Goal: Information Seeking & Learning: Find specific fact

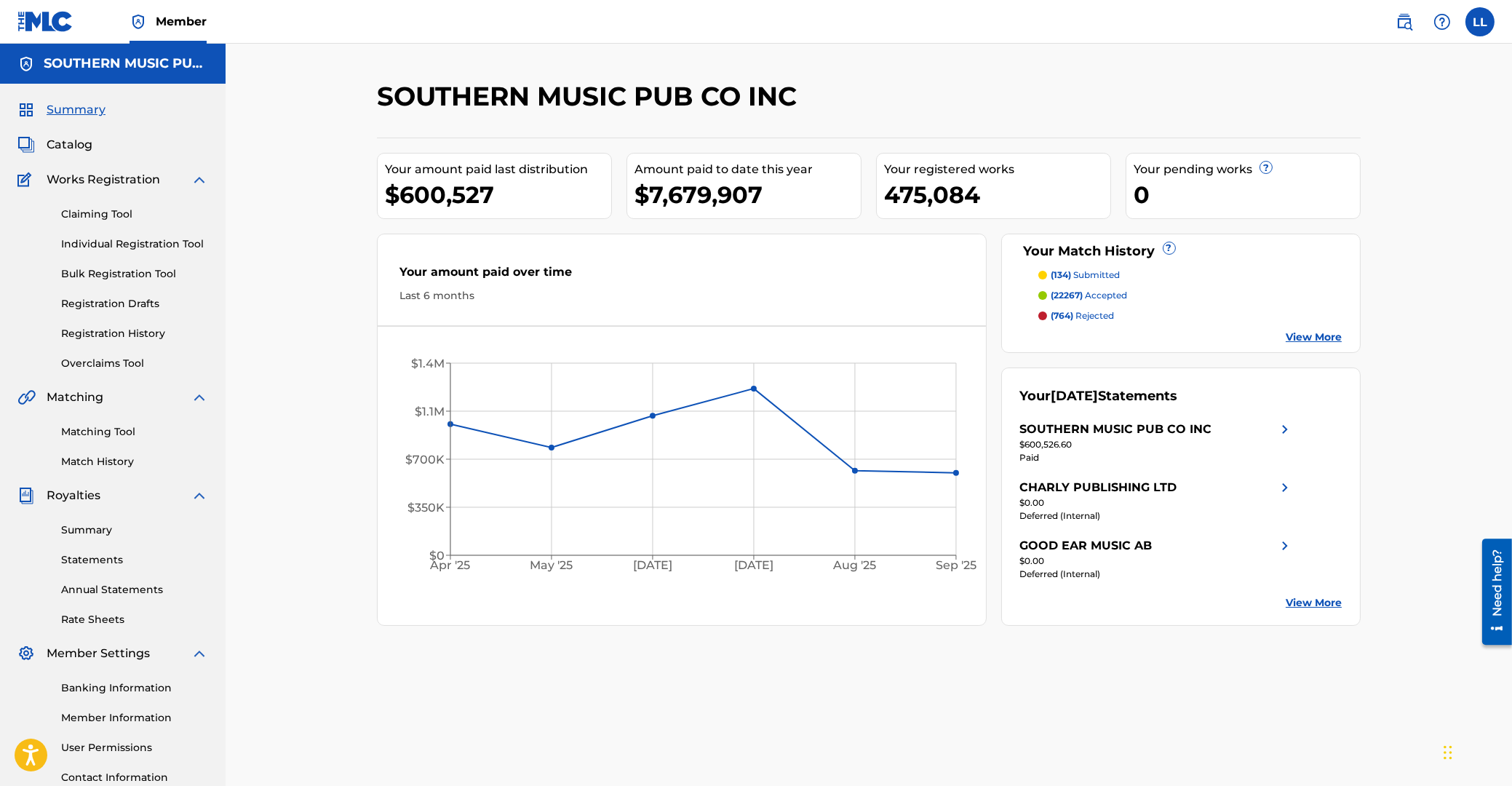
click at [122, 432] on link "Matching Tool" at bounding box center [134, 431] width 147 height 15
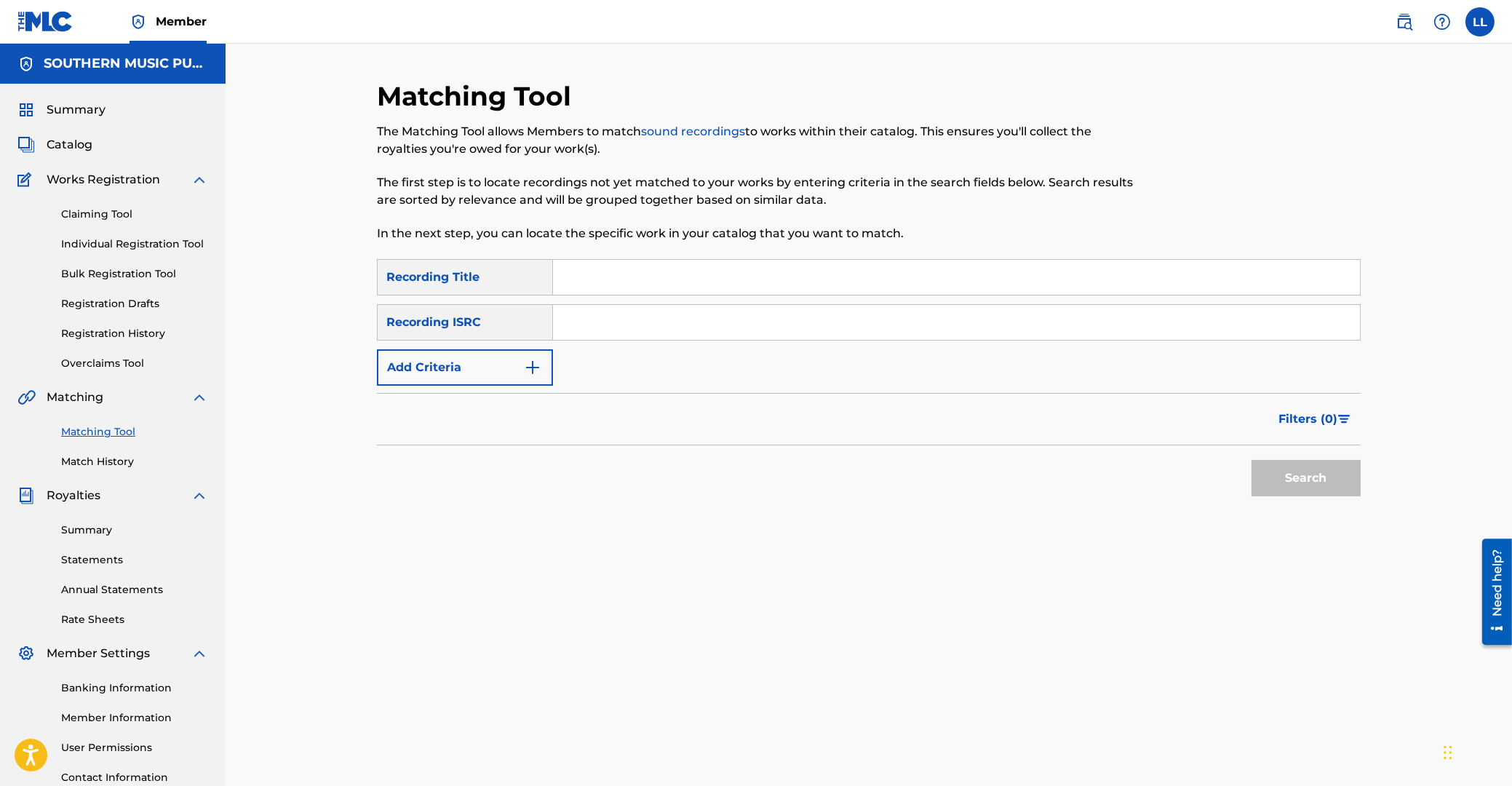
drag, startPoint x: 633, startPoint y: 314, endPoint x: 642, endPoint y: 327, distance: 15.8
click at [633, 313] on input "Search Form" at bounding box center [956, 322] width 807 height 35
paste input "ARF101200292"
click at [1291, 465] on button "Search" at bounding box center [1306, 477] width 109 height 36
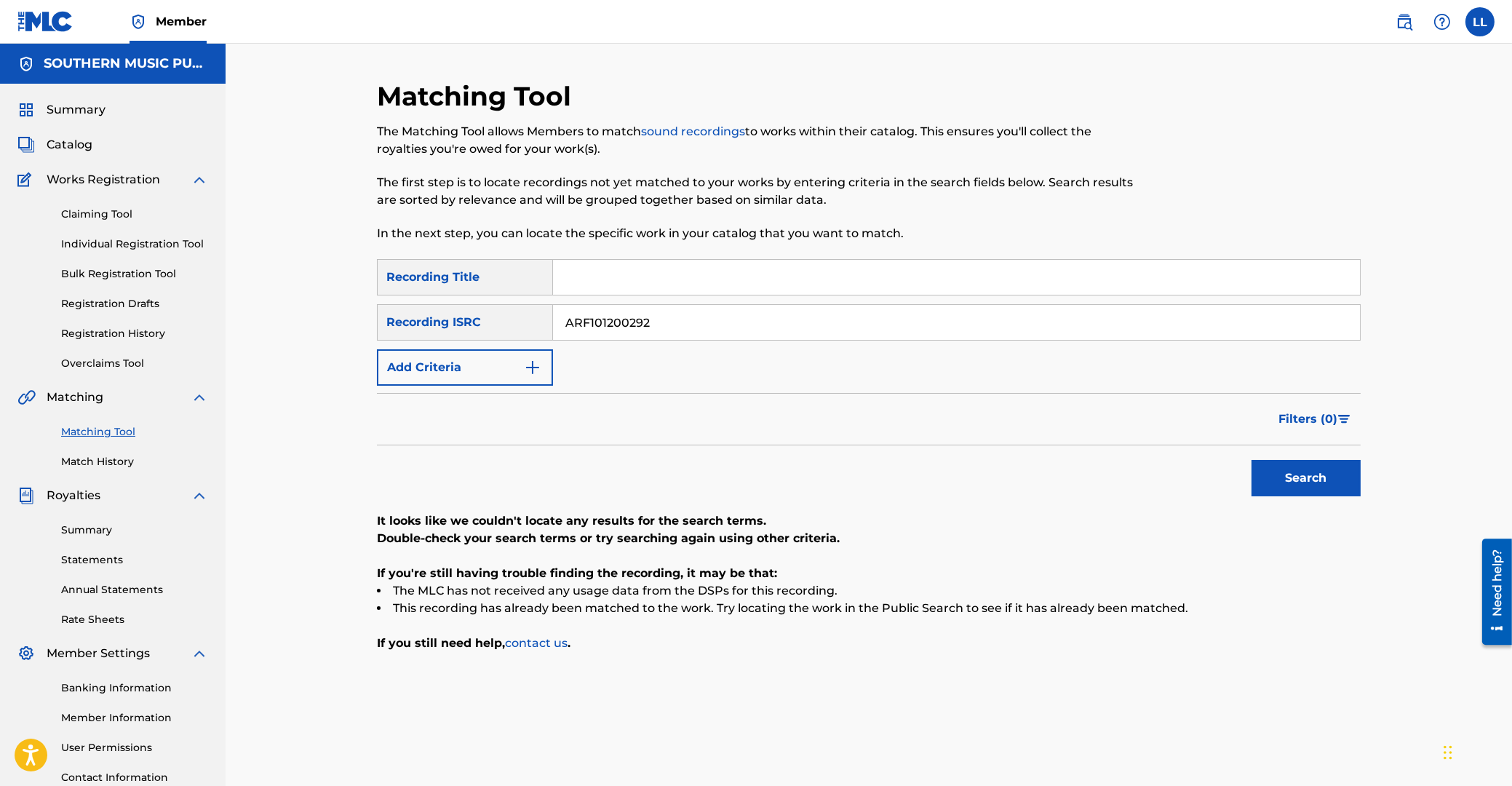
drag, startPoint x: 666, startPoint y: 322, endPoint x: 1009, endPoint y: 399, distance: 351.5
click at [553, 322] on input "ARF101200292" at bounding box center [956, 322] width 807 height 35
paste input "300193"
type input "ARF101300193"
click at [1302, 490] on button "Search" at bounding box center [1306, 477] width 109 height 36
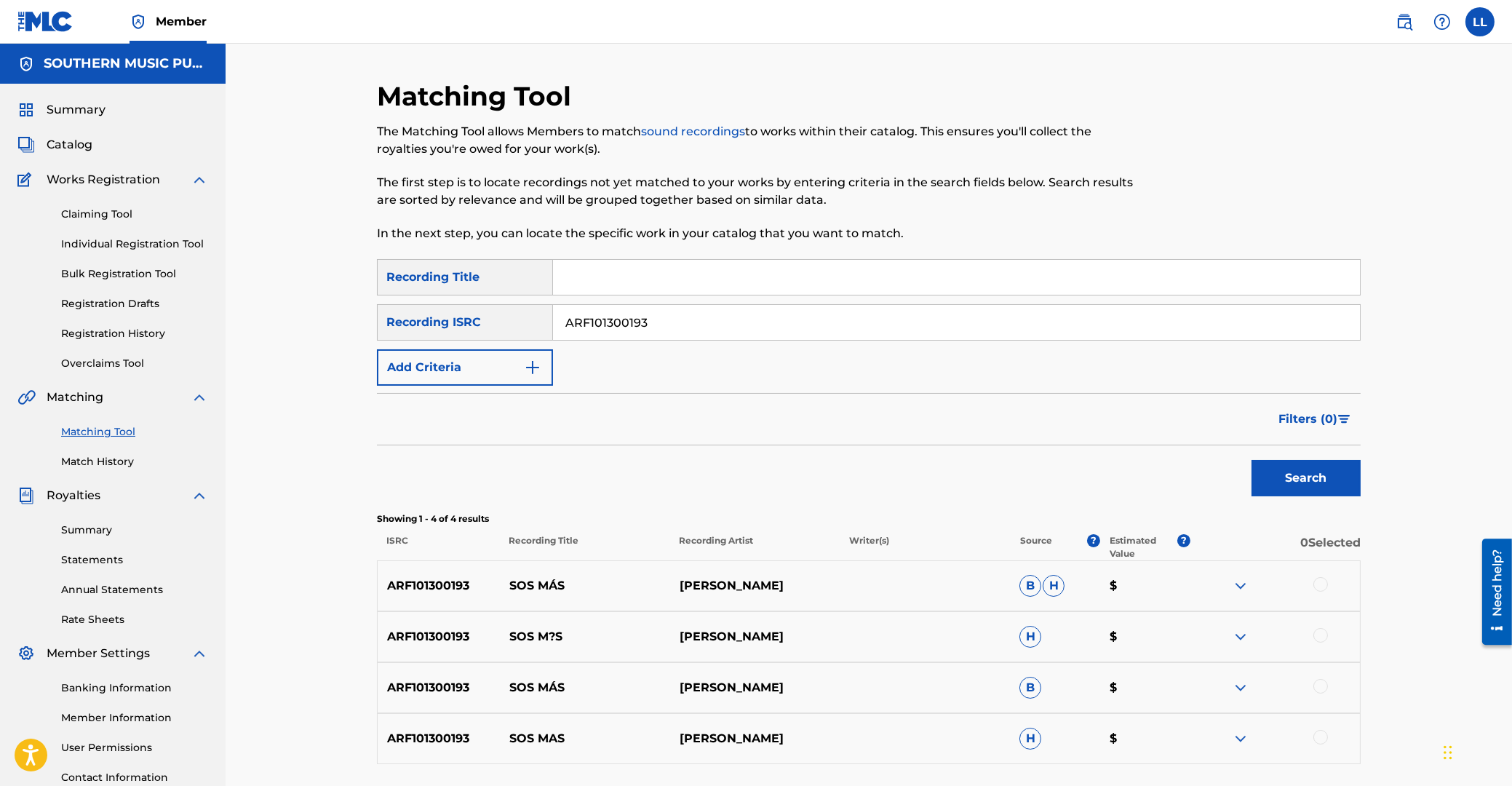
click at [72, 140] on span "Catalog" at bounding box center [69, 145] width 46 height 18
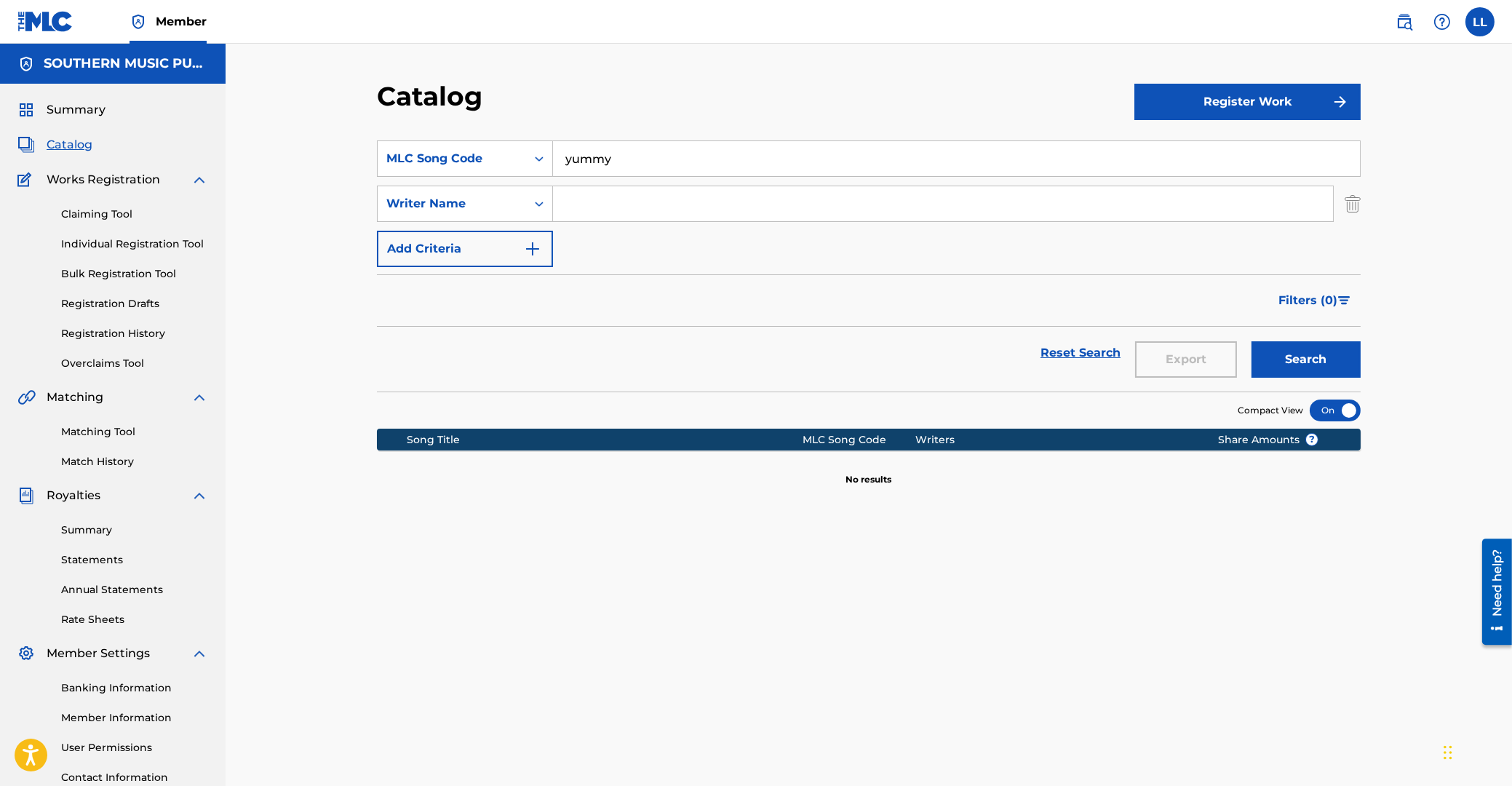
drag, startPoint x: 643, startPoint y: 158, endPoint x: 433, endPoint y: 139, distance: 210.9
click at [553, 158] on input "yummy" at bounding box center [956, 159] width 807 height 35
click at [586, 200] on input "Search Form" at bounding box center [942, 204] width 780 height 35
click at [590, 157] on input "Search Form" at bounding box center [956, 159] width 807 height 35
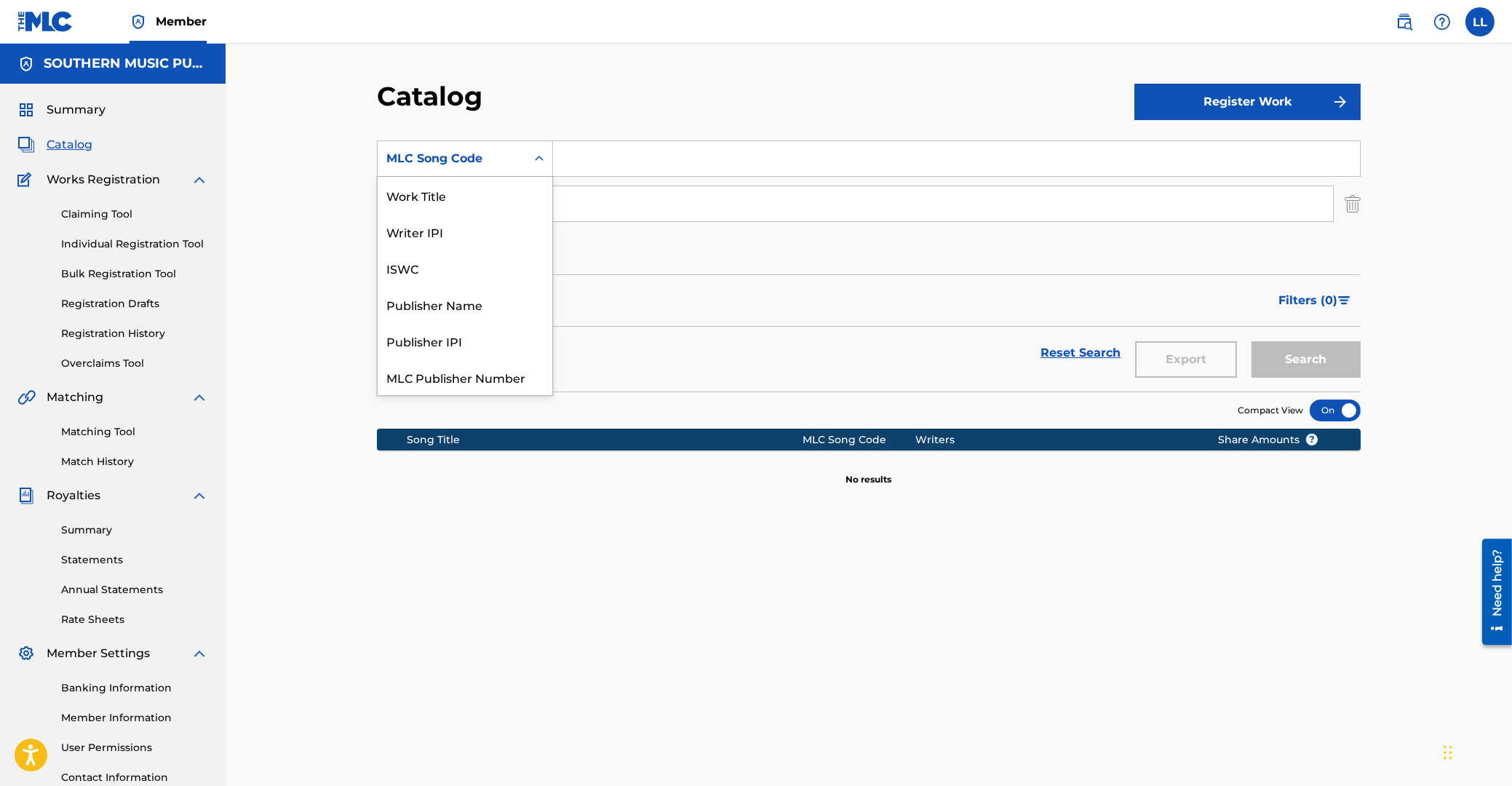
click at [538, 153] on icon "Search Form" at bounding box center [539, 159] width 14 height 14
click at [455, 201] on div "Work Title" at bounding box center [465, 194] width 175 height 36
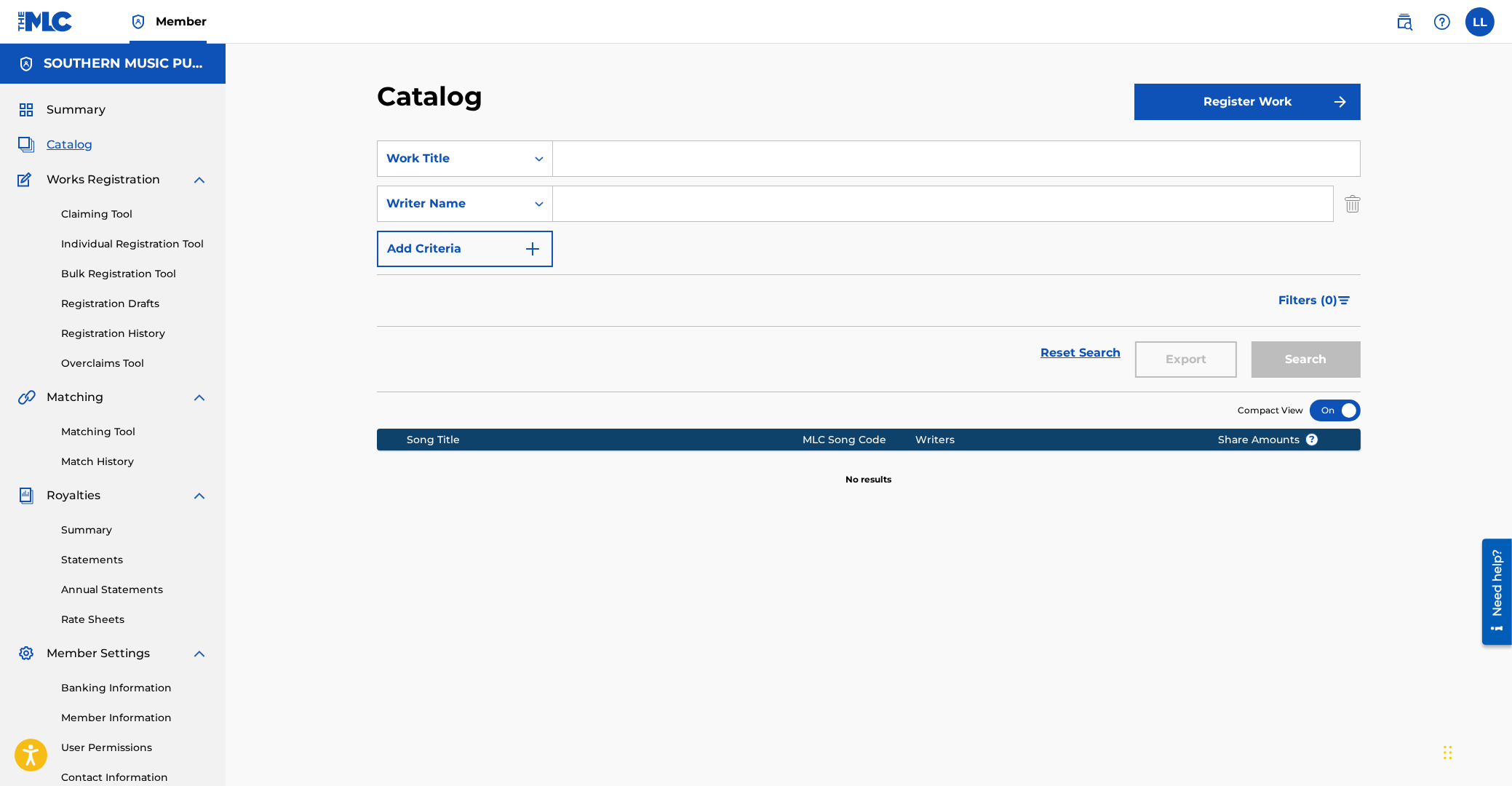
click at [592, 160] on input "Search Form" at bounding box center [956, 159] width 807 height 35
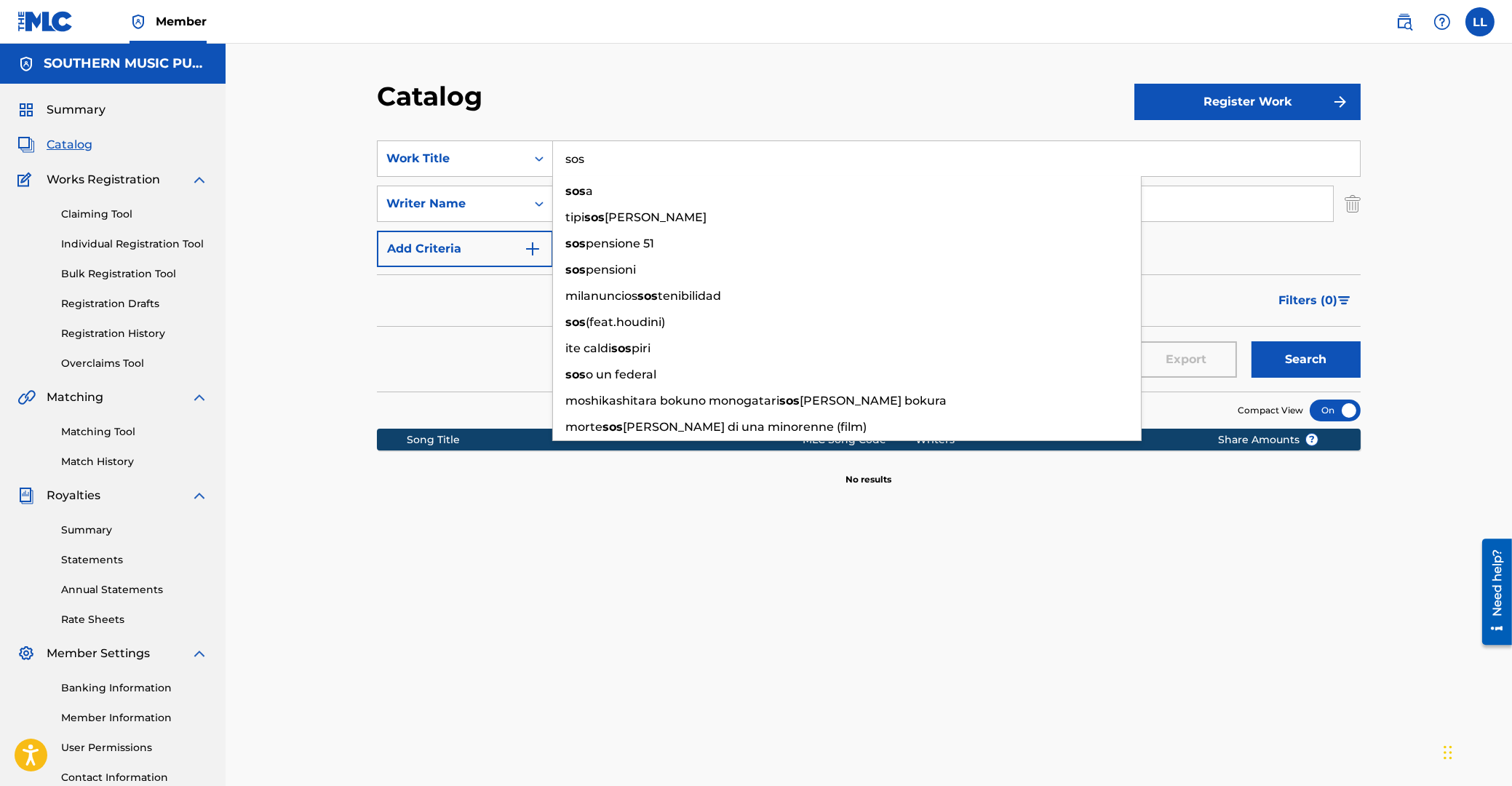
click at [1251, 341] on button "Search" at bounding box center [1306, 359] width 109 height 36
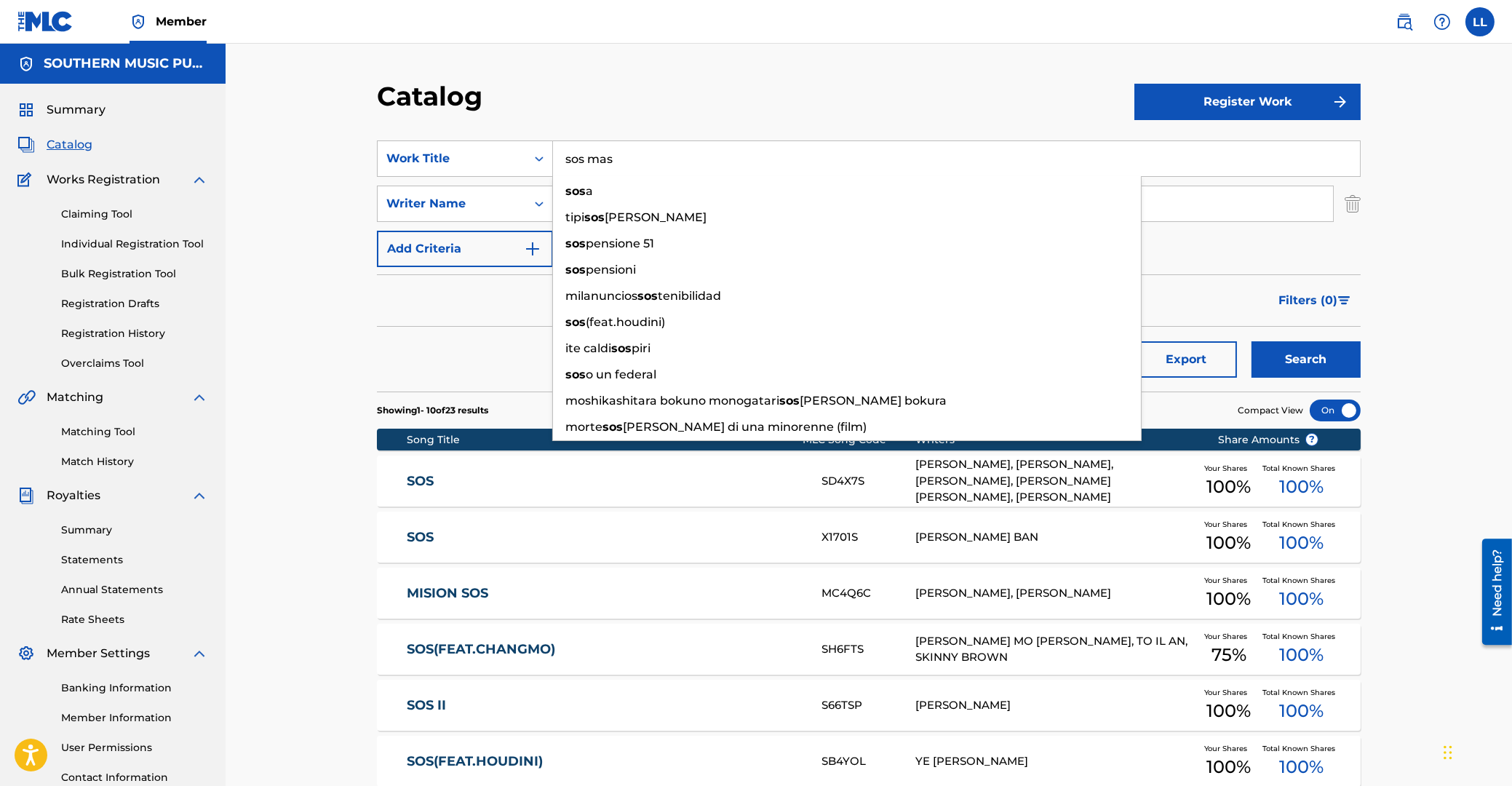
type input "sos mas"
click at [1251, 341] on button "Search" at bounding box center [1306, 359] width 109 height 36
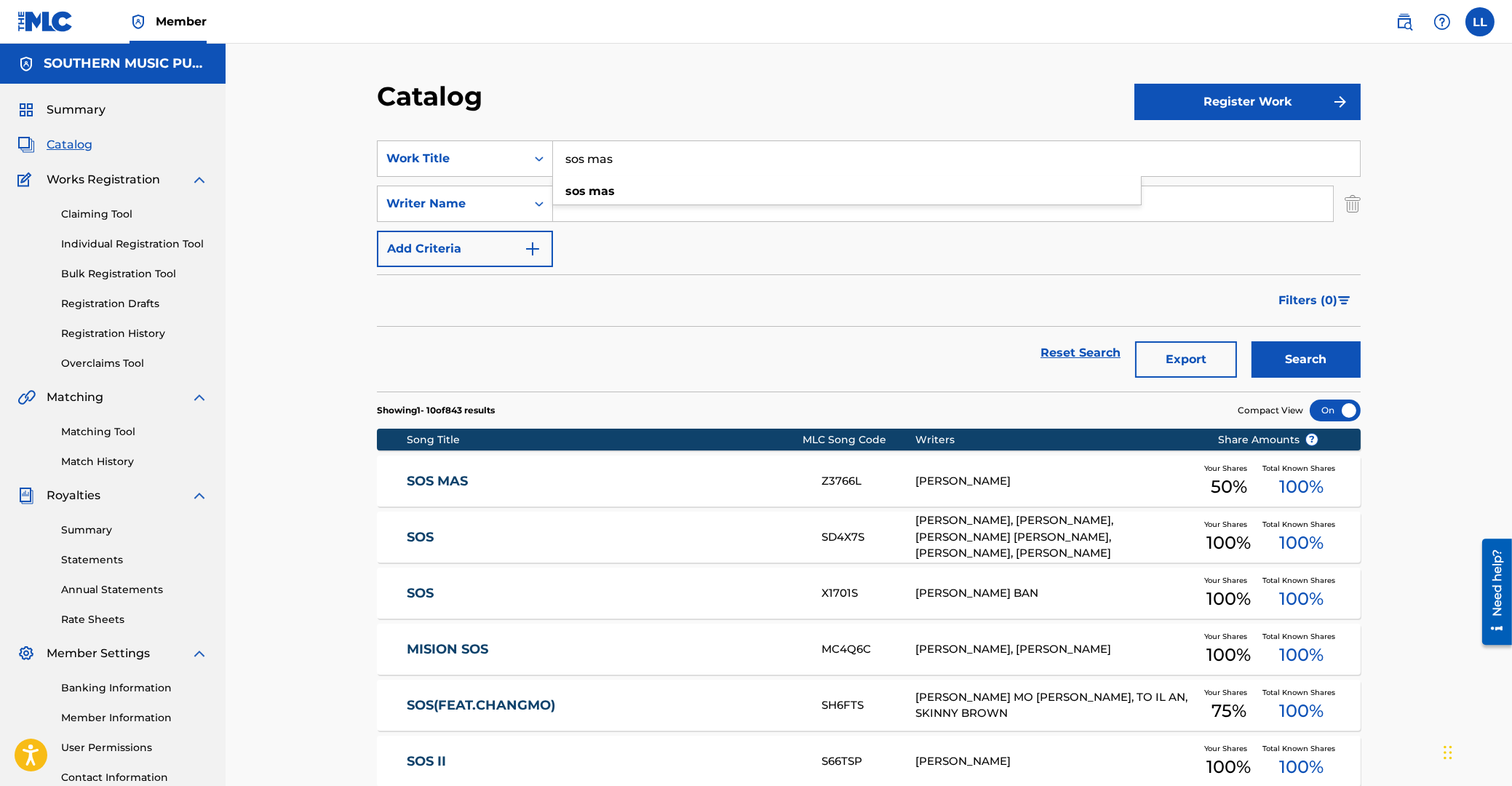
click at [117, 435] on link "Matching Tool" at bounding box center [134, 431] width 147 height 15
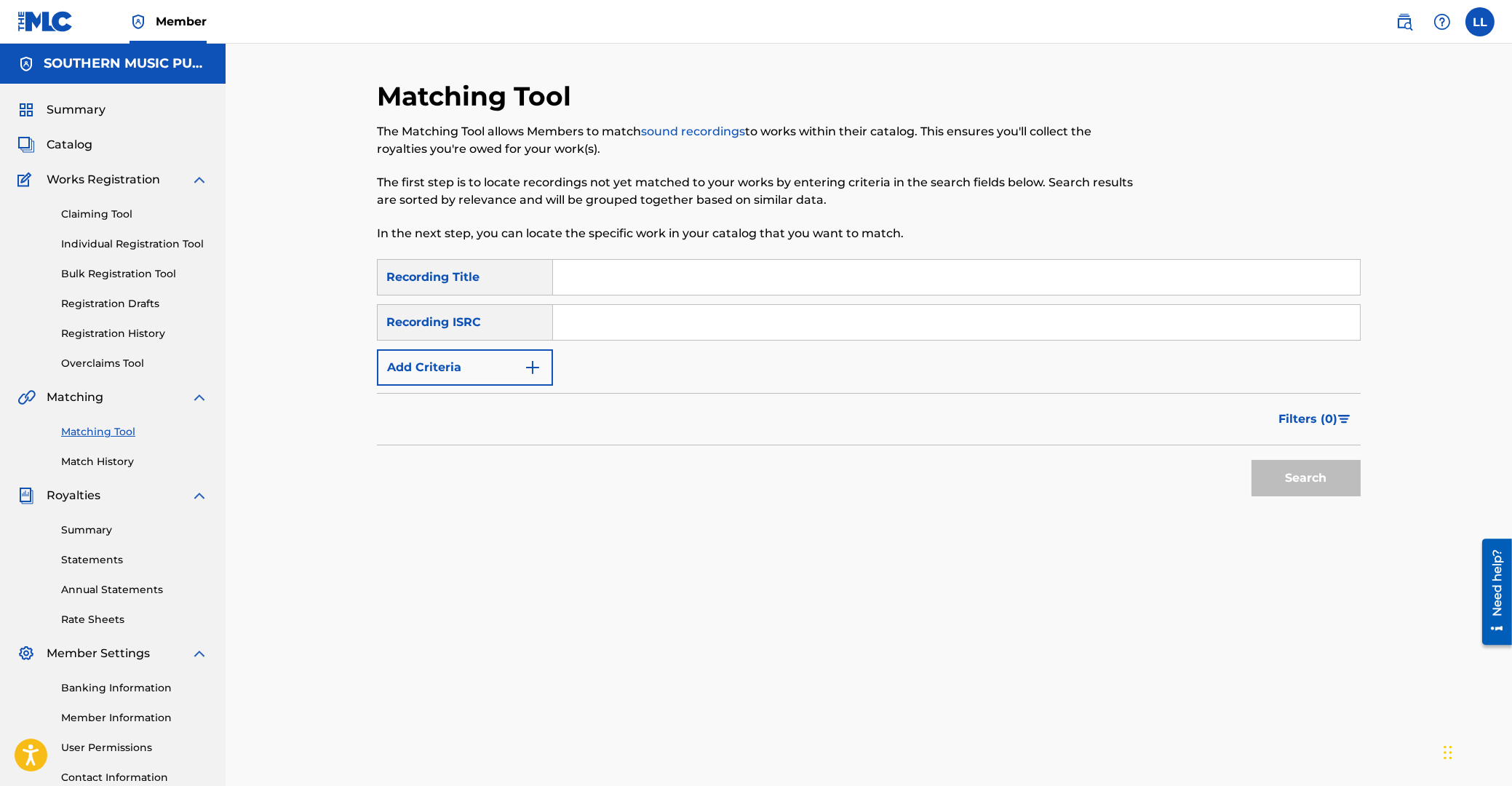
drag, startPoint x: 698, startPoint y: 312, endPoint x: 706, endPoint y: 314, distance: 8.2
click at [699, 311] on input "Search Form" at bounding box center [956, 322] width 807 height 35
paste input "ARF101200292"
click at [1309, 481] on button "Search" at bounding box center [1306, 477] width 109 height 36
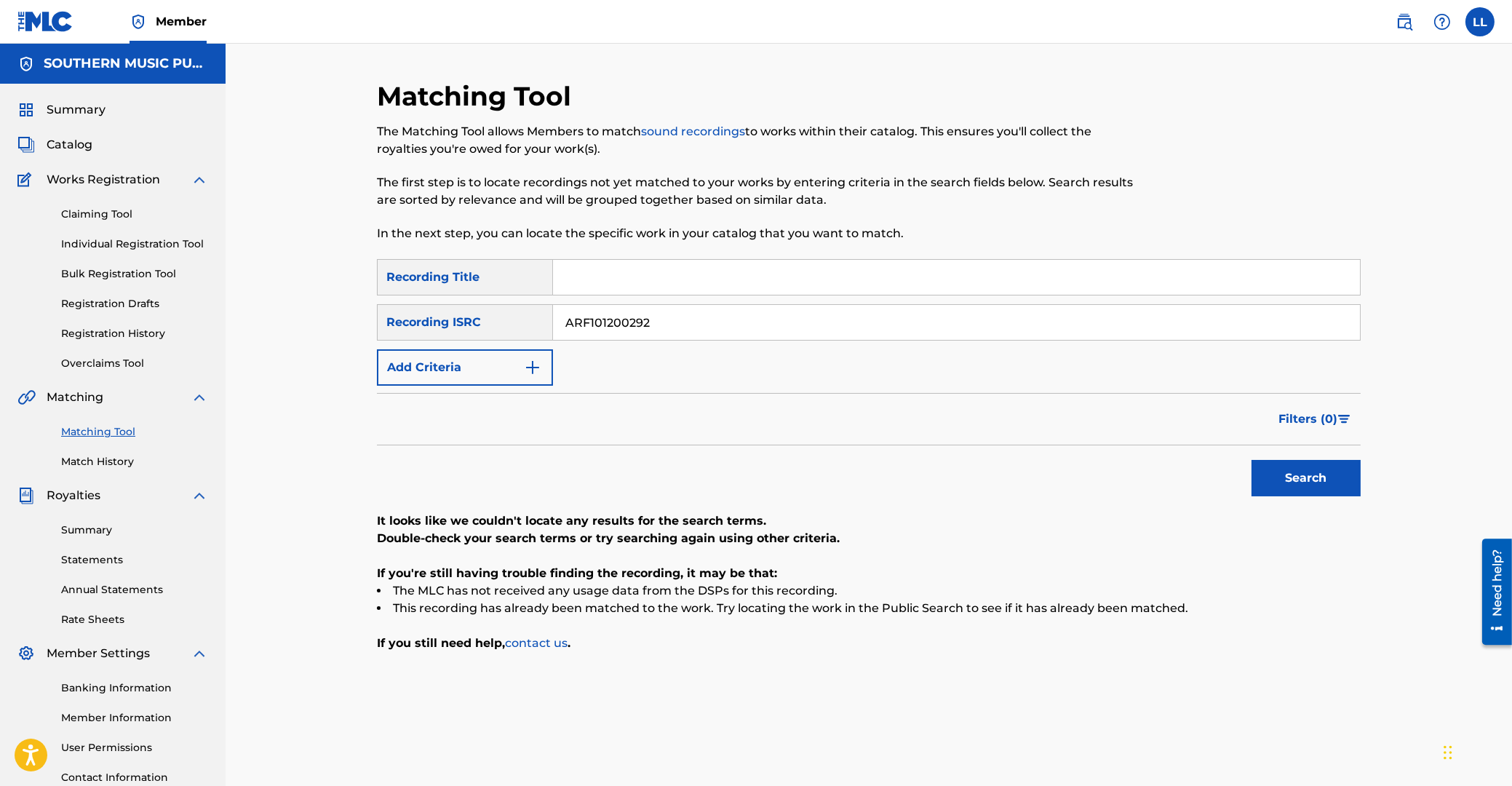
drag, startPoint x: 560, startPoint y: 308, endPoint x: 383, endPoint y: 310, distance: 177.0
click at [553, 306] on input "ARF101200292" at bounding box center [956, 322] width 807 height 35
paste input "3"
click at [1298, 467] on button "Search" at bounding box center [1306, 477] width 109 height 36
drag, startPoint x: 383, startPoint y: 313, endPoint x: 368, endPoint y: 311, distance: 15.1
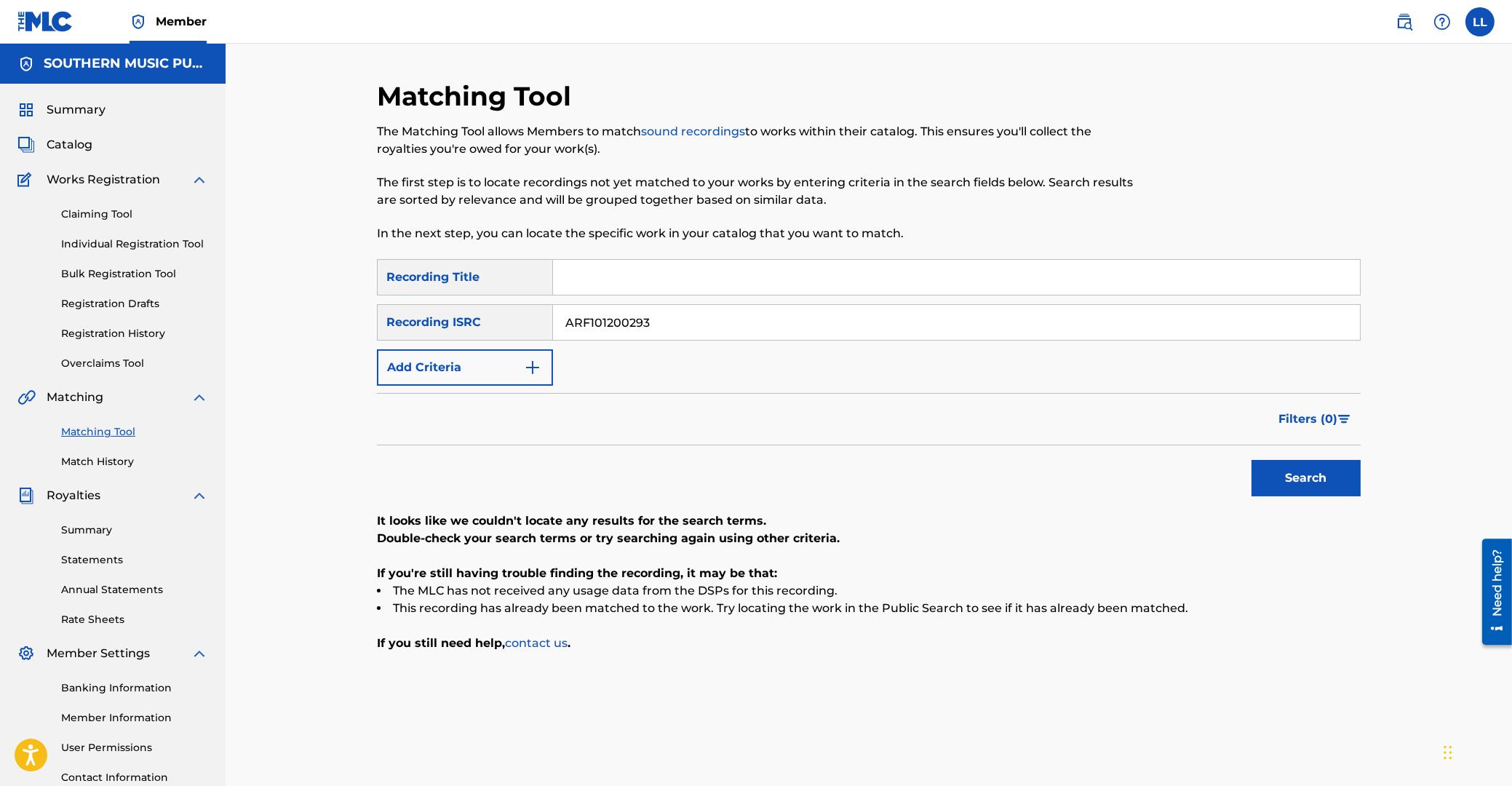
click at [553, 311] on input "ARF101200293" at bounding box center [956, 322] width 807 height 35
paste input "300015"
click at [1290, 472] on button "Search" at bounding box center [1306, 477] width 109 height 36
drag, startPoint x: 707, startPoint y: 323, endPoint x: 426, endPoint y: 328, distance: 281.0
click at [553, 328] on input "ARF101300015" at bounding box center [956, 322] width 807 height 35
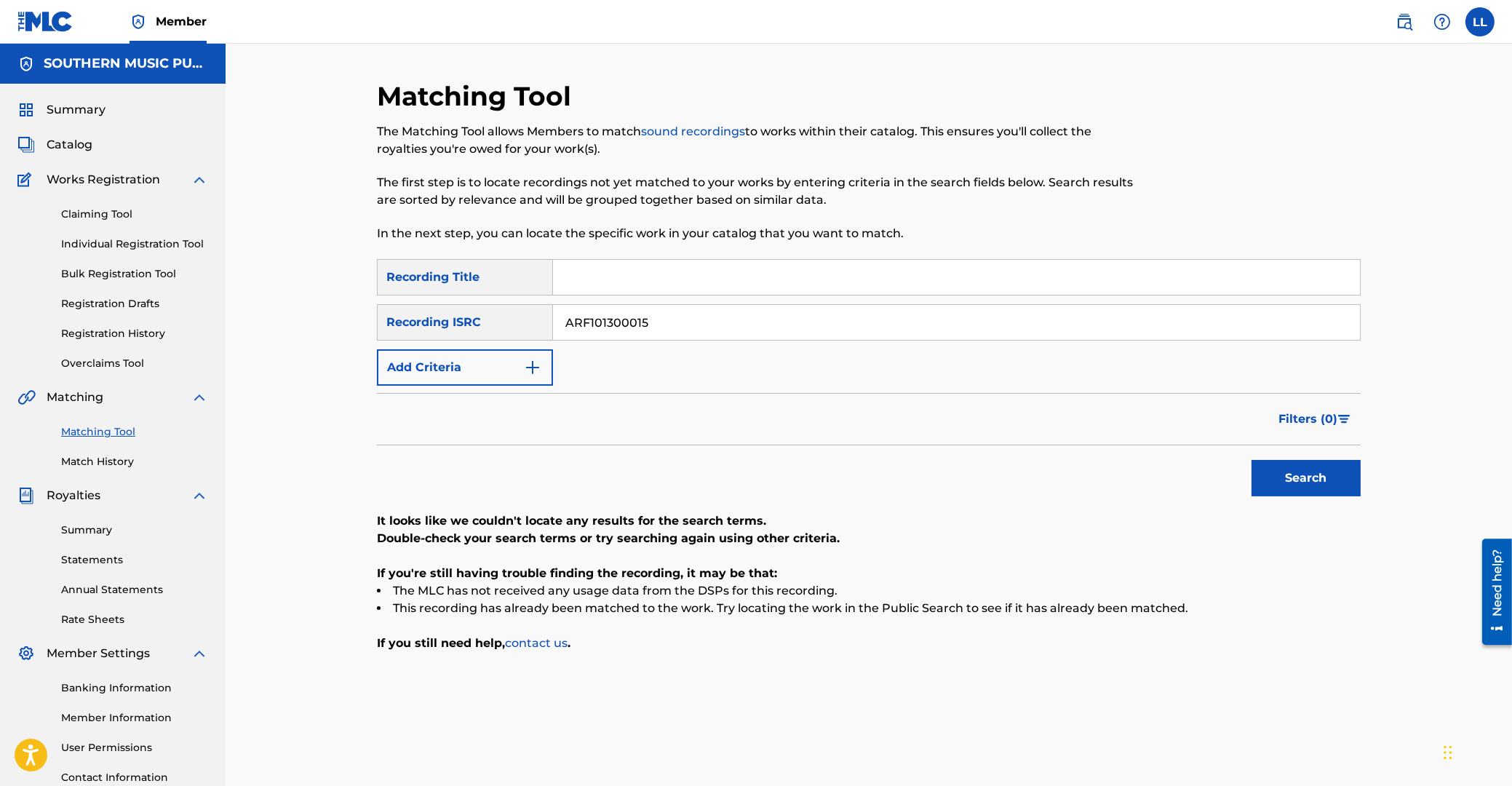
paste input "20"
click at [1306, 472] on button "Search" at bounding box center [1306, 477] width 109 height 36
drag, startPoint x: 717, startPoint y: 326, endPoint x: 395, endPoint y: 342, distance: 322.4
click at [553, 340] on input "ARF101300020" at bounding box center [956, 322] width 807 height 35
paste input "186"
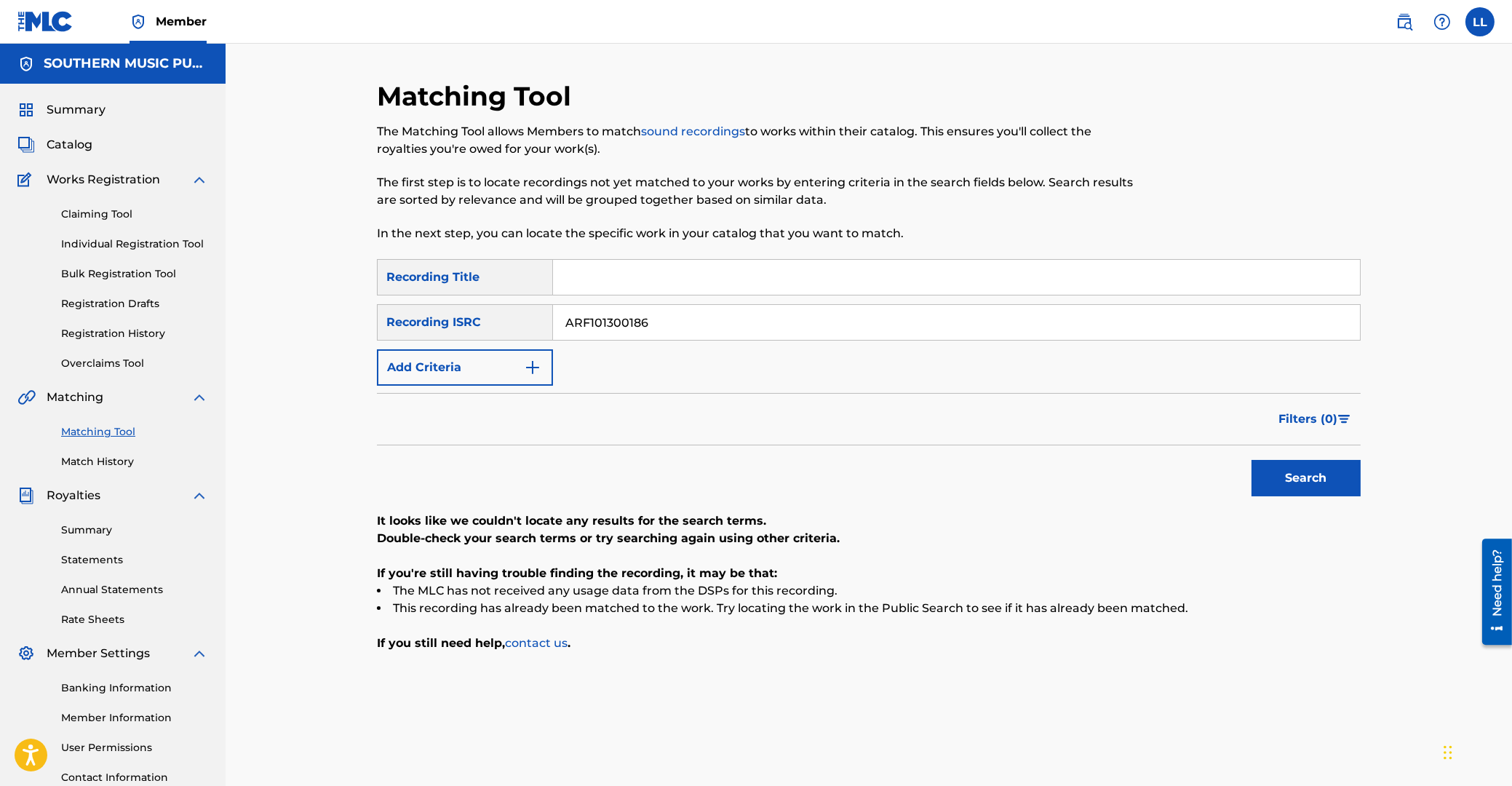
click at [1303, 473] on button "Search" at bounding box center [1306, 477] width 109 height 36
drag, startPoint x: 710, startPoint y: 320, endPoint x: 381, endPoint y: 312, distance: 329.1
click at [553, 319] on input "ARF101300186" at bounding box center [956, 322] width 807 height 35
paste input "91"
click at [1324, 487] on button "Search" at bounding box center [1306, 477] width 109 height 36
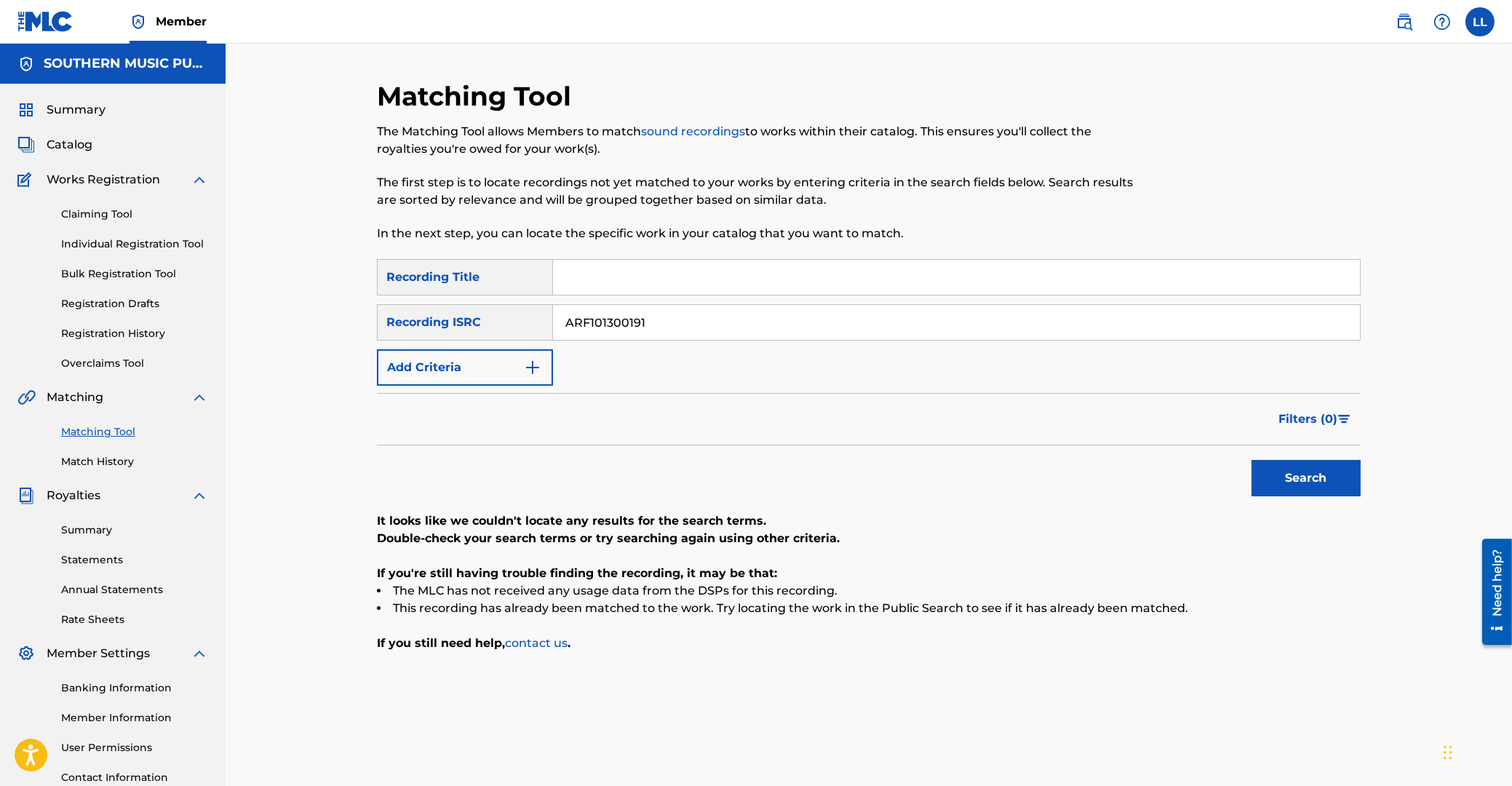
drag, startPoint x: 724, startPoint y: 326, endPoint x: 341, endPoint y: 328, distance: 383.0
click at [553, 322] on input "ARF101300191" at bounding box center [956, 322] width 807 height 35
paste input "2"
click at [1342, 476] on button "Search" at bounding box center [1306, 477] width 109 height 36
drag, startPoint x: 676, startPoint y: 322, endPoint x: 320, endPoint y: 286, distance: 357.8
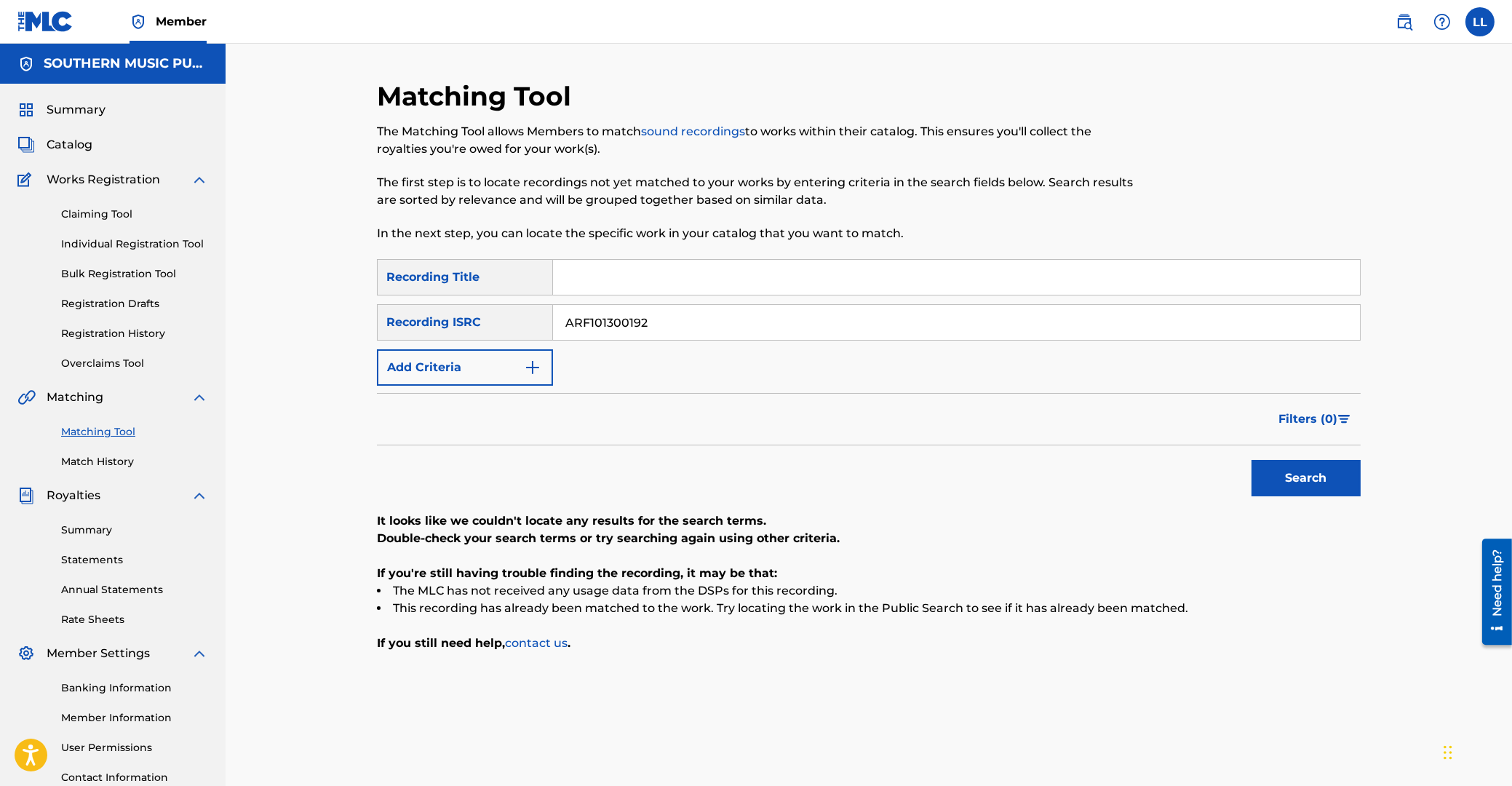
click at [553, 323] on input "ARF101300192" at bounding box center [956, 322] width 807 height 35
paste input "3"
type input "ARF101300193"
click at [1284, 478] on button "Search" at bounding box center [1306, 477] width 109 height 36
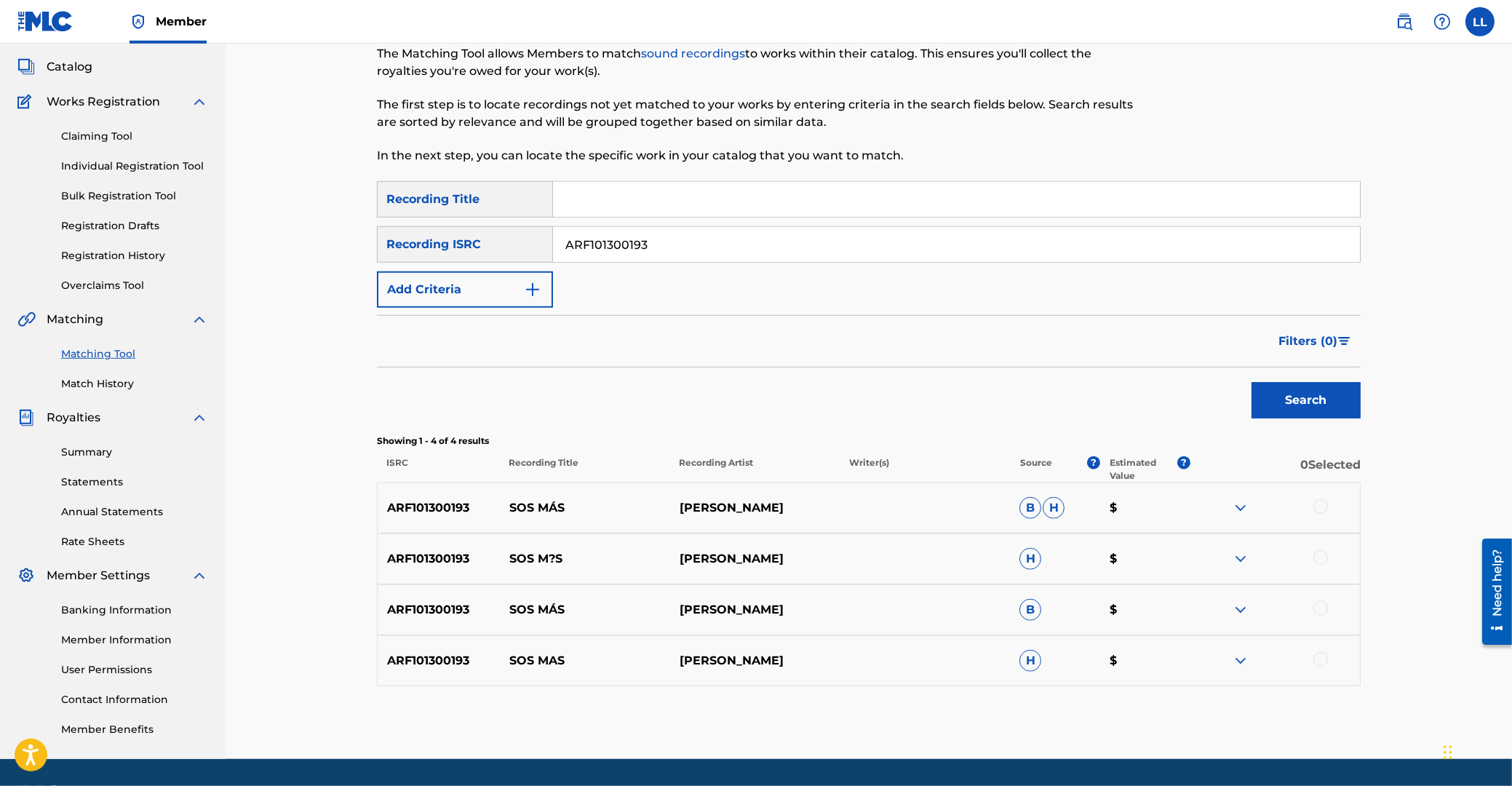
scroll to position [121, 0]
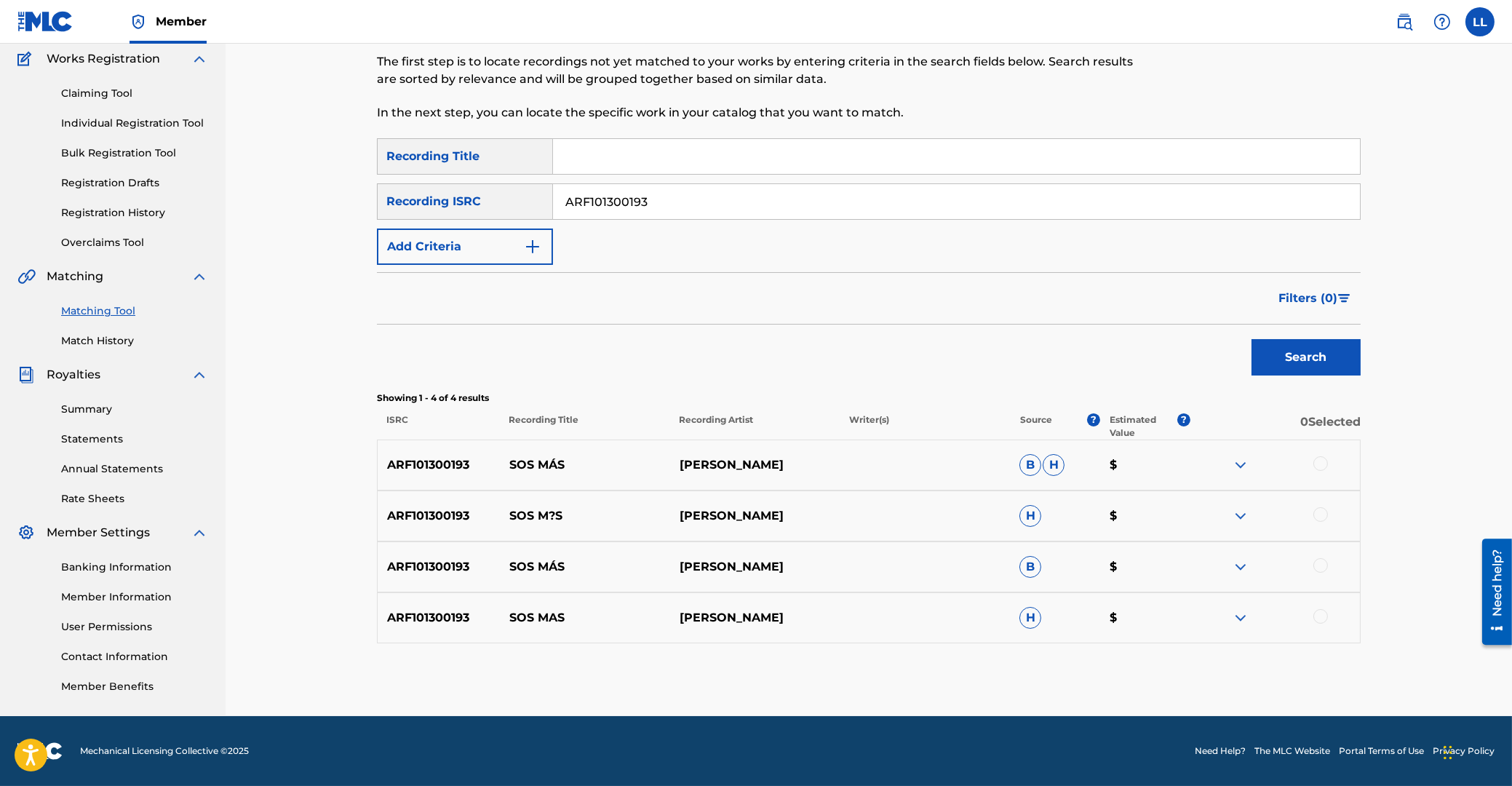
click at [1323, 466] on div at bounding box center [1320, 464] width 14 height 14
drag, startPoint x: 1323, startPoint y: 516, endPoint x: 1325, endPoint y: 548, distance: 32.1
click at [1323, 518] on div at bounding box center [1320, 514] width 14 height 14
click at [1323, 569] on div at bounding box center [1320, 565] width 14 height 14
click at [1326, 619] on div at bounding box center [1320, 616] width 14 height 14
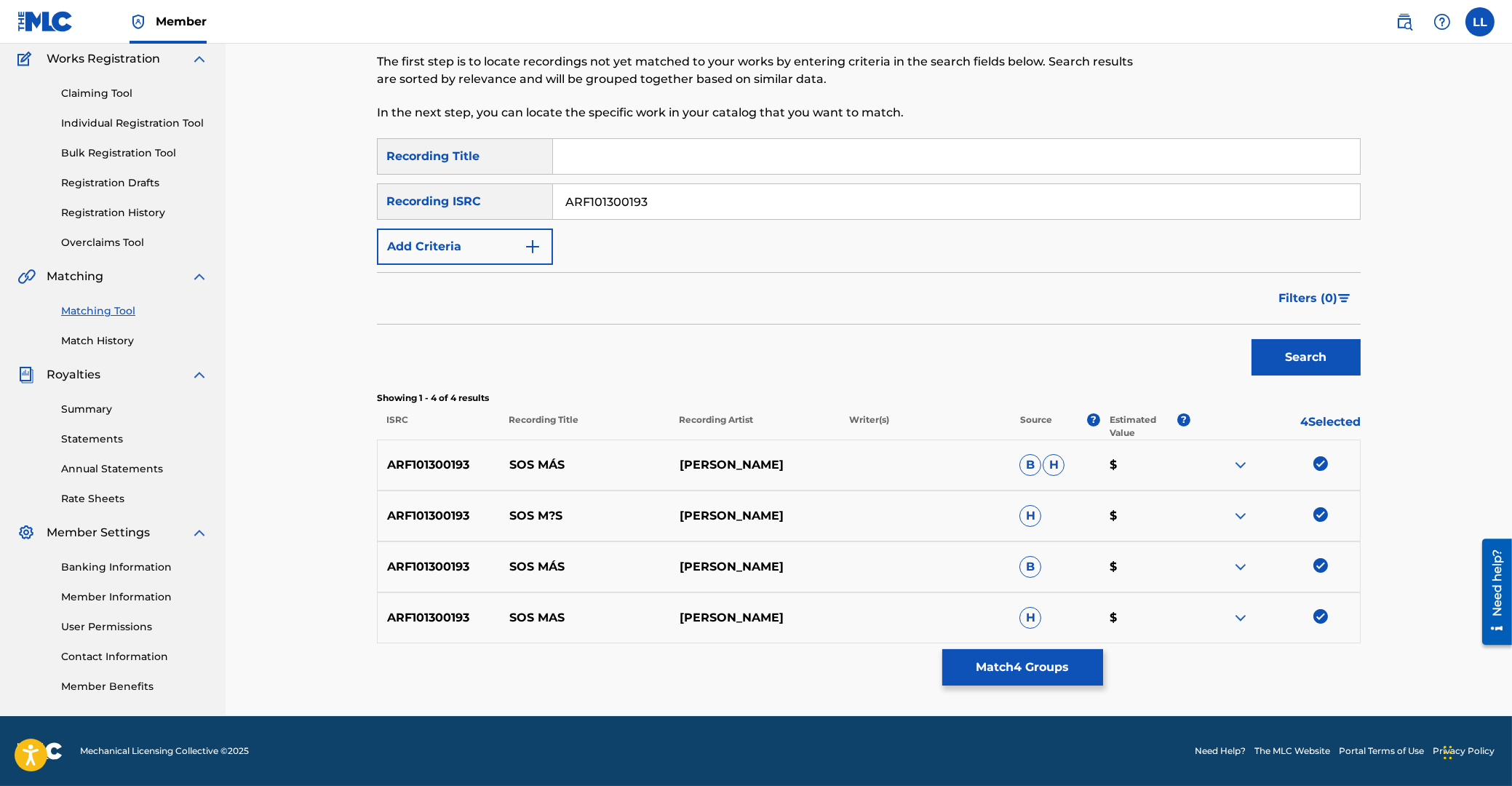
click at [1002, 669] on button "Match 4 Groups" at bounding box center [1023, 666] width 160 height 36
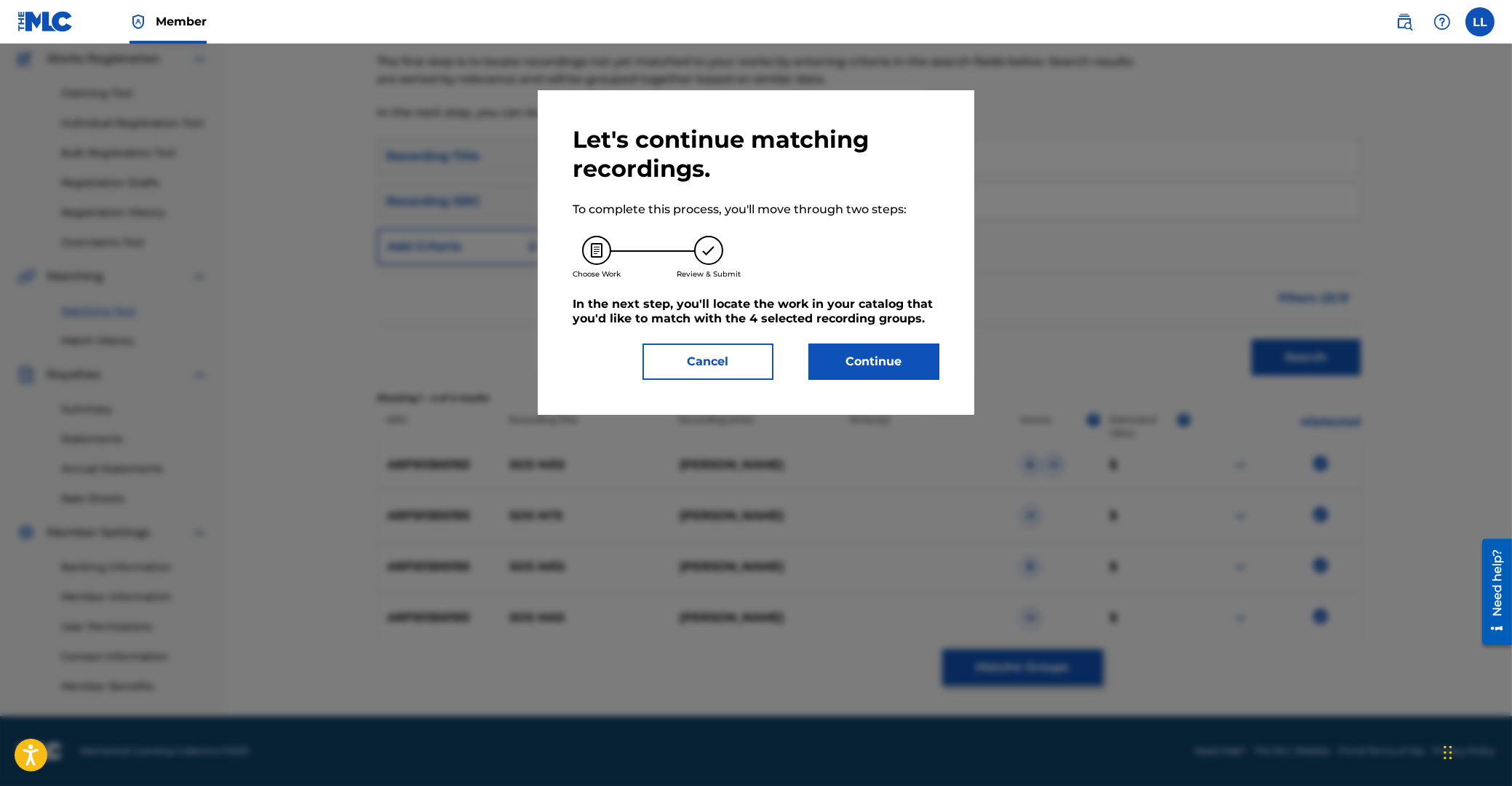
click at [876, 372] on button "Continue" at bounding box center [874, 361] width 131 height 36
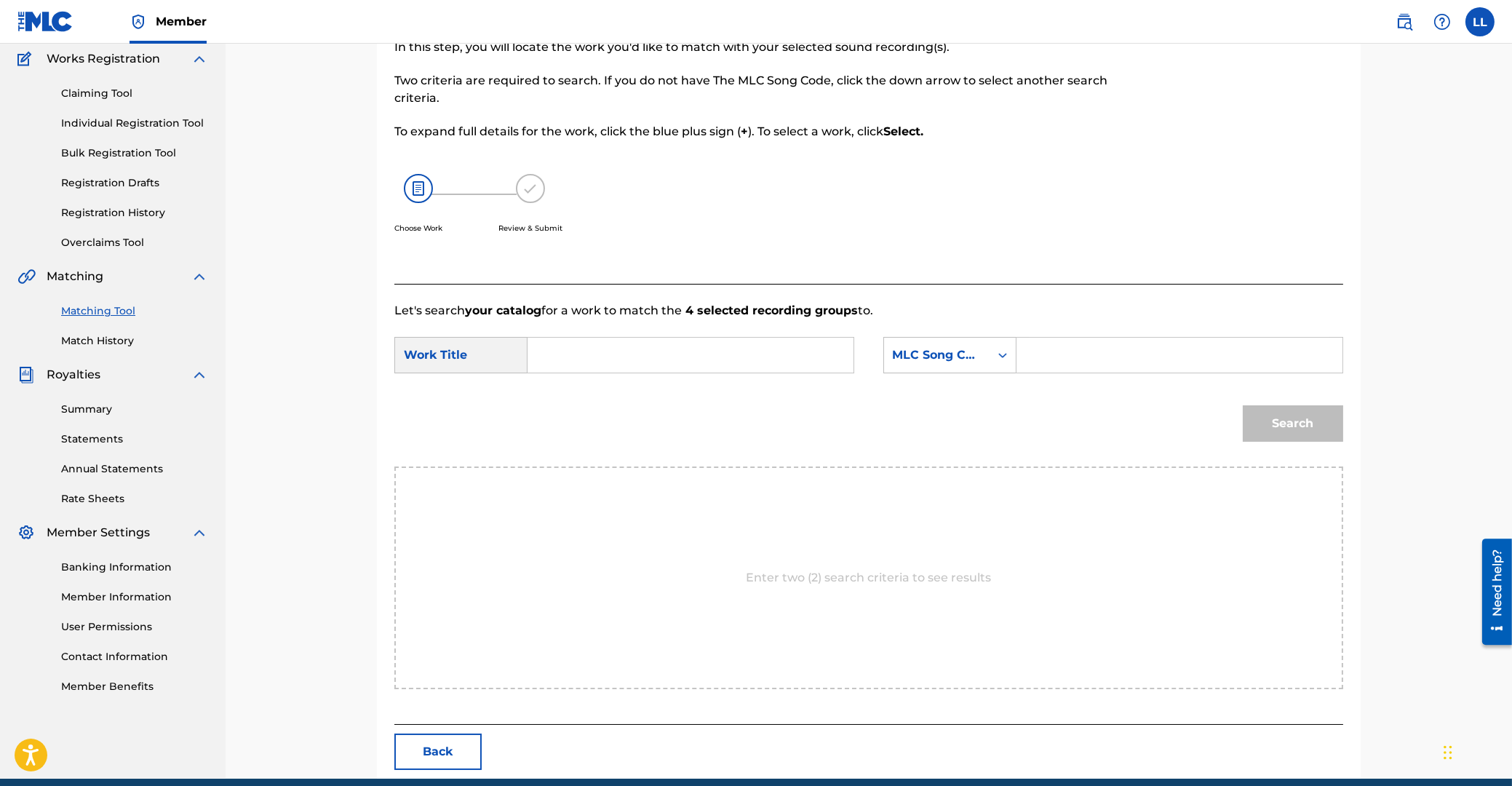
scroll to position [115, 0]
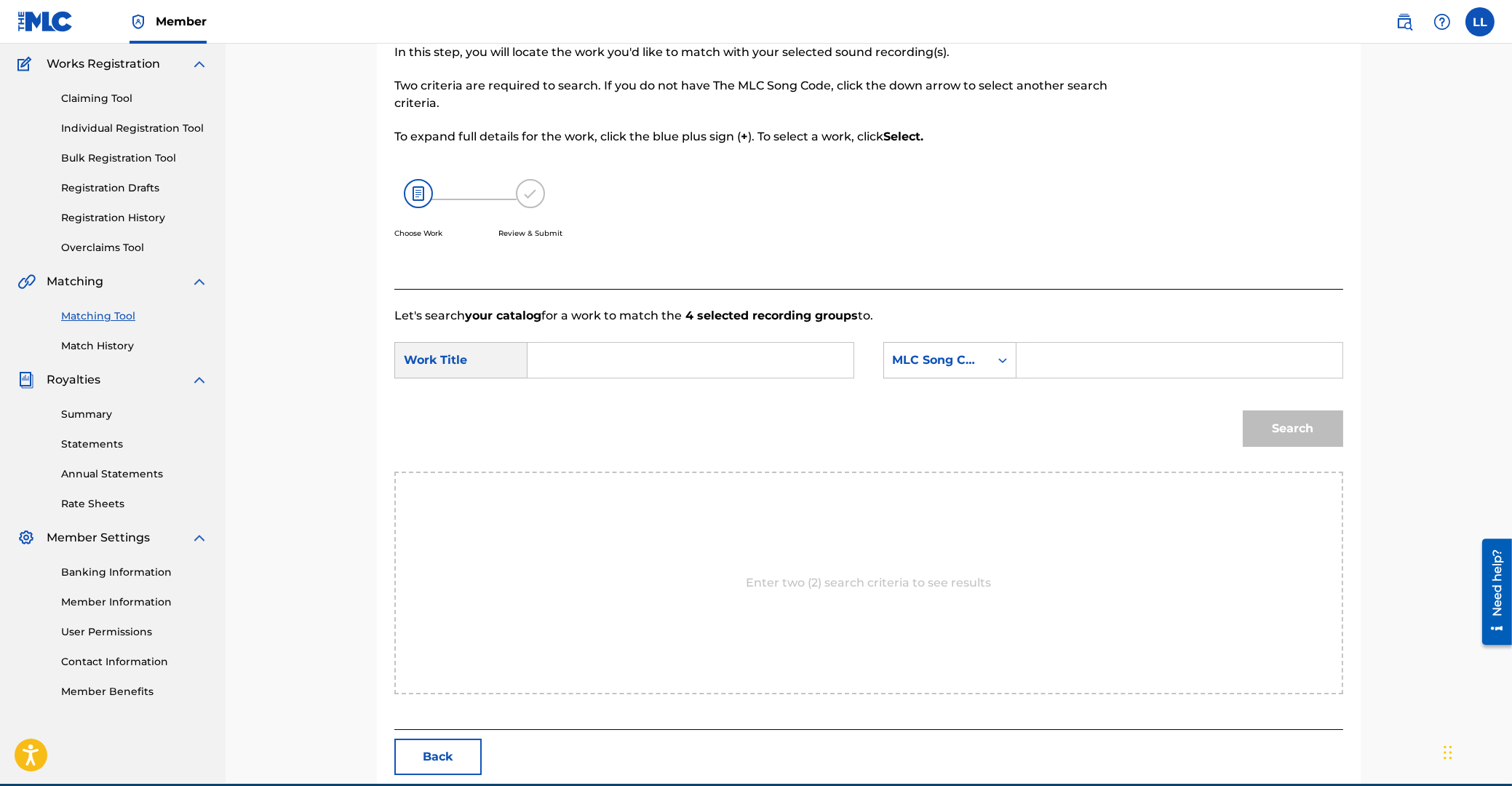
click at [628, 360] on input "Search Form" at bounding box center [691, 360] width 302 height 35
type input "sos"
paste input "Z3766L"
type input "Z3766L"
click at [1242, 411] on button "Search" at bounding box center [1292, 428] width 100 height 36
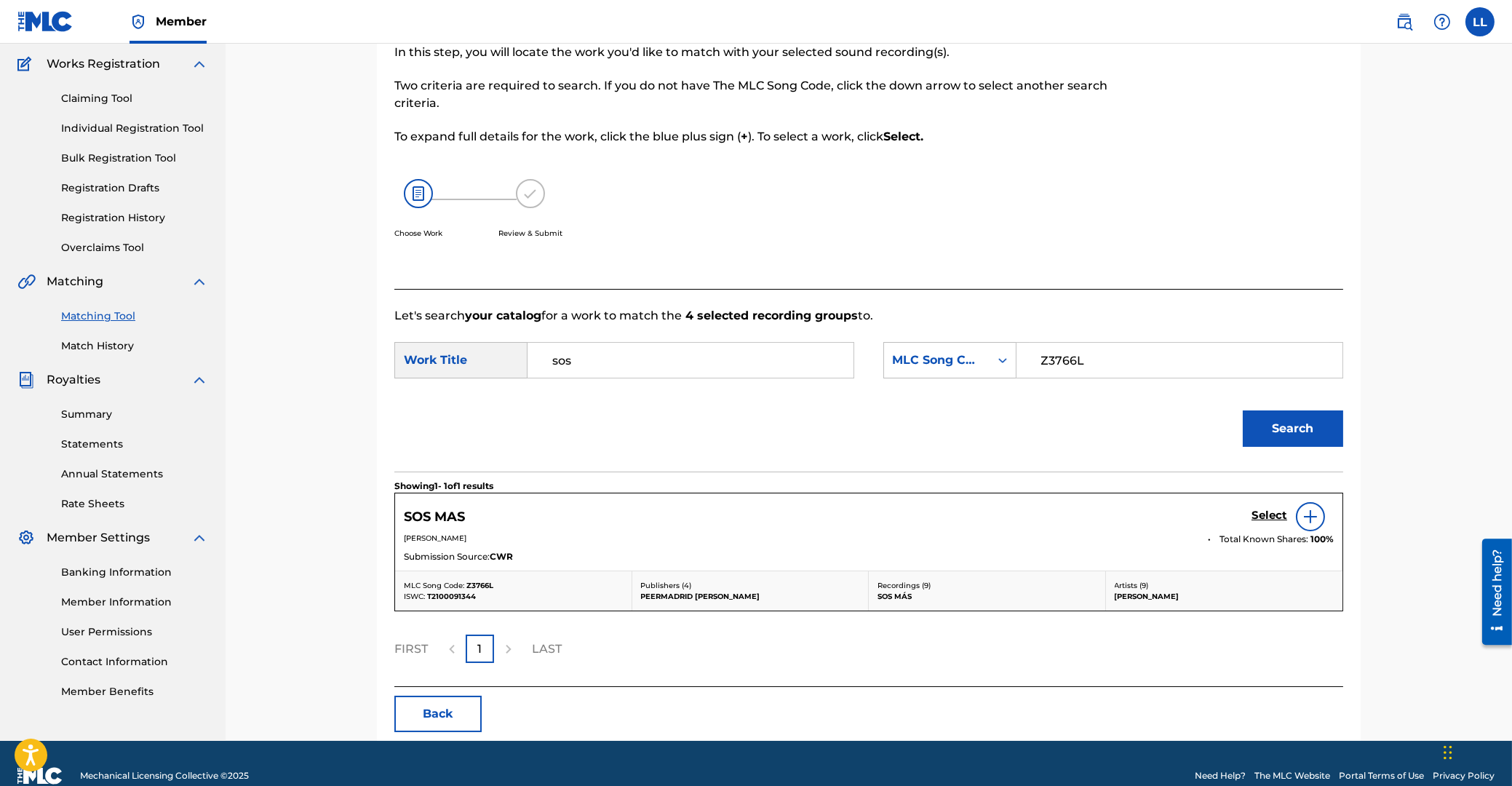
click at [1267, 514] on h5 "Select" at bounding box center [1269, 515] width 35 height 14
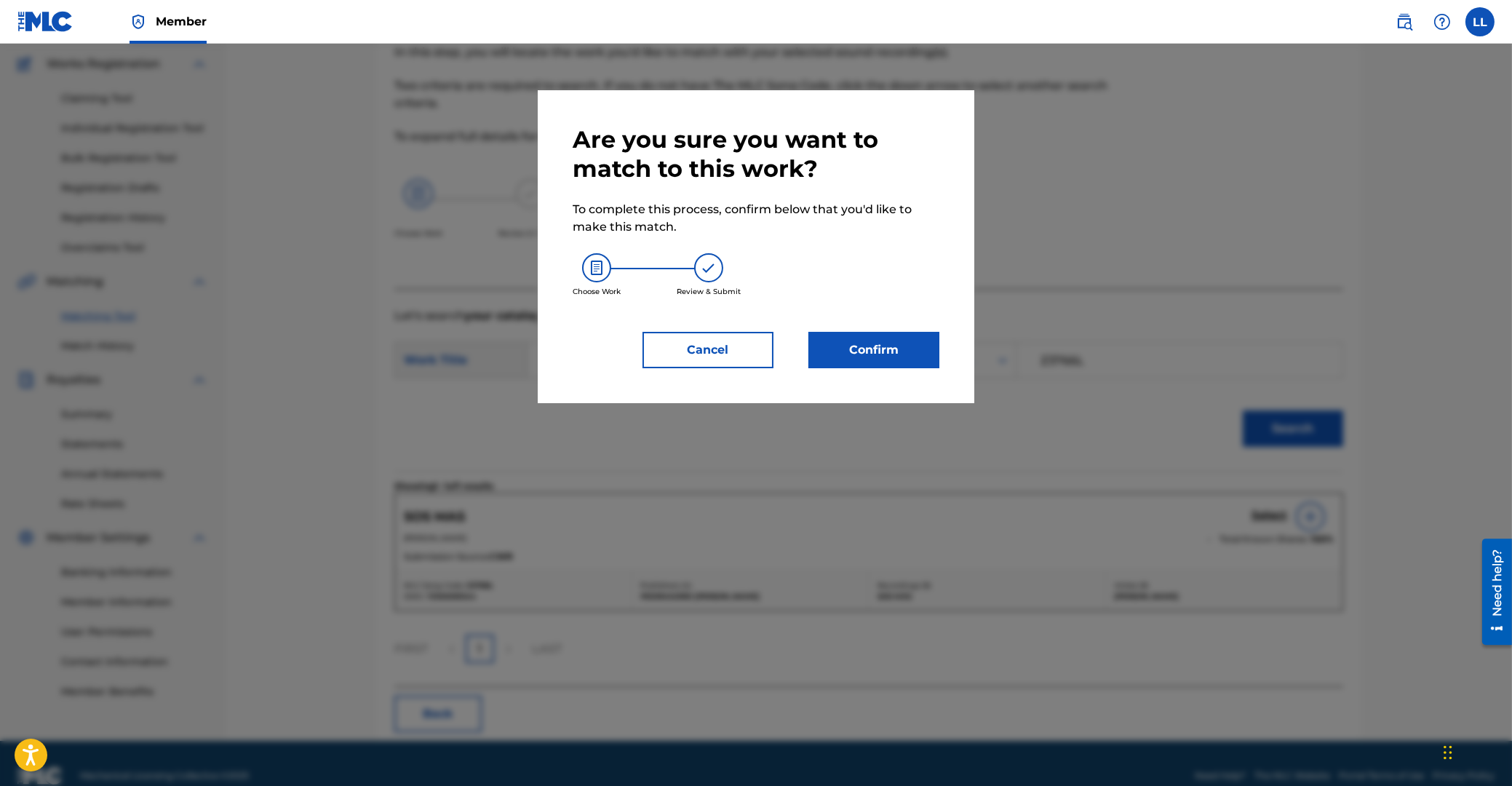
click at [849, 344] on button "Confirm" at bounding box center [874, 350] width 131 height 36
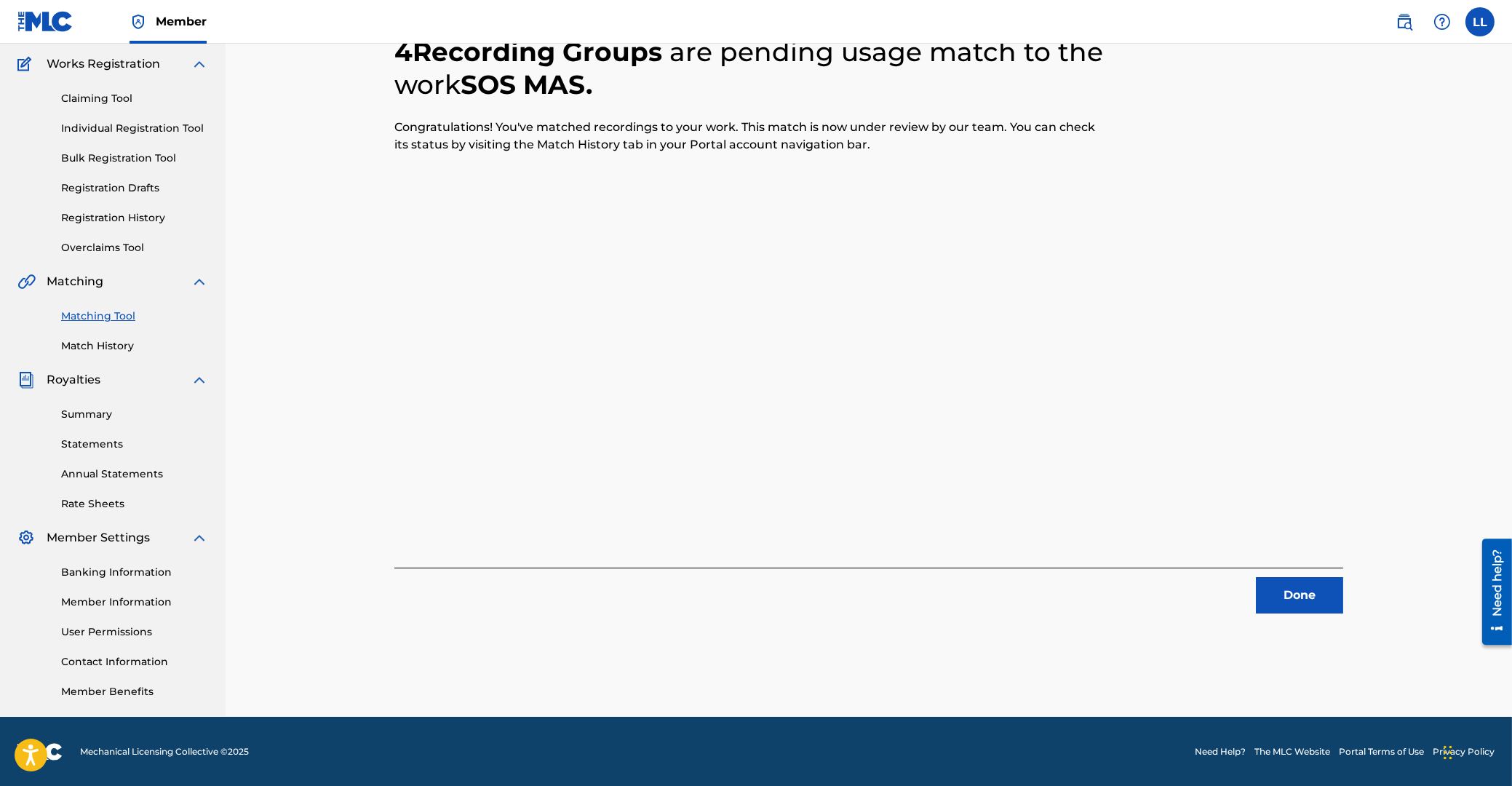
click at [1328, 587] on button "Done" at bounding box center [1299, 594] width 87 height 36
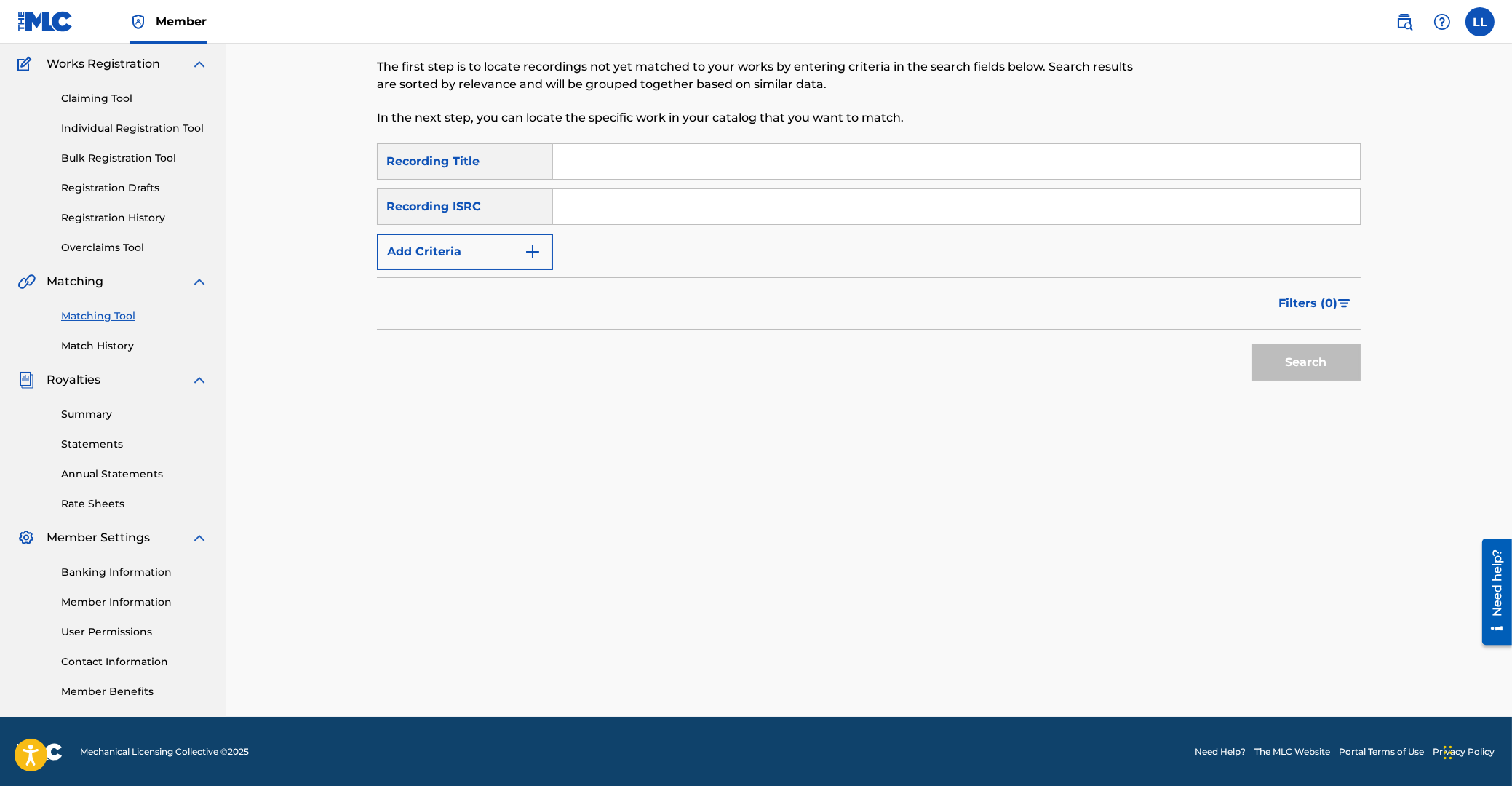
click at [655, 206] on input "Search Form" at bounding box center [956, 207] width 807 height 35
paste input "ARF101300194"
click at [1289, 356] on button "Search" at bounding box center [1306, 362] width 109 height 36
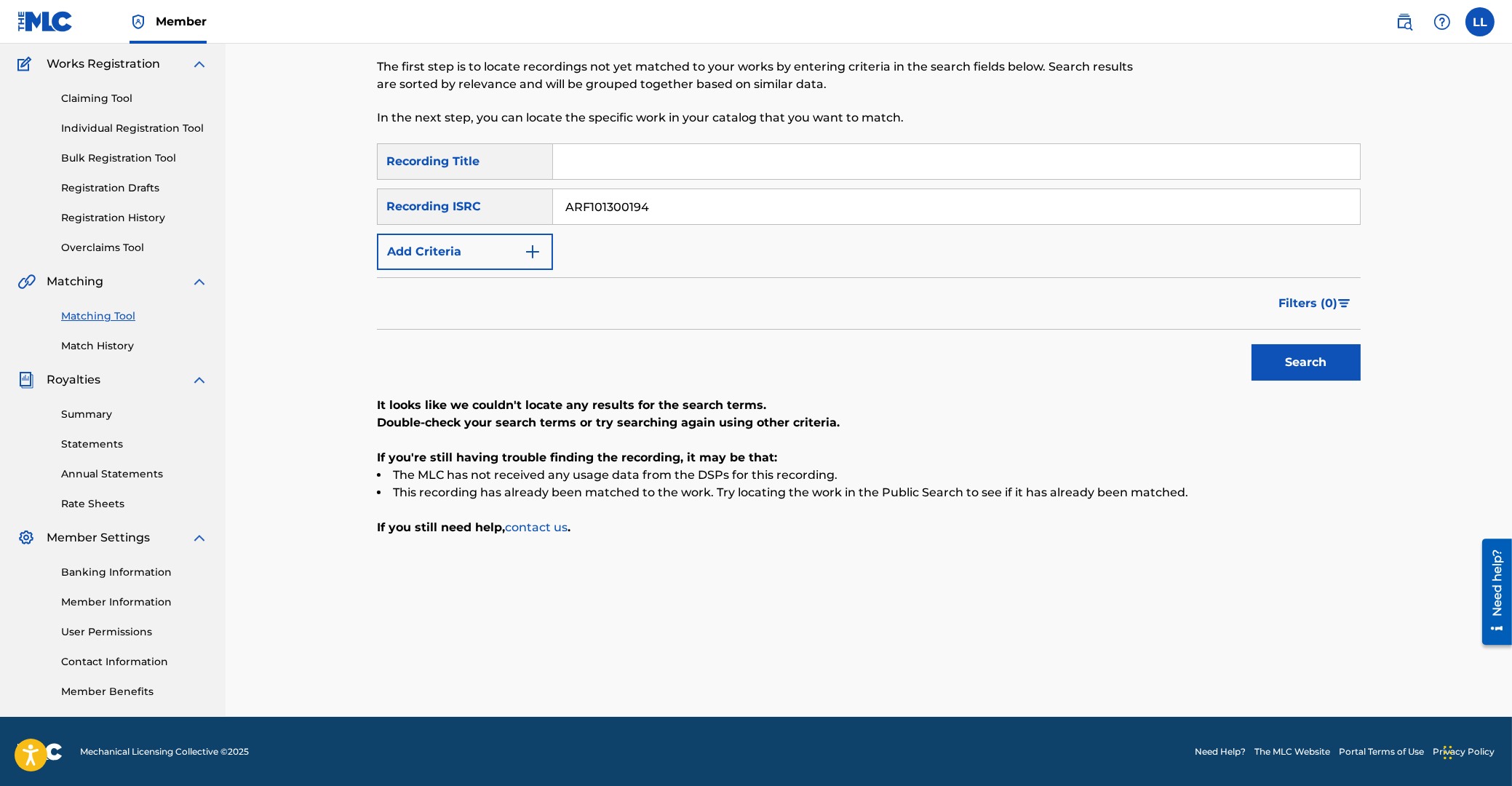
drag, startPoint x: 689, startPoint y: 208, endPoint x: 459, endPoint y: 220, distance: 230.3
click at [553, 218] on input "ARF101300194" at bounding box center [956, 207] width 807 height 35
paste input "6"
type input "ARF101300196"
click at [1276, 367] on button "Search" at bounding box center [1306, 362] width 109 height 36
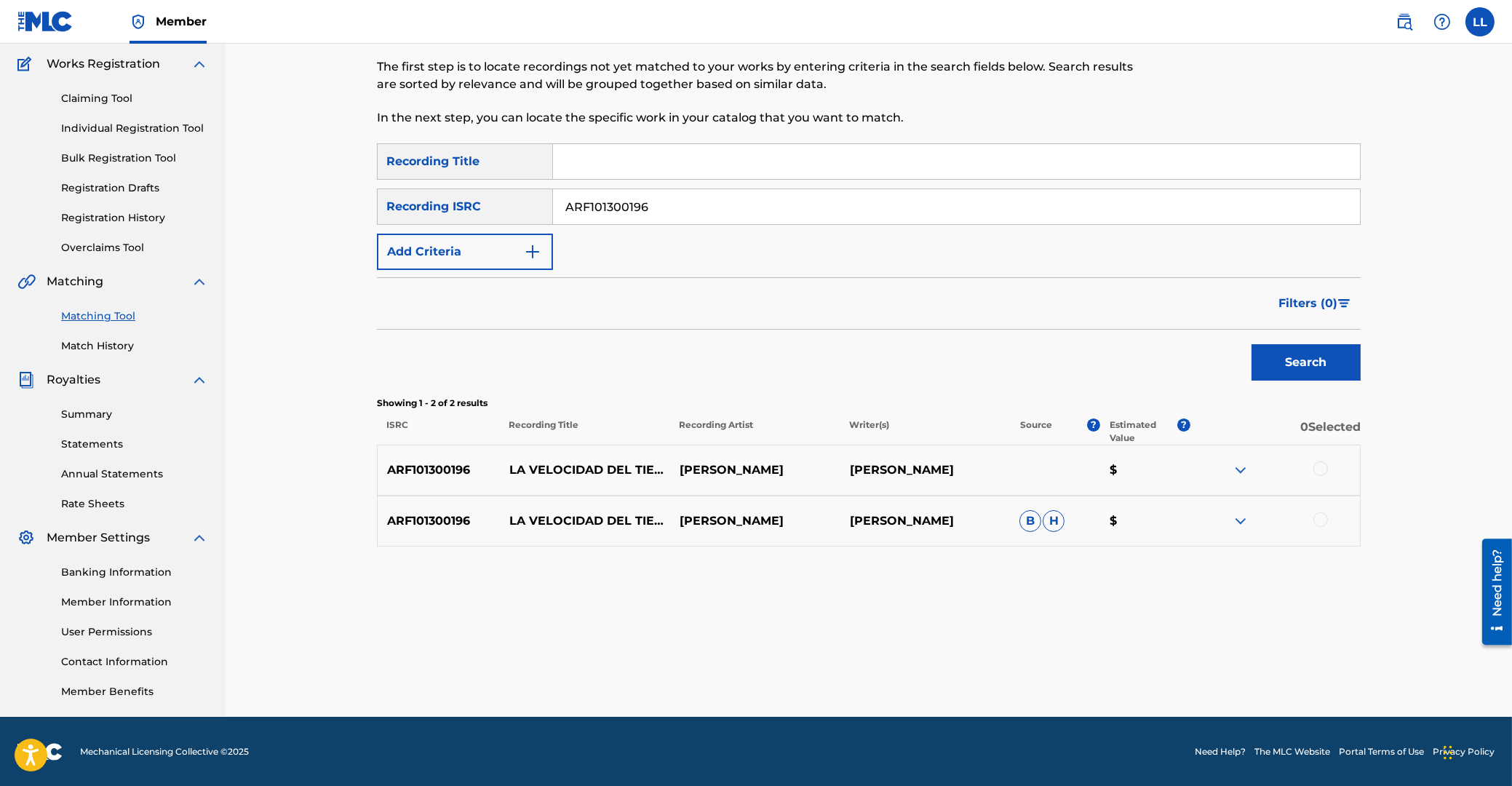
click at [1315, 467] on div at bounding box center [1320, 468] width 14 height 14
click at [1322, 522] on div at bounding box center [1320, 520] width 14 height 14
click at [1049, 669] on button "Match 2 Groups" at bounding box center [1023, 666] width 160 height 36
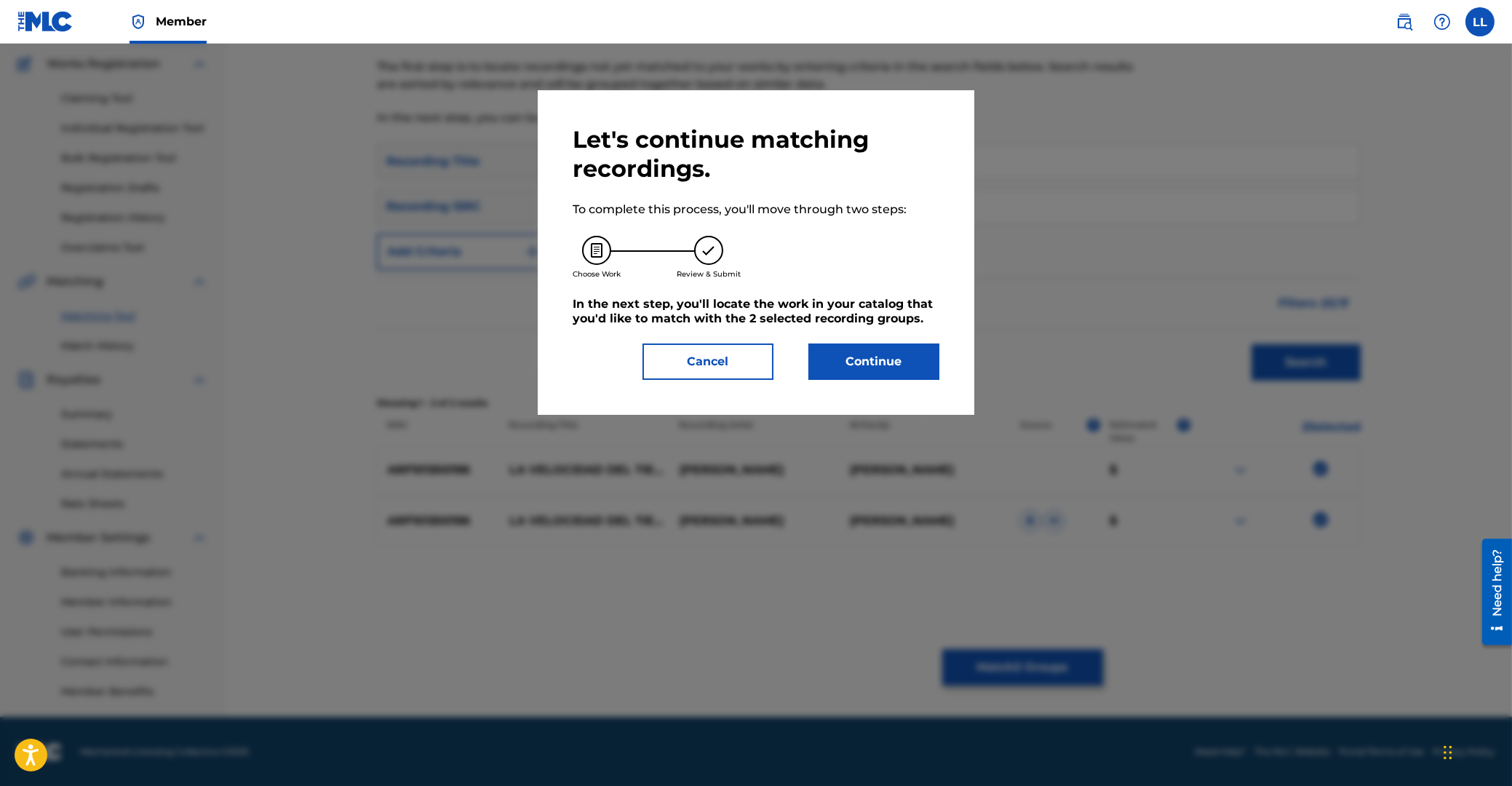
click at [893, 361] on button "Continue" at bounding box center [874, 361] width 131 height 36
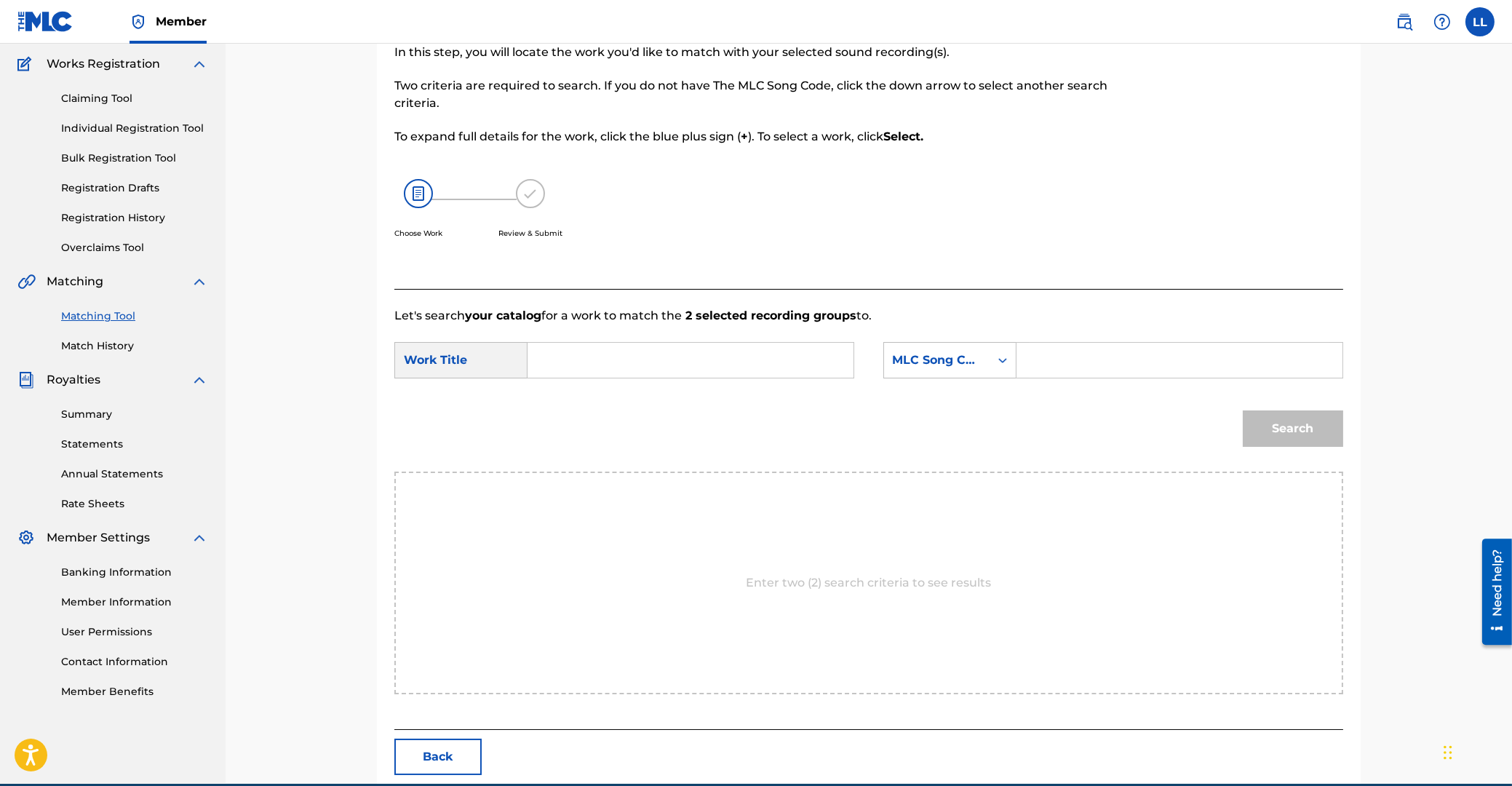
click at [699, 362] on input "Search Form" at bounding box center [691, 360] width 302 height 35
type input "la"
paste input "Z3766K"
type input "Z3766K"
click at [1289, 431] on button "Search" at bounding box center [1292, 428] width 100 height 36
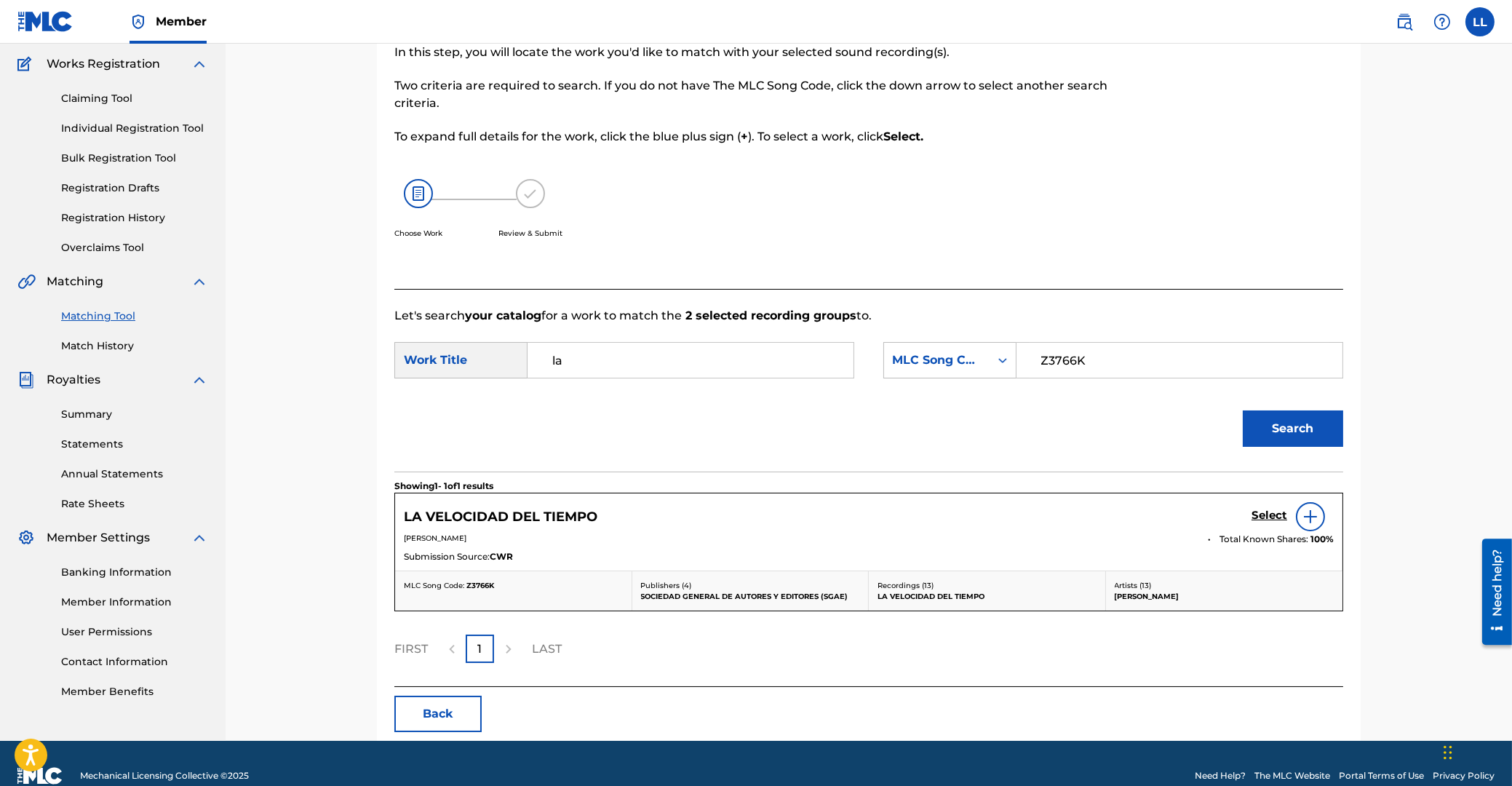
click at [1267, 513] on h5 "Select" at bounding box center [1269, 515] width 35 height 14
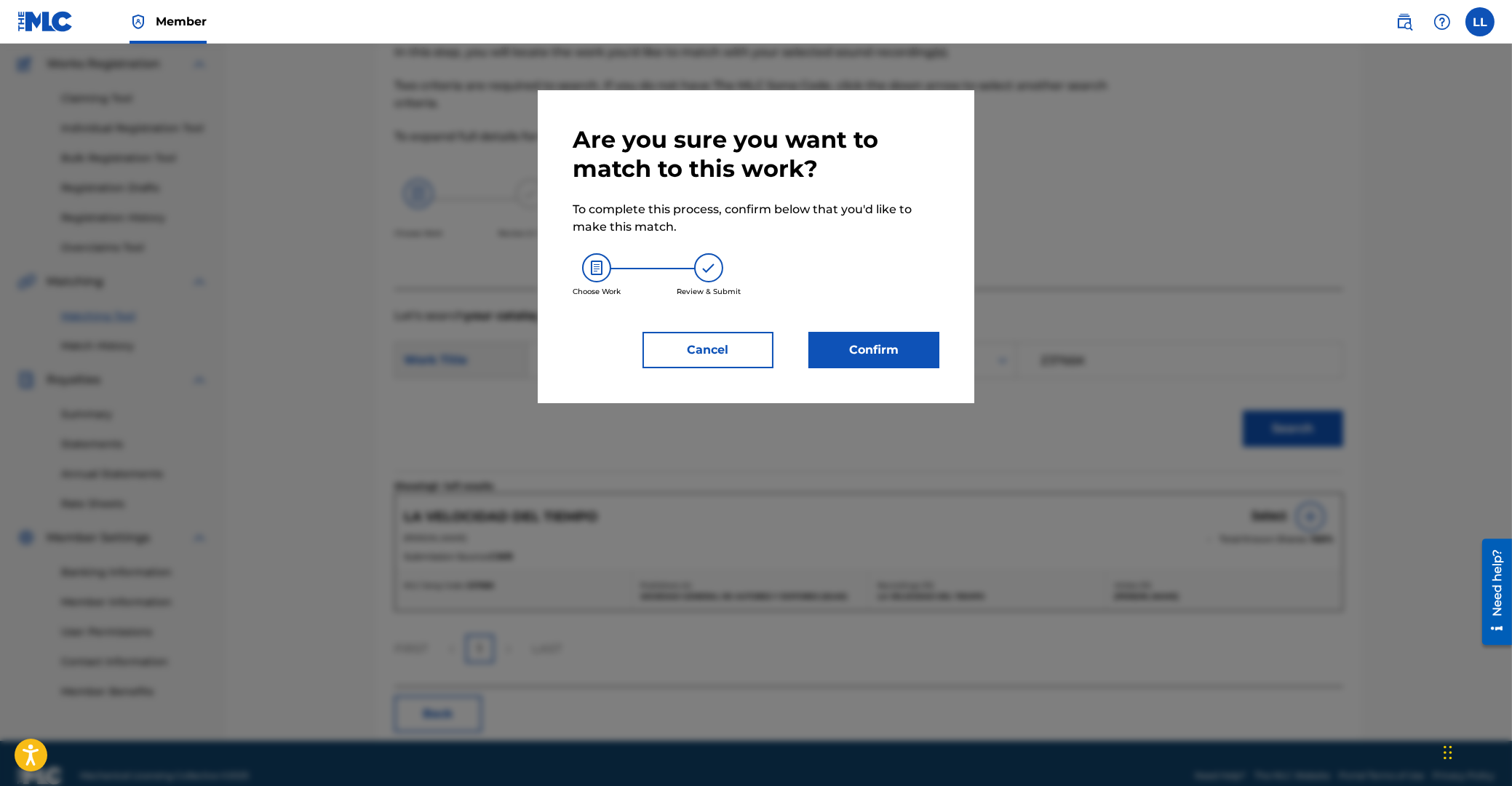
click at [884, 348] on button "Confirm" at bounding box center [874, 350] width 131 height 36
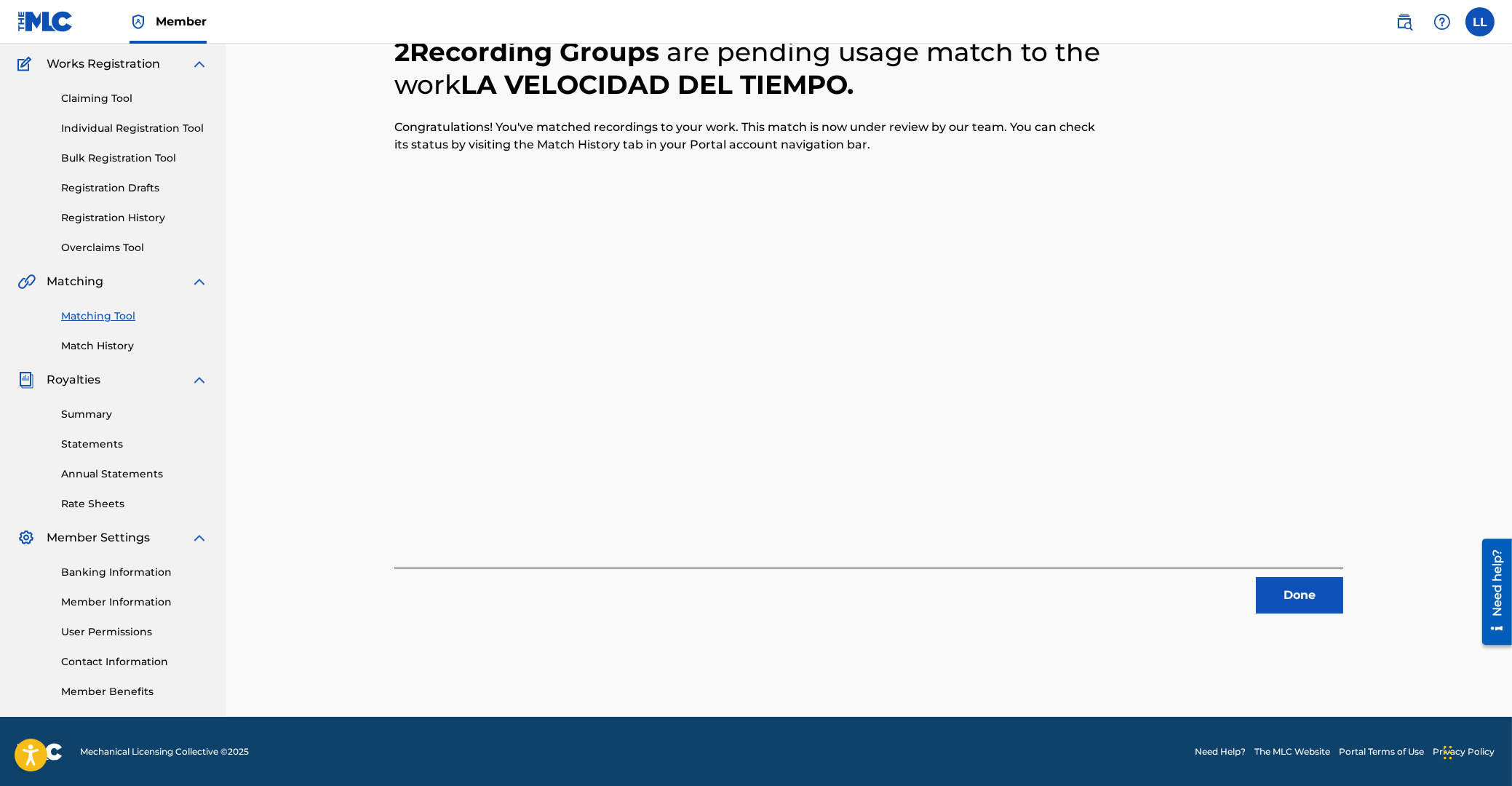
click at [1305, 592] on button "Done" at bounding box center [1299, 594] width 87 height 36
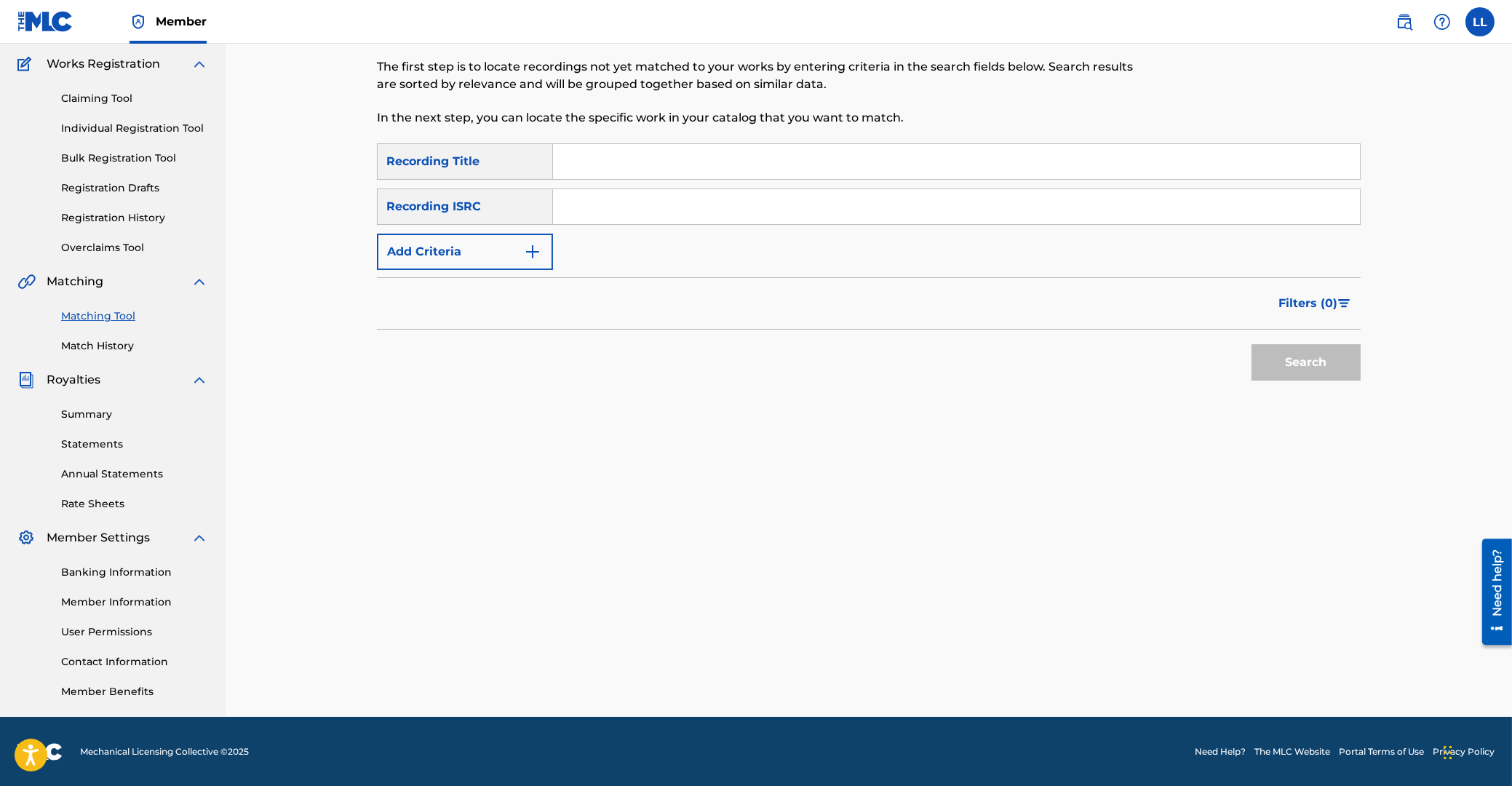
click at [628, 209] on input "Search Form" at bounding box center [956, 207] width 807 height 35
paste input "ARF101300304"
click at [1307, 355] on button "Search" at bounding box center [1306, 362] width 109 height 36
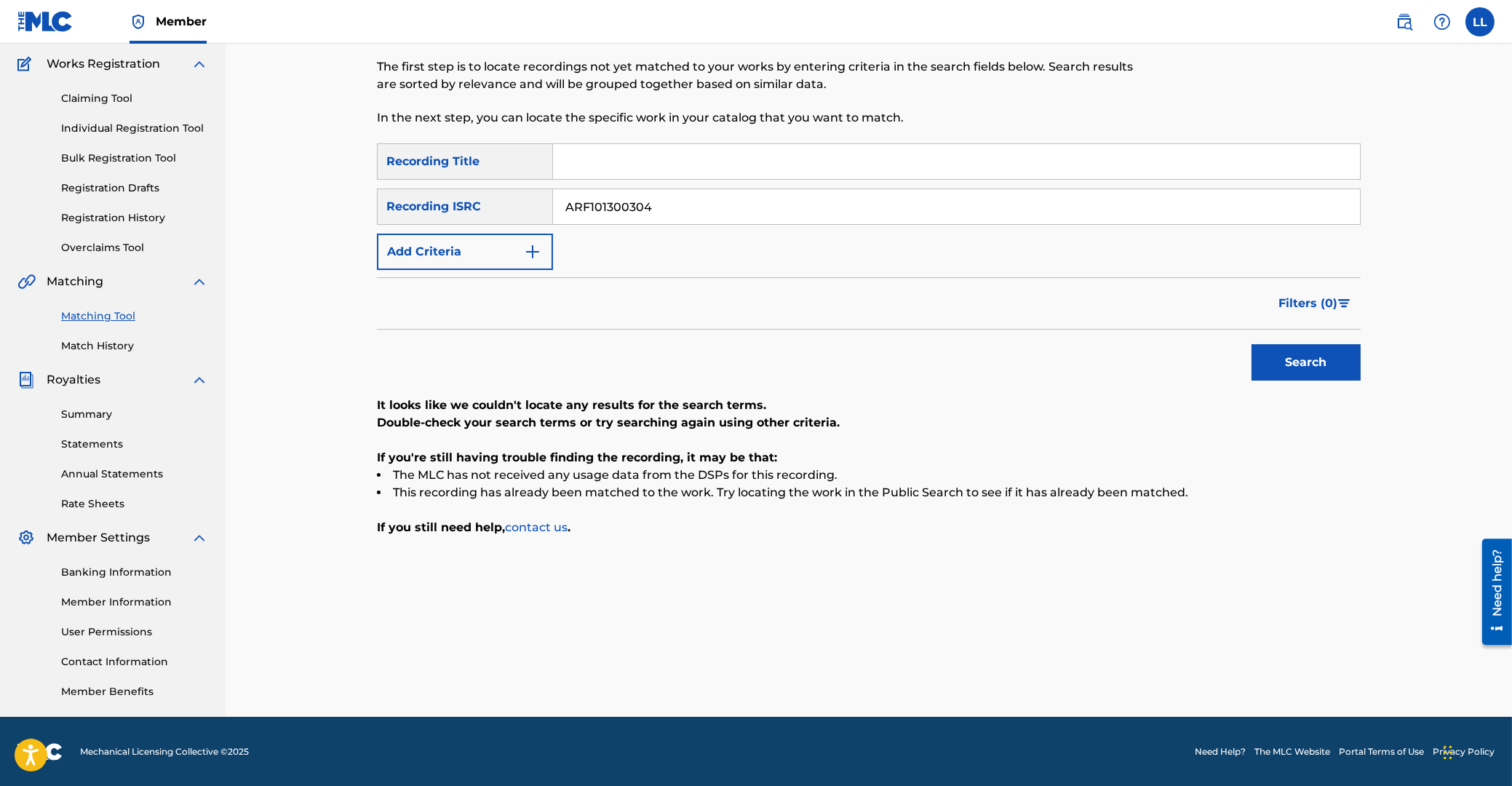
drag, startPoint x: 739, startPoint y: 217, endPoint x: 298, endPoint y: 195, distance: 441.5
click at [553, 195] on input "ARF101300304" at bounding box center [956, 207] width 807 height 35
paste input "5"
click at [1290, 357] on button "Search" at bounding box center [1306, 362] width 109 height 36
drag, startPoint x: 731, startPoint y: 214, endPoint x: 371, endPoint y: 197, distance: 360.4
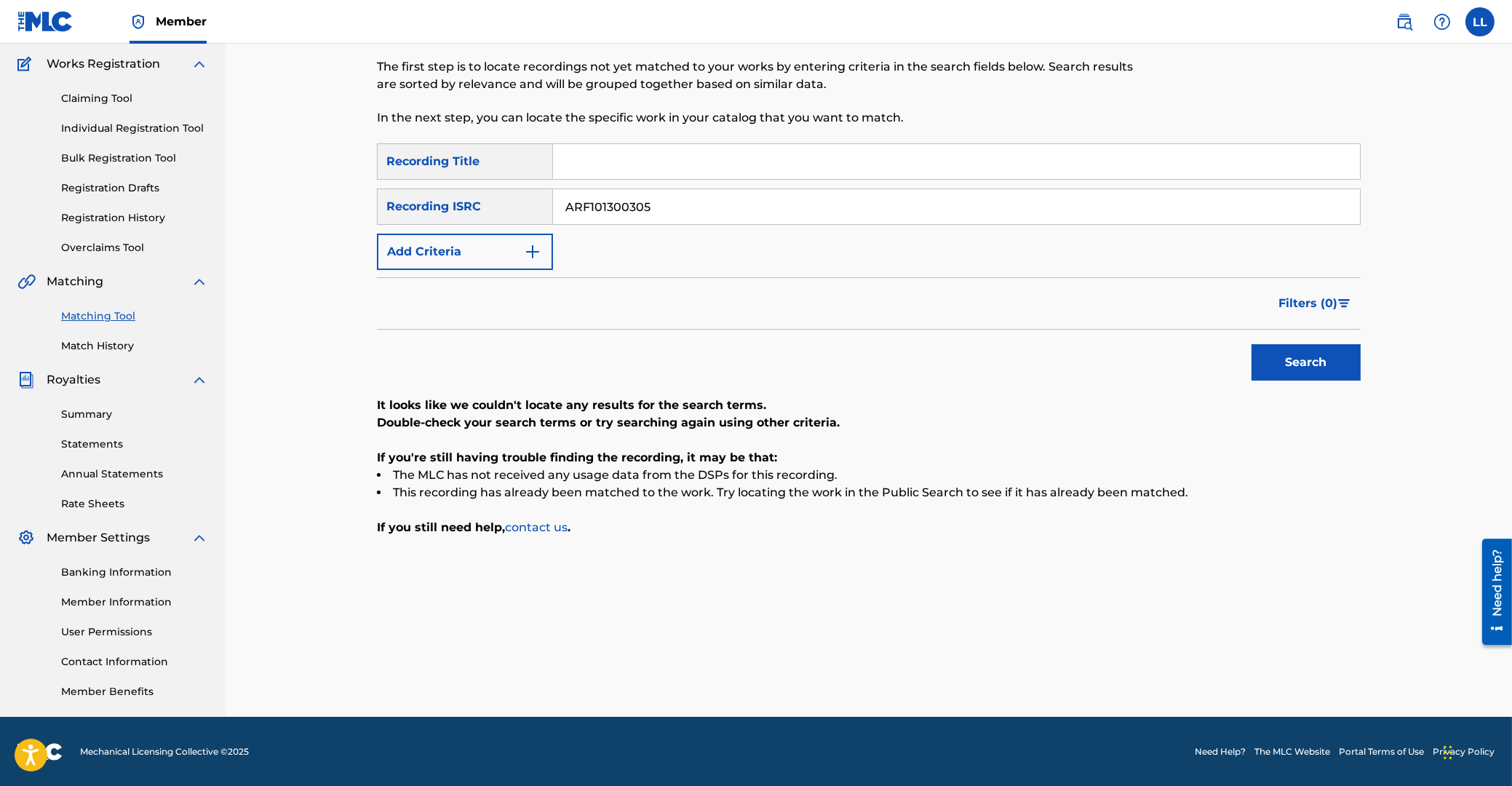
click at [553, 197] on input "ARF101300305" at bounding box center [956, 207] width 807 height 35
paste input "6"
type input "ARF101300306"
click at [1307, 363] on button "Search" at bounding box center [1306, 362] width 109 height 36
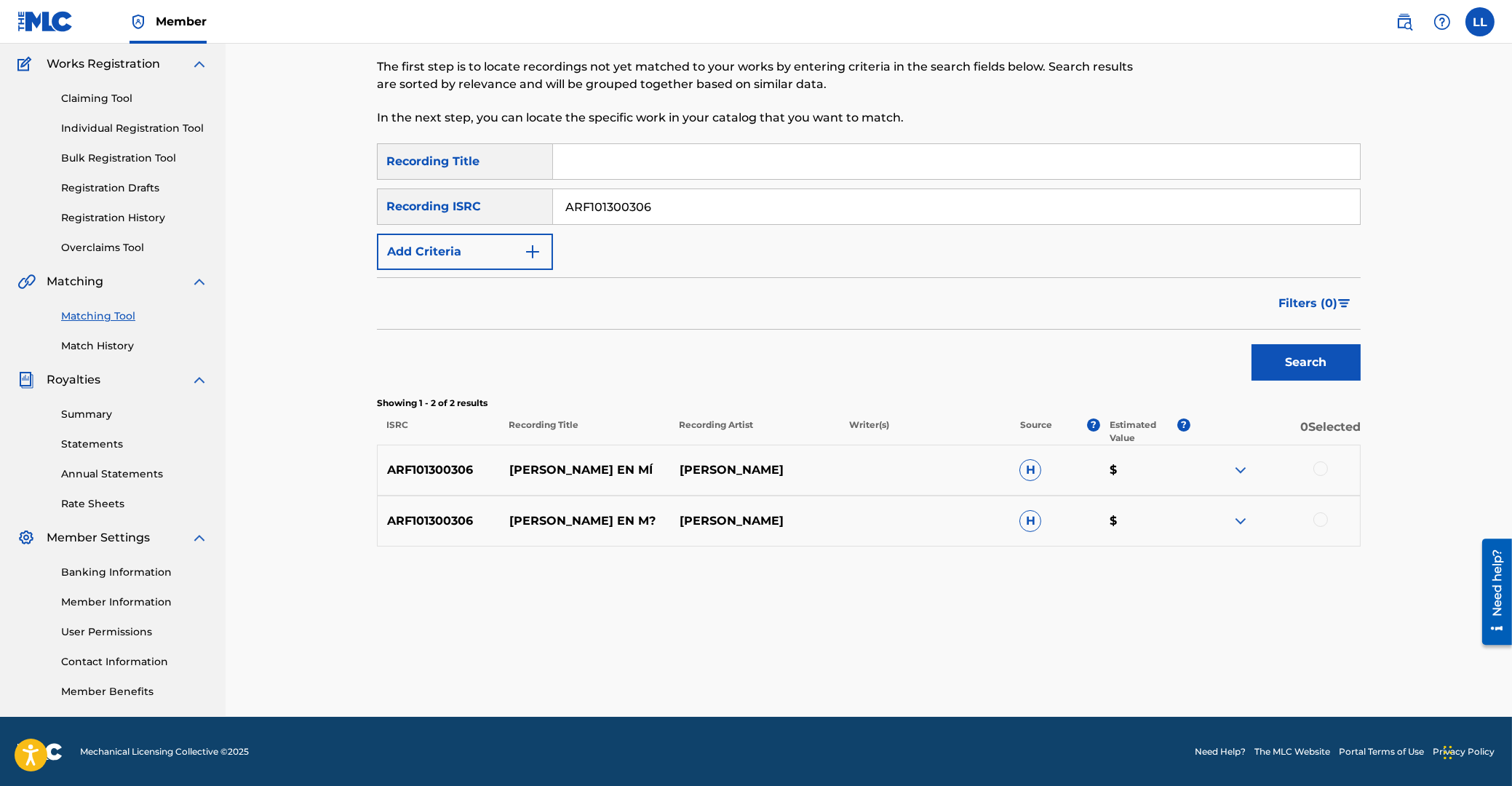
click at [1321, 465] on div at bounding box center [1320, 468] width 14 height 14
click at [1322, 518] on div at bounding box center [1320, 520] width 14 height 14
click at [1039, 666] on button "Match 2 Groups" at bounding box center [1023, 666] width 160 height 36
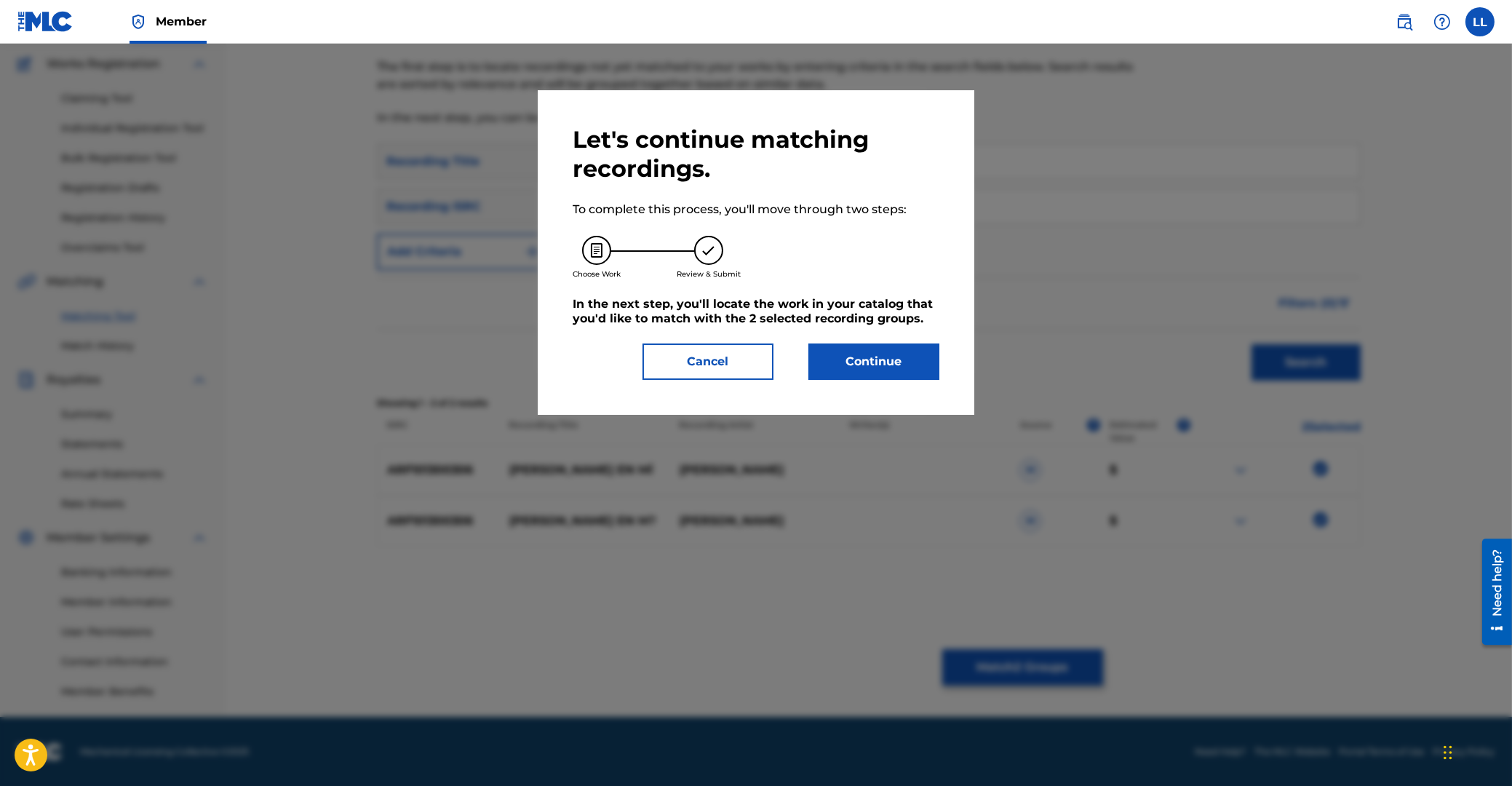
click at [876, 374] on button "Continue" at bounding box center [874, 361] width 131 height 36
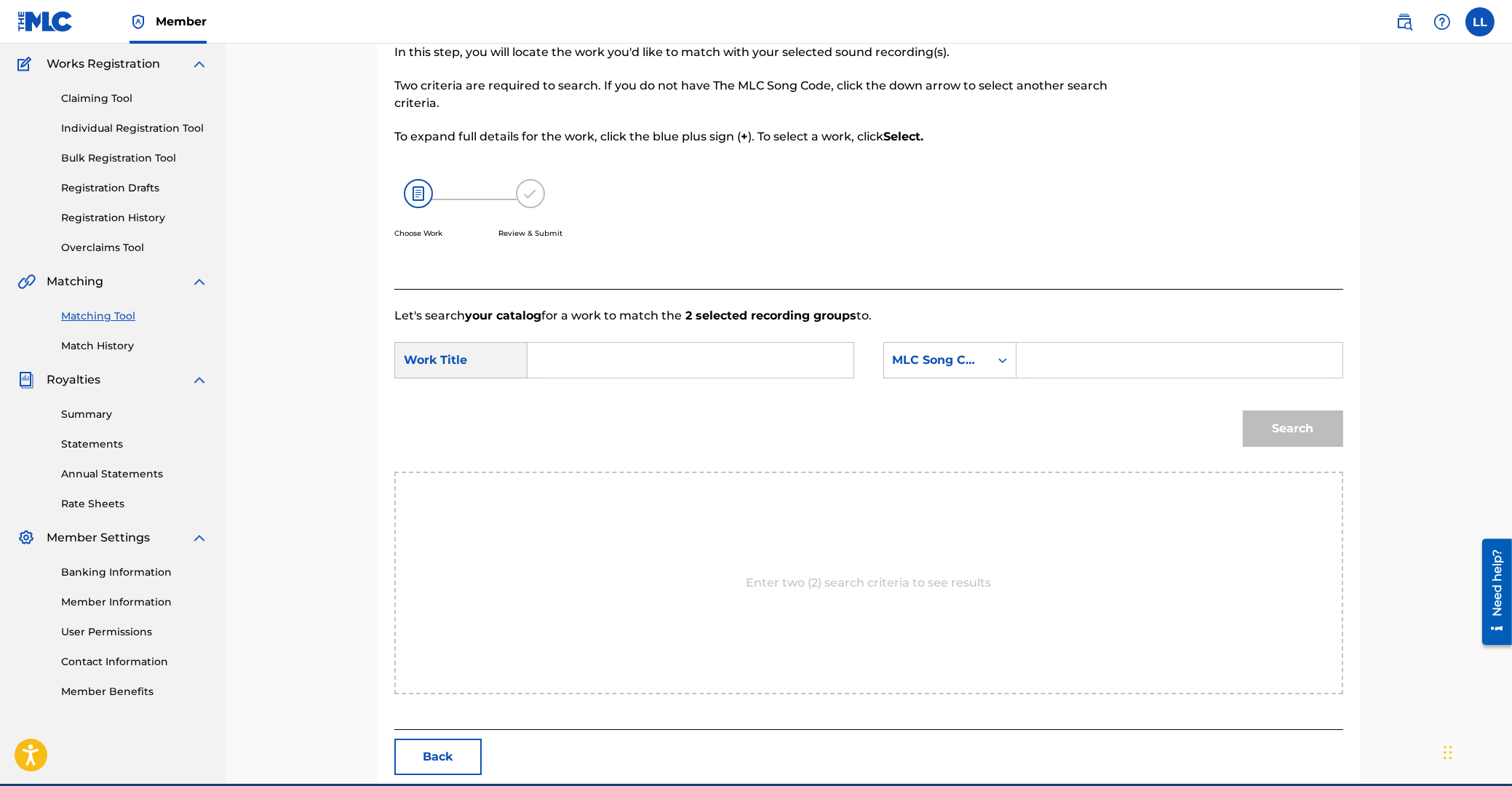
drag, startPoint x: 662, startPoint y: 360, endPoint x: 675, endPoint y: 355, distance: 13.9
click at [662, 357] on input "Search Form" at bounding box center [691, 360] width 302 height 35
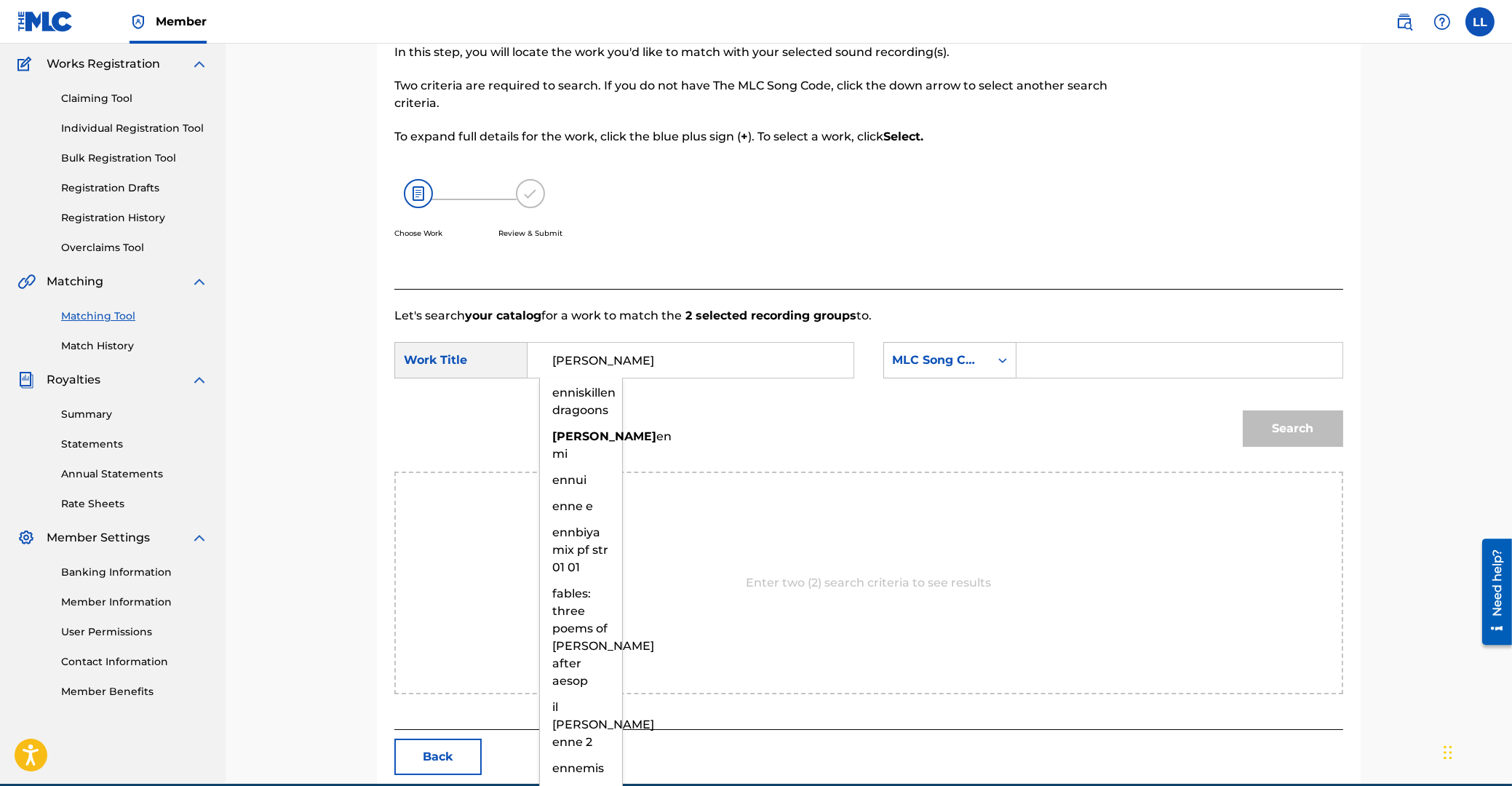
type input "[PERSON_NAME]"
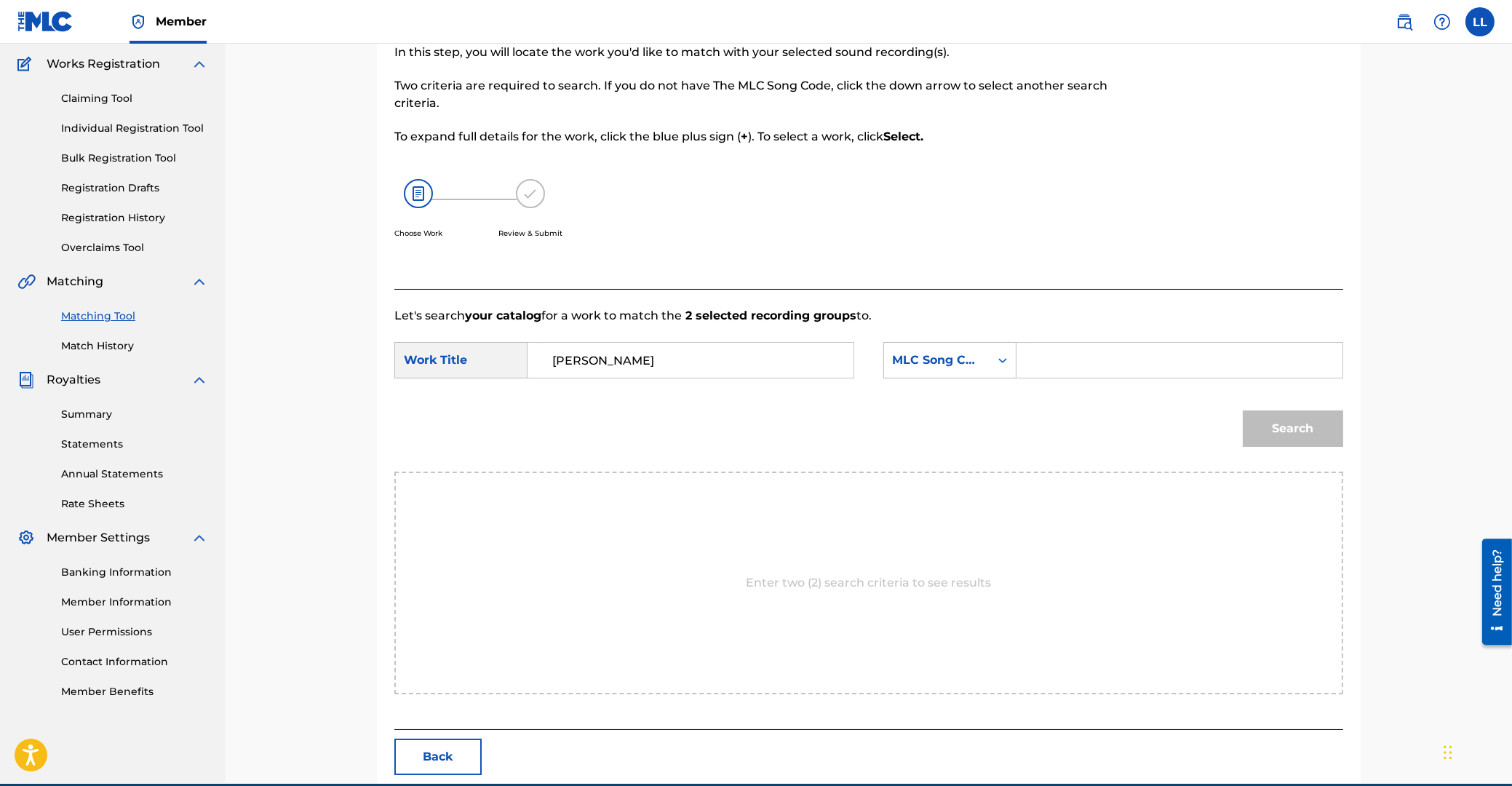
paste input "EC0ZVY"
type input "EC0ZVY"
click at [1242, 411] on button "Search" at bounding box center [1292, 428] width 100 height 36
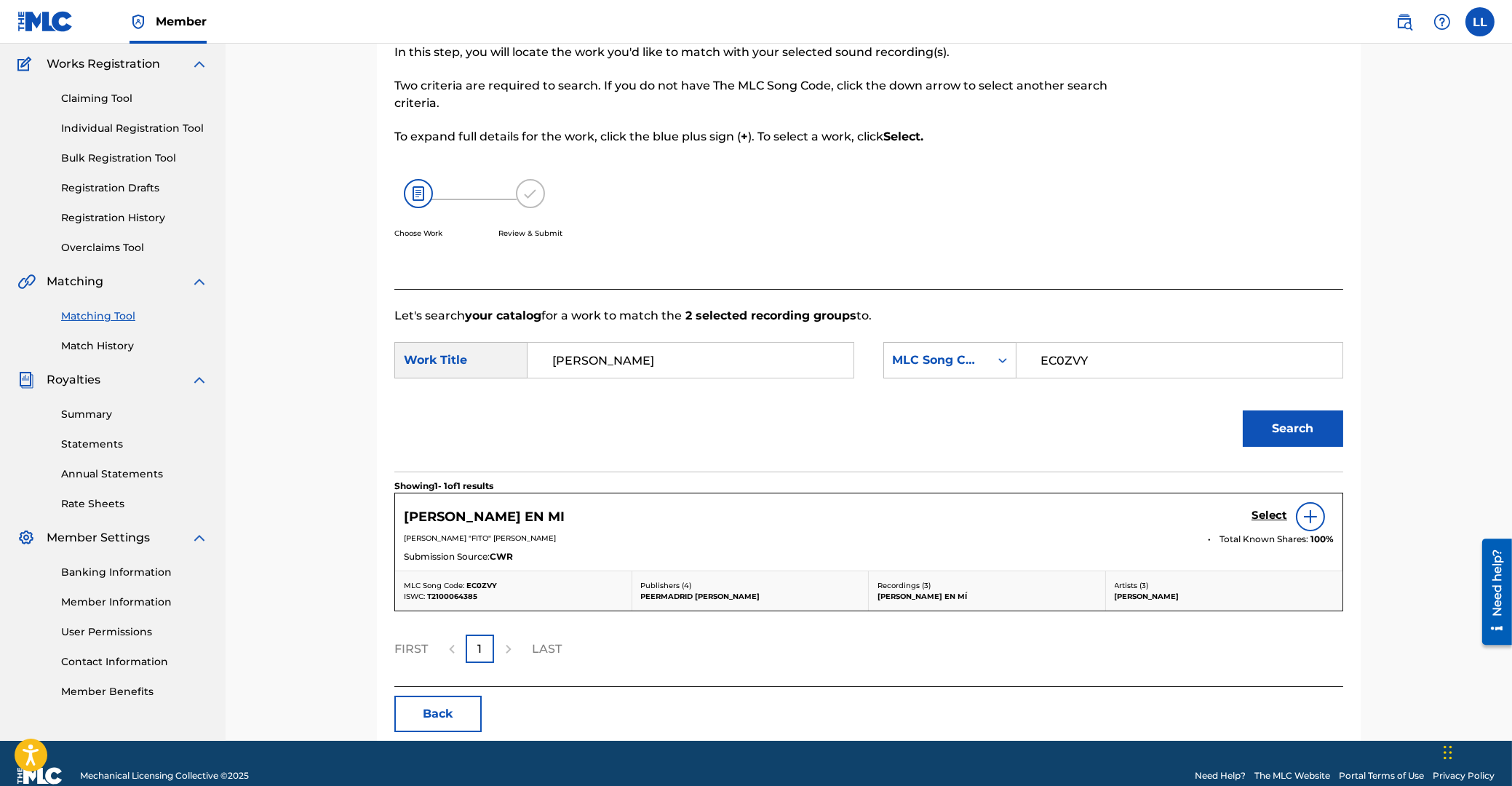
click at [1266, 517] on h5 "Select" at bounding box center [1269, 515] width 35 height 14
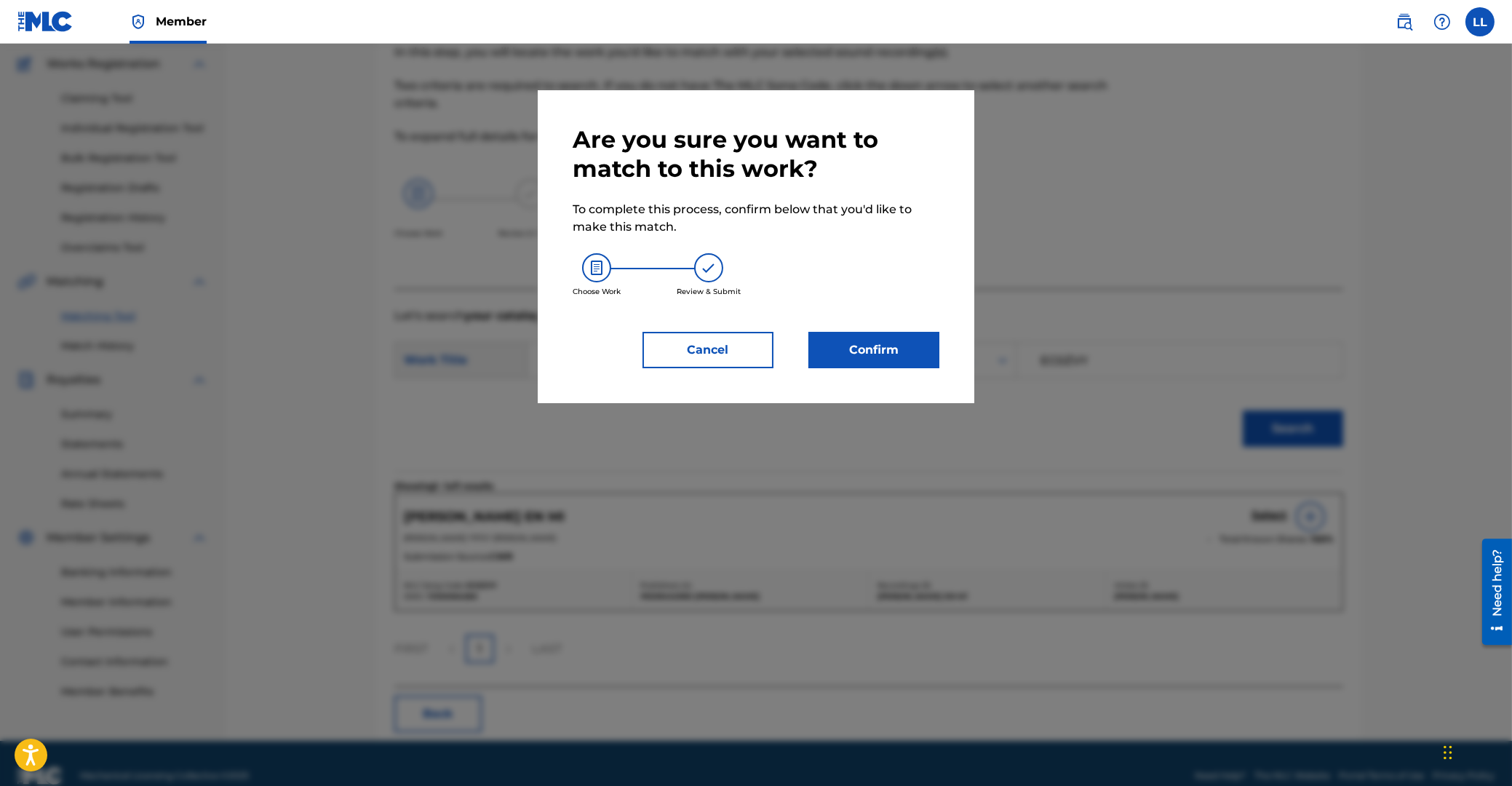
click at [900, 357] on button "Confirm" at bounding box center [874, 350] width 131 height 36
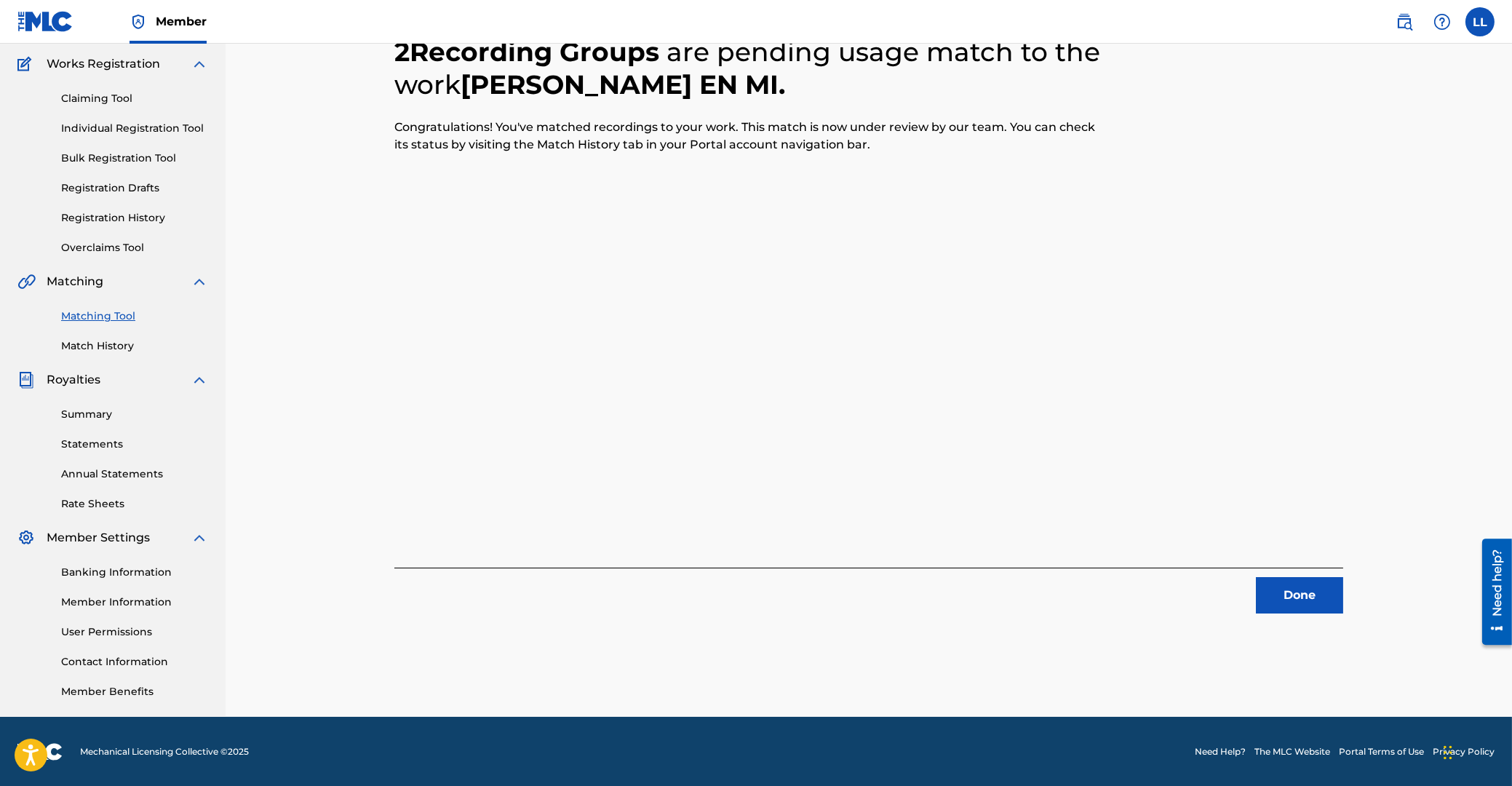
click at [1325, 585] on button "Done" at bounding box center [1299, 594] width 87 height 36
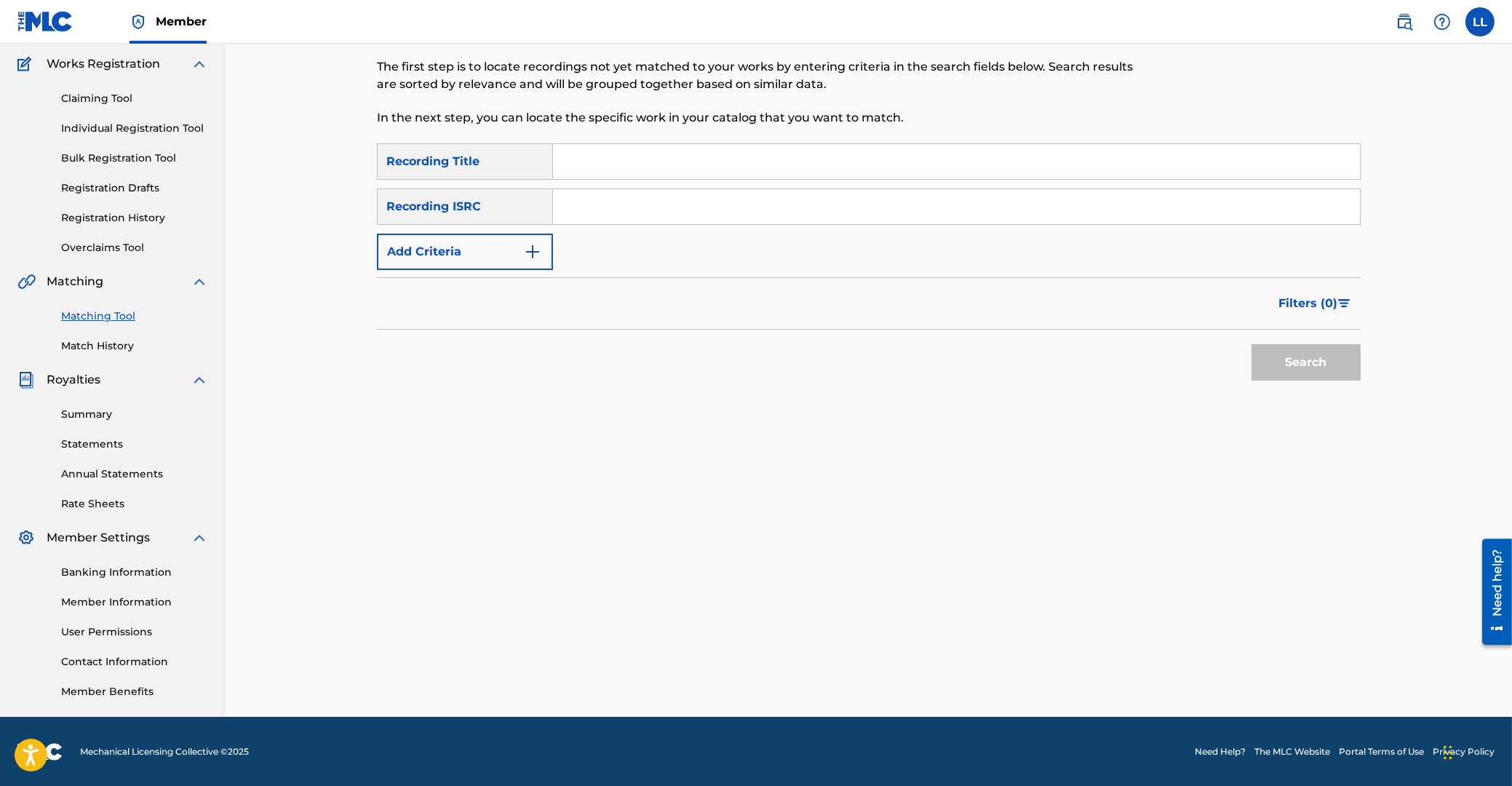
click at [671, 209] on input "Search Form" at bounding box center [956, 207] width 807 height 35
paste input "ARF101300307"
click at [1319, 363] on button "Search" at bounding box center [1306, 362] width 109 height 36
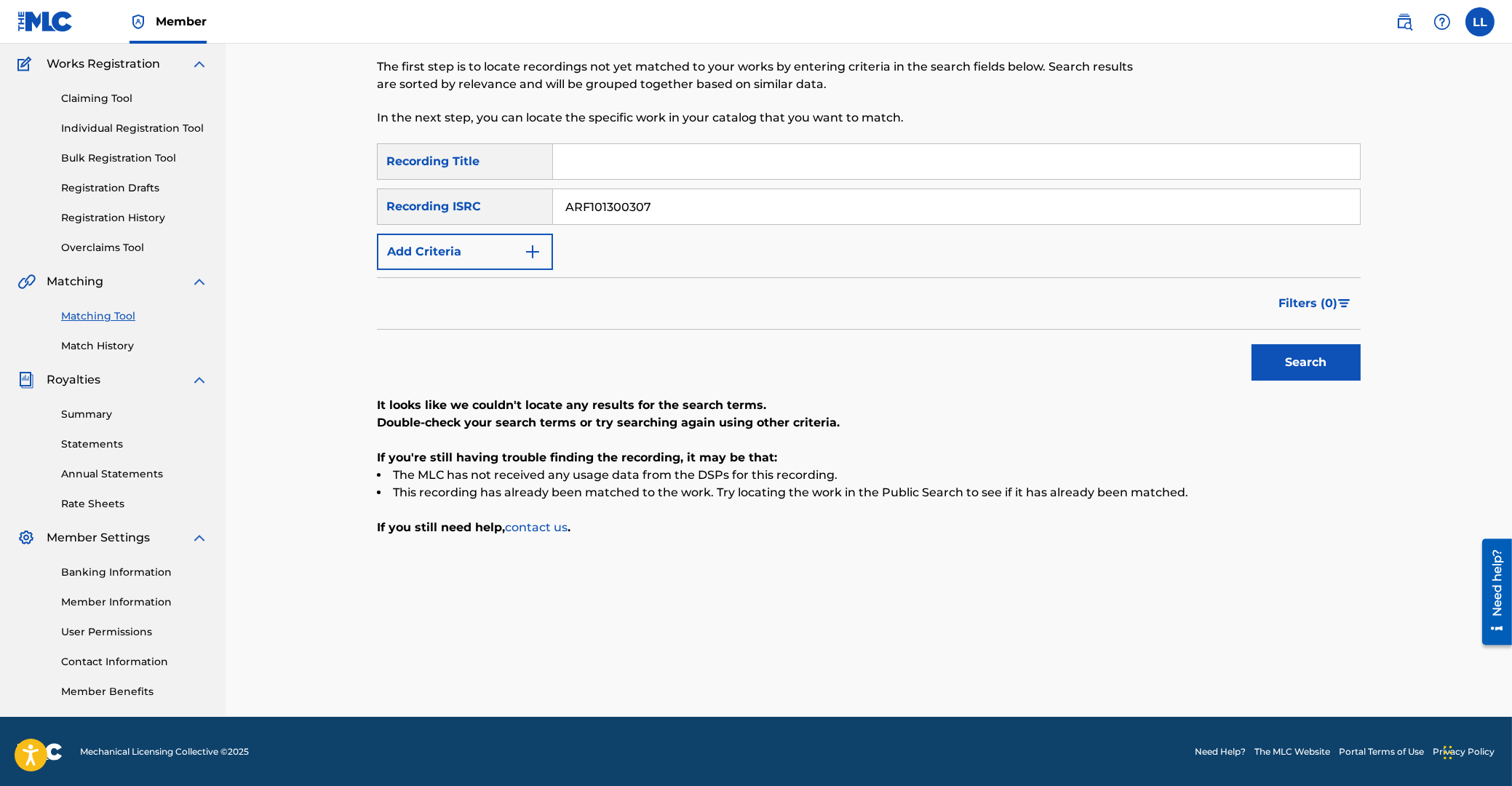
drag, startPoint x: 764, startPoint y: 201, endPoint x: 287, endPoint y: 184, distance: 477.3
click at [553, 189] on input "ARF101300307" at bounding box center [956, 207] width 807 height 35
paste input "400259"
click at [1283, 349] on button "Search" at bounding box center [1306, 362] width 109 height 36
drag, startPoint x: 748, startPoint y: 205, endPoint x: 1058, endPoint y: 285, distance: 320.2
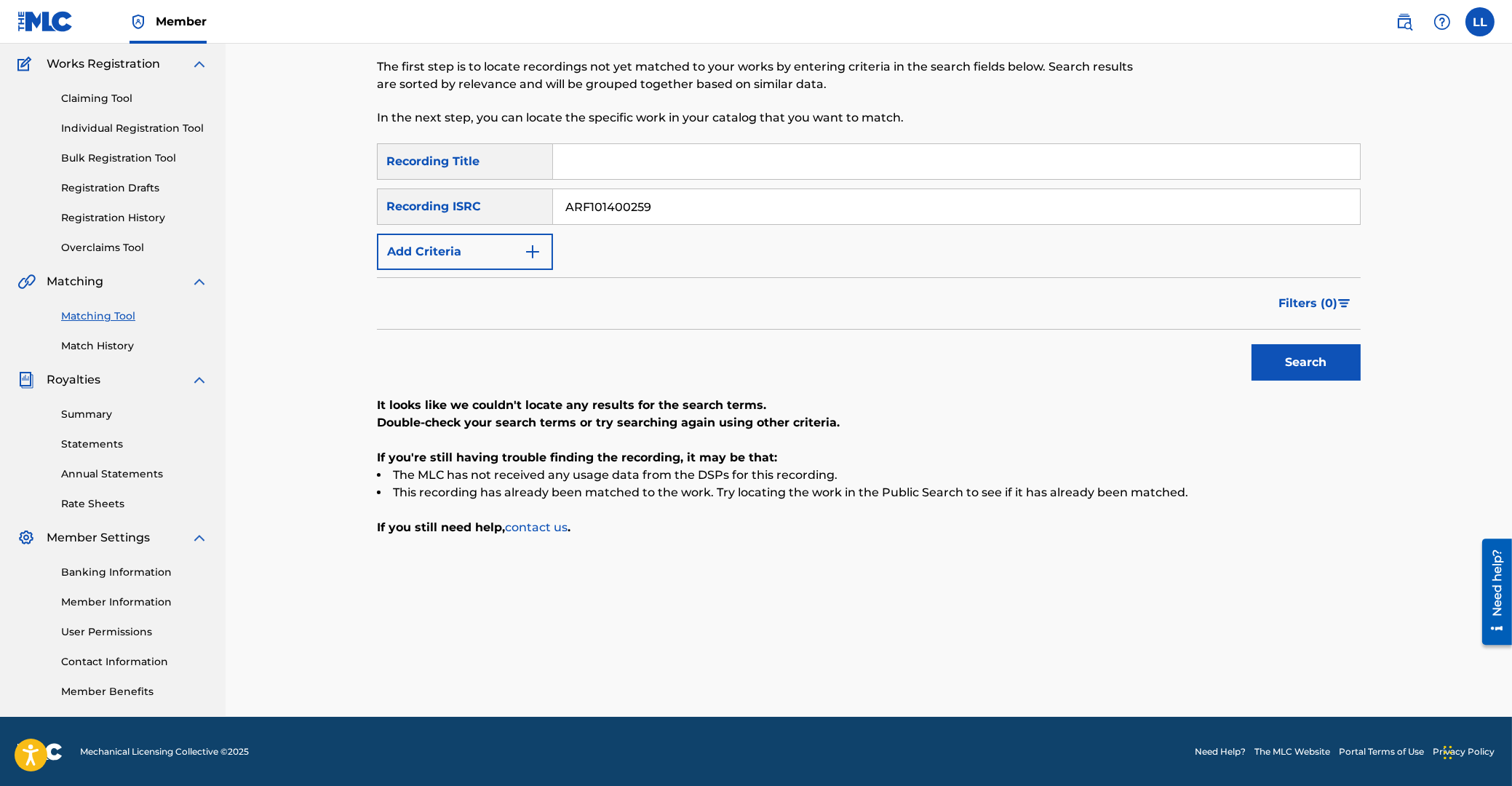
click at [553, 189] on input "ARF101400259" at bounding box center [956, 207] width 807 height 35
paste input "60"
click at [1306, 361] on button "Search" at bounding box center [1306, 362] width 109 height 36
drag, startPoint x: 746, startPoint y: 196, endPoint x: 290, endPoint y: 207, distance: 456.1
click at [553, 202] on input "ARF101400260" at bounding box center [956, 207] width 807 height 35
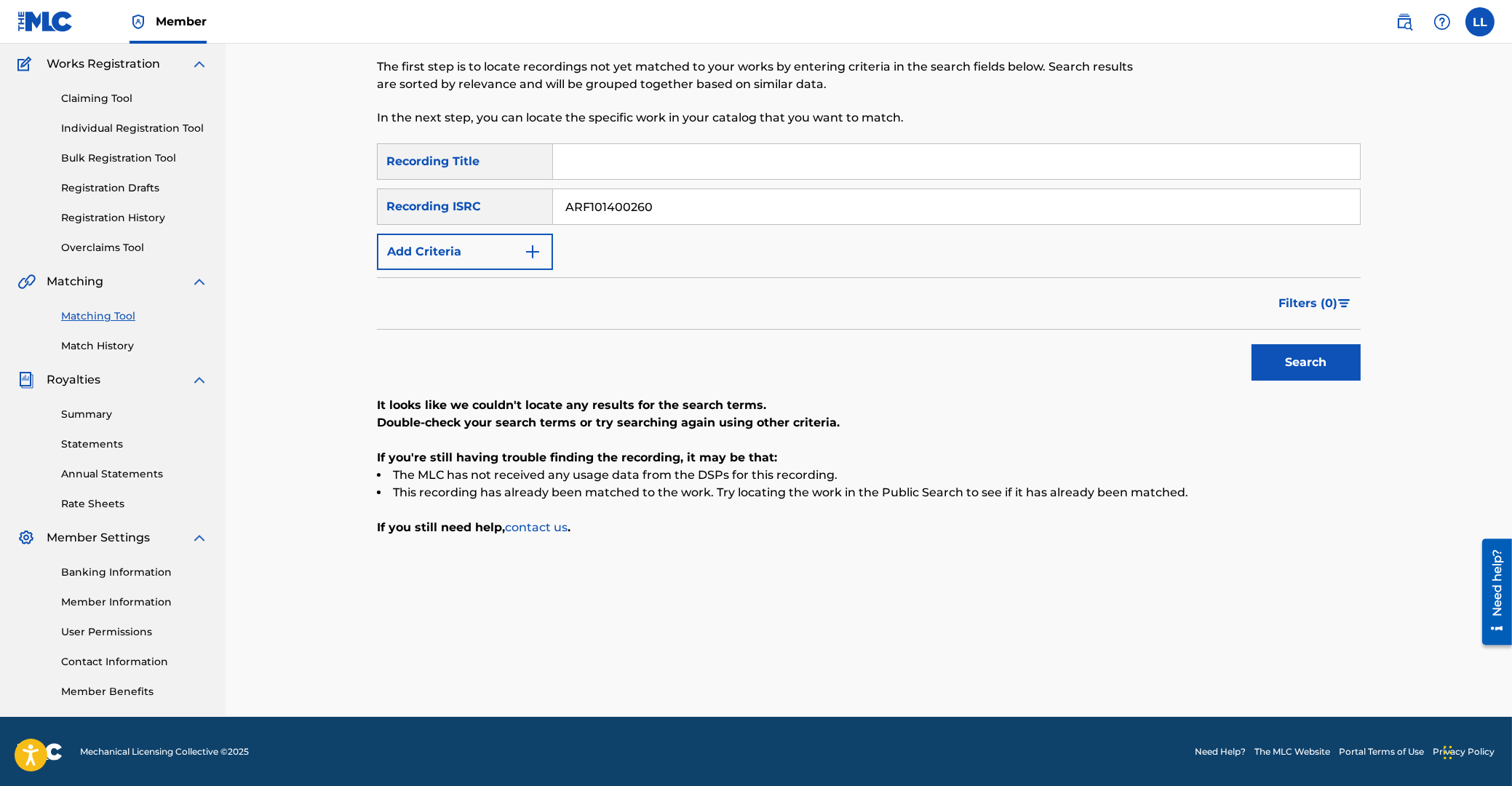
paste input "1"
type input "ARF101400261"
click at [1311, 365] on button "Search" at bounding box center [1306, 362] width 109 height 36
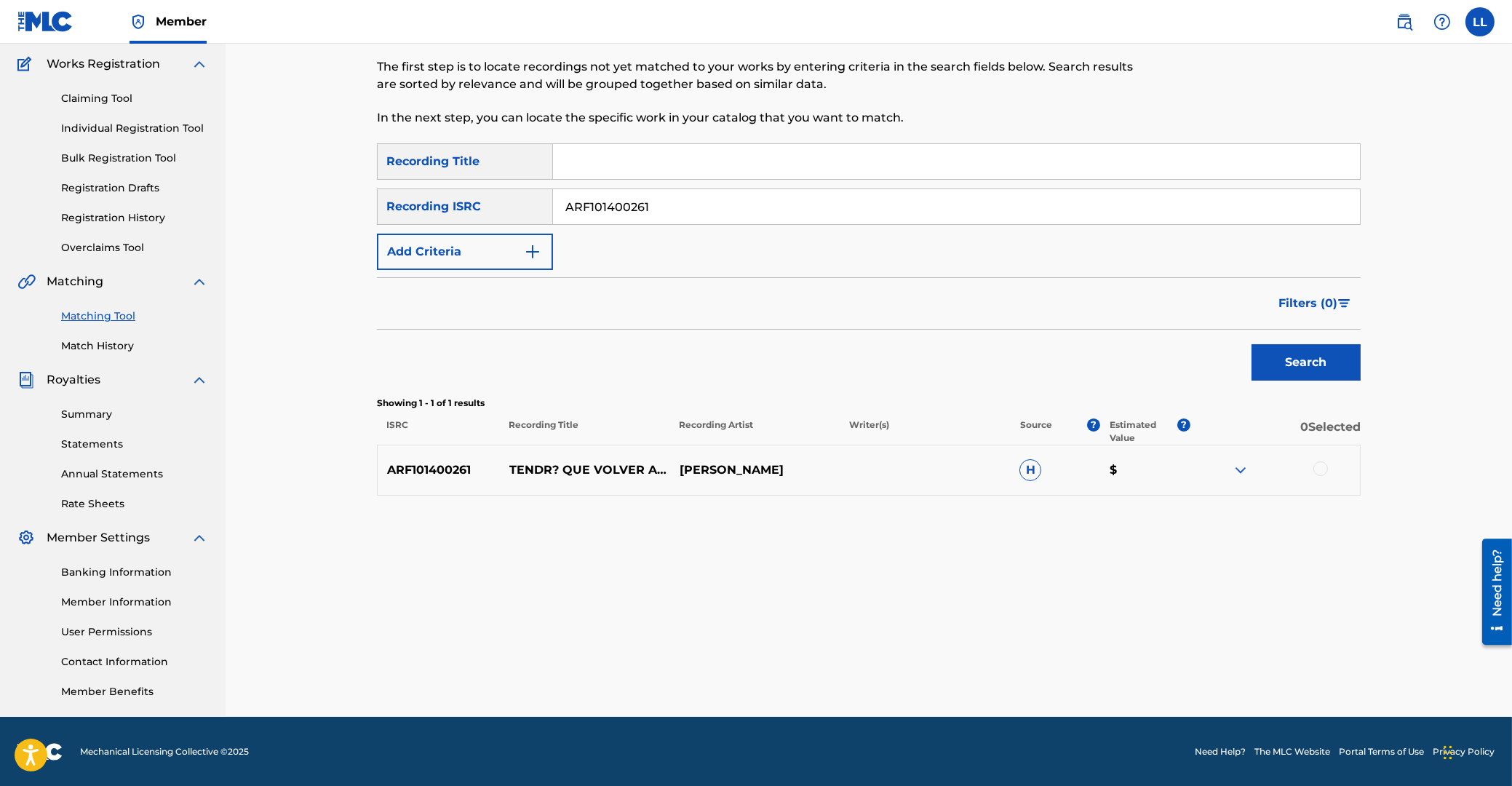
click at [1318, 466] on div at bounding box center [1320, 468] width 14 height 14
click at [1029, 666] on button "Match 1 Group" at bounding box center [1023, 666] width 160 height 36
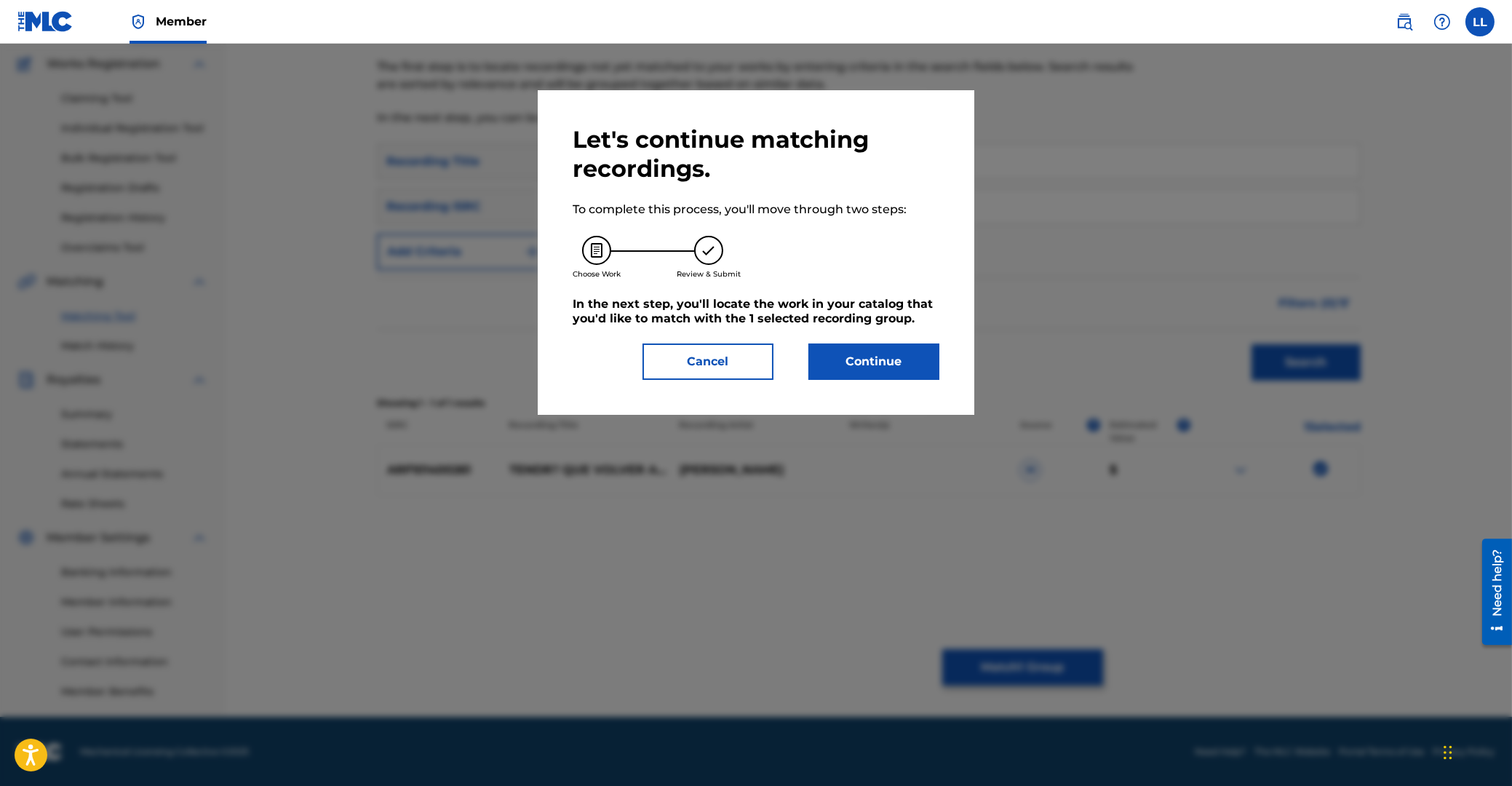
click at [902, 363] on button "Continue" at bounding box center [874, 361] width 131 height 36
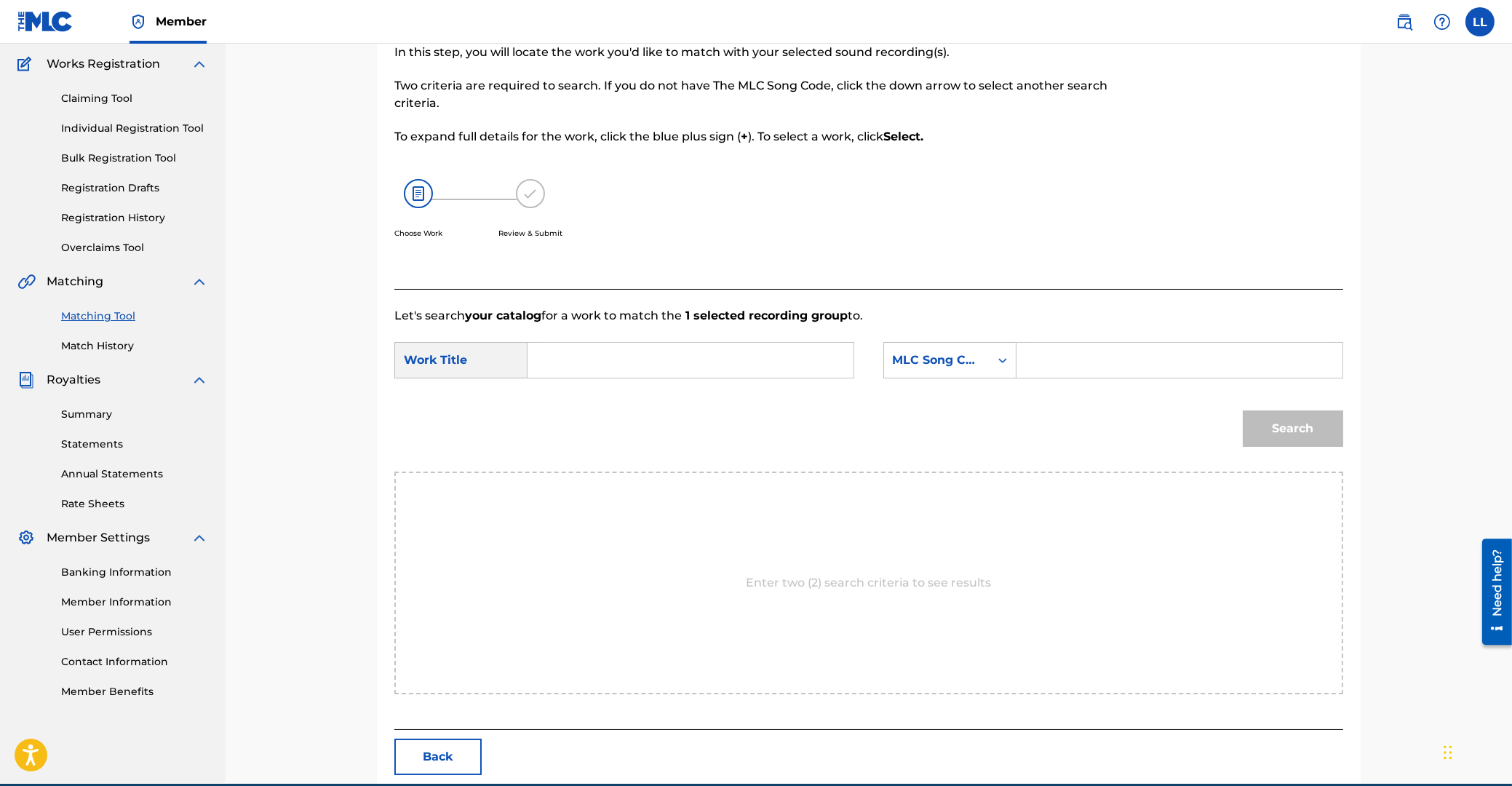
click at [711, 355] on input "Search Form" at bounding box center [691, 360] width 302 height 35
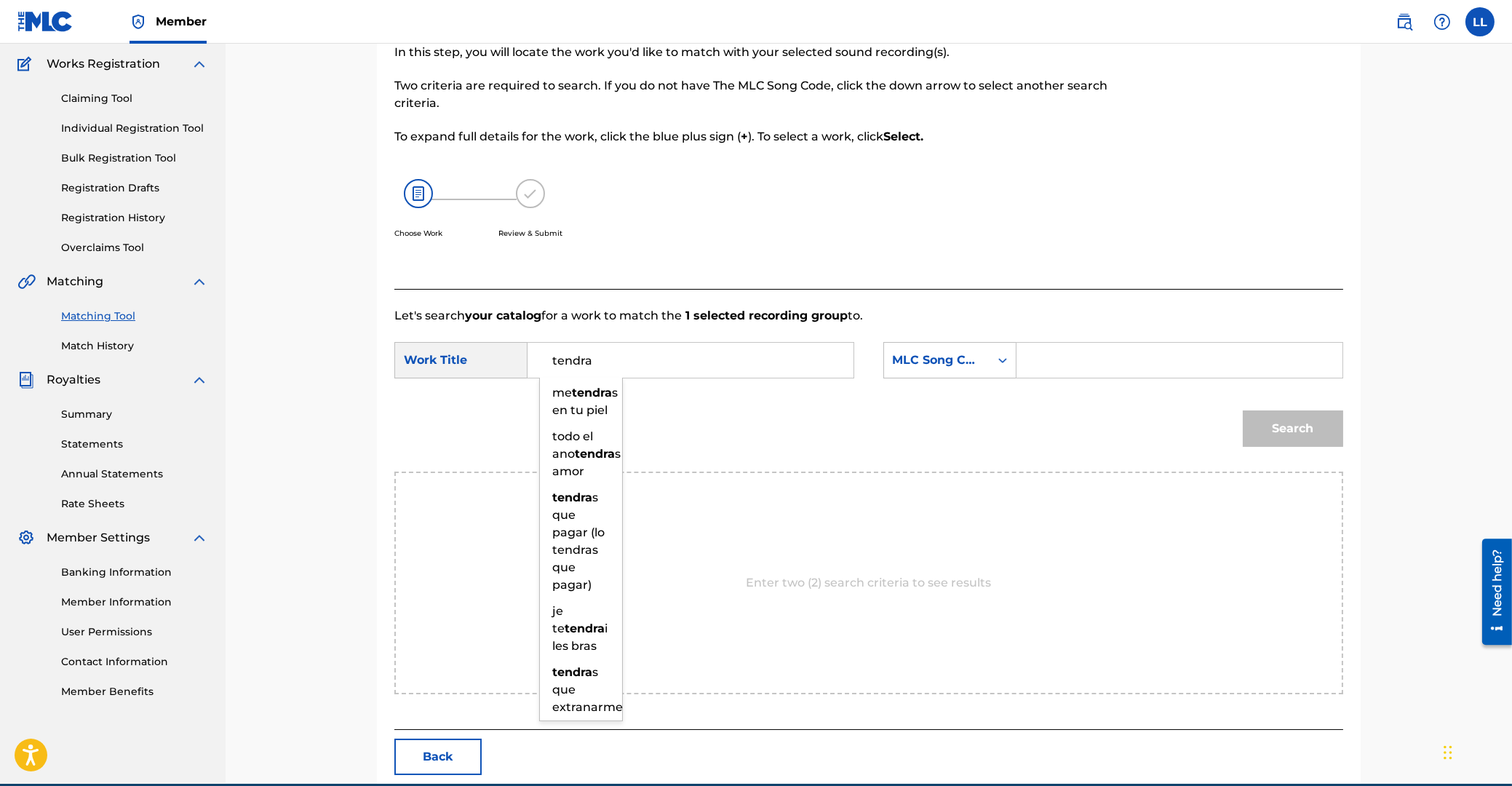
type input "tendra"
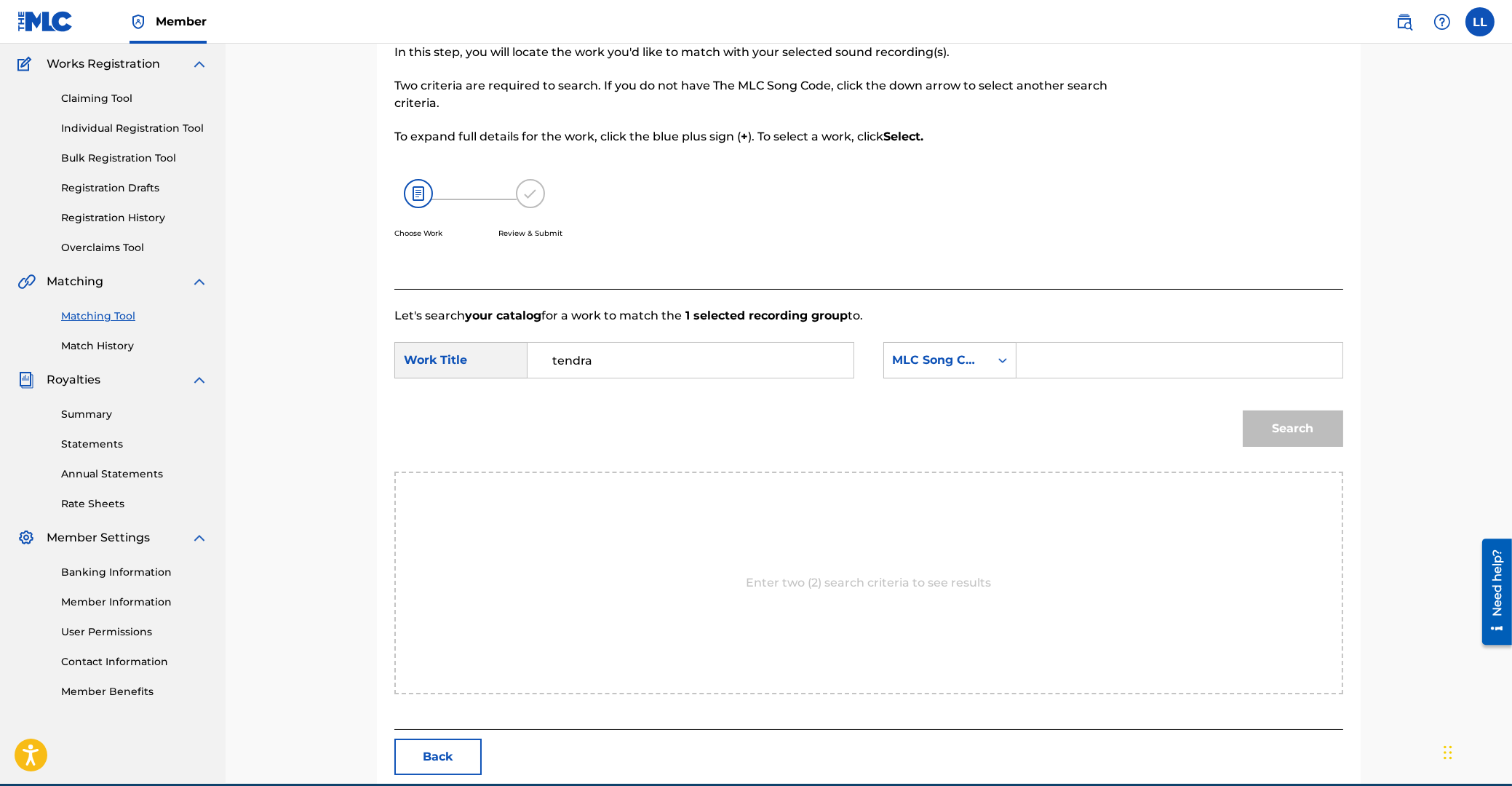
paste input "TA31JA"
type input "TA31JA"
click at [1242, 411] on button "Search" at bounding box center [1292, 428] width 100 height 36
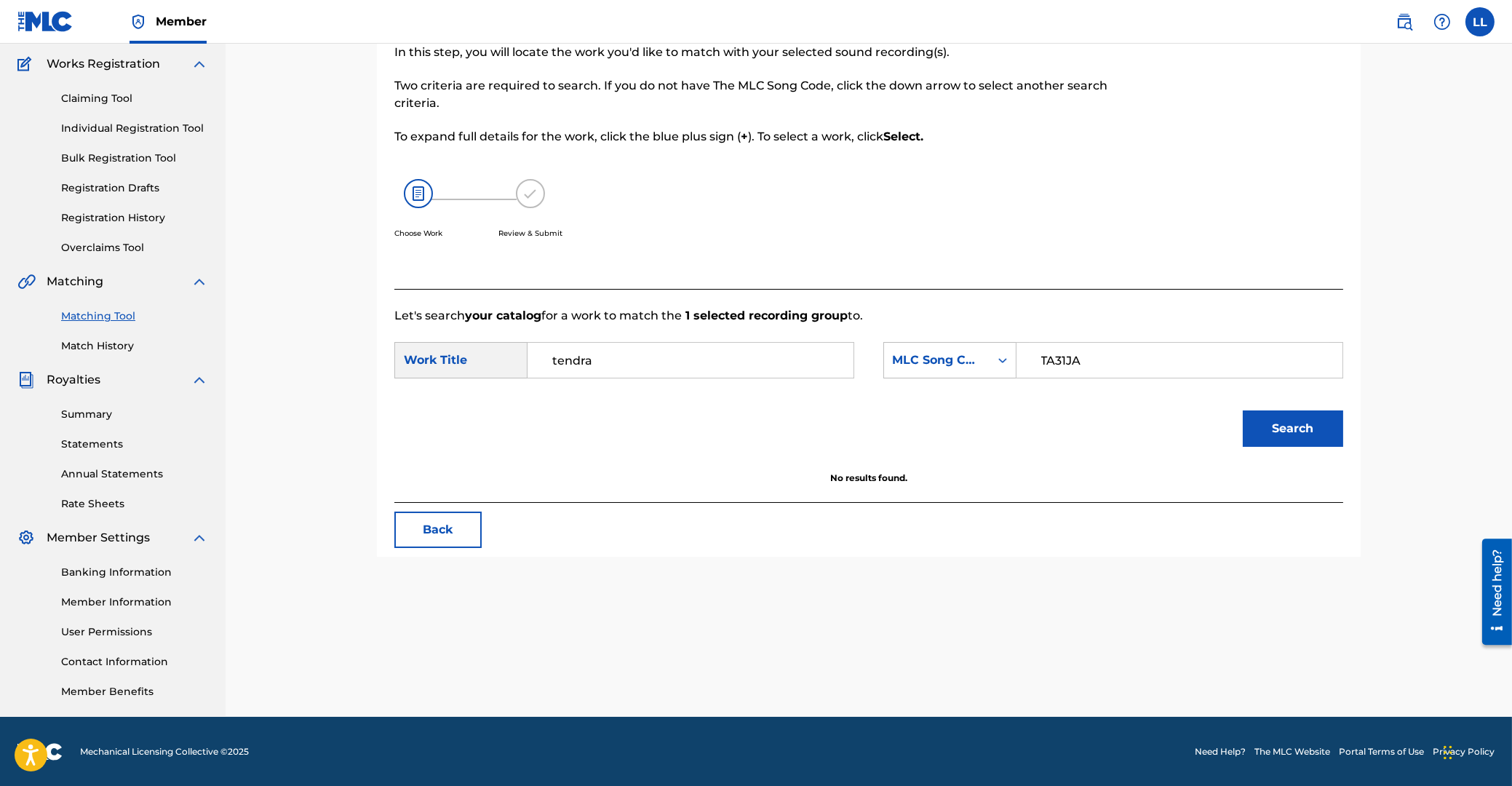
click at [1293, 433] on button "Search" at bounding box center [1292, 428] width 100 height 36
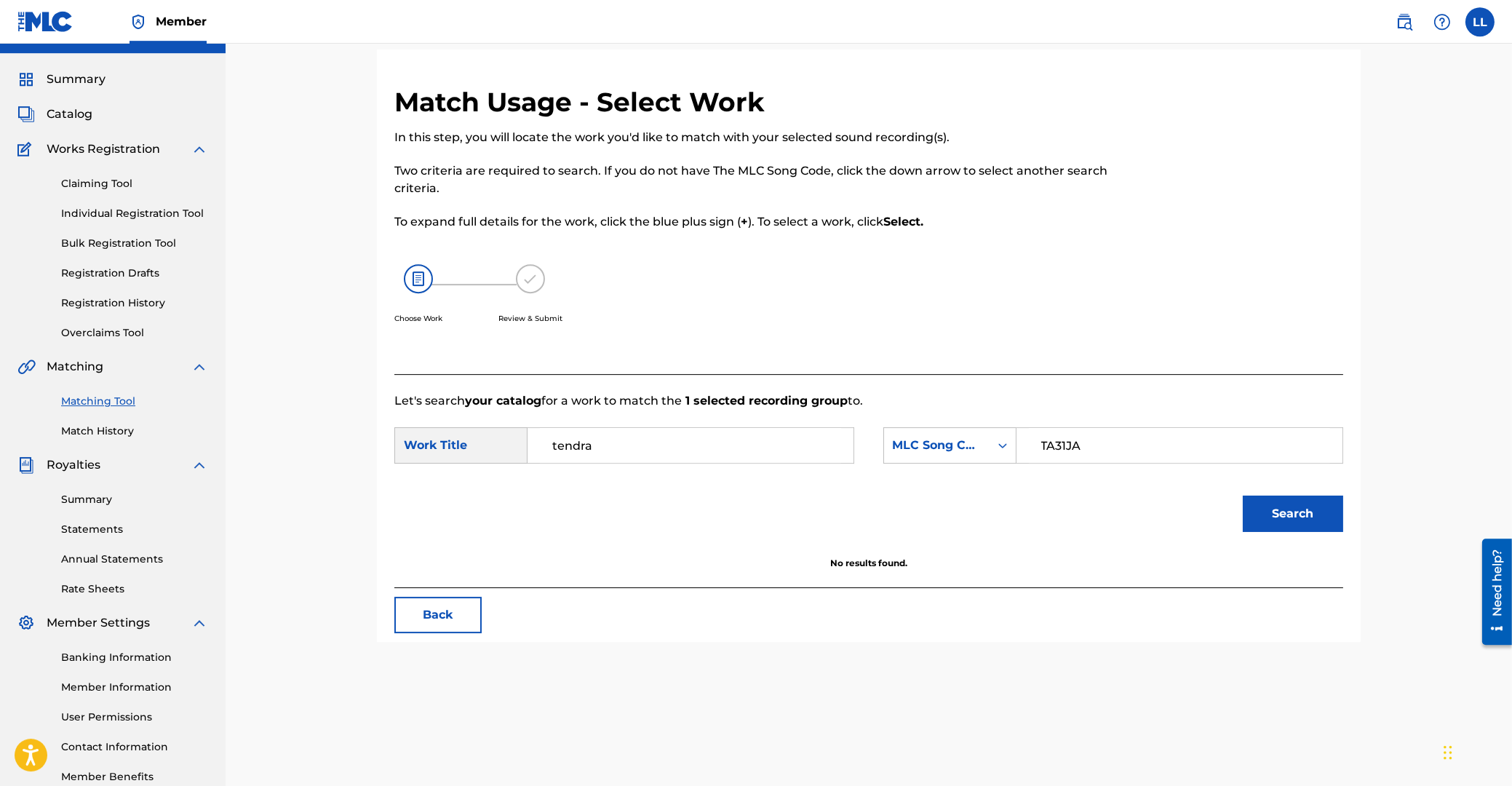
scroll to position [0, 0]
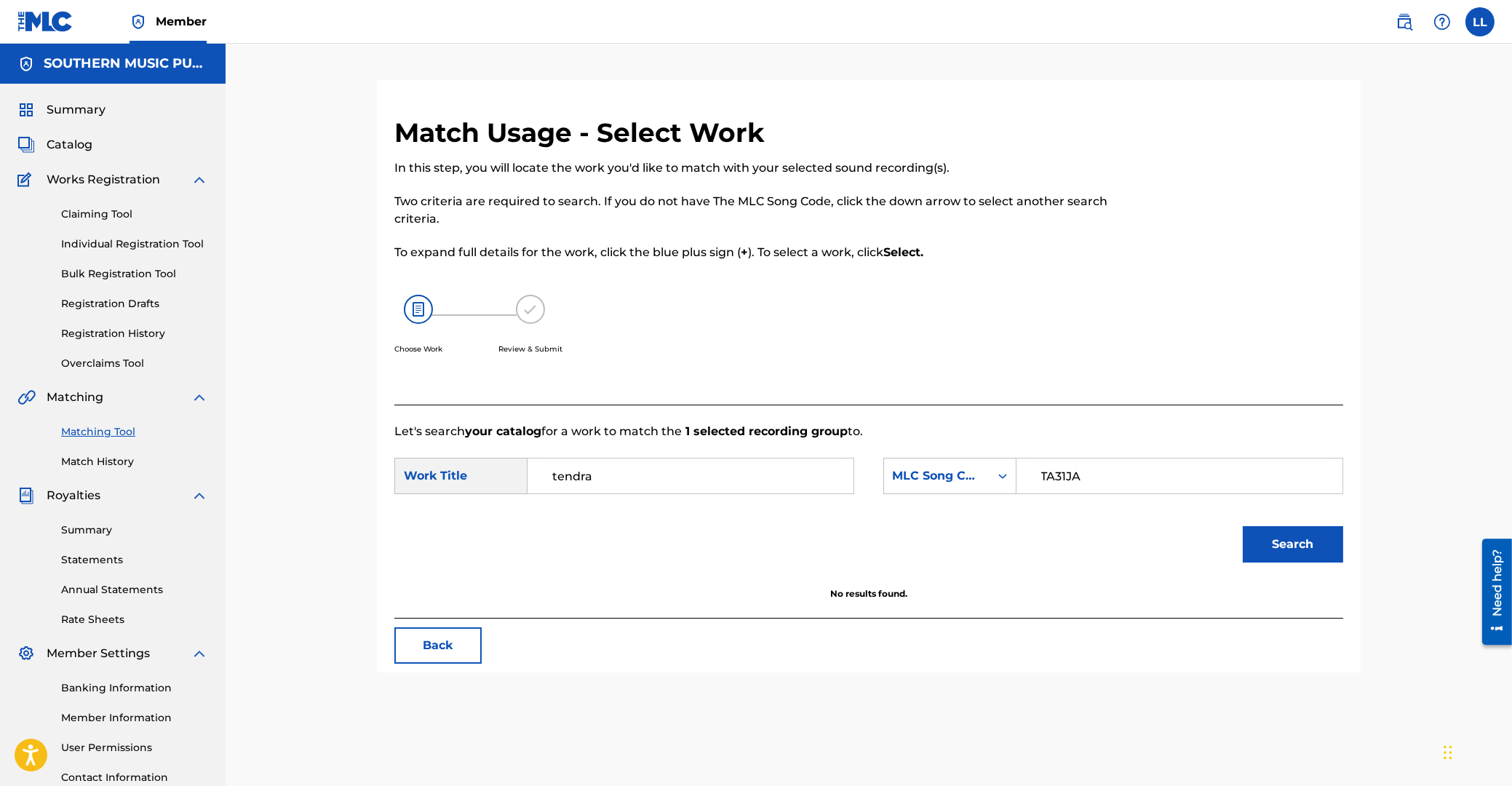
click at [71, 145] on span "Catalog" at bounding box center [69, 145] width 46 height 18
click at [619, 474] on input "tendra" at bounding box center [691, 476] width 302 height 35
type input "tendre"
click at [1242, 526] on button "Search" at bounding box center [1292, 544] width 100 height 36
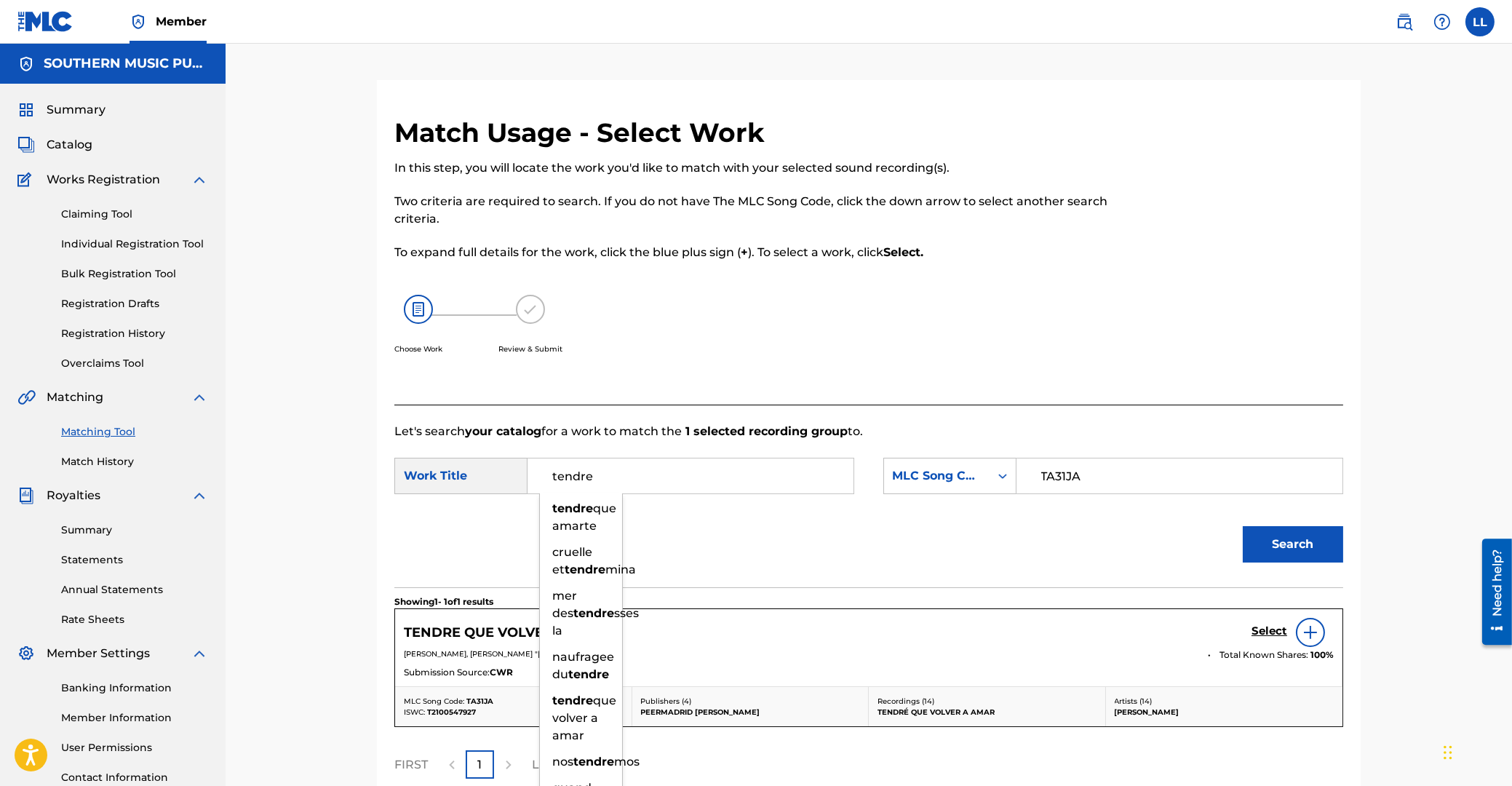
click at [717, 658] on p "[PERSON_NAME], [PERSON_NAME] "[PERSON_NAME]" at bounding box center [801, 654] width 794 height 11
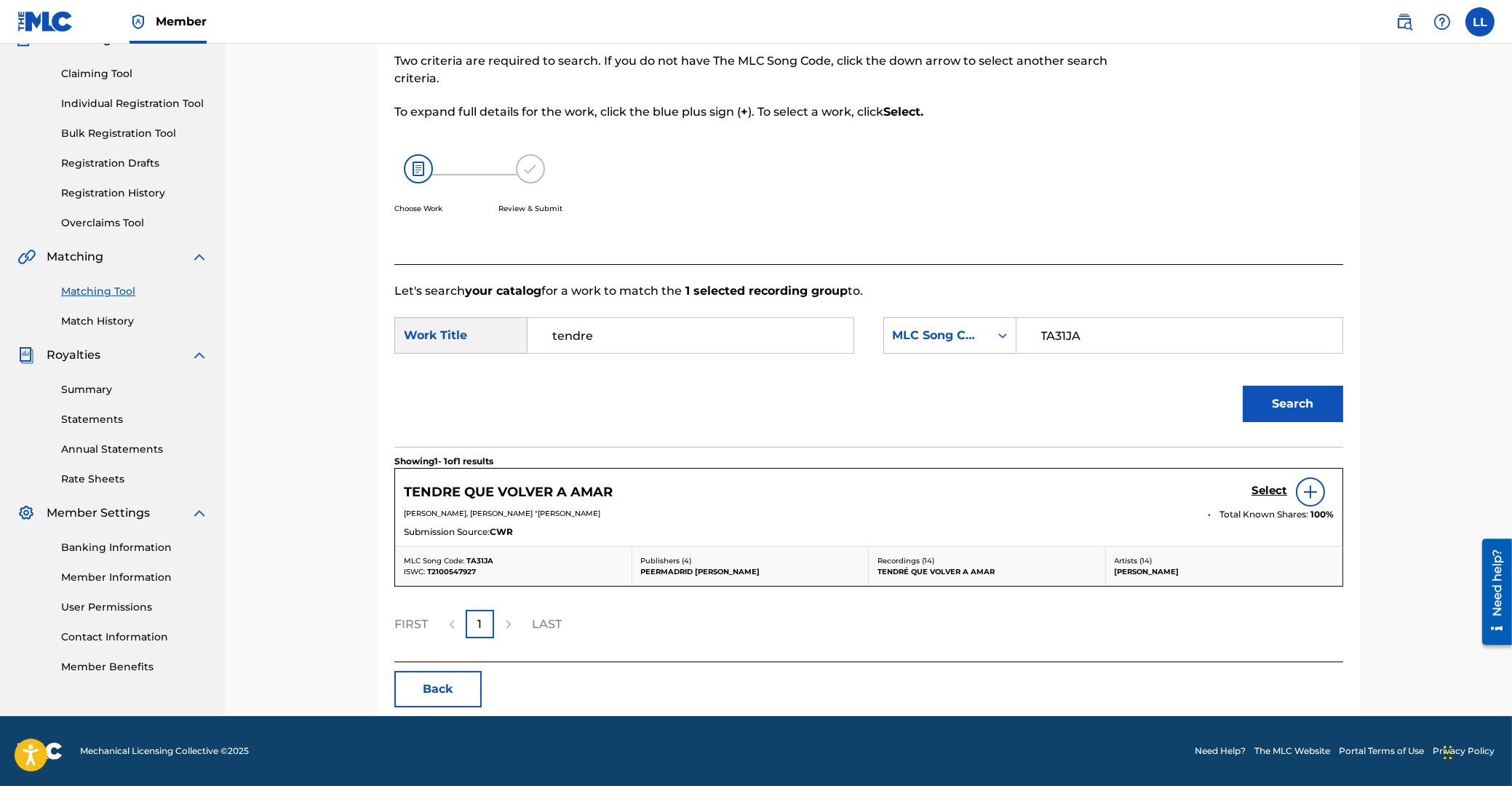
click at [1263, 488] on h5 "Select" at bounding box center [1269, 490] width 35 height 14
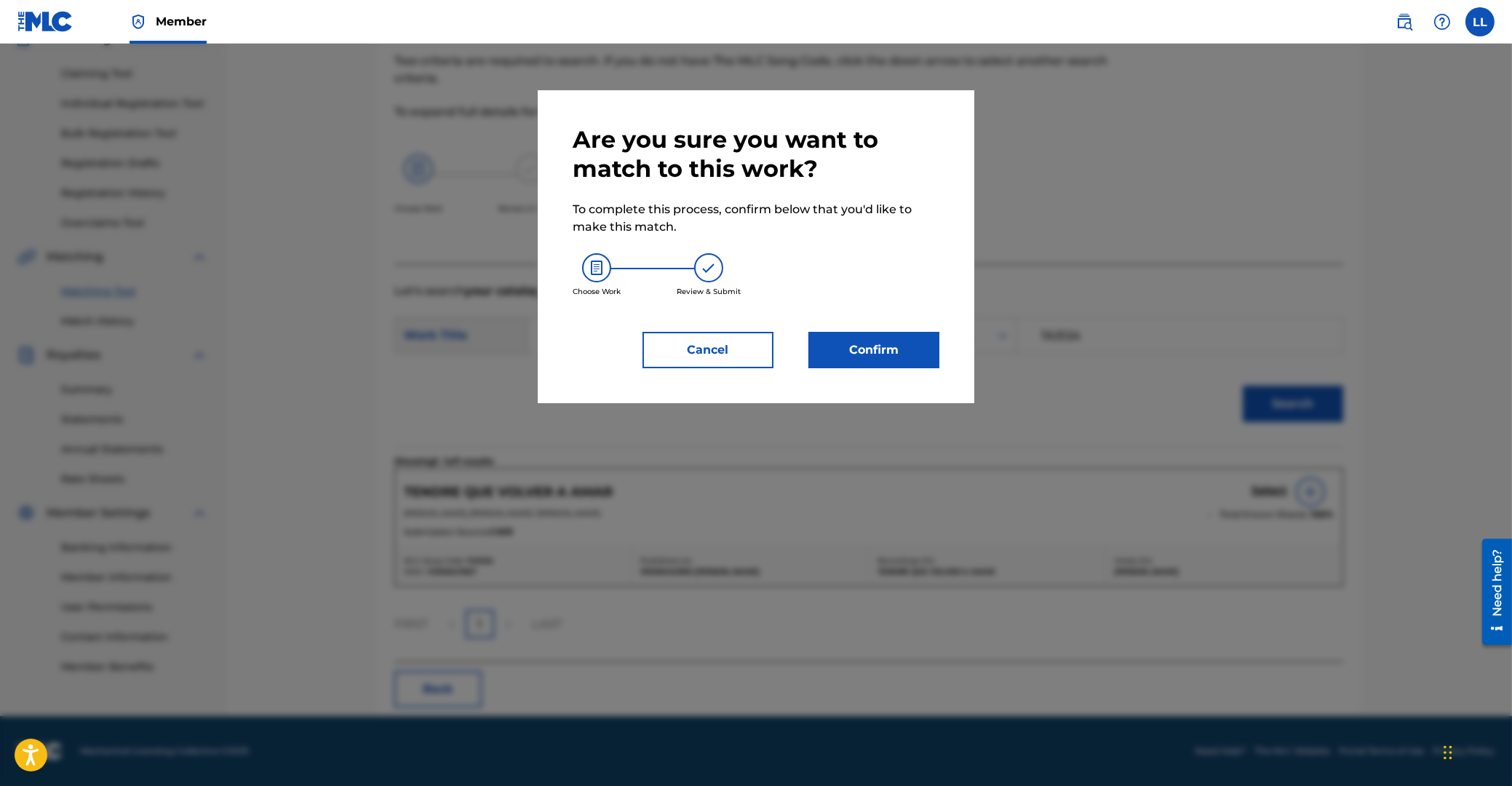
click at [871, 363] on button "Confirm" at bounding box center [874, 350] width 131 height 36
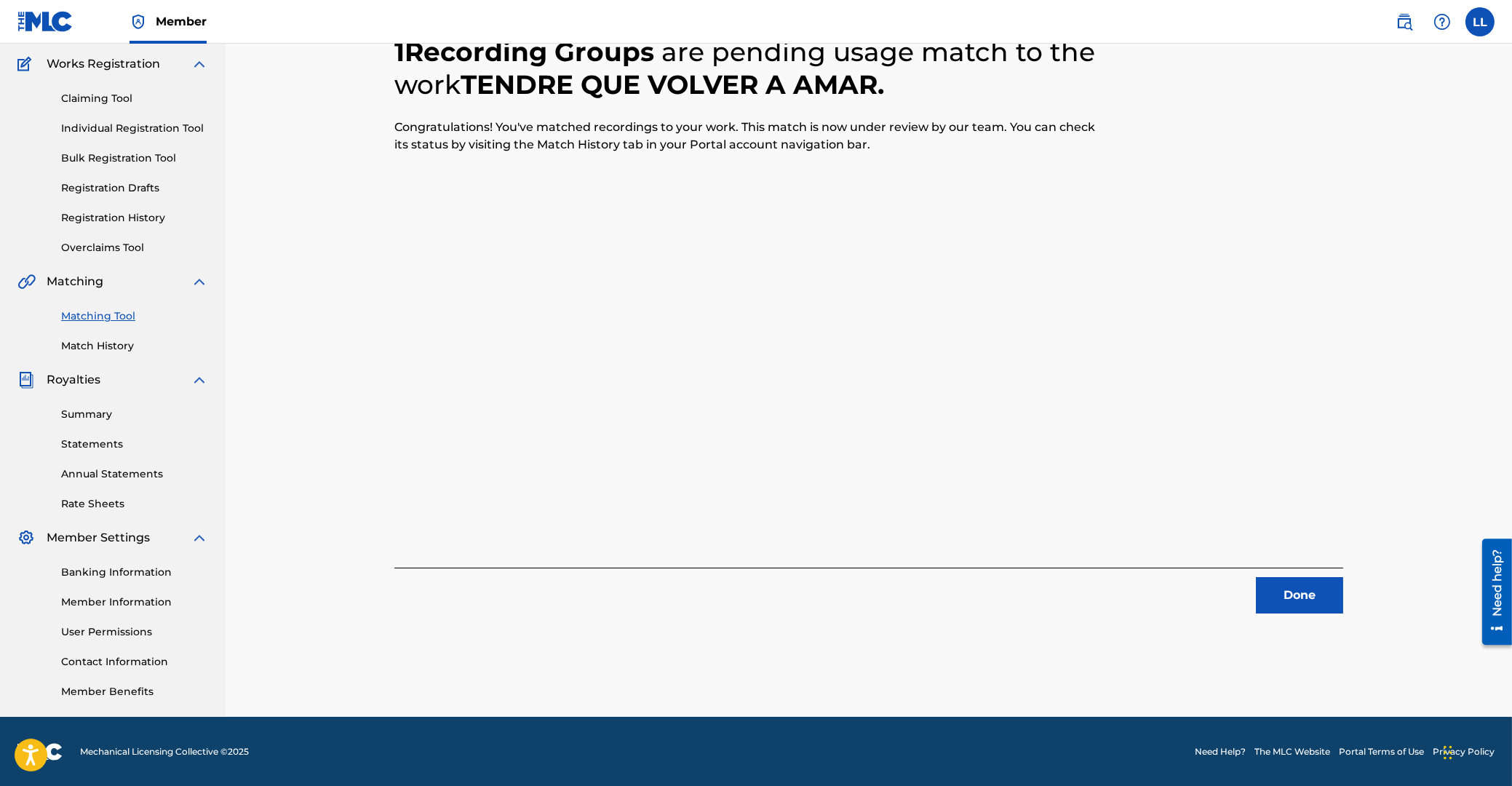
click at [1308, 581] on button "Done" at bounding box center [1299, 594] width 87 height 36
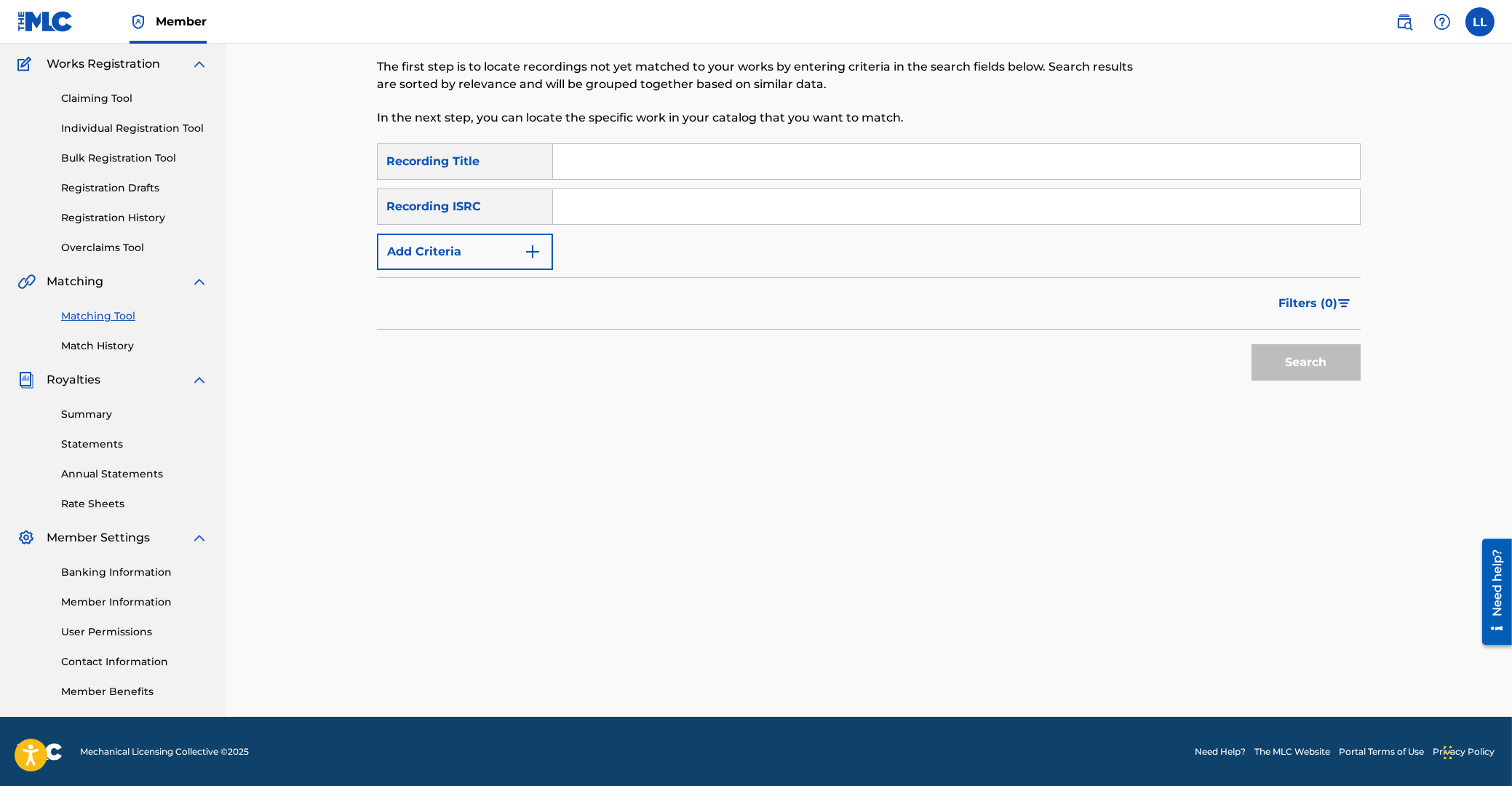
click at [834, 218] on input "Search Form" at bounding box center [956, 207] width 807 height 35
paste input "ARF101400262"
type input "ARF101400262"
click at [1289, 357] on button "Search" at bounding box center [1306, 362] width 109 height 36
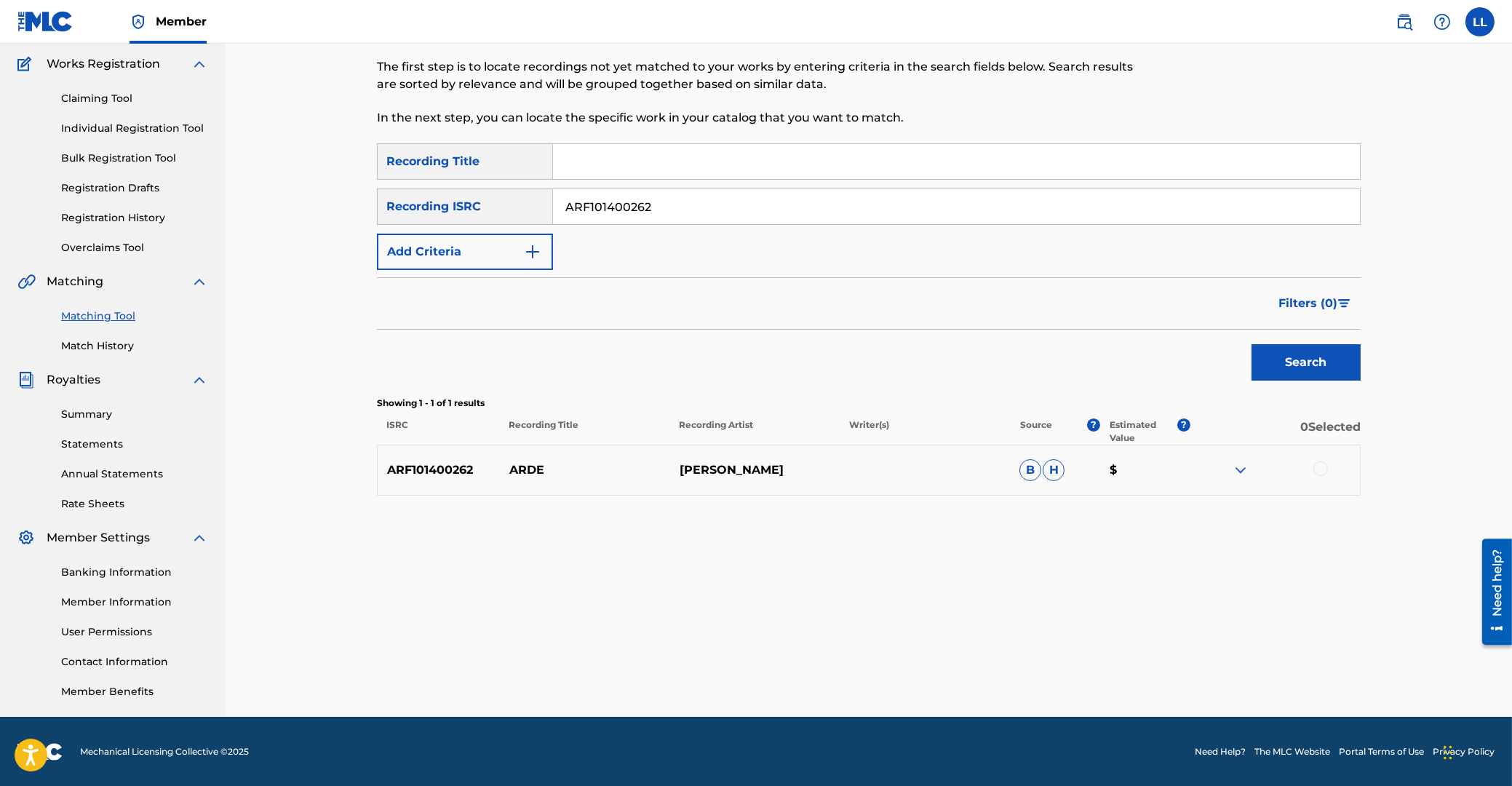
click at [1242, 468] on img at bounding box center [1241, 470] width 18 height 18
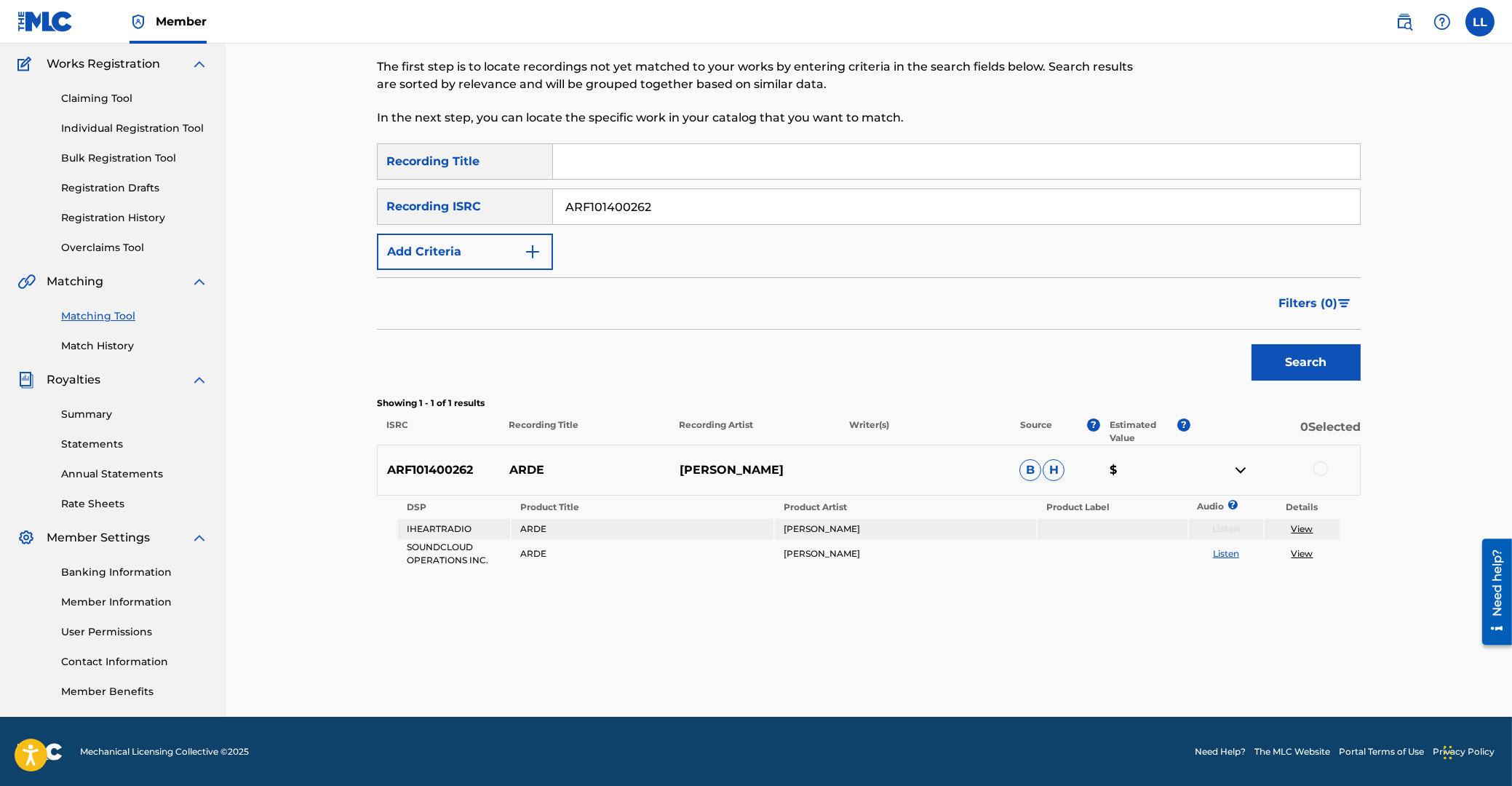
click at [1323, 464] on div at bounding box center [1320, 468] width 14 height 14
click at [1006, 662] on button "Match 1 Group" at bounding box center [1023, 666] width 160 height 36
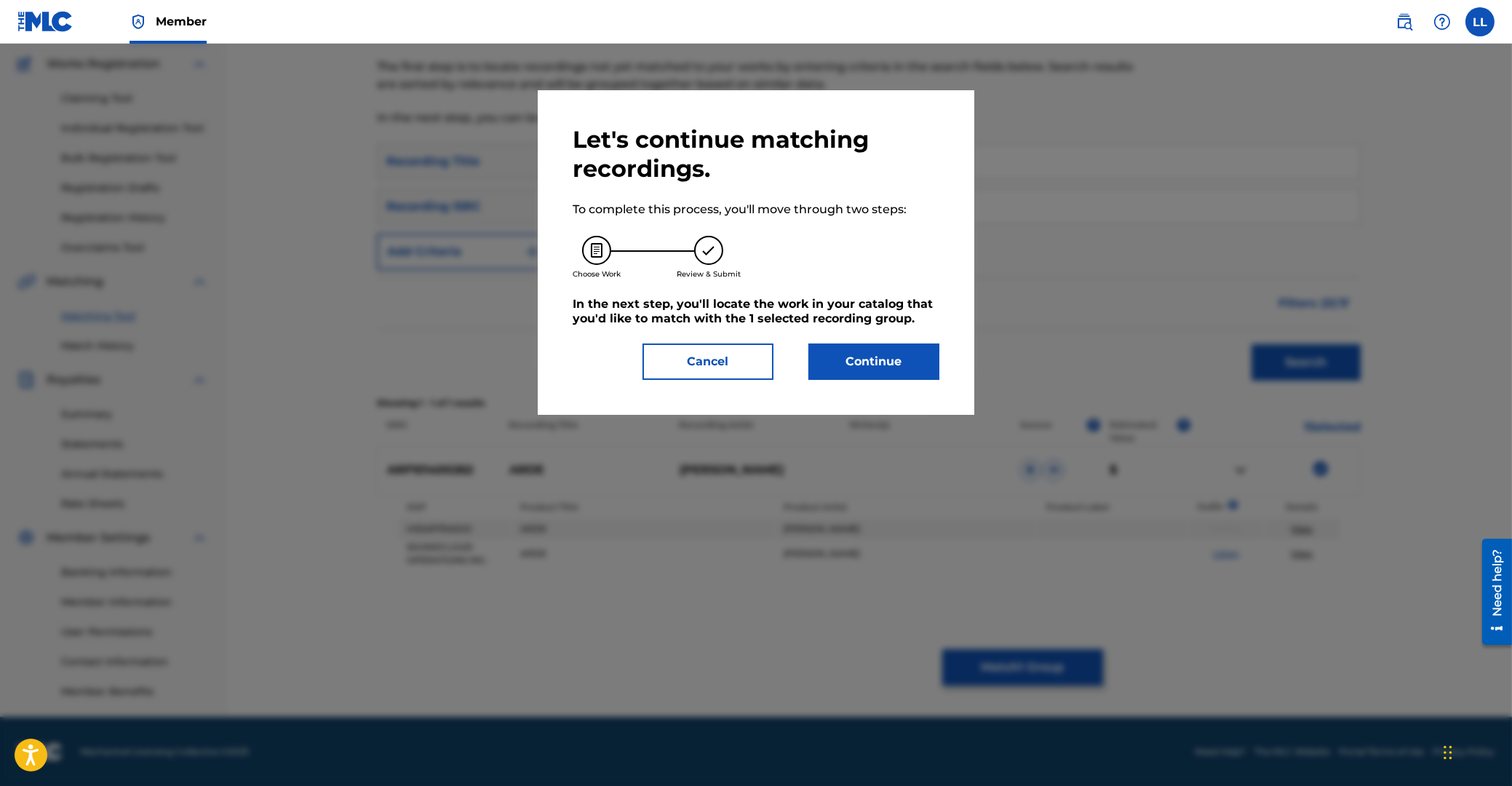
click at [882, 363] on button "Continue" at bounding box center [874, 361] width 131 height 36
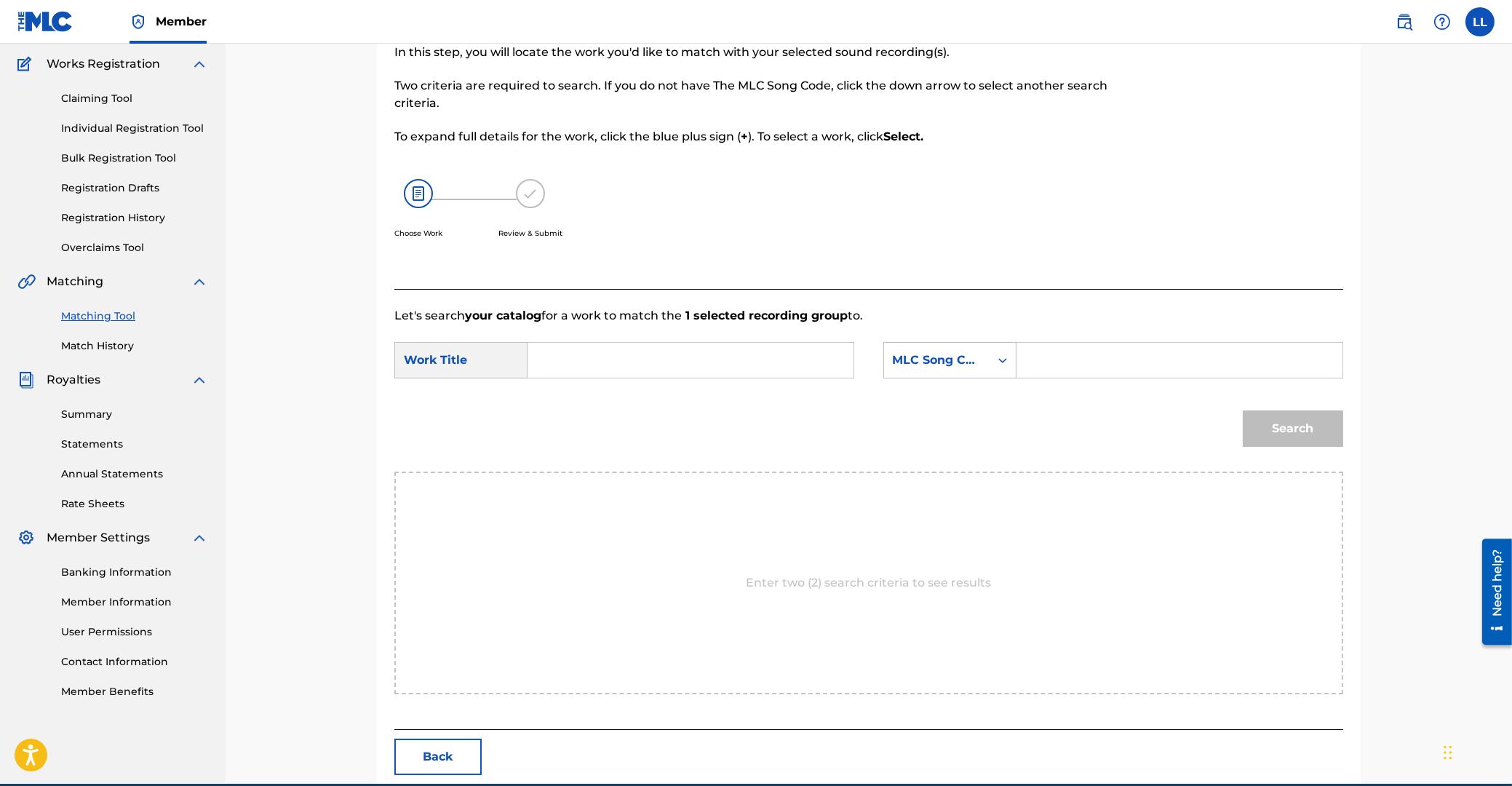
click at [678, 369] on input "Search Form" at bounding box center [691, 360] width 302 height 35
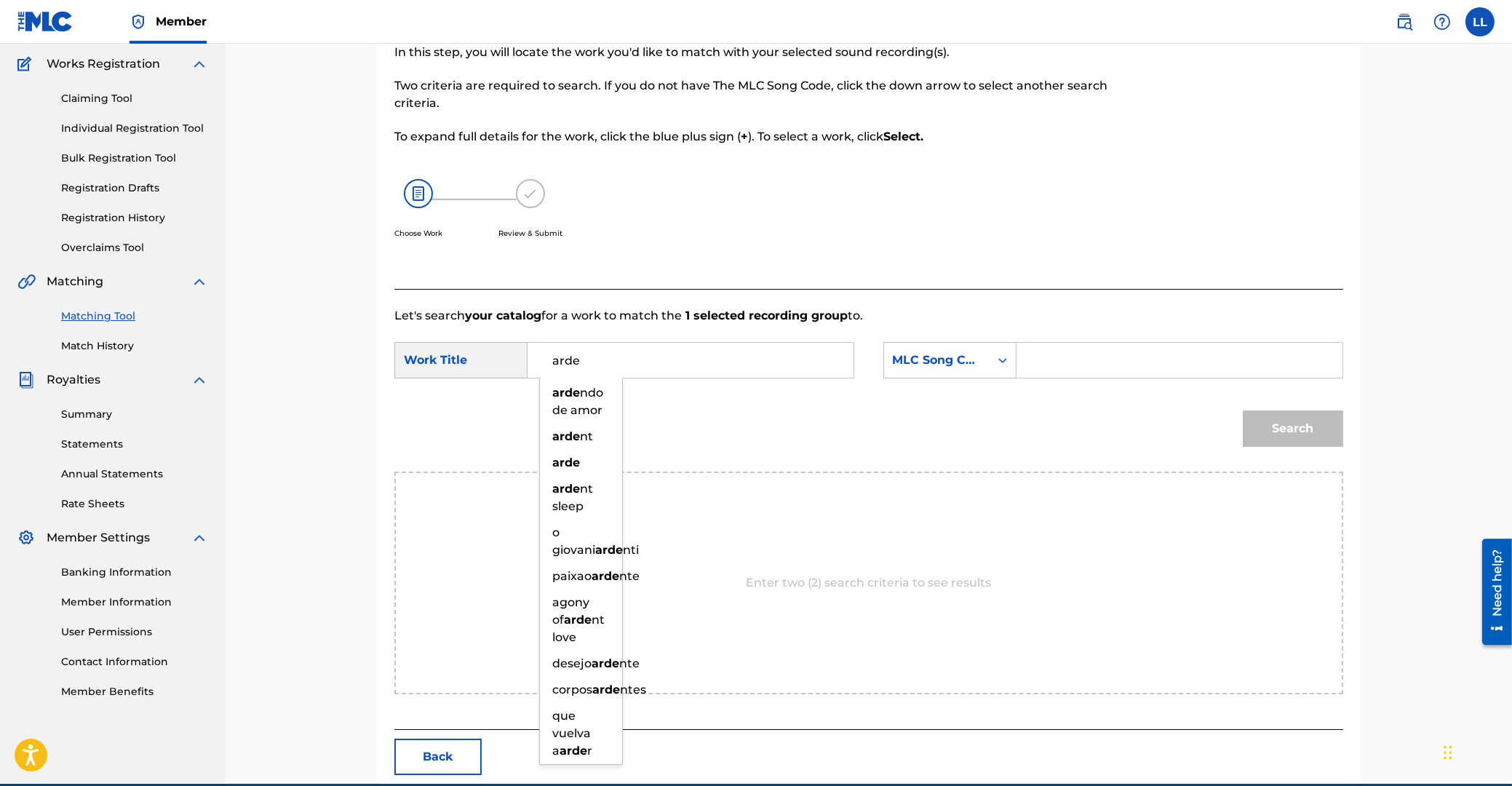
type input "arde"
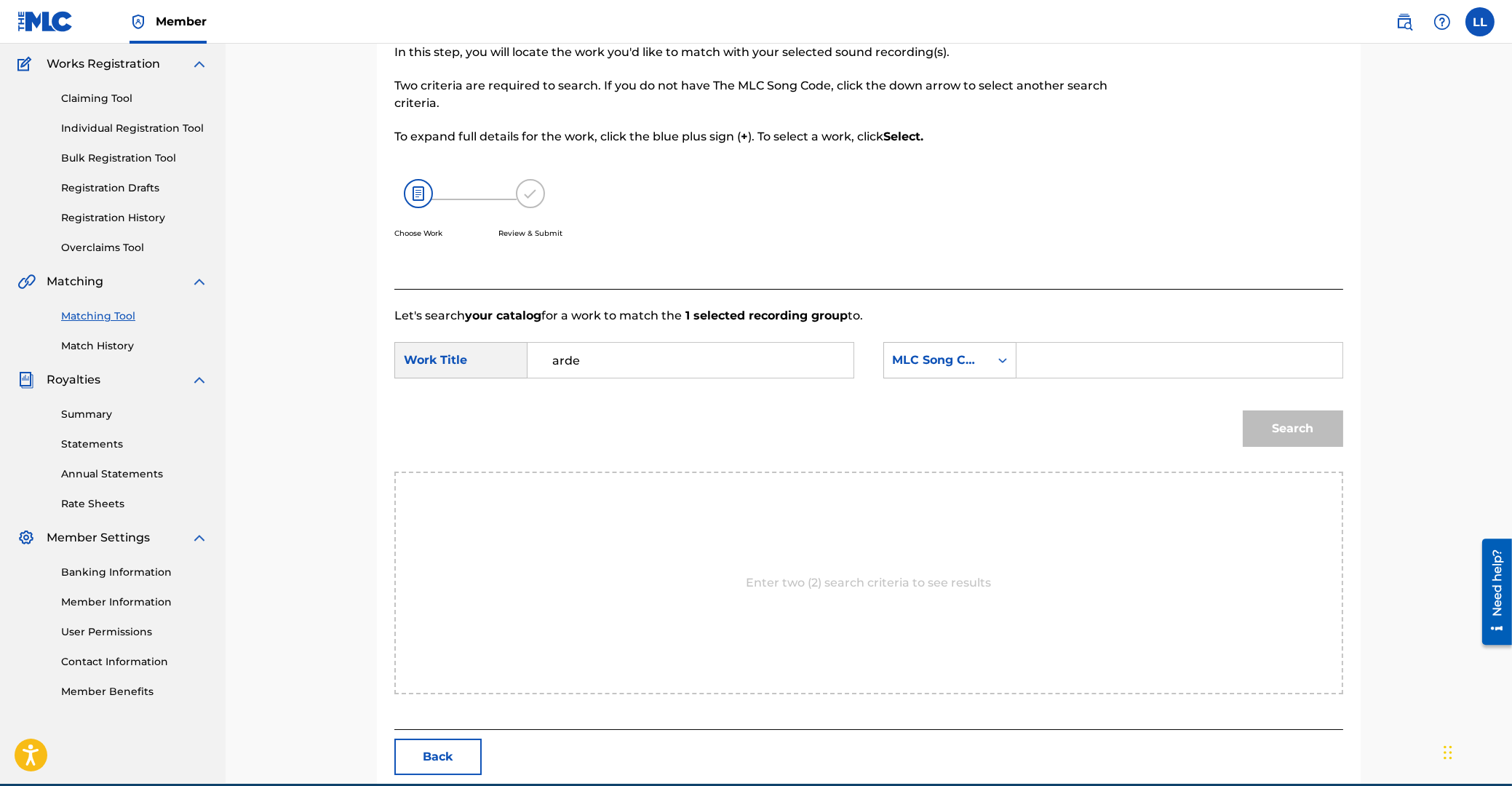
paste input "AVCZAS"
type input "AVCZAS"
click at [1242, 411] on button "Search" at bounding box center [1292, 428] width 100 height 36
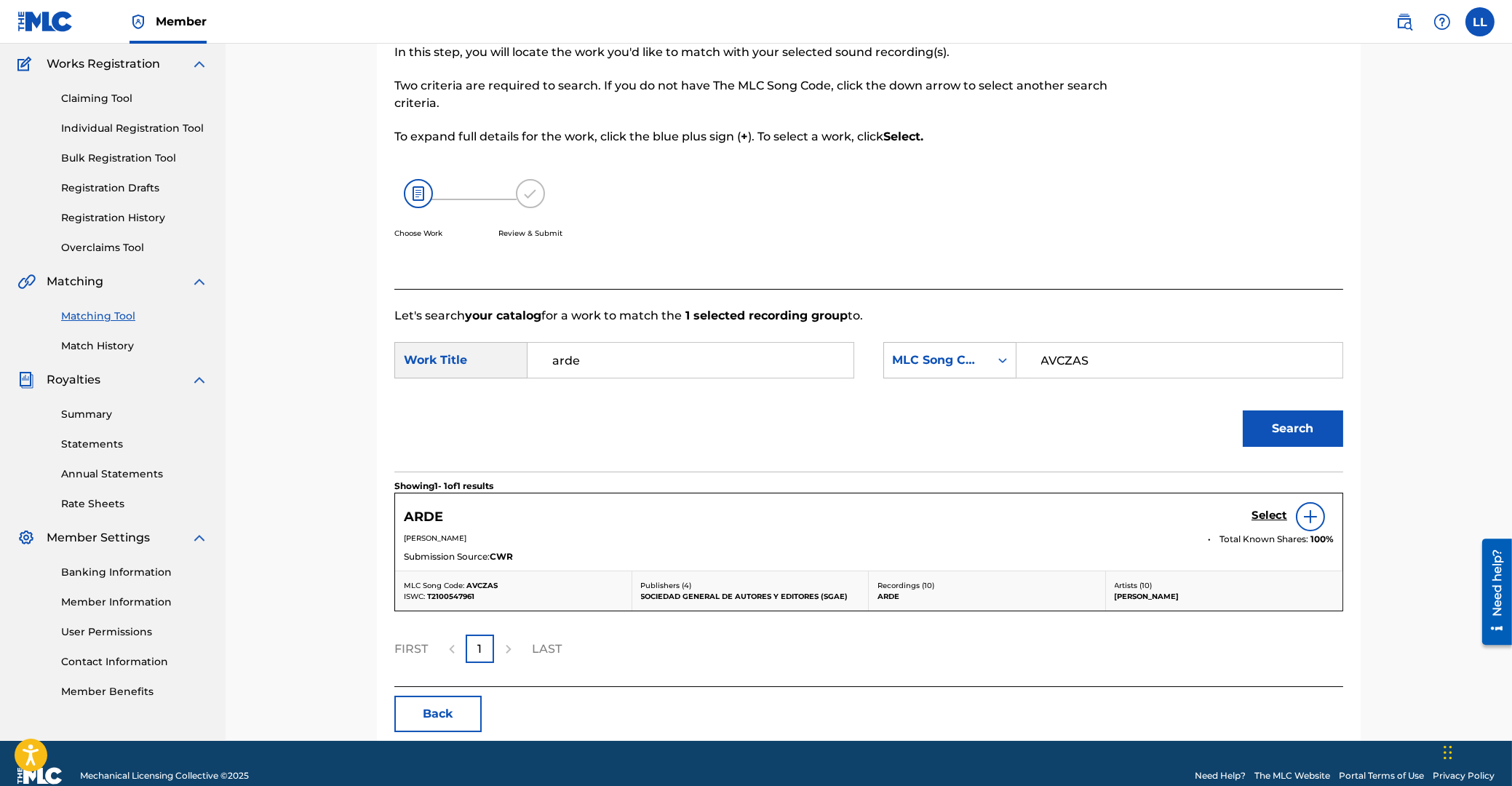
click at [1260, 515] on h5 "Select" at bounding box center [1269, 515] width 35 height 14
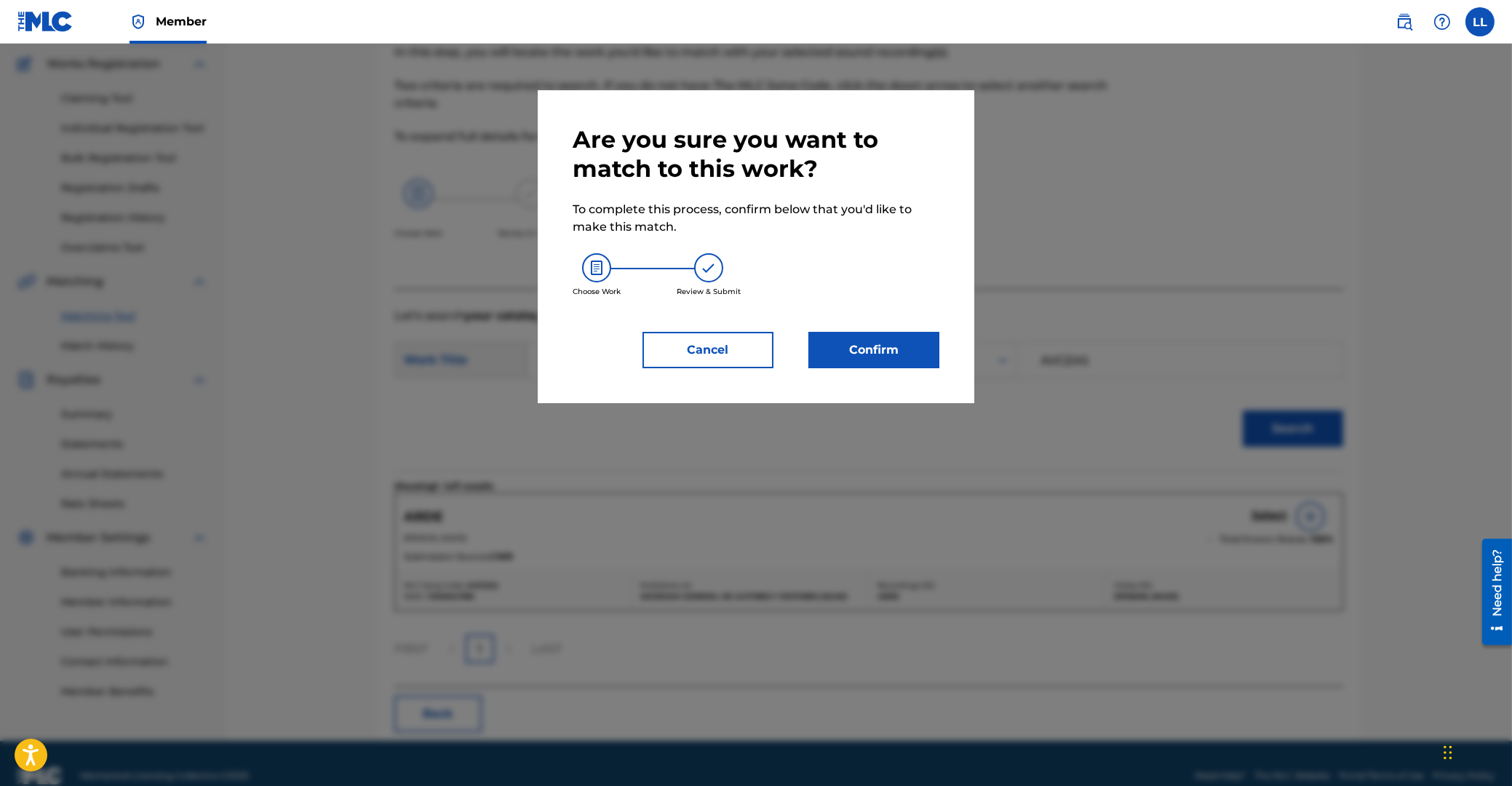
click at [903, 343] on button "Confirm" at bounding box center [874, 350] width 131 height 36
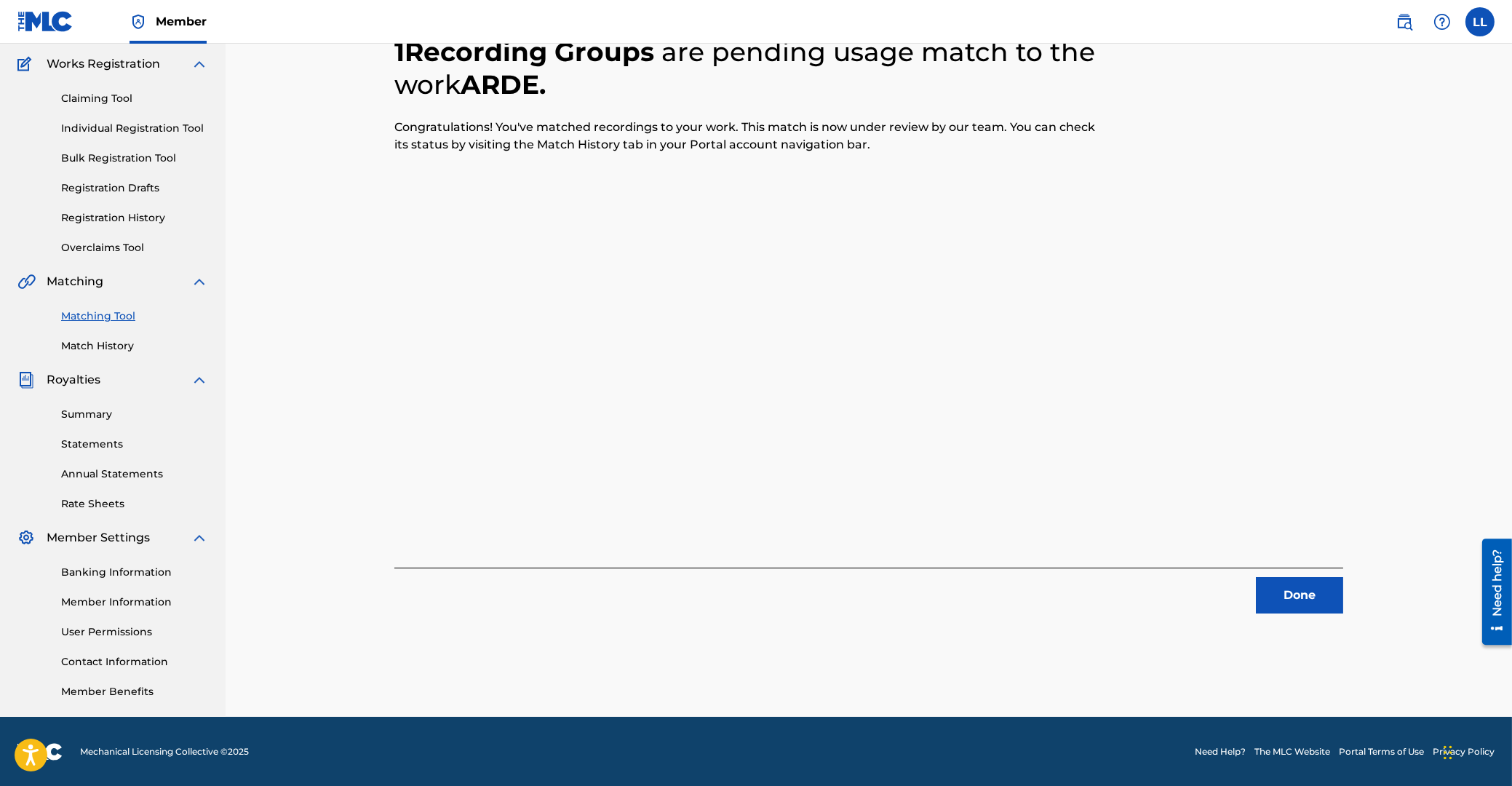
click at [1293, 599] on button "Done" at bounding box center [1299, 594] width 87 height 36
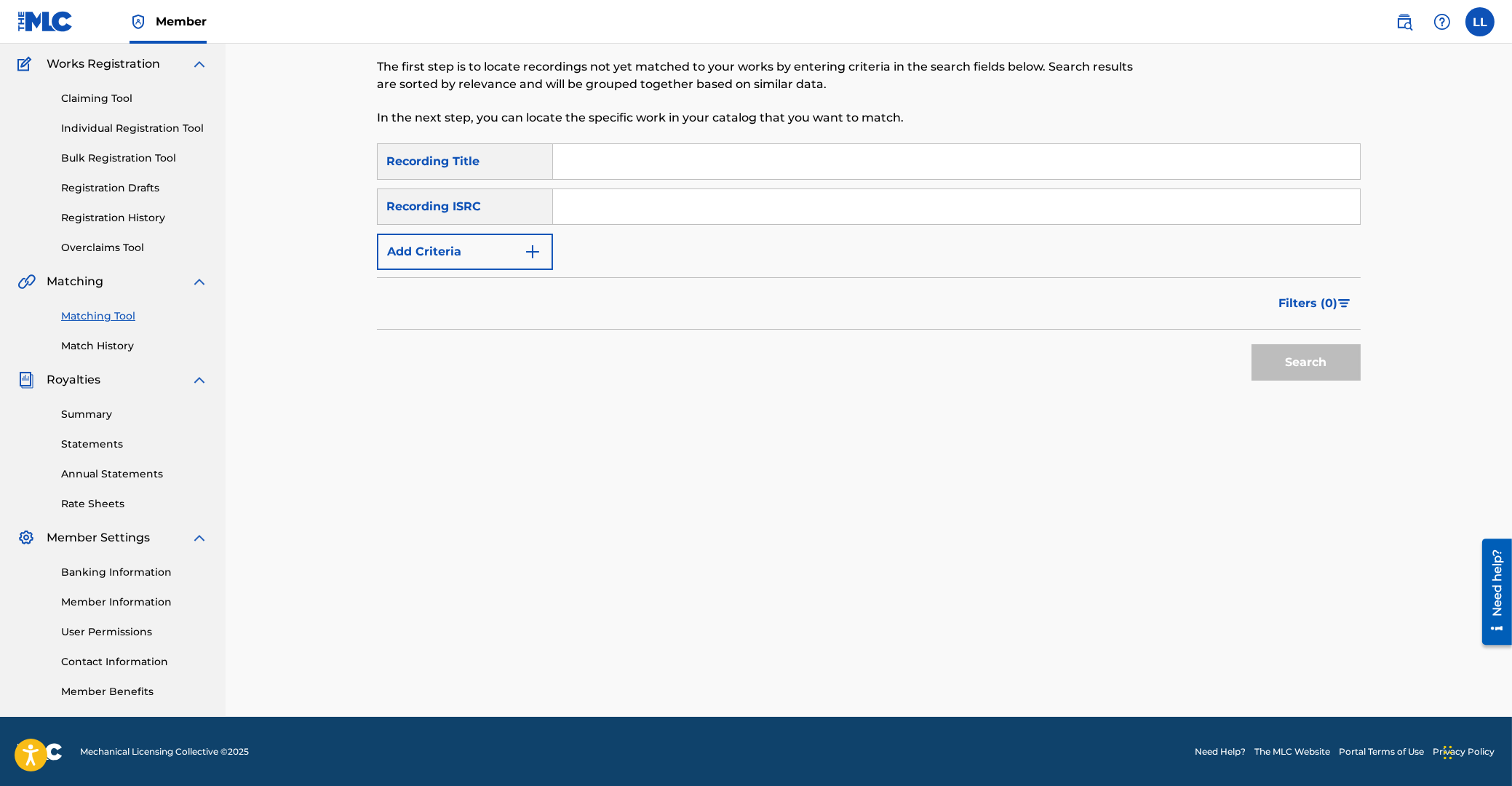
click at [594, 213] on input "Search Form" at bounding box center [956, 207] width 807 height 35
paste input "ARF101400263"
type input "ARF101400263"
click at [1303, 368] on button "Search" at bounding box center [1306, 362] width 109 height 36
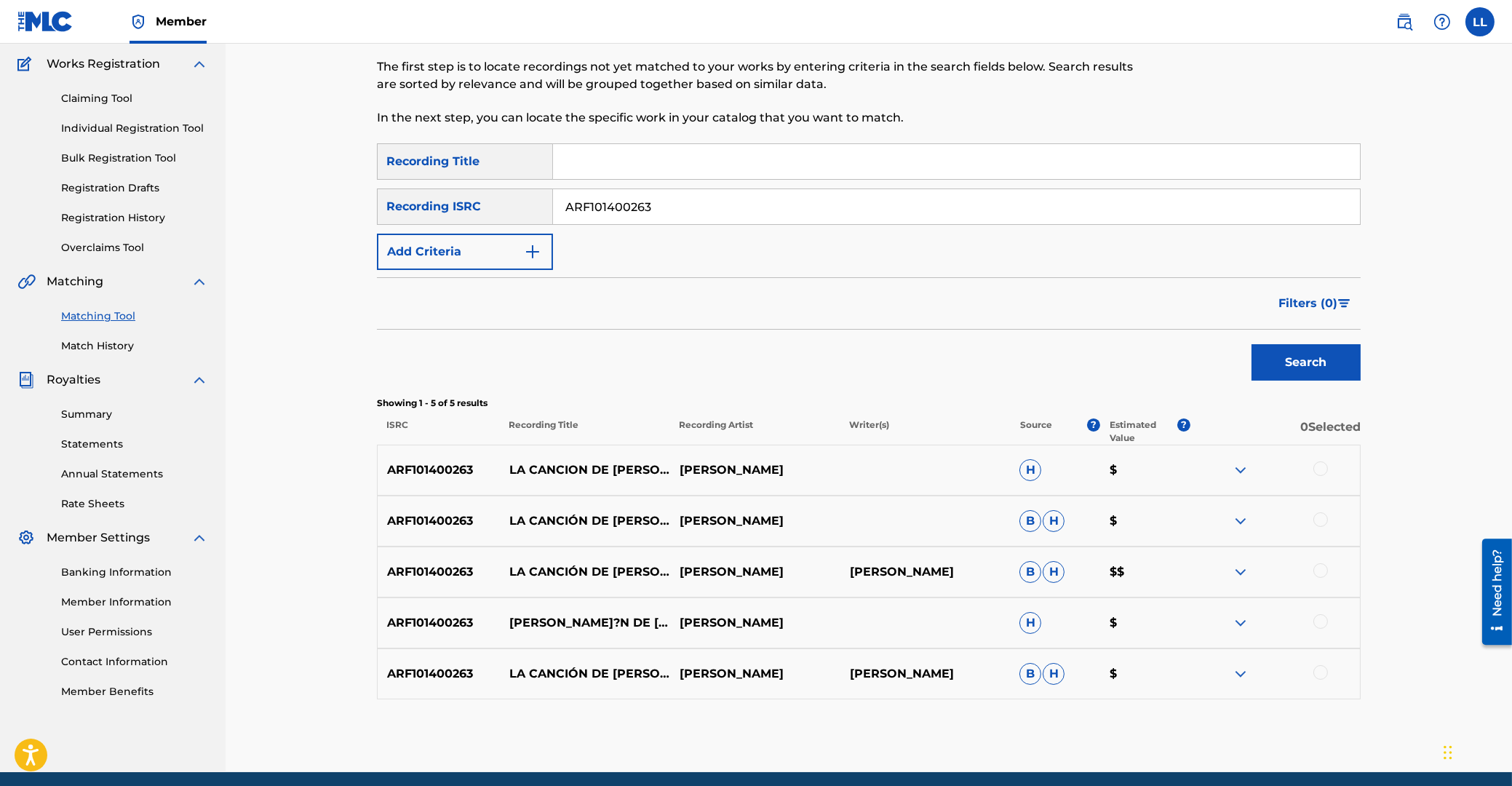
click at [1319, 468] on div at bounding box center [1320, 468] width 14 height 14
click at [1323, 521] on div at bounding box center [1320, 520] width 14 height 14
click at [1319, 571] on div at bounding box center [1320, 570] width 14 height 14
click at [1323, 622] on div at bounding box center [1320, 622] width 14 height 14
click at [1318, 671] on div at bounding box center [1320, 672] width 14 height 14
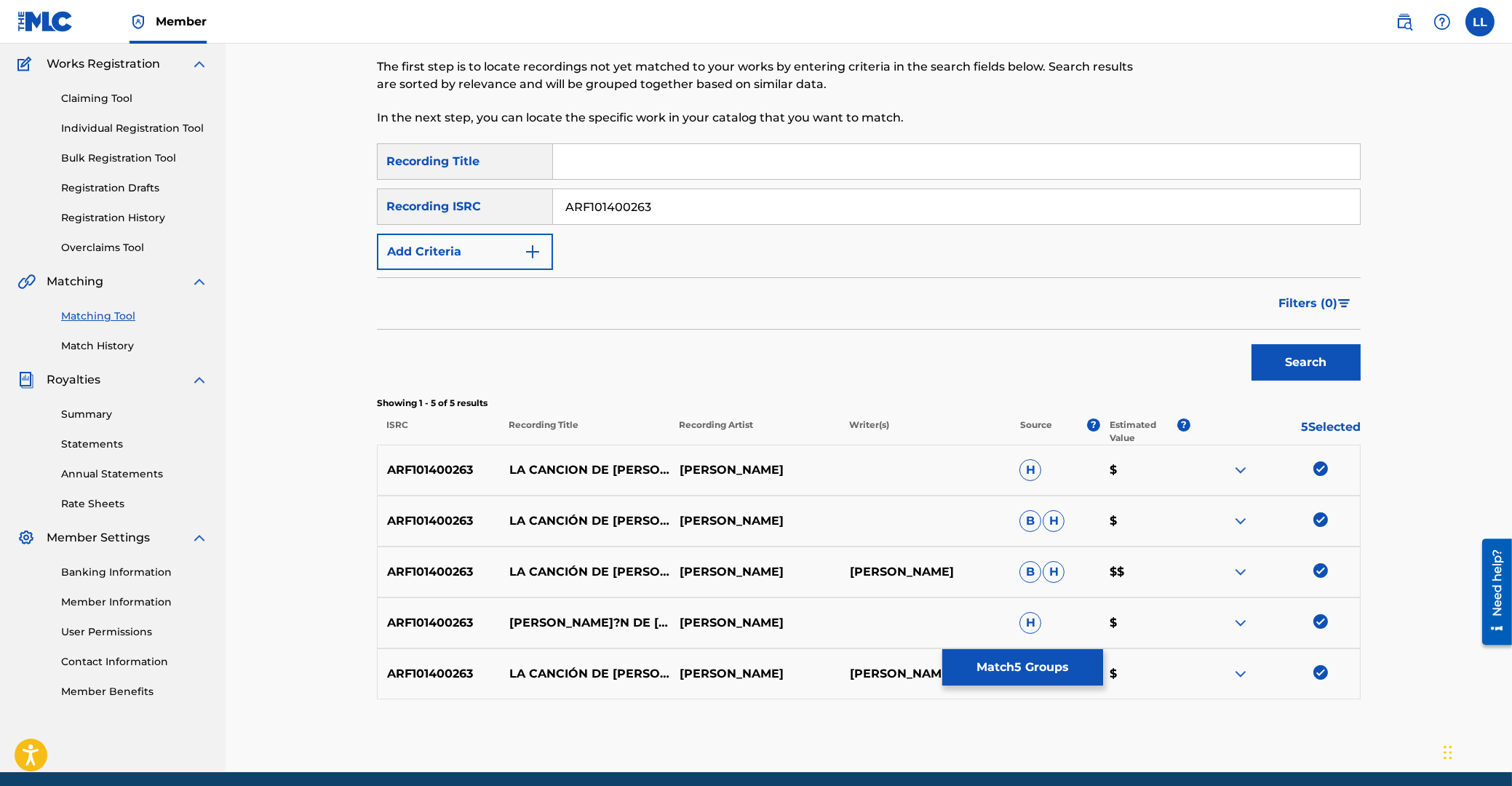
click at [1002, 660] on button "Match 5 Groups" at bounding box center [1023, 666] width 160 height 36
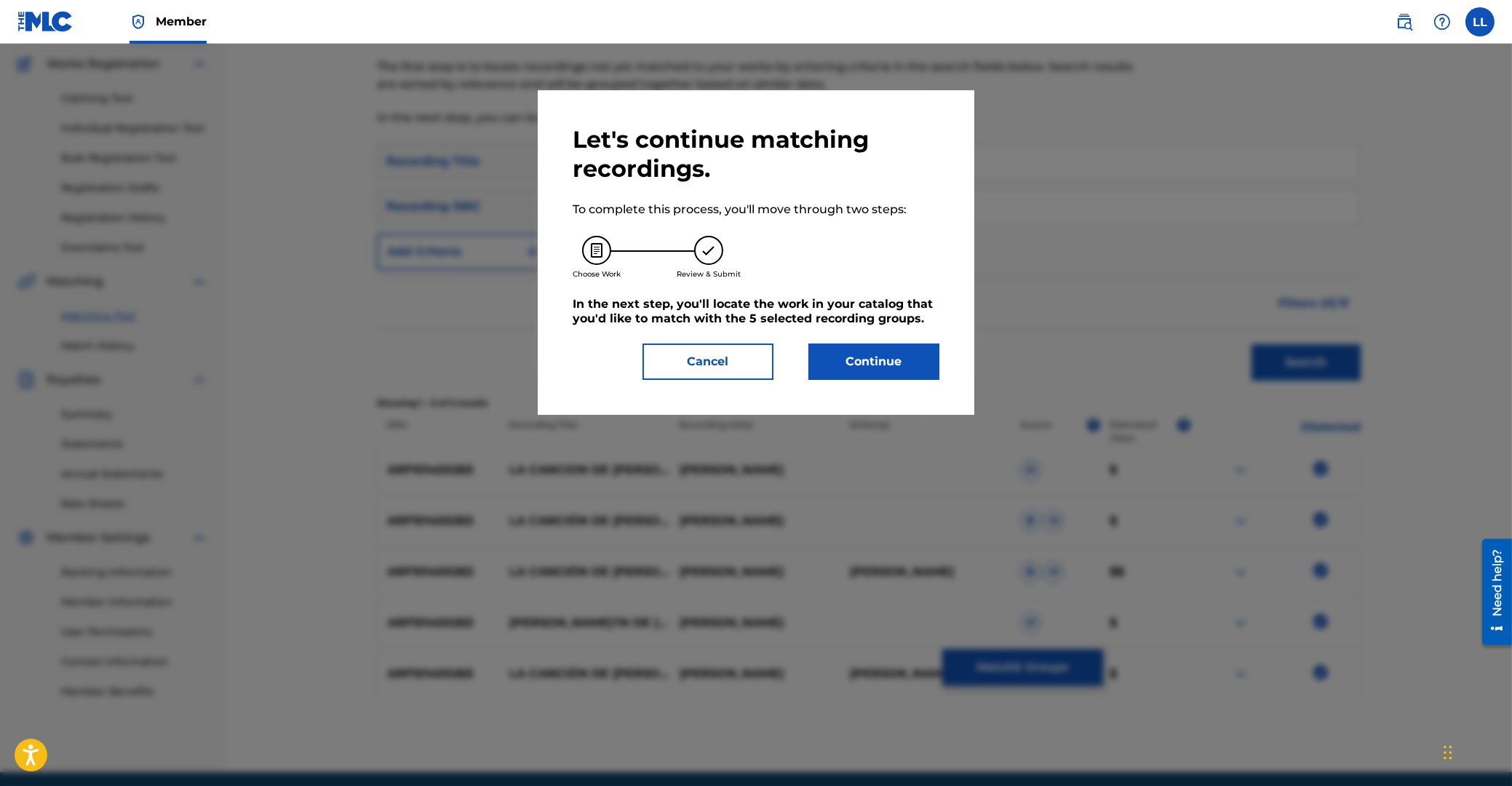
click at [882, 358] on button "Continue" at bounding box center [874, 361] width 131 height 36
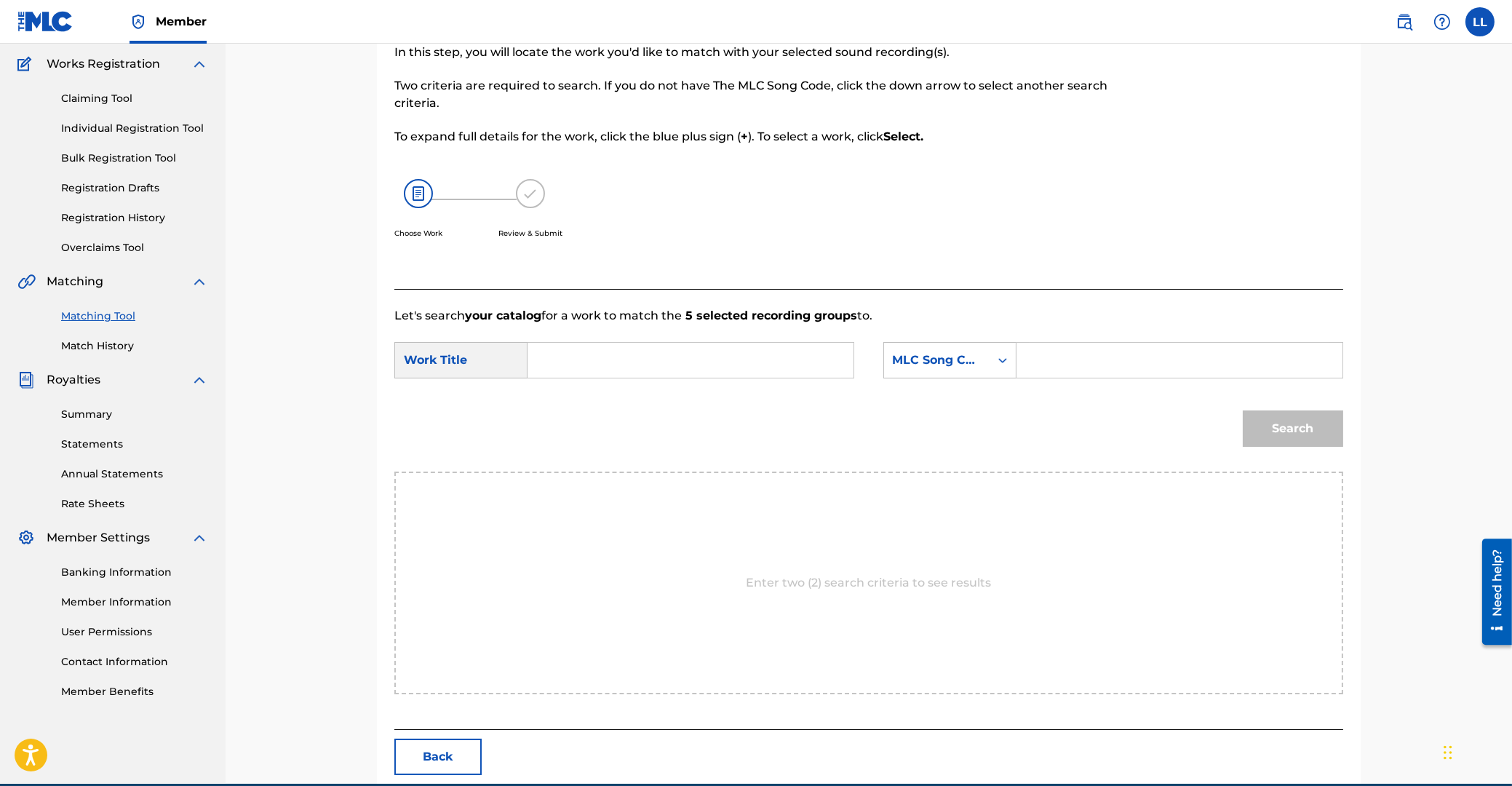
click at [661, 368] on input "Search Form" at bounding box center [691, 360] width 302 height 35
type input "la"
paste input "LVB8GQ"
type input "LVB8GQ"
click at [1242, 411] on button "Search" at bounding box center [1292, 428] width 100 height 36
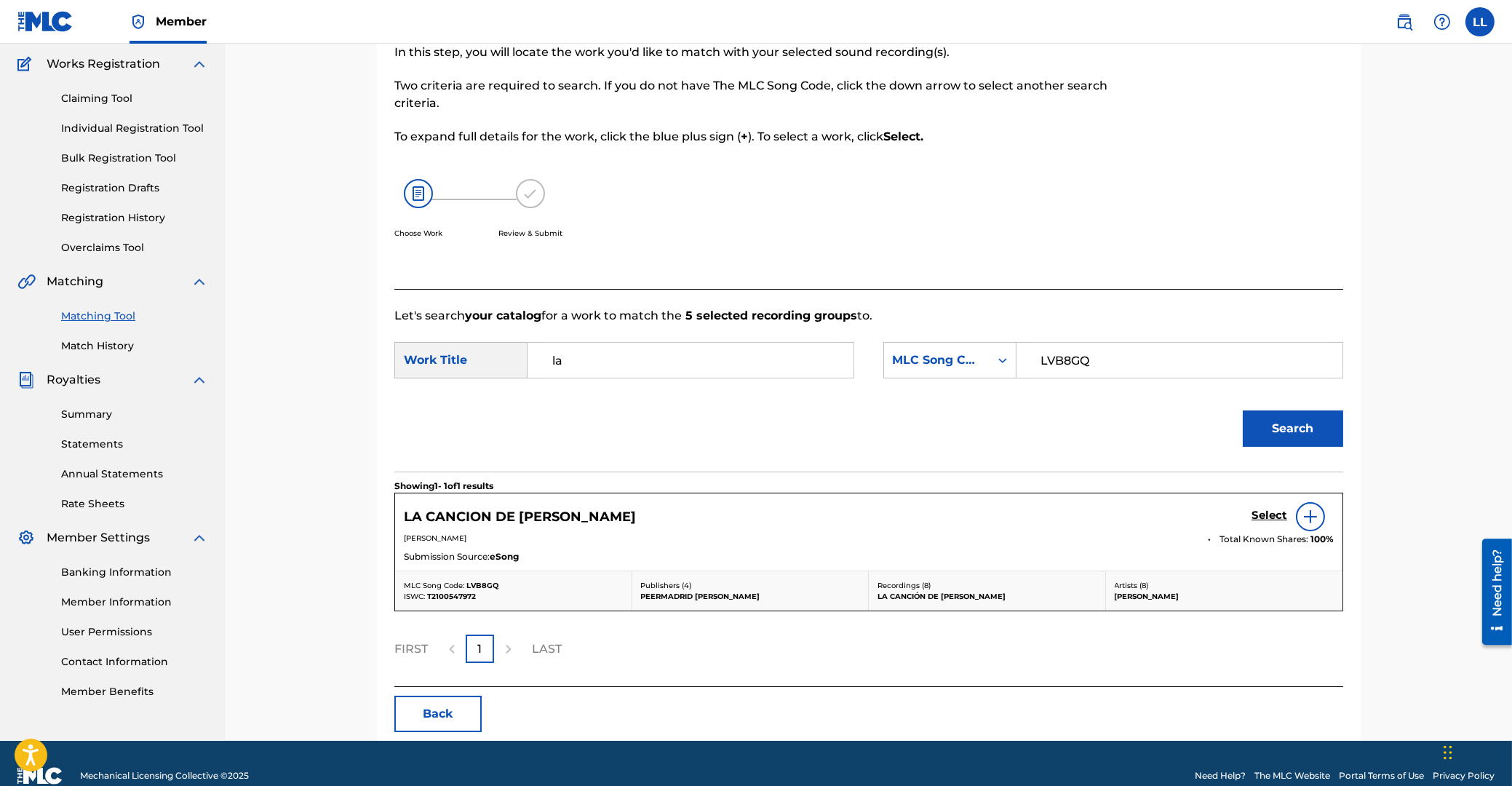
click at [1275, 515] on h5 "Select" at bounding box center [1269, 515] width 35 height 14
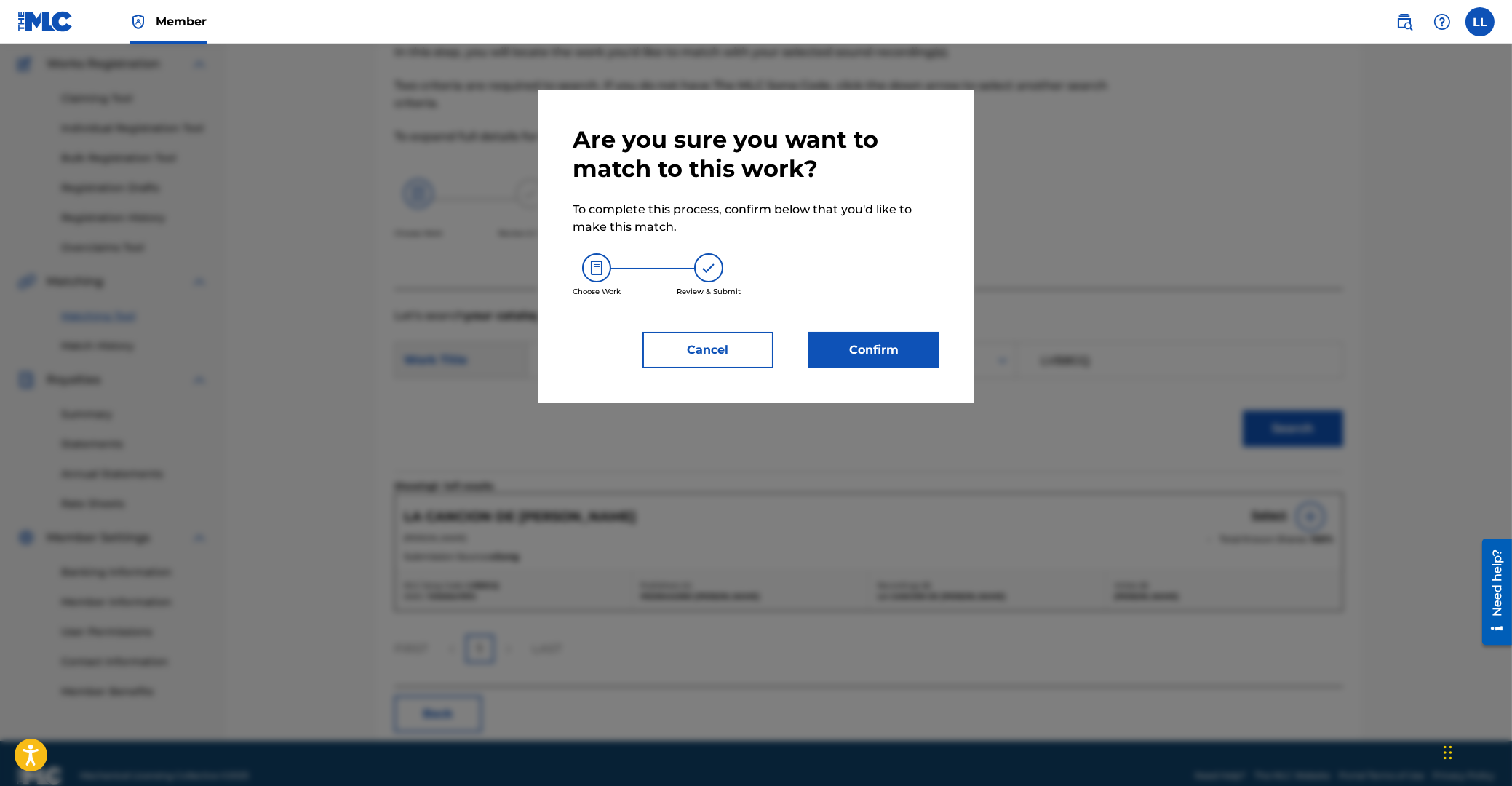
click at [853, 338] on button "Confirm" at bounding box center [874, 350] width 131 height 36
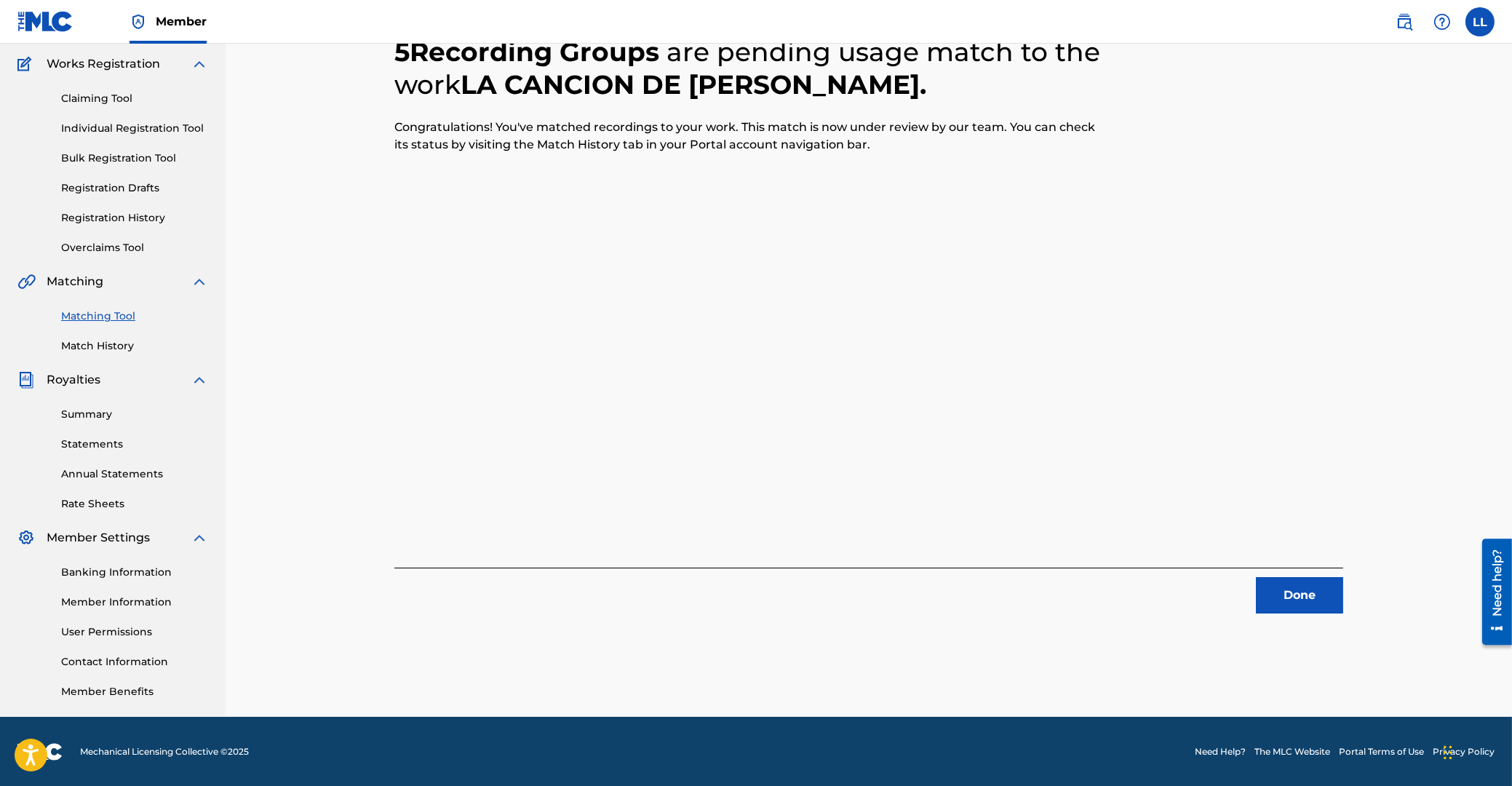
click at [1295, 590] on button "Done" at bounding box center [1299, 594] width 87 height 36
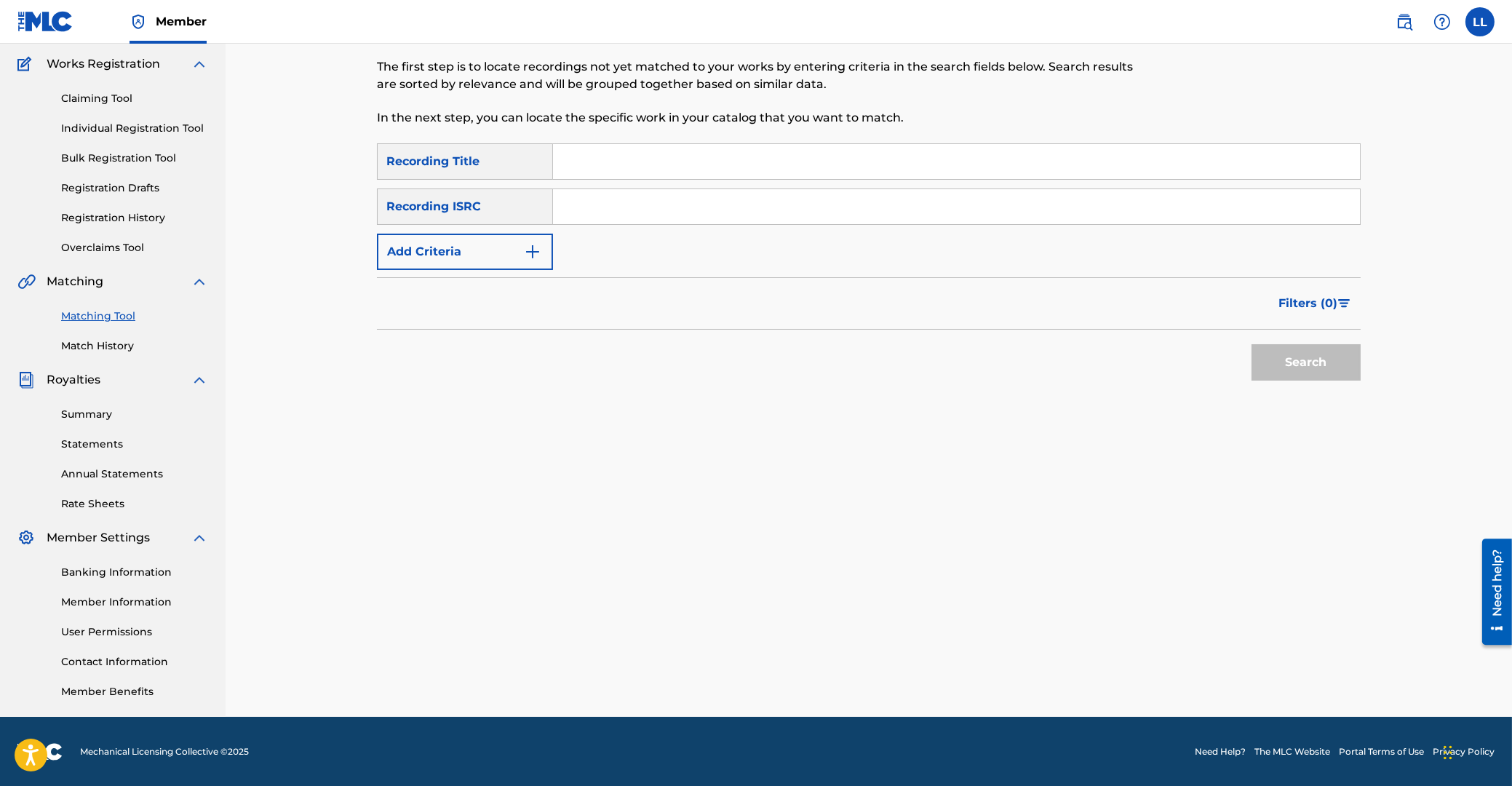
click at [664, 221] on input "Search Form" at bounding box center [956, 207] width 807 height 35
paste input "ARF101400264"
click at [1311, 374] on button "Search" at bounding box center [1306, 362] width 109 height 36
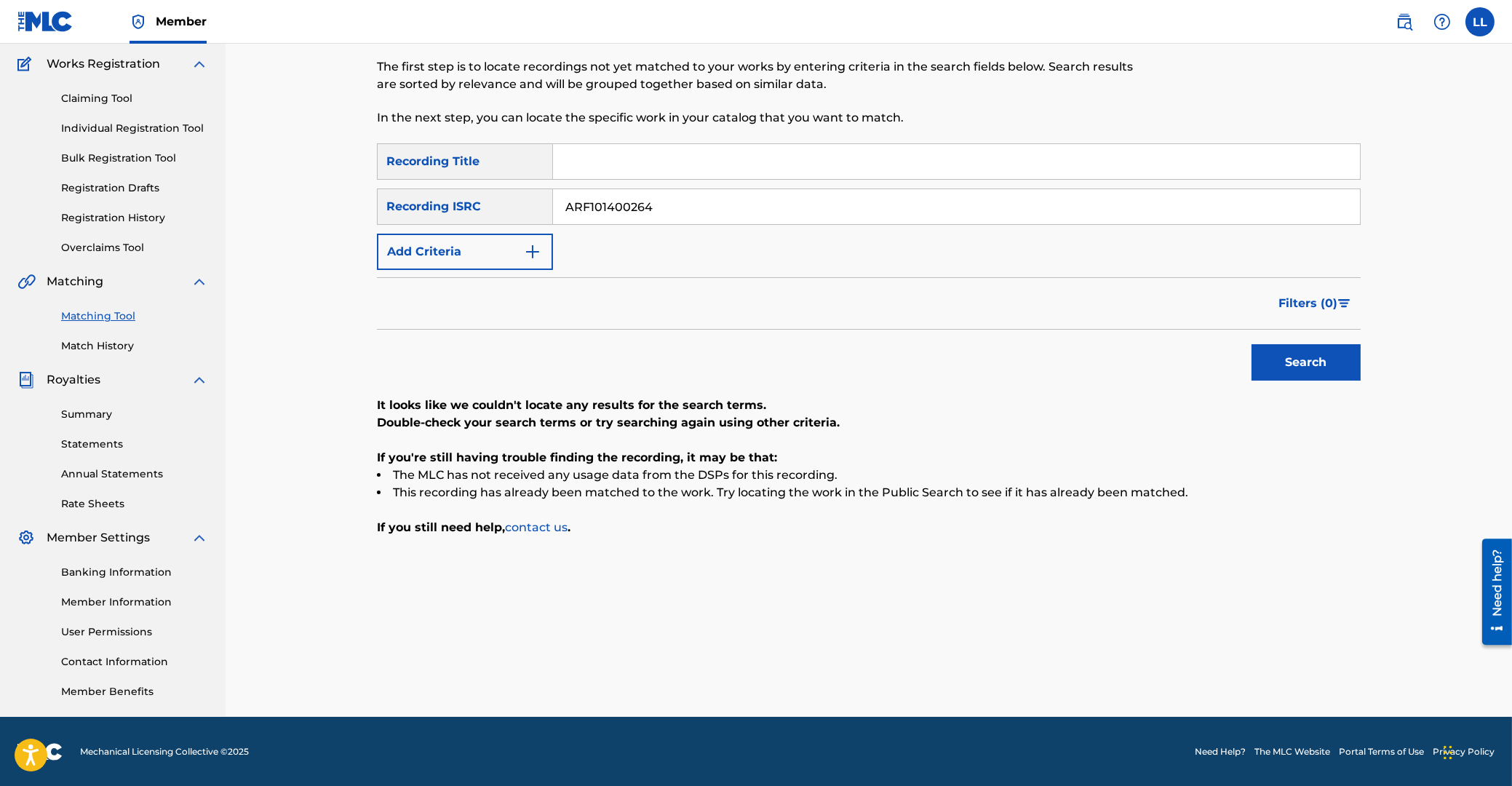
drag, startPoint x: 675, startPoint y: 207, endPoint x: 465, endPoint y: 212, distance: 210.1
click at [553, 206] on input "ARF101400264" at bounding box center [956, 207] width 807 height 35
paste input "5"
type input "ARF101400265"
click at [1270, 358] on button "Search" at bounding box center [1306, 362] width 109 height 36
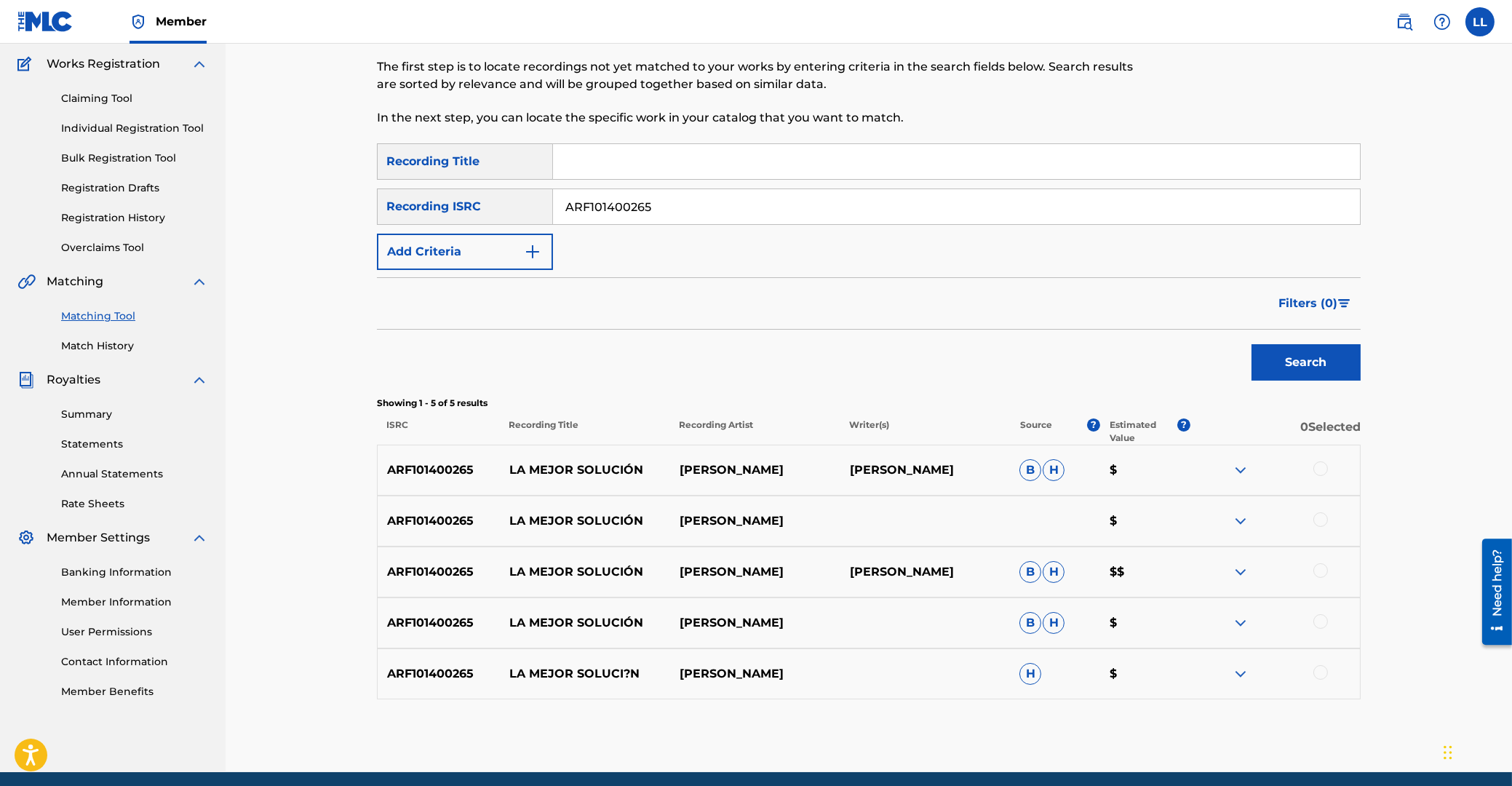
click at [1316, 465] on div at bounding box center [1320, 468] width 14 height 14
click at [1322, 521] on div at bounding box center [1320, 520] width 14 height 14
click at [1323, 567] on div at bounding box center [1320, 570] width 14 height 14
click at [1321, 622] on div at bounding box center [1320, 622] width 14 height 14
click at [1321, 673] on div at bounding box center [1320, 672] width 14 height 14
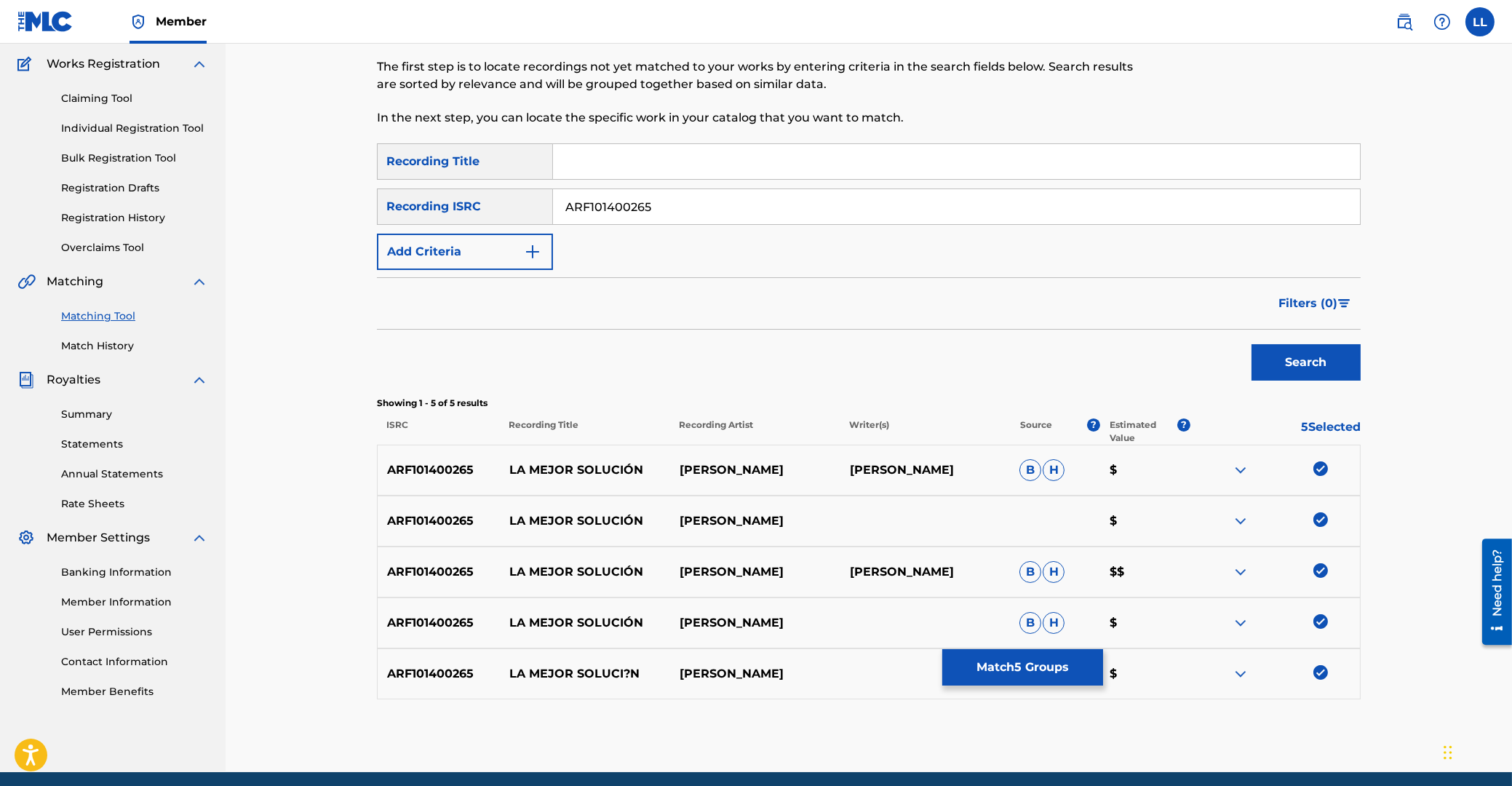
click at [1026, 667] on button "Match 5 Groups" at bounding box center [1023, 666] width 160 height 36
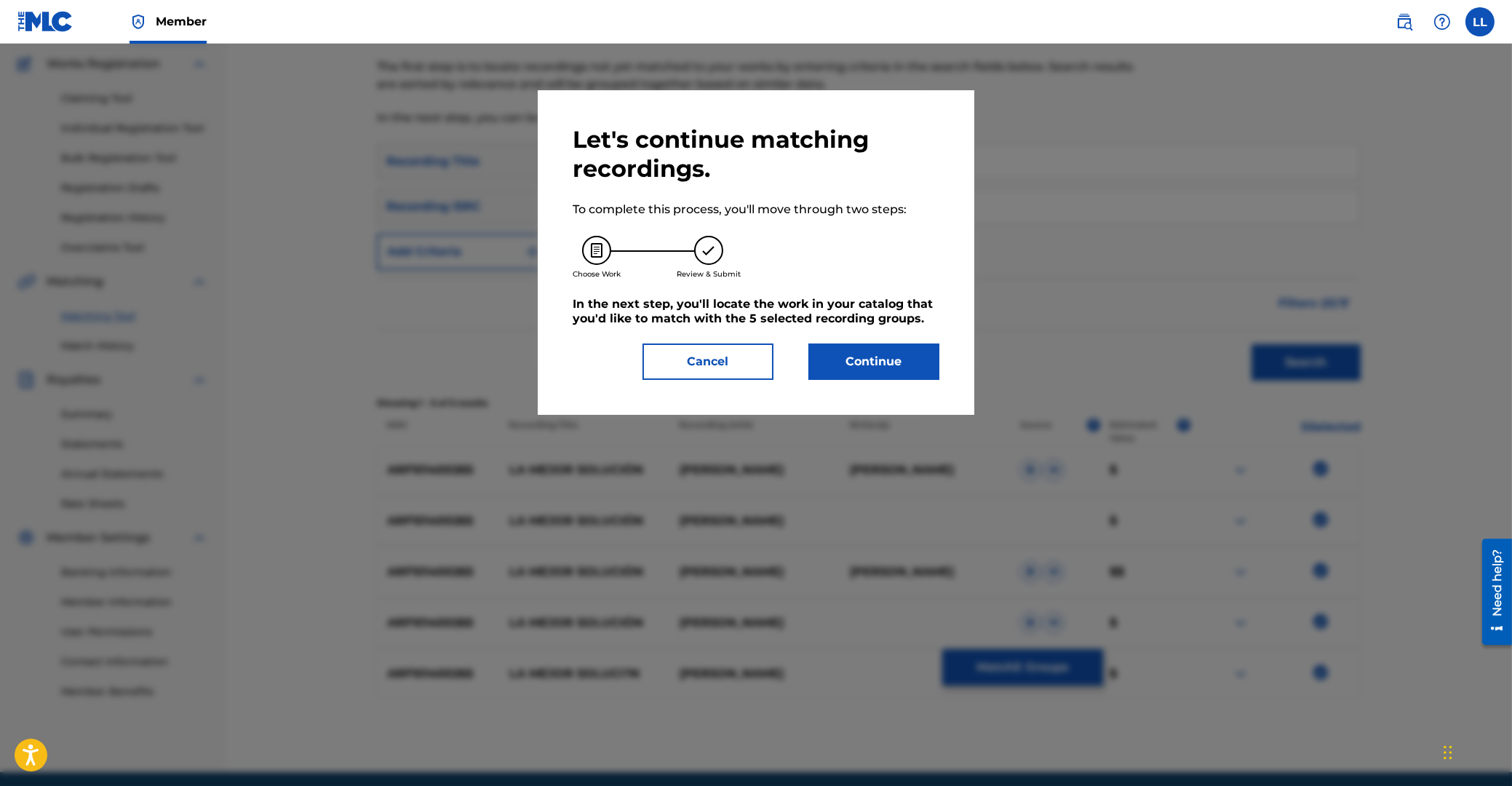
click at [890, 355] on button "Continue" at bounding box center [874, 361] width 131 height 36
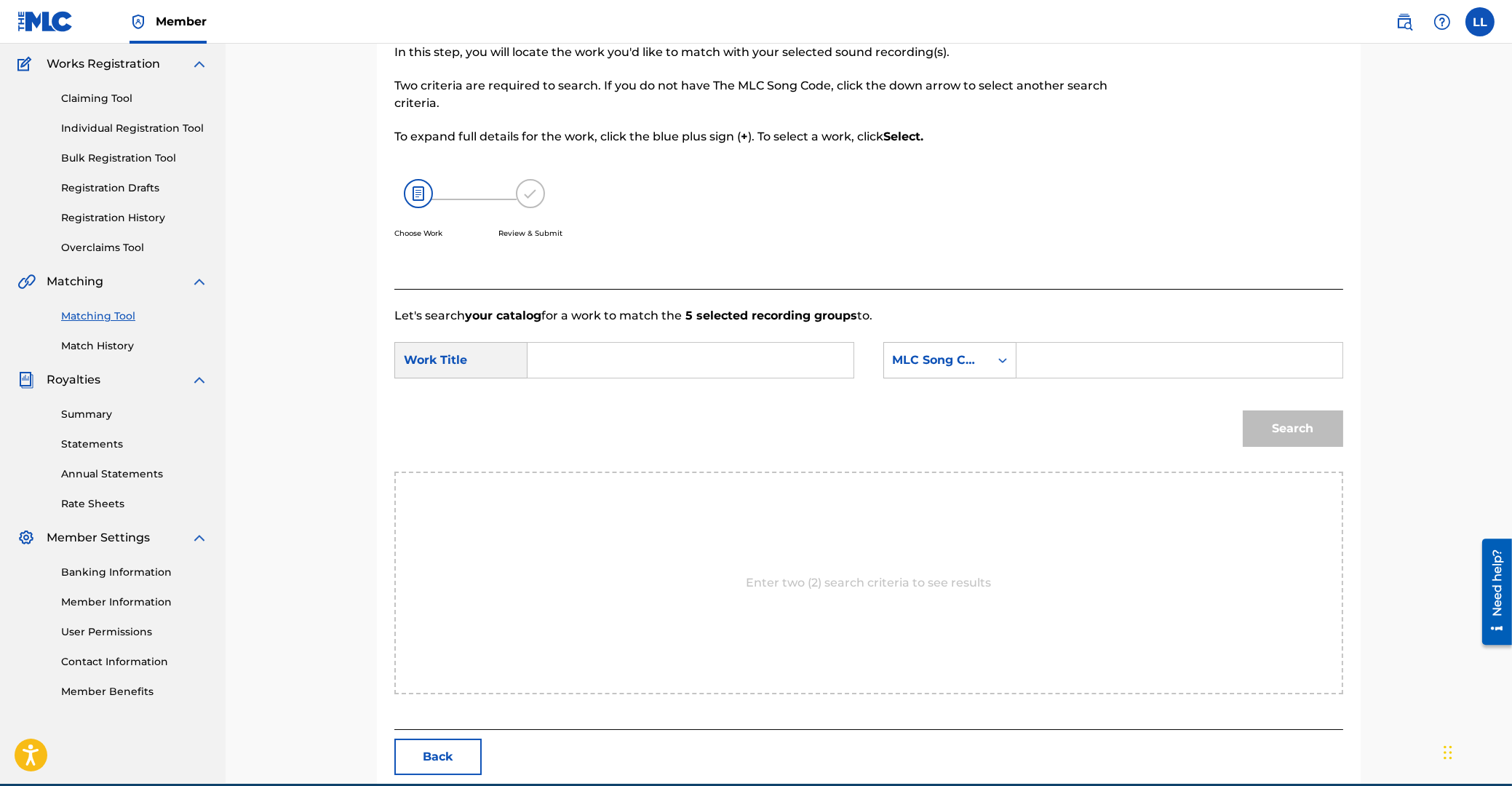
click at [688, 353] on input "Search Form" at bounding box center [691, 360] width 302 height 35
type input "la"
paste input "LVB8GP"
type input "LVB8GP"
click at [1242, 411] on button "Search" at bounding box center [1292, 428] width 100 height 36
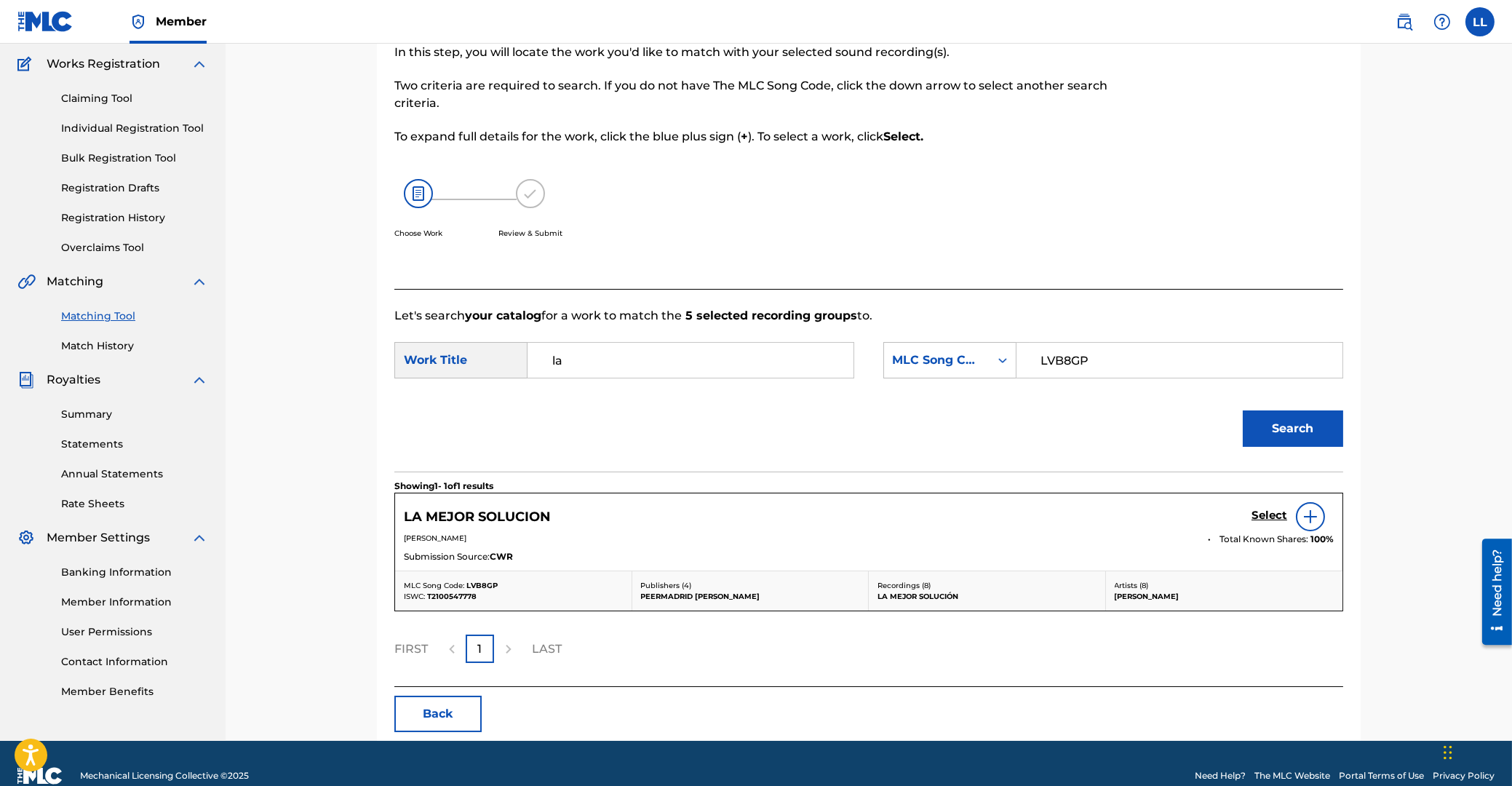
click at [1270, 513] on h5 "Select" at bounding box center [1269, 515] width 35 height 14
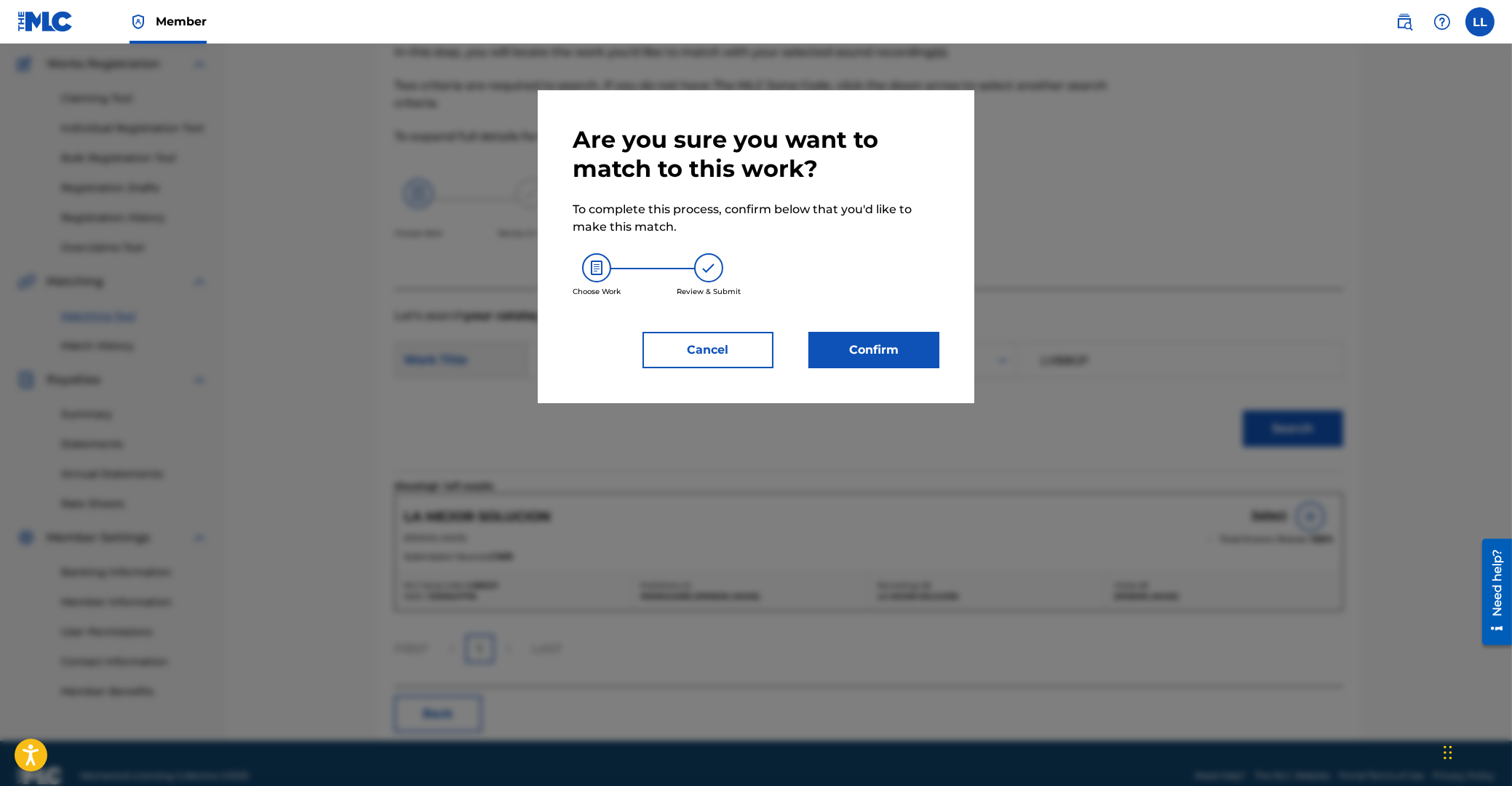
click at [910, 348] on button "Confirm" at bounding box center [874, 350] width 131 height 36
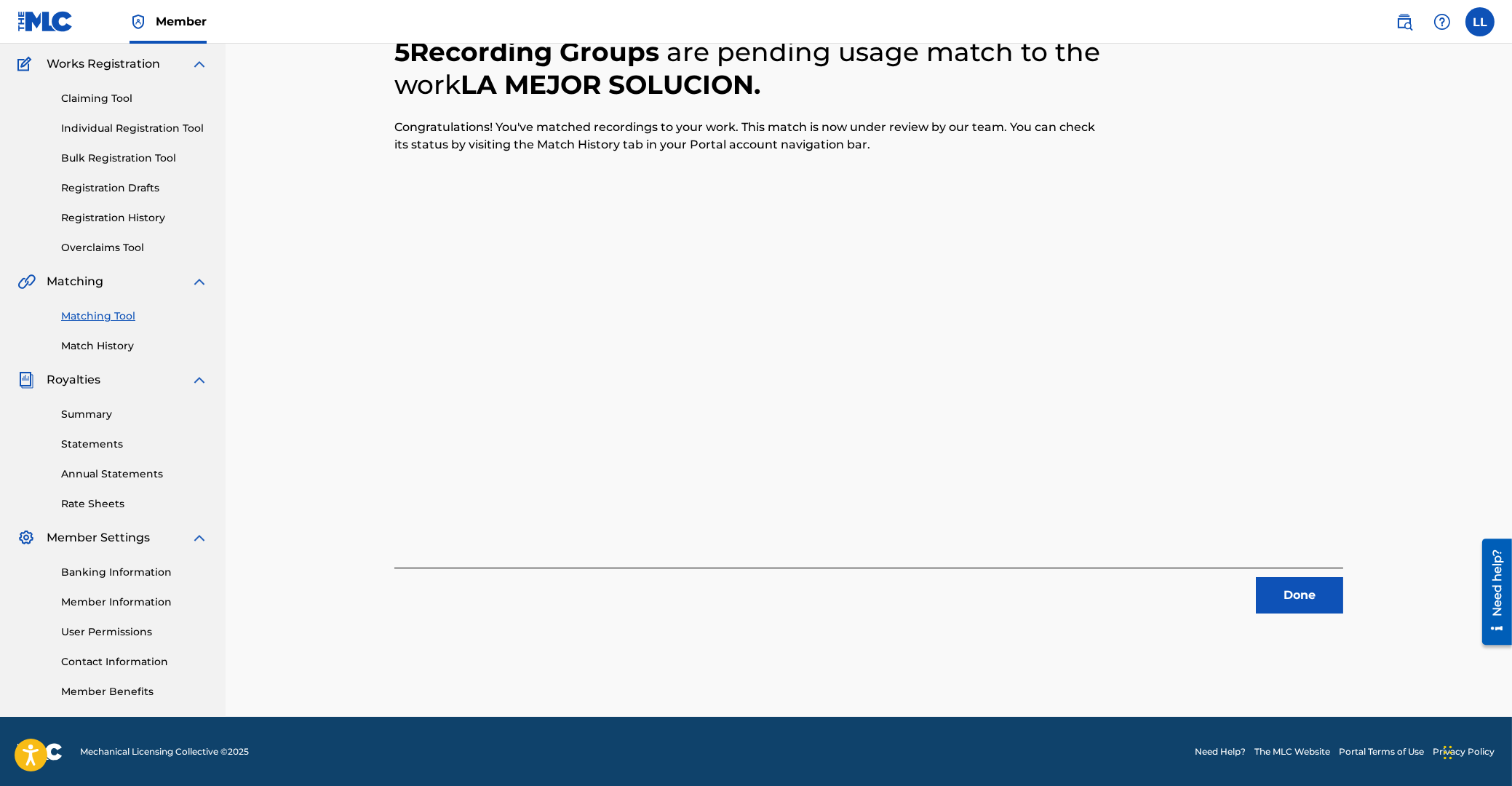
click at [1292, 600] on button "Done" at bounding box center [1299, 594] width 87 height 36
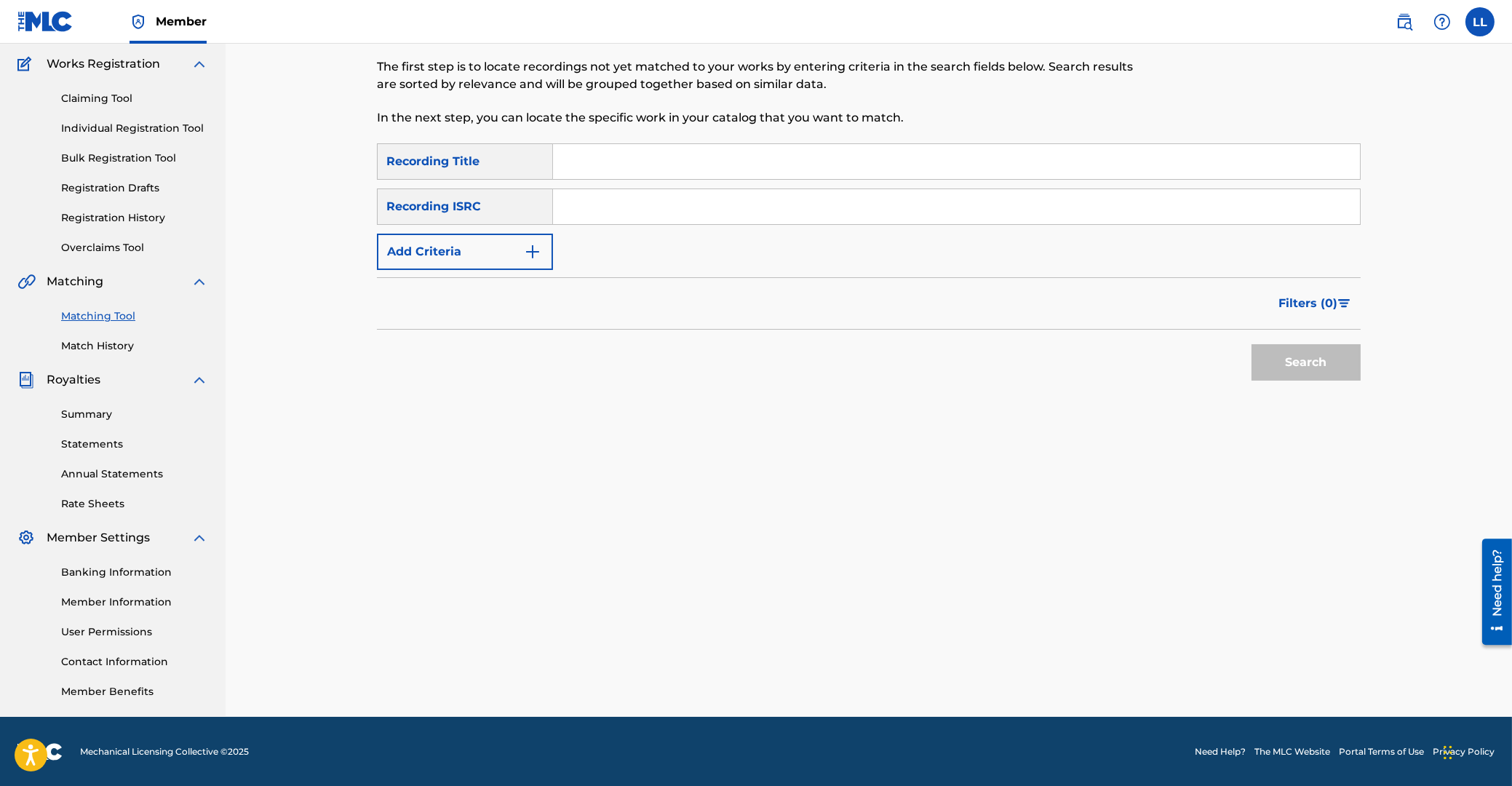
click at [802, 209] on input "Search Form" at bounding box center [956, 207] width 807 height 35
paste input "ARF101400267"
type input "ARF101400267"
click at [1324, 365] on button "Search" at bounding box center [1306, 362] width 109 height 36
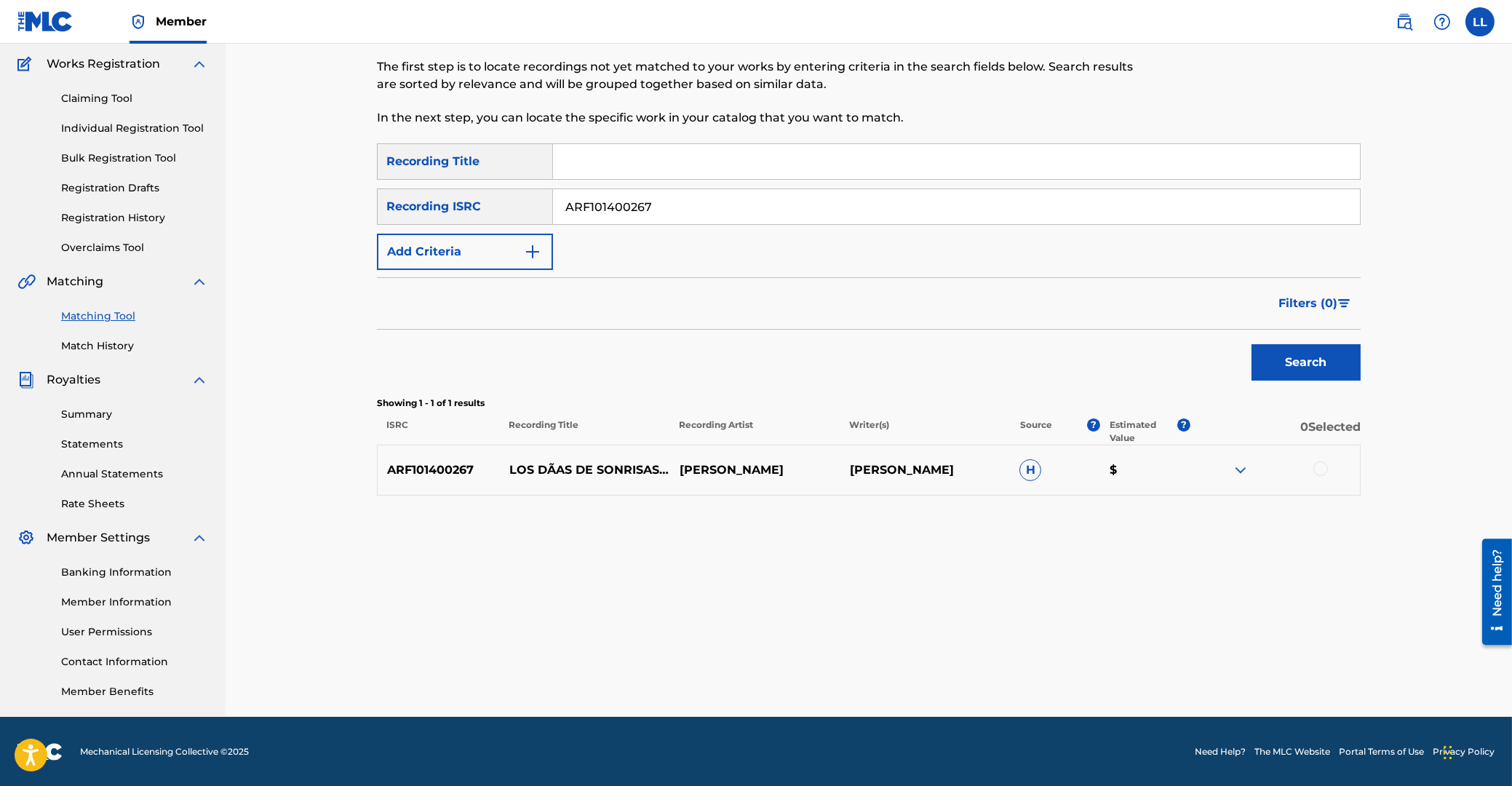
click at [1242, 465] on img at bounding box center [1241, 470] width 18 height 18
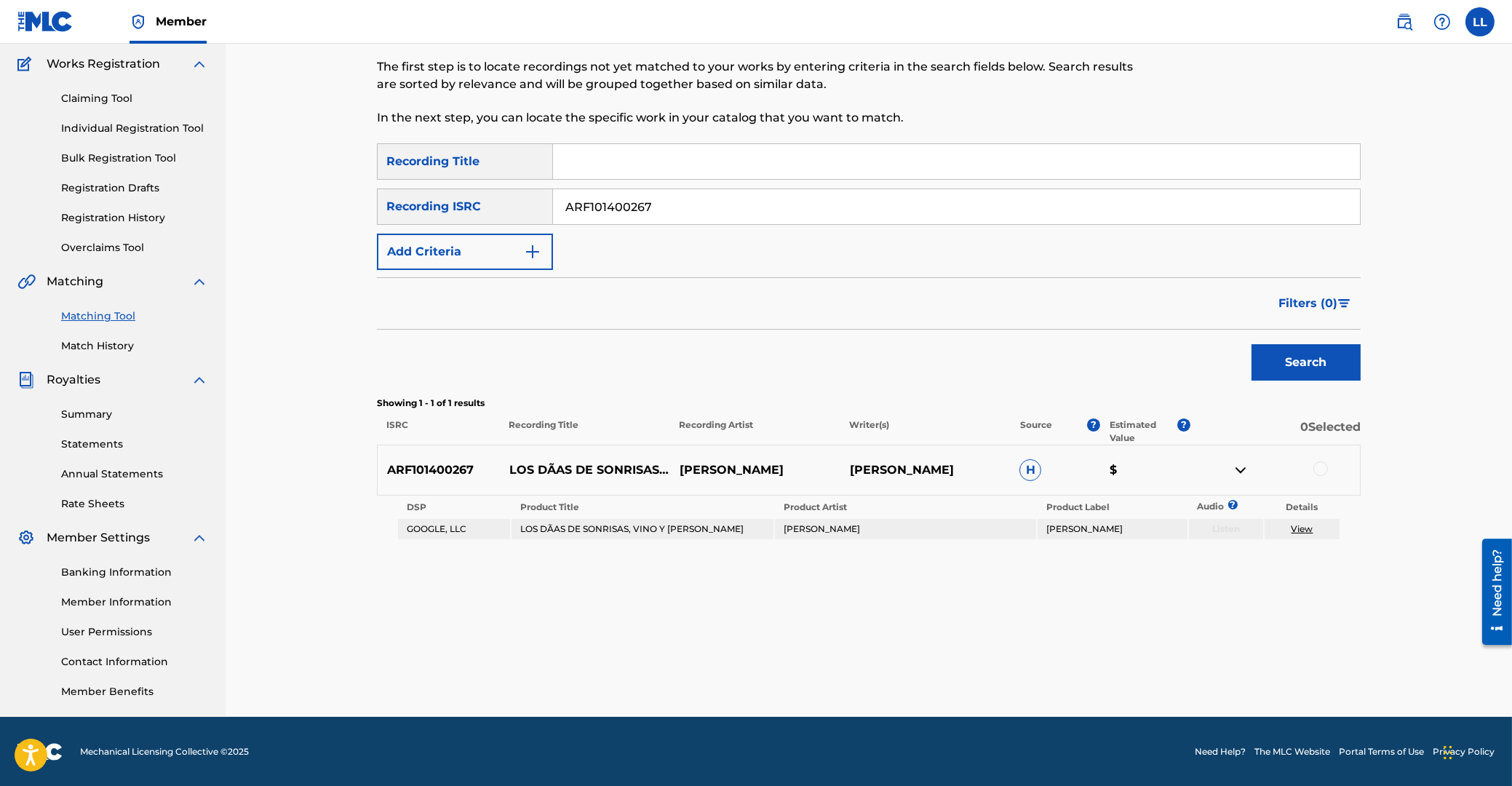
click at [1317, 472] on div at bounding box center [1320, 468] width 14 height 14
click at [1035, 656] on button "Match 1 Group" at bounding box center [1023, 666] width 160 height 36
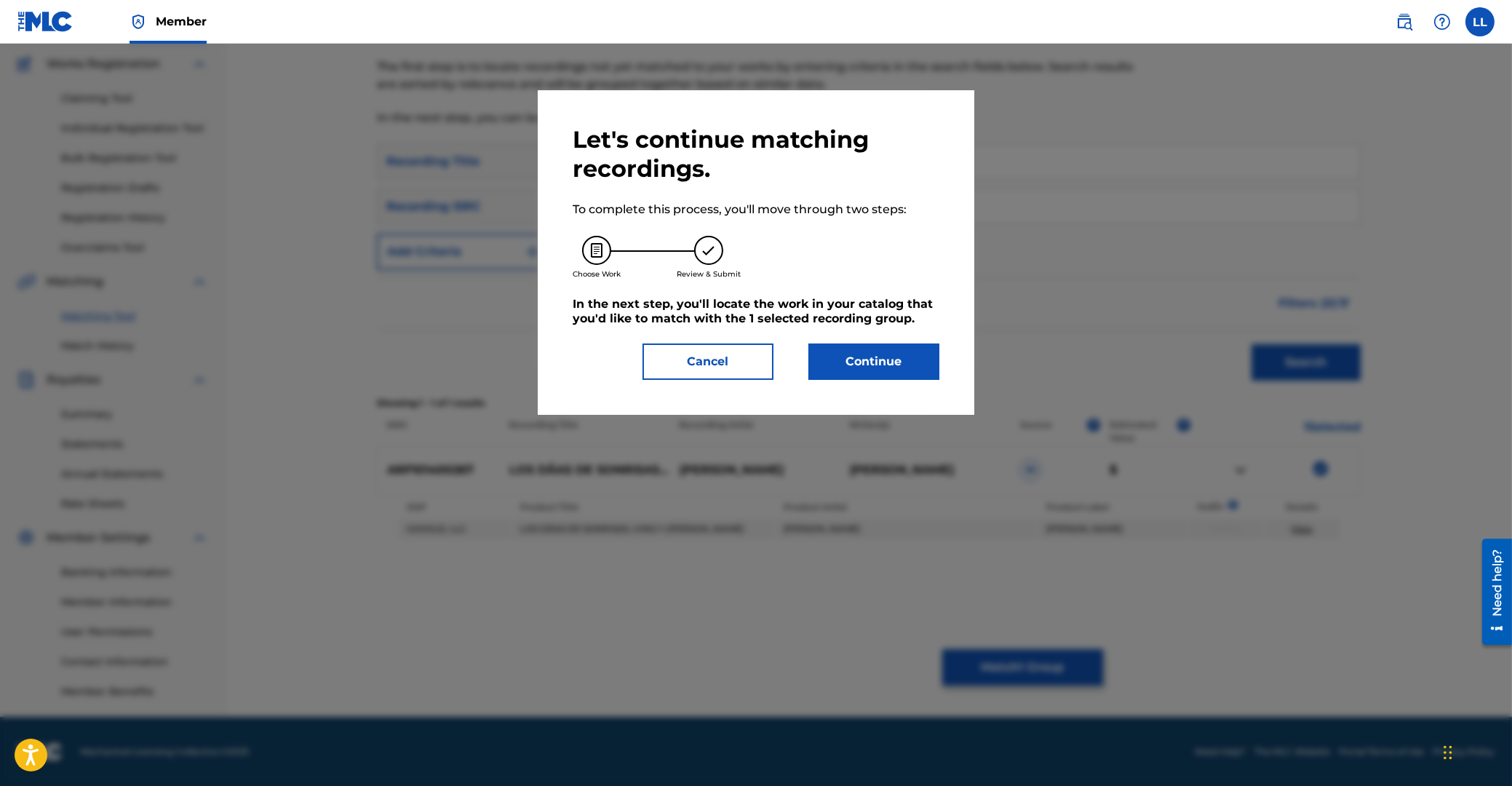
click at [913, 373] on button "Continue" at bounding box center [874, 361] width 131 height 36
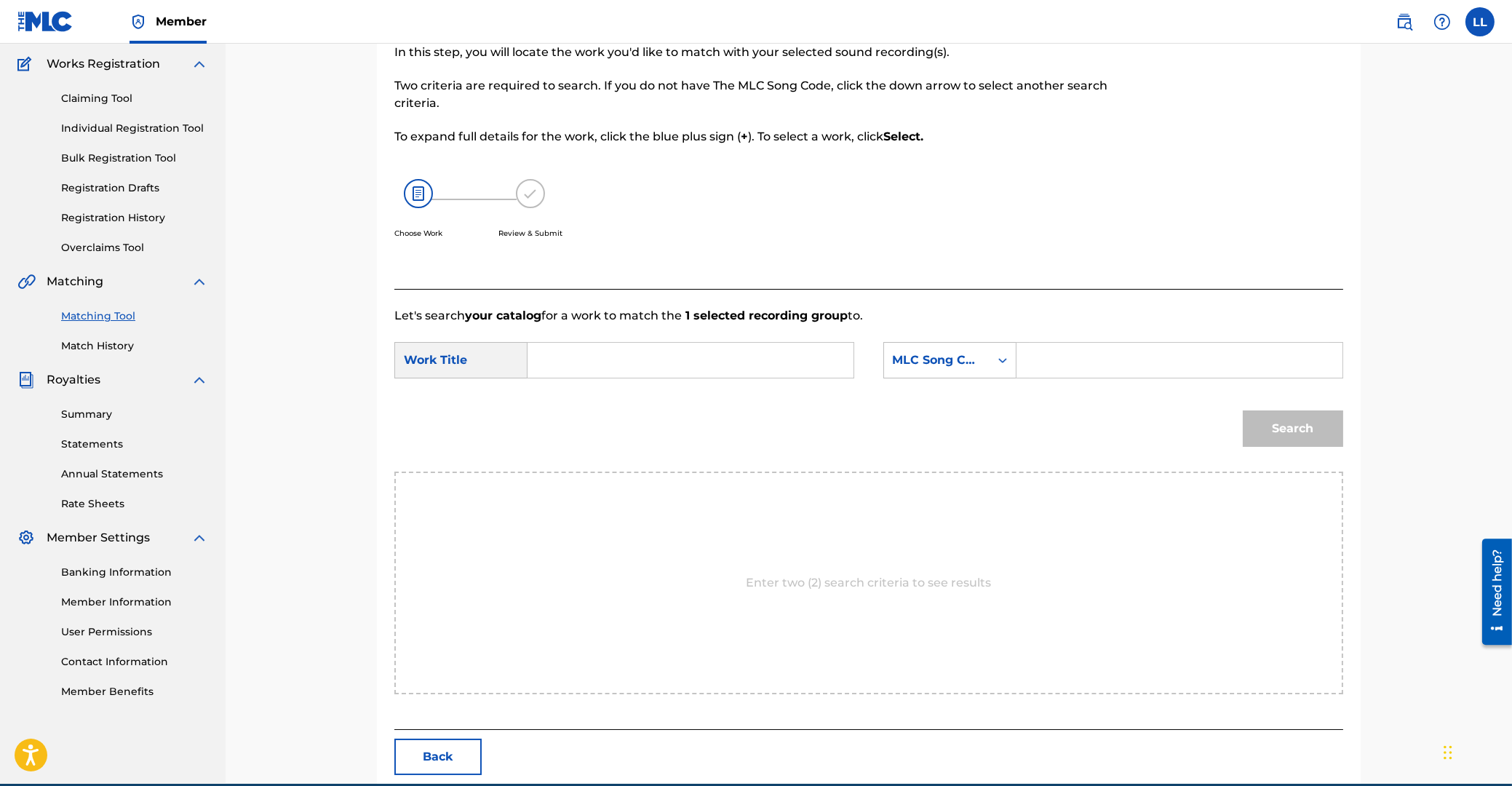
click at [730, 367] on input "Search Form" at bounding box center [691, 360] width 302 height 35
type input "los"
paste input "LA47IT"
type input "LA47IT"
click at [1242, 411] on button "Search" at bounding box center [1292, 428] width 100 height 36
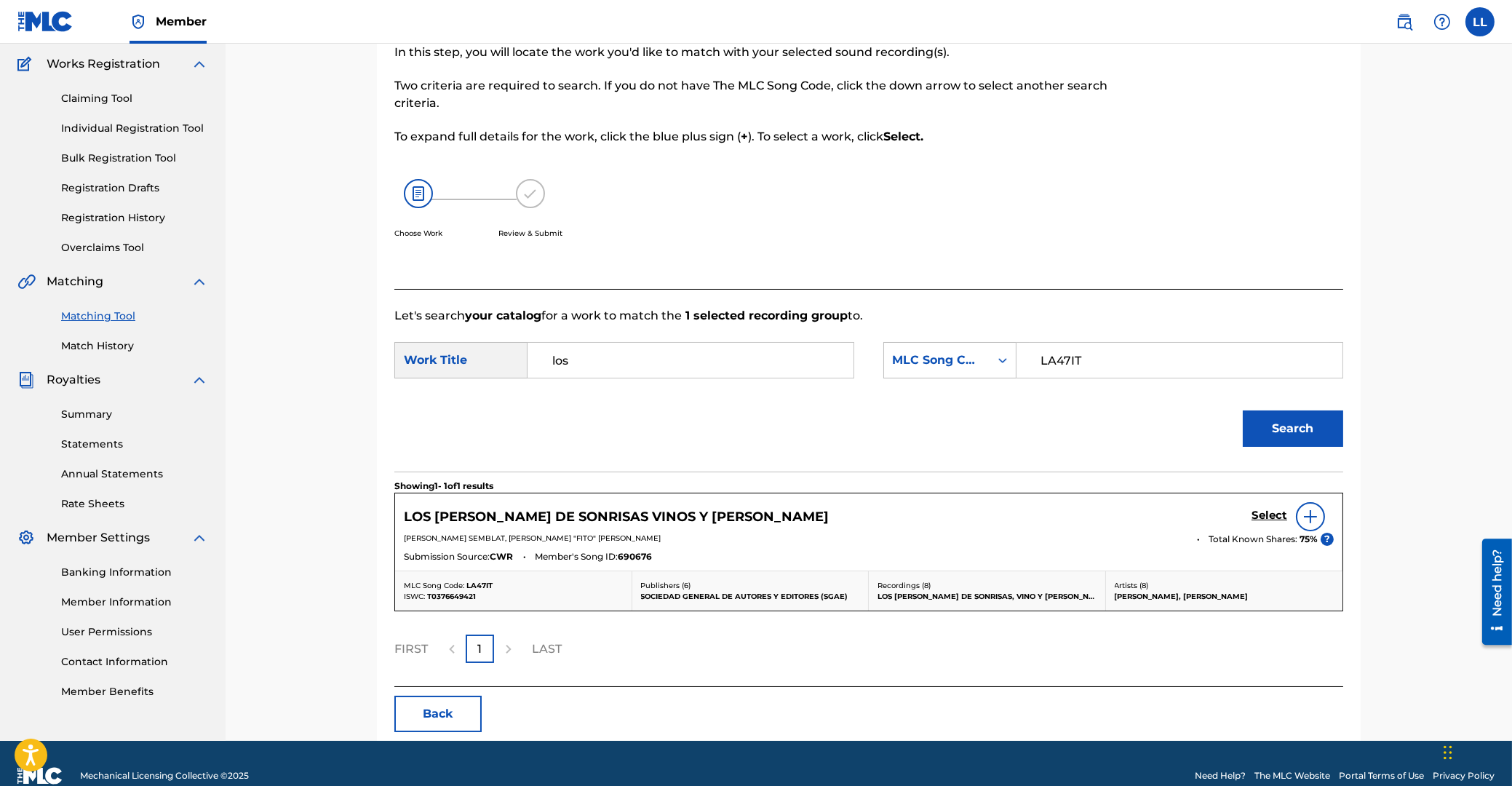
click at [1259, 515] on h5 "Select" at bounding box center [1269, 515] width 35 height 14
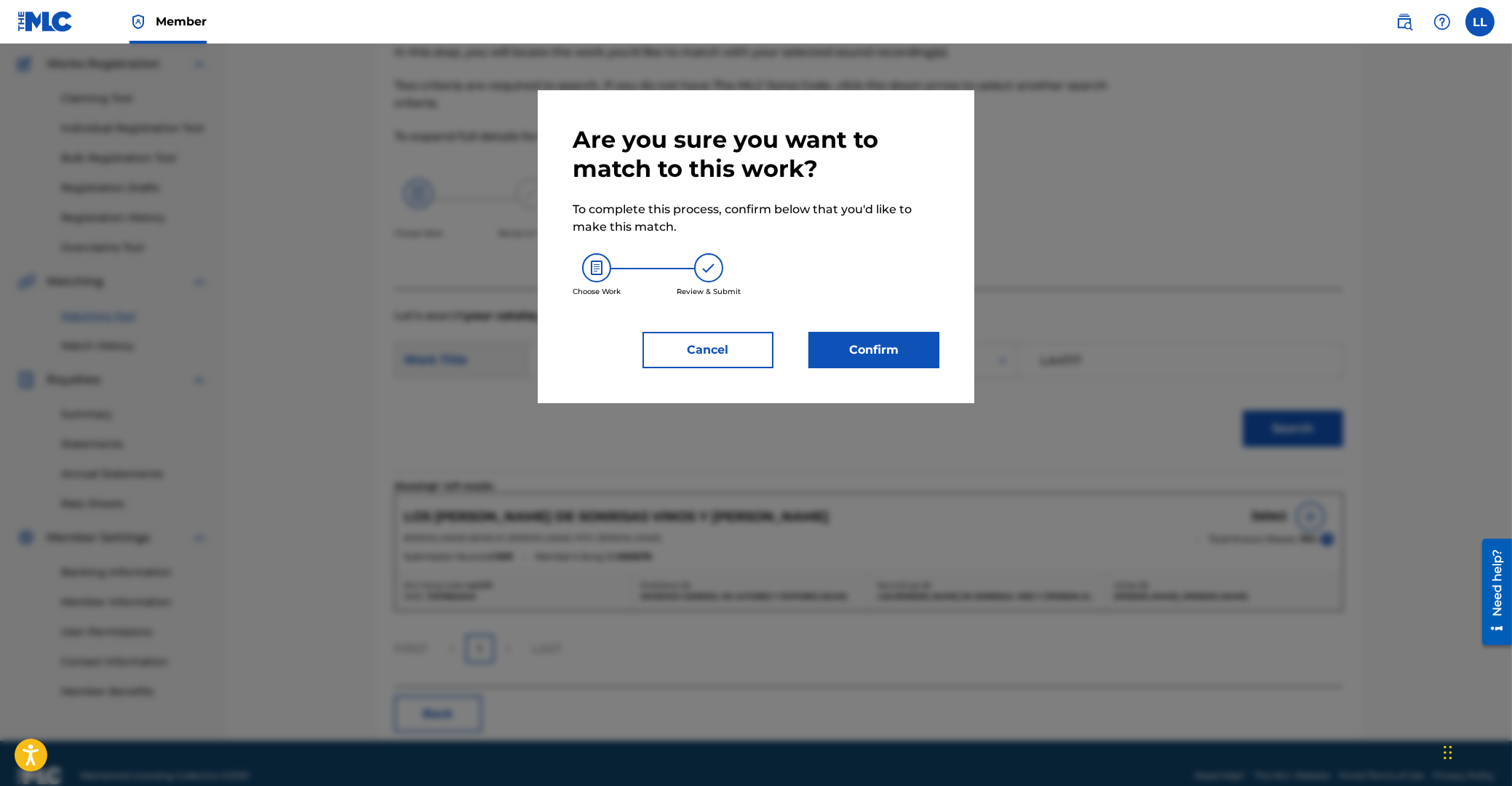
click at [874, 330] on div "Are you sure you want to match to this work? To complete this process, confirm …" at bounding box center [756, 246] width 367 height 243
click at [882, 350] on button "Confirm" at bounding box center [874, 350] width 131 height 36
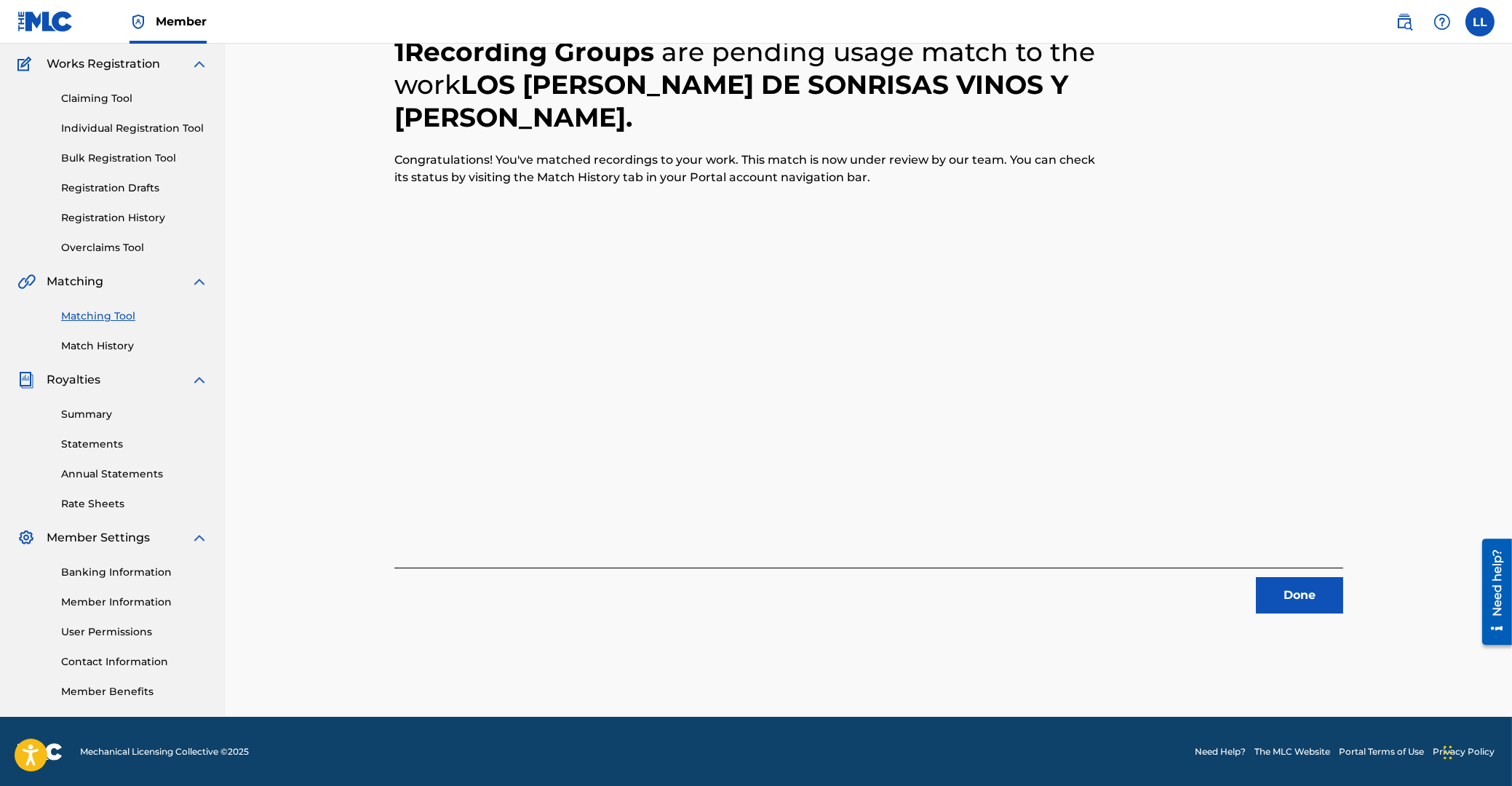
scroll to position [0, 0]
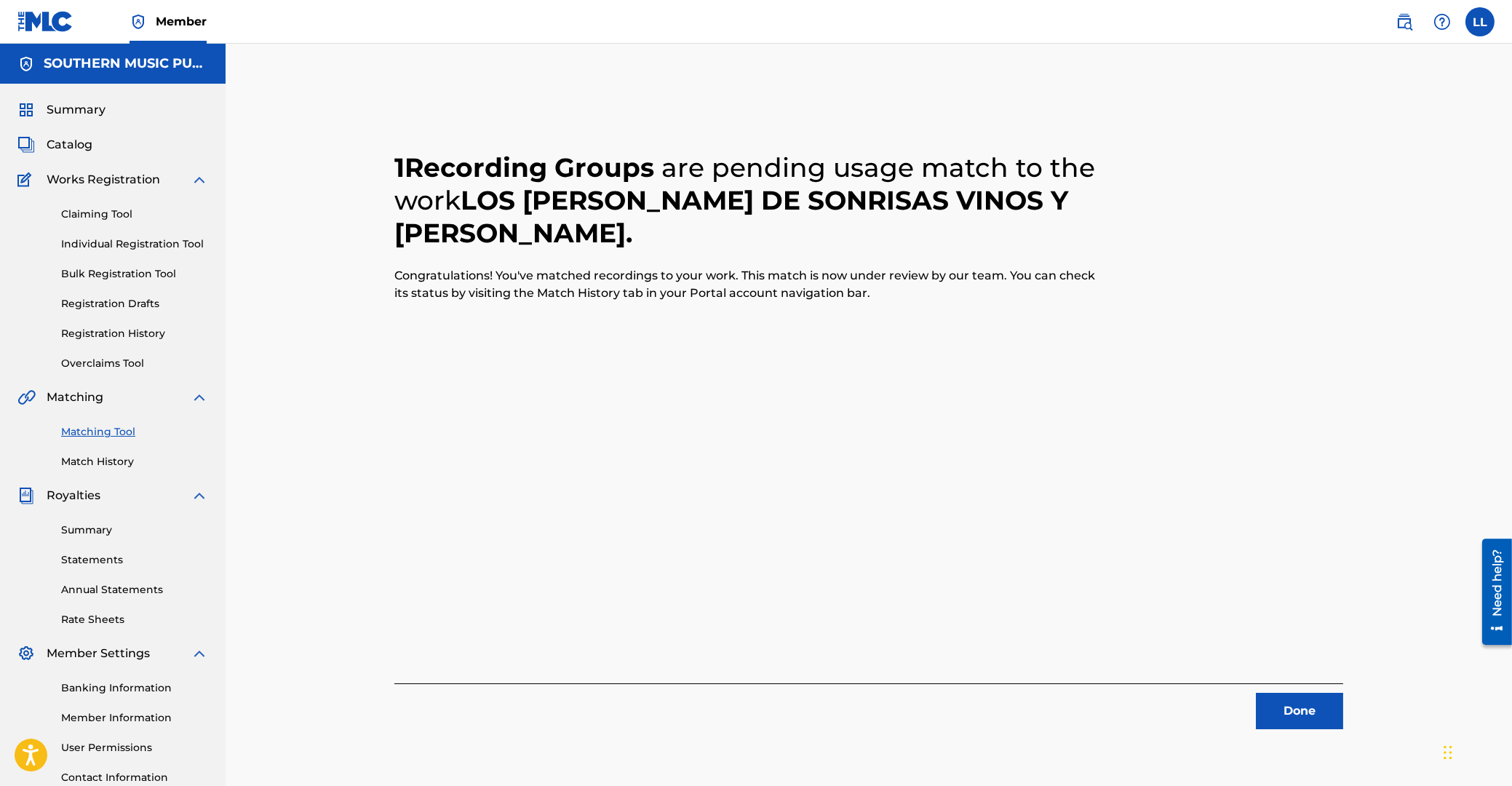
click at [1295, 719] on button "Done" at bounding box center [1299, 711] width 87 height 36
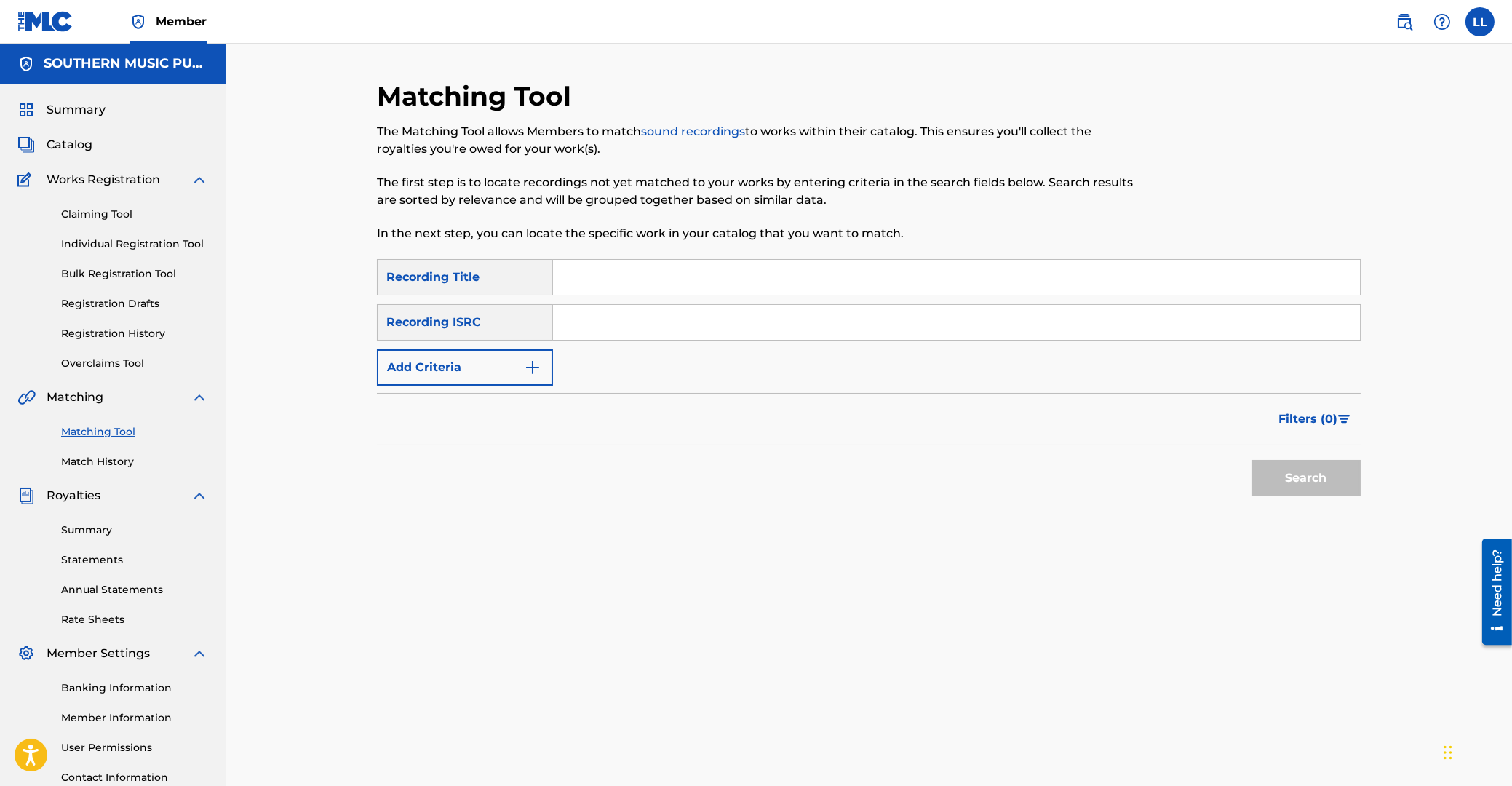
drag, startPoint x: 810, startPoint y: 326, endPoint x: 784, endPoint y: 330, distance: 26.3
click at [810, 326] on input "Search Form" at bounding box center [956, 322] width 807 height 35
paste input "ARF101400269"
type input "ARF101400269"
click at [1336, 482] on button "Search" at bounding box center [1306, 477] width 109 height 36
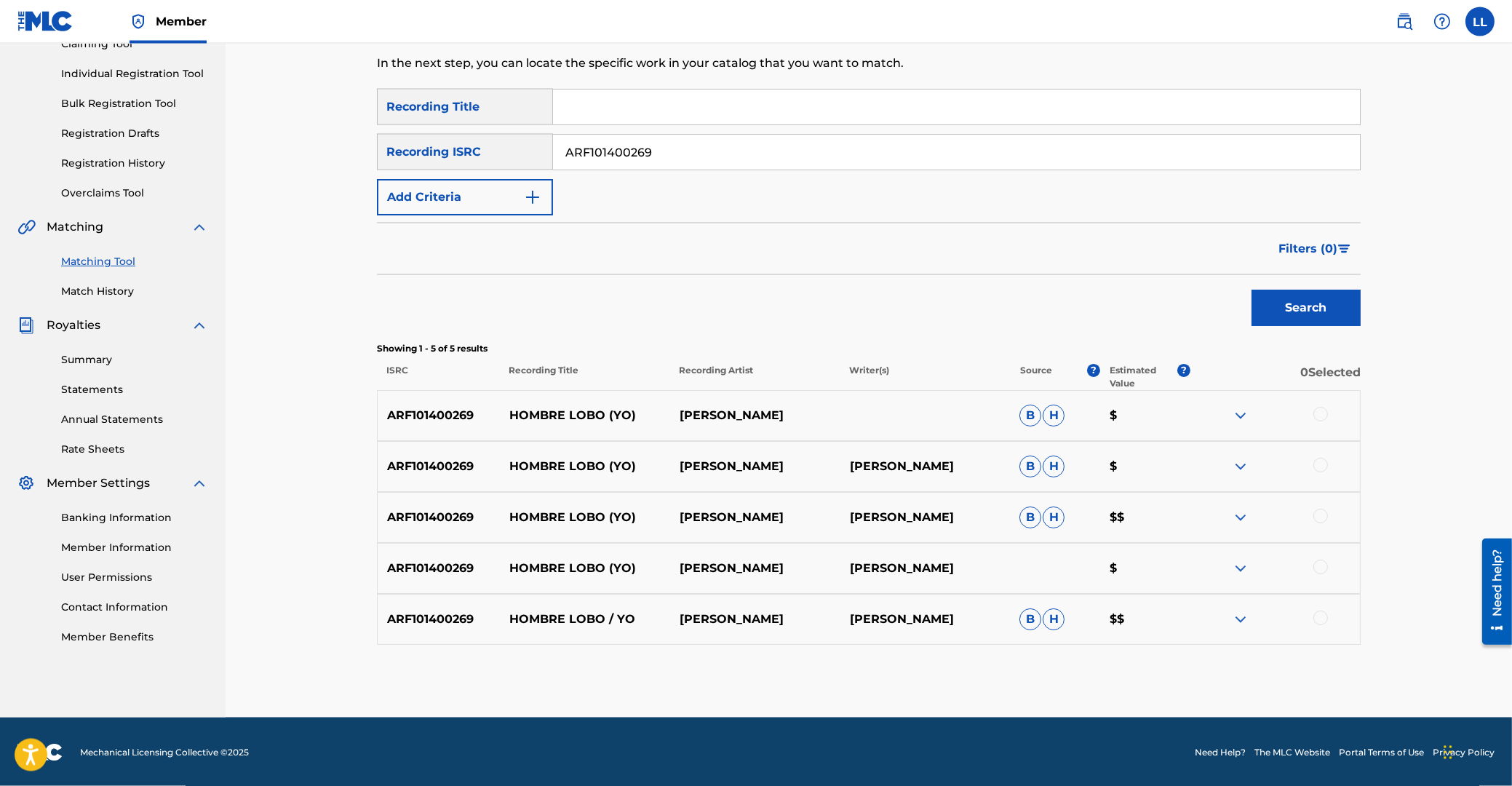
scroll to position [172, 0]
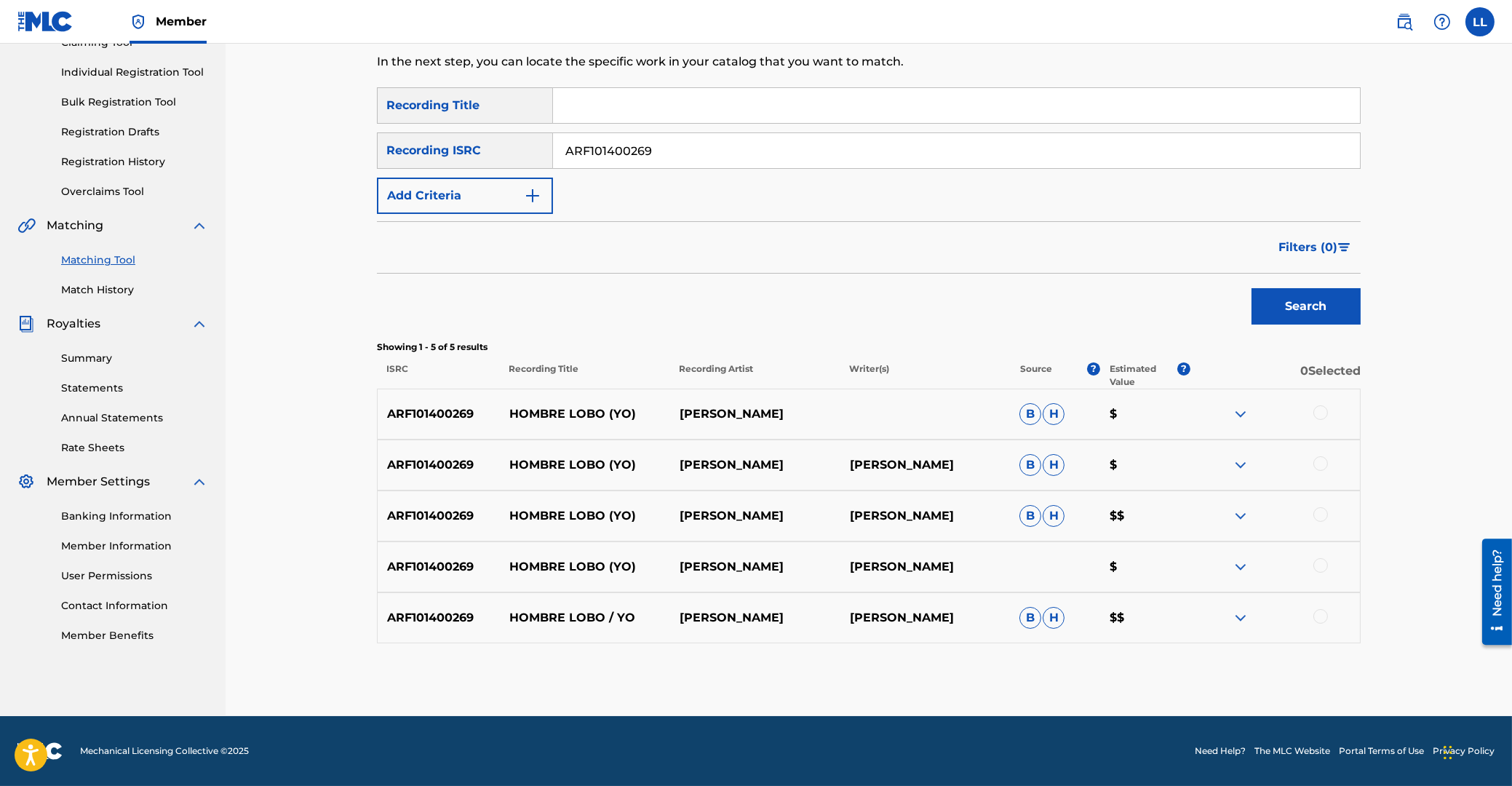
click at [1319, 410] on div at bounding box center [1320, 412] width 14 height 14
click at [1319, 467] on div at bounding box center [1320, 464] width 14 height 14
click at [1319, 510] on div at bounding box center [1320, 514] width 14 height 14
click at [1318, 565] on div at bounding box center [1320, 565] width 14 height 14
click at [1321, 615] on div at bounding box center [1320, 616] width 14 height 14
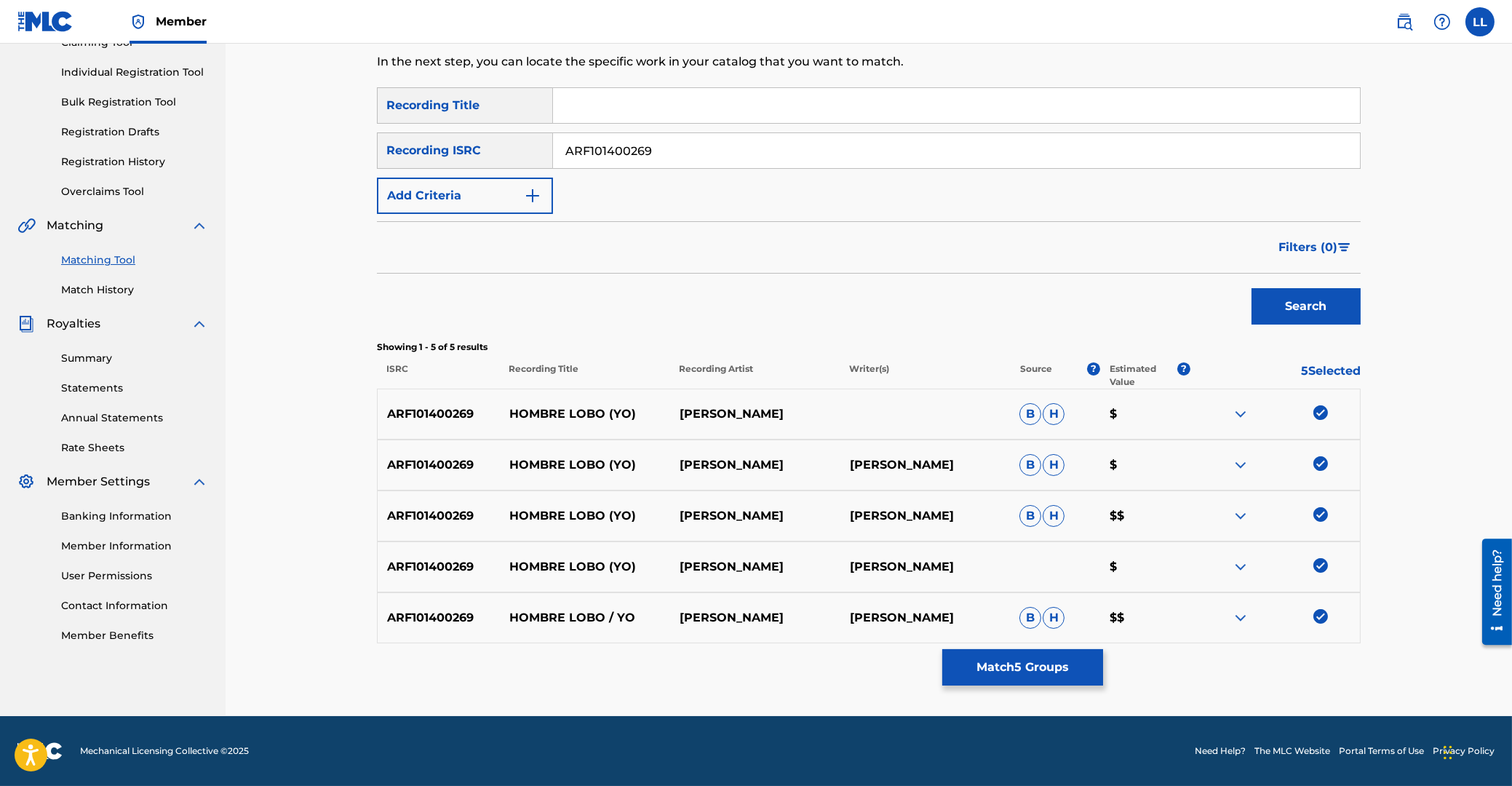
click at [1009, 668] on button "Match 5 Groups" at bounding box center [1023, 666] width 160 height 36
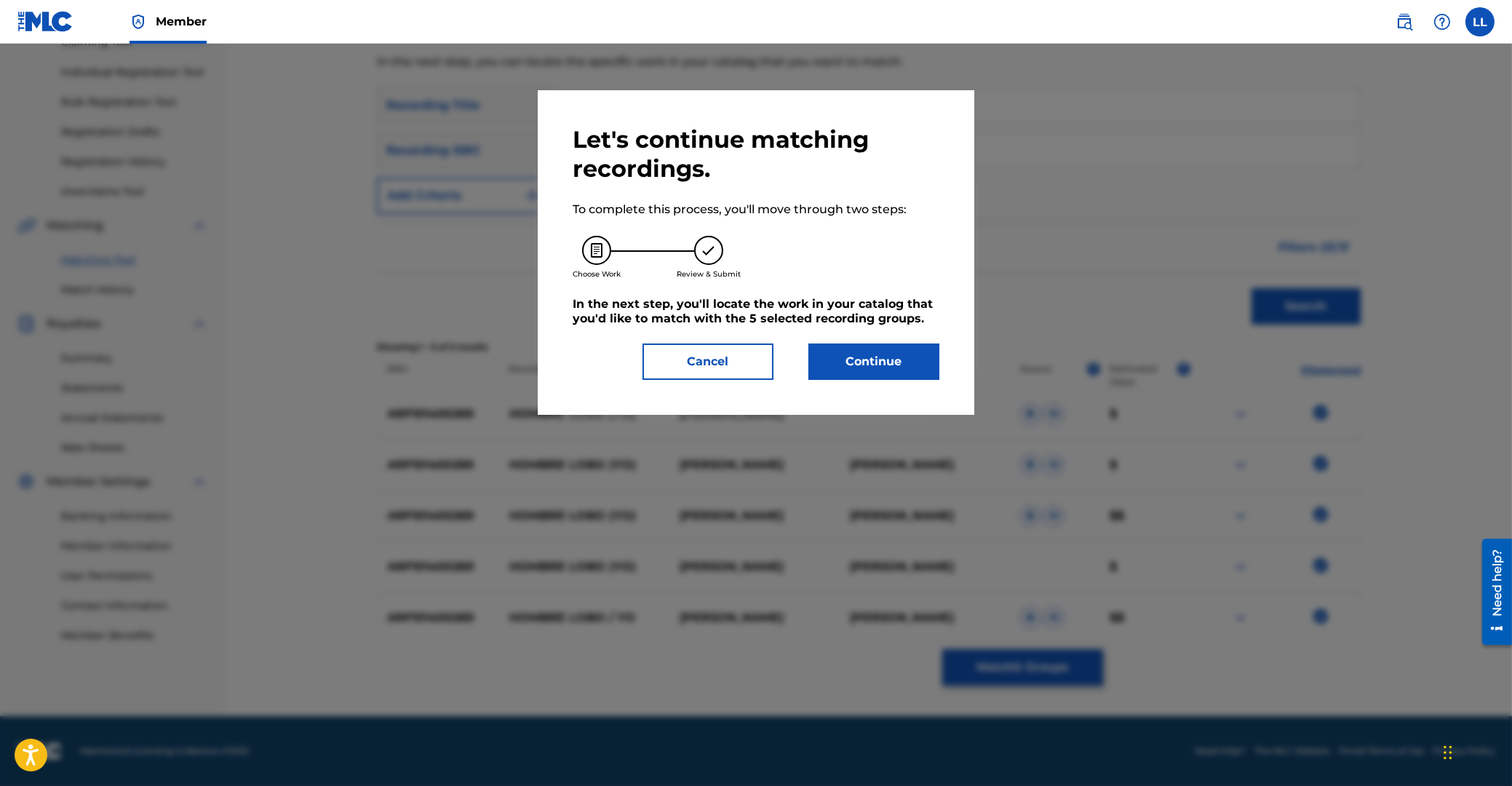
click at [893, 353] on button "Continue" at bounding box center [874, 361] width 131 height 36
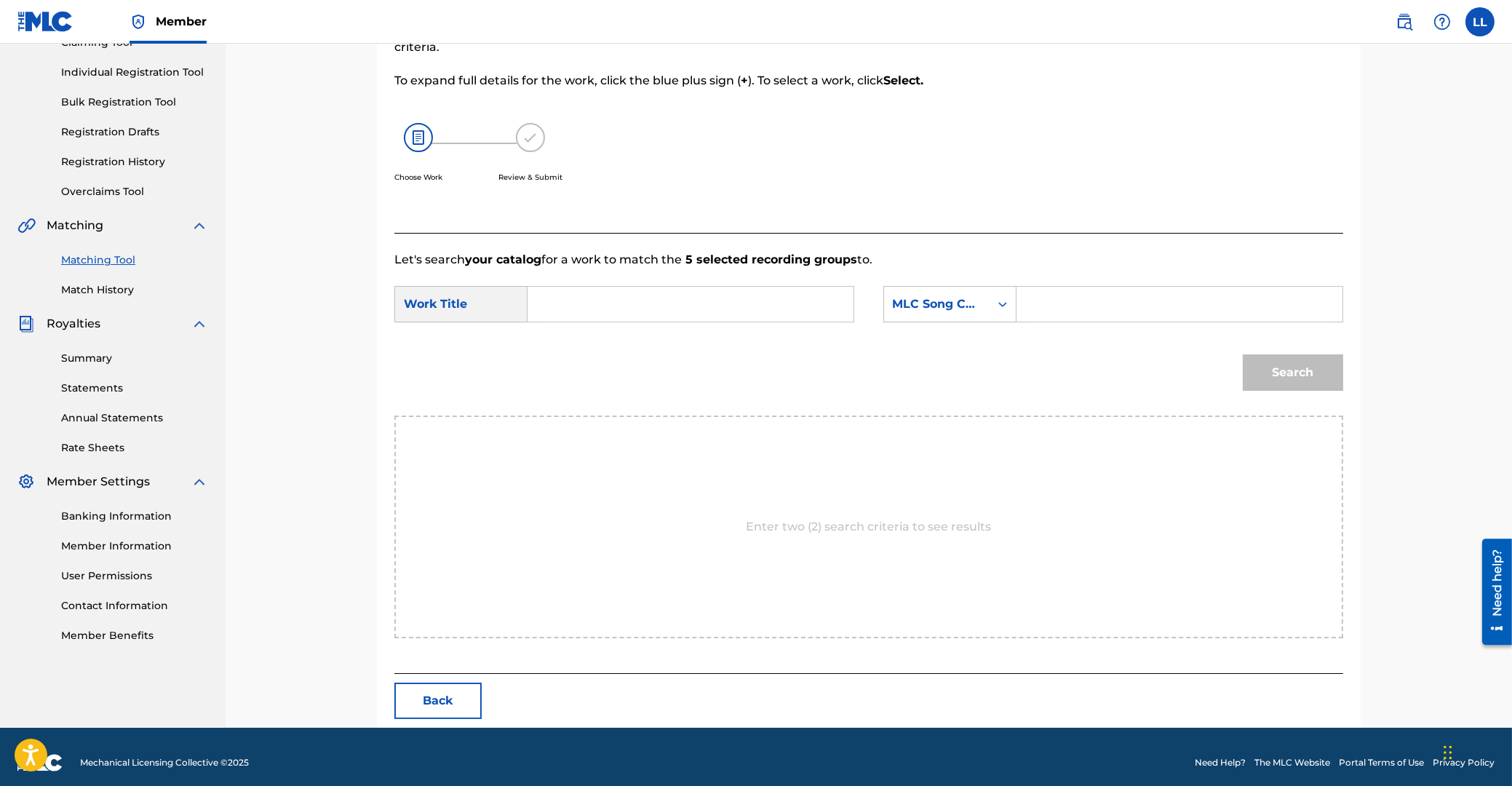
scroll to position [115, 0]
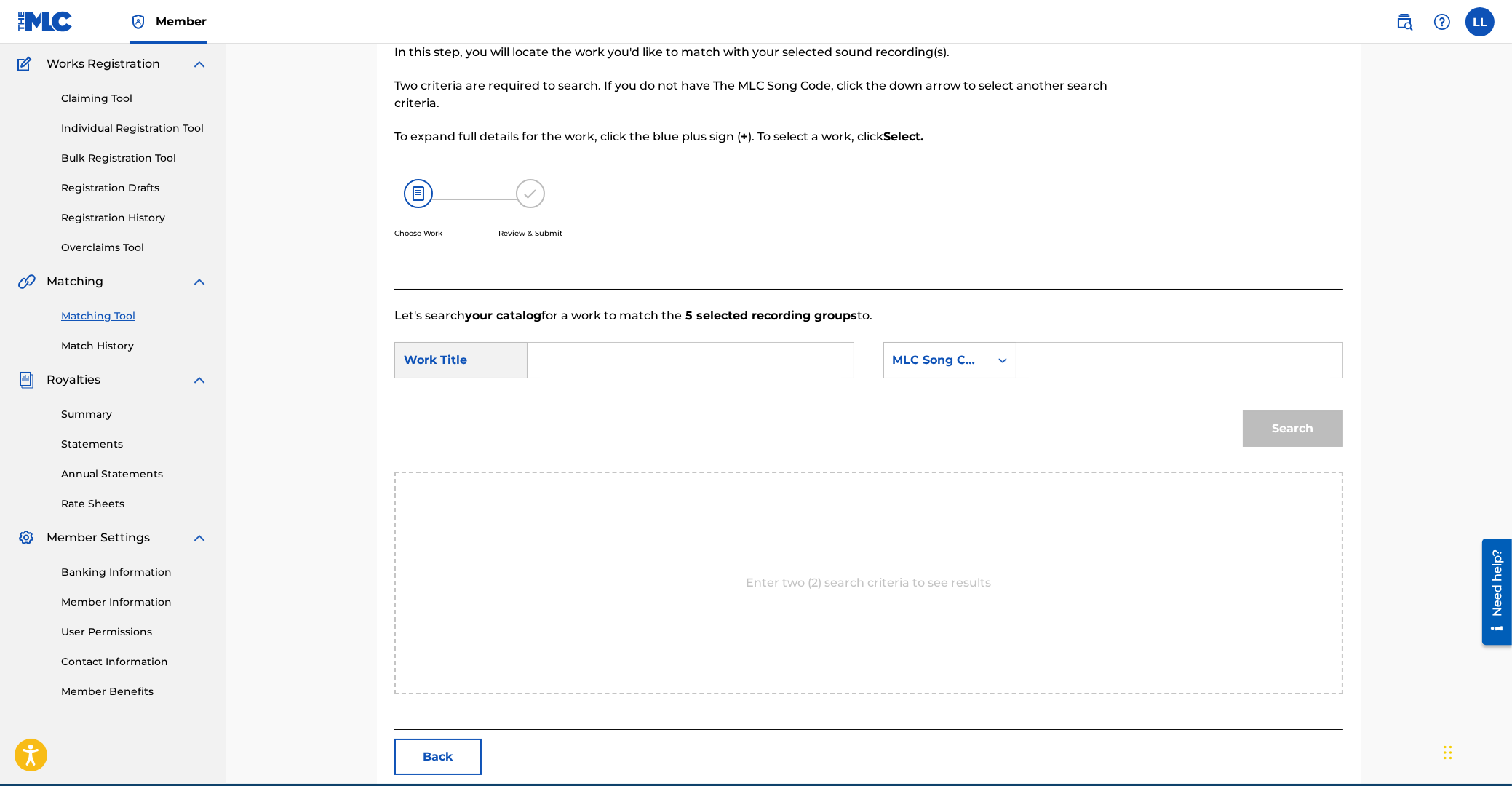
click at [656, 364] on input "Search Form" at bounding box center [691, 360] width 302 height 35
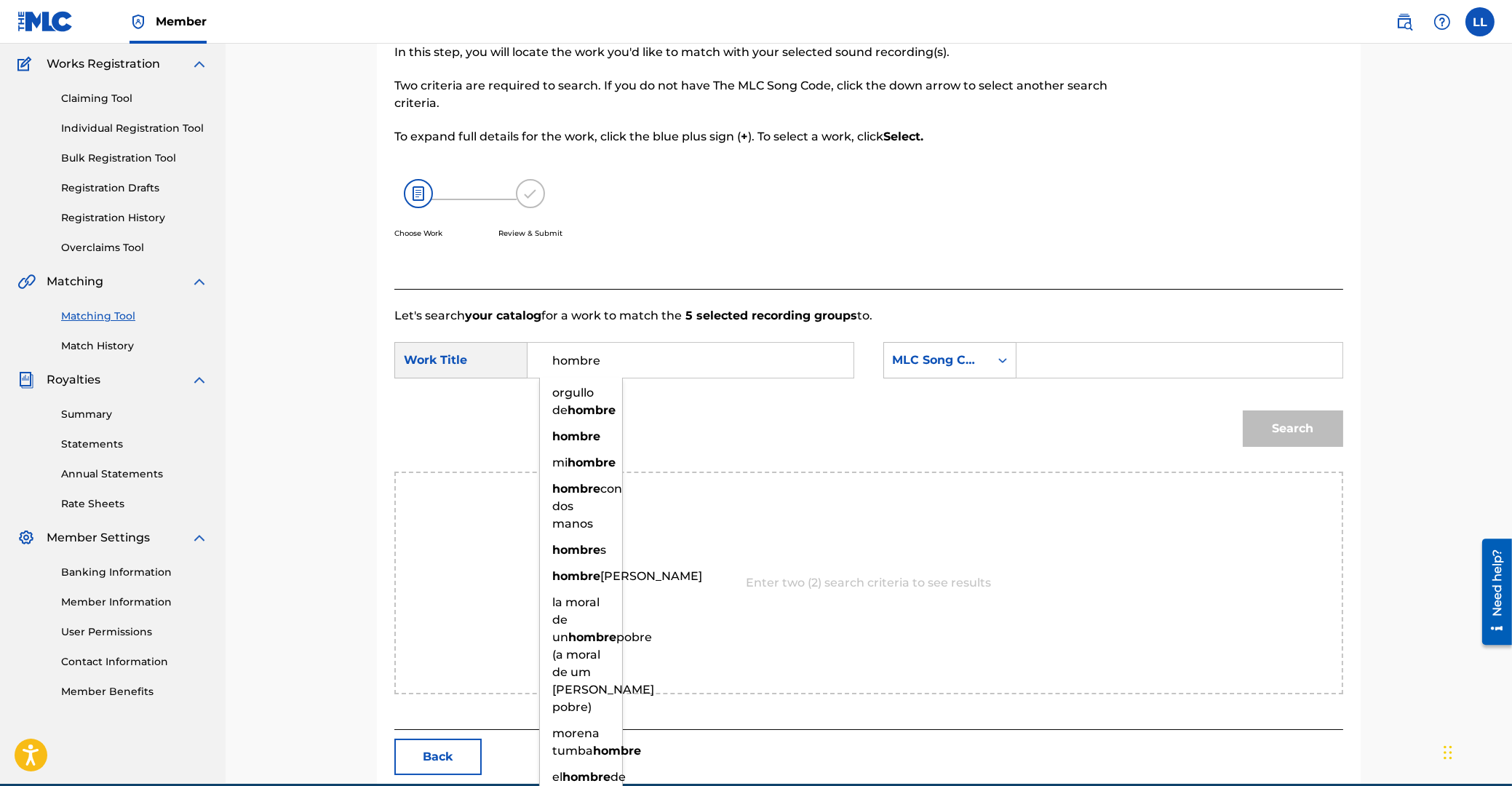
type input "hombre"
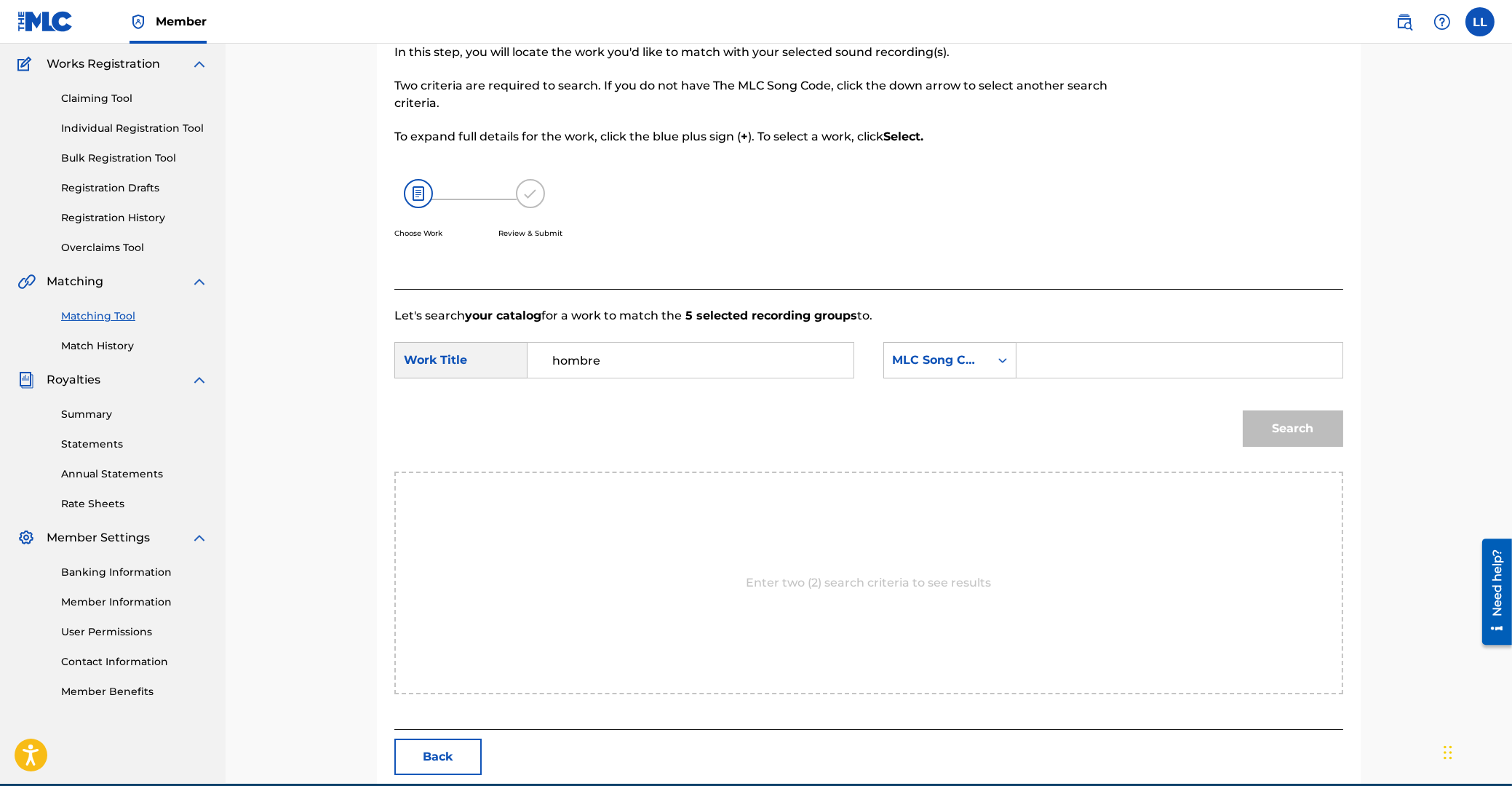
paste input "HB4HWE"
type input "HB4HWE"
click at [1242, 411] on button "Search" at bounding box center [1292, 428] width 100 height 36
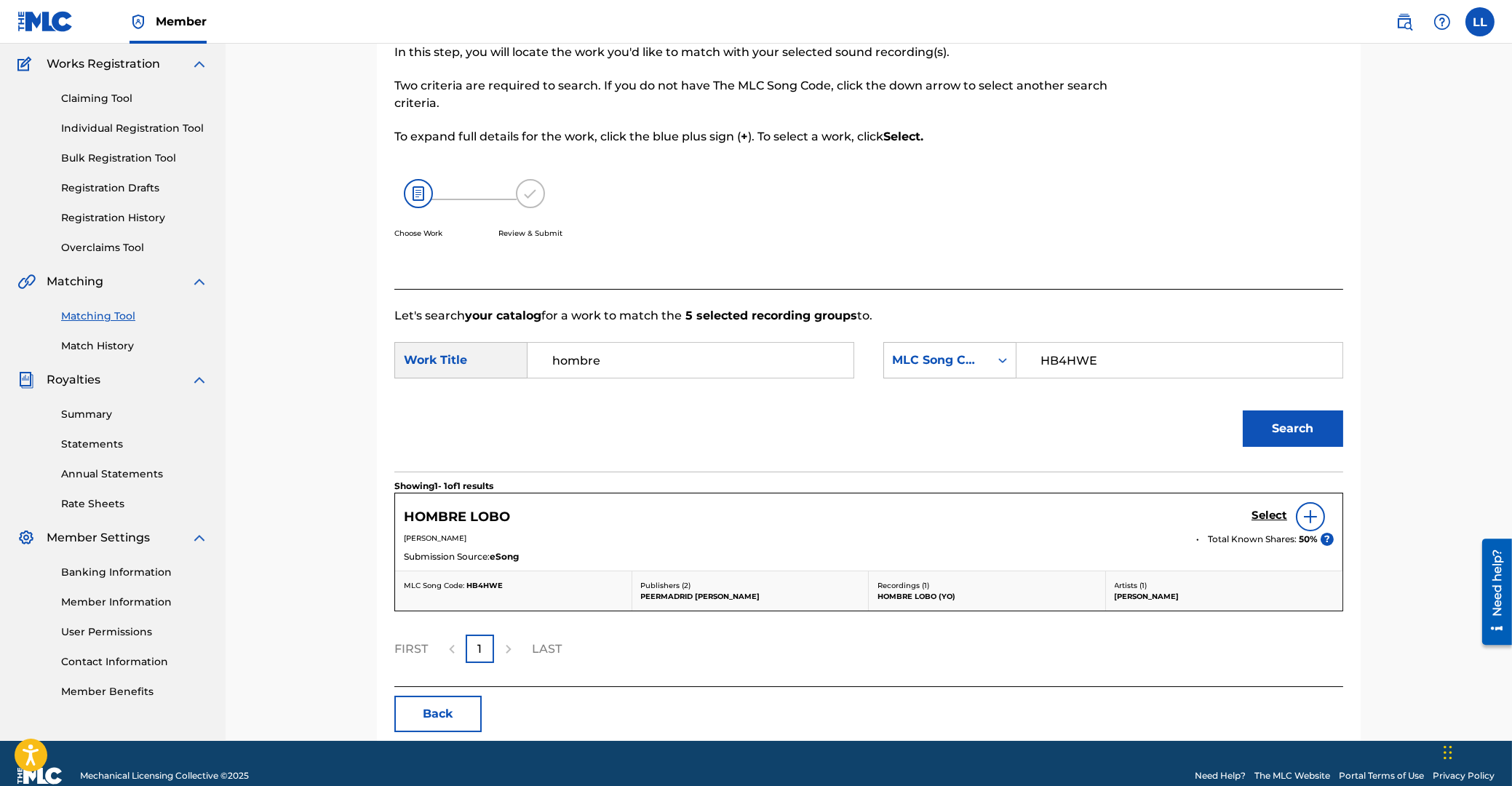
click at [1265, 514] on h5 "Select" at bounding box center [1269, 515] width 35 height 14
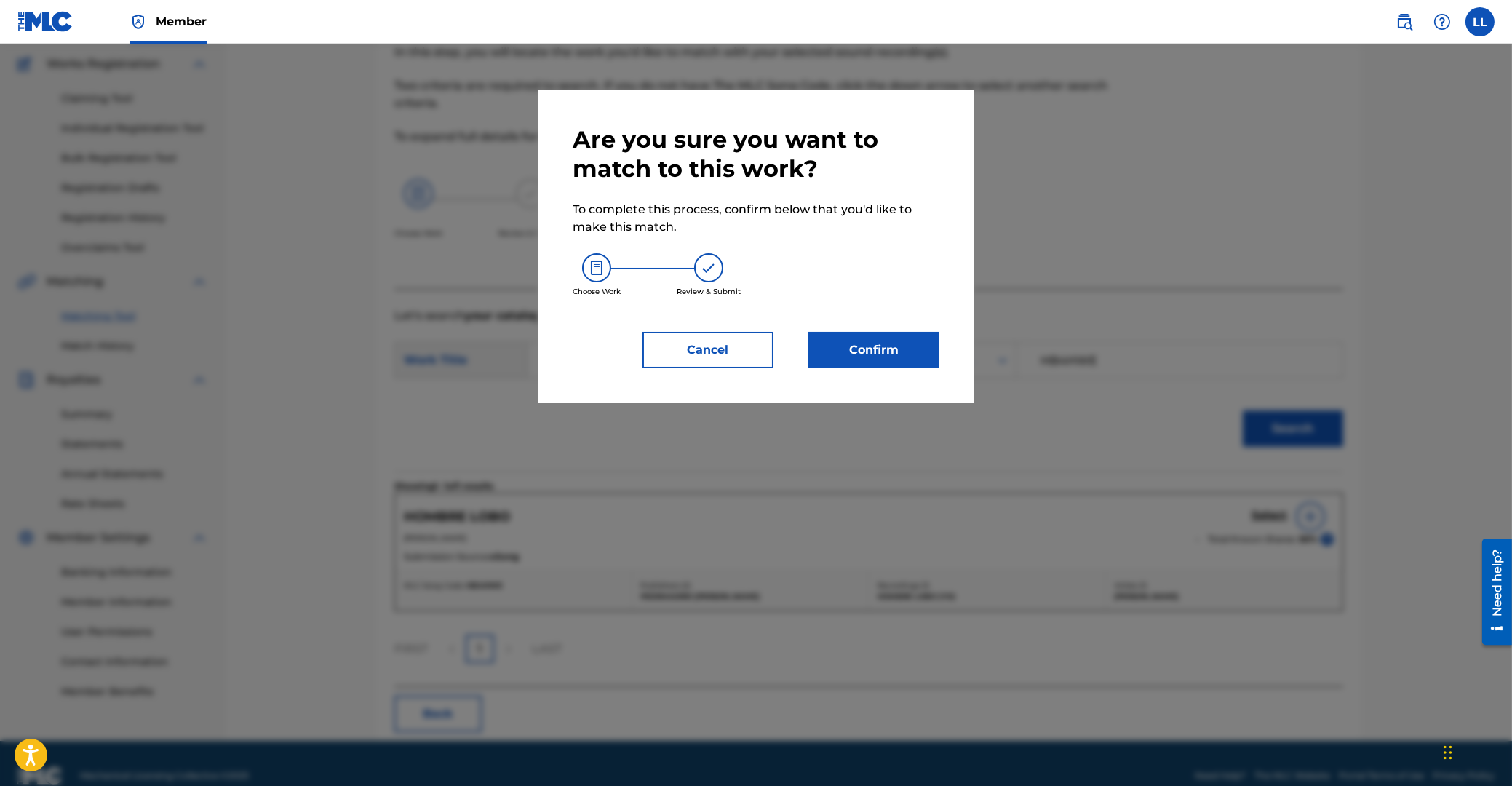
click at [892, 363] on button "Confirm" at bounding box center [874, 350] width 131 height 36
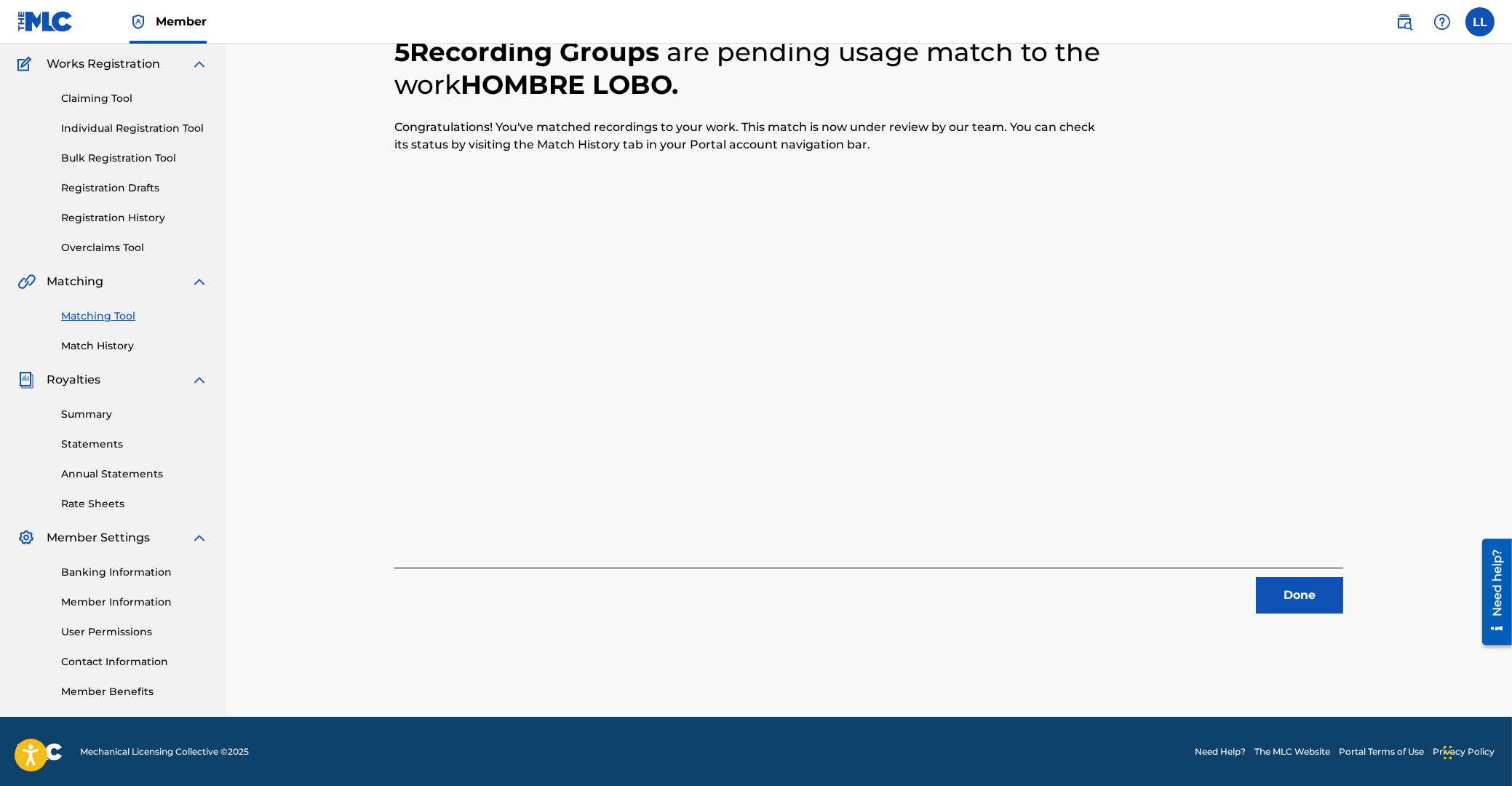
click at [1288, 593] on button "Done" at bounding box center [1299, 594] width 87 height 36
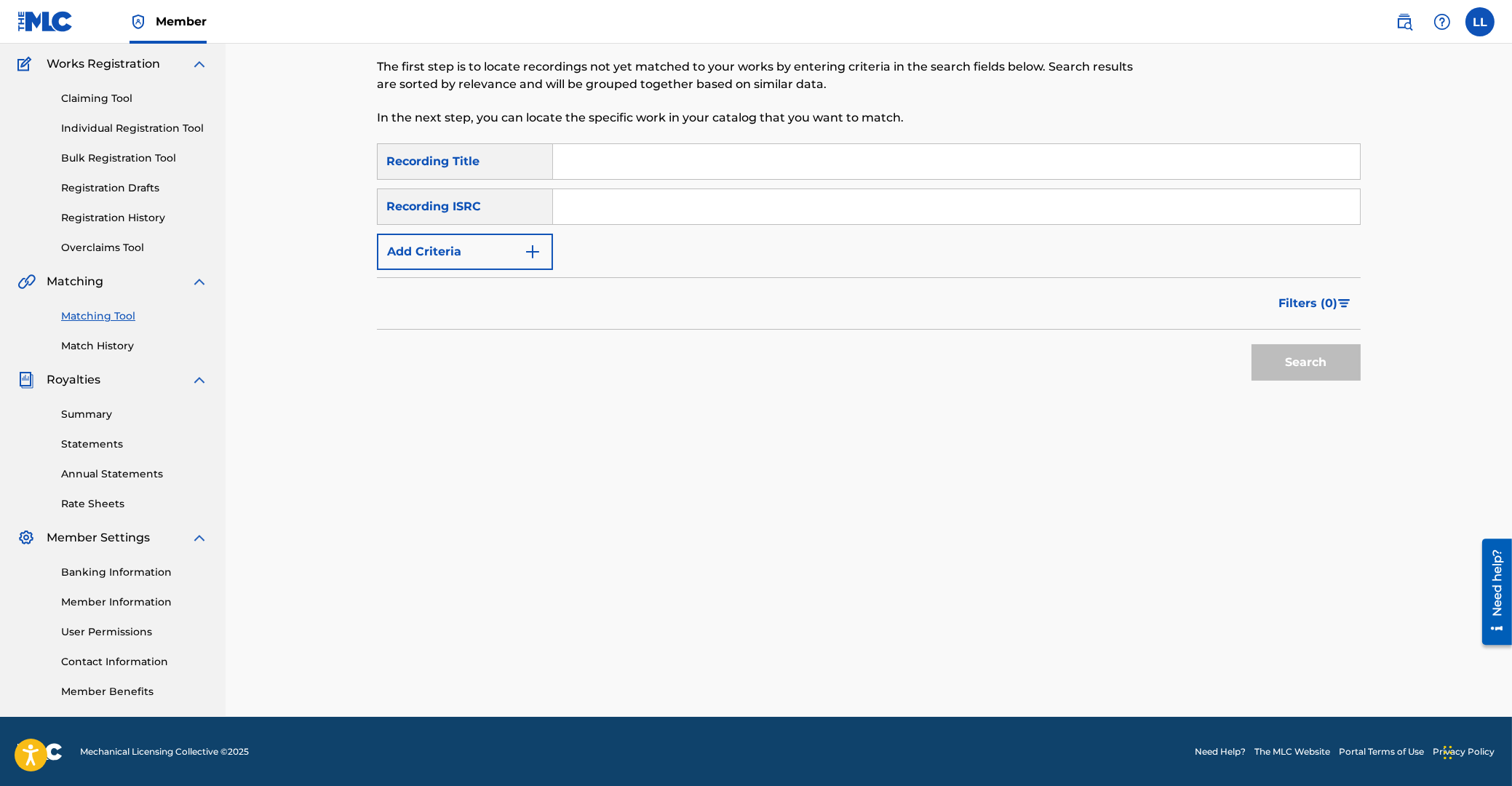
click at [667, 212] on input "Search Form" at bounding box center [956, 207] width 807 height 35
paste input "ARF101500138"
type input "ARF101500138"
click at [1328, 370] on button "Search" at bounding box center [1306, 362] width 109 height 36
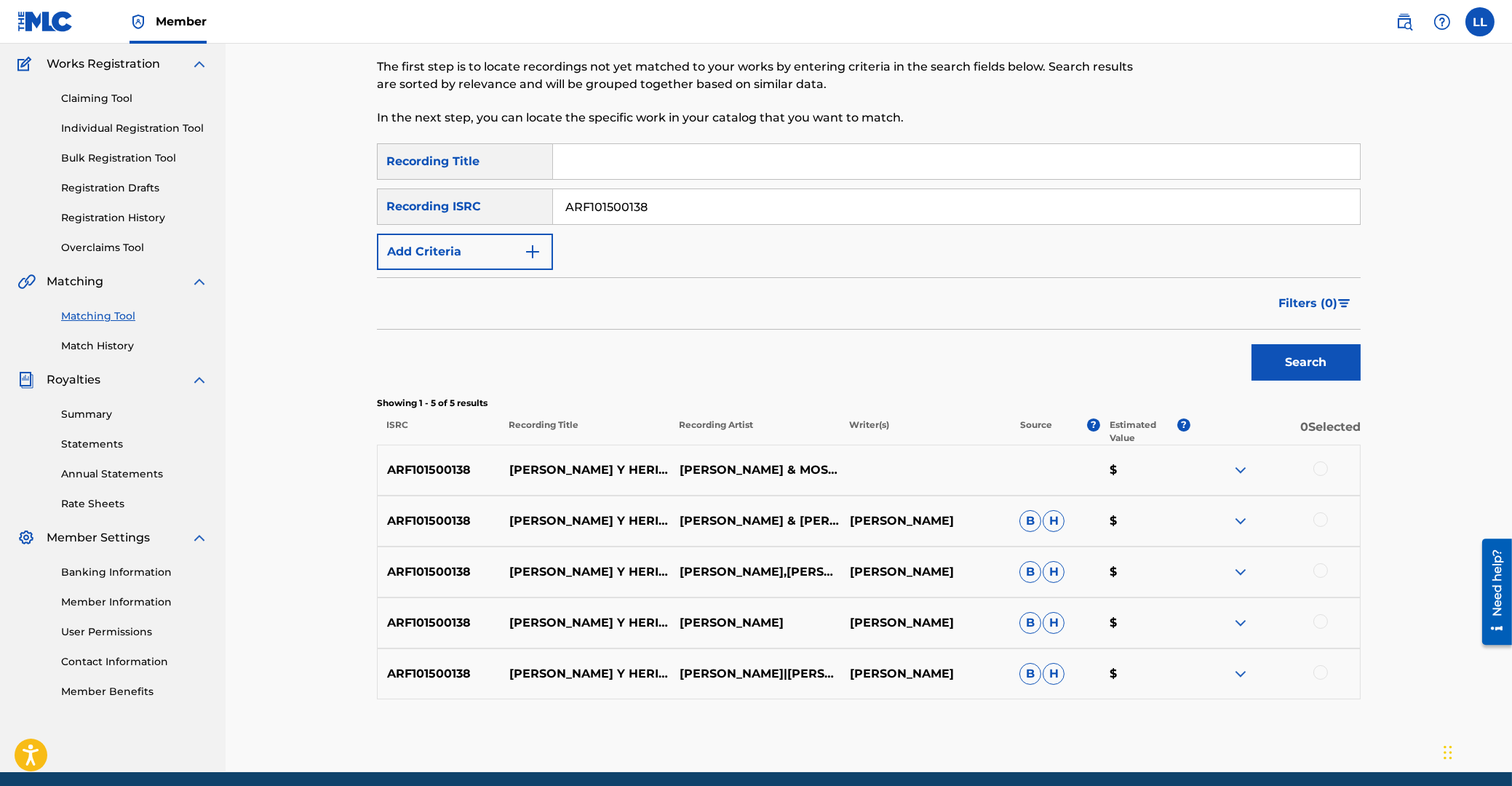
scroll to position [172, 0]
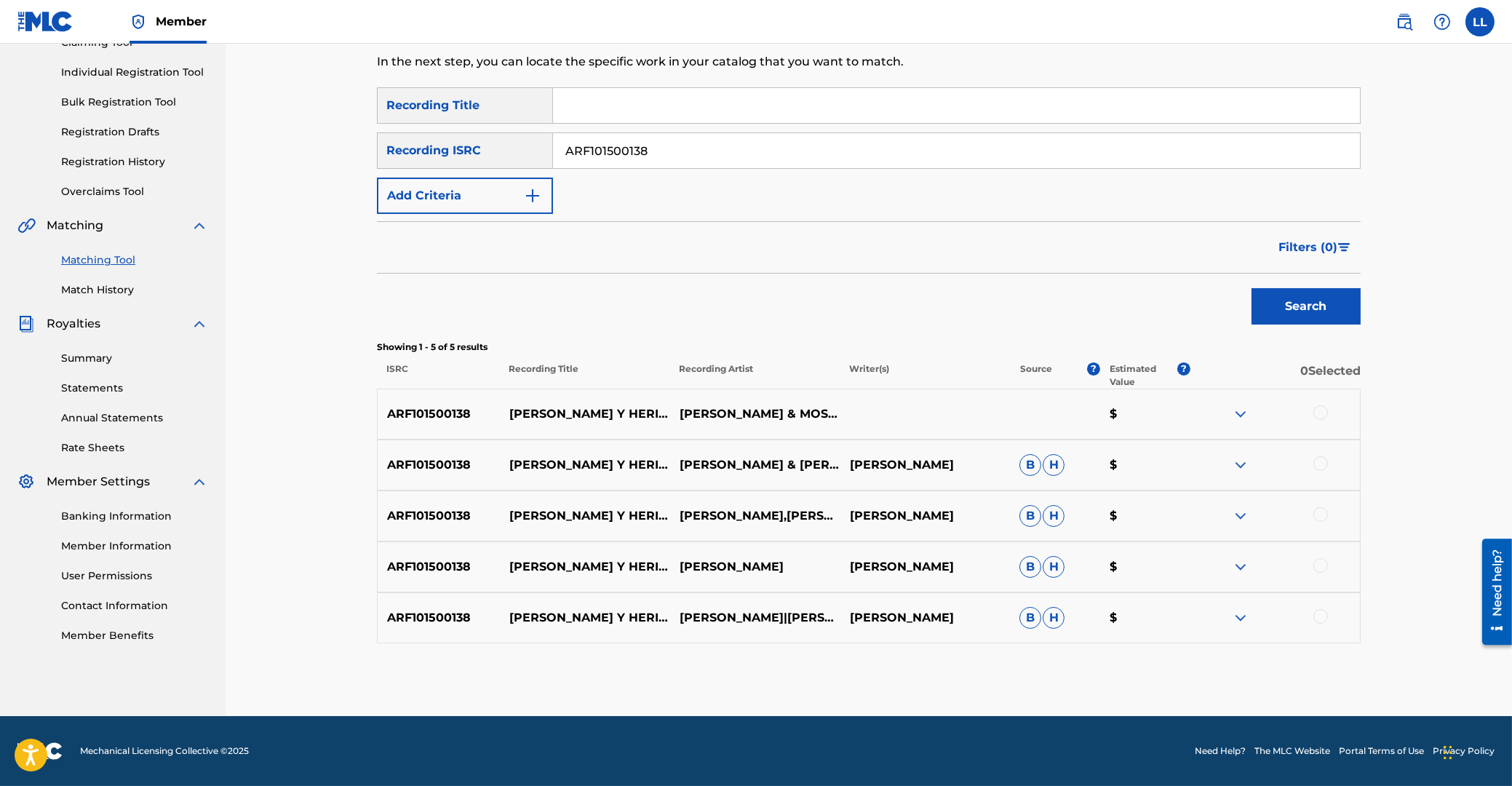
click at [1324, 411] on div at bounding box center [1320, 412] width 14 height 14
click at [1319, 462] on div at bounding box center [1320, 464] width 14 height 14
click at [1321, 518] on div at bounding box center [1320, 514] width 14 height 14
click at [1319, 565] on div at bounding box center [1320, 565] width 14 height 14
click at [1321, 617] on div at bounding box center [1320, 616] width 14 height 14
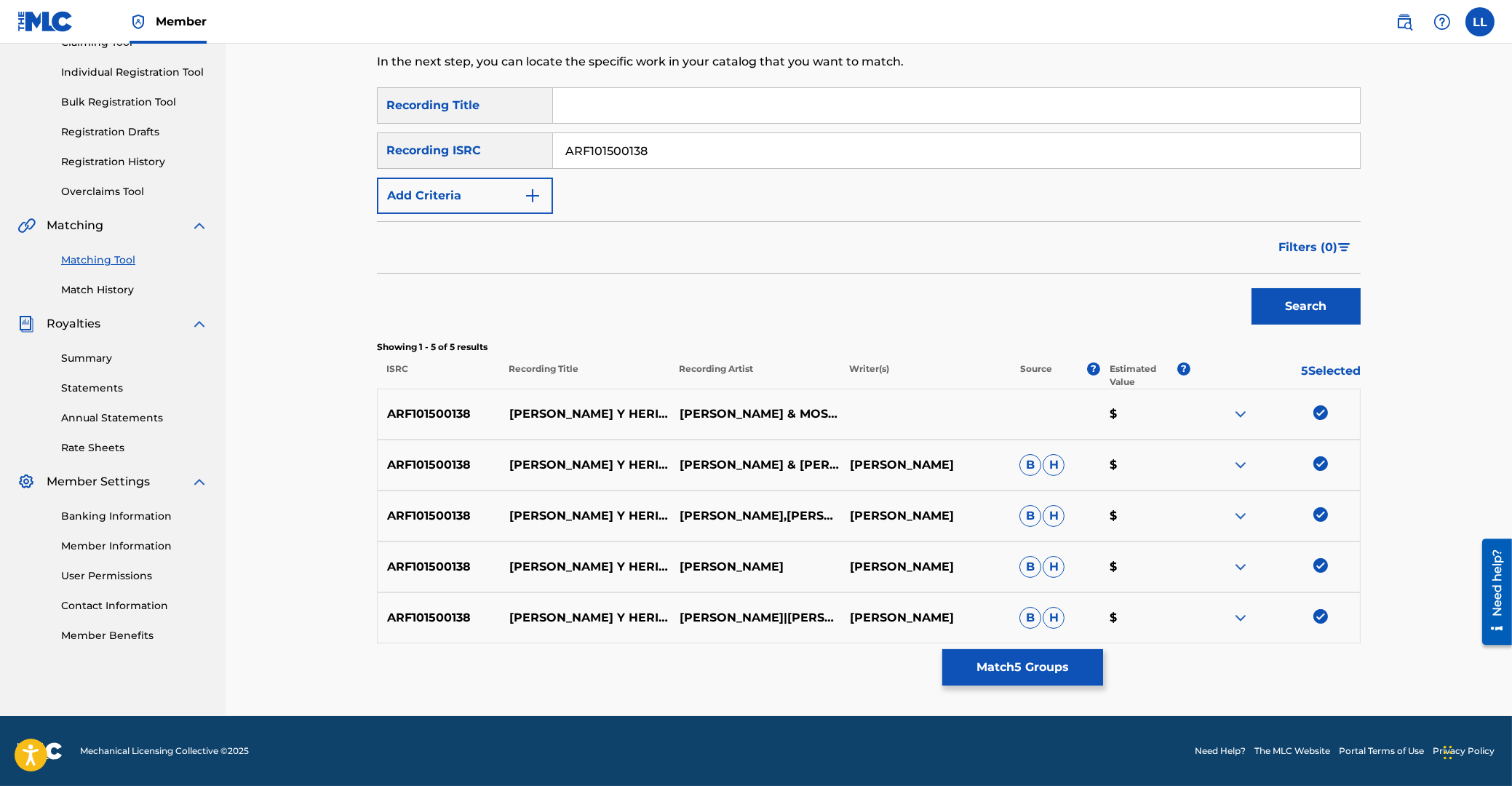
click at [1060, 667] on button "Match 5 Groups" at bounding box center [1023, 666] width 160 height 36
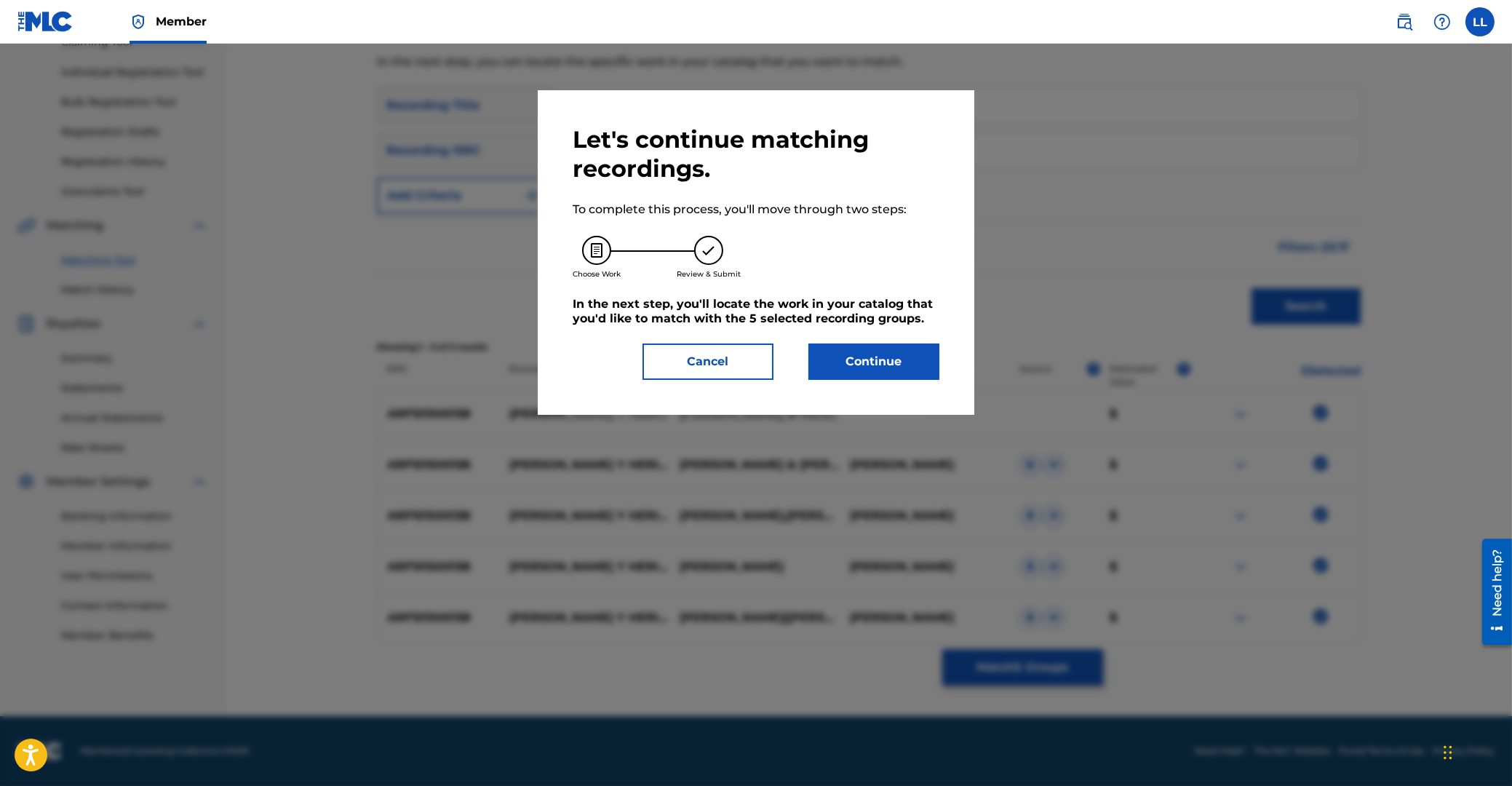
click at [865, 354] on button "Continue" at bounding box center [874, 361] width 131 height 36
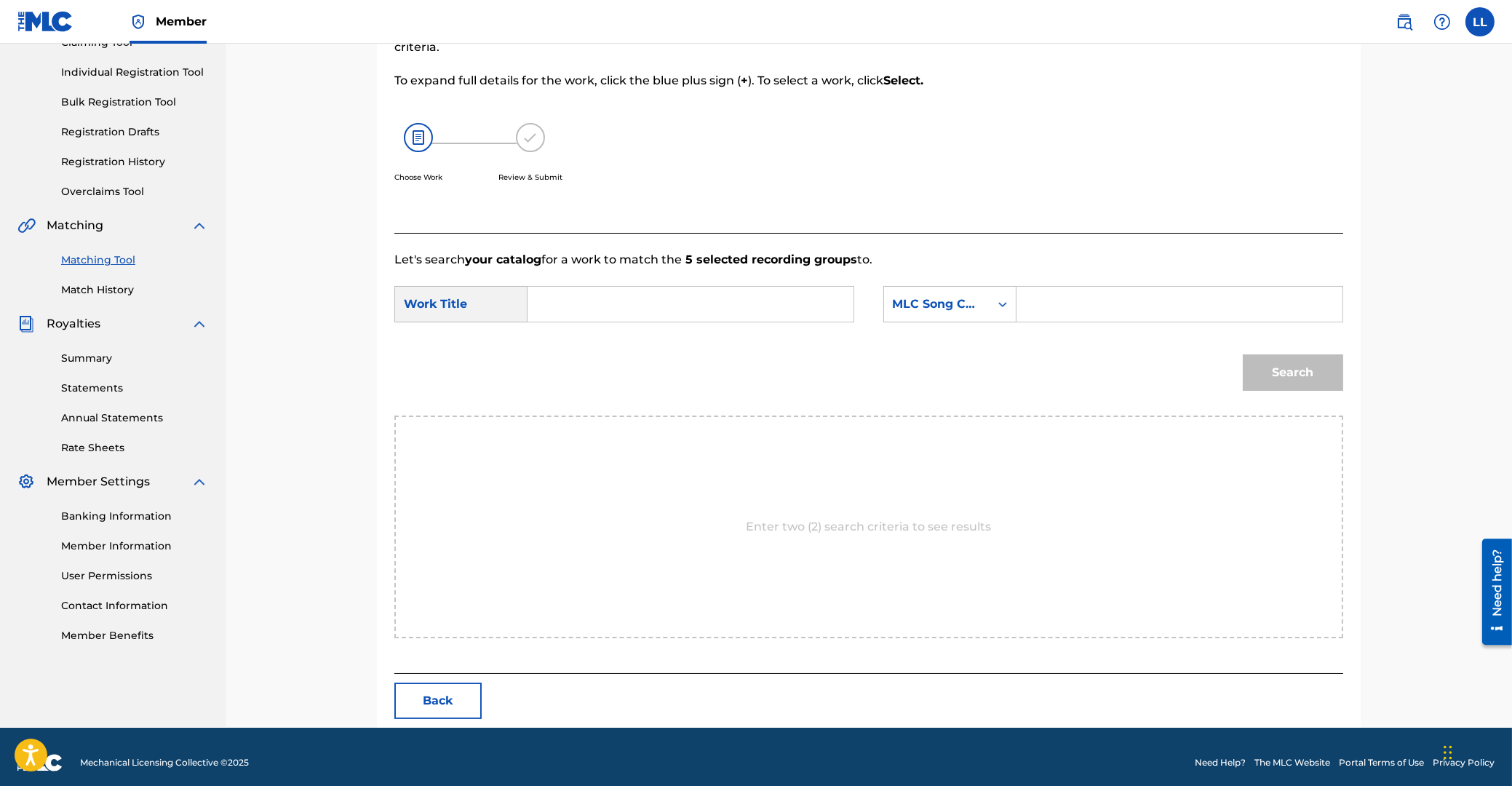
scroll to position [115, 0]
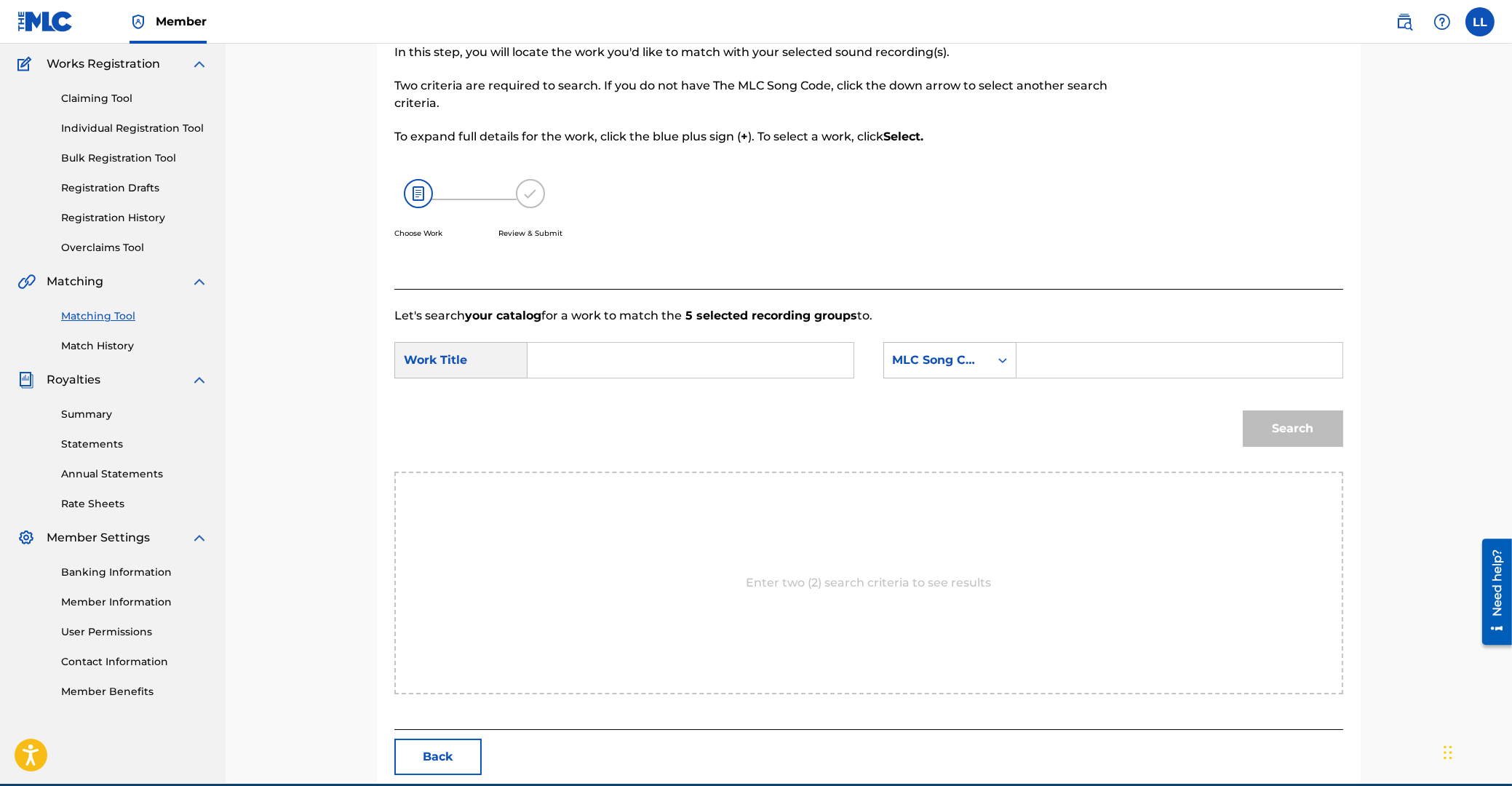
click at [691, 368] on input "Search Form" at bounding box center [691, 360] width 302 height 35
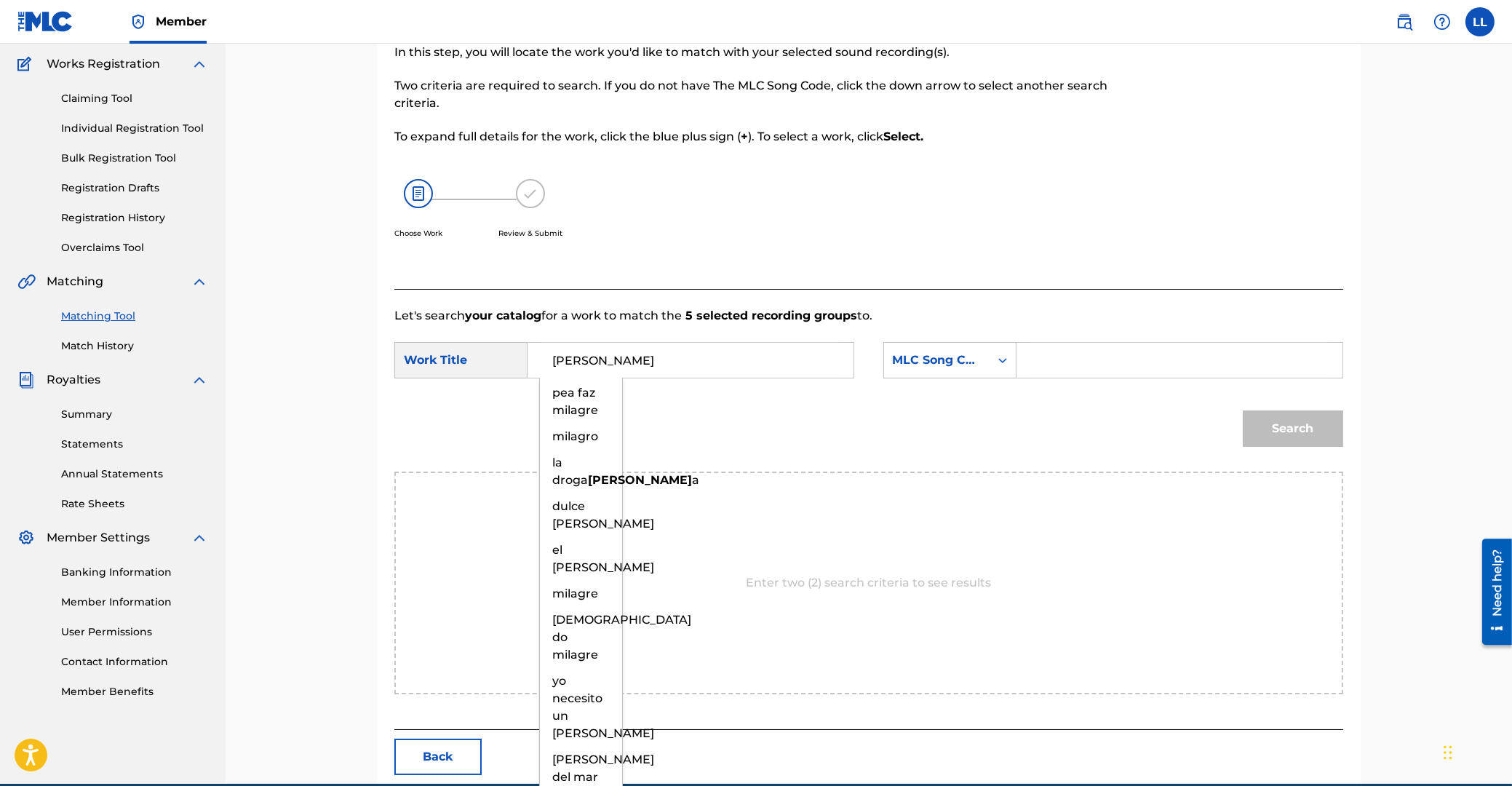
type input "[PERSON_NAME]"
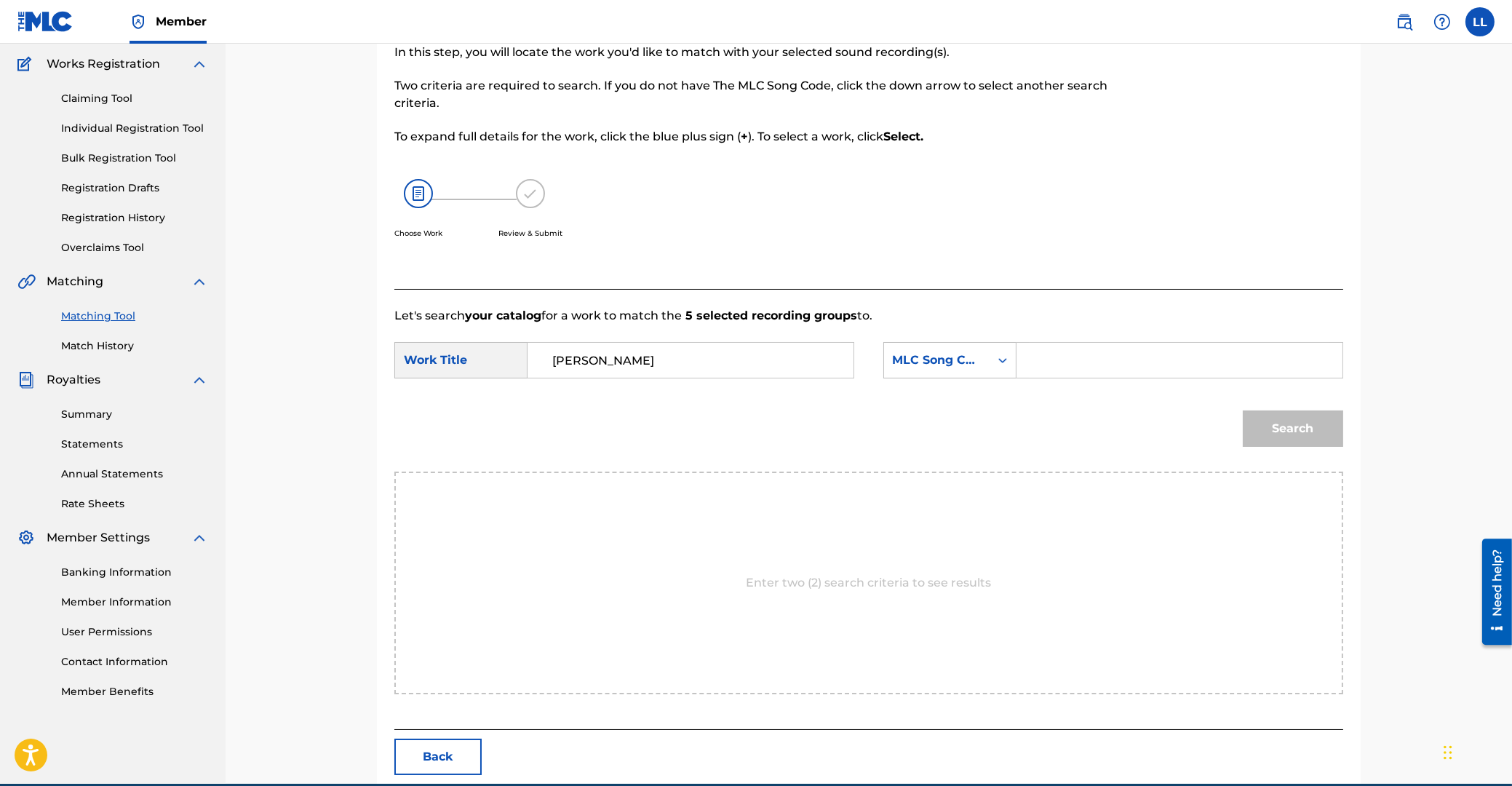
paste input "MVB4RX"
type input "MVB4RX"
click at [1242, 411] on button "Search" at bounding box center [1292, 428] width 100 height 36
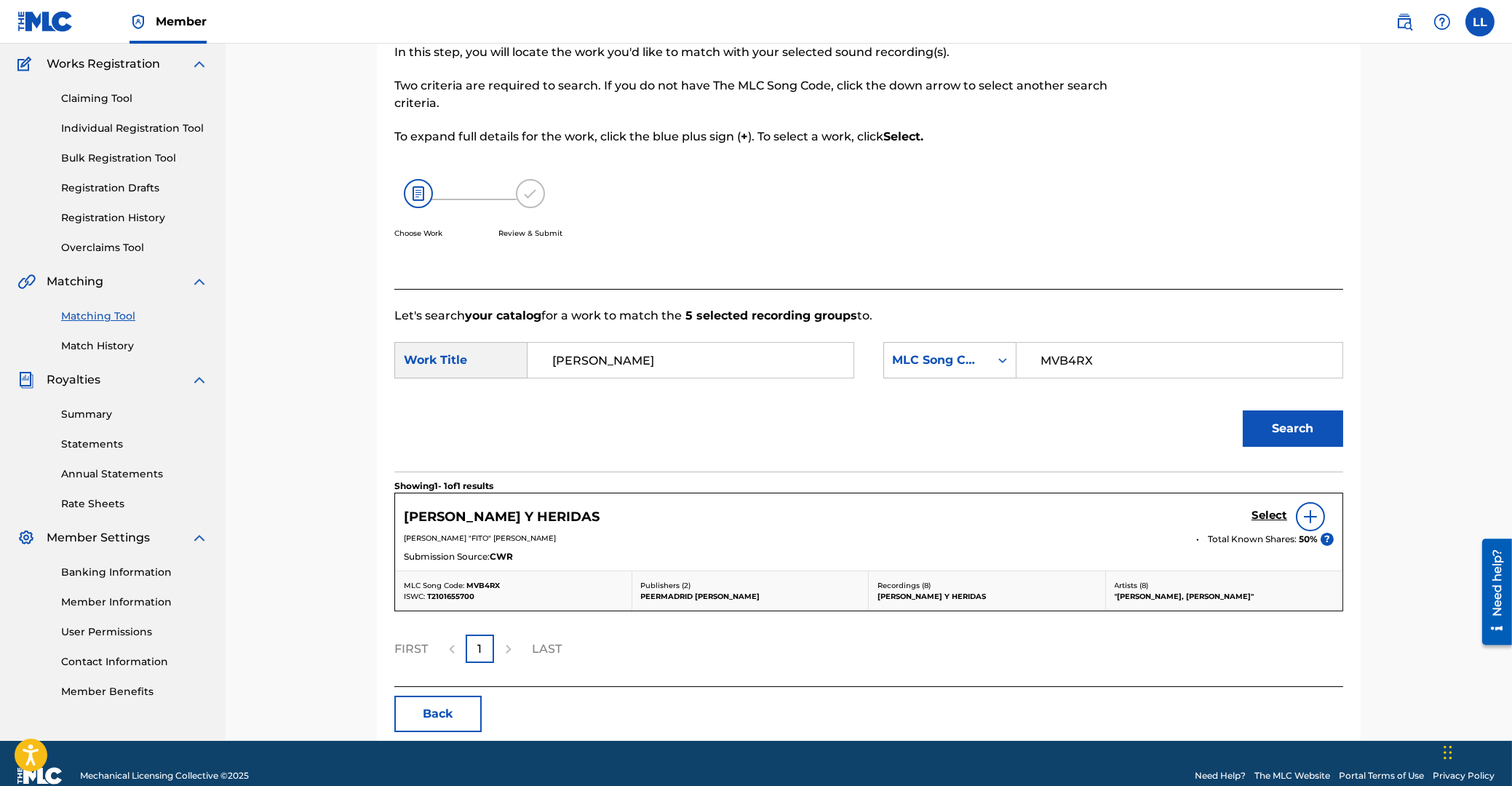
click at [1259, 517] on h5 "Select" at bounding box center [1269, 515] width 35 height 14
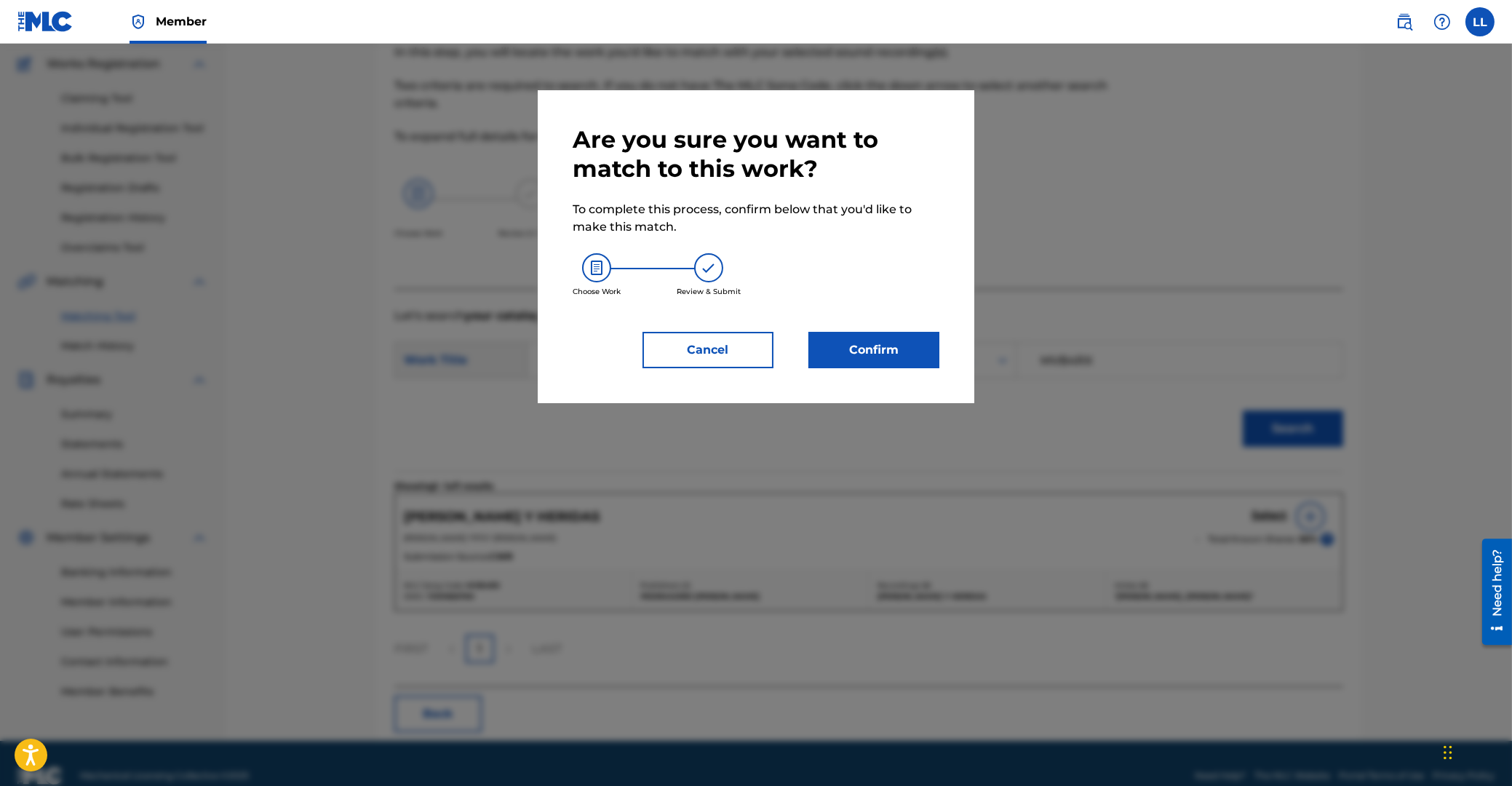
click at [870, 352] on button "Confirm" at bounding box center [874, 350] width 131 height 36
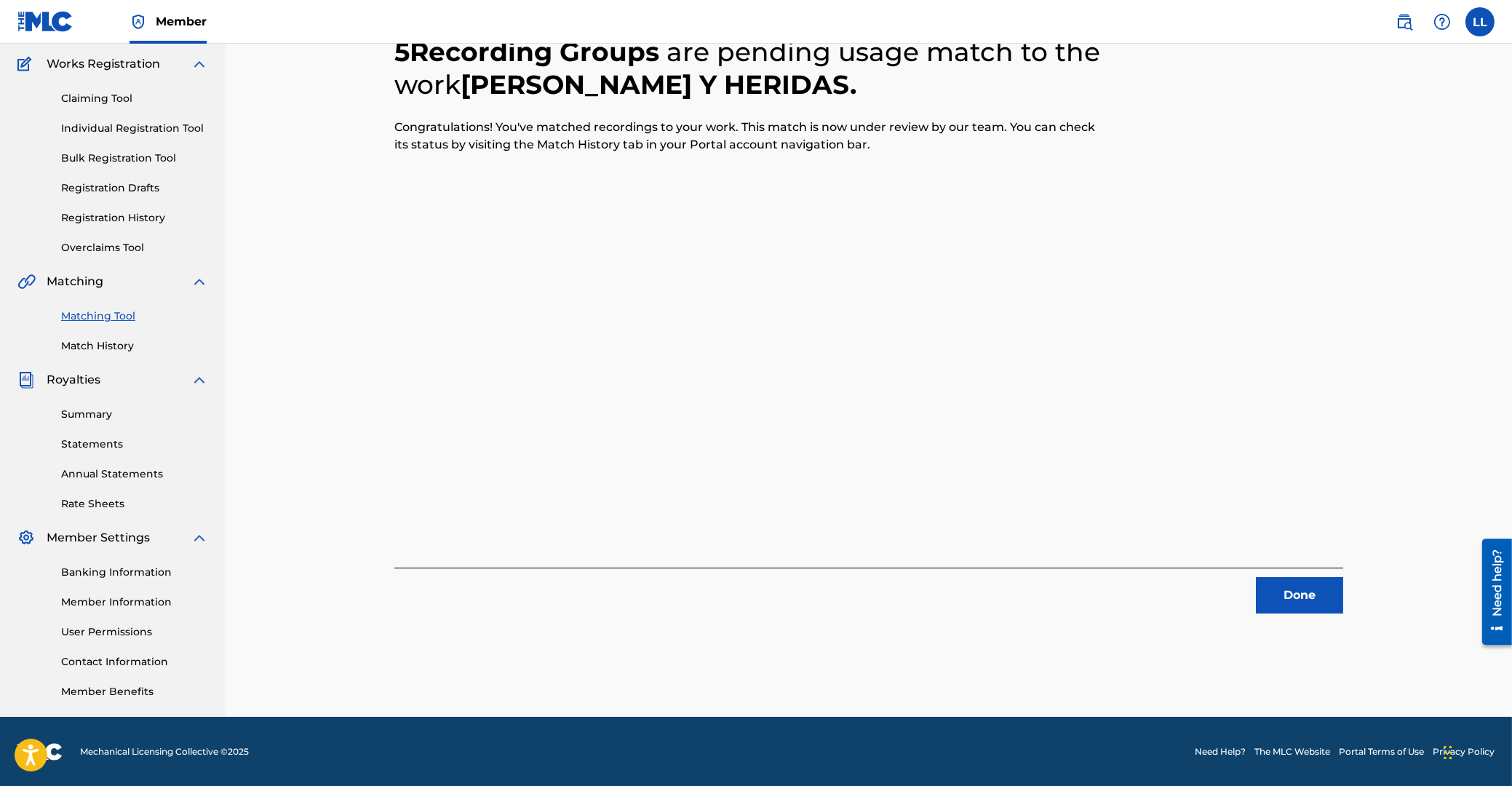
click at [1307, 591] on button "Done" at bounding box center [1299, 594] width 87 height 36
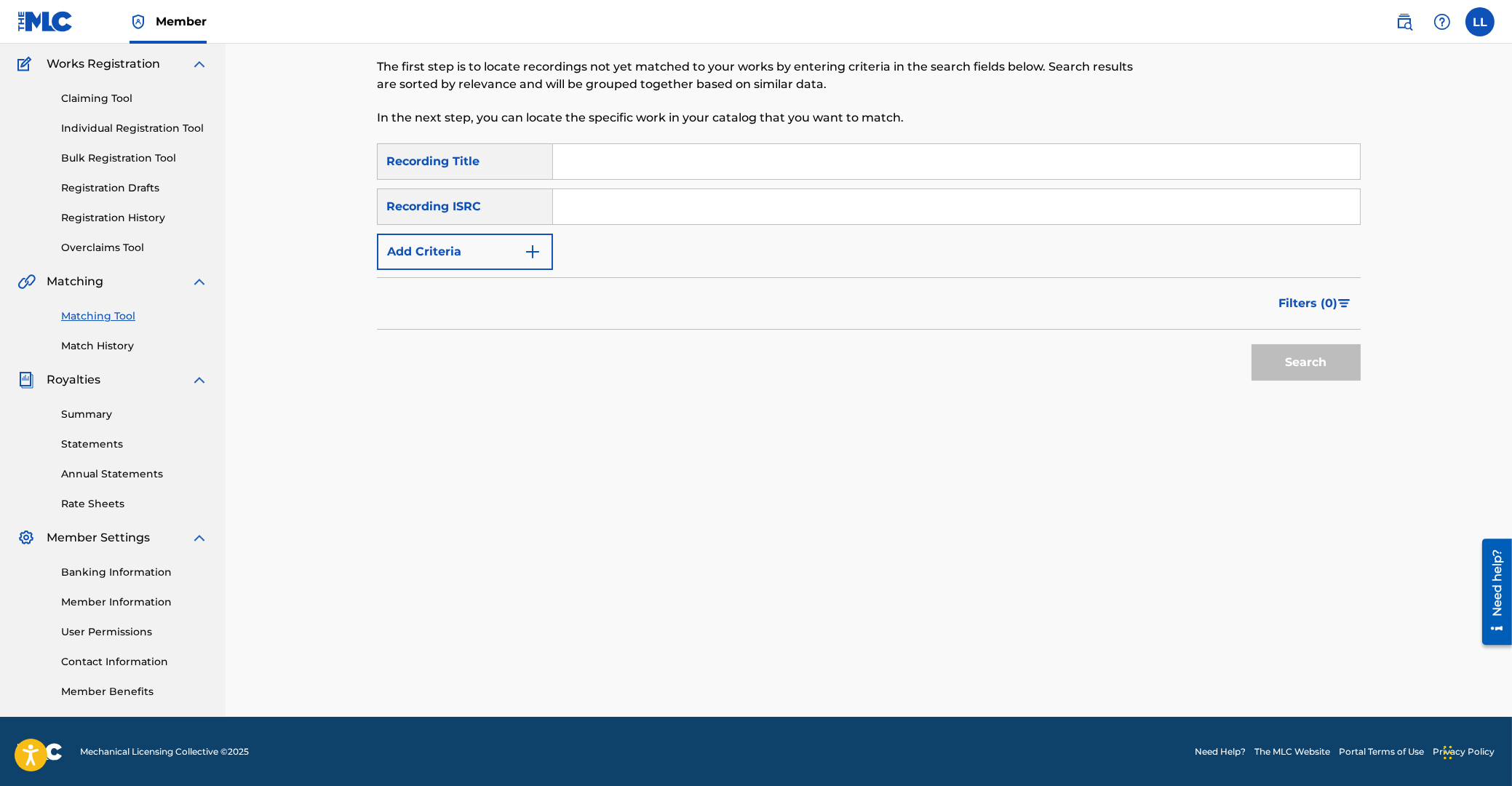
drag, startPoint x: 699, startPoint y: 206, endPoint x: 741, endPoint y: 230, distance: 48.4
click at [699, 205] on input "Search Form" at bounding box center [956, 207] width 807 height 35
paste input "ARF101500149"
drag, startPoint x: 1363, startPoint y: 365, endPoint x: 1356, endPoint y: 366, distance: 7.1
click at [1359, 366] on div "Matching Tool The Matching Tool allows Members to match sound recordings to wor…" at bounding box center [869, 341] width 1019 height 752
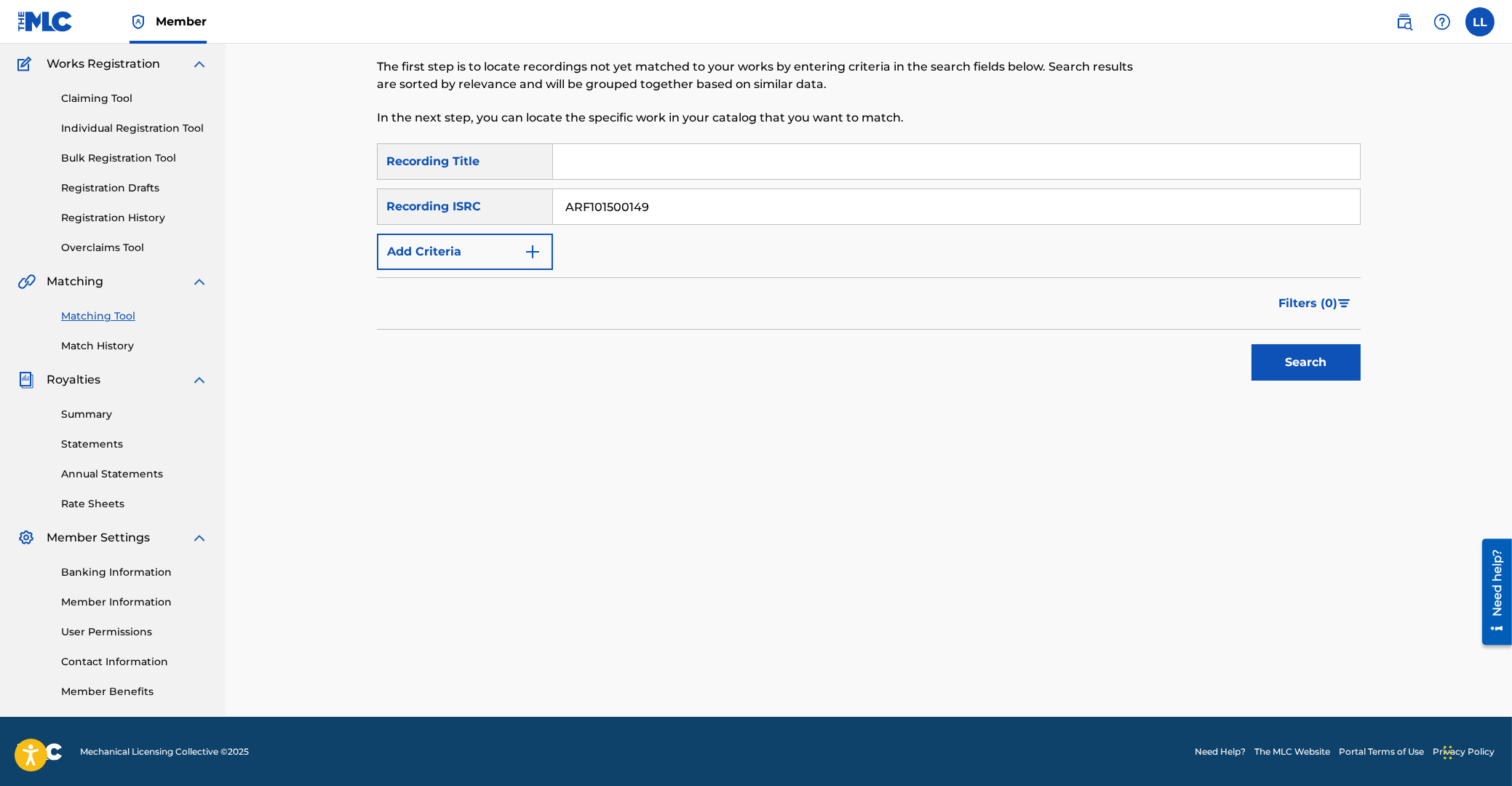
click at [1307, 367] on button "Search" at bounding box center [1306, 362] width 109 height 36
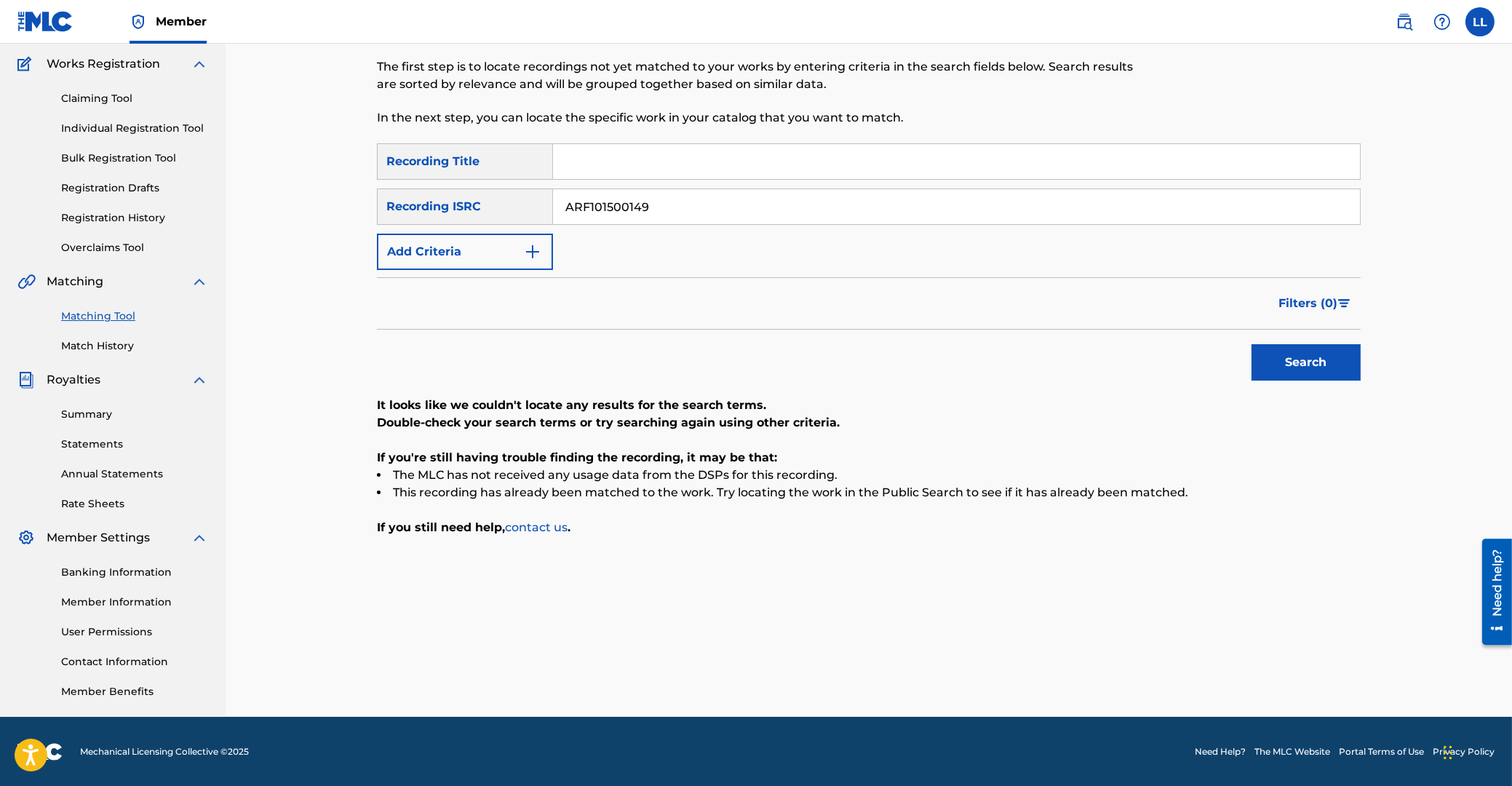
drag, startPoint x: 657, startPoint y: 206, endPoint x: 436, endPoint y: 192, distance: 221.4
click at [553, 205] on input "ARF101500149" at bounding box center [956, 207] width 807 height 35
paste input "53"
type input "ARF101500153"
click at [1306, 353] on button "Search" at bounding box center [1306, 362] width 109 height 36
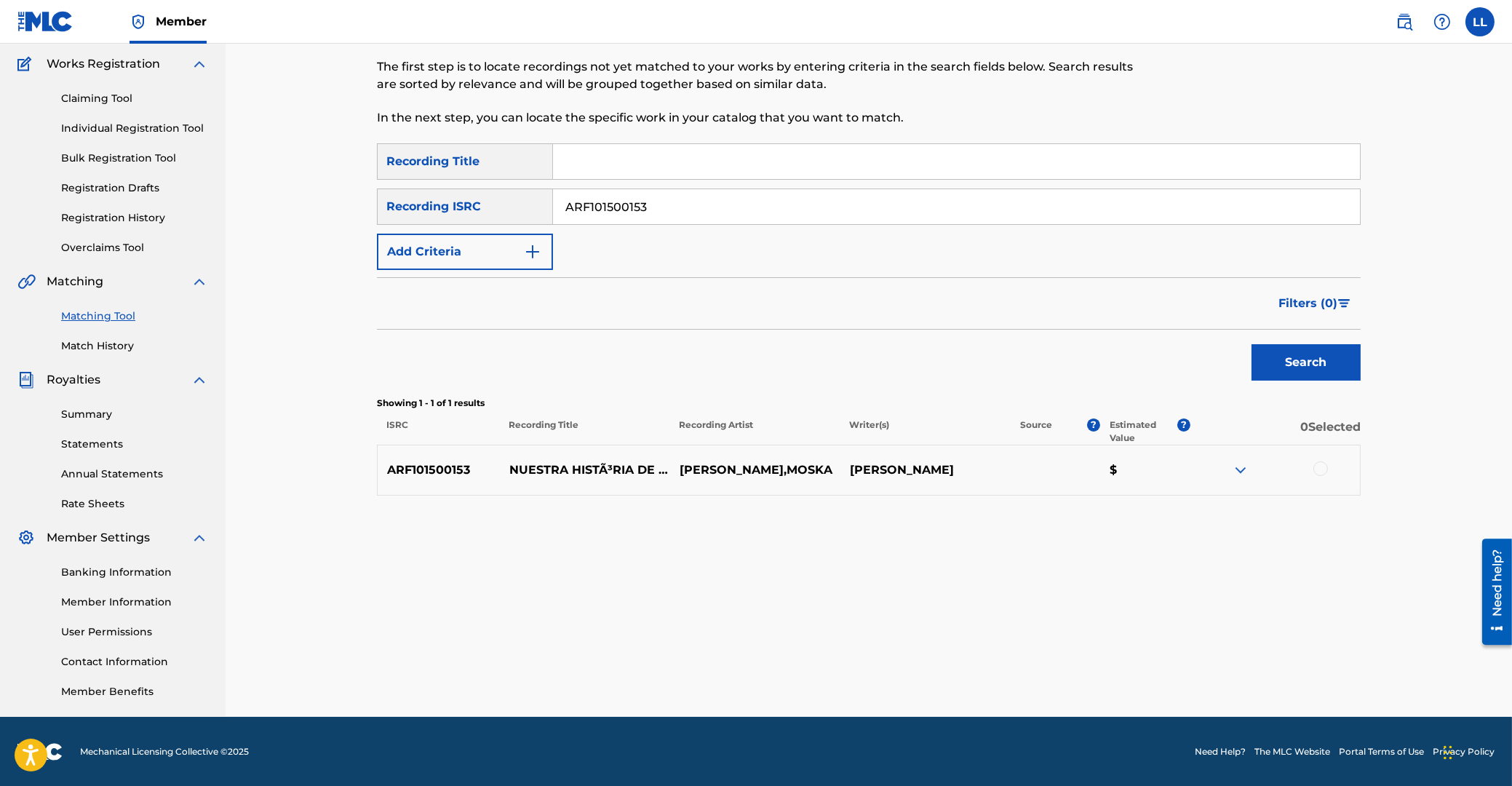
drag, startPoint x: 1322, startPoint y: 467, endPoint x: 1274, endPoint y: 510, distance: 64.4
click at [1322, 467] on div at bounding box center [1320, 468] width 14 height 14
click at [1005, 673] on button "Match 1 Group" at bounding box center [1023, 666] width 160 height 36
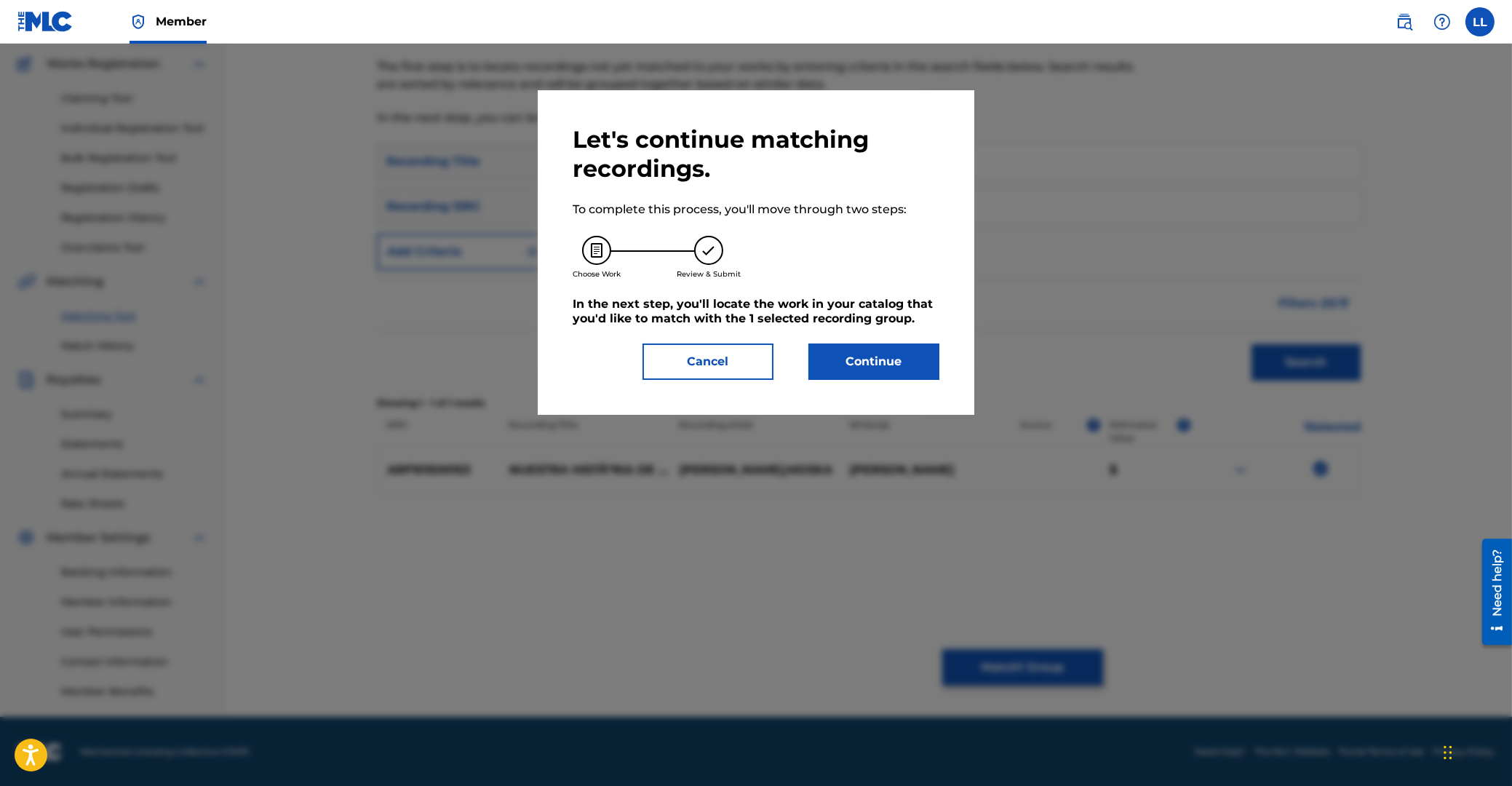
click at [875, 372] on button "Continue" at bounding box center [874, 361] width 131 height 36
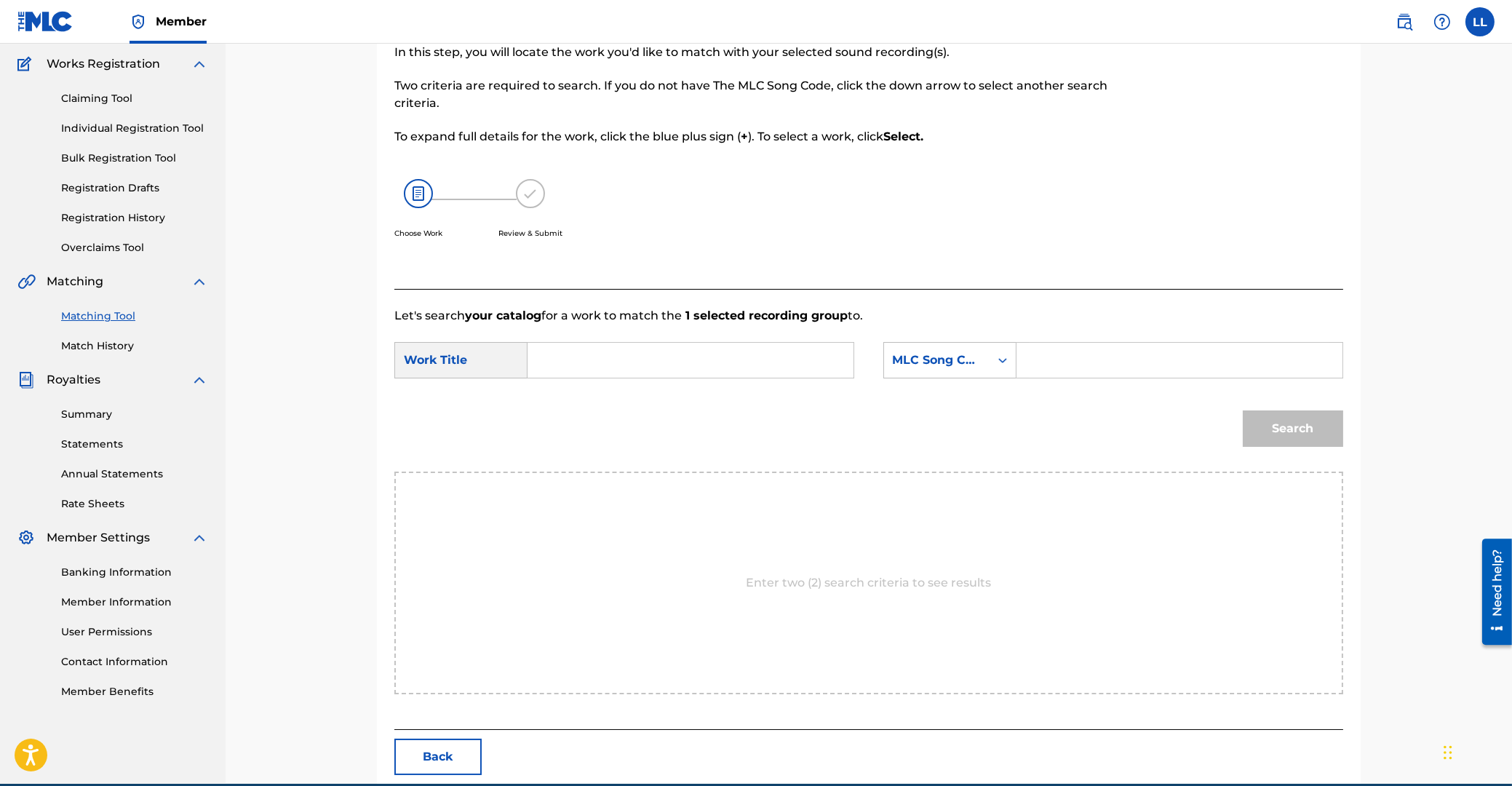
click at [622, 370] on input "Search Form" at bounding box center [691, 360] width 302 height 35
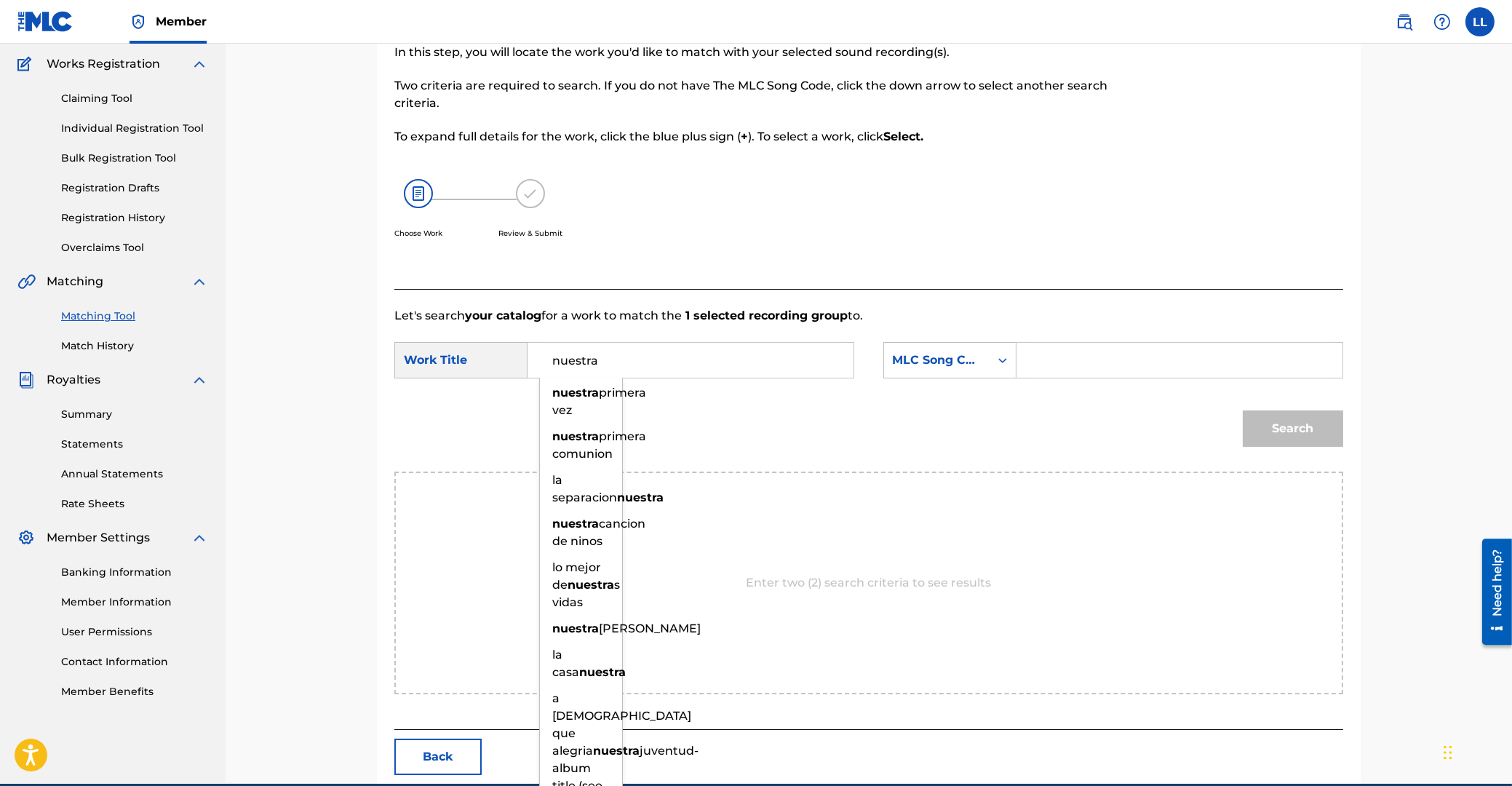
type input "nuestra"
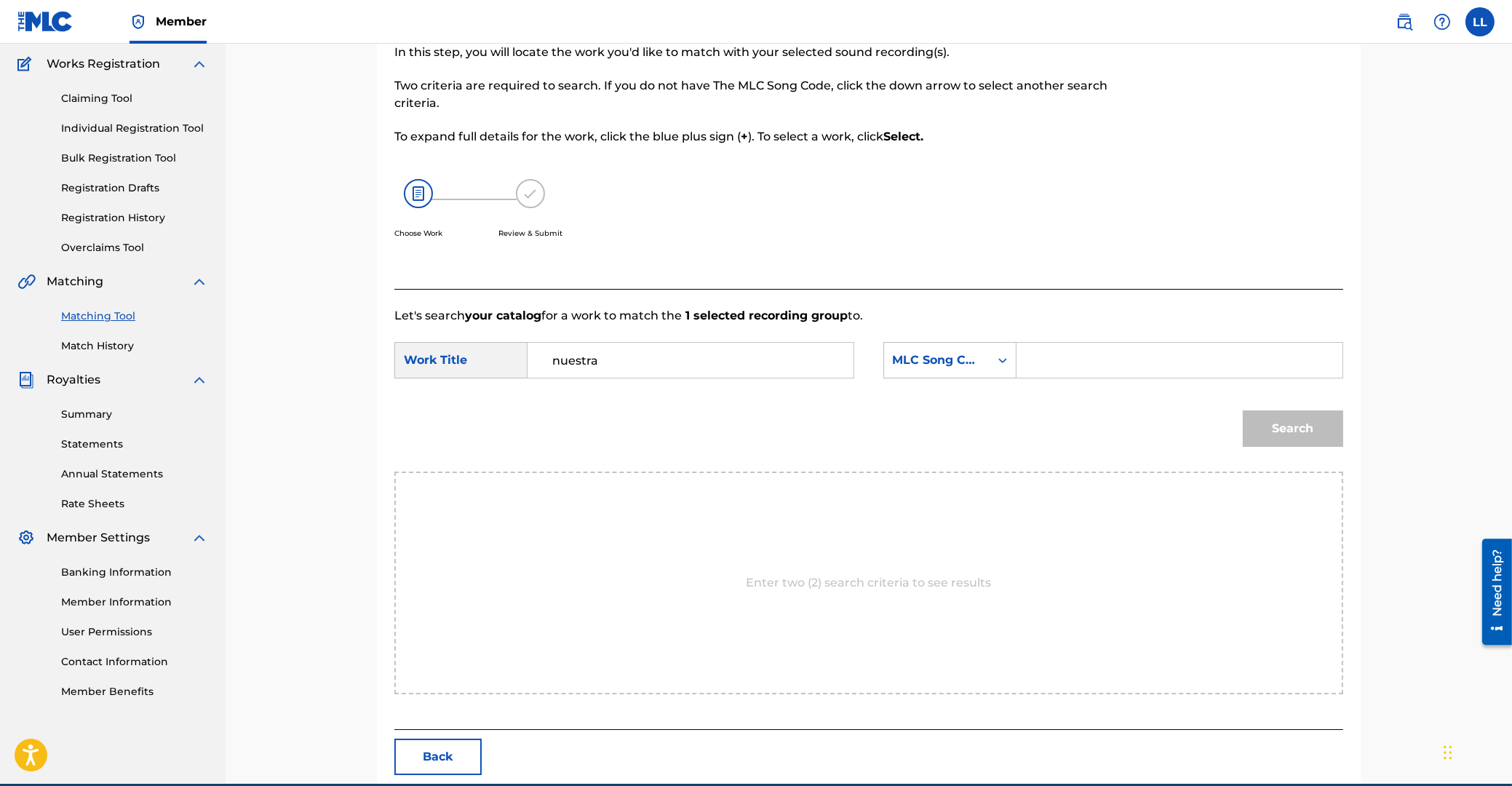
paste input "NV9RXG"
type input "NV9RXG"
click at [1242, 411] on button "Search" at bounding box center [1292, 428] width 100 height 36
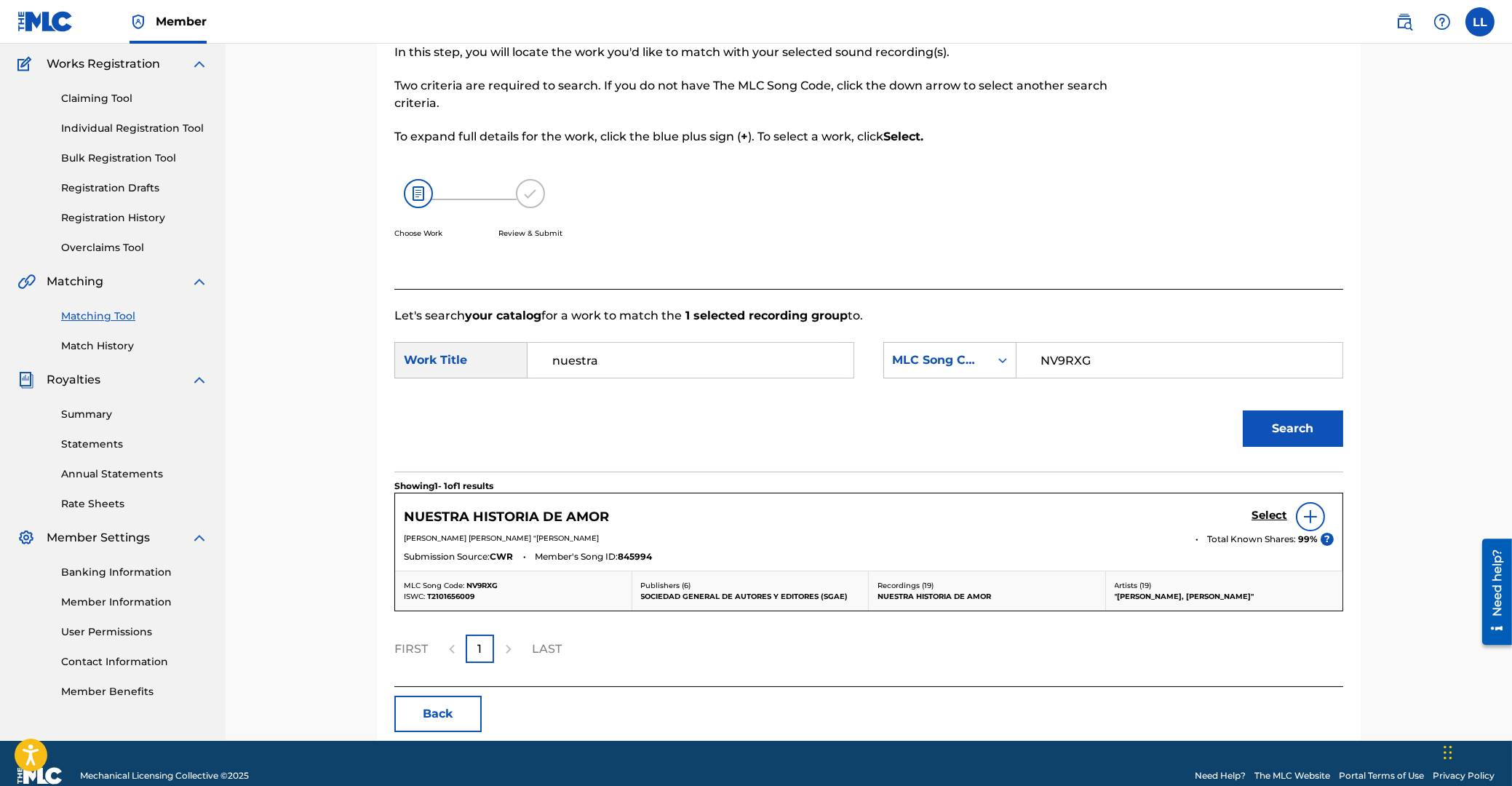
click at [1263, 511] on h5 "Select" at bounding box center [1269, 515] width 35 height 14
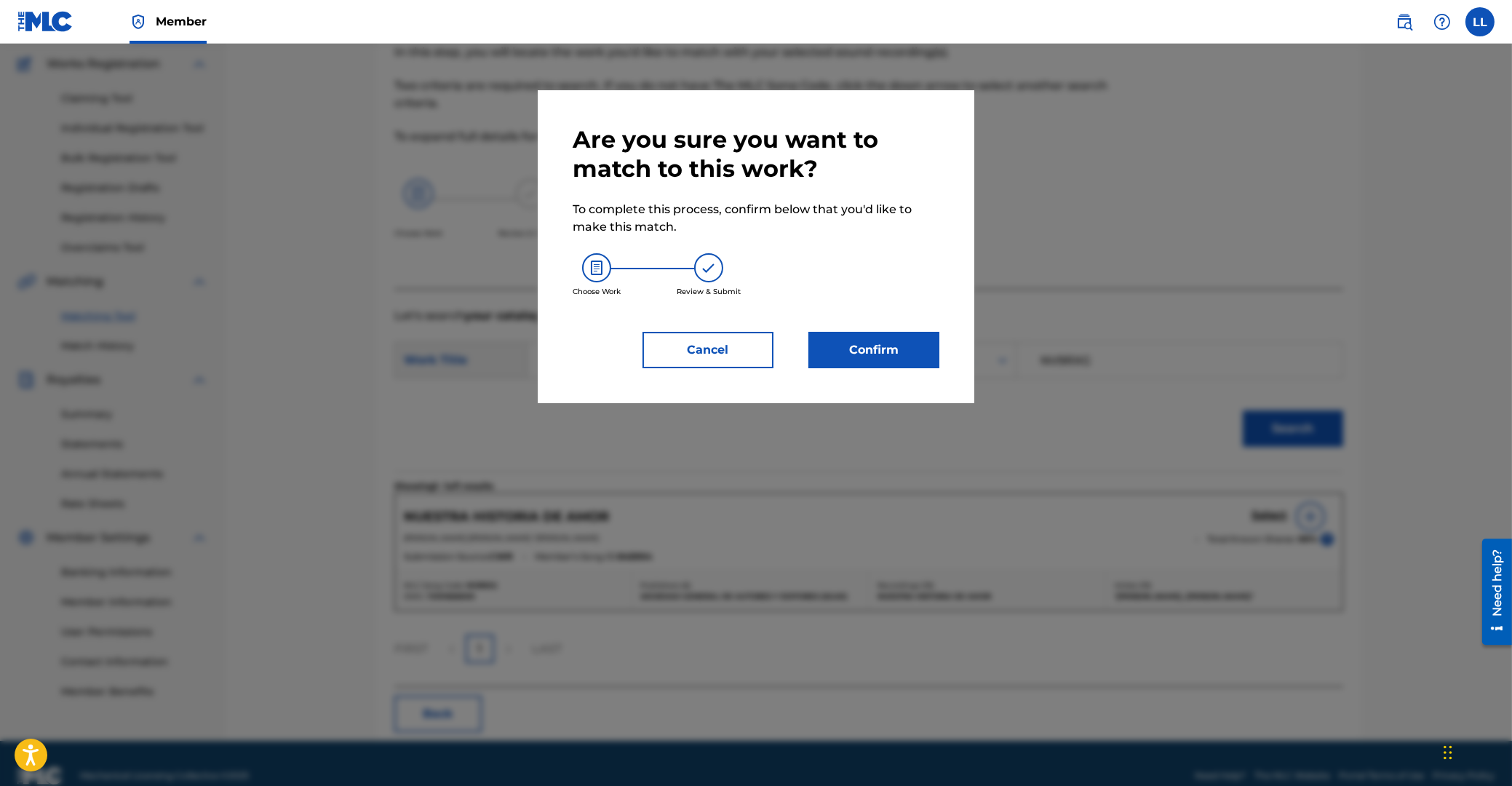
click at [907, 372] on div "Are you sure you want to match to this work? To complete this process, confirm …" at bounding box center [756, 246] width 436 height 313
click at [904, 360] on button "Confirm" at bounding box center [874, 350] width 131 height 36
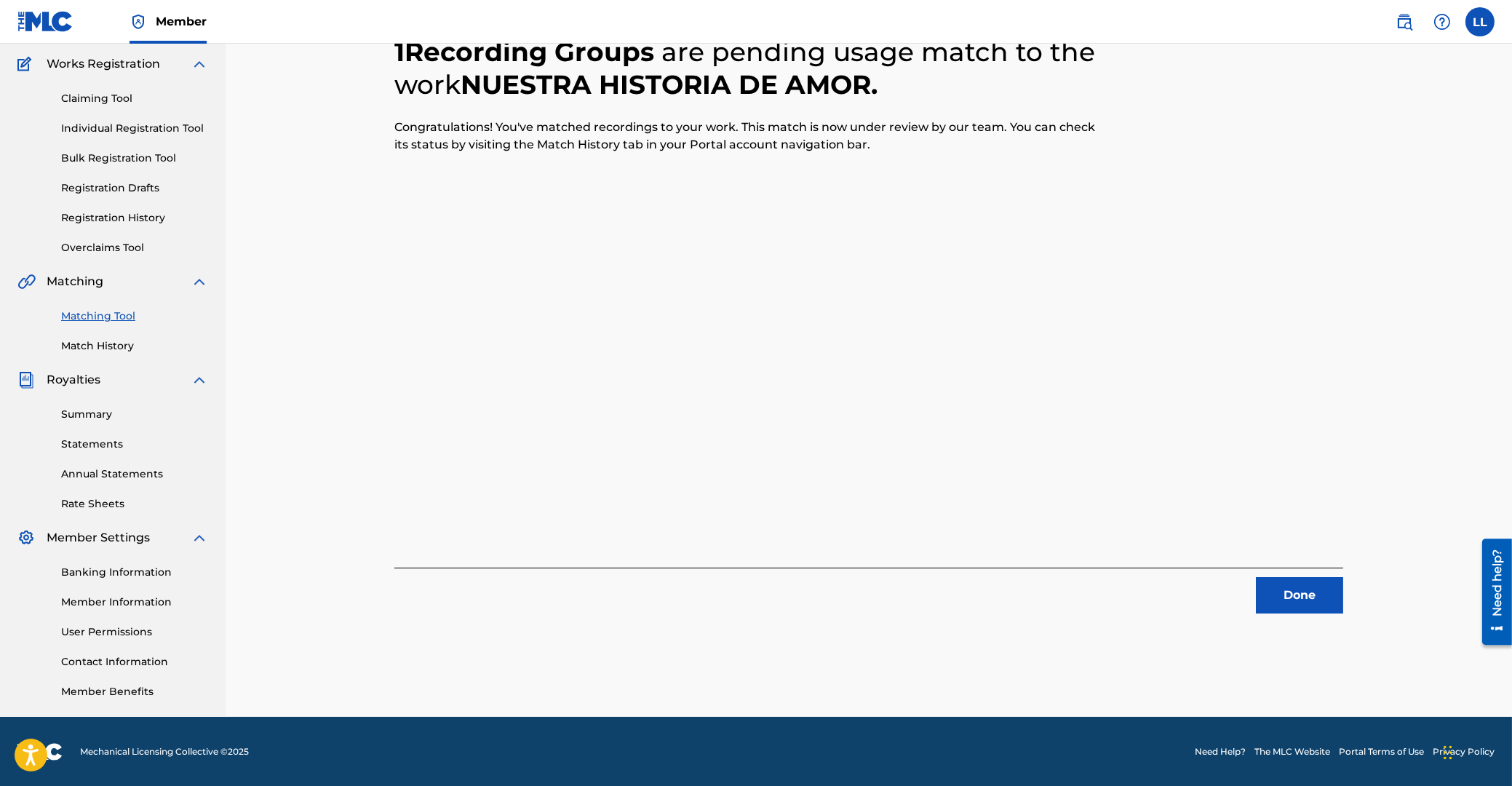
click at [1283, 592] on button "Done" at bounding box center [1299, 594] width 87 height 36
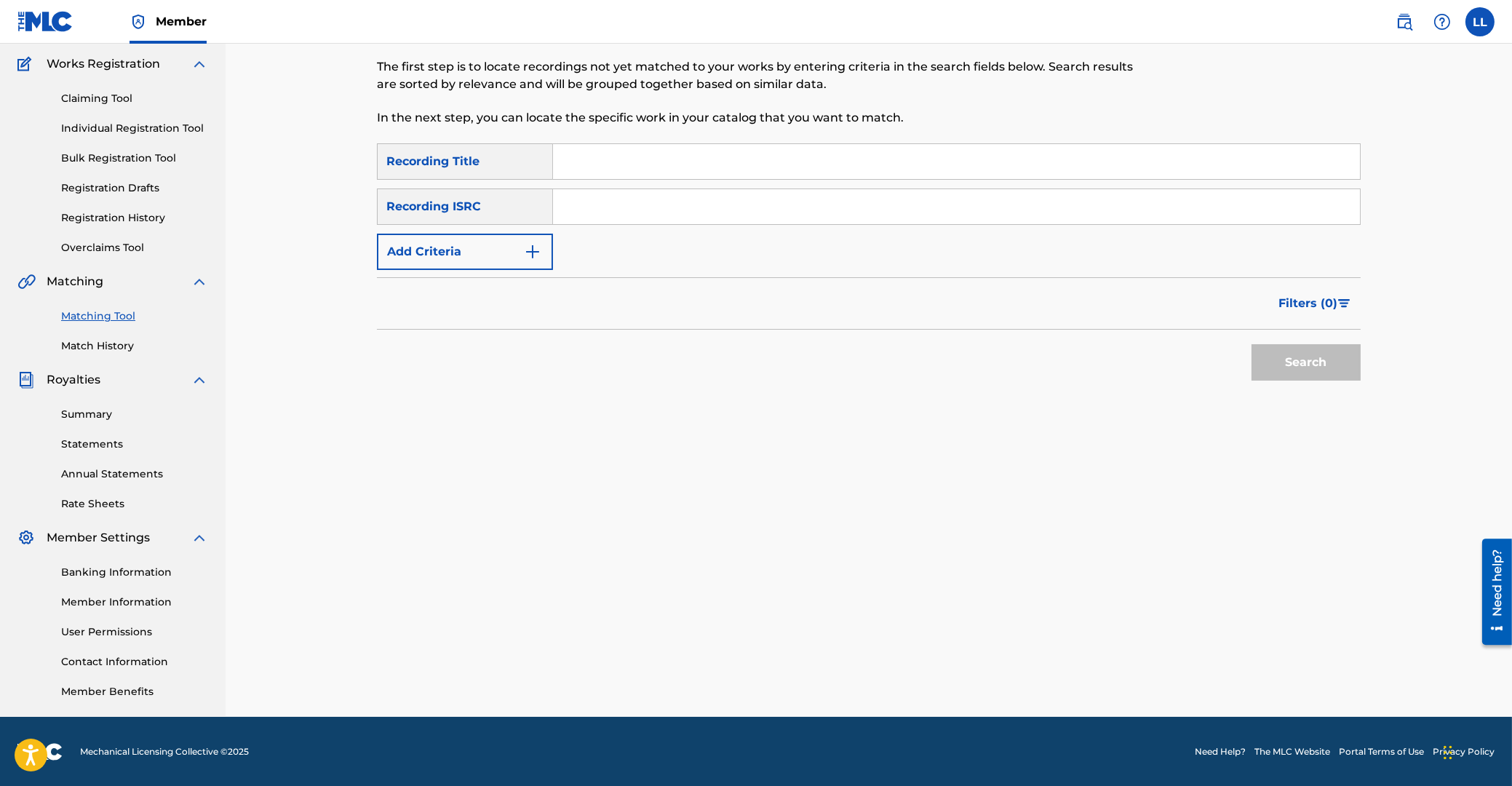
click at [750, 200] on input "Search Form" at bounding box center [956, 207] width 807 height 35
paste input "ARF101700462"
click at [1292, 363] on button "Search" at bounding box center [1306, 362] width 109 height 36
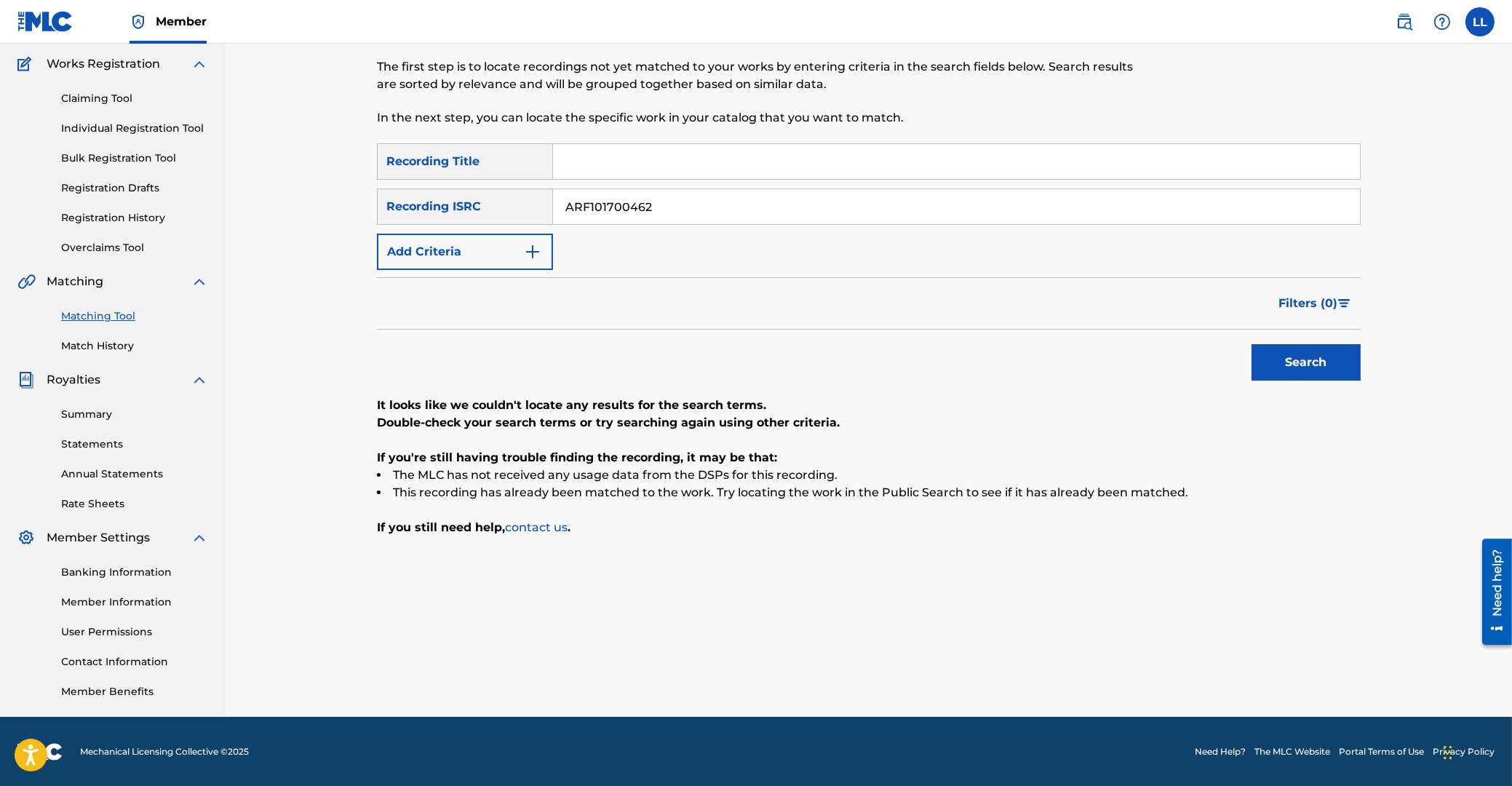
drag, startPoint x: 699, startPoint y: 200, endPoint x: 442, endPoint y: 196, distance: 257.0
click at [553, 204] on input "ARF101700462" at bounding box center [956, 207] width 807 height 35
paste input "3"
click at [1276, 355] on button "Search" at bounding box center [1306, 362] width 109 height 36
drag, startPoint x: 698, startPoint y: 215, endPoint x: 451, endPoint y: 208, distance: 247.1
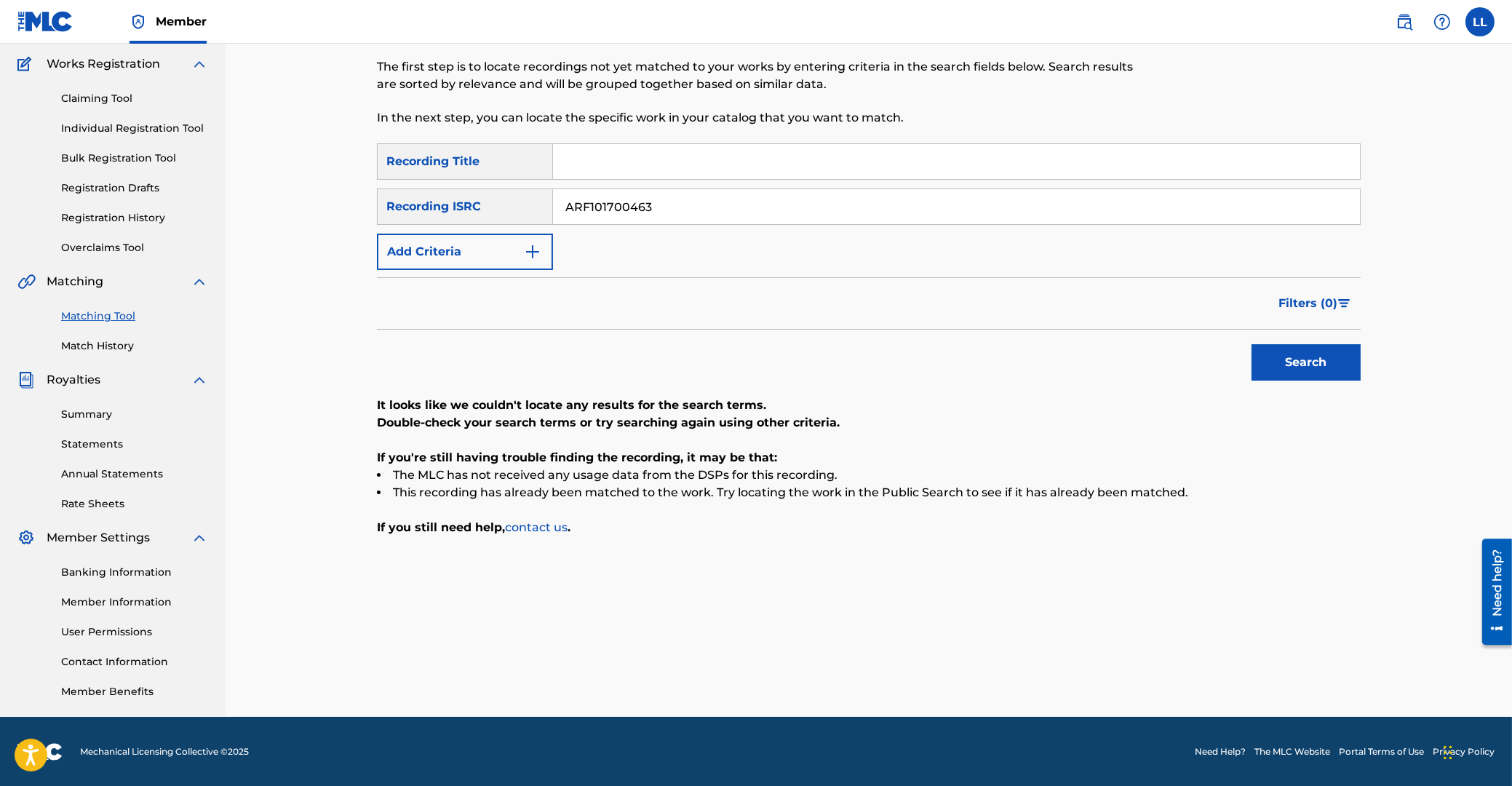
click at [553, 208] on input "ARF101700463" at bounding box center [956, 207] width 807 height 35
paste input "4"
click at [1298, 363] on button "Search" at bounding box center [1306, 362] width 109 height 36
drag, startPoint x: 694, startPoint y: 209, endPoint x: 378, endPoint y: 204, distance: 316.0
click at [553, 204] on input "ARF101700464" at bounding box center [956, 207] width 807 height 35
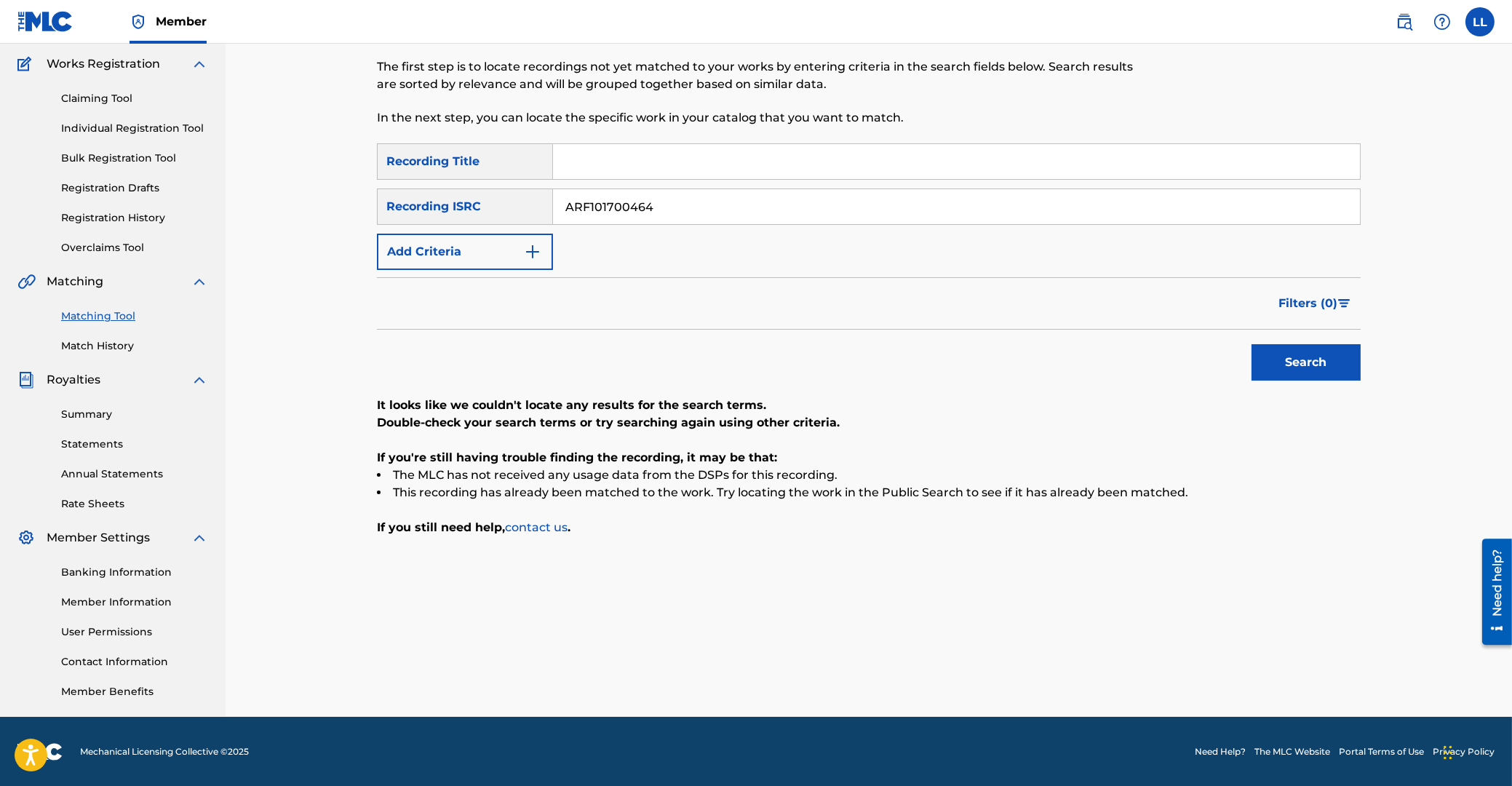
paste input "5"
click at [1332, 370] on button "Search" at bounding box center [1306, 362] width 109 height 36
drag, startPoint x: 760, startPoint y: 188, endPoint x: 666, endPoint y: 209, distance: 96.3
click at [629, 205] on div "ARF101700465" at bounding box center [956, 206] width 808 height 36
drag, startPoint x: 685, startPoint y: 209, endPoint x: 537, endPoint y: 209, distance: 148.0
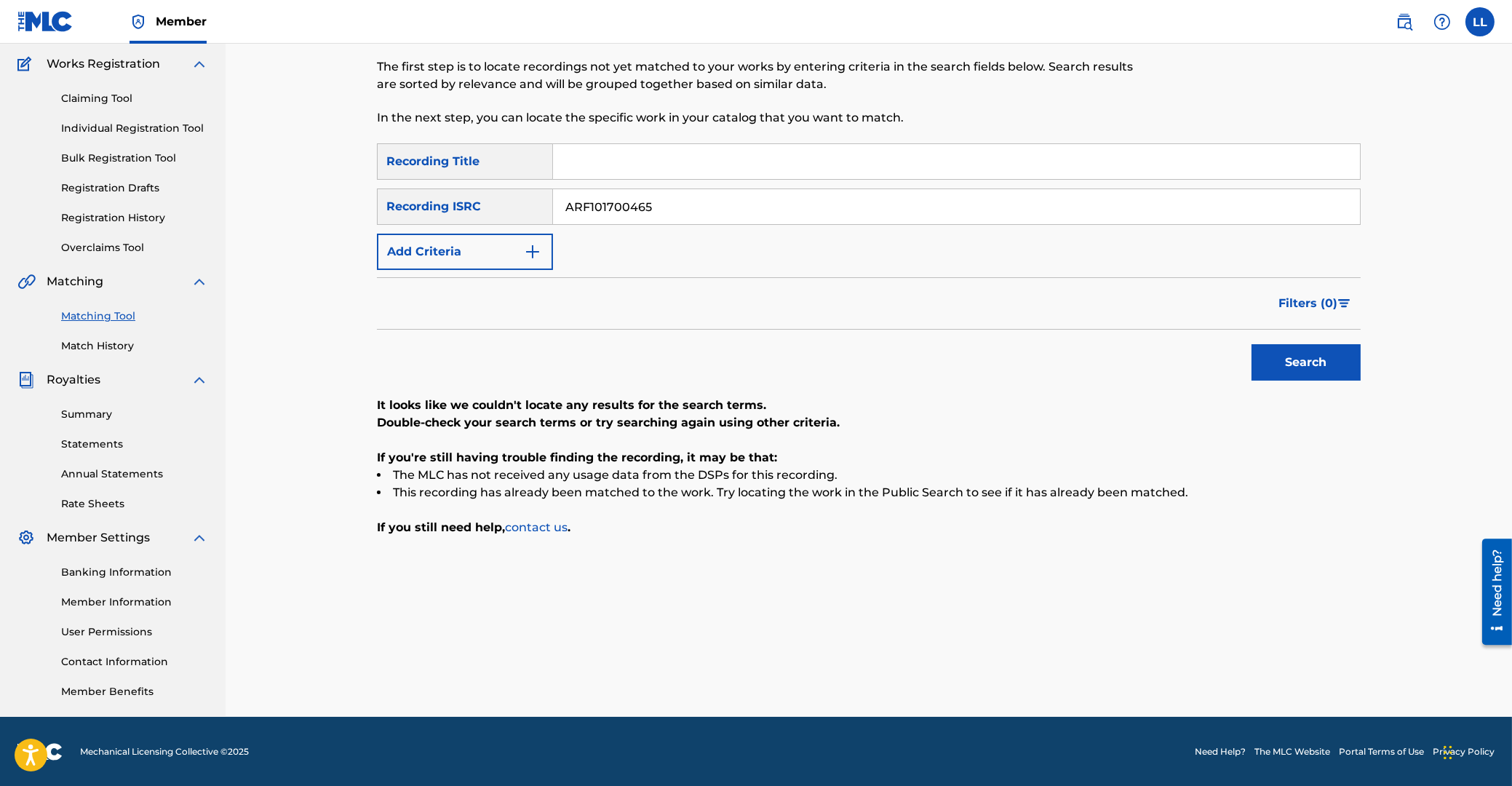
click at [553, 209] on input "ARF101700465" at bounding box center [956, 207] width 807 height 35
paste input "6"
click at [1351, 383] on div "Search" at bounding box center [1302, 359] width 116 height 59
click at [1324, 357] on button "Search" at bounding box center [1306, 362] width 109 height 36
drag, startPoint x: 719, startPoint y: 210, endPoint x: 467, endPoint y: 207, distance: 252.0
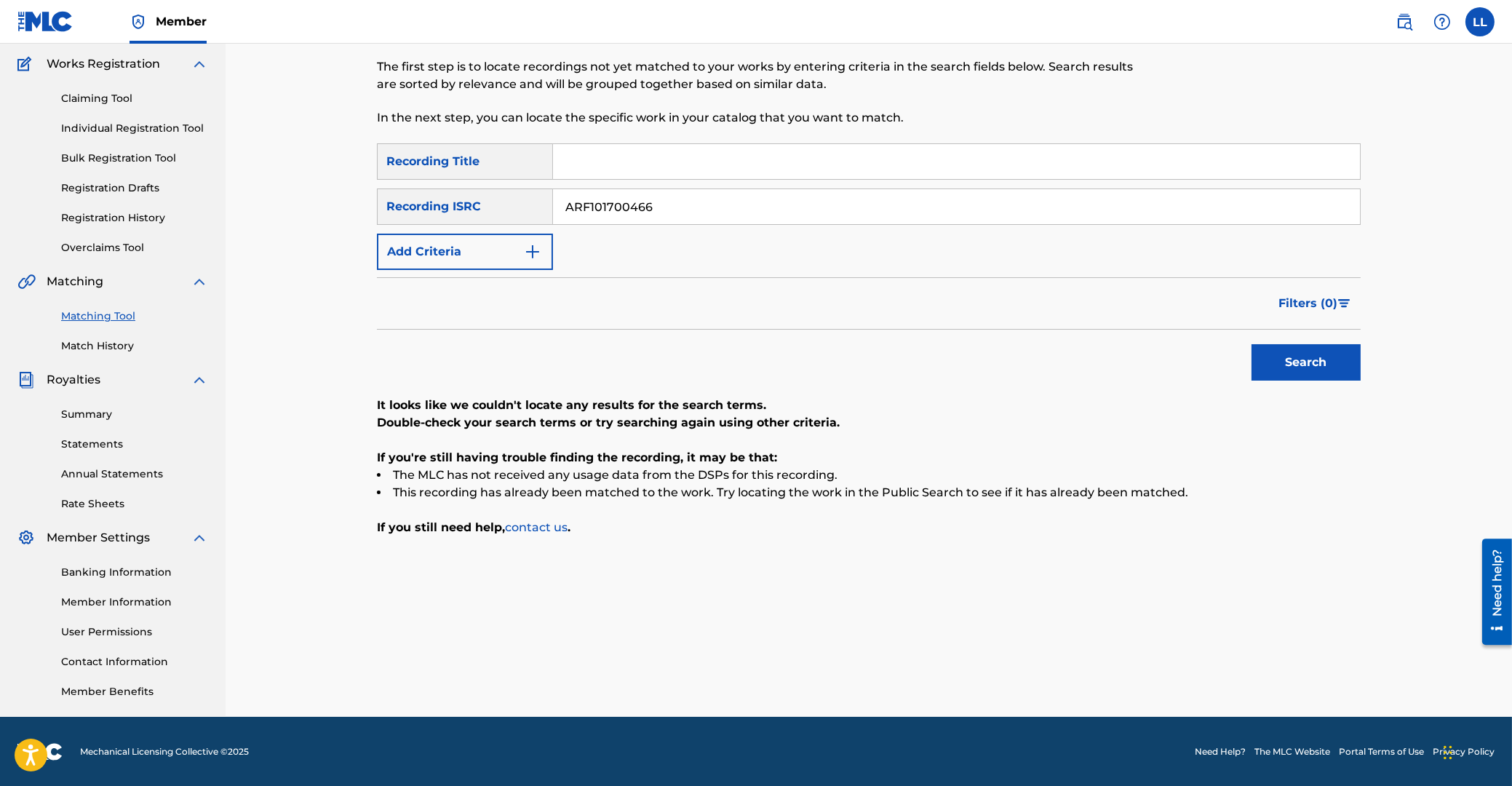
click at [553, 207] on input "ARF101700466" at bounding box center [956, 207] width 807 height 35
paste input "9"
click at [1295, 365] on button "Search" at bounding box center [1306, 362] width 109 height 36
drag, startPoint x: 720, startPoint y: 209, endPoint x: 837, endPoint y: 262, distance: 128.4
click at [553, 201] on input "ARF101700469" at bounding box center [956, 207] width 807 height 35
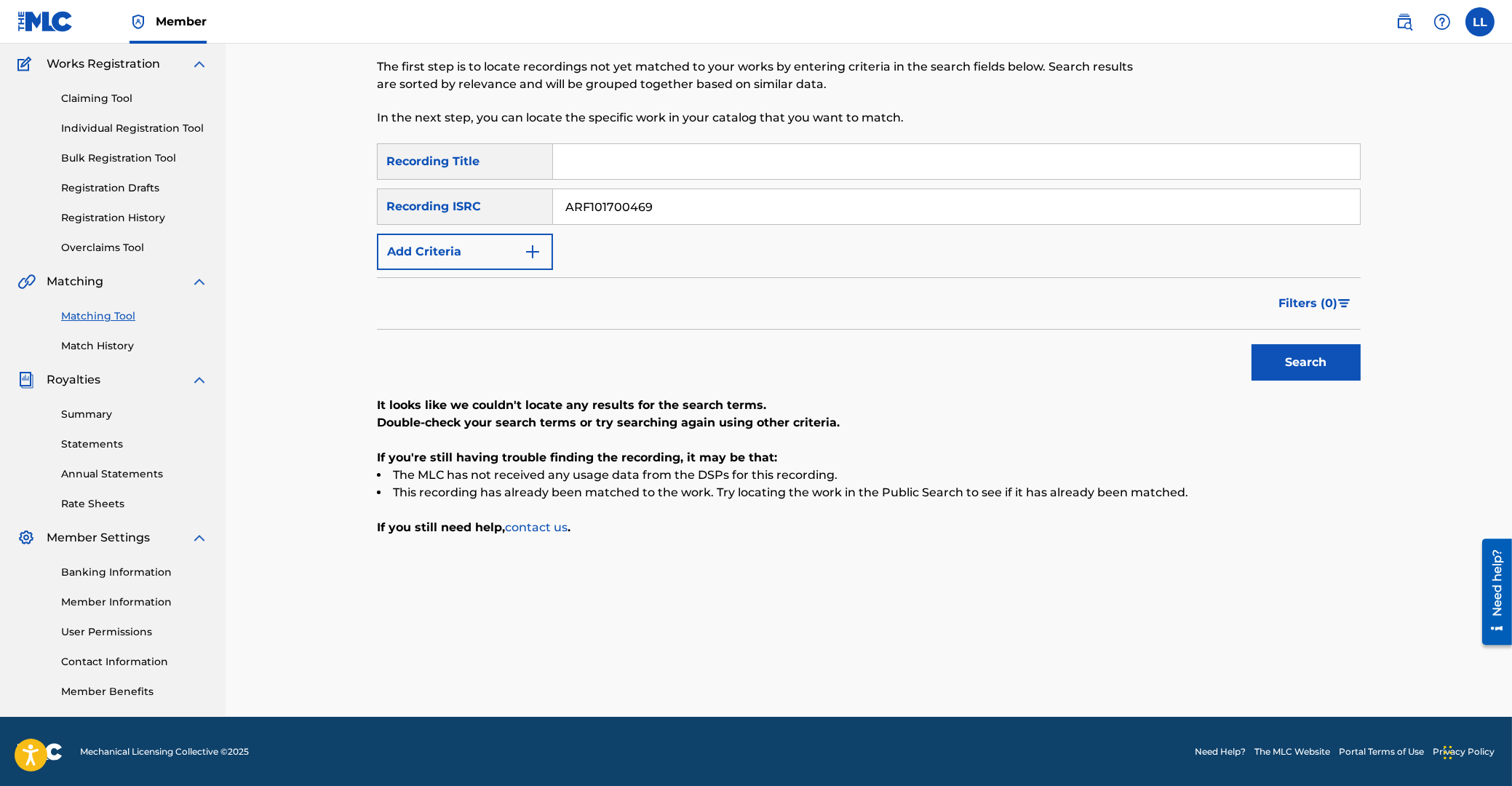
paste input "70"
click at [1282, 354] on button "Search" at bounding box center [1306, 362] width 109 height 36
drag, startPoint x: 661, startPoint y: 196, endPoint x: 611, endPoint y: 206, distance: 51.0
click at [553, 189] on input "ARF101700470" at bounding box center [956, 207] width 807 height 35
paste input "1"
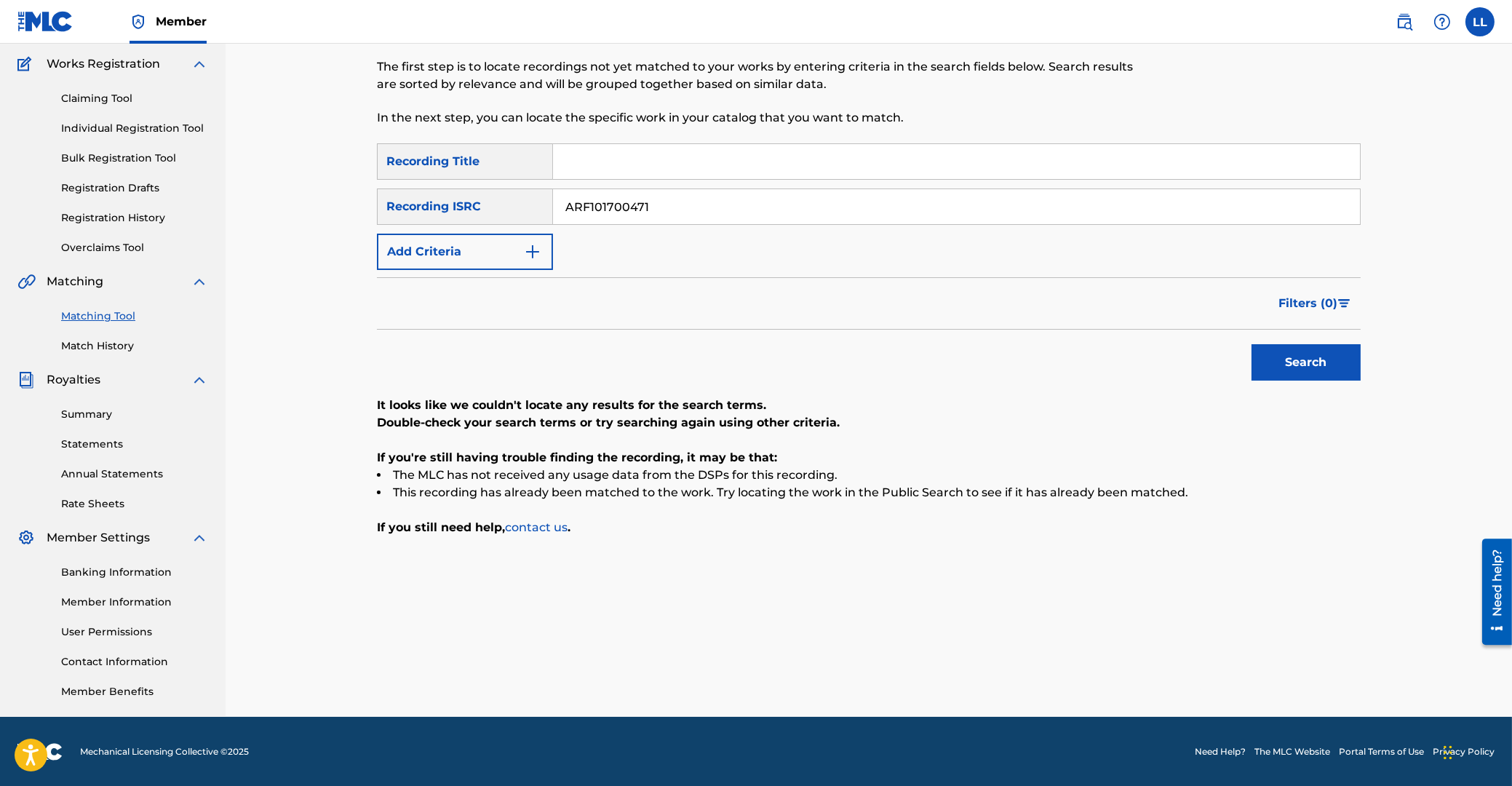
type input "ARF101700471"
click at [1272, 350] on button "Search" at bounding box center [1306, 362] width 109 height 36
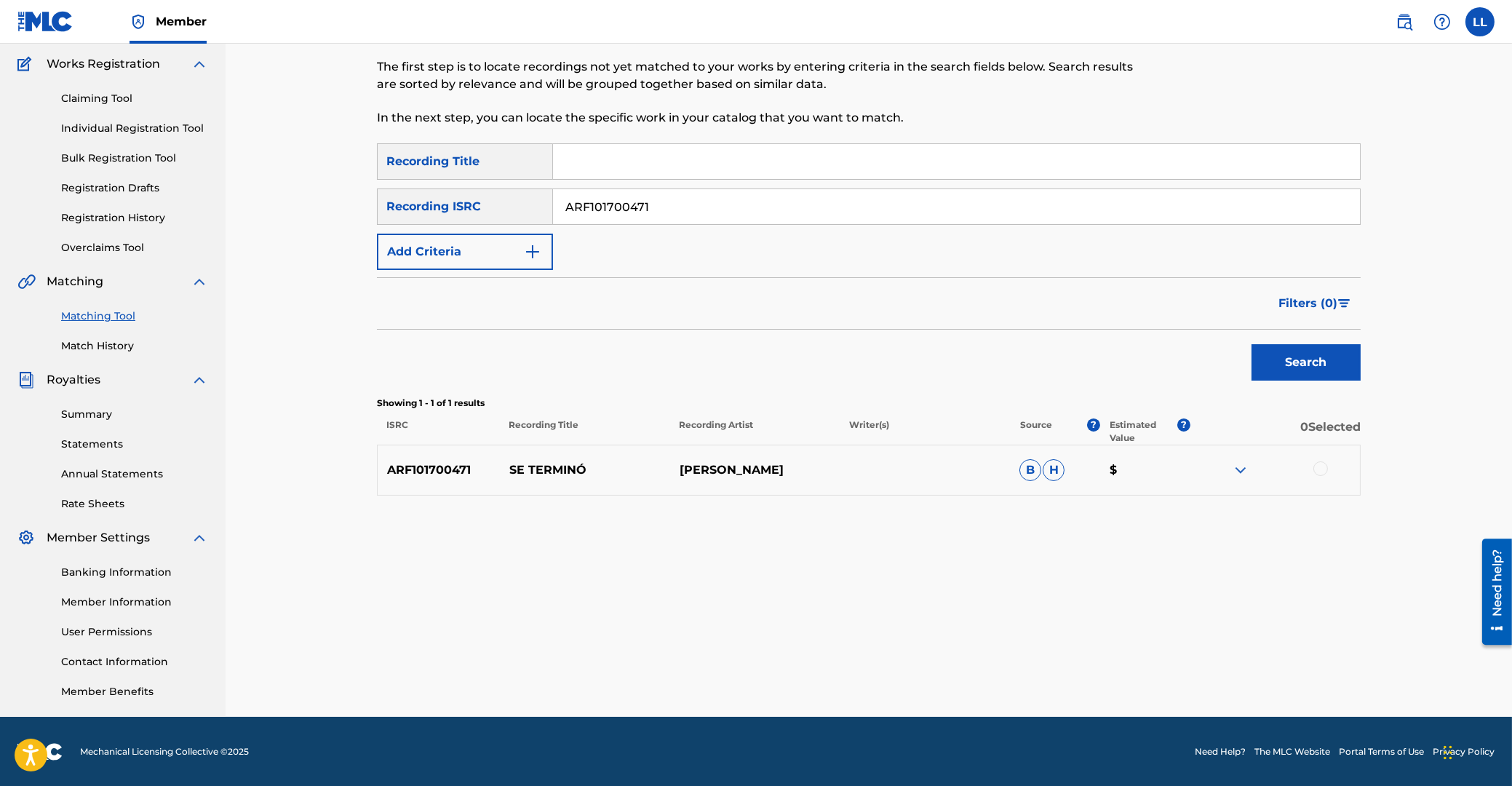
click at [1315, 466] on div at bounding box center [1320, 468] width 14 height 14
click at [1240, 471] on img at bounding box center [1241, 470] width 18 height 18
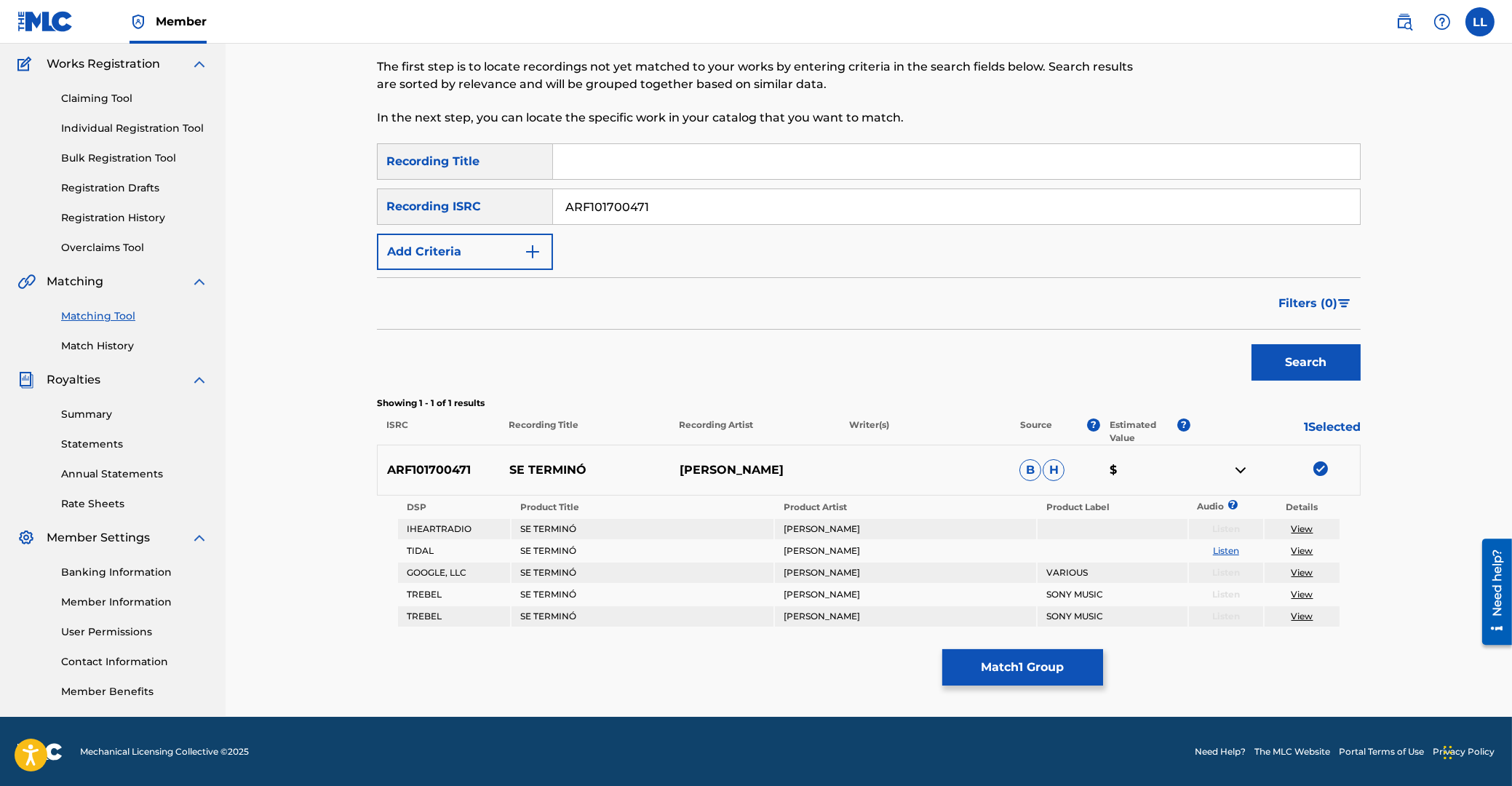
click at [1032, 654] on button "Match 1 Group" at bounding box center [1023, 666] width 160 height 36
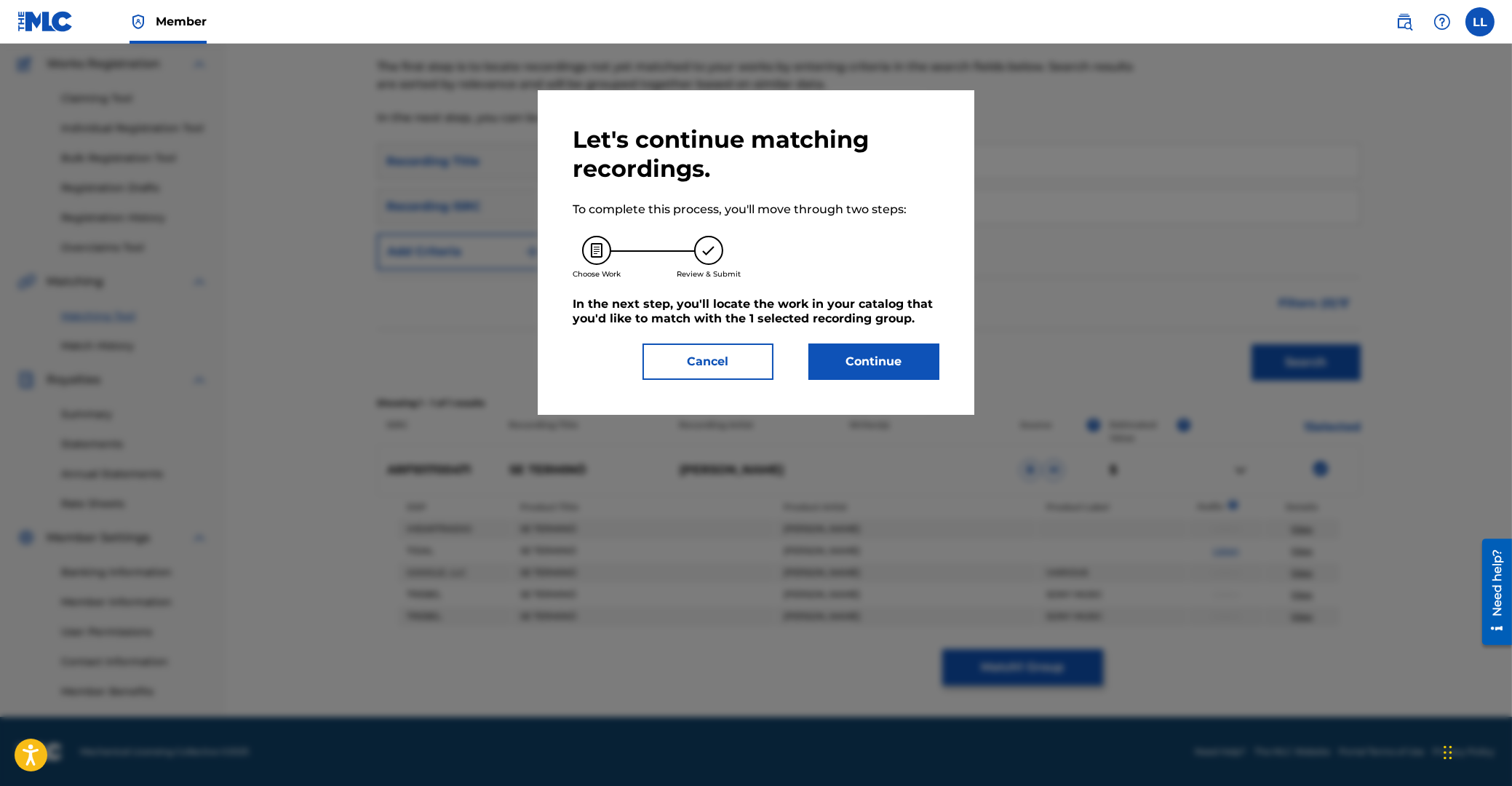
click at [890, 359] on button "Continue" at bounding box center [874, 361] width 131 height 36
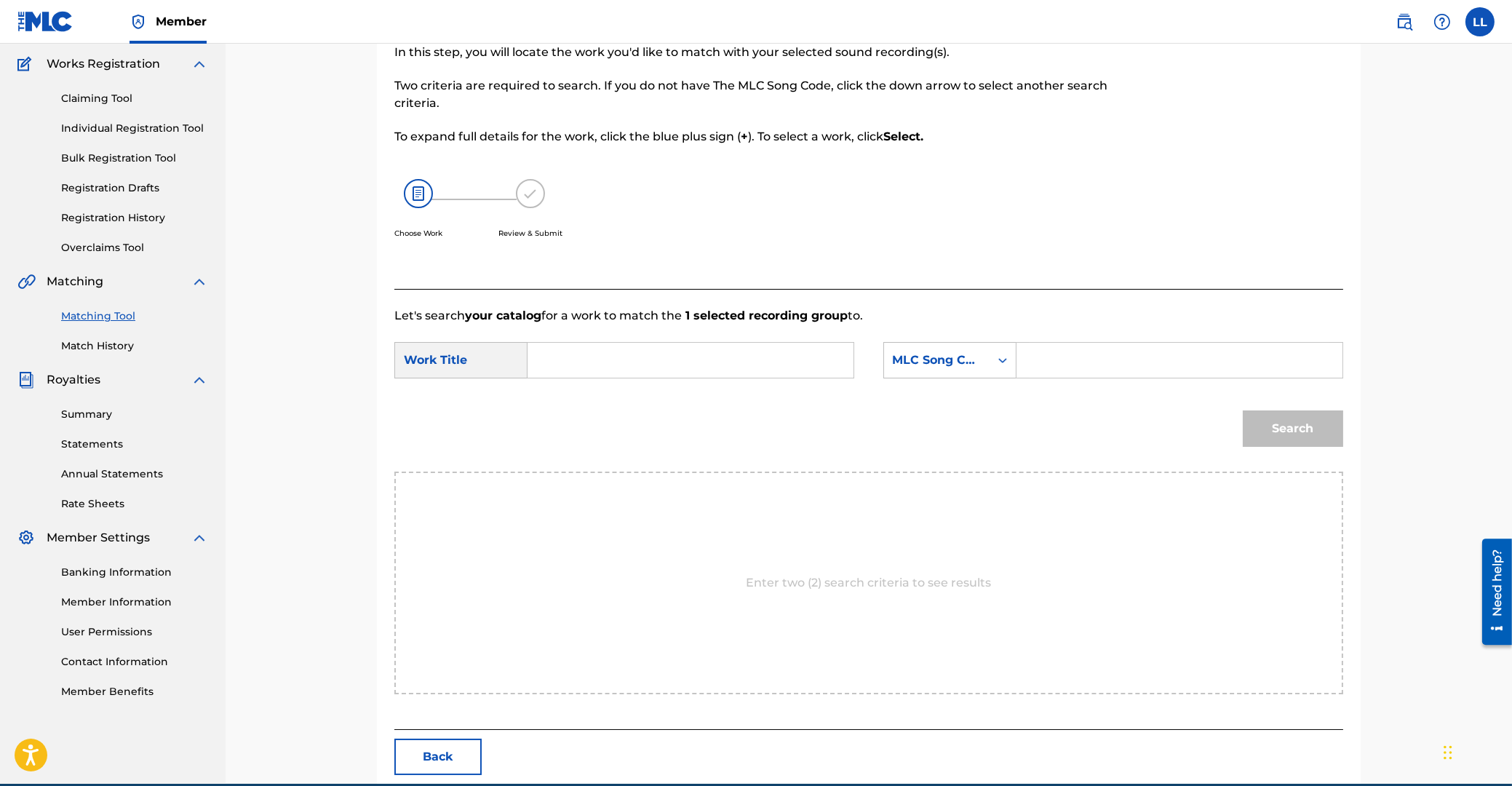
click at [774, 366] on input "Search Form" at bounding box center [691, 360] width 302 height 35
type input "se"
click at [1071, 356] on input "Search Form" at bounding box center [1180, 360] width 302 height 35
paste input "SVF1RK"
type input "SVF1RK"
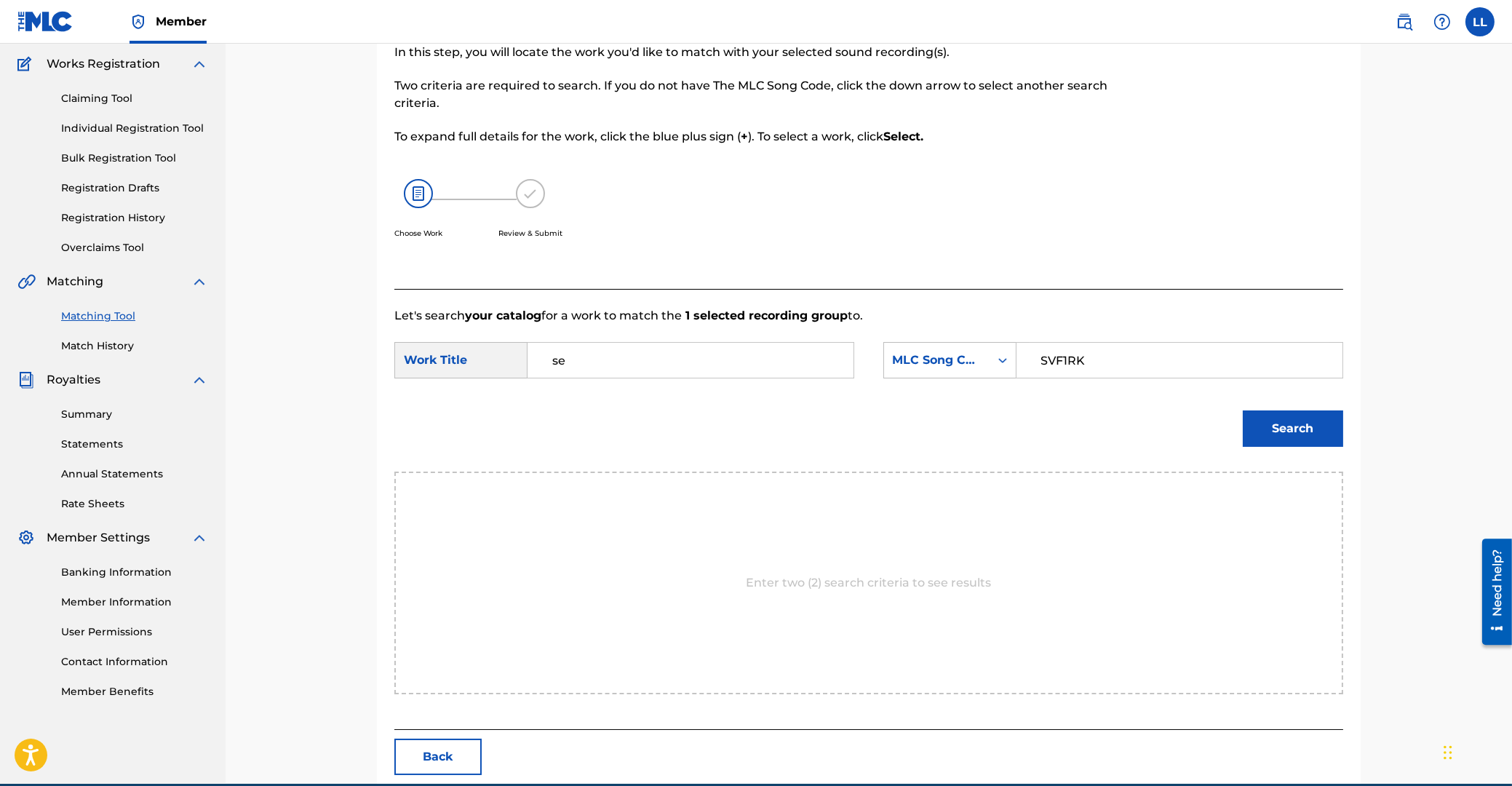
click at [1290, 429] on button "Search" at bounding box center [1292, 428] width 100 height 36
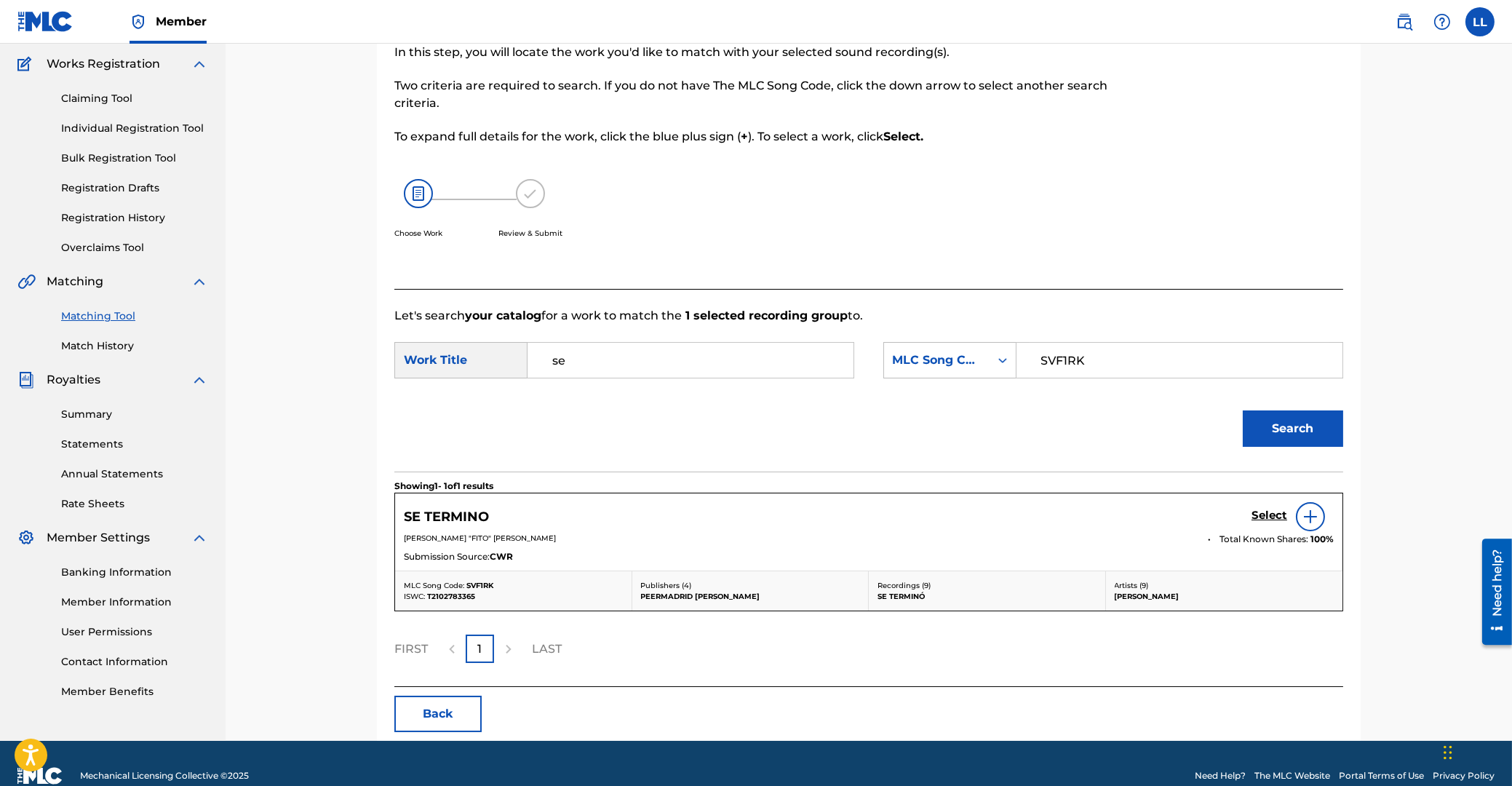
click at [1265, 517] on h5 "Select" at bounding box center [1269, 515] width 35 height 14
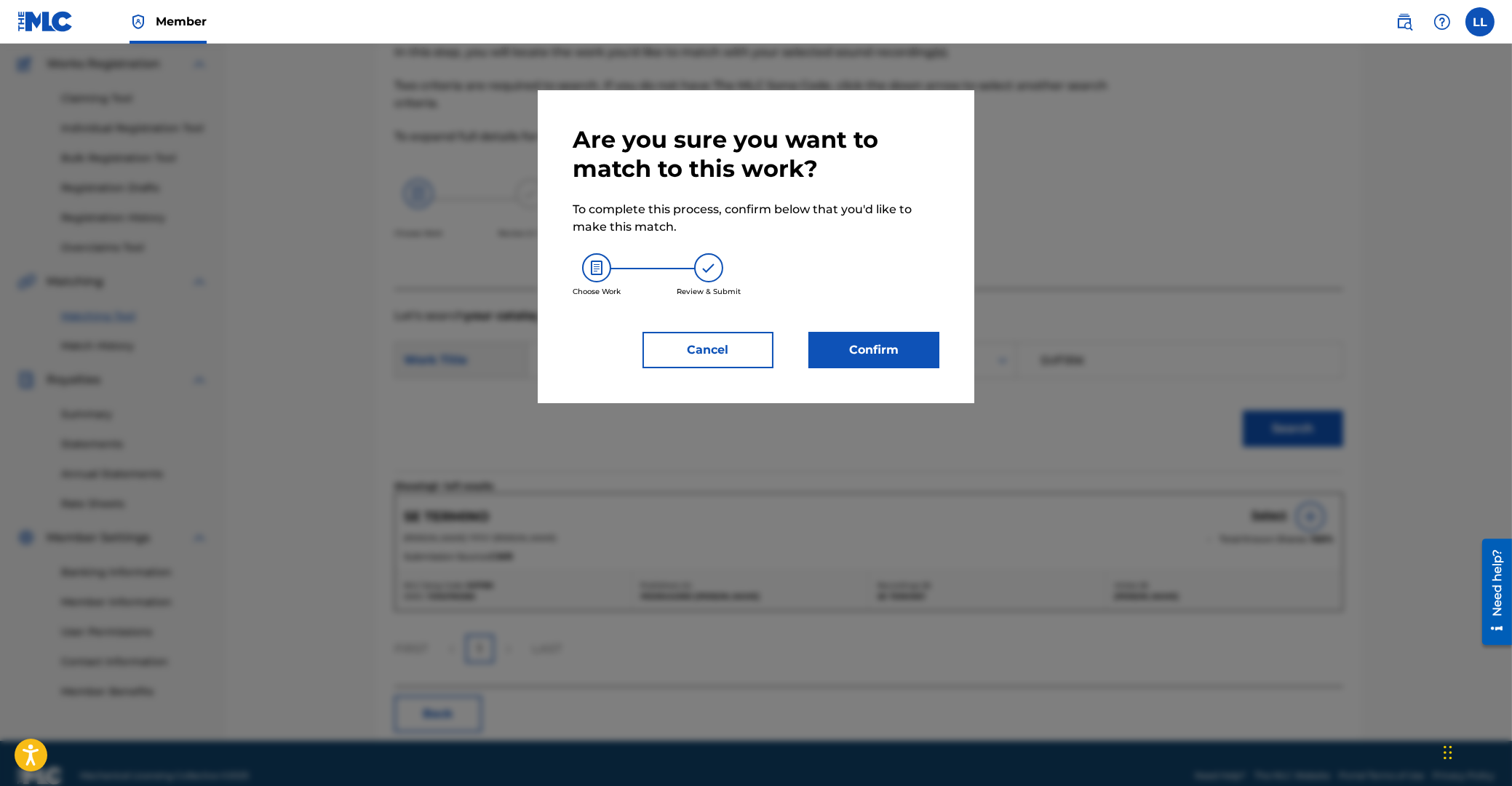
click at [898, 342] on button "Confirm" at bounding box center [874, 350] width 131 height 36
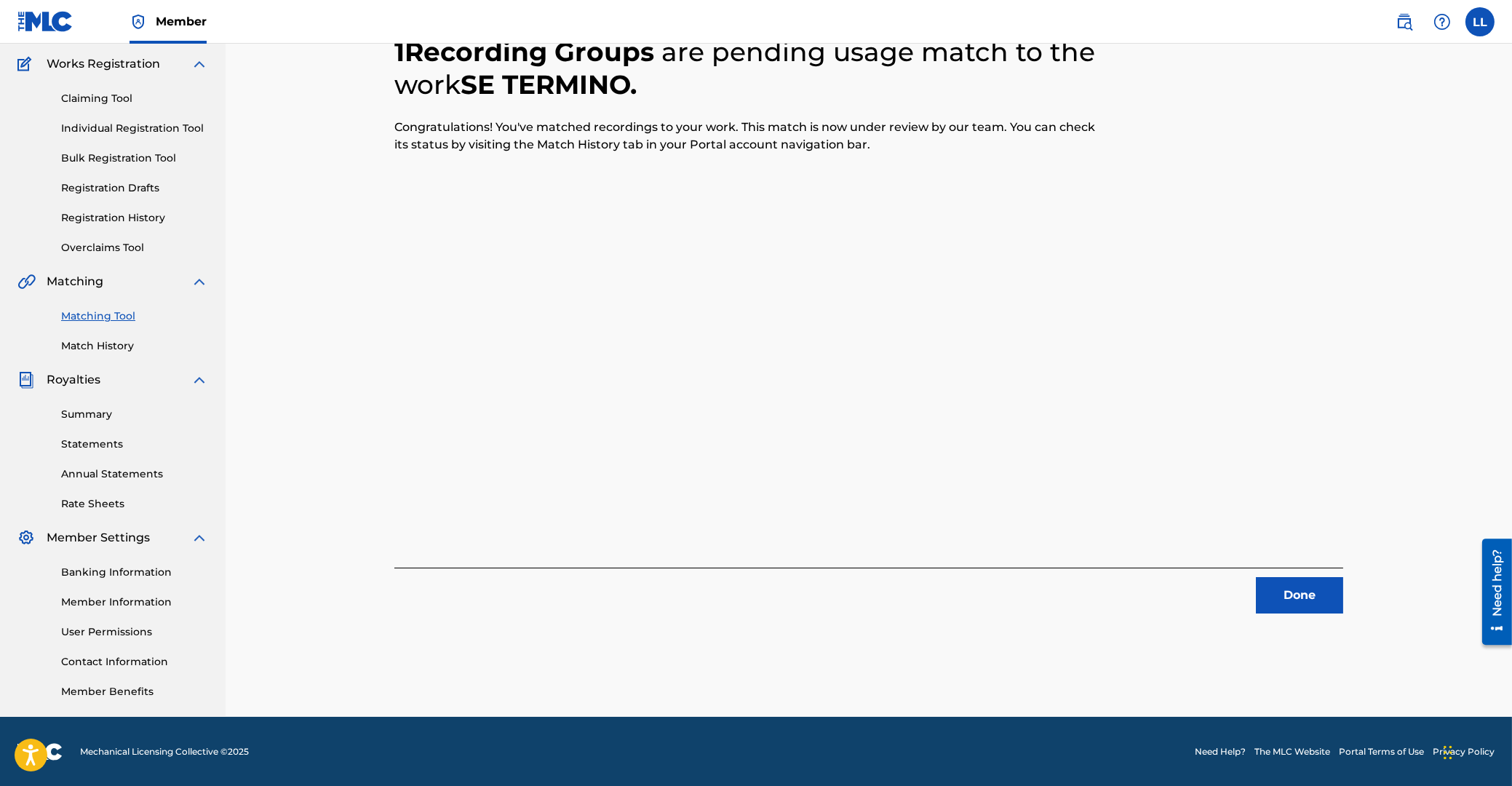
click at [1309, 583] on button "Done" at bounding box center [1299, 594] width 87 height 36
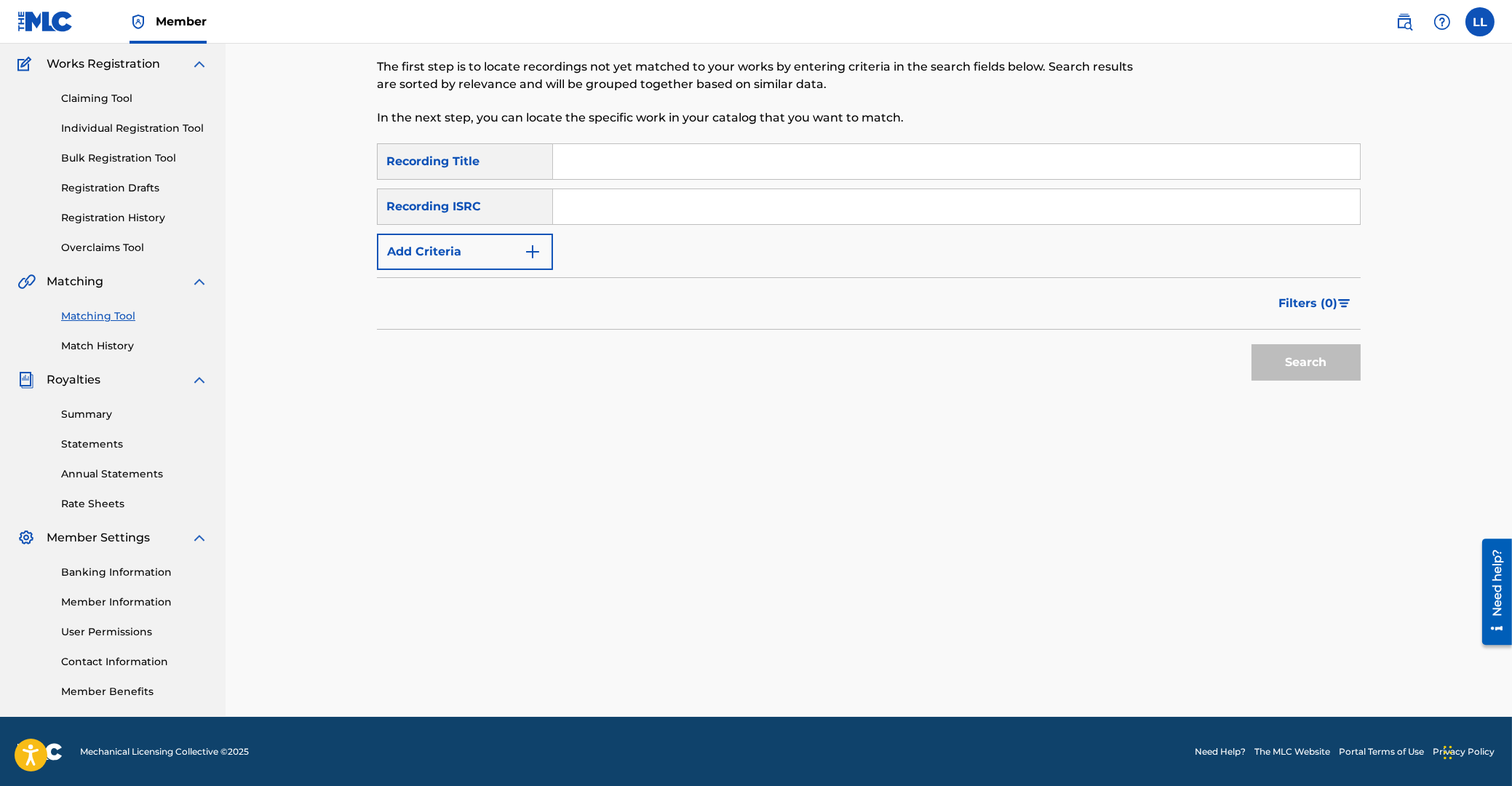
click at [695, 205] on input "Search Form" at bounding box center [956, 207] width 807 height 35
paste input "ARF101700472"
click at [1294, 360] on button "Search" at bounding box center [1306, 362] width 109 height 36
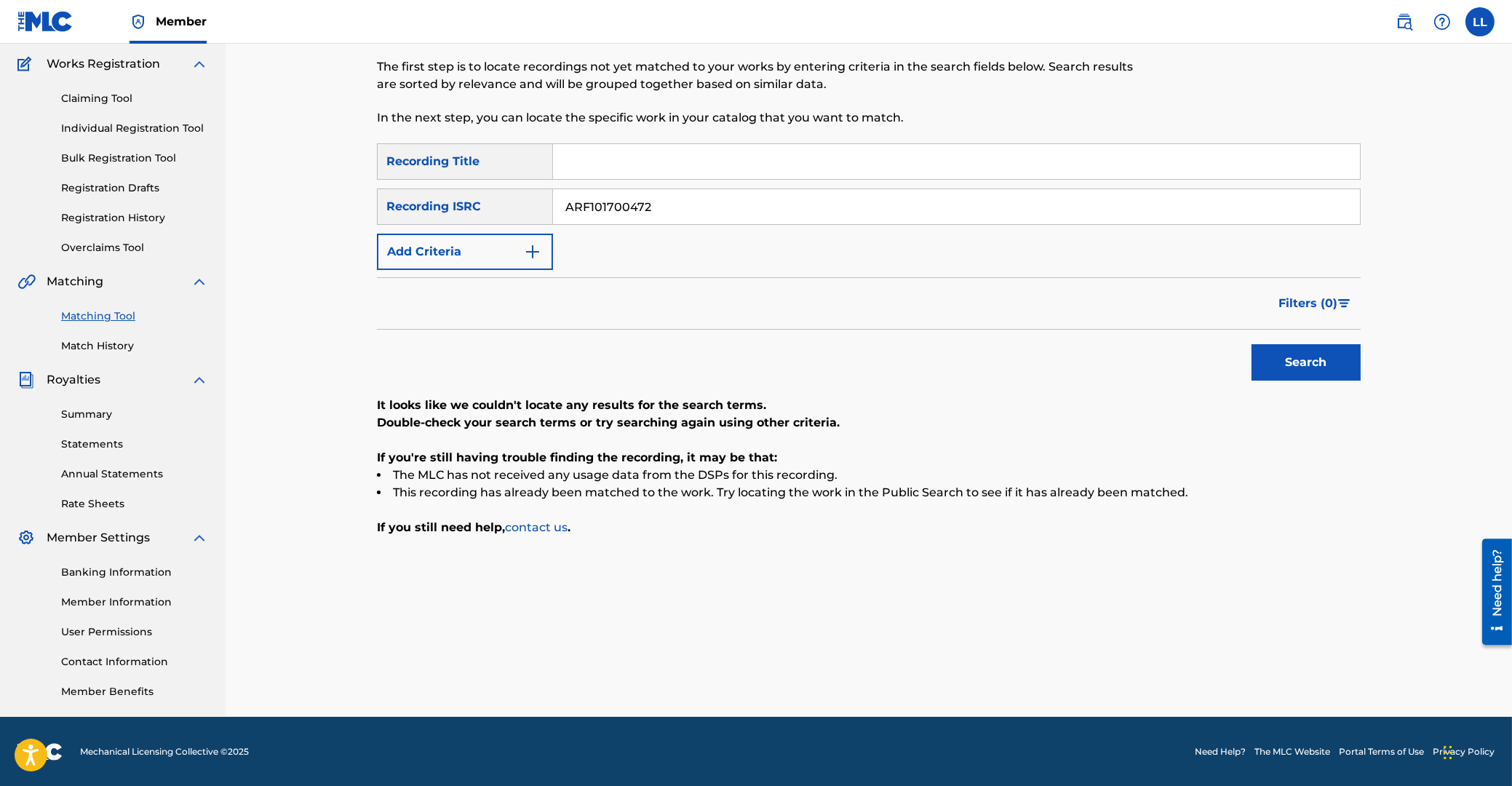
drag, startPoint x: 687, startPoint y: 208, endPoint x: 605, endPoint y: 210, distance: 82.0
click at [553, 210] on input "ARF101700472" at bounding box center [956, 207] width 807 height 35
paste input "900470"
click at [1308, 367] on button "Search" at bounding box center [1306, 362] width 109 height 36
drag, startPoint x: 709, startPoint y: 208, endPoint x: 513, endPoint y: 210, distance: 196.0
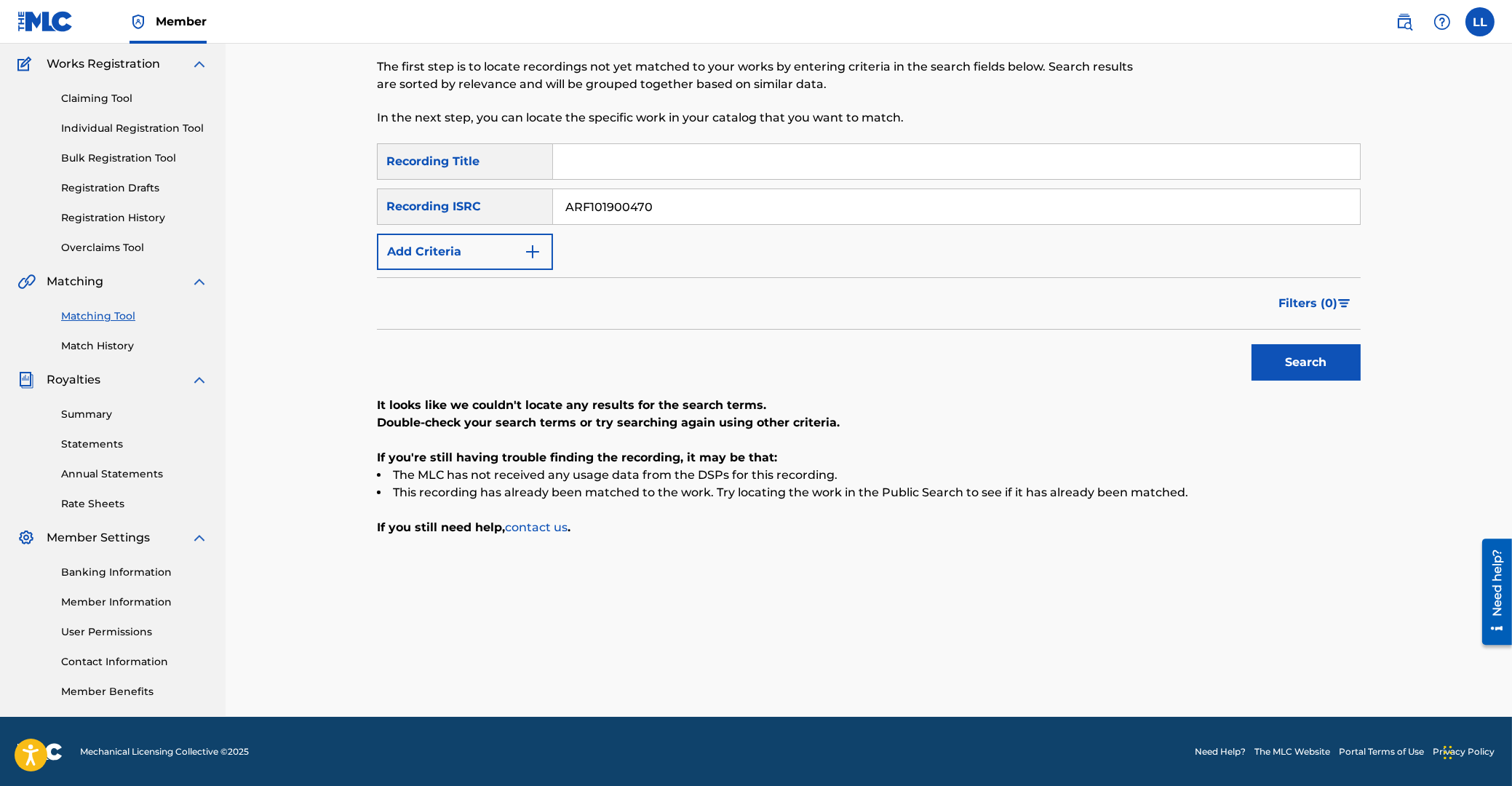
click at [553, 207] on input "ARF101900470" at bounding box center [956, 207] width 807 height 35
paste input "2"
type input "ARF101900472"
click at [1287, 360] on button "Search" at bounding box center [1306, 362] width 109 height 36
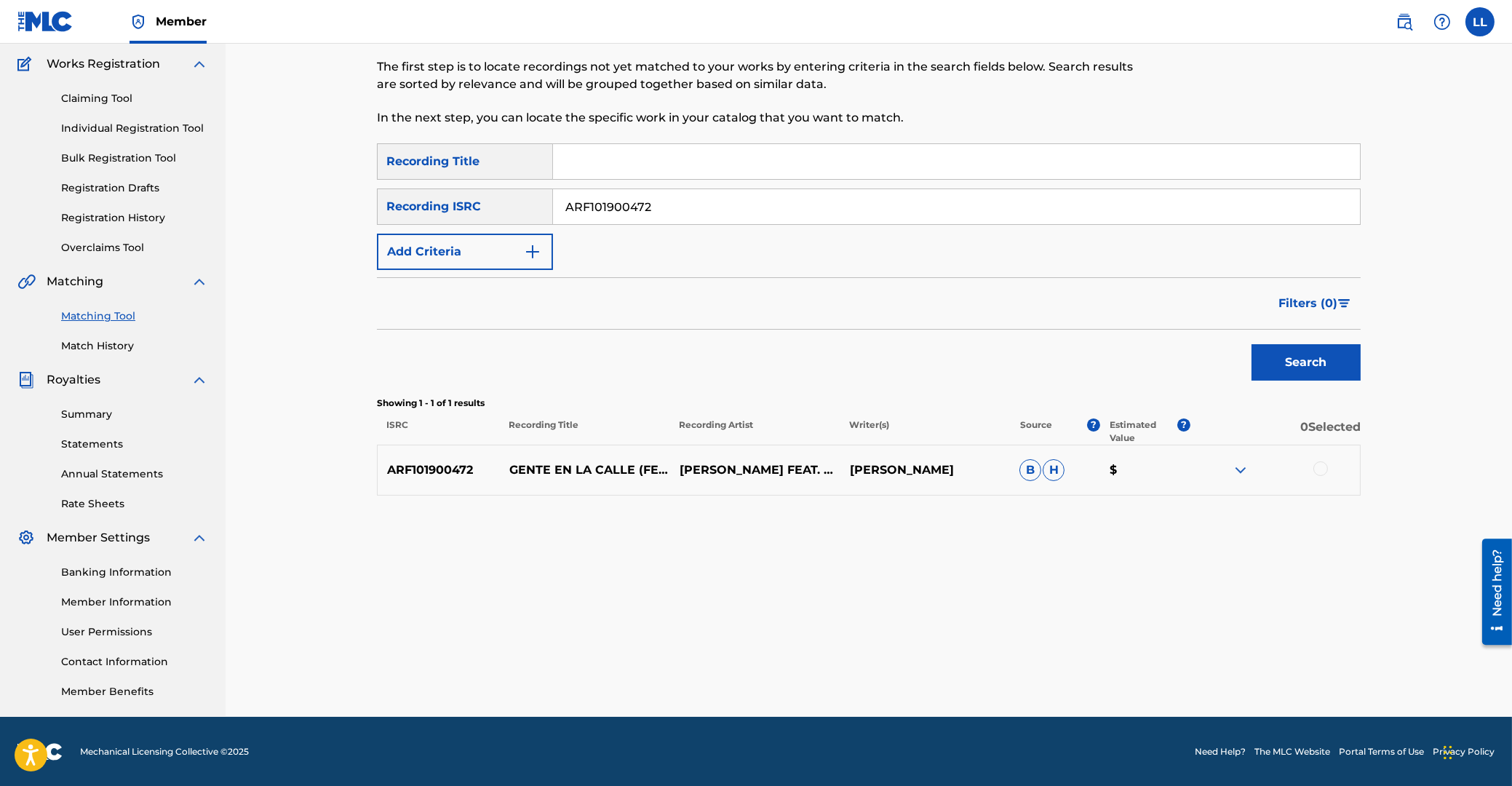
click at [1318, 467] on div at bounding box center [1320, 468] width 14 height 14
click at [1045, 668] on button "Match 1 Group" at bounding box center [1023, 666] width 160 height 36
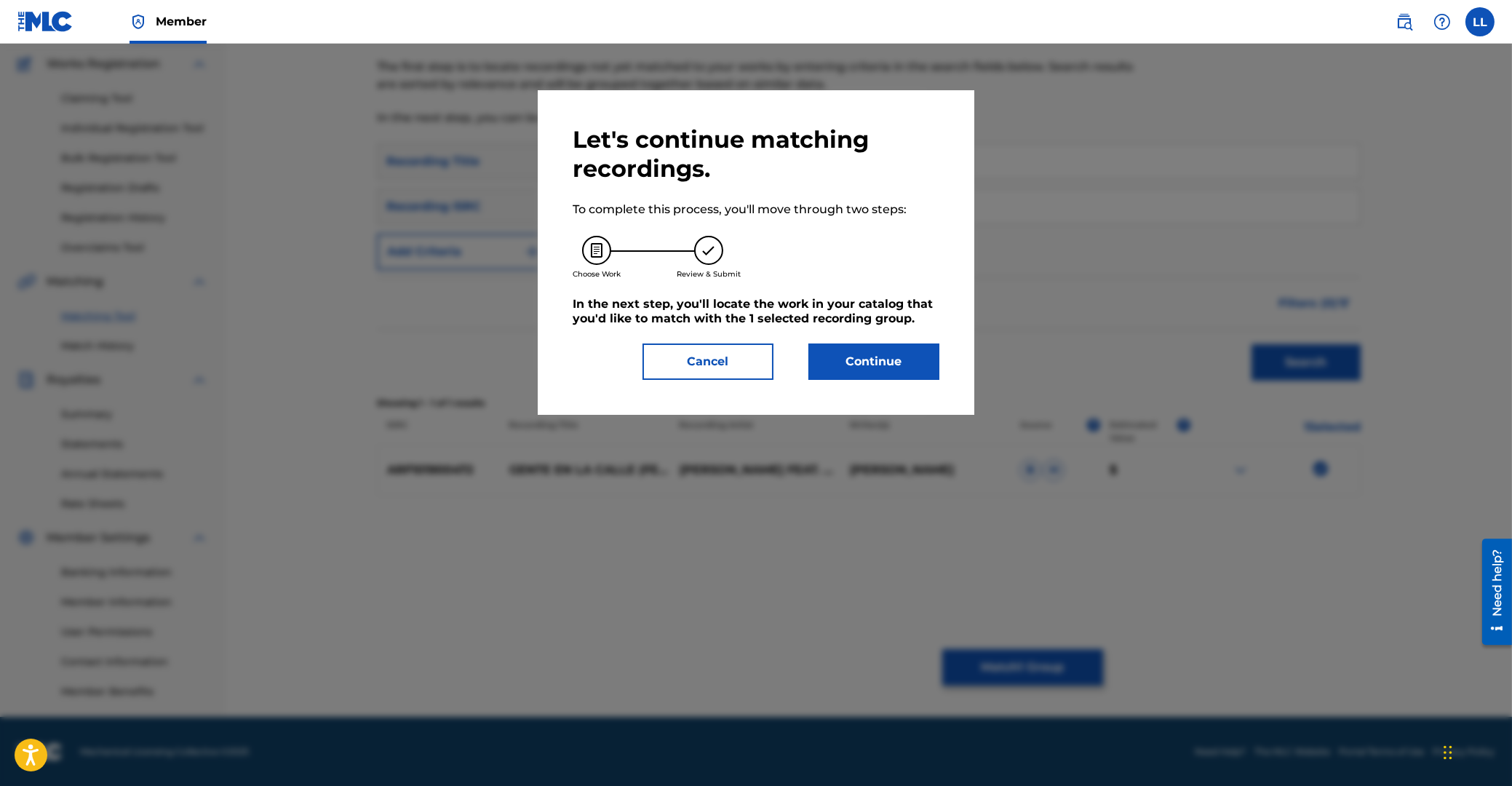
click at [864, 338] on div "Let's continue matching recordings. To complete this process, you'll move throu…" at bounding box center [756, 253] width 367 height 255
click at [865, 367] on button "Continue" at bounding box center [874, 361] width 131 height 36
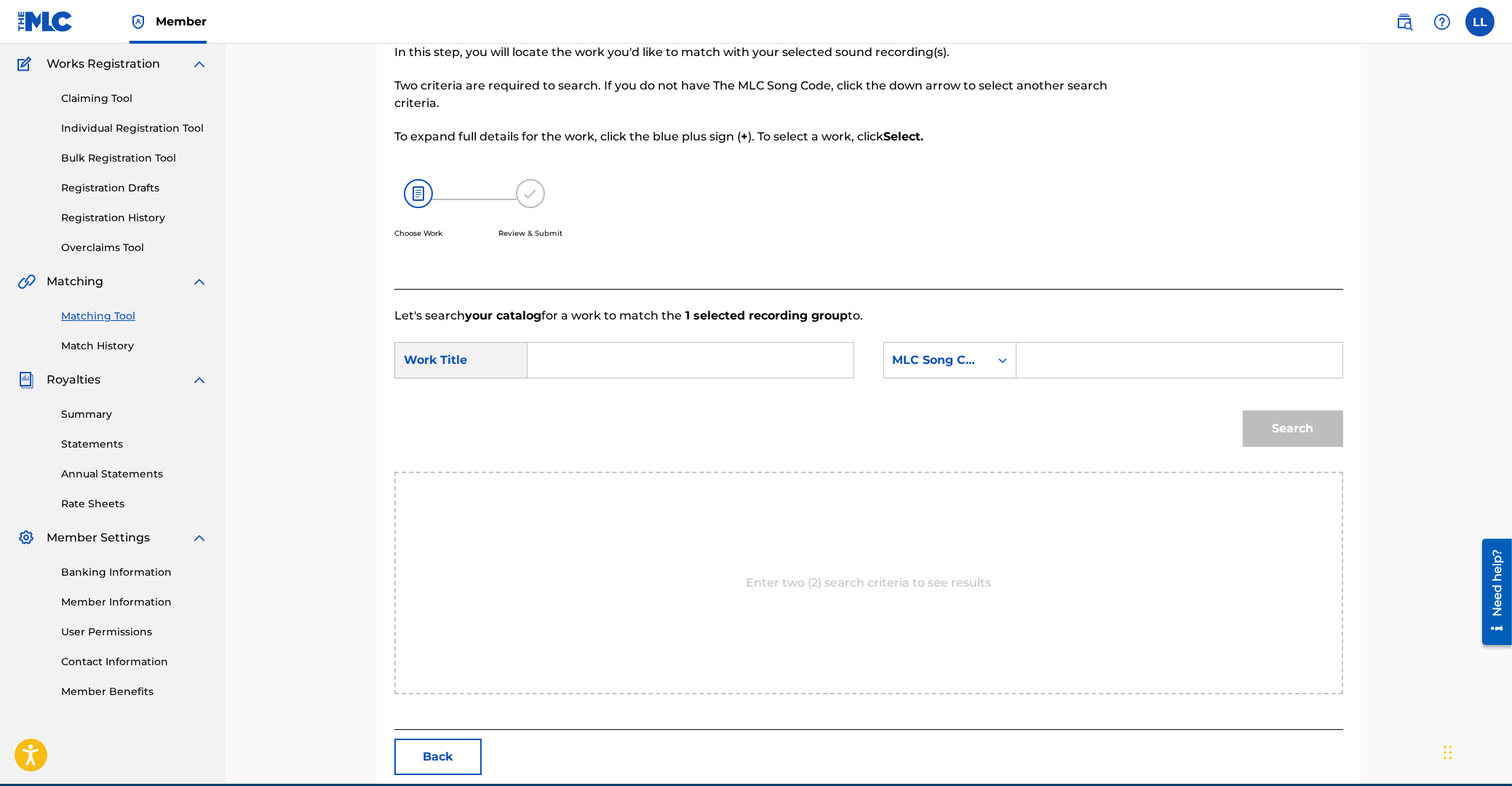
click at [724, 368] on input "Search Form" at bounding box center [691, 360] width 302 height 35
click at [711, 365] on input "genteq" at bounding box center [691, 360] width 302 height 35
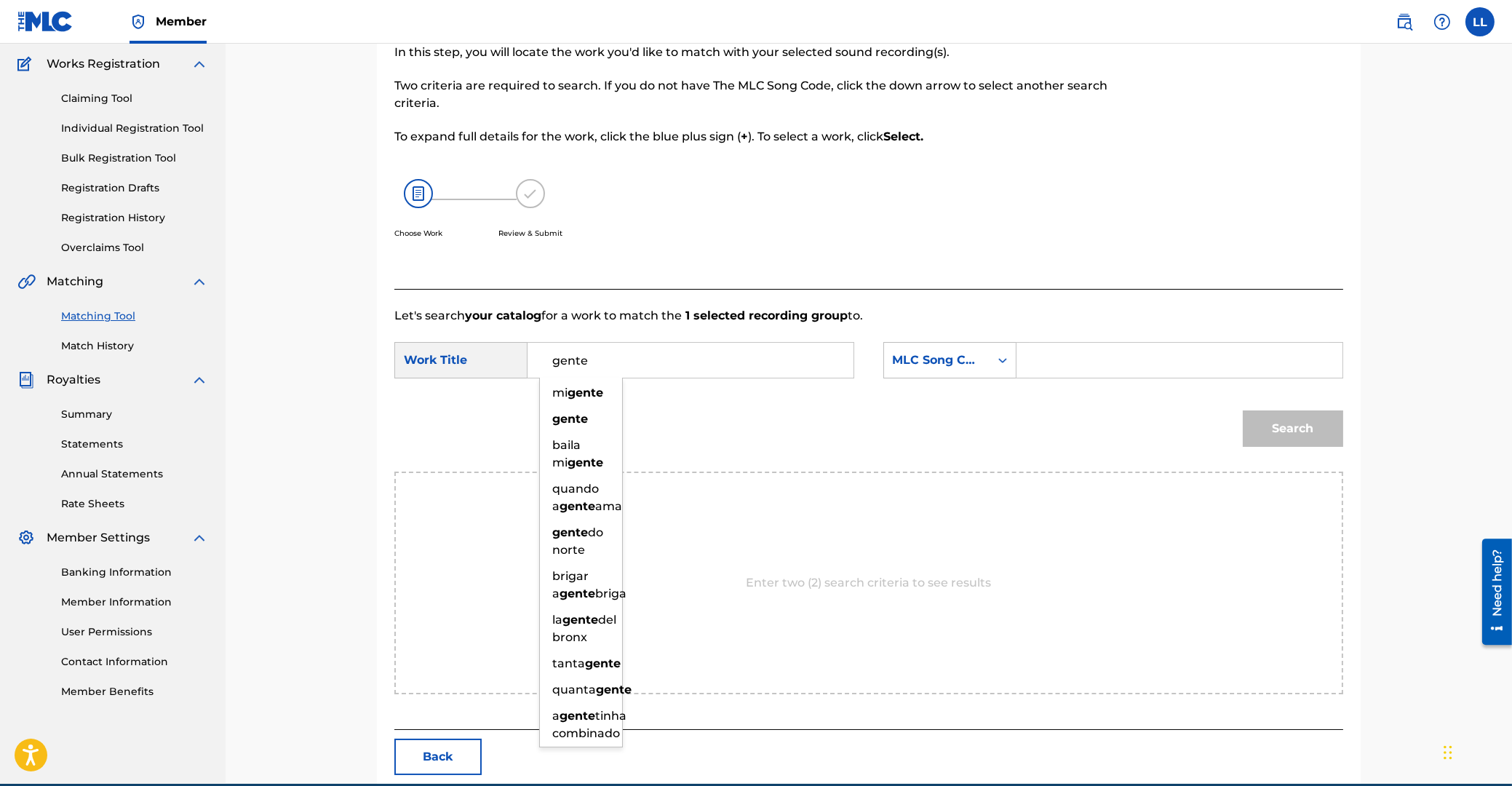
type input "gente"
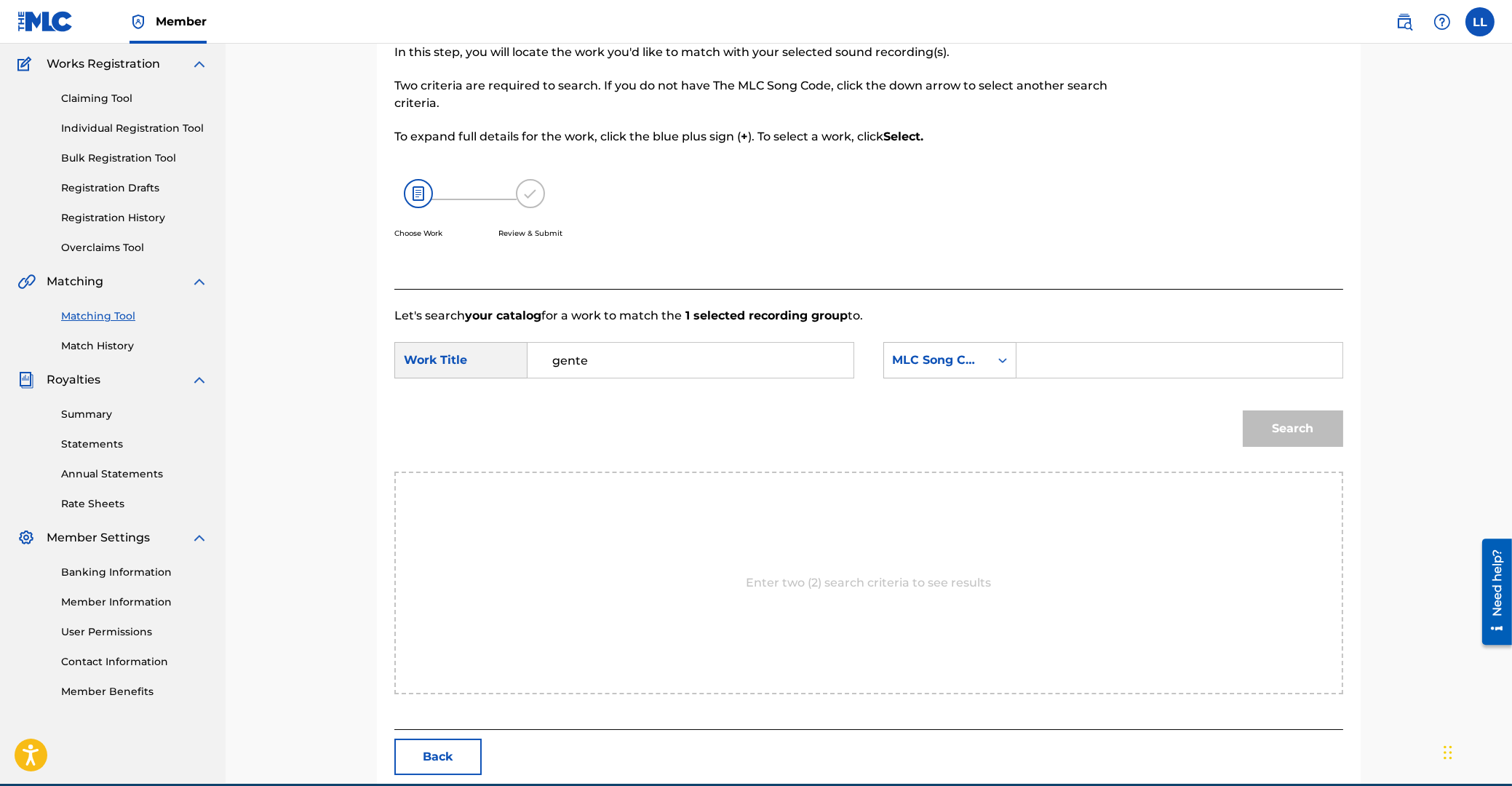
paste input "GA7D69"
type input "GA7D69"
click at [1242, 411] on button "Search" at bounding box center [1292, 428] width 100 height 36
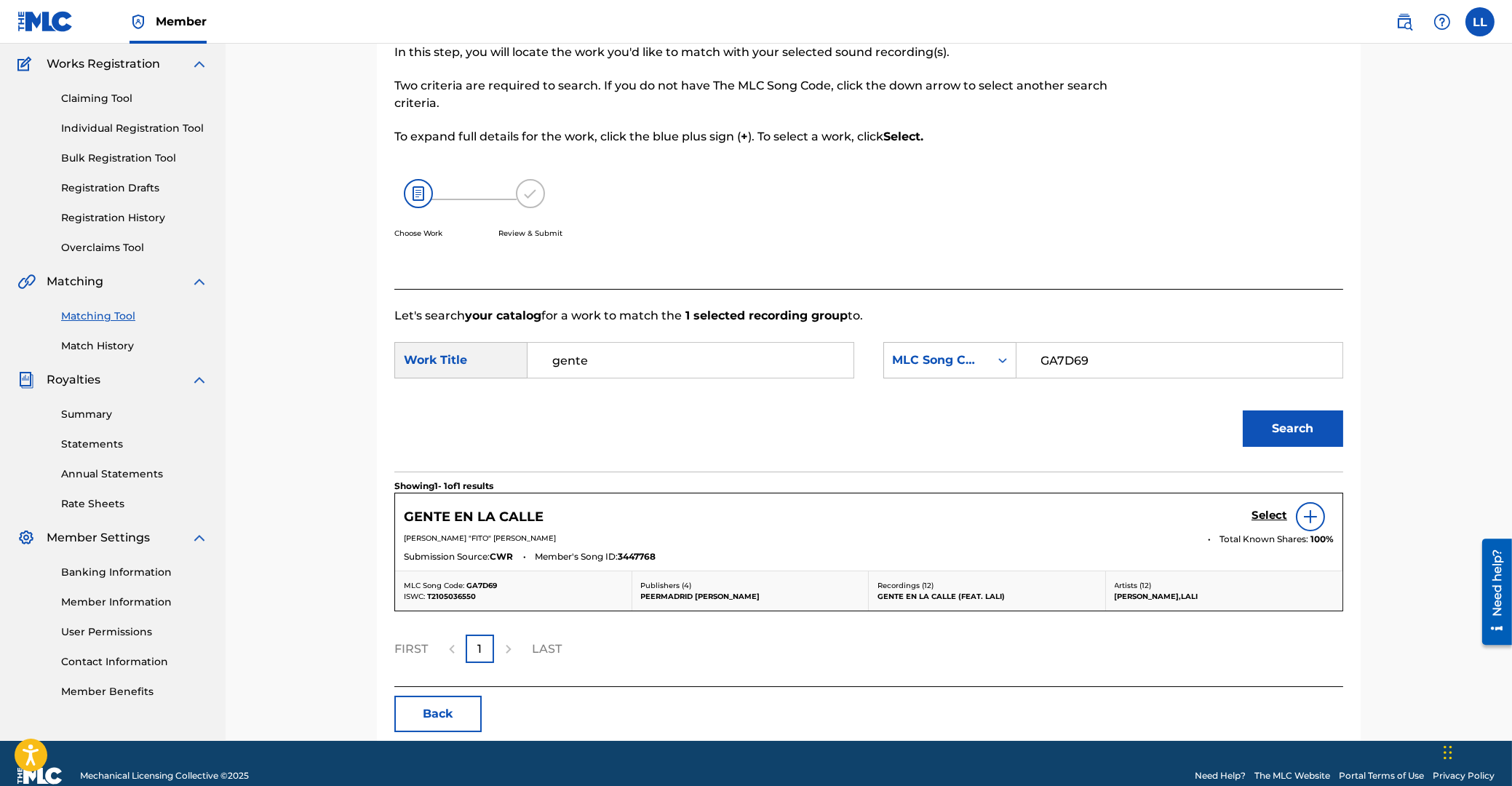
click at [1271, 515] on h5 "Select" at bounding box center [1269, 515] width 35 height 14
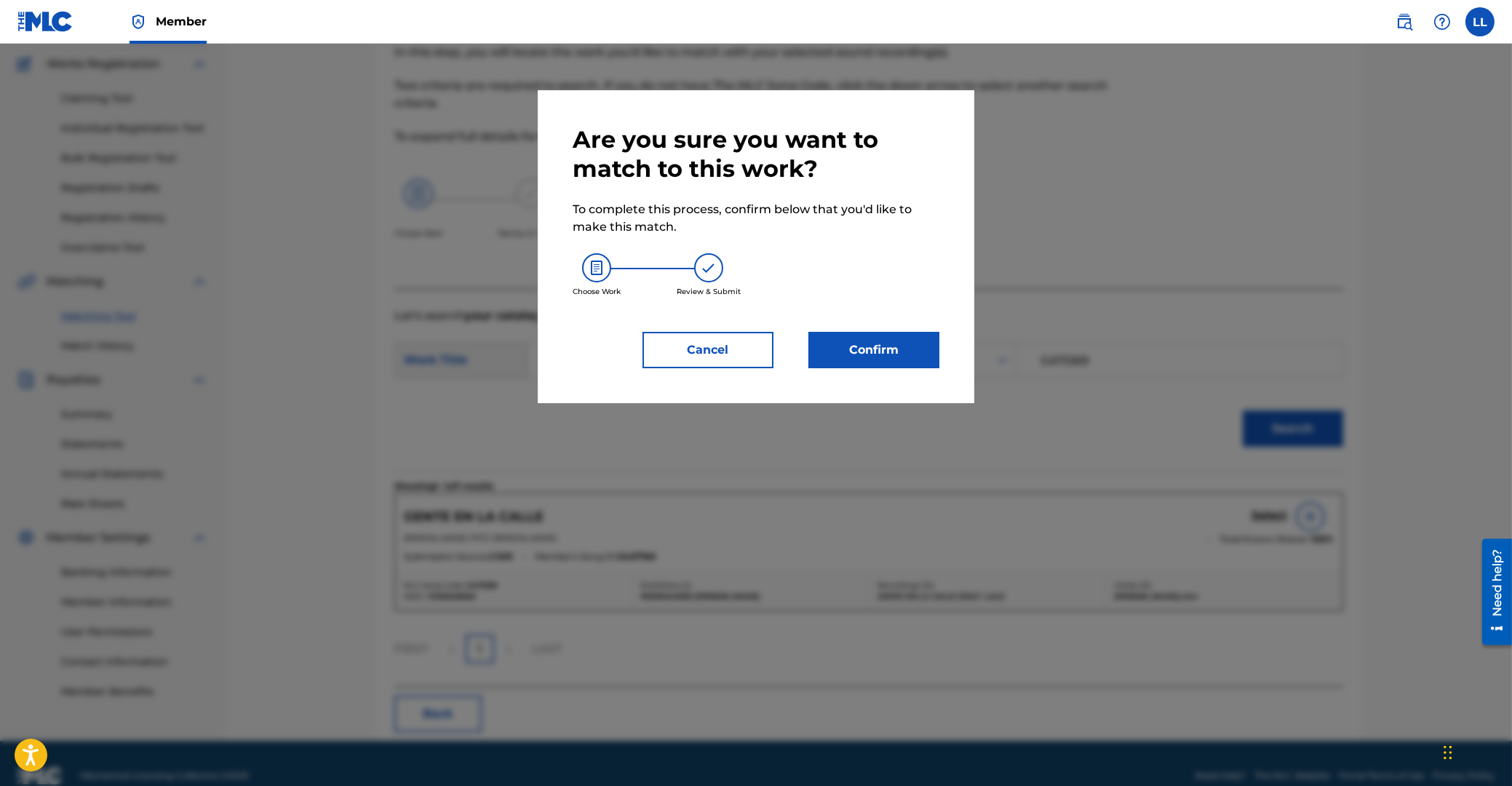
click at [871, 350] on button "Confirm" at bounding box center [874, 350] width 131 height 36
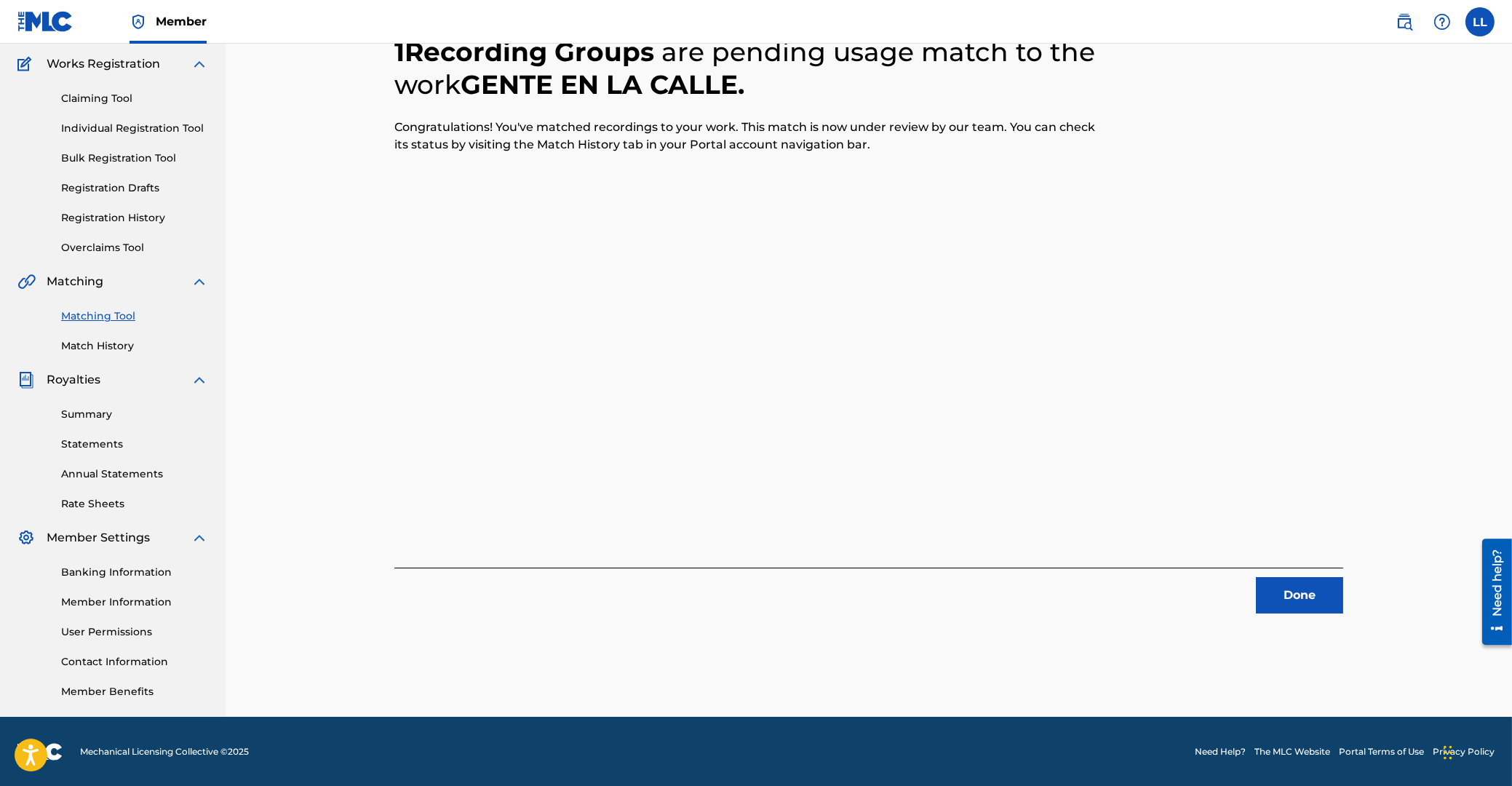
click at [1290, 594] on button "Done" at bounding box center [1299, 594] width 87 height 36
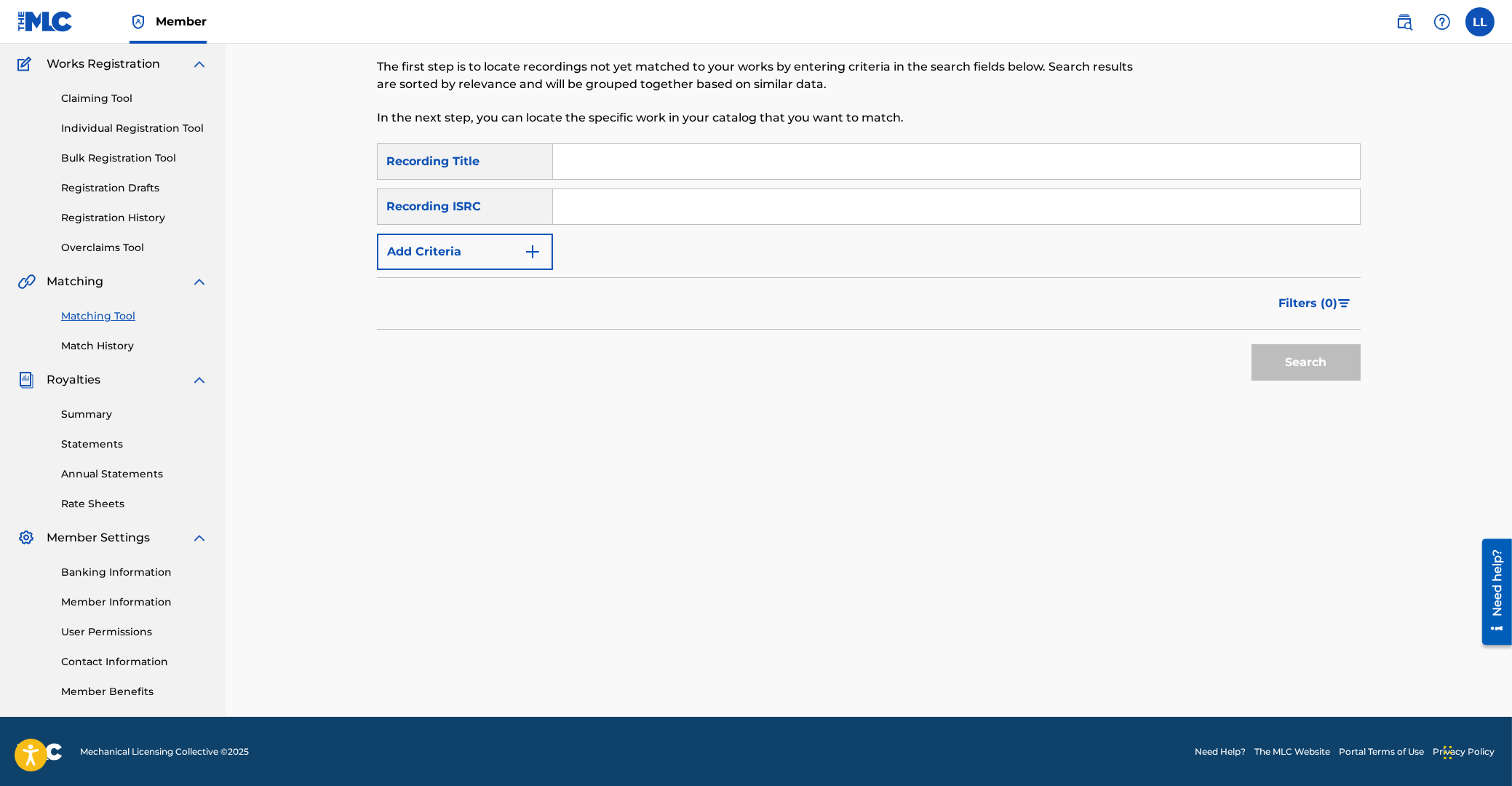
click at [683, 215] on input "Search Form" at bounding box center [956, 207] width 807 height 35
paste input "ARF101900474"
type input "ARF101900474"
click at [1284, 361] on button "Search" at bounding box center [1306, 362] width 109 height 36
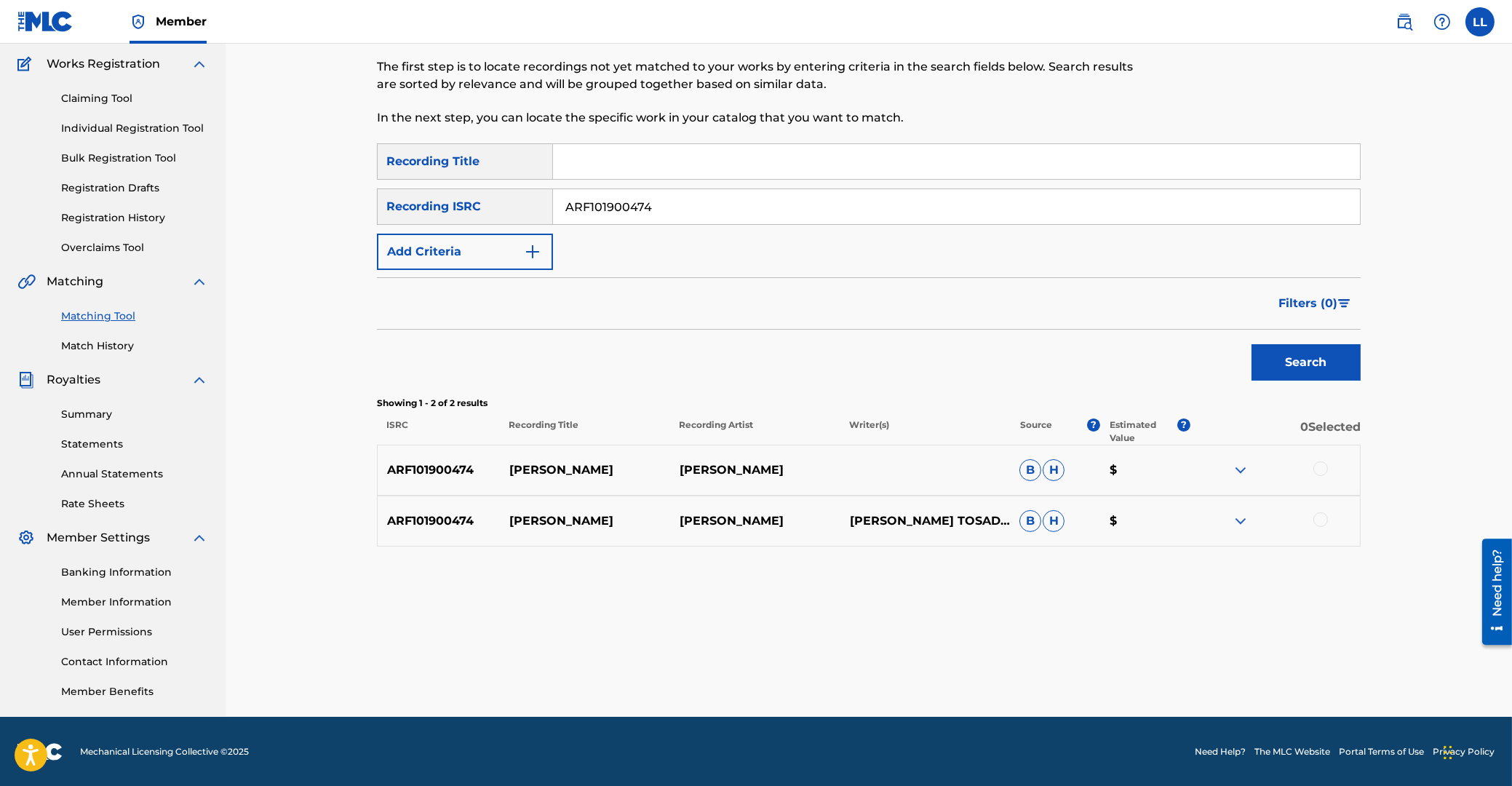
click at [1319, 465] on div at bounding box center [1320, 468] width 14 height 14
click at [1316, 522] on div at bounding box center [1320, 520] width 14 height 14
click at [1237, 471] on img at bounding box center [1241, 470] width 18 height 18
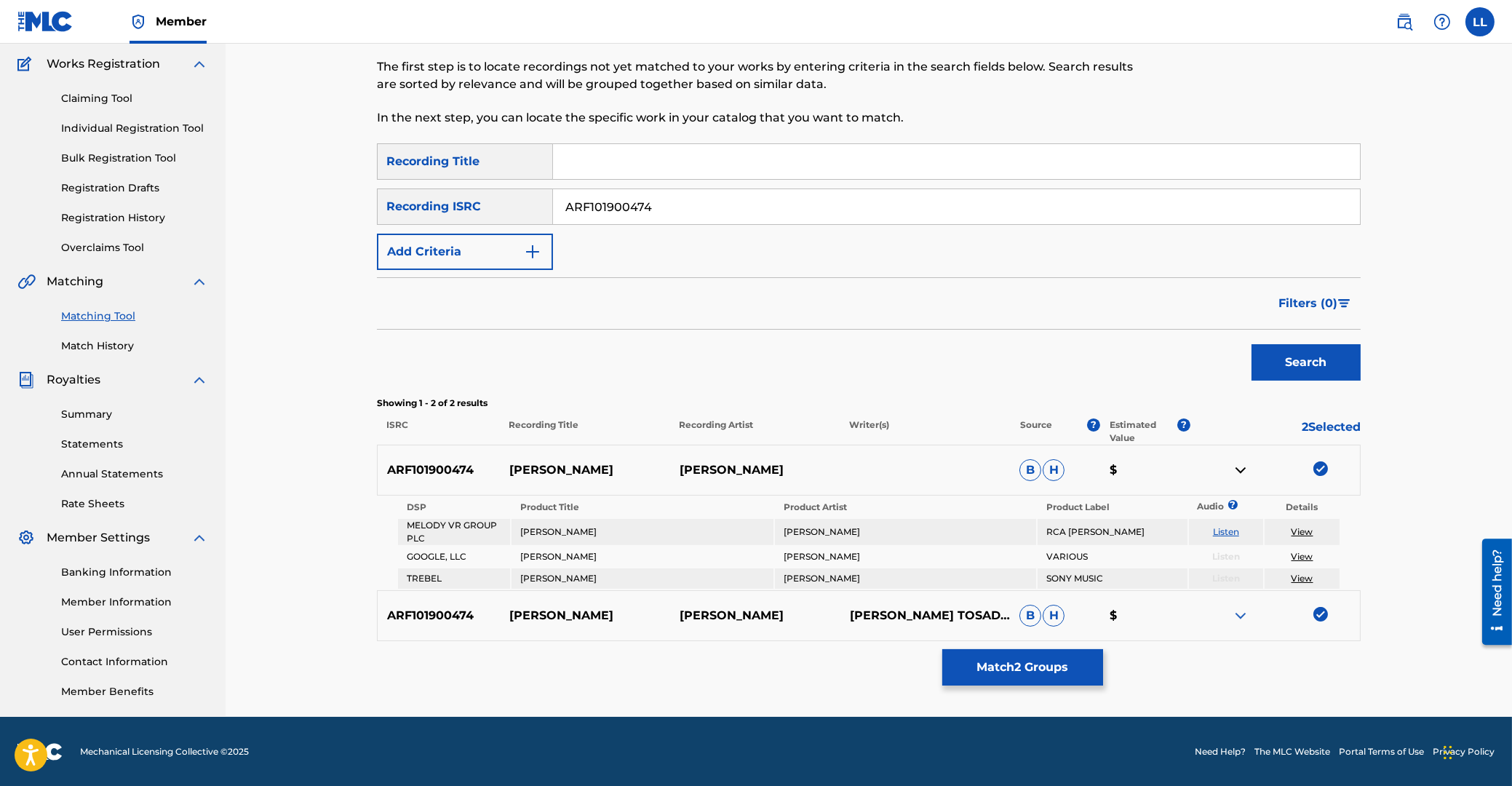
click at [1240, 615] on img at bounding box center [1241, 616] width 18 height 18
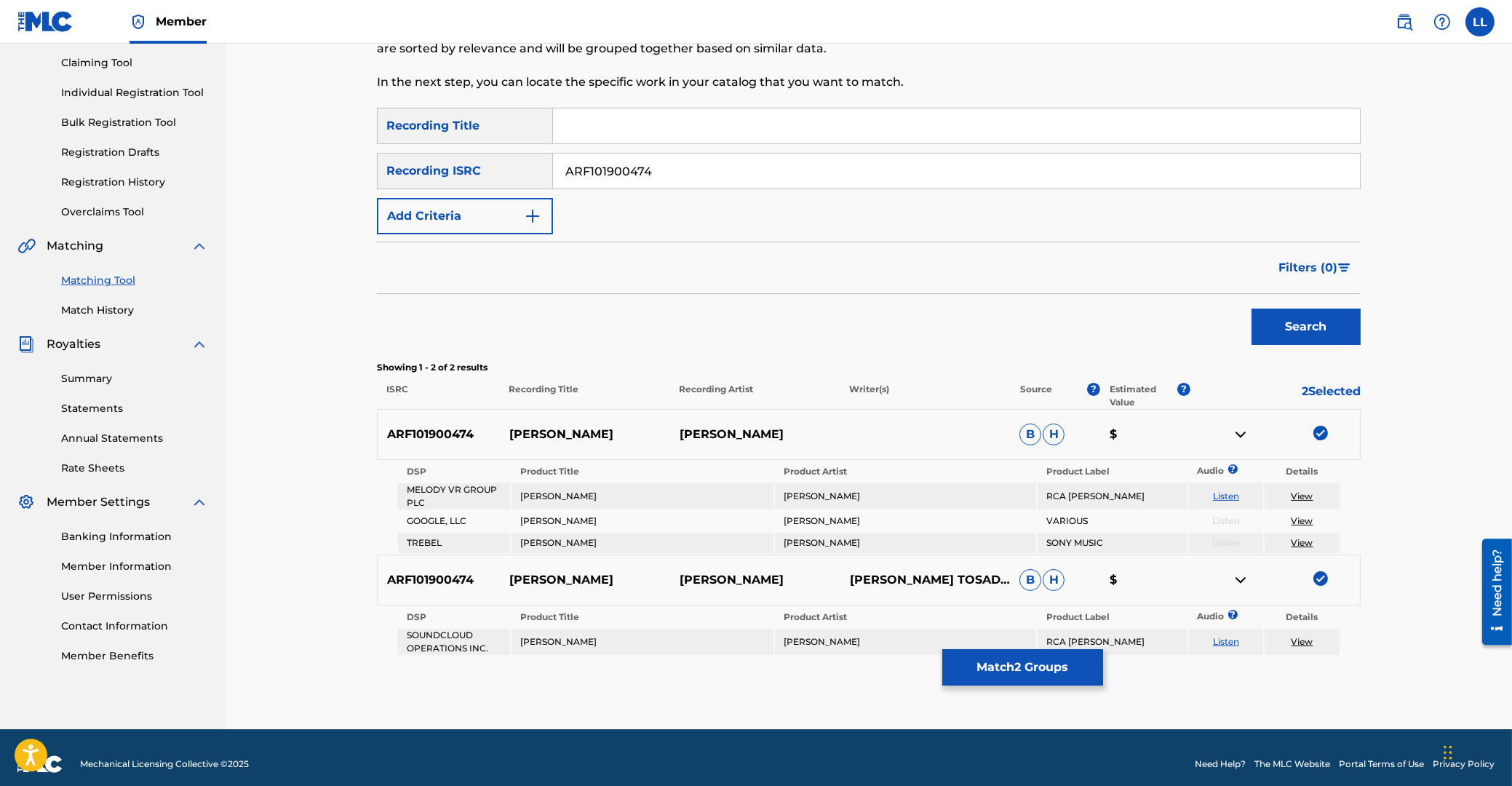
scroll to position [164, 0]
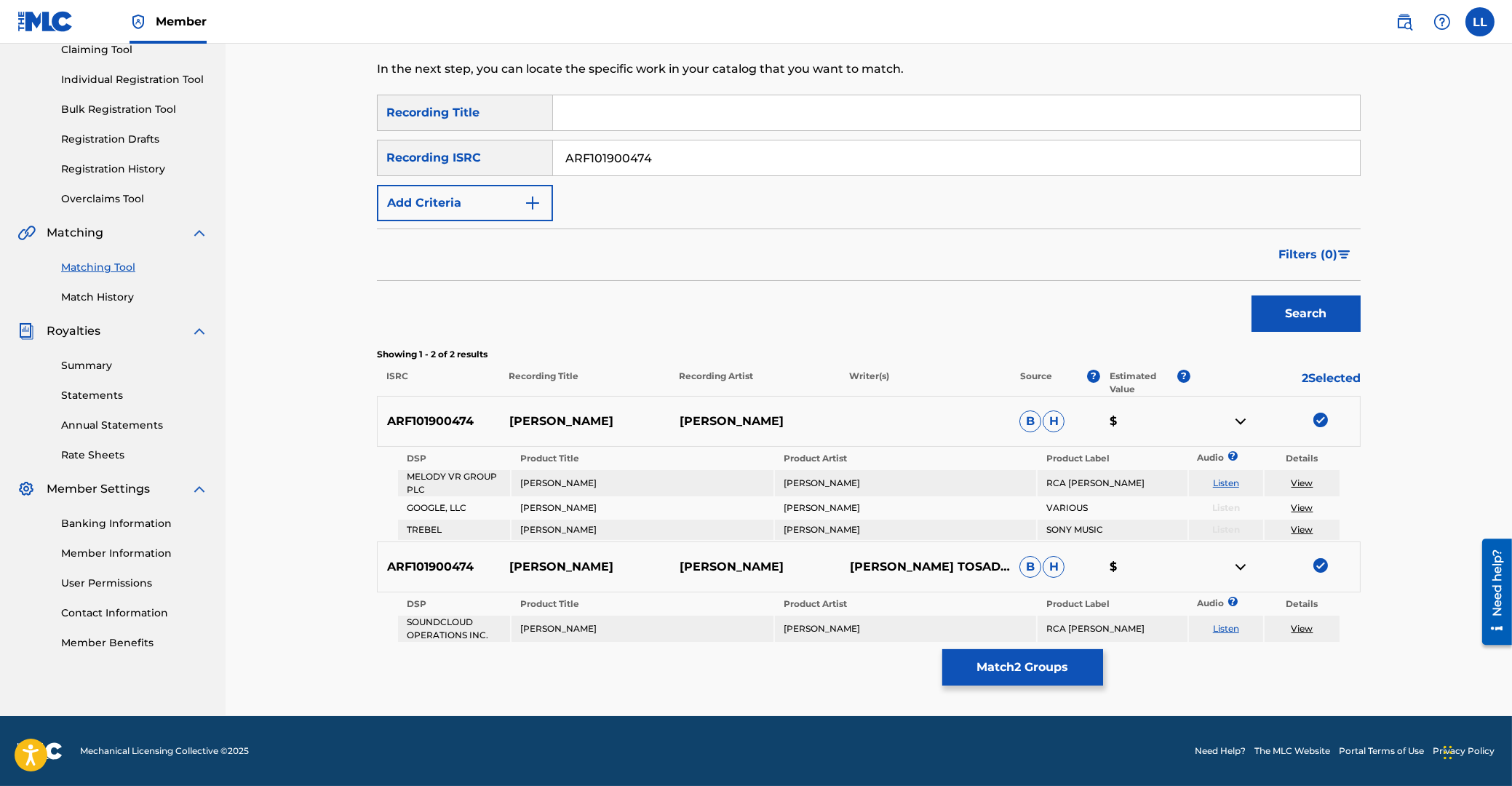
click at [1021, 663] on button "Match 2 Groups" at bounding box center [1023, 666] width 160 height 36
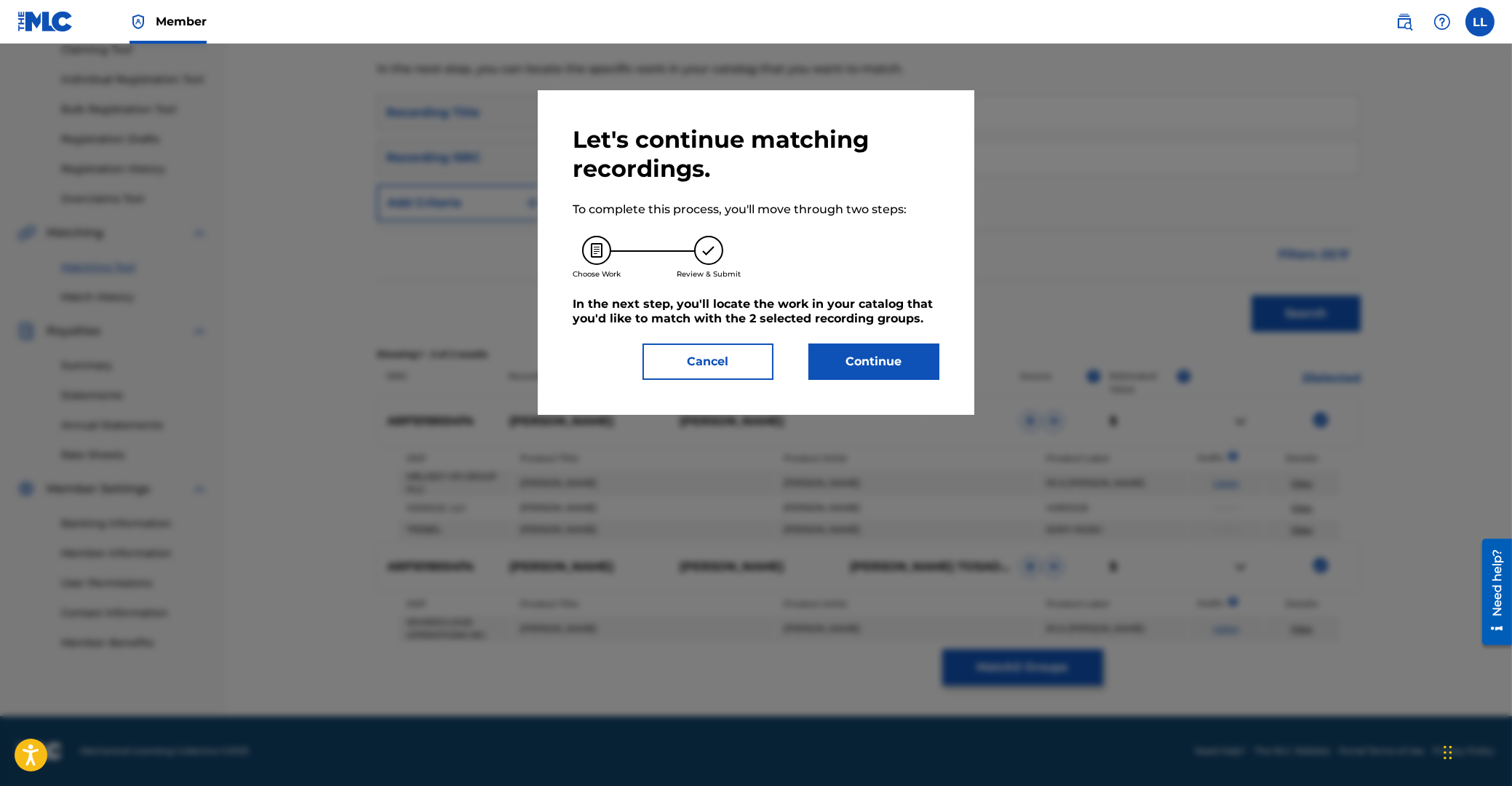
click at [891, 377] on button "Continue" at bounding box center [874, 361] width 131 height 36
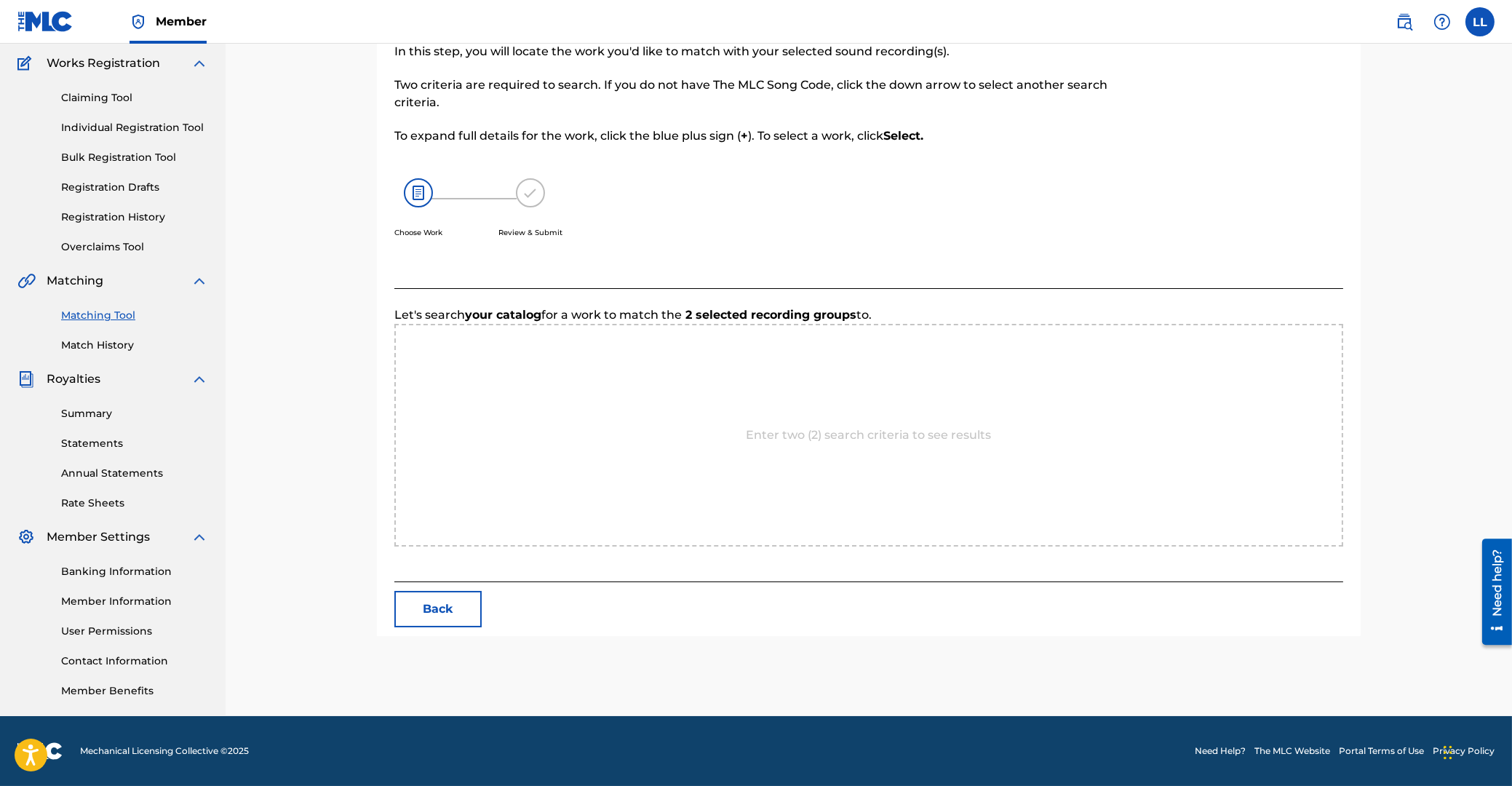
scroll to position [115, 0]
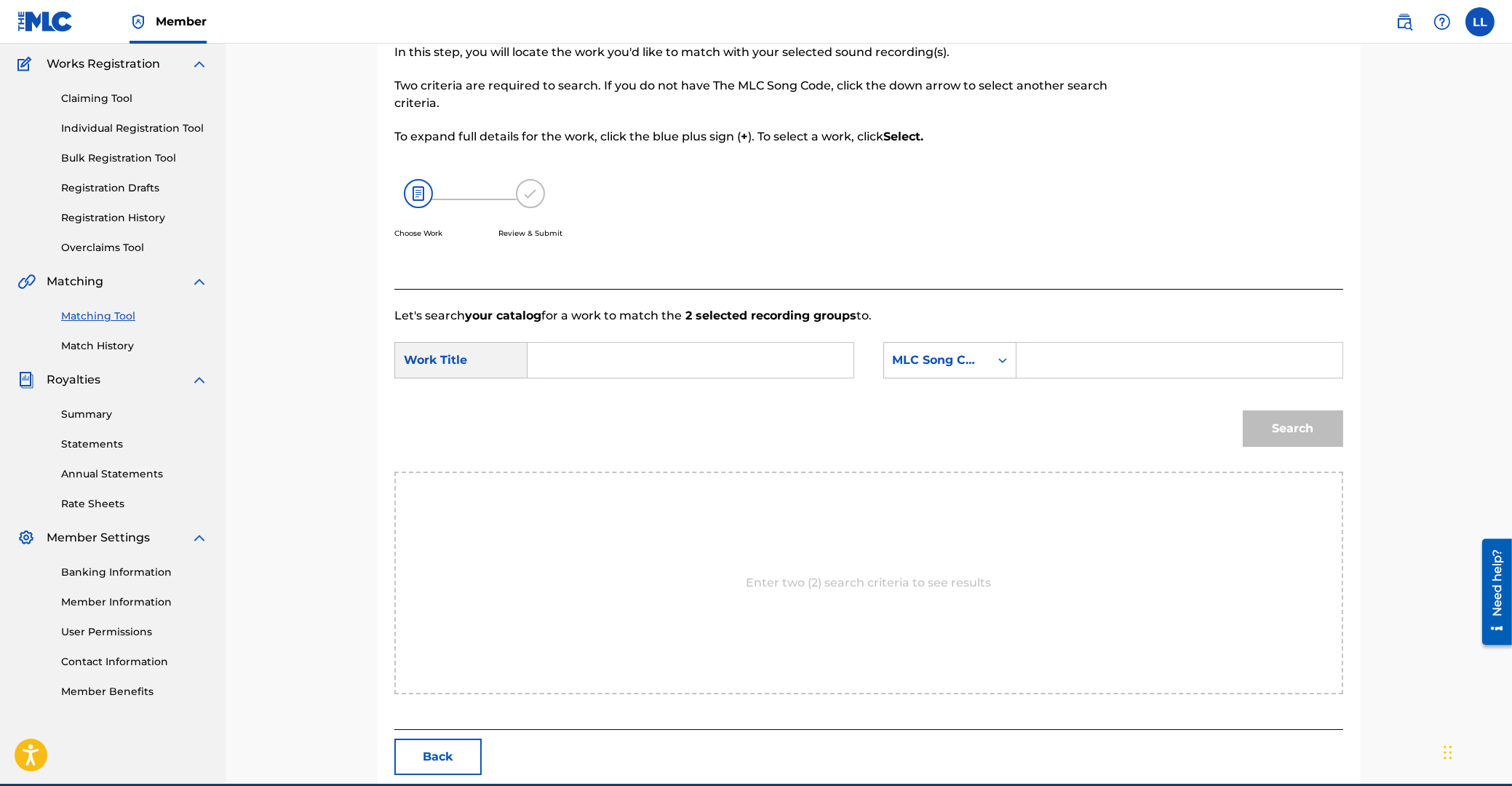
click at [717, 364] on input "Search Form" at bounding box center [691, 360] width 302 height 35
type input "maelstrom"
paste input "MA8YZC"
type input "MA8YZC"
click at [1242, 411] on button "Search" at bounding box center [1292, 428] width 100 height 36
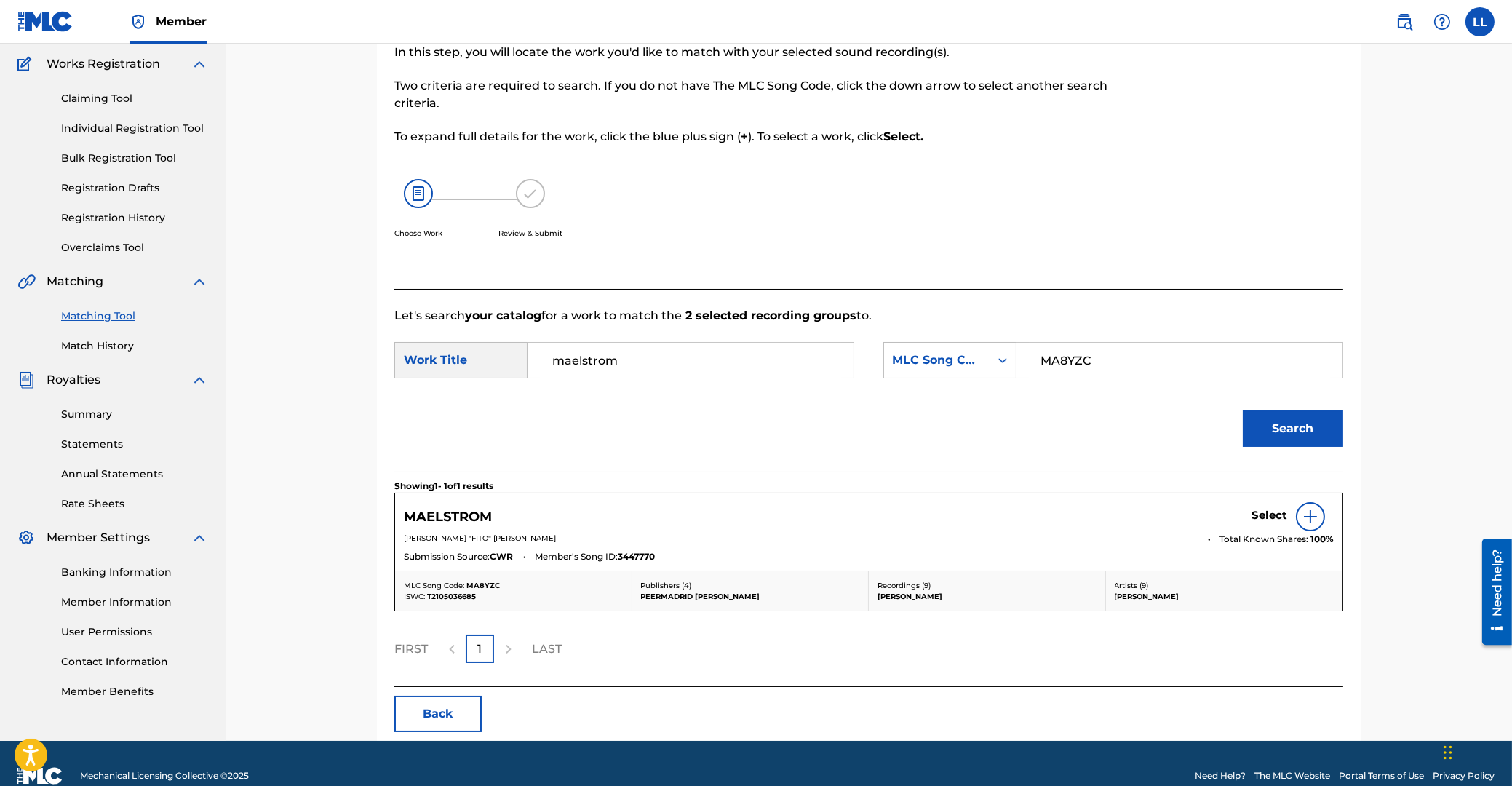
click at [1273, 514] on h5 "Select" at bounding box center [1269, 515] width 35 height 14
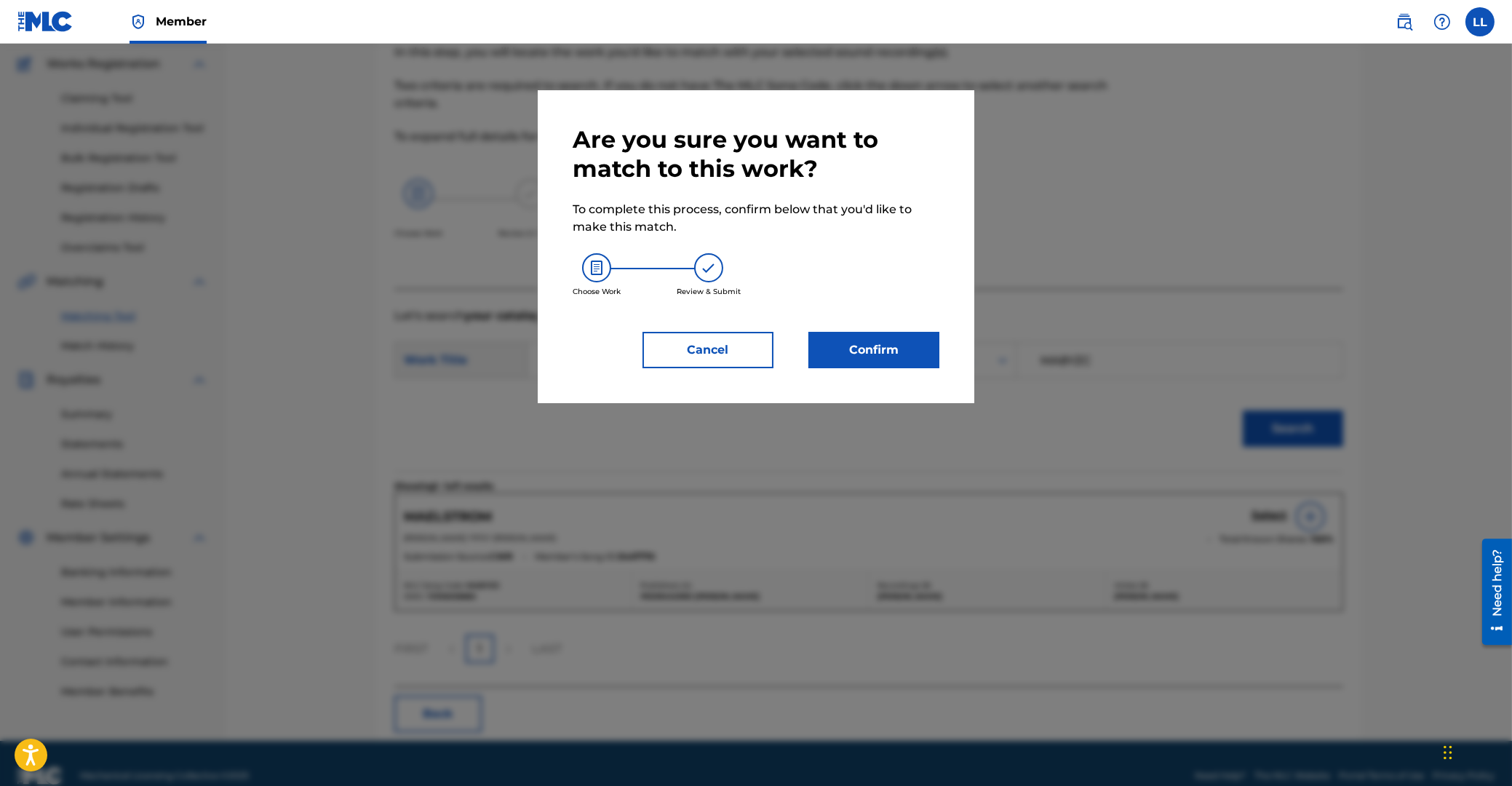
click at [886, 357] on button "Confirm" at bounding box center [874, 350] width 131 height 36
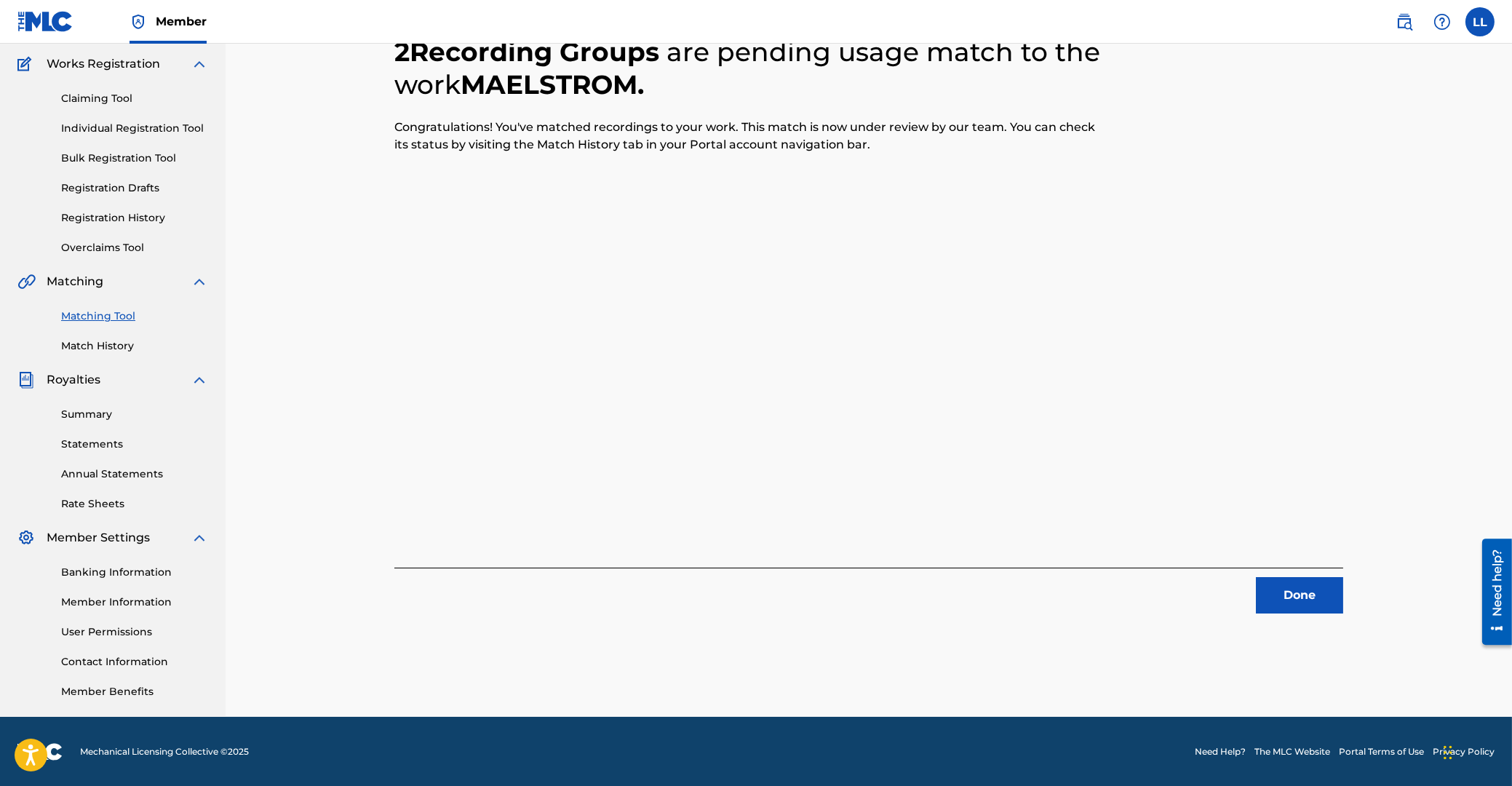
click at [1281, 583] on button "Done" at bounding box center [1299, 594] width 87 height 36
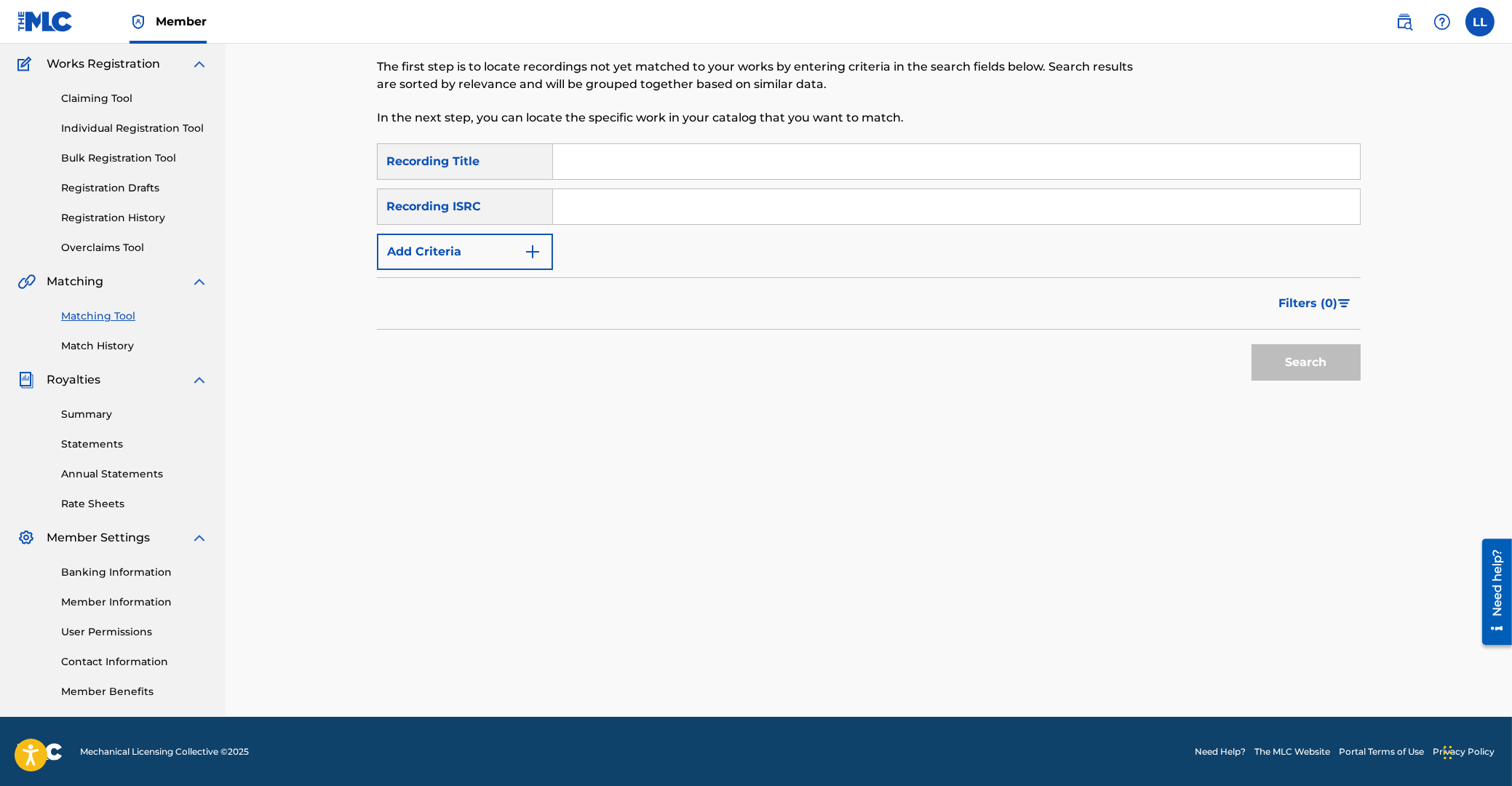
click at [796, 206] on input "Search Form" at bounding box center [956, 207] width 807 height 35
paste input "ARF102200001"
type input "ARF102200001"
click at [1306, 362] on button "Search" at bounding box center [1306, 362] width 109 height 36
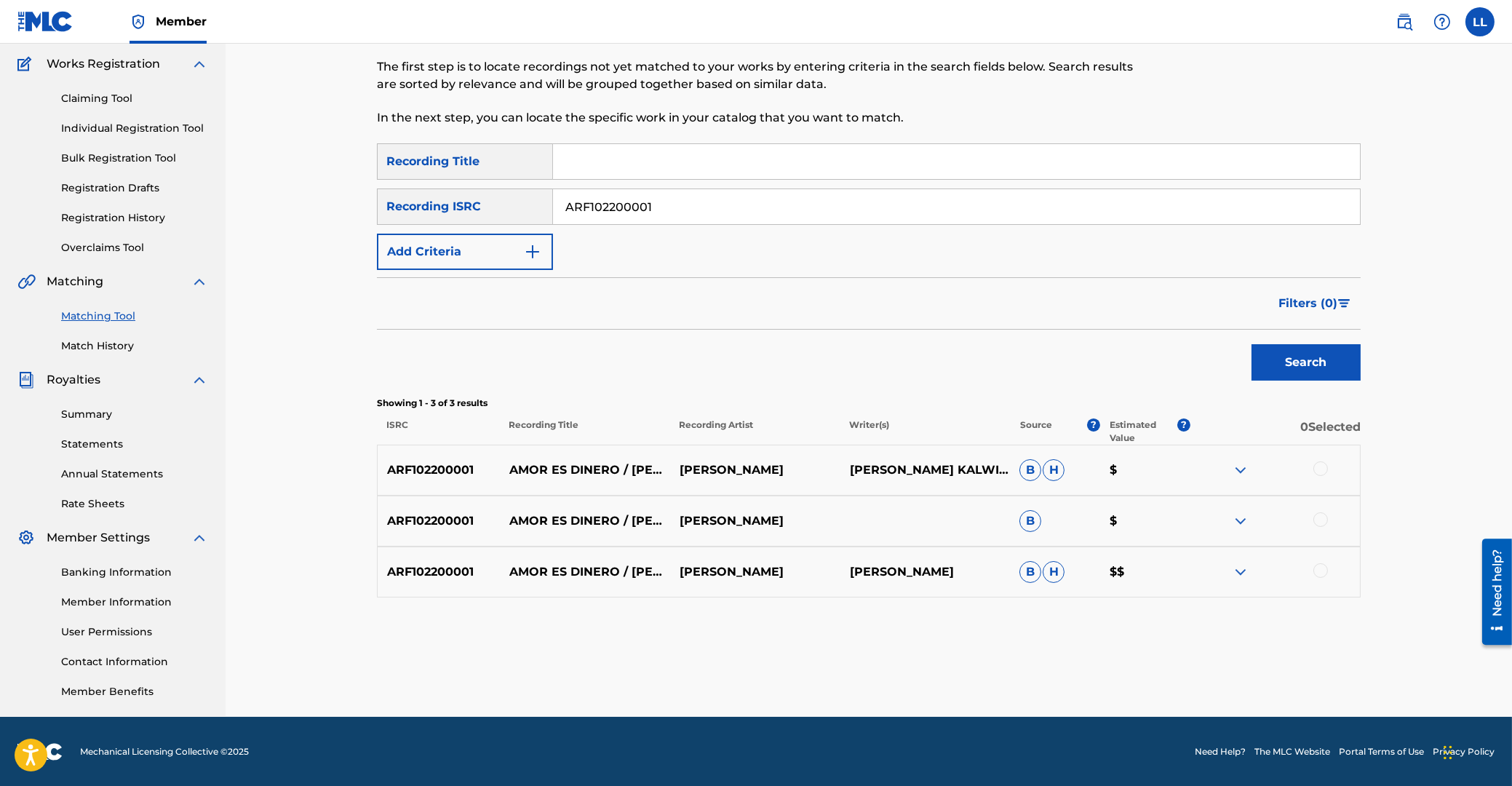
click at [1314, 468] on div at bounding box center [1275, 470] width 170 height 18
click at [1324, 520] on div at bounding box center [1320, 520] width 14 height 14
click at [1321, 468] on div at bounding box center [1320, 468] width 14 height 14
click at [1319, 567] on div at bounding box center [1320, 570] width 14 height 14
click at [1038, 656] on button "Match 3 Groups" at bounding box center [1023, 666] width 160 height 36
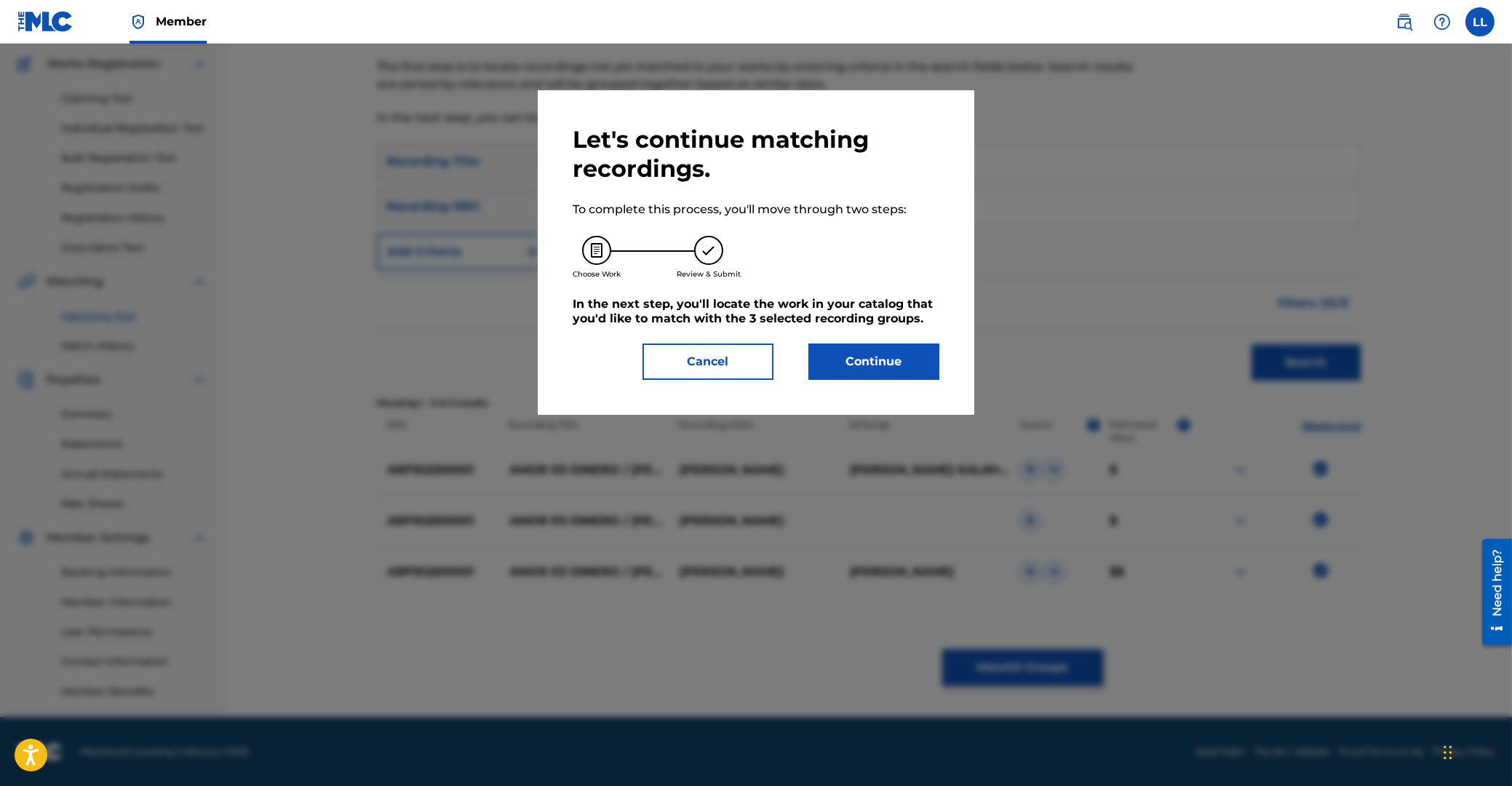
click at [893, 355] on button "Continue" at bounding box center [874, 361] width 131 height 36
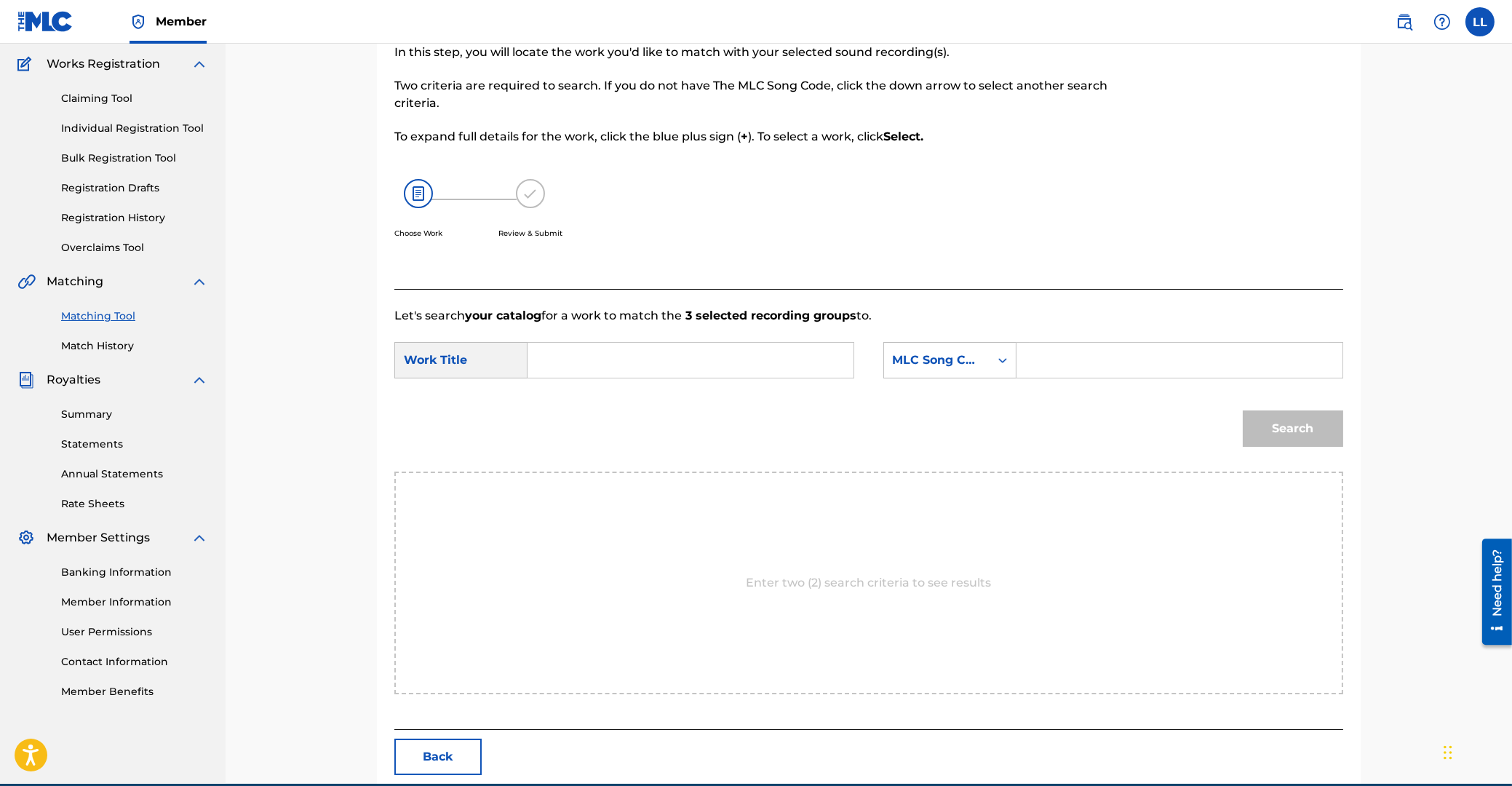
click at [630, 356] on input "Search Form" at bounding box center [691, 360] width 302 height 35
type input "amor"
paste input "AD4K64"
type input "AD4K64"
click at [1242, 411] on button "Search" at bounding box center [1292, 428] width 100 height 36
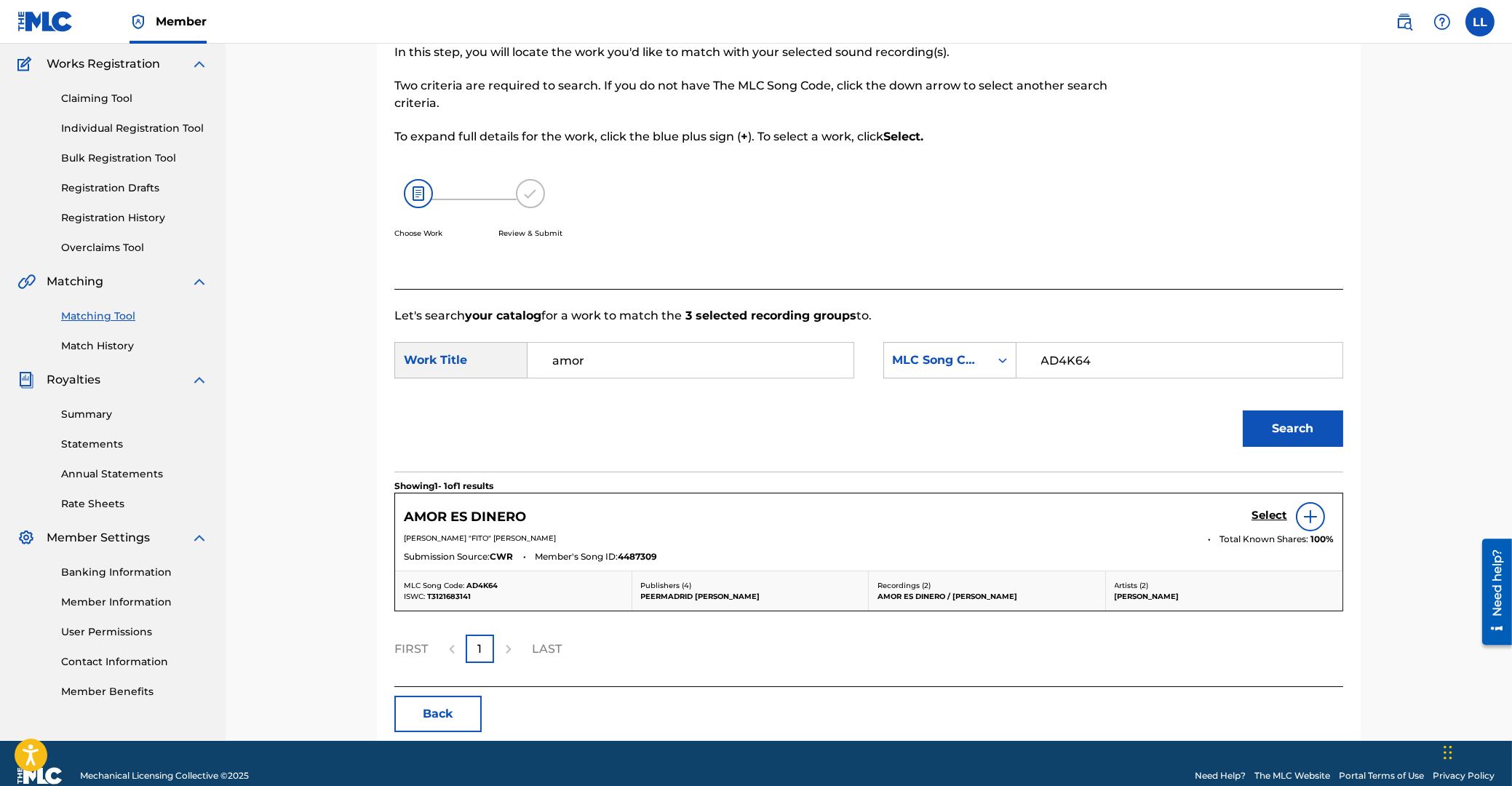
click at [1263, 514] on h5 "Select" at bounding box center [1269, 515] width 35 height 14
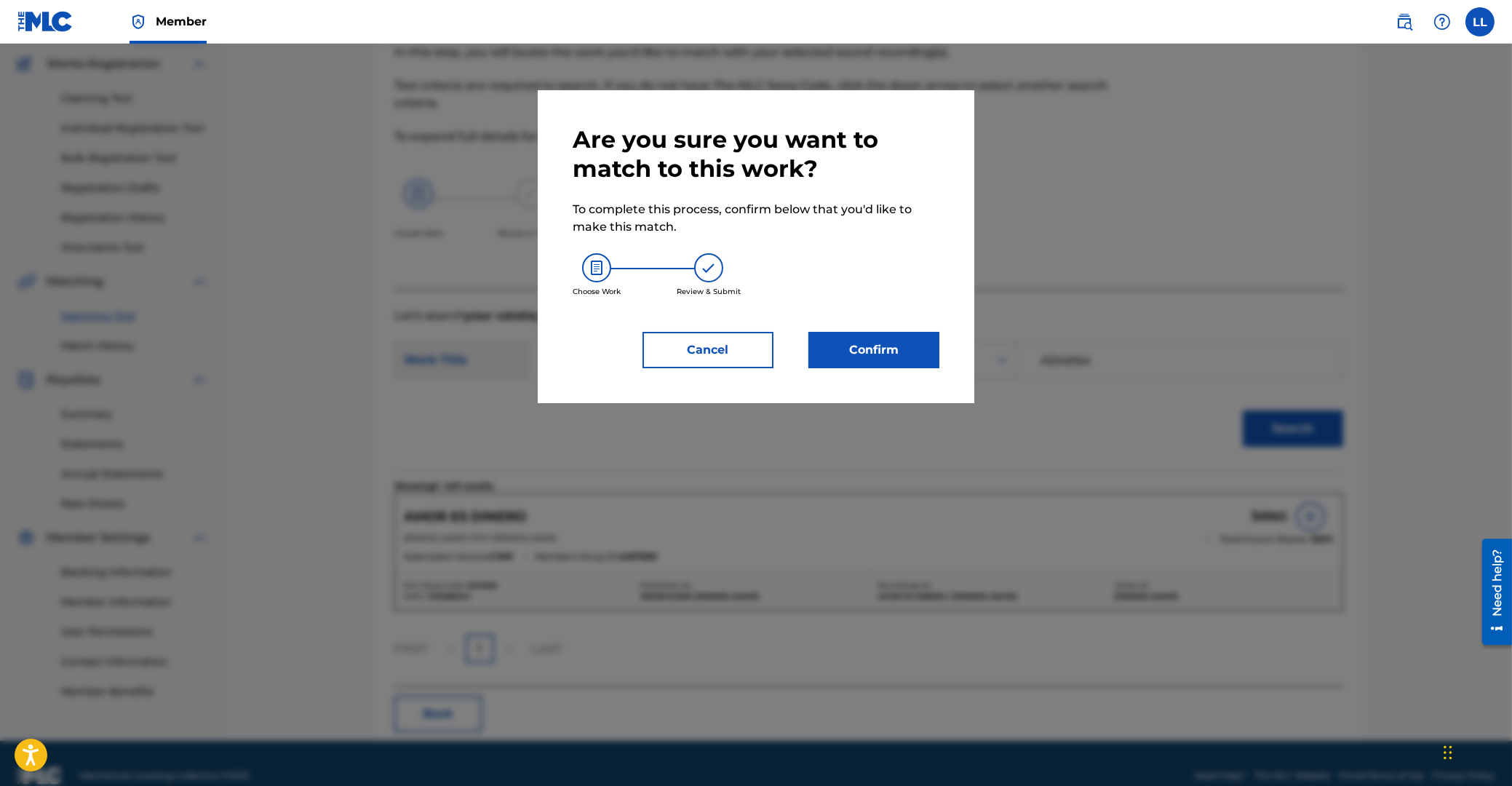
click at [892, 363] on button "Confirm" at bounding box center [874, 350] width 131 height 36
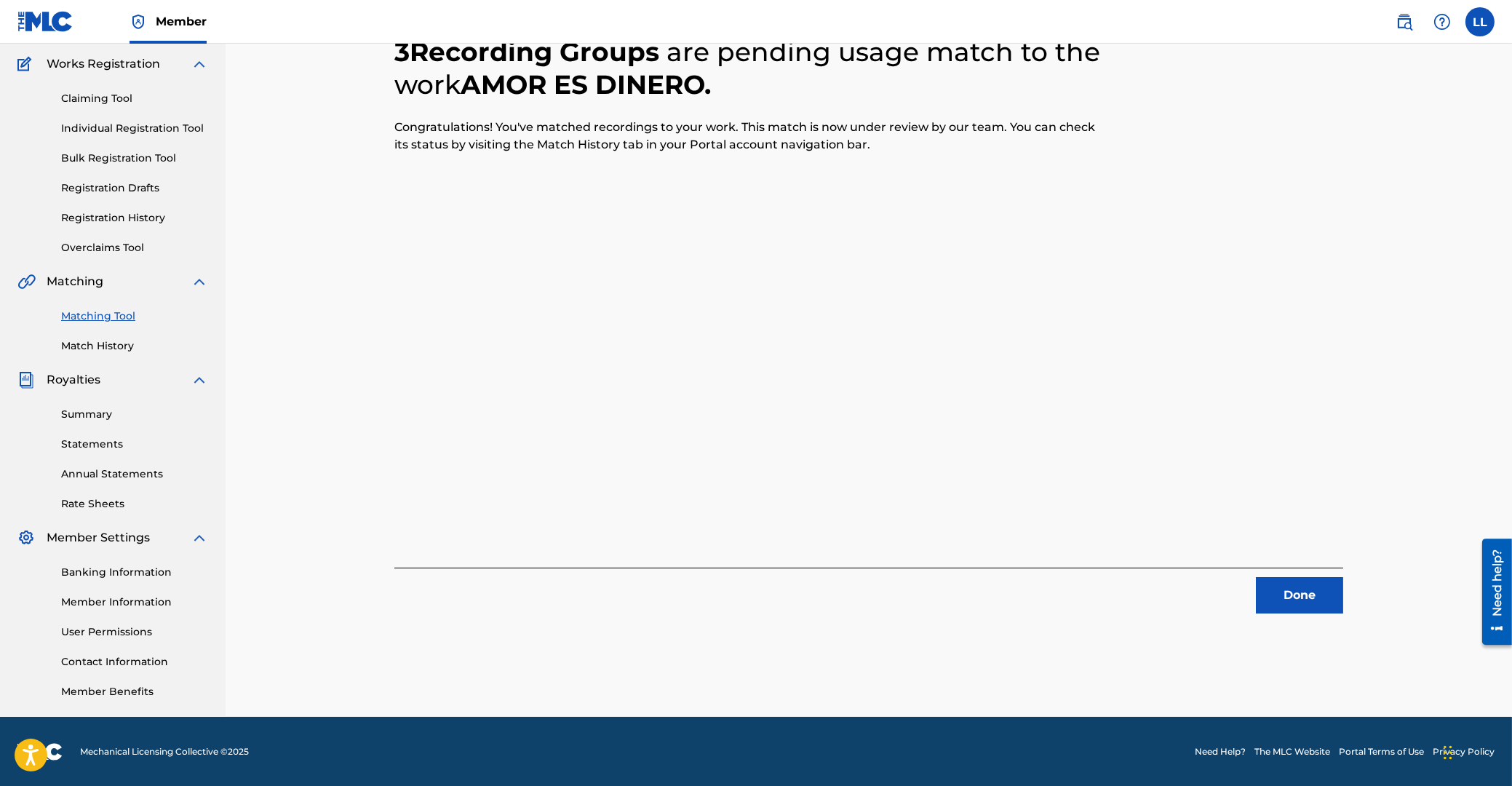
click at [1298, 594] on button "Done" at bounding box center [1299, 594] width 87 height 36
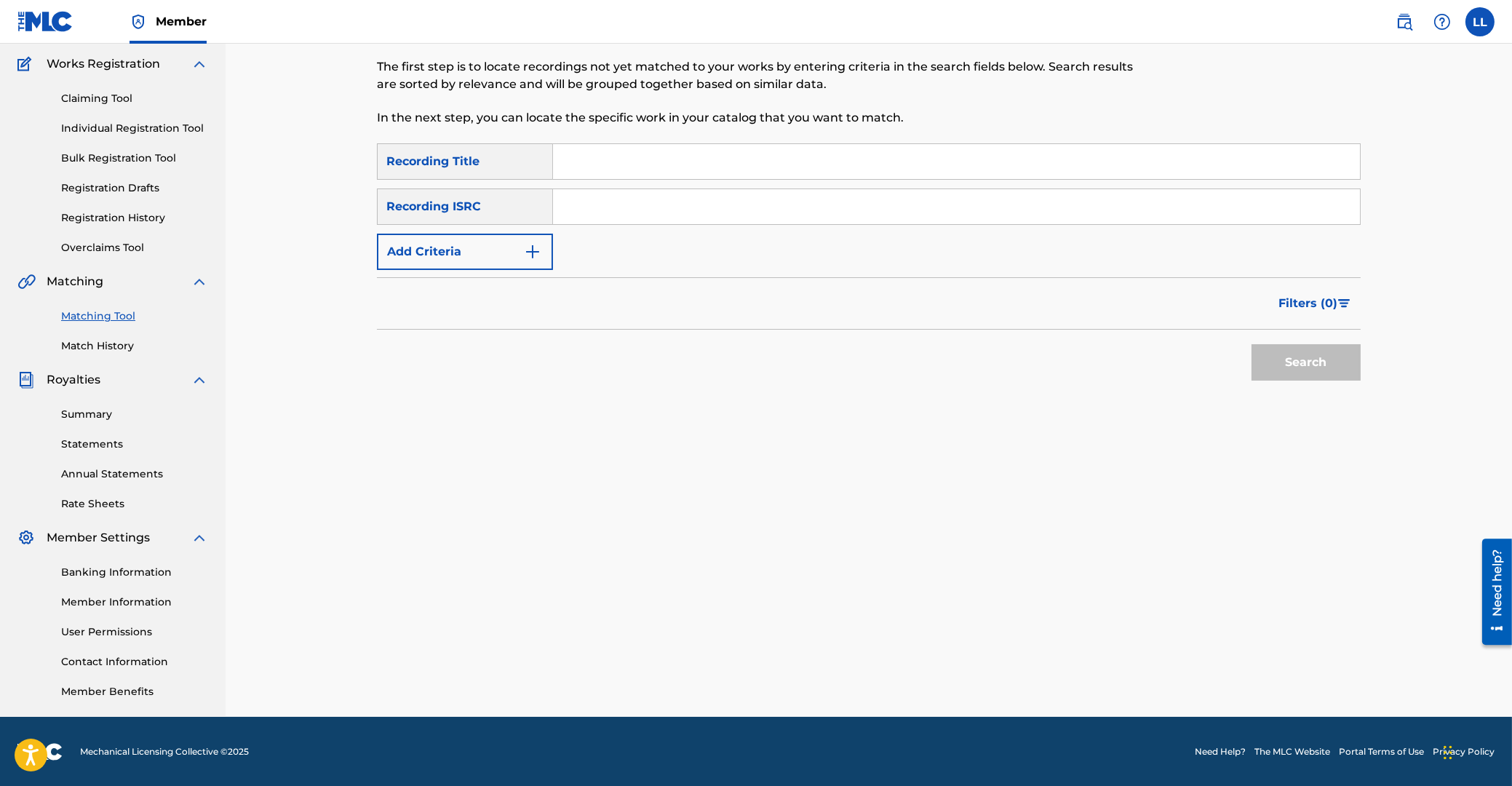
click at [636, 201] on input "Search Form" at bounding box center [956, 207] width 807 height 35
paste input "ARF102200005"
type input "ARF102200005"
click at [1295, 360] on button "Search" at bounding box center [1306, 362] width 109 height 36
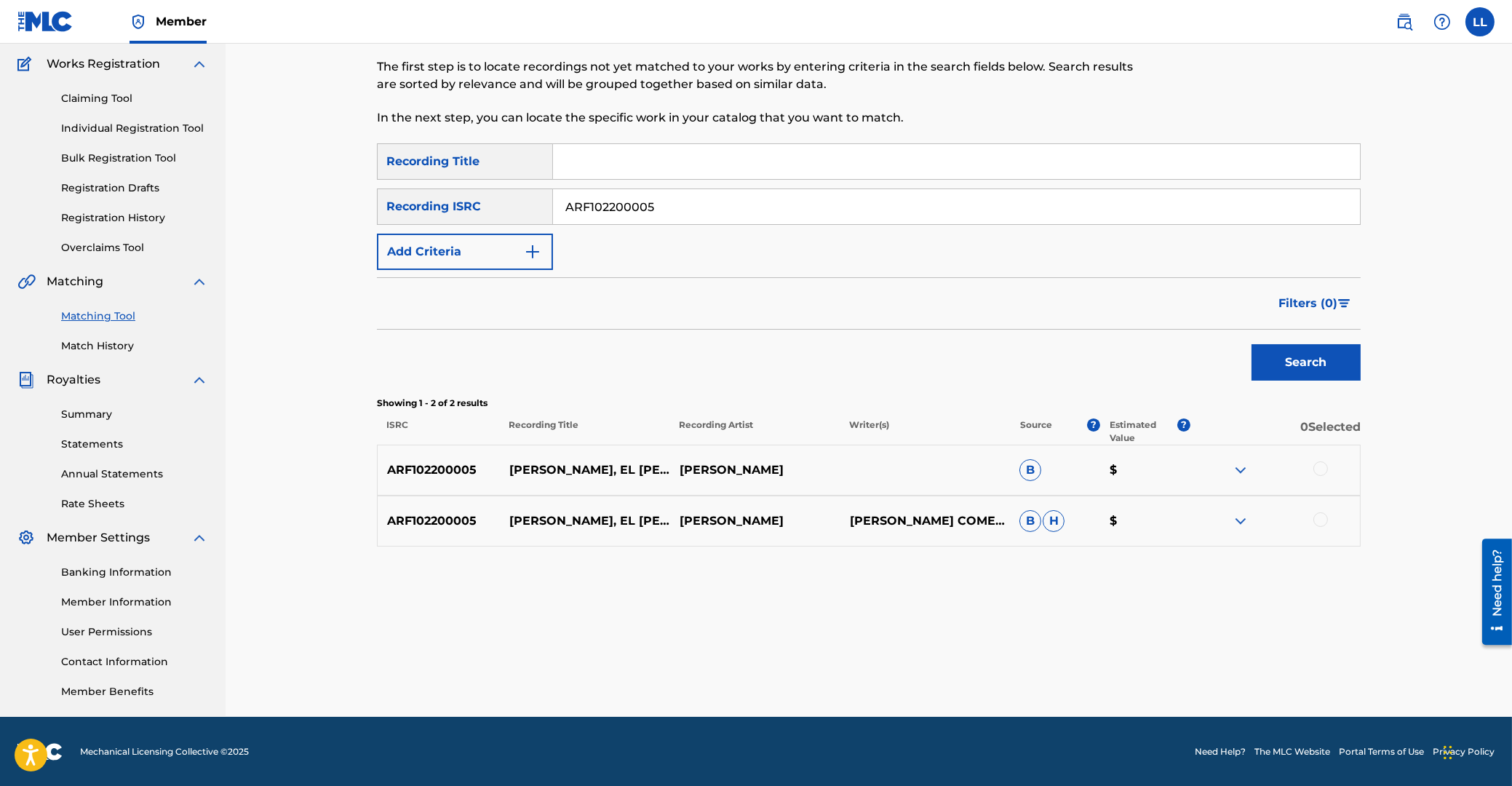
click at [1319, 465] on div at bounding box center [1320, 468] width 14 height 14
click at [1318, 520] on div at bounding box center [1320, 520] width 14 height 14
click at [1033, 666] on button "Match 2 Groups" at bounding box center [1023, 666] width 160 height 36
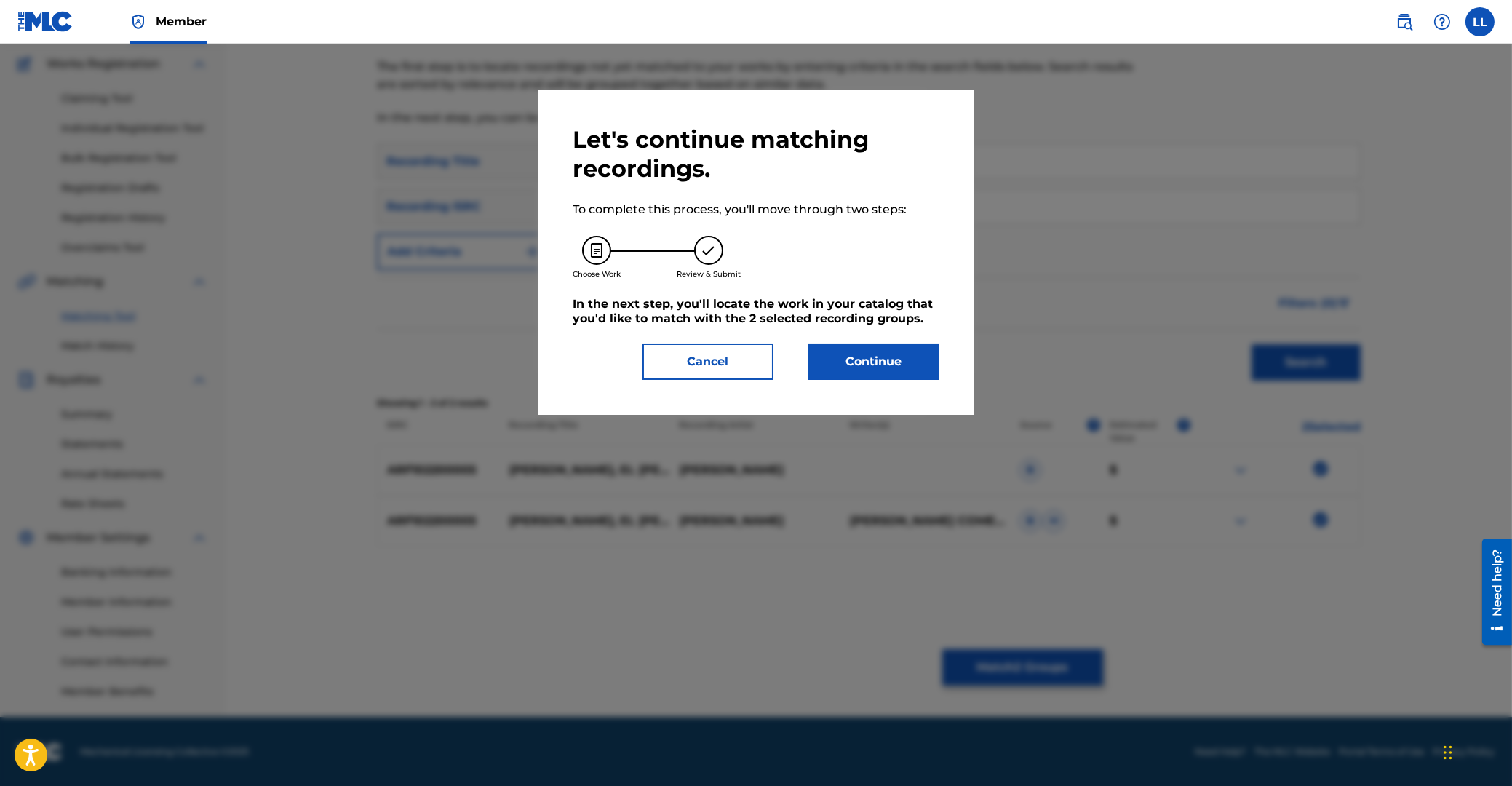
click at [883, 367] on button "Continue" at bounding box center [874, 361] width 131 height 36
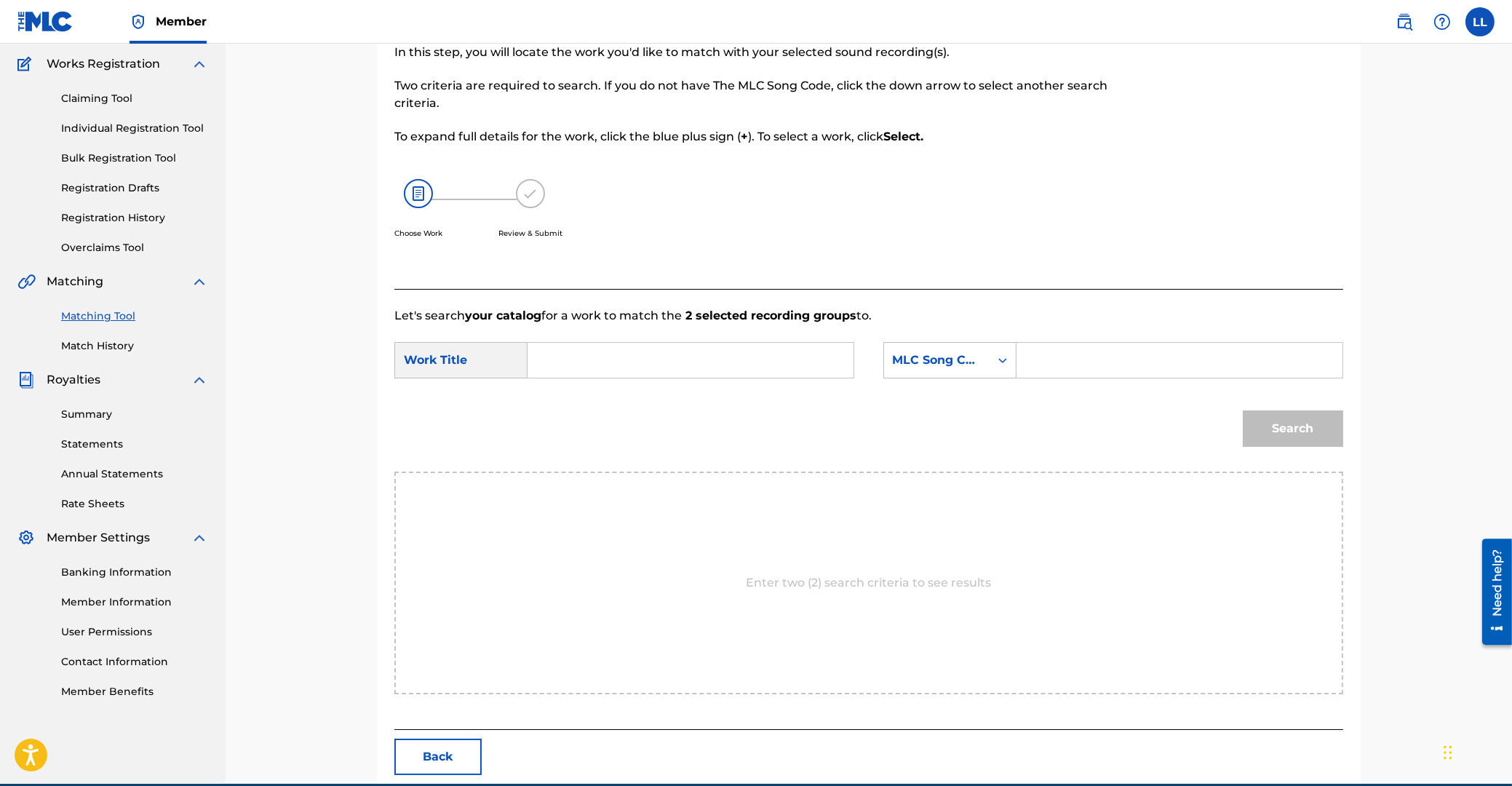
click at [705, 364] on input "Search Form" at bounding box center [691, 360] width 302 height 35
type input "[PERSON_NAME]"
paste input "HA7TU1"
type input "HA7TU1"
click at [1242, 411] on button "Search" at bounding box center [1292, 428] width 100 height 36
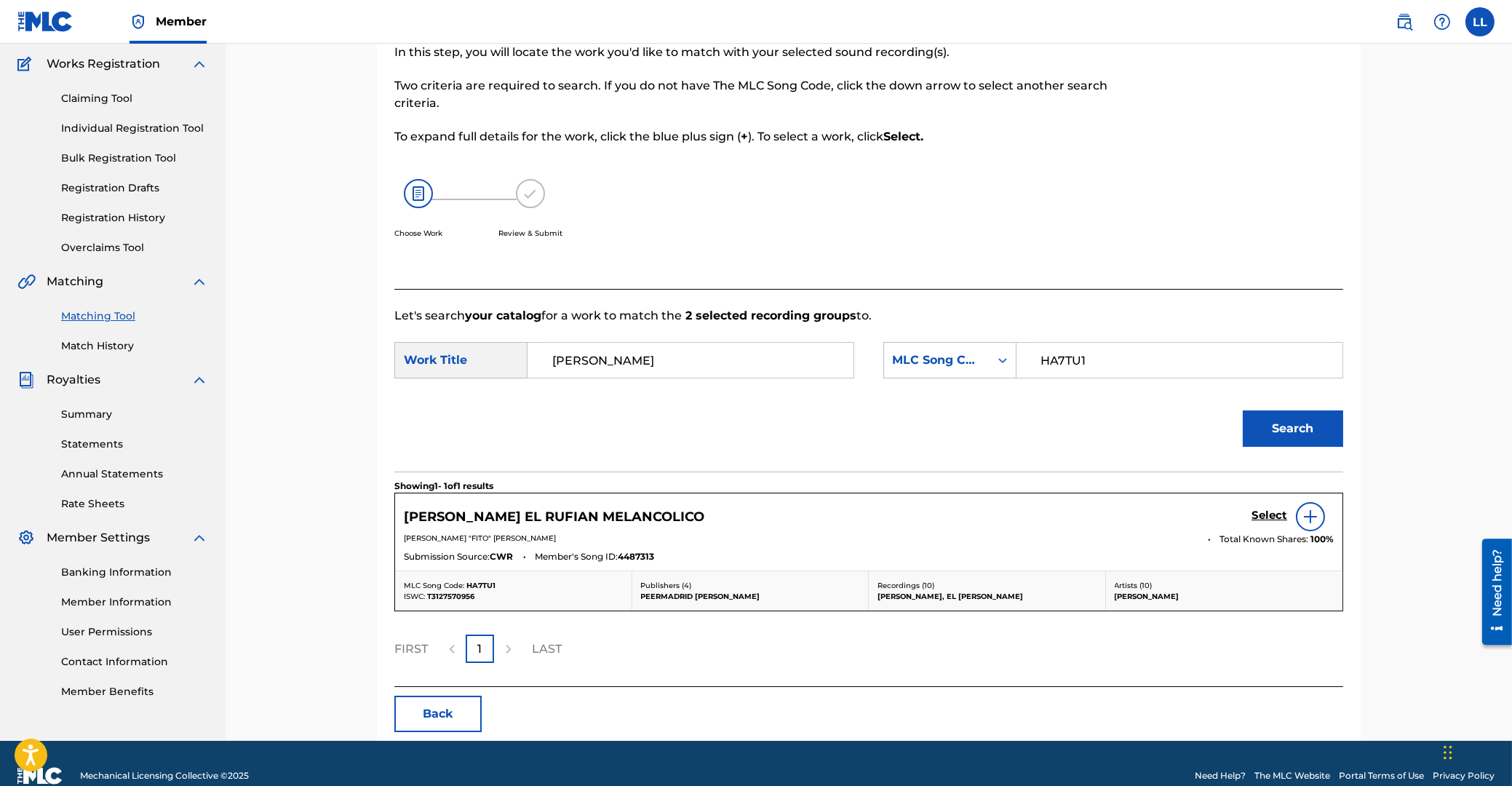
click at [1273, 517] on h5 "Select" at bounding box center [1269, 515] width 35 height 14
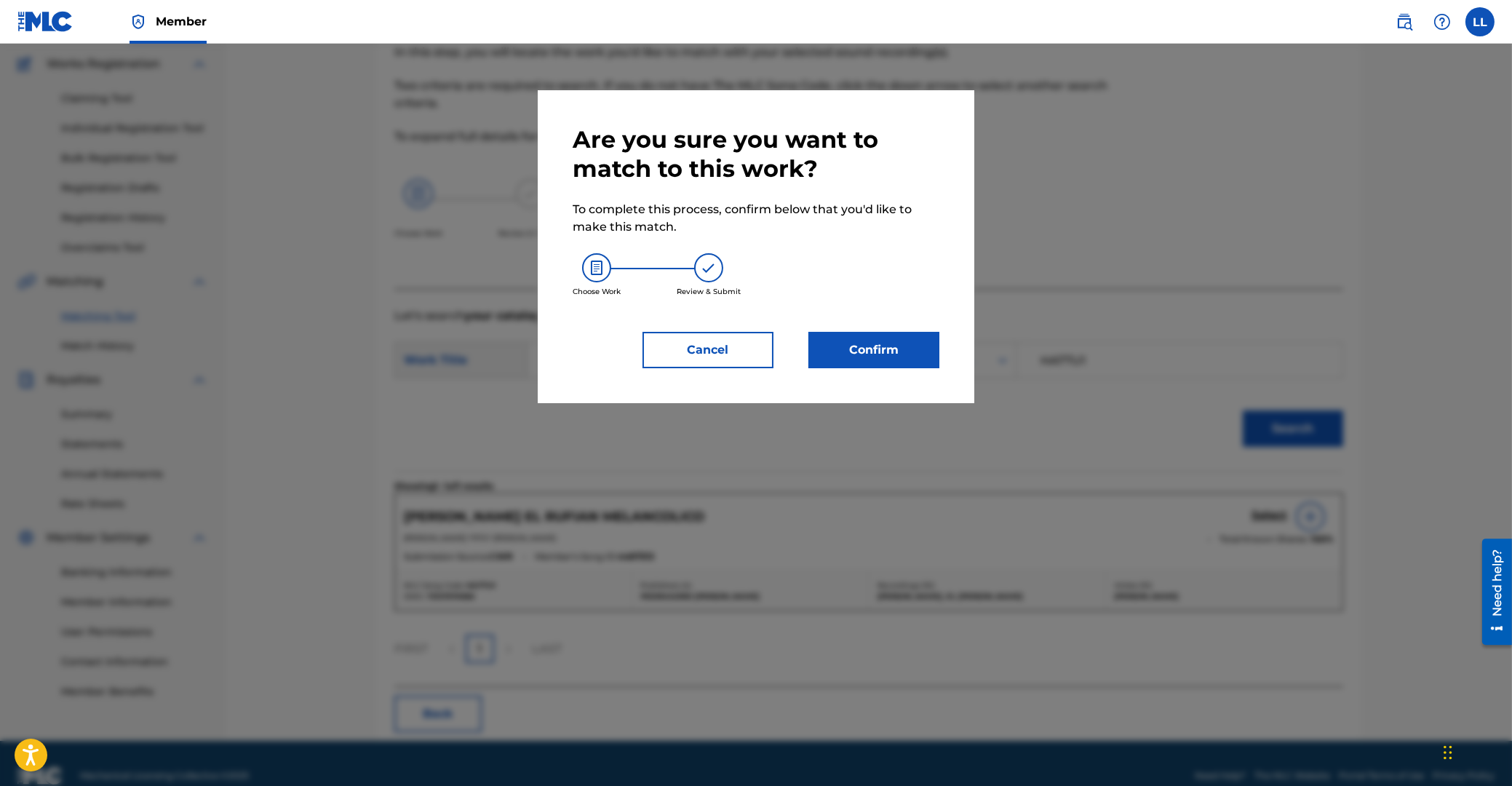
click at [886, 356] on button "Confirm" at bounding box center [874, 350] width 131 height 36
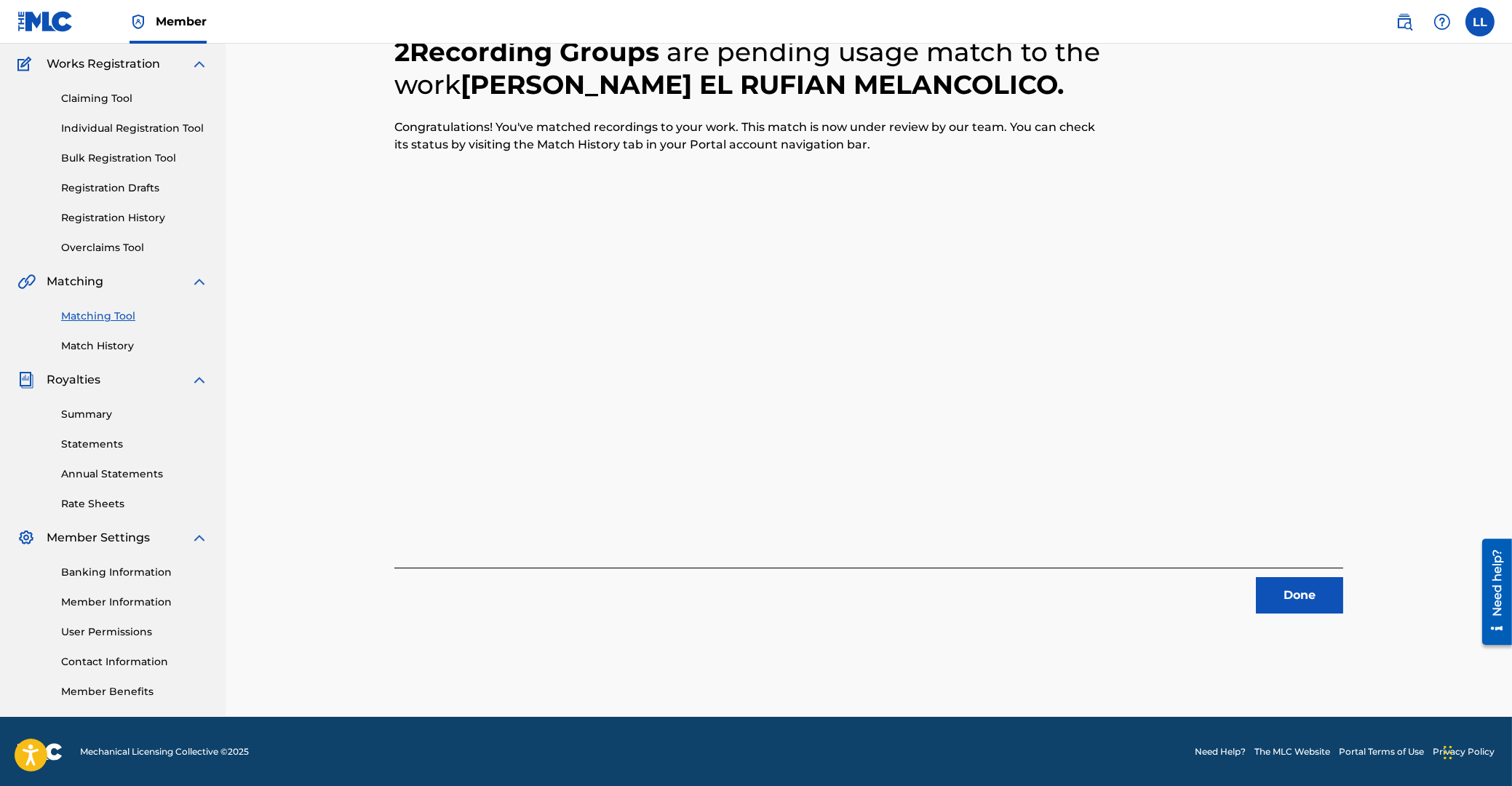
drag, startPoint x: 1311, startPoint y: 596, endPoint x: 26, endPoint y: 420, distance: 1297.0
click at [1310, 597] on button "Done" at bounding box center [1299, 594] width 87 height 36
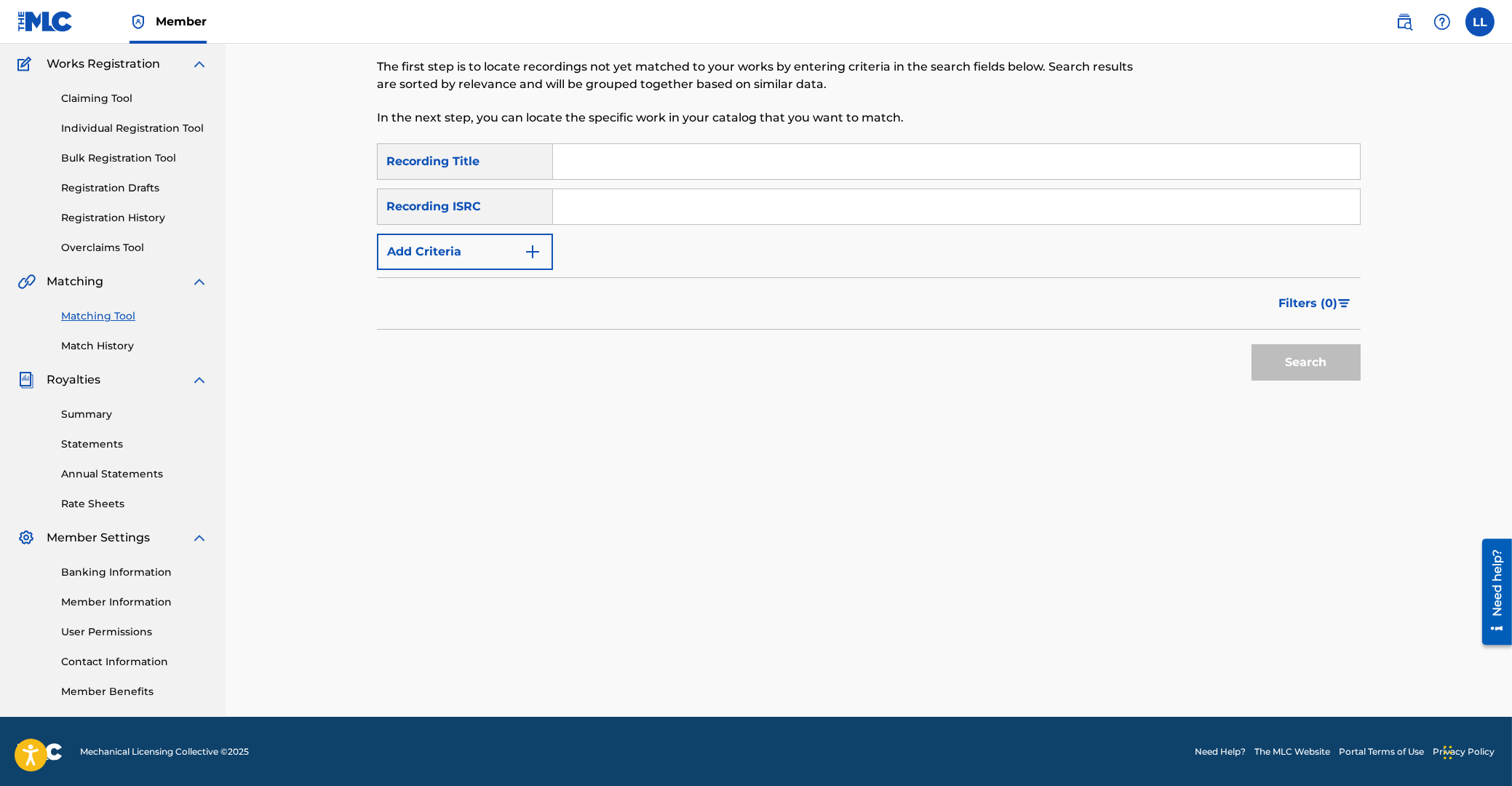
click at [592, 217] on input "Search Form" at bounding box center [956, 207] width 807 height 35
paste input "ARF102200006"
type input "ARF102200006"
click at [1300, 364] on button "Search" at bounding box center [1306, 362] width 109 height 36
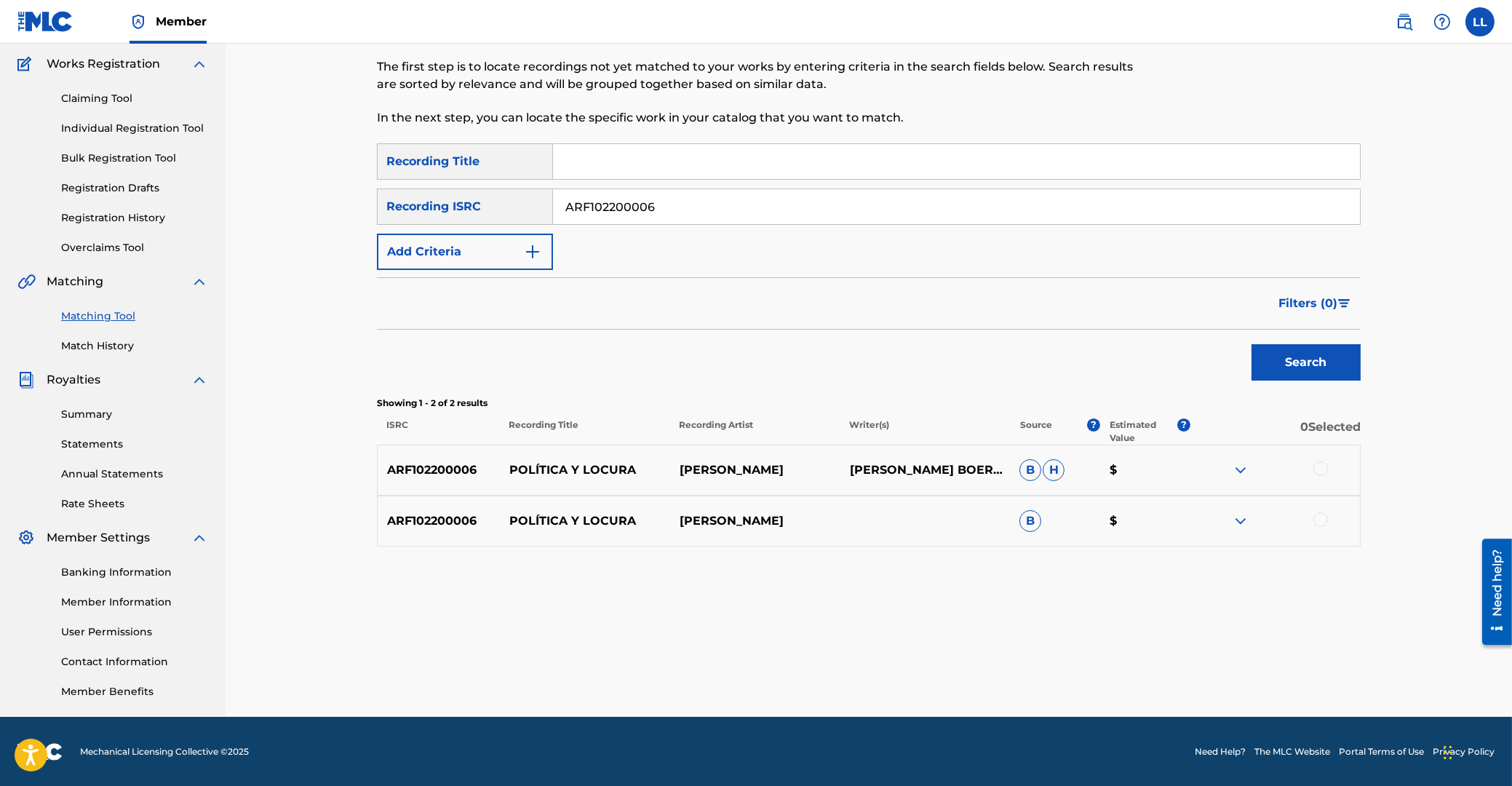
click at [1322, 467] on div at bounding box center [1320, 468] width 14 height 14
click at [1321, 521] on div at bounding box center [1320, 520] width 14 height 14
click at [1011, 671] on button "Match 2 Groups" at bounding box center [1023, 666] width 160 height 36
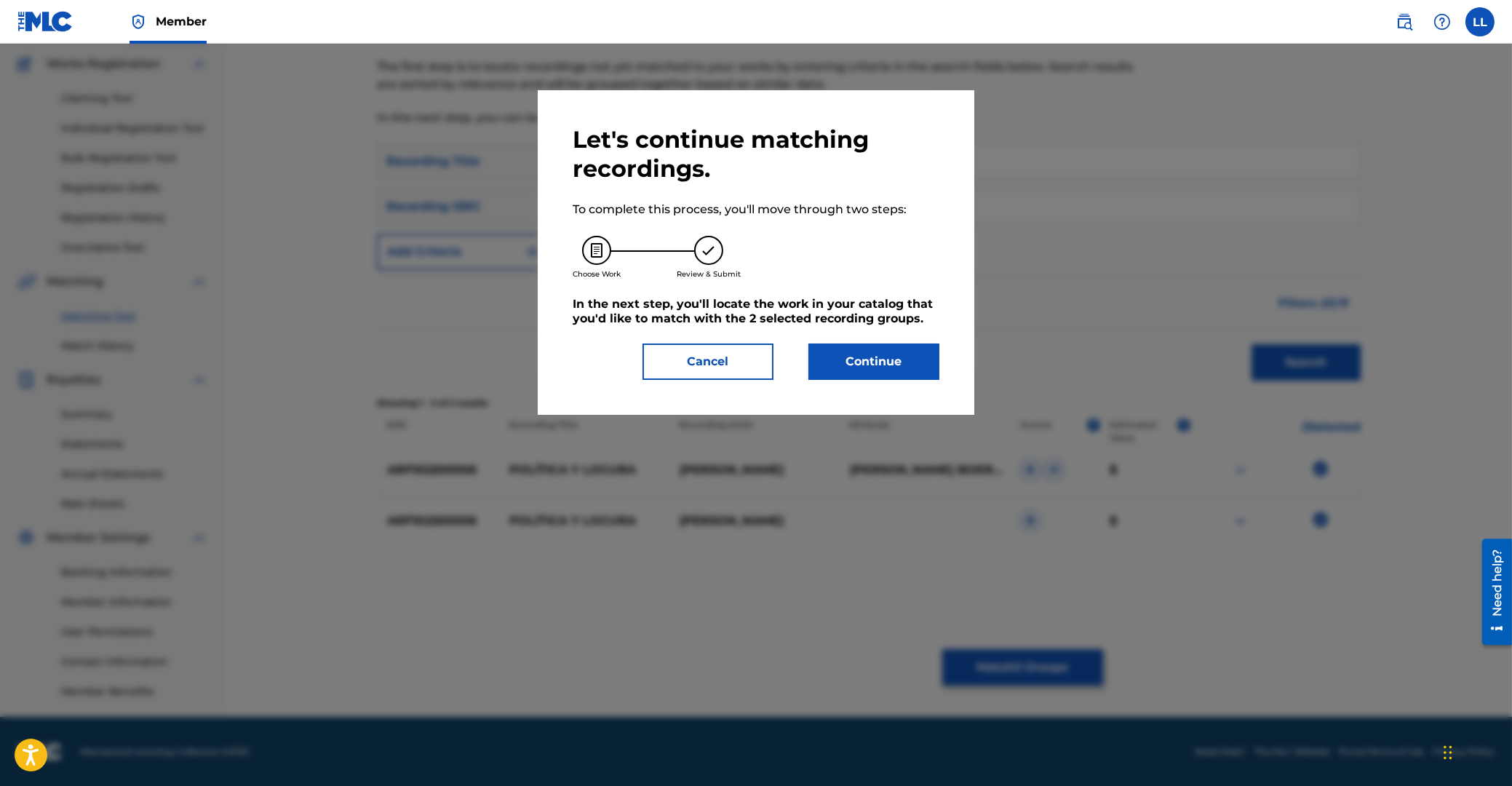
click at [882, 357] on button "Continue" at bounding box center [874, 361] width 131 height 36
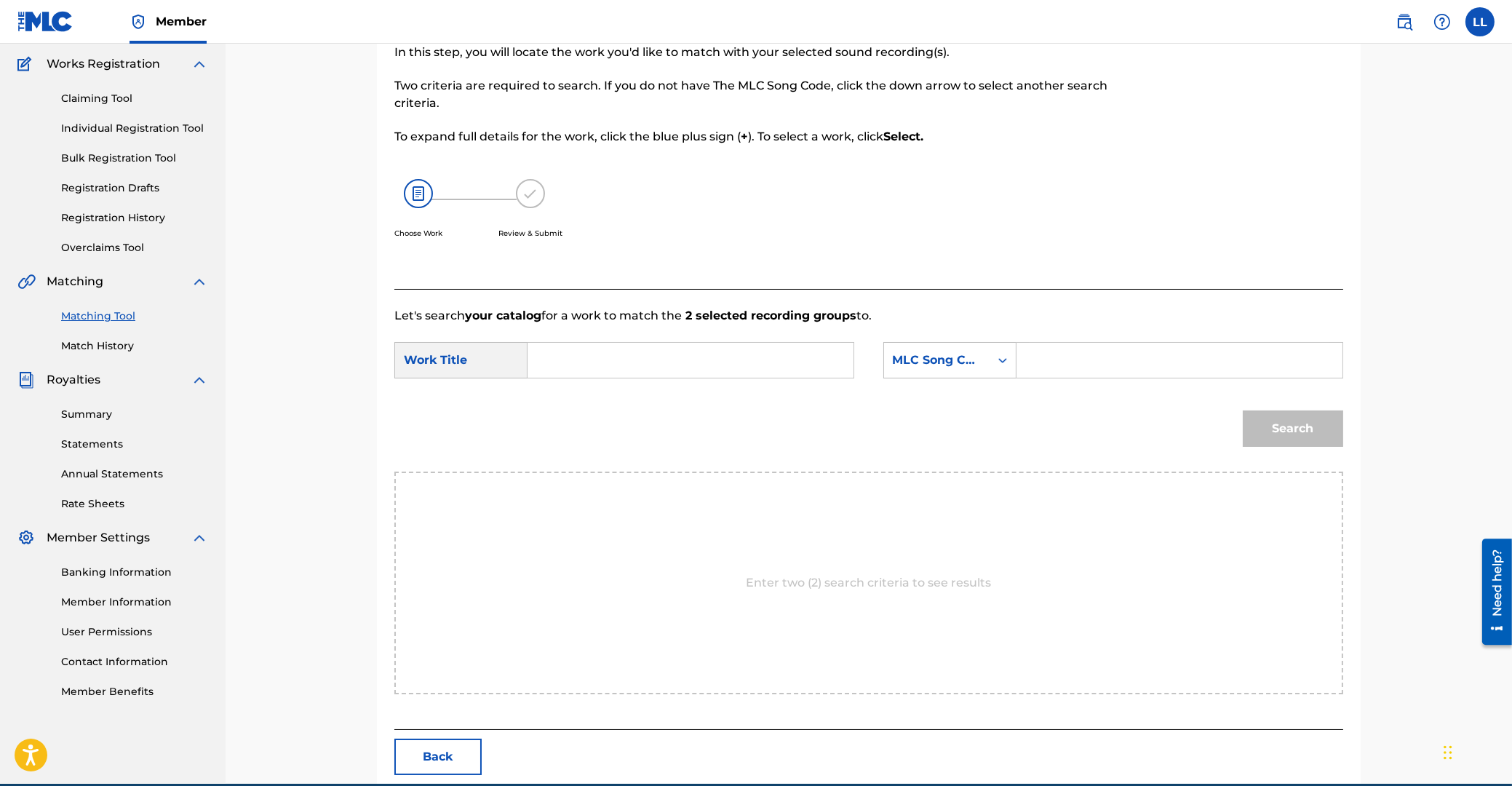
click at [729, 358] on input "Search Form" at bounding box center [691, 360] width 302 height 35
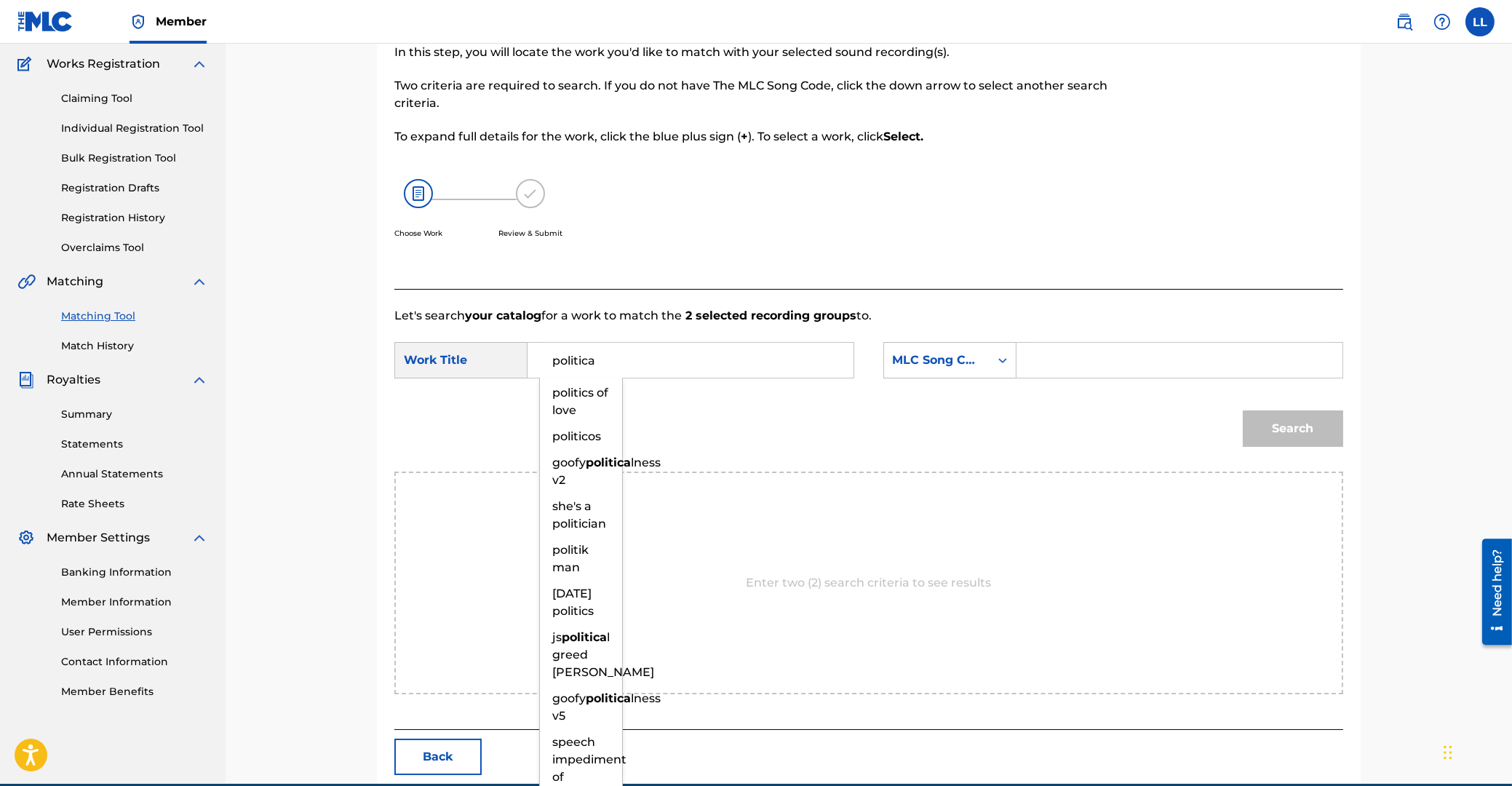
type input "politica"
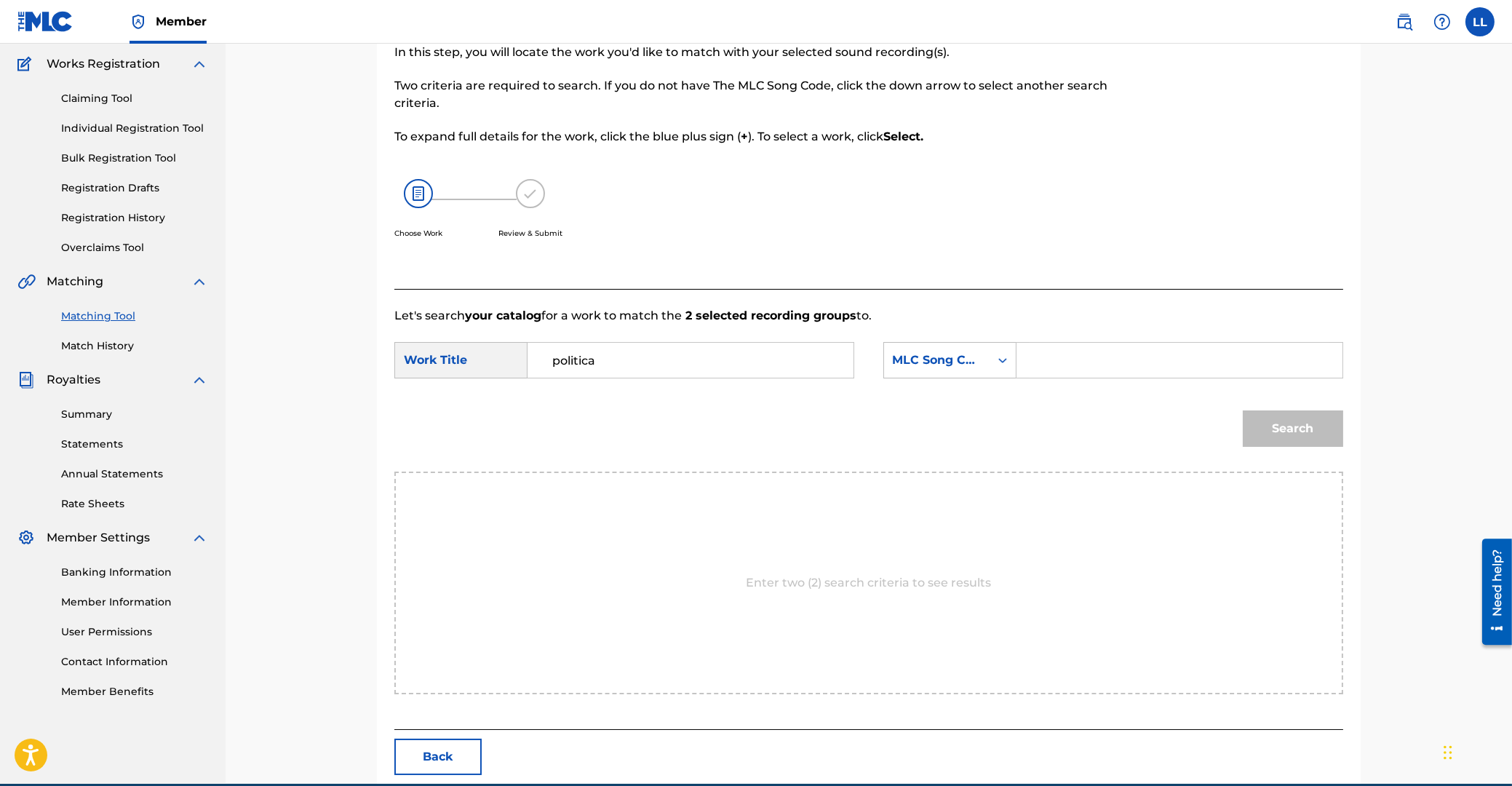
paste input "PI8DNV"
type input "PI8DNV"
click at [1242, 411] on button "Search" at bounding box center [1292, 428] width 100 height 36
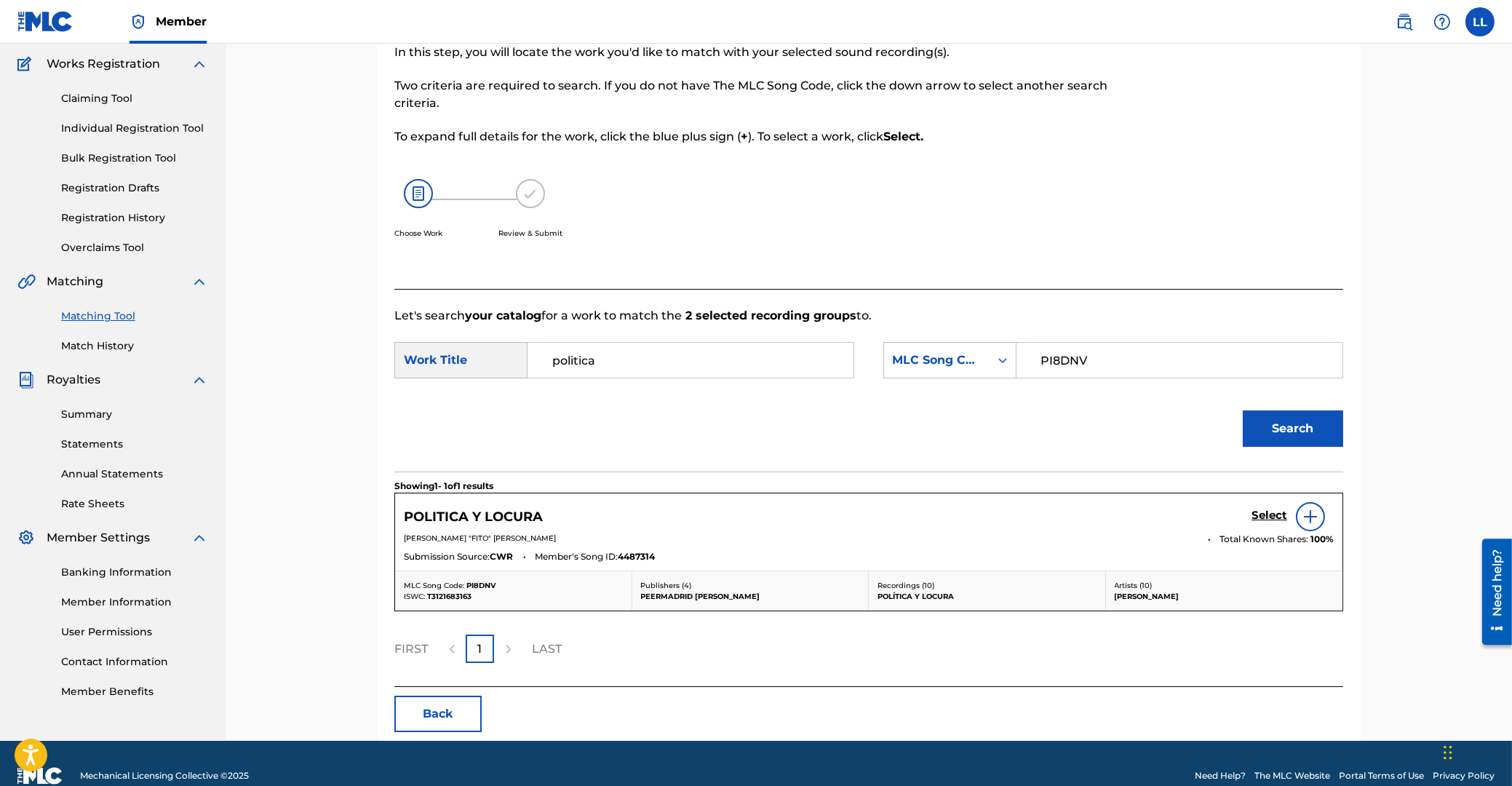
click at [1274, 513] on h5 "Select" at bounding box center [1269, 515] width 35 height 14
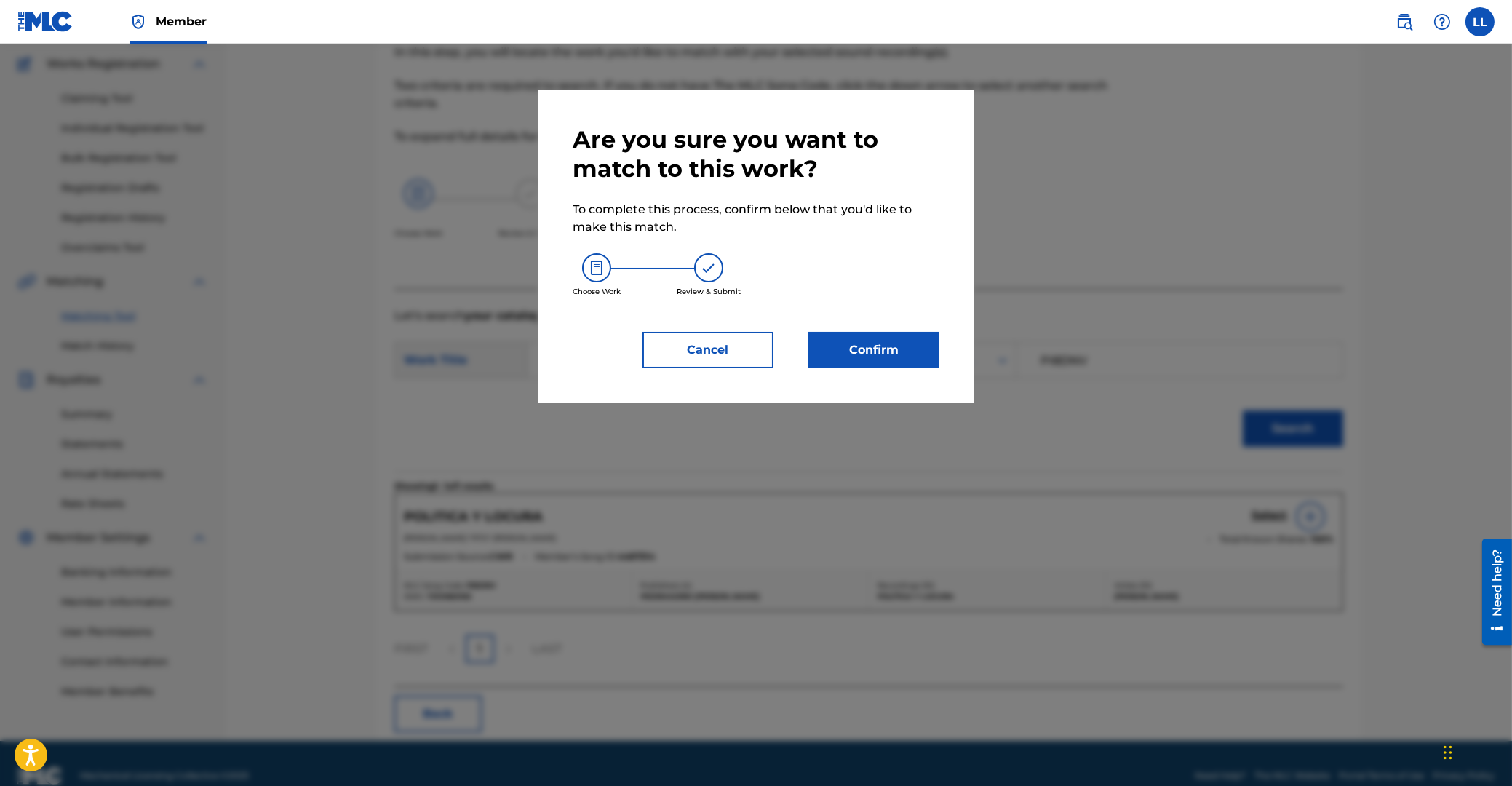
click at [856, 353] on button "Confirm" at bounding box center [874, 350] width 131 height 36
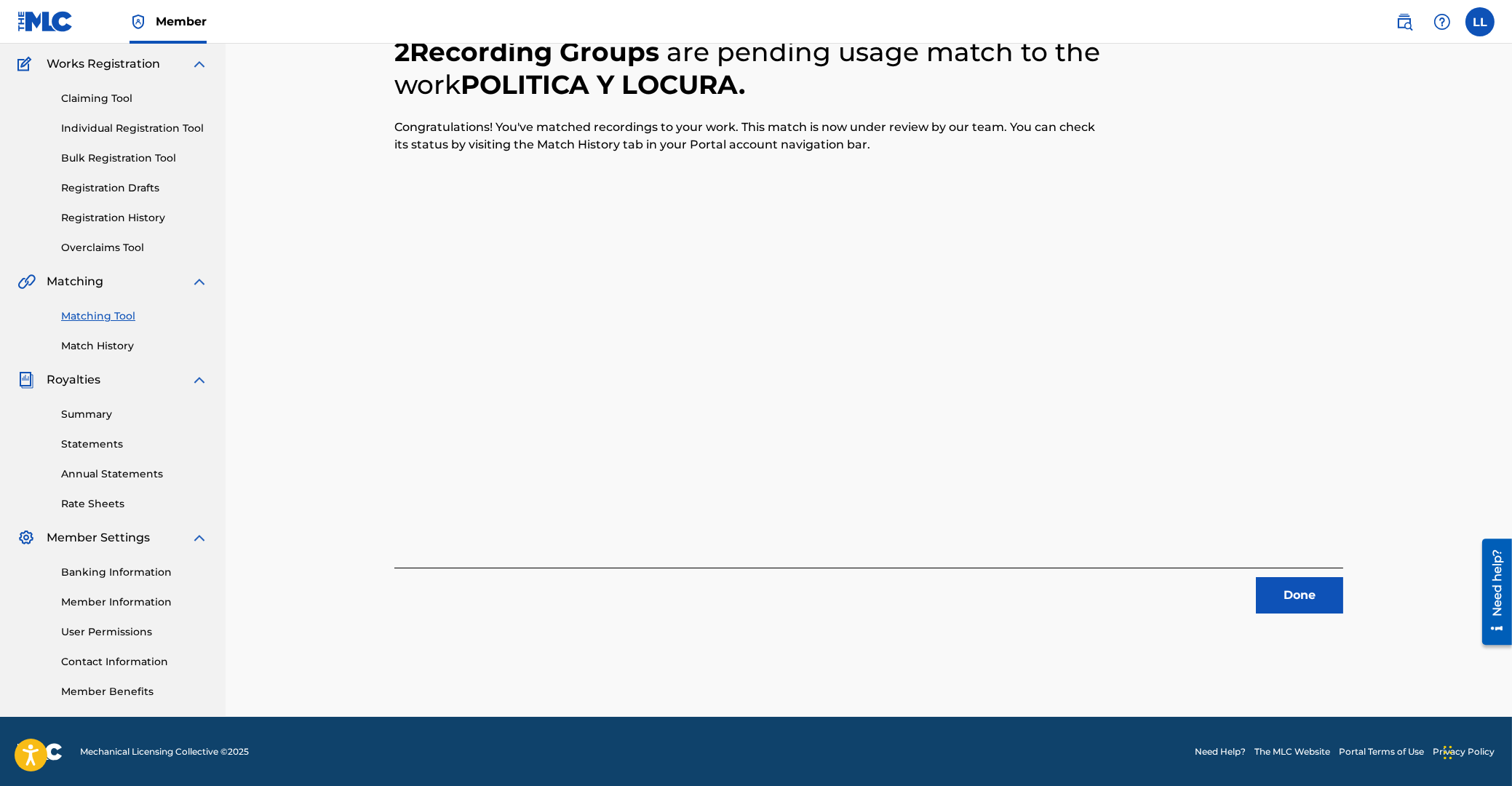
click at [1290, 590] on button "Done" at bounding box center [1299, 594] width 87 height 36
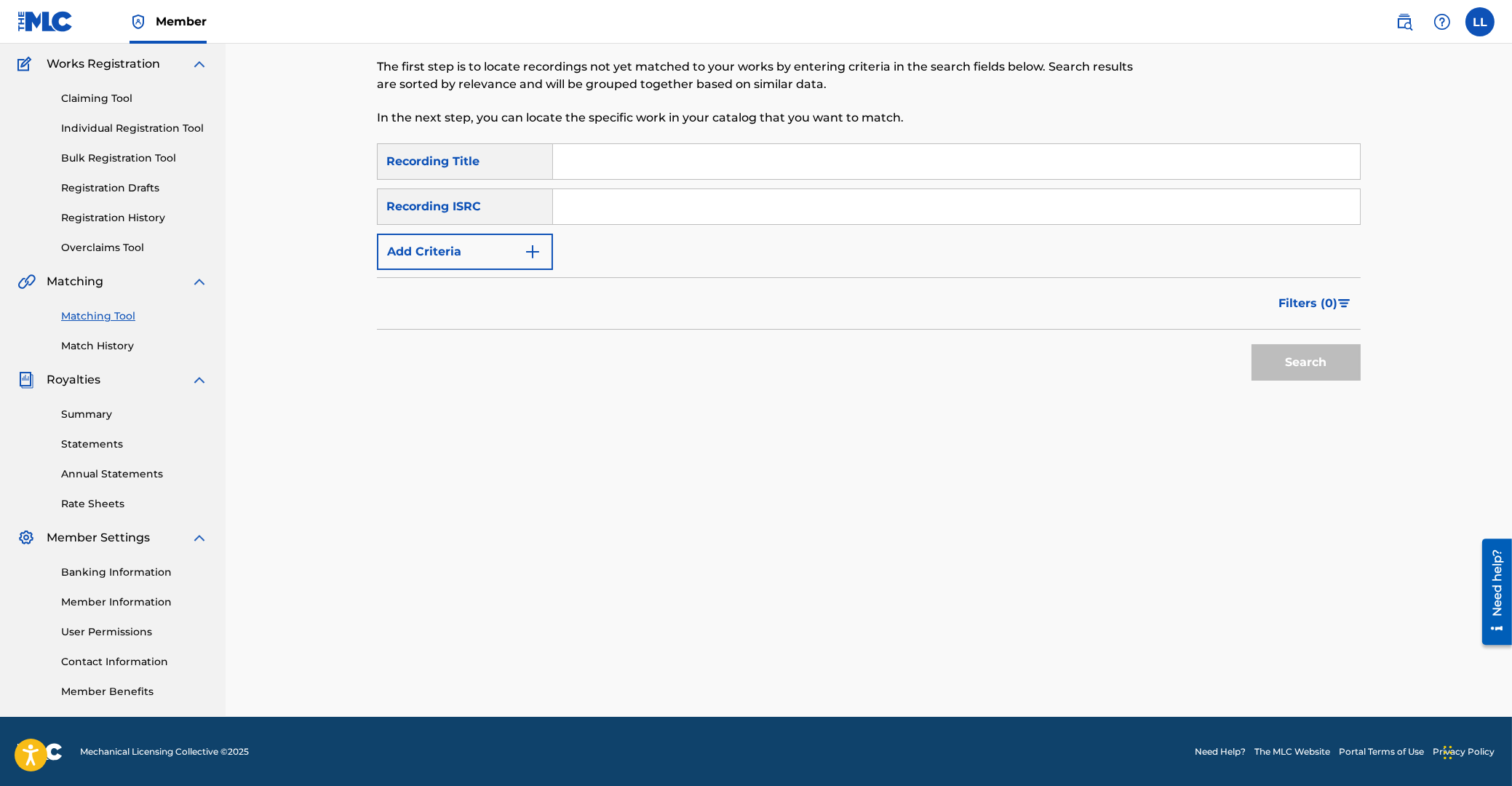
click at [712, 208] on input "Search Form" at bounding box center [956, 207] width 807 height 35
paste input "ARF102200006"
click at [1306, 354] on button "Search" at bounding box center [1306, 362] width 109 height 36
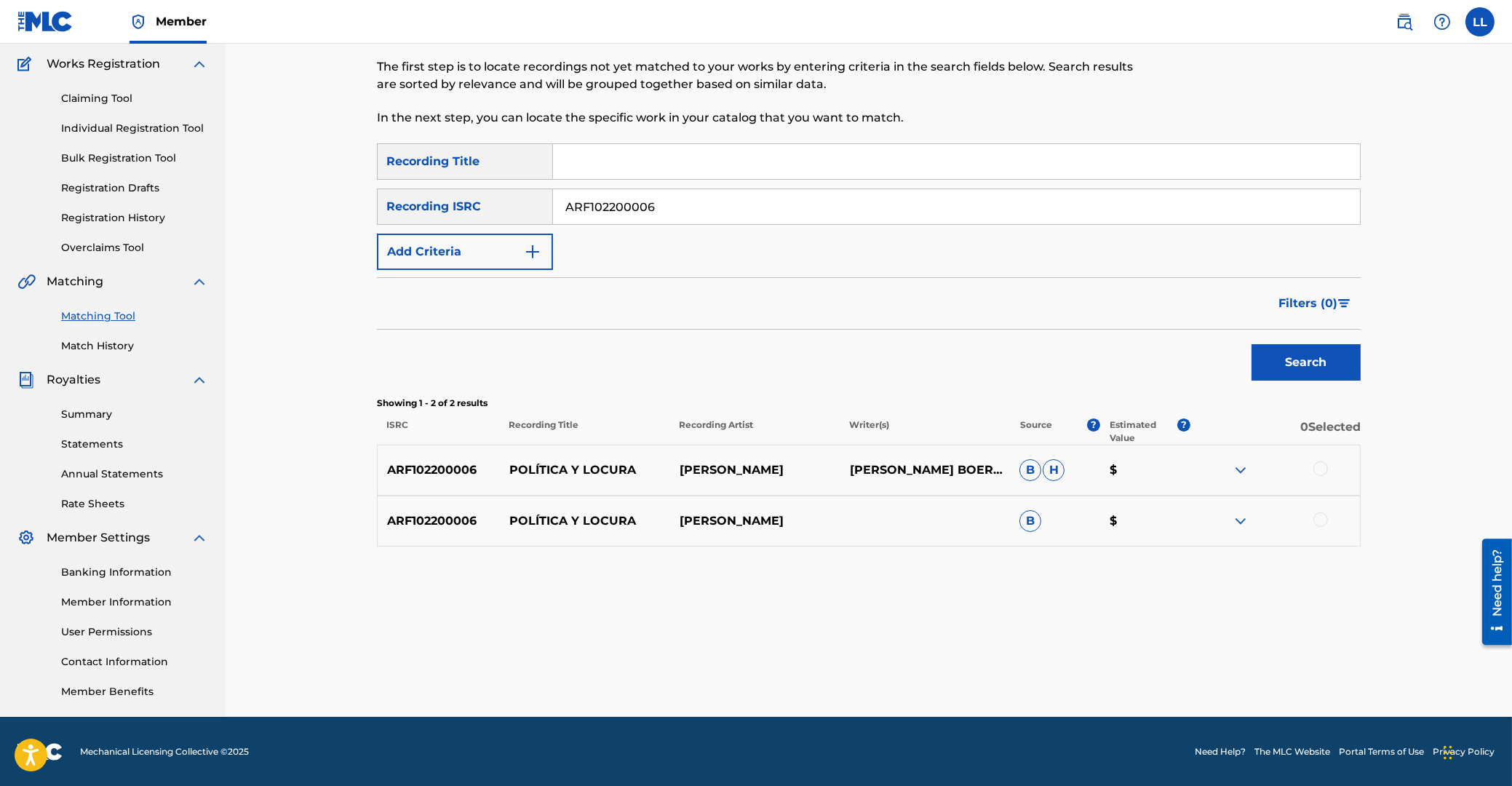
click at [1235, 473] on img at bounding box center [1241, 470] width 18 height 18
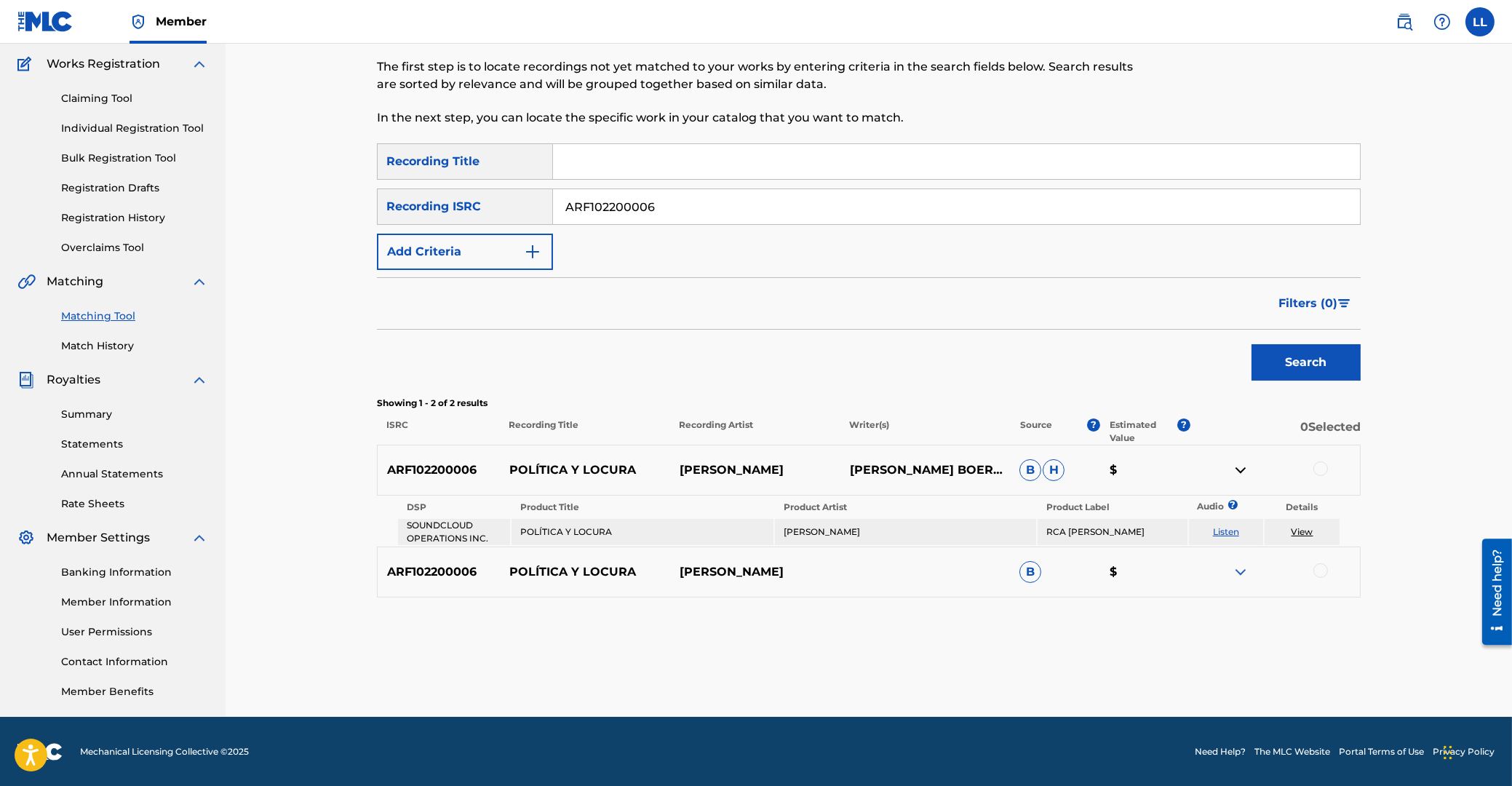
click at [1234, 569] on img at bounding box center [1241, 572] width 18 height 18
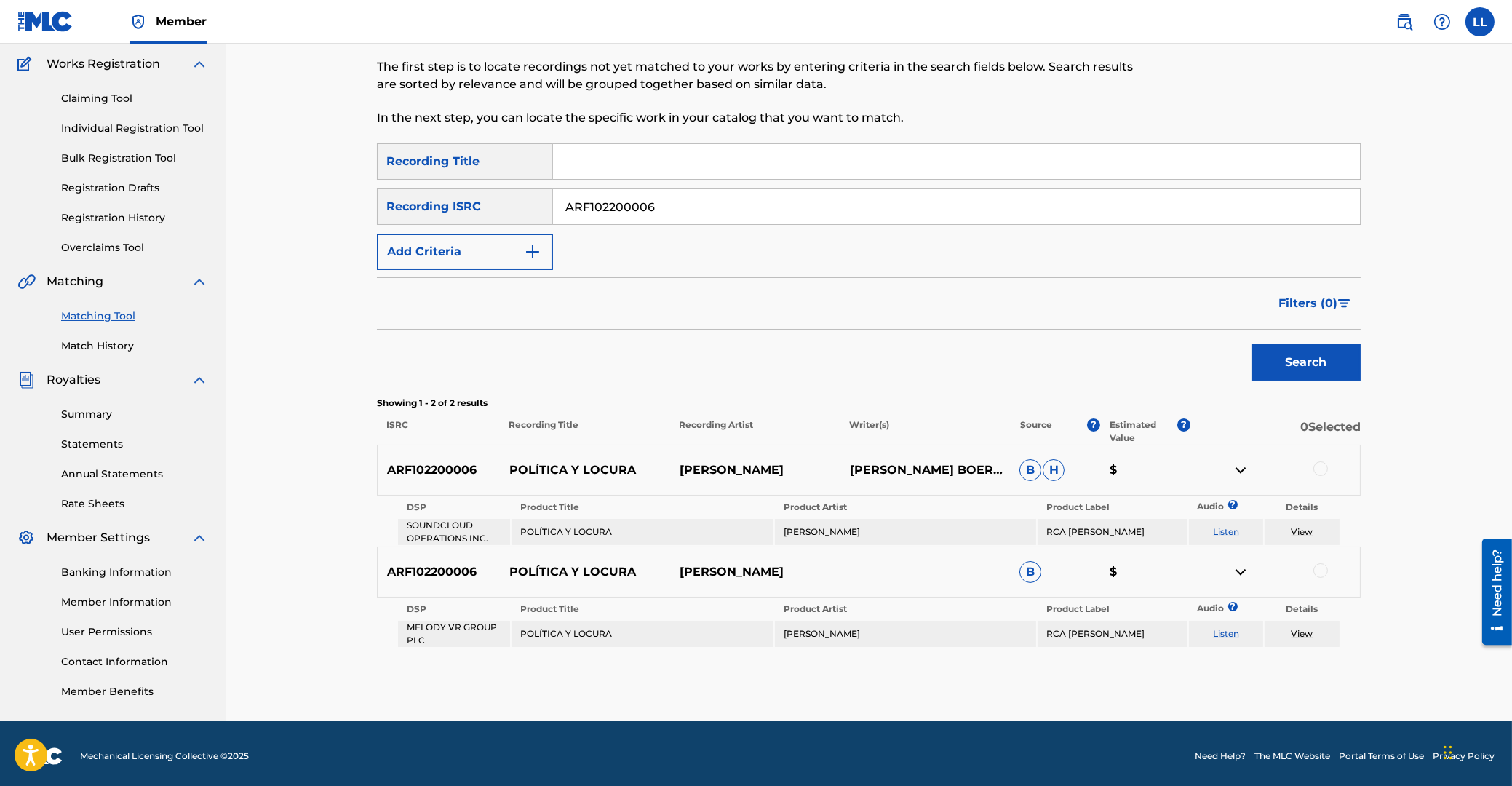
drag, startPoint x: 708, startPoint y: 215, endPoint x: 509, endPoint y: 218, distance: 199.0
click at [553, 218] on input "ARF102200006" at bounding box center [956, 207] width 807 height 35
paste input "9"
type input "ARF102200009"
click at [1299, 357] on button "Search" at bounding box center [1306, 362] width 109 height 36
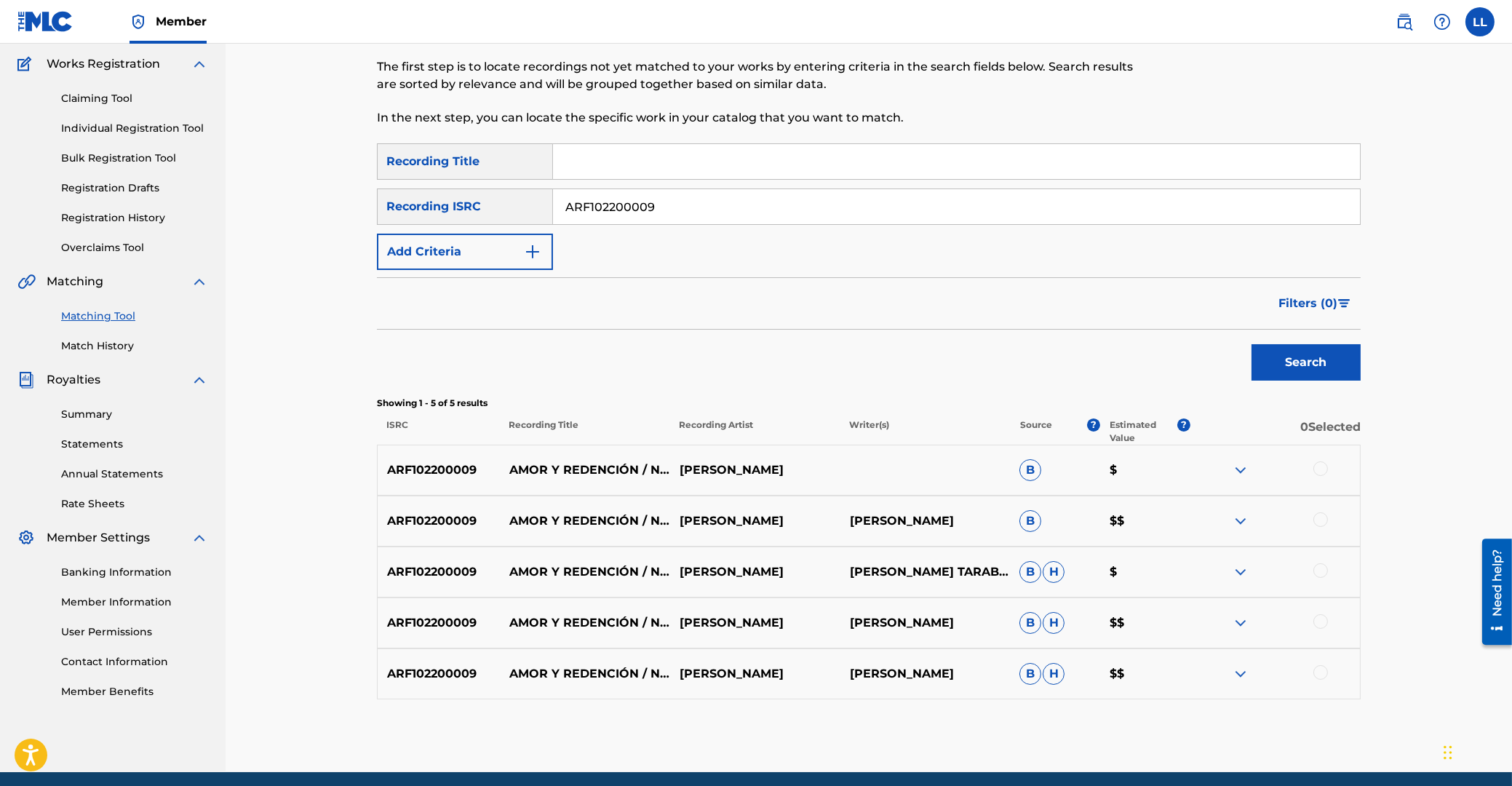
click at [1321, 468] on div at bounding box center [1320, 468] width 14 height 14
click at [1322, 525] on div at bounding box center [1320, 520] width 14 height 14
click at [1324, 577] on div at bounding box center [1275, 572] width 170 height 18
drag, startPoint x: 1318, startPoint y: 626, endPoint x: 1319, endPoint y: 598, distance: 28.0
click at [1318, 626] on div at bounding box center [1320, 622] width 14 height 14
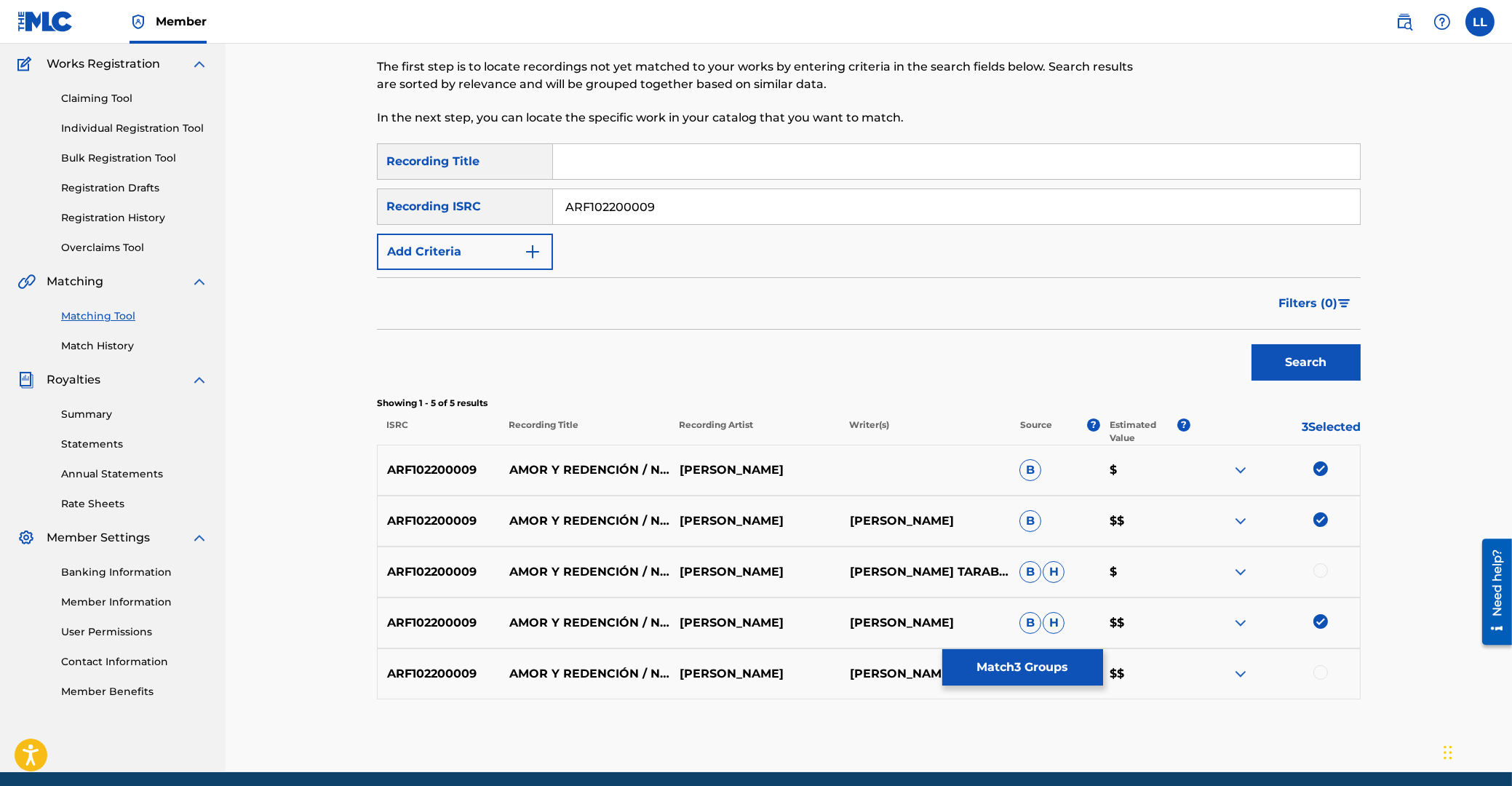
drag, startPoint x: 1322, startPoint y: 569, endPoint x: 1321, endPoint y: 621, distance: 52.0
click at [1321, 570] on div at bounding box center [1320, 570] width 14 height 14
click at [1324, 671] on div at bounding box center [1320, 672] width 14 height 14
click at [1042, 662] on button "Match 5 Groups" at bounding box center [1023, 666] width 160 height 36
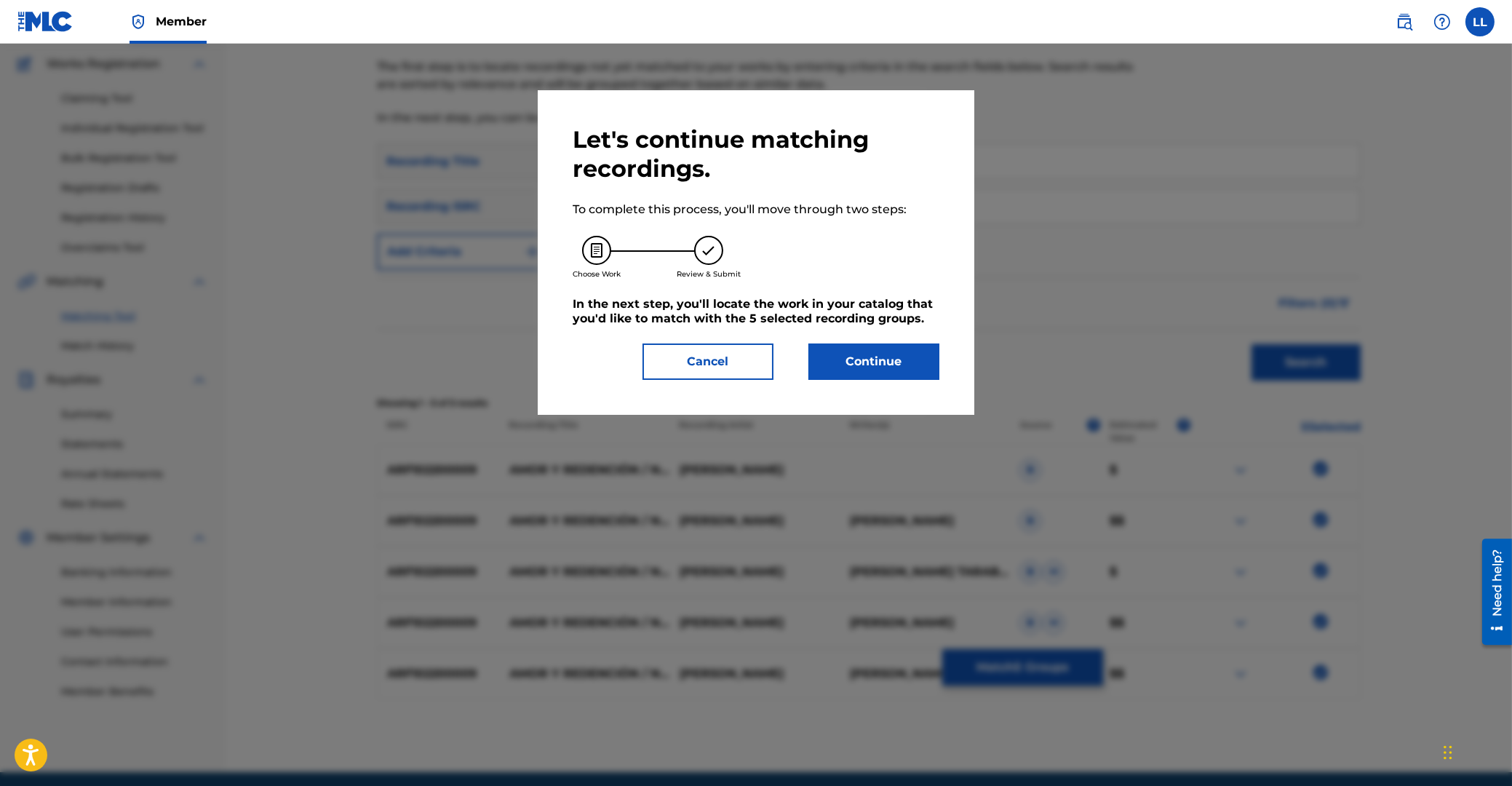
click at [871, 367] on button "Continue" at bounding box center [874, 361] width 131 height 36
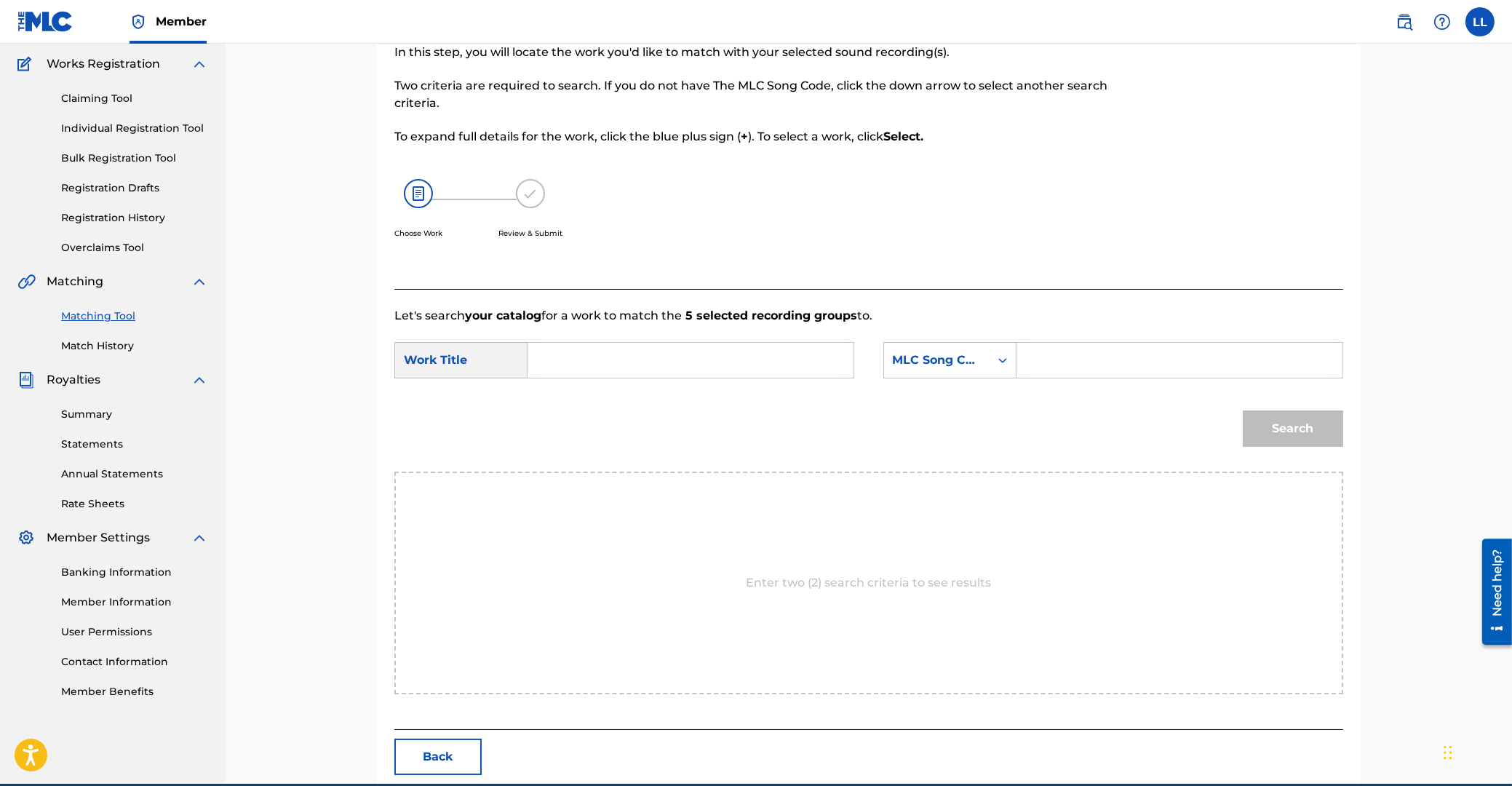
click at [689, 355] on input "Search Form" at bounding box center [691, 360] width 302 height 35
type input "amor"
paste input "AD4YQM"
type input "AD4YQM"
click at [1242, 411] on button "Search" at bounding box center [1292, 428] width 100 height 36
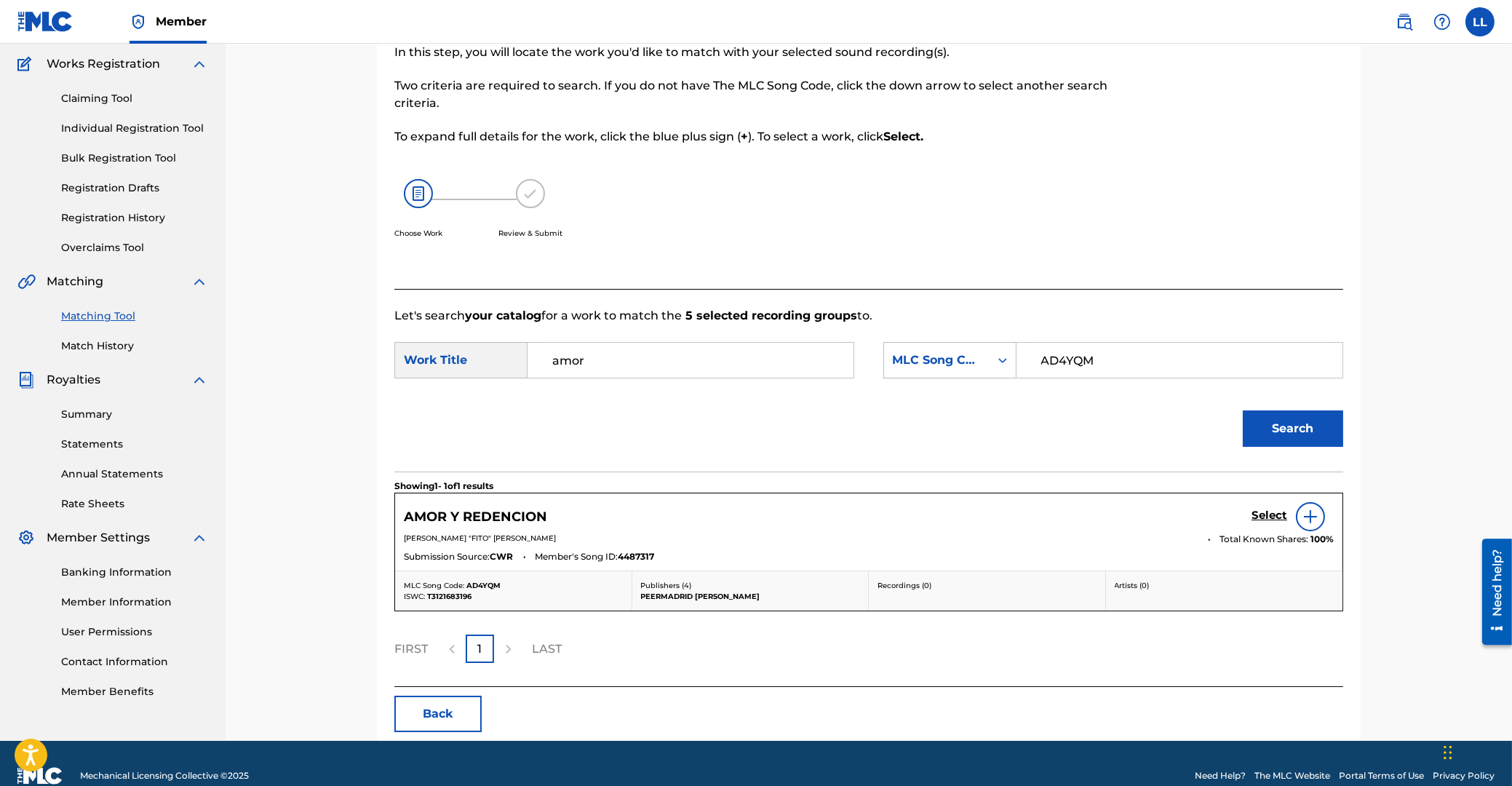
click at [1267, 513] on h5 "Select" at bounding box center [1269, 515] width 35 height 14
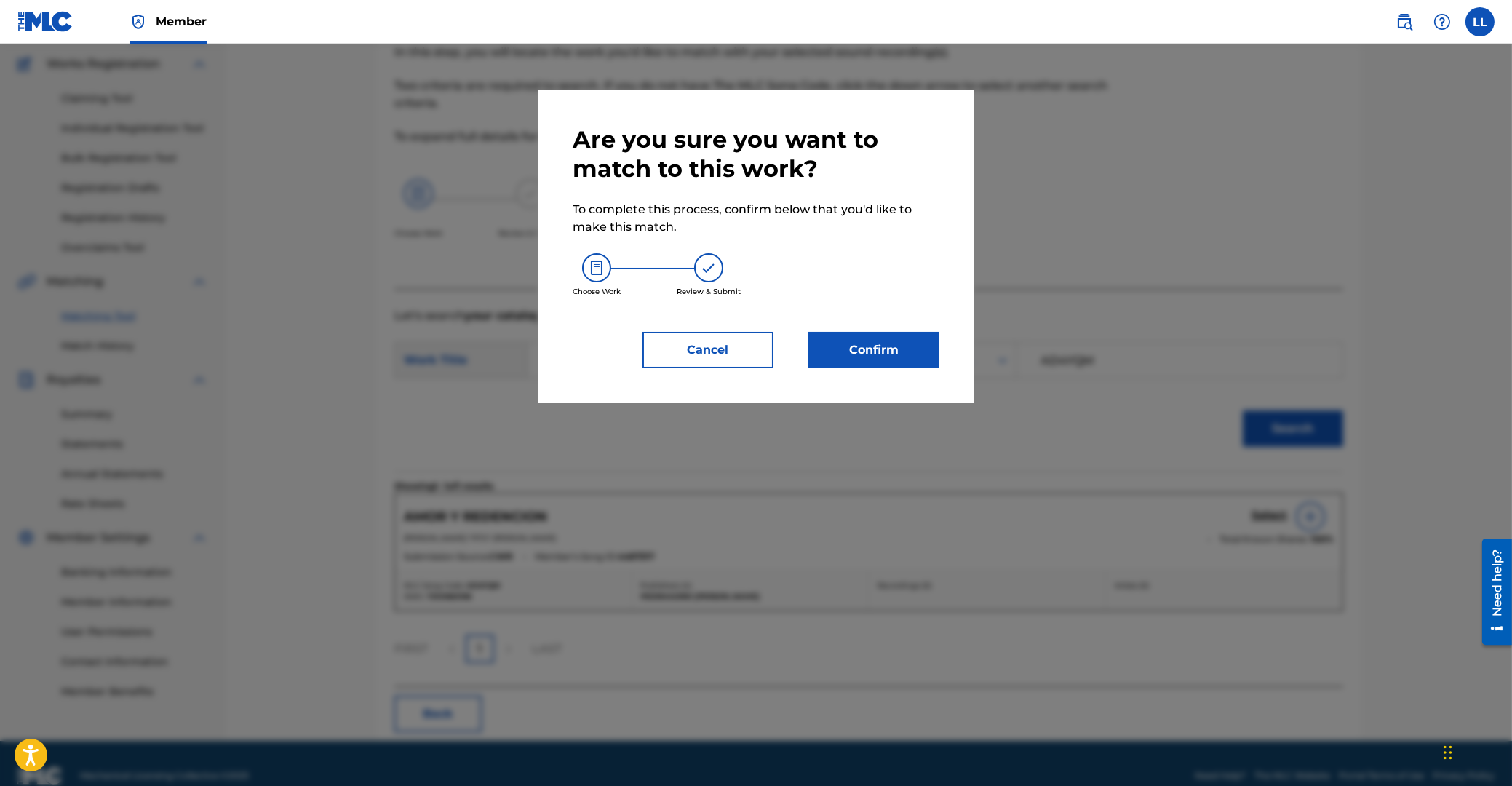
click at [894, 350] on button "Confirm" at bounding box center [874, 350] width 131 height 36
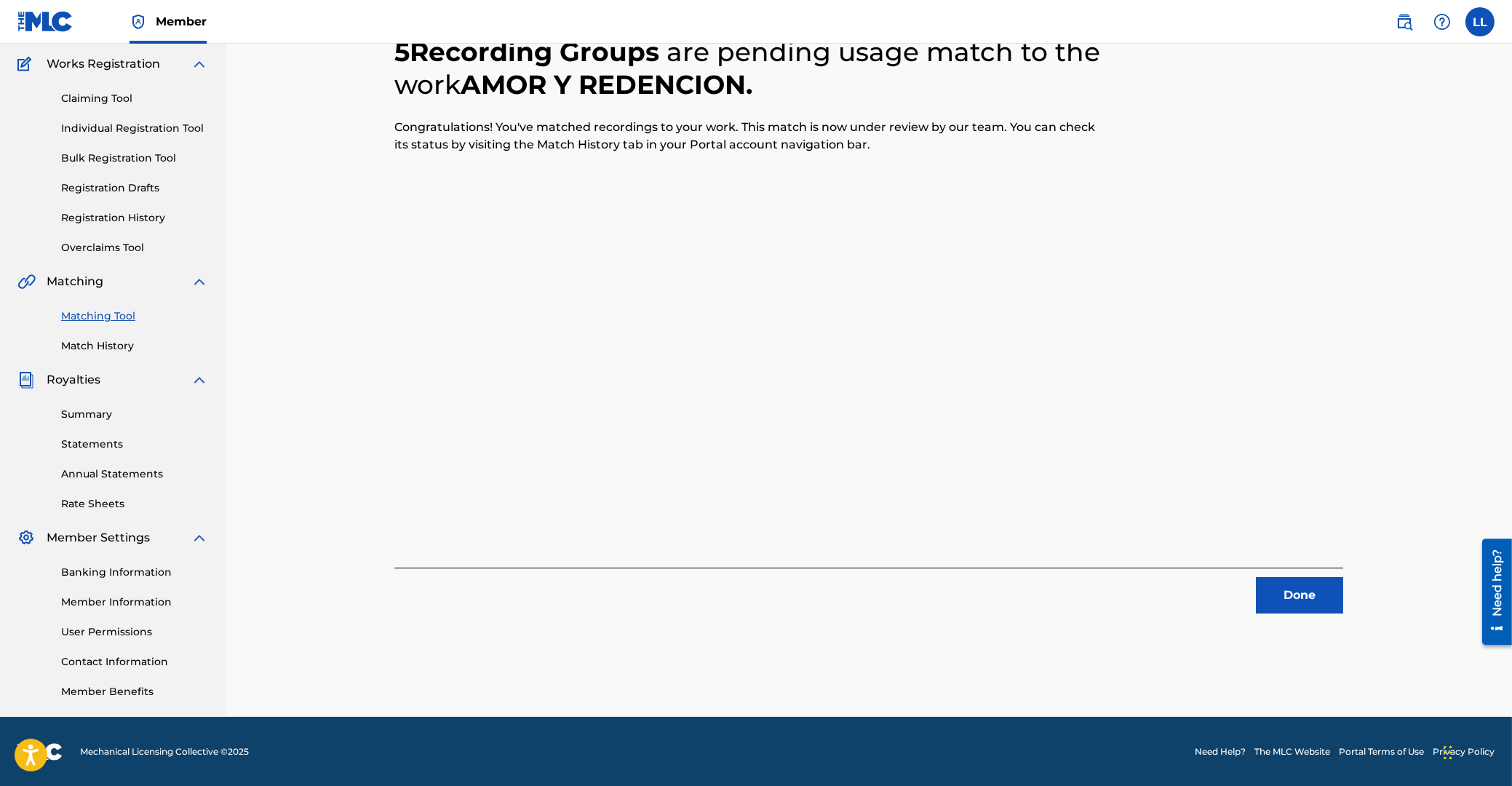
click at [1292, 590] on button "Done" at bounding box center [1299, 594] width 87 height 36
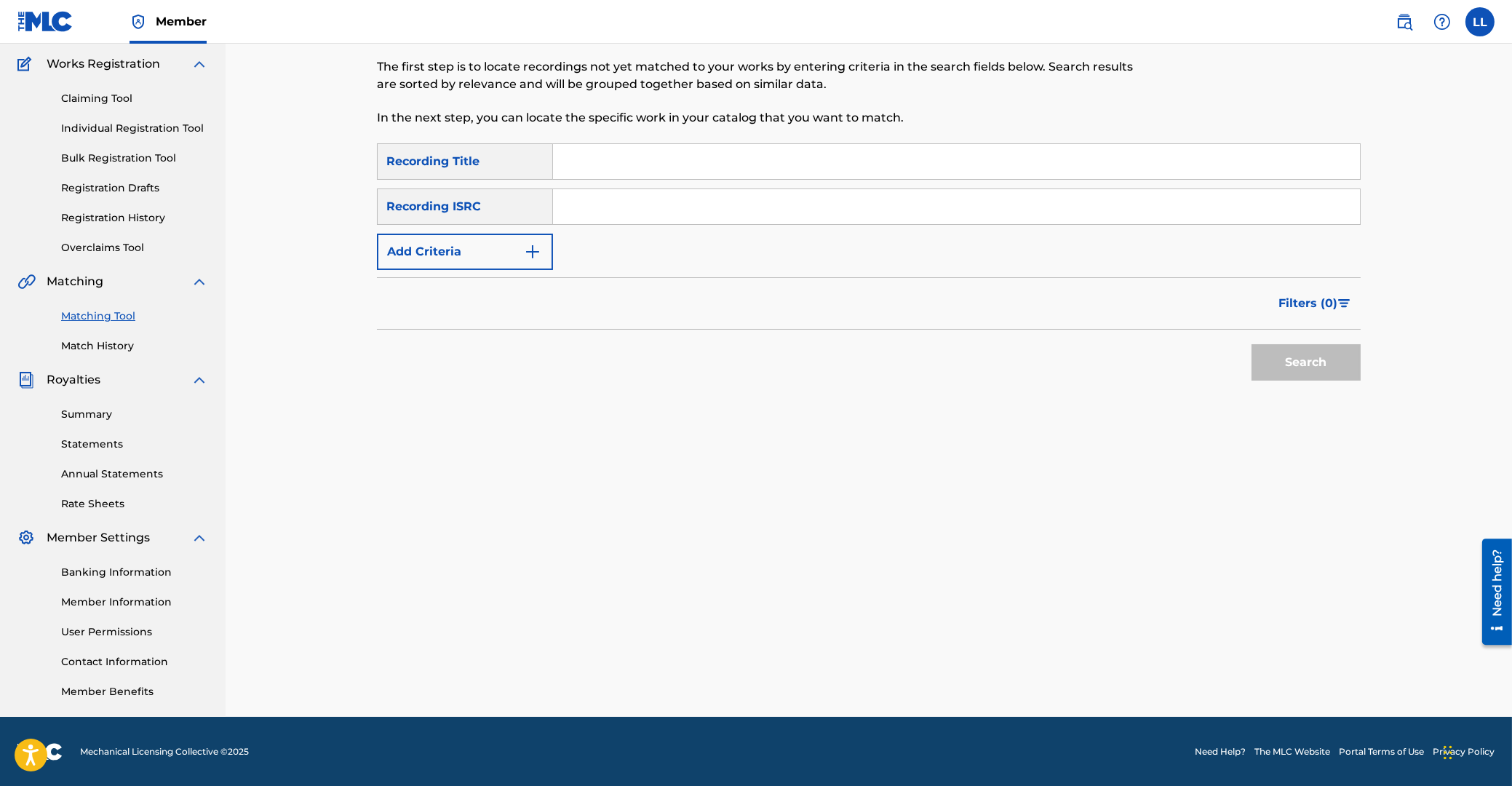
drag, startPoint x: 687, startPoint y: 205, endPoint x: 671, endPoint y: 223, distance: 24.1
click at [687, 210] on input "Search Form" at bounding box center [956, 207] width 807 height 35
paste input "ARF102200010"
type input "ARF102200010"
click at [1314, 373] on button "Search" at bounding box center [1306, 362] width 109 height 36
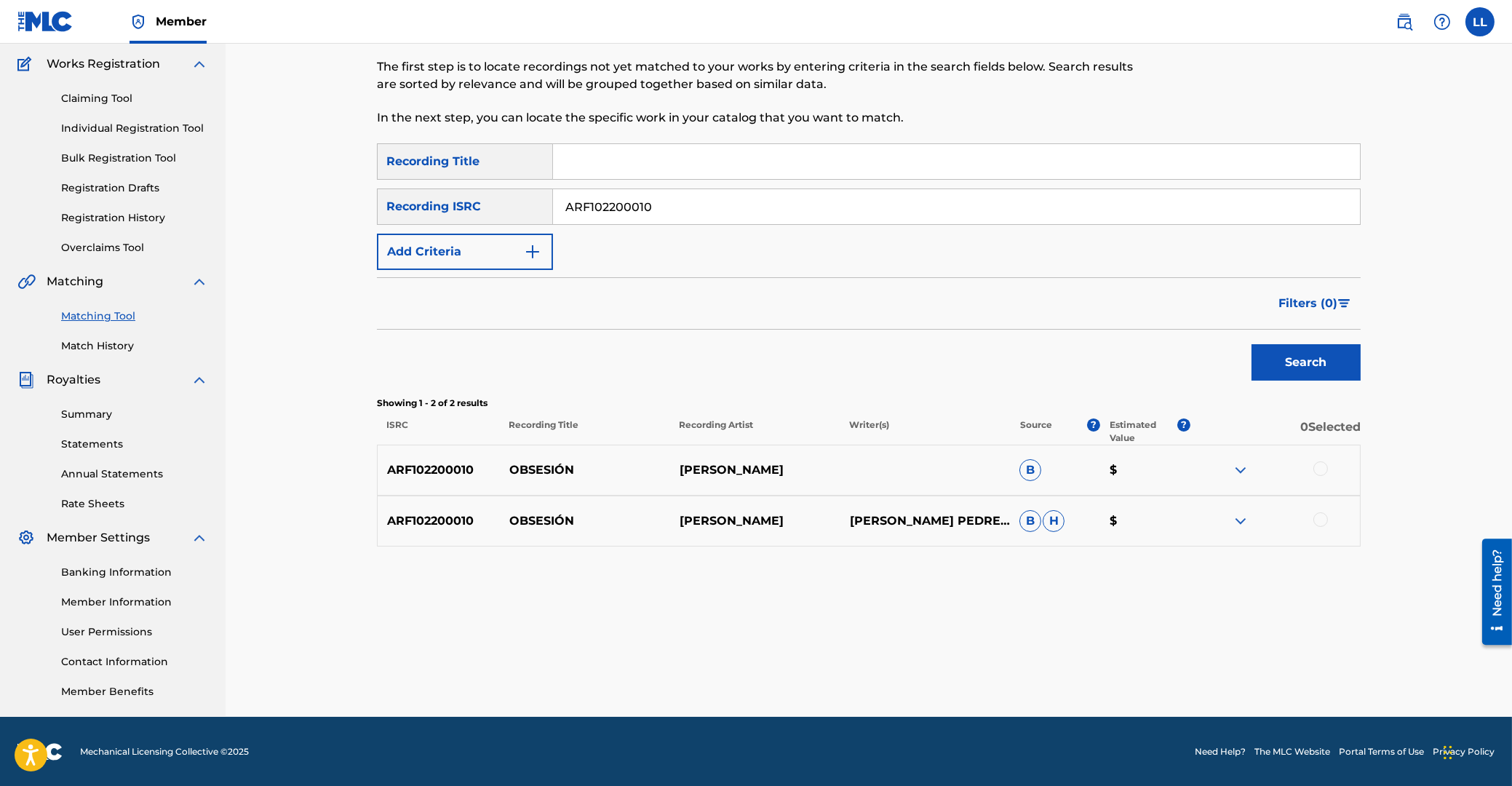
click at [1322, 466] on div at bounding box center [1320, 468] width 14 height 14
click at [1319, 520] on div at bounding box center [1320, 520] width 14 height 14
click at [1043, 664] on button "Match 2 Groups" at bounding box center [1023, 666] width 160 height 36
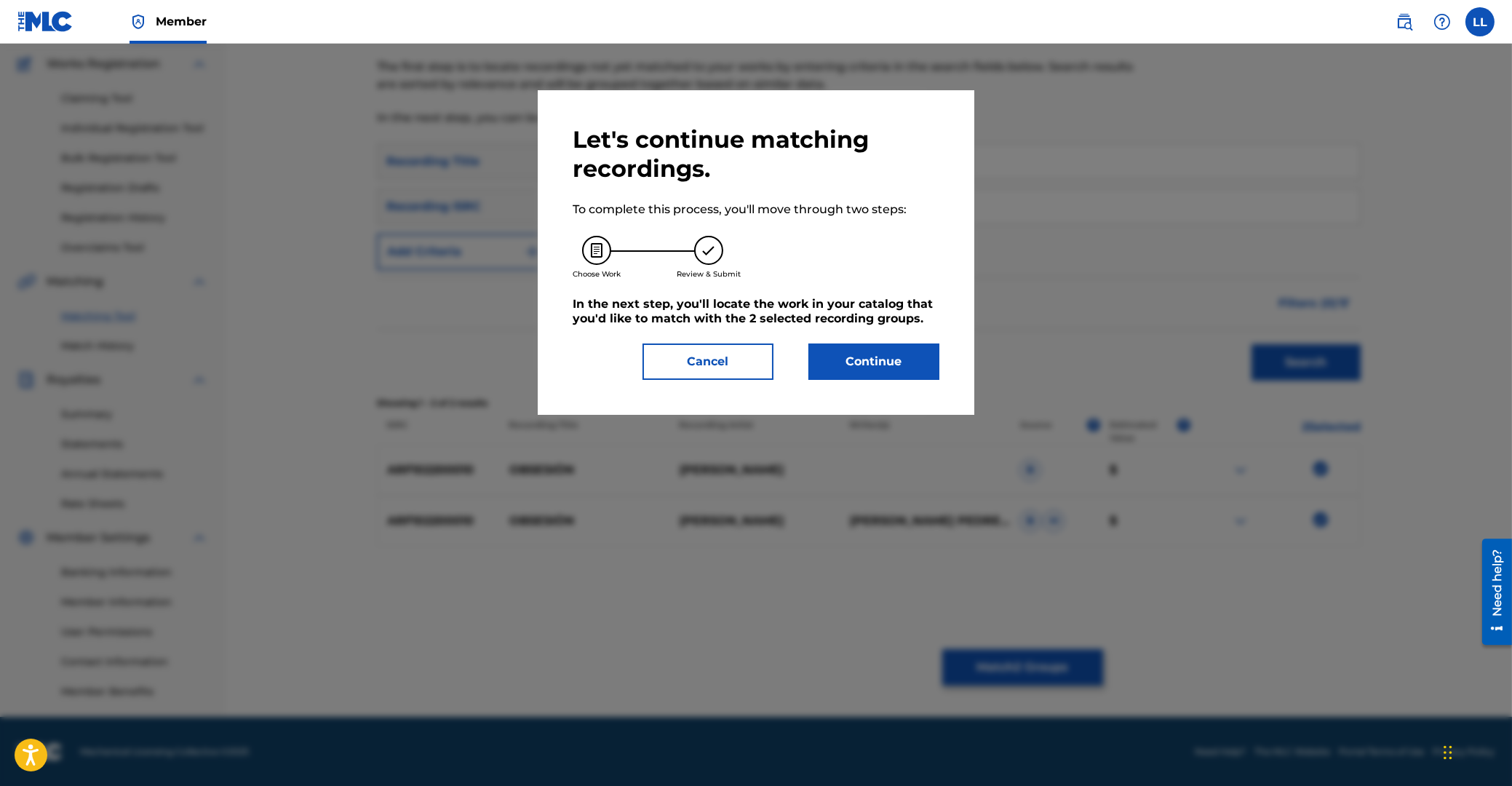
click at [900, 365] on button "Continue" at bounding box center [874, 361] width 131 height 36
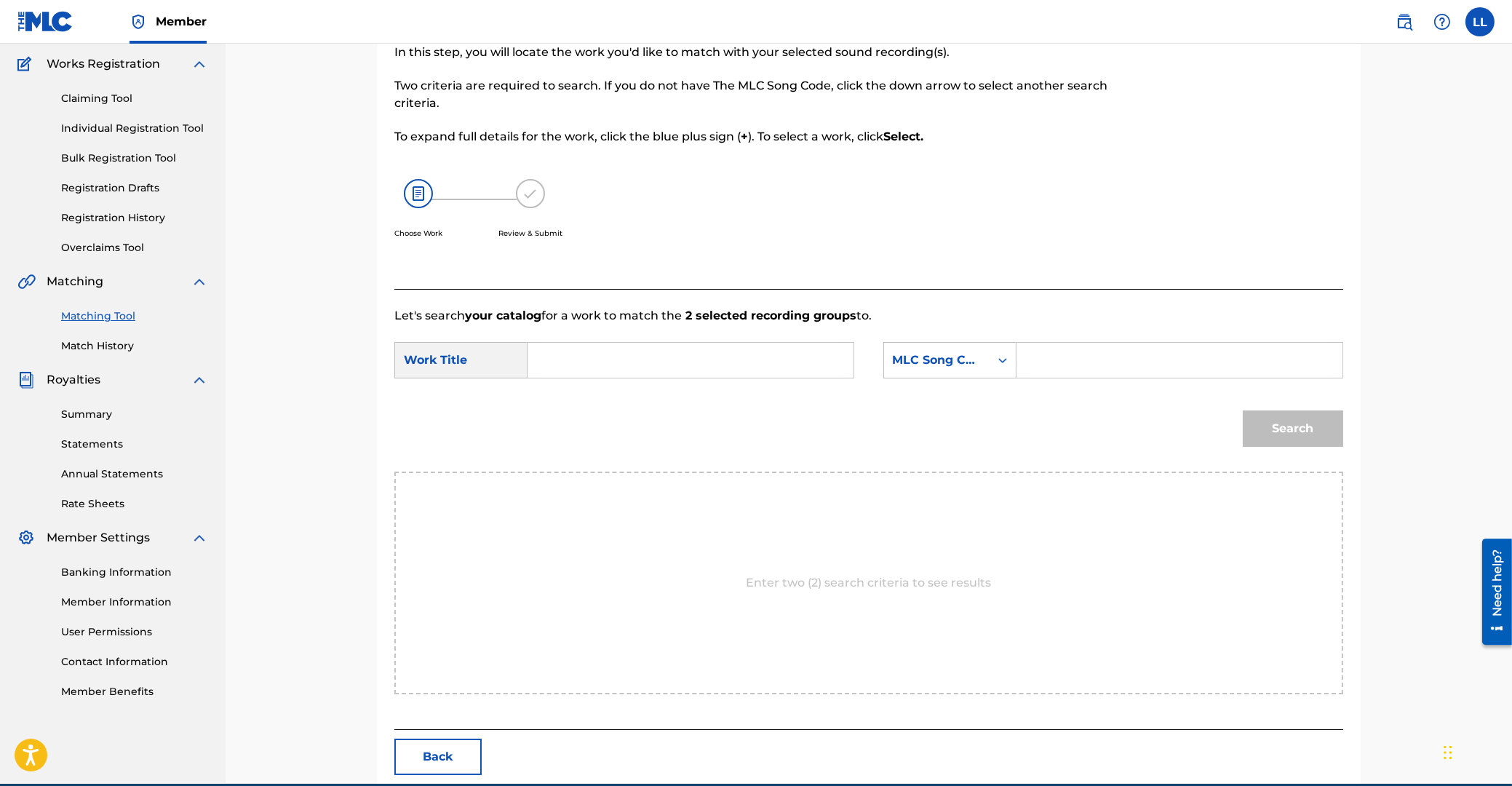
click at [768, 365] on input "Search Form" at bounding box center [691, 360] width 302 height 35
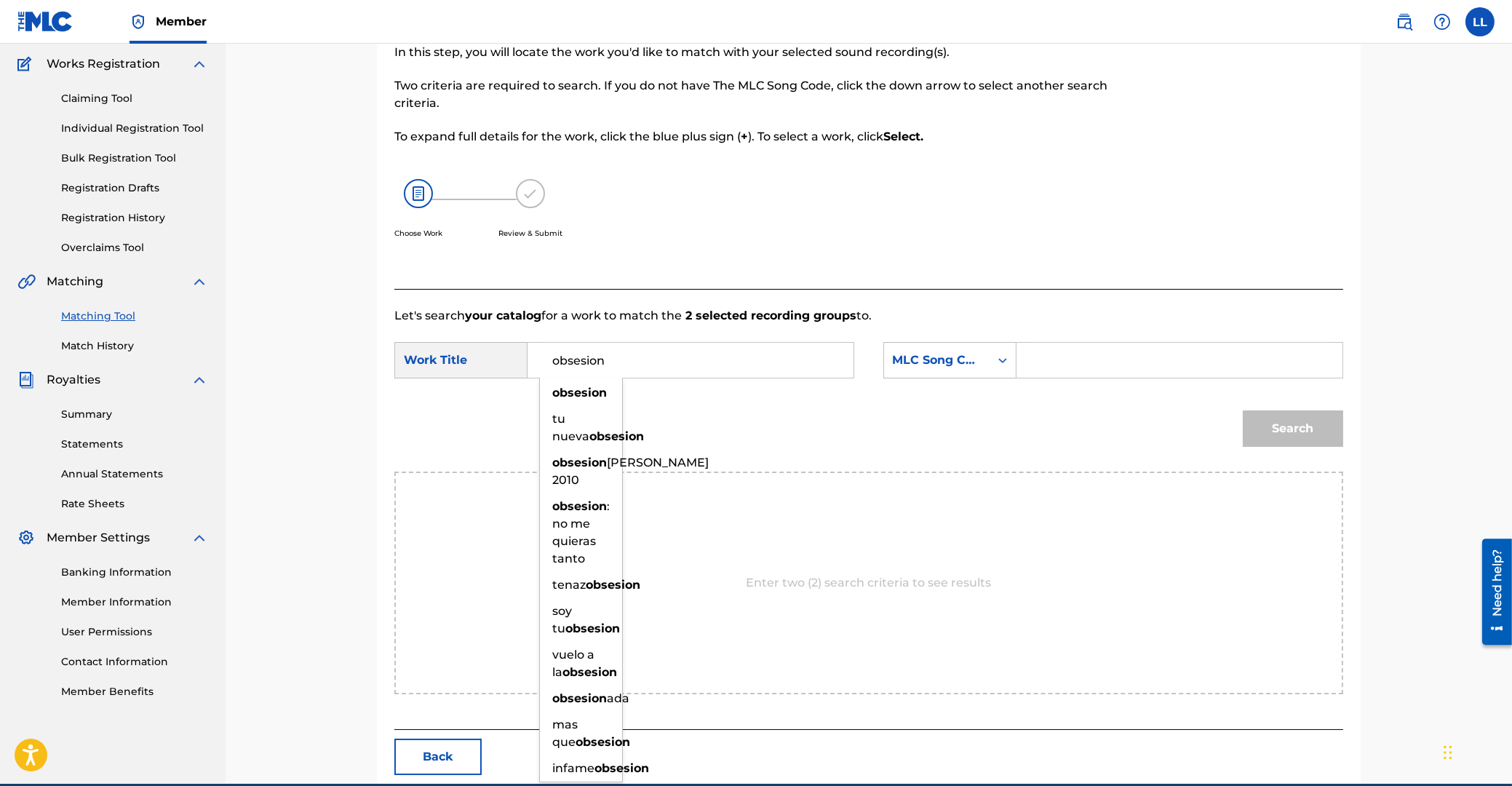
type input "obsesion"
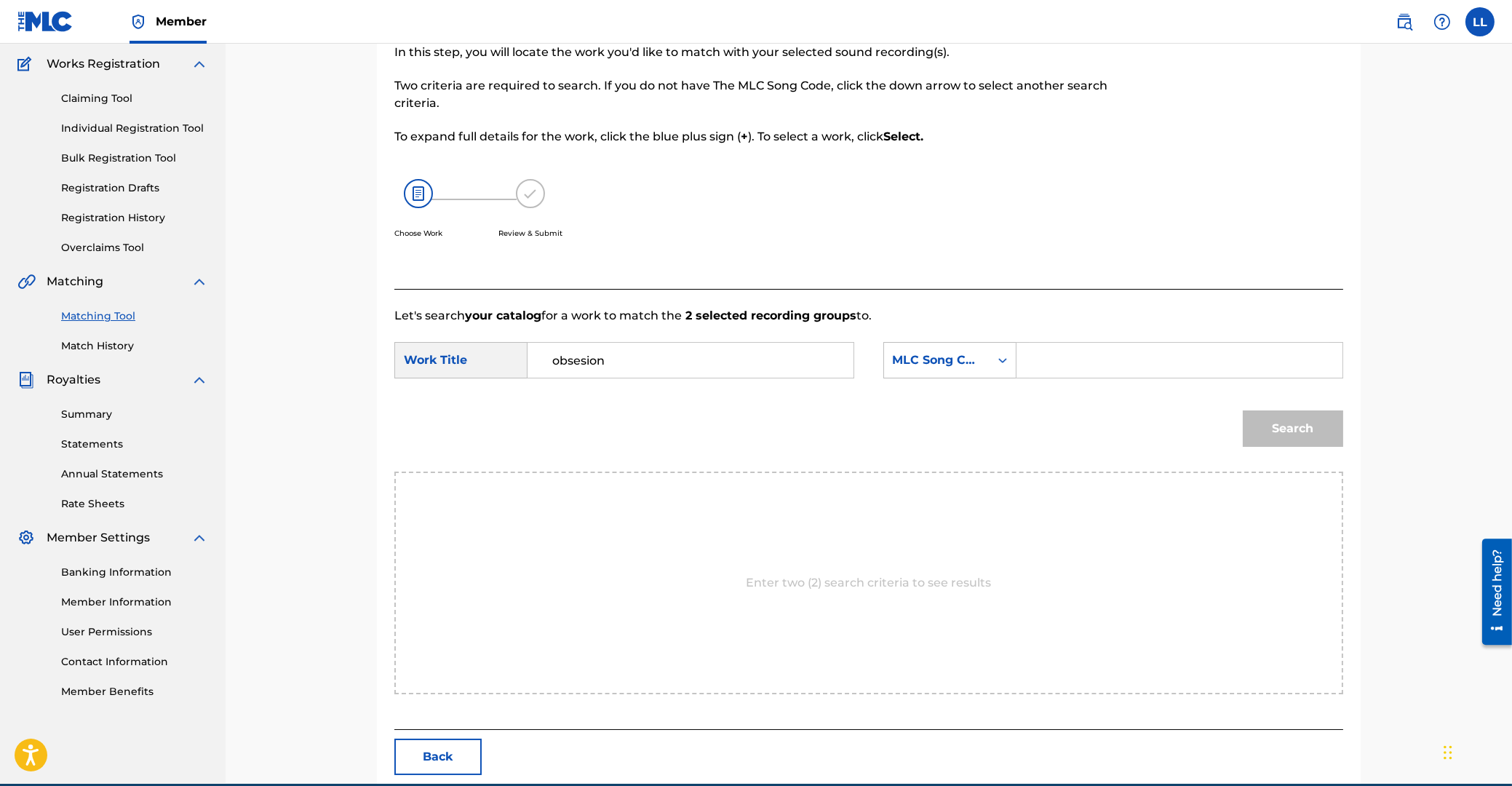
paste input "OC5HIX"
type input "OC5HIX"
click at [1242, 411] on button "Search" at bounding box center [1292, 428] width 100 height 36
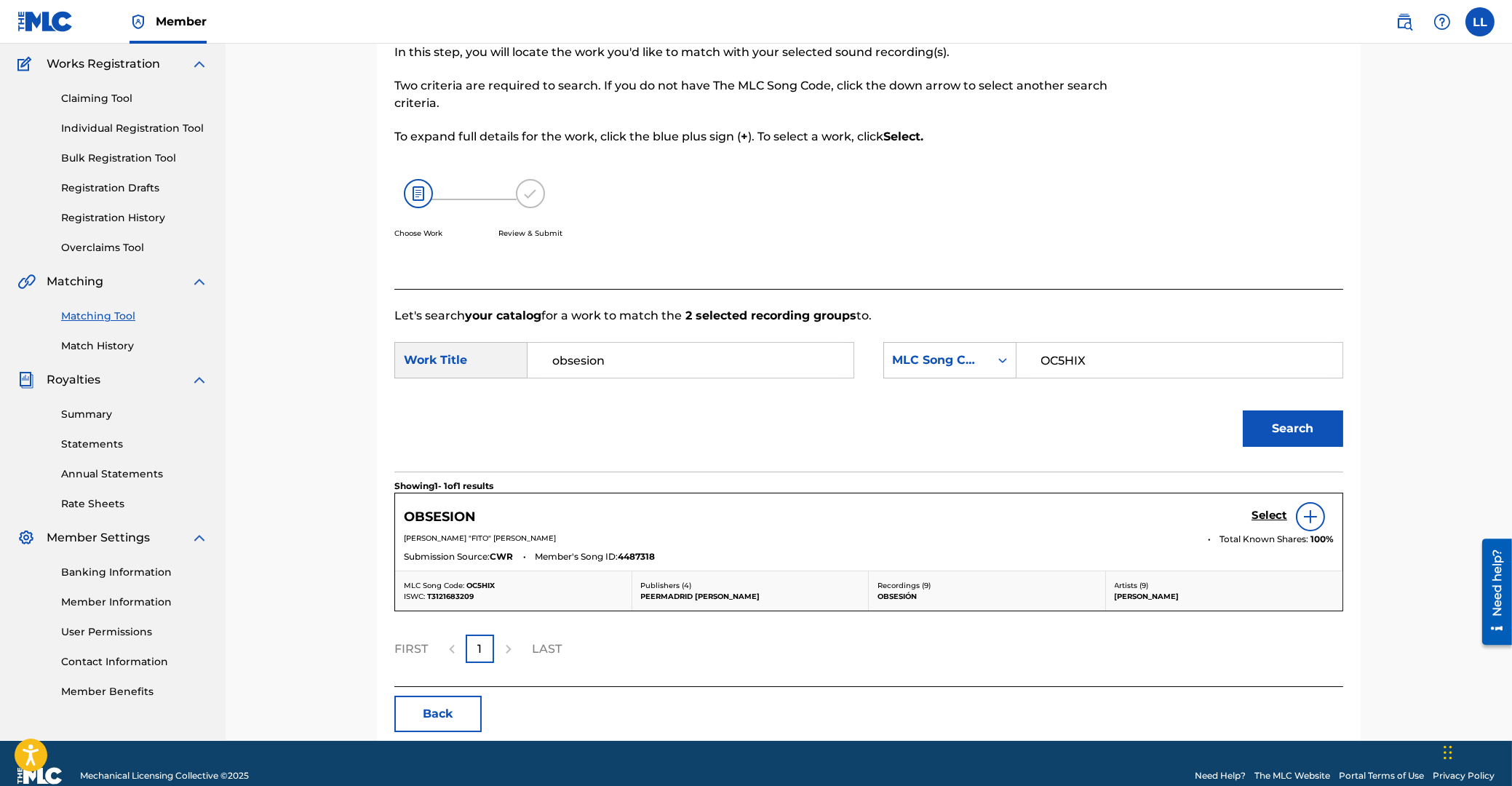
click at [1266, 516] on h5 "Select" at bounding box center [1269, 515] width 35 height 14
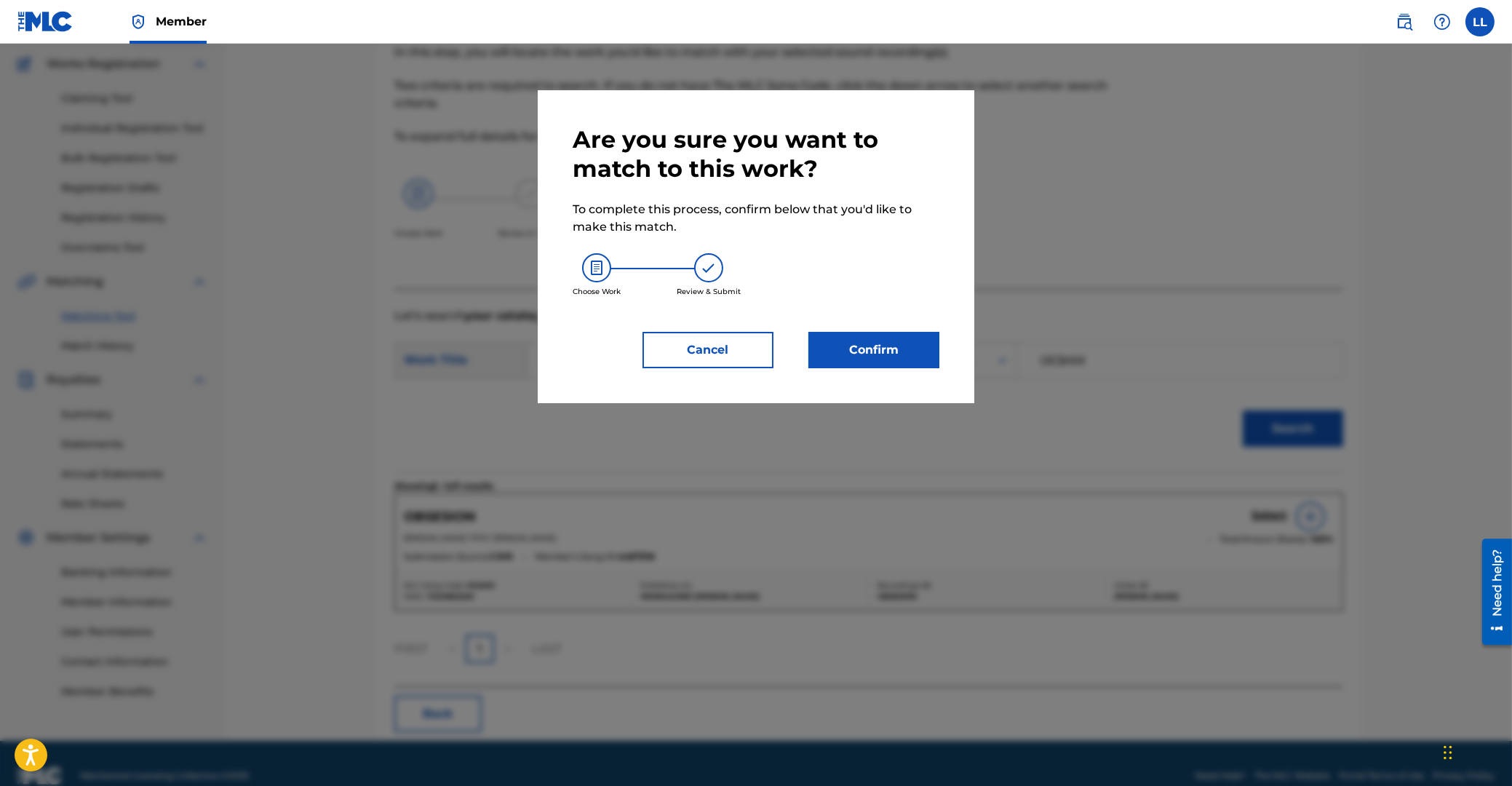
drag, startPoint x: 882, startPoint y: 322, endPoint x: 883, endPoint y: 342, distance: 20.0
click at [882, 322] on div "Are you sure you want to match to this work? To complete this process, confirm …" at bounding box center [756, 246] width 367 height 243
click at [883, 349] on button "Confirm" at bounding box center [874, 350] width 131 height 36
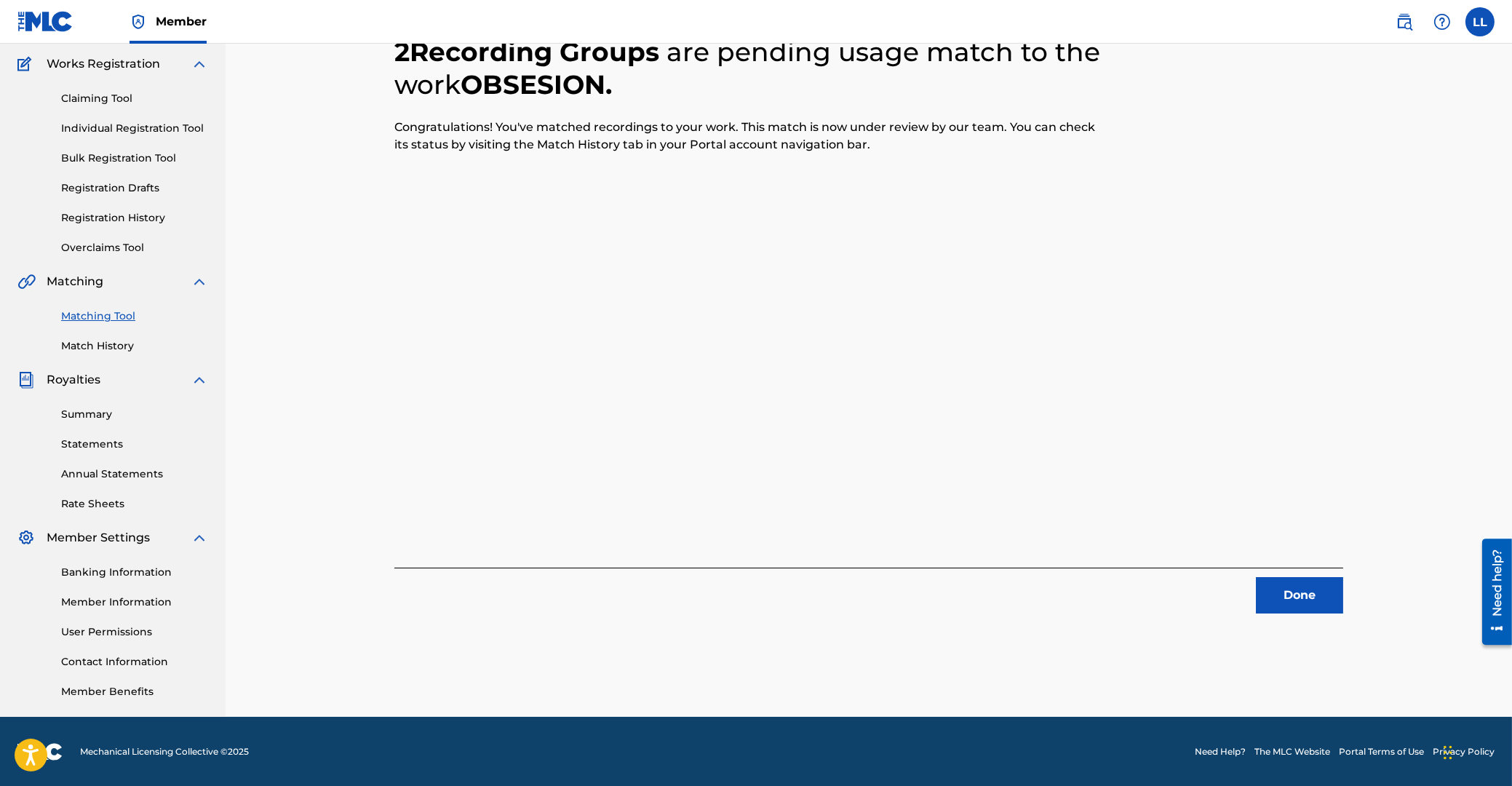
click at [1263, 590] on button "Done" at bounding box center [1299, 594] width 87 height 36
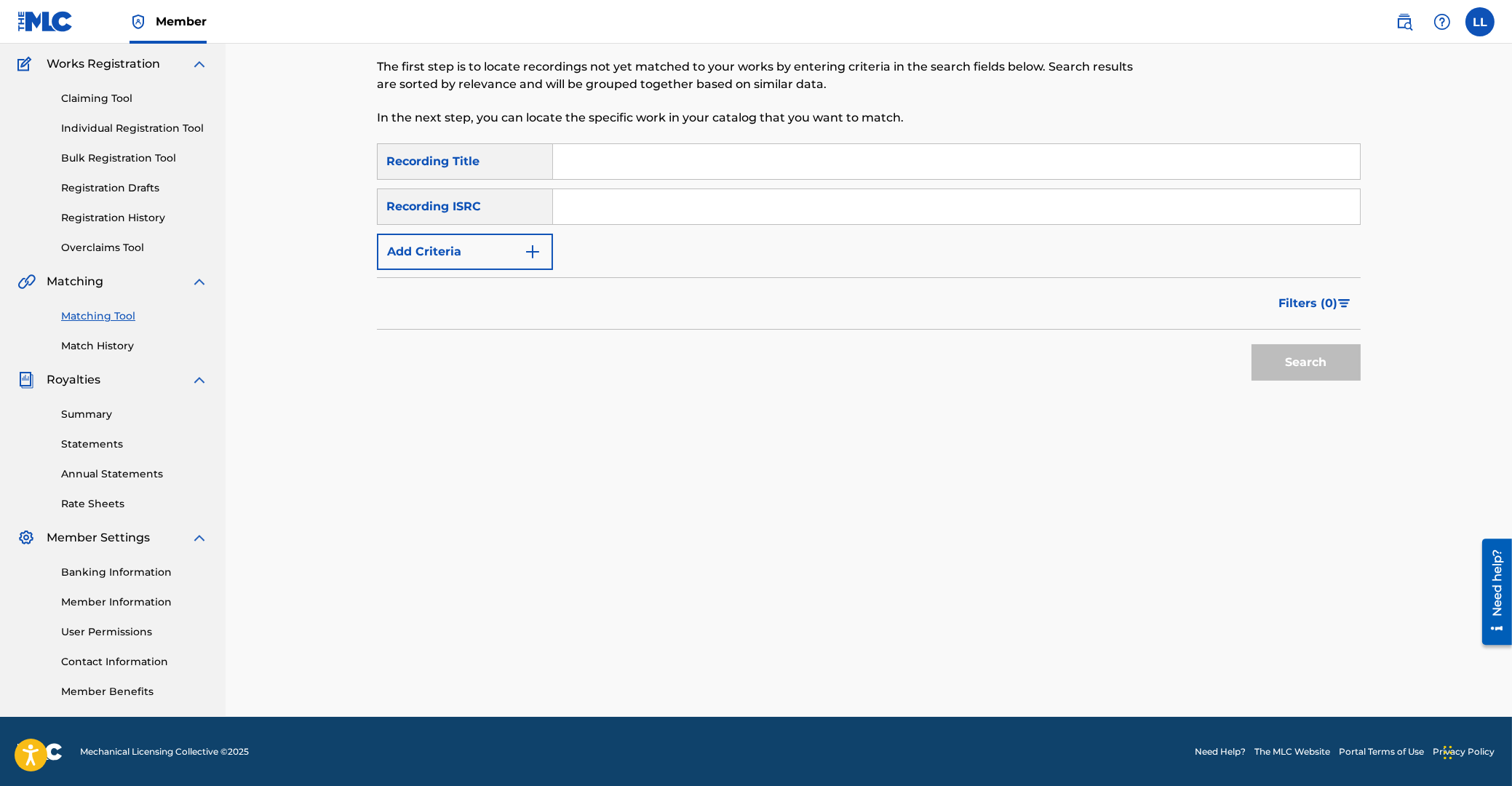
click at [775, 204] on input "Search Form" at bounding box center [956, 207] width 807 height 35
paste input "ARF102200011"
type input "ARF102200011"
click at [1288, 358] on button "Search" at bounding box center [1306, 362] width 109 height 36
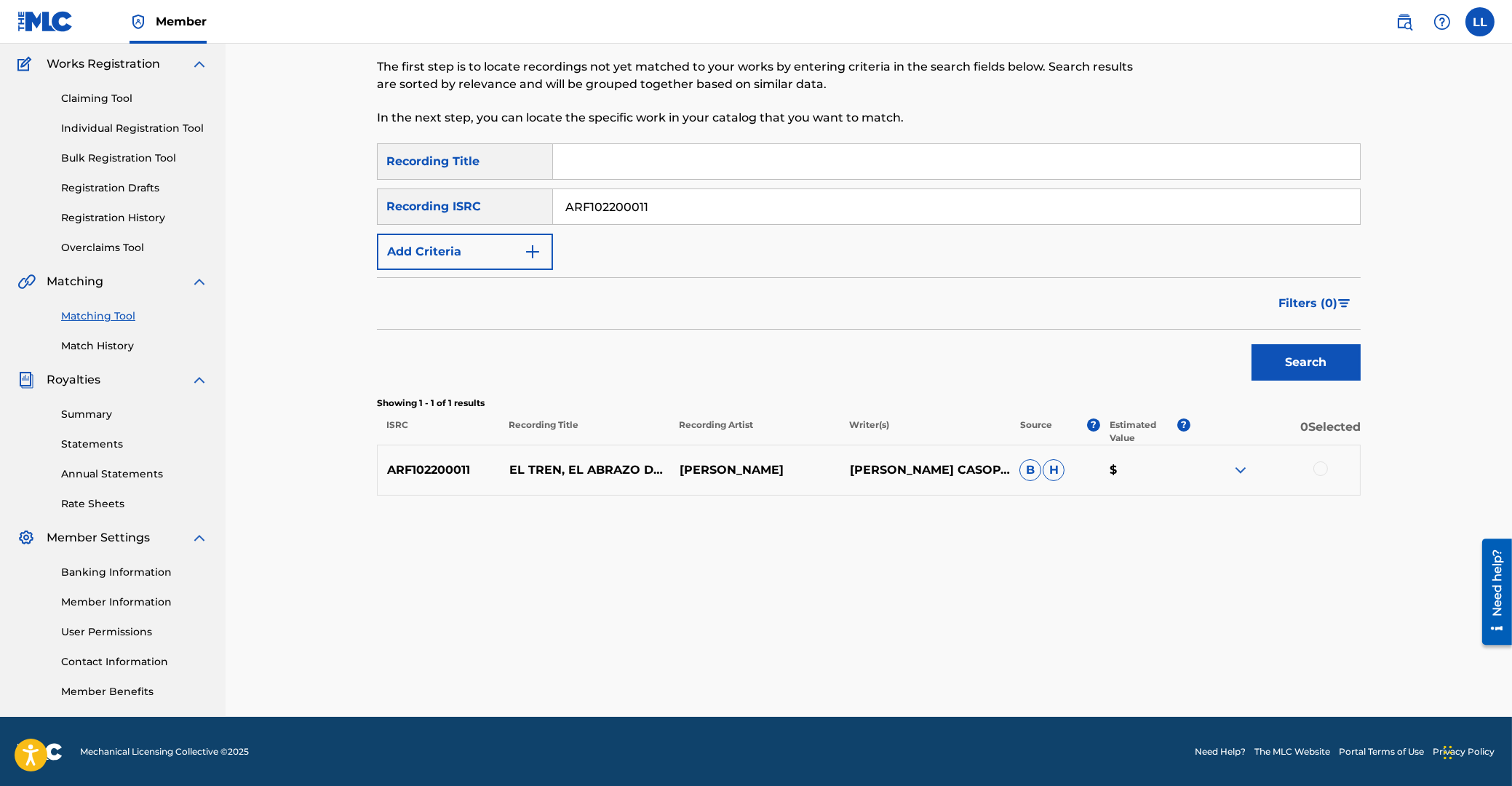
click at [1312, 468] on div at bounding box center [1275, 470] width 170 height 18
click at [1314, 468] on div at bounding box center [1320, 468] width 14 height 14
click at [1060, 668] on button "Match 1 Group" at bounding box center [1023, 666] width 160 height 36
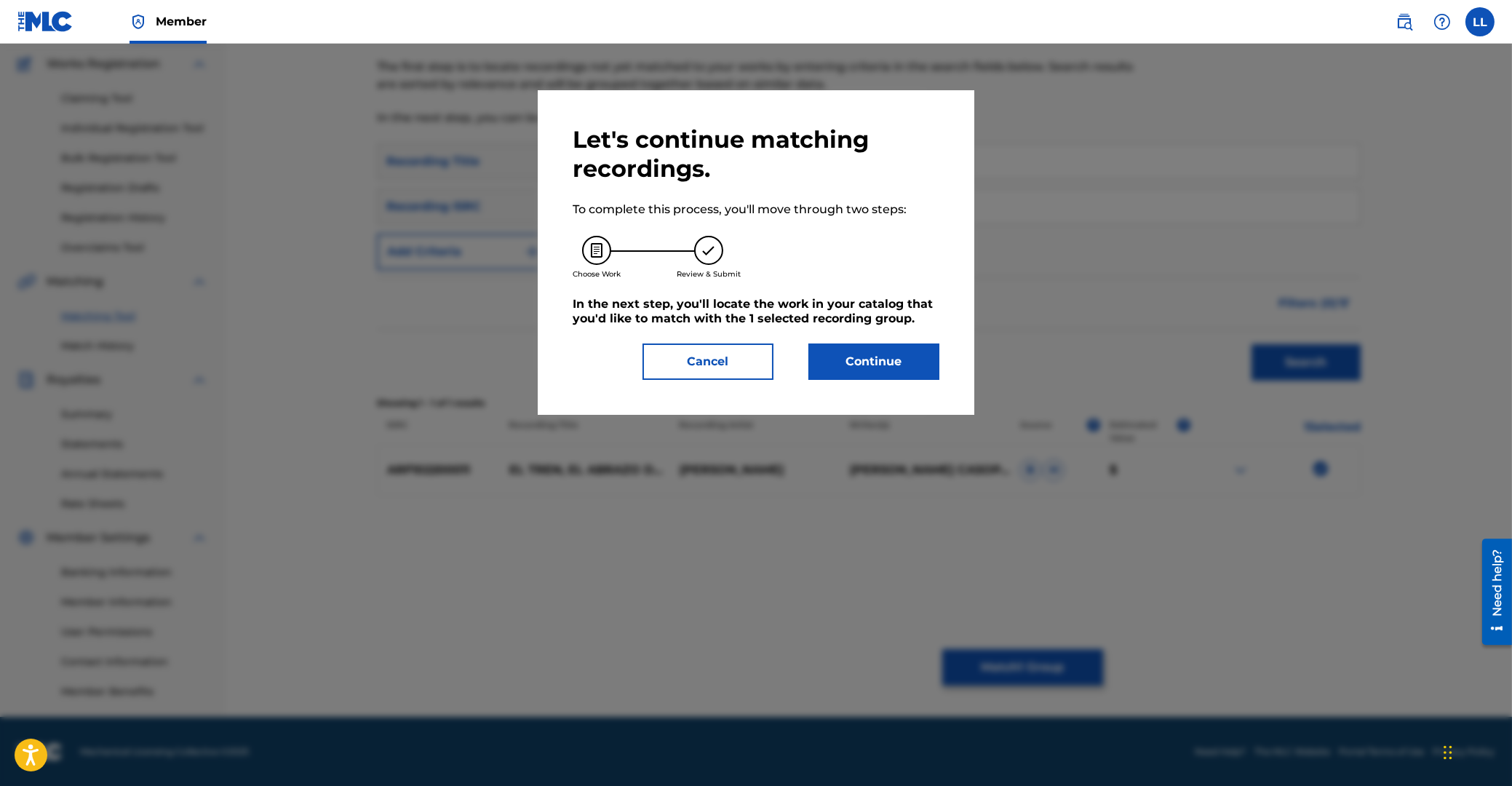
click at [877, 357] on button "Continue" at bounding box center [874, 361] width 131 height 36
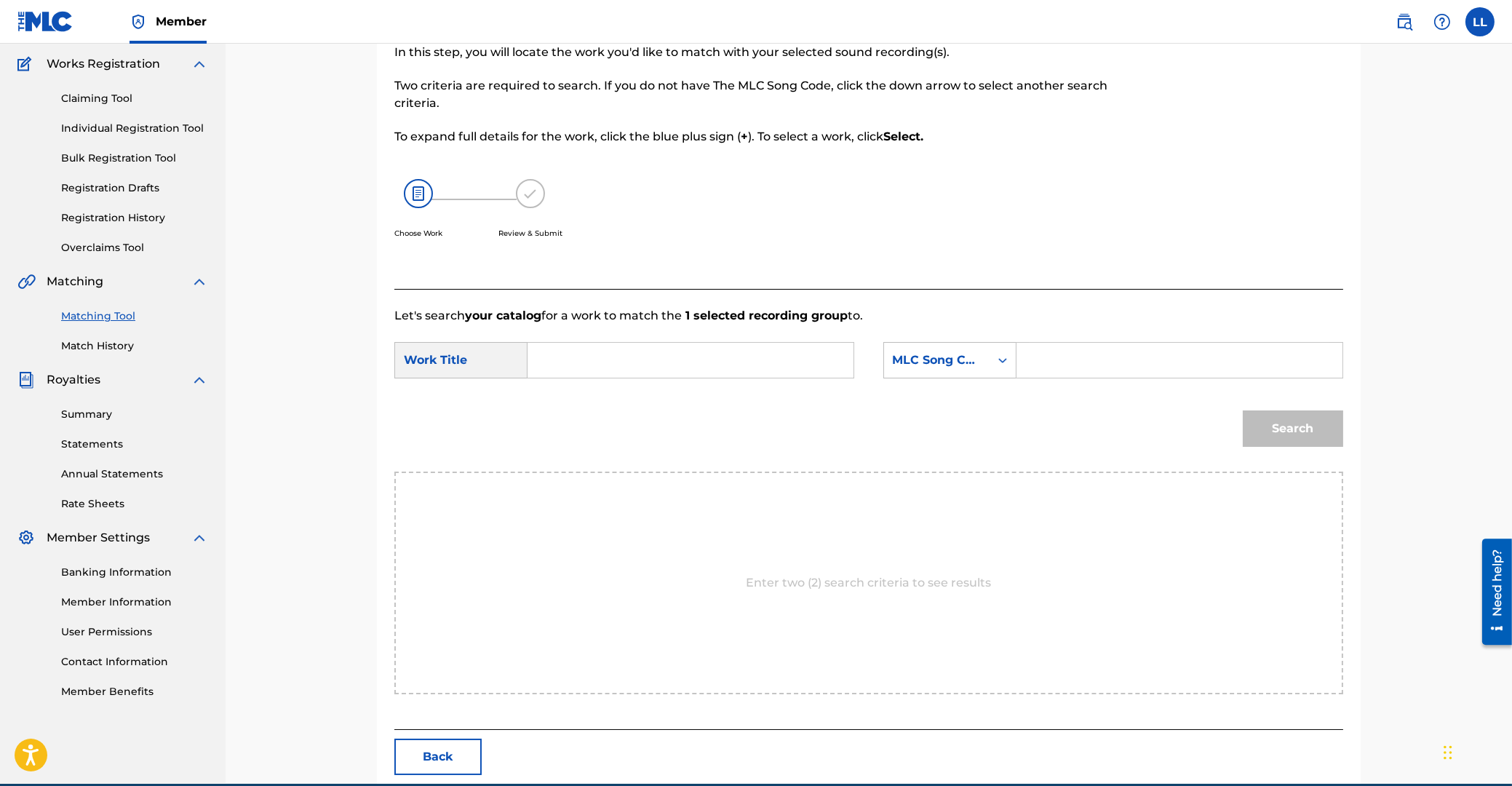
click at [743, 360] on input "Search Form" at bounding box center [691, 360] width 302 height 35
type input "el"
paste input "EC28QY"
type input "EC28QY"
click at [1242, 411] on button "Search" at bounding box center [1292, 428] width 100 height 36
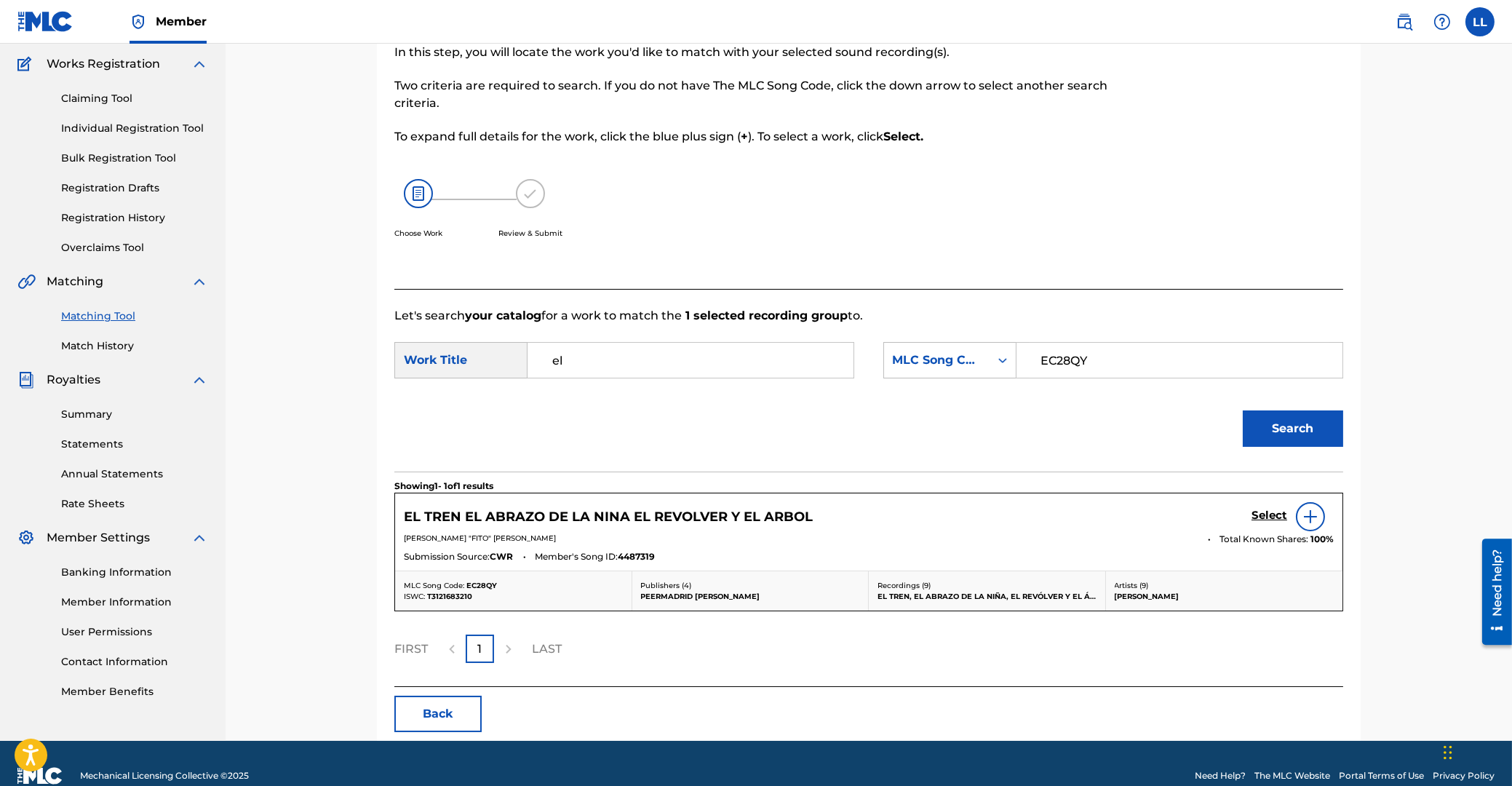
click at [1279, 517] on h5 "Select" at bounding box center [1269, 515] width 35 height 14
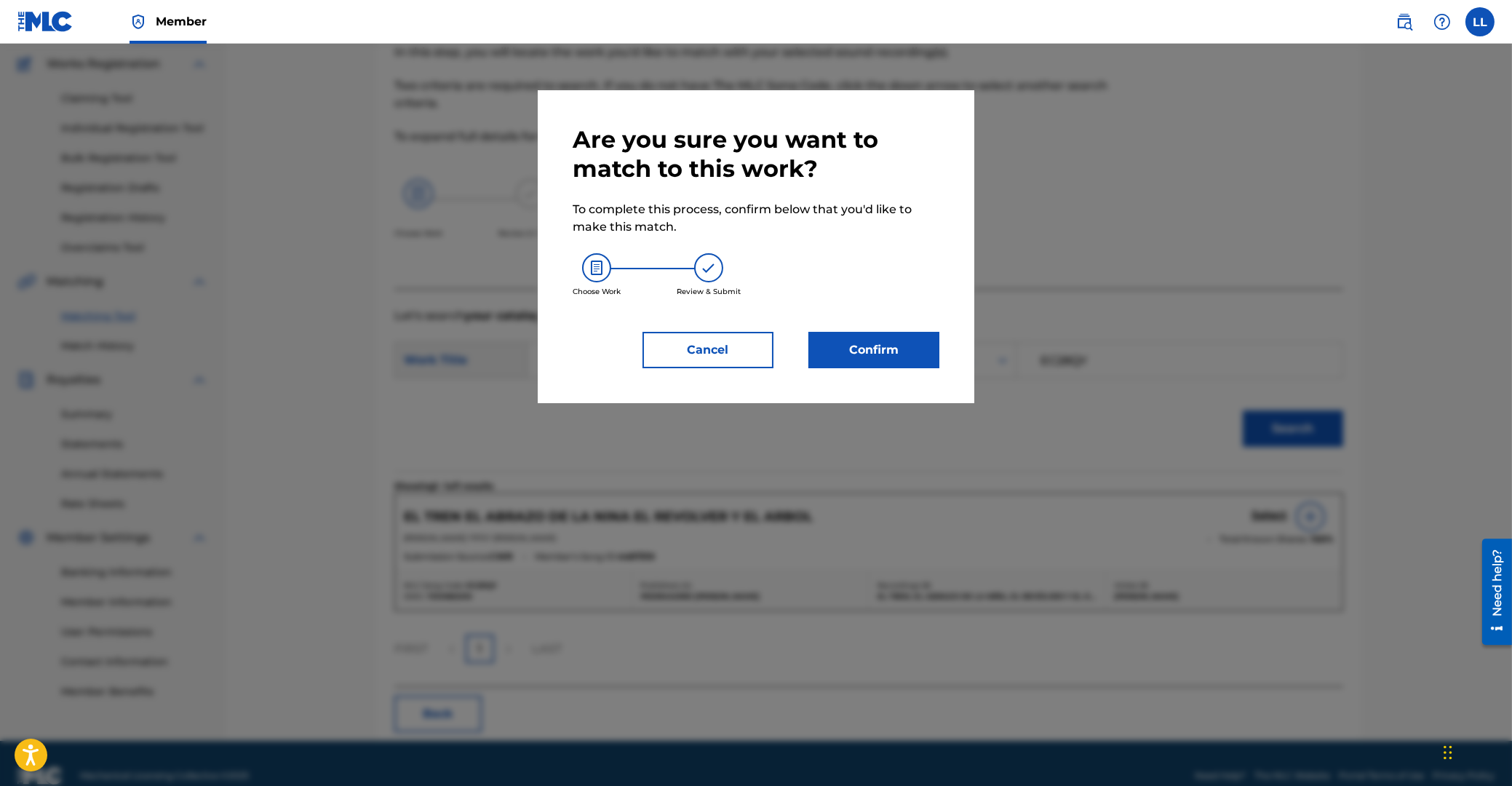
click at [874, 342] on button "Confirm" at bounding box center [874, 350] width 131 height 36
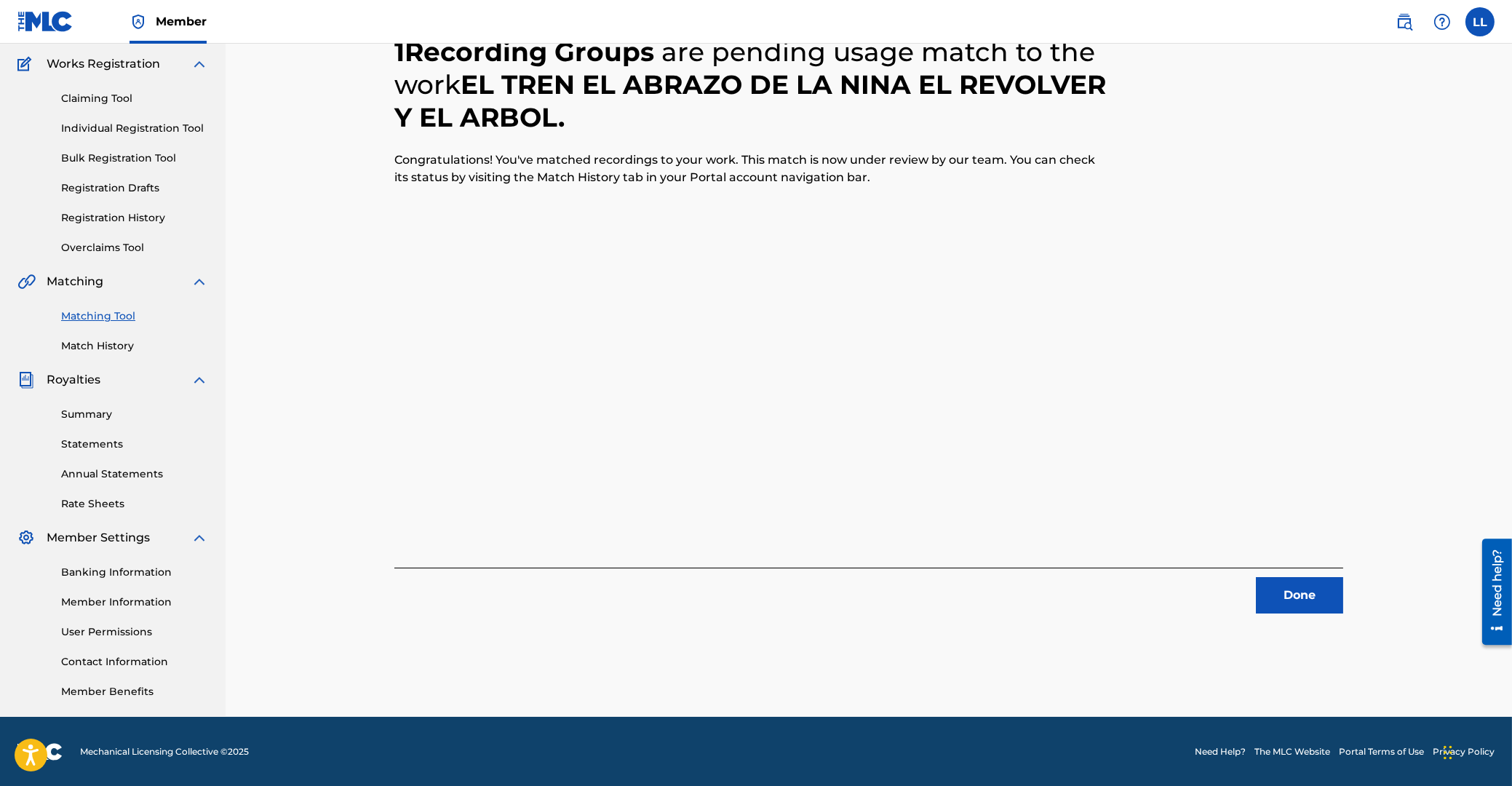
click at [1319, 600] on button "Done" at bounding box center [1299, 594] width 87 height 36
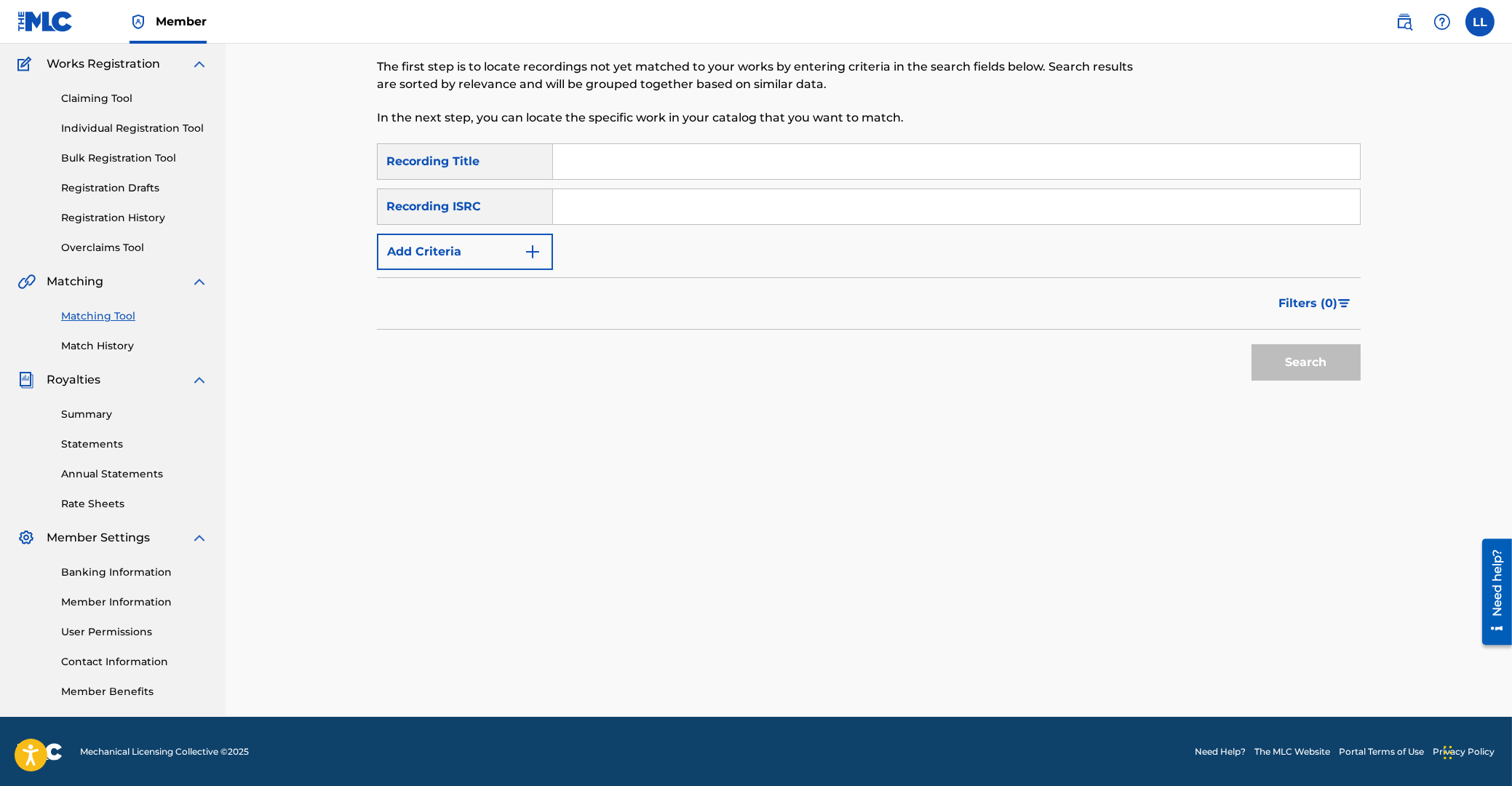
click at [681, 201] on input "Search Form" at bounding box center [956, 207] width 807 height 35
paste input "ARF102200012"
type input "ARF102200012"
click at [1265, 342] on div "Search" at bounding box center [1302, 359] width 116 height 59
click at [1309, 363] on button "Search" at bounding box center [1306, 362] width 109 height 36
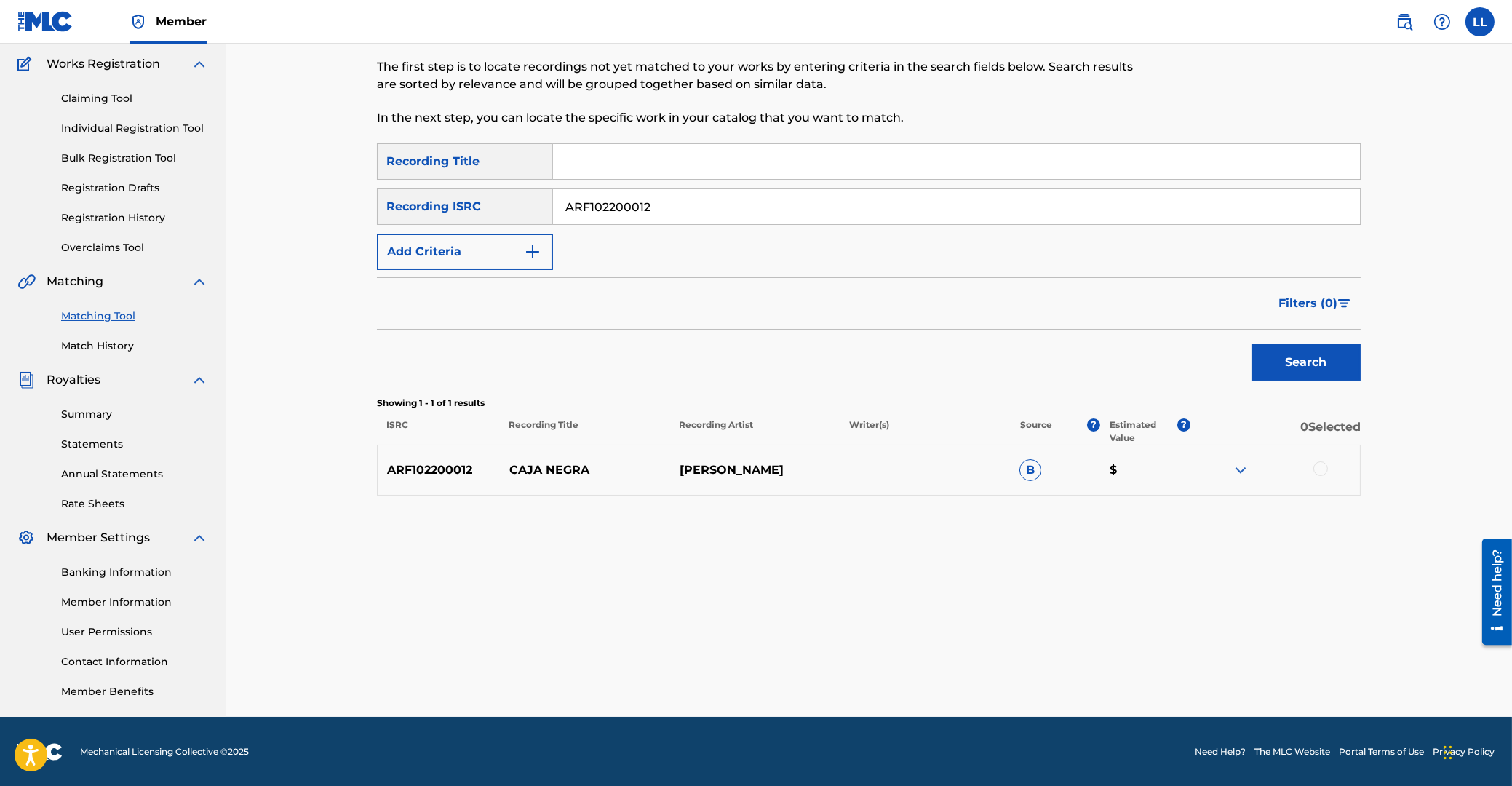
click at [1239, 469] on img at bounding box center [1241, 470] width 18 height 18
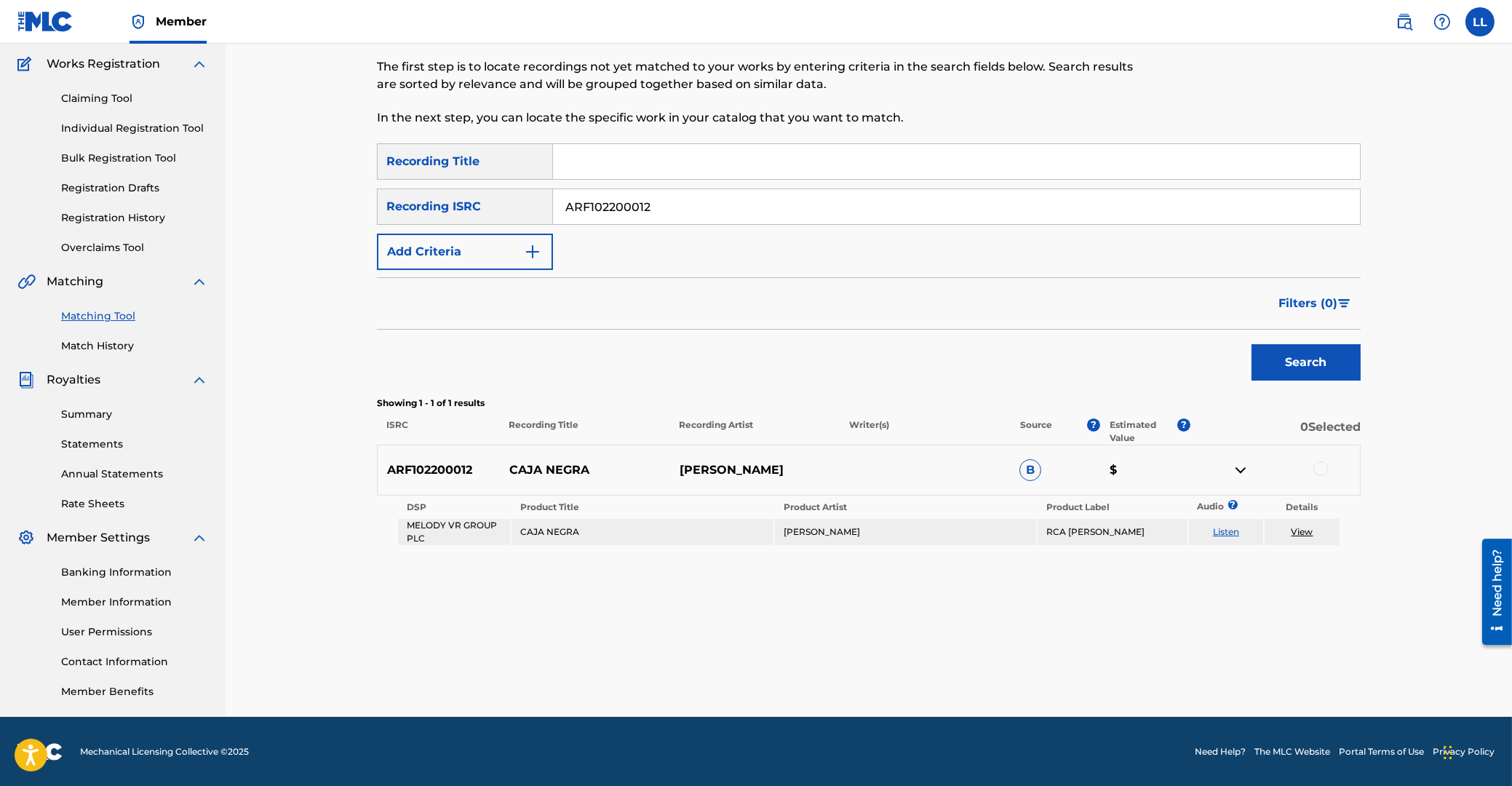
click at [1326, 467] on div at bounding box center [1320, 468] width 14 height 14
click at [1040, 662] on button "Match 1 Group" at bounding box center [1023, 666] width 160 height 36
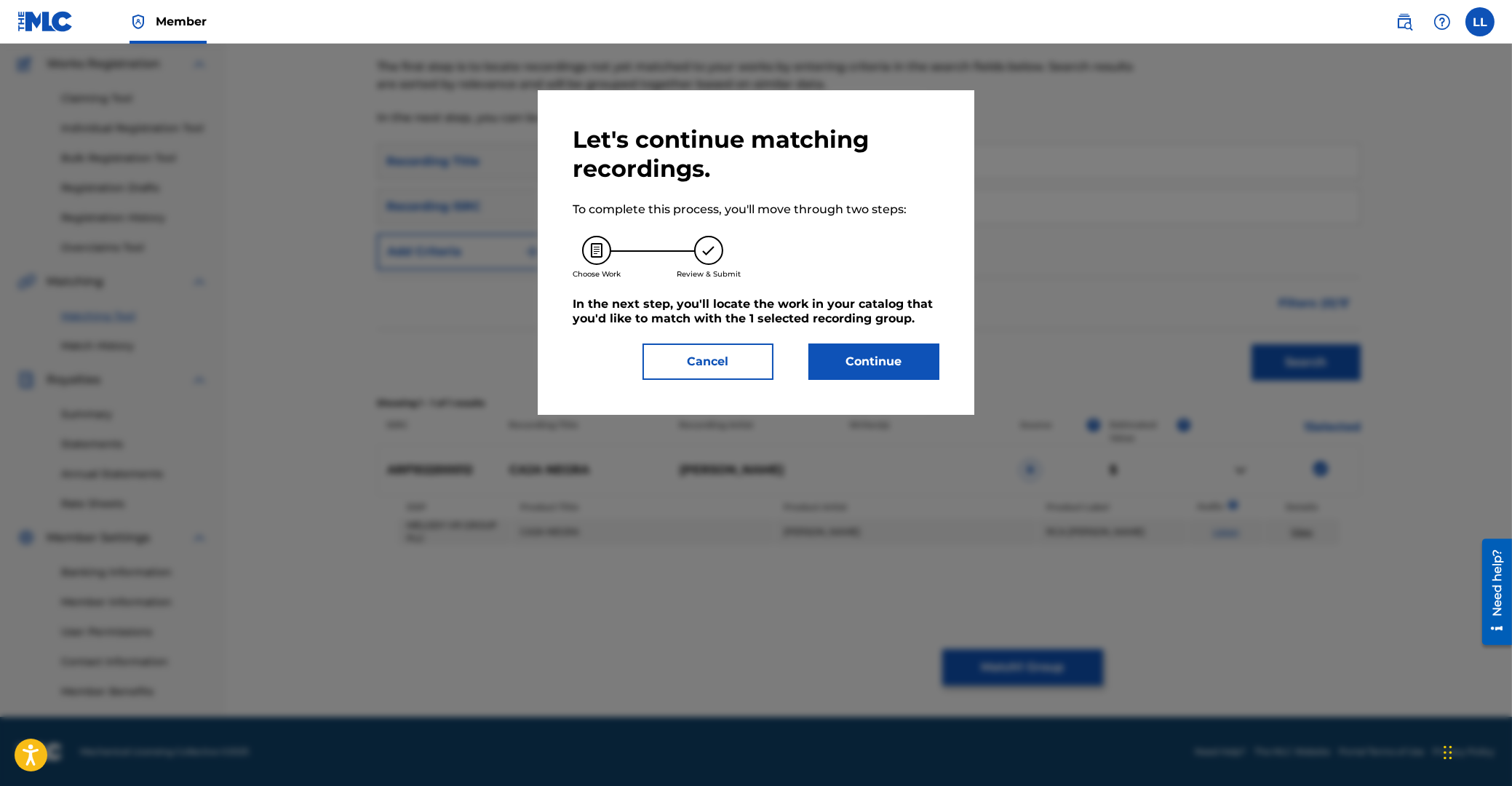
click at [906, 372] on button "Continue" at bounding box center [874, 361] width 131 height 36
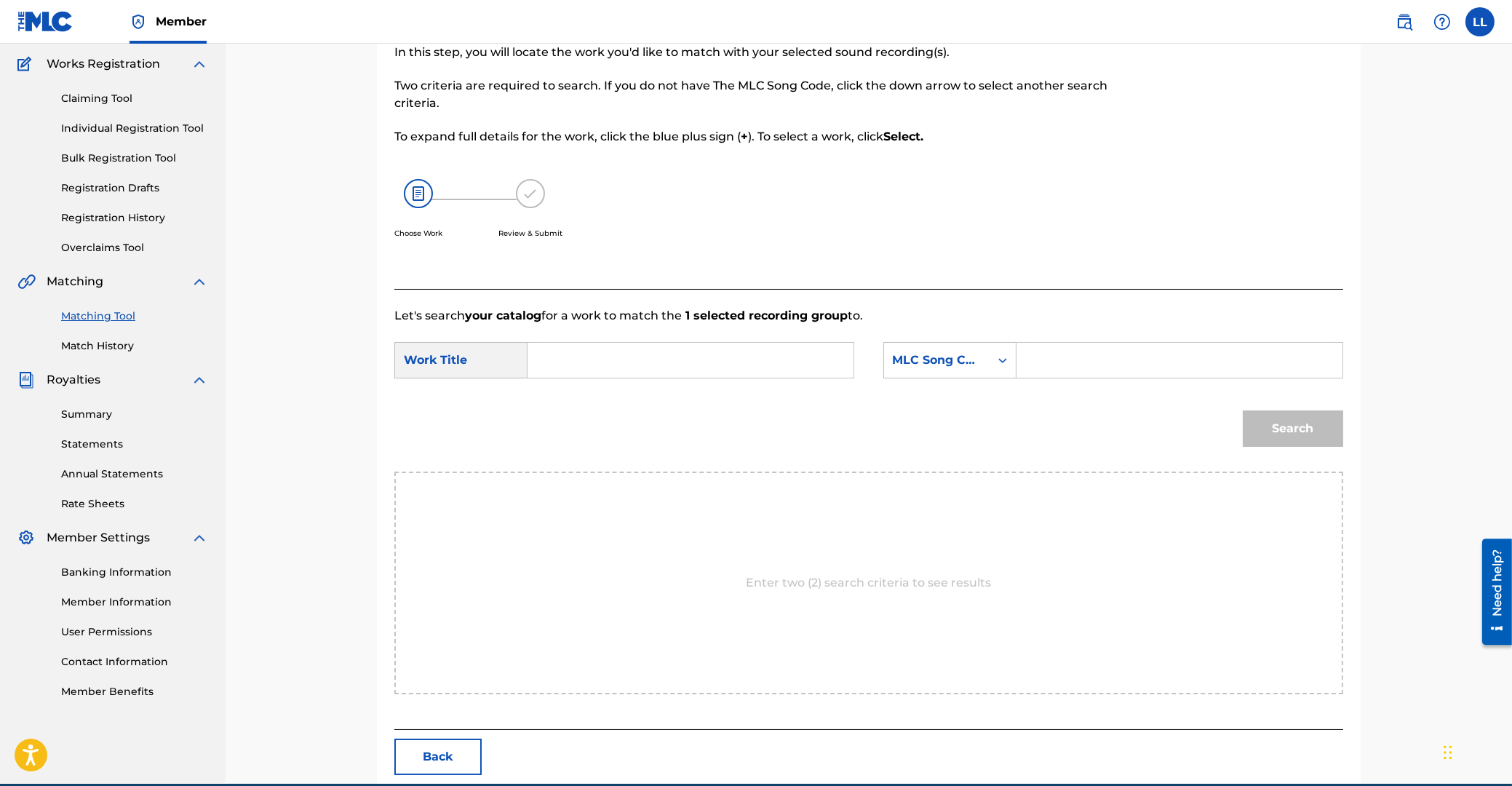
click at [716, 353] on input "Search Form" at bounding box center [691, 360] width 302 height 35
type input "la"
paste input "CD2BQN"
type input "CD2BQN"
click at [1242, 411] on button "Search" at bounding box center [1292, 428] width 100 height 36
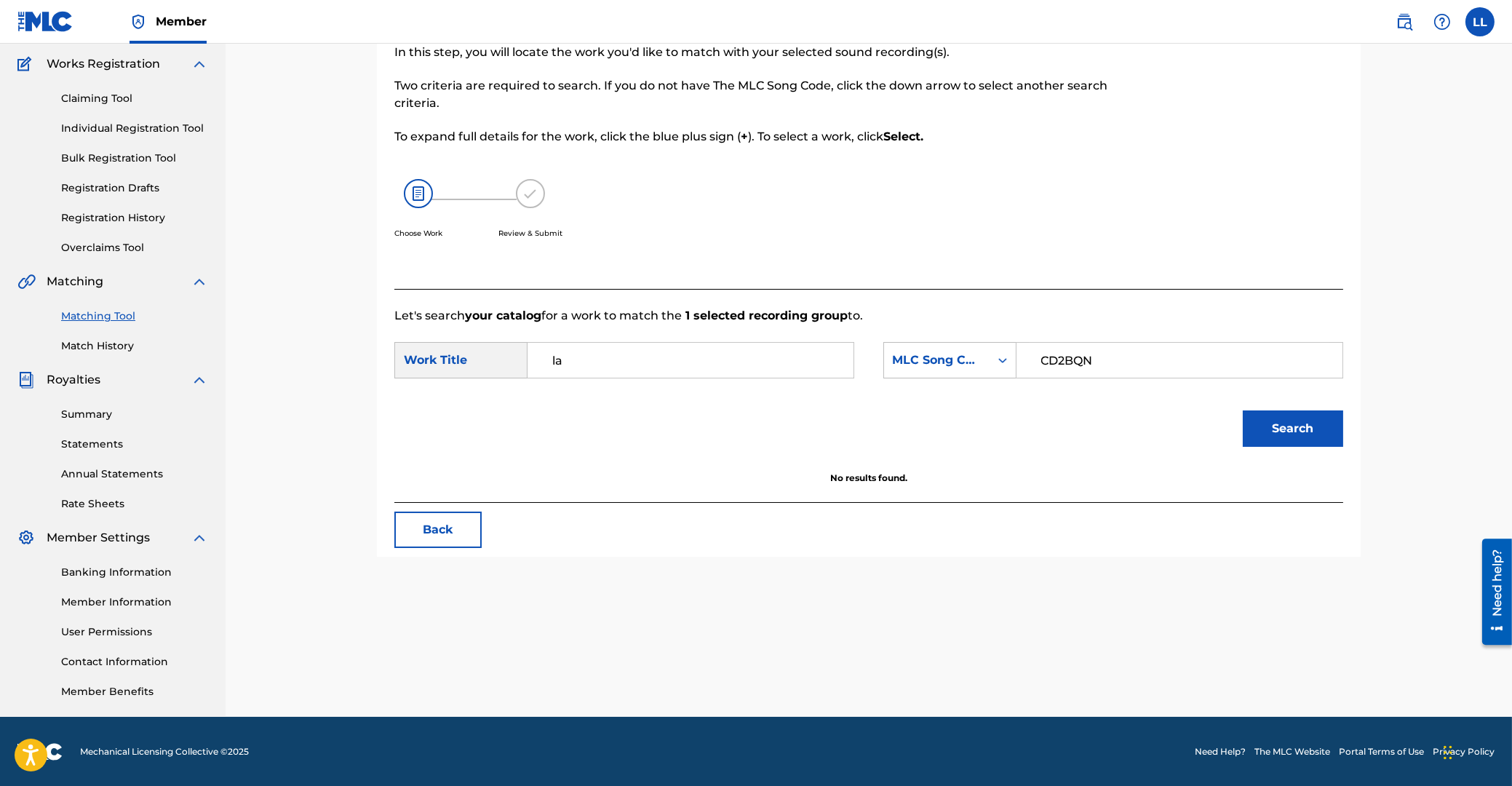
drag, startPoint x: 640, startPoint y: 365, endPoint x: 251, endPoint y: 360, distance: 389.0
click at [540, 363] on input "la" at bounding box center [691, 360] width 302 height 35
type input "caja"
click at [1242, 411] on button "Search" at bounding box center [1292, 428] width 100 height 36
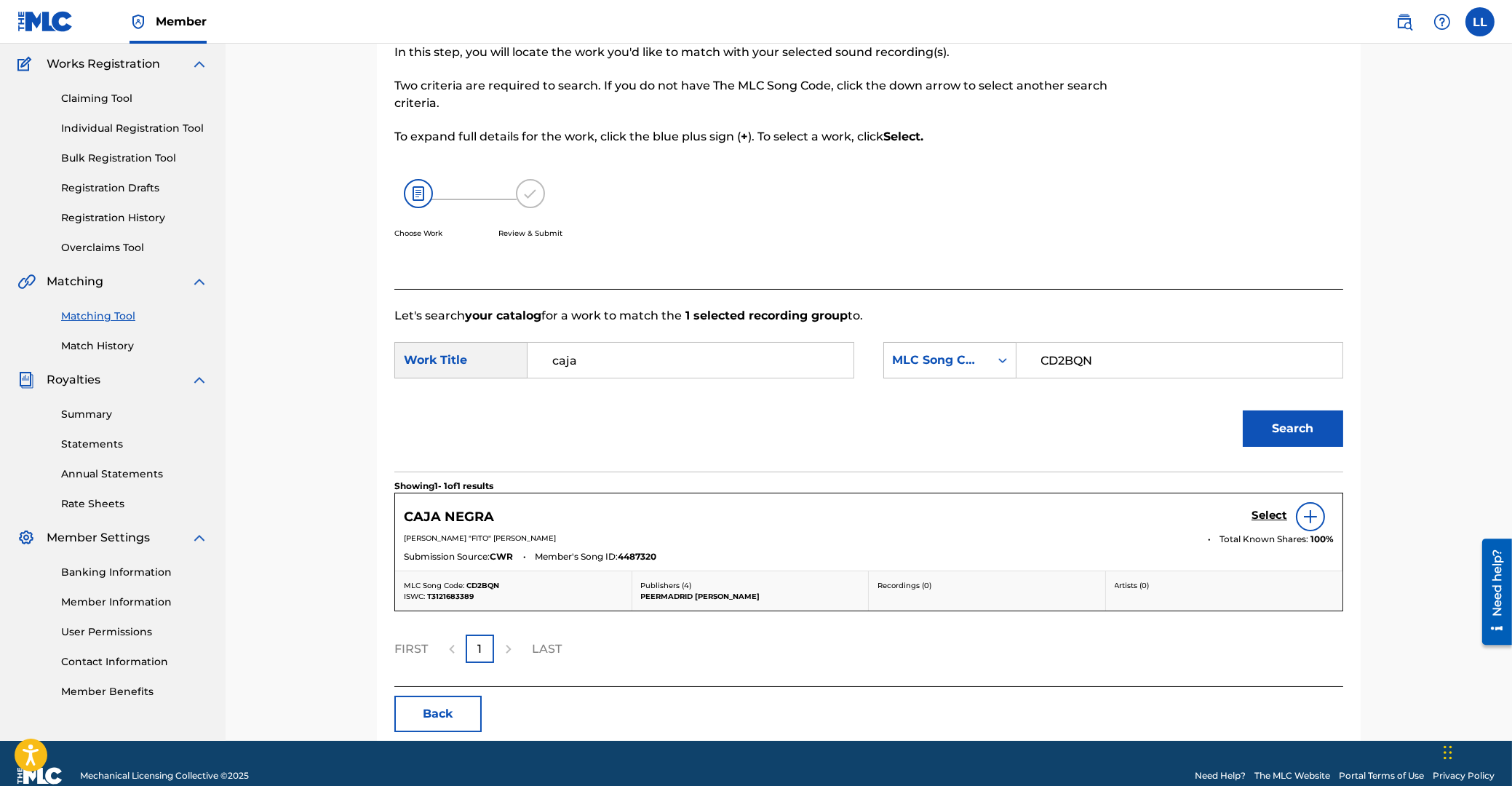
click at [1265, 517] on h5 "Select" at bounding box center [1269, 515] width 35 height 14
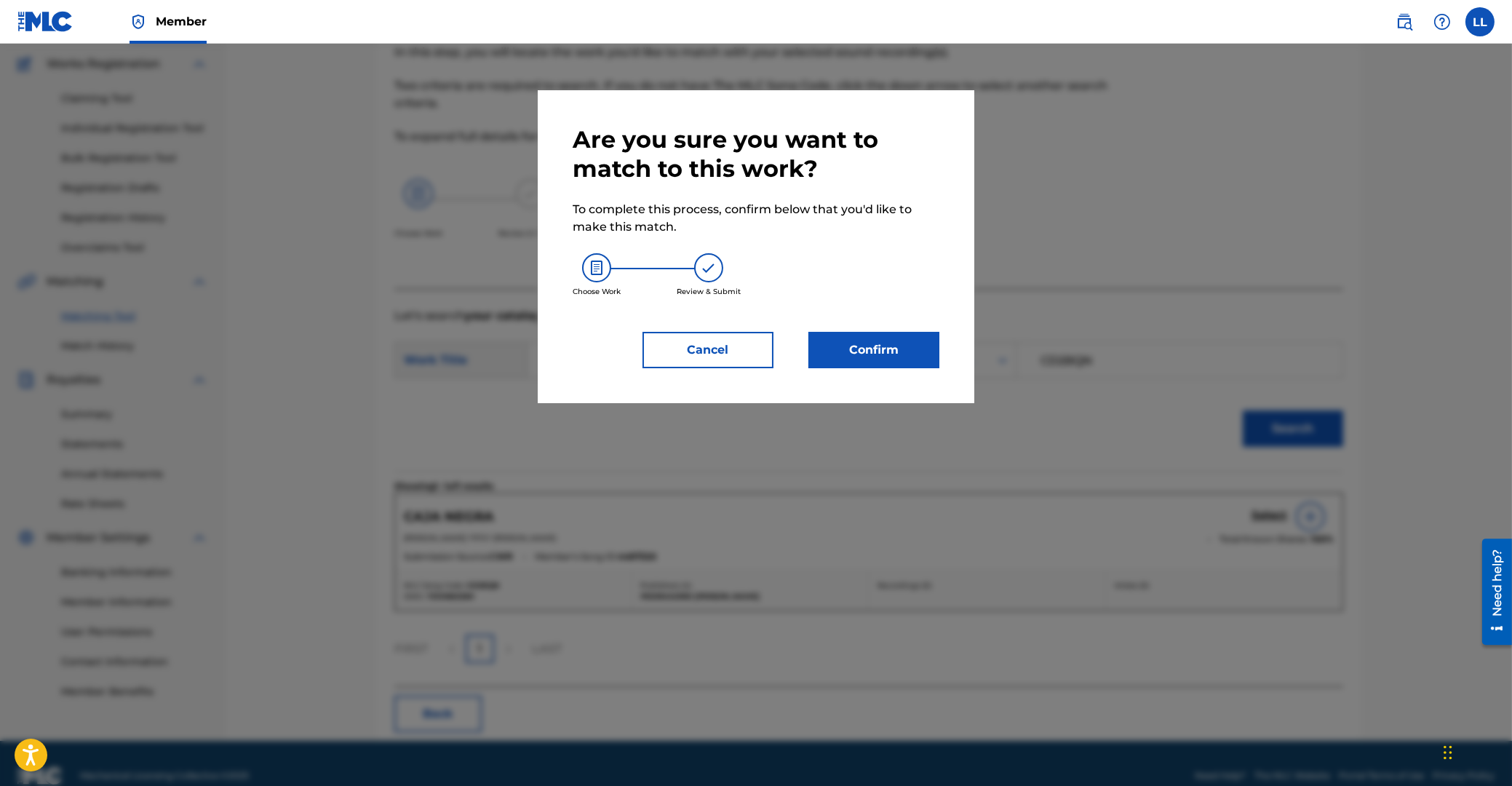
click at [897, 358] on button "Confirm" at bounding box center [874, 350] width 131 height 36
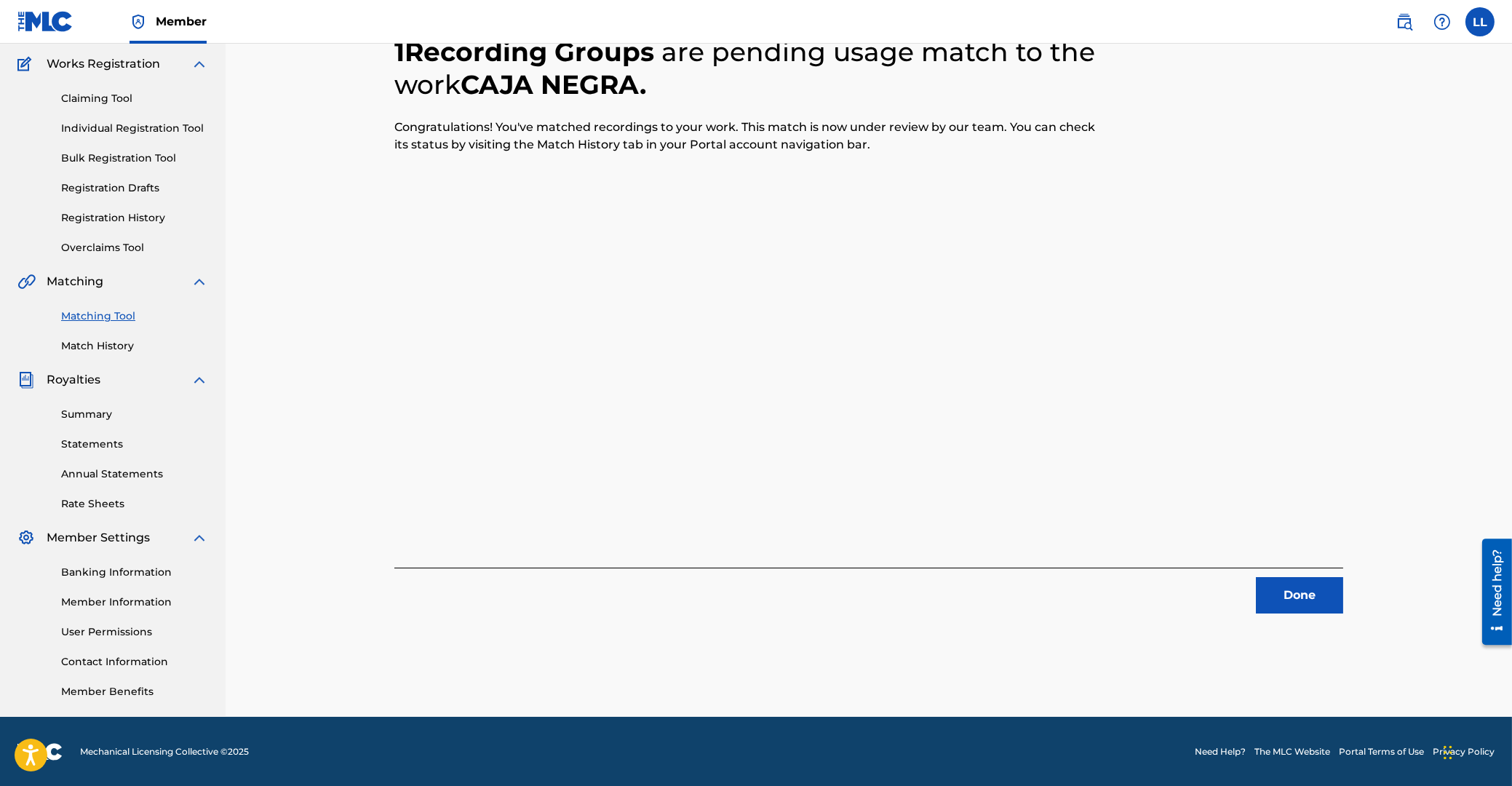
click at [1304, 592] on button "Done" at bounding box center [1299, 594] width 87 height 36
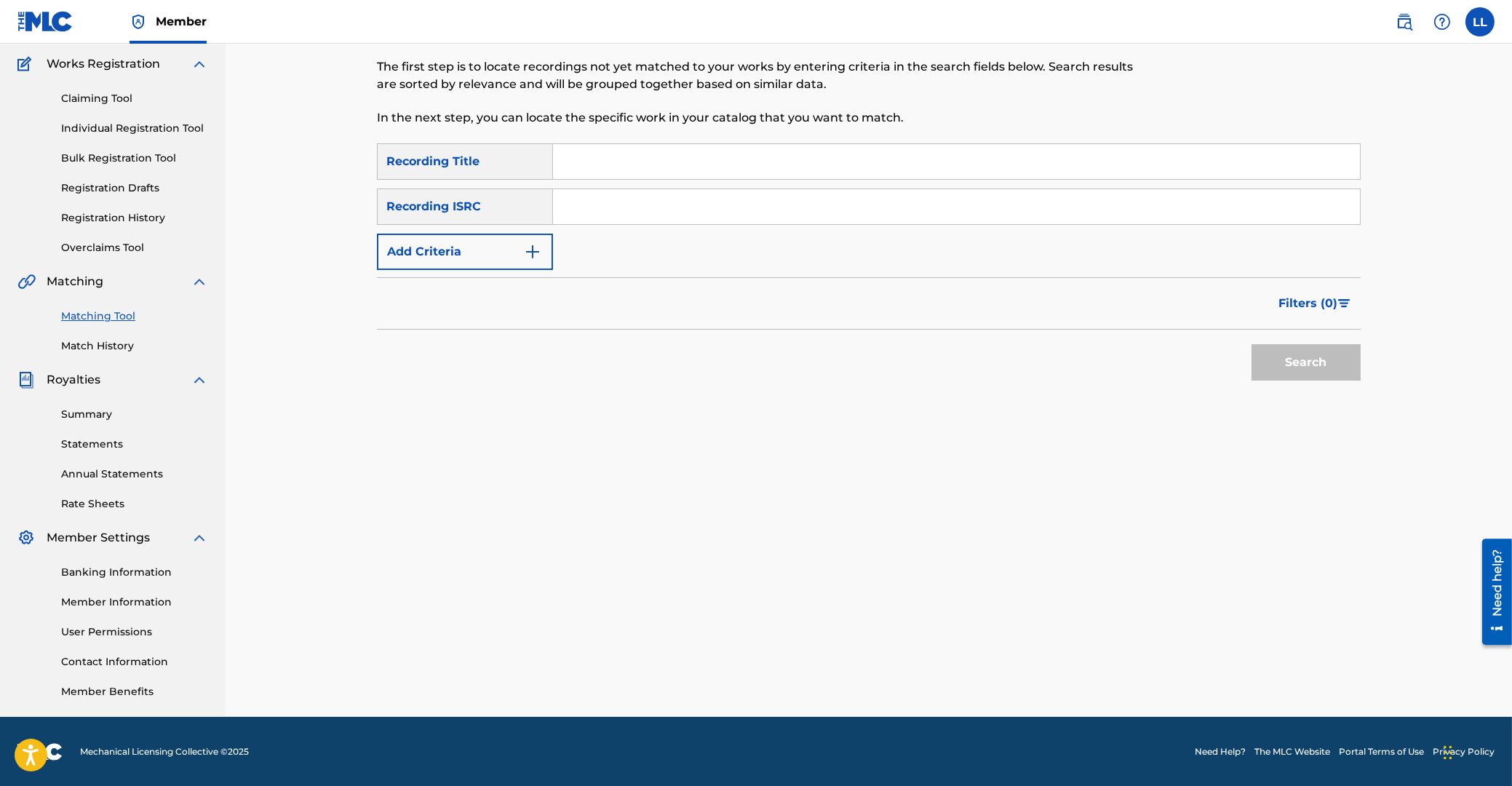
drag, startPoint x: 626, startPoint y: 206, endPoint x: 637, endPoint y: 216, distance: 14.9
click at [626, 205] on input "Search Form" at bounding box center [956, 207] width 807 height 35
paste input "QM6MZ1974050"
type input "QM6MZ1974050"
click at [1321, 354] on button "Search" at bounding box center [1306, 362] width 109 height 36
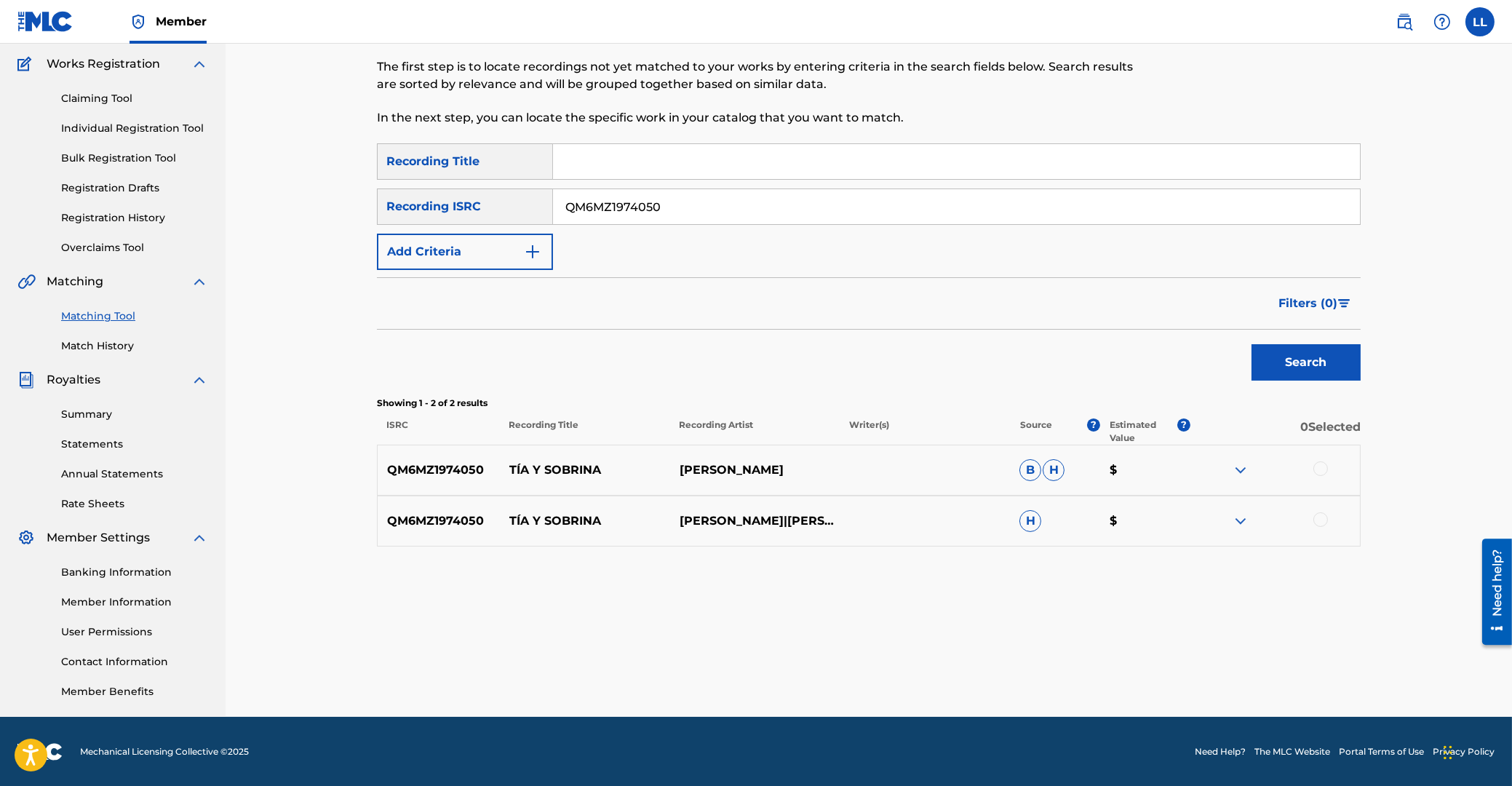
click at [1324, 465] on div at bounding box center [1320, 468] width 14 height 14
click at [1323, 520] on div at bounding box center [1320, 520] width 14 height 14
click at [991, 659] on button "Match 2 Groups" at bounding box center [1023, 666] width 160 height 36
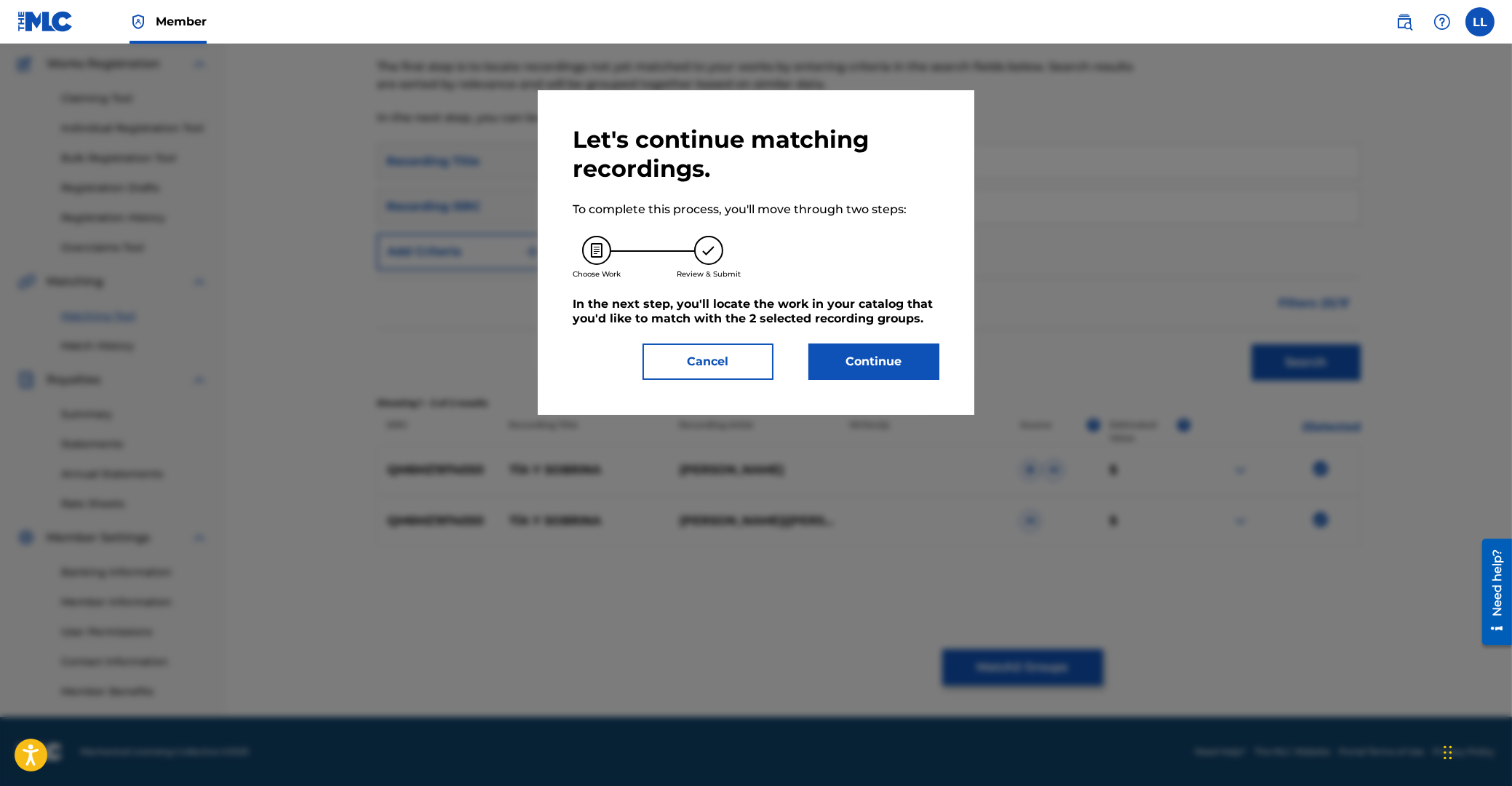
click at [853, 343] on button "Continue" at bounding box center [874, 361] width 131 height 36
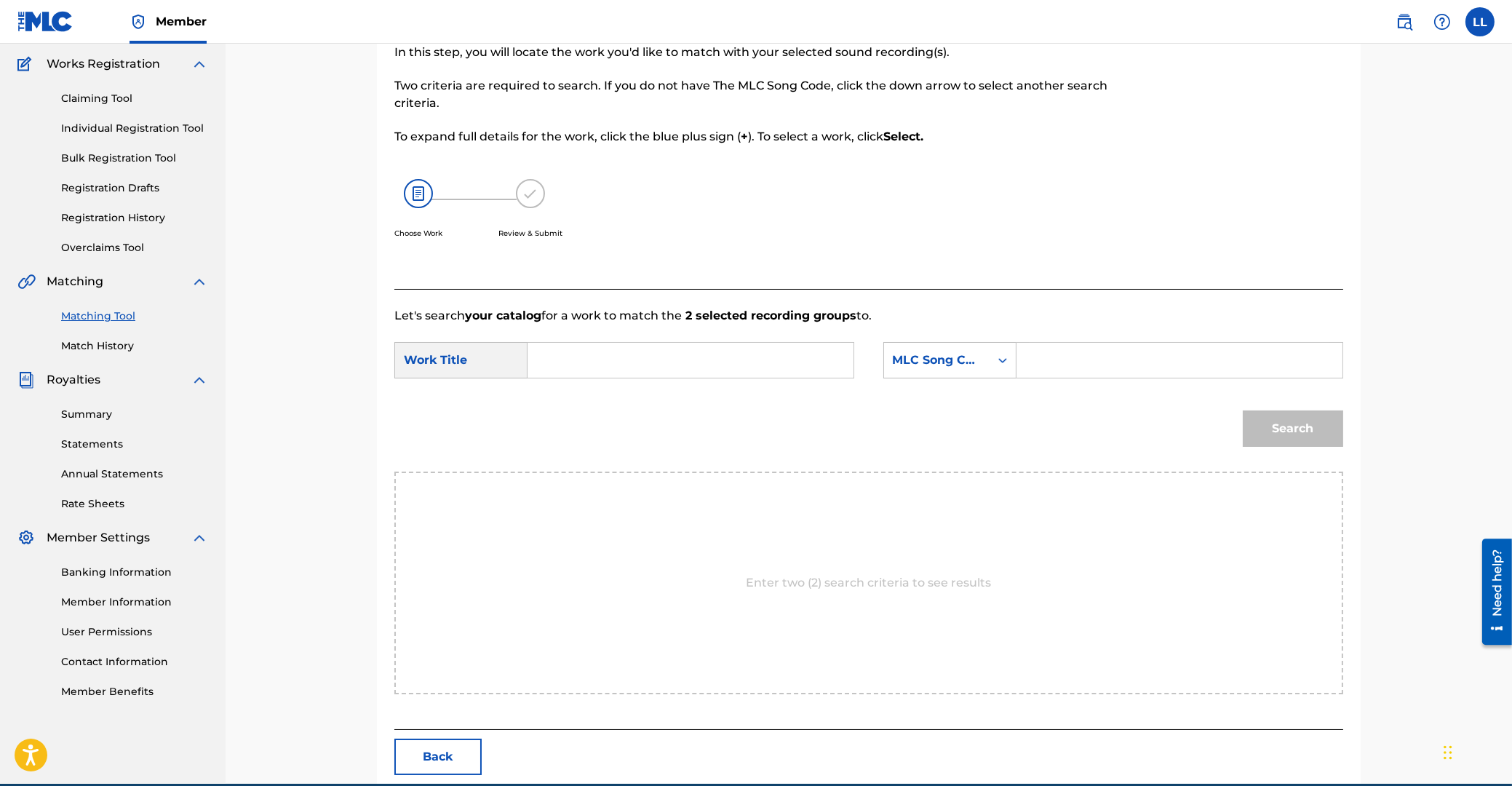
click at [745, 367] on input "Search Form" at bounding box center [691, 360] width 302 height 35
type input "tia"
paste input "TA2K1G"
type input "TA2K1G"
click at [1242, 411] on button "Search" at bounding box center [1292, 428] width 100 height 36
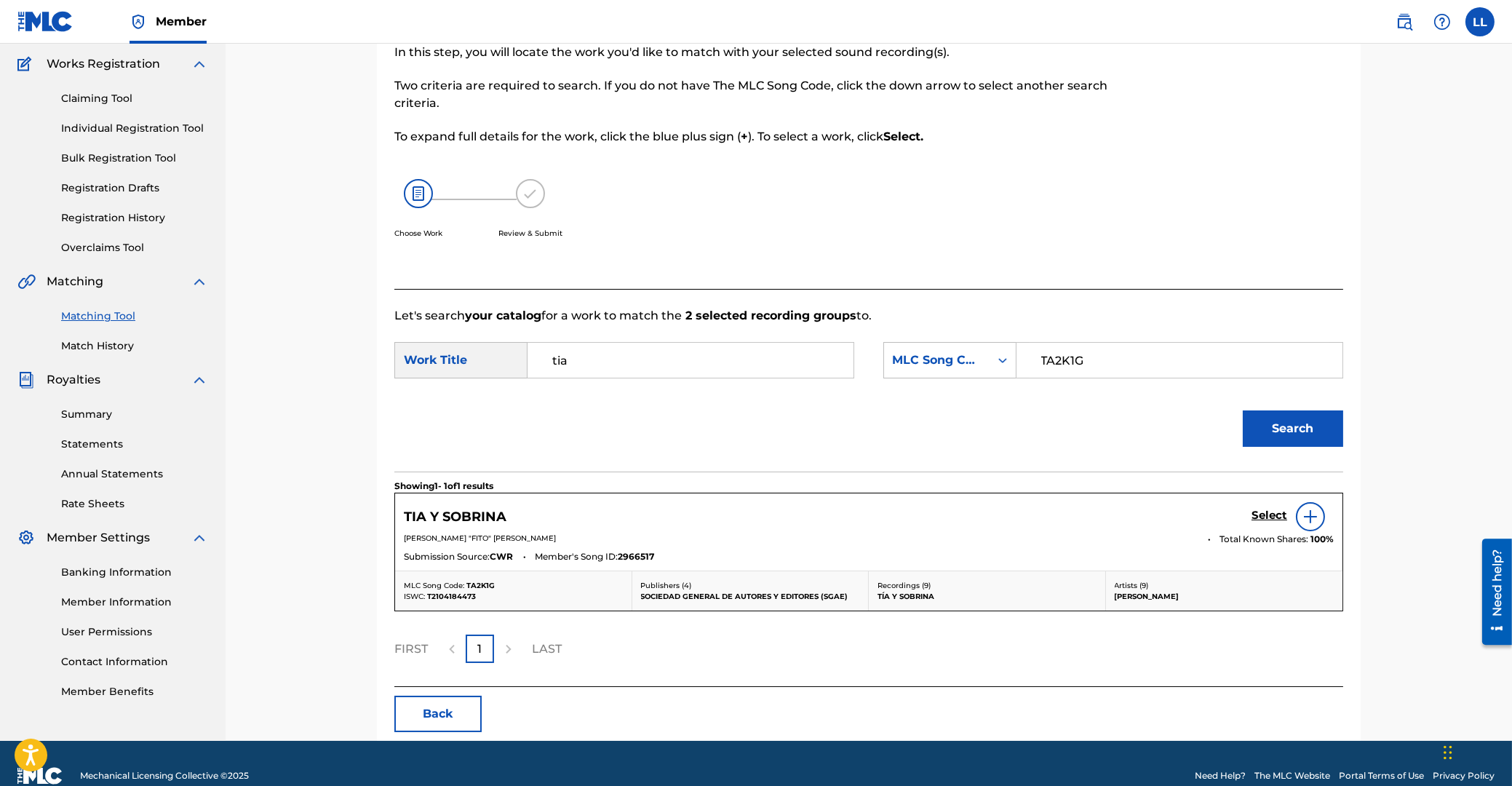
click at [1275, 516] on h5 "Select" at bounding box center [1269, 515] width 35 height 14
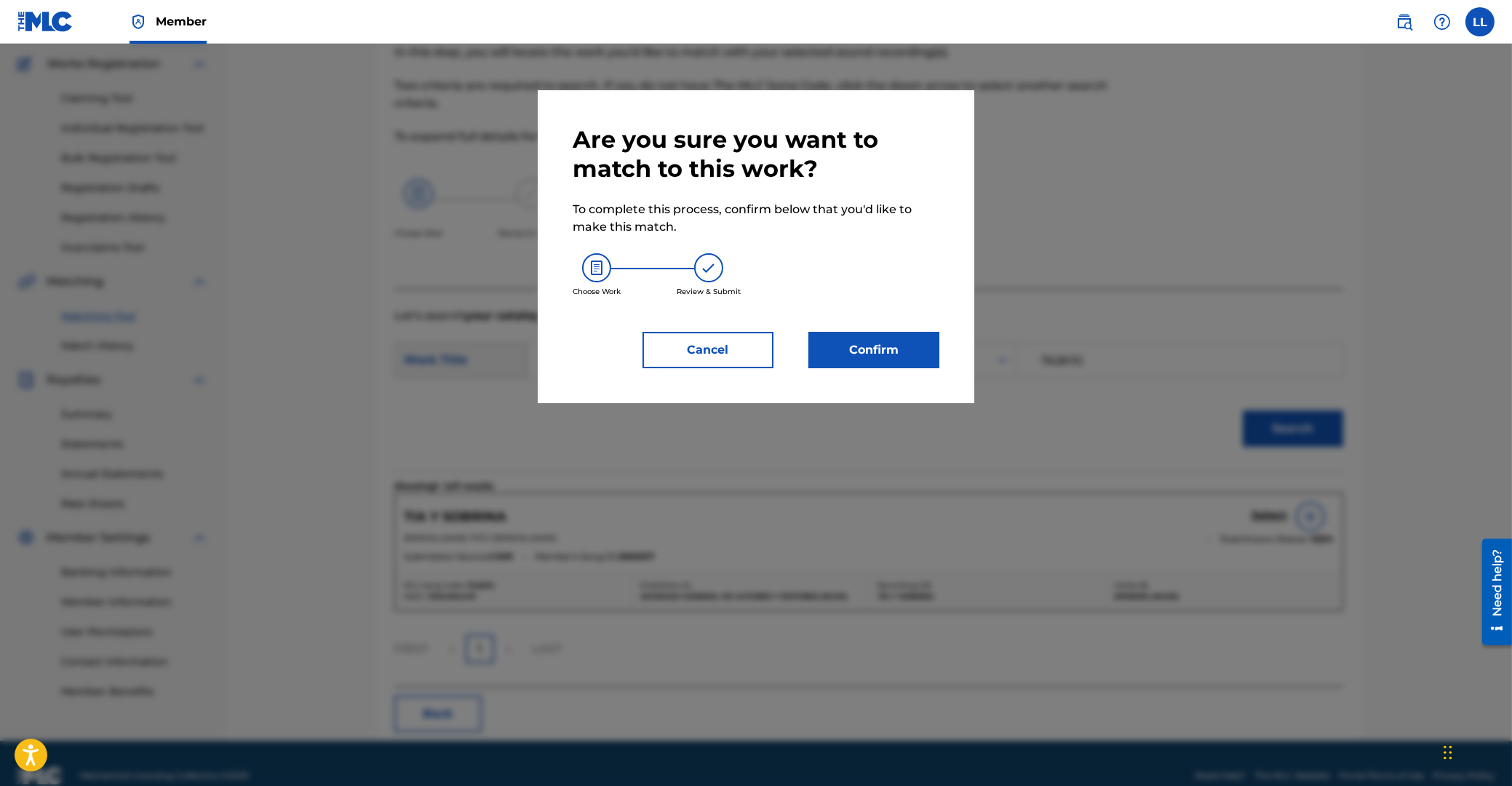
click at [862, 344] on button "Confirm" at bounding box center [874, 350] width 131 height 36
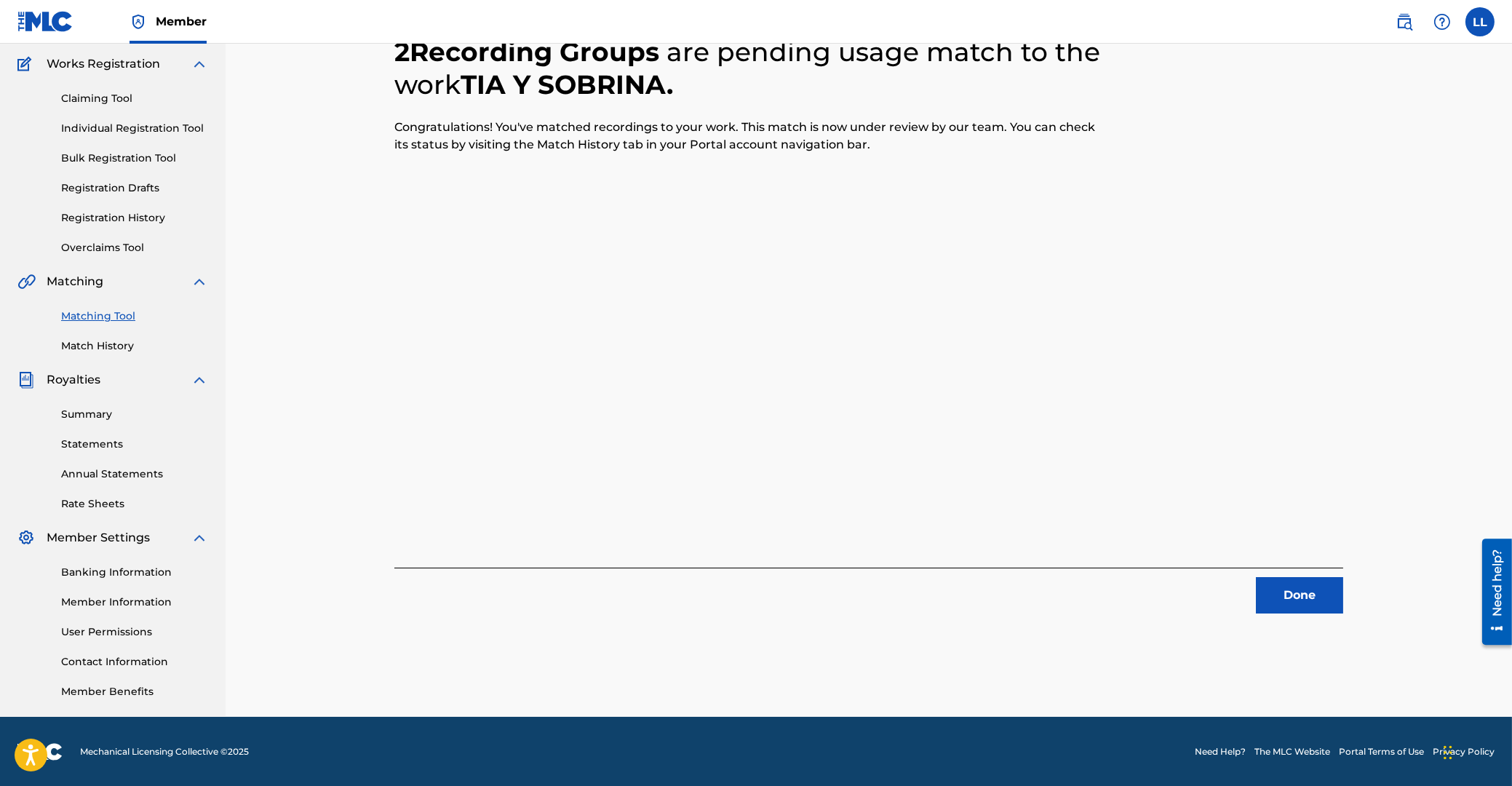
click at [1299, 590] on button "Done" at bounding box center [1299, 594] width 87 height 36
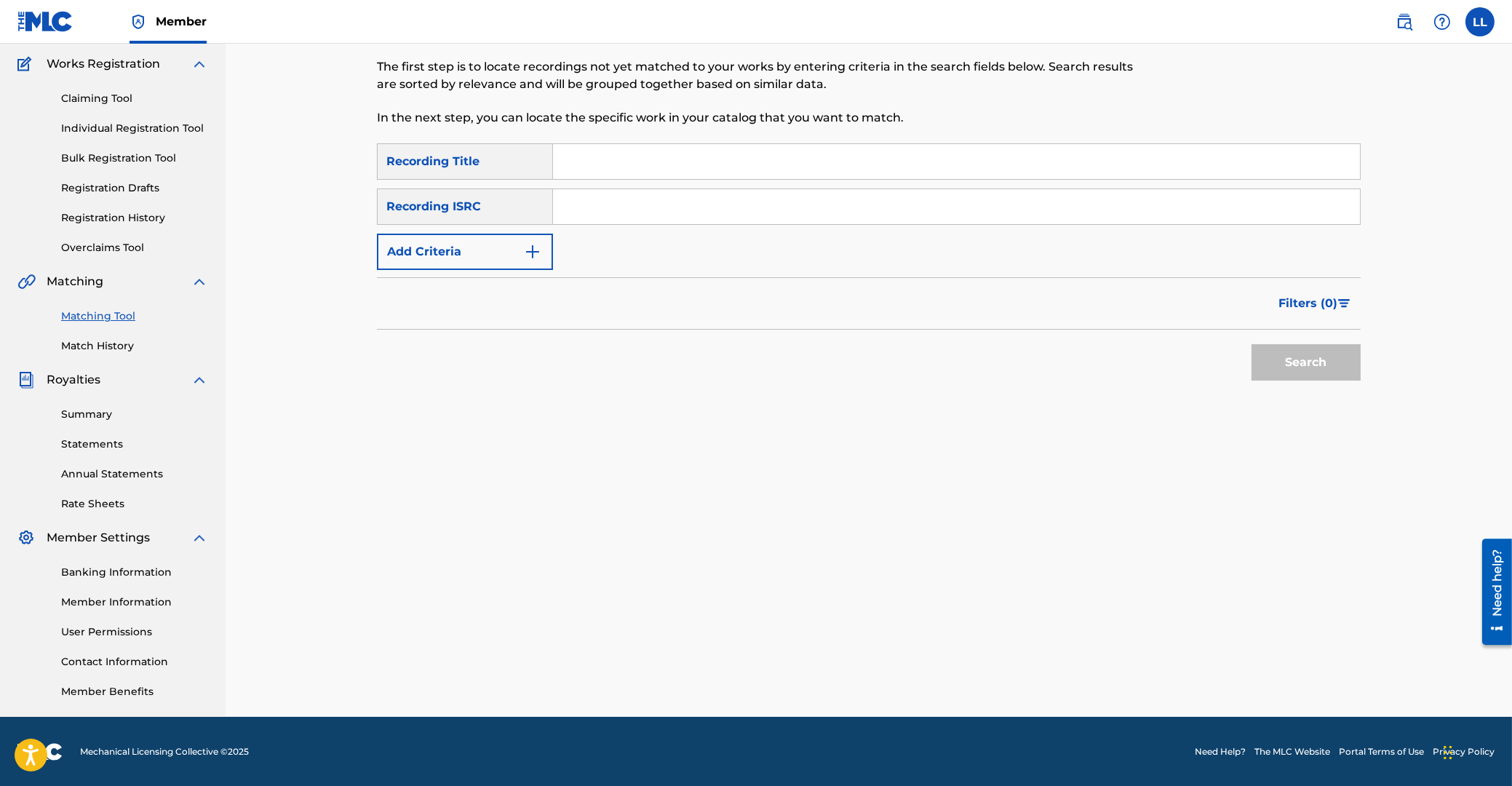
drag, startPoint x: 624, startPoint y: 202, endPoint x: 683, endPoint y: 257, distance: 80.7
click at [625, 202] on input "Search Form" at bounding box center [956, 207] width 807 height 35
paste input "QM6MZ1974048"
click at [1287, 360] on button "Search" at bounding box center [1306, 362] width 109 height 36
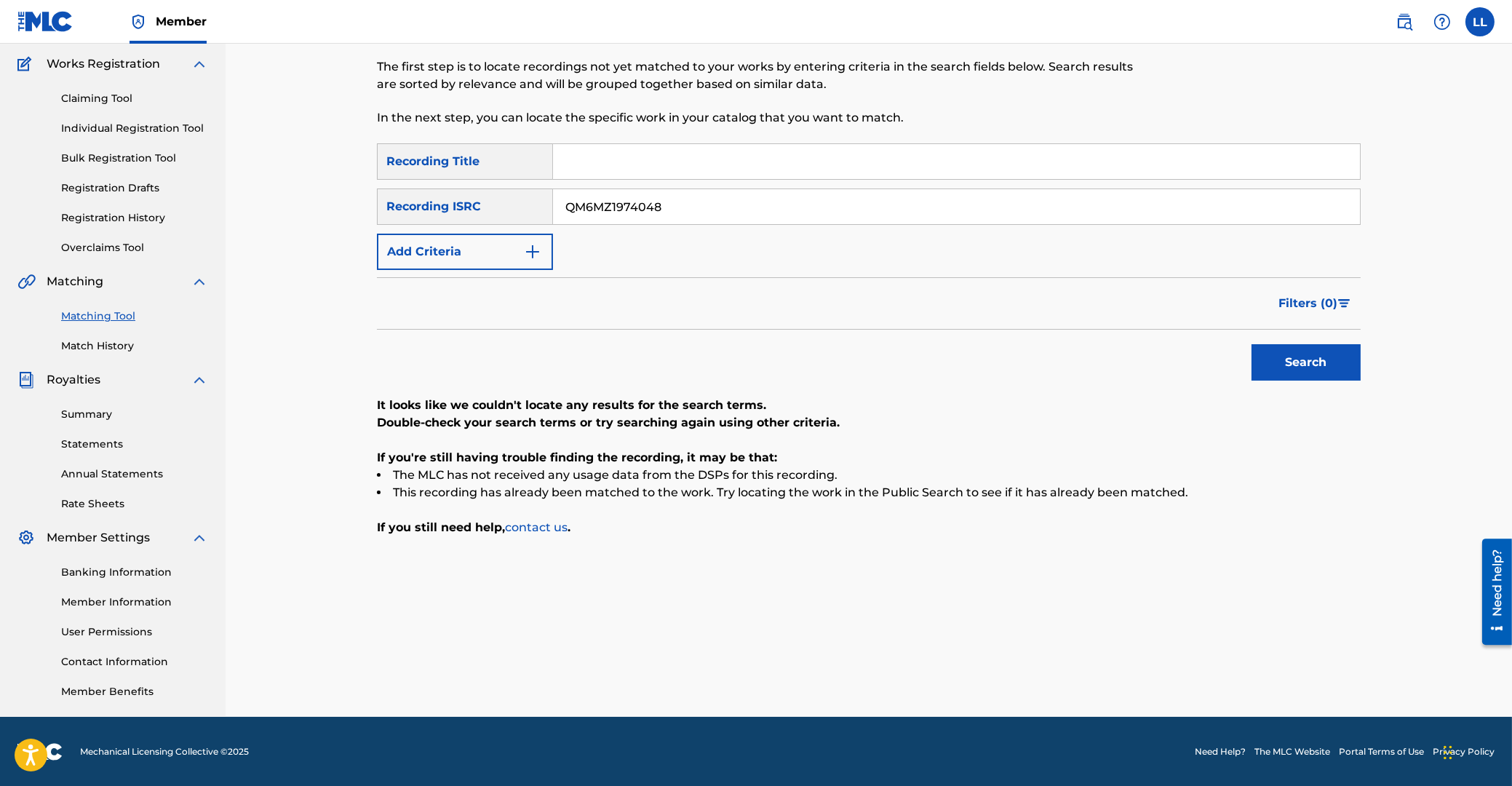
drag, startPoint x: 739, startPoint y: 208, endPoint x: 579, endPoint y: 225, distance: 160.9
click at [553, 210] on input "QM6MZ1974048" at bounding box center [956, 207] width 807 height 35
paste input "6"
type input "QM6MZ1974046"
click at [1314, 368] on button "Search" at bounding box center [1306, 362] width 109 height 36
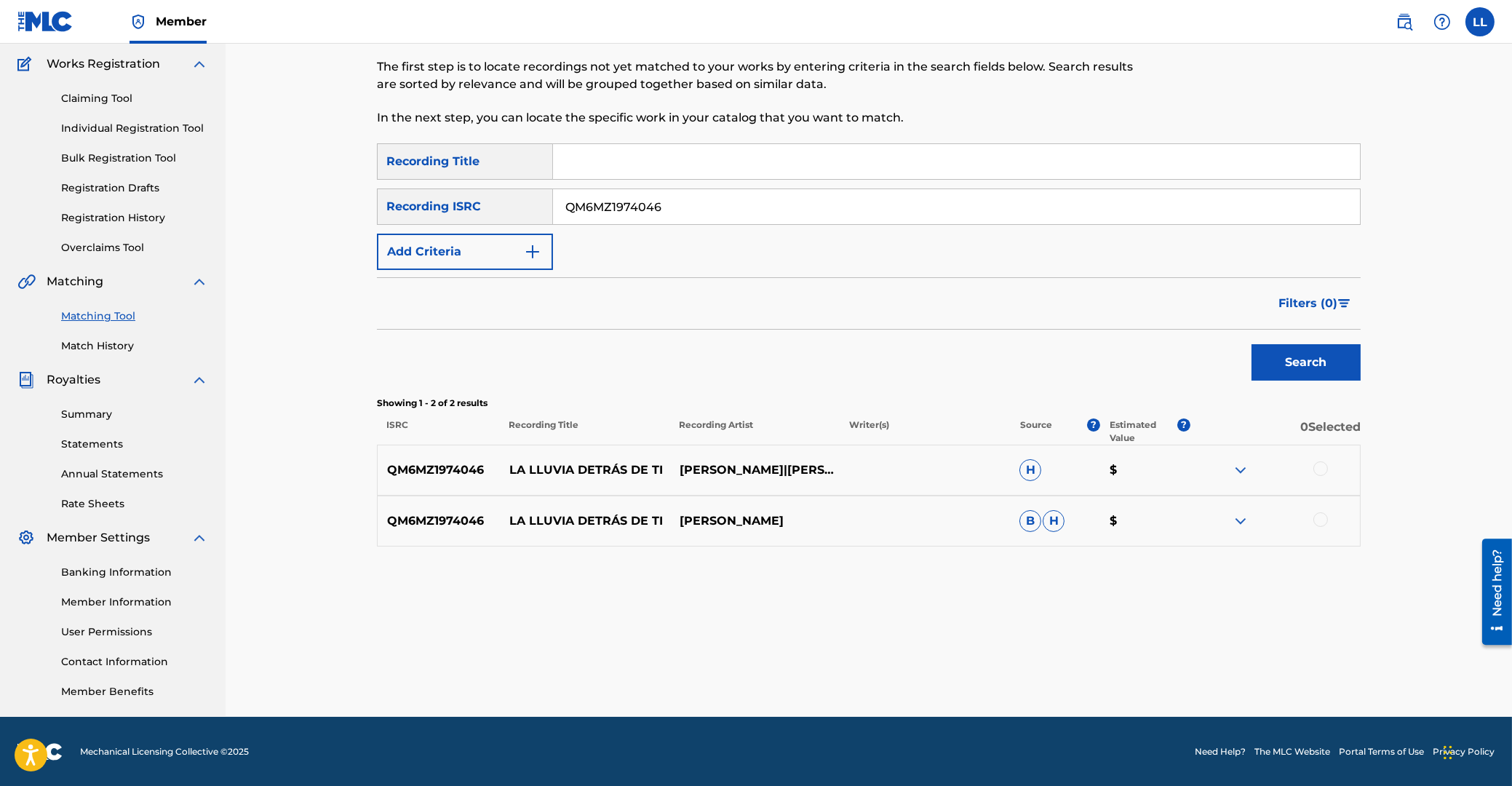
click at [1324, 468] on div at bounding box center [1320, 468] width 14 height 14
click at [1321, 518] on div at bounding box center [1320, 520] width 14 height 14
click at [1233, 467] on img at bounding box center [1241, 470] width 18 height 18
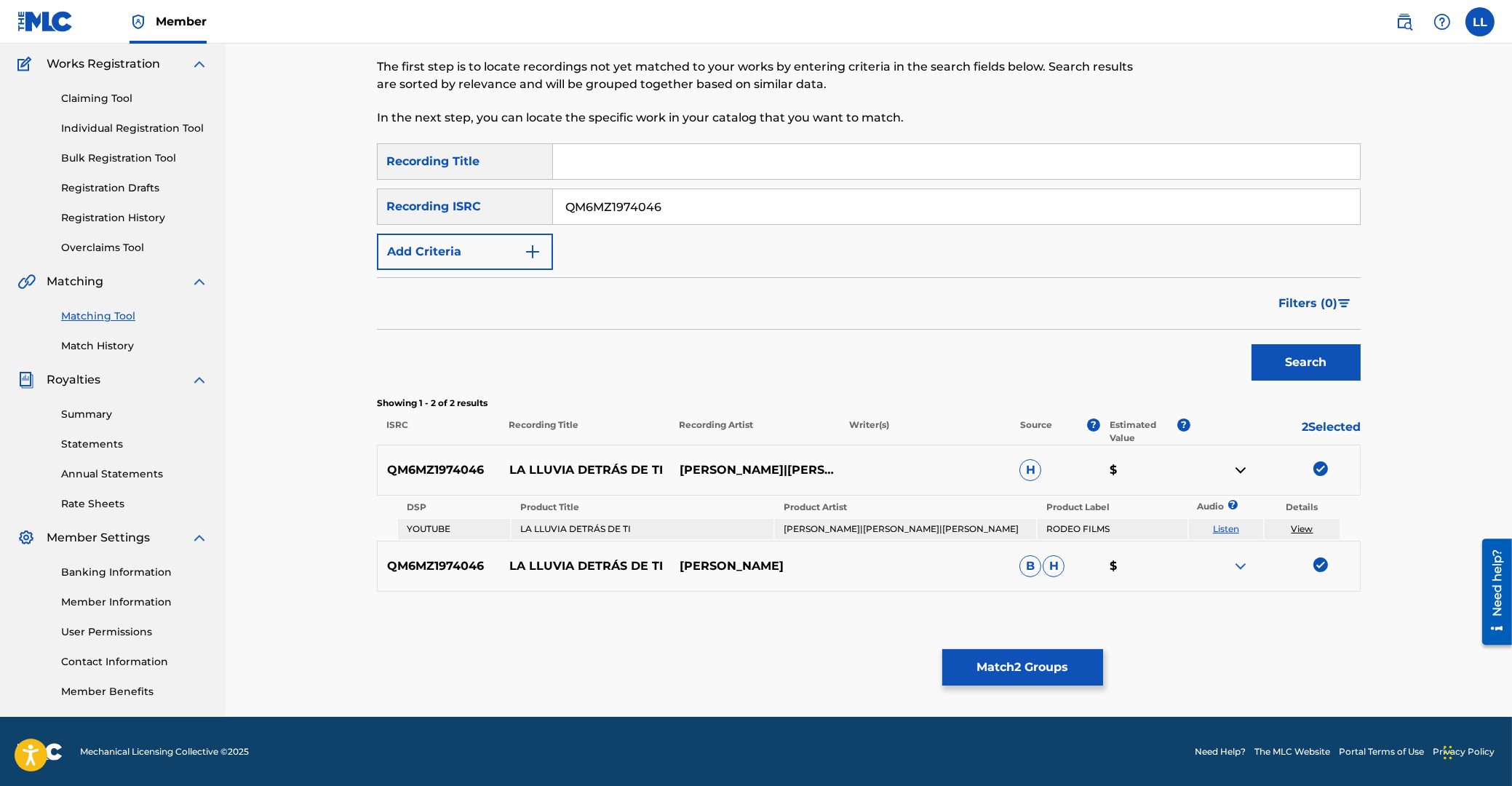
click at [1237, 566] on img at bounding box center [1241, 566] width 18 height 18
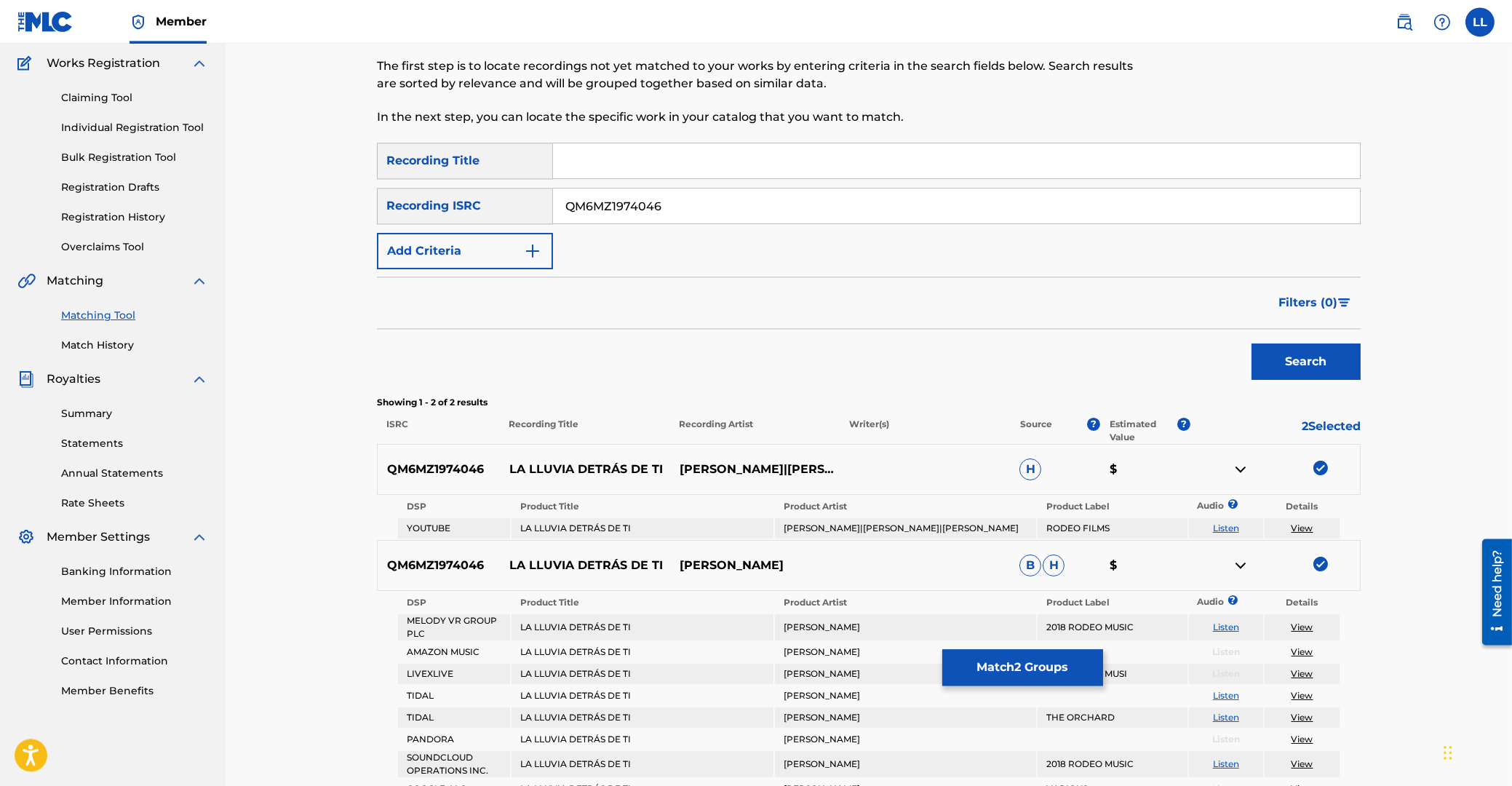
scroll to position [295, 0]
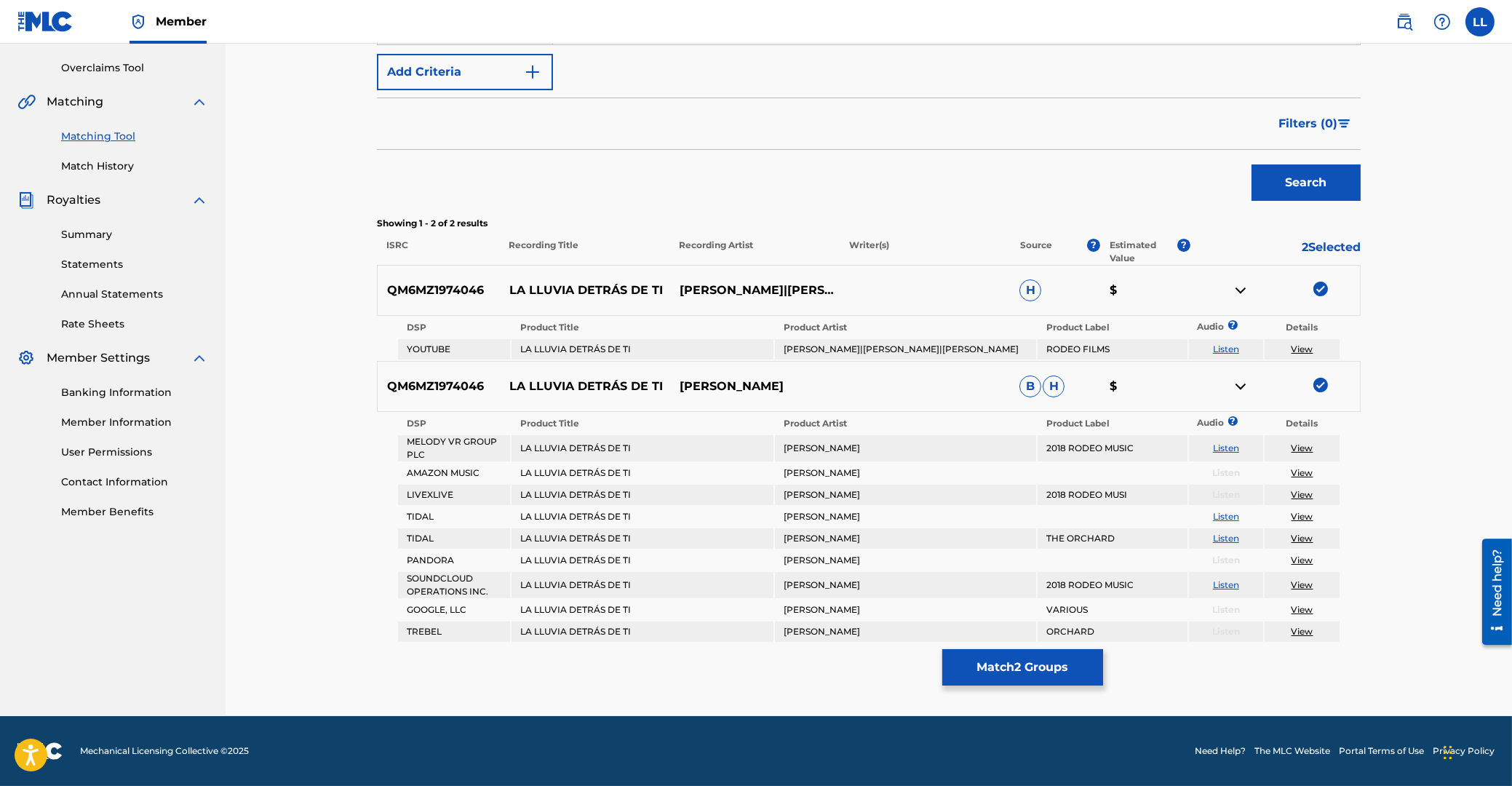
click at [1012, 666] on button "Match 2 Groups" at bounding box center [1023, 666] width 160 height 36
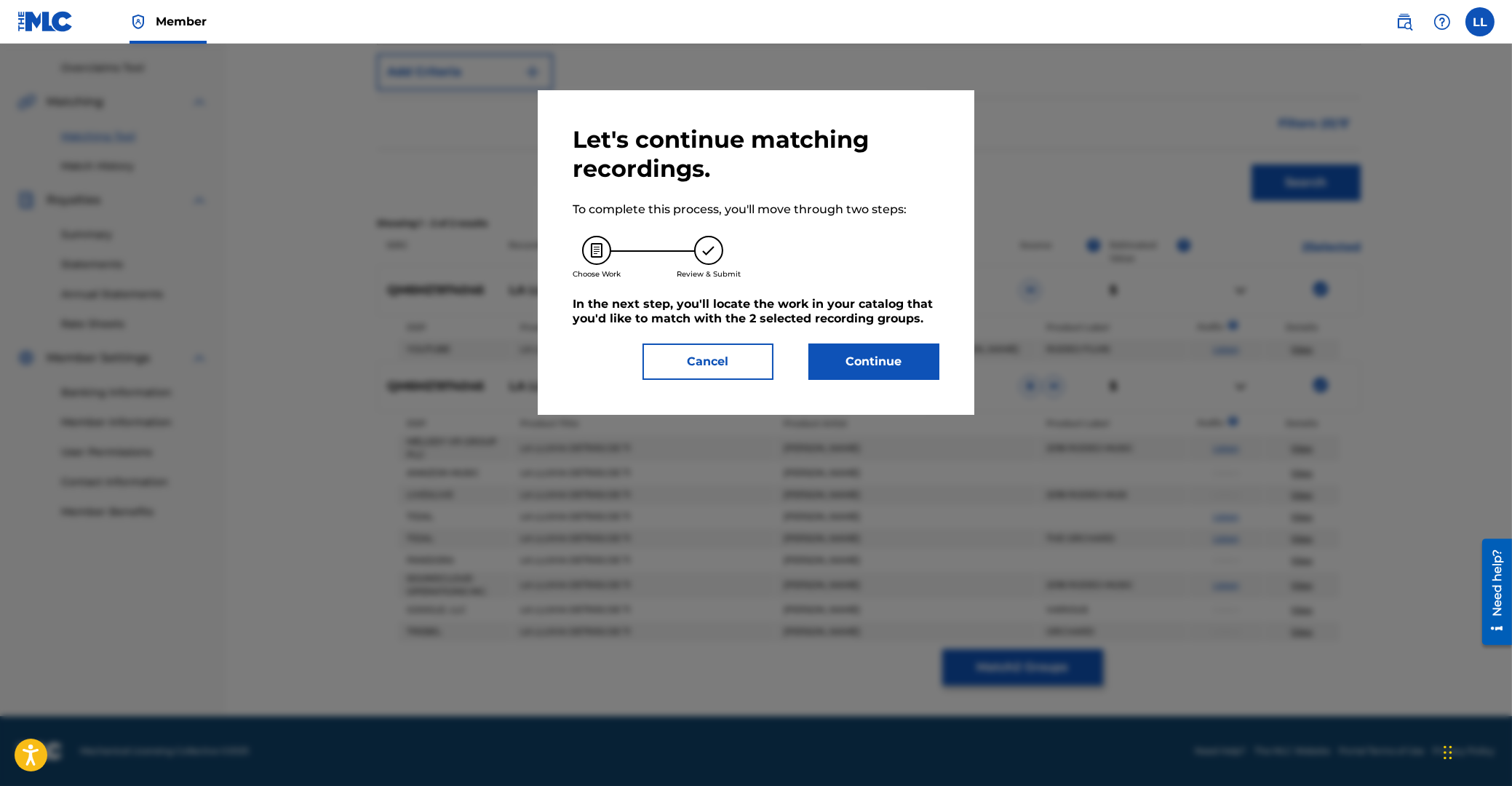
click at [876, 368] on button "Continue" at bounding box center [874, 361] width 131 height 36
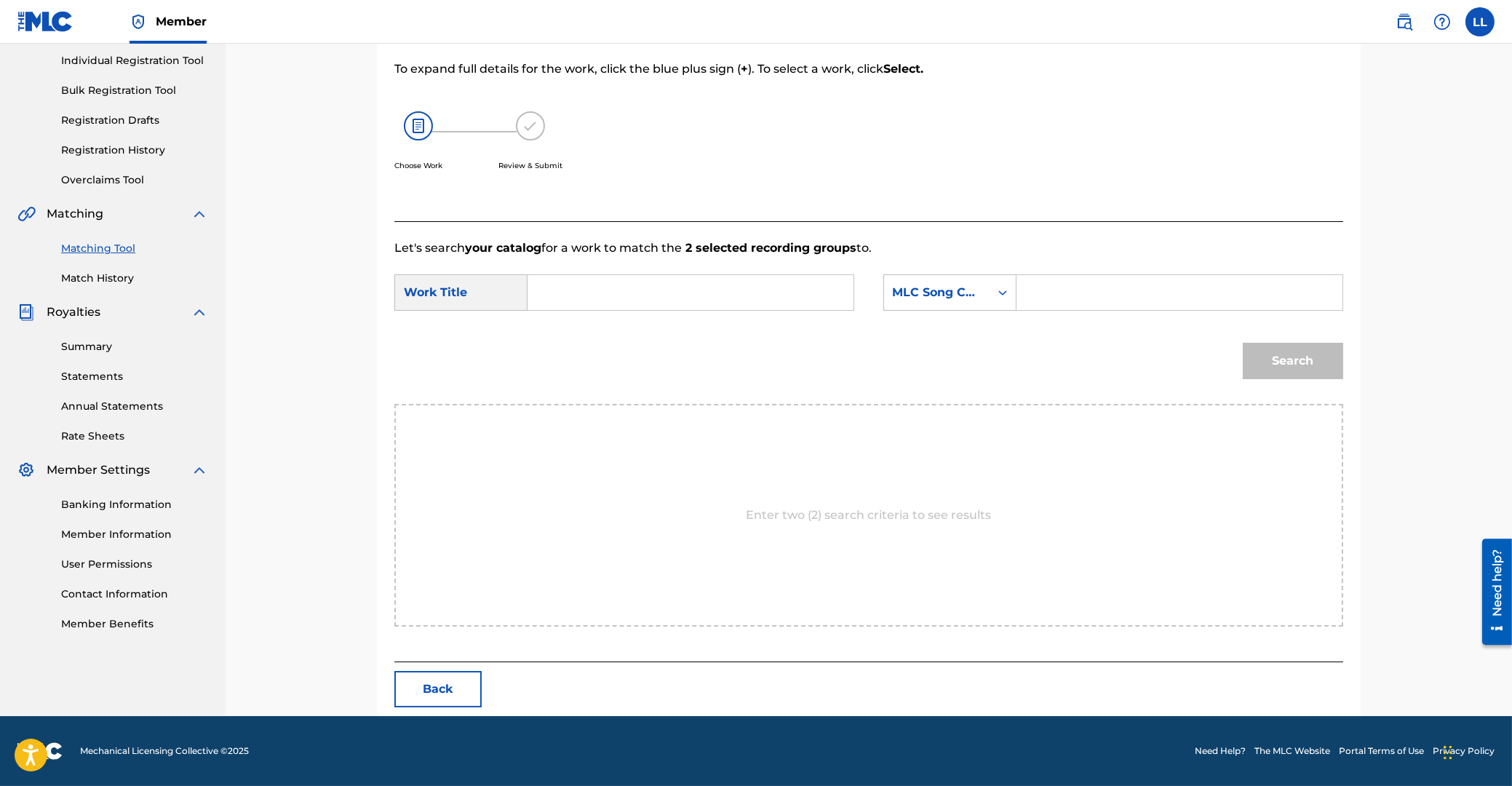
scroll to position [115, 0]
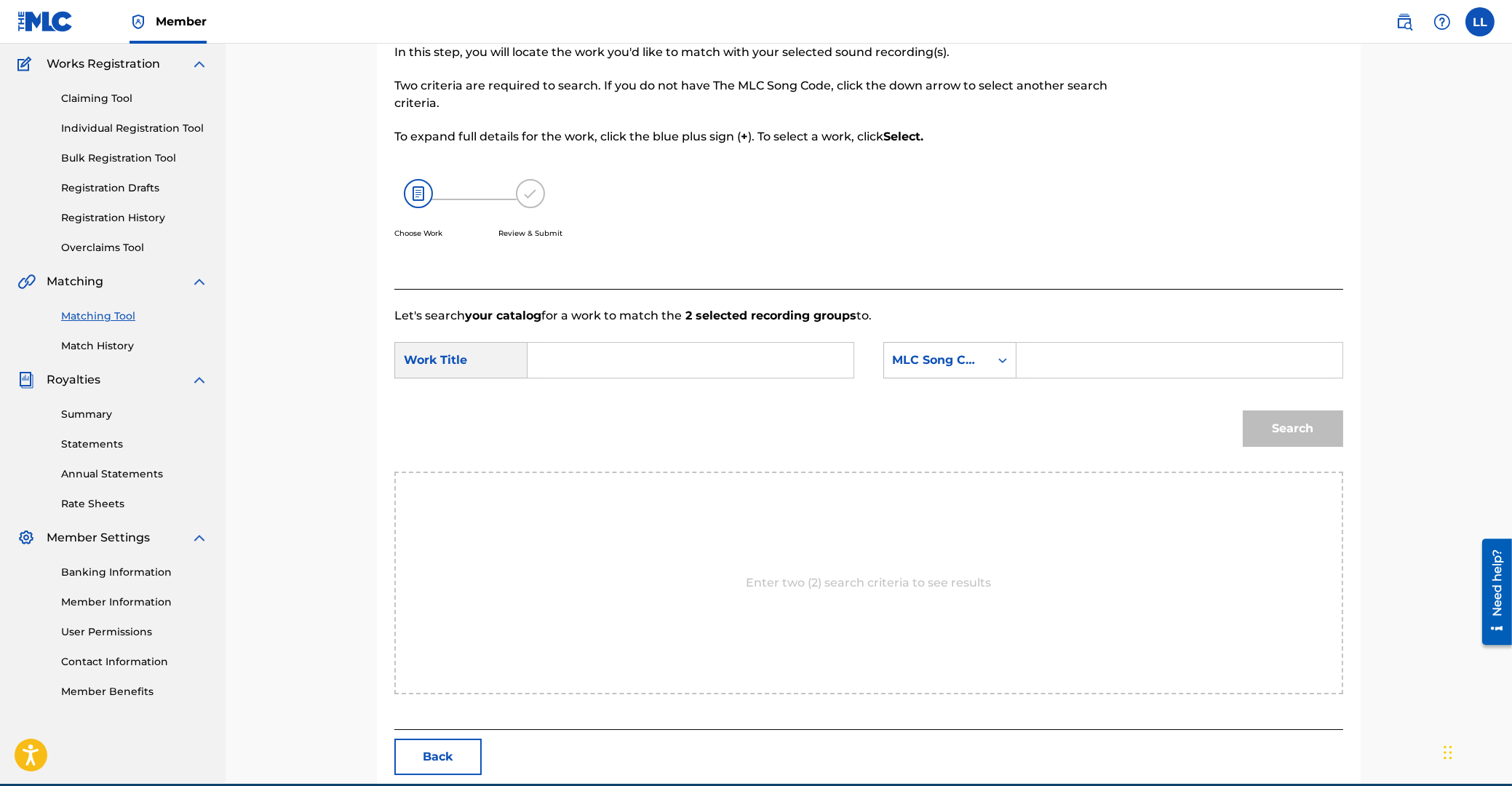
click at [758, 363] on input "Search Form" at bounding box center [691, 360] width 302 height 35
type input "la"
paste input "LF2MLC"
type input "LF2MLC"
click at [1242, 411] on button "Search" at bounding box center [1292, 428] width 100 height 36
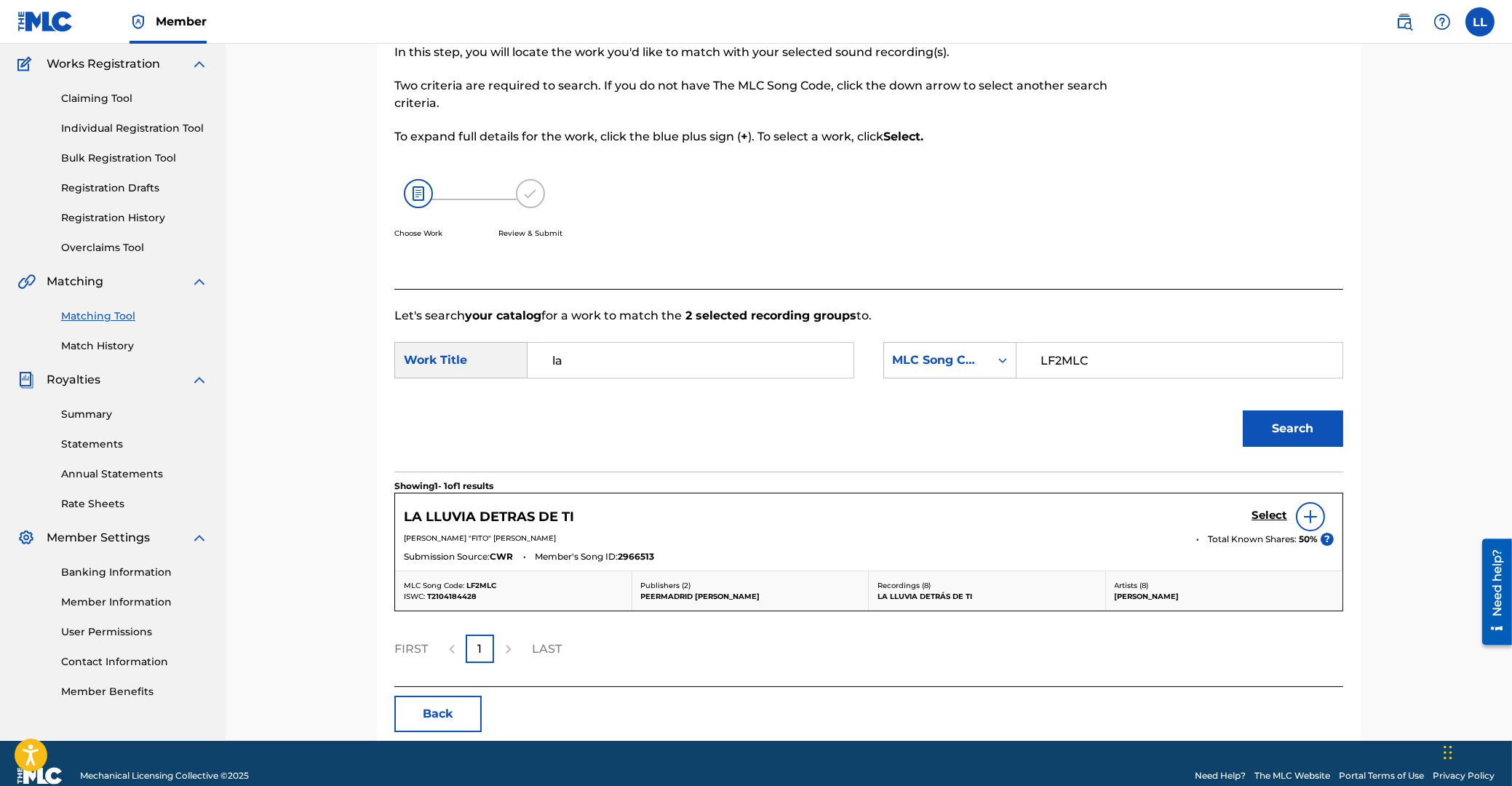
click at [1267, 515] on h5 "Select" at bounding box center [1269, 515] width 35 height 14
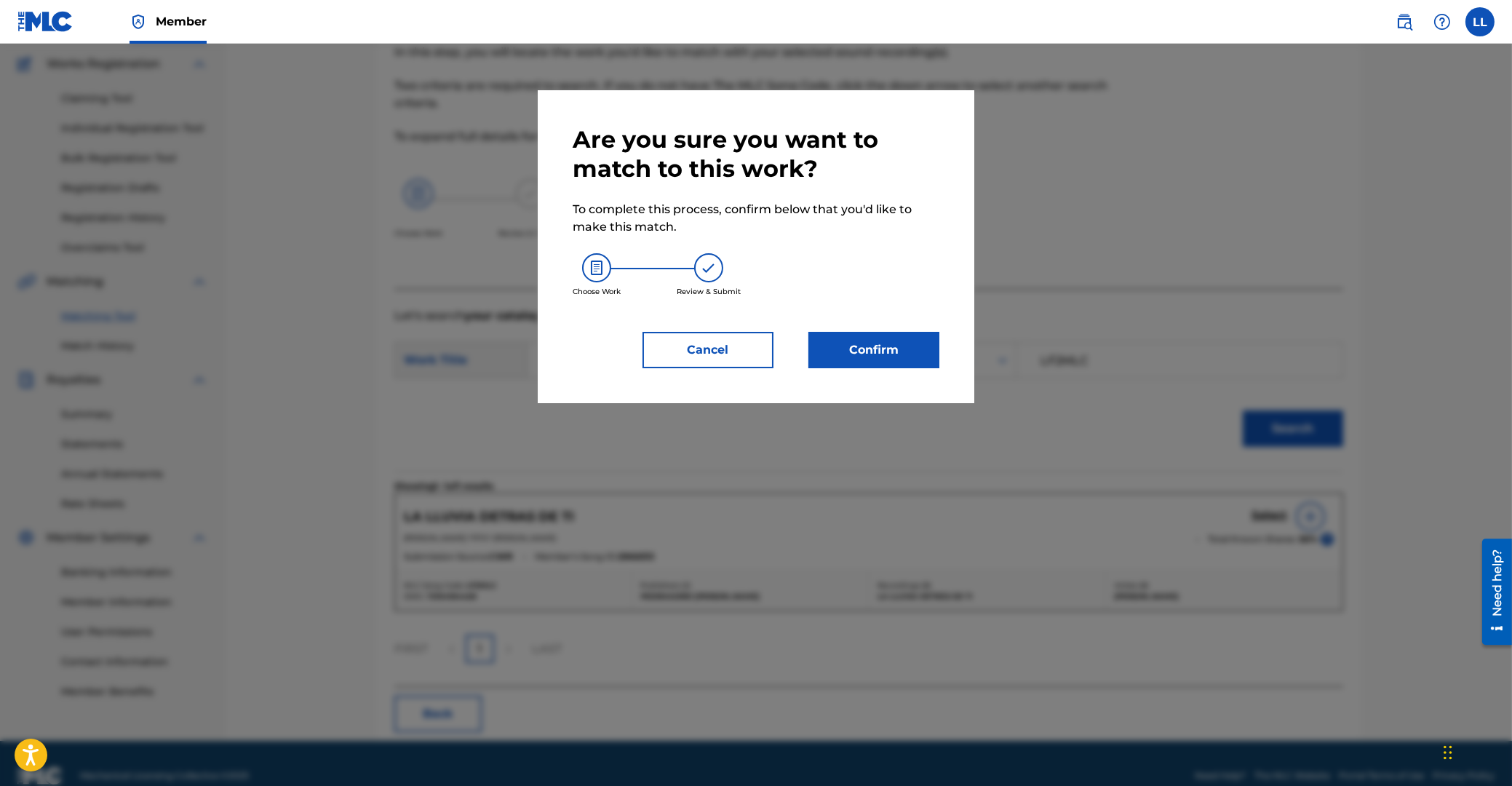
click at [885, 332] on div "Are you sure you want to match to this work? To complete this process, confirm …" at bounding box center [756, 246] width 367 height 243
click at [882, 340] on button "Confirm" at bounding box center [874, 350] width 131 height 36
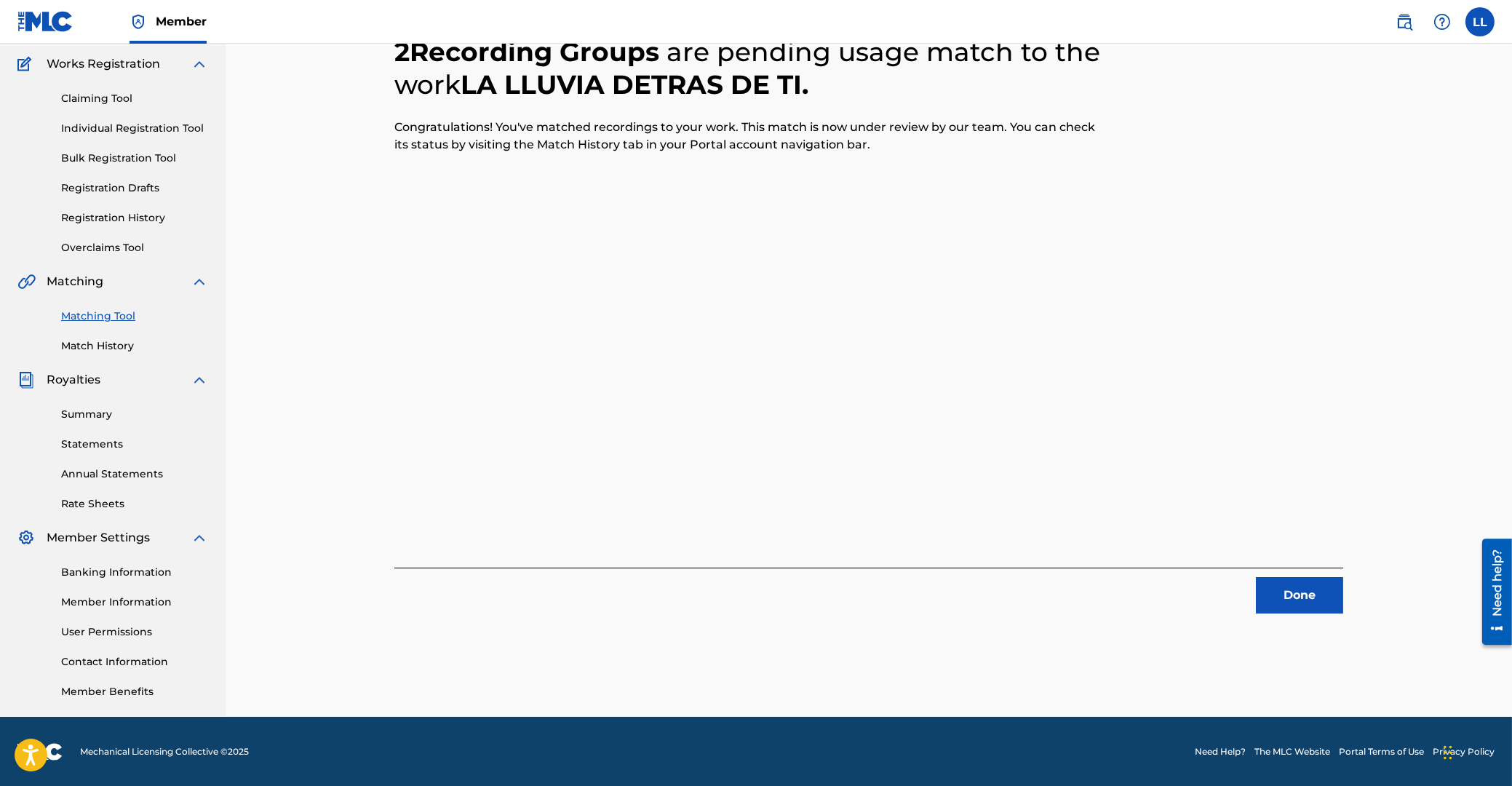
click at [1319, 586] on button "Done" at bounding box center [1299, 594] width 87 height 36
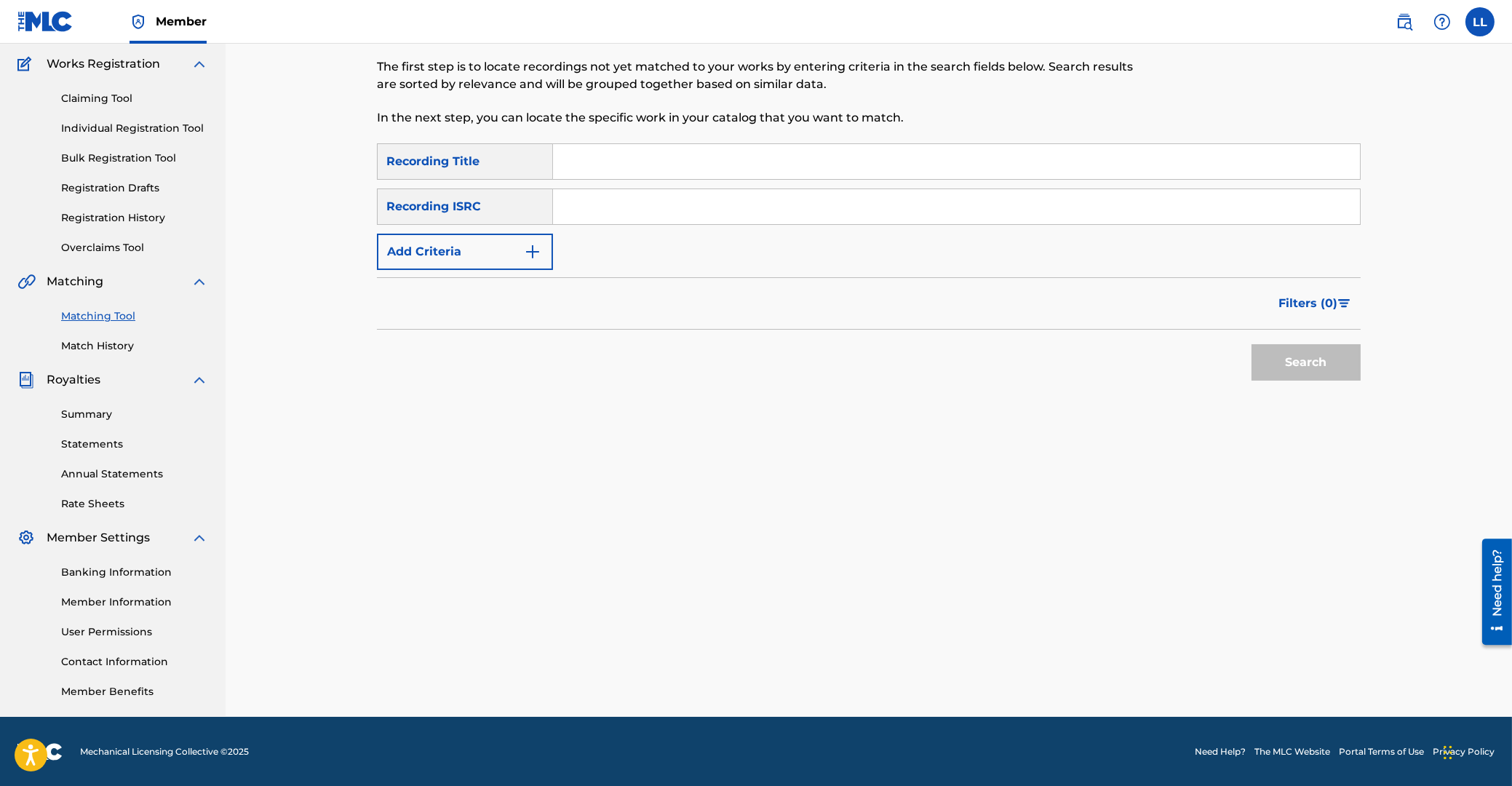
click at [675, 209] on input "Search Form" at bounding box center [956, 207] width 807 height 35
paste input "QM6MZ1974045"
type input "QM6MZ1974045"
click at [1304, 371] on button "Search" at bounding box center [1306, 362] width 109 height 36
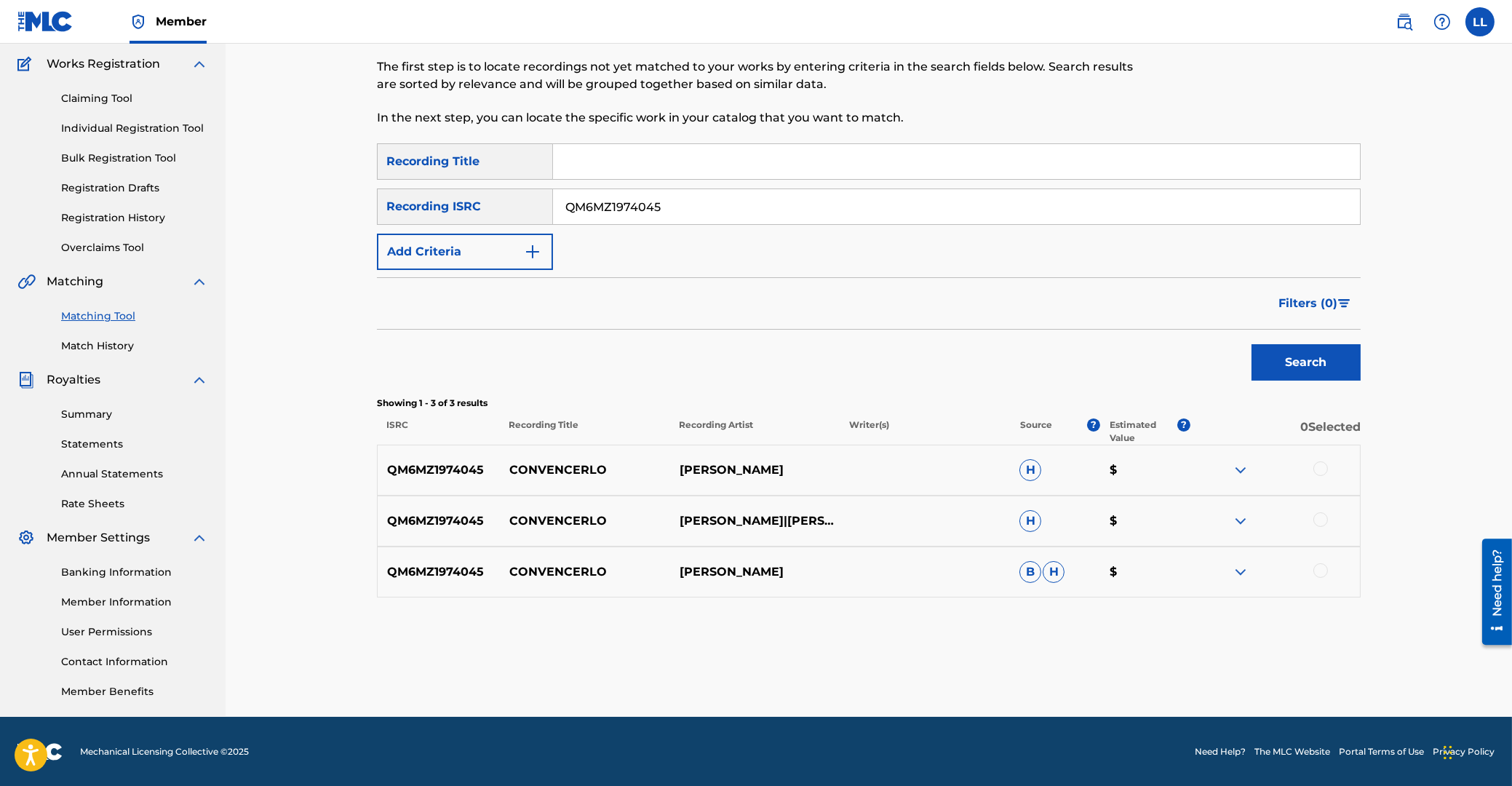
click at [1324, 464] on div at bounding box center [1320, 468] width 14 height 14
click at [1321, 516] on div at bounding box center [1320, 520] width 14 height 14
click at [1318, 572] on div at bounding box center [1320, 570] width 14 height 14
click at [1025, 662] on button "Match 3 Groups" at bounding box center [1023, 666] width 160 height 36
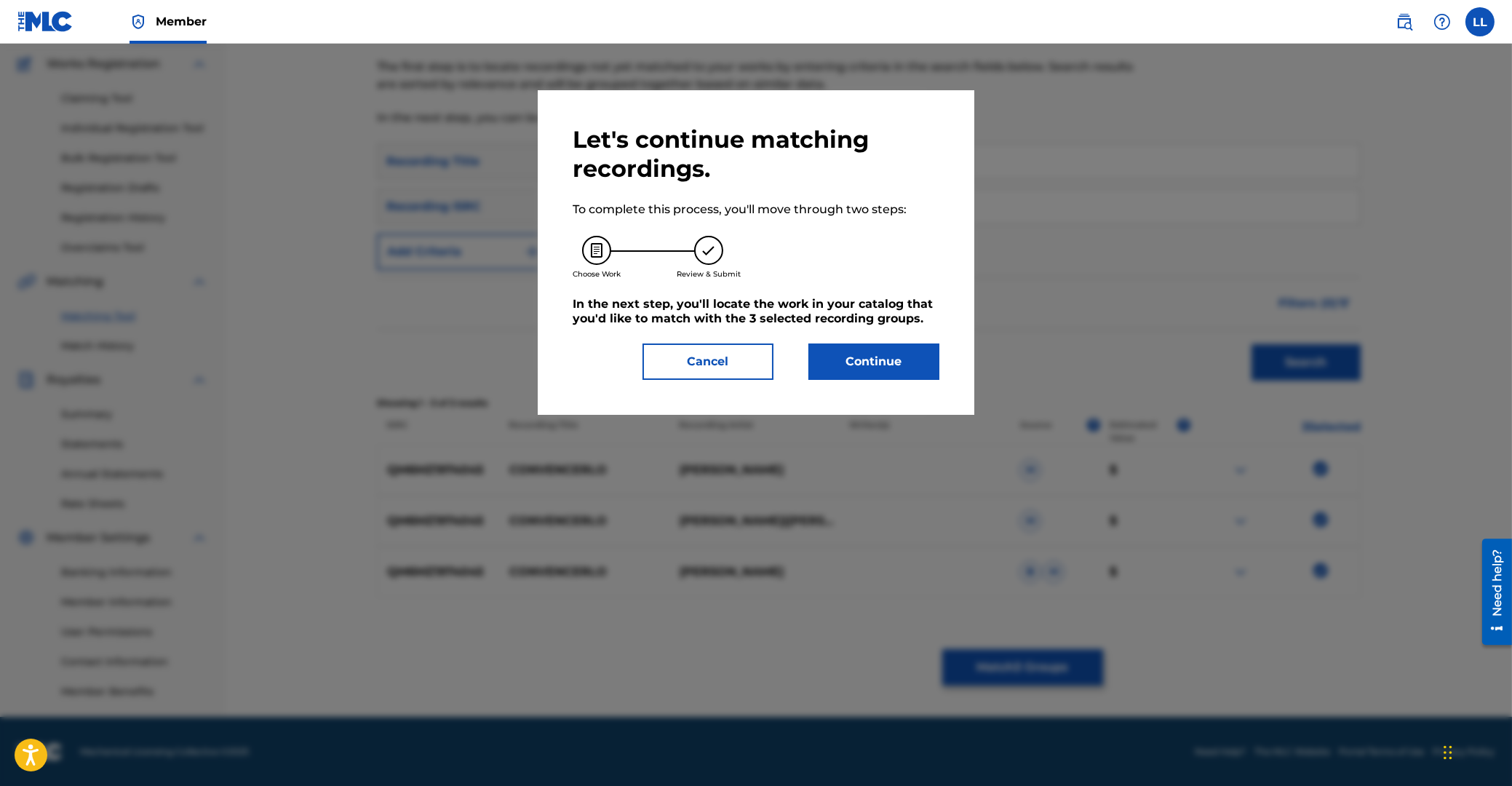
click at [891, 369] on button "Continue" at bounding box center [874, 361] width 131 height 36
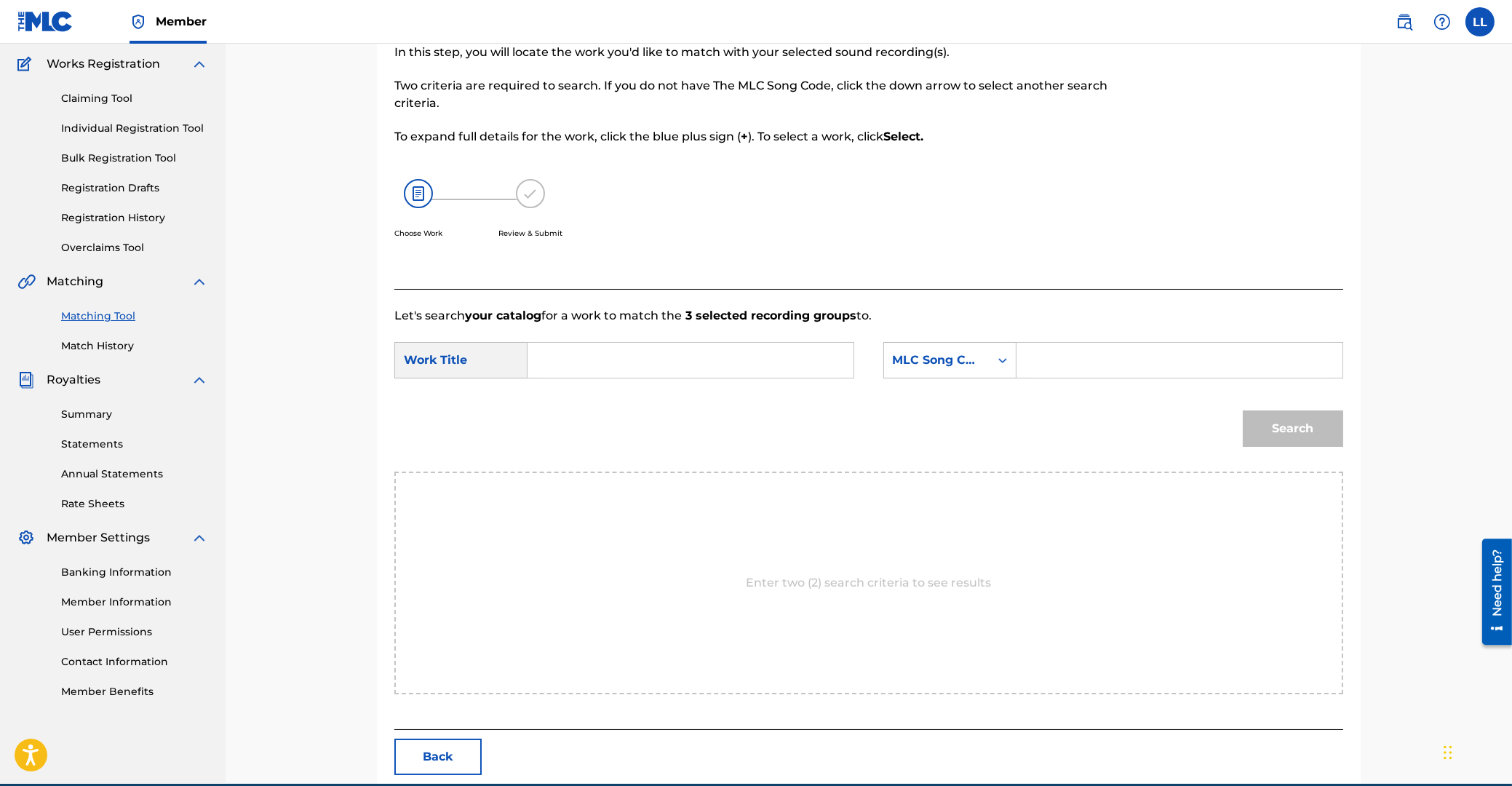
click at [677, 370] on input "Search Form" at bounding box center [691, 360] width 302 height 35
type input "convencerlo"
paste input "CA001H"
type input "CA001H"
click at [1242, 411] on button "Search" at bounding box center [1292, 428] width 100 height 36
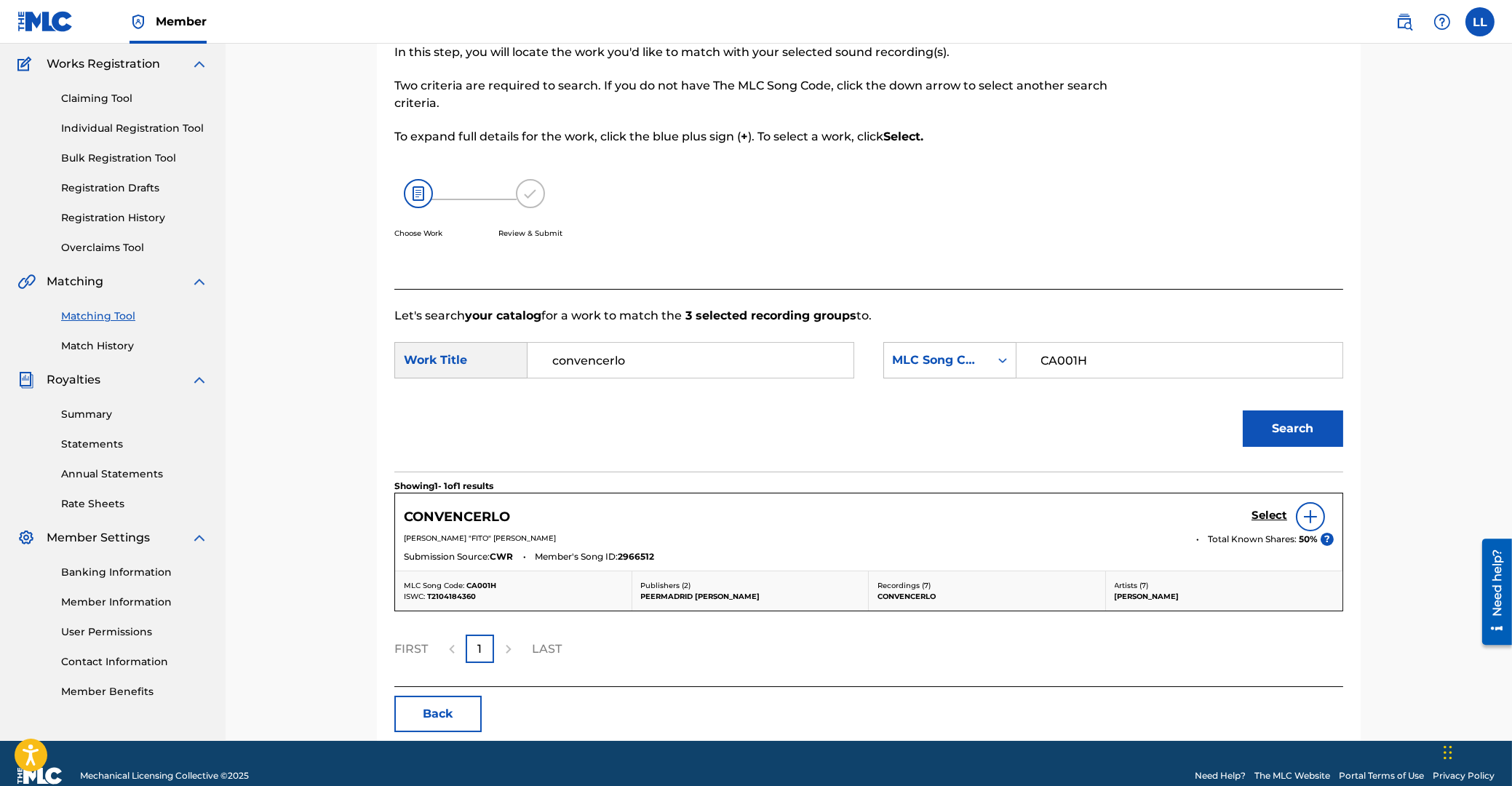
click at [1266, 513] on h5 "Select" at bounding box center [1269, 515] width 35 height 14
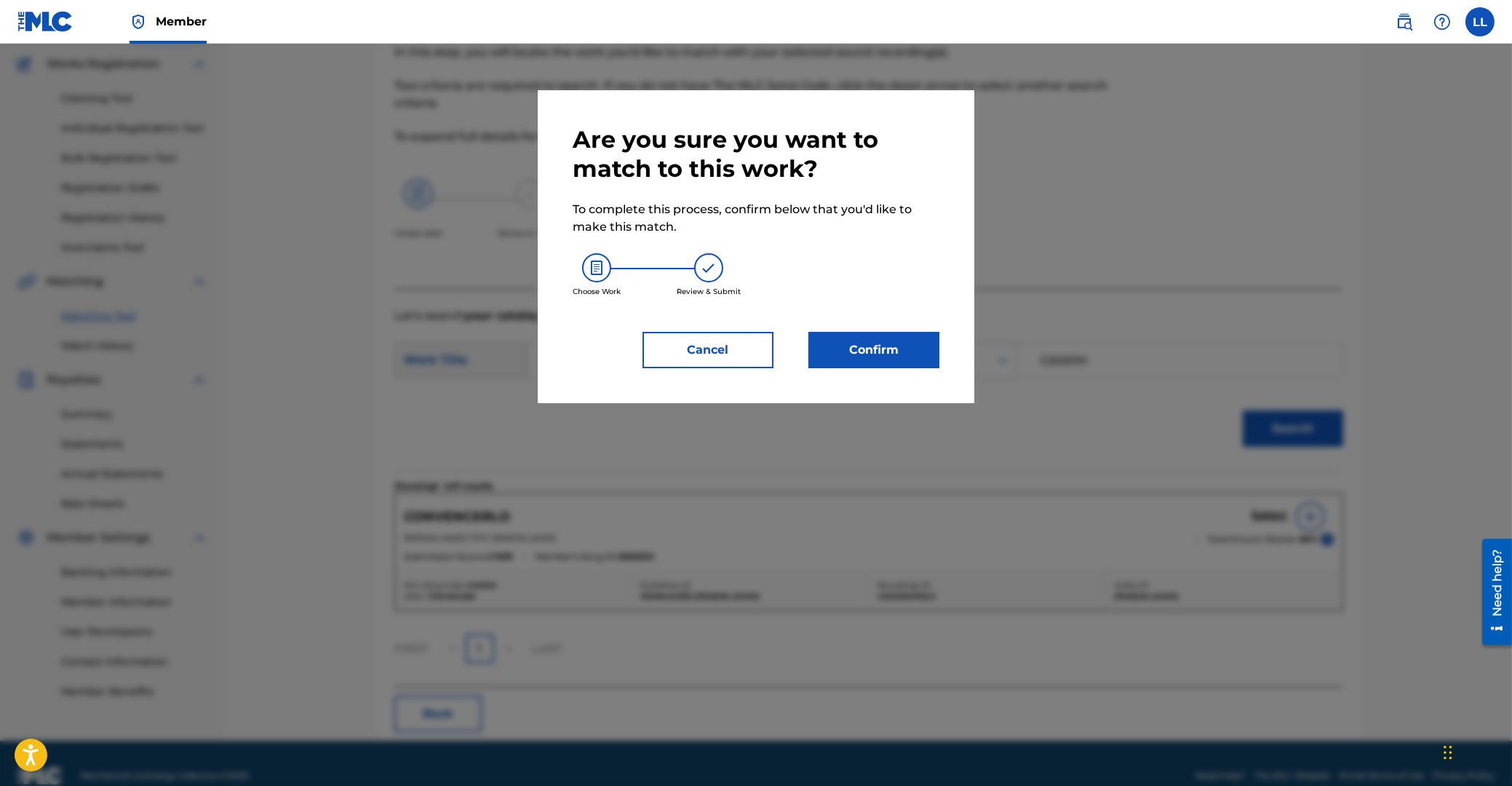
click at [861, 349] on button "Confirm" at bounding box center [874, 350] width 131 height 36
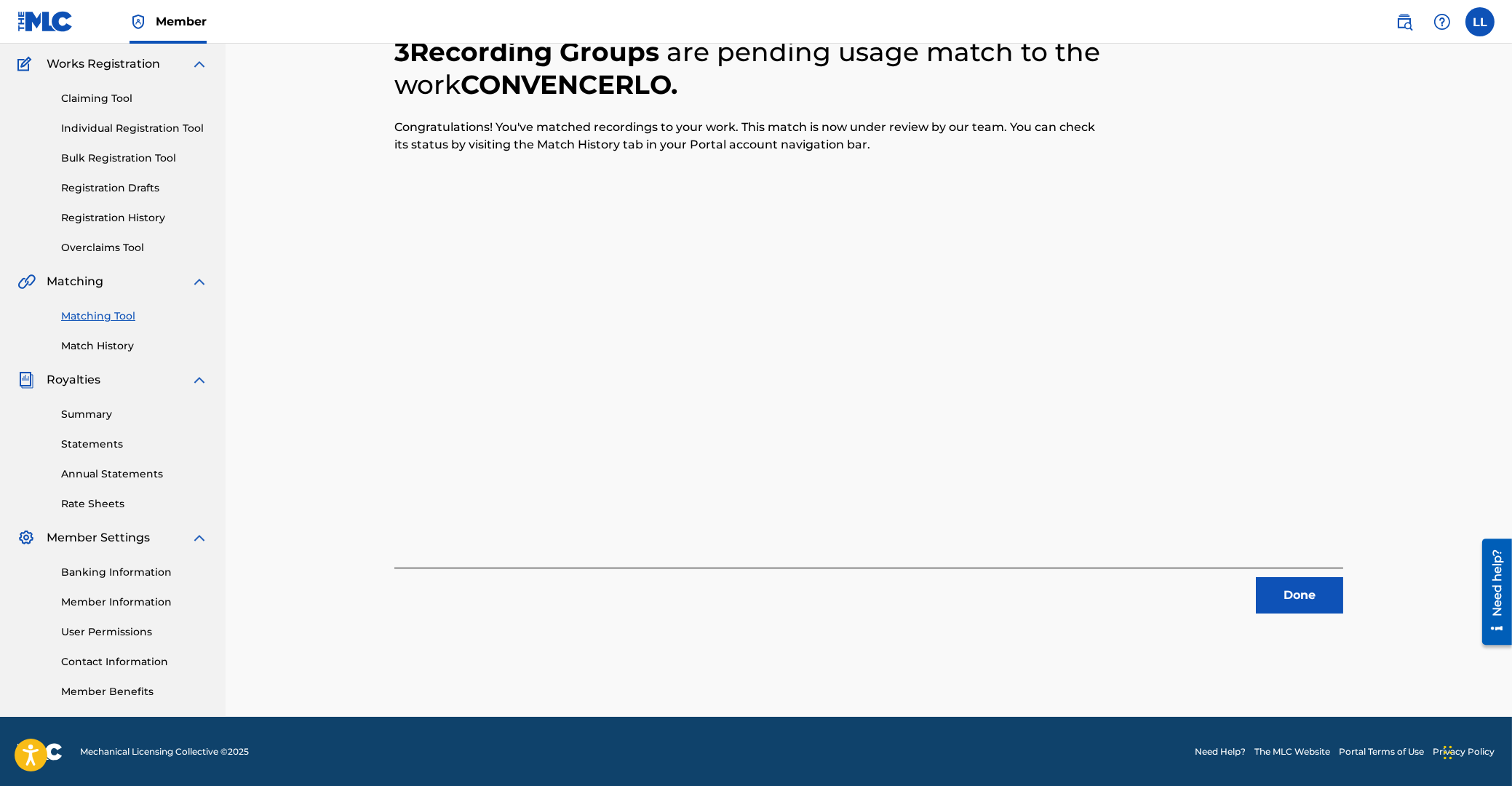
click at [1295, 605] on button "Done" at bounding box center [1299, 594] width 87 height 36
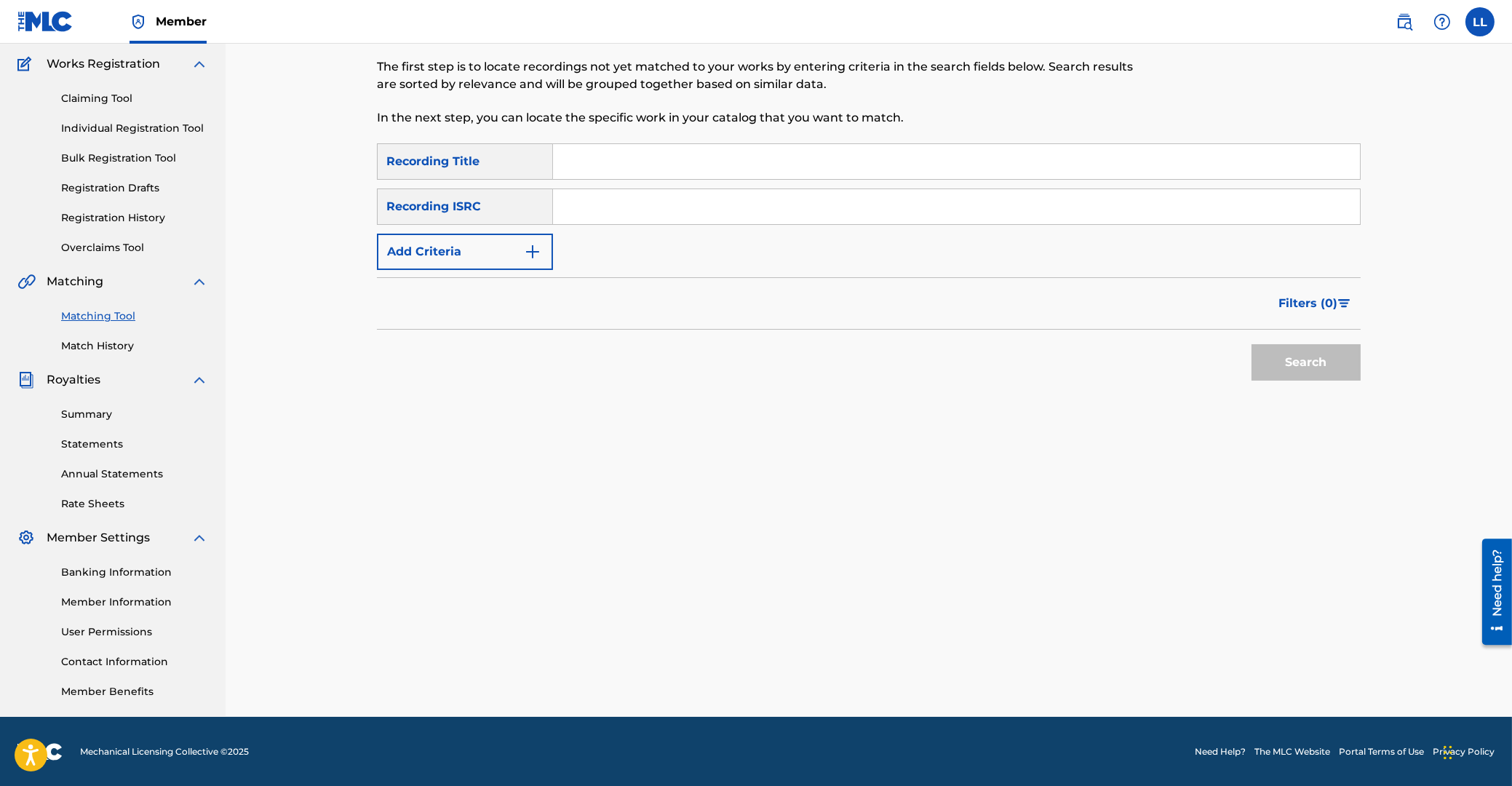
click at [696, 210] on input "Search Form" at bounding box center [956, 207] width 807 height 35
paste input "QM6MZ1974044"
type input "QM6MZ1974044"
click at [1313, 371] on button "Search" at bounding box center [1306, 362] width 109 height 36
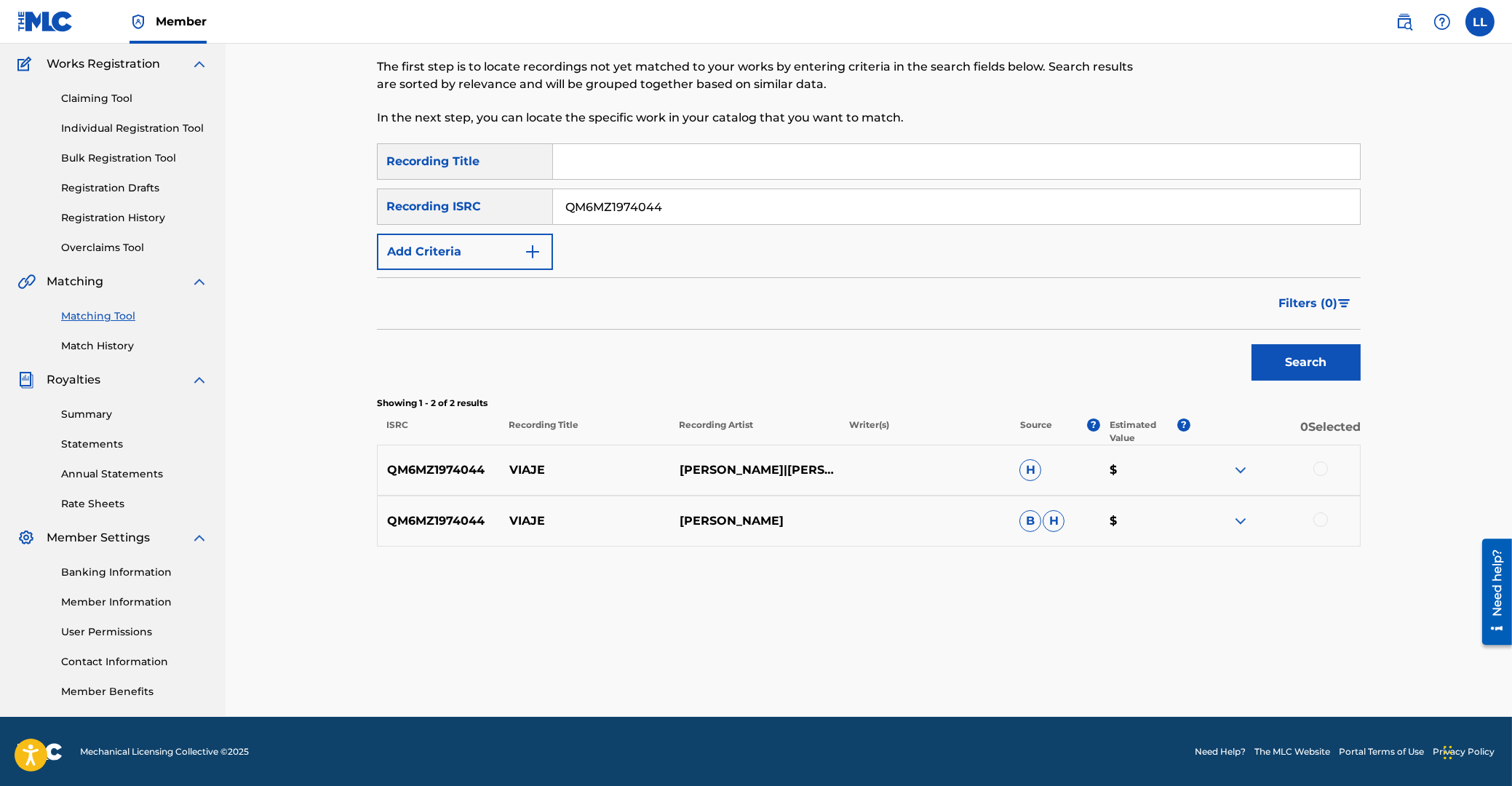
click at [1321, 464] on div at bounding box center [1320, 468] width 14 height 14
click at [1321, 518] on div at bounding box center [1320, 520] width 14 height 14
click at [1018, 678] on button "Match 2 Groups" at bounding box center [1023, 666] width 160 height 36
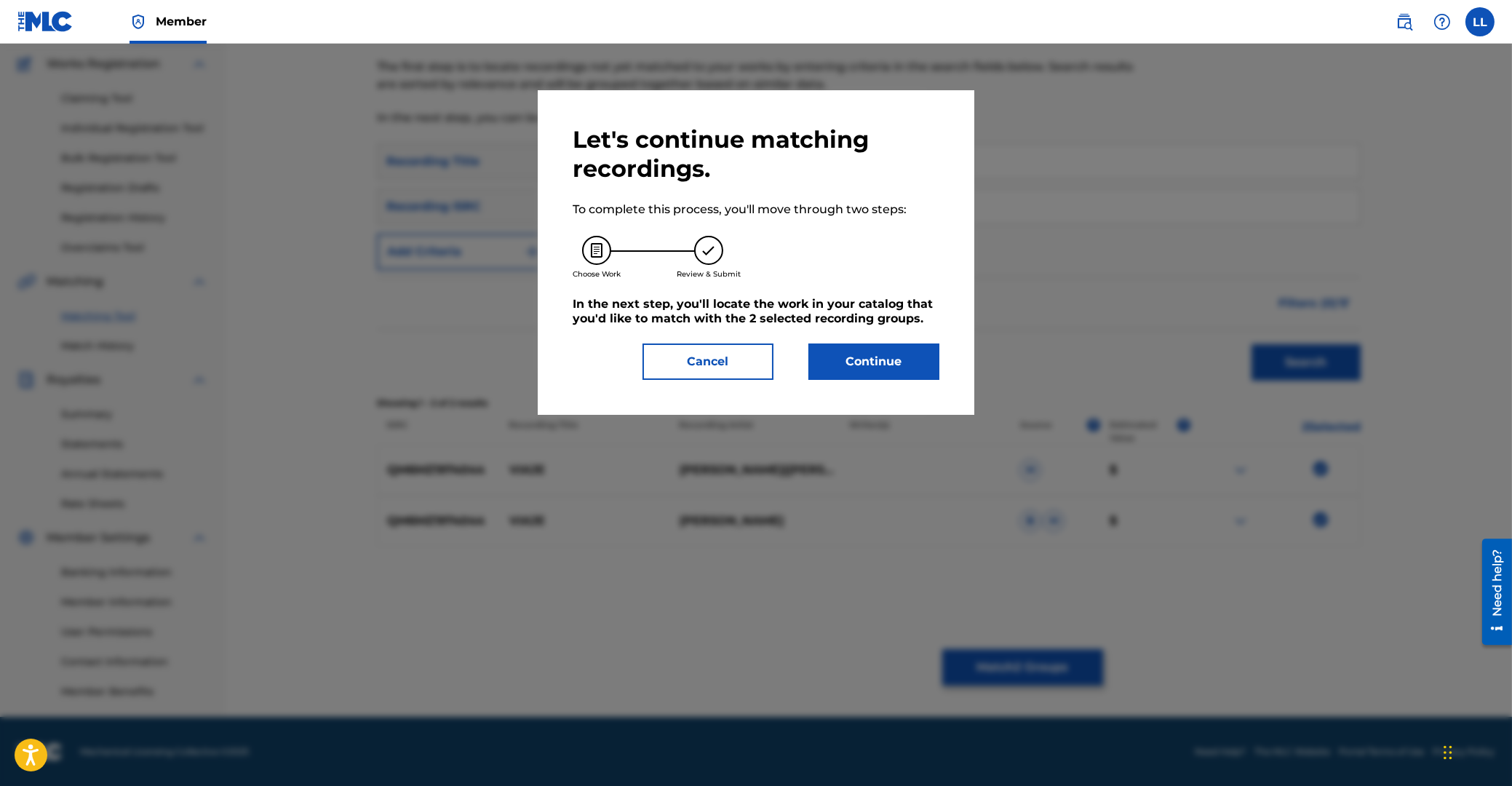
click at [877, 352] on button "Continue" at bounding box center [874, 361] width 131 height 36
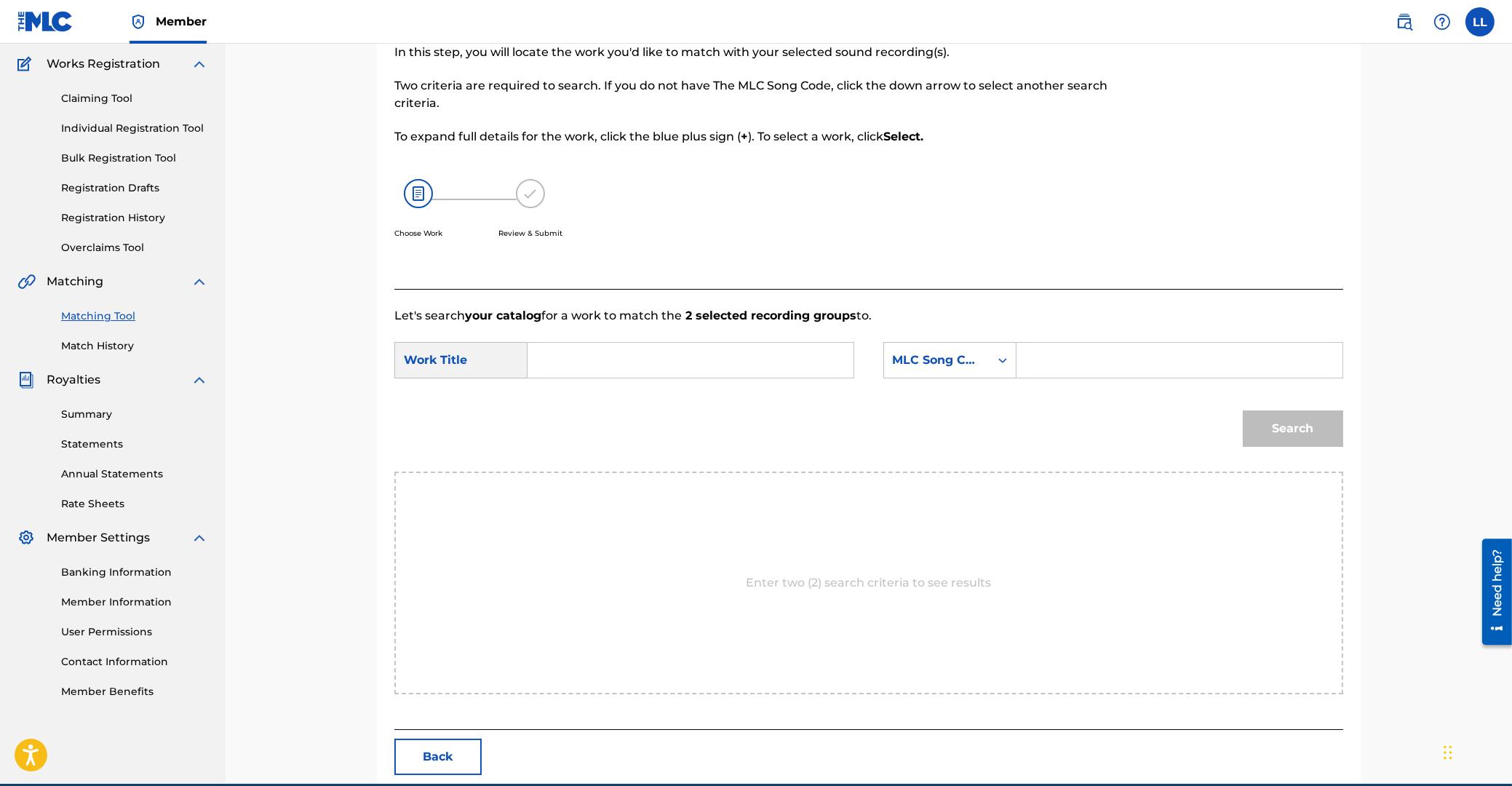
click at [717, 365] on input "Search Form" at bounding box center [691, 360] width 302 height 35
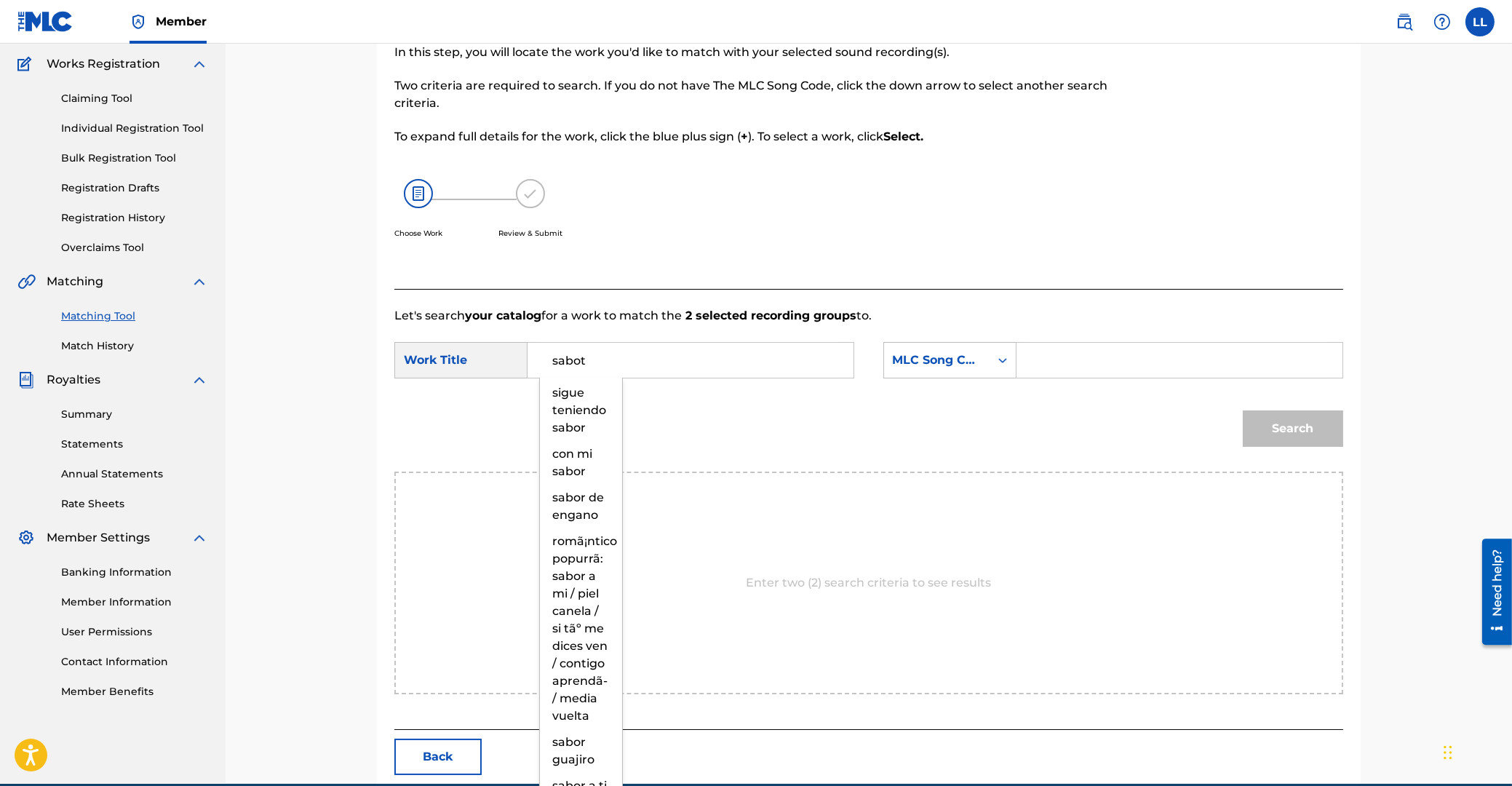
type input "sabot"
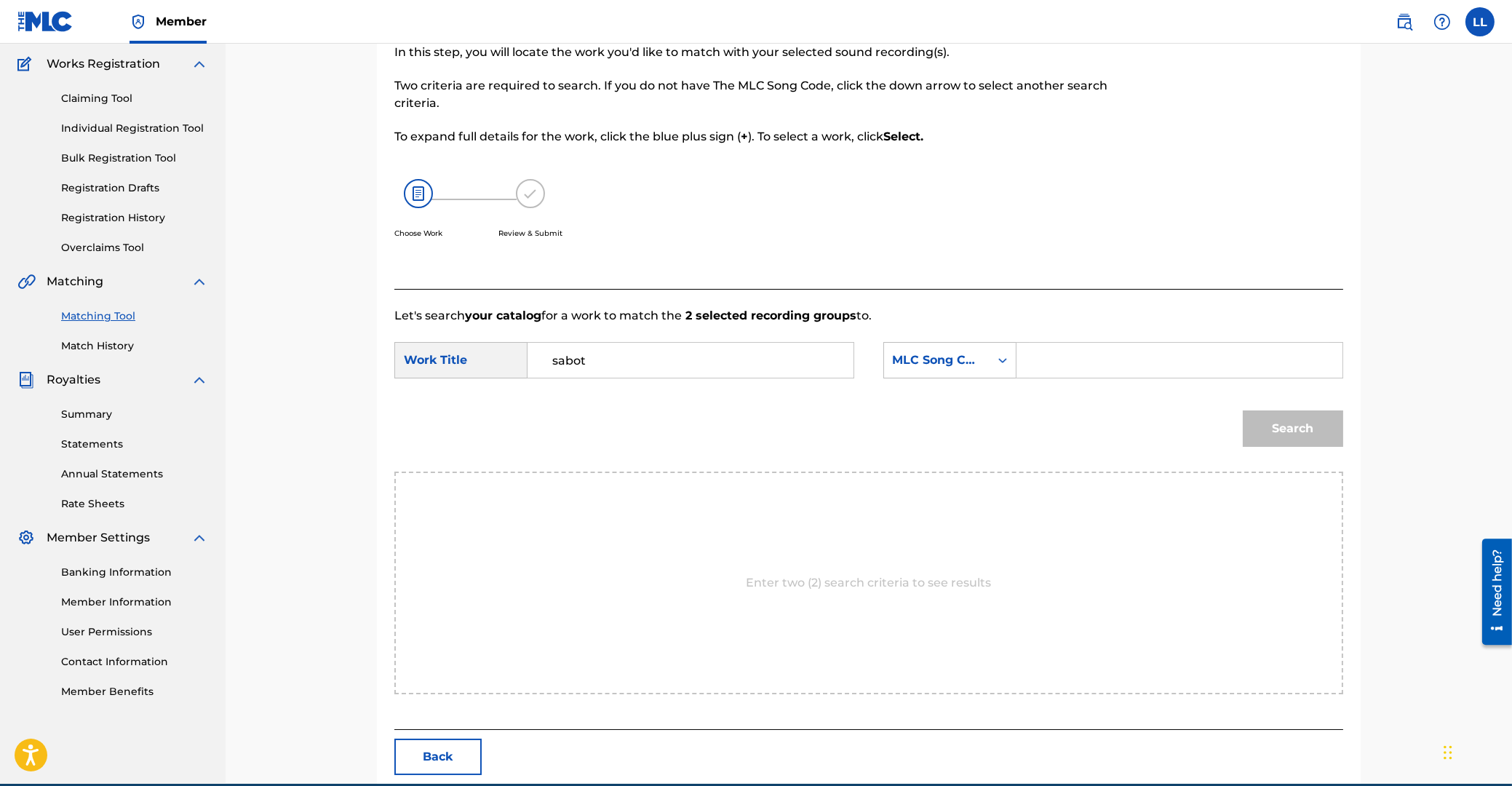
paste input "VB7L1H"
type input "VB7L1H"
click at [1242, 411] on button "Search" at bounding box center [1292, 428] width 100 height 36
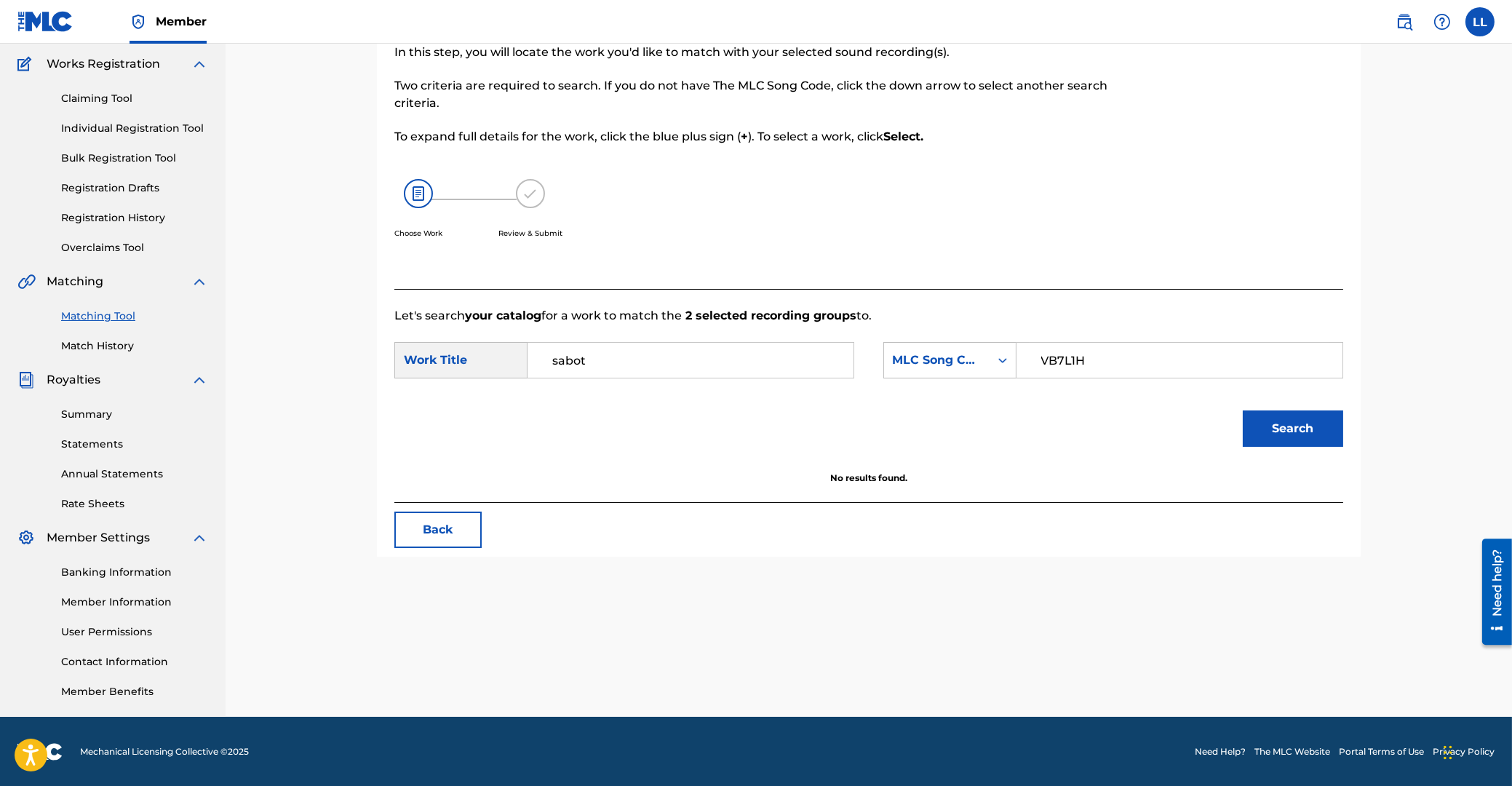
drag, startPoint x: 659, startPoint y: 361, endPoint x: 333, endPoint y: 357, distance: 326.0
click at [540, 357] on input "sabot" at bounding box center [691, 360] width 302 height 35
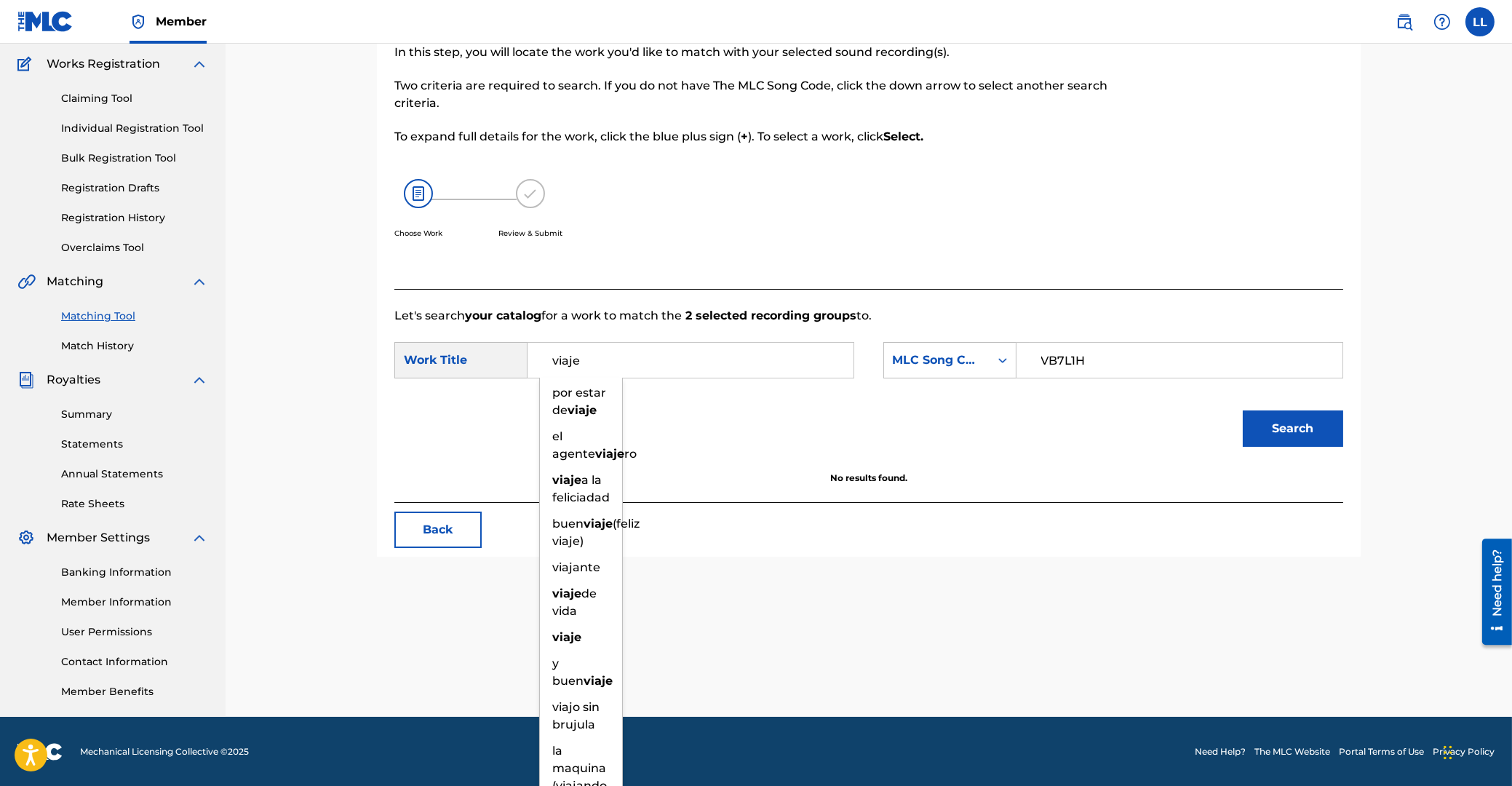
type input "viaje"
click at [1242, 411] on button "Search" at bounding box center [1292, 428] width 100 height 36
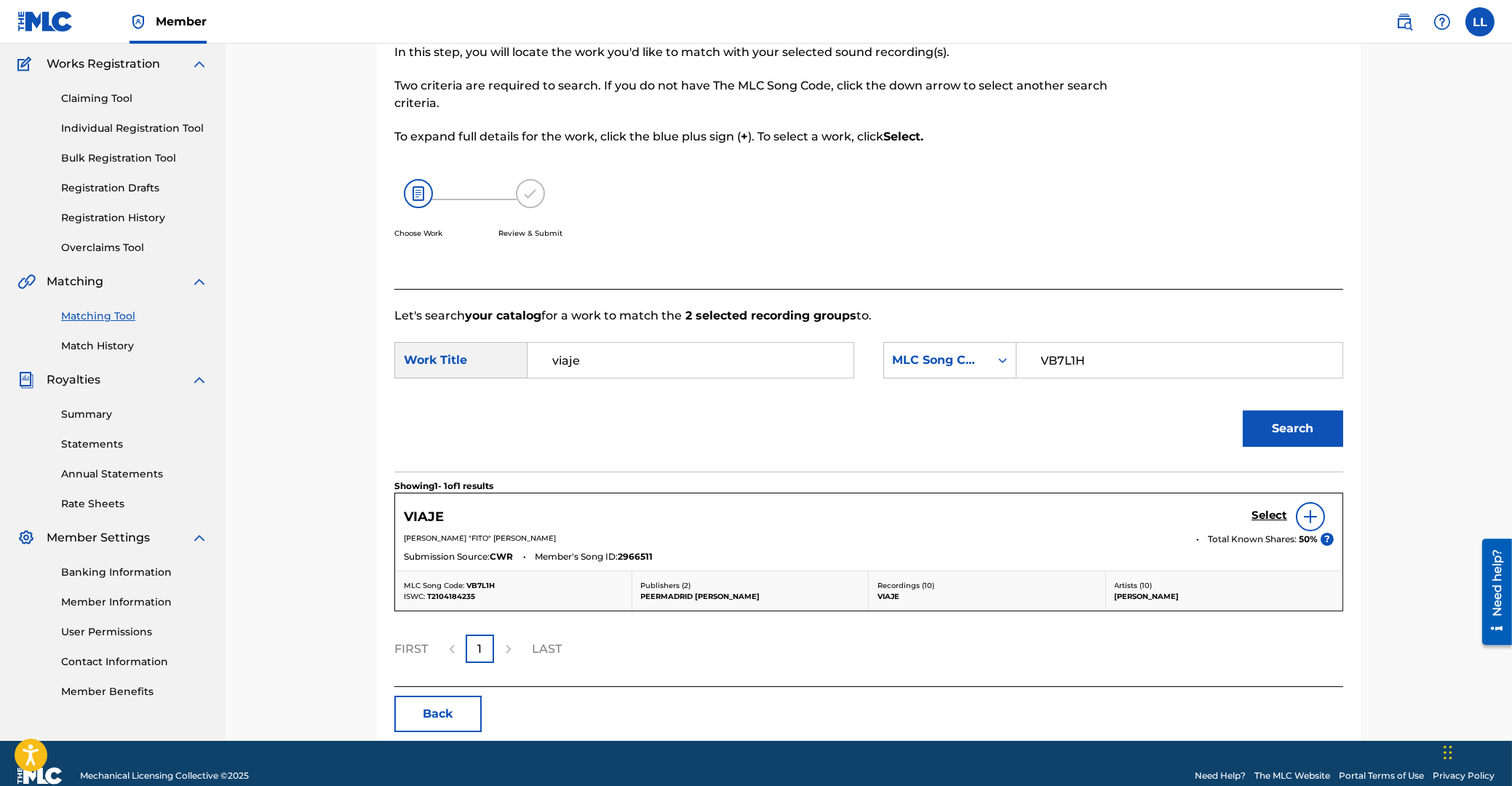
click at [803, 427] on div "Search" at bounding box center [869, 434] width 949 height 75
click at [1274, 513] on h5 "Select" at bounding box center [1269, 515] width 35 height 14
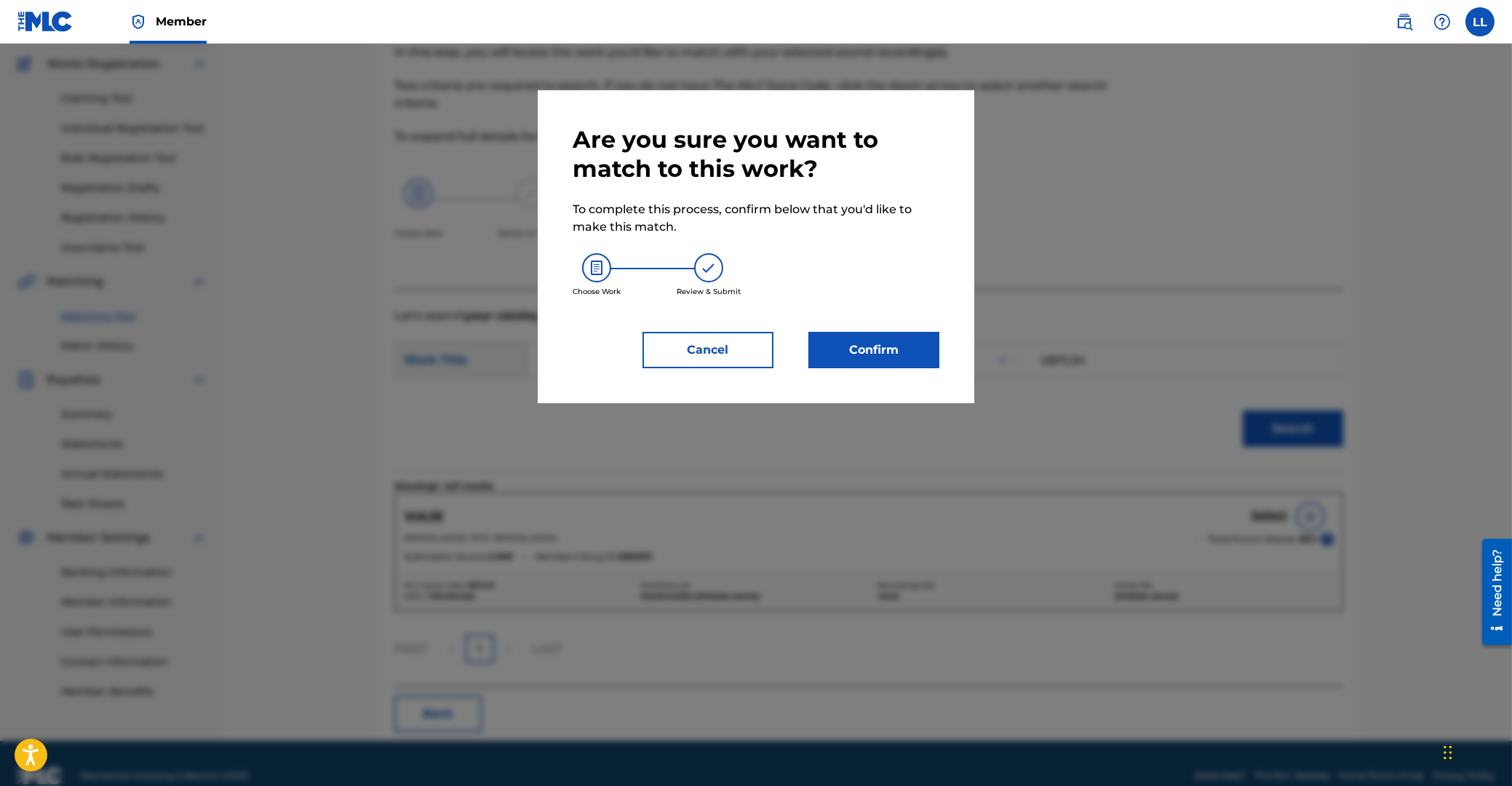
click at [900, 349] on button "Confirm" at bounding box center [874, 350] width 131 height 36
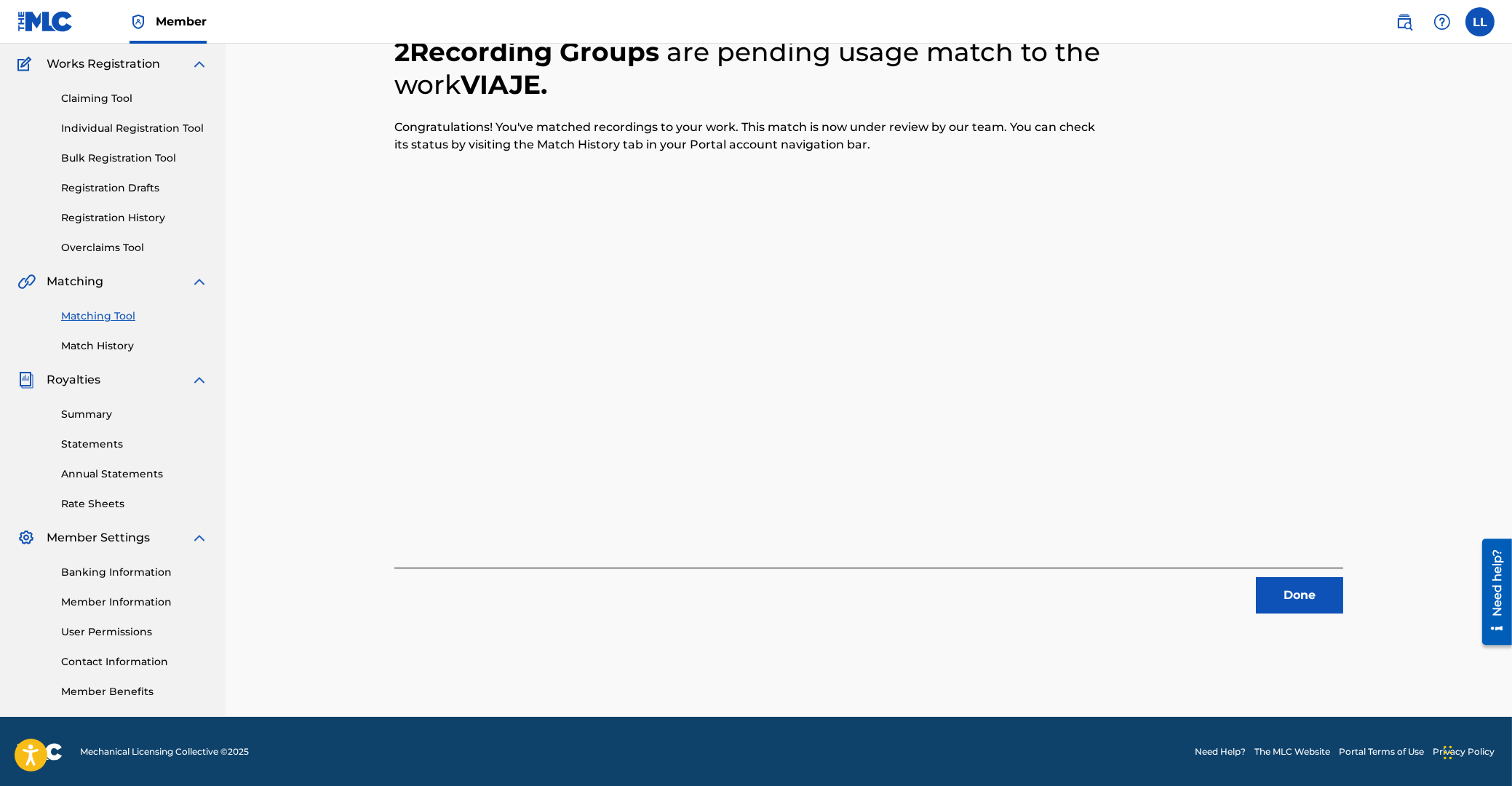
drag, startPoint x: 1303, startPoint y: 605, endPoint x: 146, endPoint y: 583, distance: 1157.2
click at [1304, 604] on button "Done" at bounding box center [1299, 594] width 87 height 36
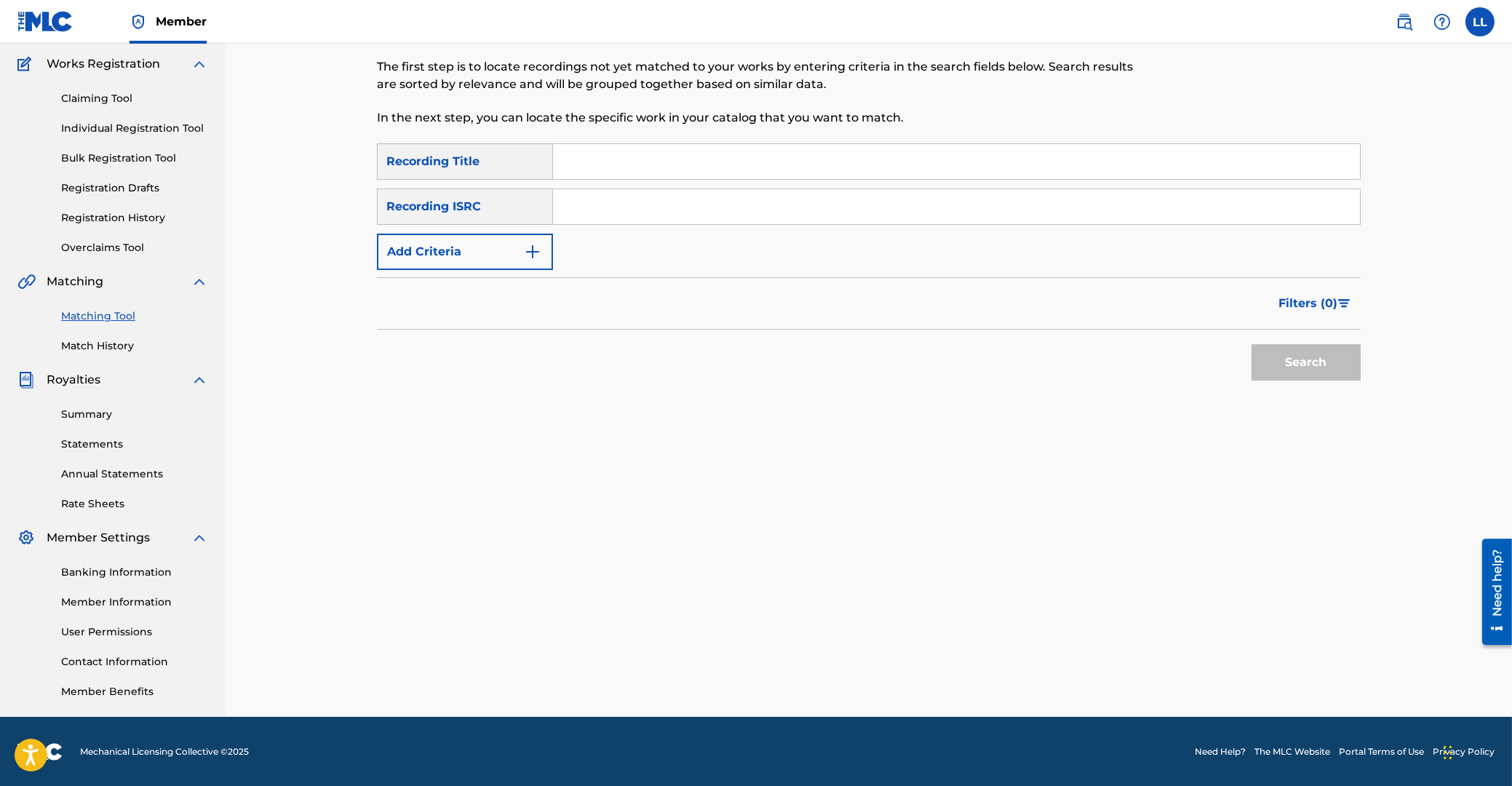
click at [695, 203] on input "Search Form" at bounding box center [956, 207] width 807 height 35
paste input "QM6MZ1974042"
type input "QM6MZ1974042"
click at [1289, 358] on button "Search" at bounding box center [1306, 362] width 109 height 36
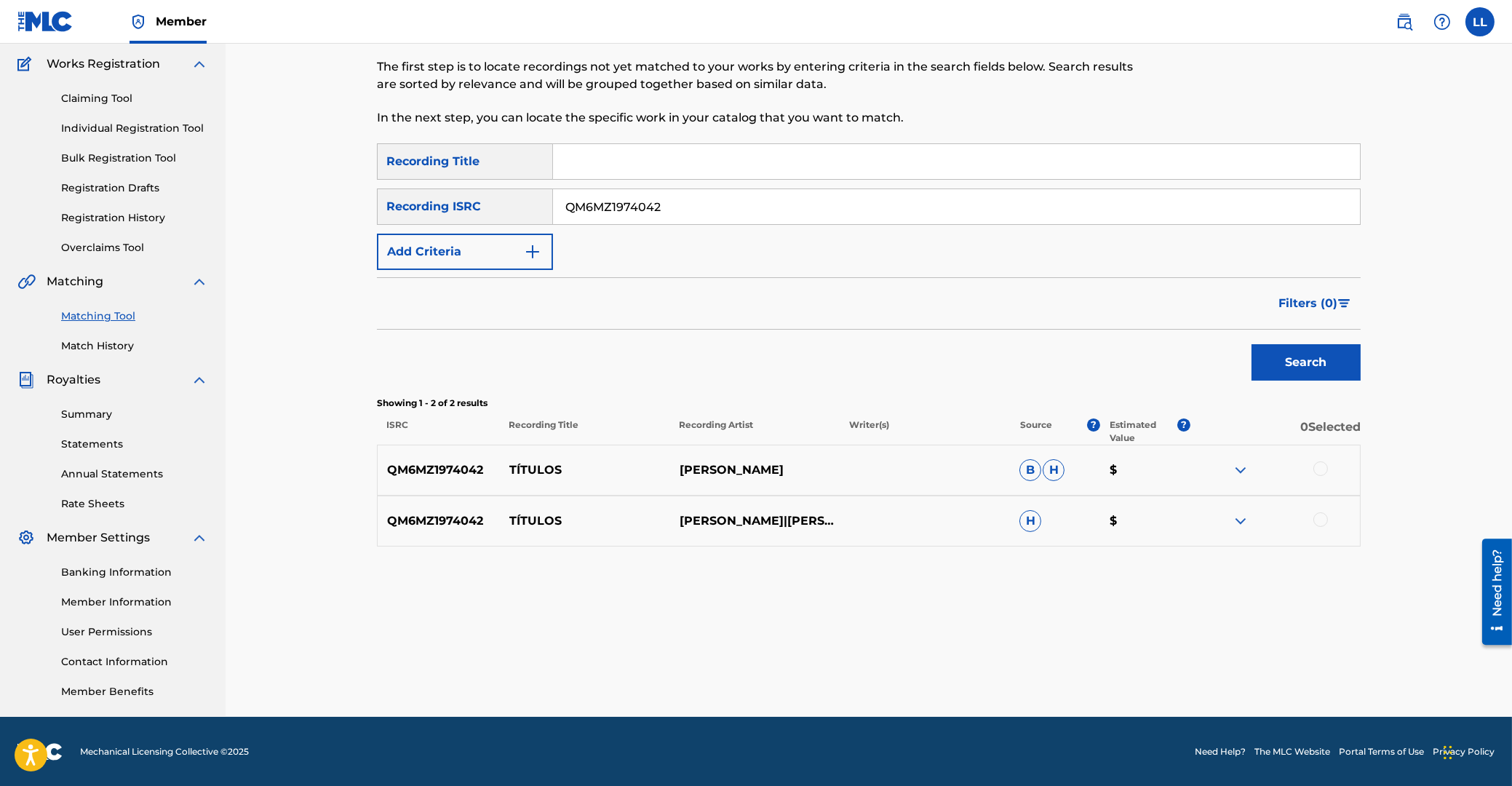
click at [1321, 472] on div at bounding box center [1320, 468] width 14 height 14
click at [1321, 522] on div at bounding box center [1320, 520] width 14 height 14
click at [1007, 666] on button "Match 2 Groups" at bounding box center [1023, 666] width 160 height 36
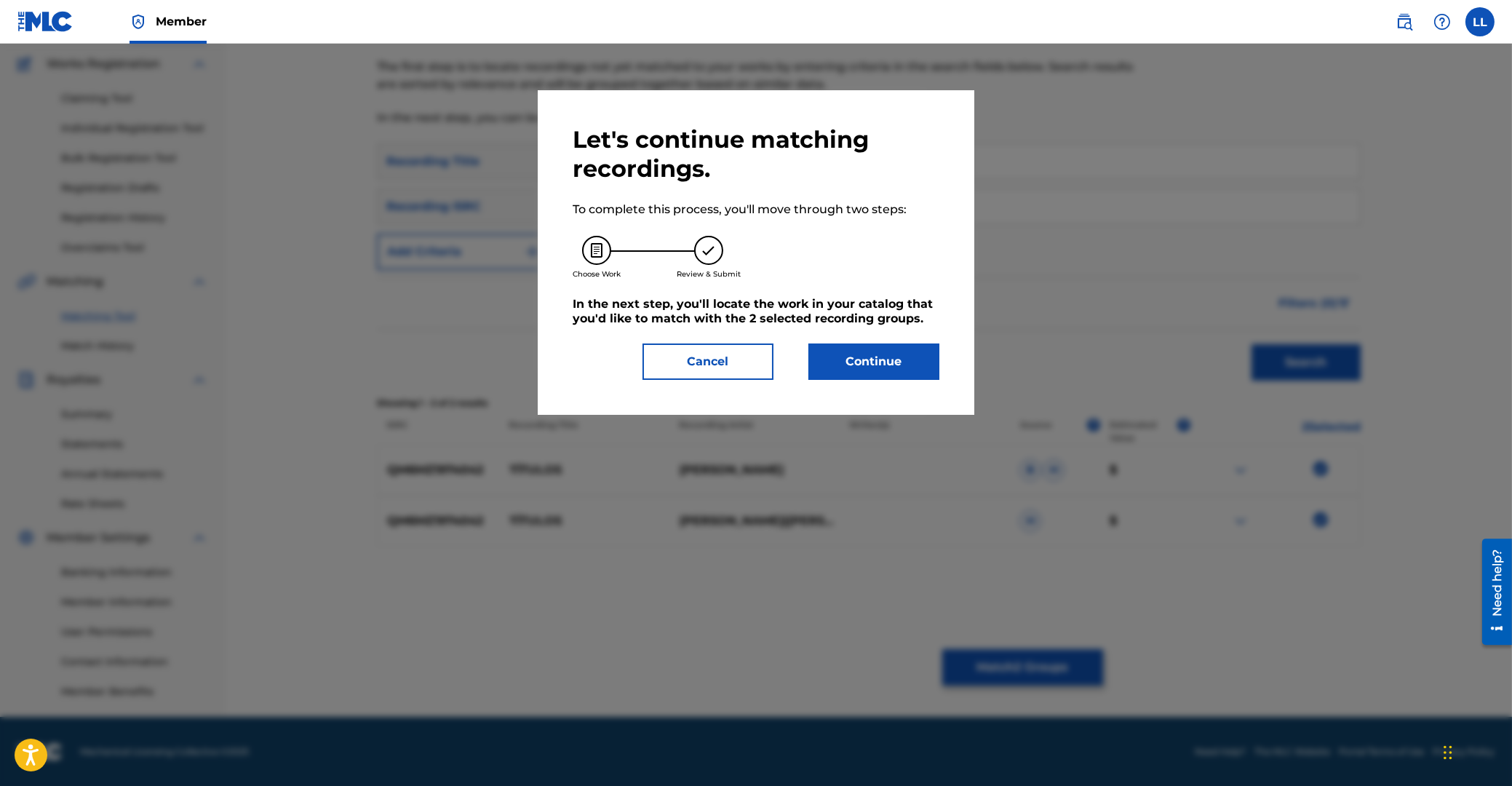
click at [894, 357] on button "Continue" at bounding box center [874, 361] width 131 height 36
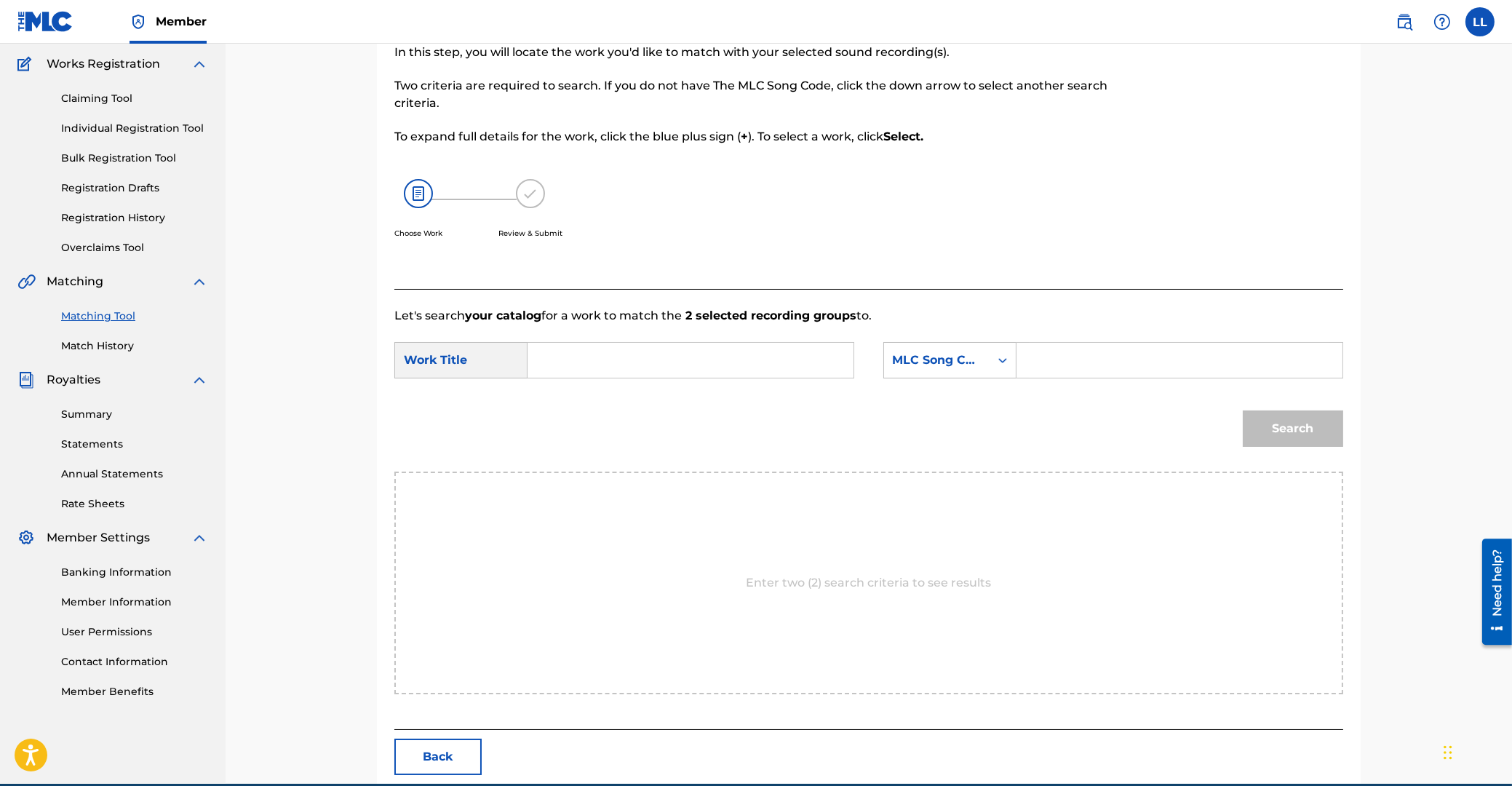
click at [717, 361] on input "Search Form" at bounding box center [691, 360] width 302 height 35
type input "titulos"
paste input "TB1FP9"
type input "TB1FP9"
click at [1242, 411] on button "Search" at bounding box center [1292, 428] width 100 height 36
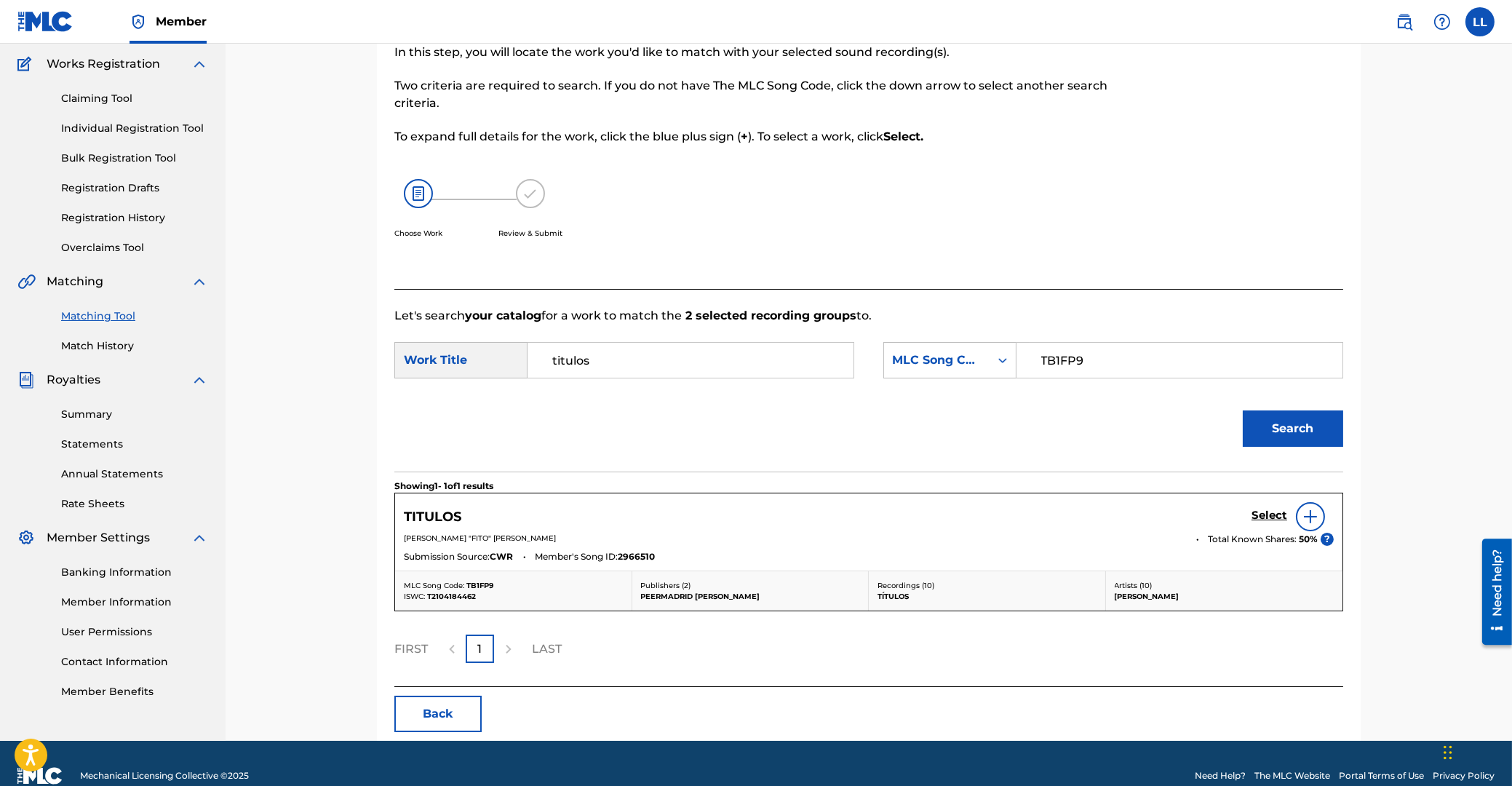
click at [1262, 514] on h5 "Select" at bounding box center [1269, 515] width 35 height 14
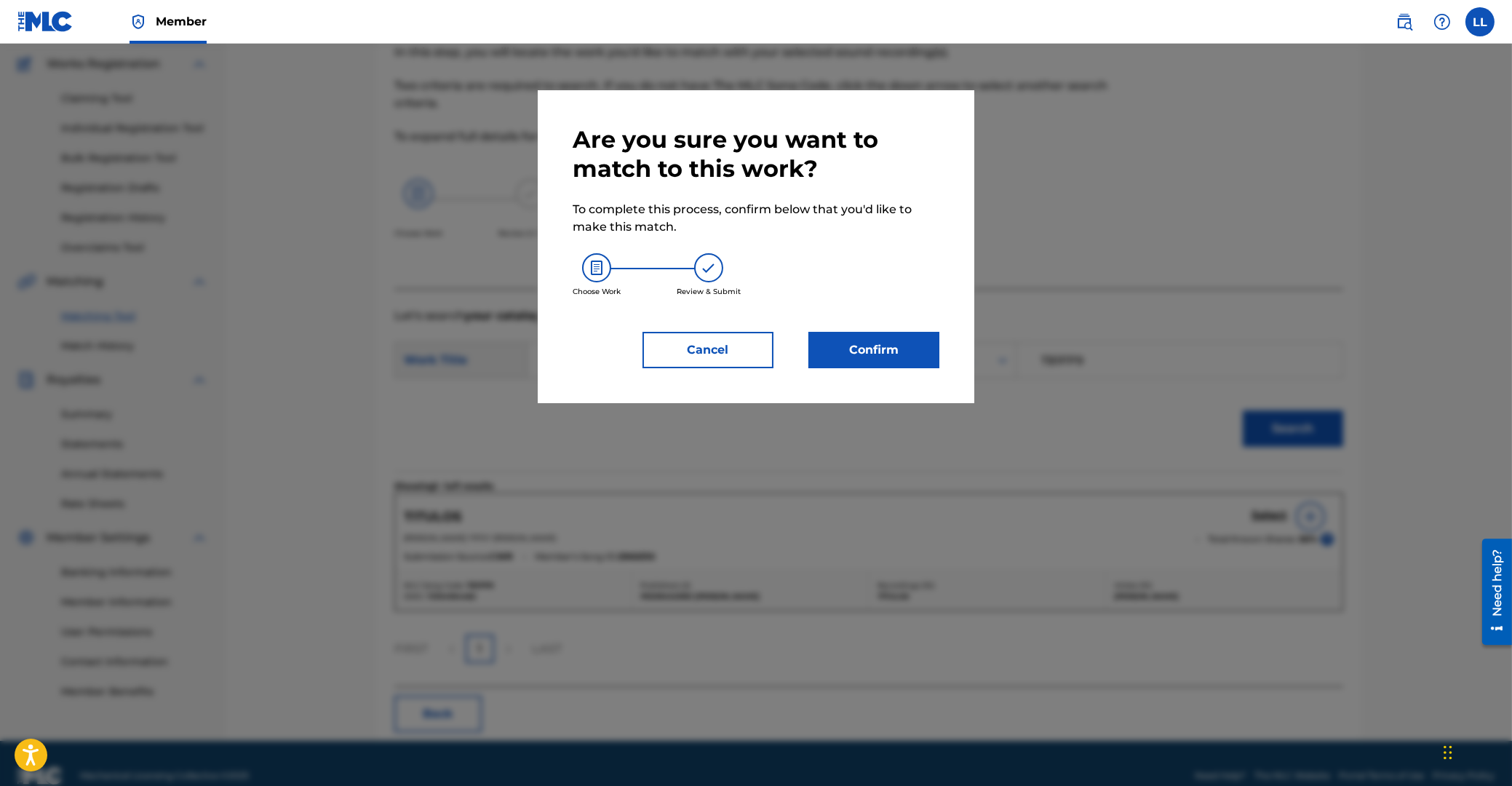
click at [883, 356] on button "Confirm" at bounding box center [874, 350] width 131 height 36
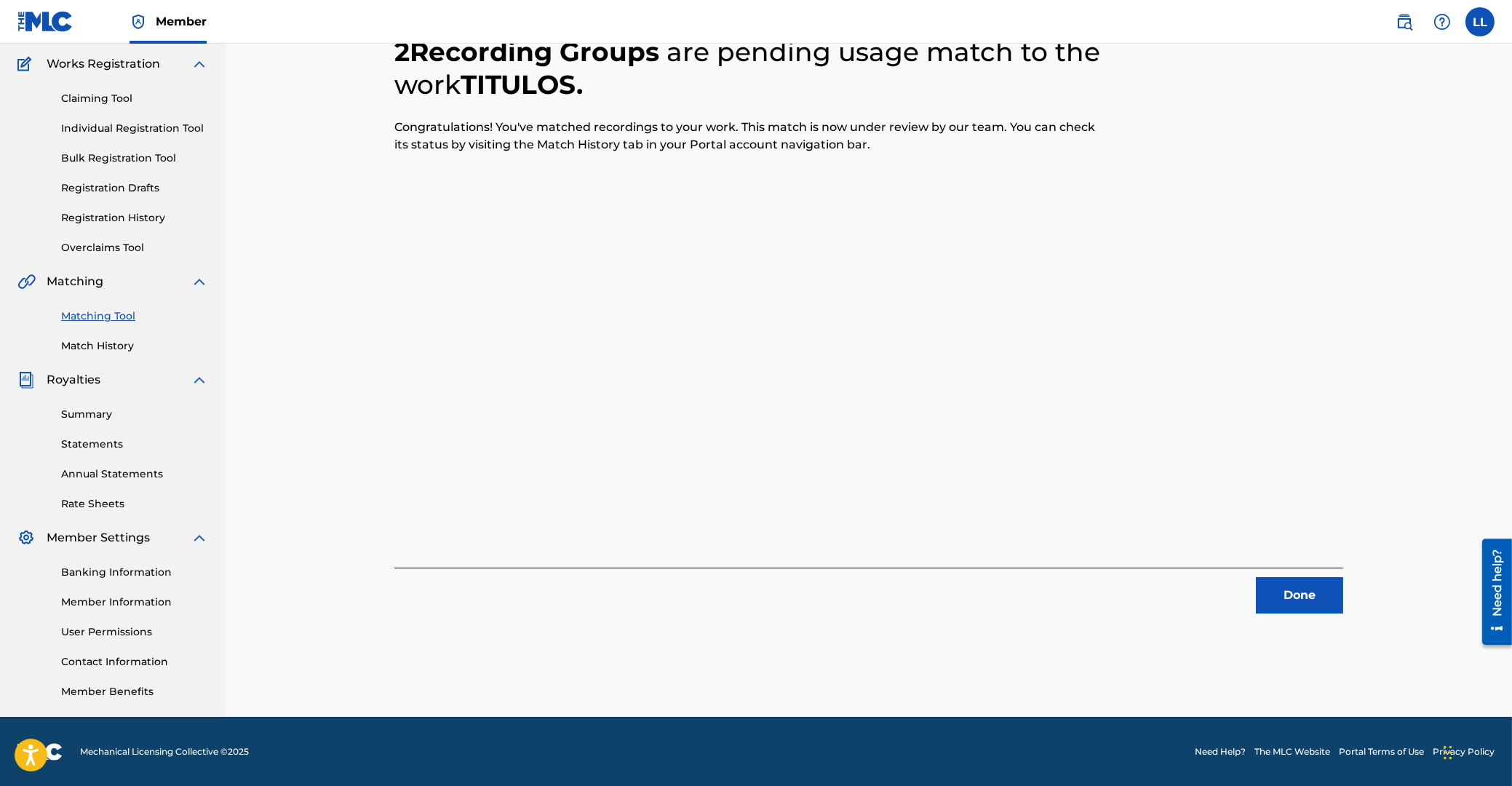
drag, startPoint x: 1307, startPoint y: 597, endPoint x: 1294, endPoint y: 592, distance: 13.9
click at [1294, 592] on button "Done" at bounding box center [1299, 594] width 87 height 36
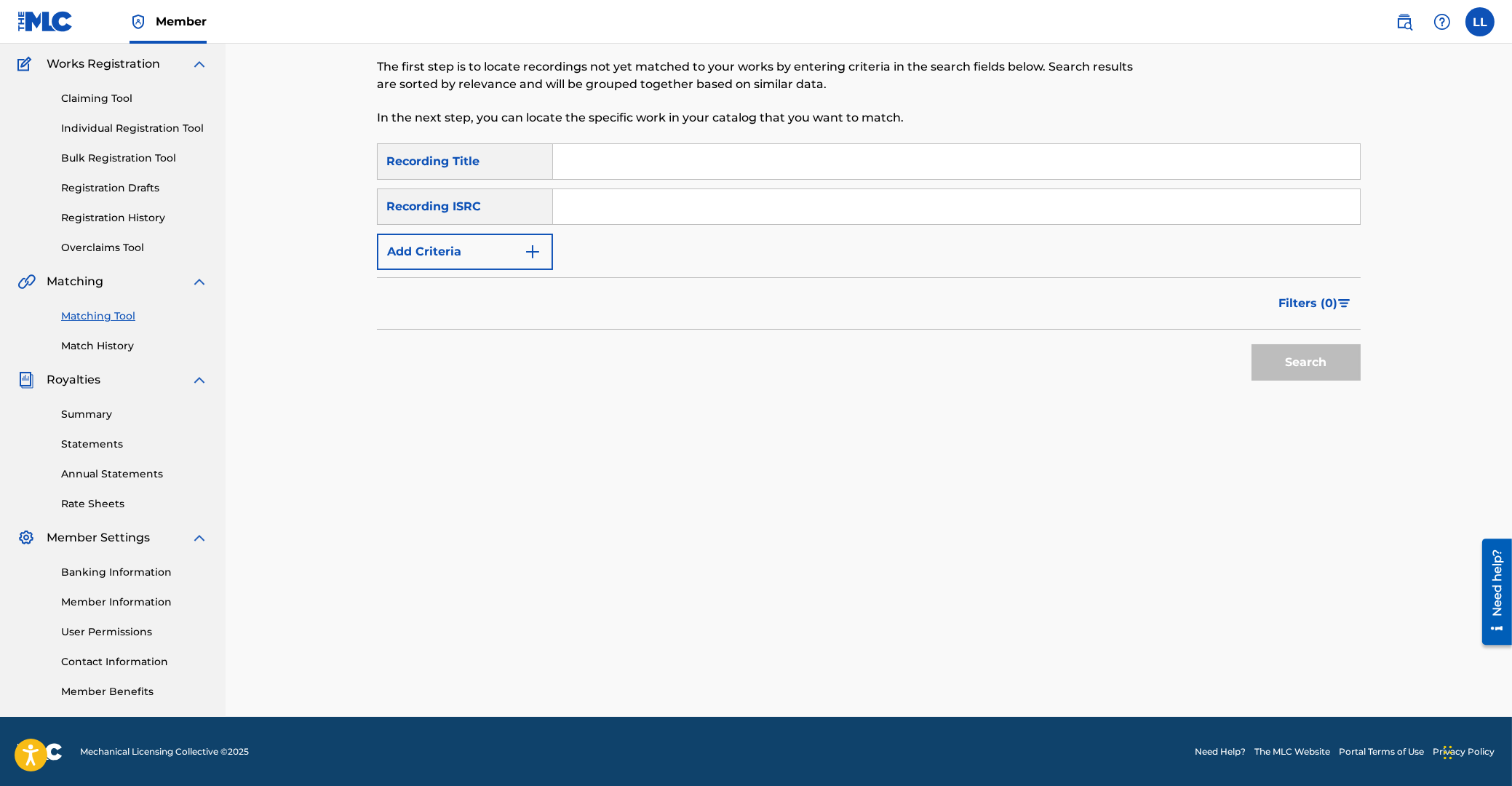
click at [683, 209] on input "Search Form" at bounding box center [956, 207] width 807 height 35
paste input "ES5029800188"
type input "ES5029800188"
click at [1317, 363] on button "Search" at bounding box center [1306, 362] width 109 height 36
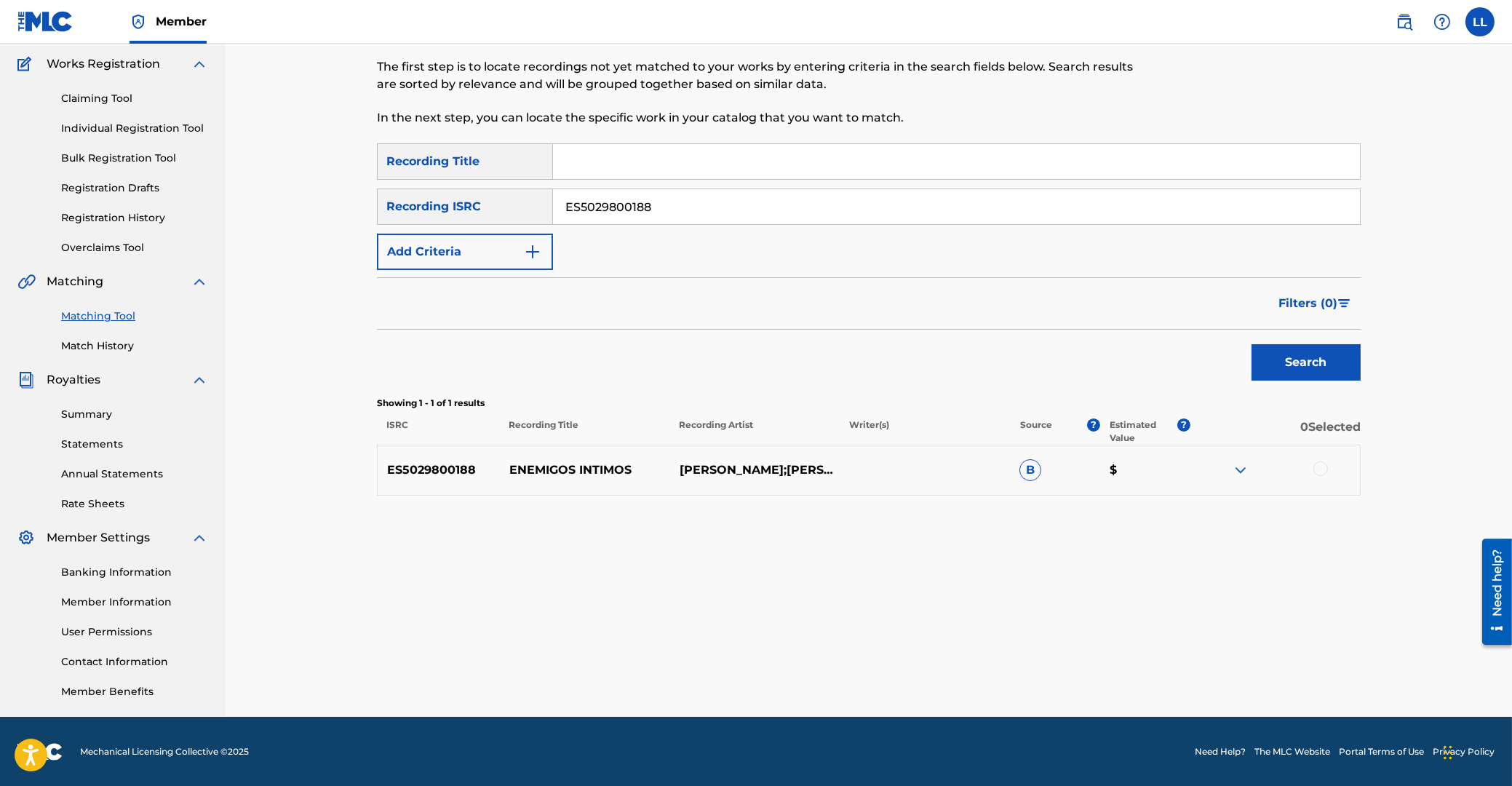
click at [1237, 473] on img at bounding box center [1241, 470] width 18 height 18
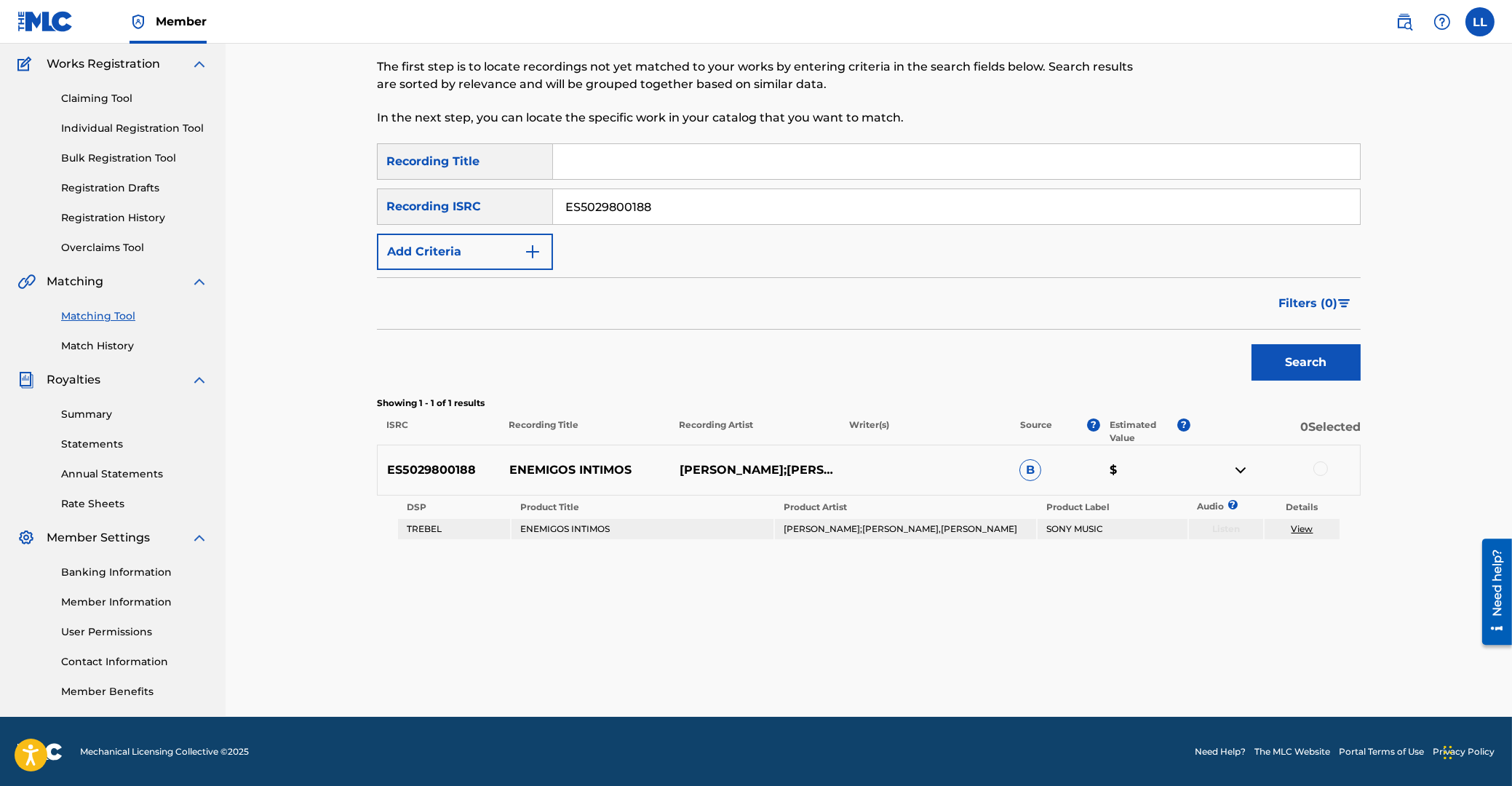
click at [1323, 467] on div at bounding box center [1320, 468] width 14 height 14
click at [1003, 664] on button "Match 1 Group" at bounding box center [1023, 666] width 160 height 36
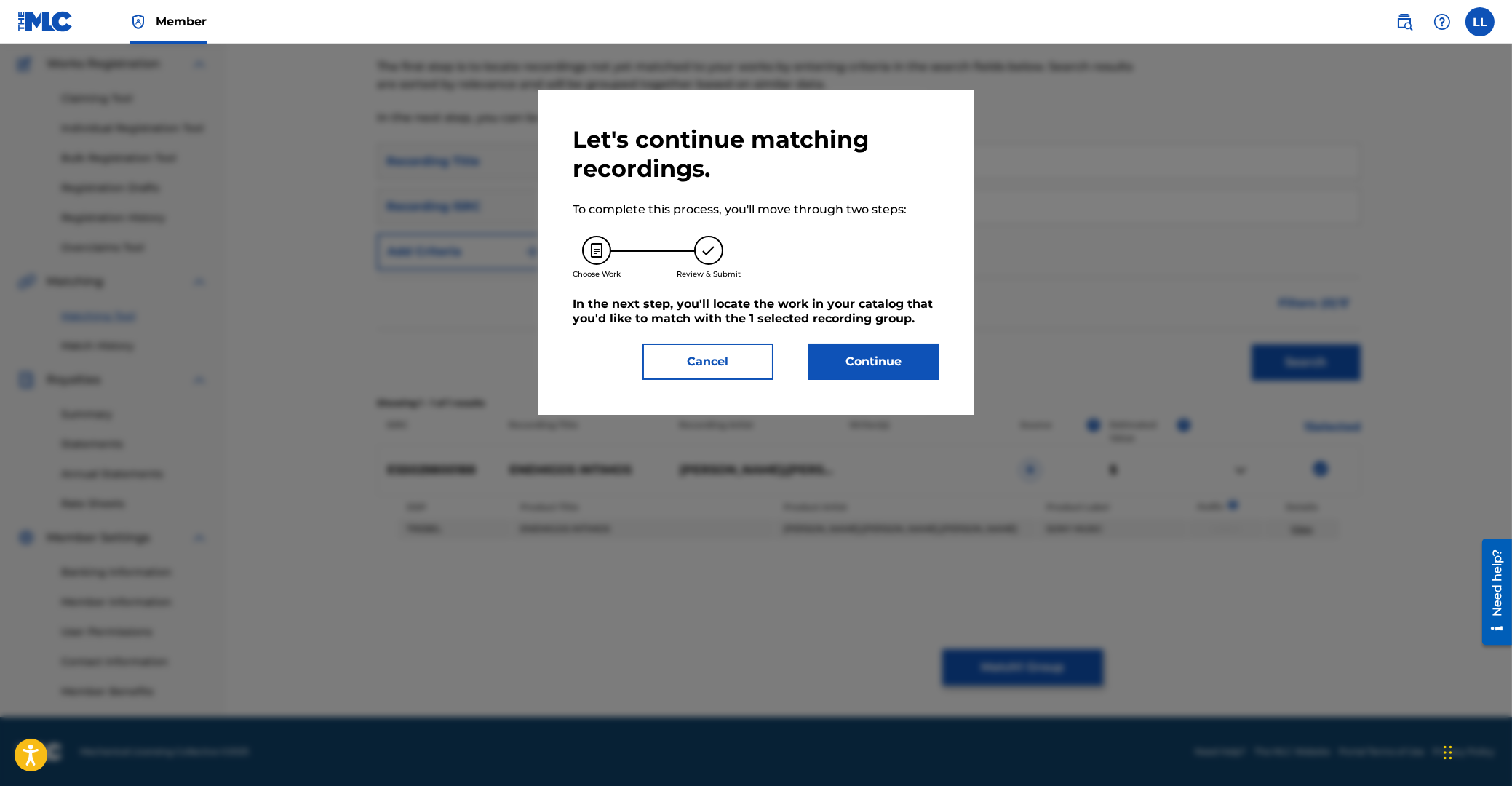
click at [886, 355] on button "Continue" at bounding box center [874, 361] width 131 height 36
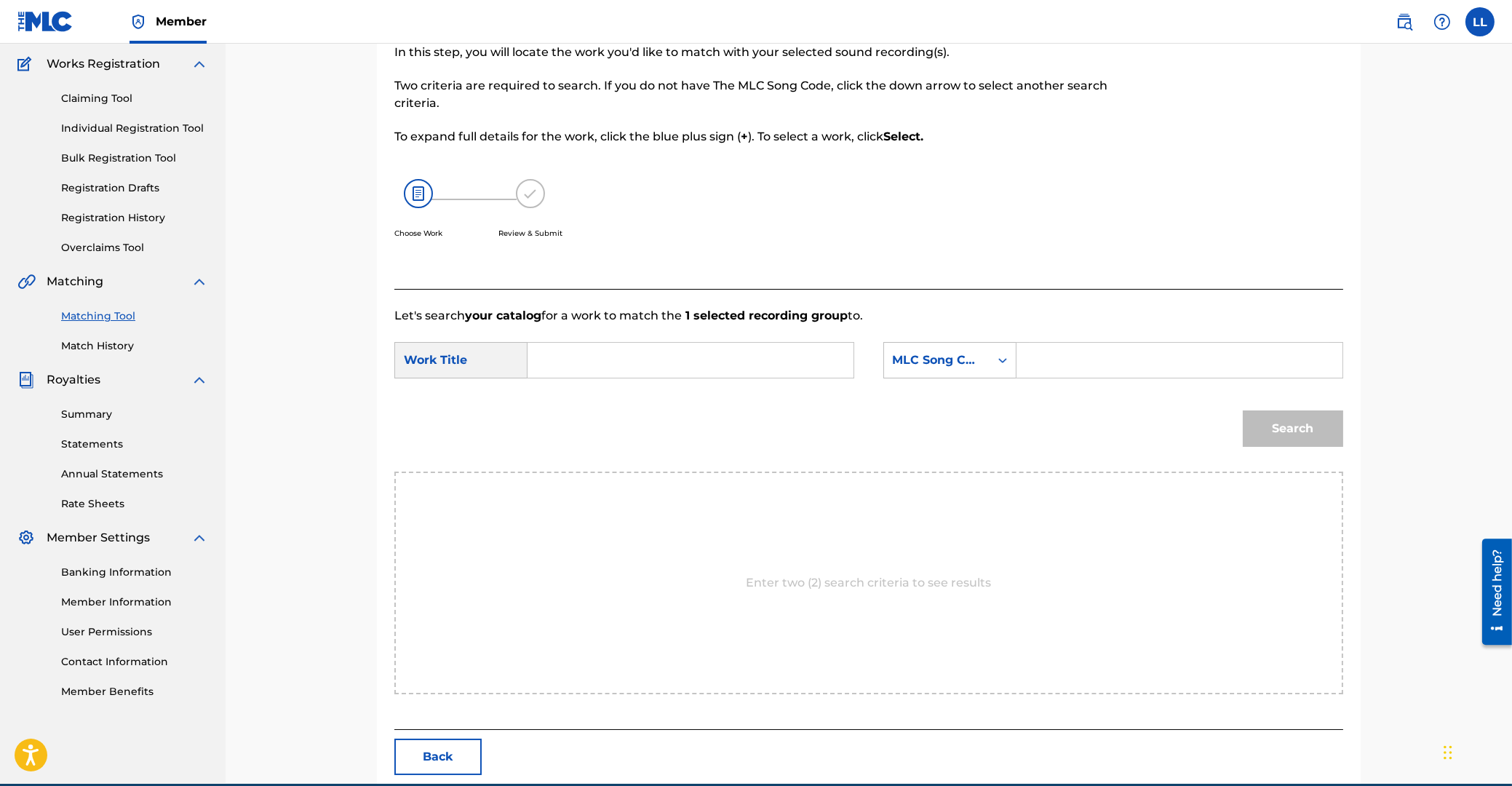
click at [689, 359] on input "Search Form" at bounding box center [691, 360] width 302 height 35
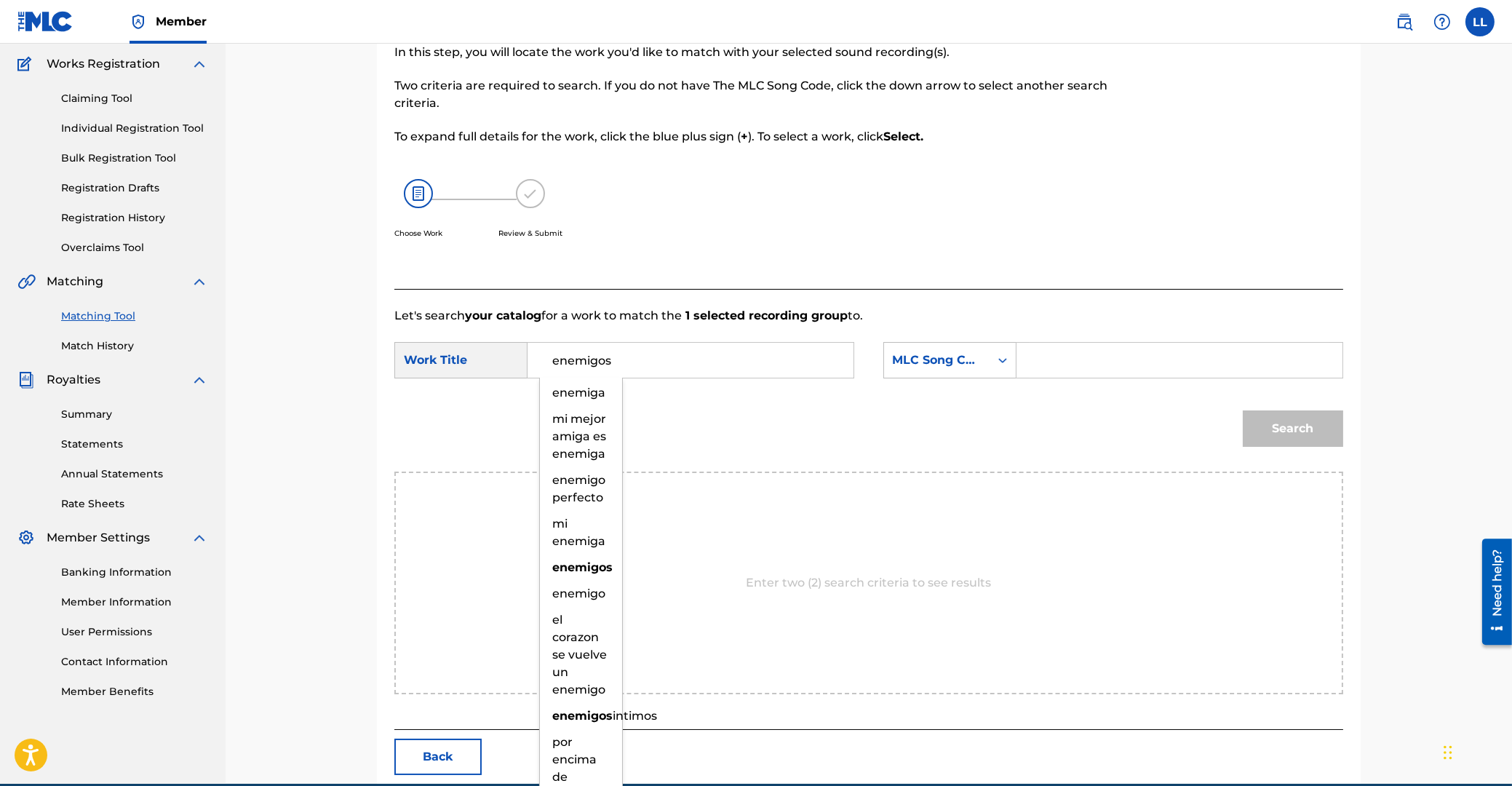
type input "enemigos"
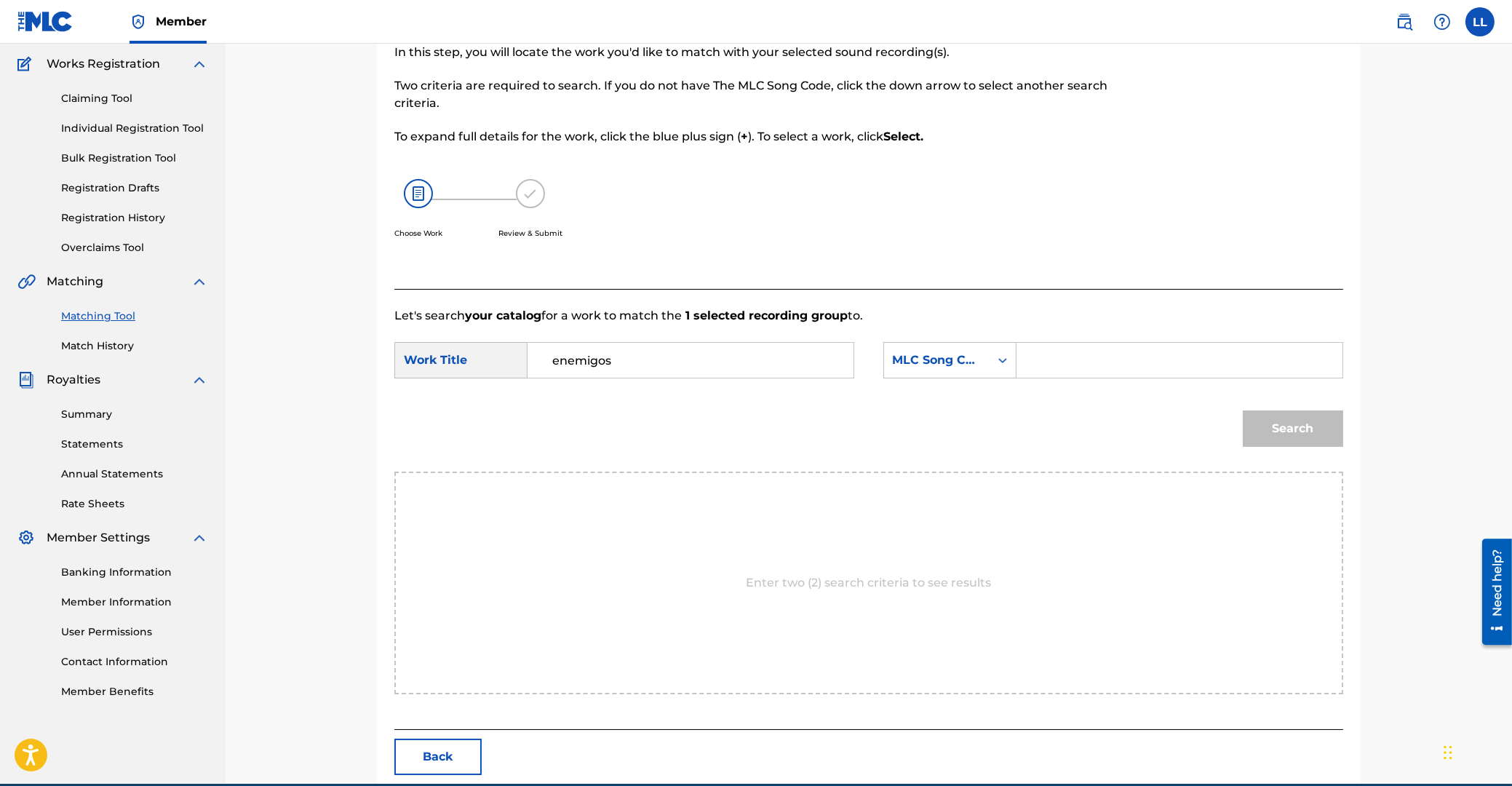
paste input "E07538"
type input "E07538"
click at [1242, 411] on button "Search" at bounding box center [1292, 428] width 100 height 36
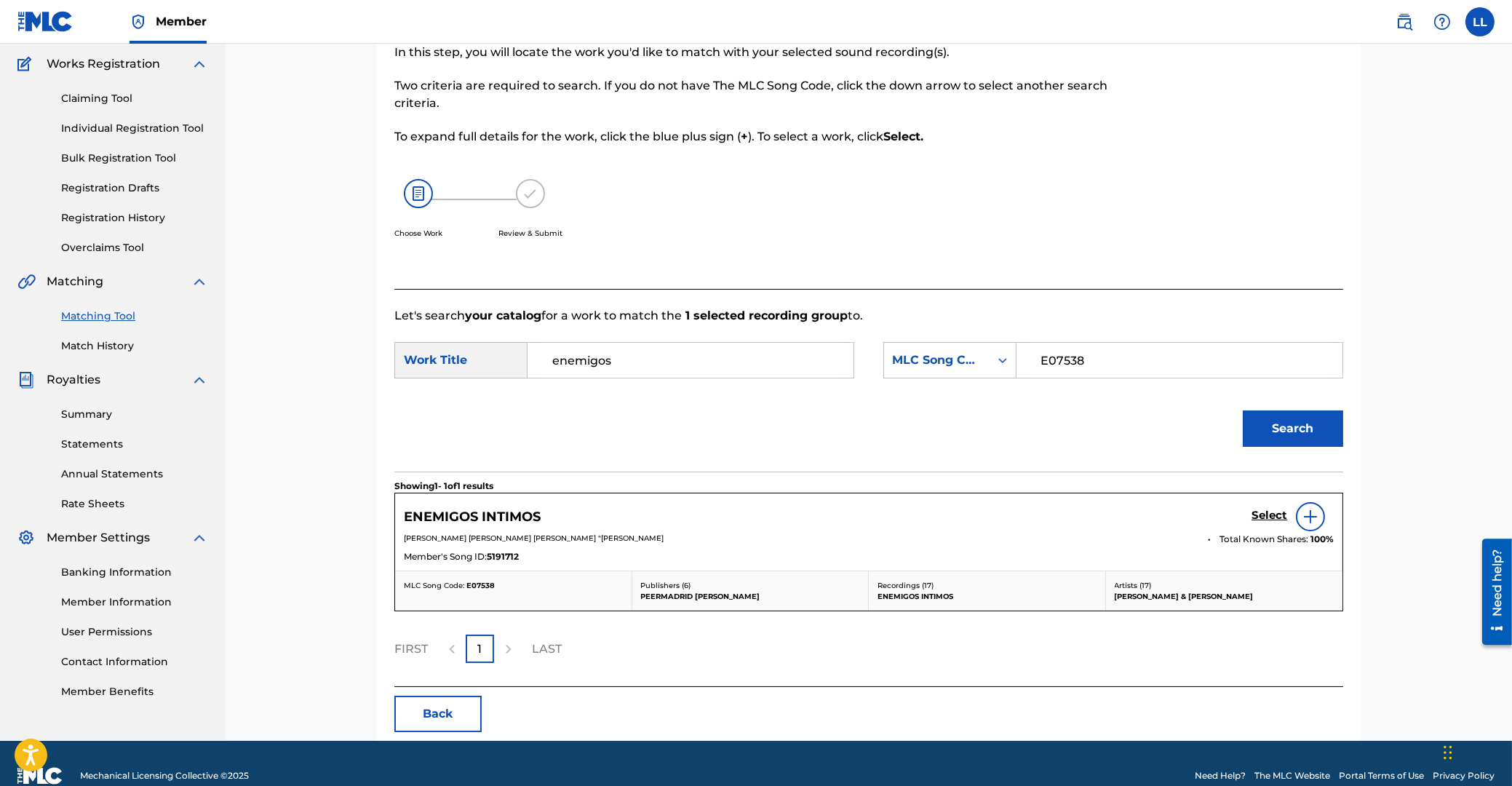
click at [1267, 513] on h5 "Select" at bounding box center [1269, 515] width 35 height 14
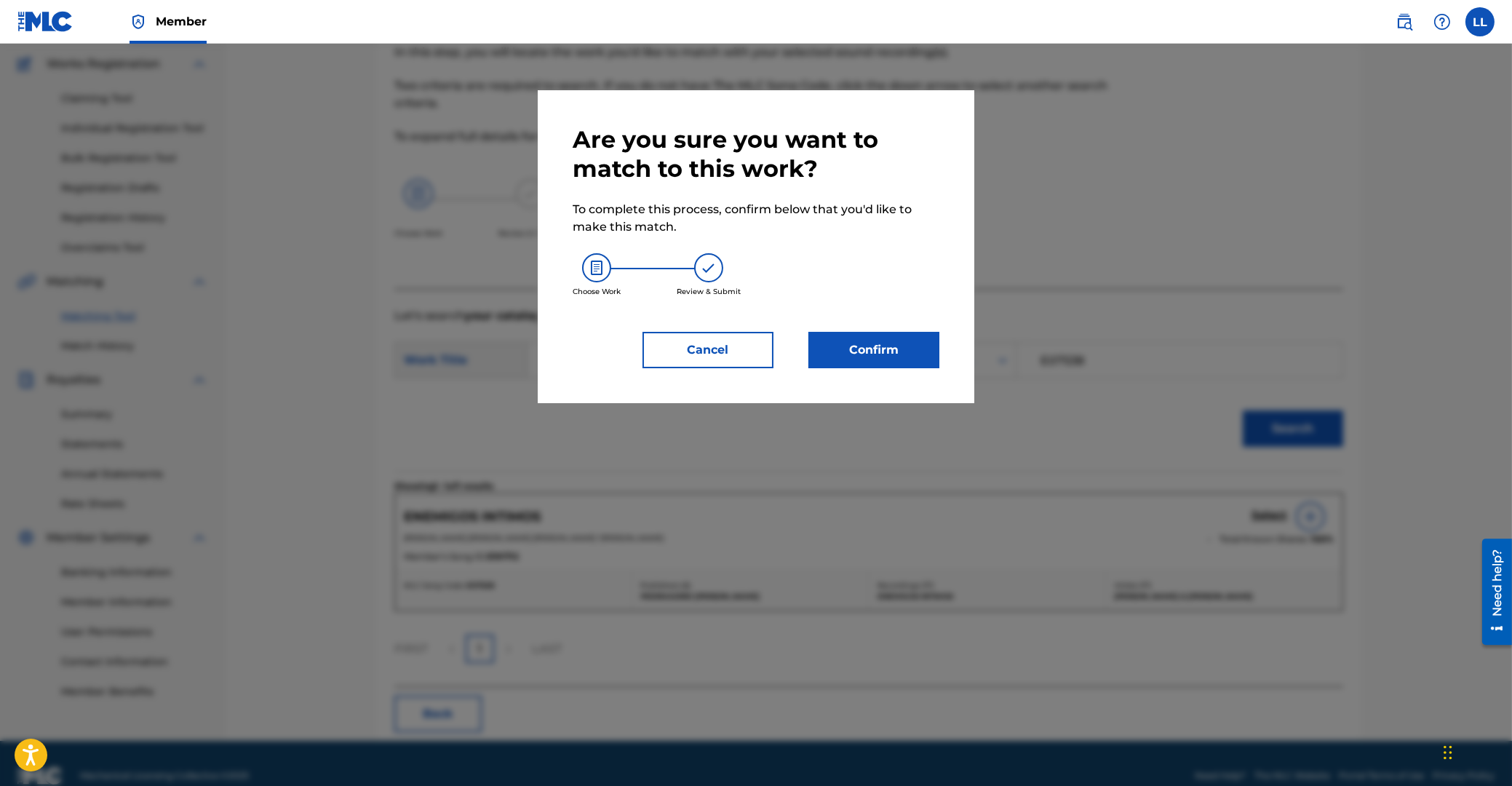
click at [896, 344] on button "Confirm" at bounding box center [874, 350] width 131 height 36
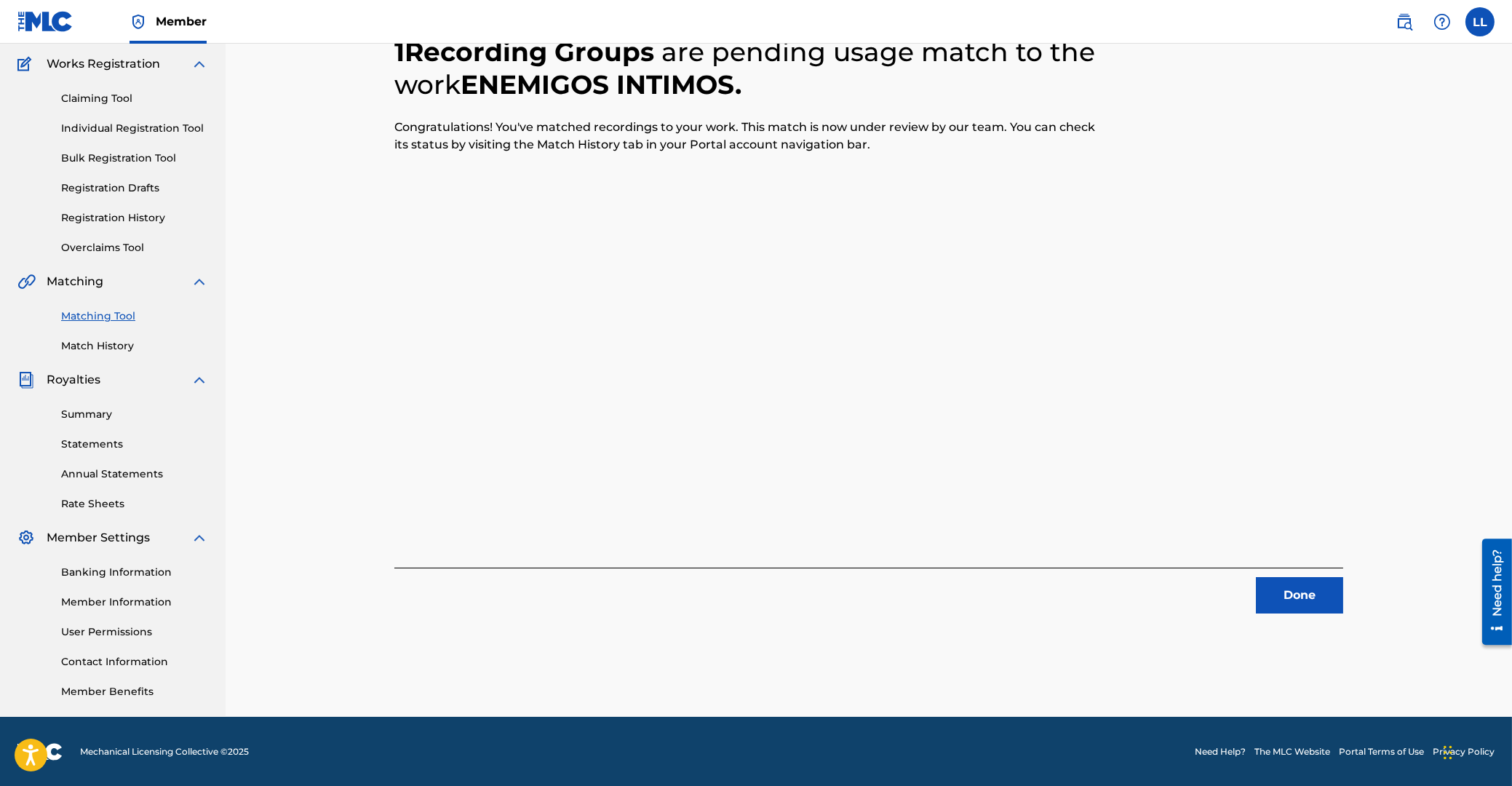
click at [1315, 598] on button "Done" at bounding box center [1299, 594] width 87 height 36
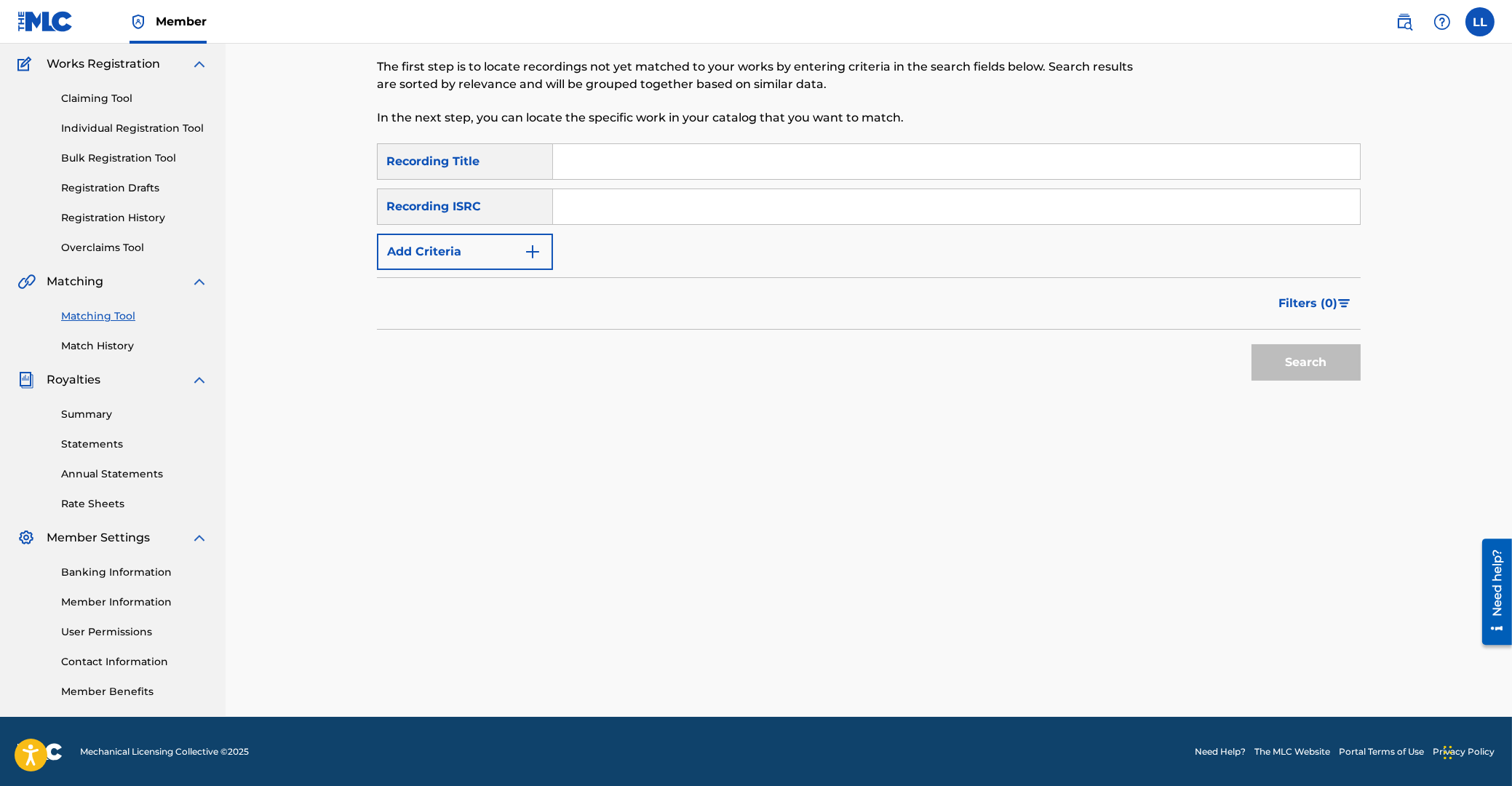
click at [667, 205] on input "Search Form" at bounding box center [956, 207] width 807 height 35
paste input "ES5029800187"
type input "ES5029800187"
click at [1317, 350] on button "Search" at bounding box center [1306, 362] width 109 height 36
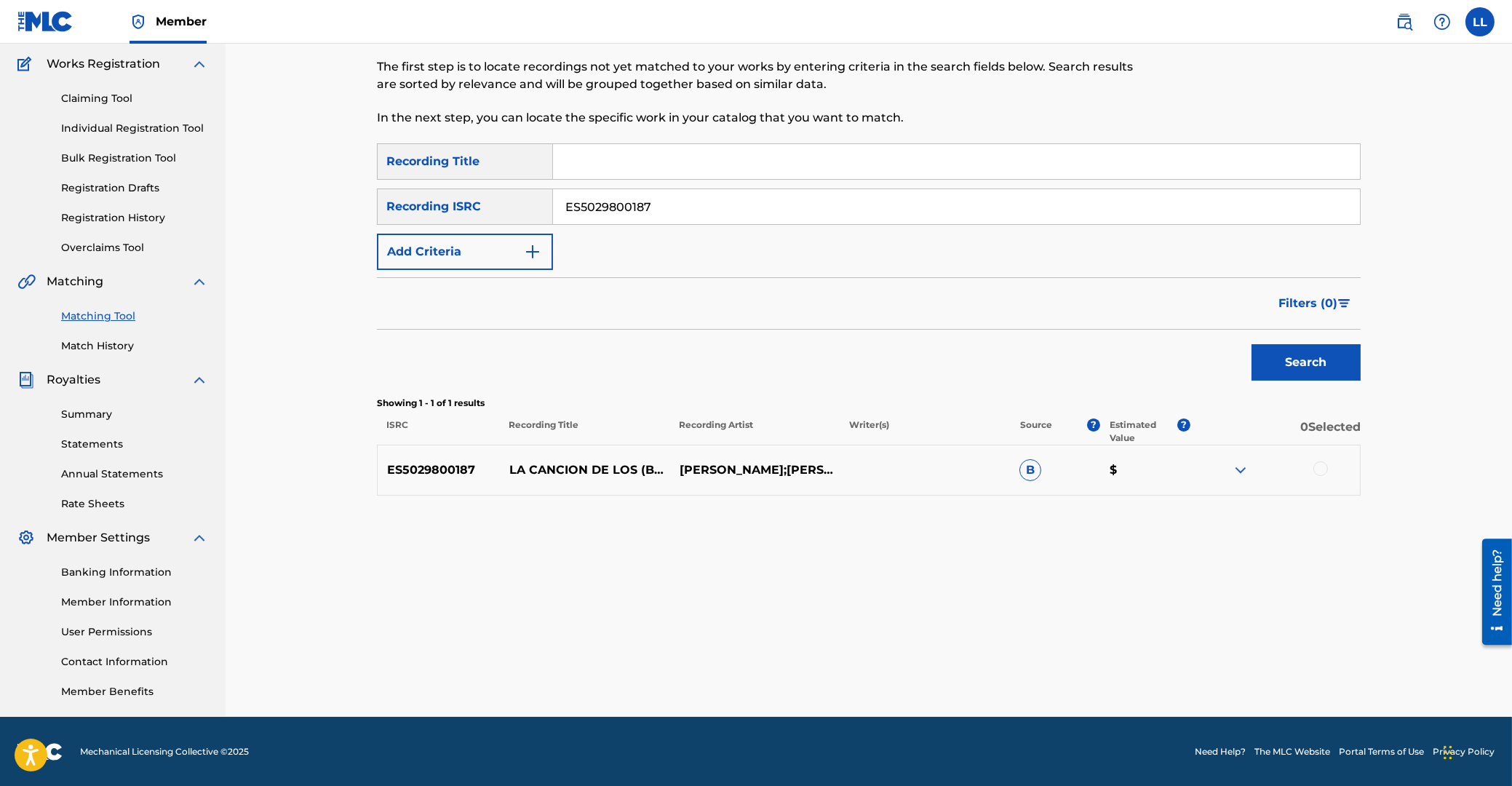
click at [1321, 467] on div at bounding box center [1320, 468] width 14 height 14
click at [1004, 663] on button "Match 1 Group" at bounding box center [1023, 666] width 160 height 36
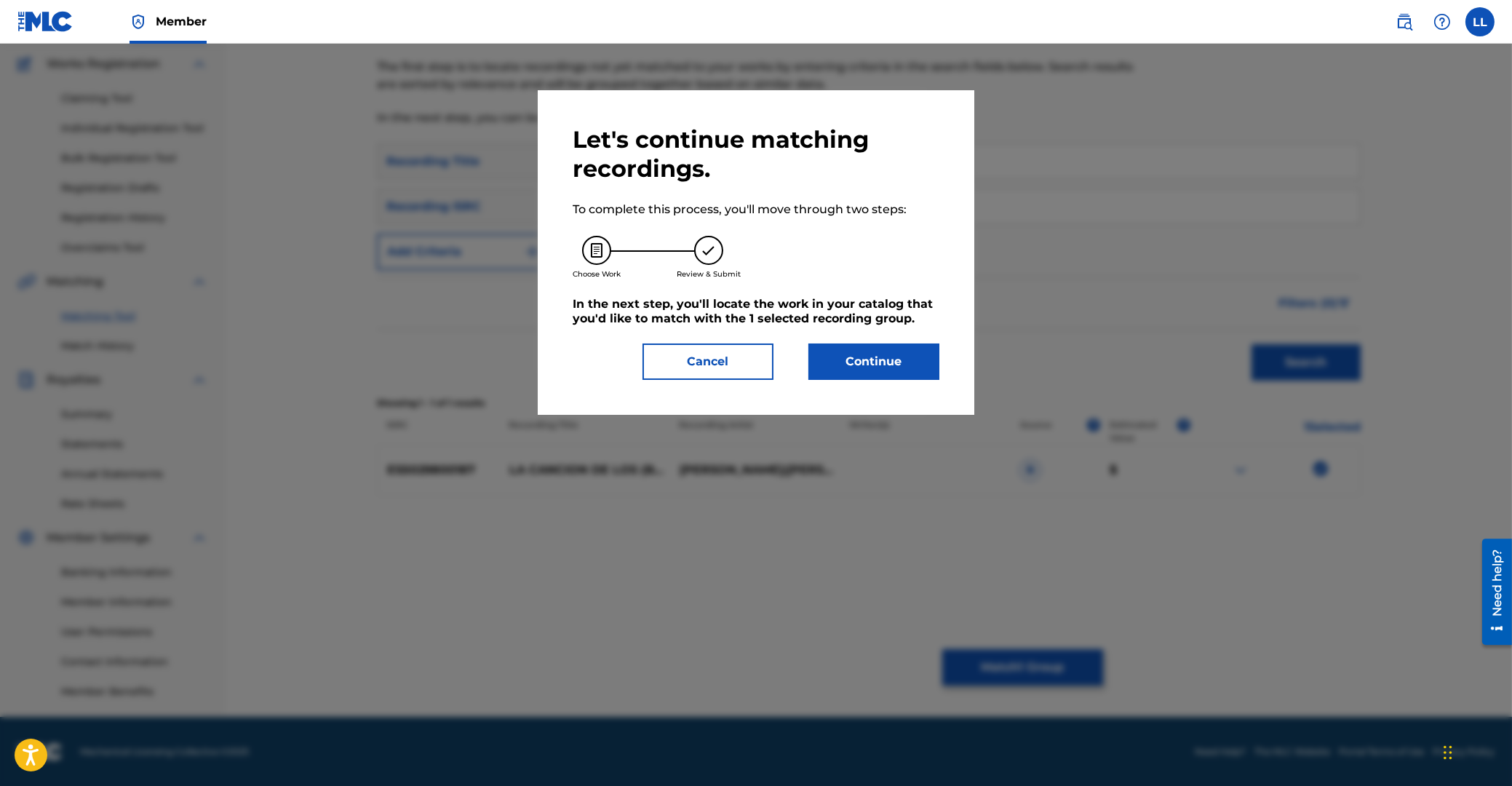
click at [894, 358] on button "Continue" at bounding box center [874, 361] width 131 height 36
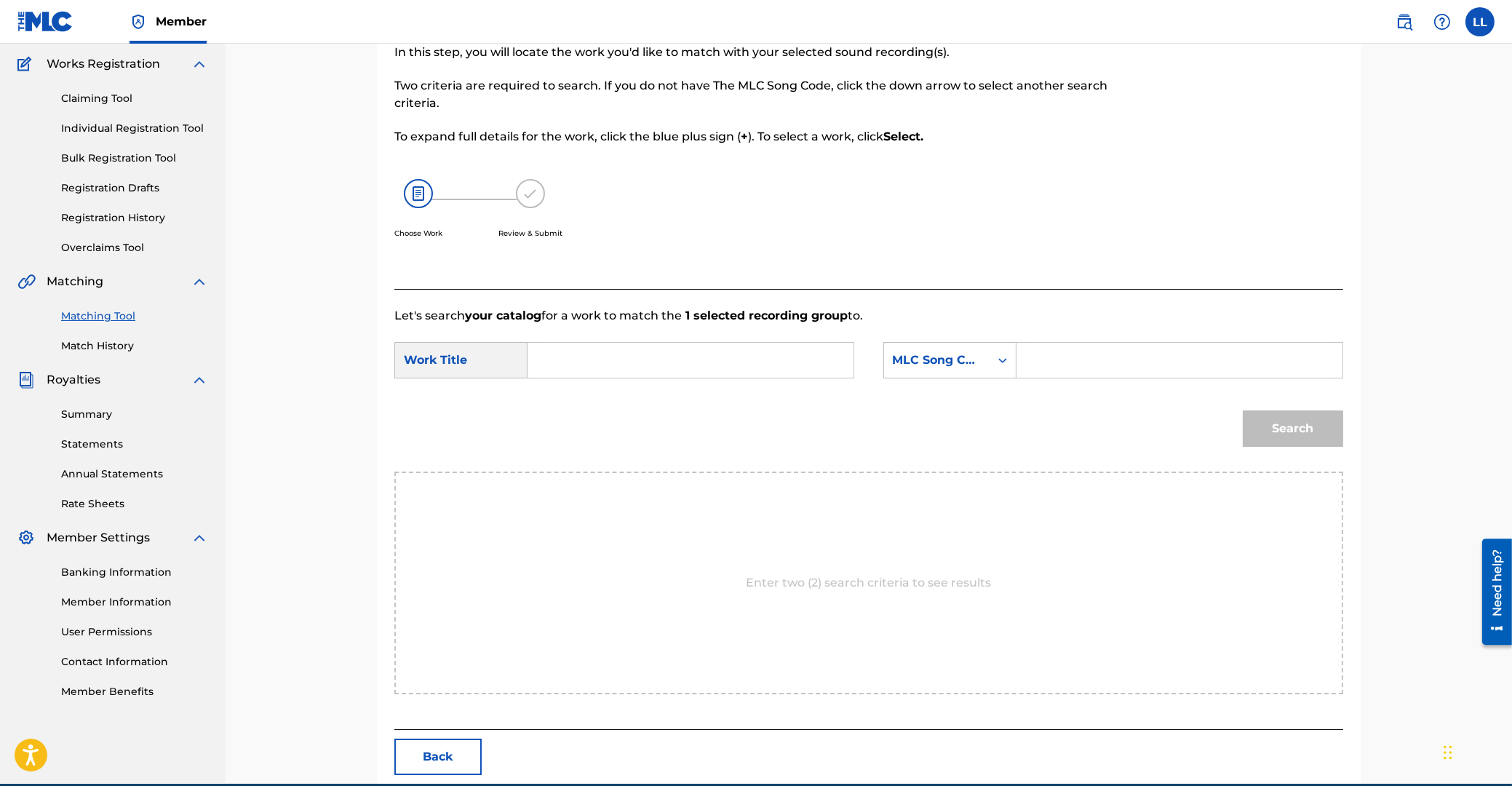
click at [742, 358] on input "Search Form" at bounding box center [691, 360] width 302 height 35
type input "la"
paste input "L15156"
type input "L15156"
click at [1242, 411] on button "Search" at bounding box center [1292, 428] width 100 height 36
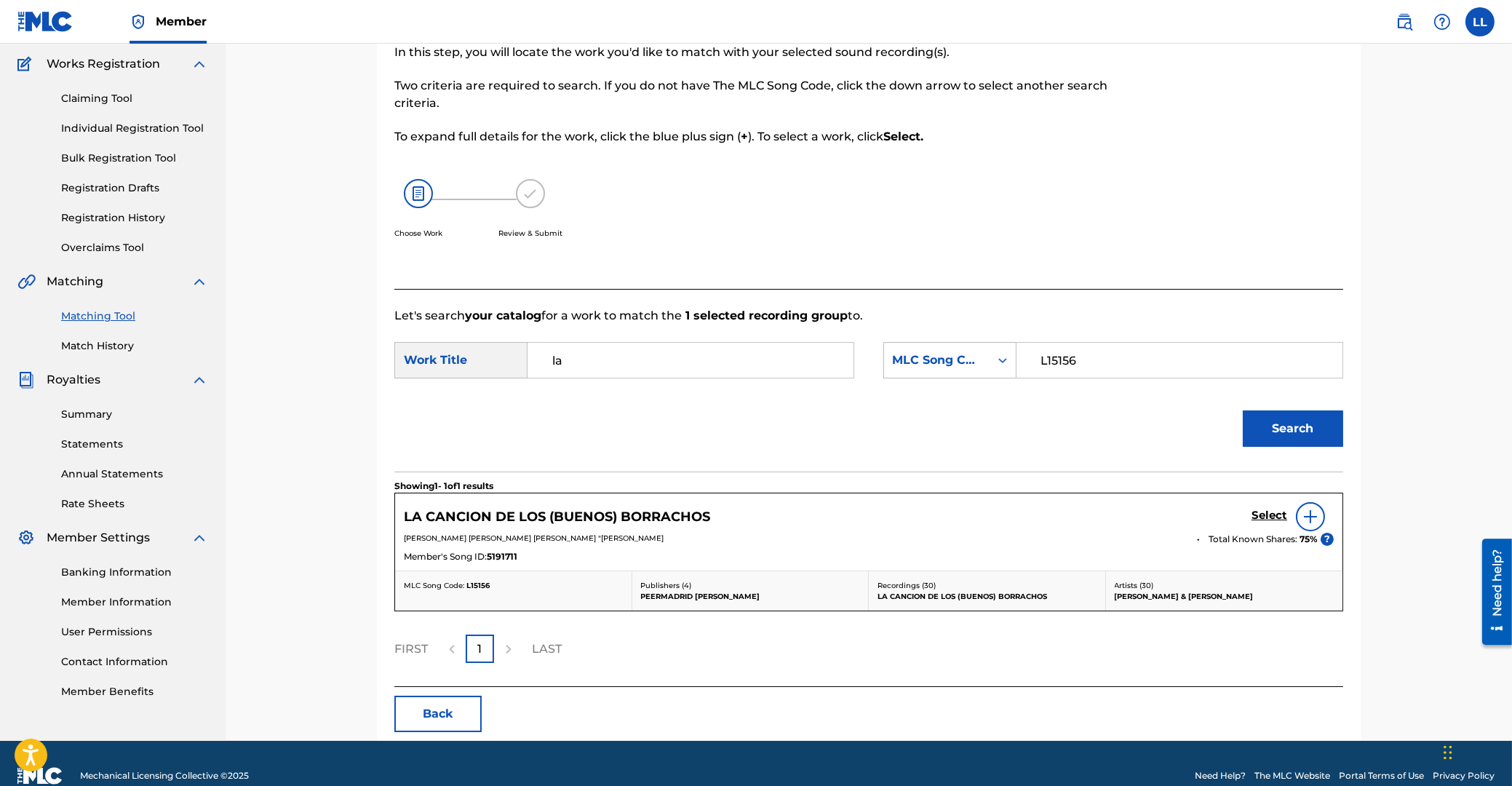
click at [1271, 513] on h5 "Select" at bounding box center [1269, 515] width 35 height 14
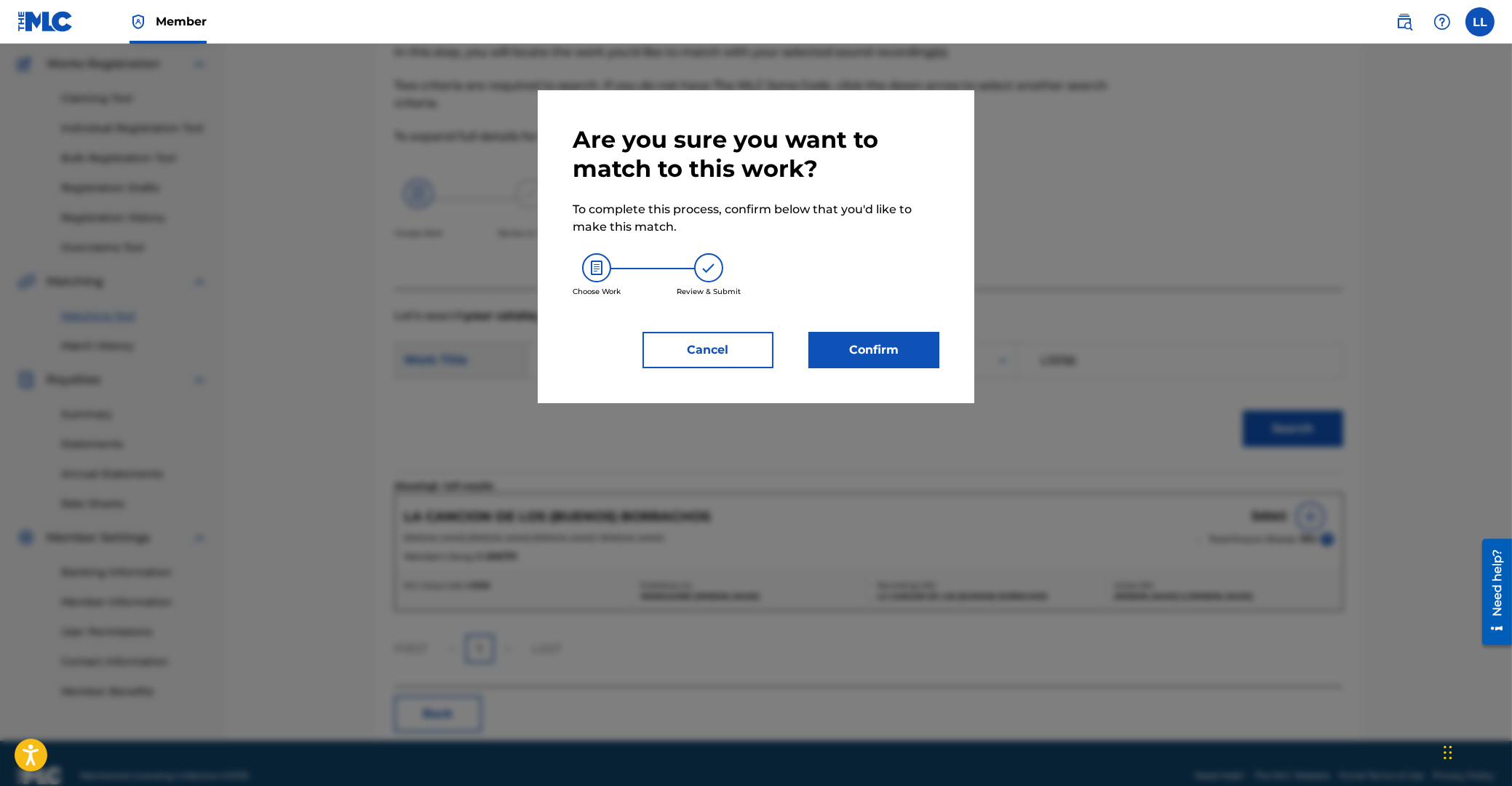
click at [877, 350] on button "Confirm" at bounding box center [874, 350] width 131 height 36
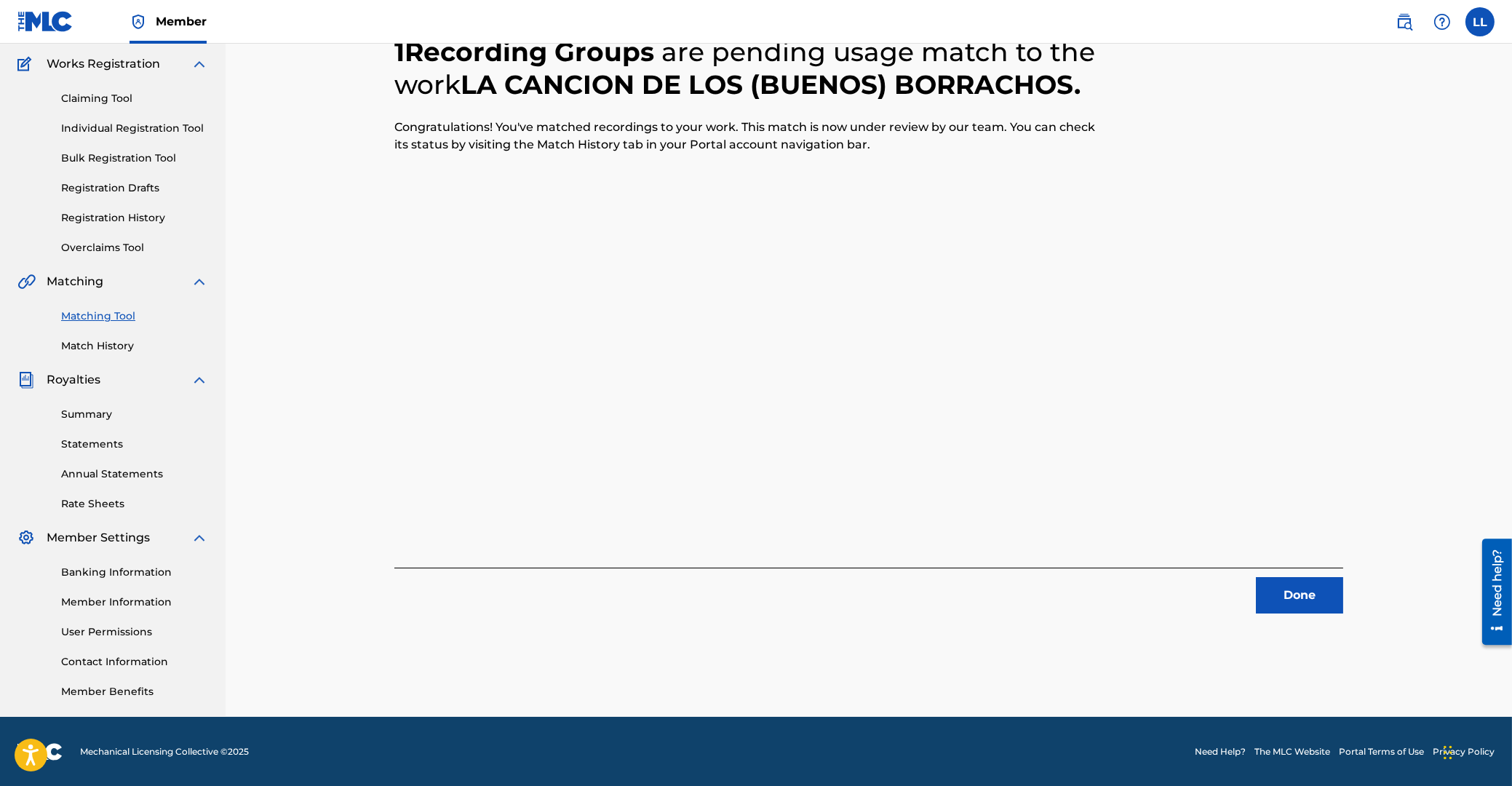
click at [1290, 593] on button "Done" at bounding box center [1299, 594] width 87 height 36
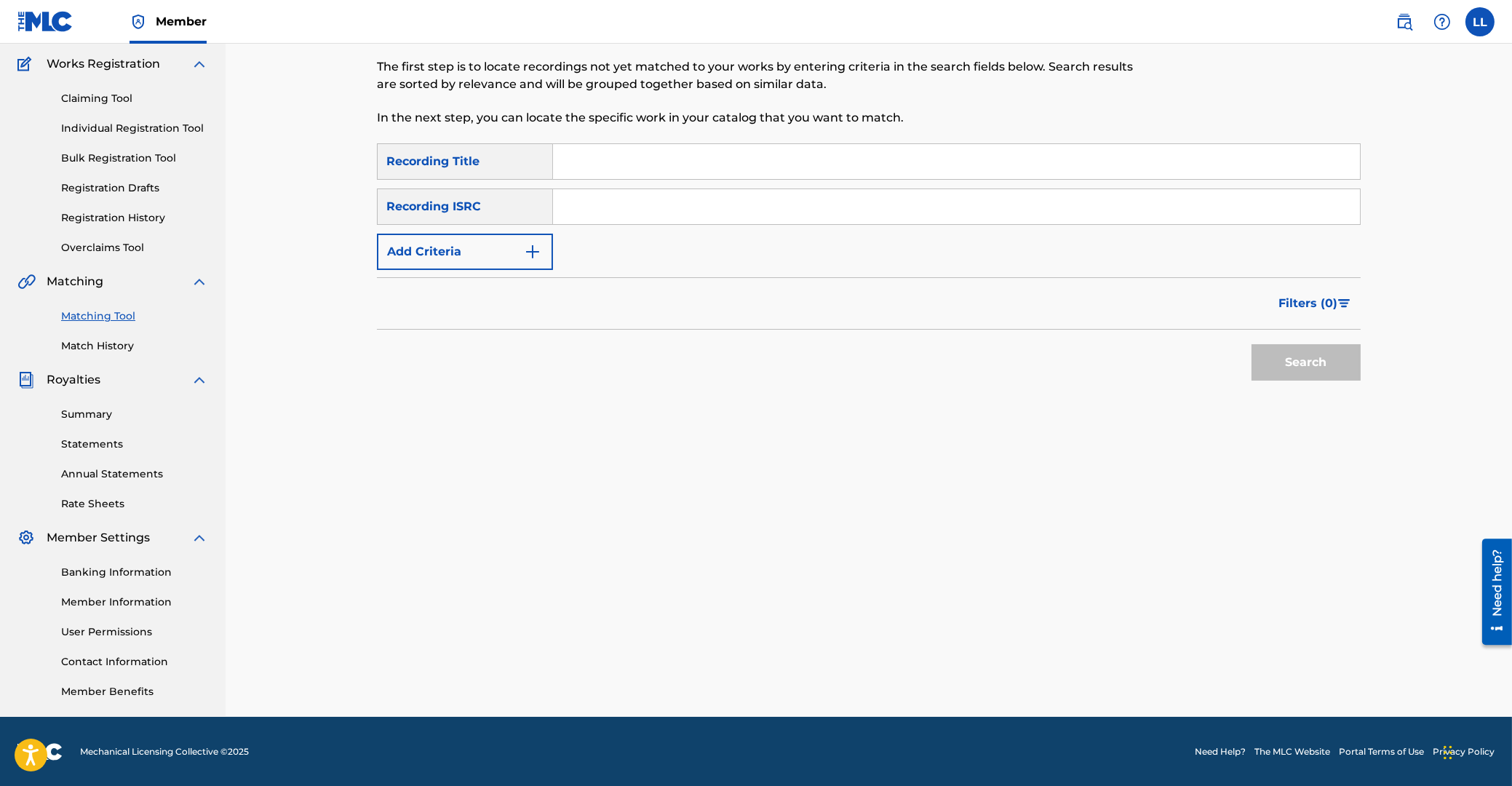
click at [618, 220] on input "Search Form" at bounding box center [956, 207] width 807 height 35
paste input "ES5029800186"
type input "ES5029800186"
click at [1315, 371] on button "Search" at bounding box center [1306, 362] width 109 height 36
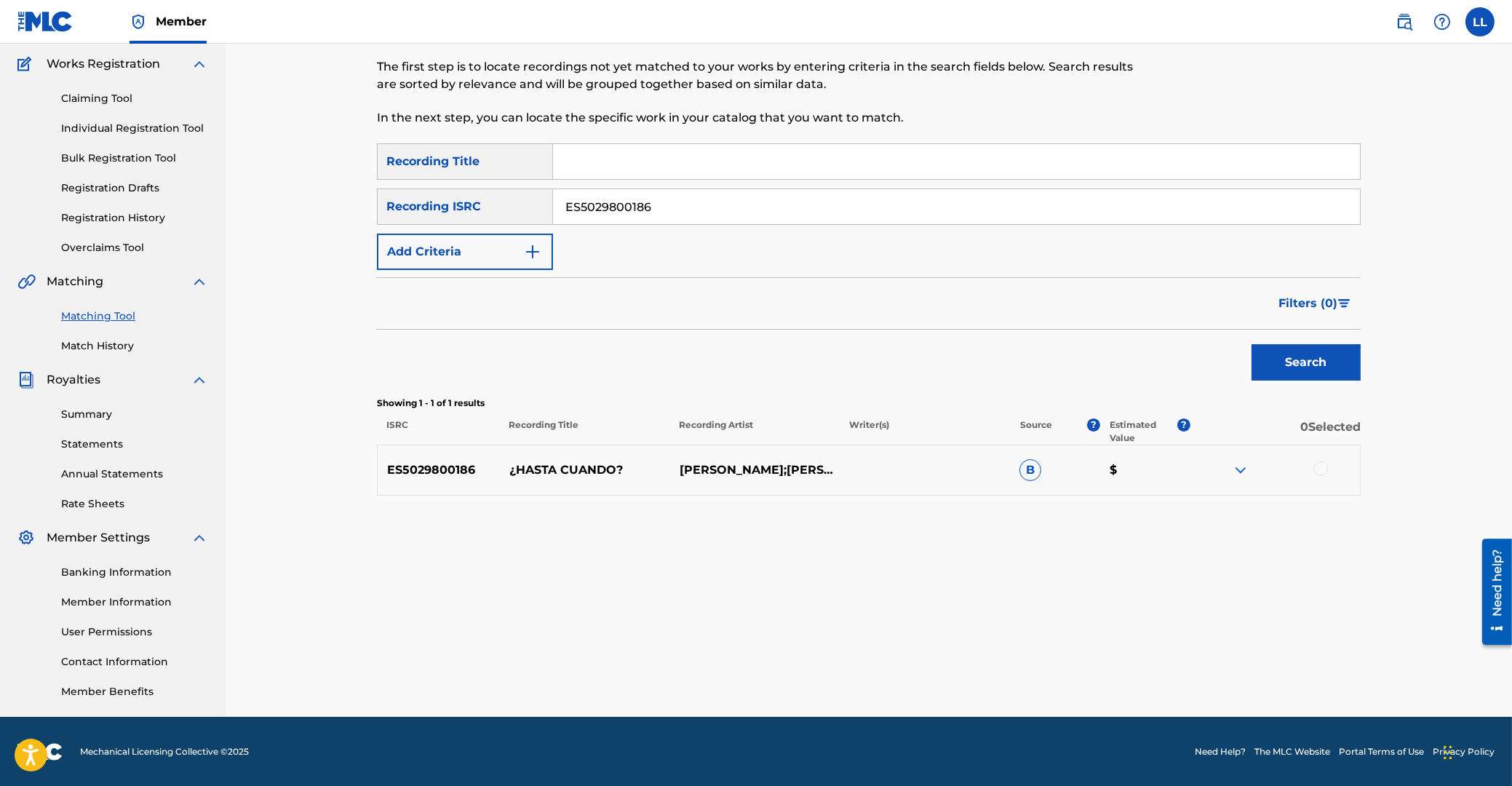
click at [1321, 466] on div at bounding box center [1320, 468] width 14 height 14
click at [1042, 662] on button "Match 1 Group" at bounding box center [1023, 666] width 160 height 36
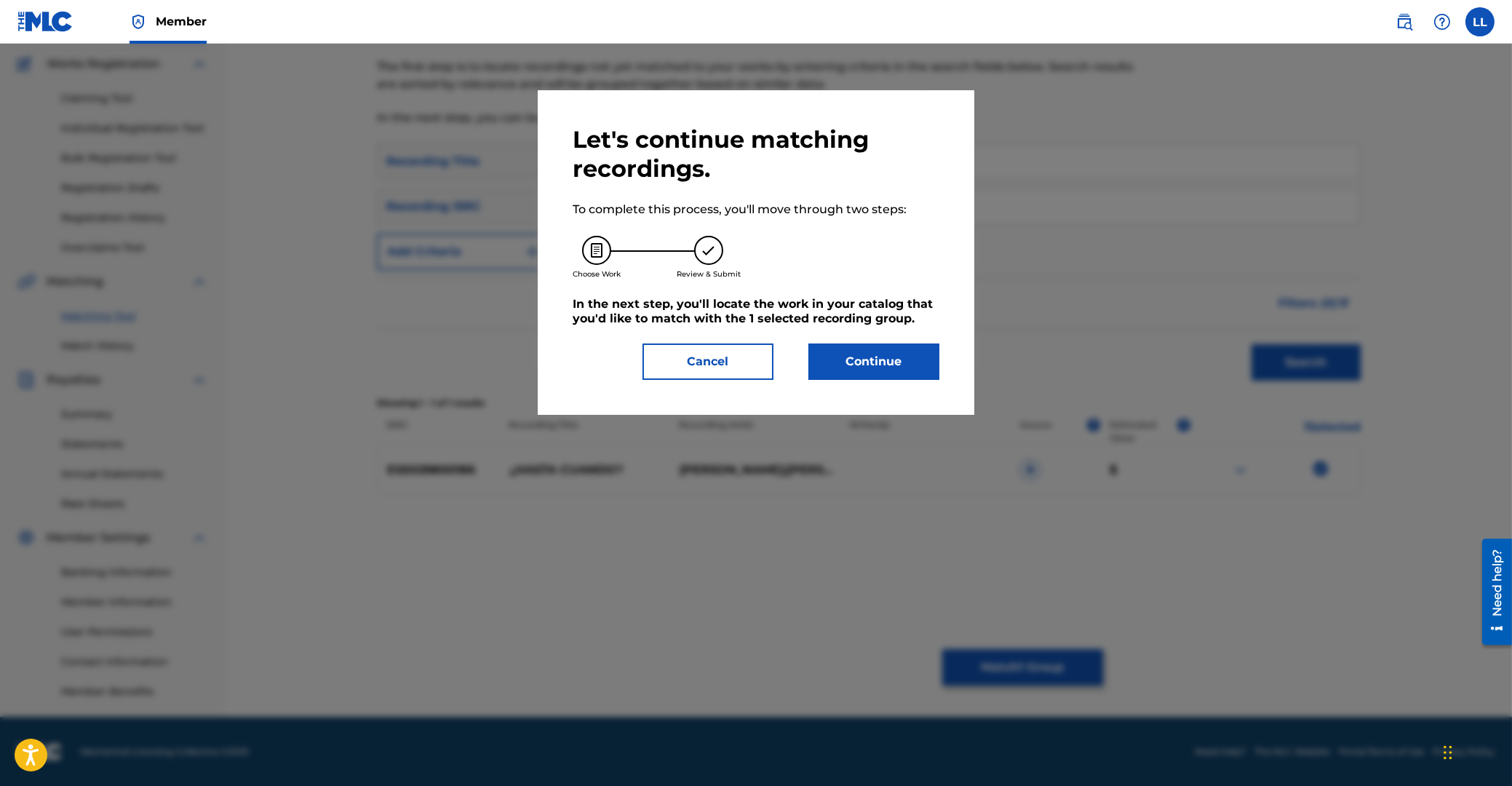
click at [898, 356] on button "Continue" at bounding box center [874, 361] width 131 height 36
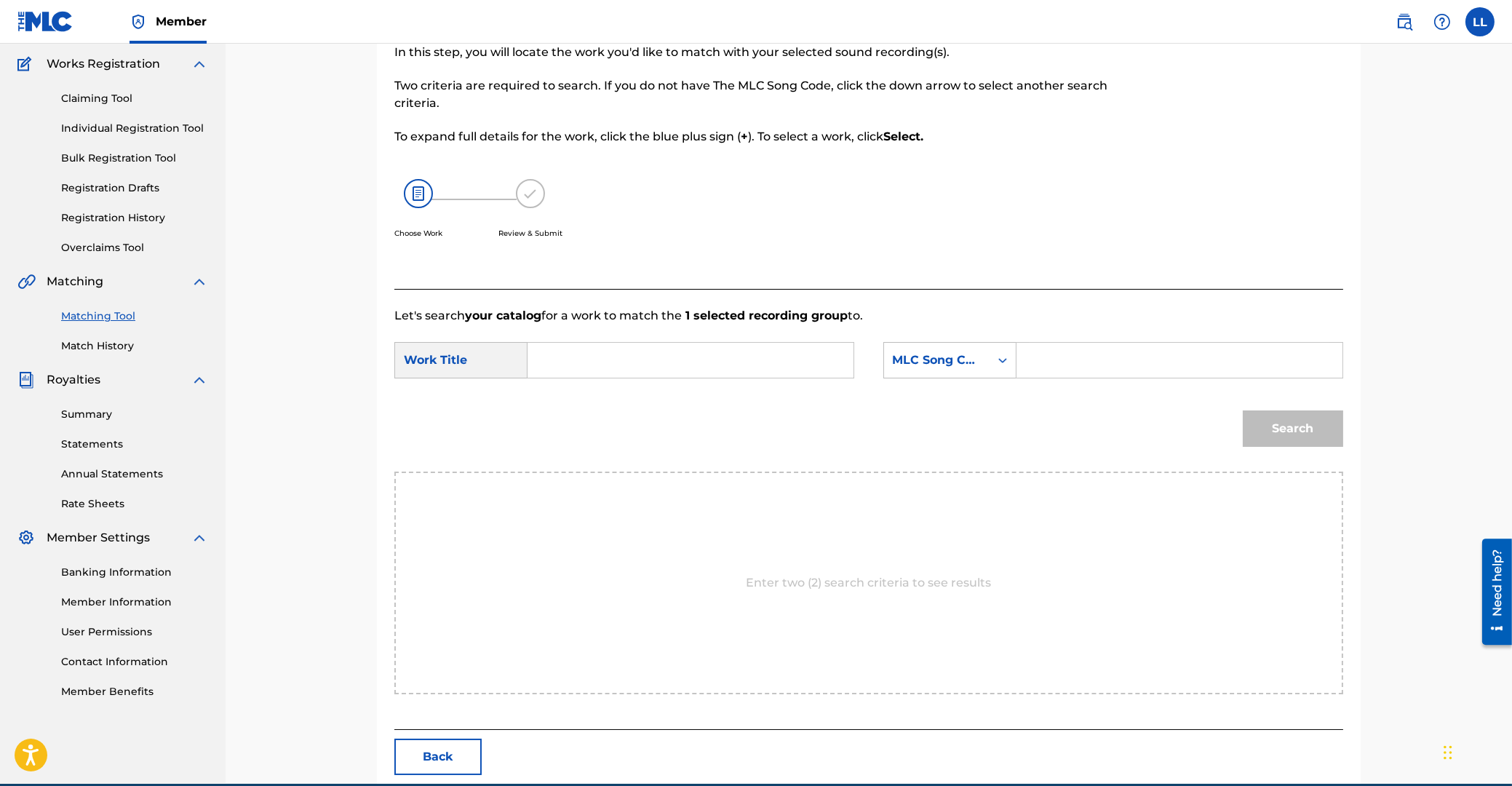
click at [755, 362] on input "Search Form" at bounding box center [691, 360] width 302 height 35
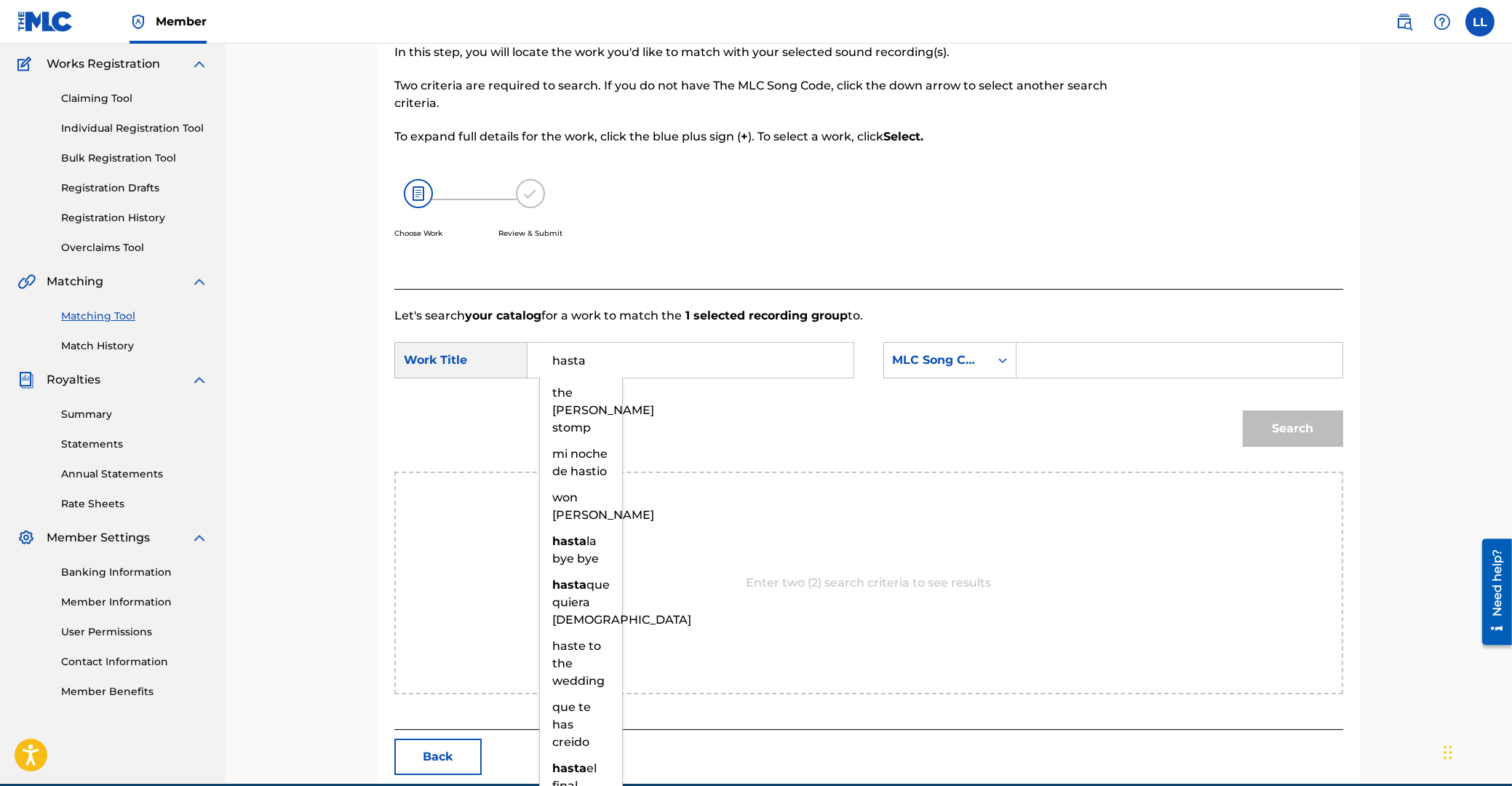
type input "hasta"
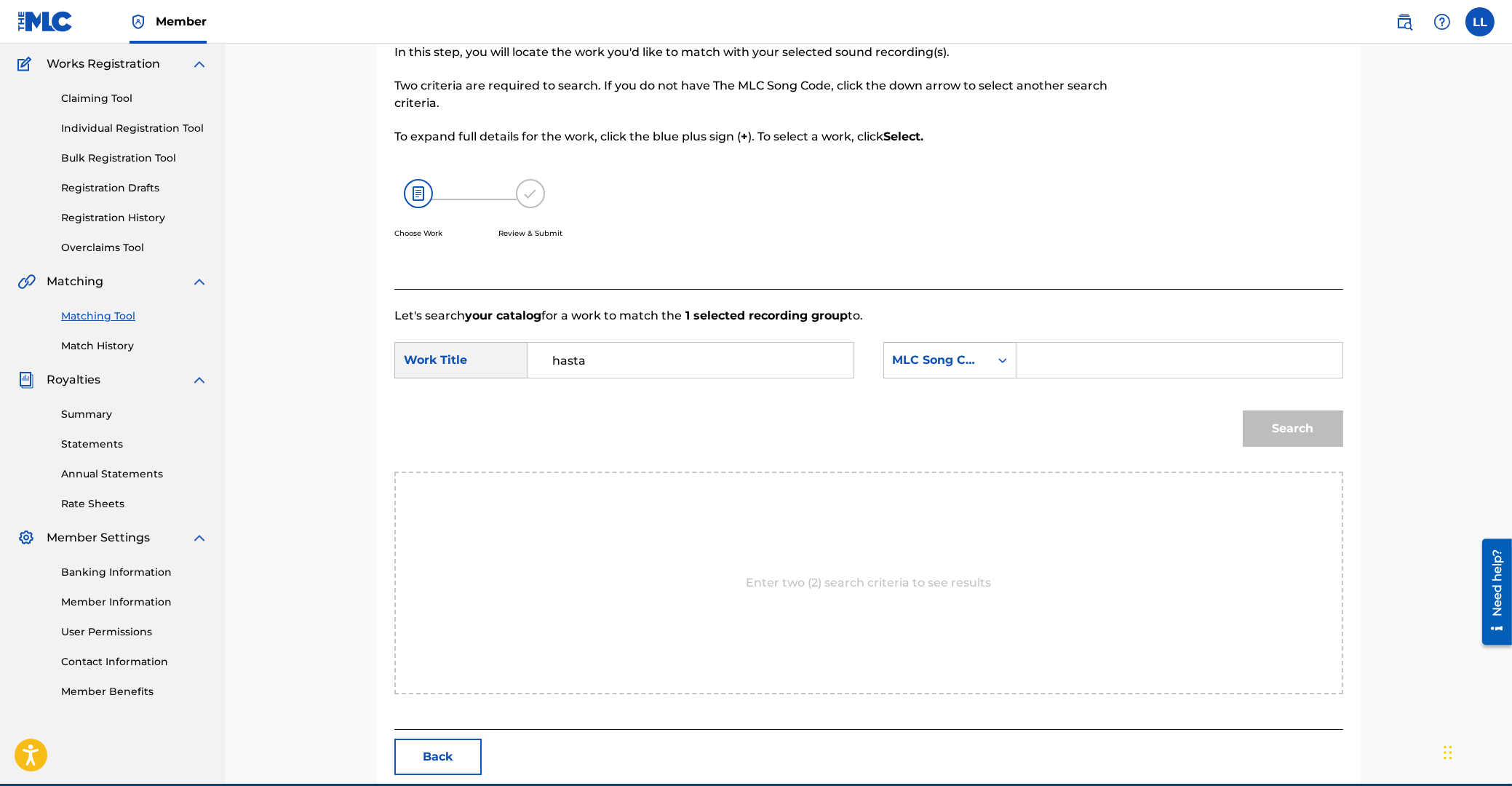
paste input "H09192"
type input "H09192"
click at [1242, 411] on button "Search" at bounding box center [1292, 428] width 100 height 36
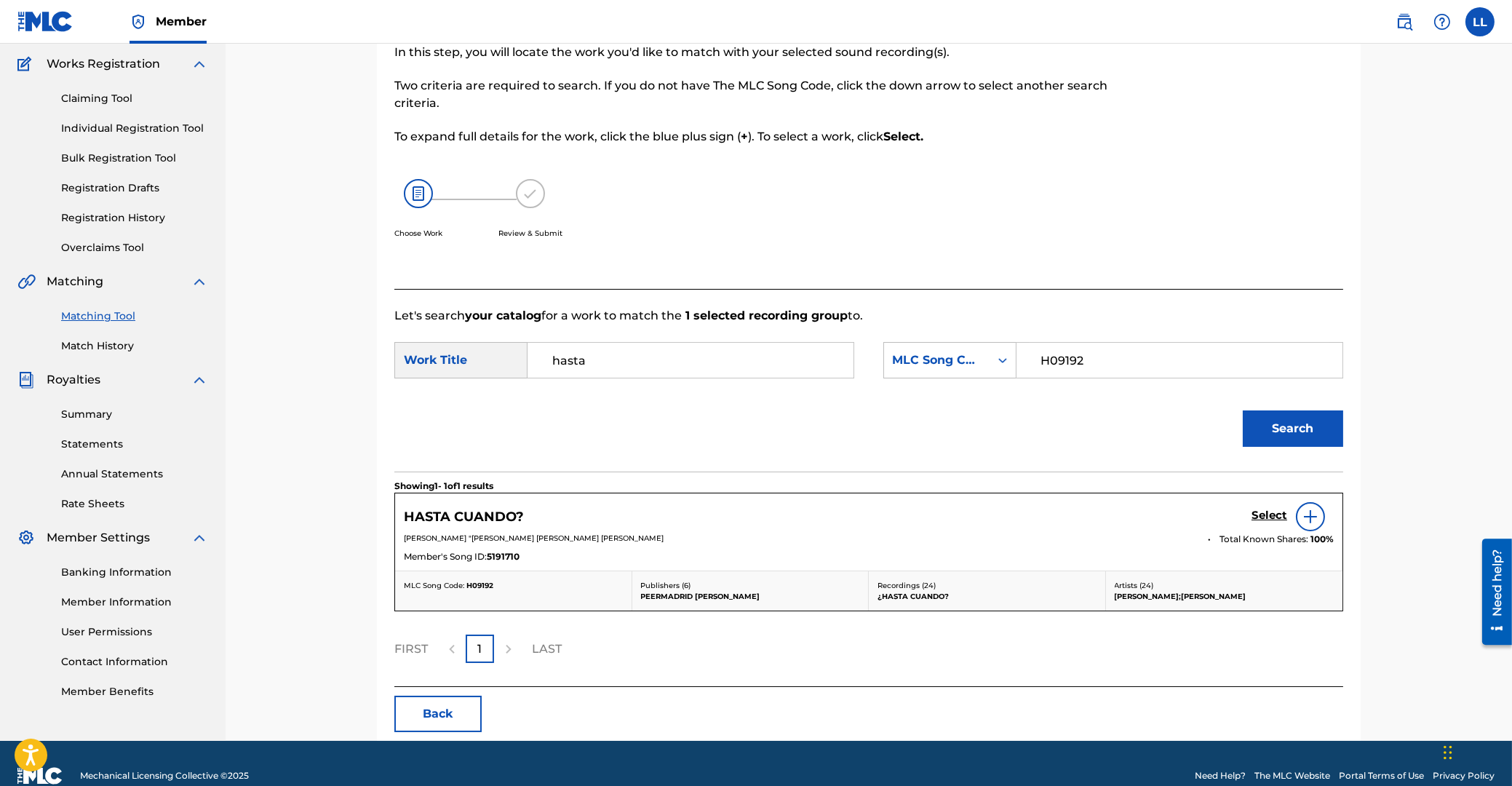
click at [1267, 514] on h5 "Select" at bounding box center [1269, 515] width 35 height 14
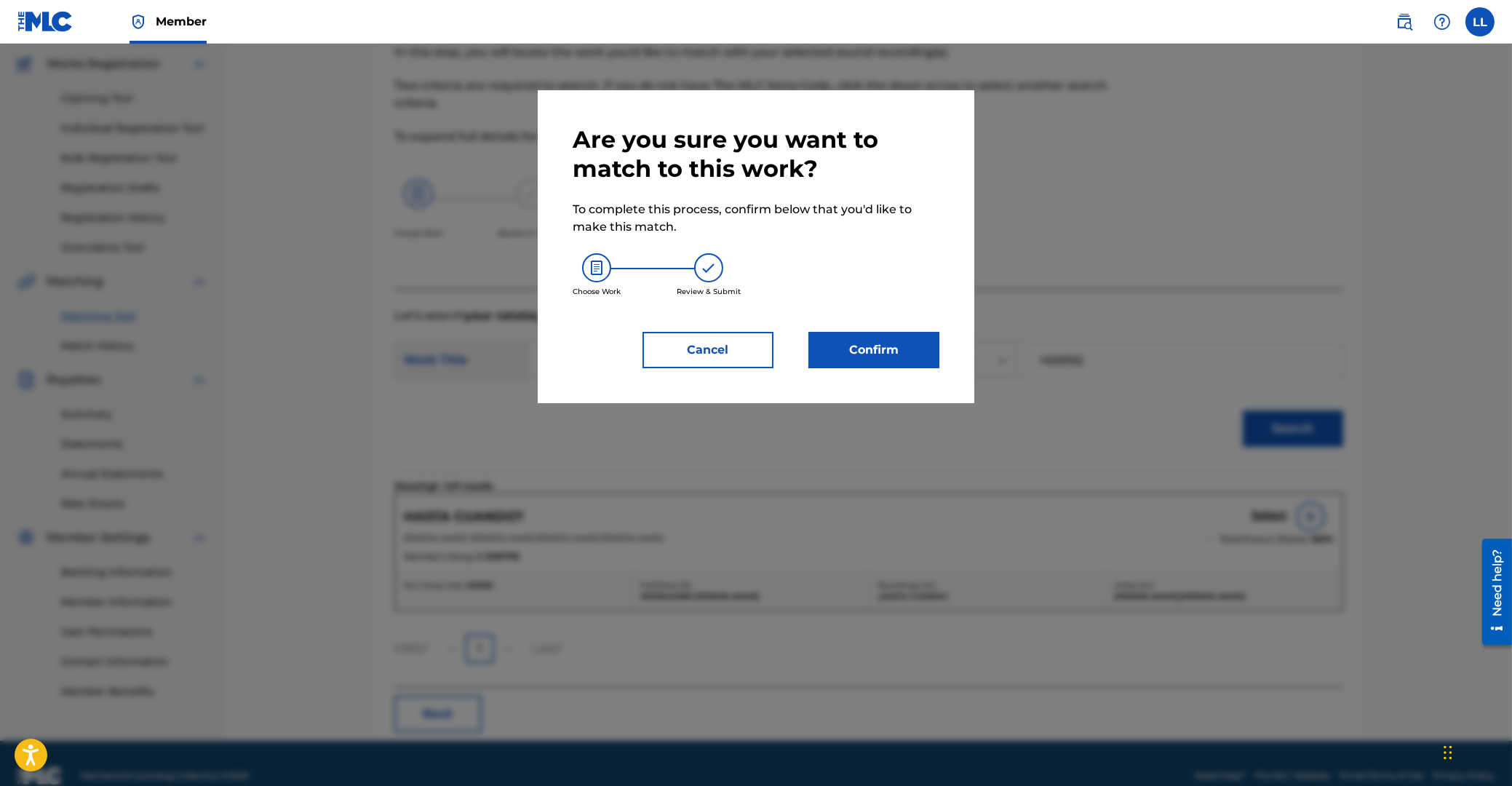
click at [859, 326] on div "Are you sure you want to match to this work? To complete this process, confirm …" at bounding box center [756, 246] width 367 height 243
click at [886, 352] on button "Confirm" at bounding box center [874, 350] width 131 height 36
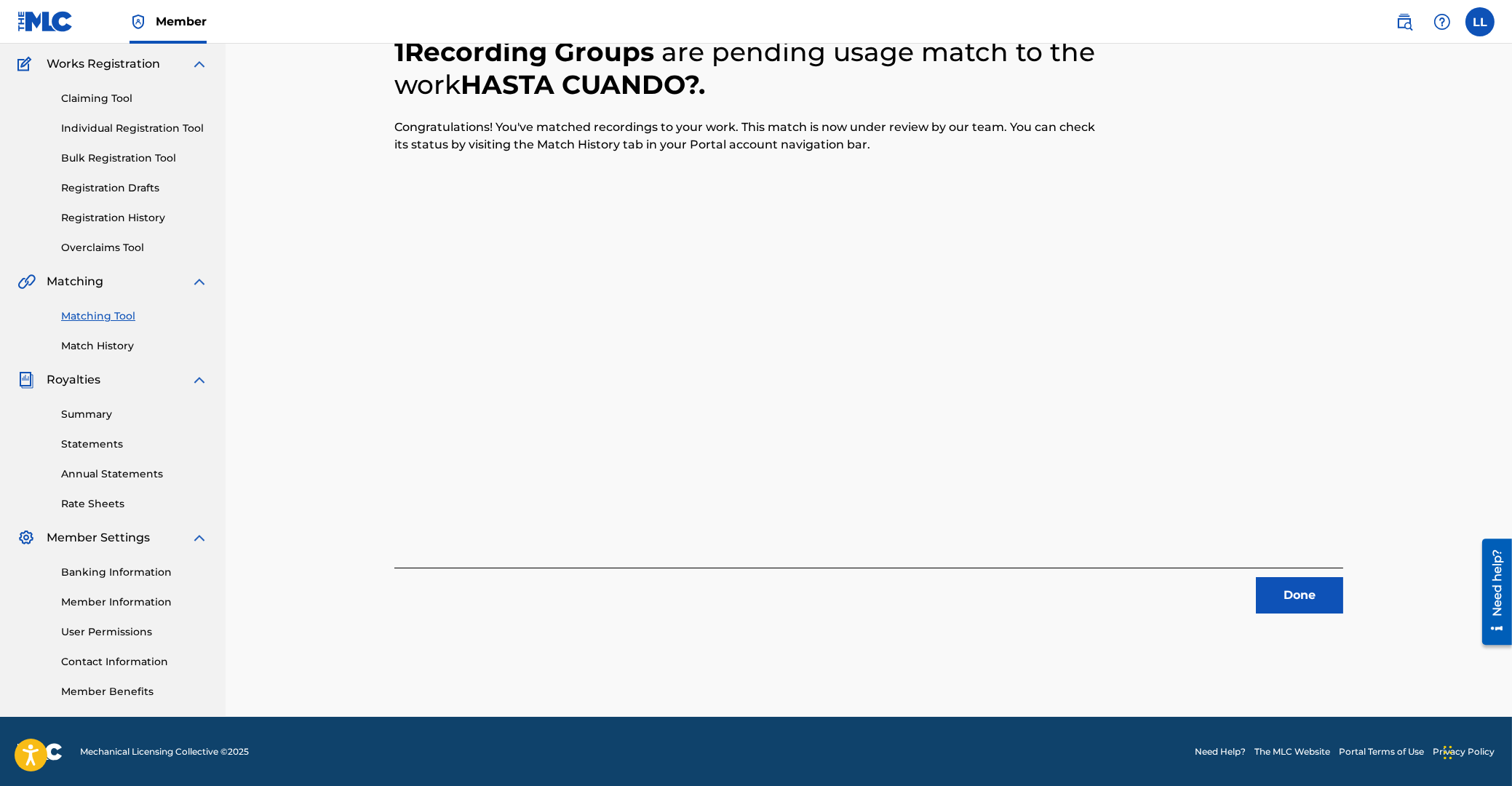
click at [1305, 591] on button "Done" at bounding box center [1299, 594] width 87 height 36
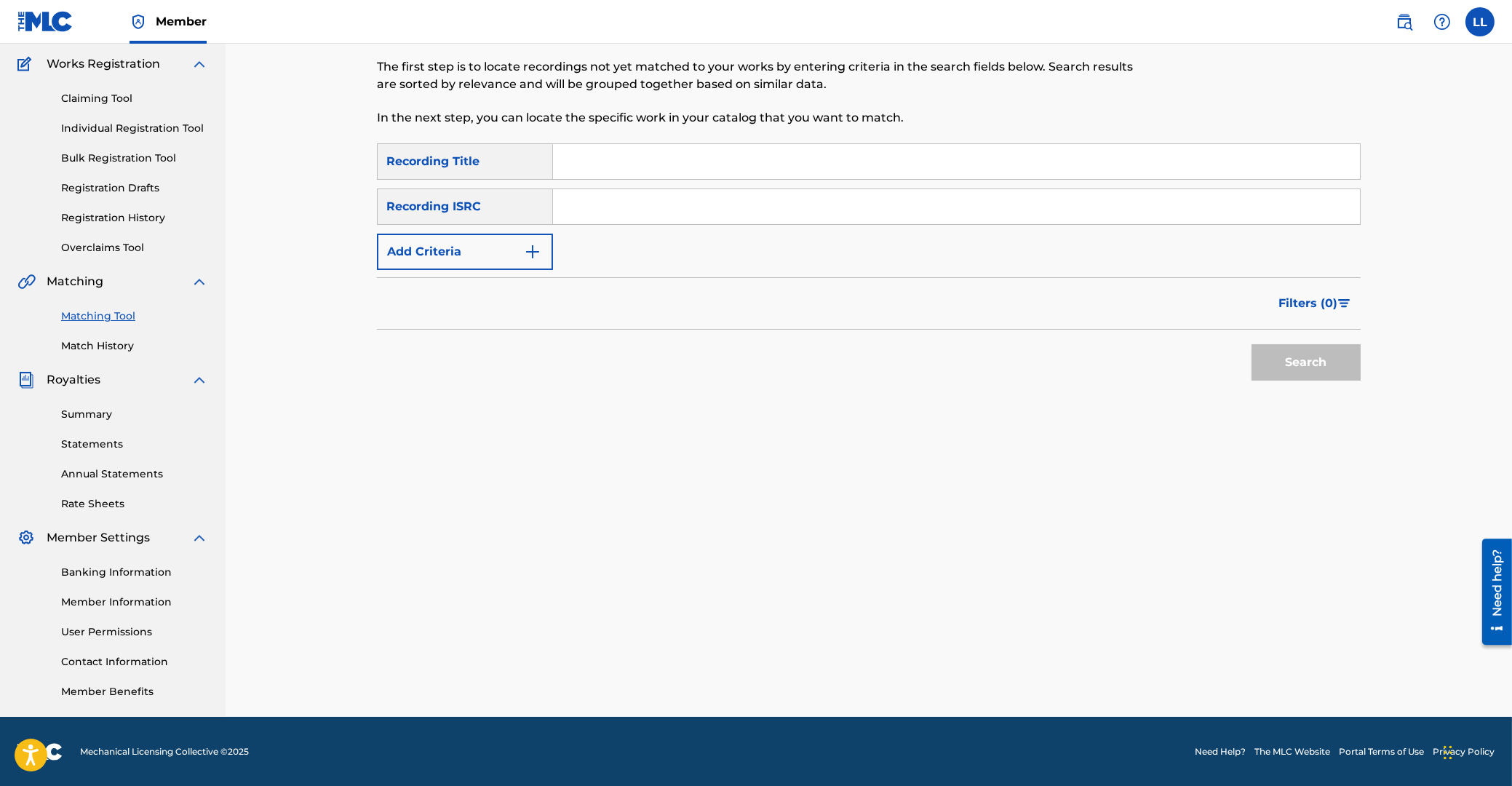
click at [683, 209] on input "Search Form" at bounding box center [956, 207] width 807 height 35
paste input "ES5029800185"
click at [1336, 365] on button "Search" at bounding box center [1306, 362] width 109 height 36
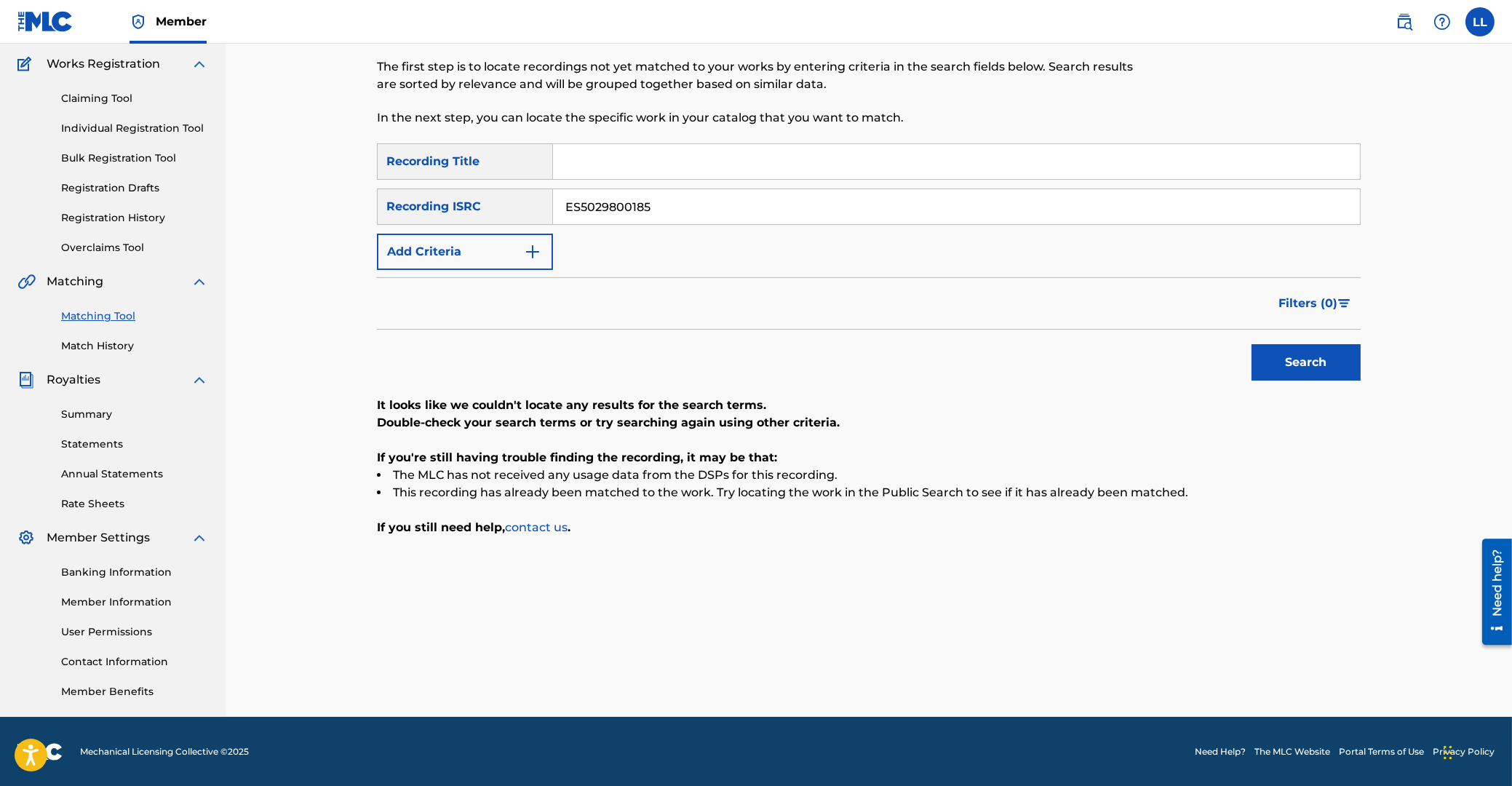
click at [1287, 368] on button "Search" at bounding box center [1306, 362] width 109 height 36
drag, startPoint x: 697, startPoint y: 203, endPoint x: 381, endPoint y: 193, distance: 316.2
click at [553, 193] on input "ES5029800185" at bounding box center [956, 207] width 807 height 35
paste input "4"
click at [1293, 348] on button "Search" at bounding box center [1306, 362] width 109 height 36
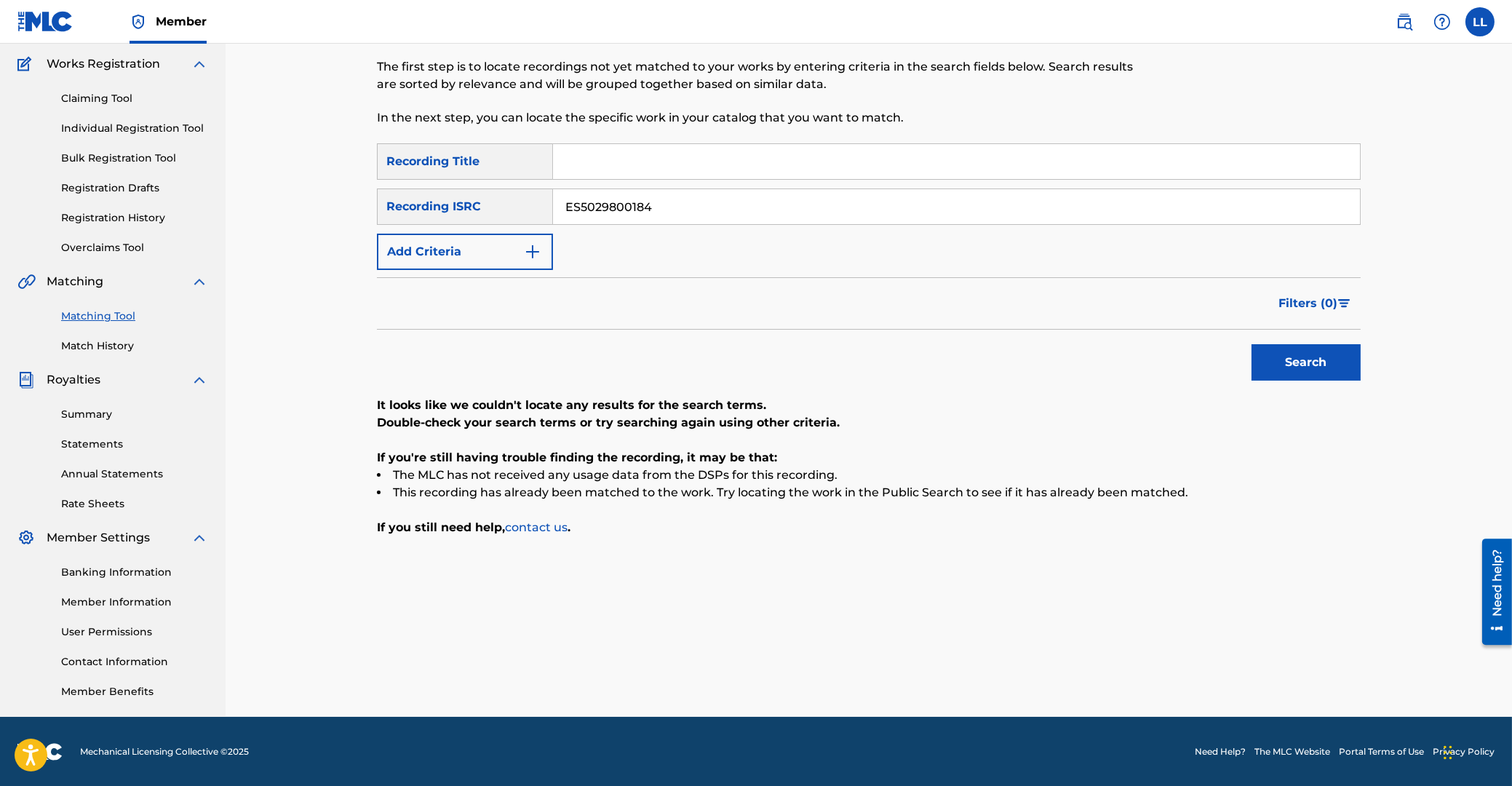
drag, startPoint x: 699, startPoint y: 207, endPoint x: 297, endPoint y: 207, distance: 402.0
click at [553, 207] on input "ES5029800184" at bounding box center [956, 207] width 807 height 35
paste input "3"
click at [1288, 371] on button "Search" at bounding box center [1306, 362] width 109 height 36
drag, startPoint x: 703, startPoint y: 201, endPoint x: 411, endPoint y: 207, distance: 292.1
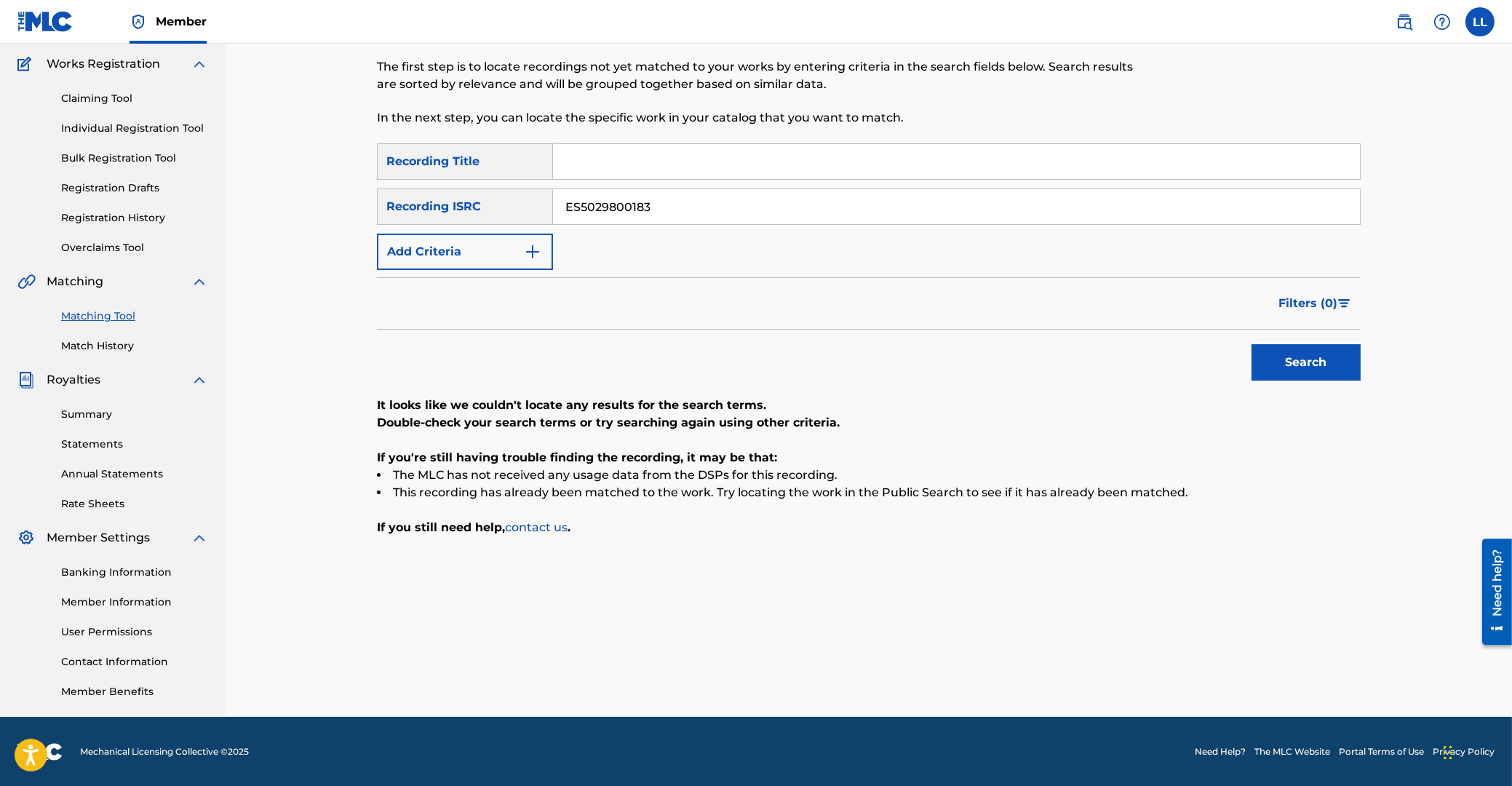
click at [553, 206] on input "ES5029800183" at bounding box center [956, 207] width 807 height 35
paste input "1"
type input "ES5029800181"
click at [1336, 357] on button "Search" at bounding box center [1306, 362] width 109 height 36
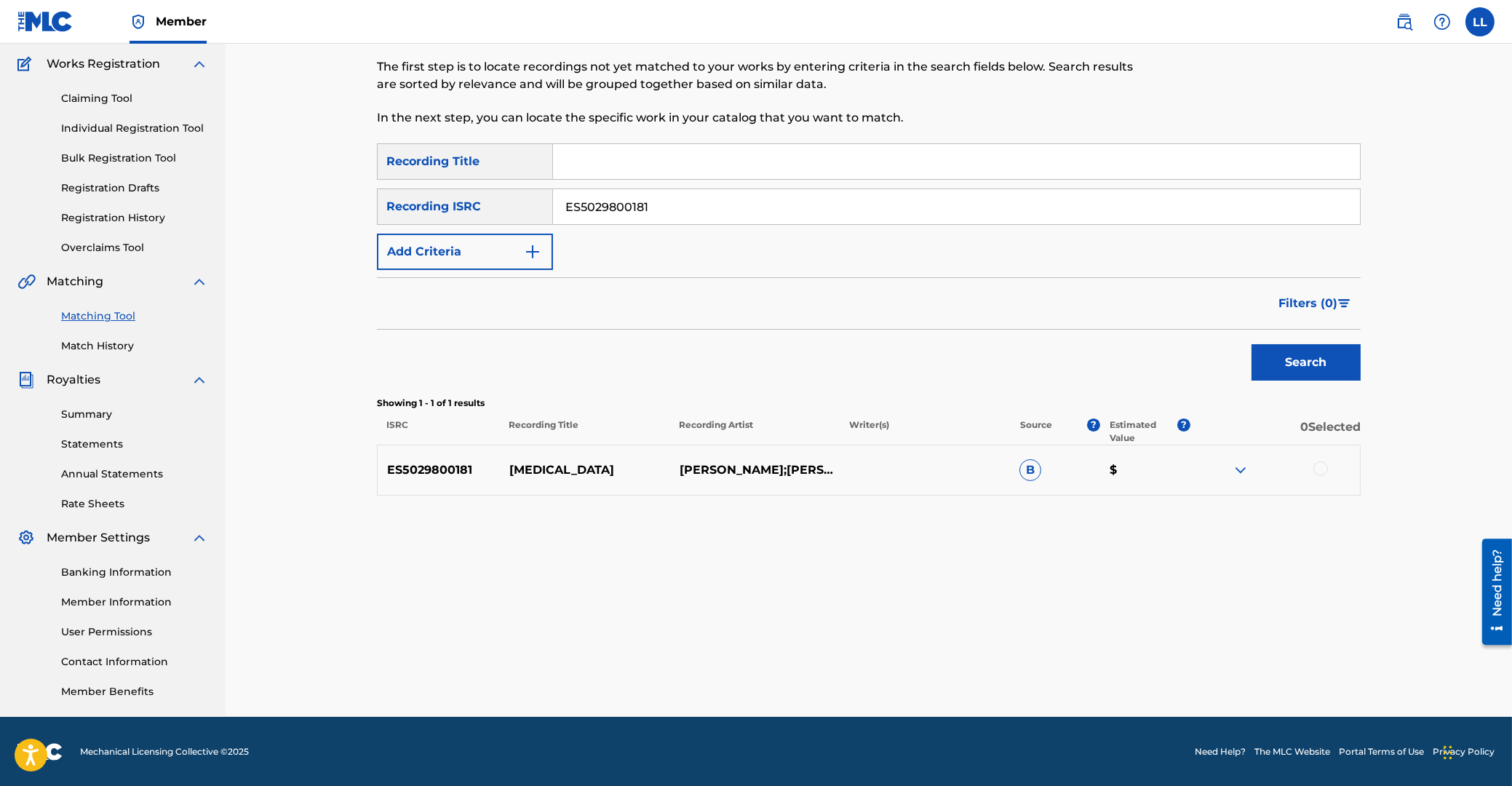
click at [1315, 465] on div at bounding box center [1320, 468] width 14 height 14
click at [1055, 671] on button "Match 1 Group" at bounding box center [1023, 666] width 160 height 36
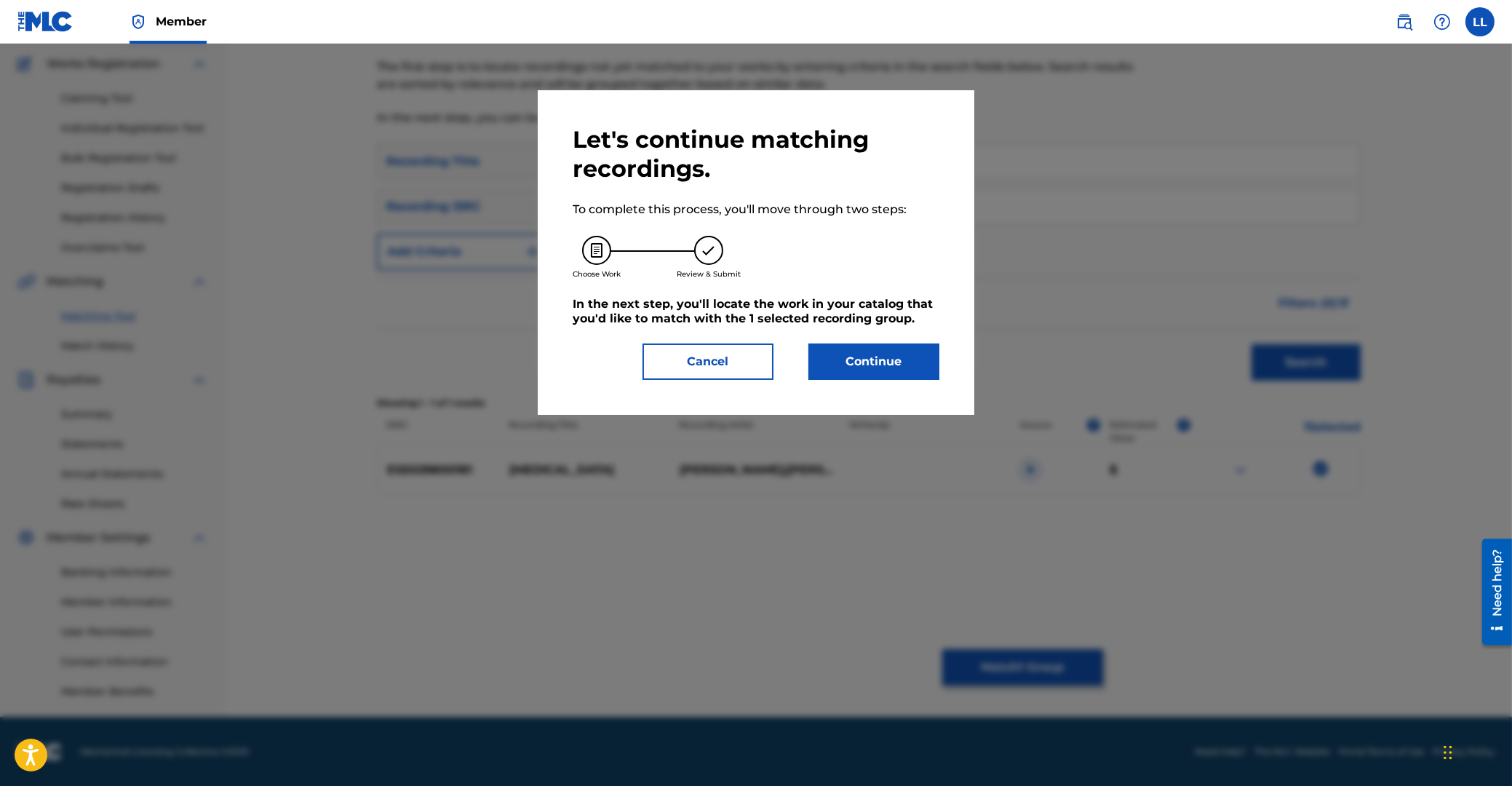
click at [906, 361] on button "Continue" at bounding box center [874, 361] width 131 height 36
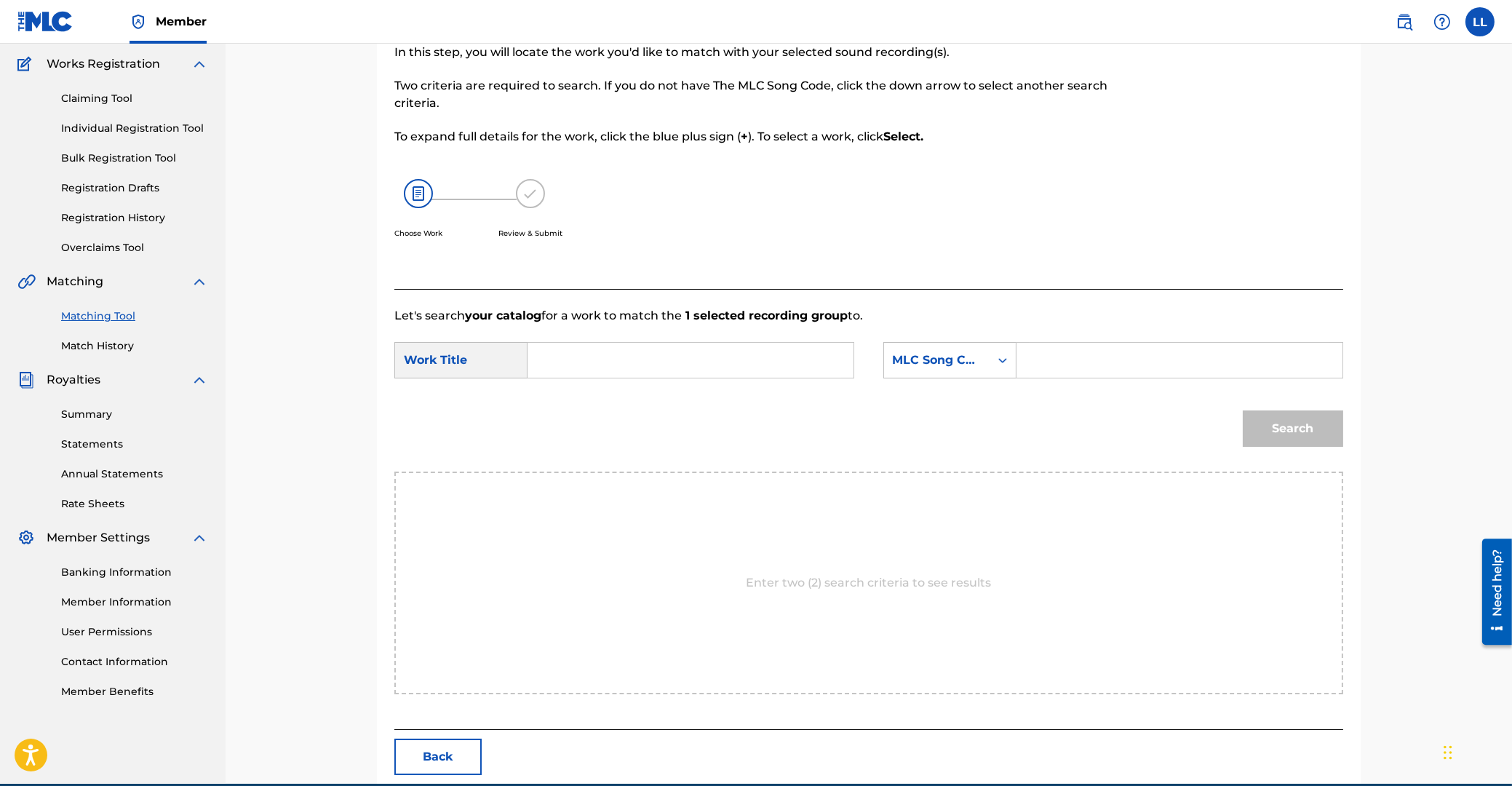
click at [747, 357] on input "Search Form" at bounding box center [691, 360] width 302 height 35
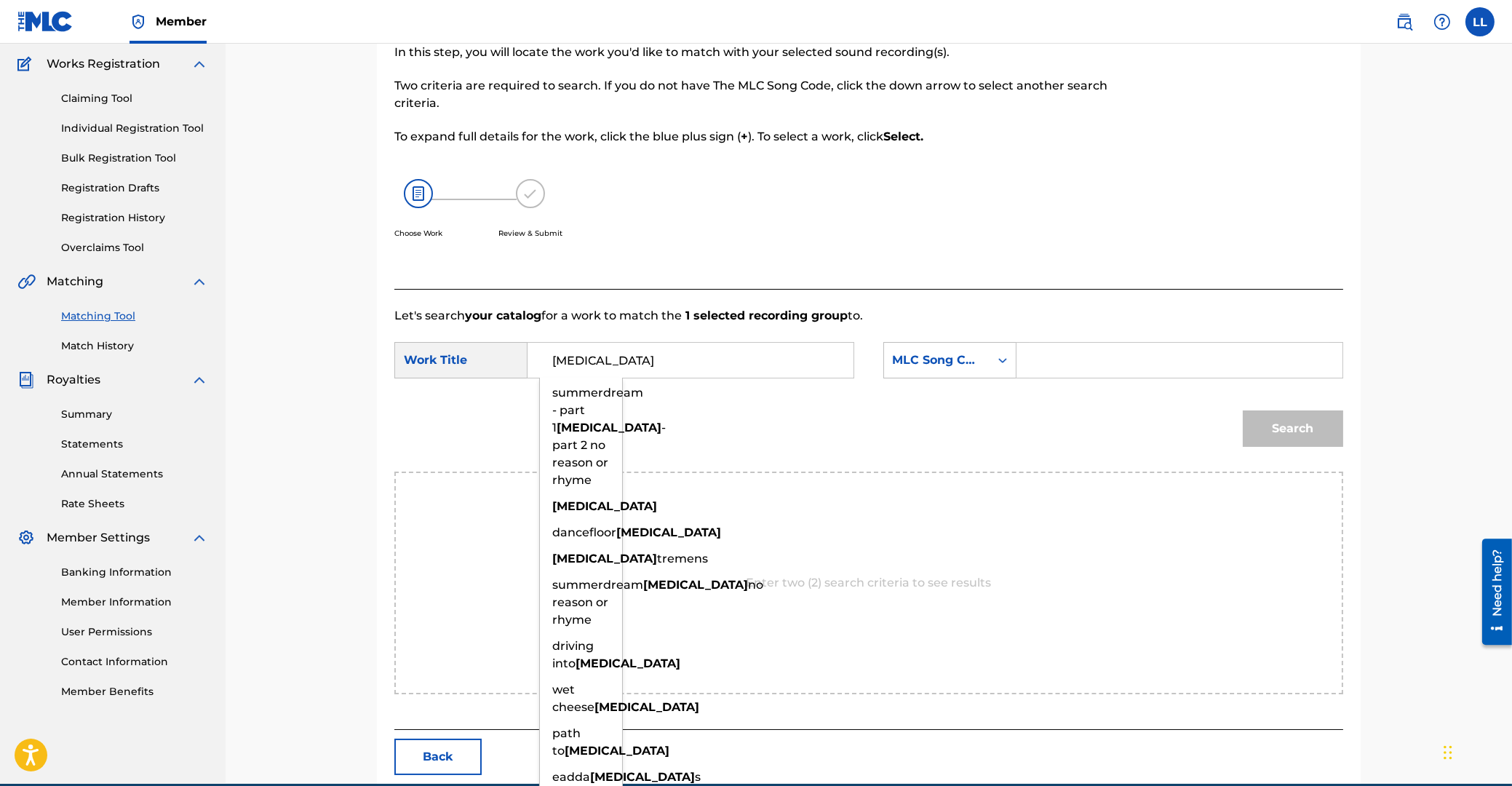
type input "[MEDICAL_DATA]"
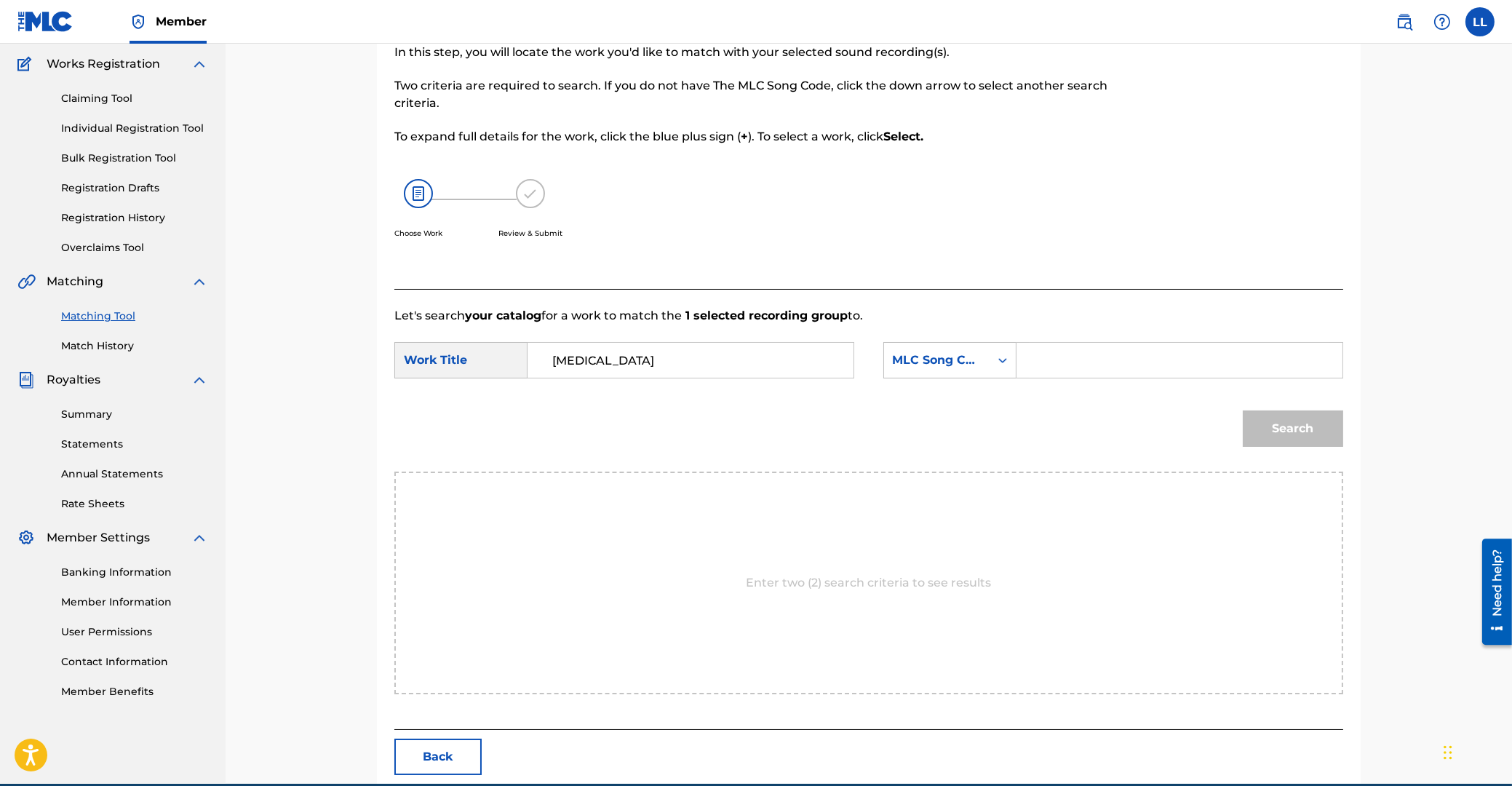
paste input "D10861"
type input "D10861"
click at [1242, 411] on button "Search" at bounding box center [1292, 428] width 100 height 36
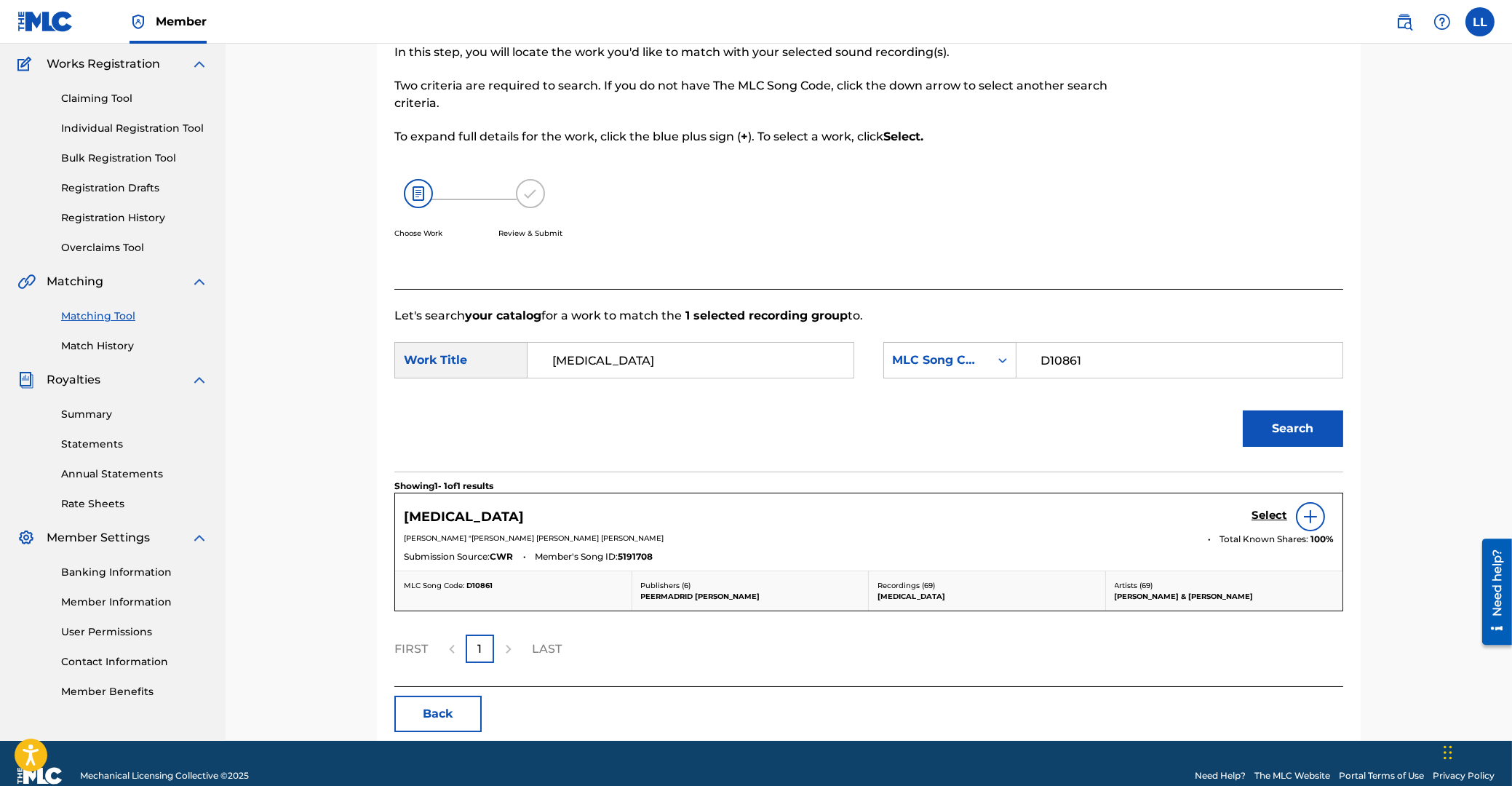
click at [1267, 513] on h5 "Select" at bounding box center [1269, 515] width 35 height 14
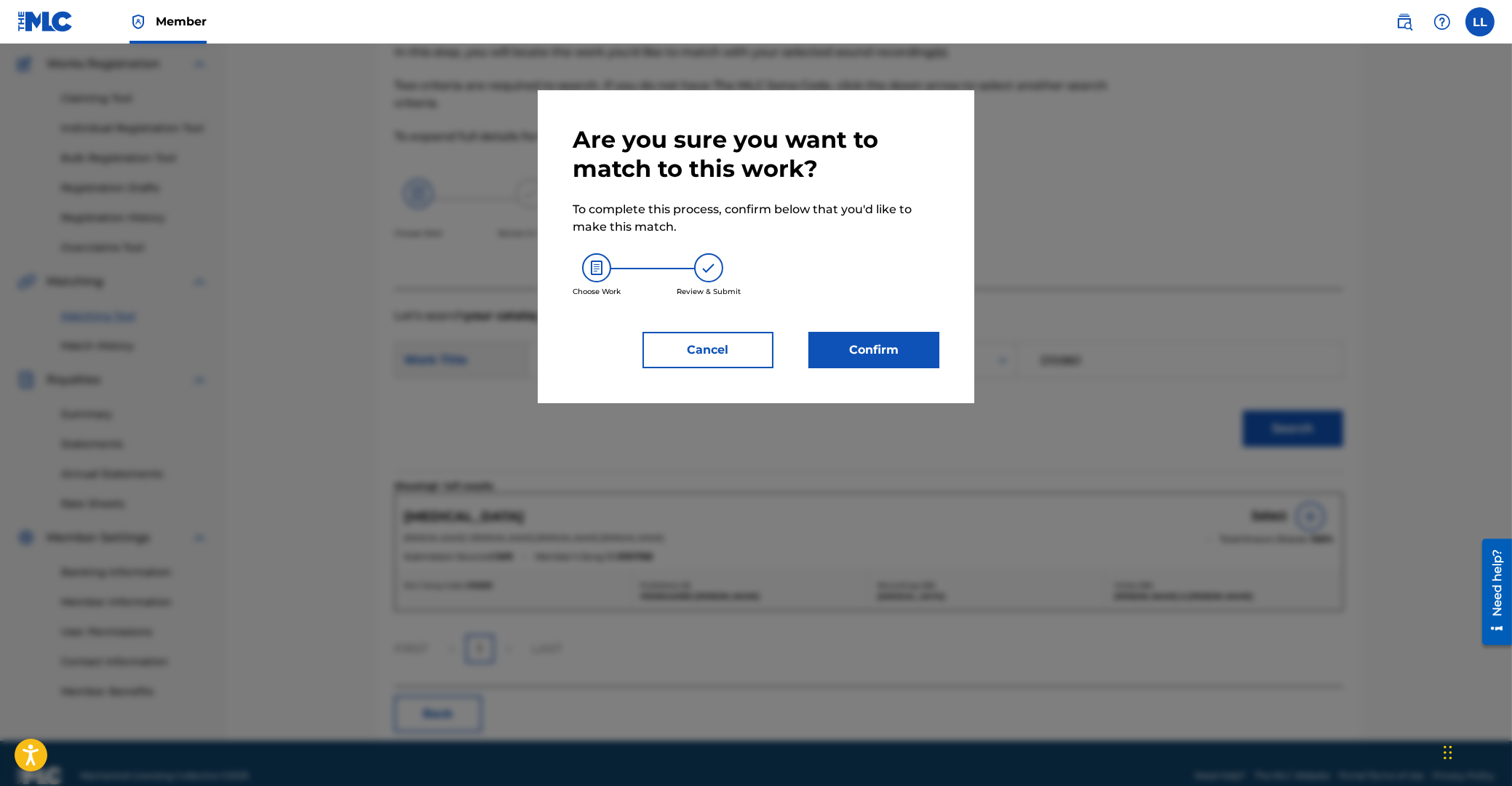
click at [887, 338] on button "Confirm" at bounding box center [874, 350] width 131 height 36
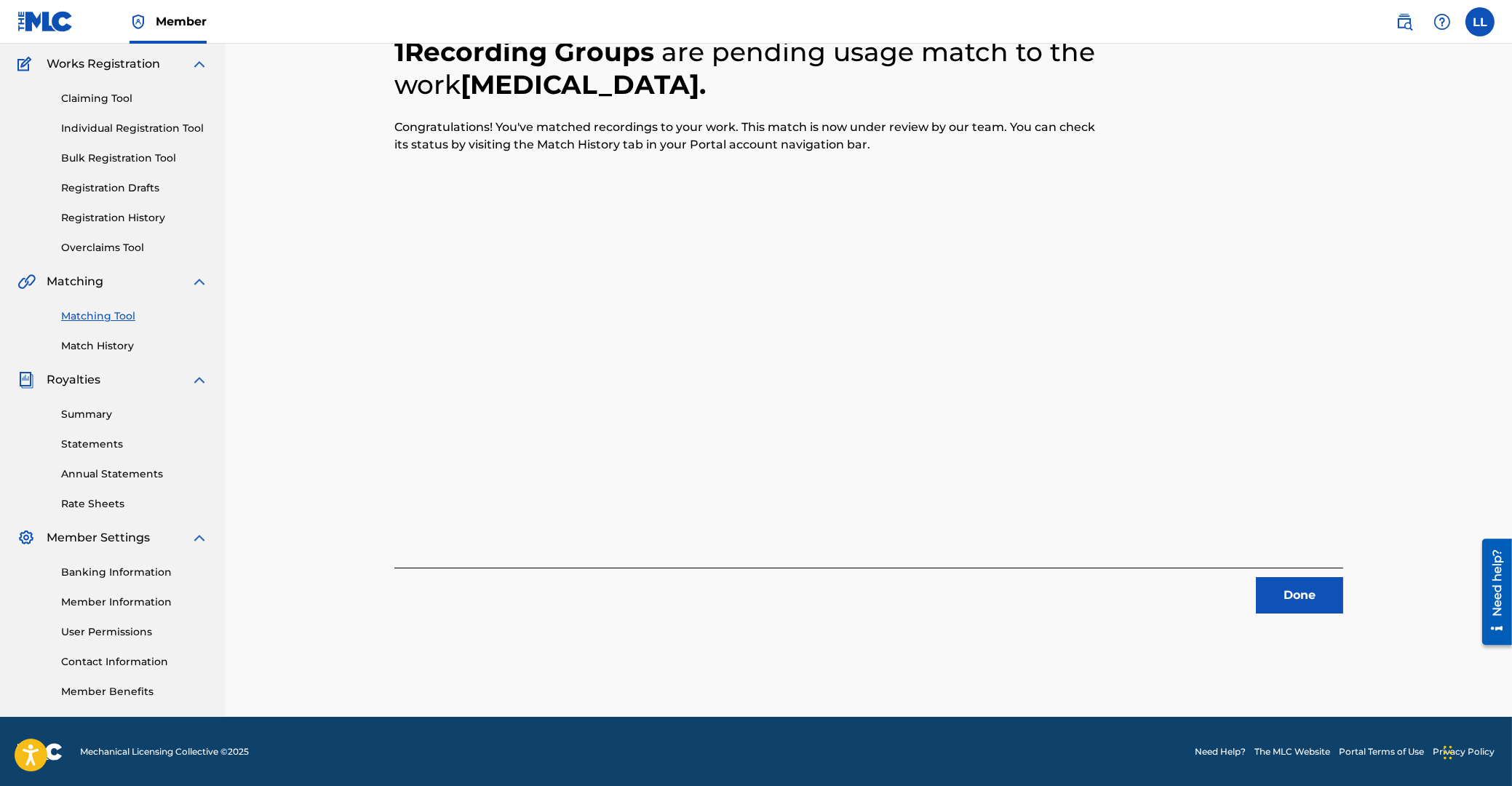
drag, startPoint x: 1298, startPoint y: 601, endPoint x: 10, endPoint y: 553, distance: 1288.9
click at [1282, 597] on button "Done" at bounding box center [1299, 594] width 87 height 36
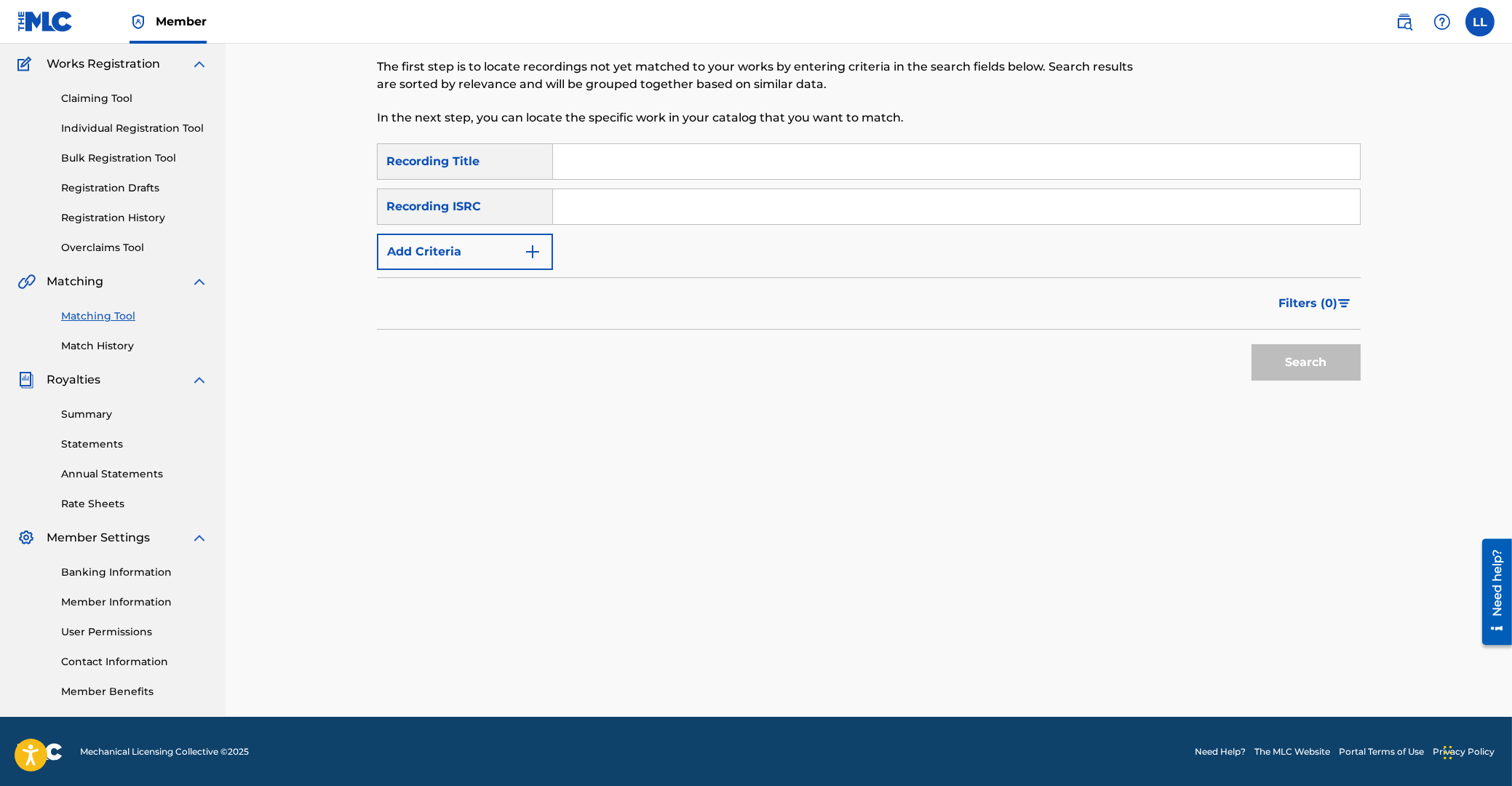
click at [622, 204] on input "Search Form" at bounding box center [956, 207] width 807 height 35
paste input "ES5029800180"
click at [1317, 364] on button "Search" at bounding box center [1306, 362] width 109 height 36
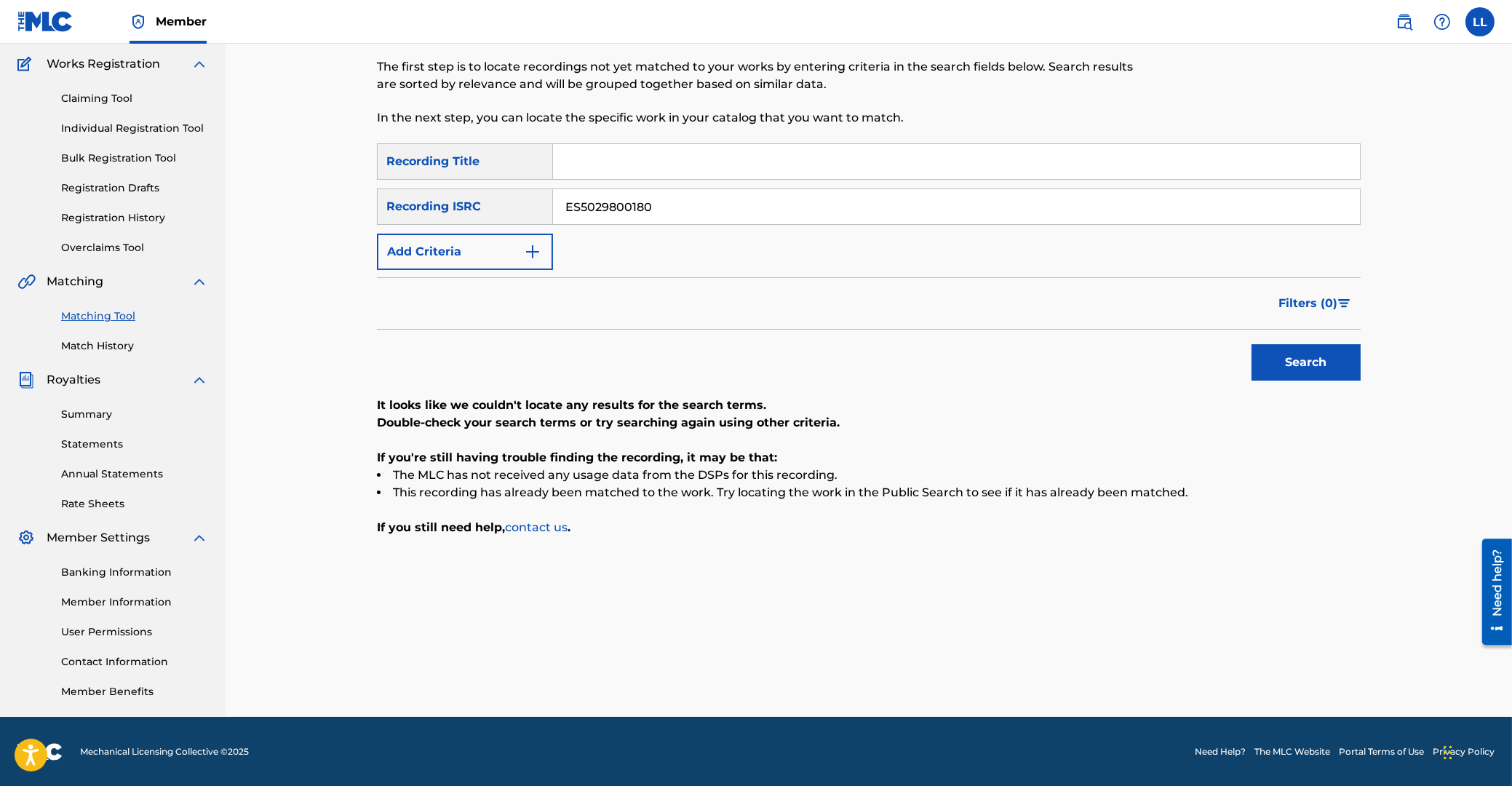
drag, startPoint x: 696, startPoint y: 204, endPoint x: 255, endPoint y: 181, distance: 441.6
click at [553, 204] on input "ES5029800180" at bounding box center [956, 207] width 807 height 35
paste input "79"
click at [1294, 352] on button "Search" at bounding box center [1306, 362] width 109 height 36
drag, startPoint x: 696, startPoint y: 213, endPoint x: 327, endPoint y: 205, distance: 369.1
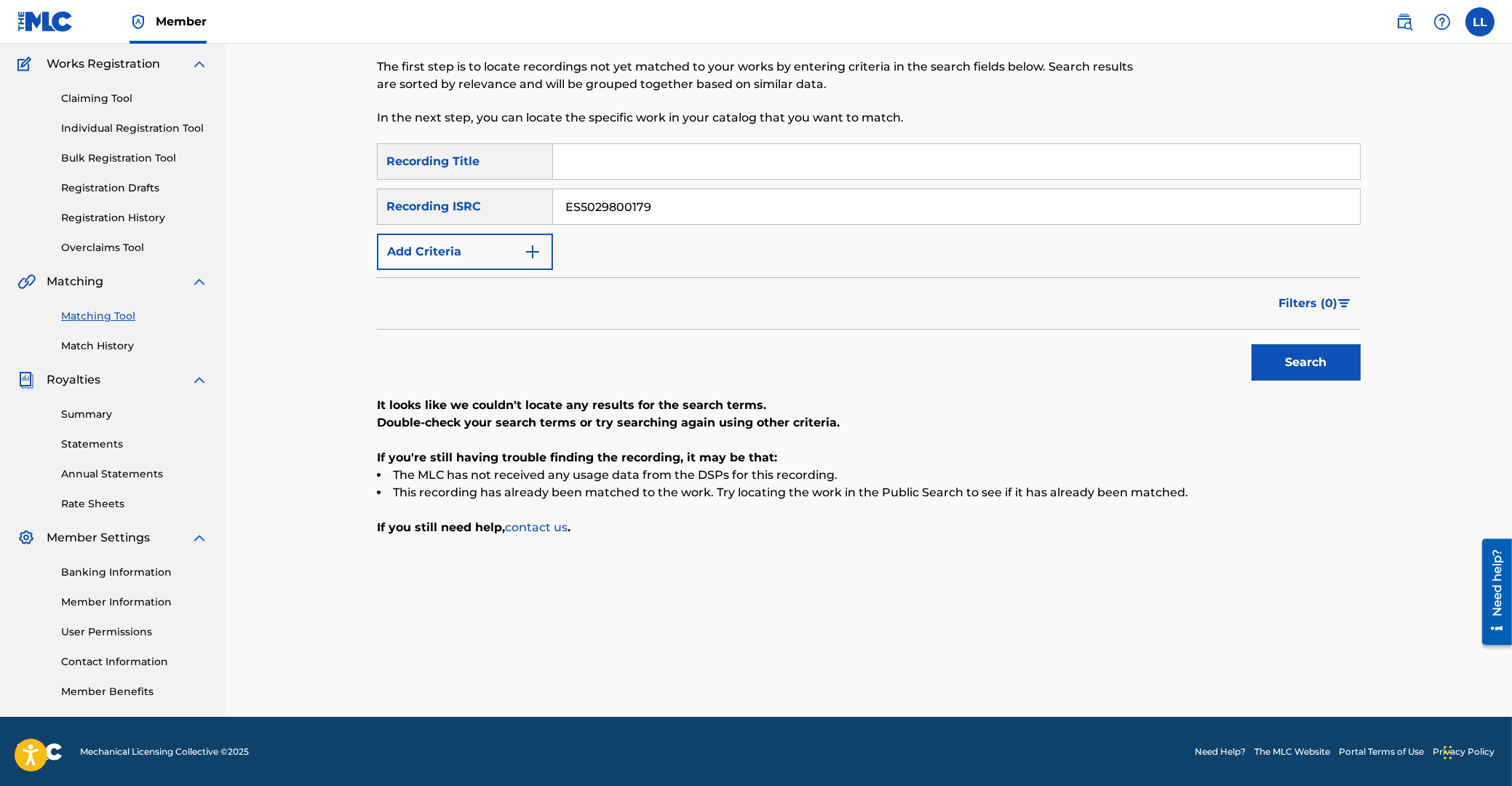
click at [553, 205] on input "ES5029800179" at bounding box center [956, 207] width 807 height 35
paste input "7"
type input "ES5029800177"
click at [1311, 360] on button "Search" at bounding box center [1306, 362] width 109 height 36
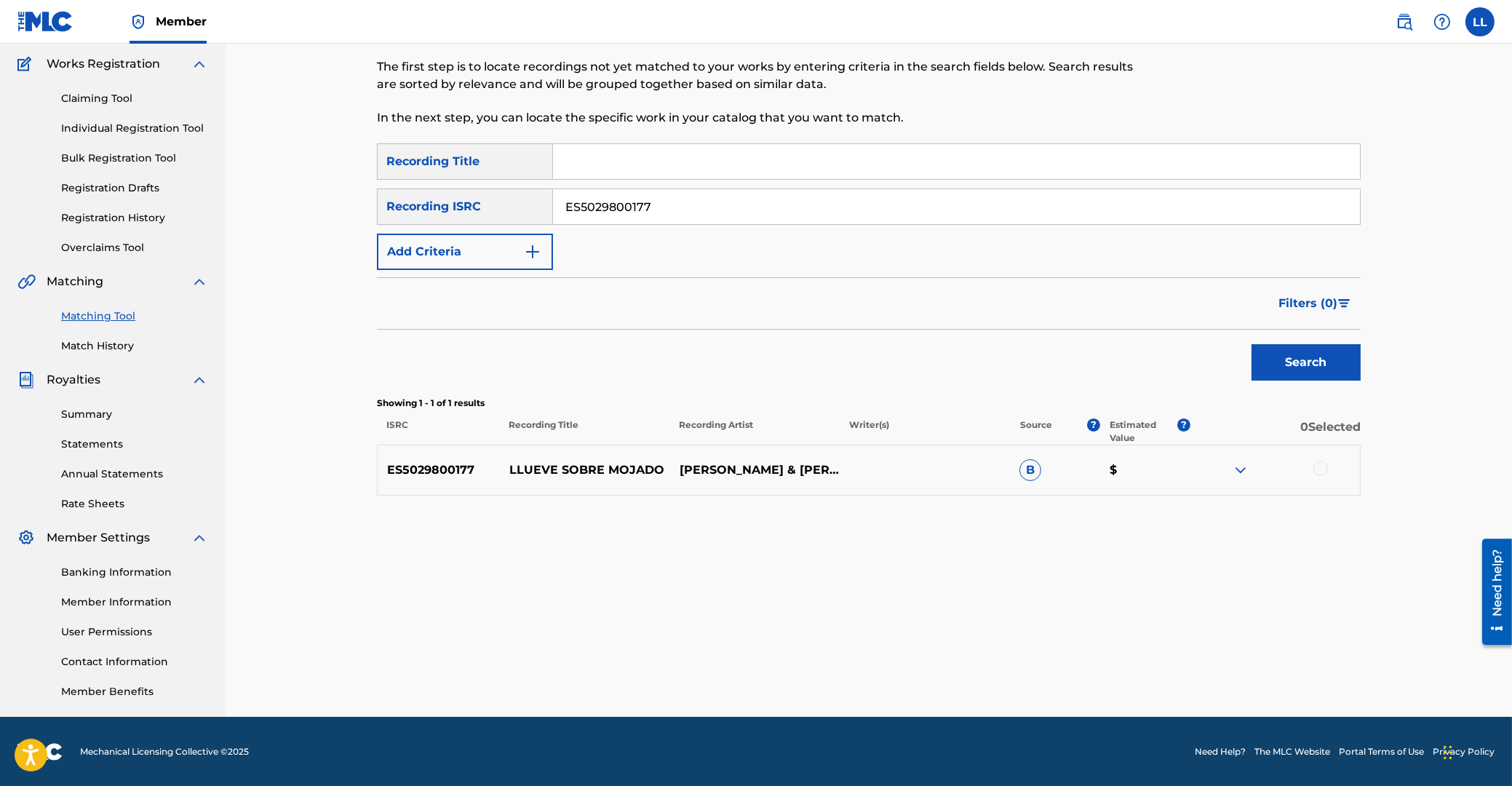
click at [1317, 467] on div at bounding box center [1320, 468] width 14 height 14
click at [1003, 664] on button "Match 1 Group" at bounding box center [1023, 666] width 160 height 36
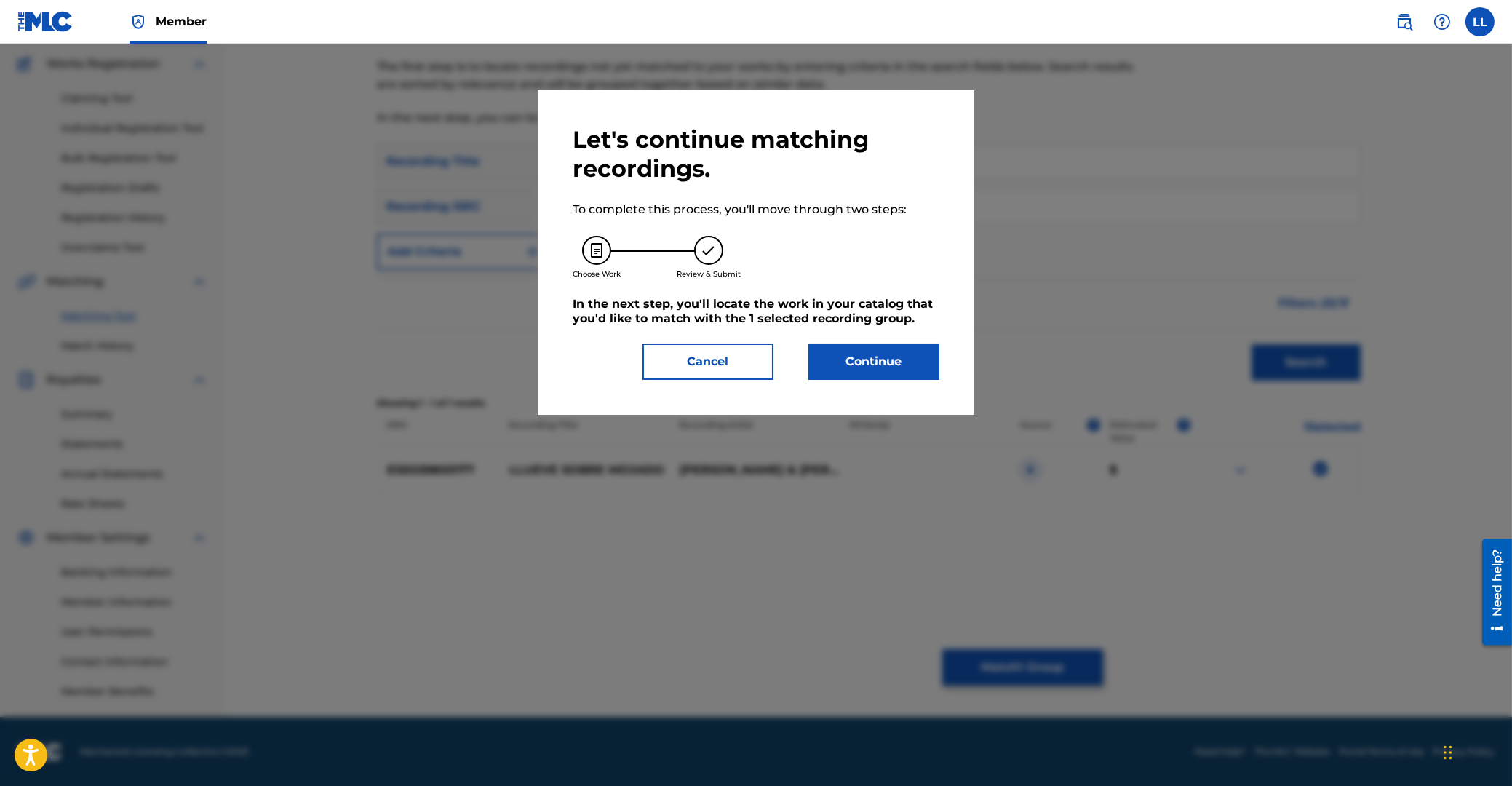
click at [880, 365] on button "Continue" at bounding box center [874, 361] width 131 height 36
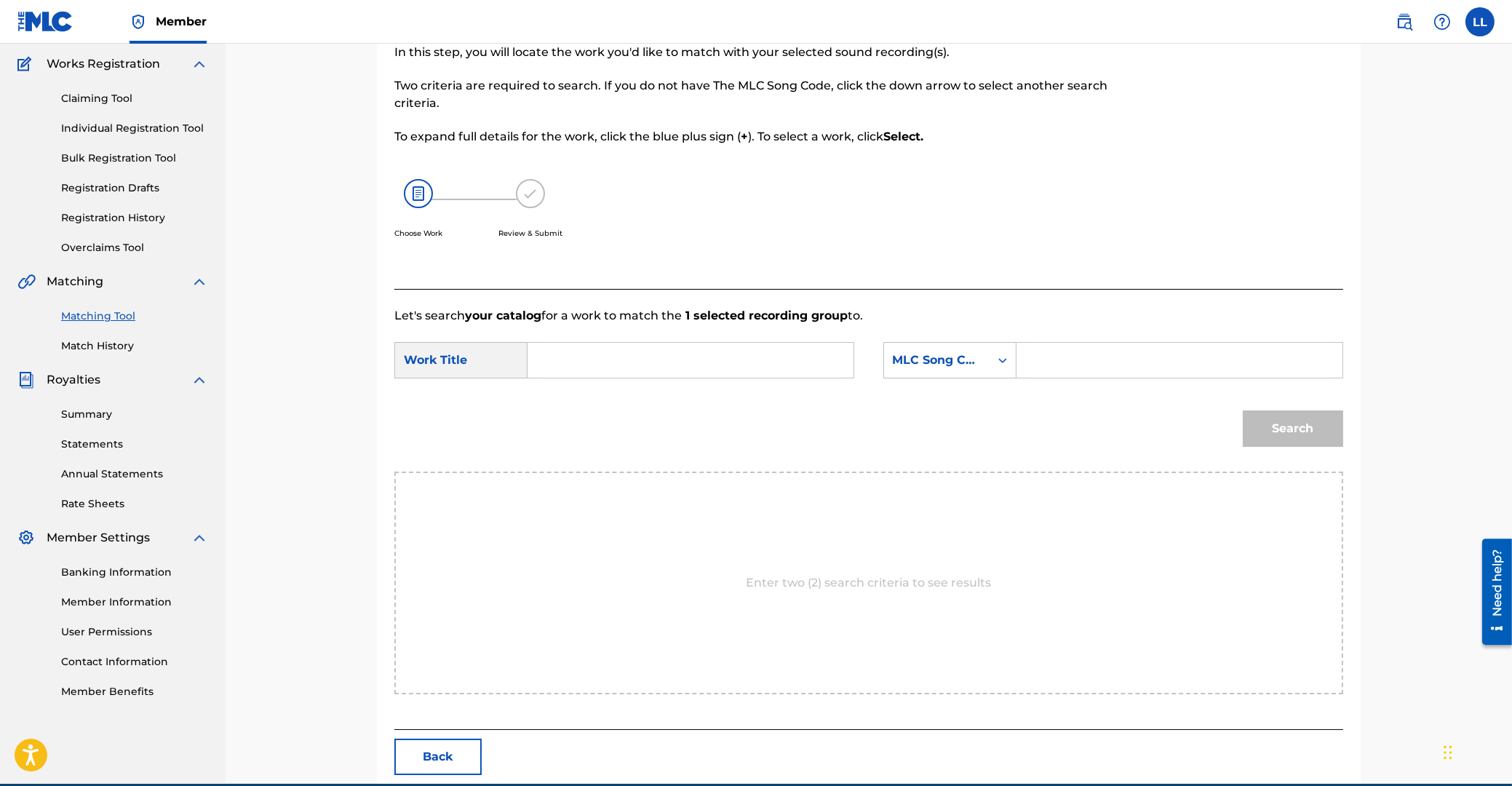
click at [738, 361] on input "Search Form" at bounding box center [691, 360] width 302 height 35
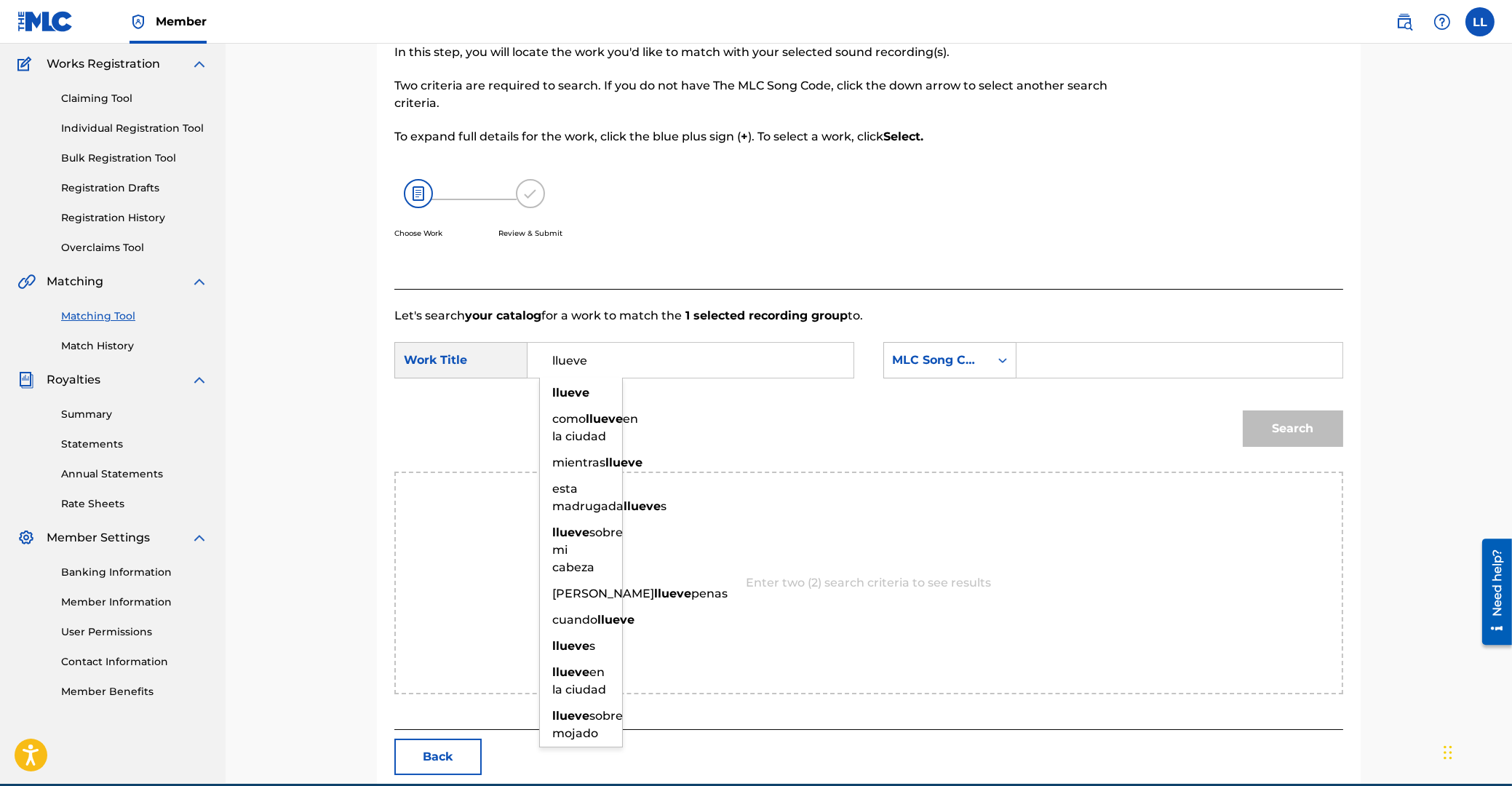
type input "llueve"
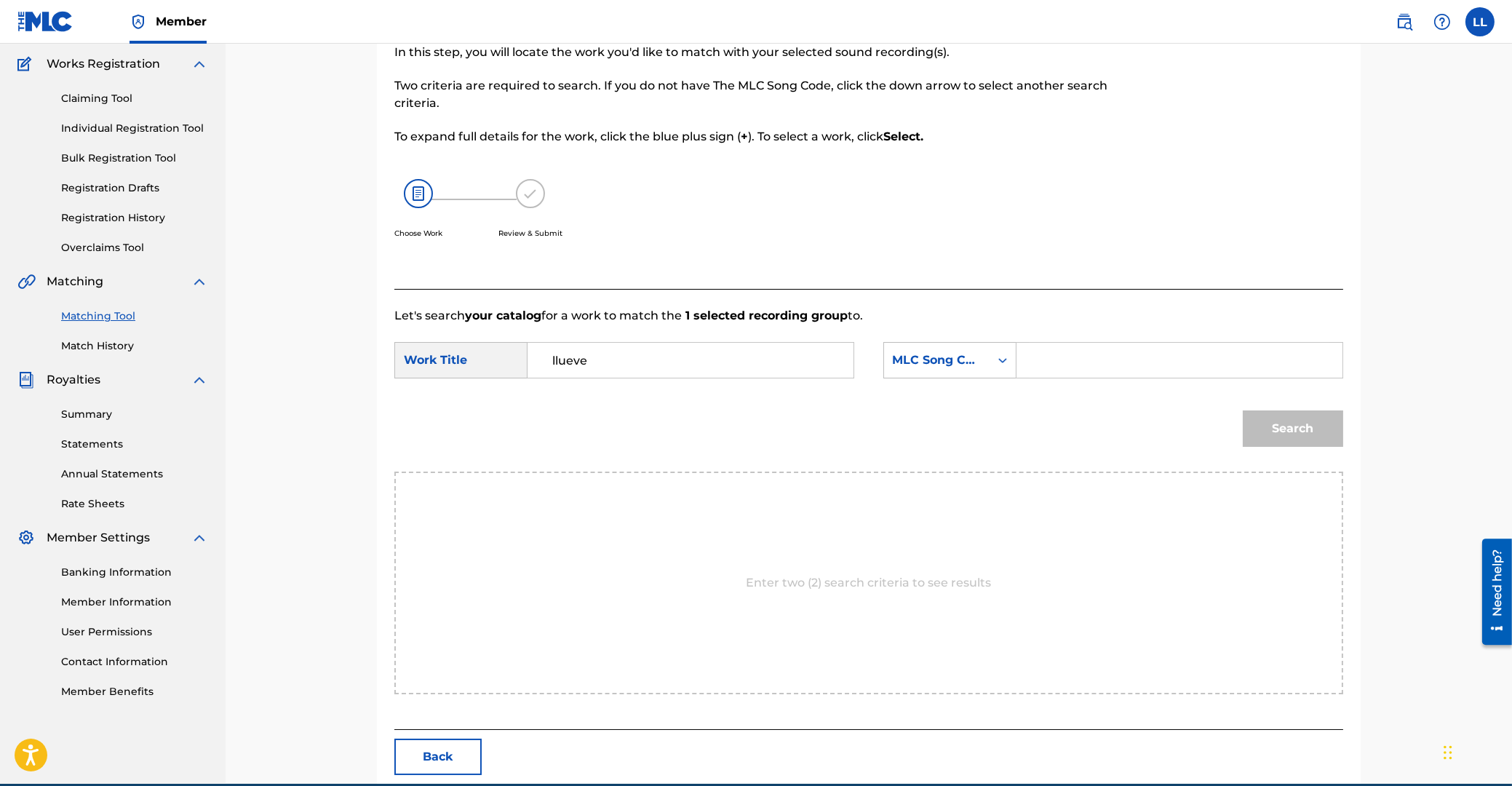
paste input "L15155"
type input "L15155"
click at [1242, 411] on button "Search" at bounding box center [1292, 428] width 100 height 36
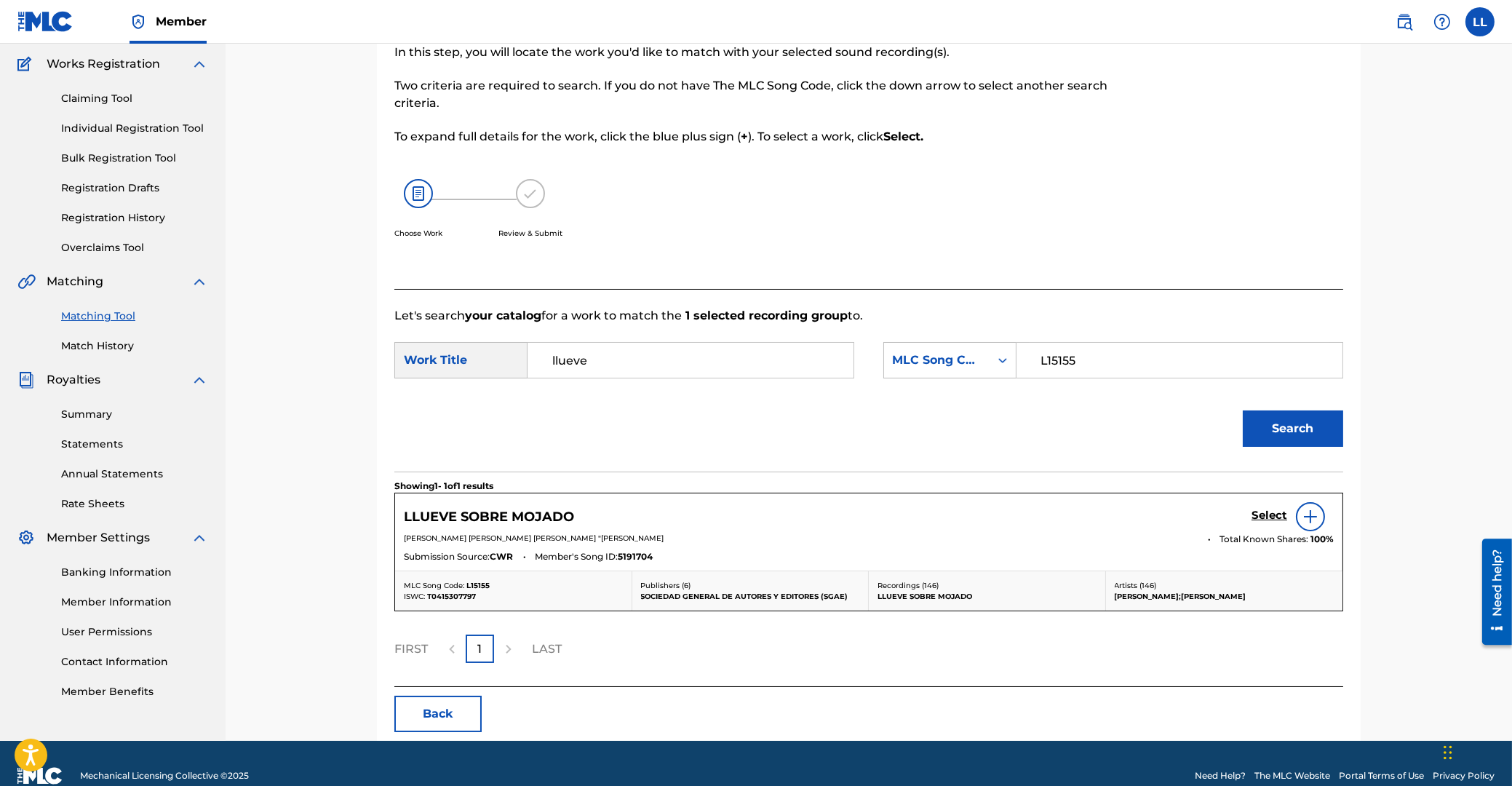
click at [1269, 516] on h5 "Select" at bounding box center [1269, 515] width 35 height 14
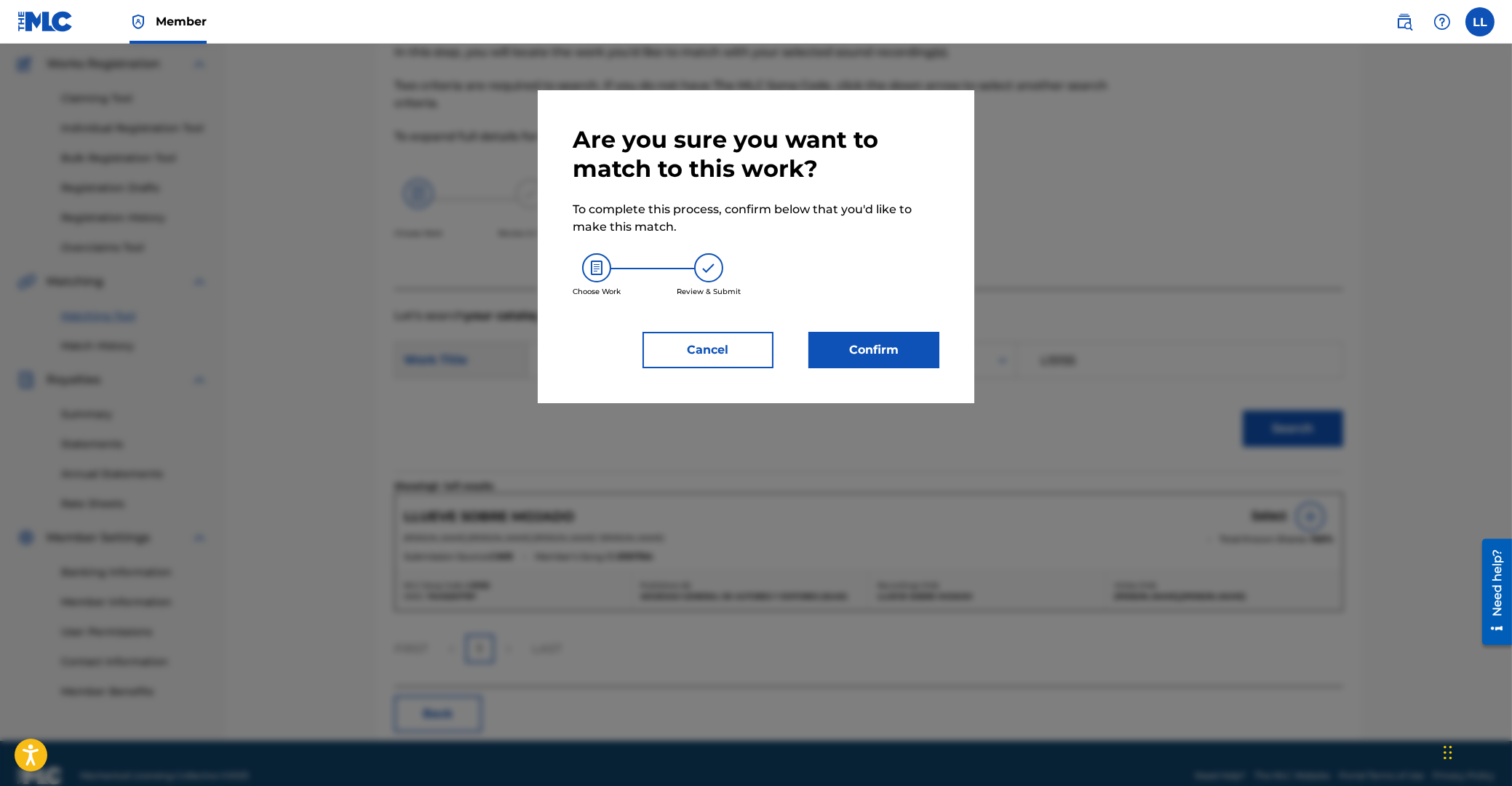
click at [890, 349] on button "Confirm" at bounding box center [874, 350] width 131 height 36
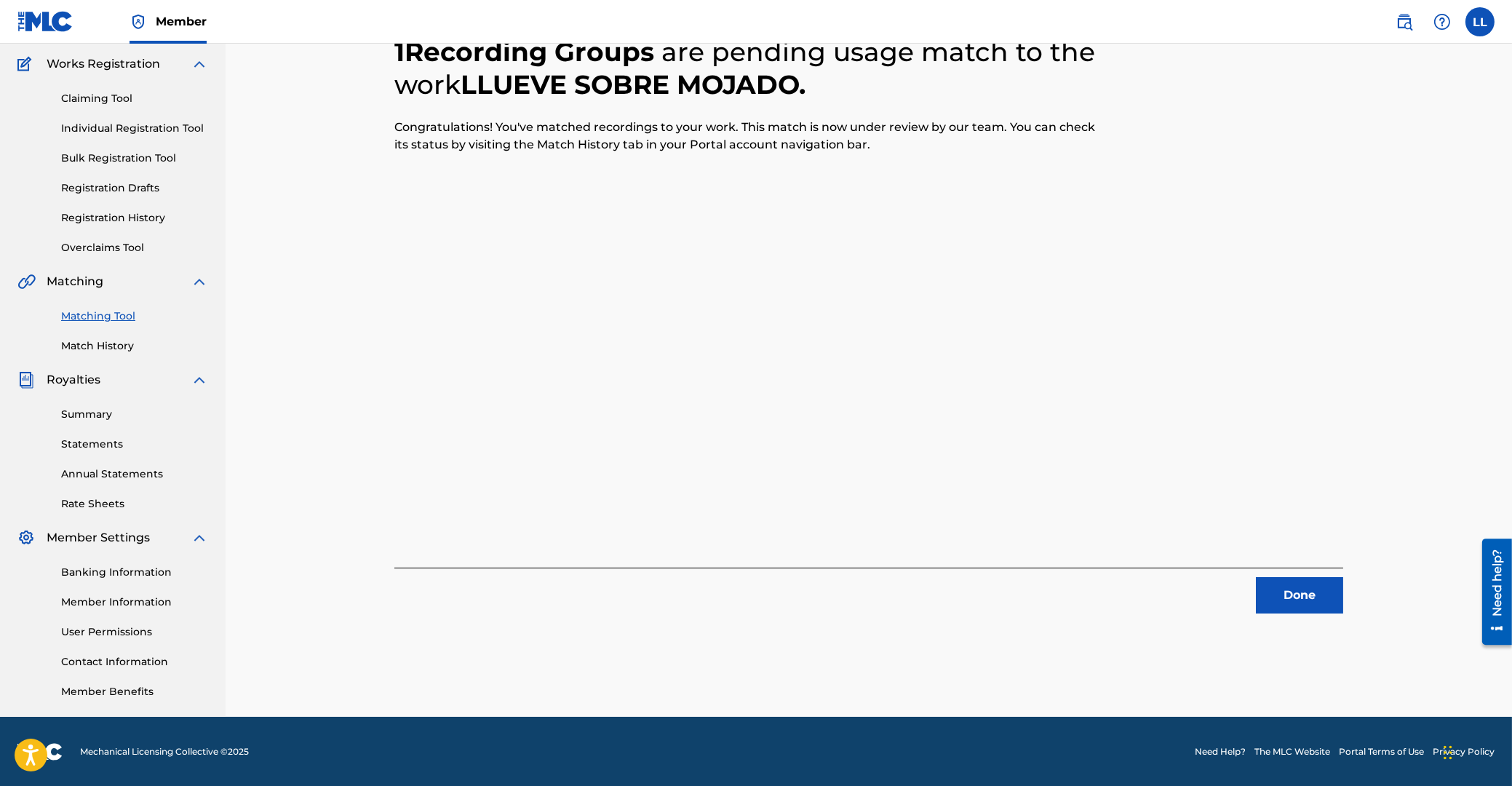
click at [1294, 597] on button "Done" at bounding box center [1299, 594] width 87 height 36
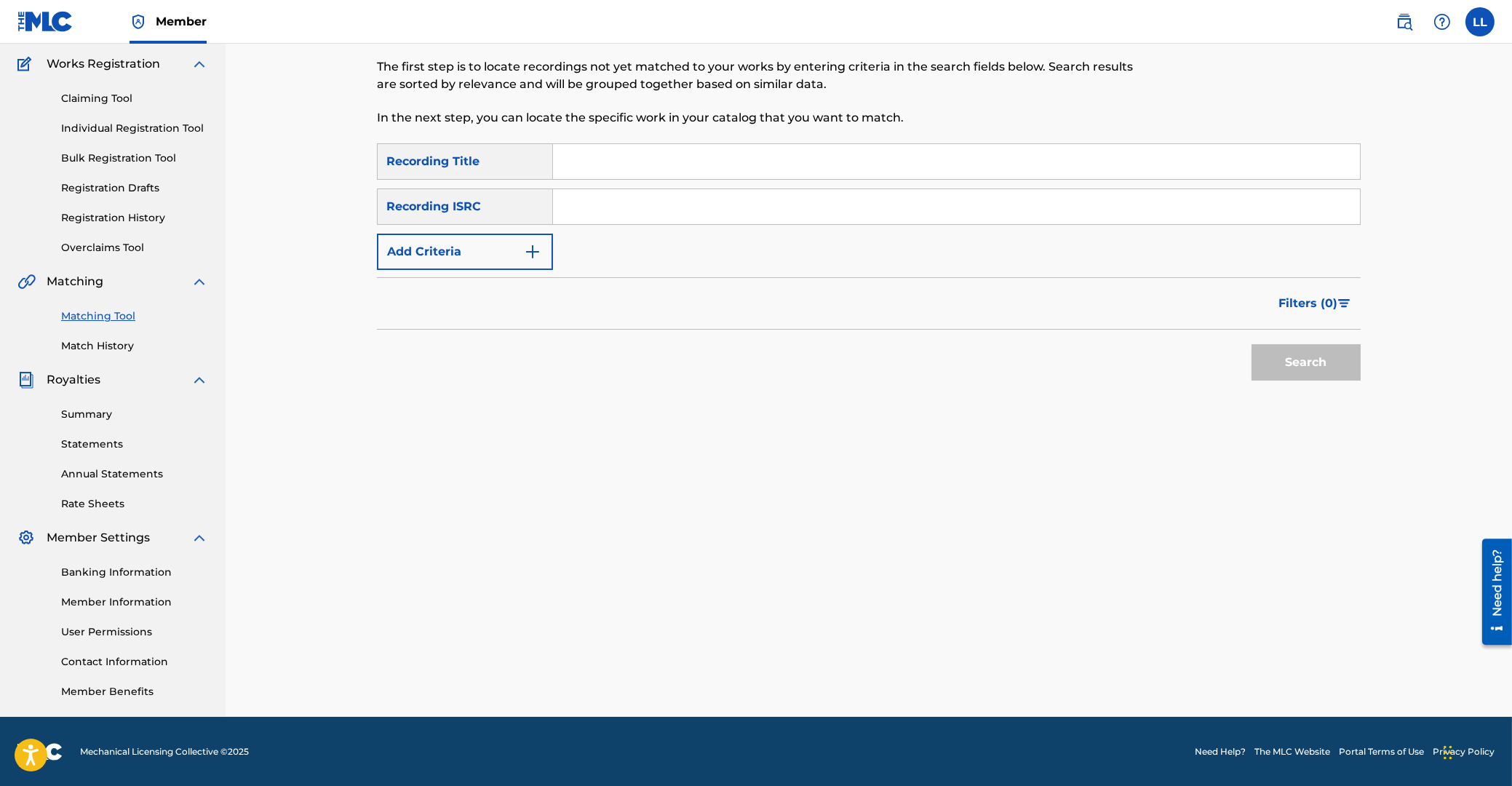
click at [663, 198] on input "Search Form" at bounding box center [956, 207] width 807 height 35
paste input "ES5029800176"
click at [1291, 355] on button "Search" at bounding box center [1306, 362] width 109 height 36
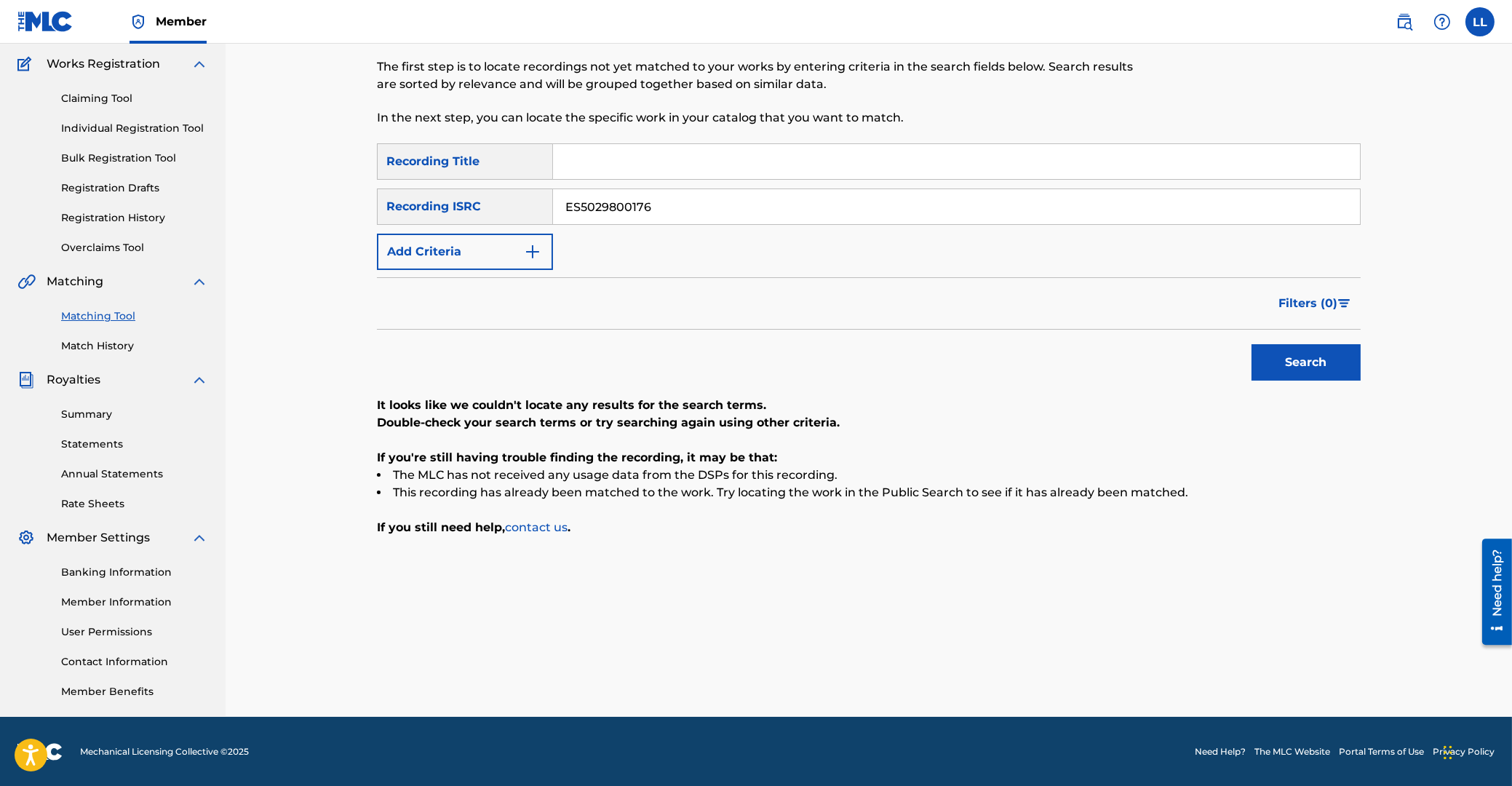
drag, startPoint x: 692, startPoint y: 208, endPoint x: 405, endPoint y: 204, distance: 287.0
click at [553, 200] on input "ES5029800176" at bounding box center [956, 207] width 807 height 35
paste input "ARF102200015"
type input "ARF102200015"
click at [1323, 365] on button "Search" at bounding box center [1306, 362] width 109 height 36
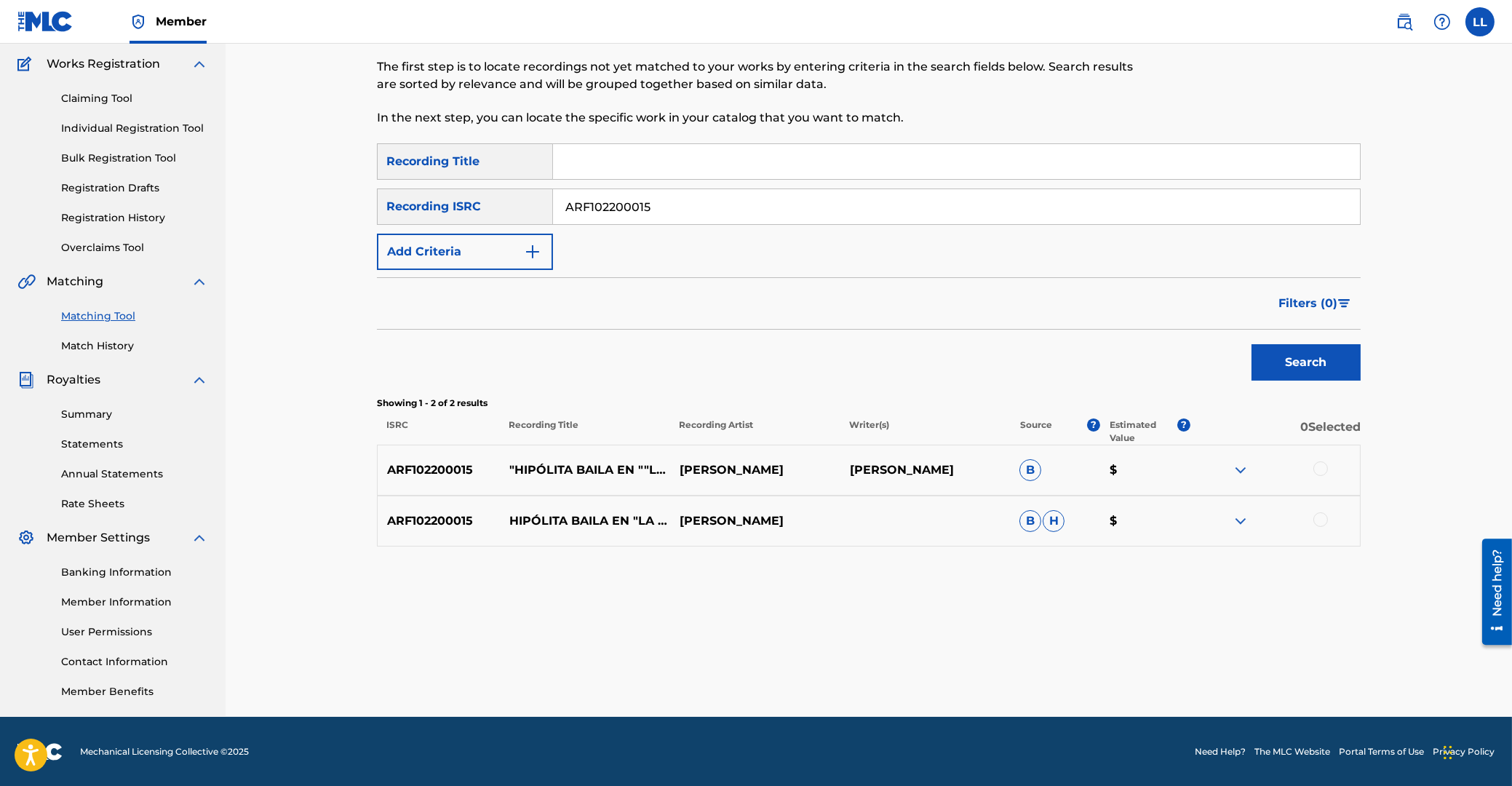
click at [1316, 466] on div at bounding box center [1320, 468] width 14 height 14
click at [1316, 521] on div at bounding box center [1320, 520] width 14 height 14
click at [1047, 669] on button "Match 2 Groups" at bounding box center [1023, 666] width 160 height 36
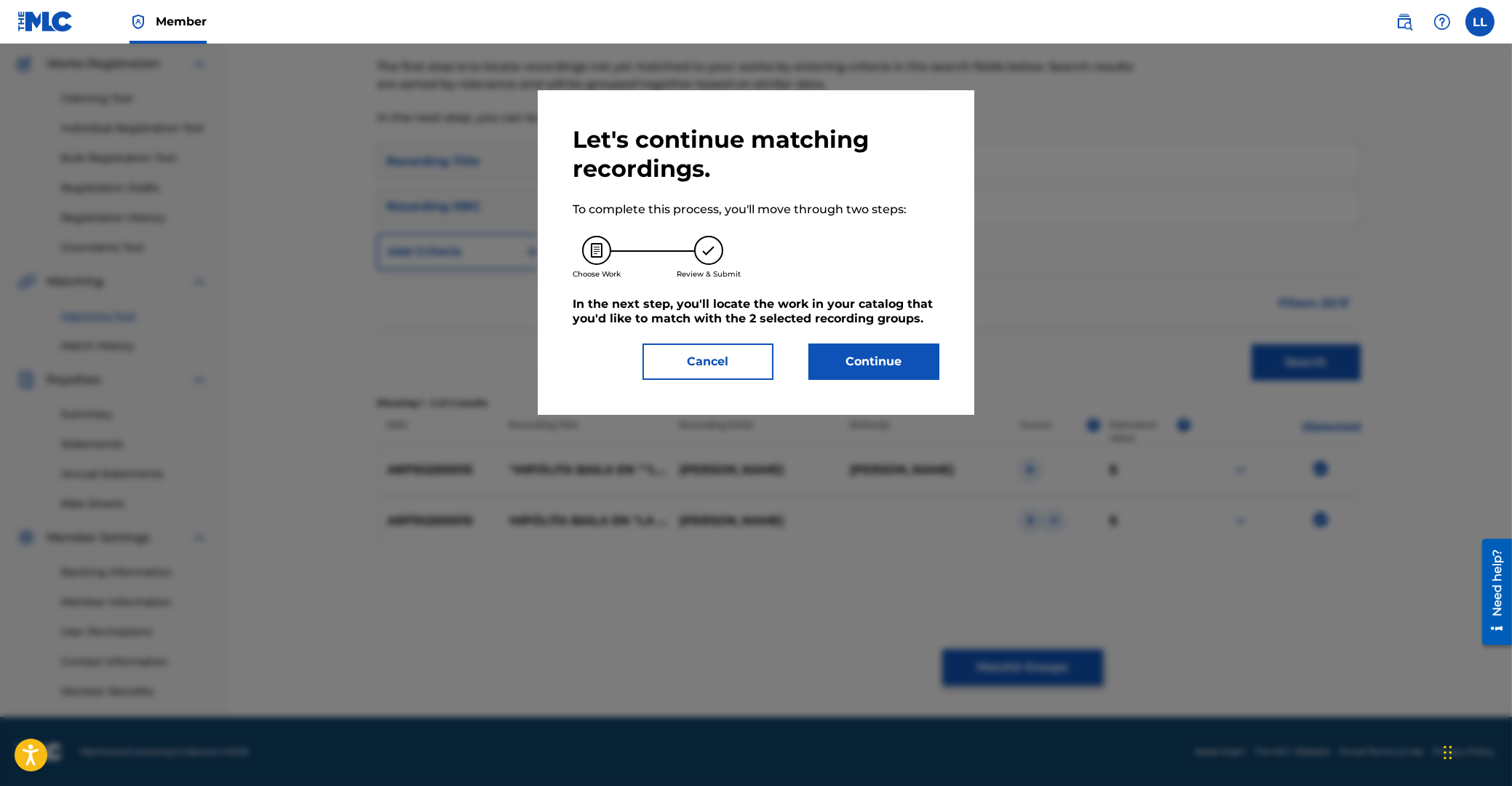
click at [899, 367] on button "Continue" at bounding box center [874, 361] width 131 height 36
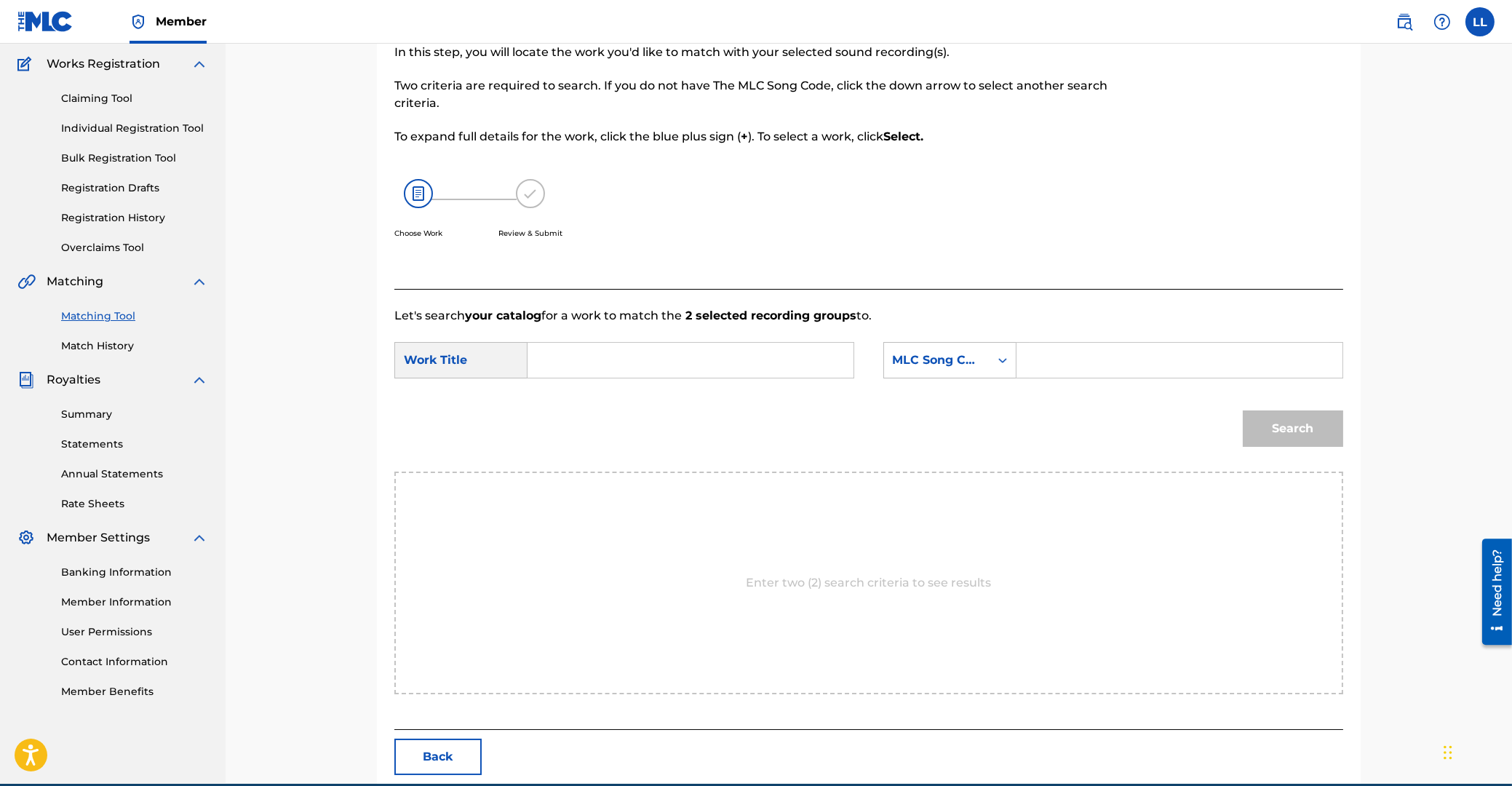
click at [745, 358] on input "Search Form" at bounding box center [691, 360] width 302 height 35
type input "[PERSON_NAME]"
paste input "HC0N77"
type input "HC0N77"
click at [1242, 411] on button "Search" at bounding box center [1292, 428] width 100 height 36
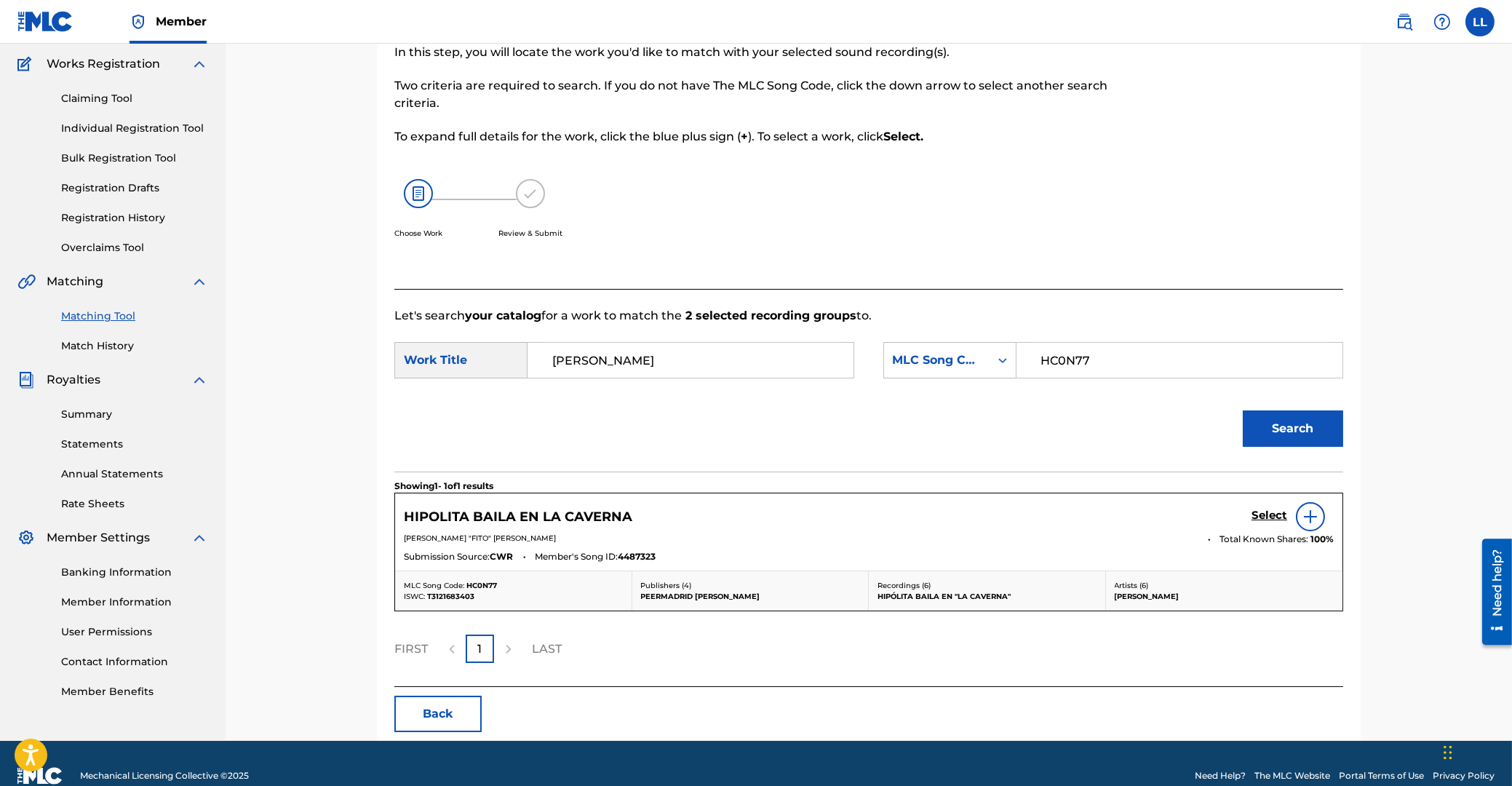
click at [1266, 513] on h5 "Select" at bounding box center [1269, 515] width 35 height 14
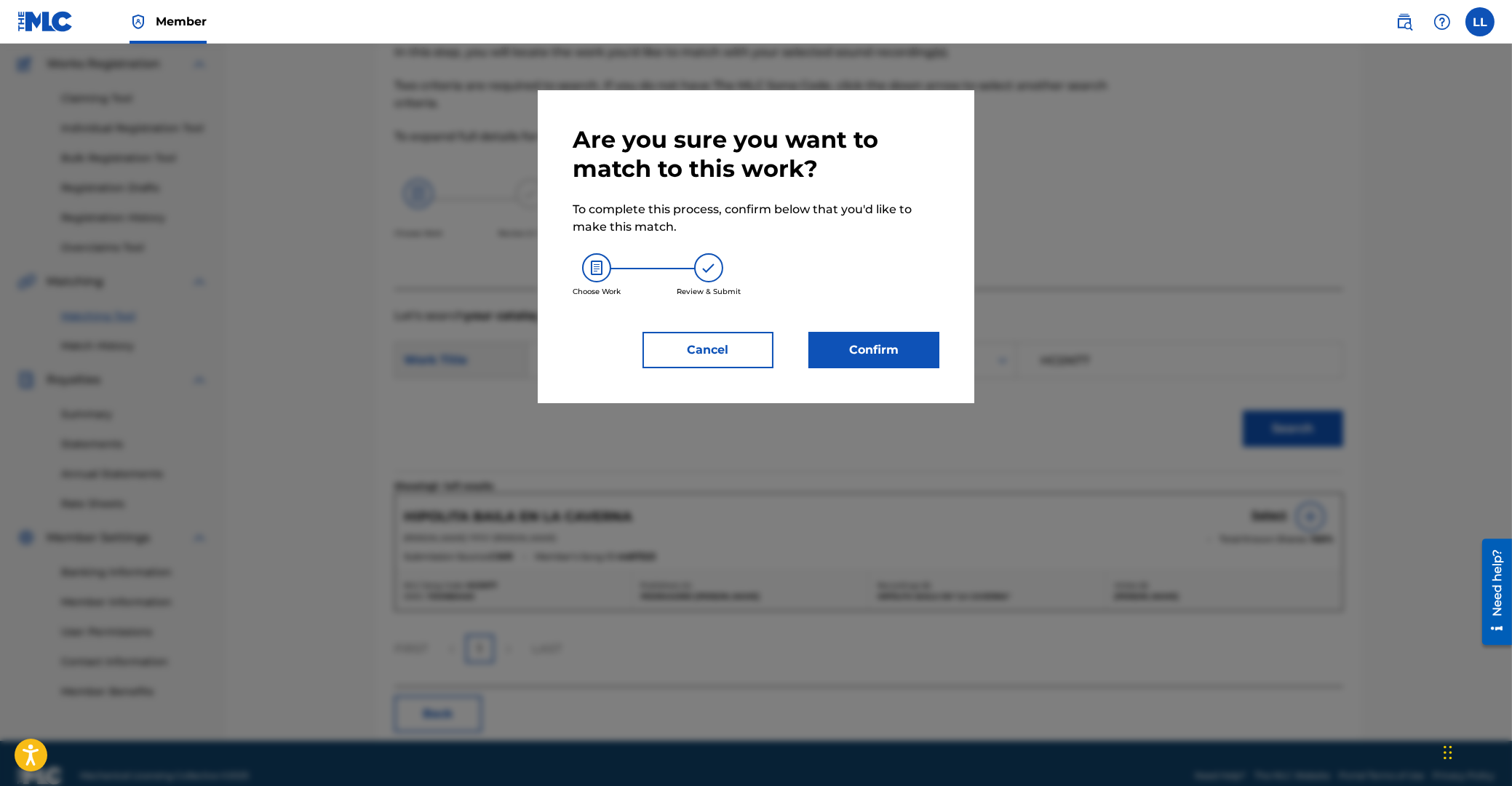
click at [913, 347] on button "Confirm" at bounding box center [874, 350] width 131 height 36
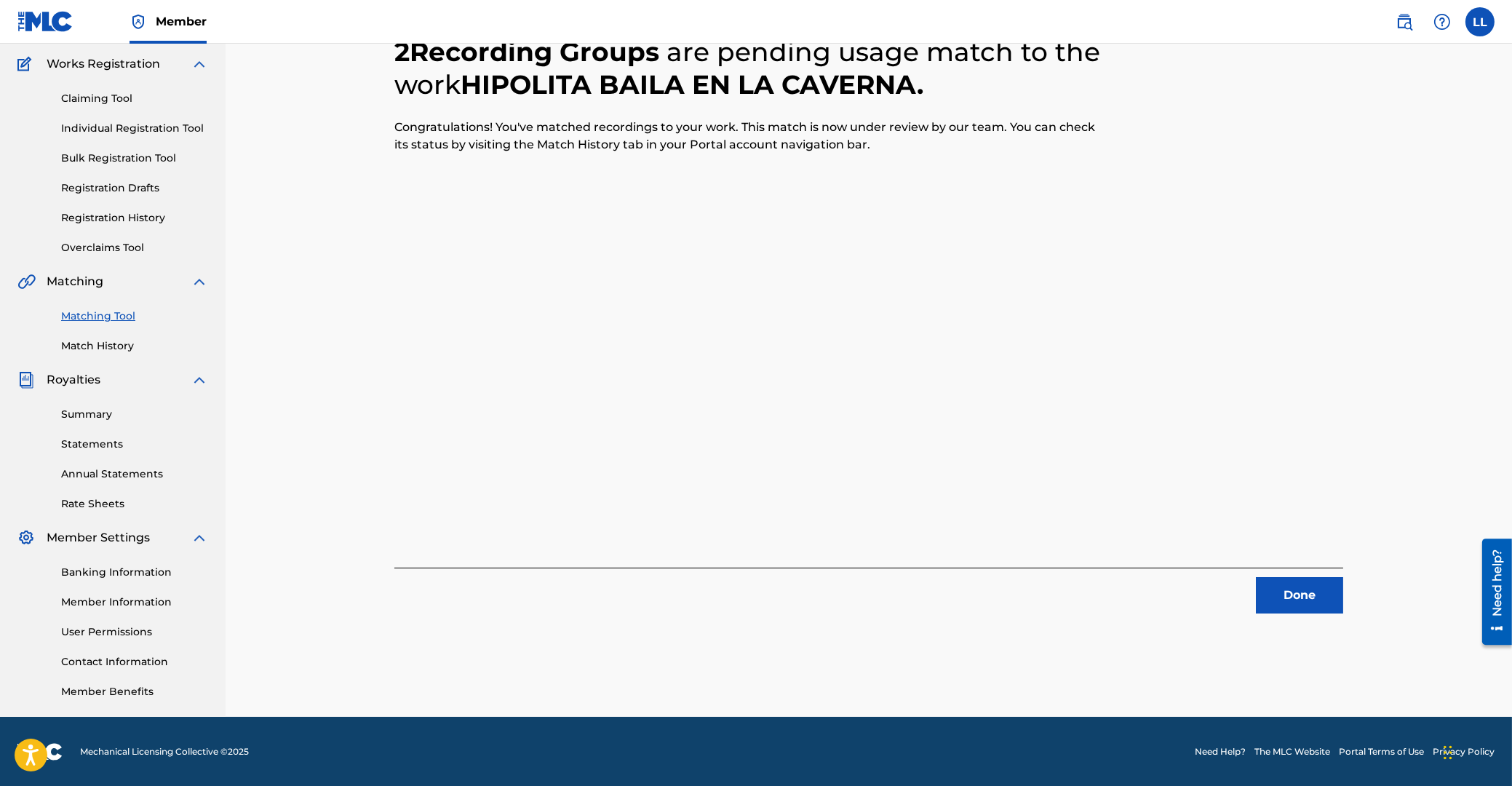
click at [1298, 592] on button "Done" at bounding box center [1299, 594] width 87 height 36
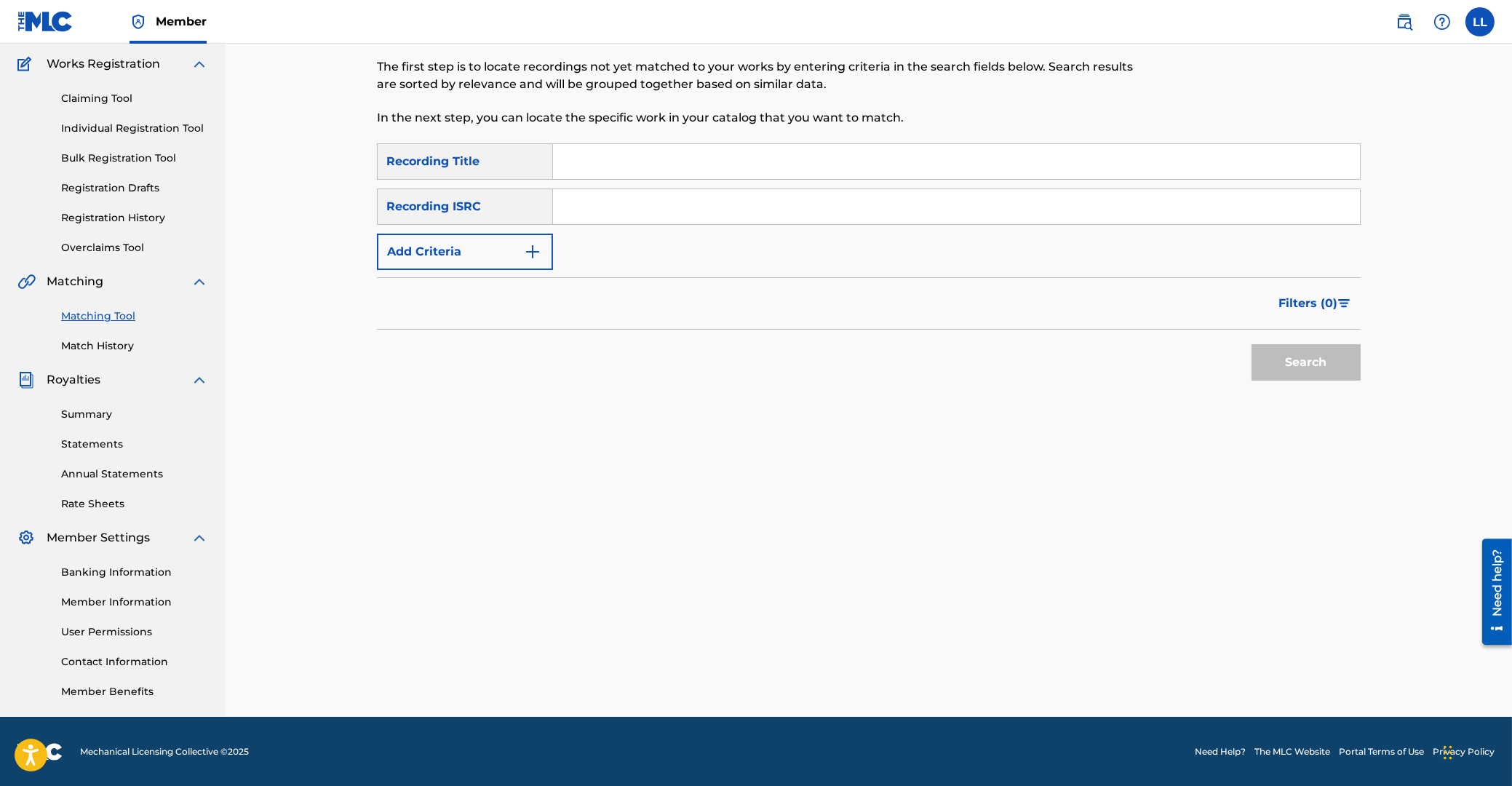
click at [675, 200] on input "Search Form" at bounding box center [956, 207] width 807 height 35
paste input "ARF102200016"
type input "ARF102200016"
click at [1321, 363] on button "Search" at bounding box center [1306, 362] width 109 height 36
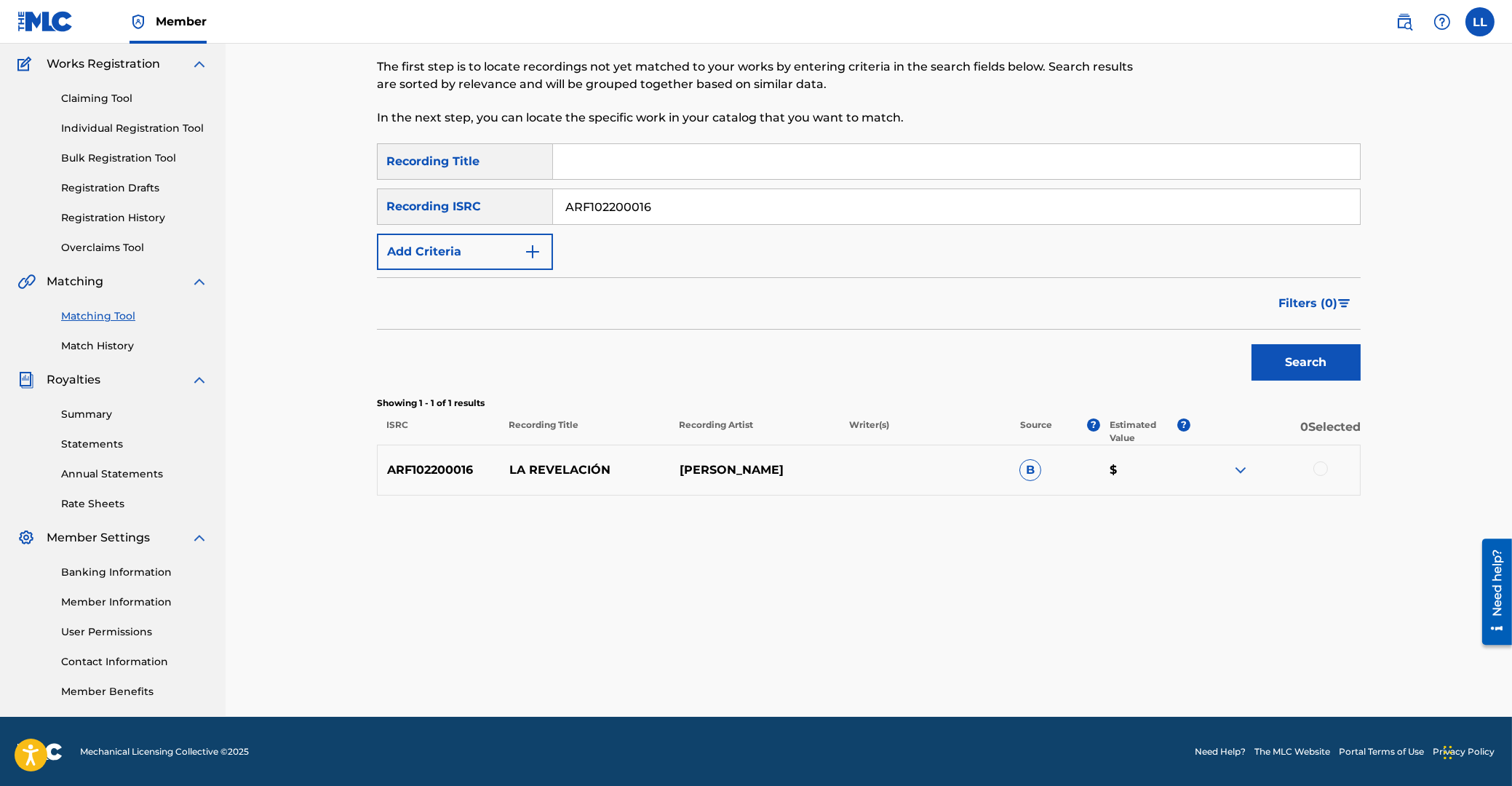
click at [1319, 466] on div at bounding box center [1320, 468] width 14 height 14
click at [1019, 662] on button "Match 1 Group" at bounding box center [1023, 666] width 160 height 36
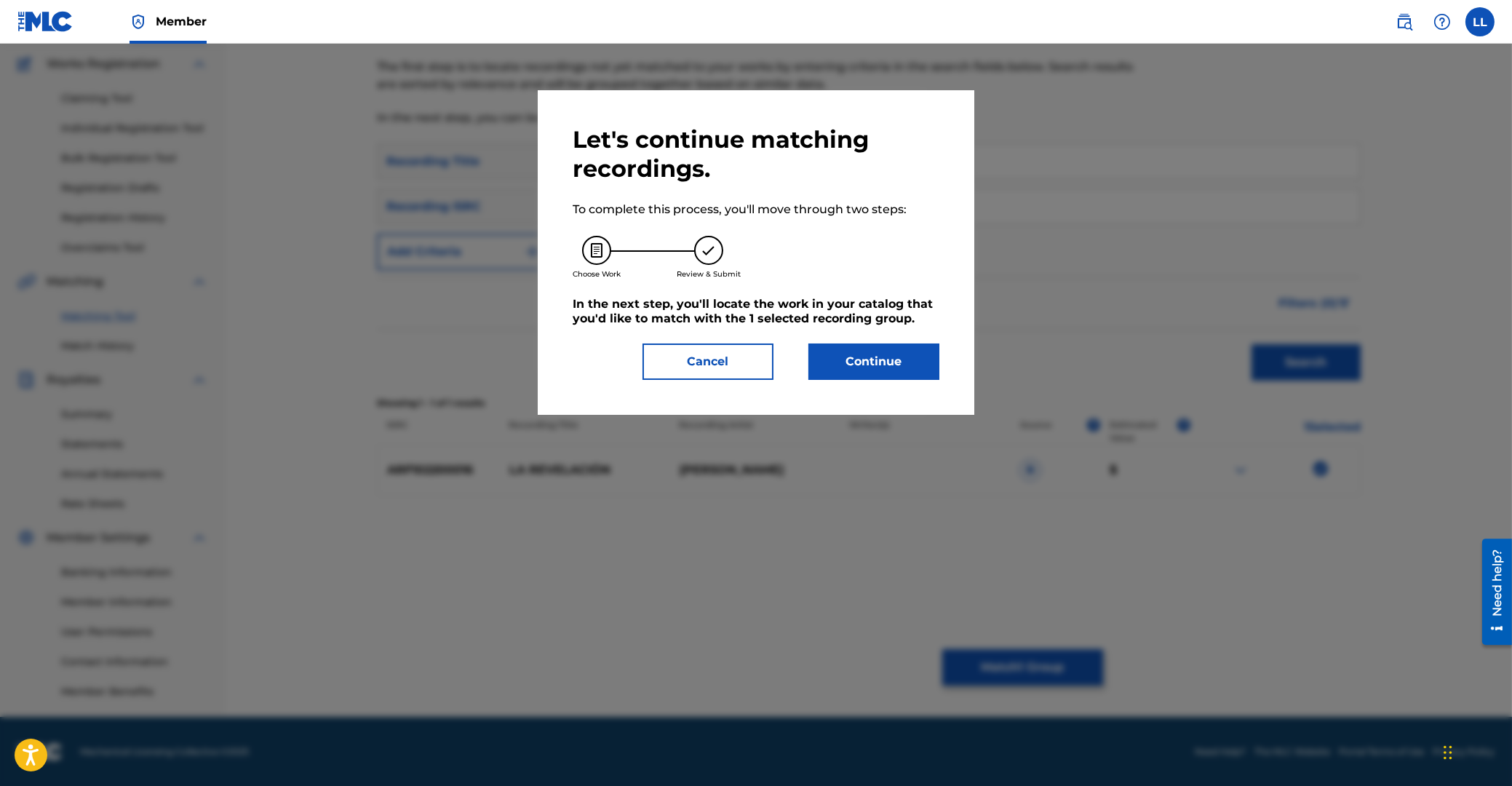
click at [884, 357] on button "Continue" at bounding box center [874, 361] width 131 height 36
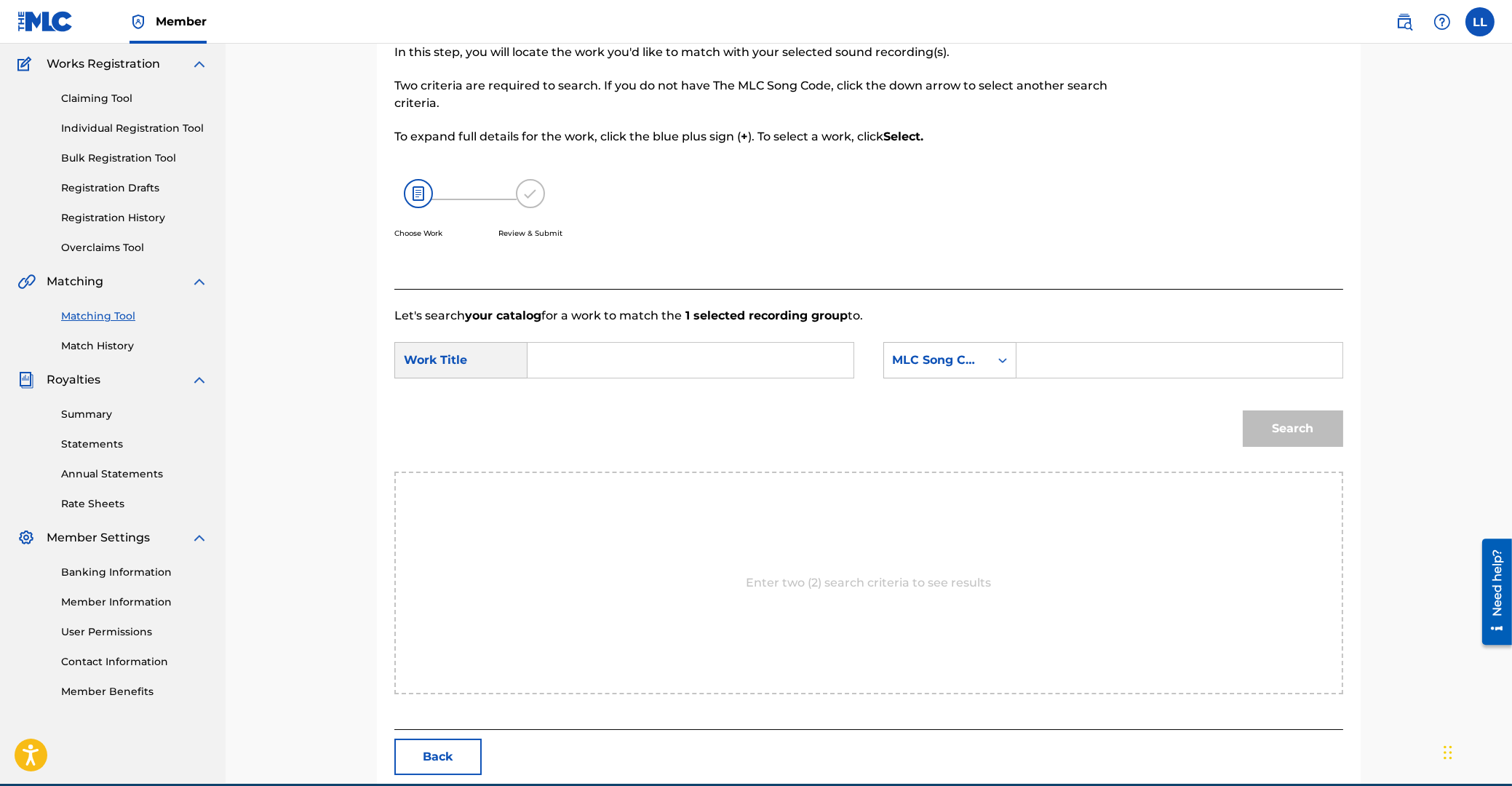
click at [704, 353] on input "Search Form" at bounding box center [691, 360] width 302 height 35
type input "la"
paste input "LF1RDN"
type input "LF1RDN"
click at [1242, 411] on button "Search" at bounding box center [1292, 428] width 100 height 36
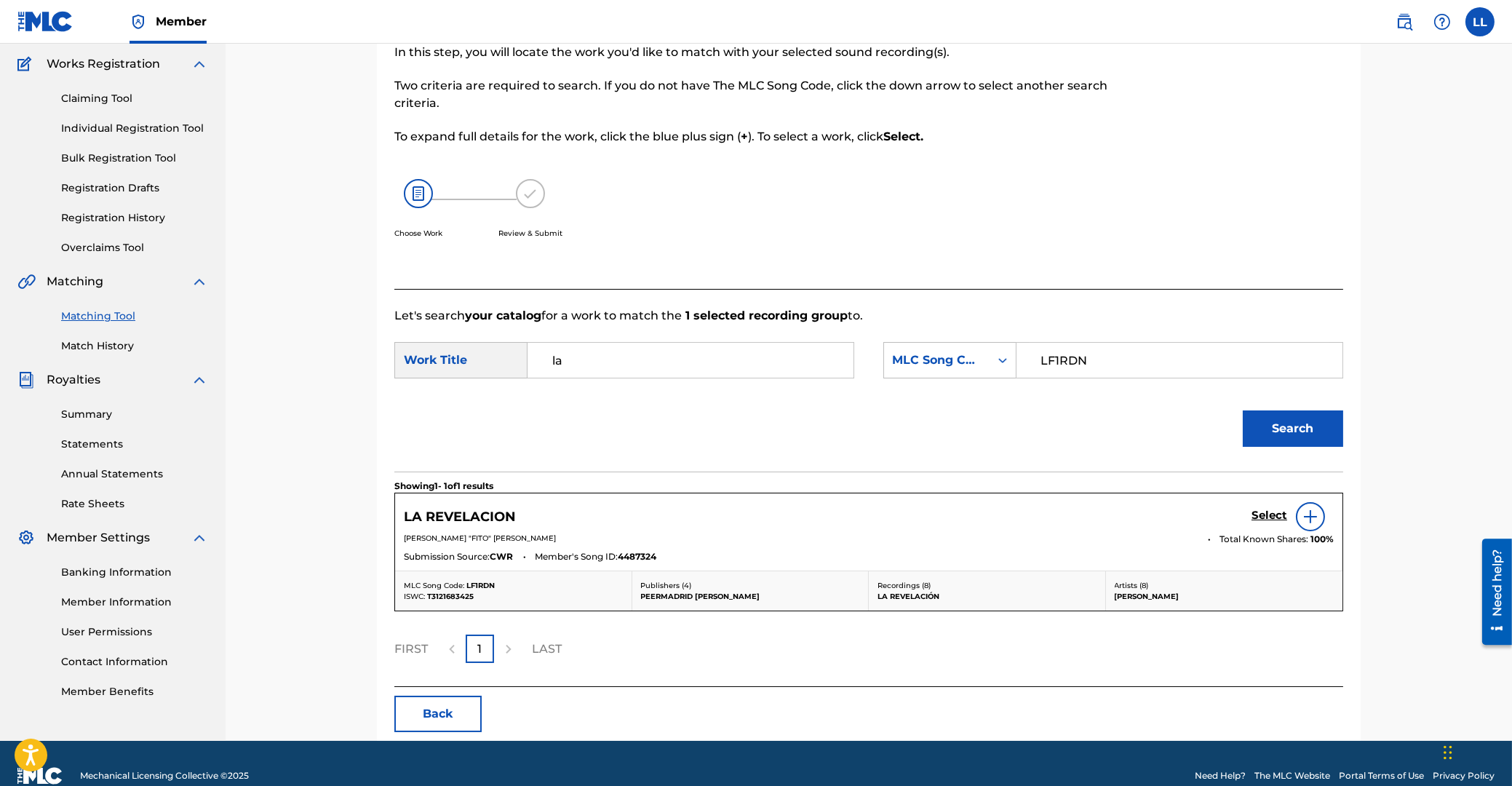
click at [1266, 516] on h5 "Select" at bounding box center [1269, 515] width 35 height 14
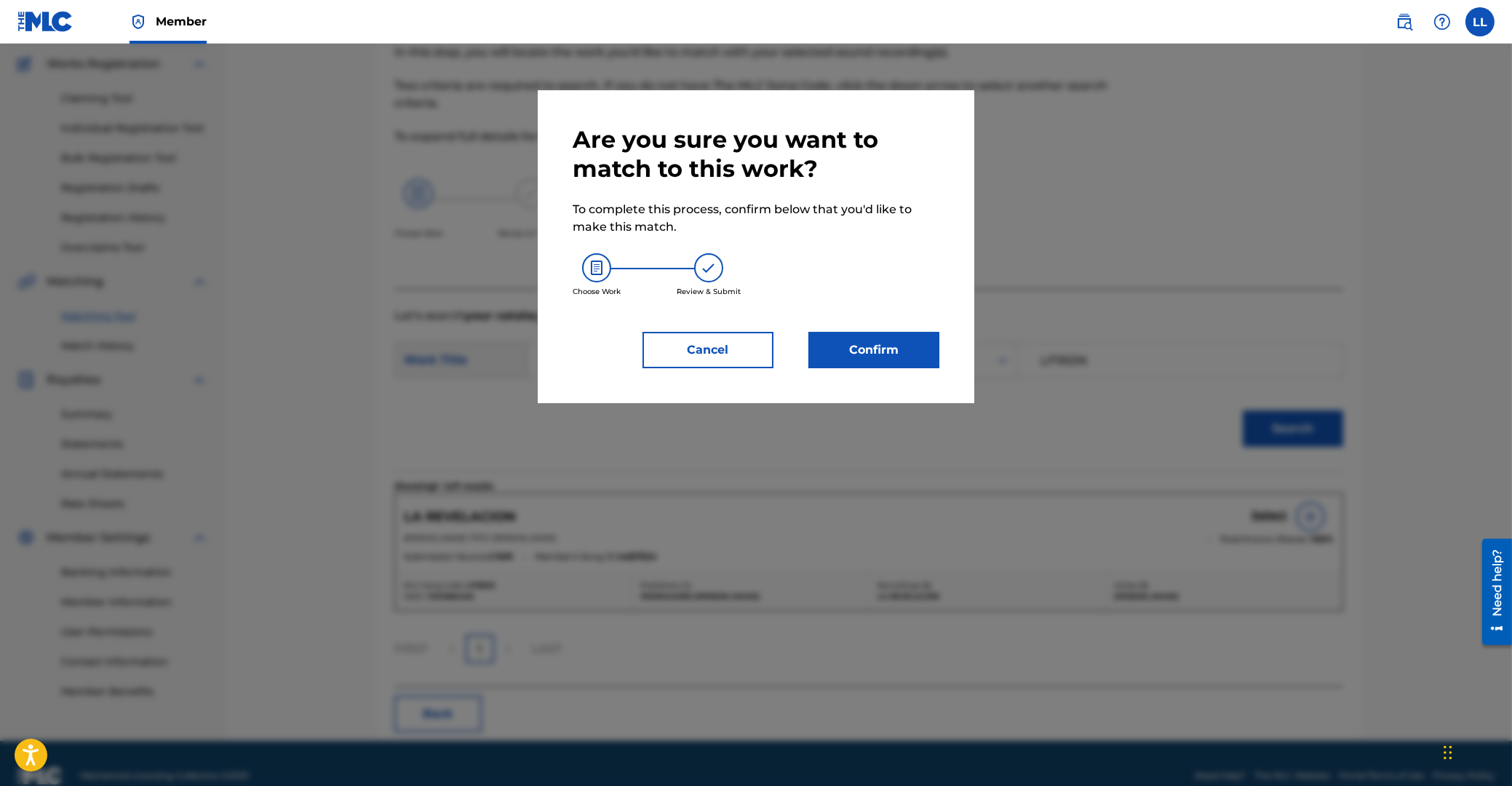
click at [882, 350] on button "Confirm" at bounding box center [874, 350] width 131 height 36
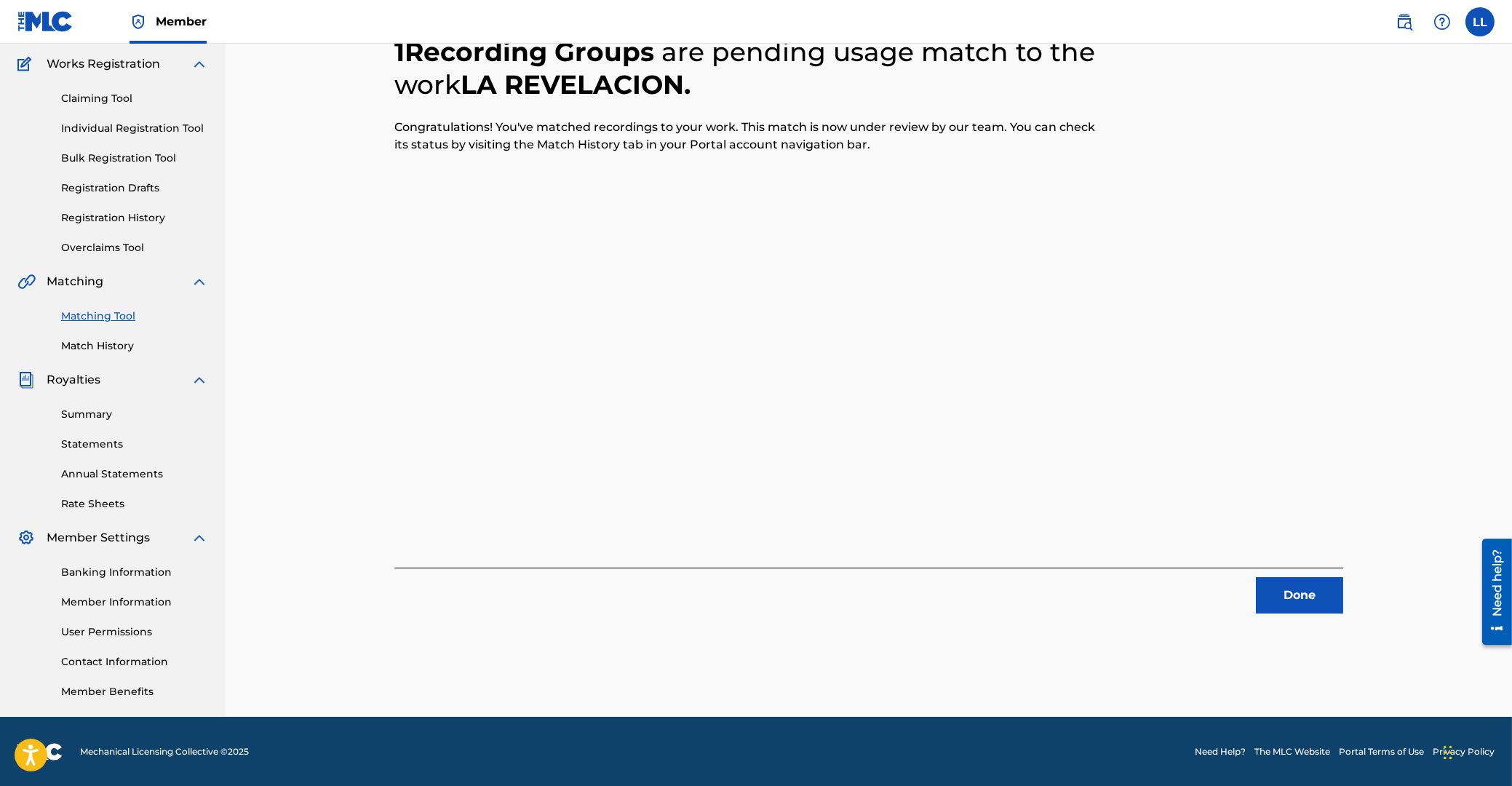
click at [1303, 594] on button "Done" at bounding box center [1299, 594] width 87 height 36
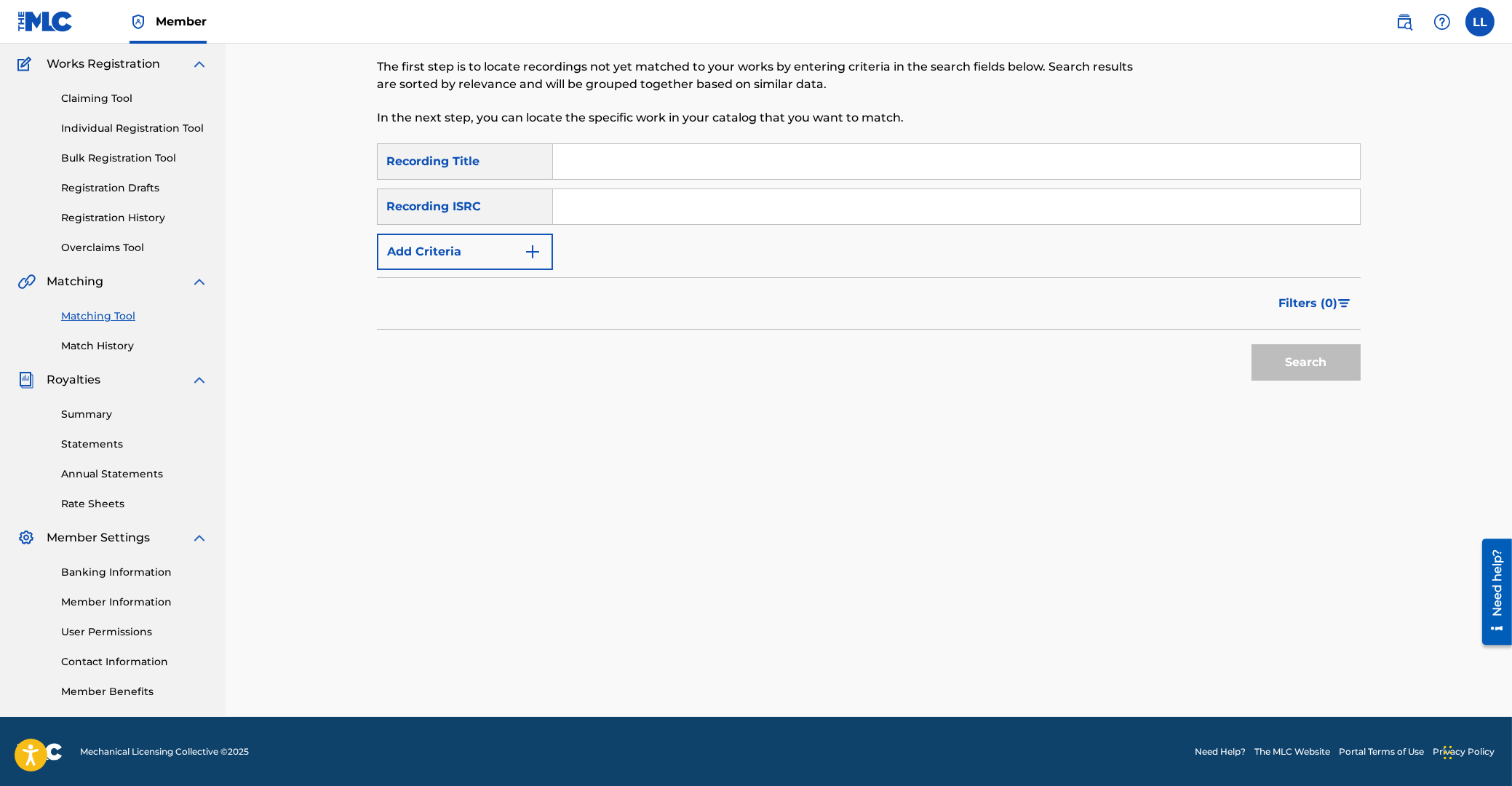
click at [815, 198] on input "Search Form" at bounding box center [956, 207] width 807 height 35
paste
type input "ARF102200020"
click at [1287, 371] on button "Search" at bounding box center [1306, 362] width 109 height 36
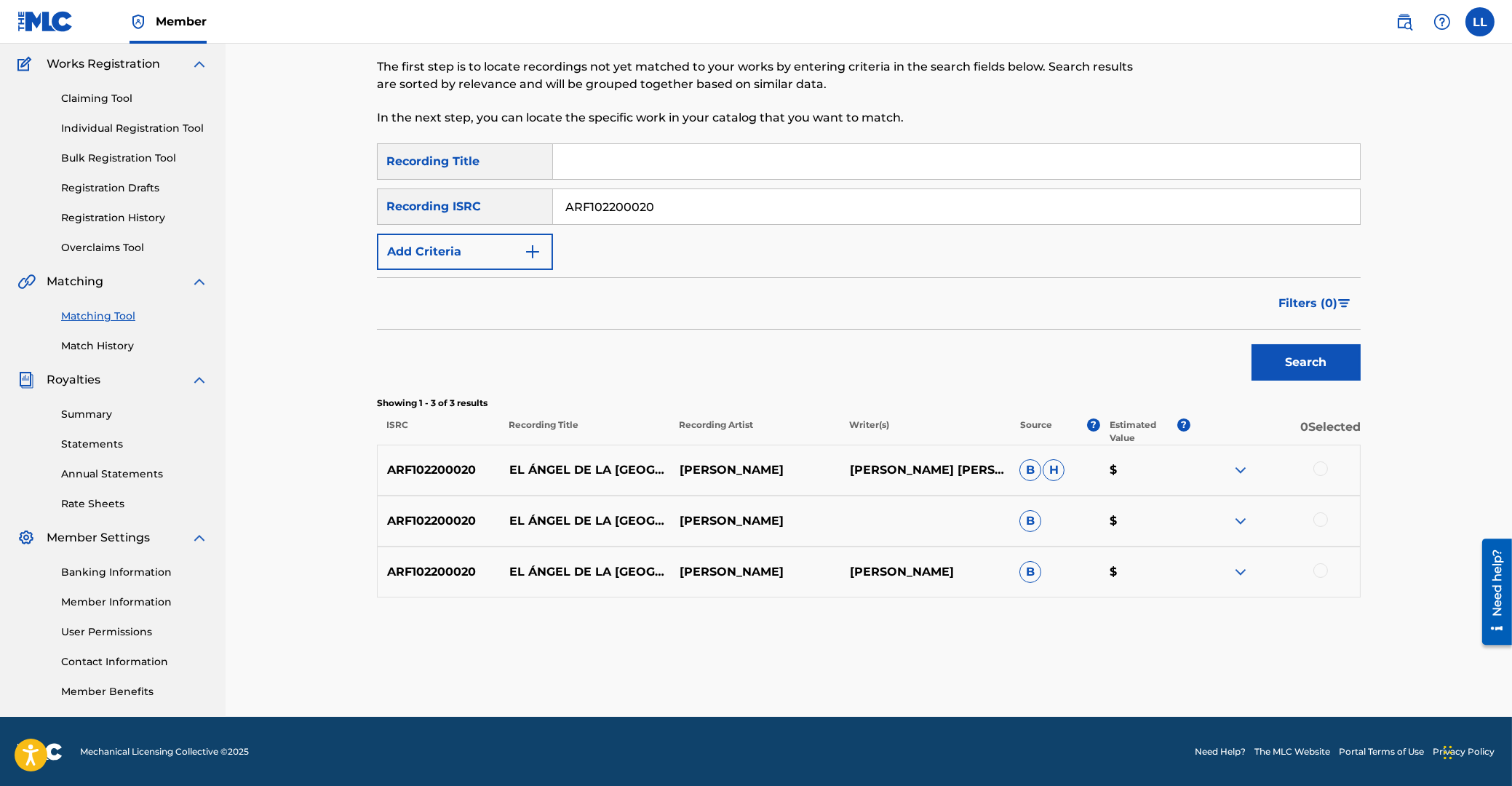
click at [1321, 473] on div at bounding box center [1320, 468] width 14 height 14
click at [1323, 527] on div at bounding box center [1275, 521] width 170 height 18
click at [1321, 521] on div at bounding box center [1320, 520] width 14 height 14
drag, startPoint x: 1318, startPoint y: 573, endPoint x: 746, endPoint y: 570, distance: 572.0
click at [1318, 576] on div at bounding box center [1320, 570] width 14 height 14
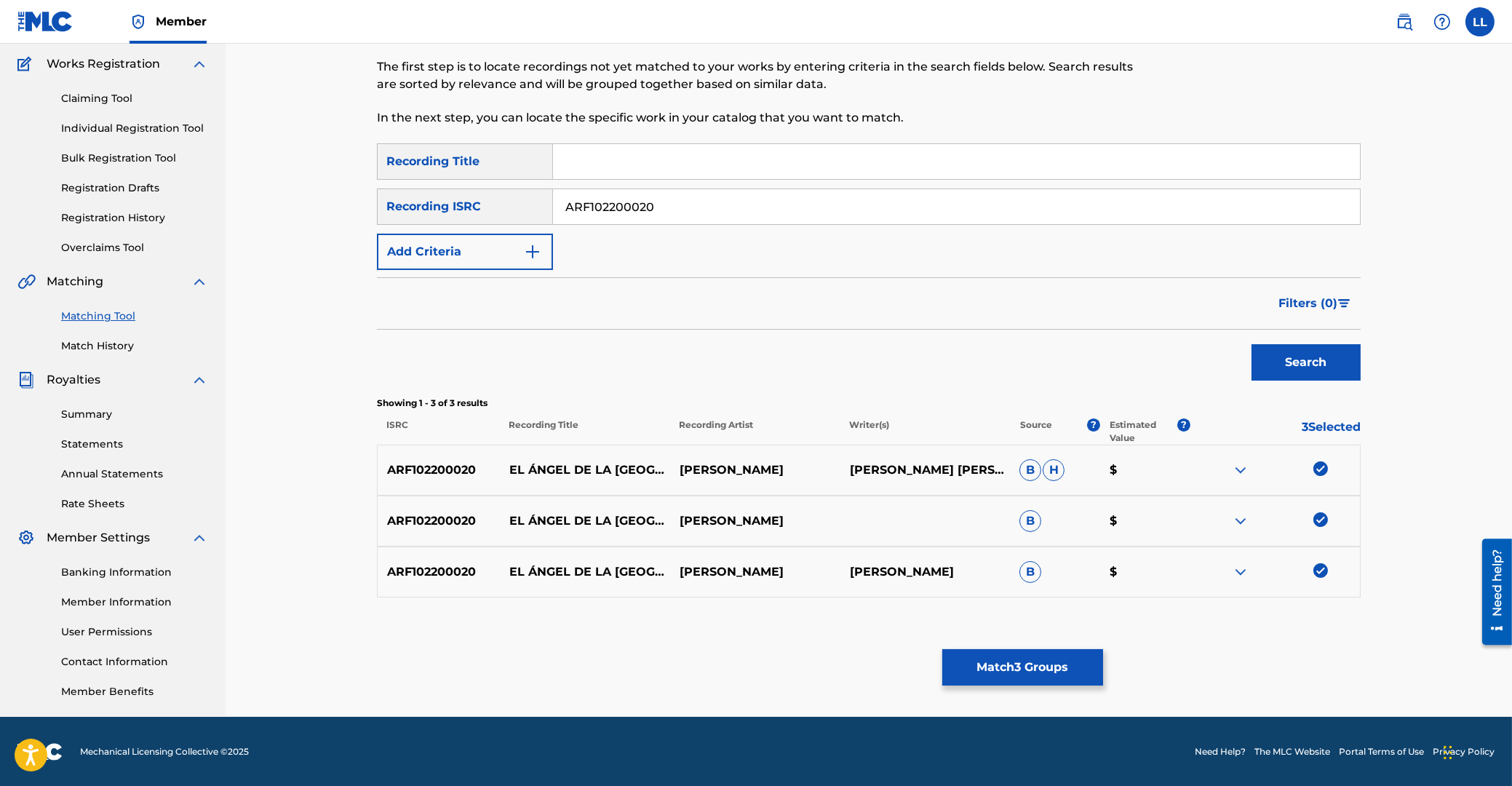
click at [1015, 661] on button "Match 3 Groups" at bounding box center [1023, 666] width 160 height 36
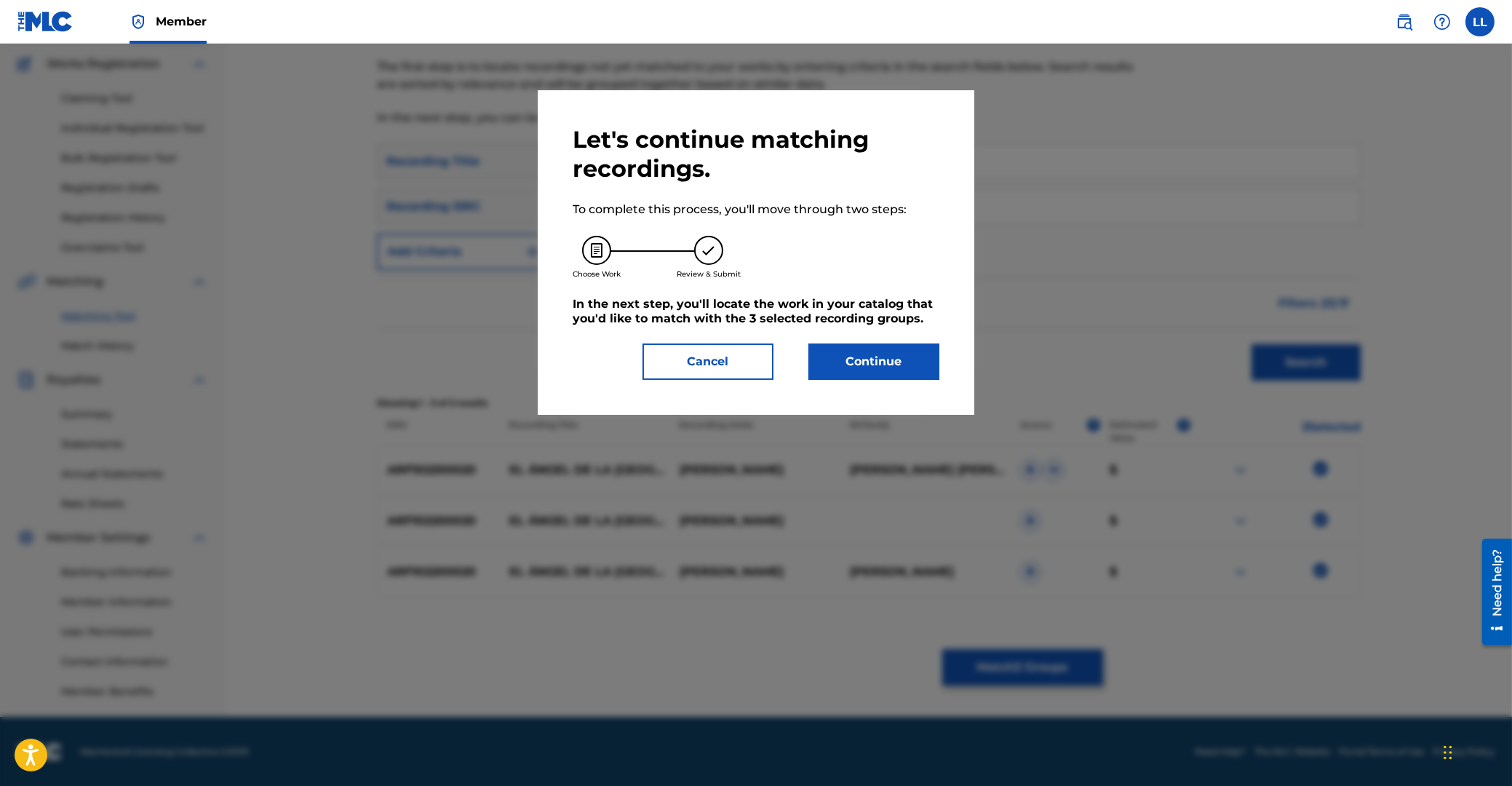
click at [886, 363] on button "Continue" at bounding box center [874, 361] width 131 height 36
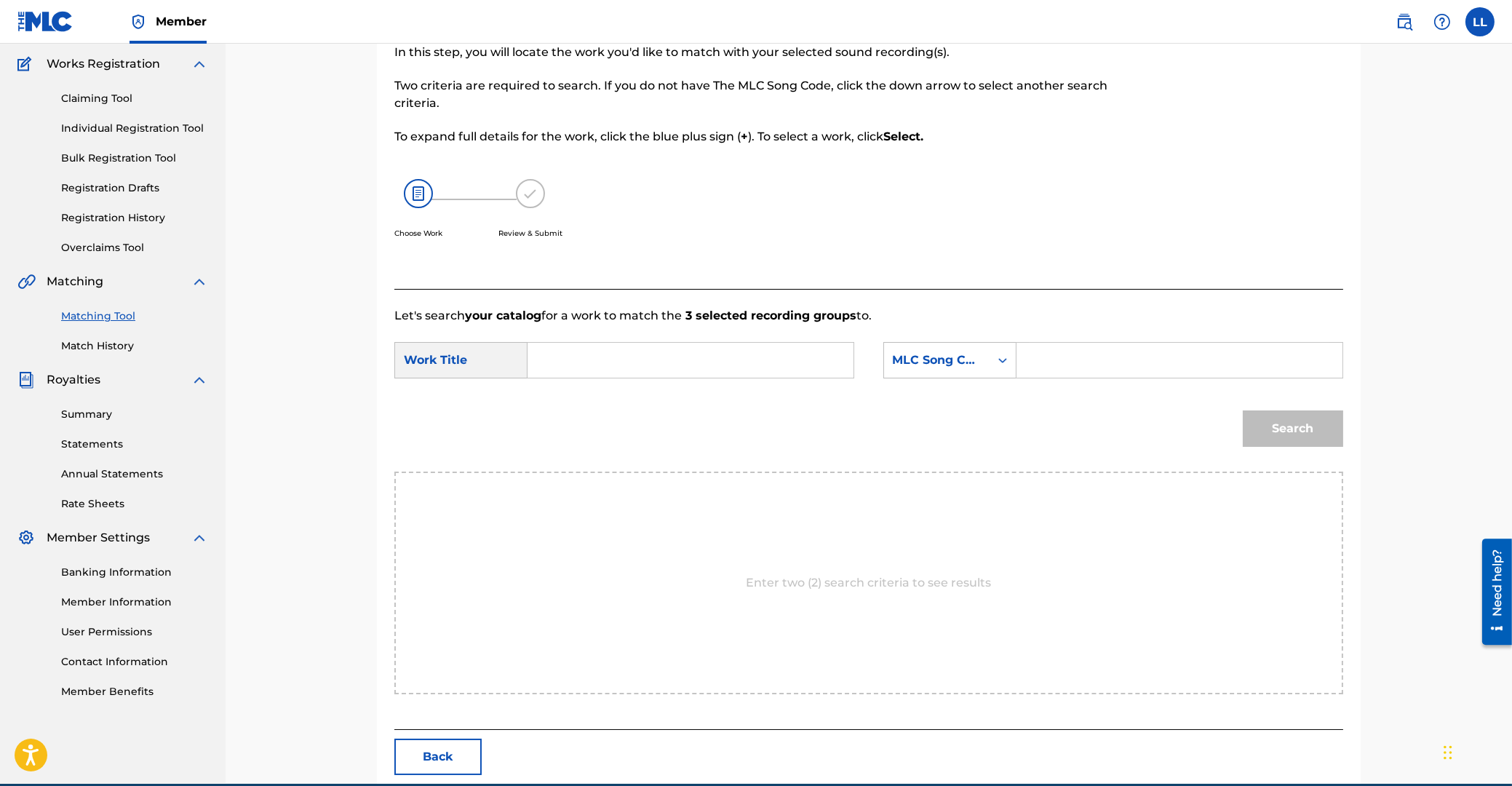
click at [631, 366] on input "Search Form" at bounding box center [691, 360] width 302 height 35
type input "el"
type input "EA59QE"
click at [1242, 411] on button "Search" at bounding box center [1292, 428] width 100 height 36
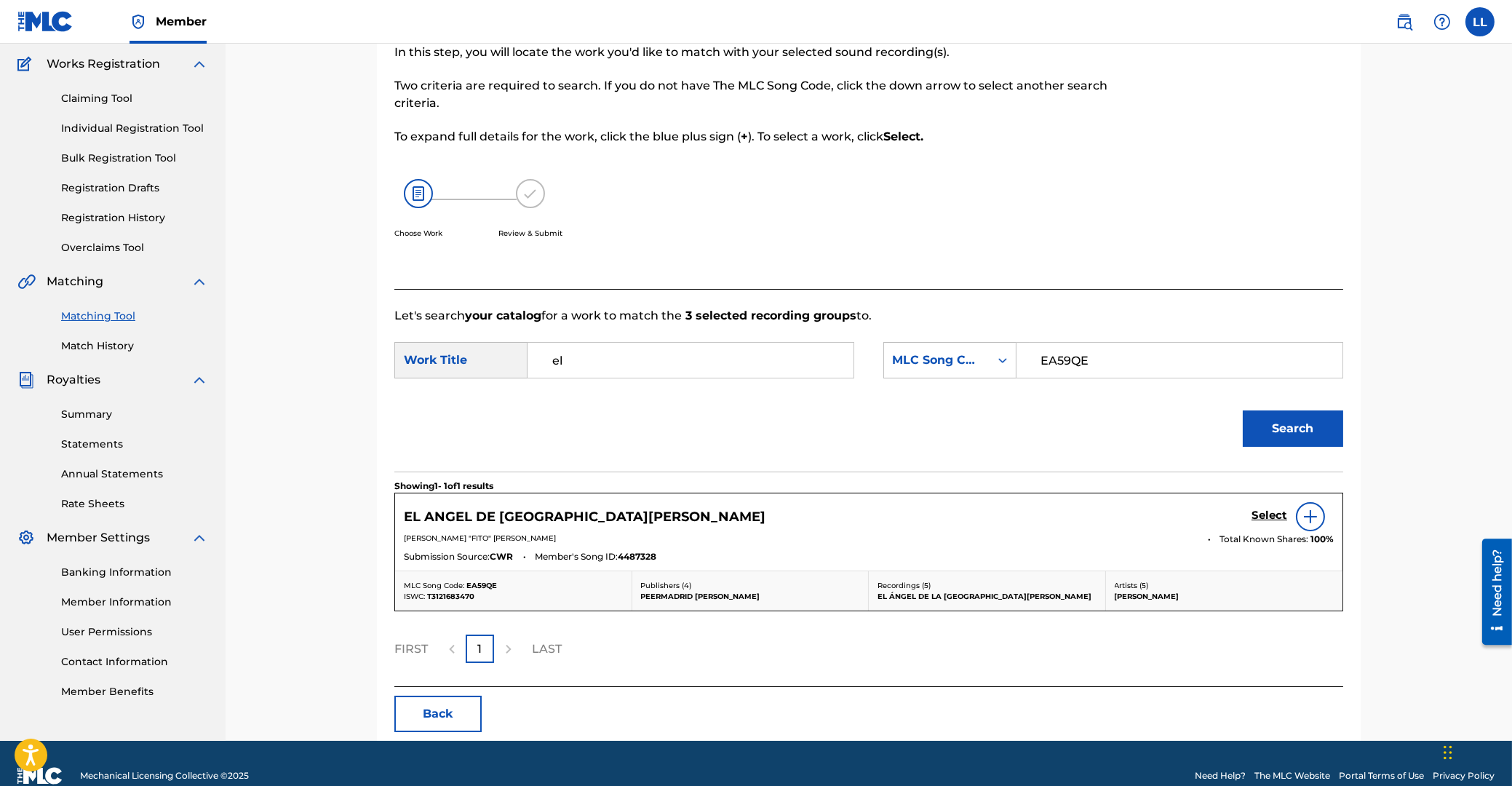
click at [1279, 515] on h5 "Select" at bounding box center [1269, 515] width 35 height 14
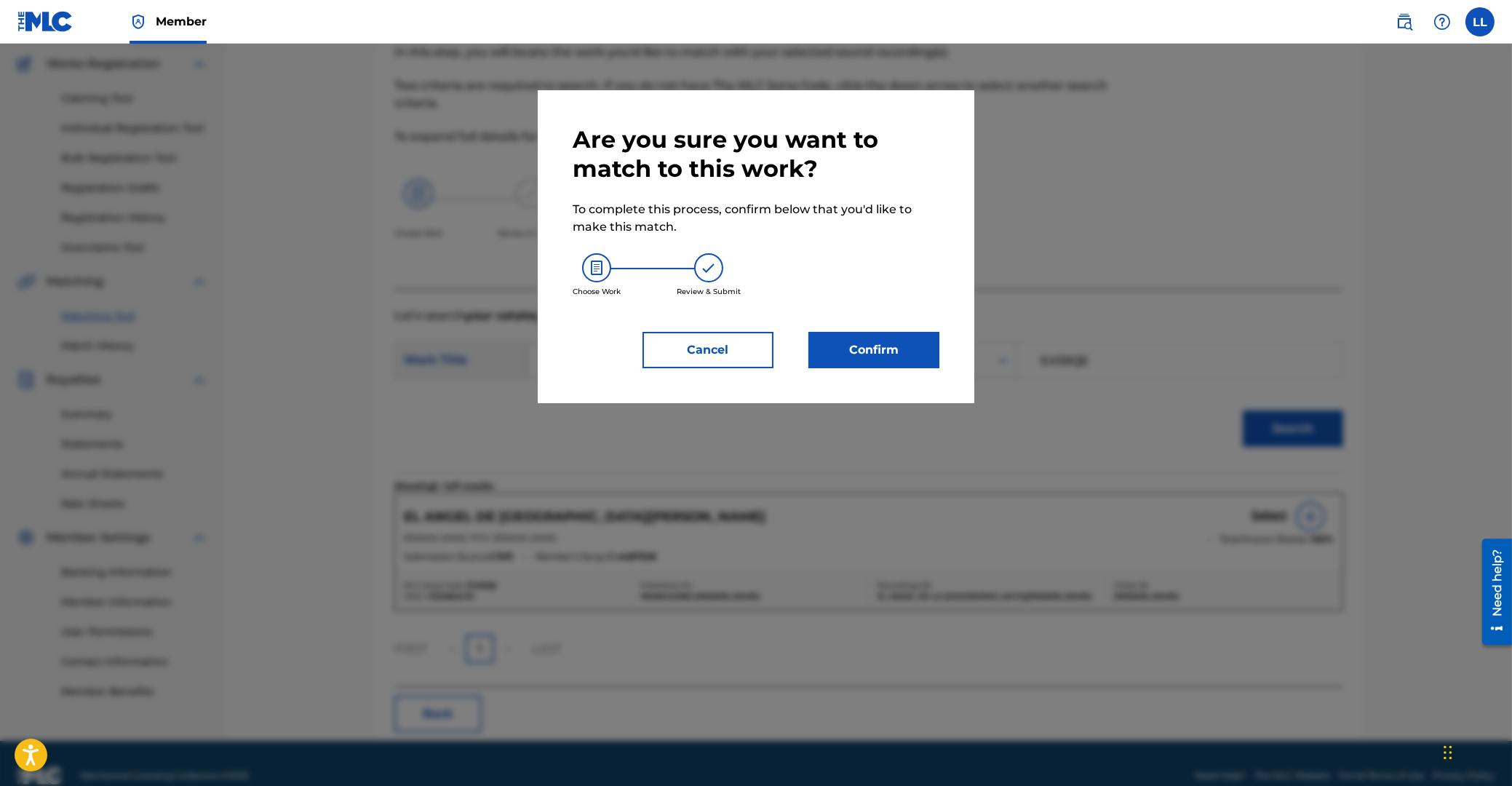
click at [870, 341] on button "Confirm" at bounding box center [874, 350] width 131 height 36
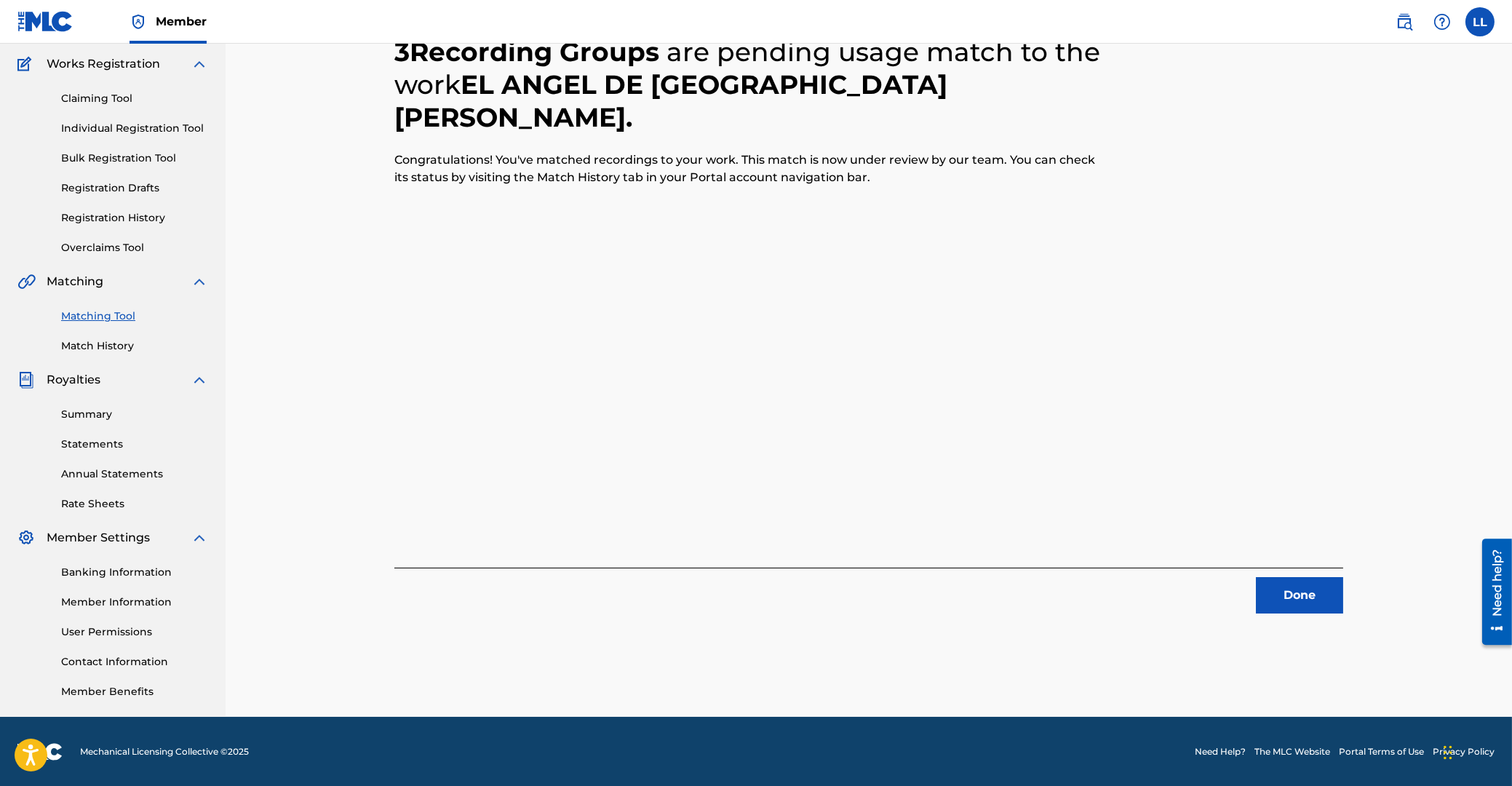
click at [1302, 592] on button "Done" at bounding box center [1299, 594] width 87 height 36
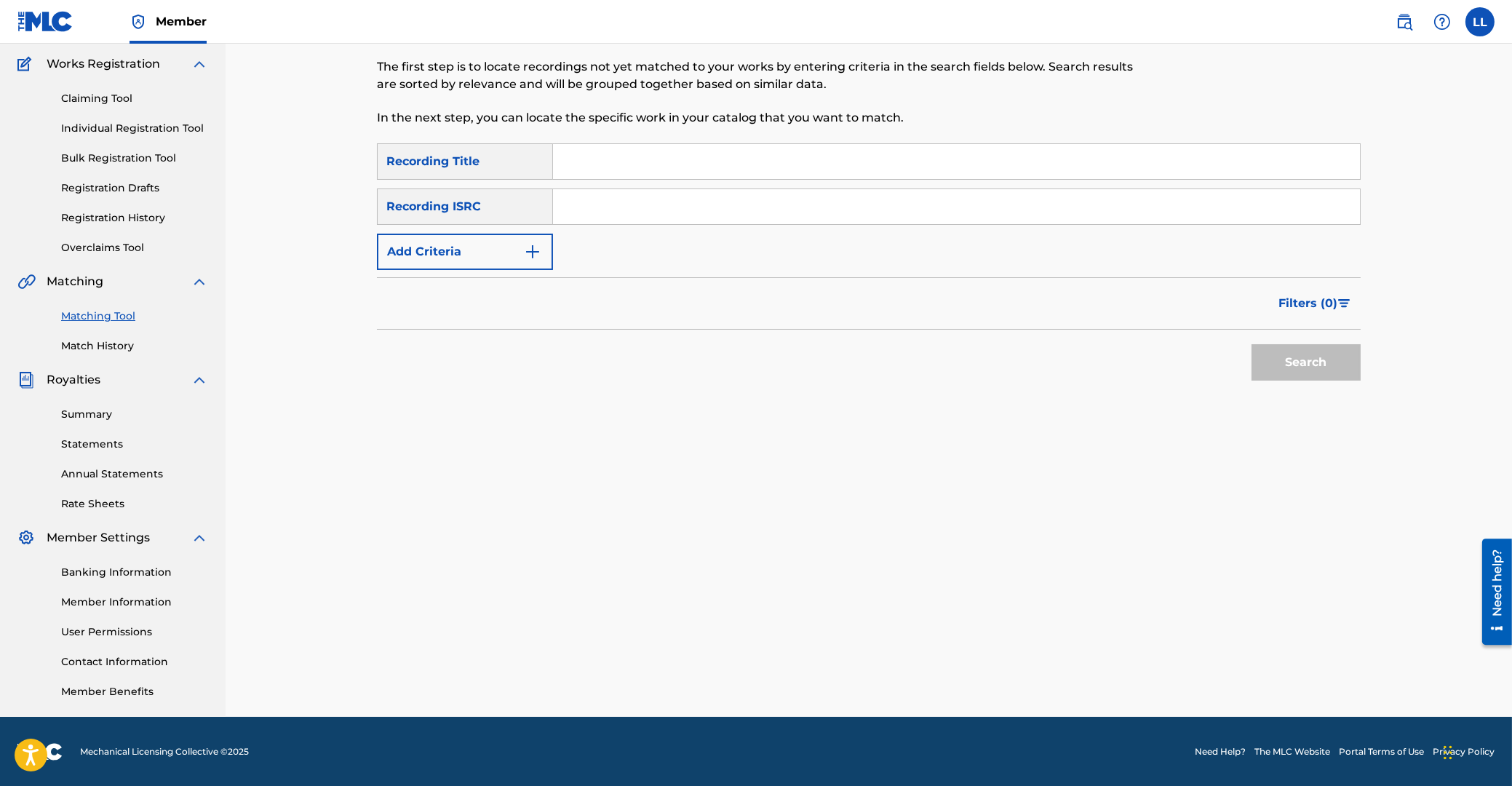
click at [647, 201] on input "Search Form" at bounding box center [956, 207] width 807 height 35
type input "ARF102200022"
click at [1338, 364] on button "Search" at bounding box center [1306, 362] width 109 height 36
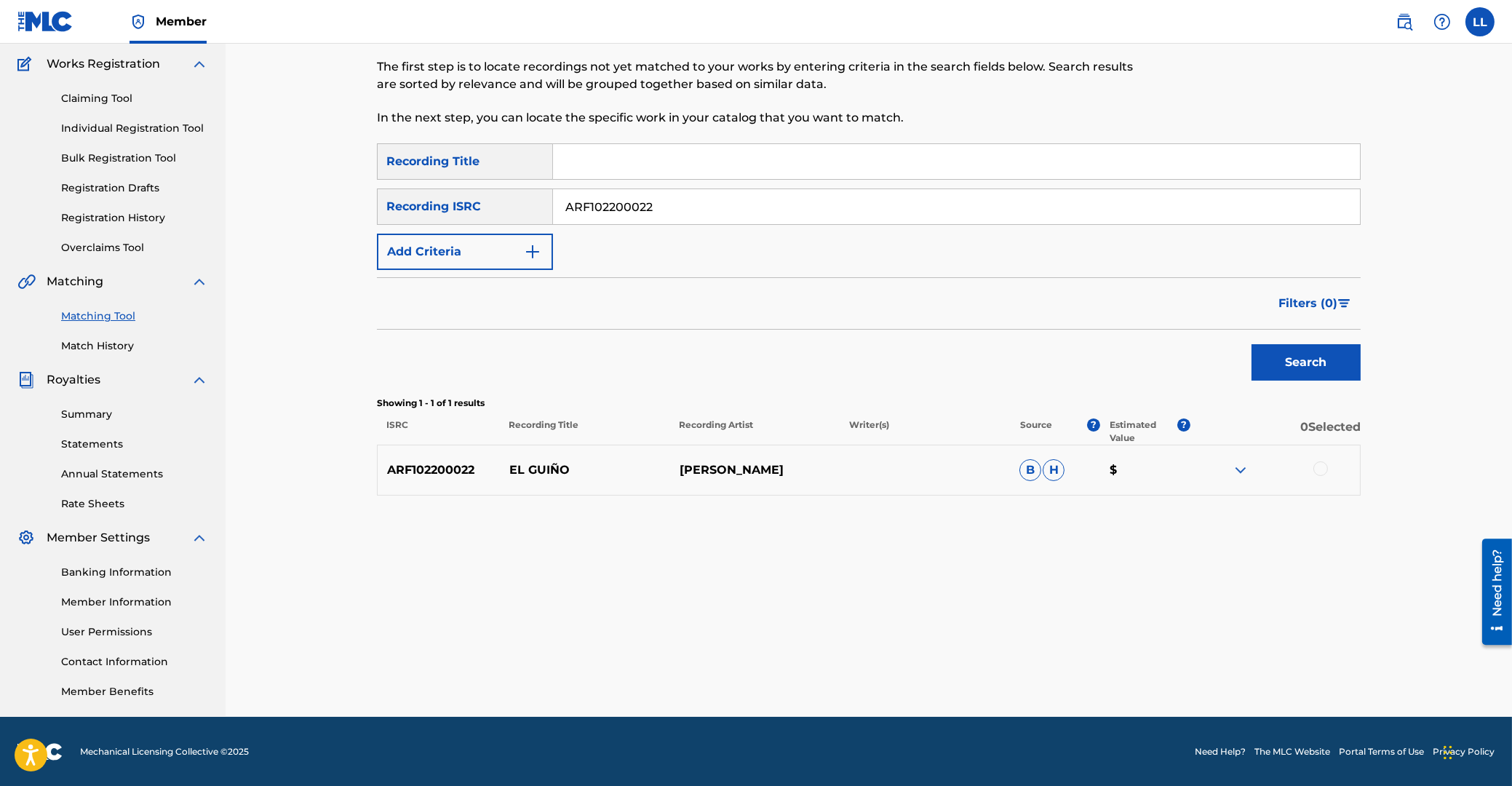
click at [1319, 467] on div at bounding box center [1320, 468] width 14 height 14
click at [996, 669] on button "Match 1 Group" at bounding box center [1023, 666] width 160 height 36
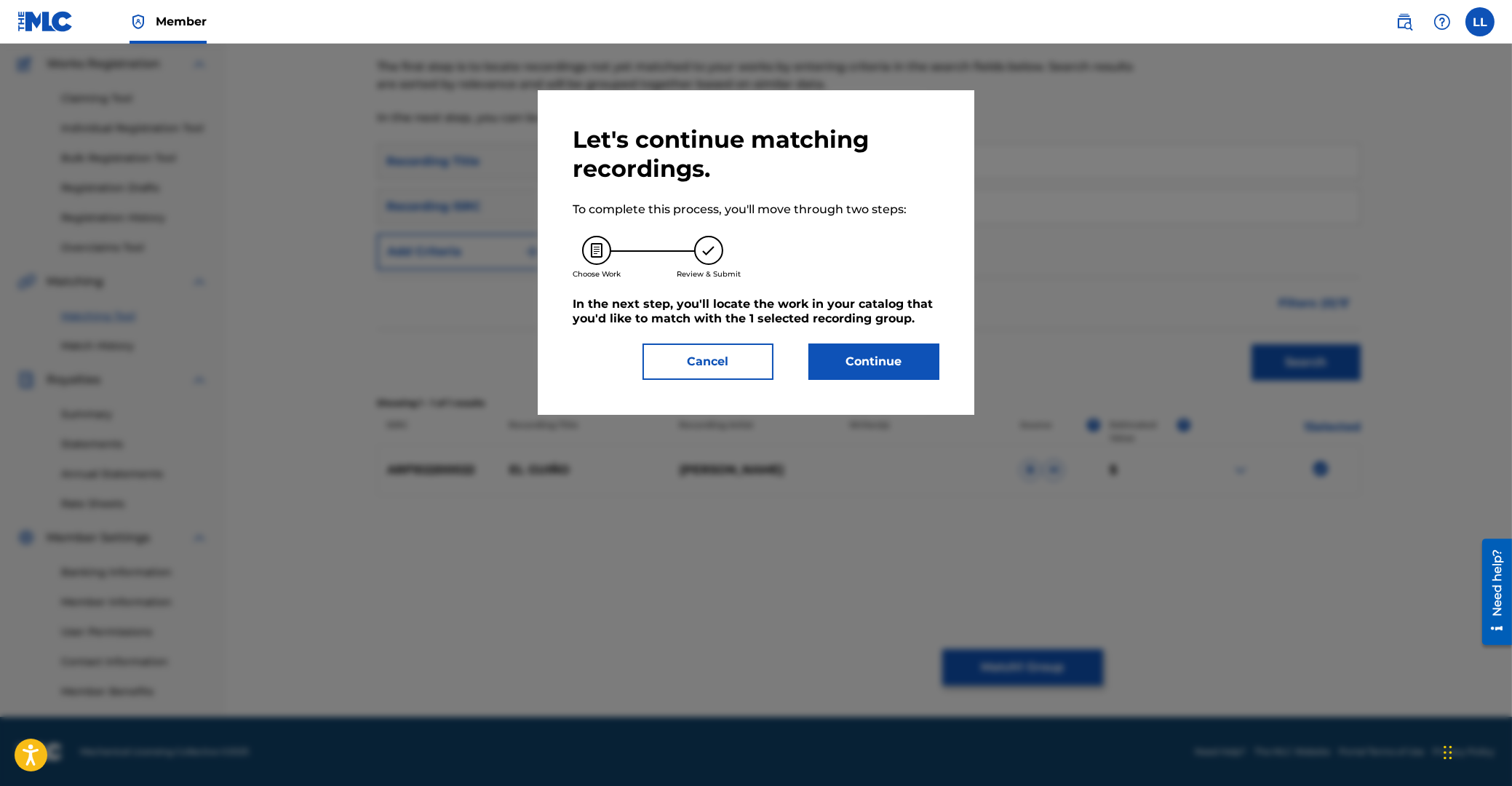
click at [878, 354] on button "Continue" at bounding box center [874, 361] width 131 height 36
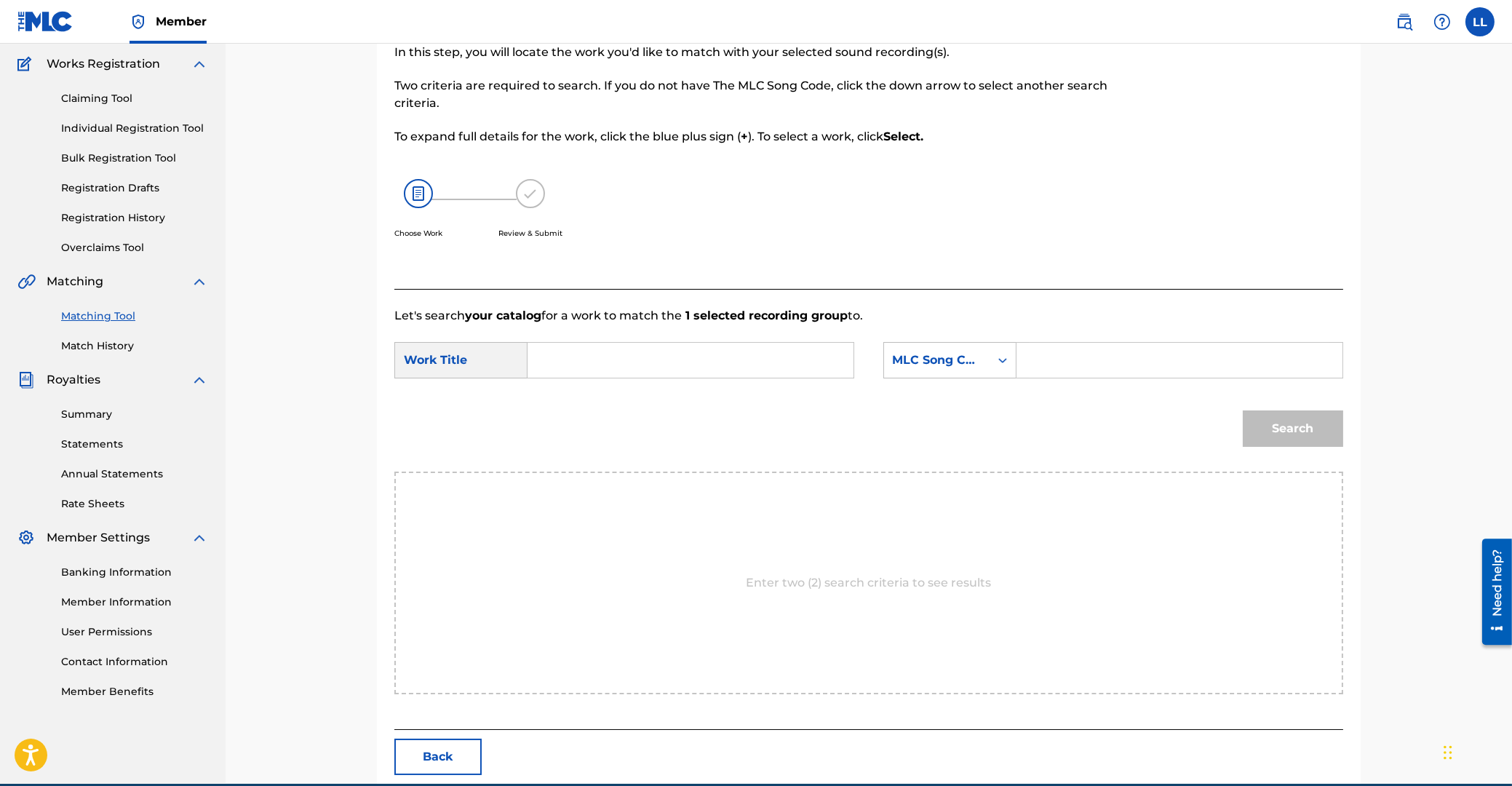
click at [707, 368] on input "Search Form" at bounding box center [691, 360] width 302 height 35
type input "el"
type input "EA59P4"
click at [1242, 411] on button "Search" at bounding box center [1292, 428] width 100 height 36
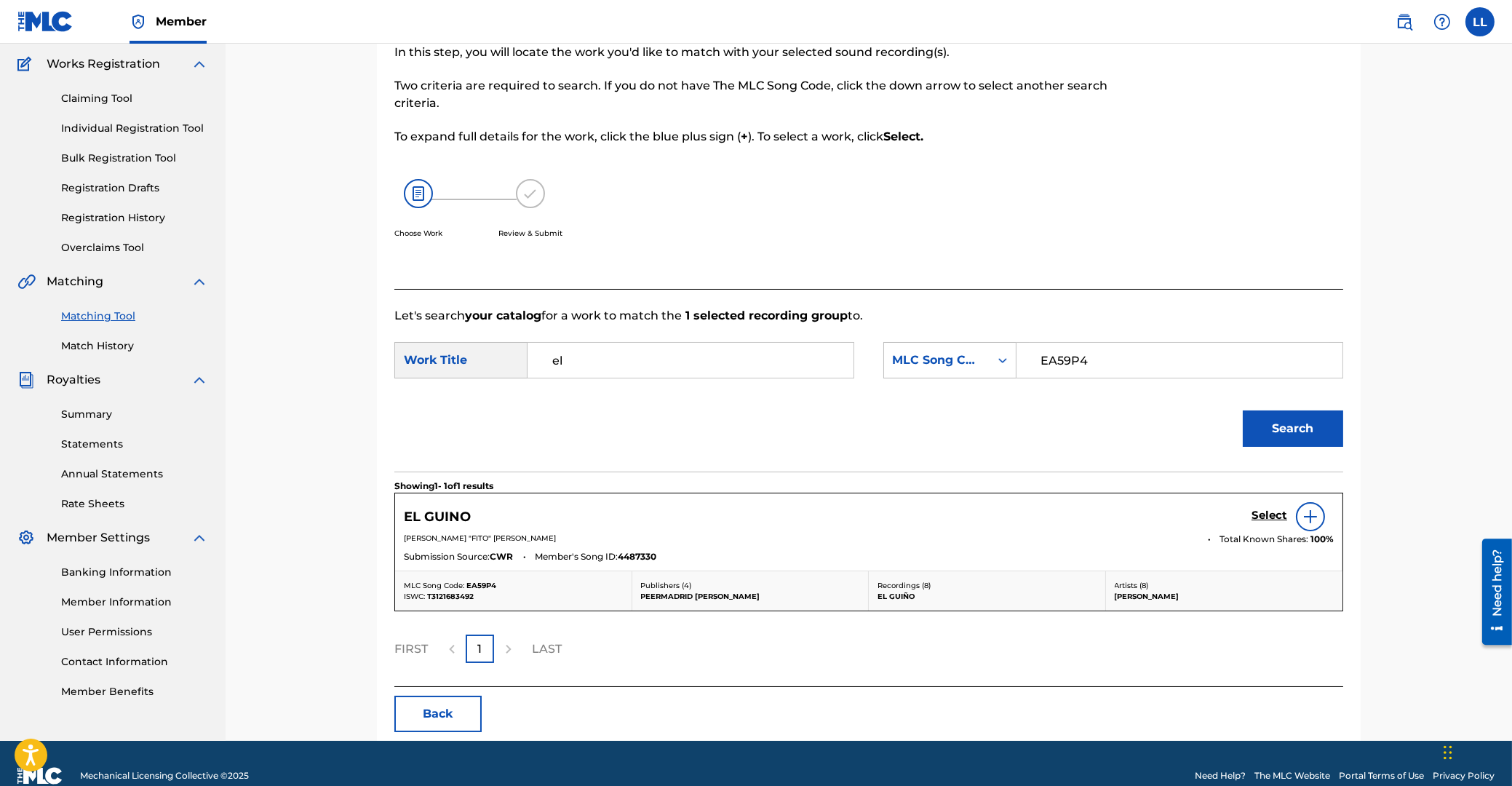
click at [1262, 513] on h5 "Select" at bounding box center [1269, 515] width 35 height 14
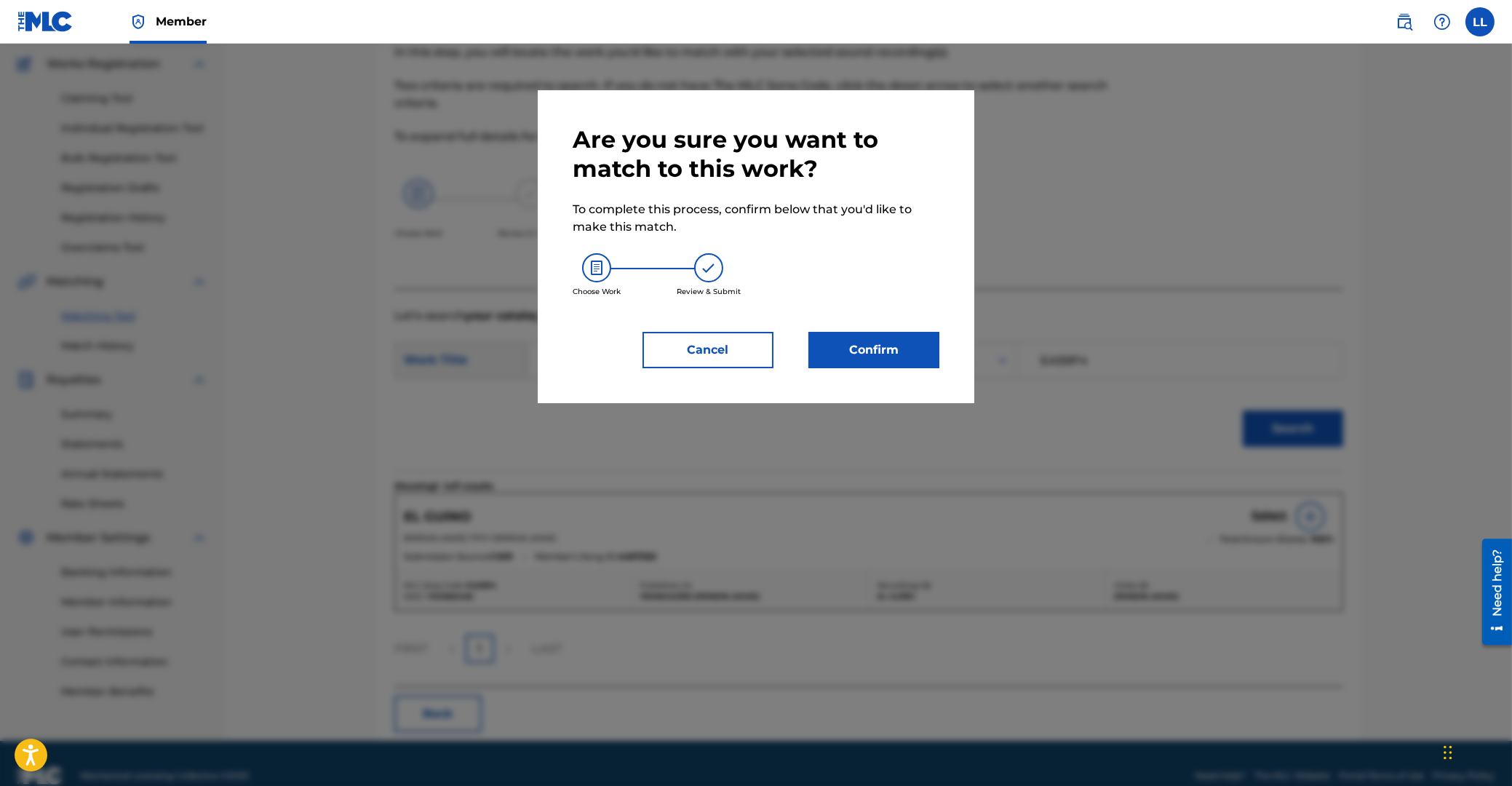
click at [880, 350] on button "Confirm" at bounding box center [874, 350] width 131 height 36
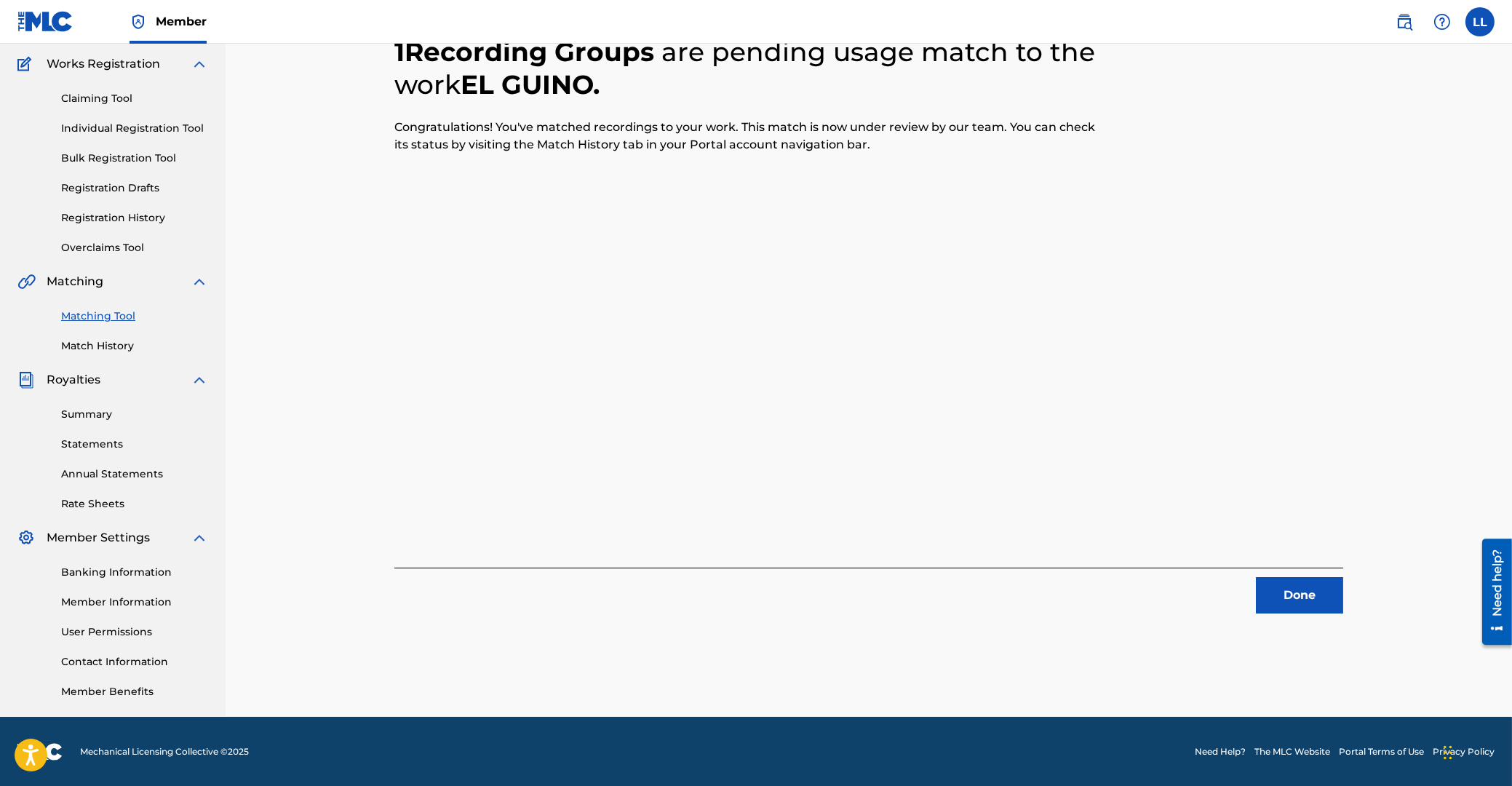
click at [1316, 602] on button "Done" at bounding box center [1299, 594] width 87 height 36
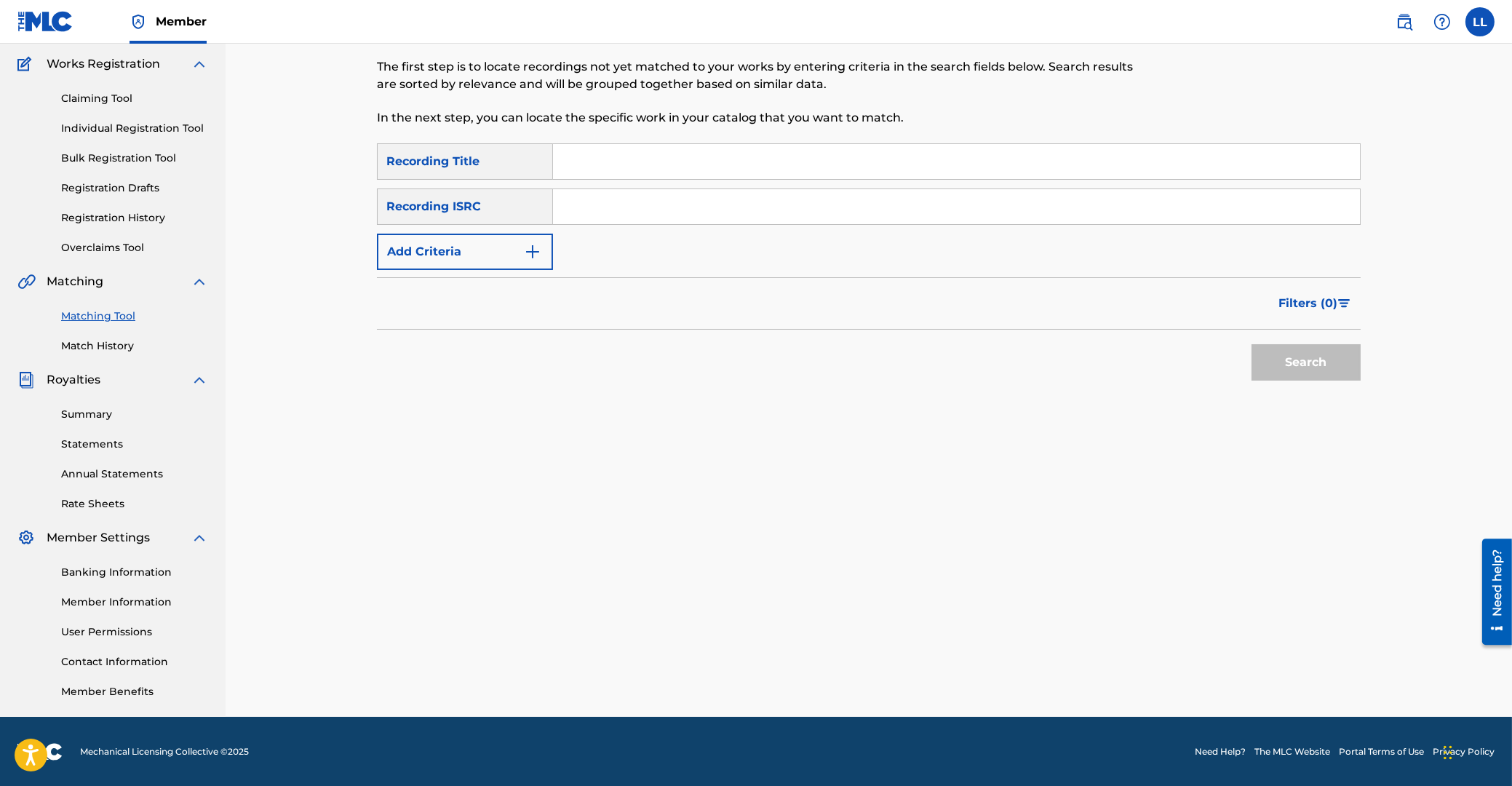
click at [667, 210] on input "Search Form" at bounding box center [956, 207] width 807 height 35
type input "ARF102300047"
click at [1313, 371] on button "Search" at bounding box center [1306, 362] width 109 height 36
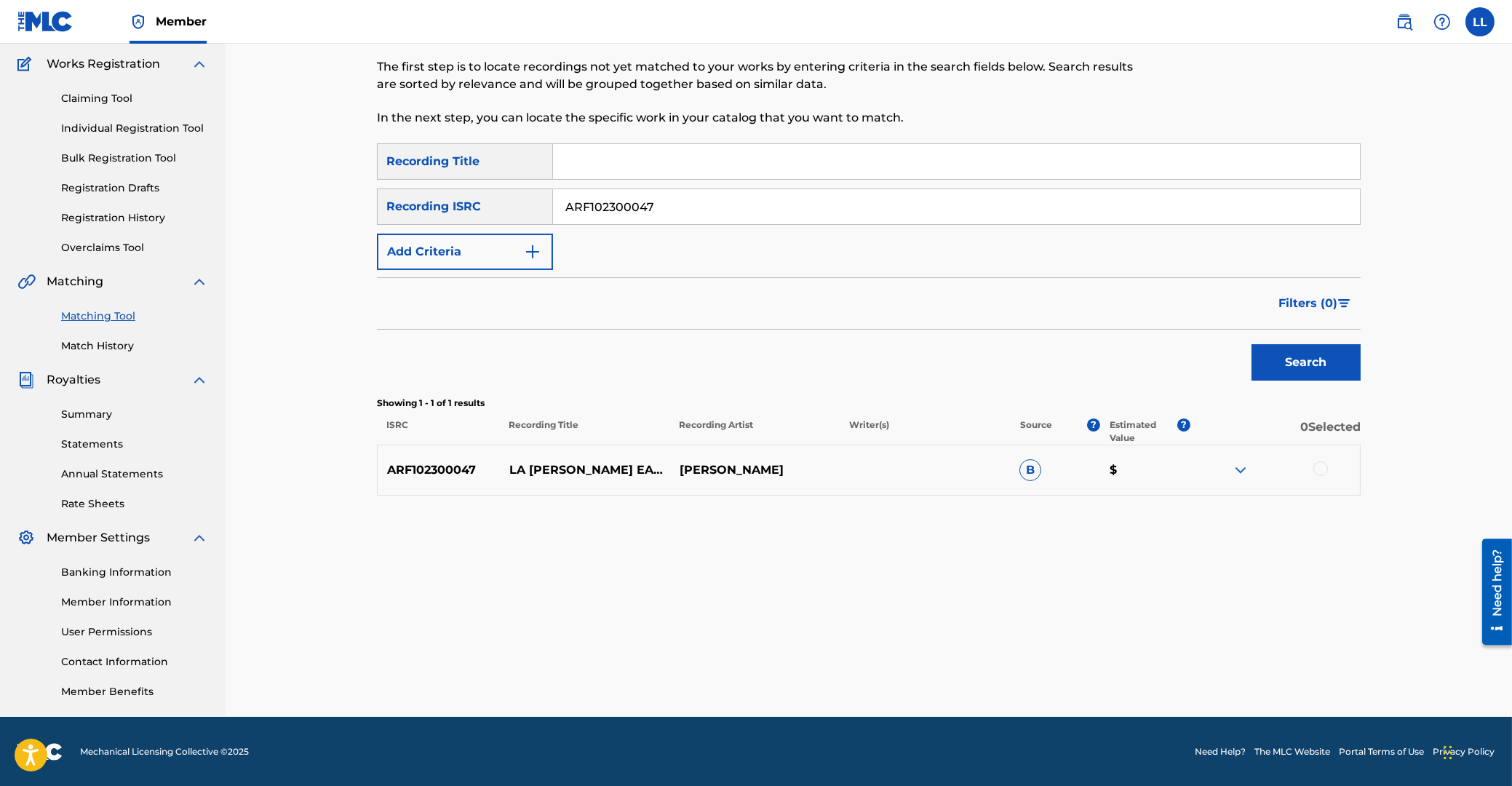
click at [1318, 466] on div at bounding box center [1320, 468] width 14 height 14
click at [1039, 669] on button "Match 1 Group" at bounding box center [1023, 666] width 160 height 36
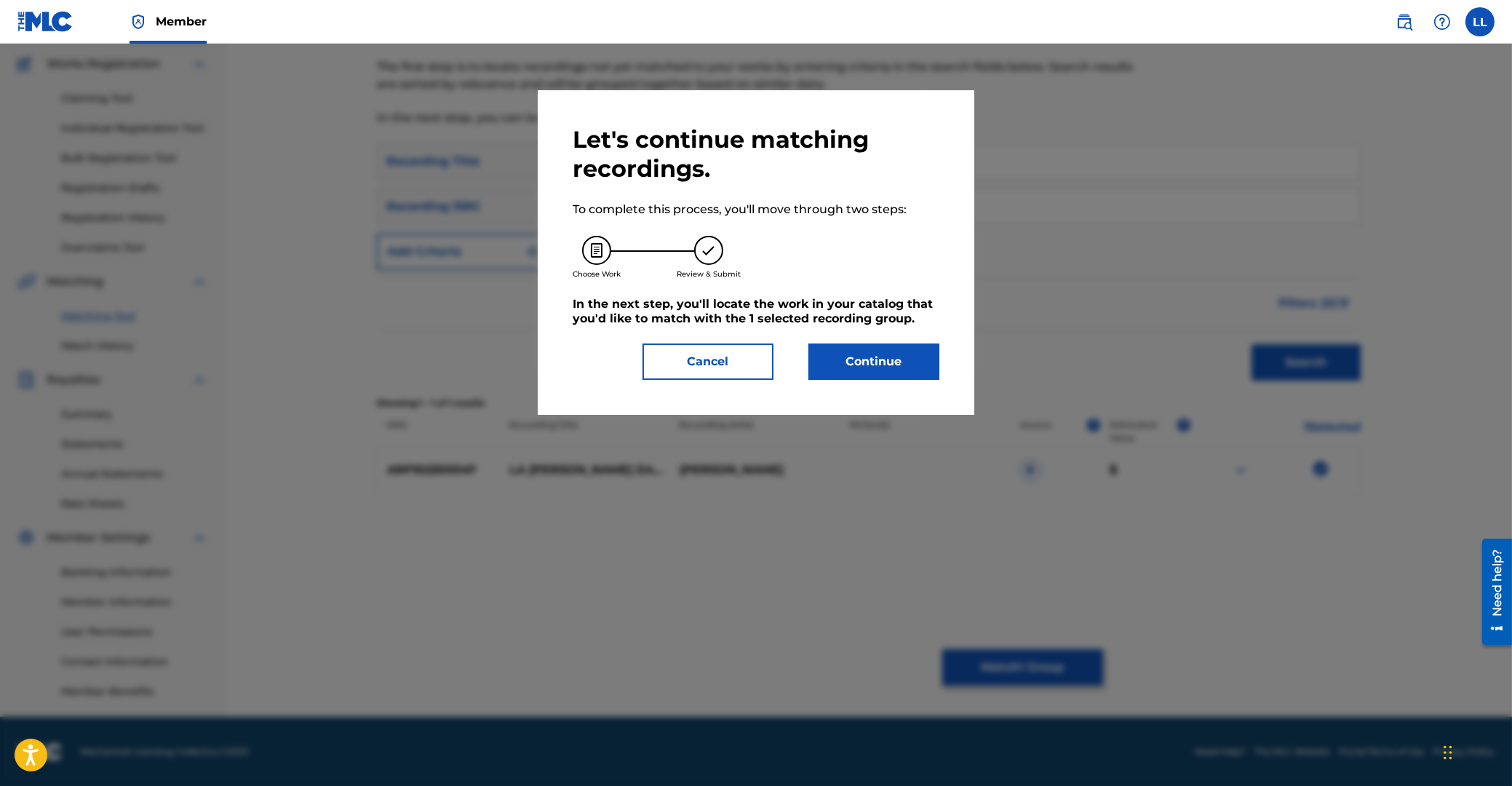
click at [861, 357] on button "Continue" at bounding box center [874, 361] width 131 height 36
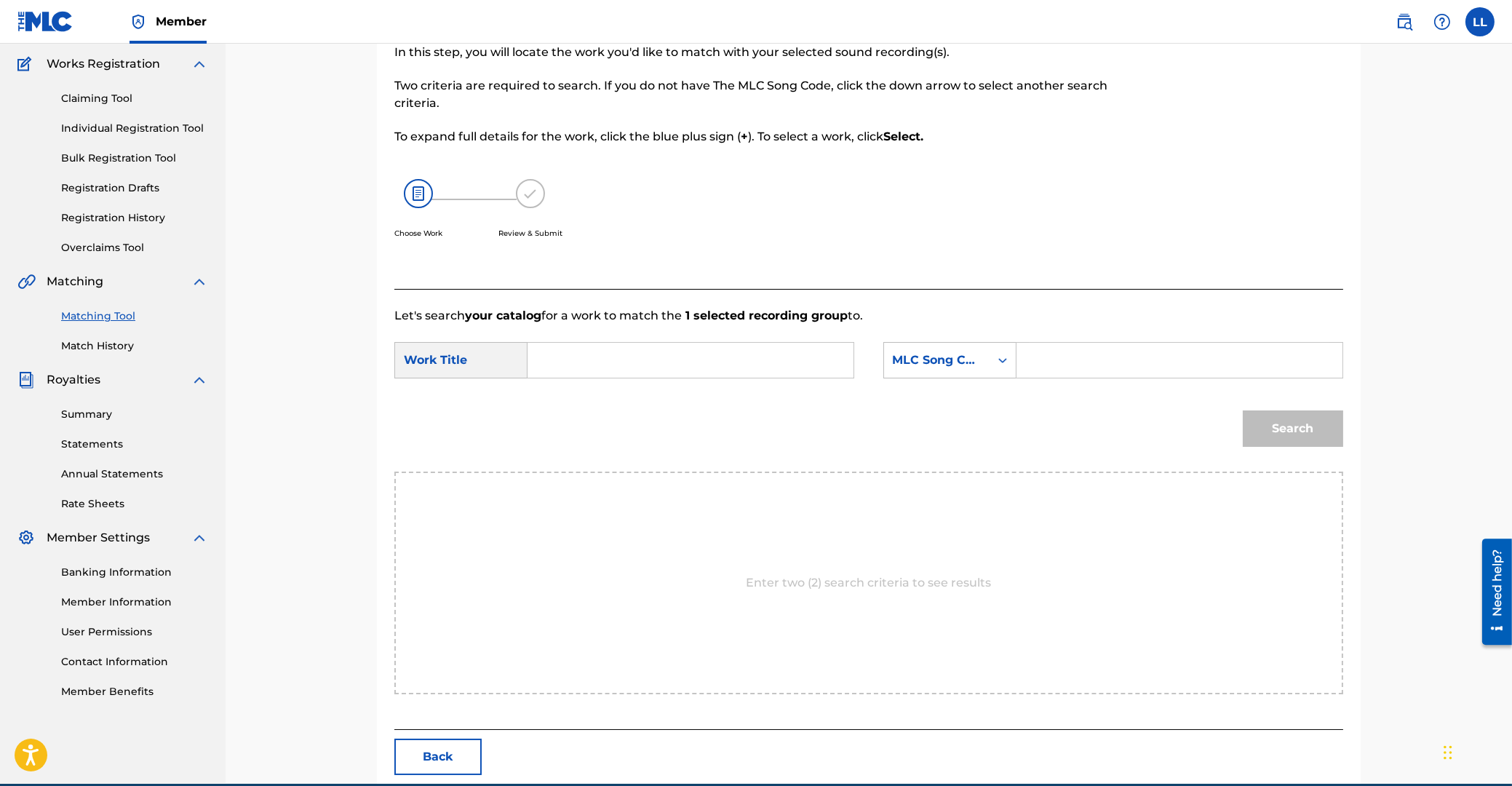
click at [738, 363] on input "Search Form" at bounding box center [691, 360] width 302 height 35
type input "la"
type input "LVB8F2"
click at [1242, 411] on button "Search" at bounding box center [1292, 428] width 100 height 36
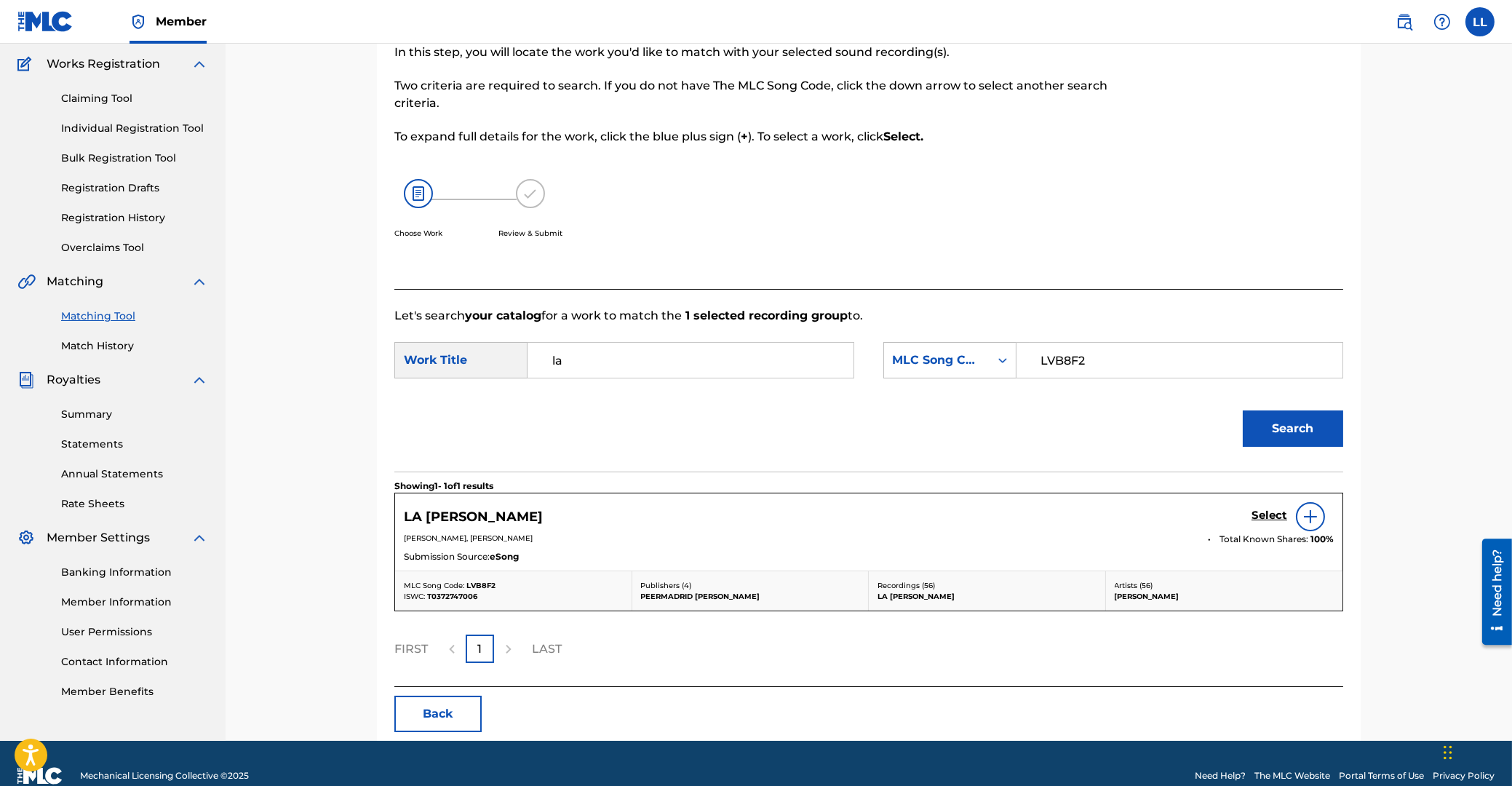
click at [1265, 513] on h5 "Select" at bounding box center [1269, 515] width 35 height 14
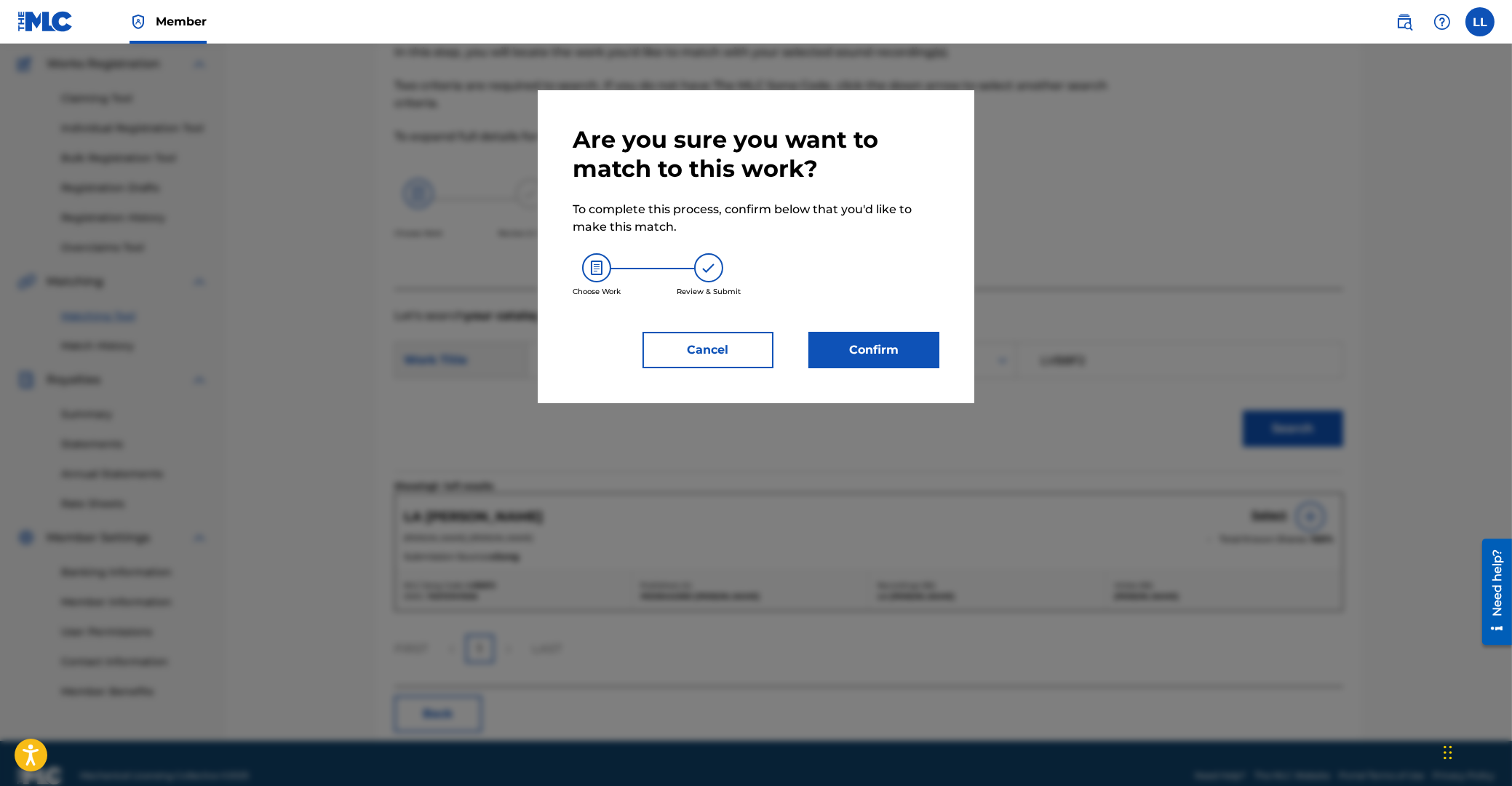
click at [876, 348] on button "Confirm" at bounding box center [874, 350] width 131 height 36
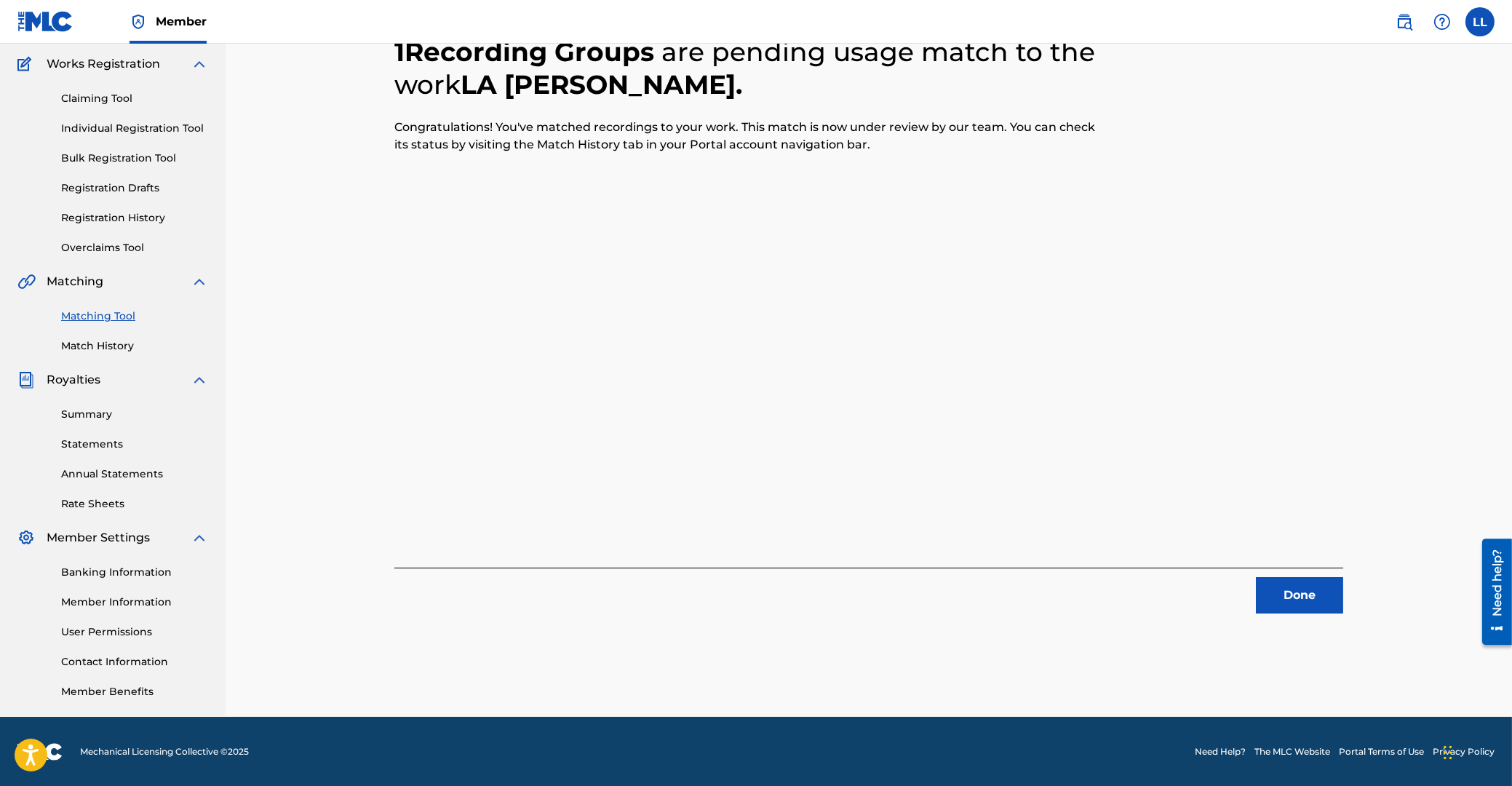
click at [1301, 592] on button "Done" at bounding box center [1299, 594] width 87 height 36
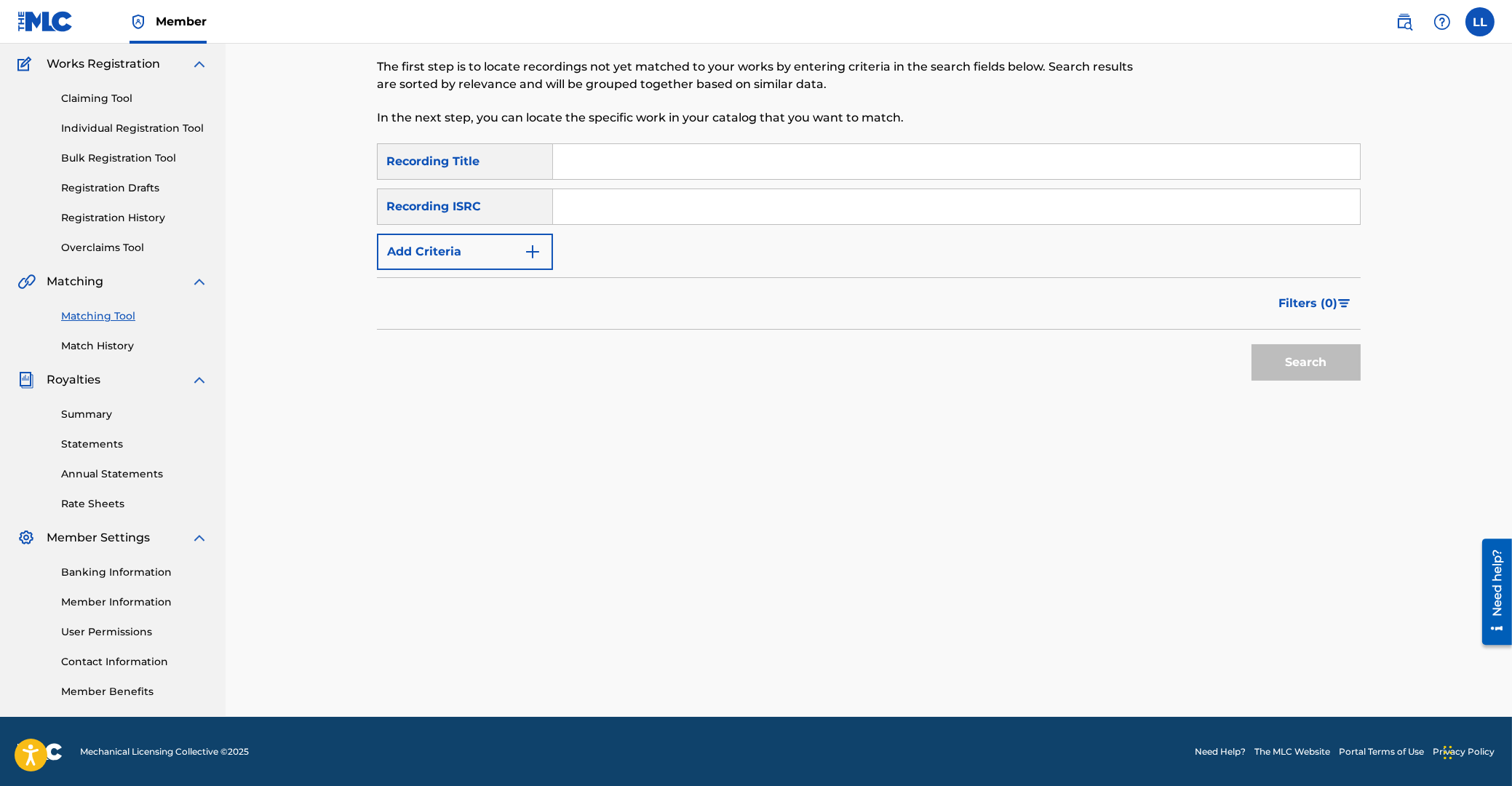
click at [754, 210] on input "Search Form" at bounding box center [956, 207] width 807 height 35
type input "ARF102300049"
click at [1329, 357] on button "Search" at bounding box center [1306, 362] width 109 height 36
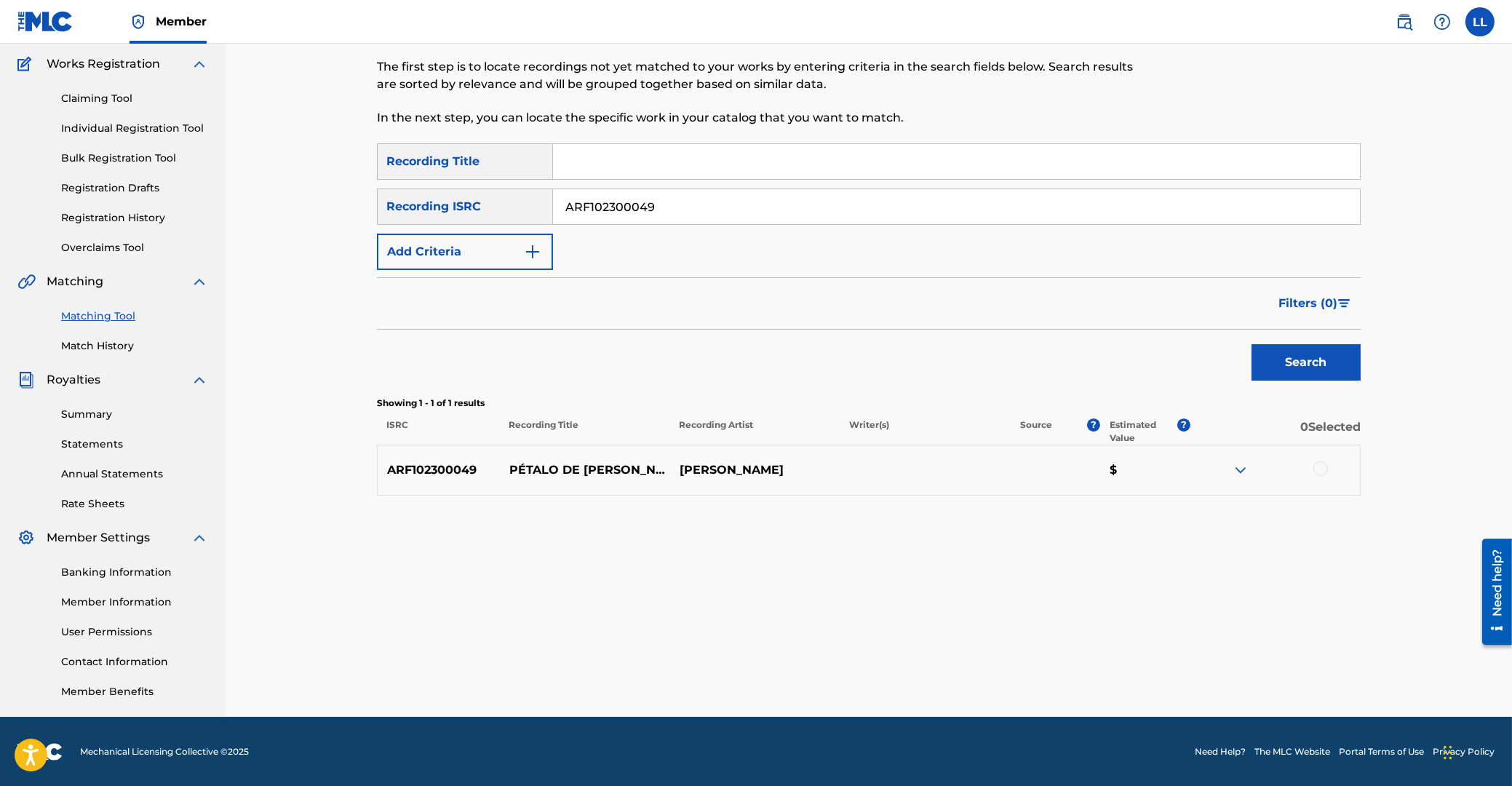
click at [1323, 466] on div at bounding box center [1320, 468] width 14 height 14
click at [1016, 662] on button "Match 1 Group" at bounding box center [1023, 666] width 160 height 36
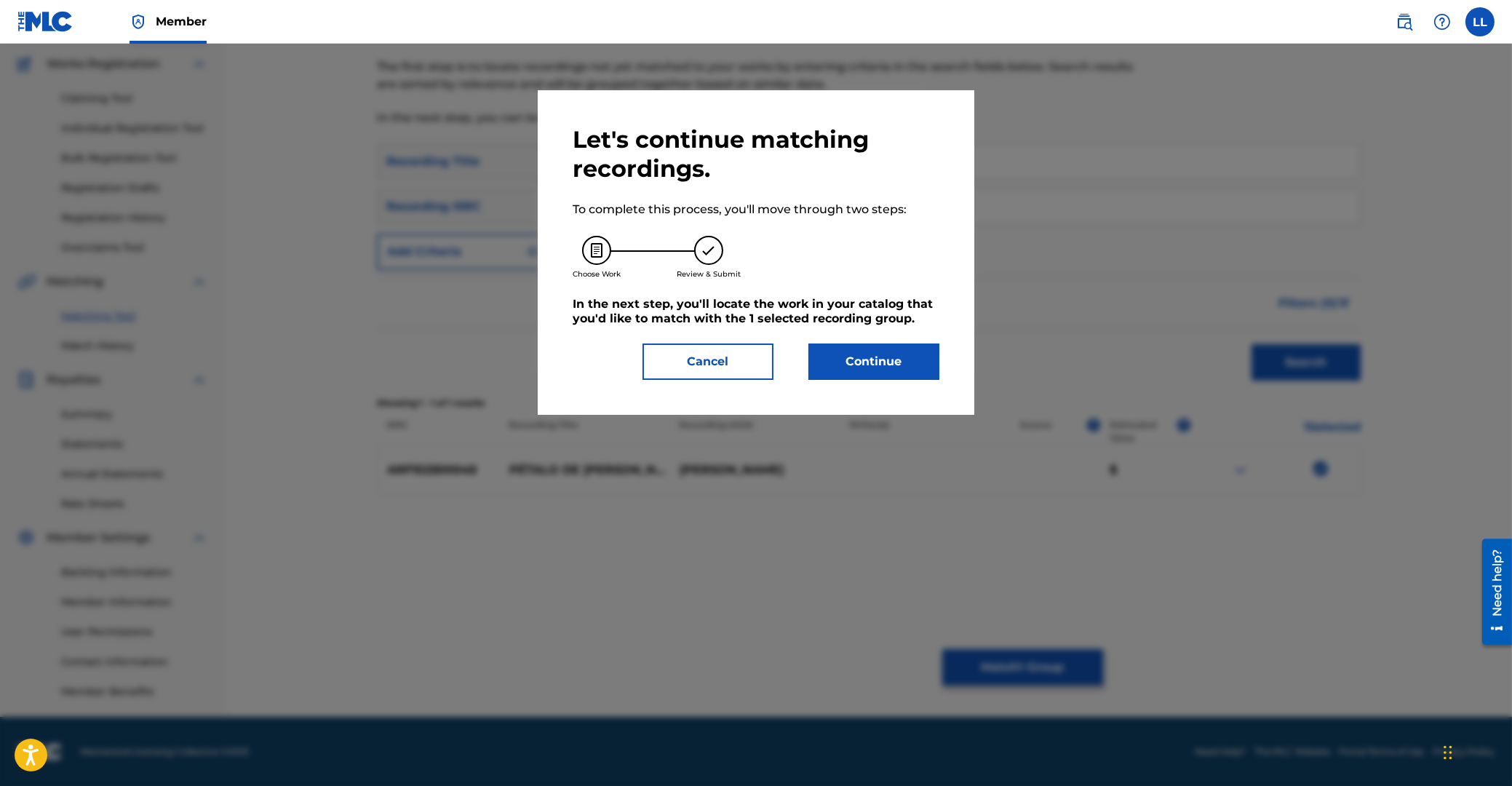
click at [897, 352] on button "Continue" at bounding box center [874, 361] width 131 height 36
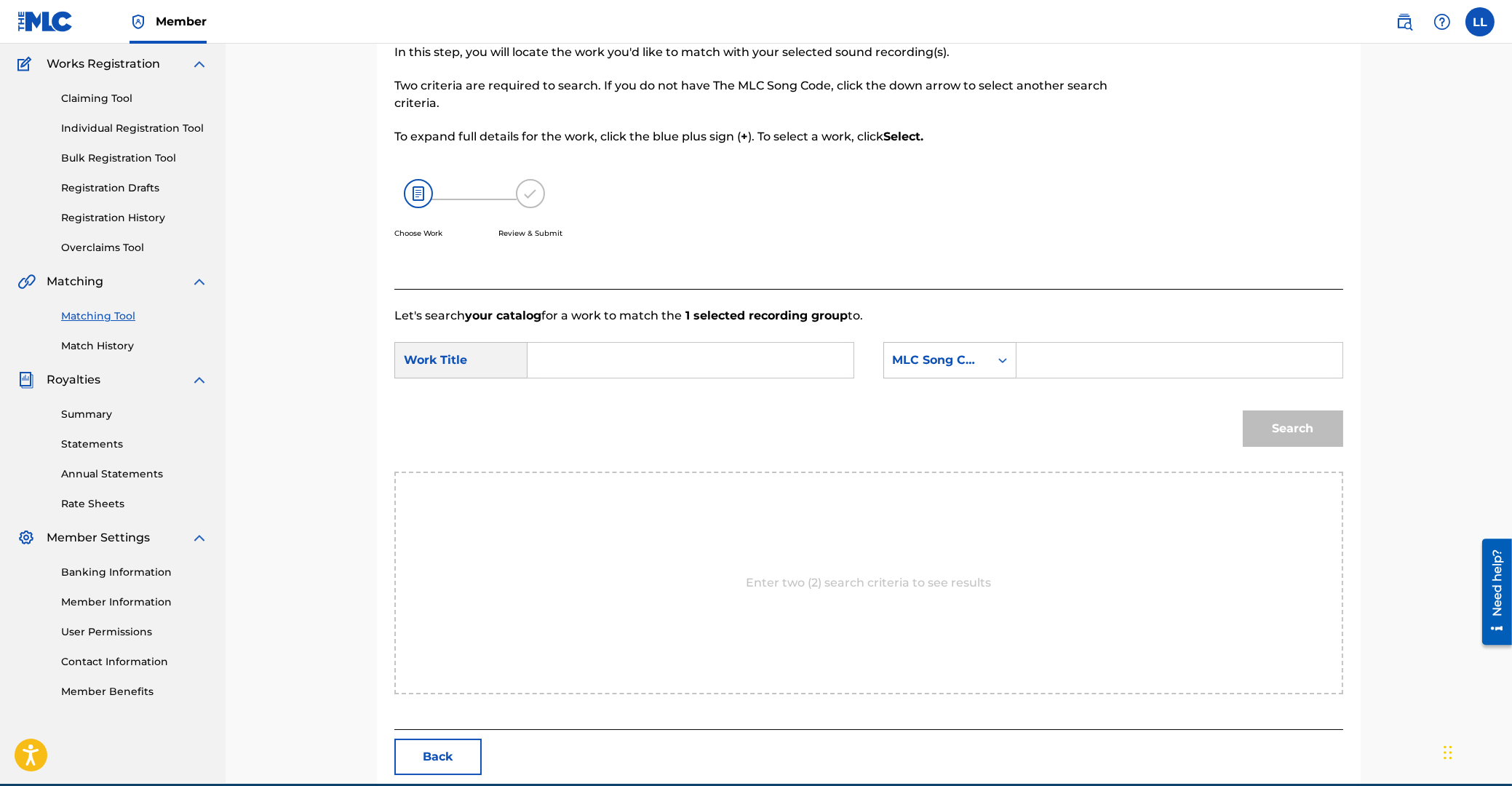
drag, startPoint x: 736, startPoint y: 367, endPoint x: 748, endPoint y: 357, distance: 15.6
click at [737, 367] on input "Search Form" at bounding box center [691, 360] width 302 height 35
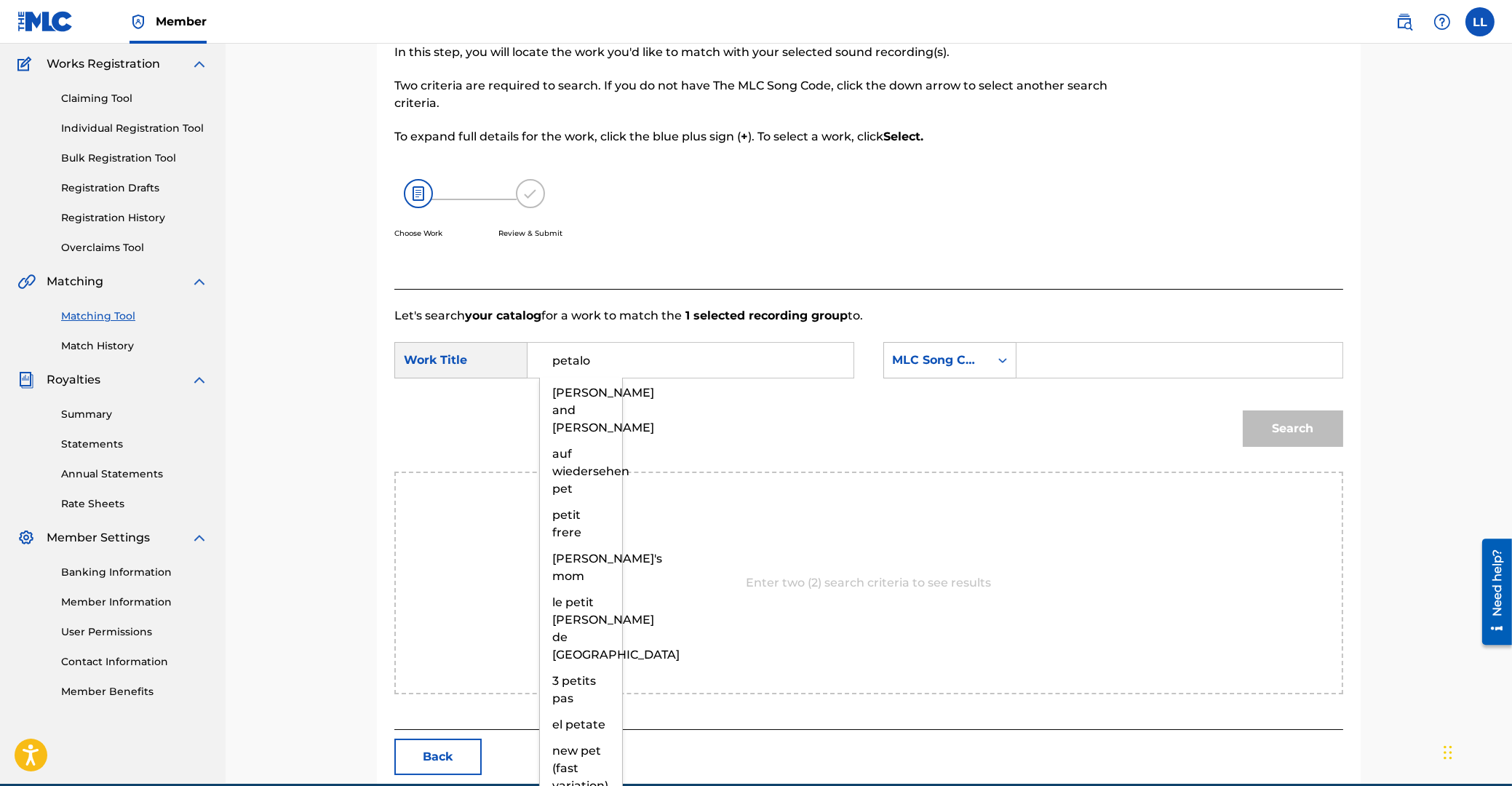
type input "petalo"
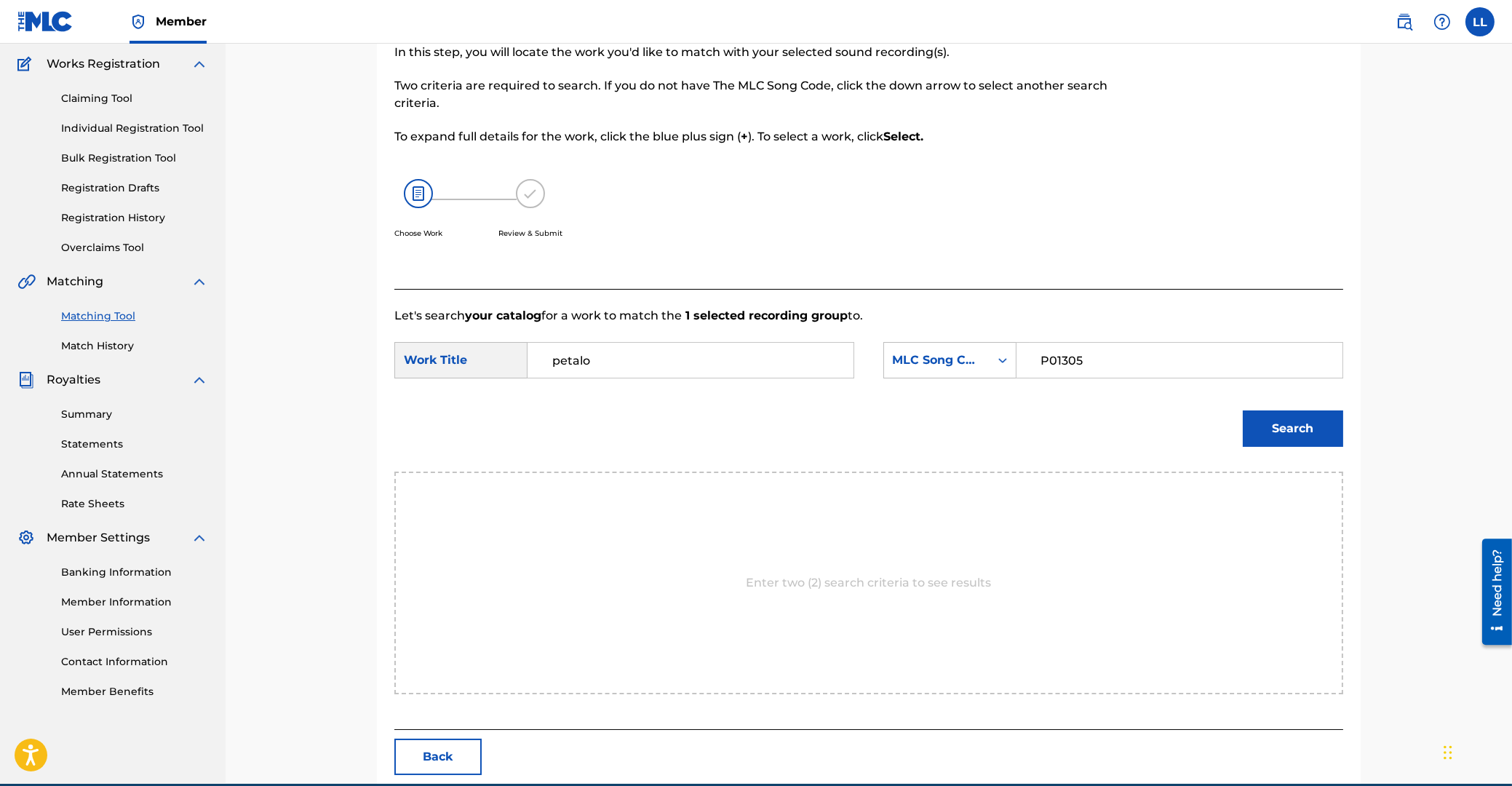
type input "P01305"
click at [1242, 411] on button "Search" at bounding box center [1292, 428] width 100 height 36
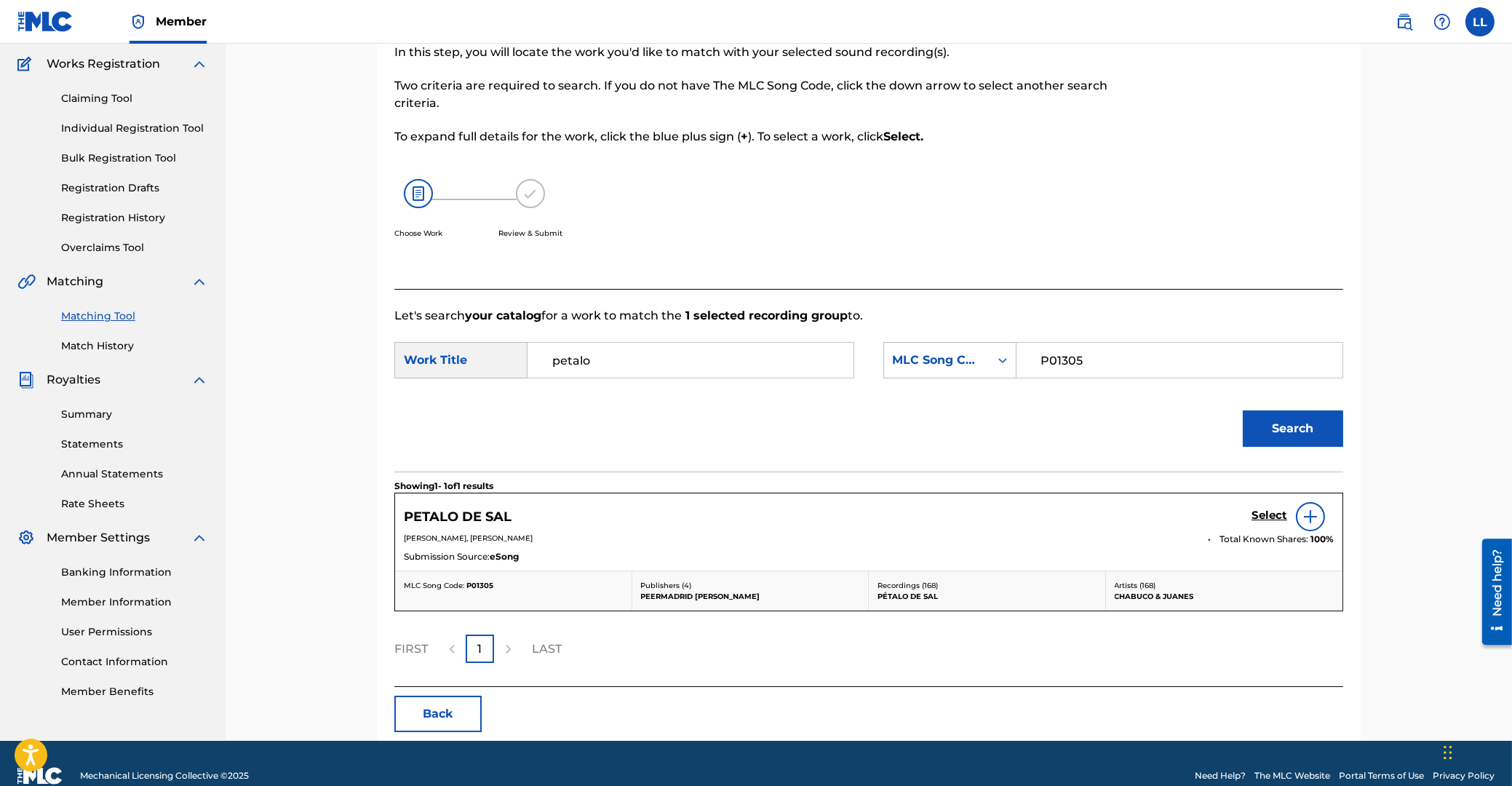
click at [1268, 517] on h5 "Select" at bounding box center [1269, 515] width 35 height 14
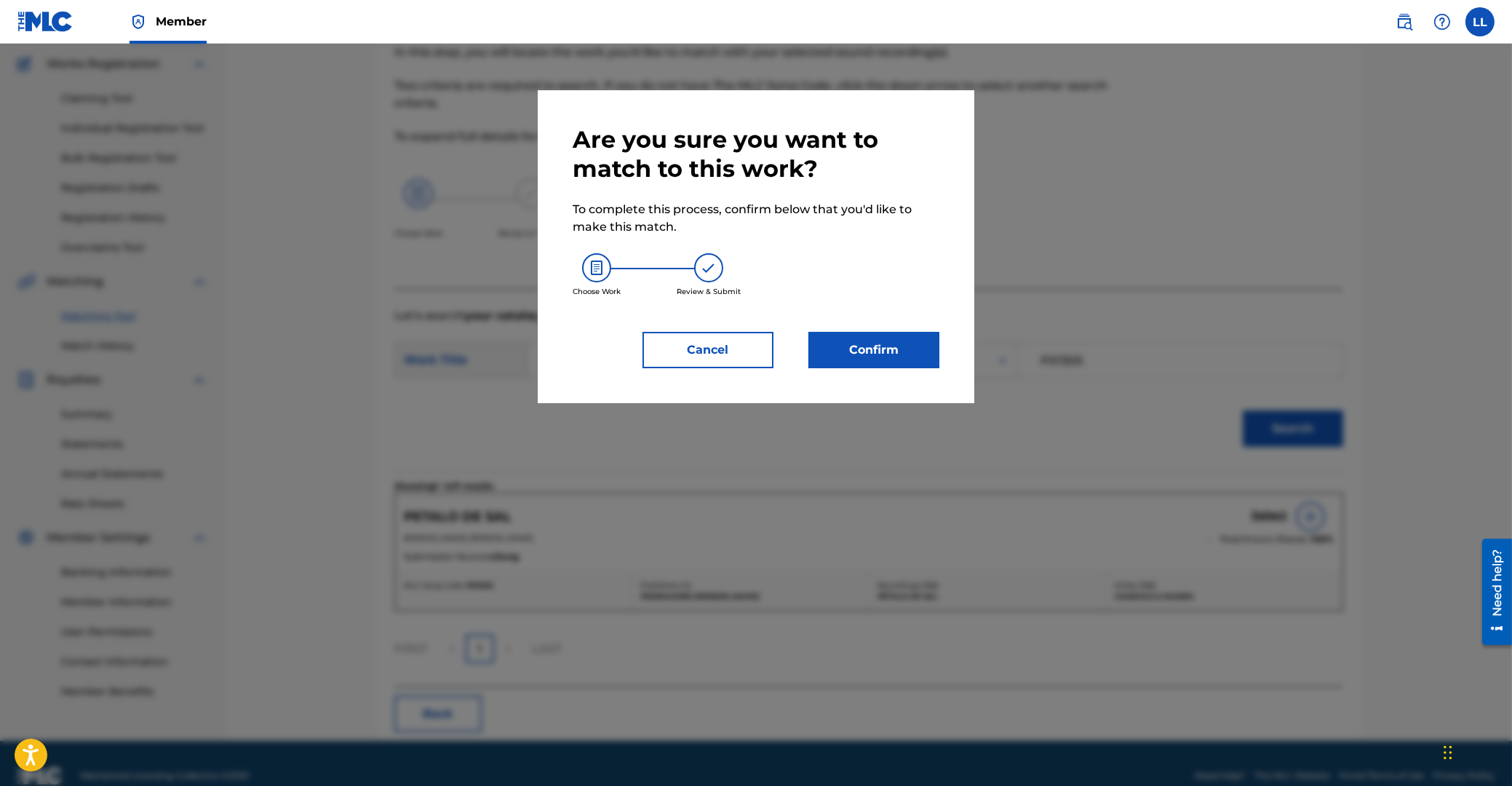
click at [897, 355] on button "Confirm" at bounding box center [874, 350] width 131 height 36
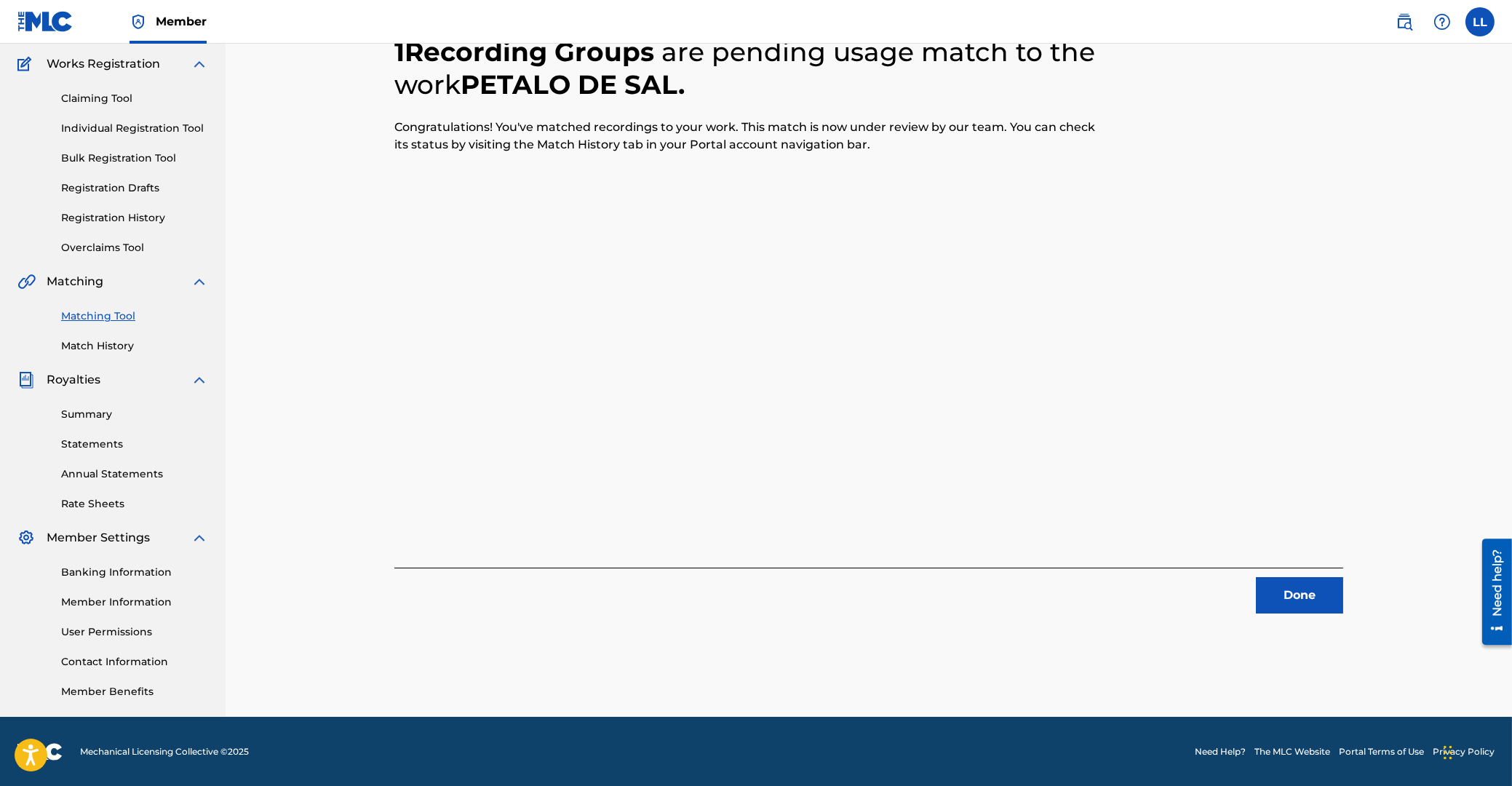
drag, startPoint x: 1293, startPoint y: 585, endPoint x: 12, endPoint y: 574, distance: 1281.0
click at [1291, 585] on button "Done" at bounding box center [1299, 594] width 87 height 36
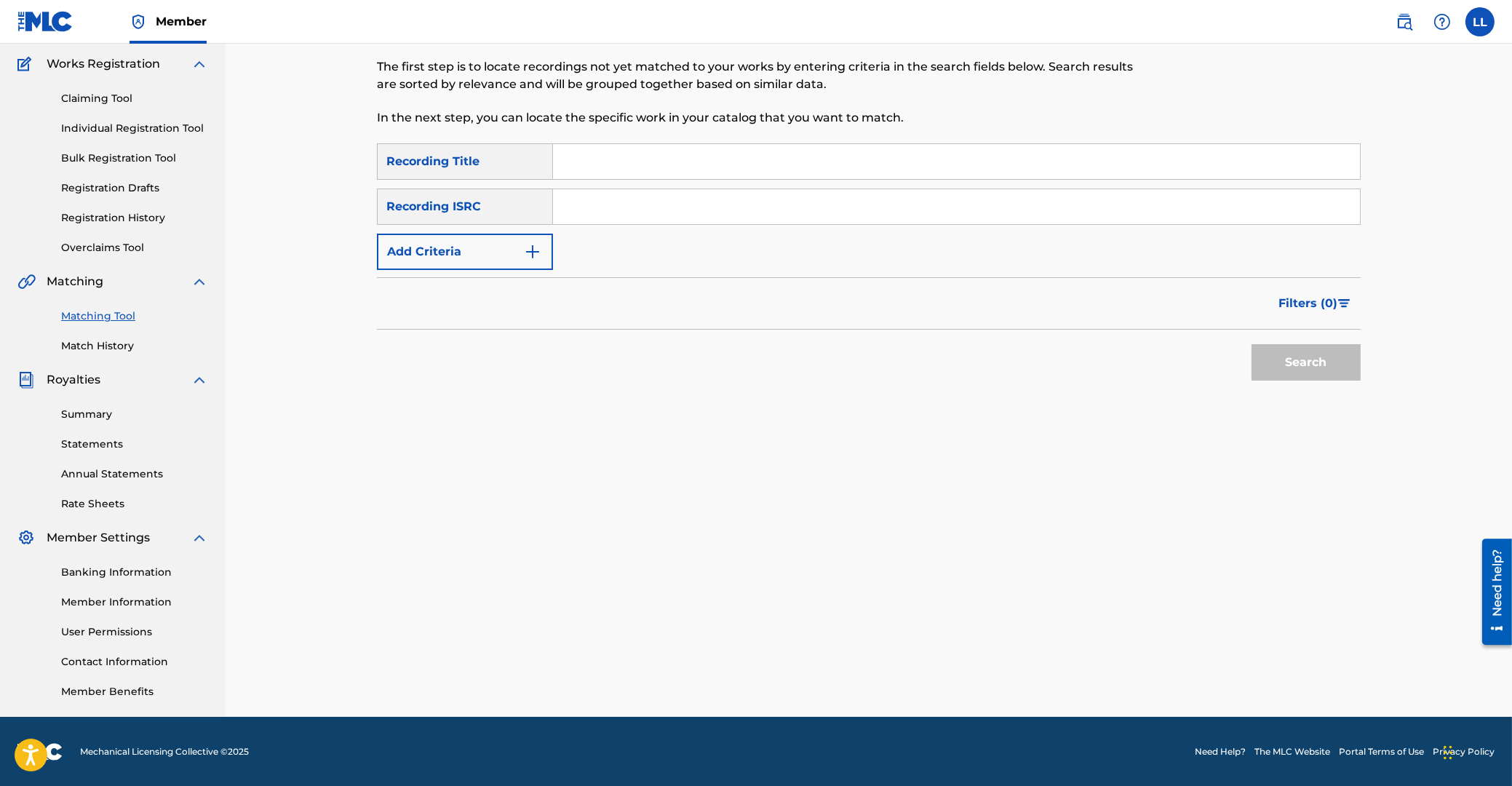
drag, startPoint x: 659, startPoint y: 196, endPoint x: 646, endPoint y: 200, distance: 13.6
click at [659, 196] on input "Search Form" at bounding box center [956, 207] width 807 height 35
type input "ARF102300050"
click at [1295, 364] on button "Search" at bounding box center [1306, 362] width 109 height 36
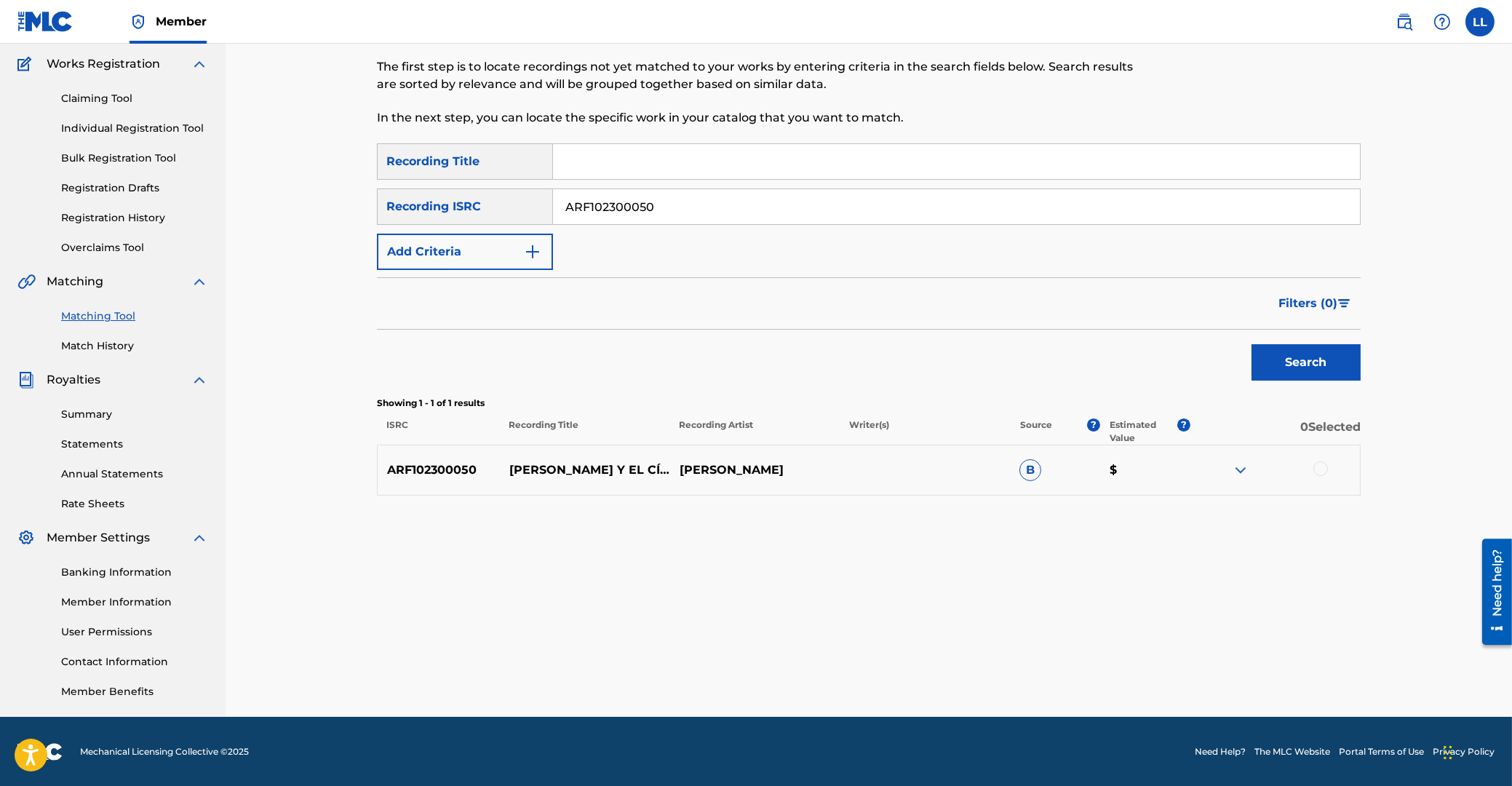
click at [1319, 468] on div at bounding box center [1320, 468] width 14 height 14
click at [1017, 661] on button "Match 1 Group" at bounding box center [1023, 666] width 160 height 36
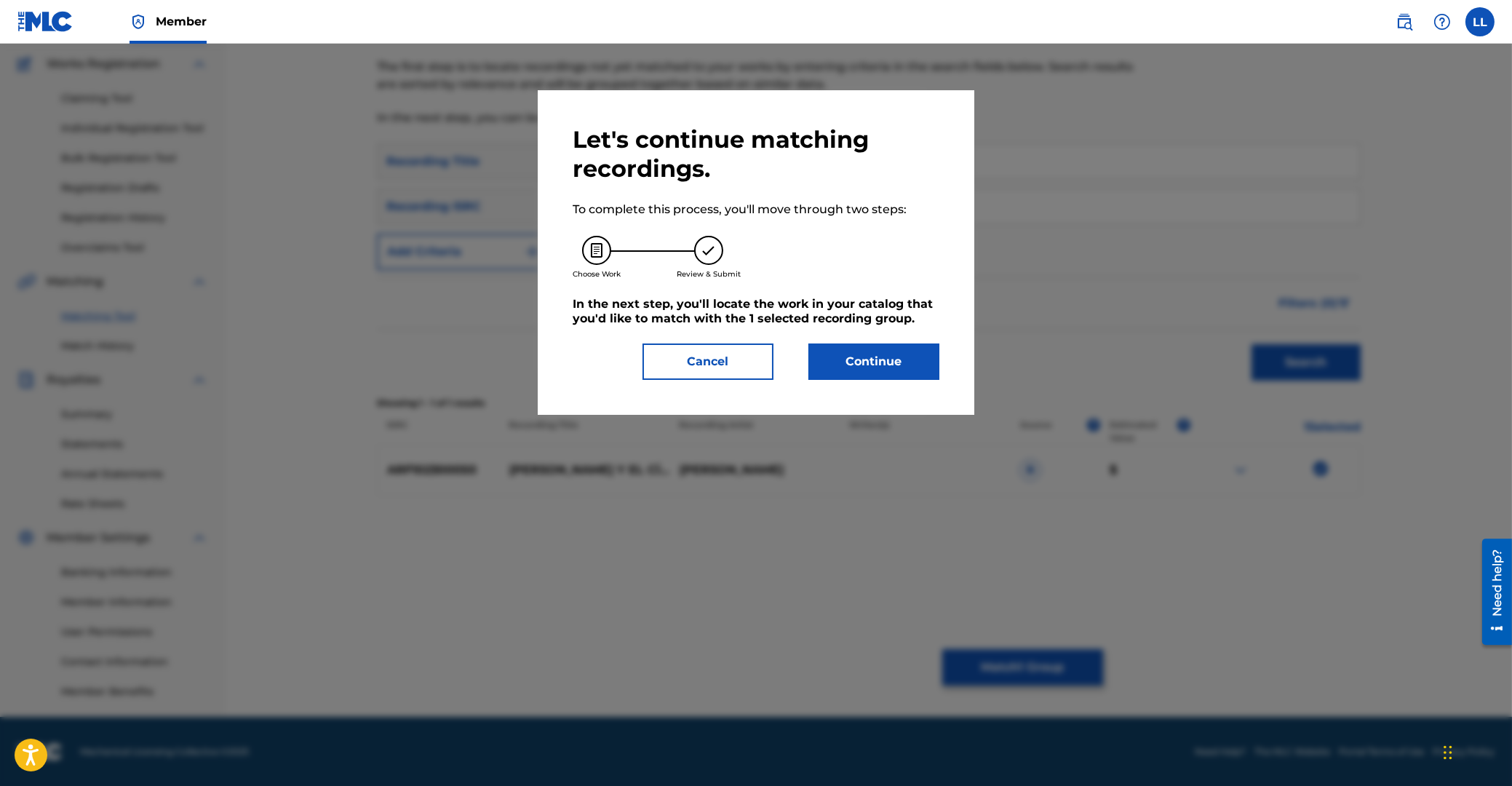
click at [889, 361] on button "Continue" at bounding box center [874, 361] width 131 height 36
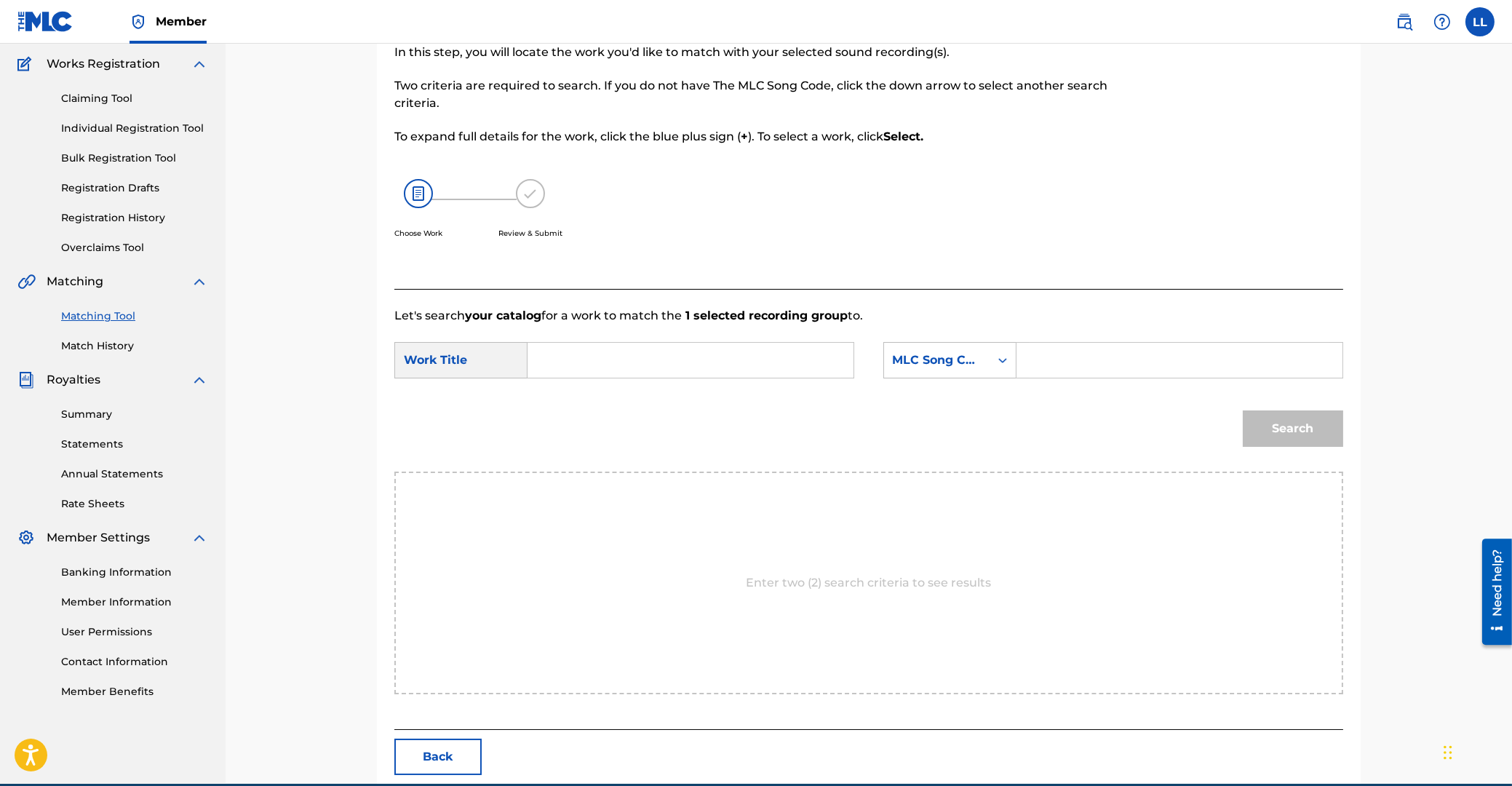
click at [617, 355] on input "Search Form" at bounding box center [691, 360] width 302 height 35
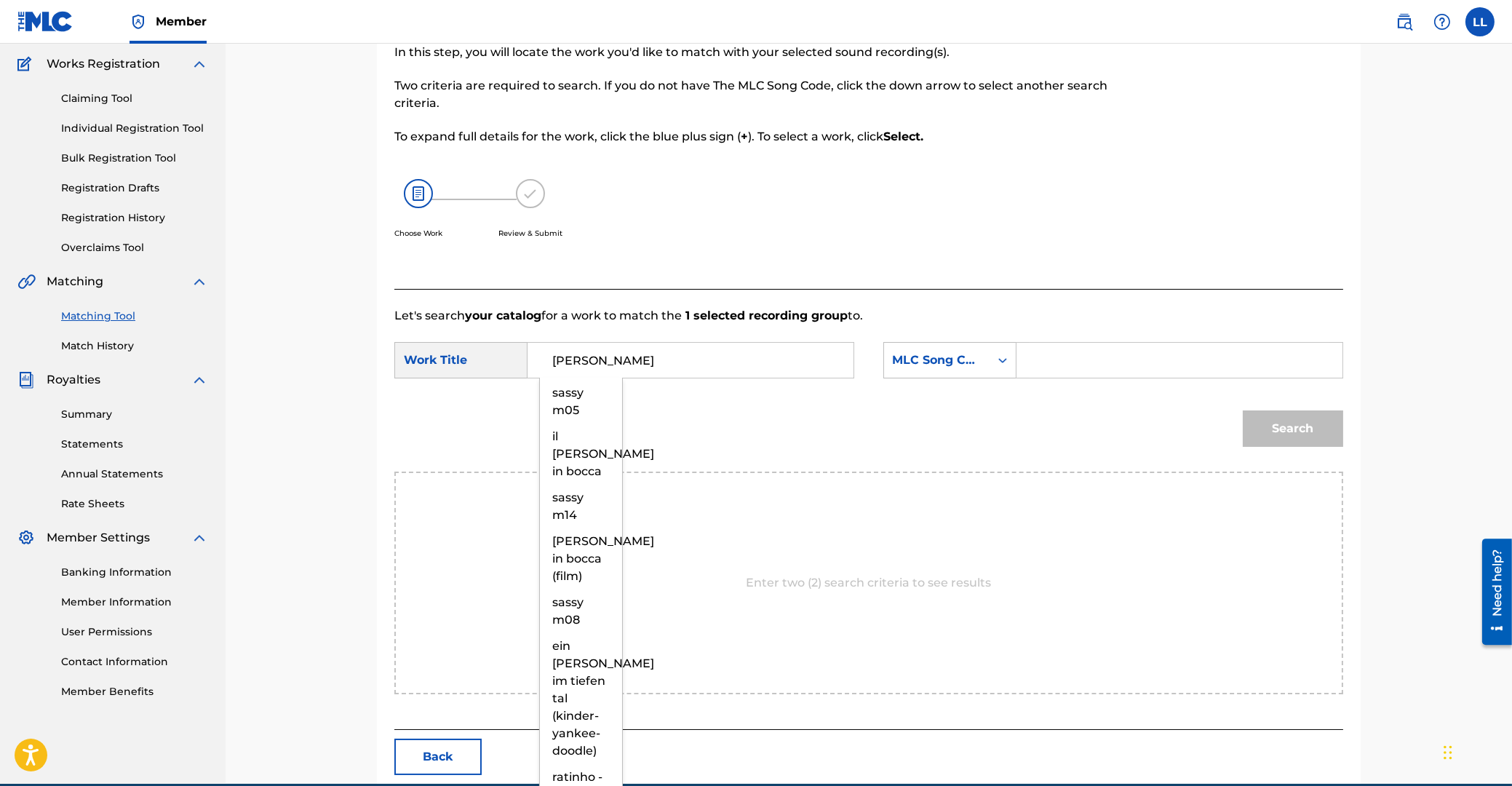
type input "[PERSON_NAME]"
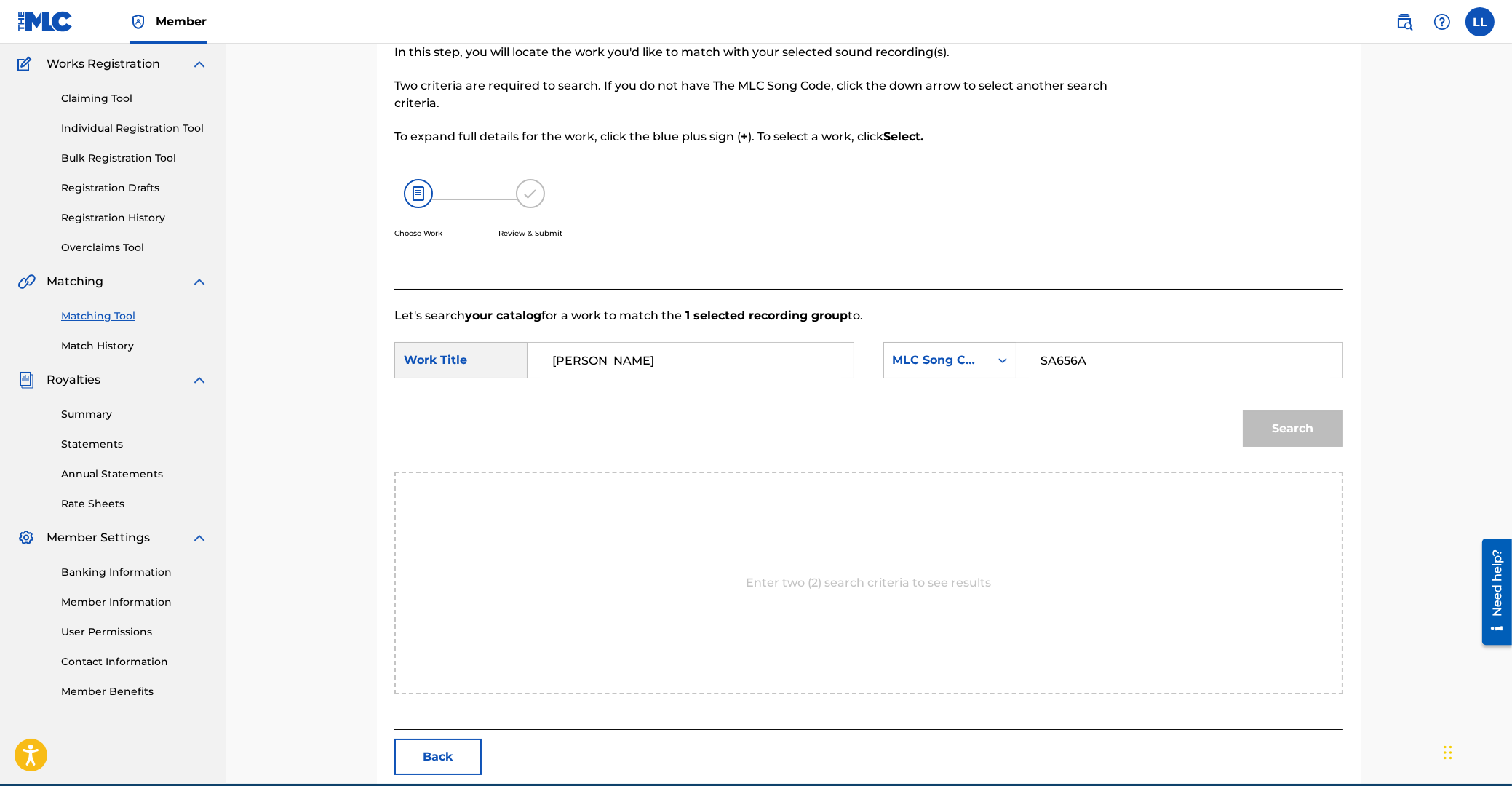
type input "SA656A"
click at [1242, 411] on button "Search" at bounding box center [1292, 428] width 100 height 36
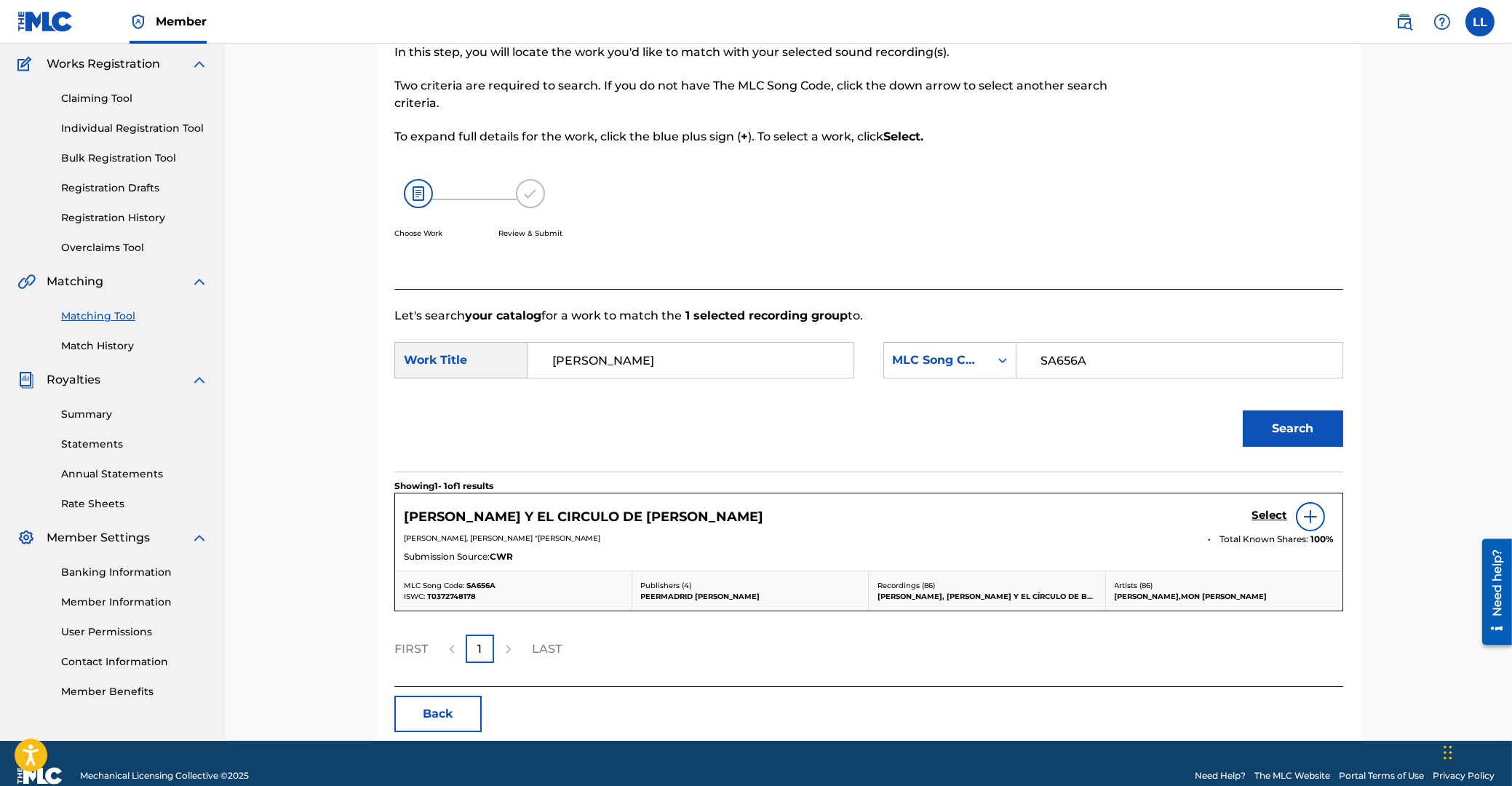
click at [1262, 520] on h5 "Select" at bounding box center [1269, 515] width 35 height 14
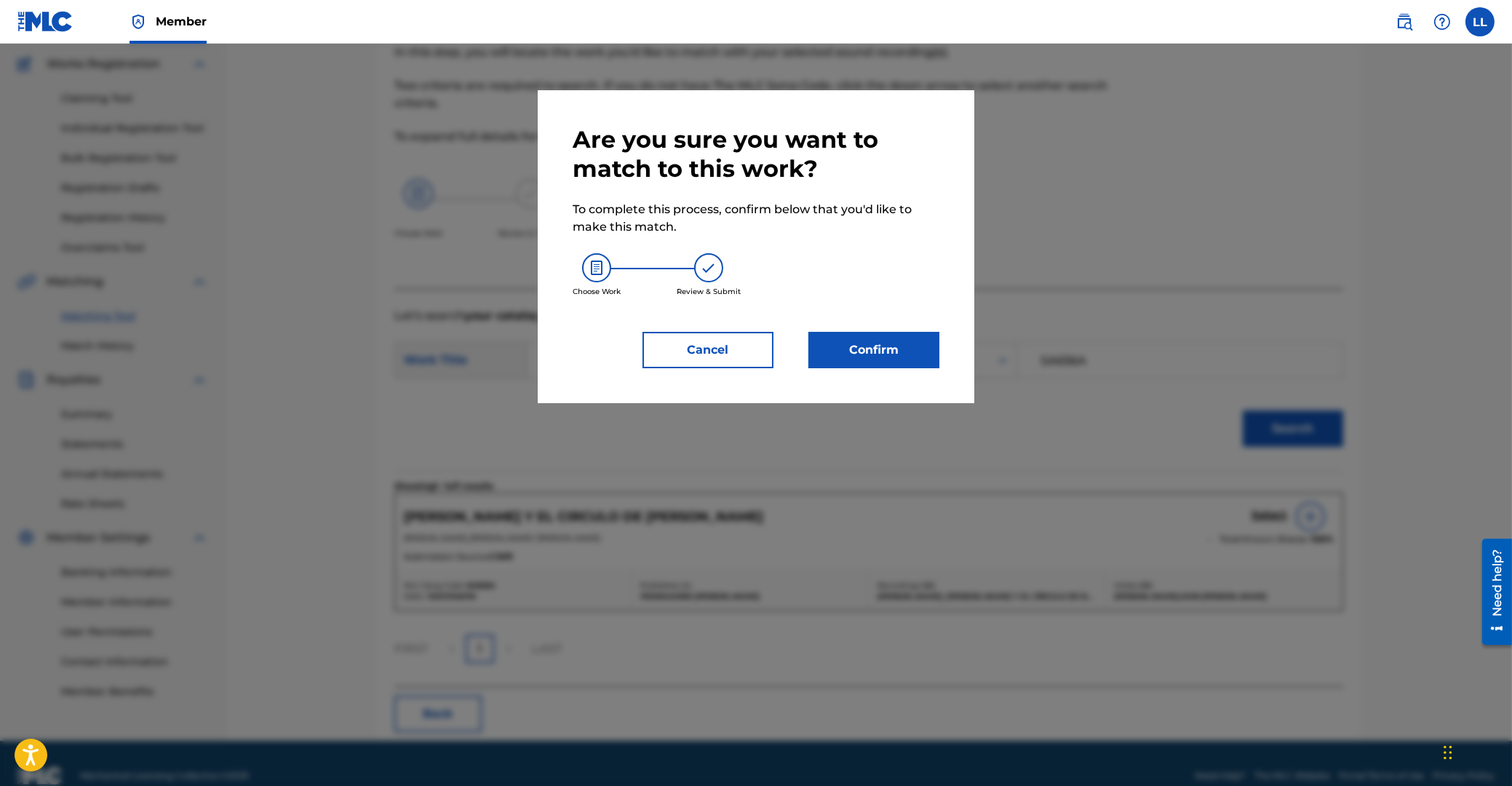
click at [874, 363] on button "Confirm" at bounding box center [874, 350] width 131 height 36
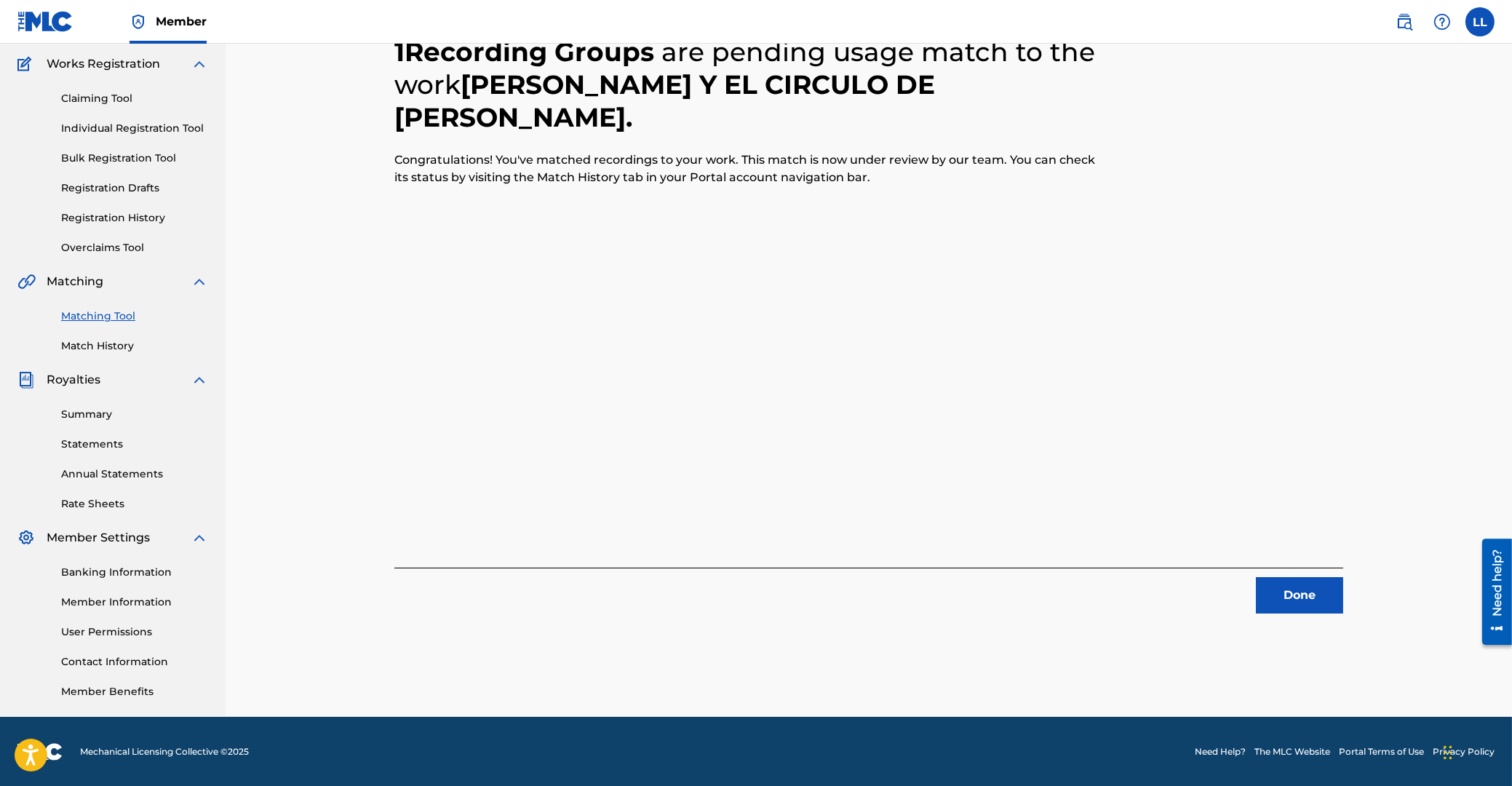
click at [1288, 592] on button "Done" at bounding box center [1299, 594] width 87 height 36
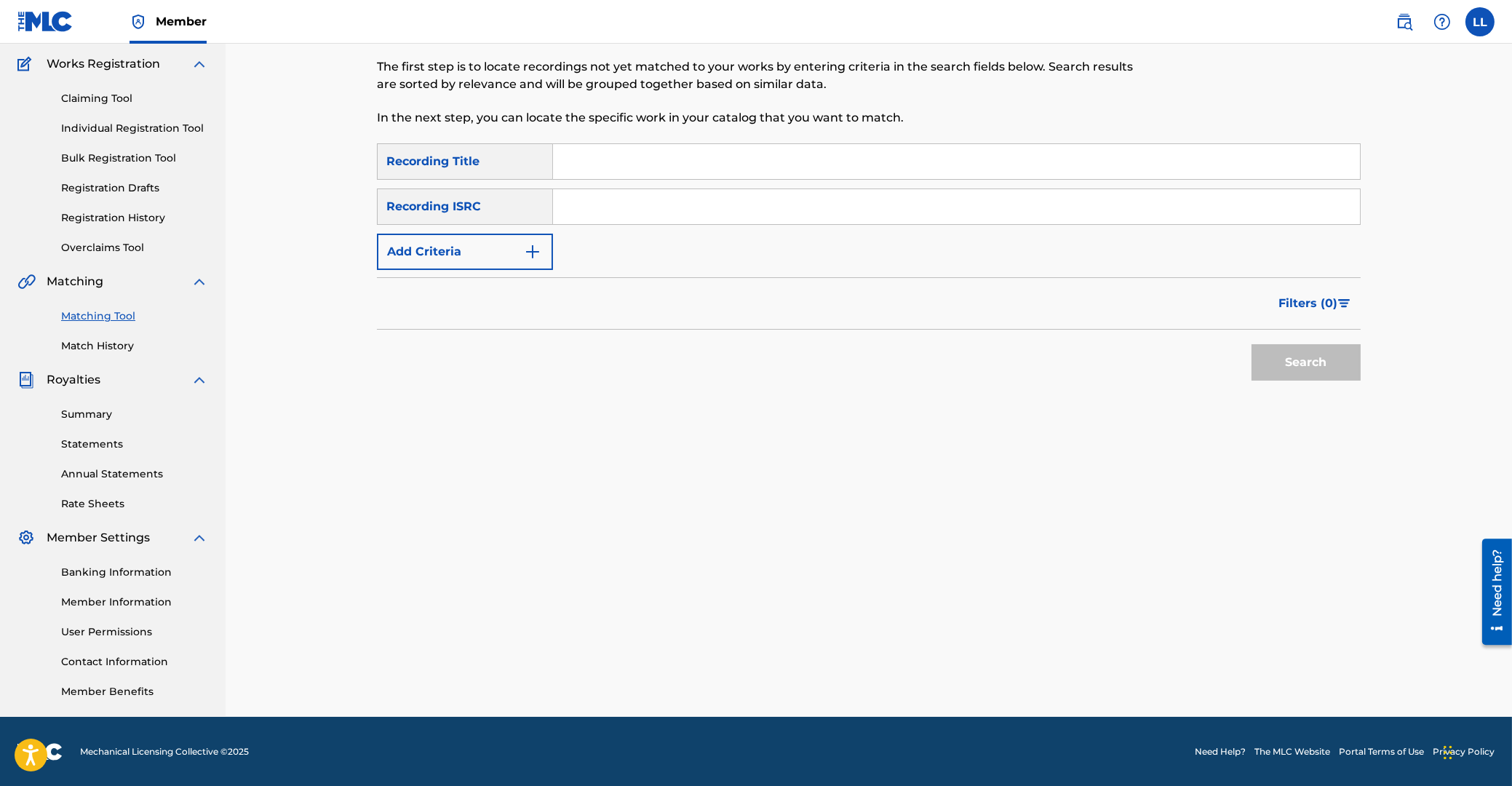
drag, startPoint x: 627, startPoint y: 202, endPoint x: 687, endPoint y: 194, distance: 60.5
click at [632, 200] on input "Search Form" at bounding box center [956, 207] width 807 height 35
type input "ARF102300051"
click at [1293, 357] on button "Search" at bounding box center [1306, 362] width 109 height 36
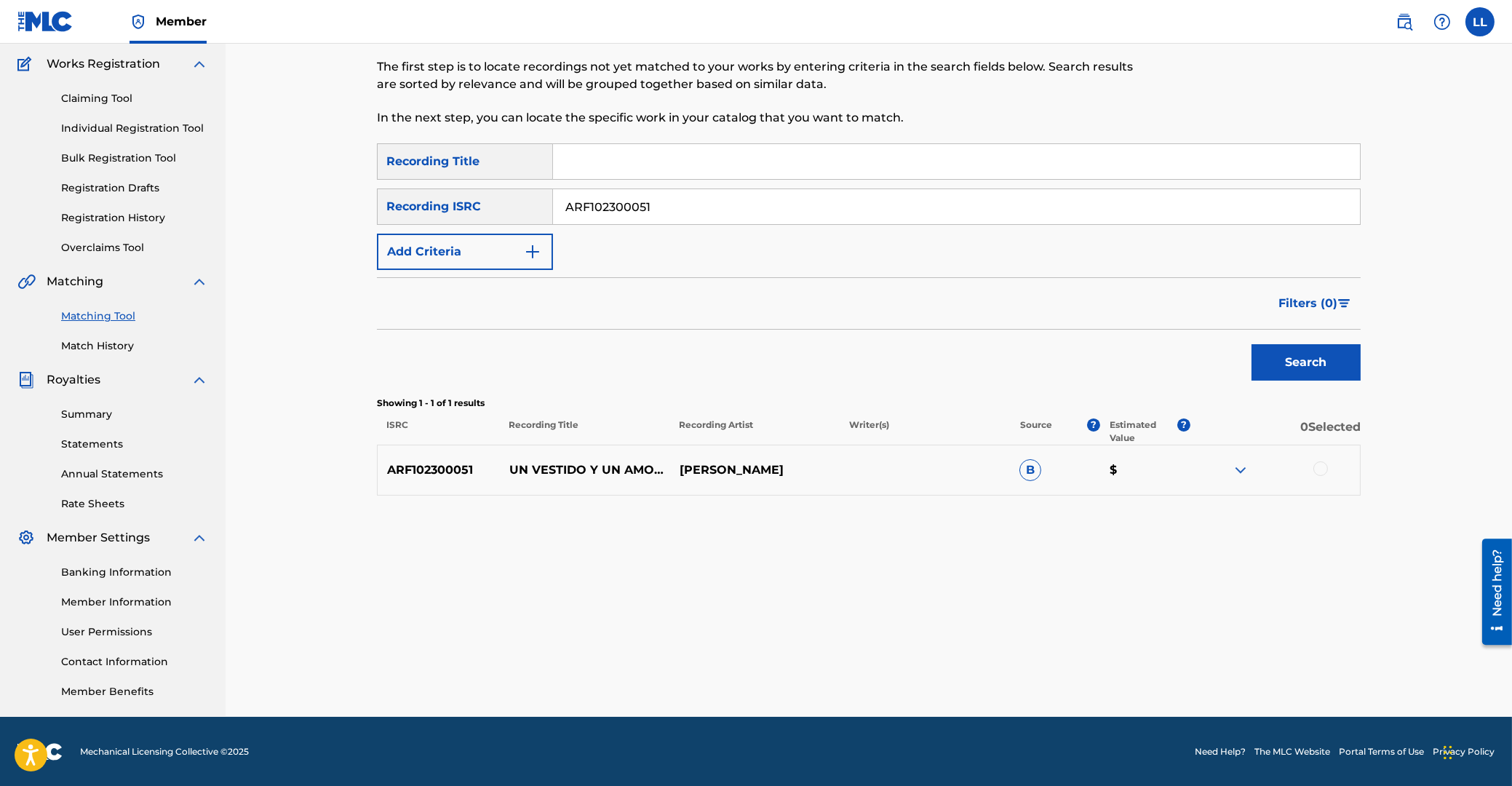
click at [104, 342] on link "Match History" at bounding box center [134, 346] width 147 height 15
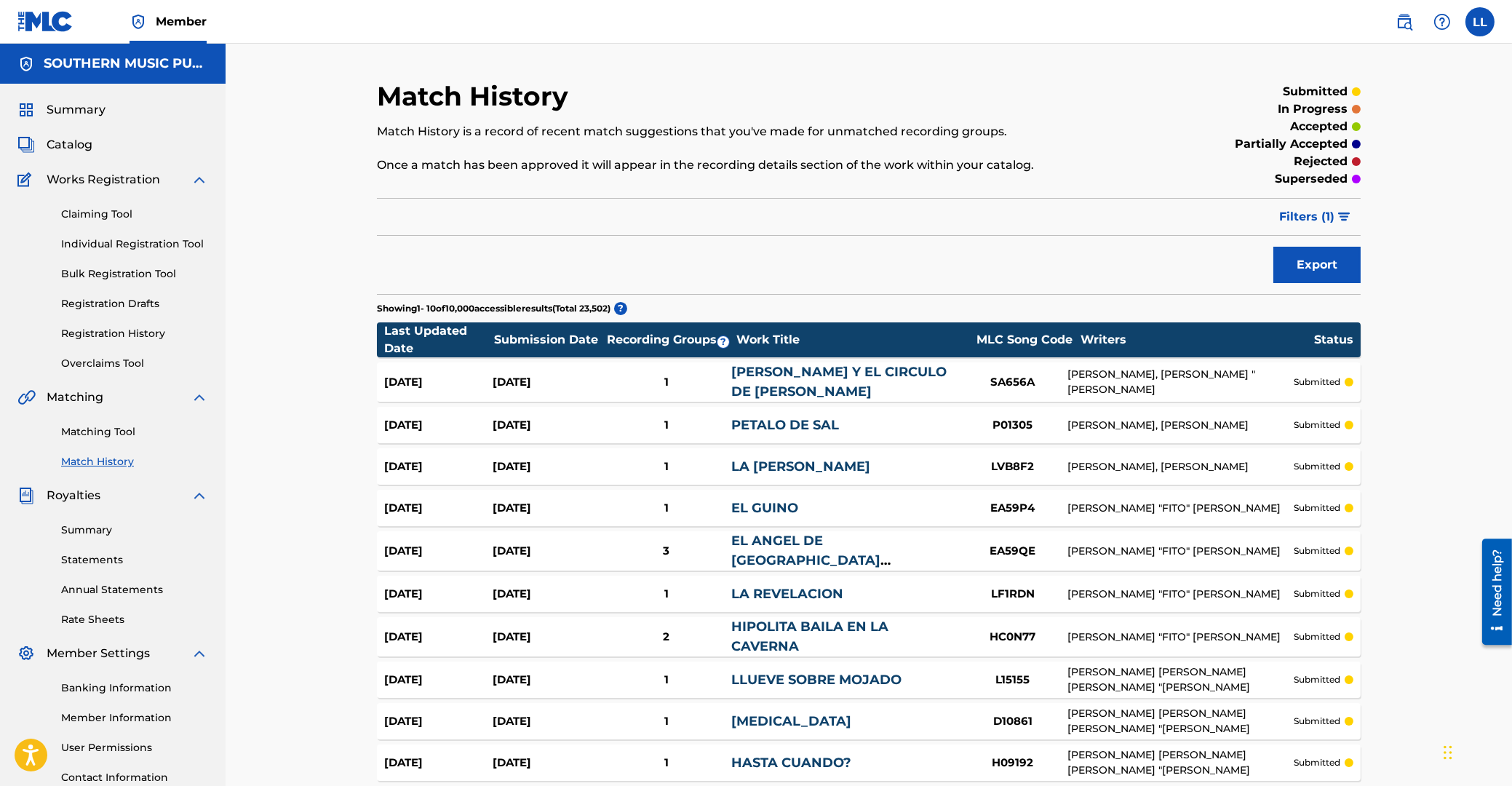
click at [108, 430] on link "Matching Tool" at bounding box center [134, 431] width 147 height 15
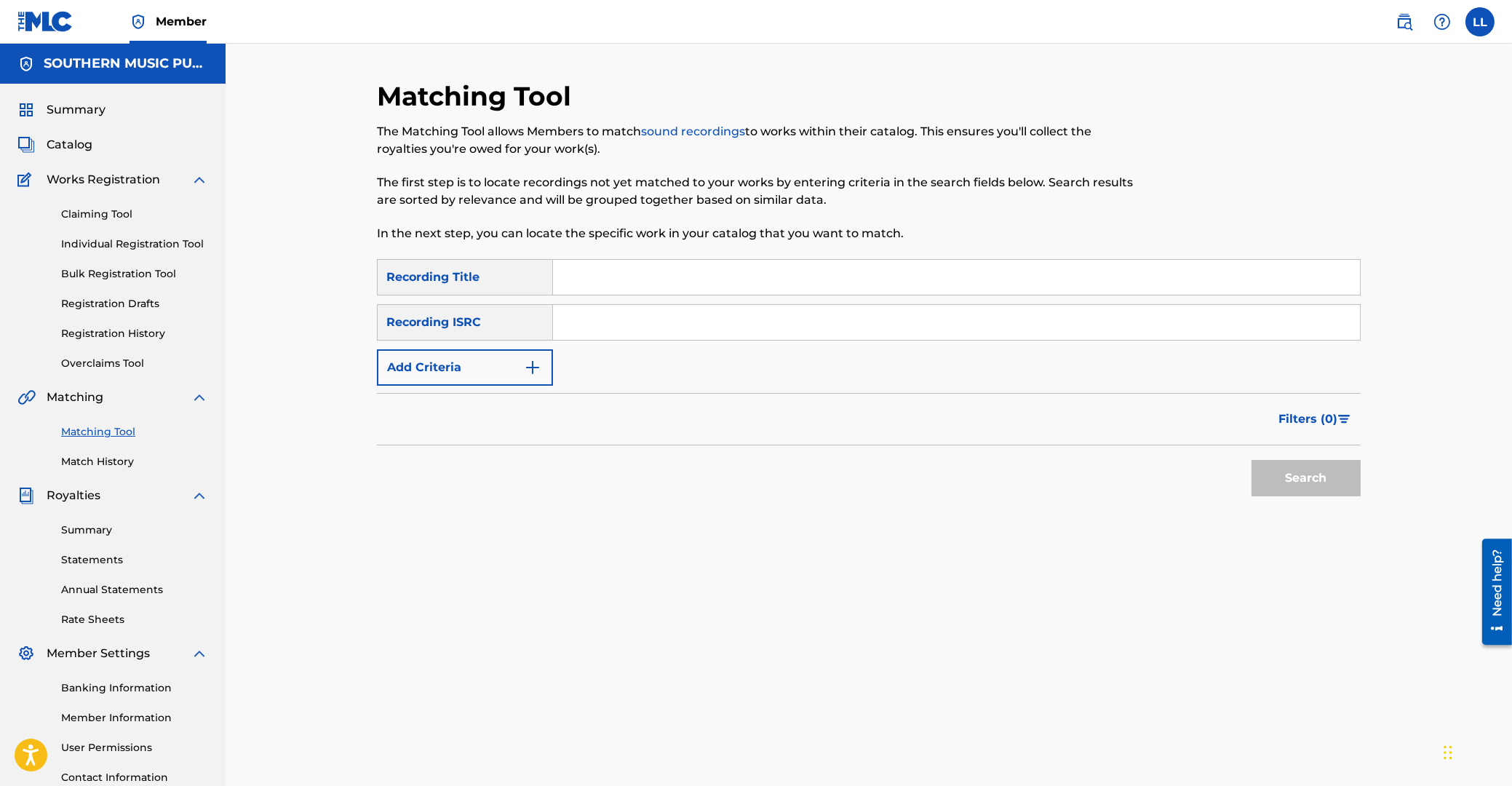
click at [662, 320] on input "Search Form" at bounding box center [956, 322] width 807 height 35
type input "ARF102300051"
click at [1311, 474] on button "Search" at bounding box center [1306, 477] width 109 height 36
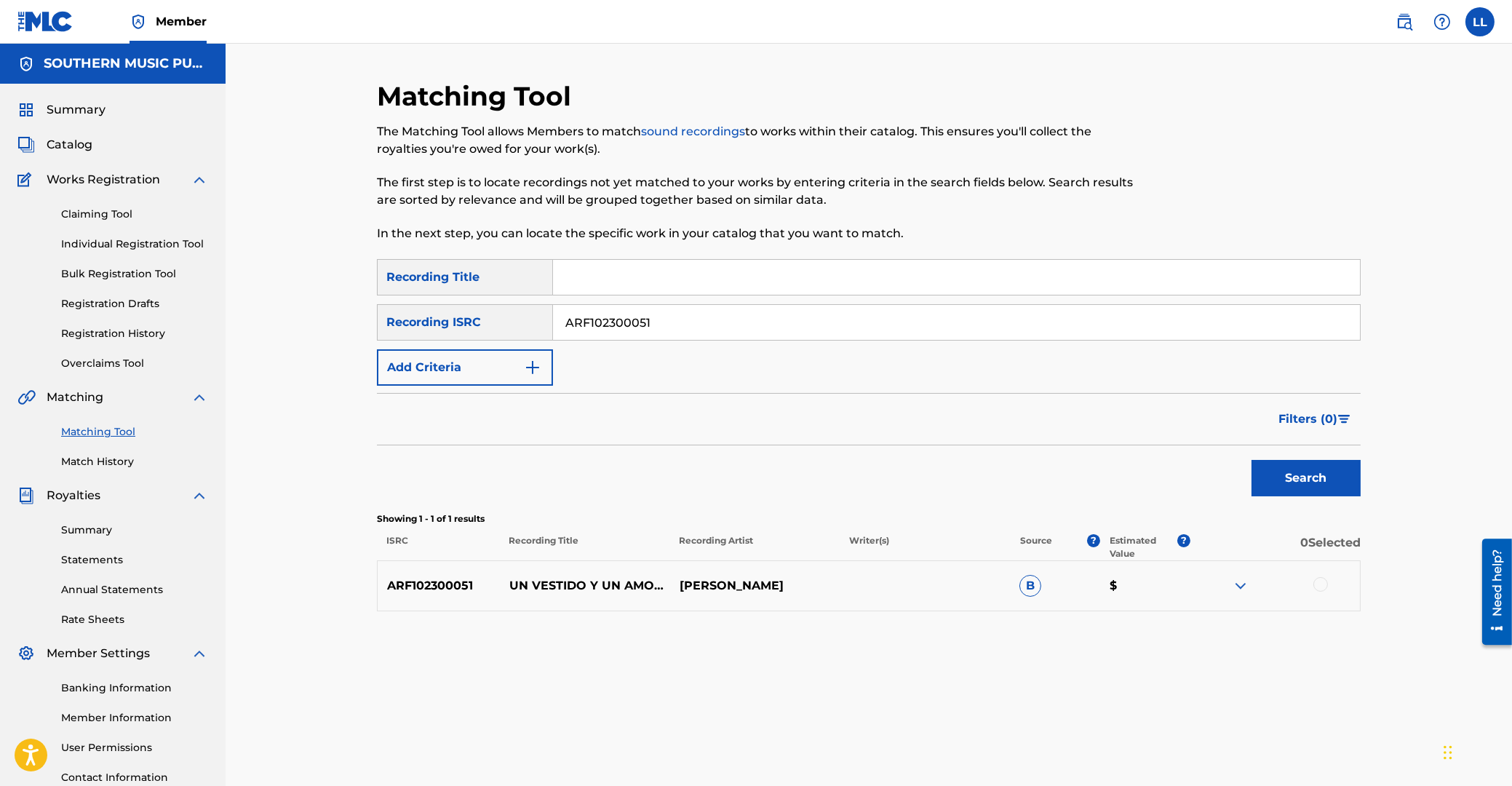
click at [1315, 584] on div at bounding box center [1320, 584] width 14 height 14
click at [1022, 662] on button "Match 1 Group" at bounding box center [1023, 666] width 160 height 36
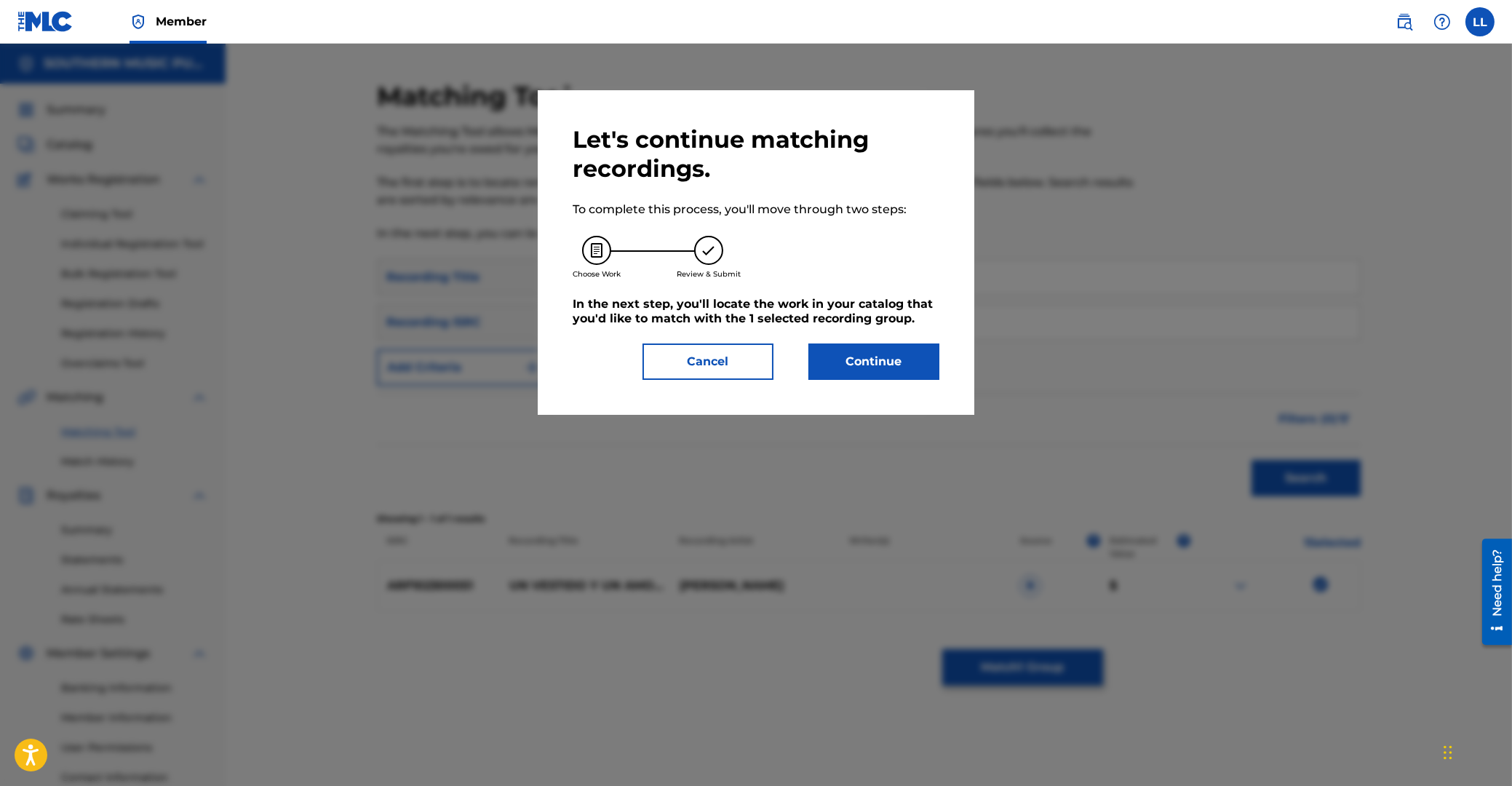
click at [891, 350] on button "Continue" at bounding box center [874, 361] width 131 height 36
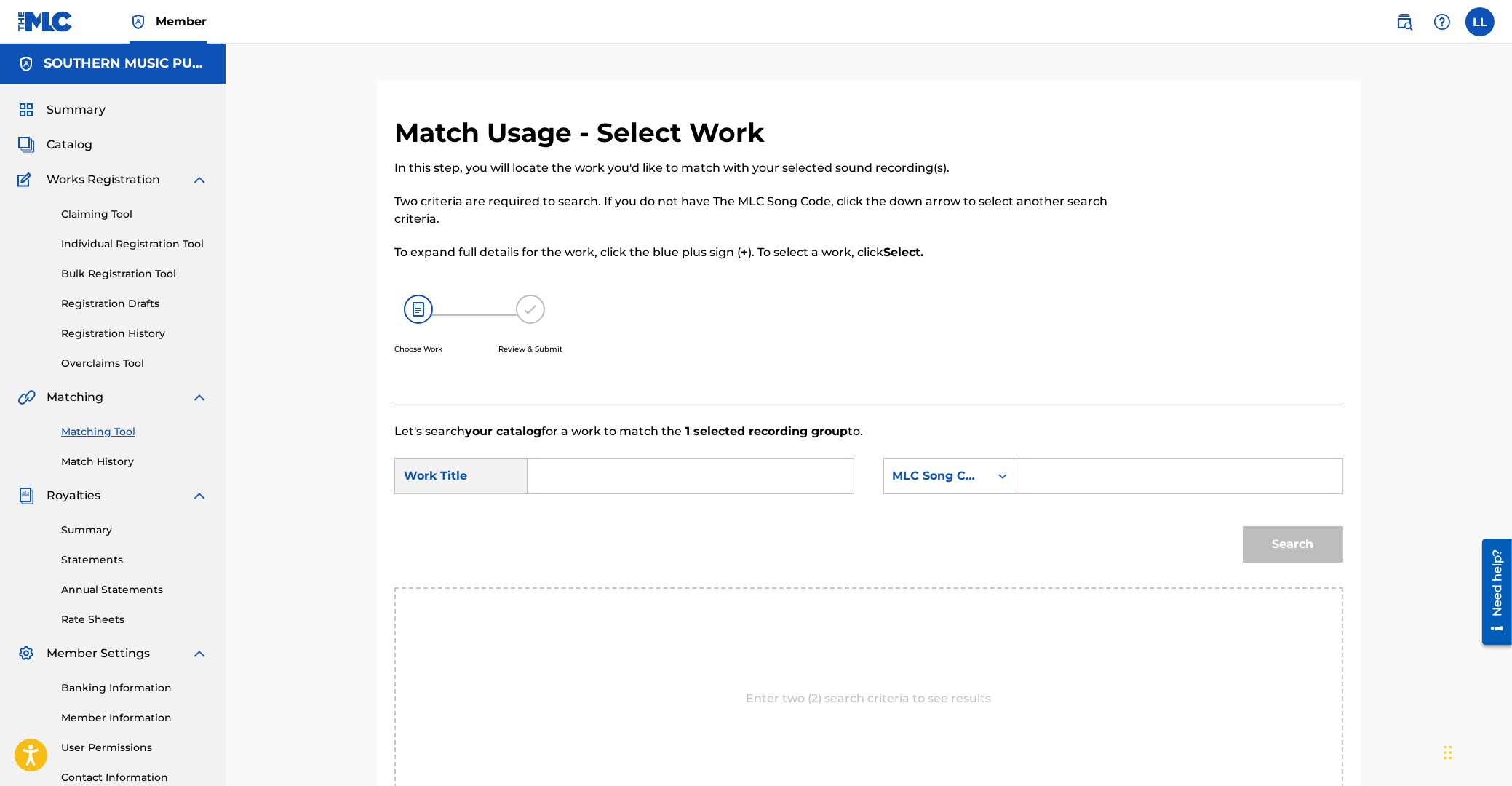
click at [642, 475] on input "Search Form" at bounding box center [691, 476] width 302 height 35
type input "un"
type input "UVA8XP"
click at [1242, 526] on button "Search" at bounding box center [1292, 544] width 100 height 36
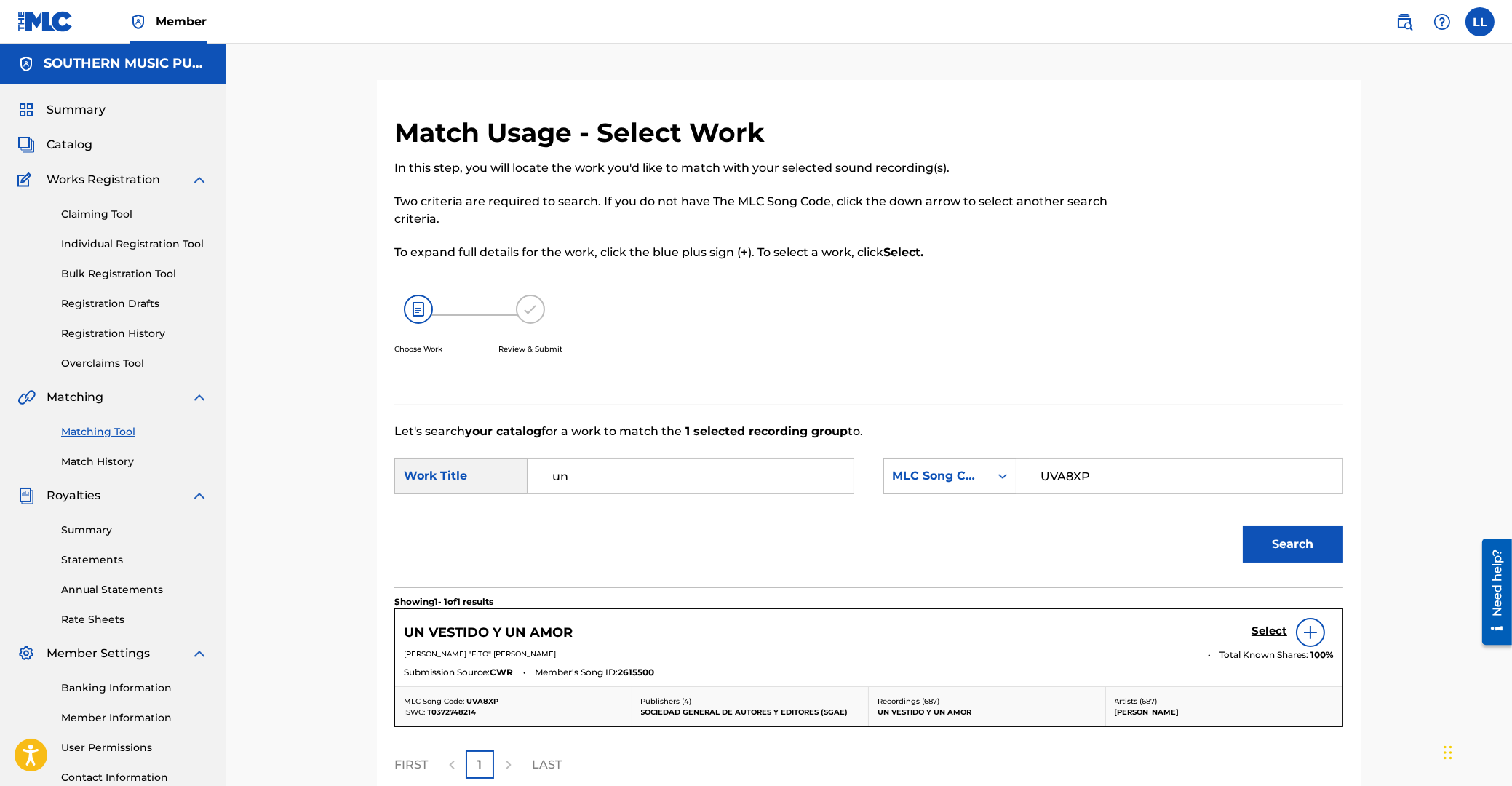
click at [1276, 629] on h5 "Select" at bounding box center [1269, 630] width 35 height 14
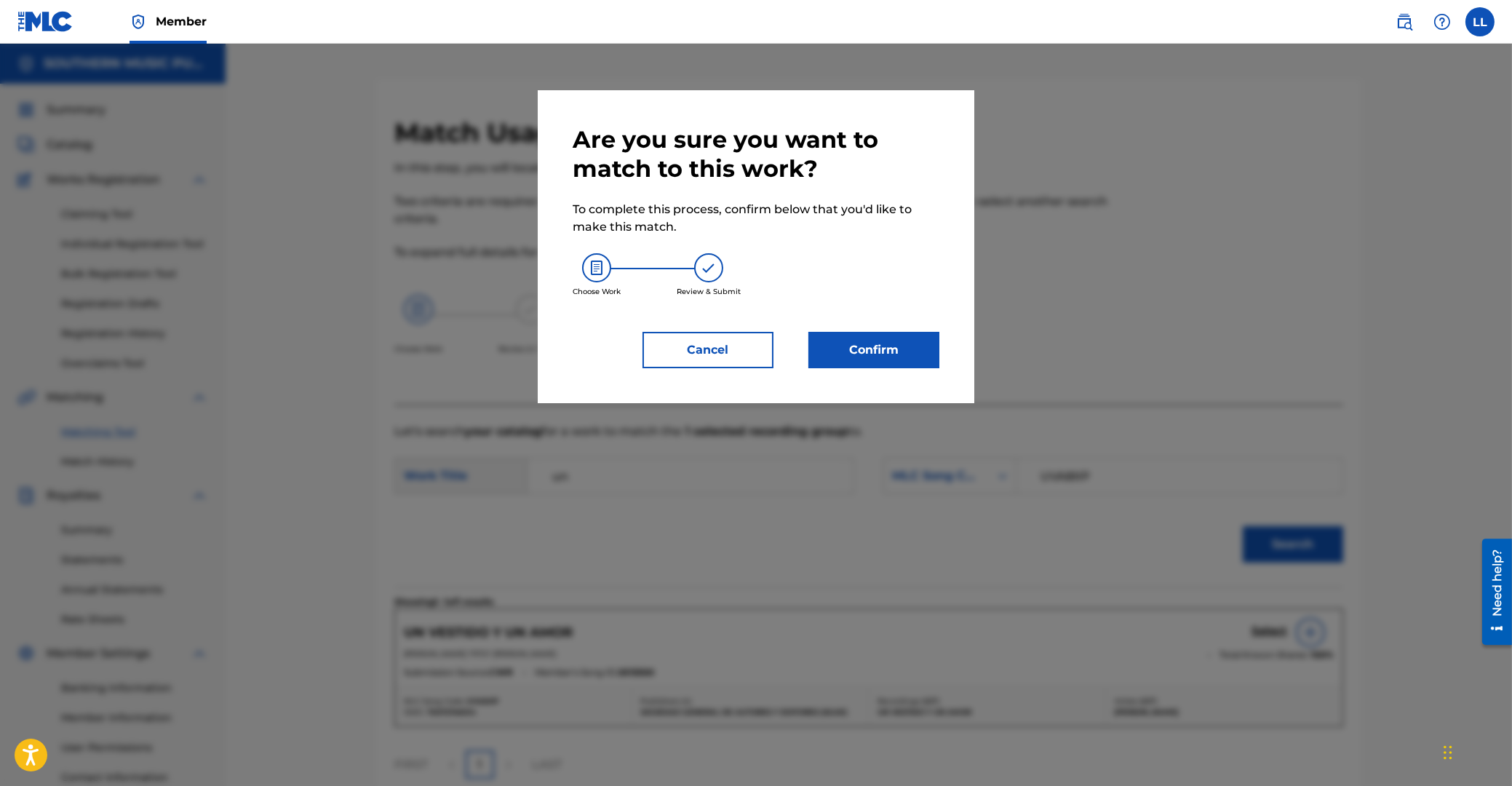
click at [919, 340] on button "Confirm" at bounding box center [874, 350] width 131 height 36
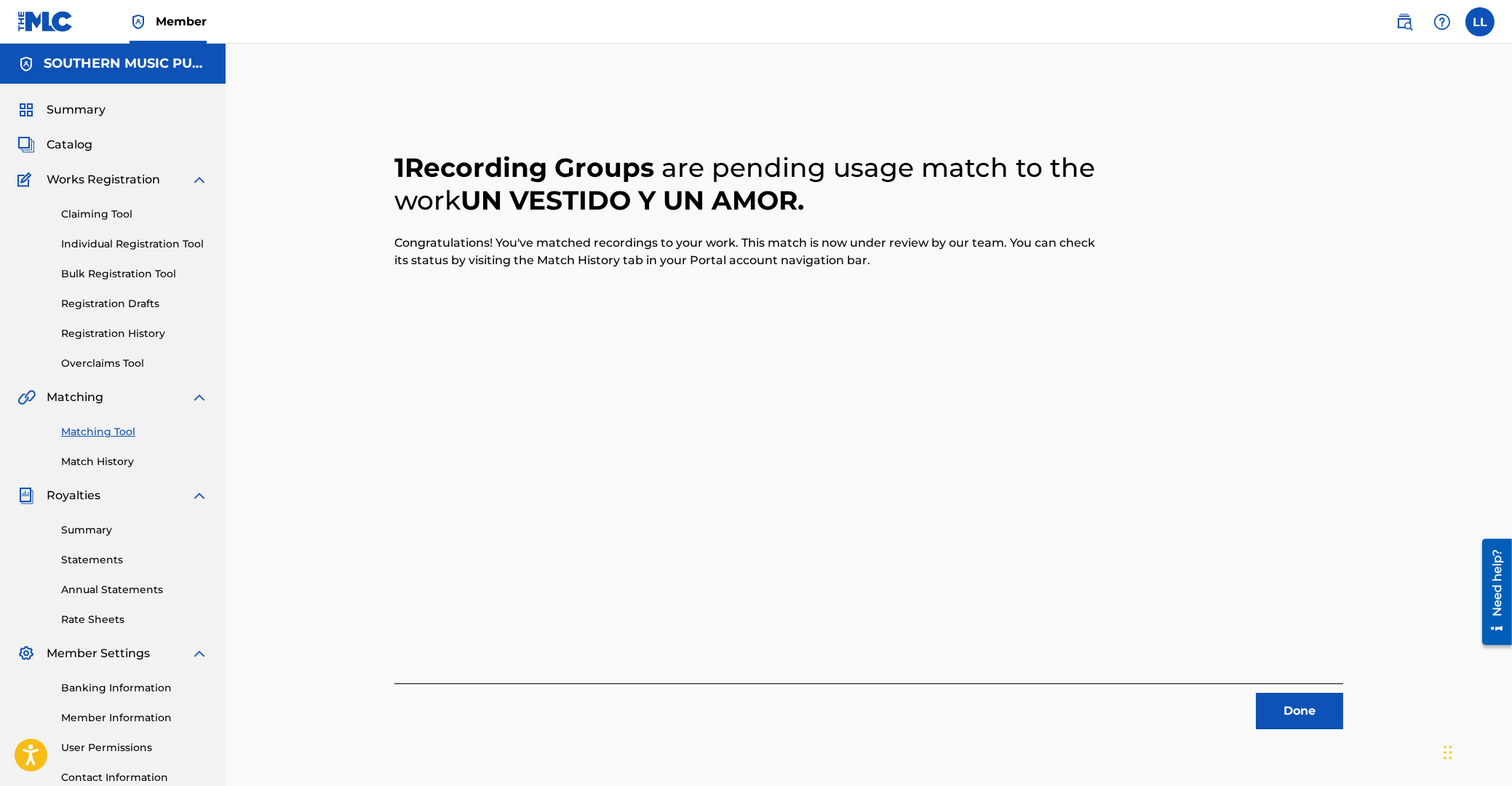
click at [1289, 712] on button "Done" at bounding box center [1299, 711] width 87 height 36
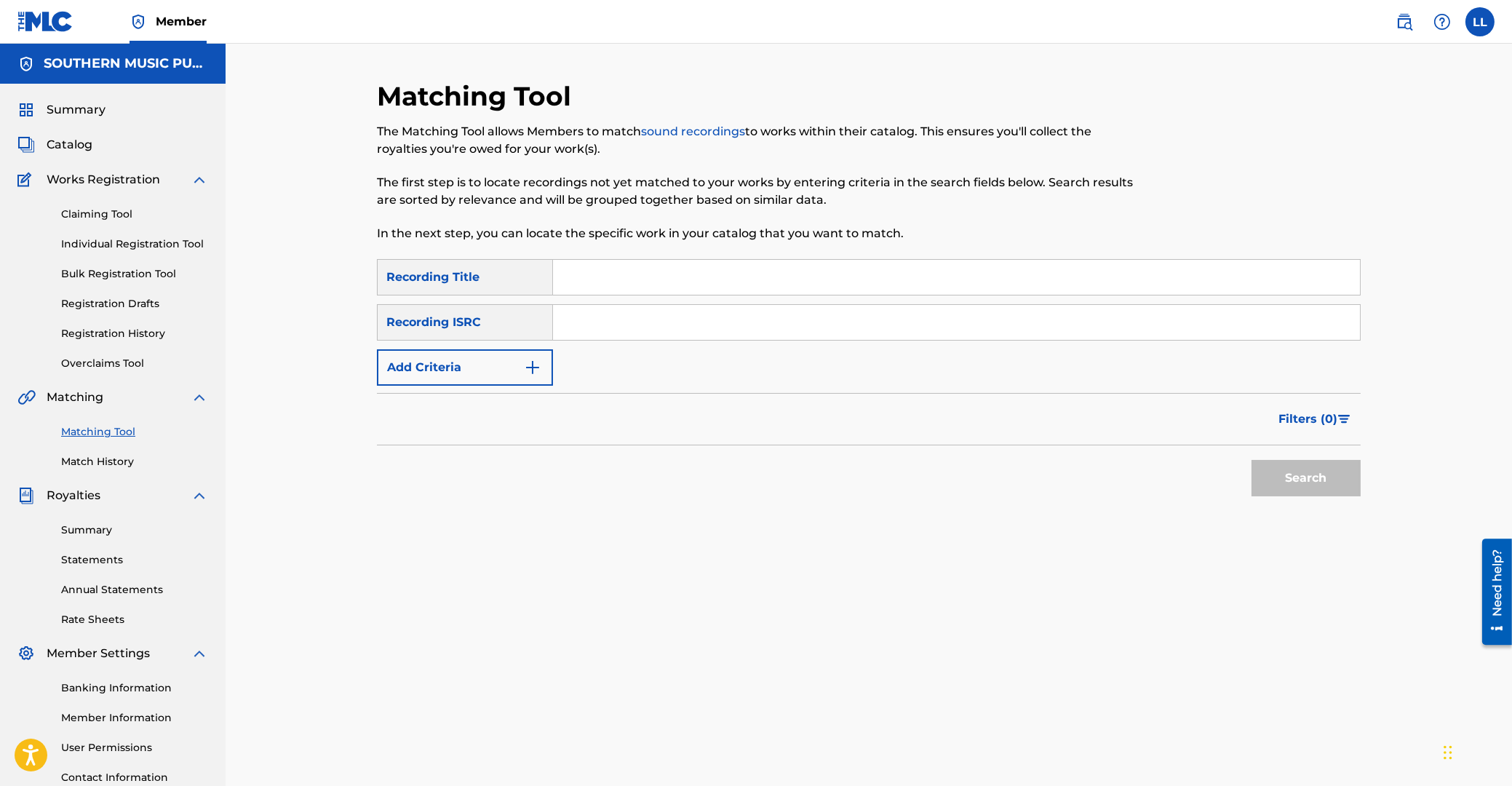
click at [632, 326] on input "Search Form" at bounding box center [956, 322] width 807 height 35
type input "ARF102300053"
click at [1316, 478] on button "Search" at bounding box center [1306, 477] width 109 height 36
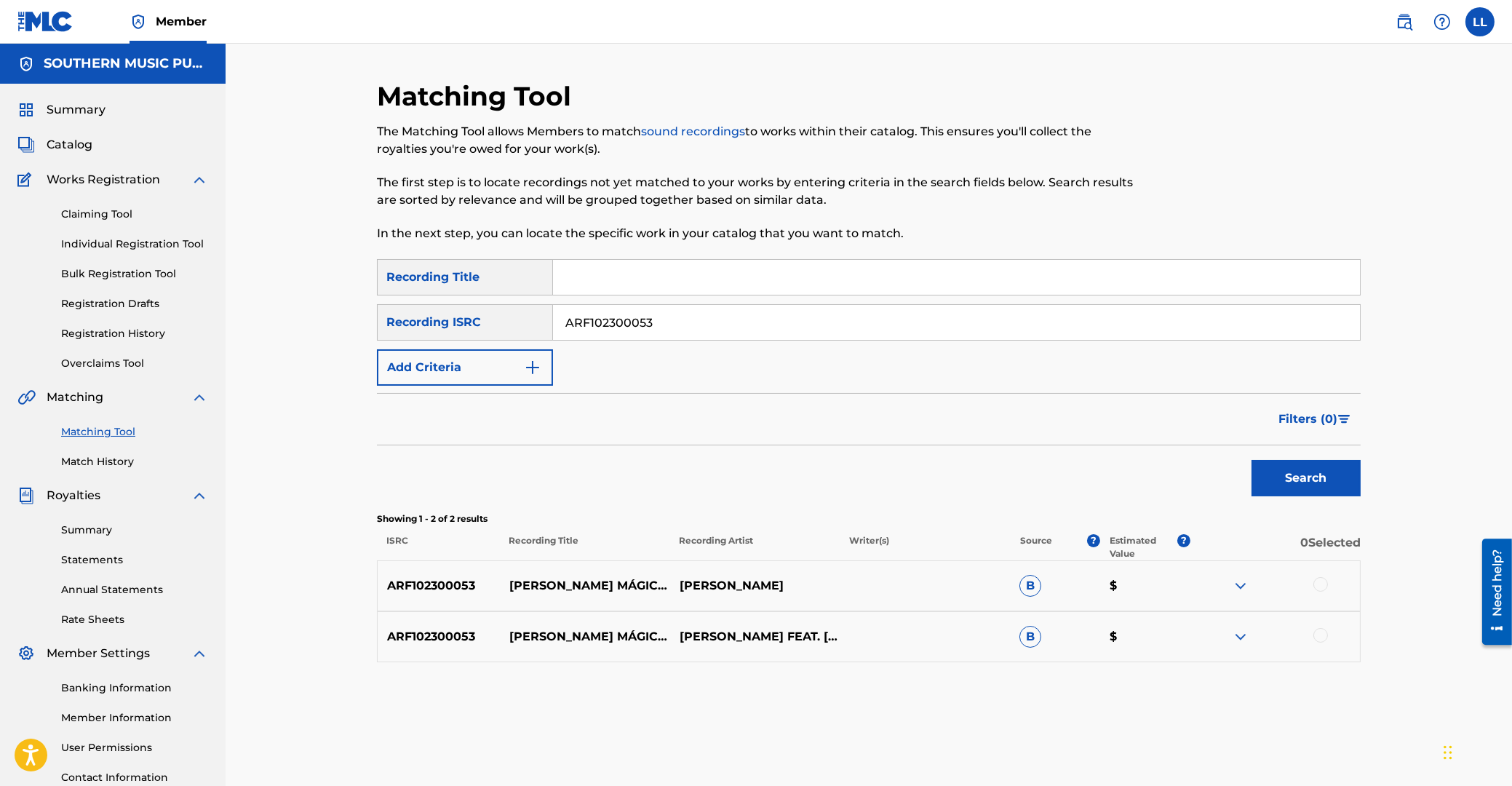
click at [1322, 584] on div at bounding box center [1320, 584] width 14 height 14
click at [1319, 634] on div at bounding box center [1320, 635] width 14 height 14
click at [1012, 661] on button "Match 2 Groups" at bounding box center [1023, 666] width 160 height 36
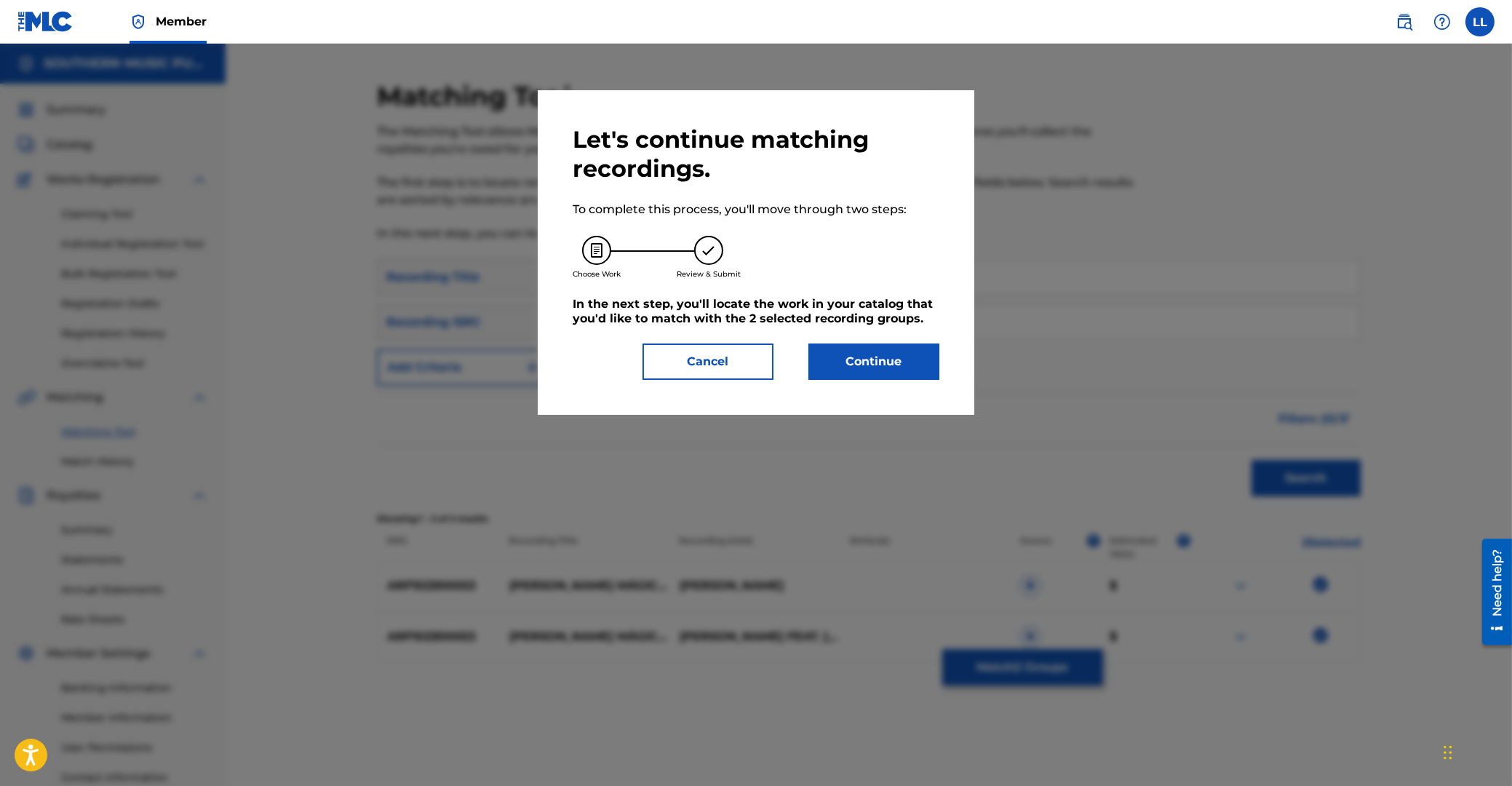
click at [877, 364] on button "Continue" at bounding box center [874, 361] width 131 height 36
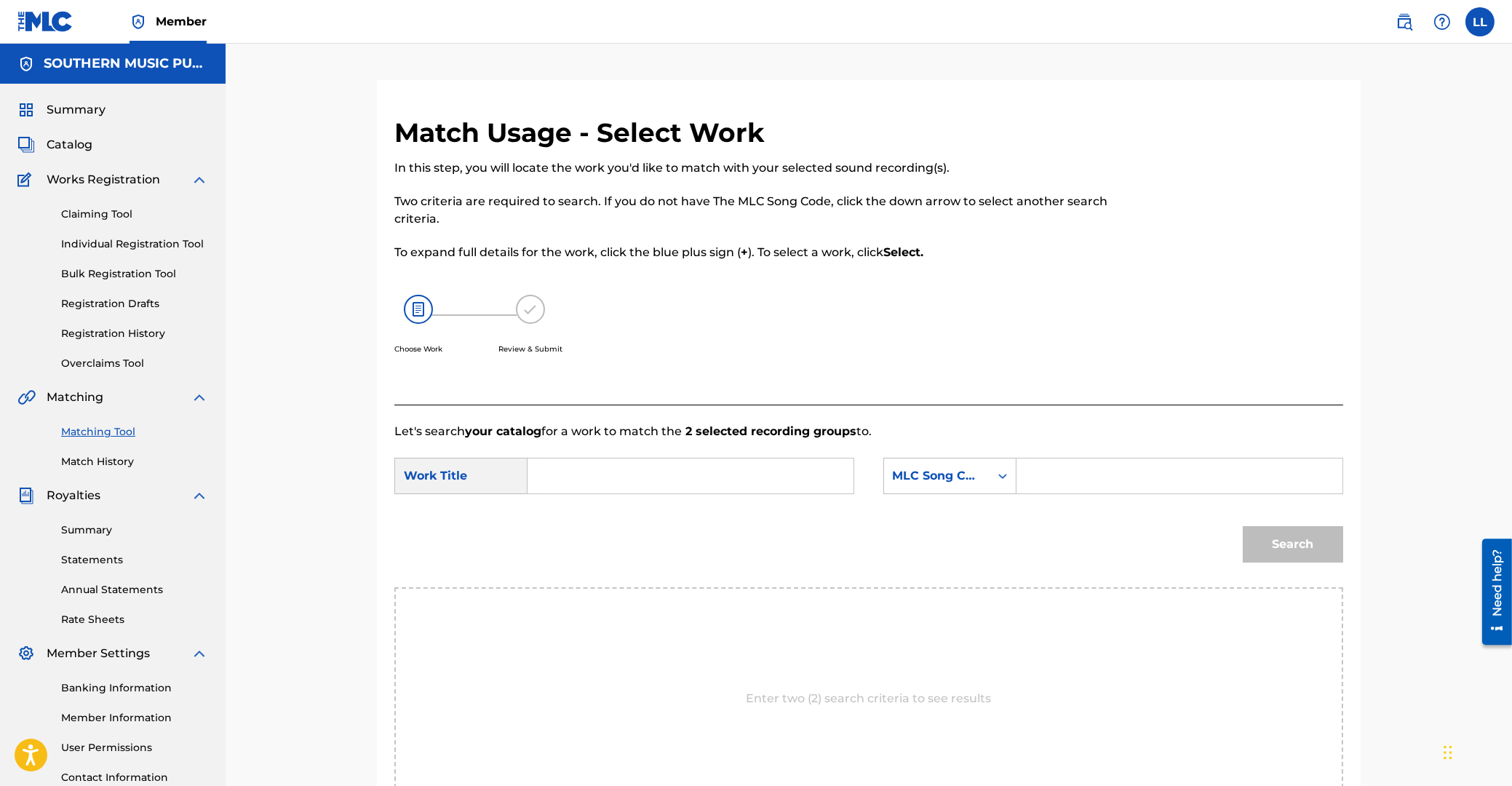
click at [675, 468] on input "Search Form" at bounding box center [691, 476] width 302 height 35
type input "la"
type input "L02203"
click at [1242, 526] on button "Search" at bounding box center [1292, 544] width 100 height 36
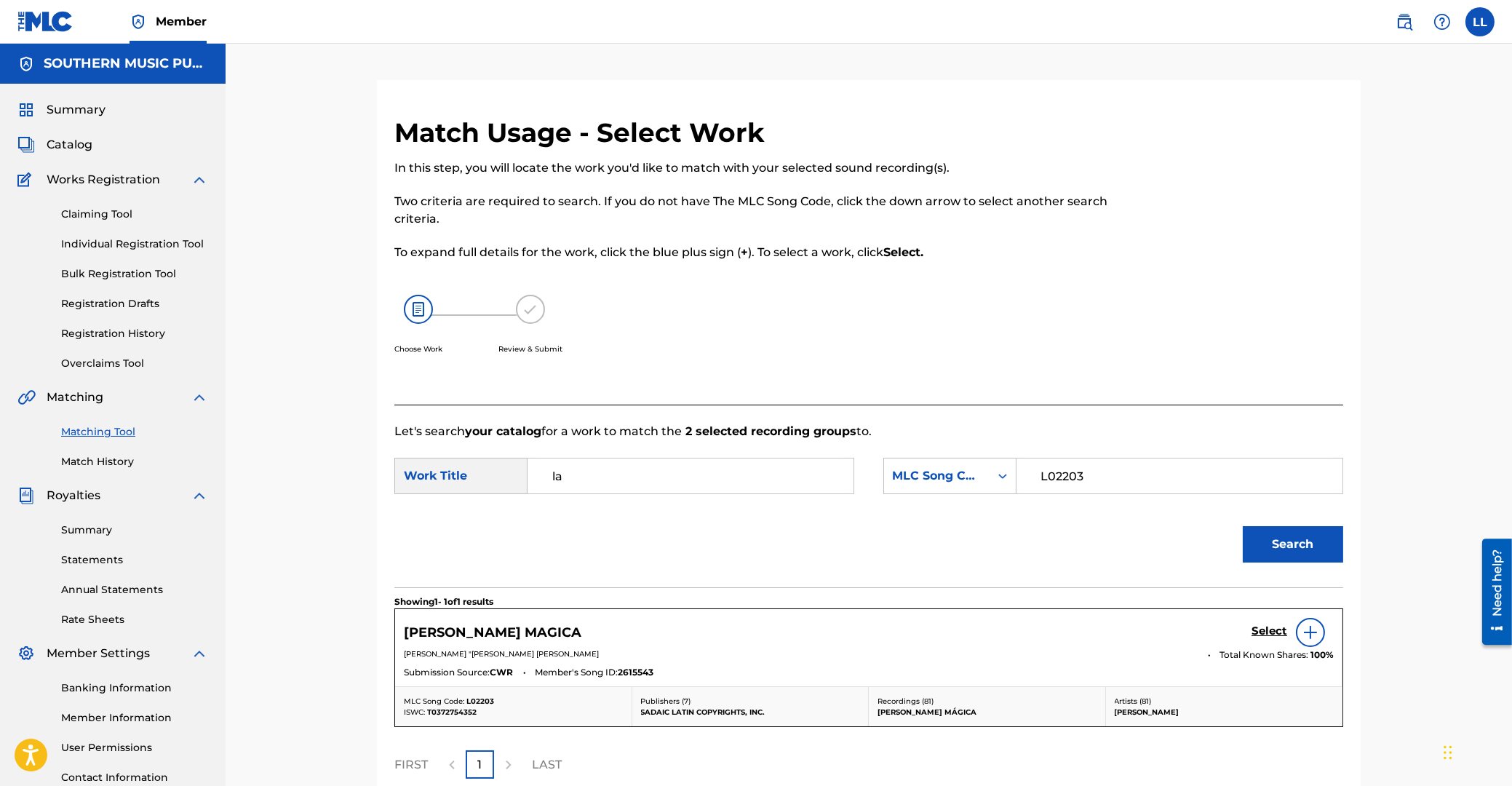
click at [1270, 631] on h5 "Select" at bounding box center [1269, 630] width 35 height 14
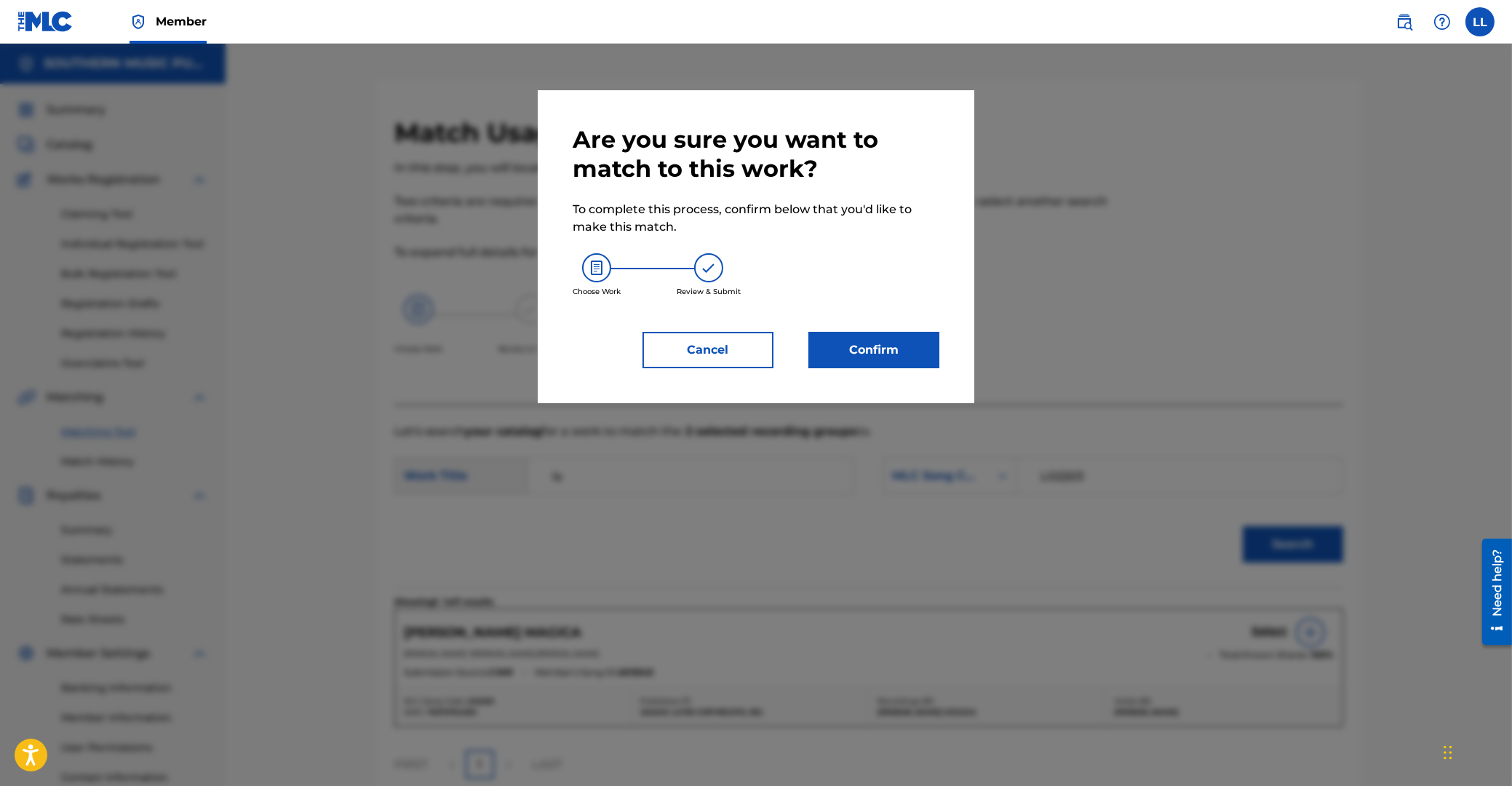
click at [882, 354] on button "Confirm" at bounding box center [874, 350] width 131 height 36
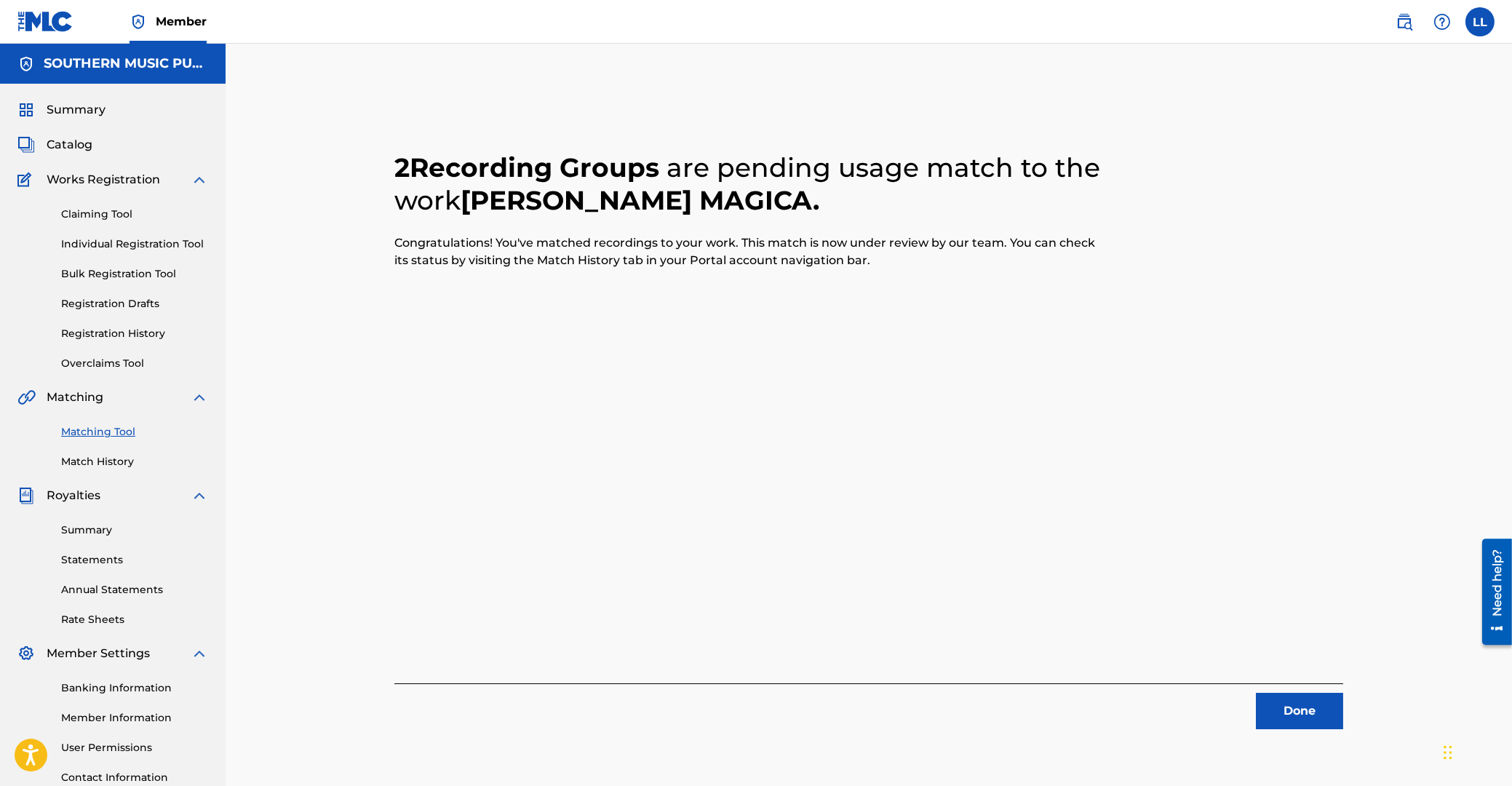
click at [1298, 708] on button "Done" at bounding box center [1299, 711] width 87 height 36
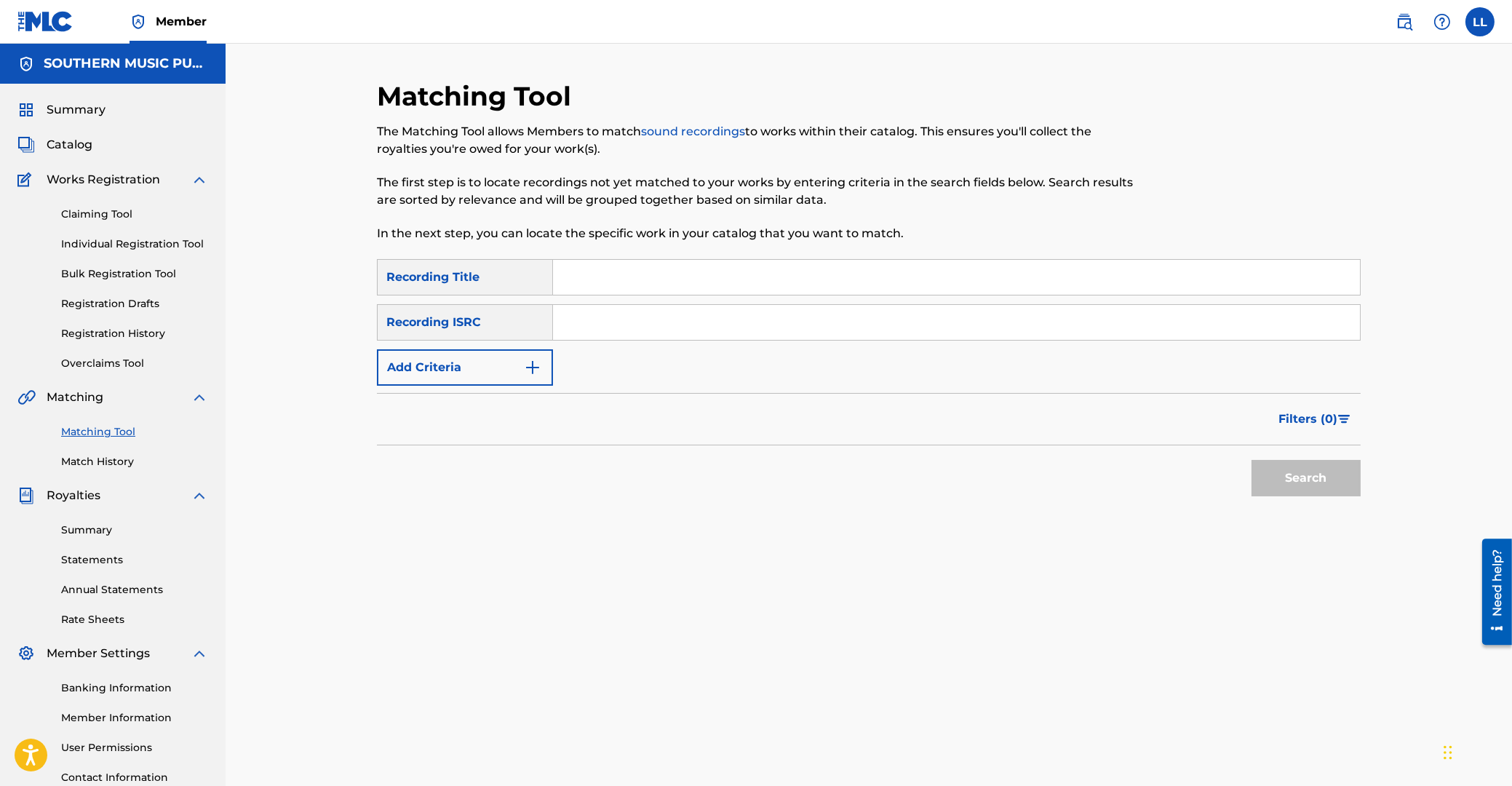
click at [804, 319] on input "Search Form" at bounding box center [956, 322] width 807 height 35
type input "ARF102300054"
click at [1303, 472] on button "Search" at bounding box center [1306, 477] width 109 height 36
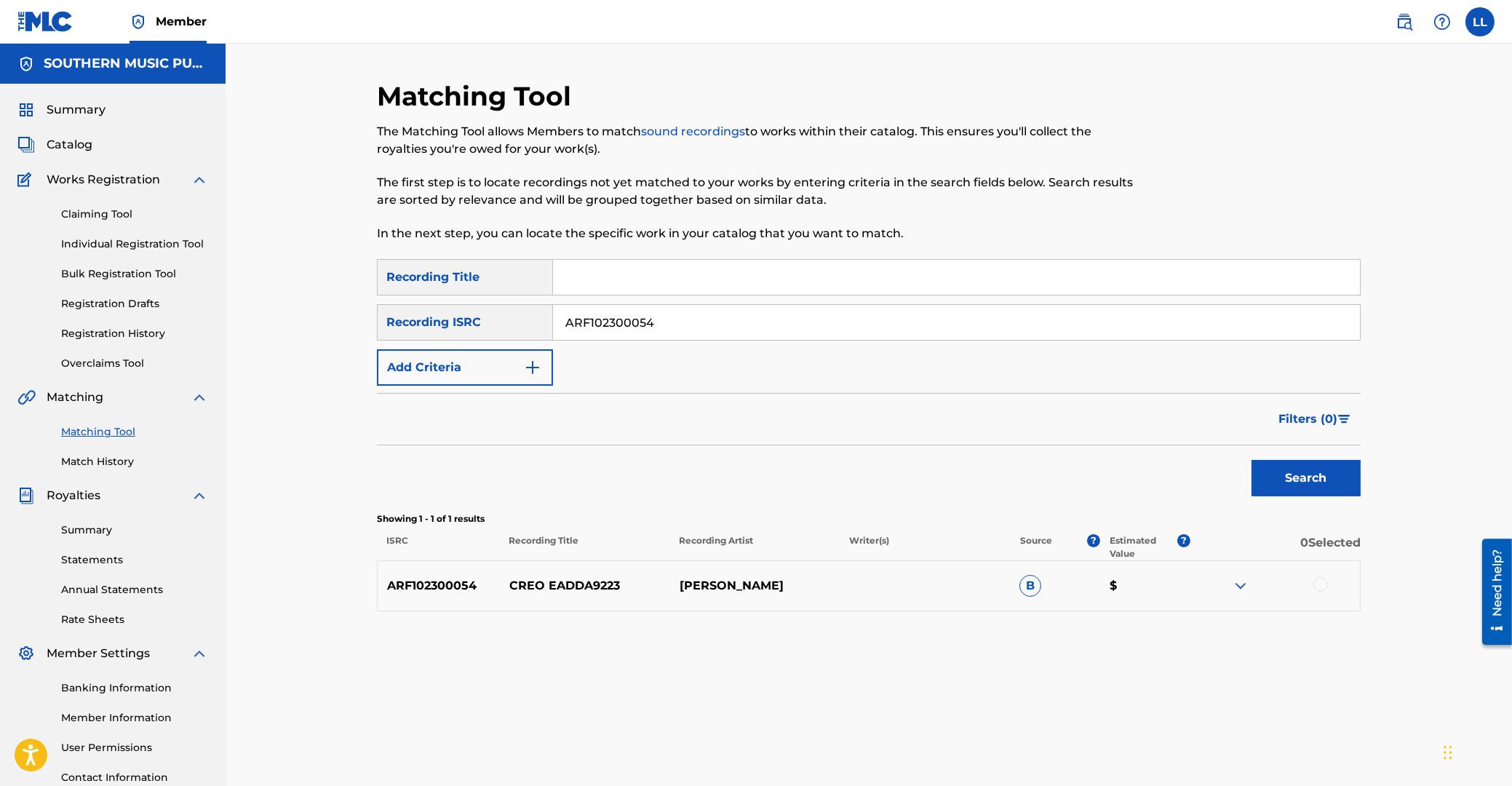
click at [1321, 580] on div at bounding box center [1320, 584] width 14 height 14
click at [1042, 674] on button "Match 1 Group" at bounding box center [1023, 666] width 160 height 36
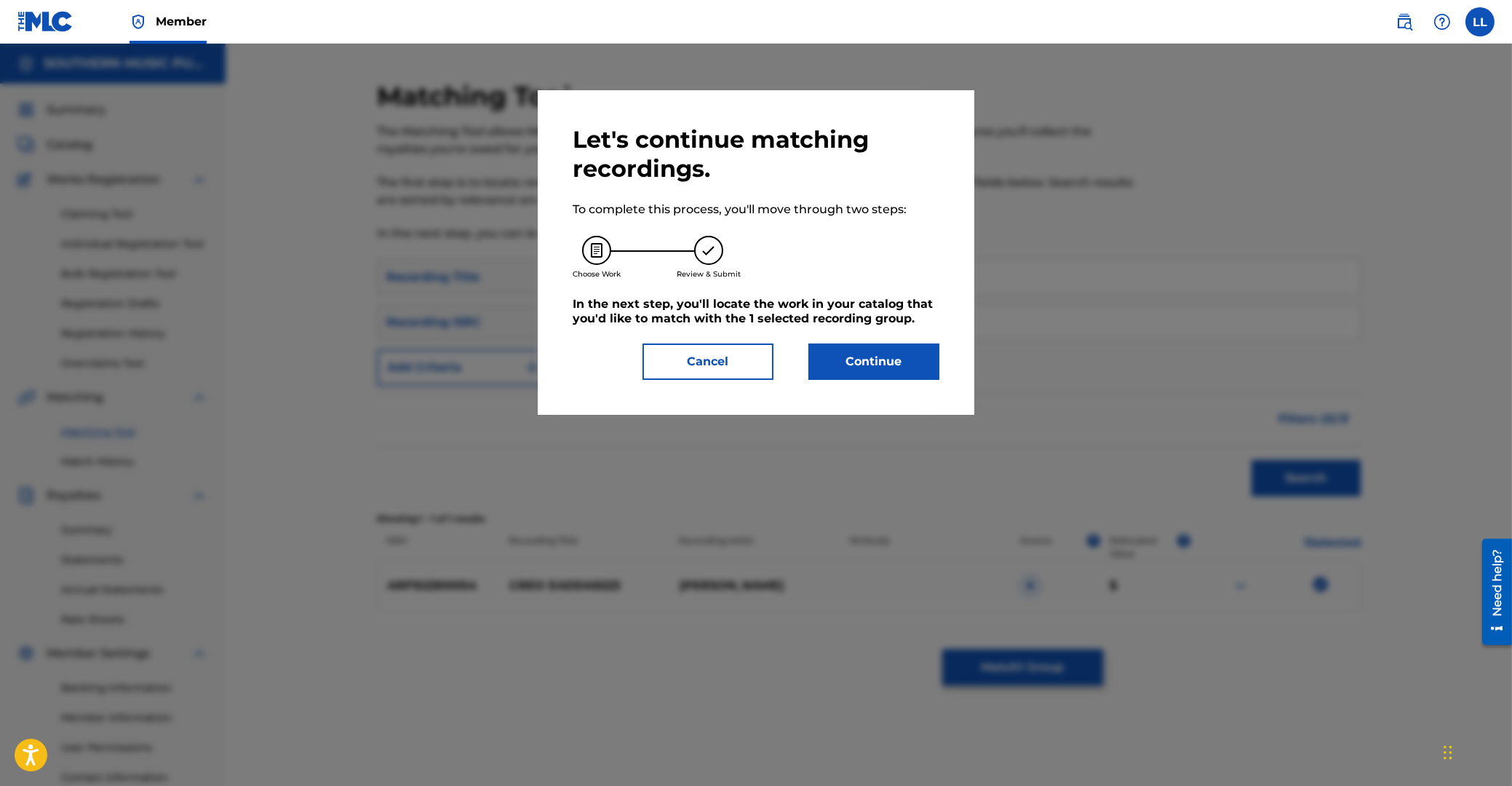
click at [887, 368] on button "Continue" at bounding box center [874, 361] width 131 height 36
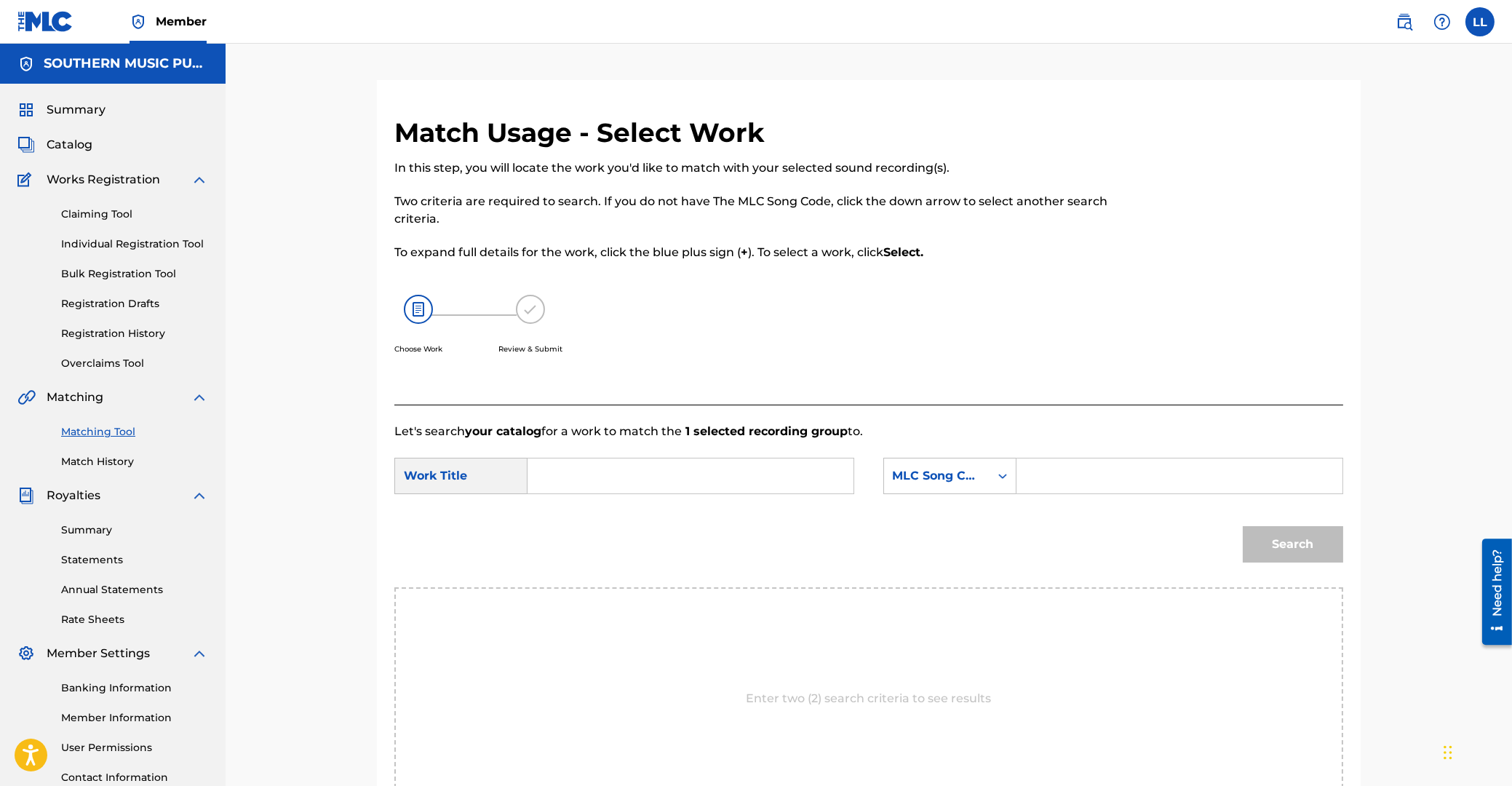
click at [710, 485] on input "Search Form" at bounding box center [691, 476] width 302 height 35
type input "creo"
type input "C5264A"
click at [1242, 526] on button "Search" at bounding box center [1292, 544] width 100 height 36
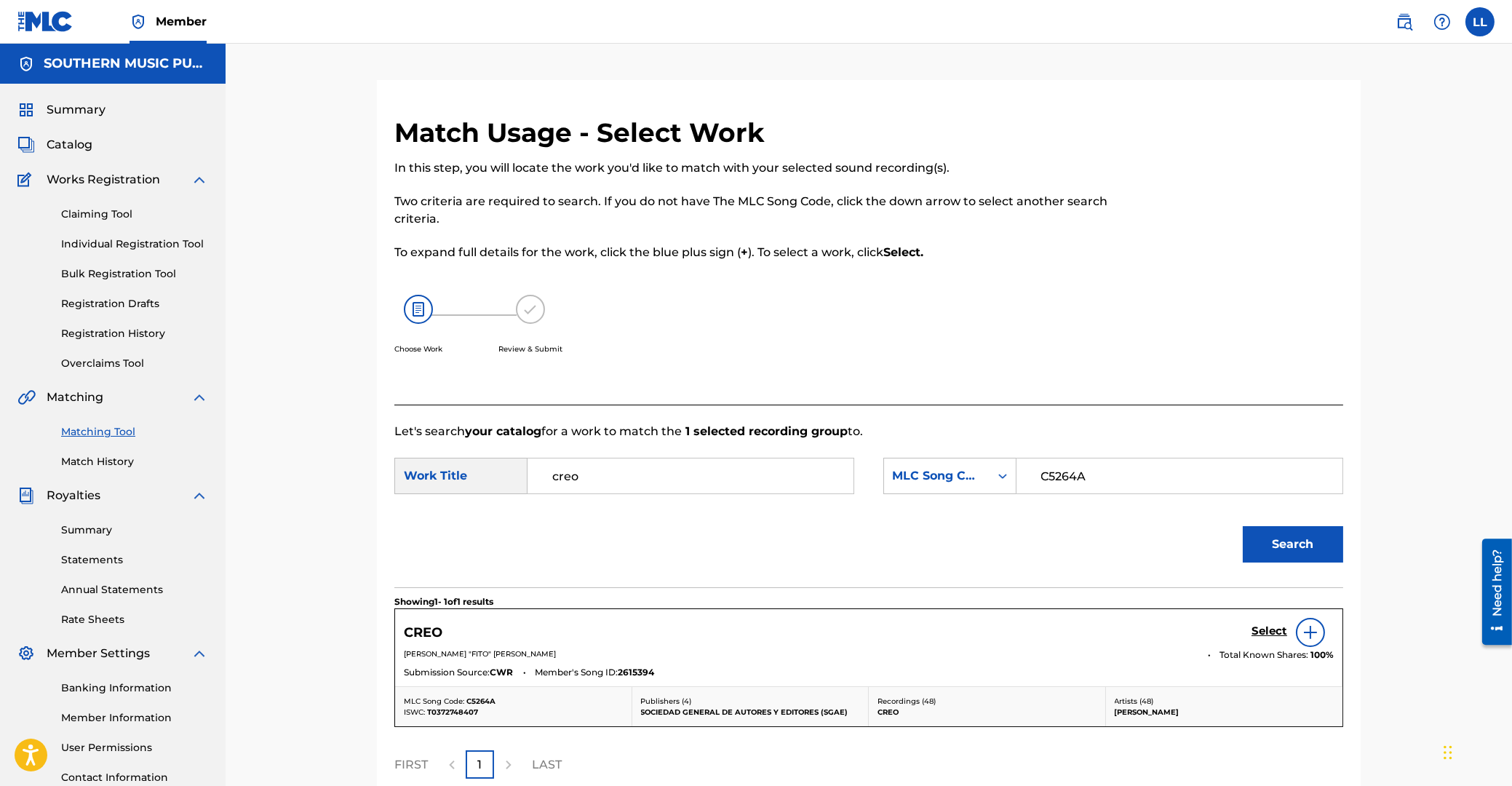
click at [1270, 630] on h5 "Select" at bounding box center [1269, 630] width 35 height 14
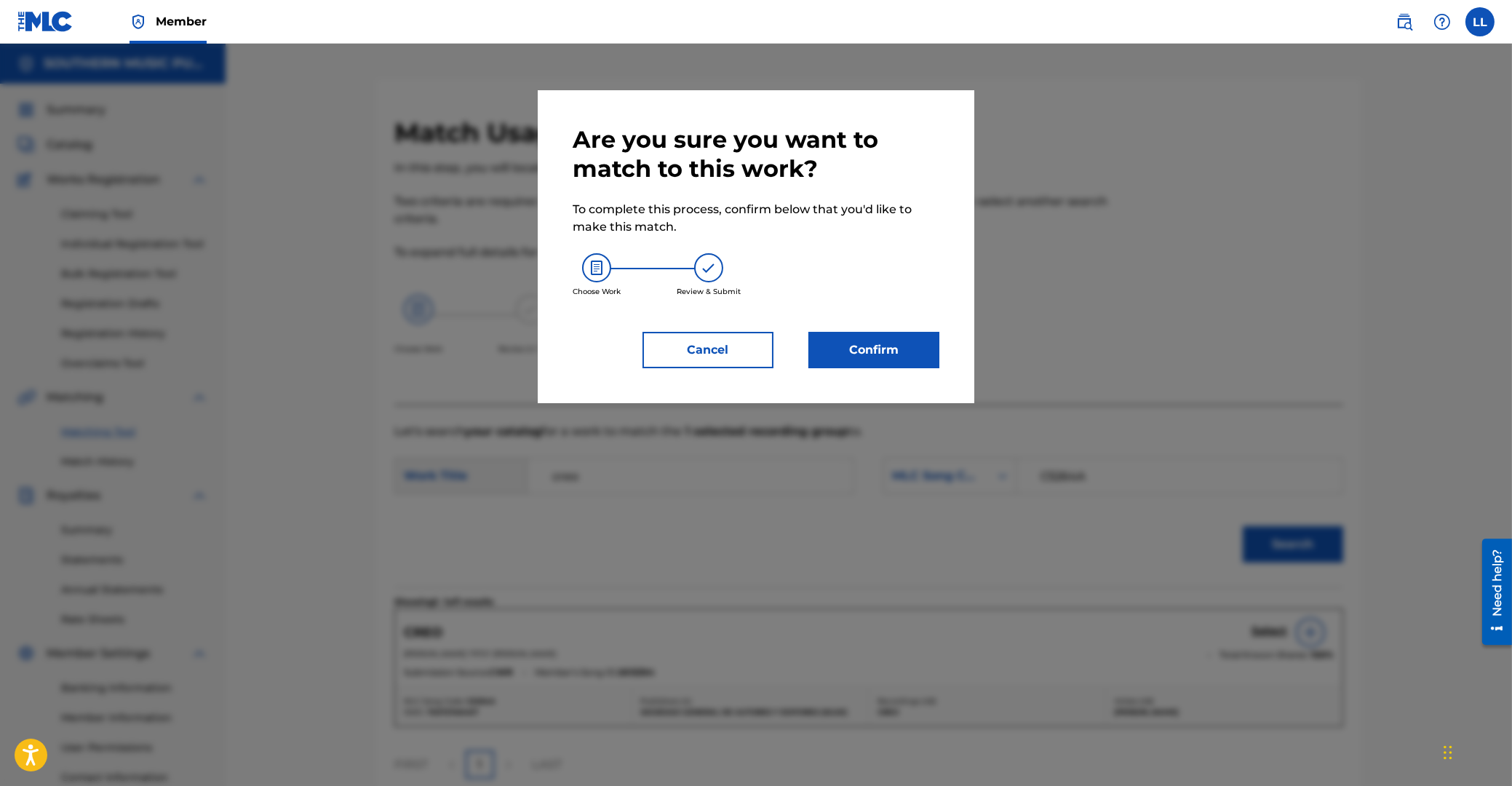
click at [913, 358] on button "Confirm" at bounding box center [874, 350] width 131 height 36
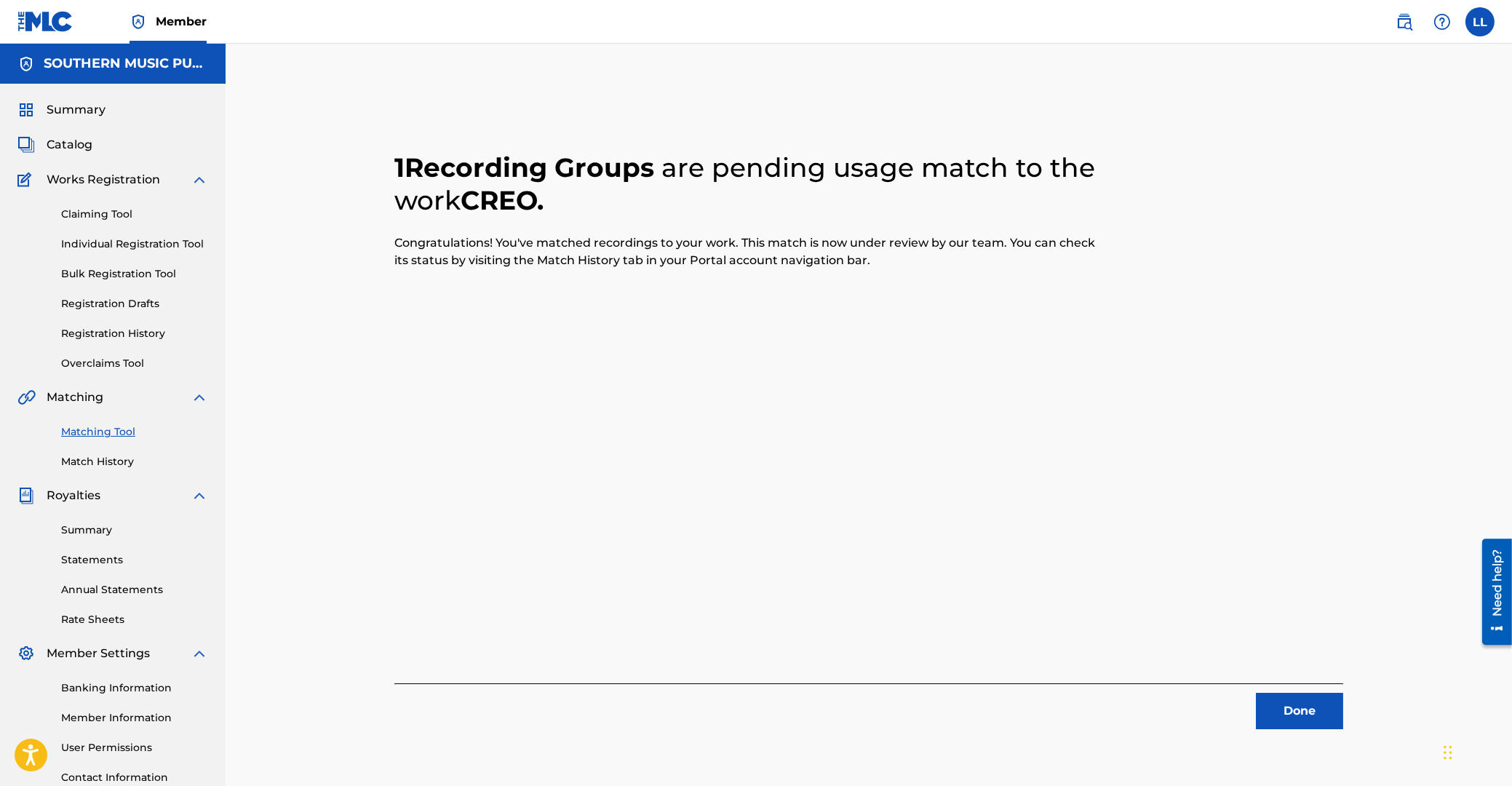
click at [1307, 709] on button "Done" at bounding box center [1299, 711] width 87 height 36
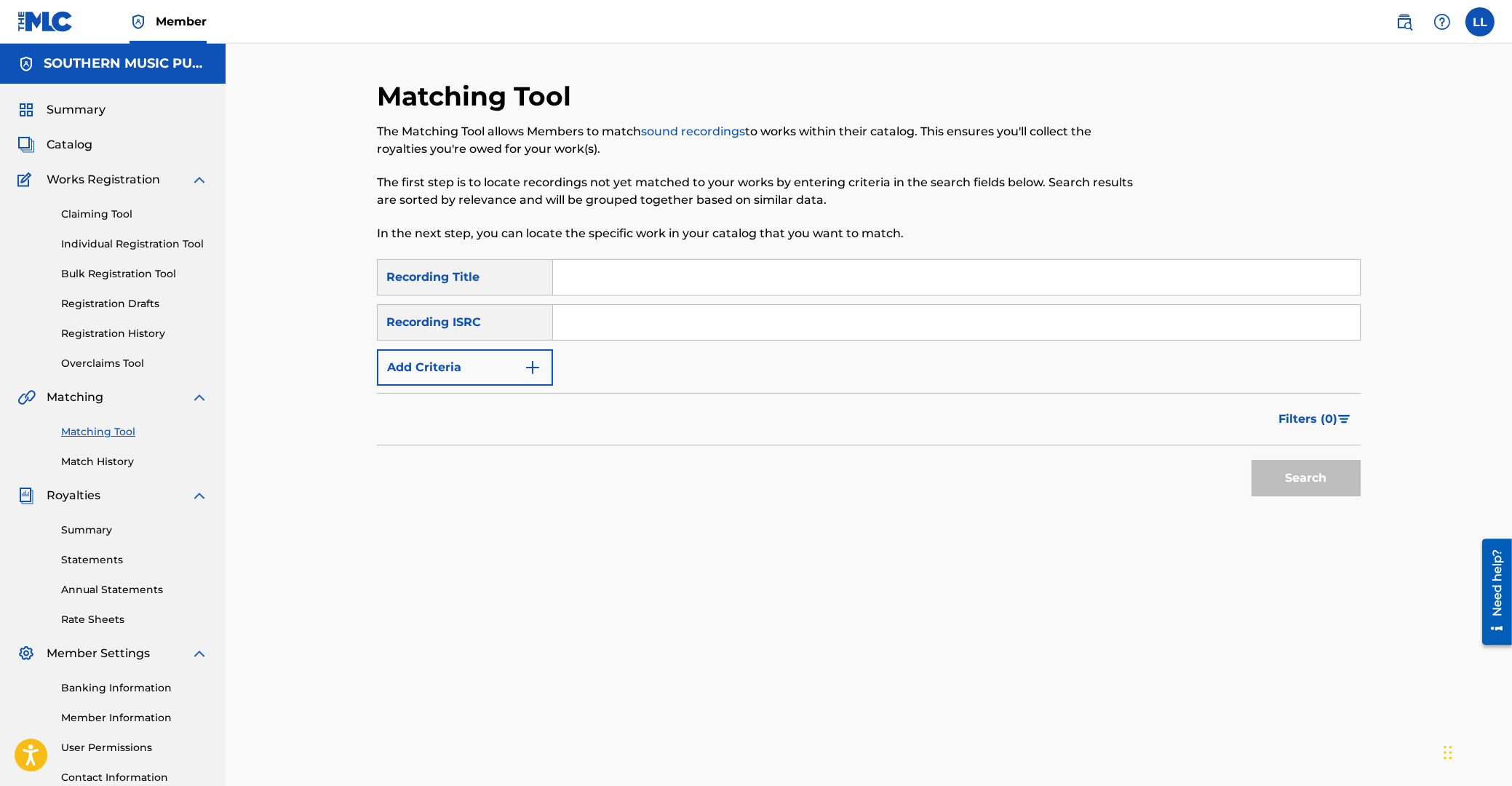
drag, startPoint x: 668, startPoint y: 333, endPoint x: 688, endPoint y: 315, distance: 26.9
click at [671, 333] on input "Search Form" at bounding box center [956, 322] width 807 height 35
type input "ARF102300055"
click at [1298, 474] on button "Search" at bounding box center [1306, 477] width 109 height 36
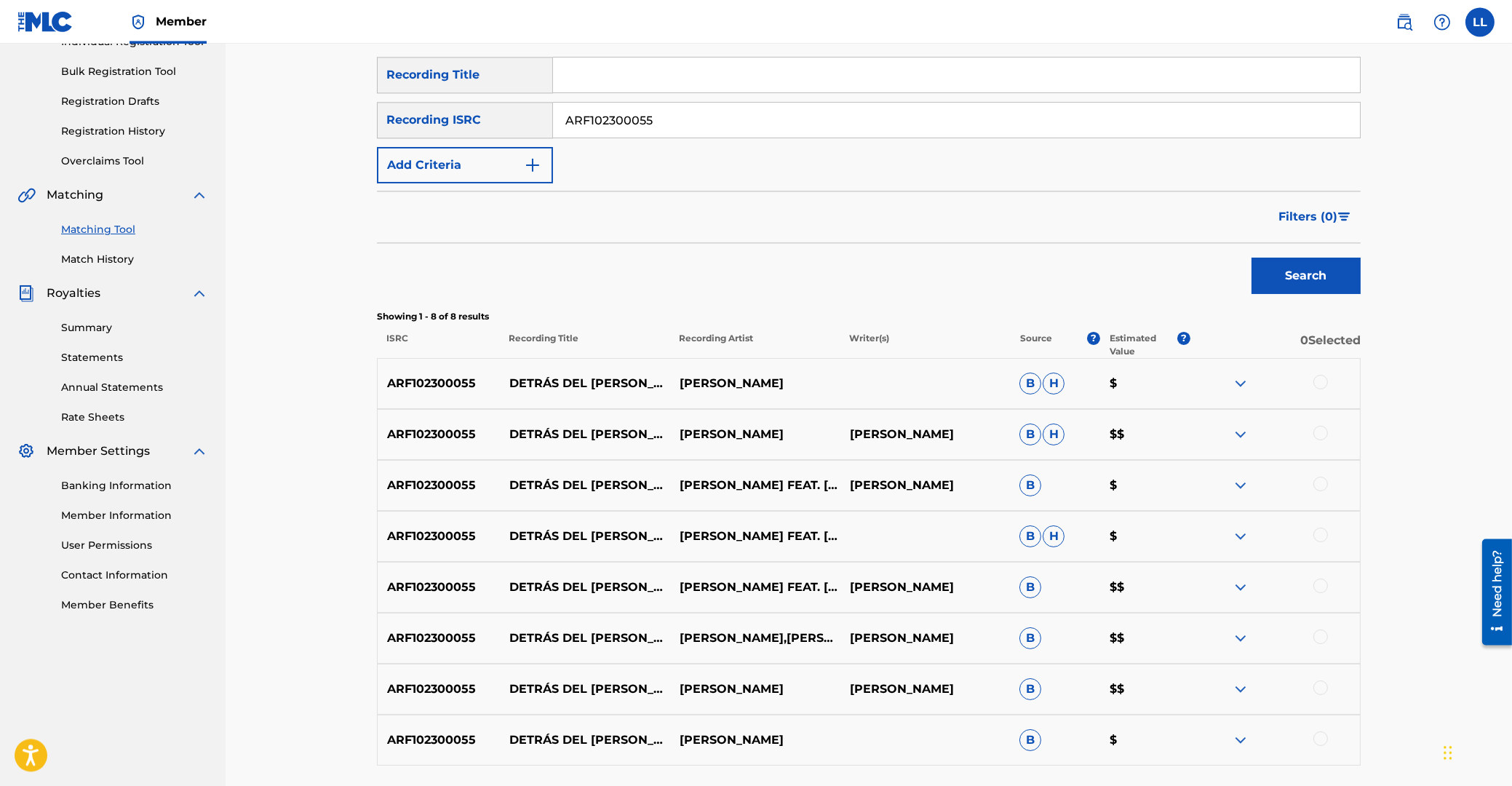
scroll to position [233, 0]
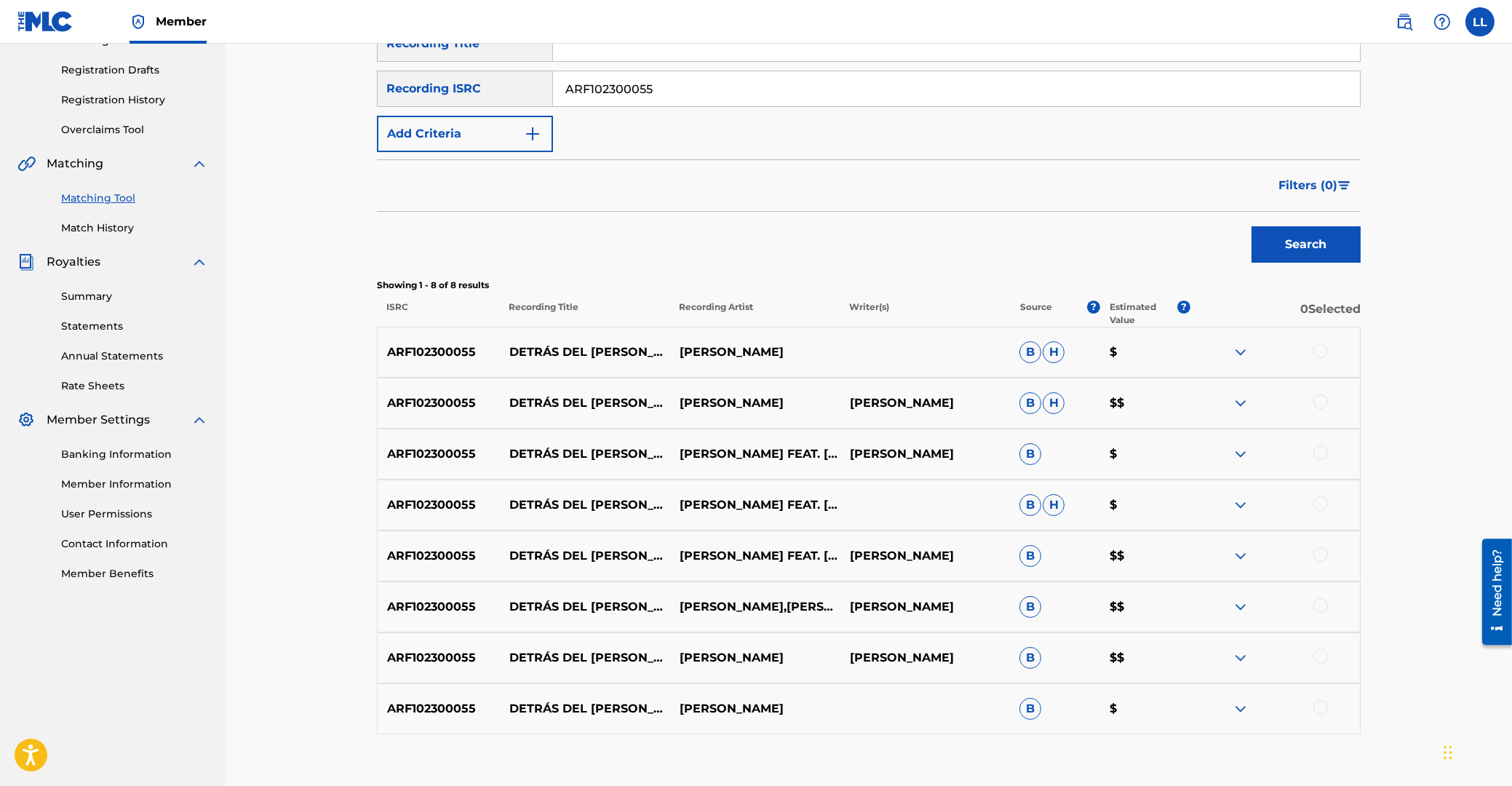
click at [1321, 350] on div at bounding box center [1320, 350] width 14 height 14
click at [1321, 403] on div at bounding box center [1320, 402] width 14 height 14
click at [1321, 454] on div at bounding box center [1320, 452] width 14 height 14
click at [1325, 506] on div at bounding box center [1320, 504] width 14 height 14
click at [1321, 556] on div at bounding box center [1320, 554] width 14 height 14
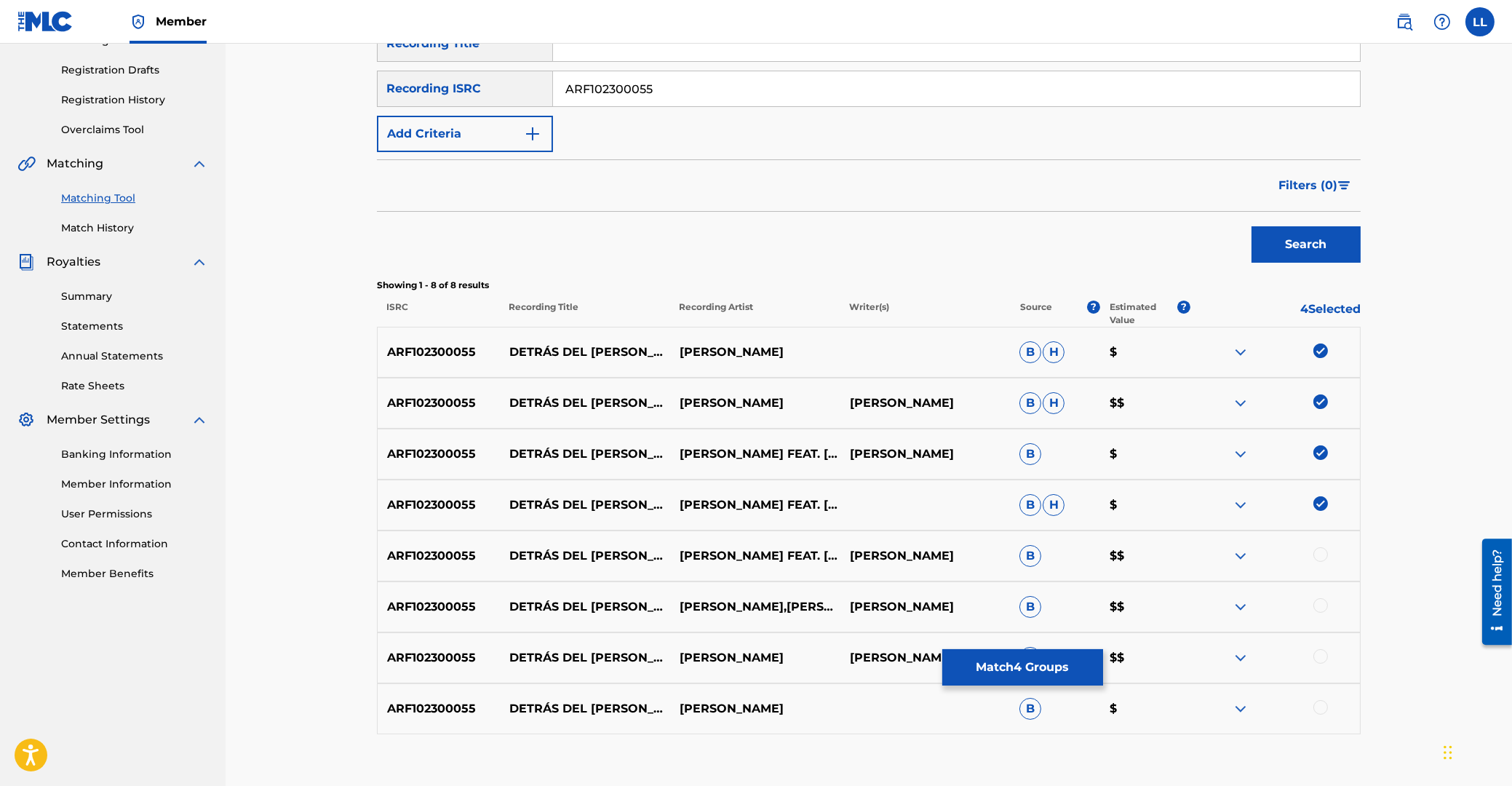
click at [1314, 606] on div at bounding box center [1320, 606] width 14 height 14
click at [1321, 557] on div at bounding box center [1320, 554] width 14 height 14
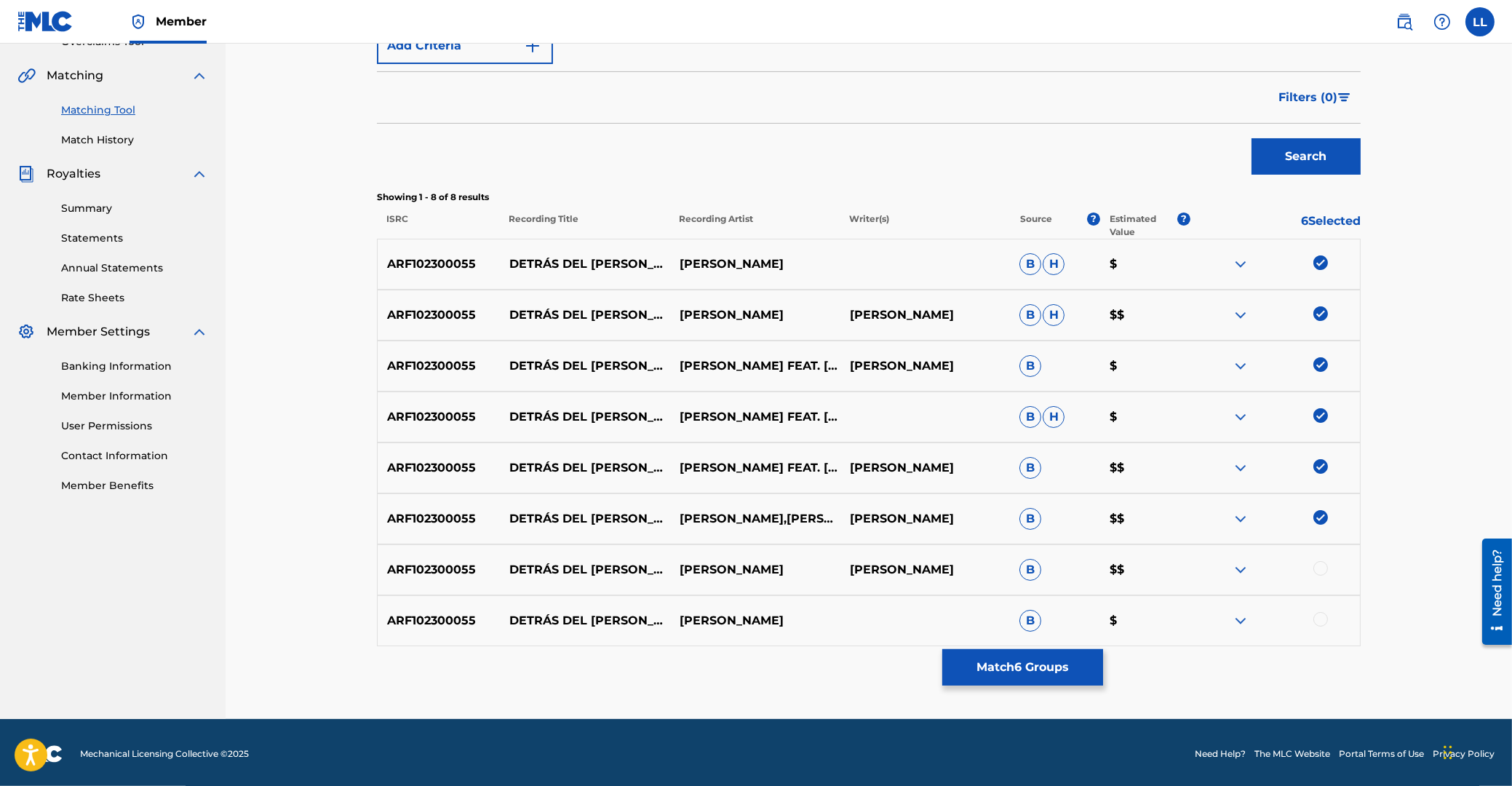
scroll to position [325, 0]
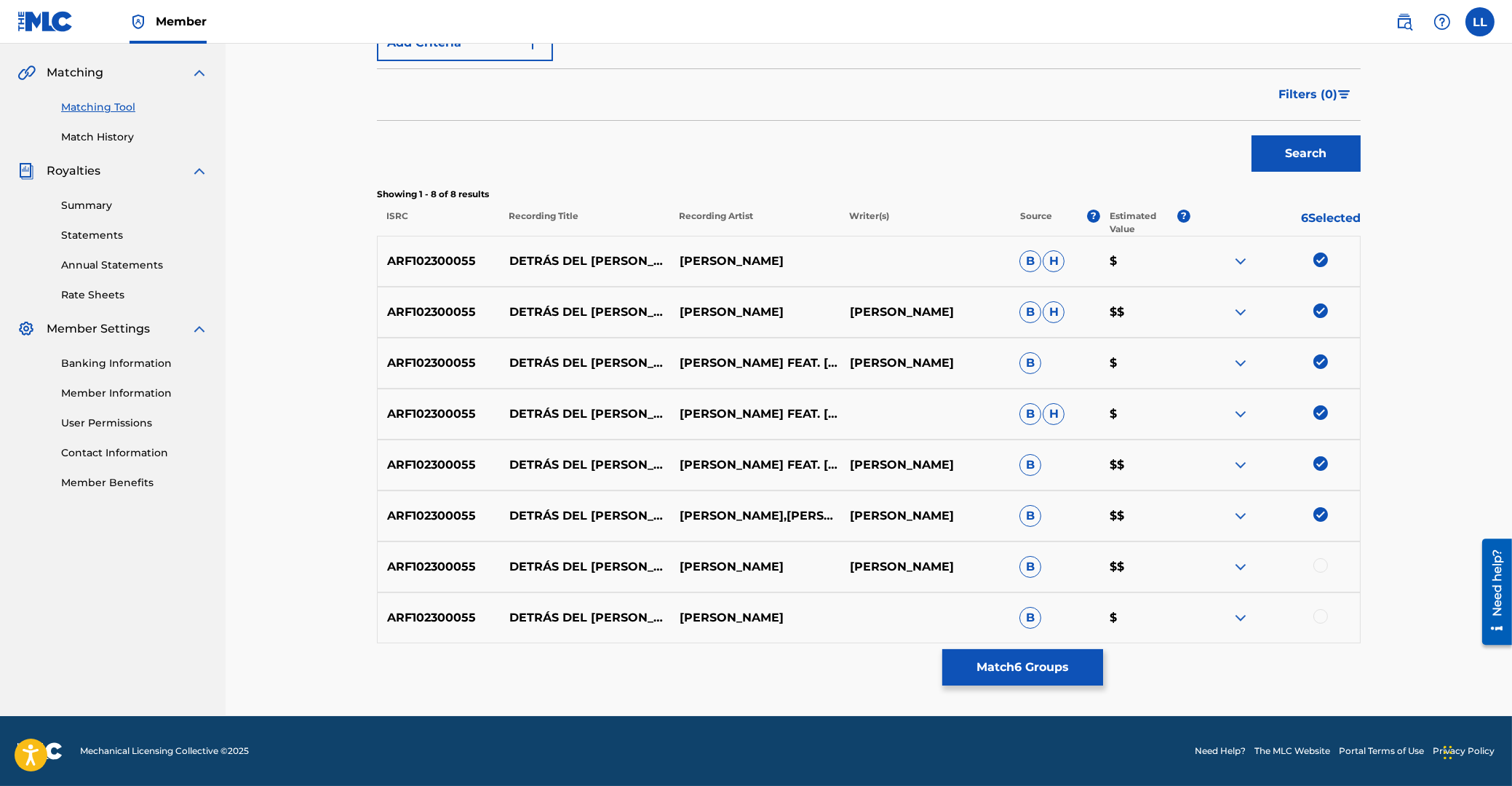
click at [1319, 567] on div at bounding box center [1320, 565] width 14 height 14
click at [1319, 615] on div at bounding box center [1320, 616] width 14 height 14
click at [1026, 656] on button "Match 8 Groups" at bounding box center [1023, 666] width 160 height 36
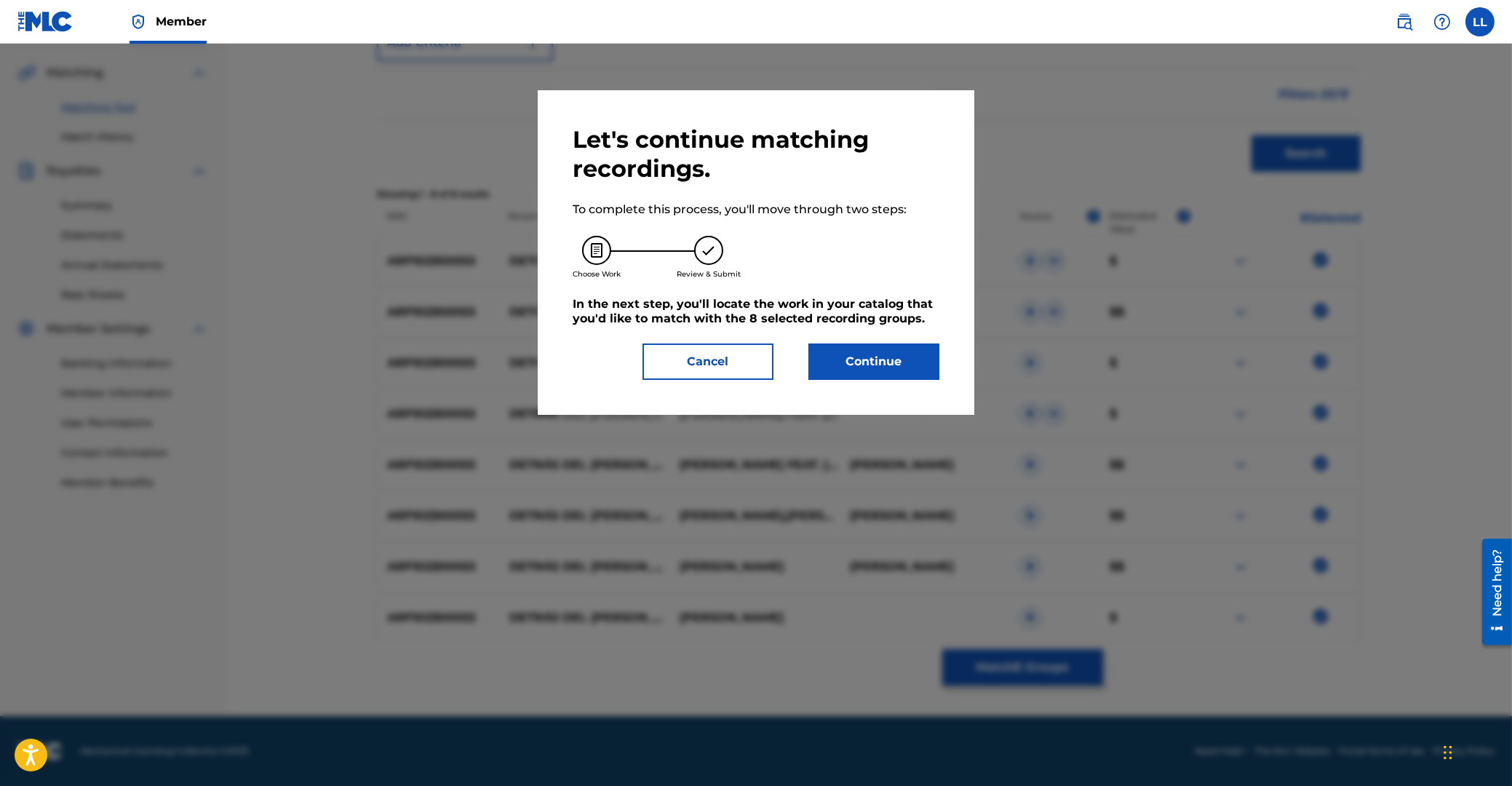
click at [881, 371] on button "Continue" at bounding box center [874, 361] width 131 height 36
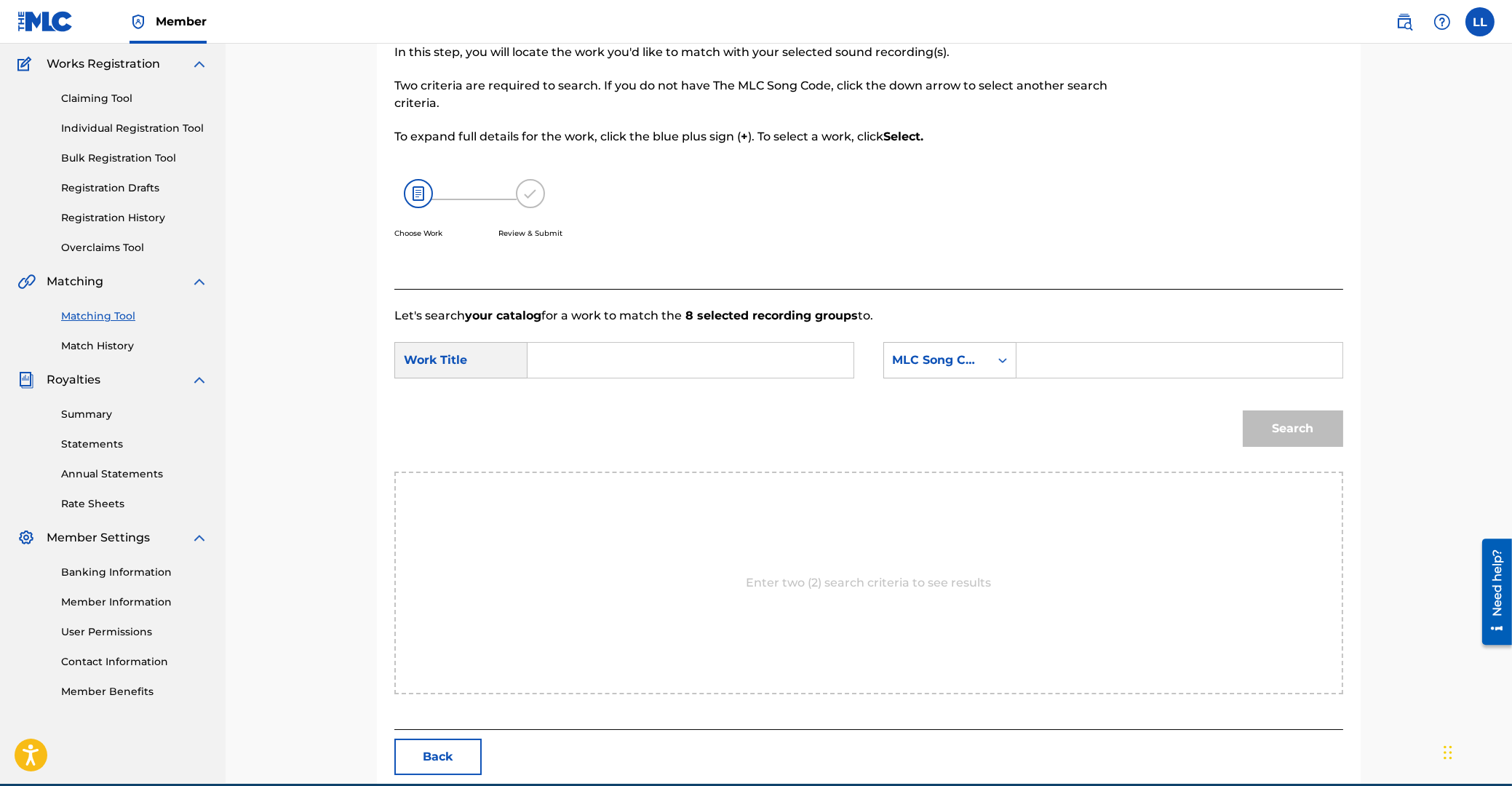
click at [654, 368] on input "Search Form" at bounding box center [691, 360] width 302 height 35
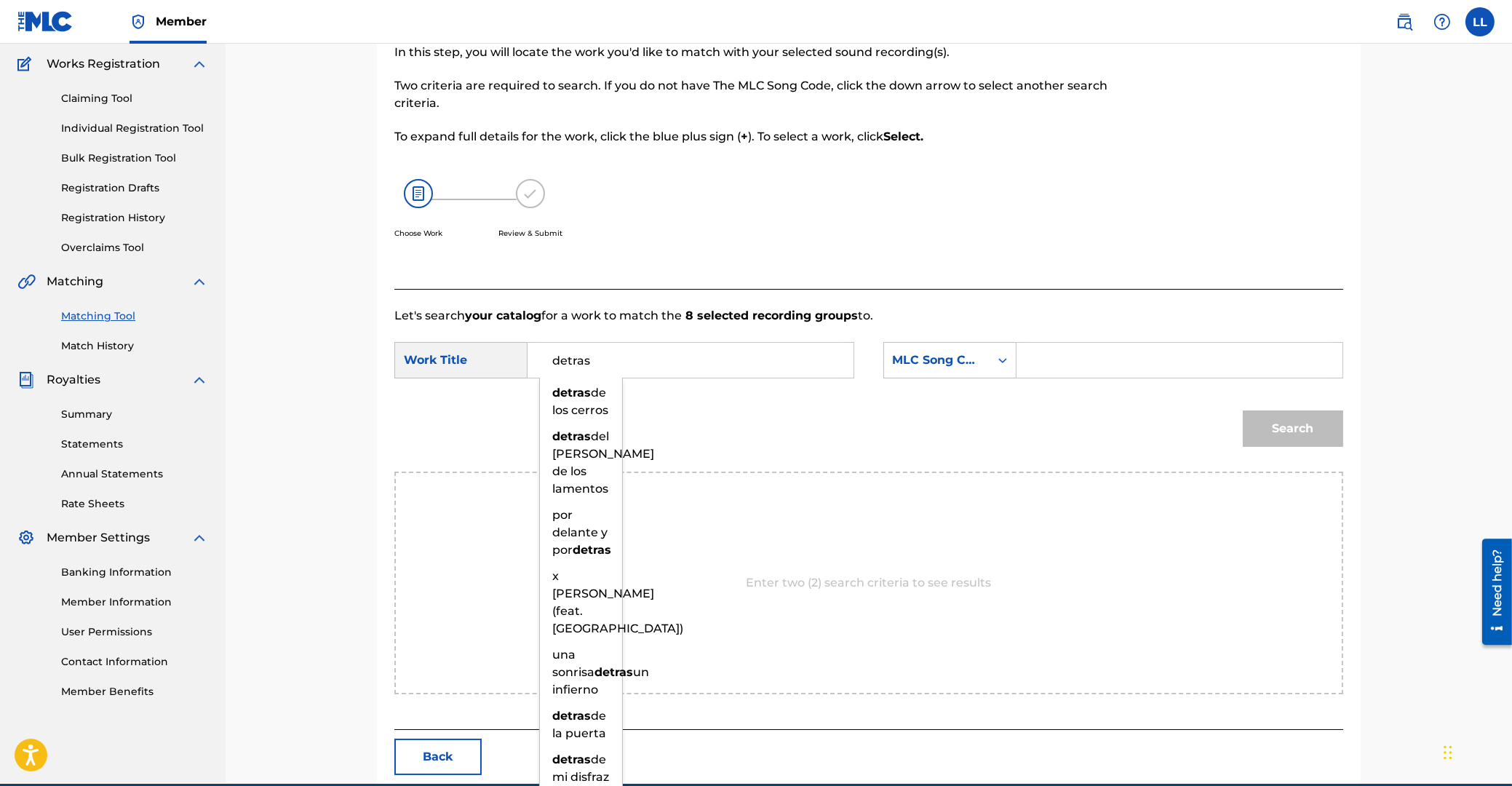
type input "detras"
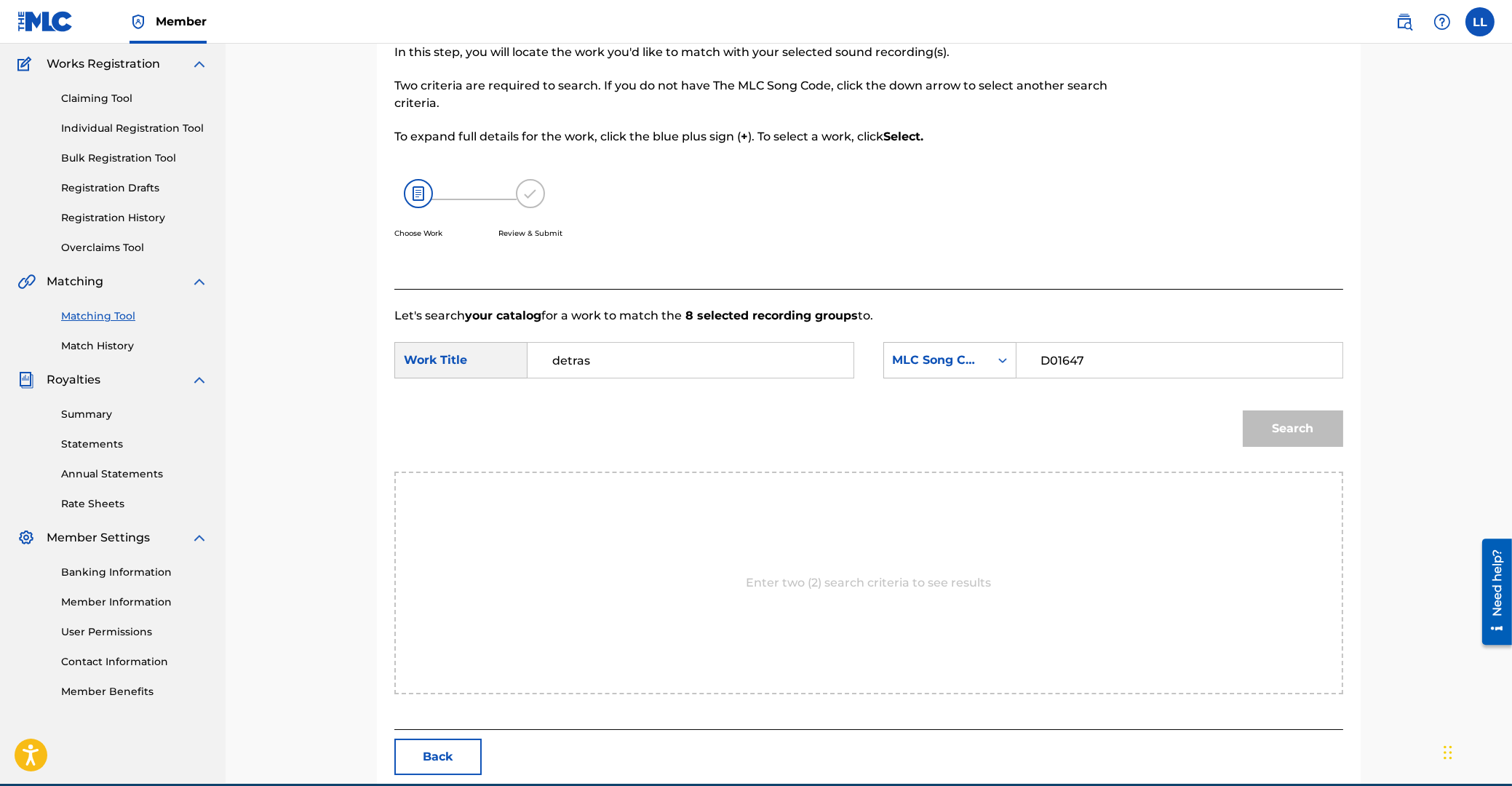
type input "D01647"
click at [1242, 411] on button "Search" at bounding box center [1292, 428] width 100 height 36
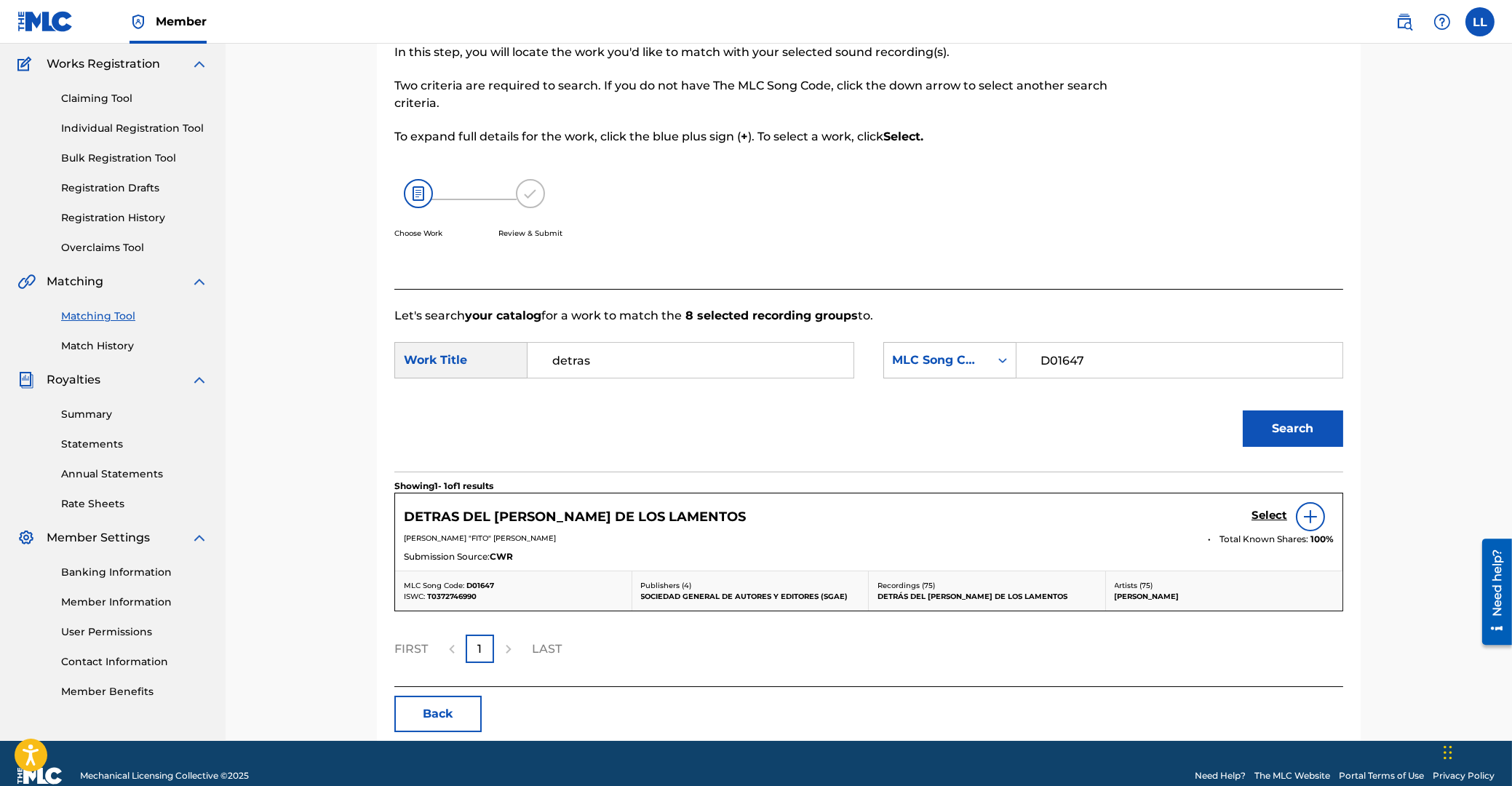
click at [1267, 515] on h5 "Select" at bounding box center [1269, 515] width 35 height 14
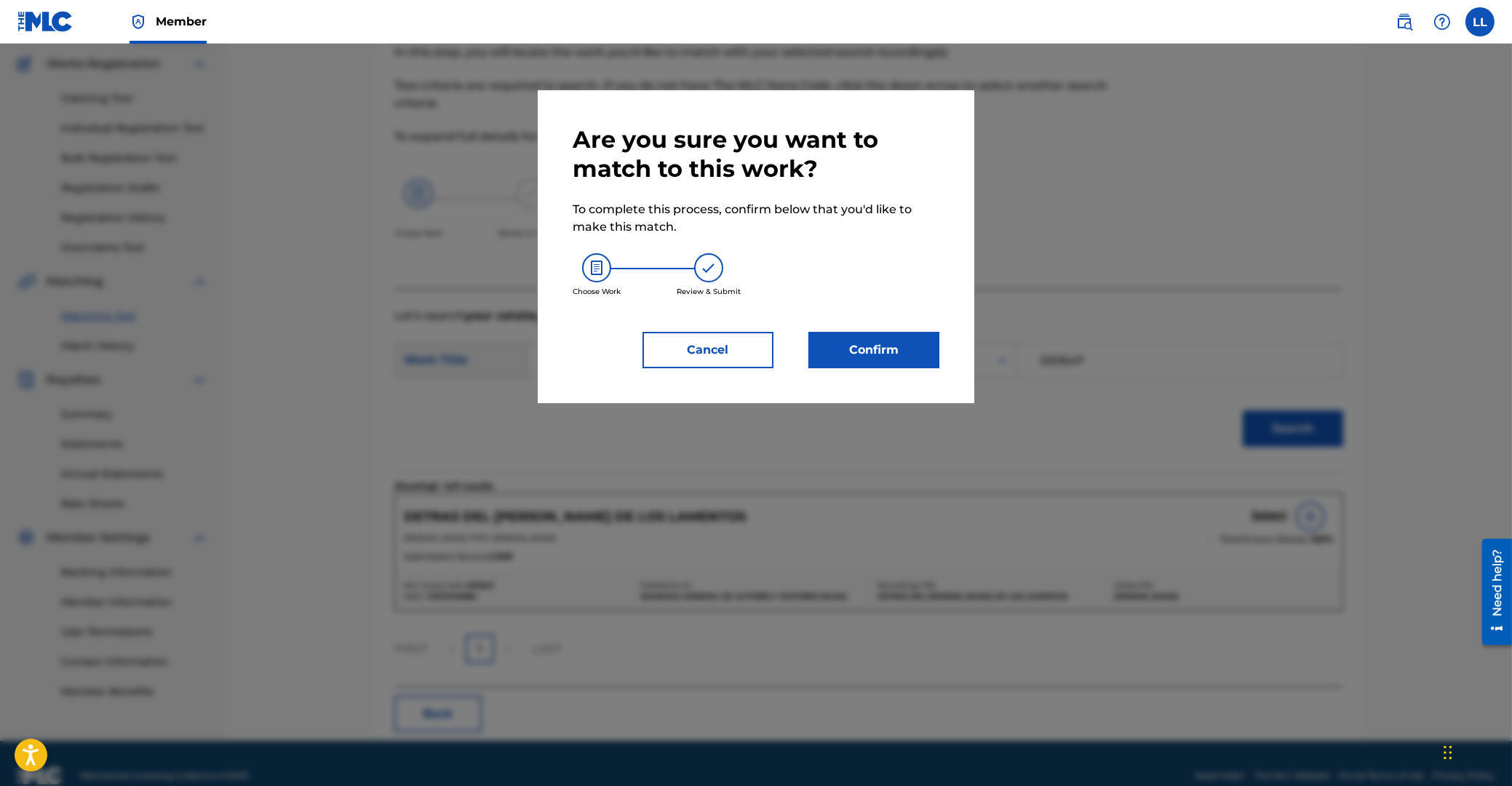
click at [877, 342] on button "Confirm" at bounding box center [874, 350] width 131 height 36
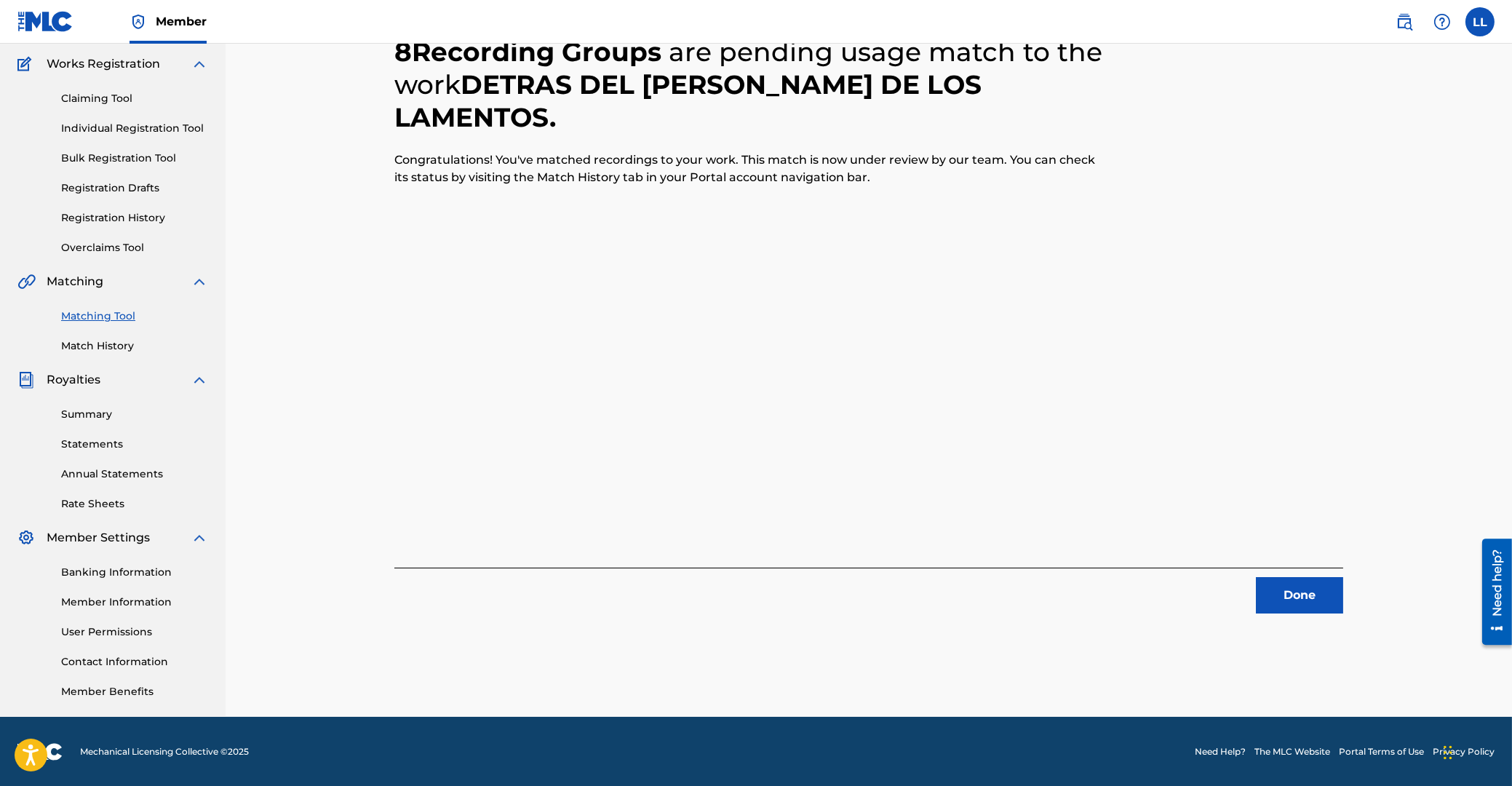
click at [1307, 588] on button "Done" at bounding box center [1299, 594] width 87 height 36
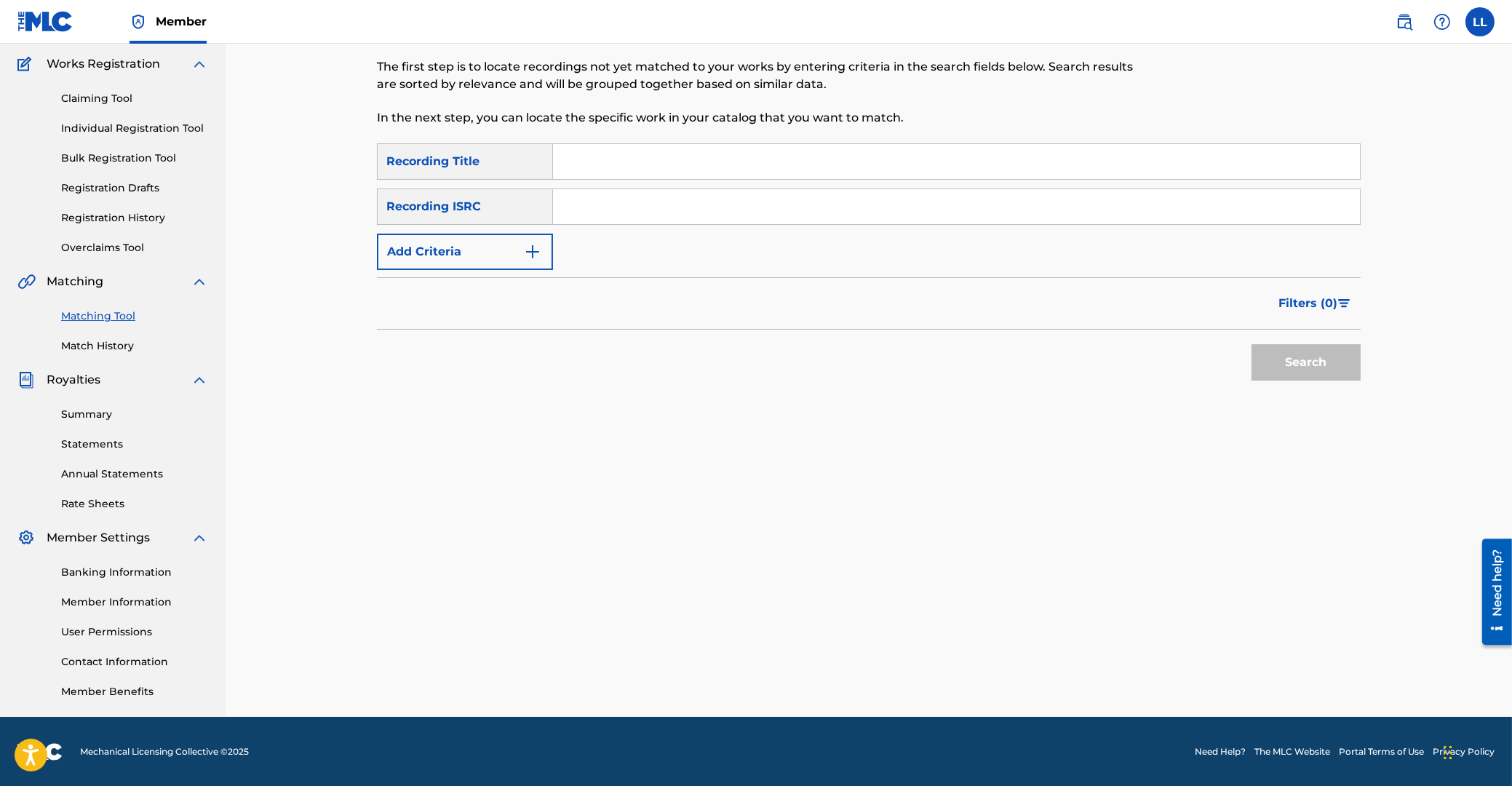
click at [818, 214] on input "Search Form" at bounding box center [956, 207] width 807 height 35
click at [1292, 367] on button "Search" at bounding box center [1306, 362] width 109 height 36
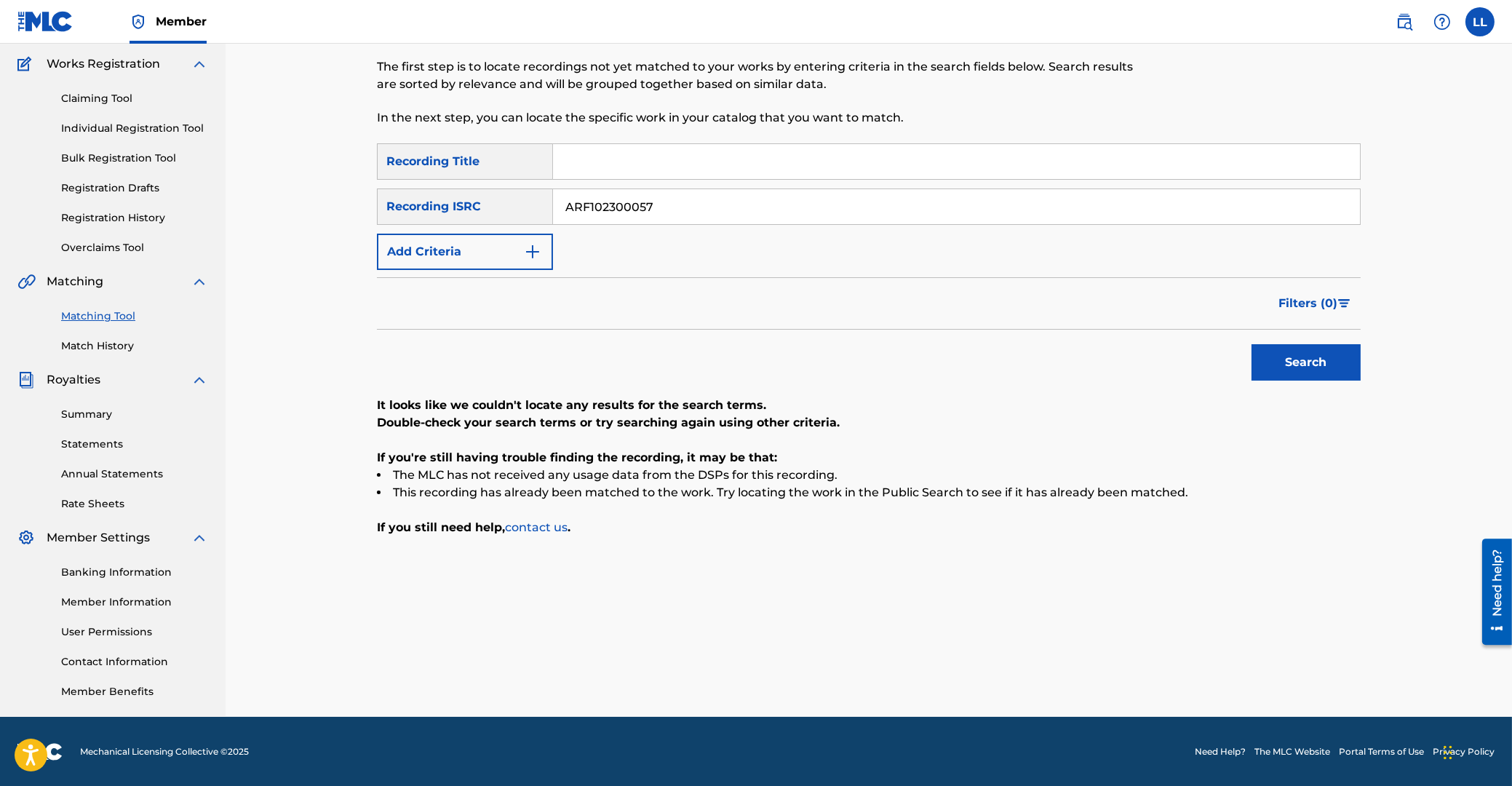
drag, startPoint x: 730, startPoint y: 206, endPoint x: 572, endPoint y: 211, distance: 158.1
click at [553, 201] on input "ARF102300057" at bounding box center [956, 207] width 807 height 35
click at [1312, 366] on button "Search" at bounding box center [1306, 362] width 109 height 36
drag, startPoint x: 717, startPoint y: 209, endPoint x: 379, endPoint y: 200, distance: 338.1
click at [553, 200] on input "ARF110000137" at bounding box center [956, 207] width 807 height 35
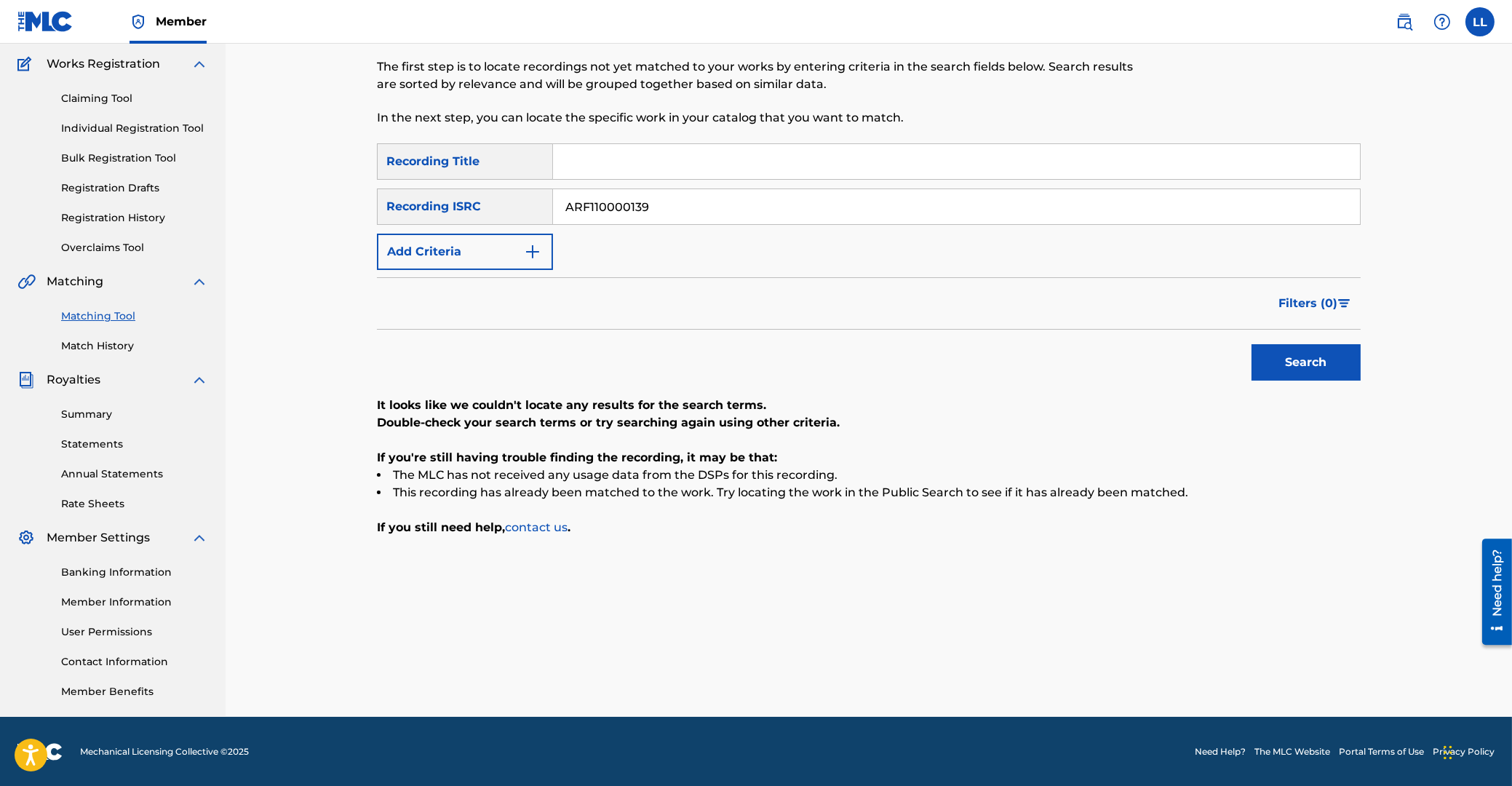
click at [1311, 365] on button "Search" at bounding box center [1306, 362] width 109 height 36
drag, startPoint x: 742, startPoint y: 197, endPoint x: 444, endPoint y: 209, distance: 298.2
click at [553, 200] on input "ARF110000139" at bounding box center [956, 207] width 807 height 35
click at [1331, 364] on button "Search" at bounding box center [1306, 362] width 109 height 36
drag, startPoint x: 683, startPoint y: 201, endPoint x: 432, endPoint y: 198, distance: 251.0
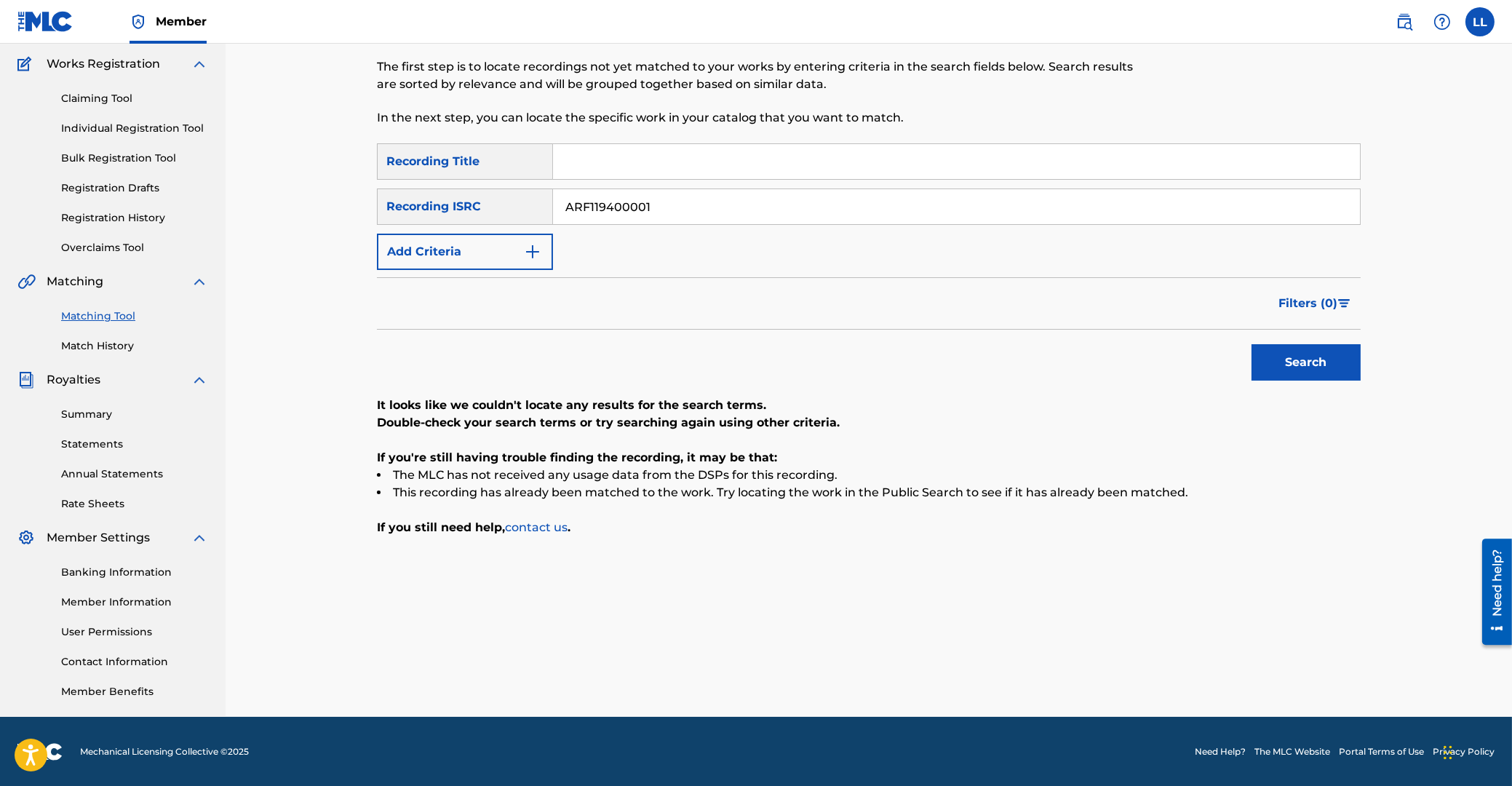
click at [553, 200] on input "ARF119400001" at bounding box center [956, 207] width 807 height 35
click at [1326, 362] on button "Search" at bounding box center [1306, 362] width 109 height 36
drag, startPoint x: 655, startPoint y: 200, endPoint x: 572, endPoint y: 245, distance: 94.4
click at [553, 216] on input "ARF119400003" at bounding box center [956, 207] width 807 height 35
click at [1294, 348] on button "Search" at bounding box center [1306, 362] width 109 height 36
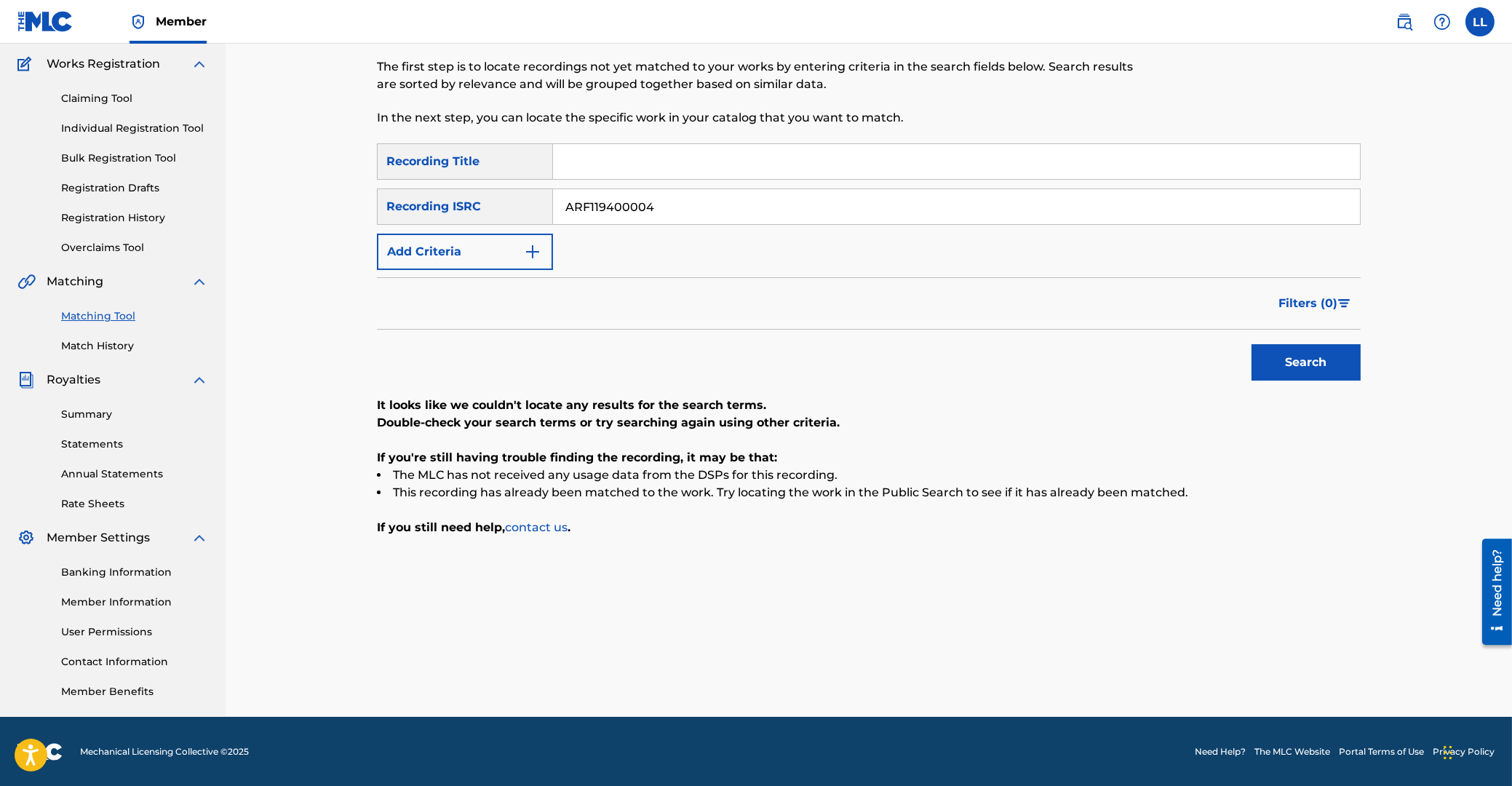
click at [1304, 371] on button "Search" at bounding box center [1306, 362] width 109 height 36
drag, startPoint x: 739, startPoint y: 201, endPoint x: 371, endPoint y: 201, distance: 368.0
click at [553, 201] on input "ARF119400004" at bounding box center [956, 207] width 807 height 35
click at [1302, 365] on button "Search" at bounding box center [1306, 362] width 109 height 36
drag, startPoint x: 782, startPoint y: 214, endPoint x: 716, endPoint y: 252, distance: 76.2
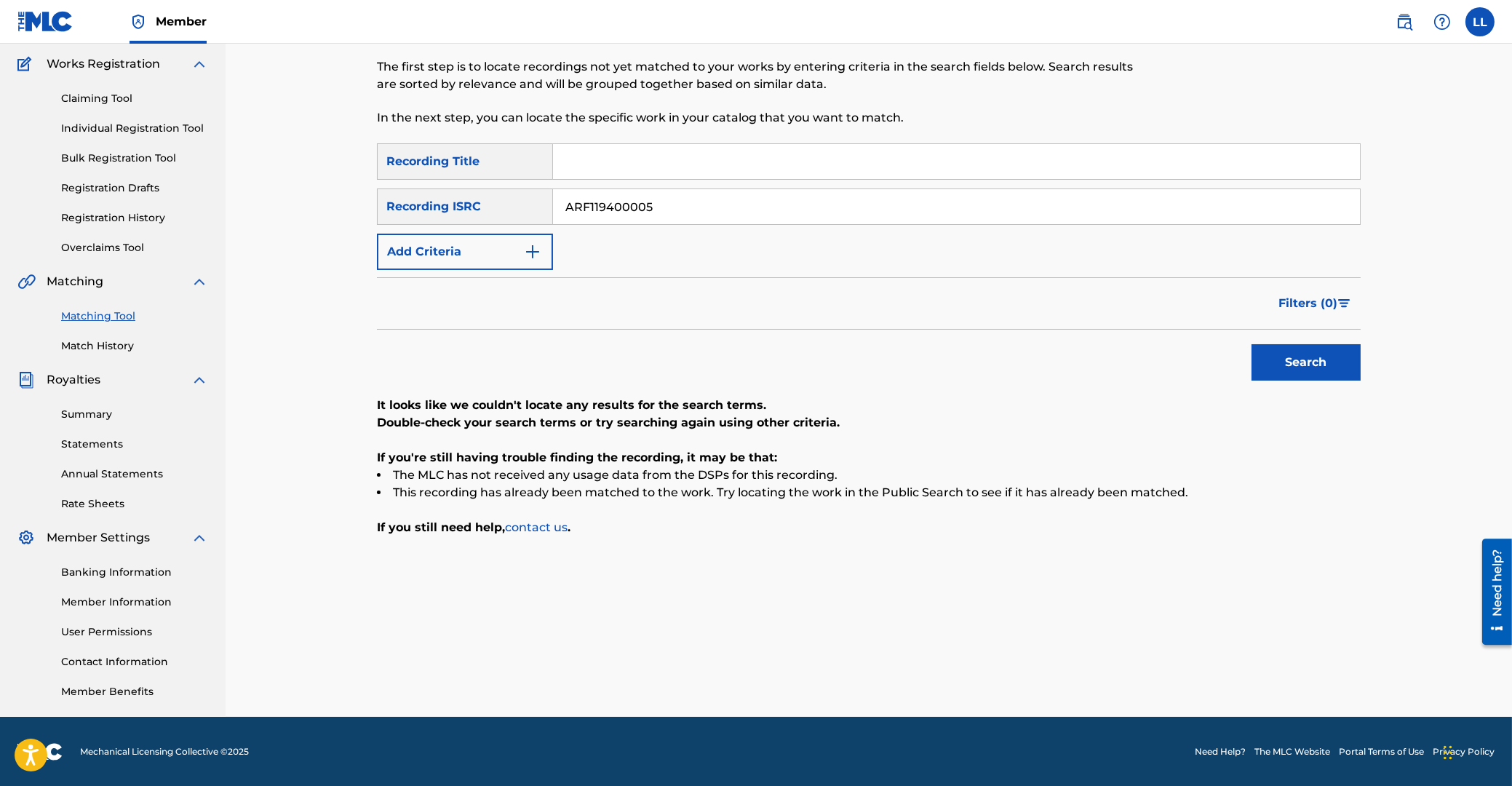
click at [553, 212] on input "ARF119400005" at bounding box center [956, 207] width 807 height 35
type input "ARF119400006"
click at [1287, 354] on button "Search" at bounding box center [1306, 362] width 109 height 36
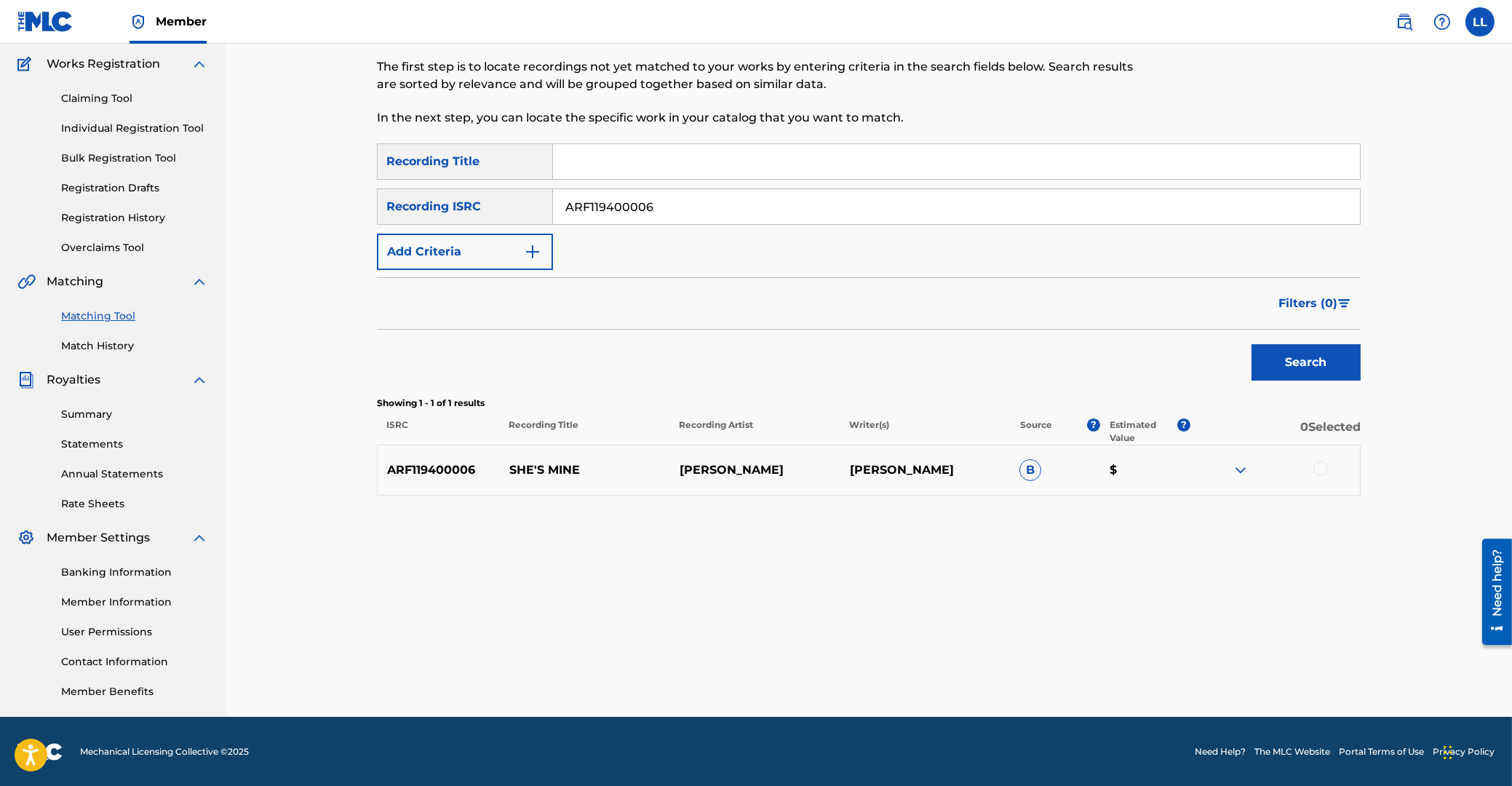
click at [1326, 469] on div at bounding box center [1320, 468] width 14 height 14
click at [1039, 678] on button "Match 1 Group" at bounding box center [1023, 666] width 160 height 36
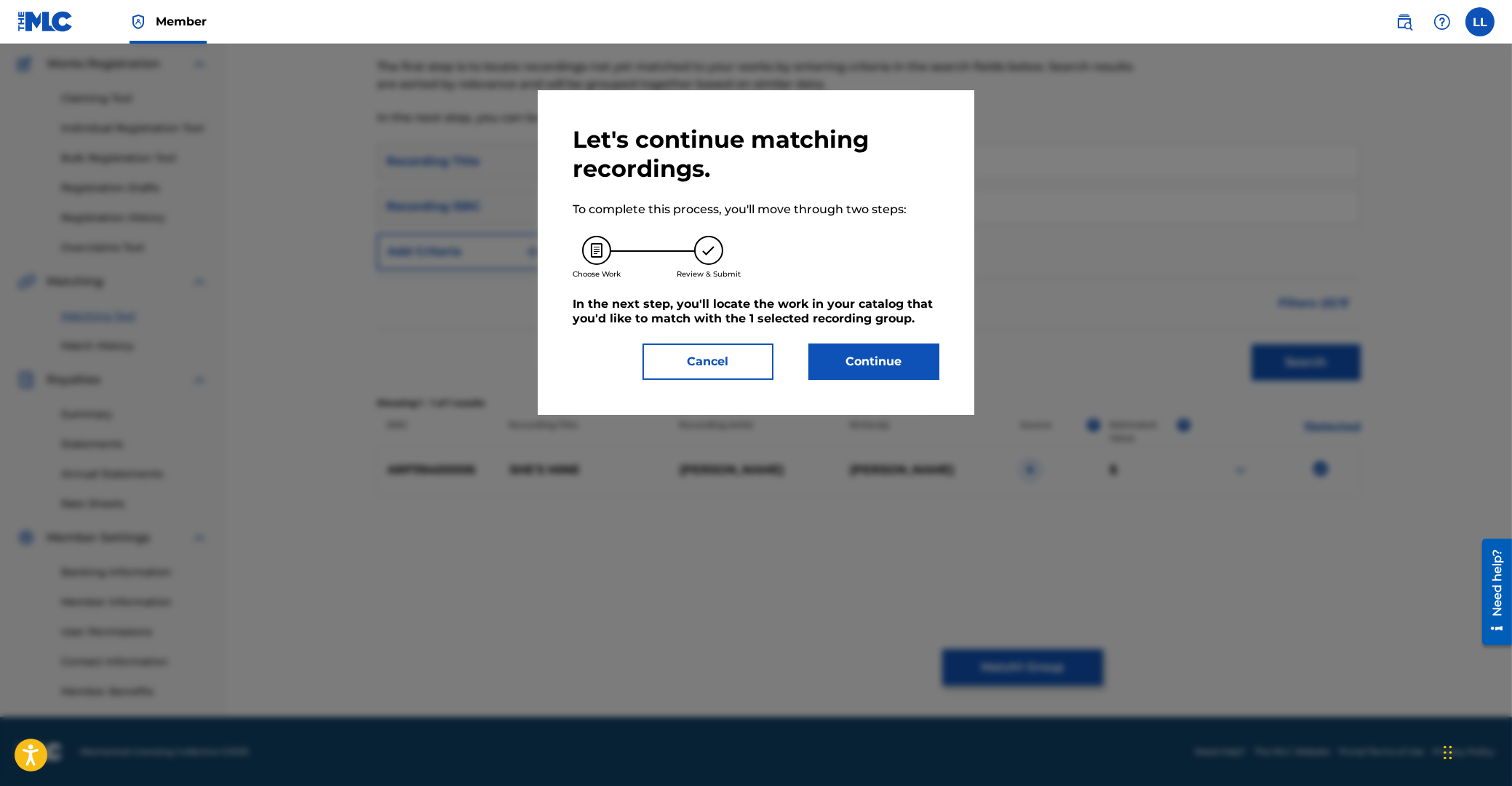
click at [878, 357] on button "Continue" at bounding box center [874, 361] width 131 height 36
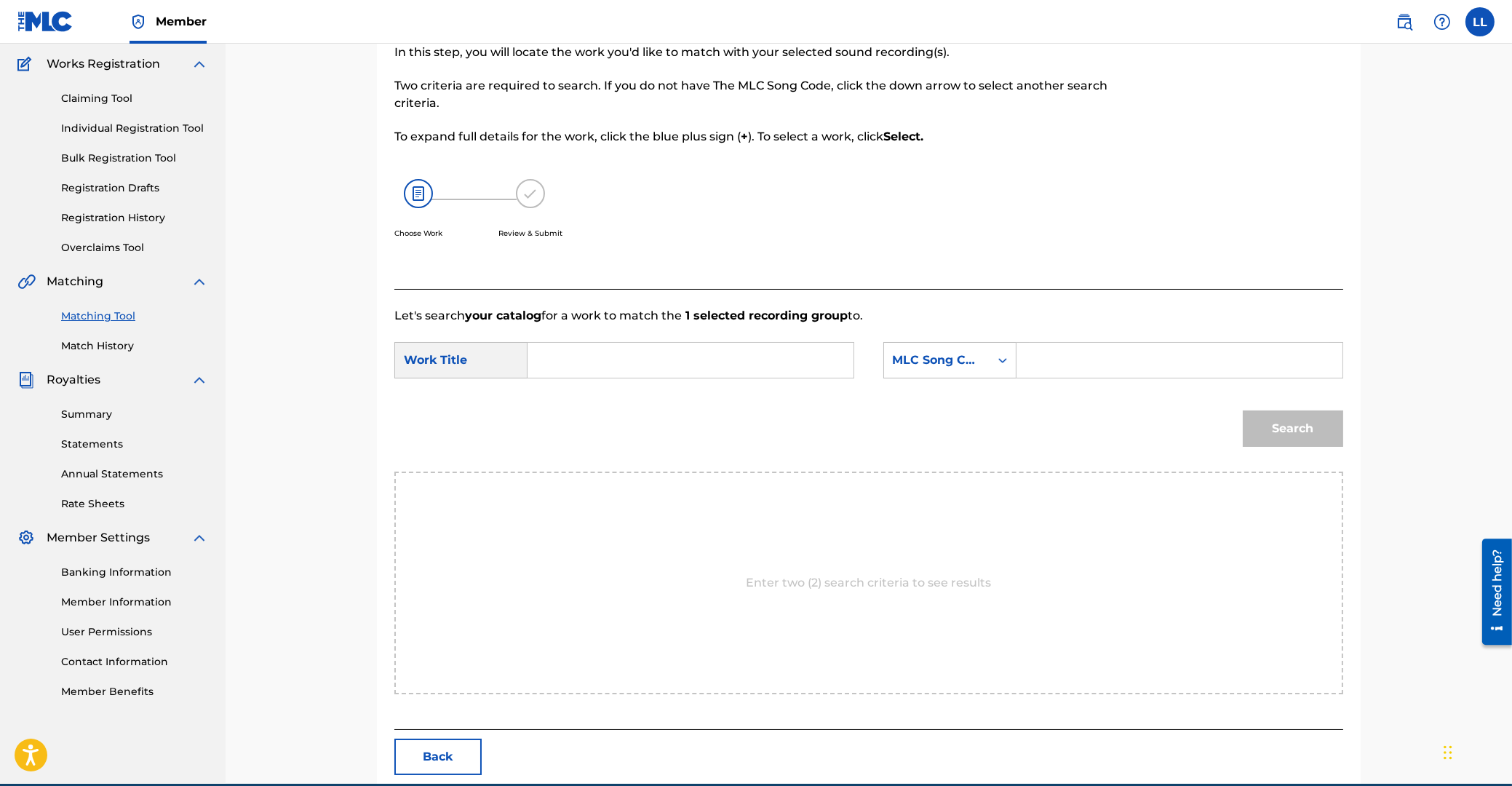
click at [695, 372] on input "Search Form" at bounding box center [691, 360] width 302 height 35
type input "she"
type input "SVF7JW"
click at [1242, 411] on button "Search" at bounding box center [1292, 428] width 100 height 36
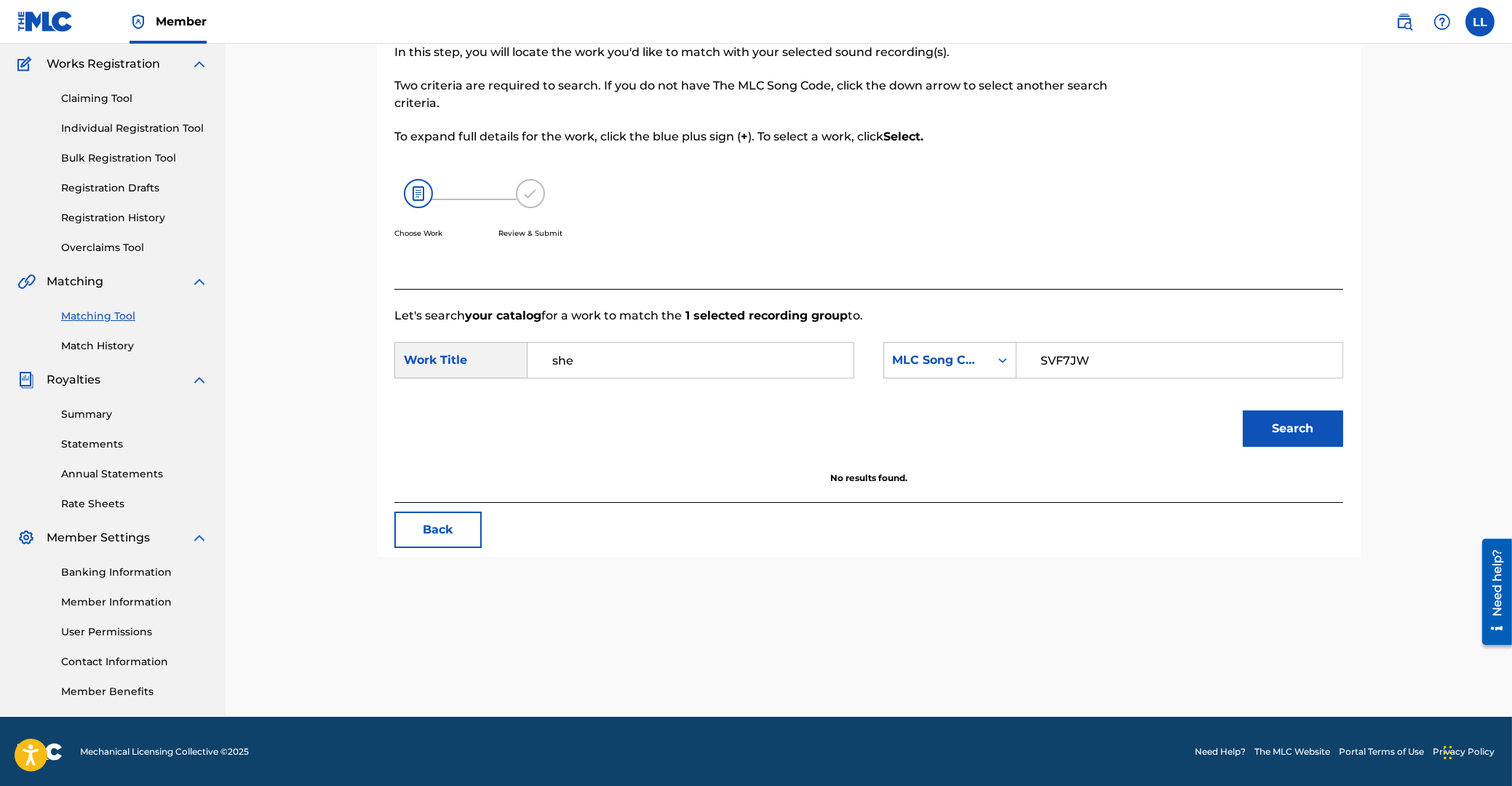
click at [662, 370] on input "she" at bounding box center [691, 360] width 302 height 35
type input "she's"
click at [1242, 411] on button "Search" at bounding box center [1292, 428] width 100 height 36
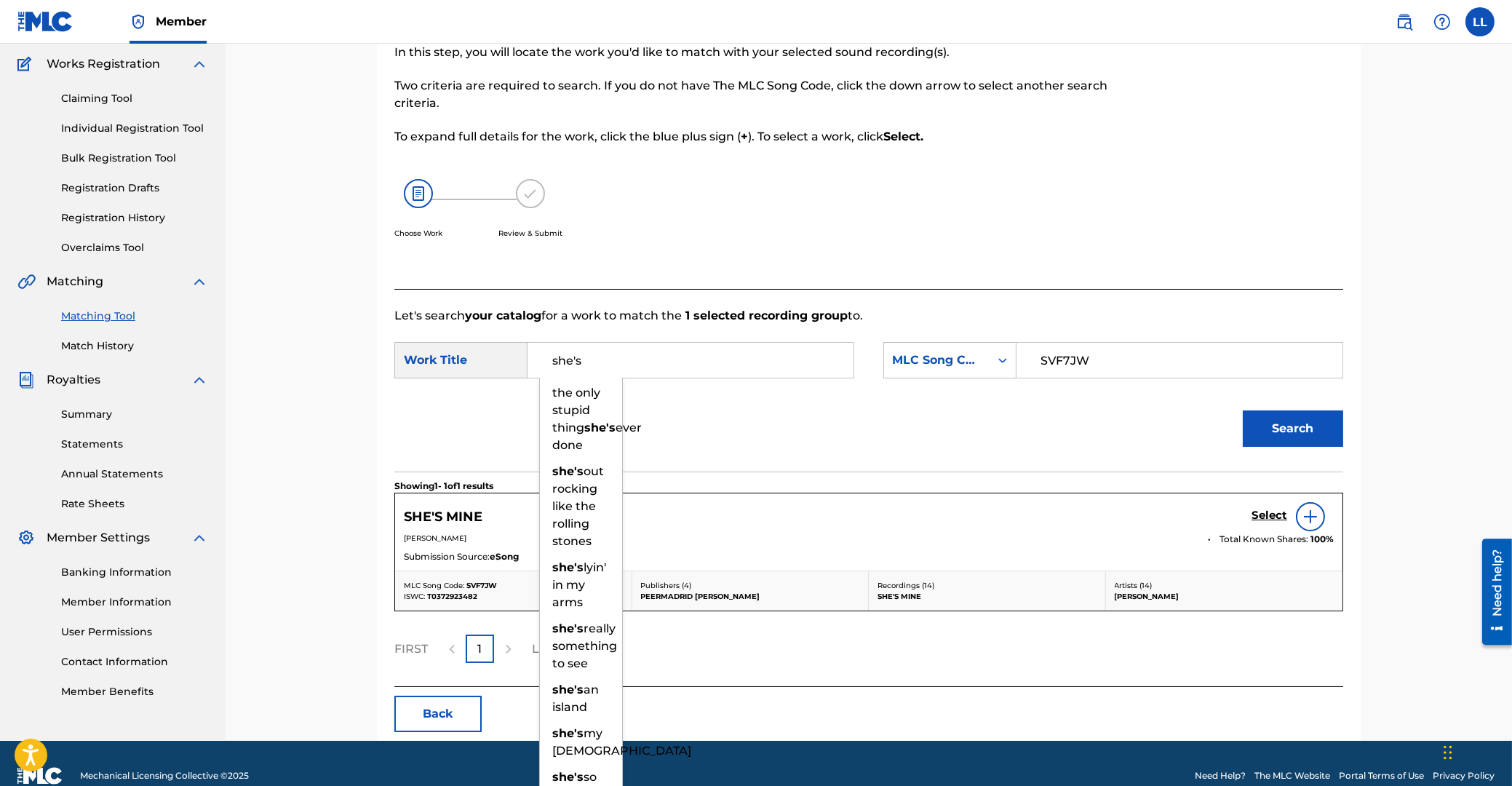
click at [1275, 517] on h5 "Select" at bounding box center [1269, 515] width 35 height 14
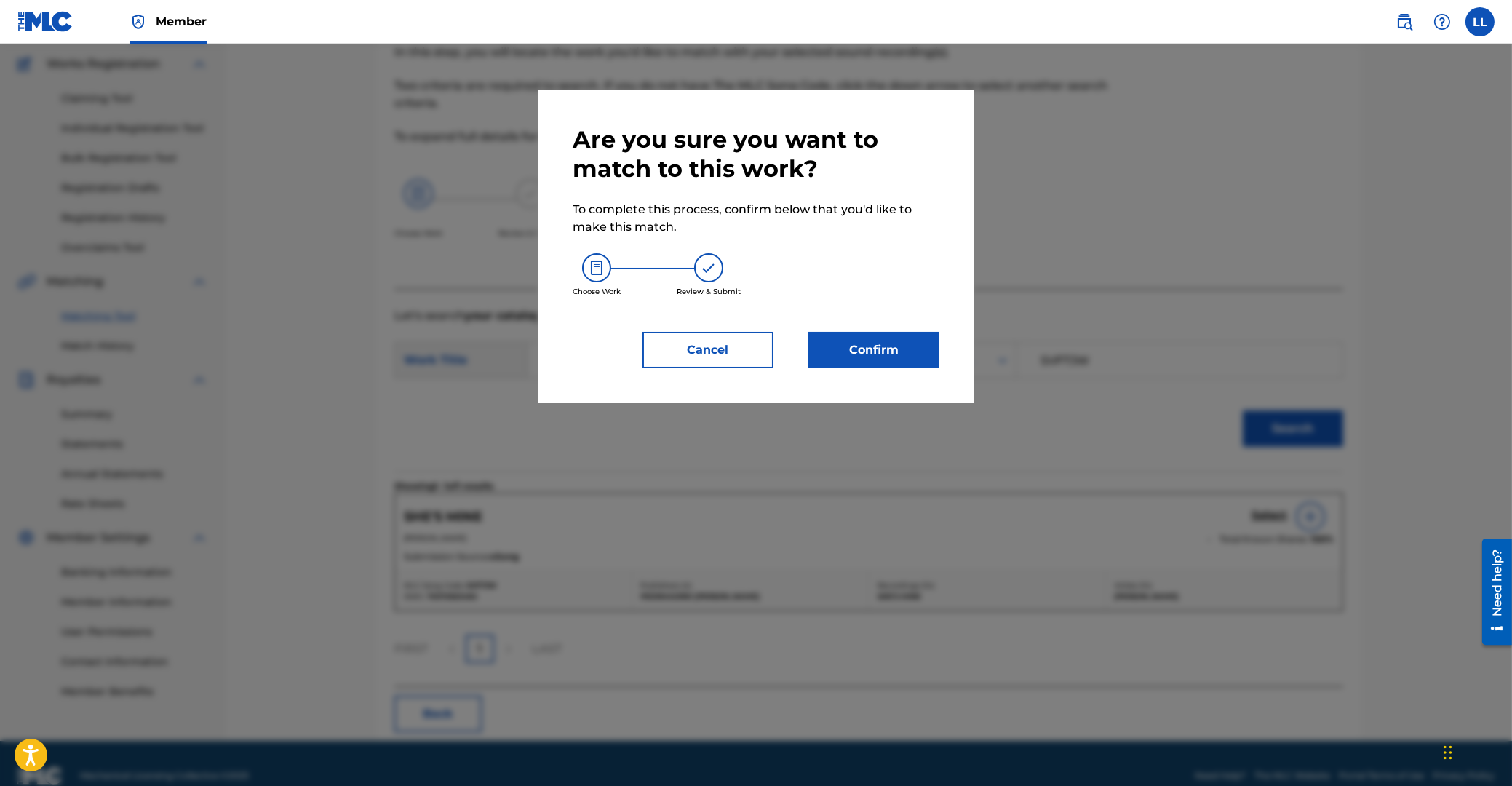
click at [837, 342] on button "Confirm" at bounding box center [874, 350] width 131 height 36
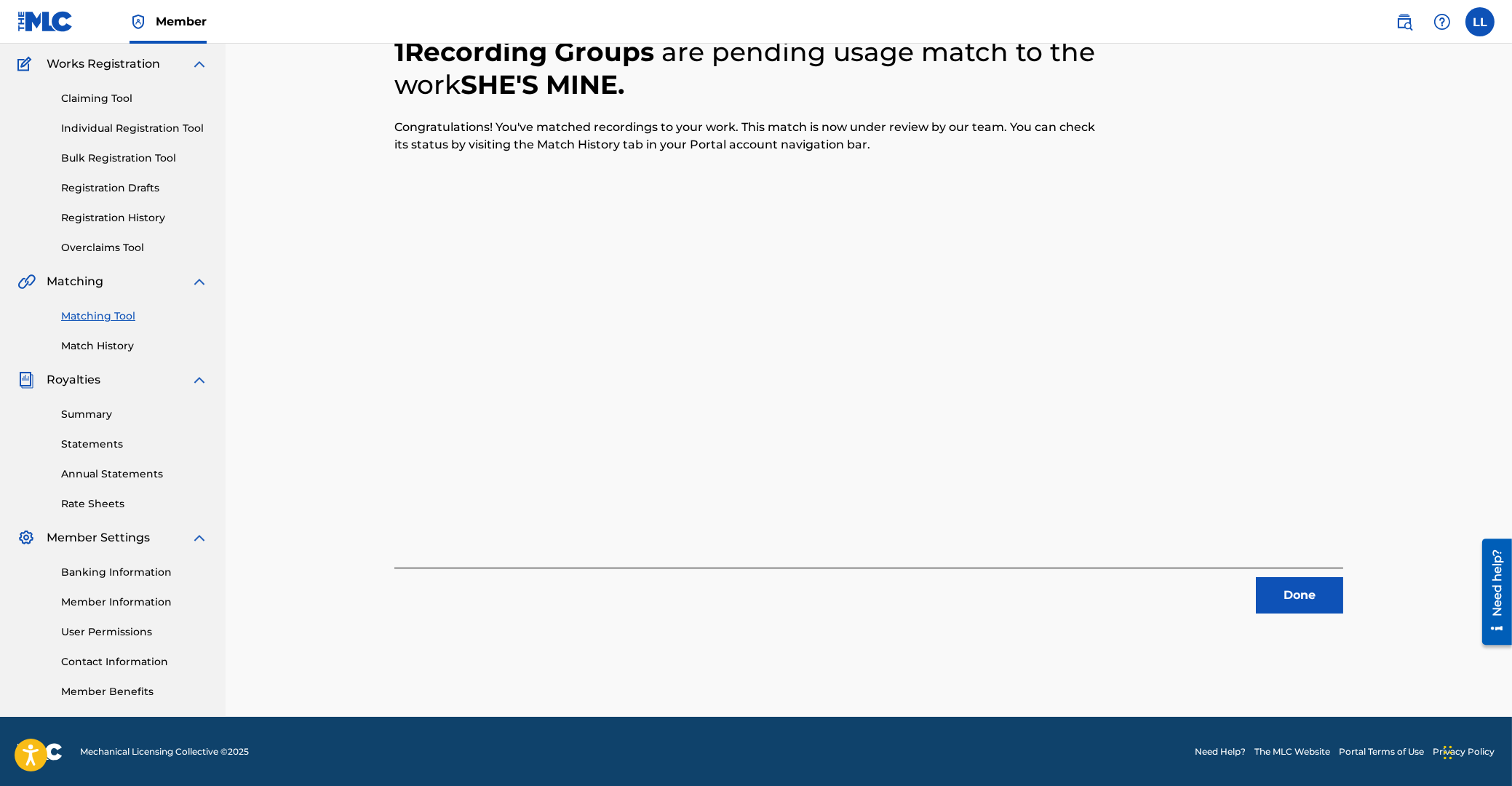
click at [1328, 591] on button "Done" at bounding box center [1299, 594] width 87 height 36
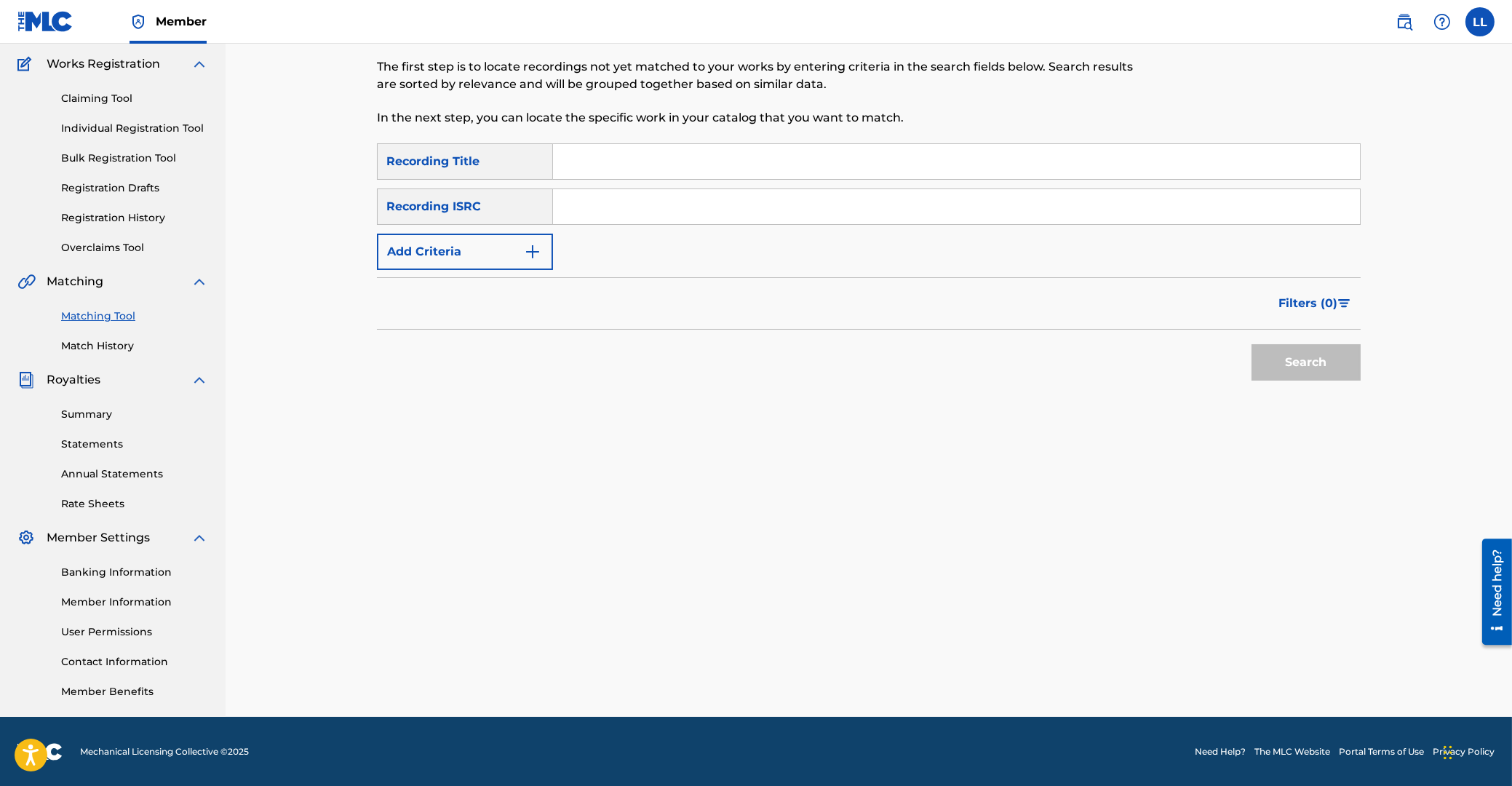
click at [611, 201] on input "Search Form" at bounding box center [956, 207] width 807 height 35
click at [1299, 369] on button "Search" at bounding box center [1306, 362] width 109 height 36
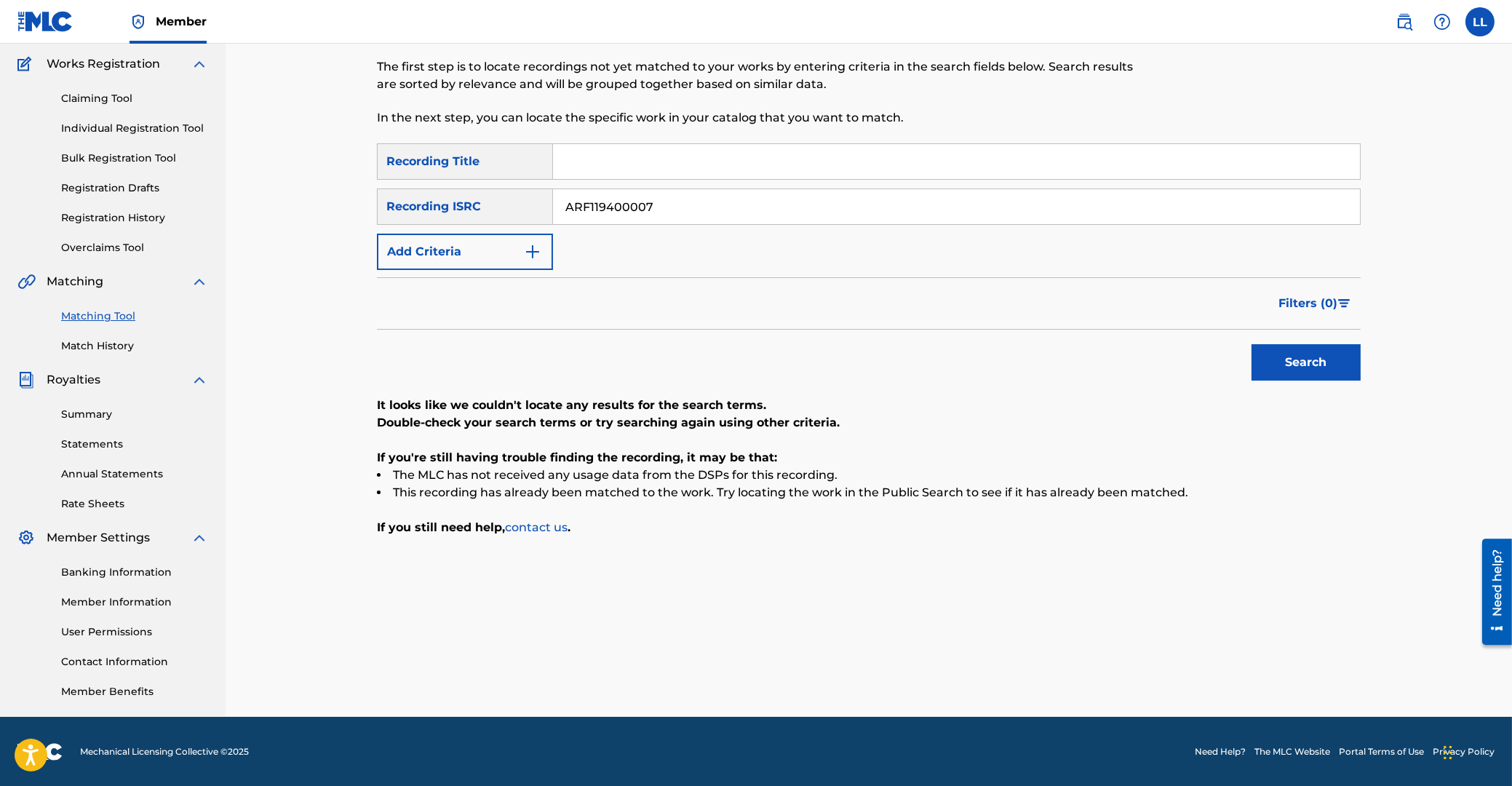
drag, startPoint x: 772, startPoint y: 197, endPoint x: 710, endPoint y: 221, distance: 66.5
click at [553, 220] on input "ARF119400007" at bounding box center [956, 207] width 807 height 35
type input "ARF119400008"
click at [1284, 346] on button "Search" at bounding box center [1306, 362] width 109 height 36
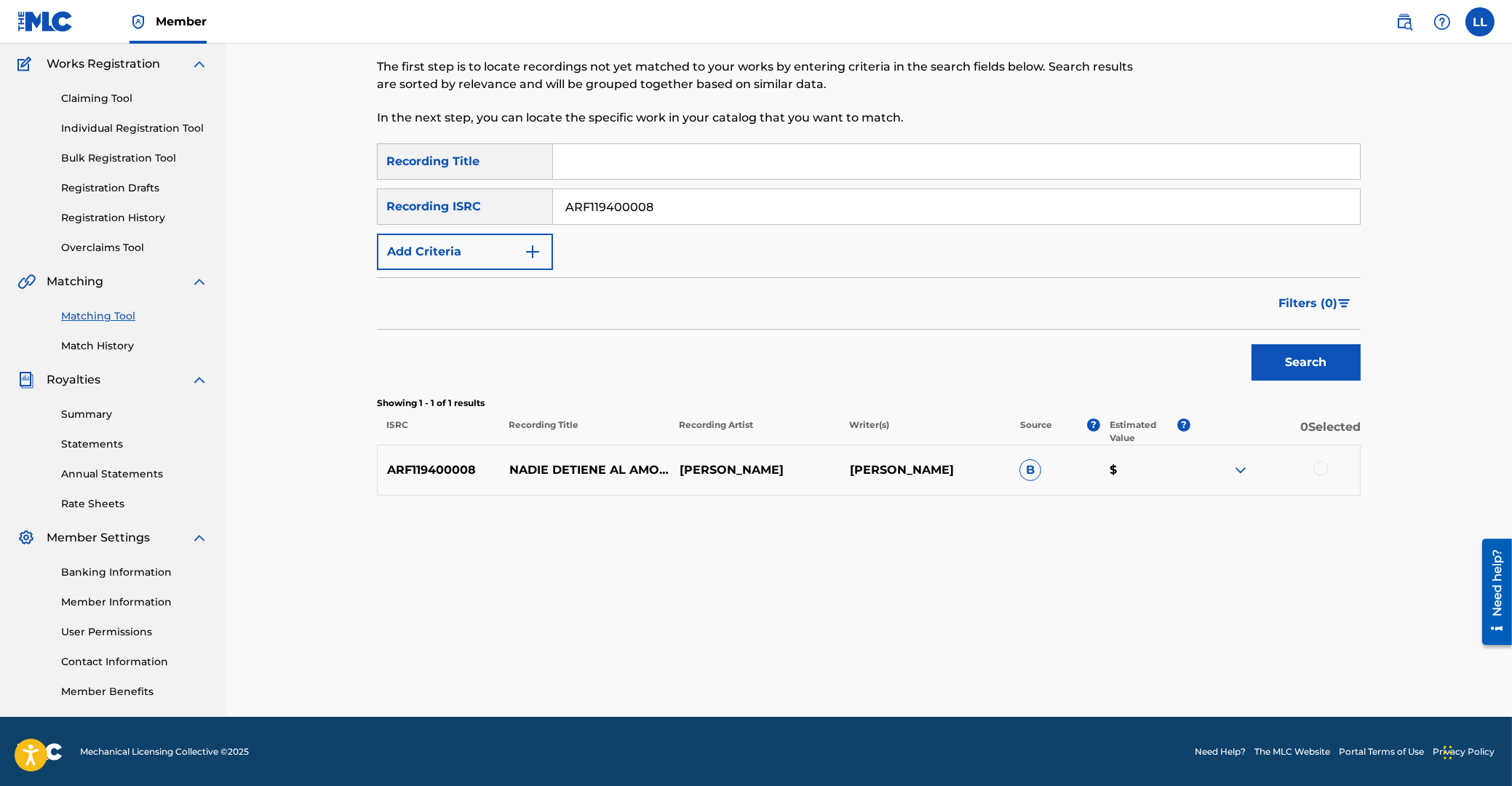
click at [1319, 467] on div at bounding box center [1320, 468] width 14 height 14
click at [1013, 666] on button "Match 1 Group" at bounding box center [1023, 666] width 160 height 36
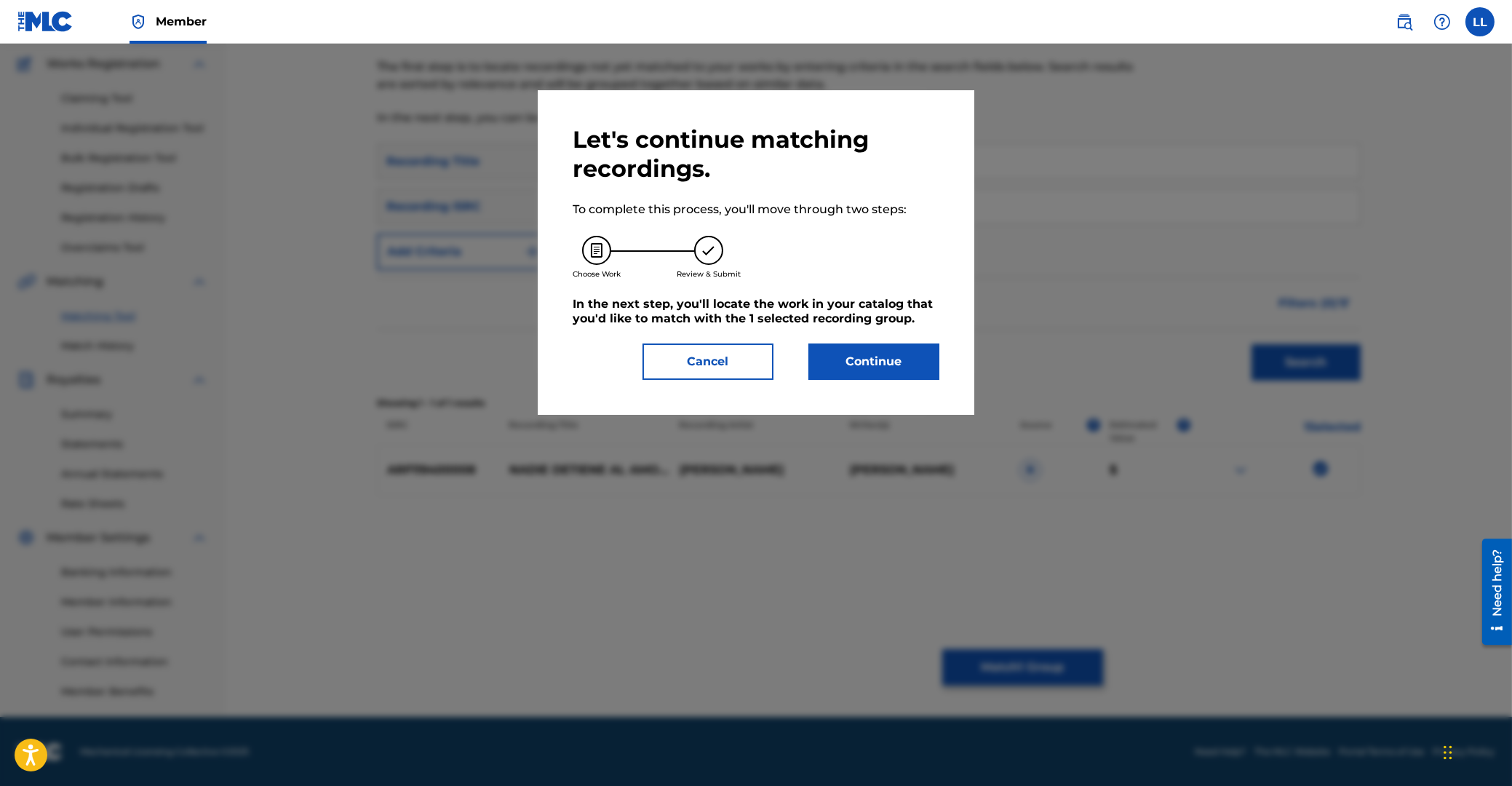
click at [871, 353] on button "Continue" at bounding box center [874, 361] width 131 height 36
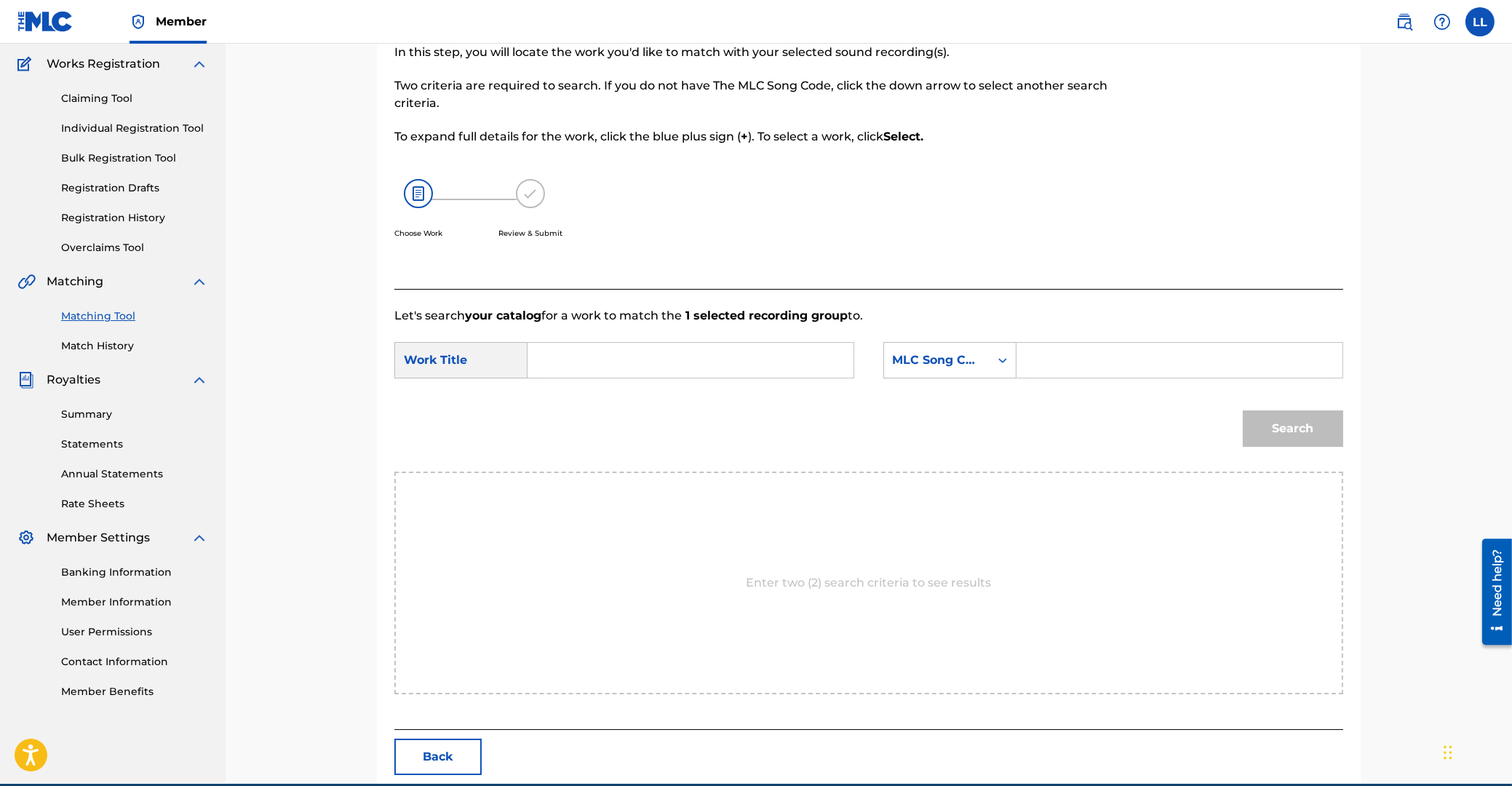
click at [751, 366] on input "Search Form" at bounding box center [691, 360] width 302 height 35
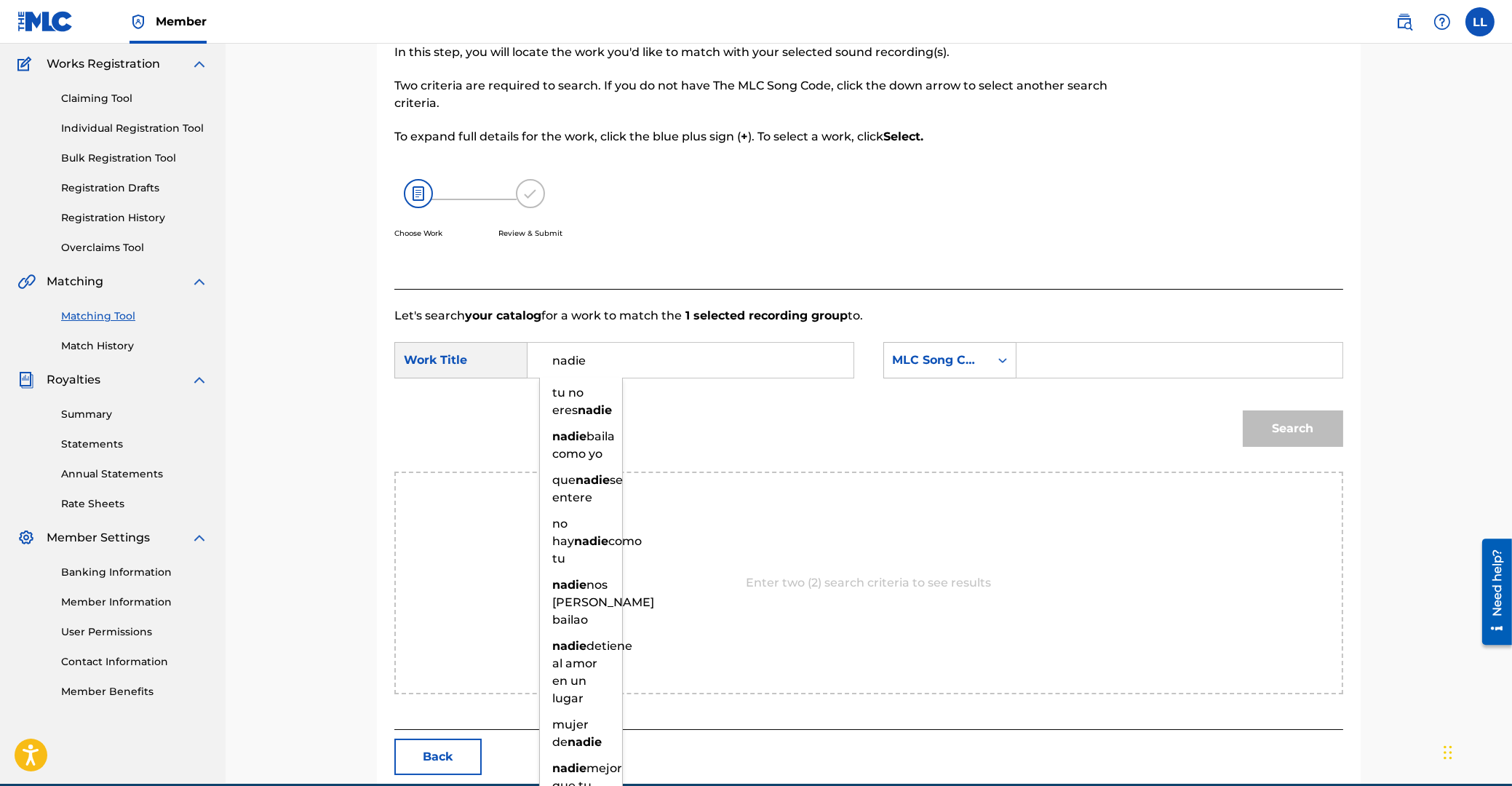
type input "nadie"
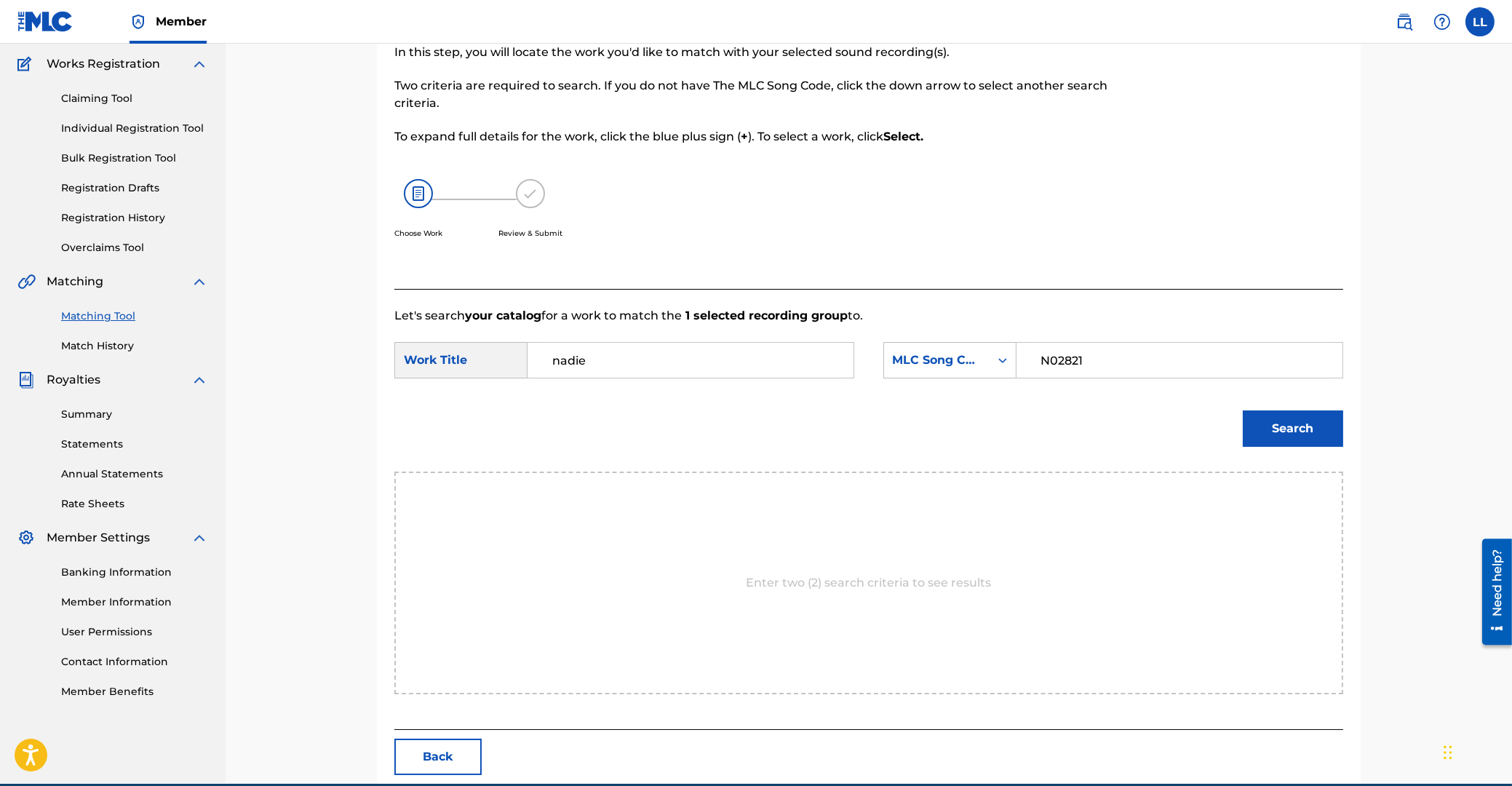
type input "N02821"
click at [1242, 411] on button "Search" at bounding box center [1292, 428] width 100 height 36
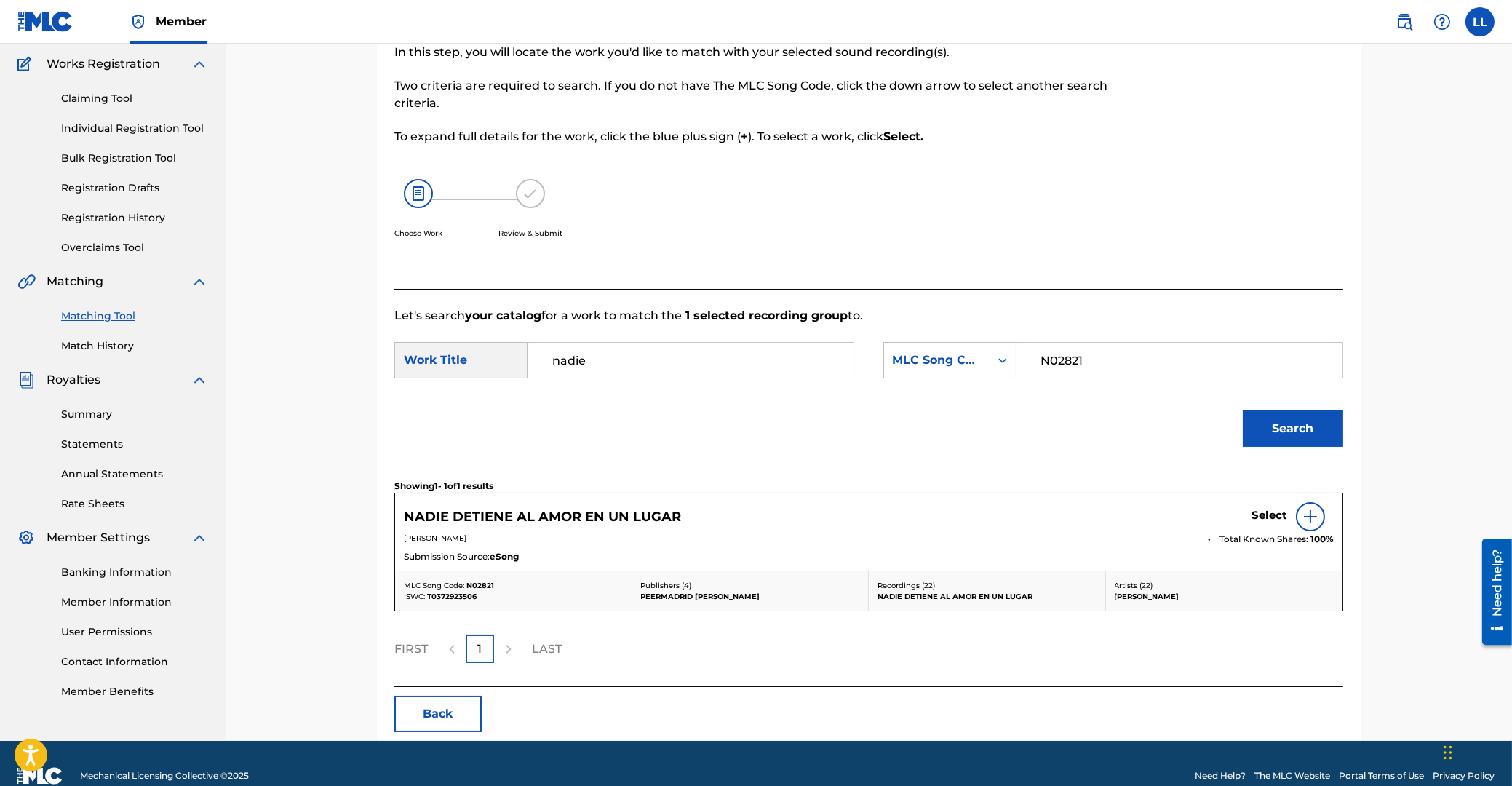
click at [1269, 511] on h5 "Select" at bounding box center [1269, 515] width 35 height 14
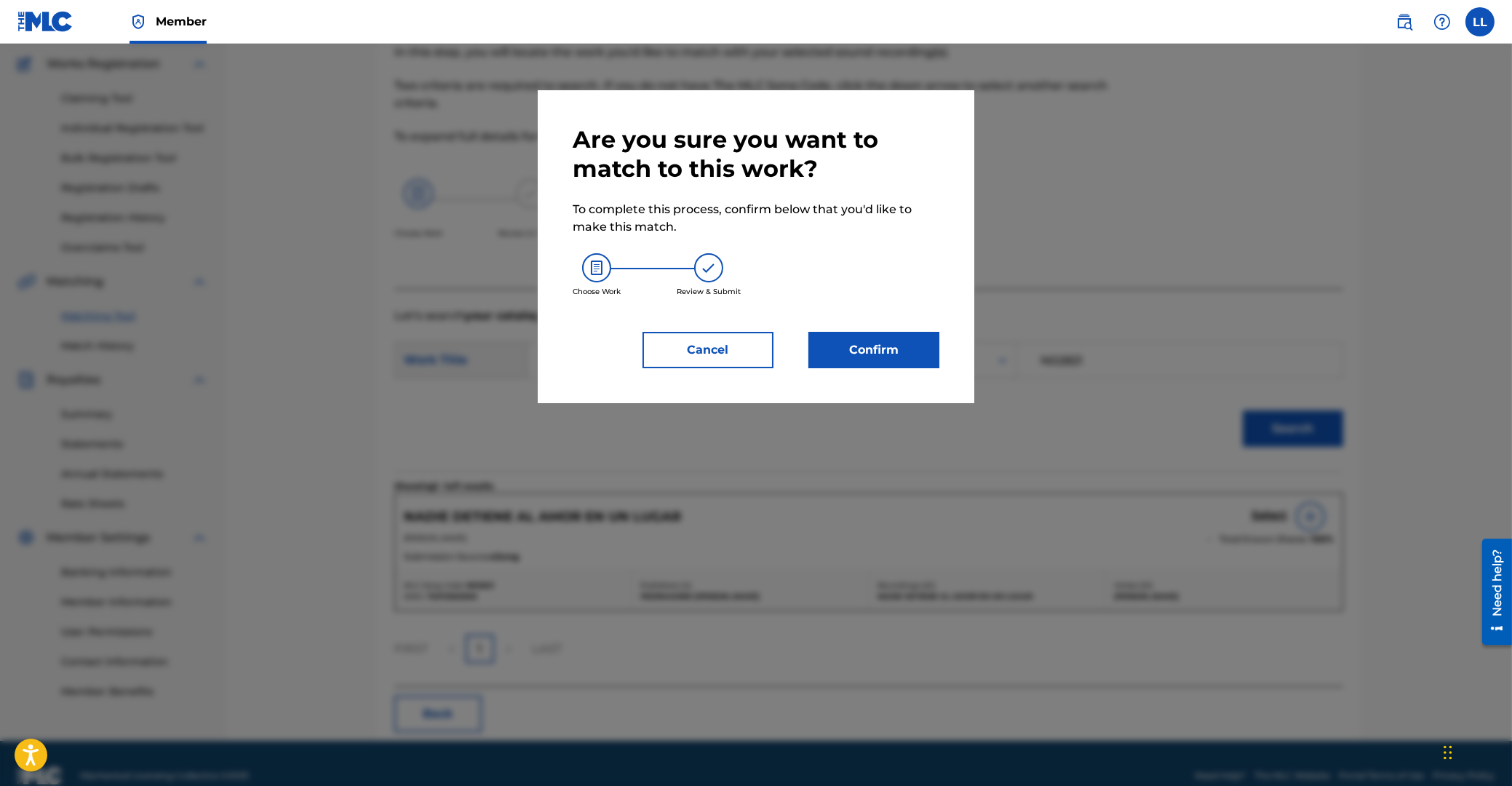
click at [893, 346] on button "Confirm" at bounding box center [874, 350] width 131 height 36
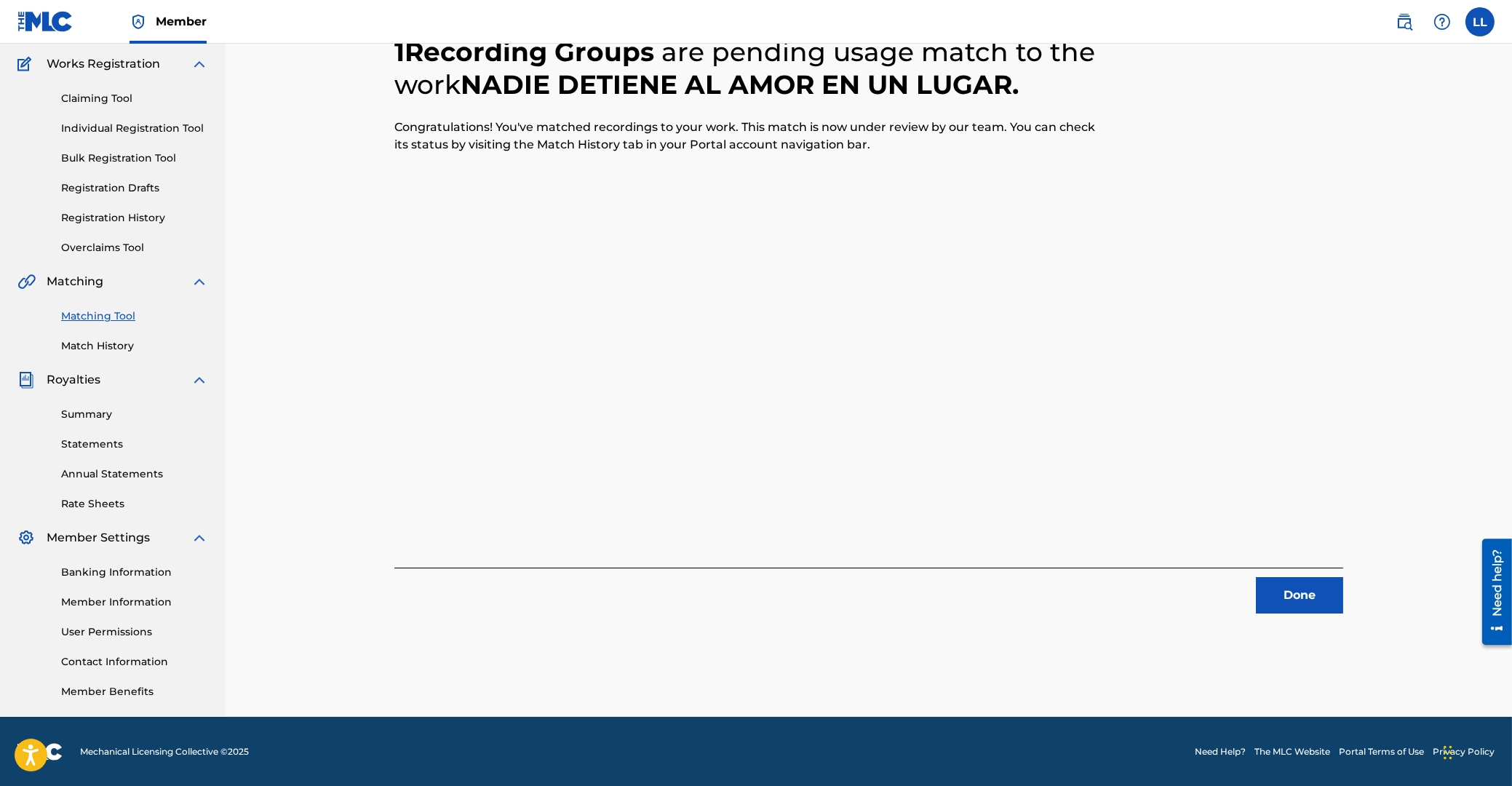
click at [1298, 593] on button "Done" at bounding box center [1299, 594] width 87 height 36
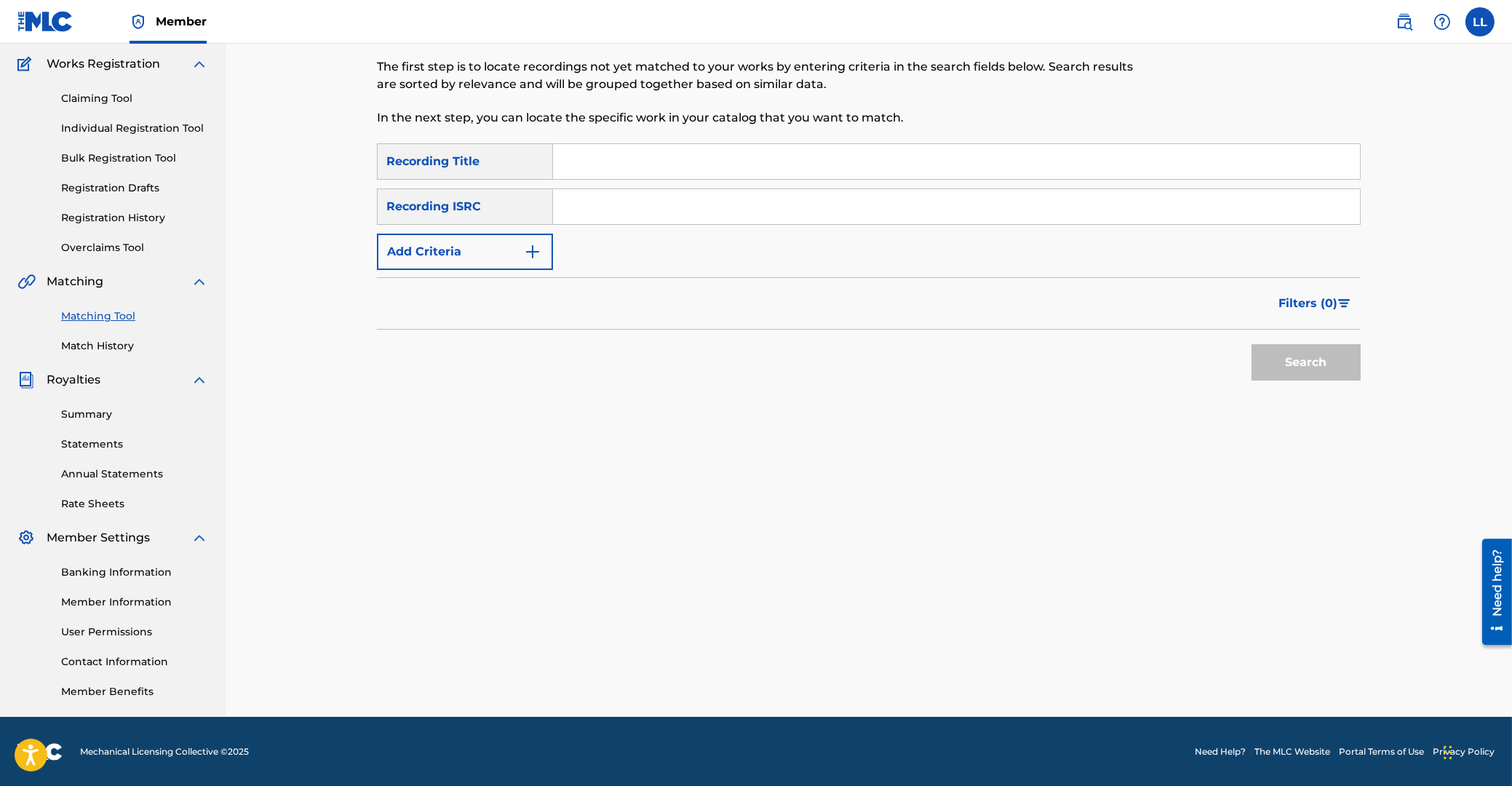
click at [653, 212] on input "Search Form" at bounding box center [956, 207] width 807 height 35
click at [1310, 363] on button "Search" at bounding box center [1306, 362] width 109 height 36
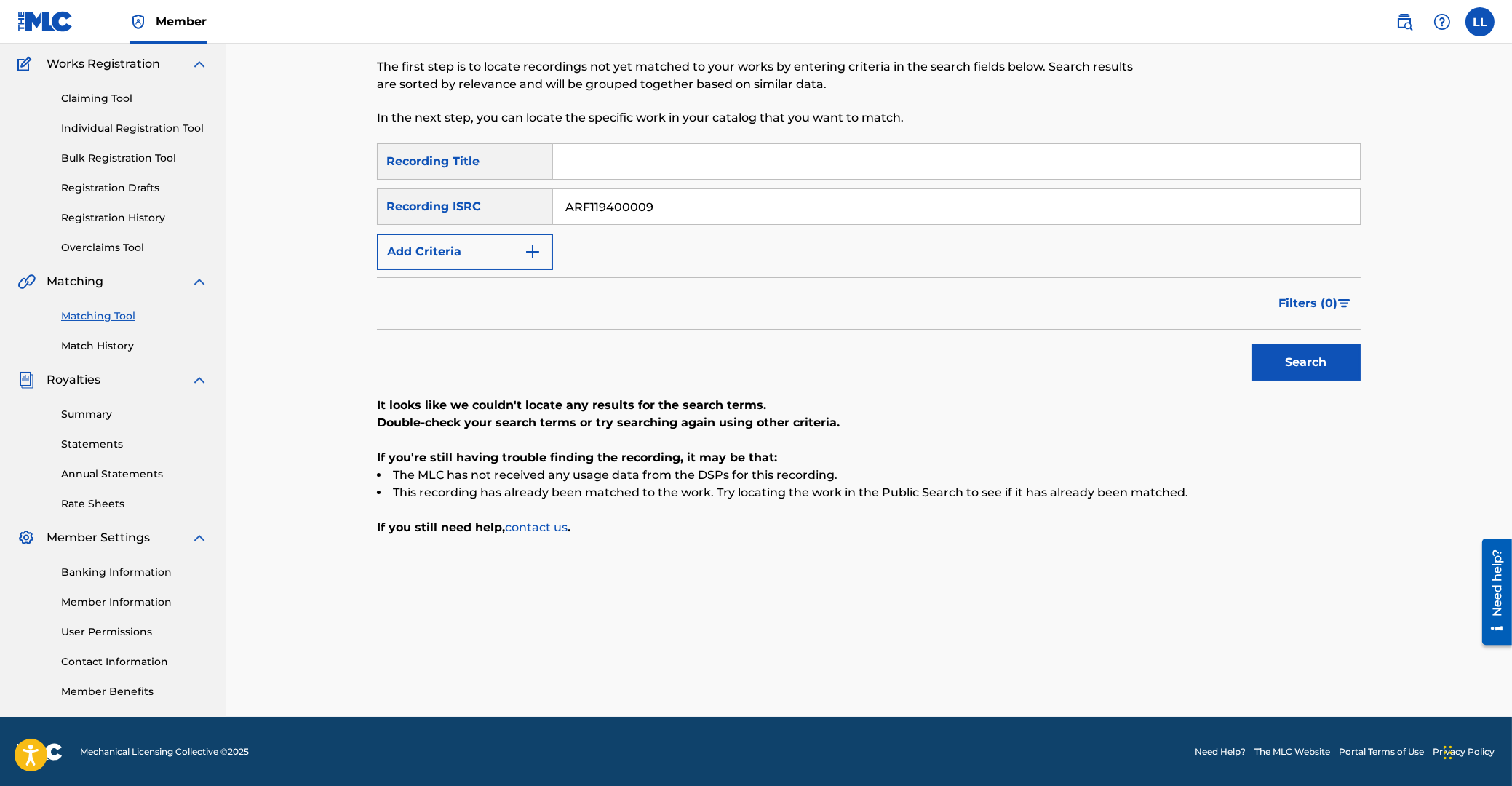
drag, startPoint x: 738, startPoint y: 211, endPoint x: 390, endPoint y: 222, distance: 348.2
click at [553, 205] on input "ARF119400009" at bounding box center [956, 207] width 807 height 35
drag, startPoint x: 1326, startPoint y: 359, endPoint x: 1343, endPoint y: 386, distance: 31.9
click at [1326, 360] on button "Search" at bounding box center [1306, 362] width 109 height 36
drag, startPoint x: 696, startPoint y: 200, endPoint x: 461, endPoint y: 233, distance: 237.3
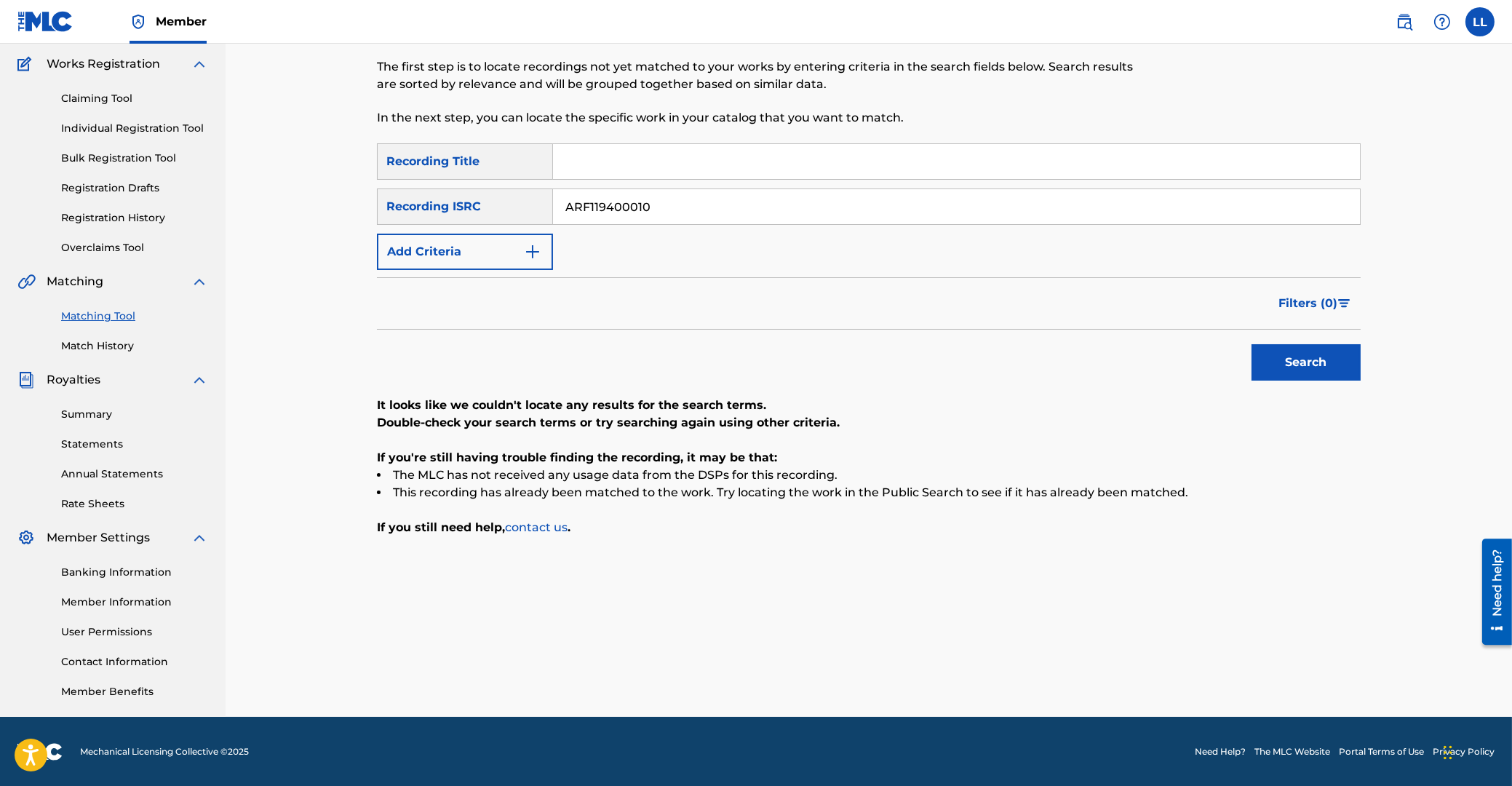
click at [553, 215] on input "ARF119400010" at bounding box center [956, 207] width 807 height 35
click at [1294, 356] on button "Search" at bounding box center [1306, 362] width 109 height 36
drag, startPoint x: 706, startPoint y: 197, endPoint x: 493, endPoint y: 229, distance: 215.4
click at [553, 192] on input "ARF119400012" at bounding box center [956, 207] width 807 height 35
click at [1345, 367] on button "Search" at bounding box center [1306, 362] width 109 height 36
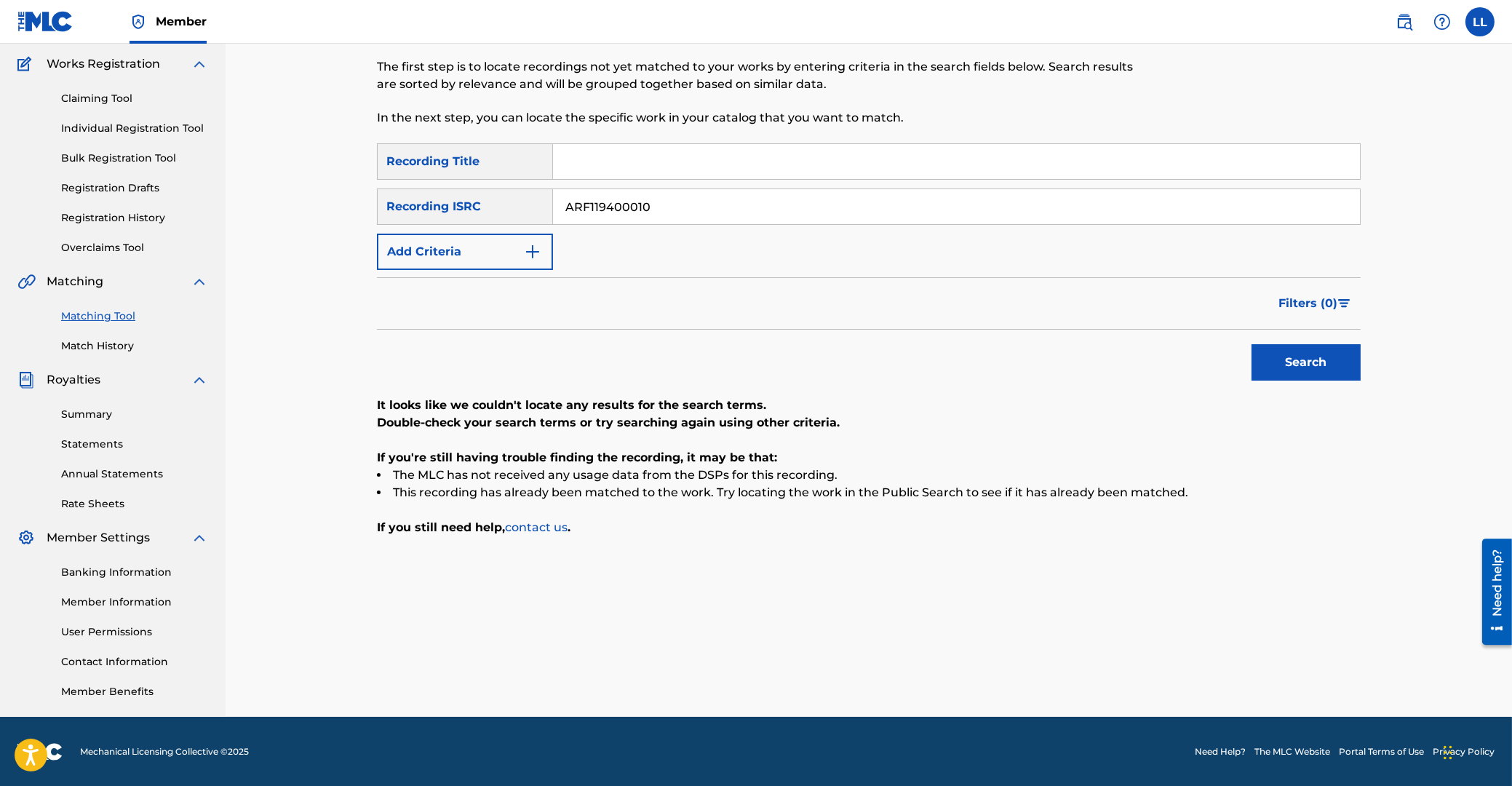
drag, startPoint x: 701, startPoint y: 196, endPoint x: 448, endPoint y: 211, distance: 253.4
click at [553, 201] on input "ARF119400010" at bounding box center [956, 207] width 807 height 35
click at [1307, 364] on button "Search" at bounding box center [1306, 362] width 109 height 36
drag, startPoint x: 736, startPoint y: 204, endPoint x: 245, endPoint y: 231, distance: 491.7
click at [553, 224] on input "ARF119400013" at bounding box center [956, 207] width 807 height 35
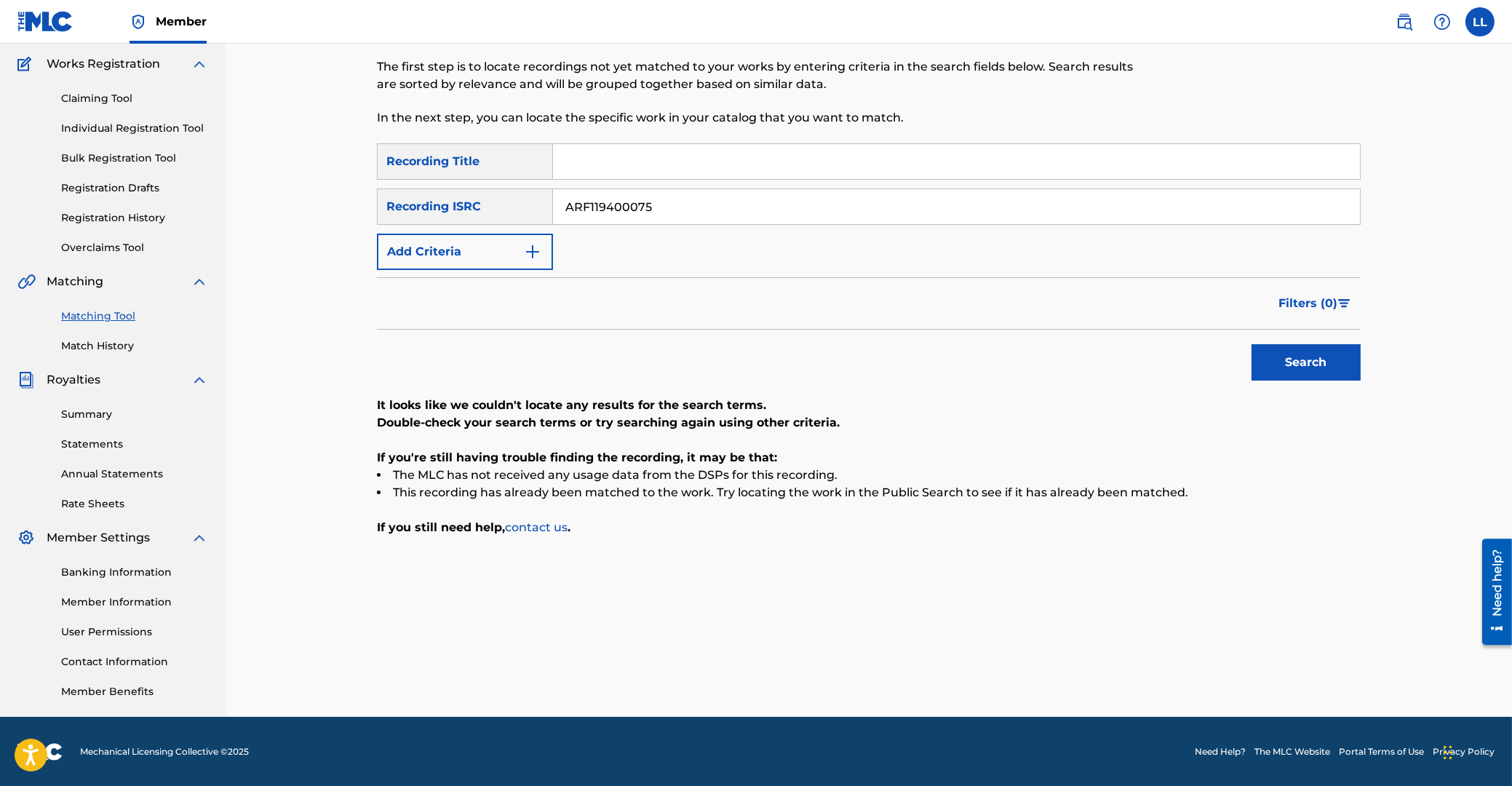
click at [1352, 363] on button "Search" at bounding box center [1306, 362] width 109 height 36
drag, startPoint x: 717, startPoint y: 209, endPoint x: 333, endPoint y: 229, distance: 384.5
click at [553, 224] on input "ARF119400075" at bounding box center [956, 207] width 807 height 35
click at [1286, 363] on button "Search" at bounding box center [1306, 362] width 109 height 36
drag, startPoint x: 772, startPoint y: 201, endPoint x: 375, endPoint y: 217, distance: 397.3
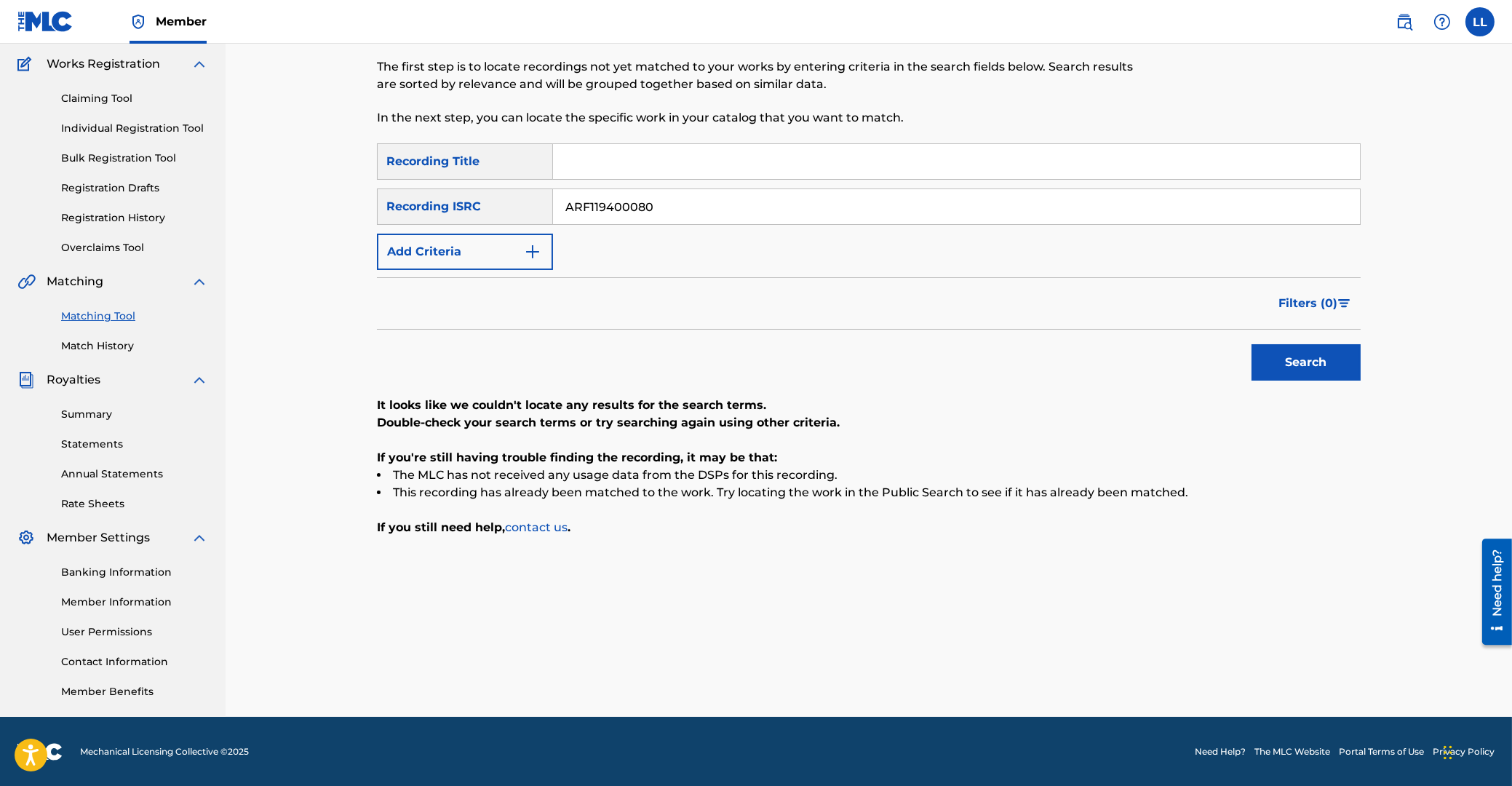
click at [553, 211] on input "ARF119400080" at bounding box center [956, 207] width 807 height 35
type input "ARF119400083"
click at [1309, 363] on button "Search" at bounding box center [1306, 362] width 109 height 36
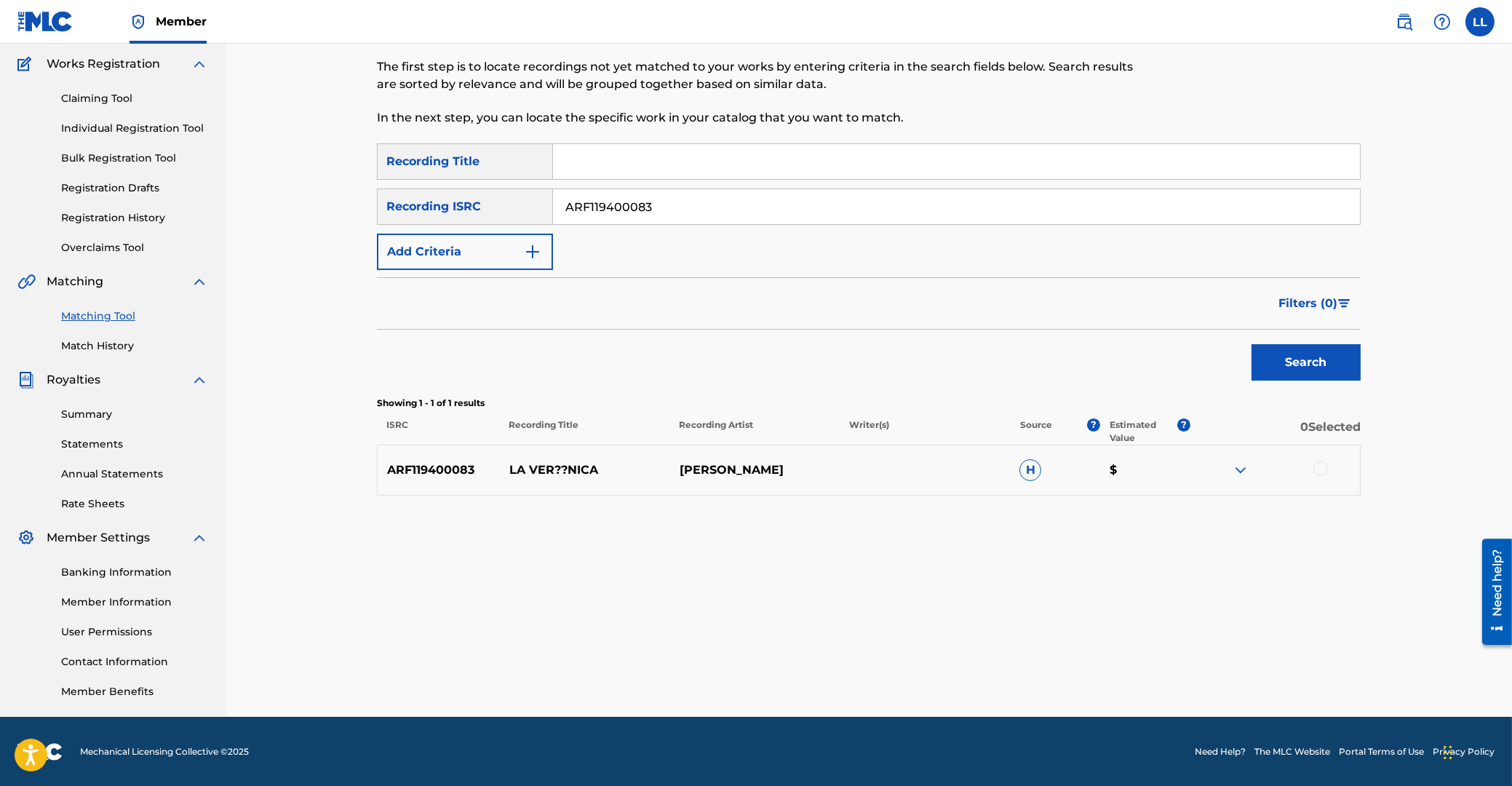
click at [1321, 468] on div at bounding box center [1320, 468] width 14 height 14
click at [1245, 472] on img at bounding box center [1241, 470] width 18 height 18
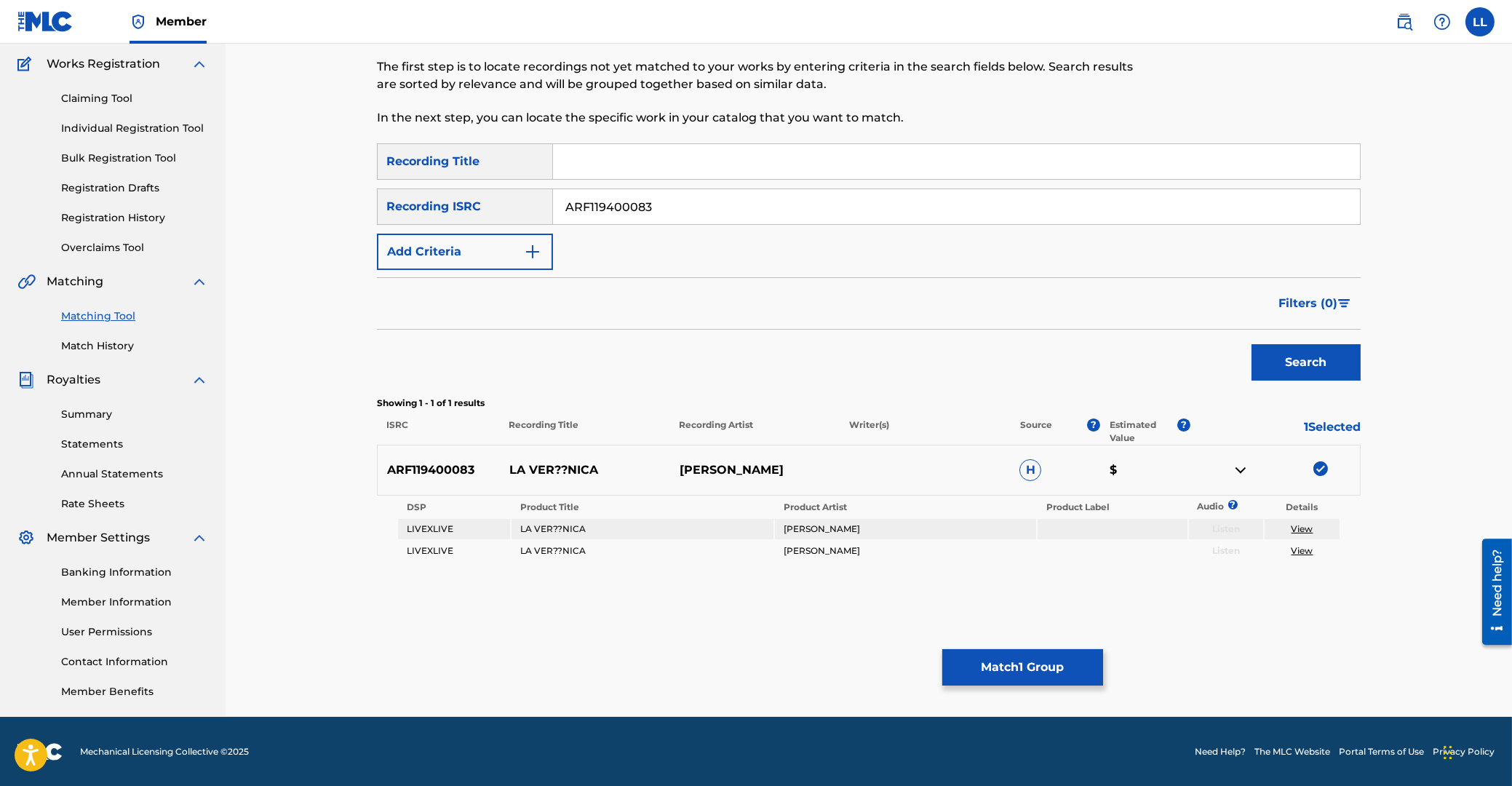
click at [1019, 661] on button "Match 1 Group" at bounding box center [1023, 666] width 160 height 36
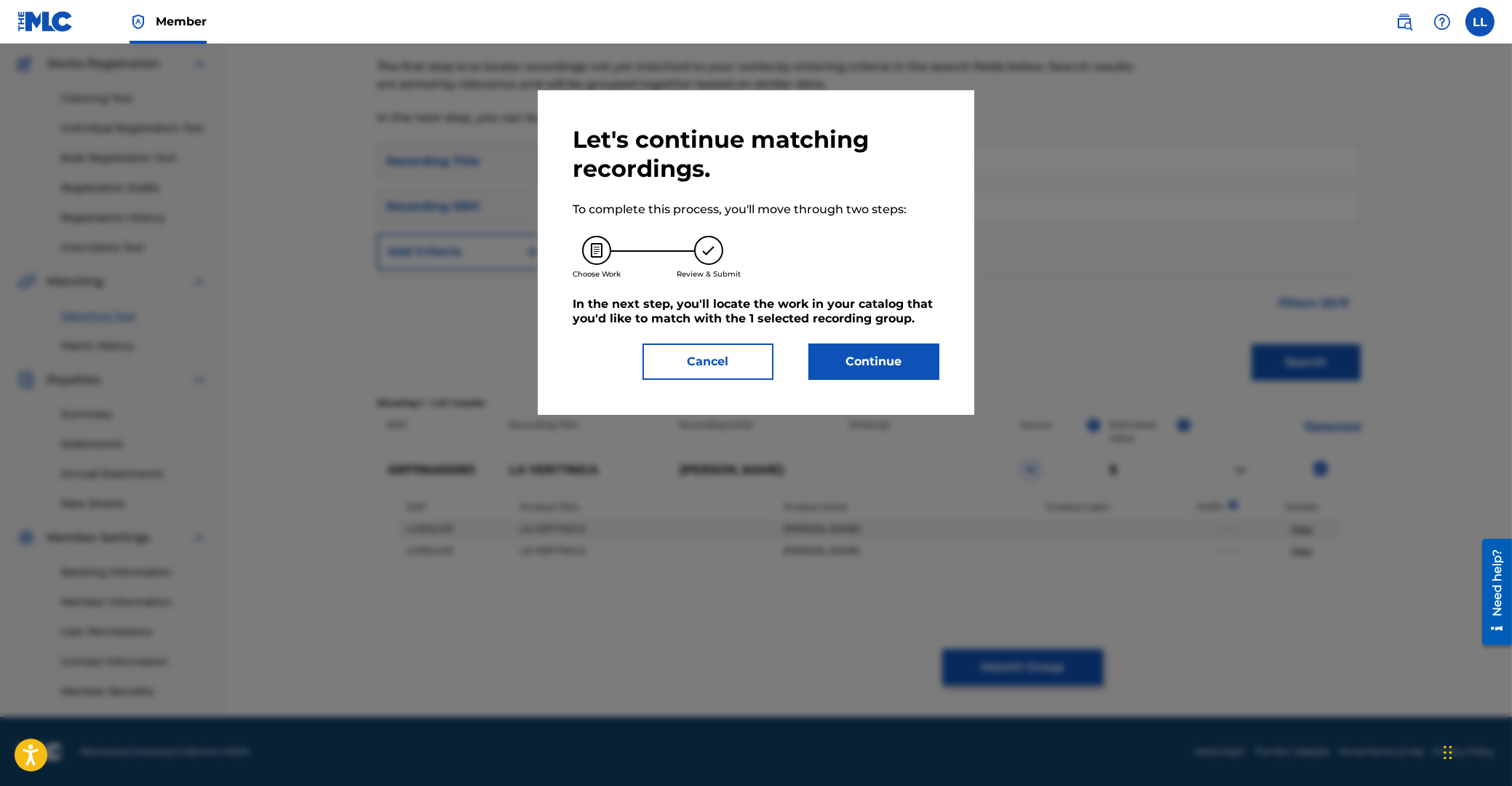
click at [876, 365] on button "Continue" at bounding box center [874, 361] width 131 height 36
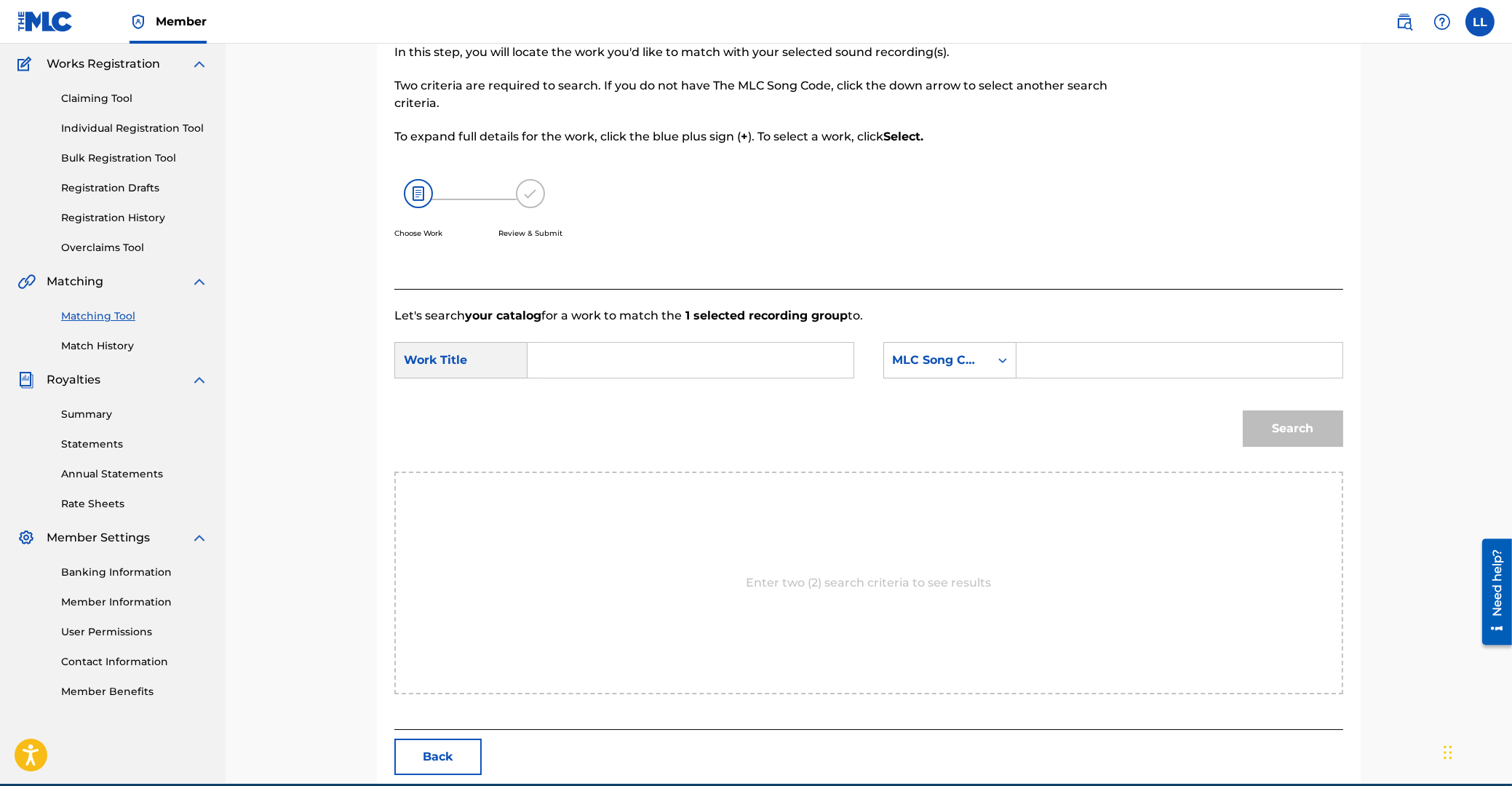
click at [715, 346] on div "Search Form" at bounding box center [691, 359] width 326 height 36
click at [713, 357] on input "Search Form" at bounding box center [691, 360] width 302 height 35
type input "la"
type input "LVB8F2"
click at [1242, 411] on button "Search" at bounding box center [1292, 428] width 100 height 36
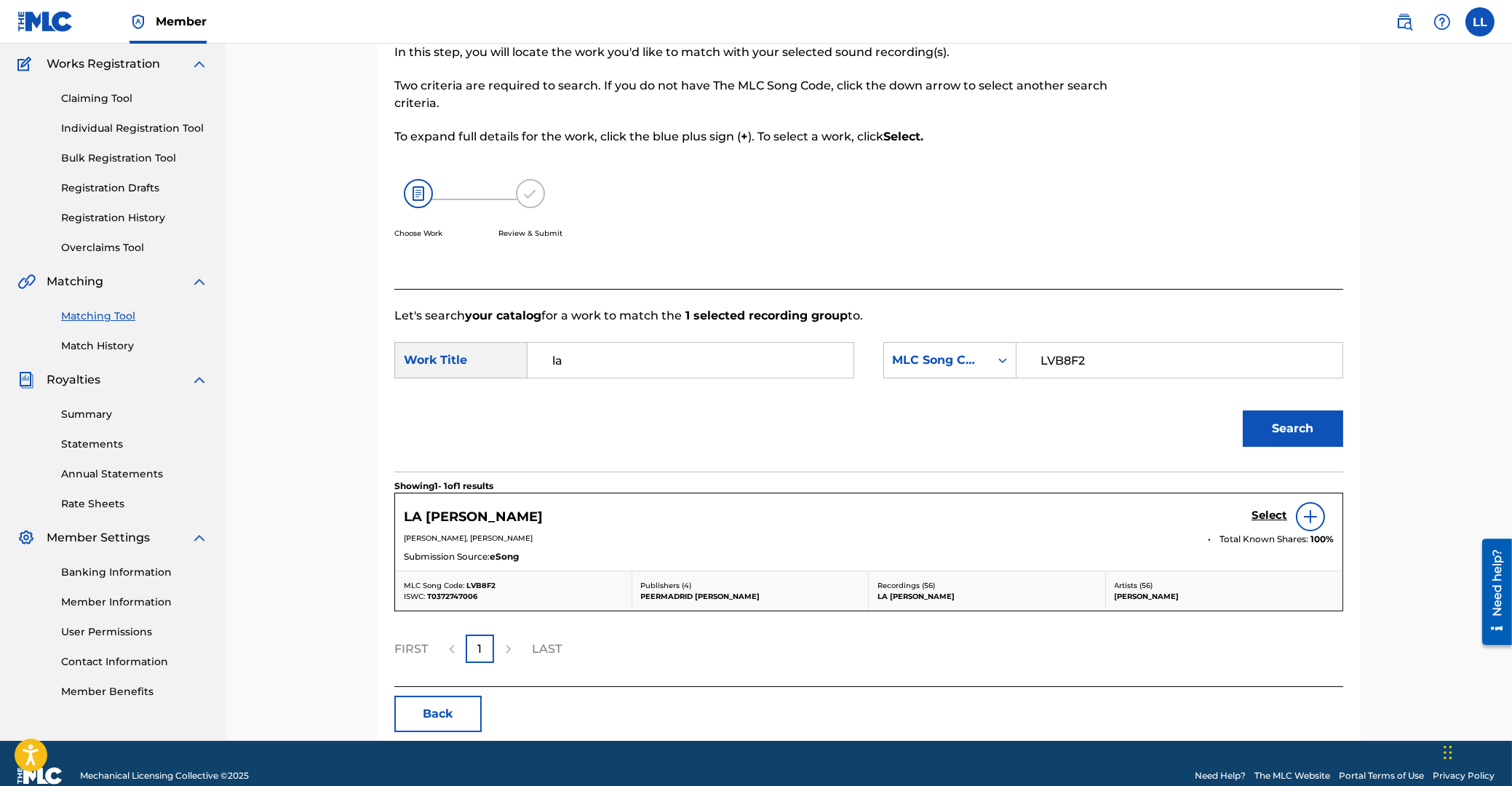
click at [1266, 513] on h5 "Select" at bounding box center [1269, 515] width 35 height 14
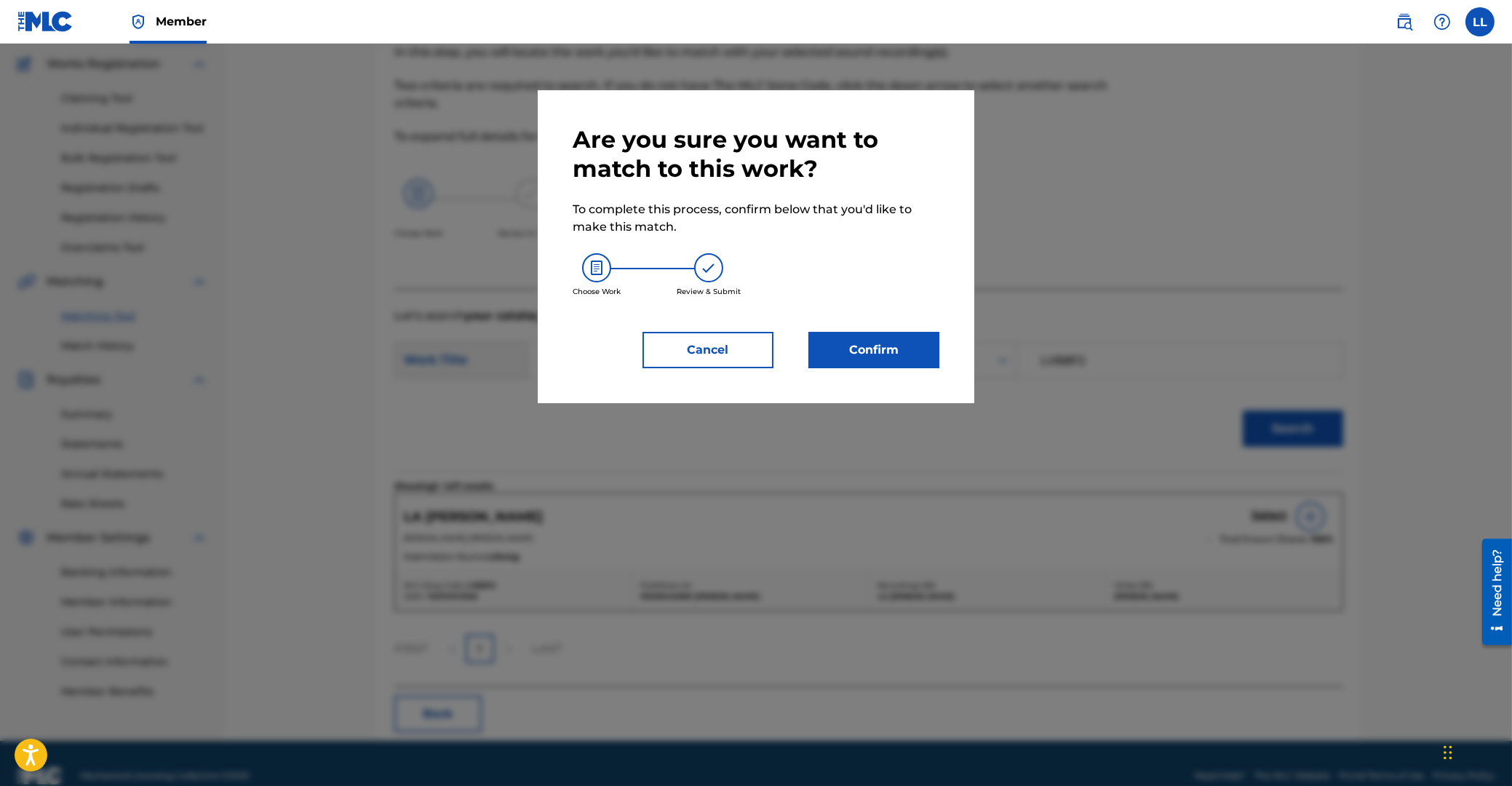
click at [881, 348] on button "Confirm" at bounding box center [874, 350] width 131 height 36
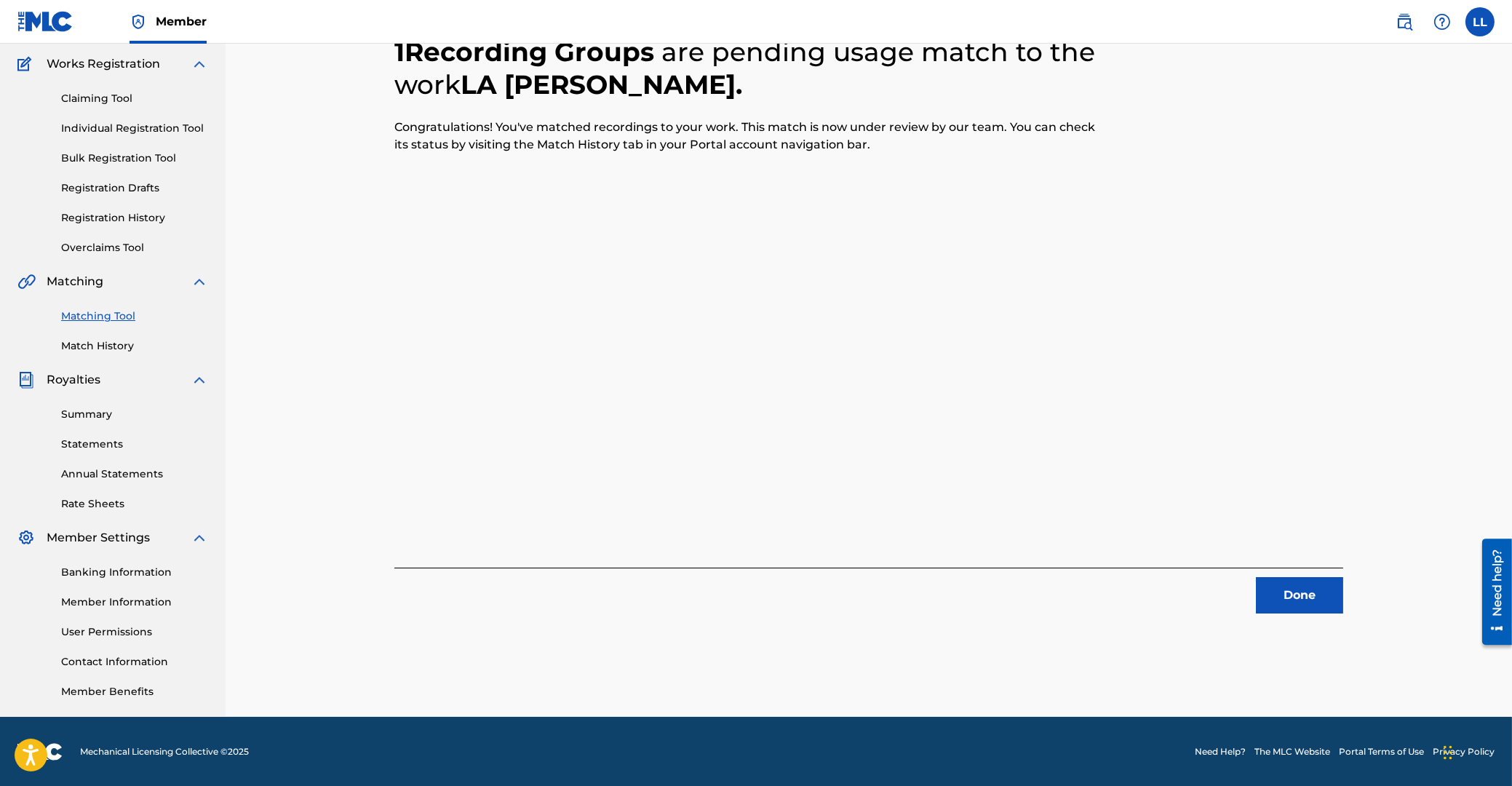
click at [1303, 583] on button "Done" at bounding box center [1299, 594] width 87 height 36
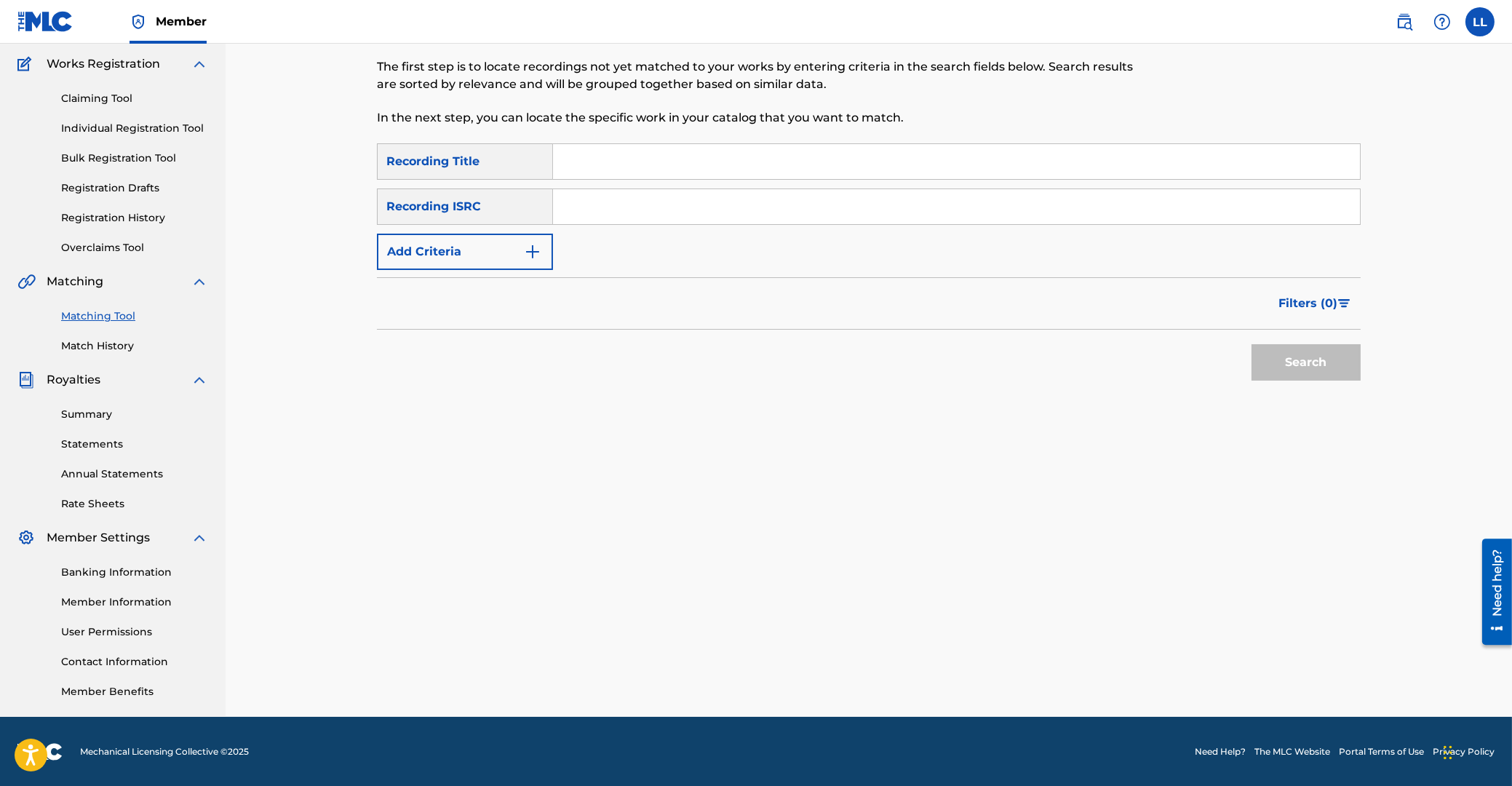
click at [630, 204] on input "Search Form" at bounding box center [956, 207] width 807 height 35
click at [1332, 375] on button "Search" at bounding box center [1306, 362] width 109 height 36
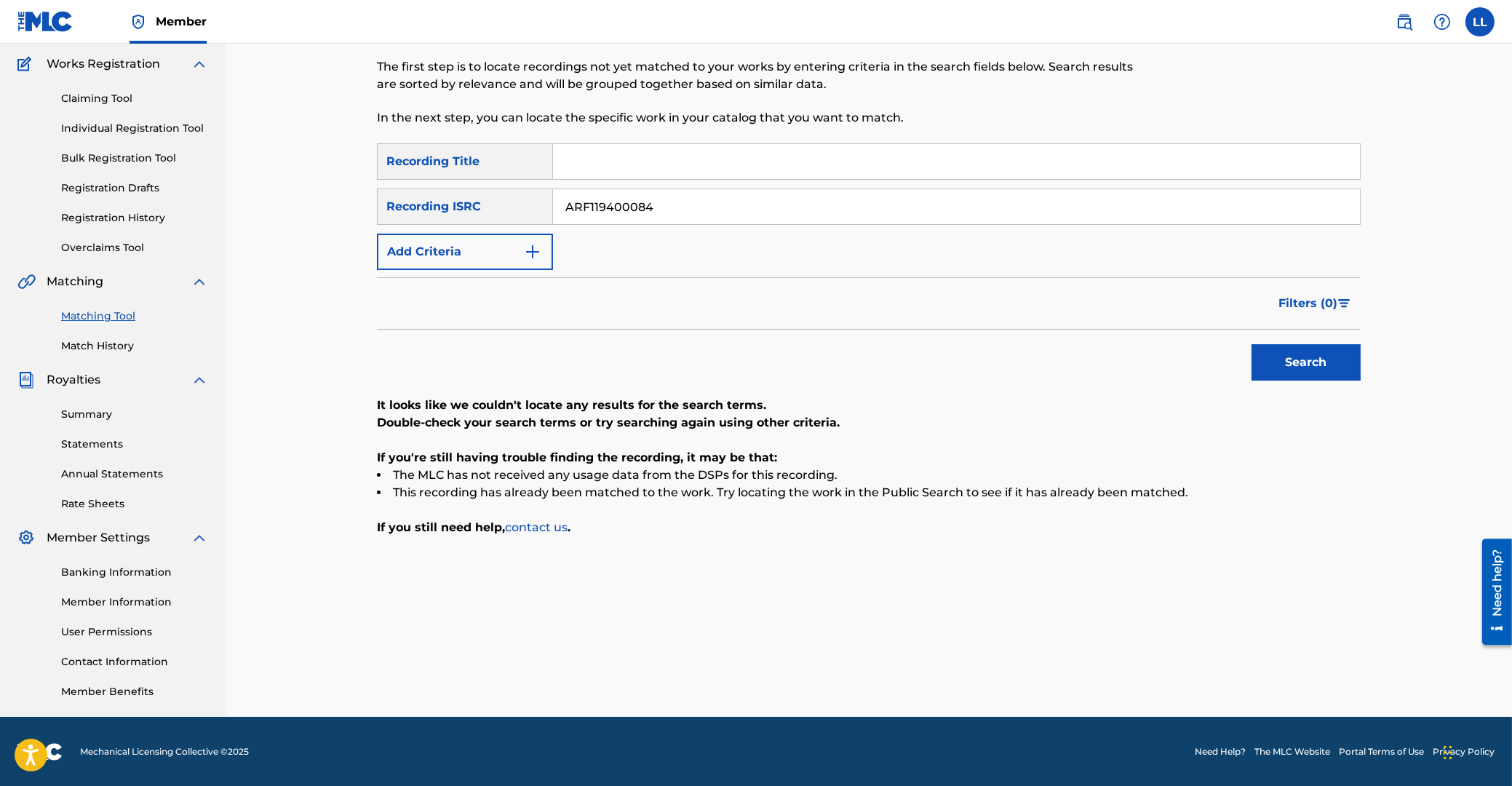
drag, startPoint x: 713, startPoint y: 204, endPoint x: 466, endPoint y: 204, distance: 247.0
click at [553, 204] on input "ARF119400084" at bounding box center [956, 207] width 807 height 35
click at [1295, 361] on button "Search" at bounding box center [1306, 362] width 109 height 36
drag, startPoint x: 702, startPoint y: 204, endPoint x: 326, endPoint y: 214, distance: 376.1
click at [553, 211] on input "ARF119400086" at bounding box center [956, 207] width 807 height 35
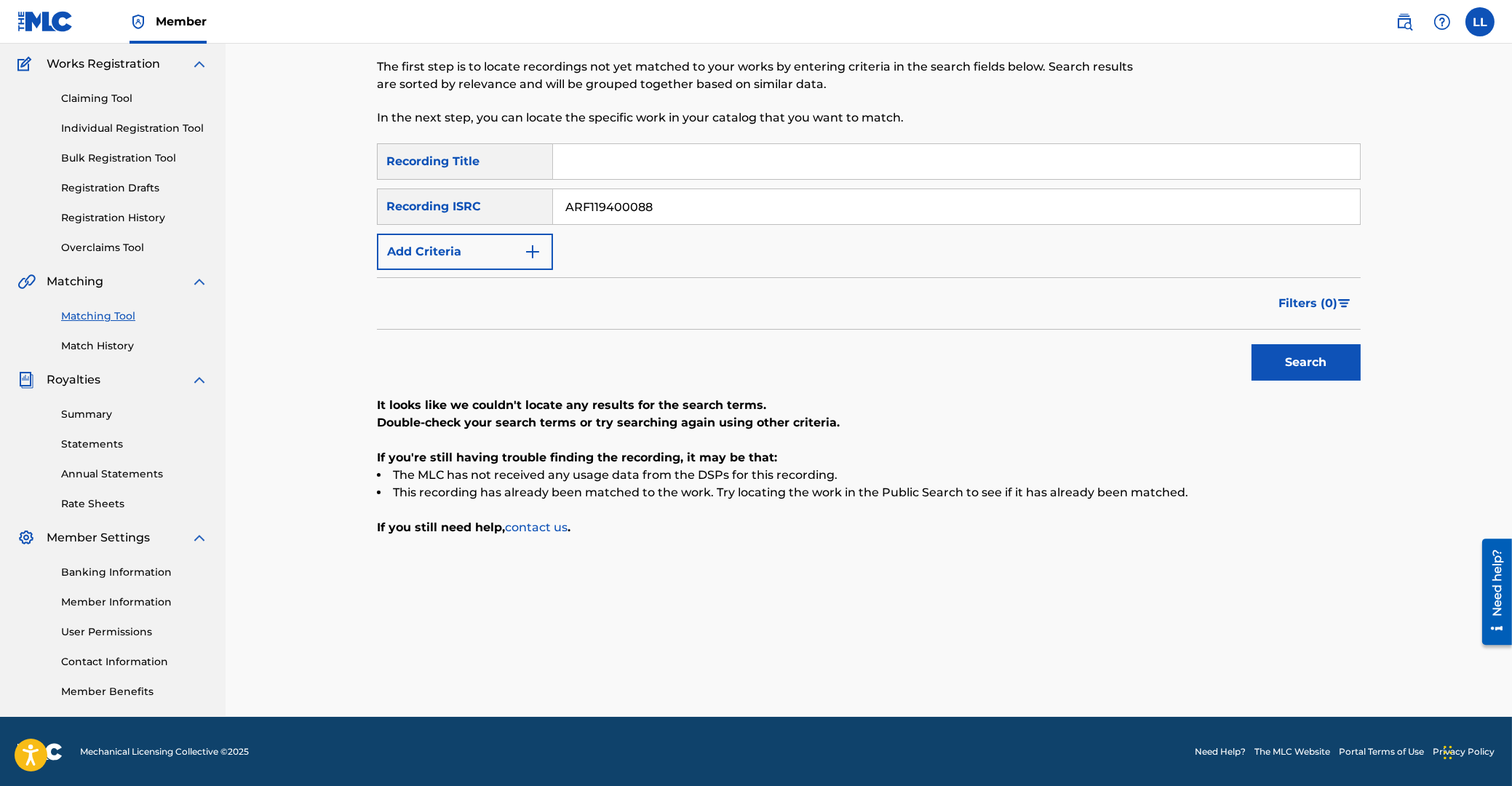
click at [1266, 378] on button "Search" at bounding box center [1306, 362] width 109 height 36
drag, startPoint x: 750, startPoint y: 204, endPoint x: 379, endPoint y: 206, distance: 371.0
click at [553, 206] on input "ARF119400088" at bounding box center [956, 207] width 807 height 35
type input "ARF119400089"
click at [1299, 357] on button "Search" at bounding box center [1306, 362] width 109 height 36
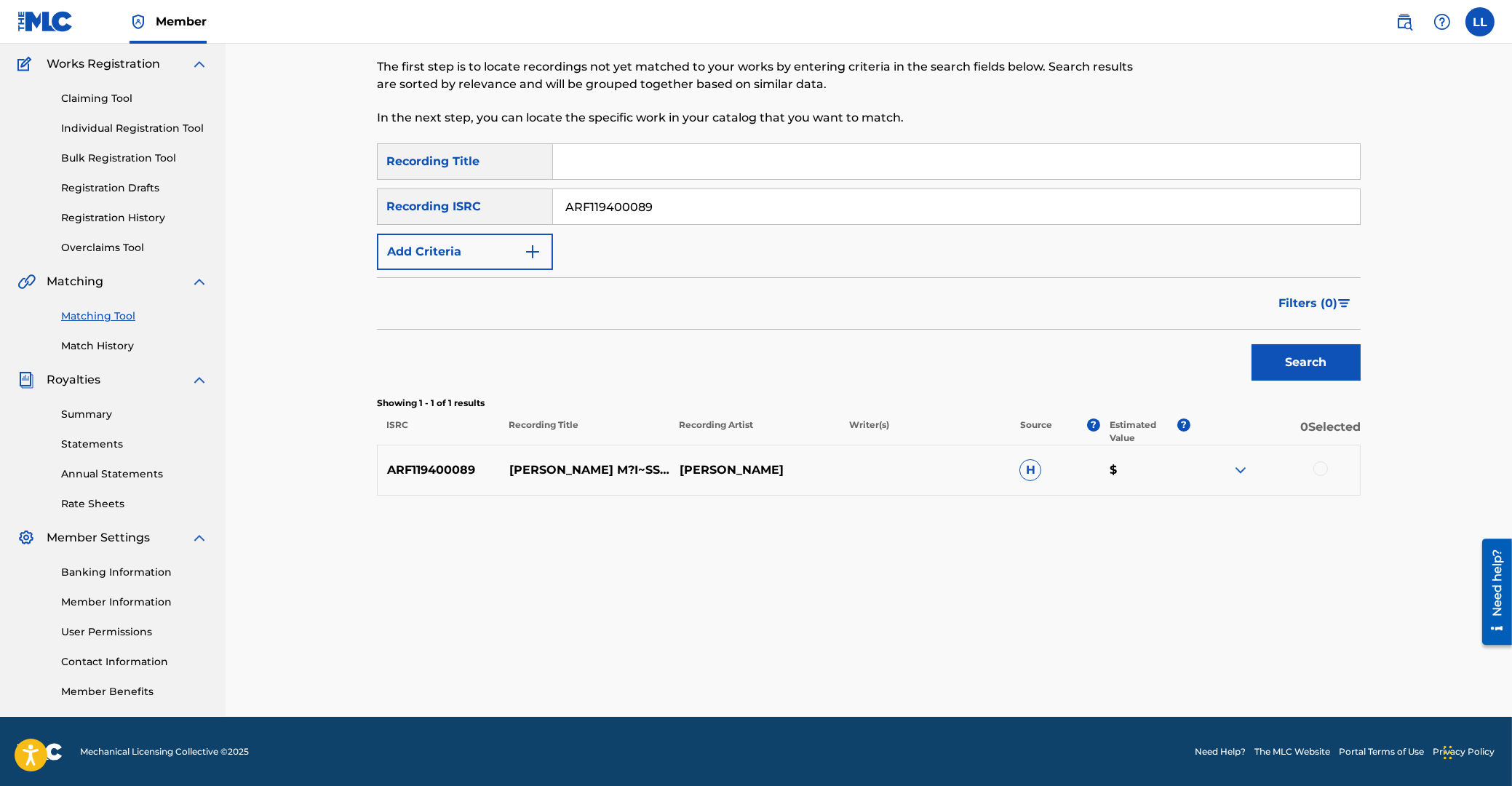
click at [1321, 466] on div at bounding box center [1320, 468] width 14 height 14
click at [1024, 666] on button "Match 1 Group" at bounding box center [1023, 666] width 160 height 36
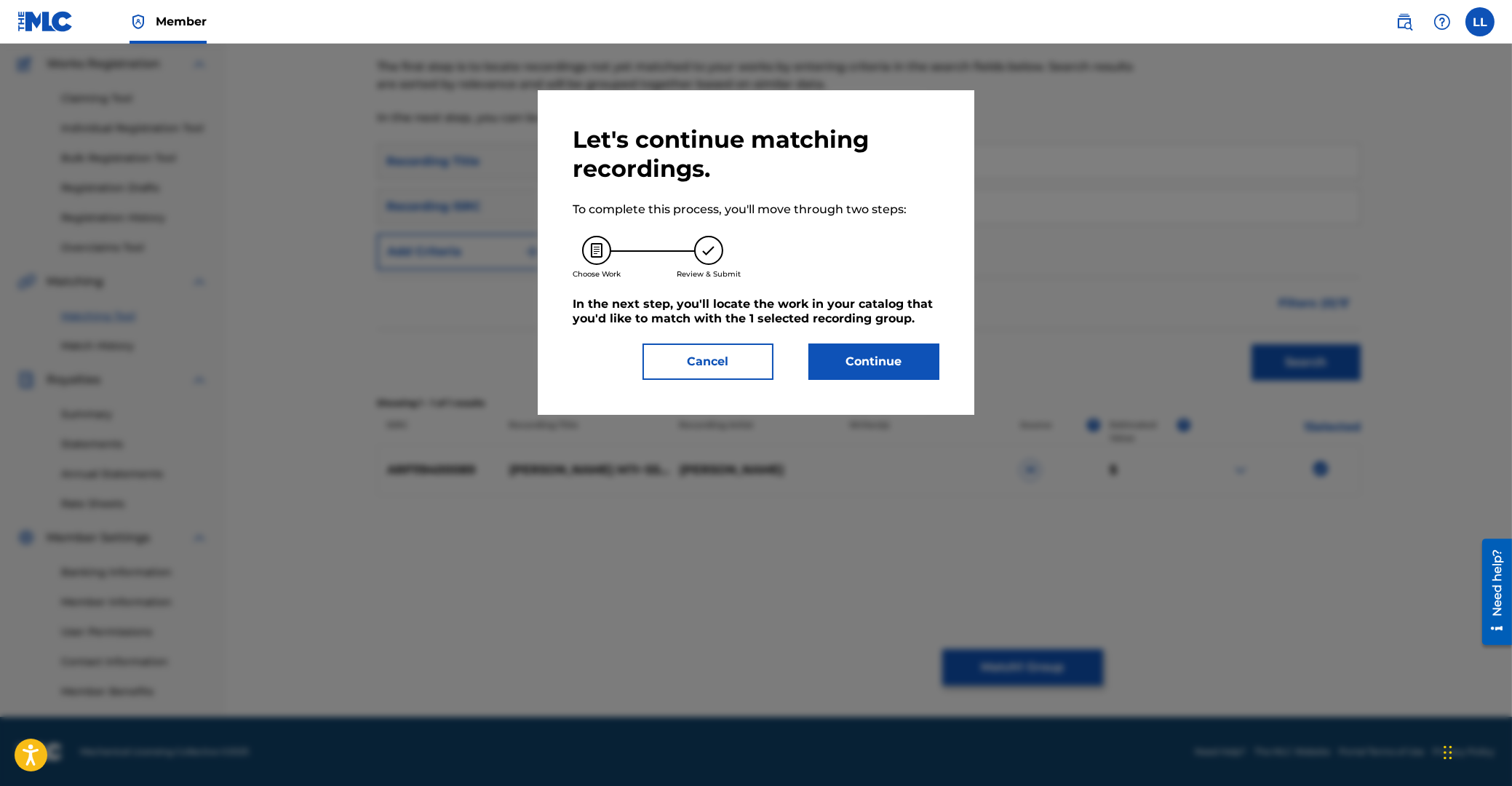
click at [871, 365] on button "Continue" at bounding box center [874, 361] width 131 height 36
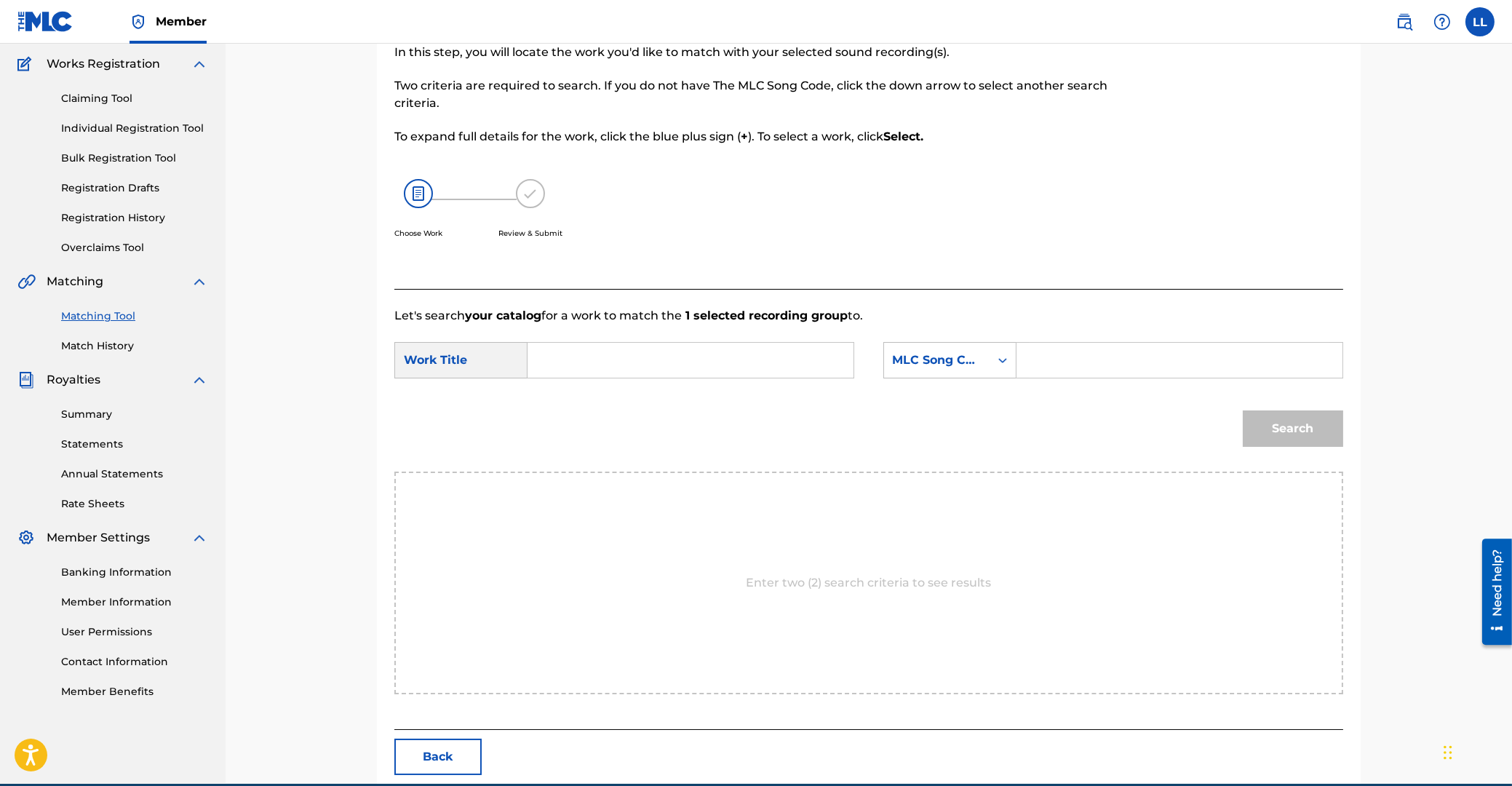
click at [715, 364] on input "Search Form" at bounding box center [691, 360] width 302 height 35
type input "la"
type input "L02203"
click at [1242, 411] on button "Search" at bounding box center [1292, 428] width 100 height 36
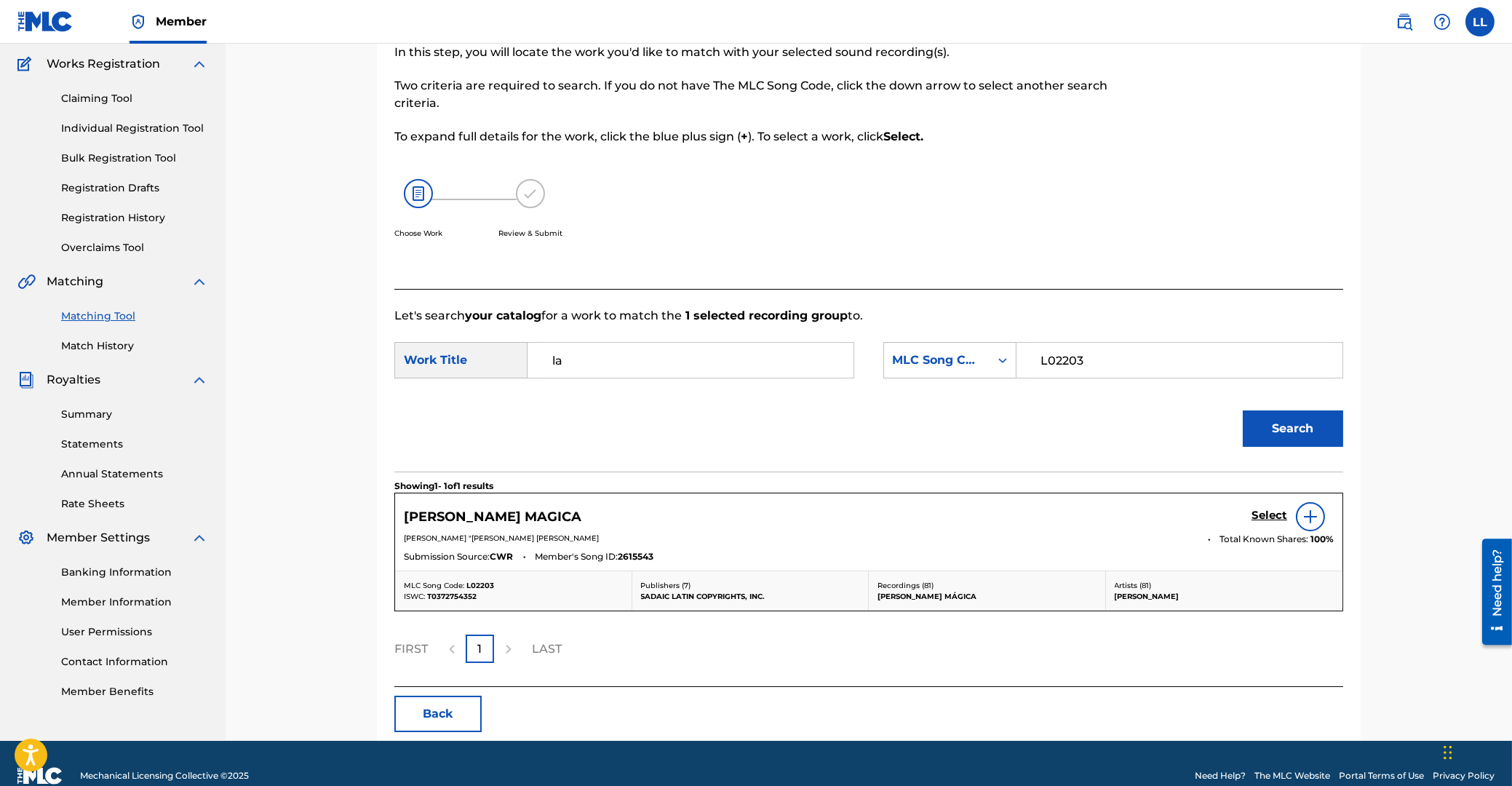
click at [1267, 513] on h5 "Select" at bounding box center [1269, 515] width 35 height 14
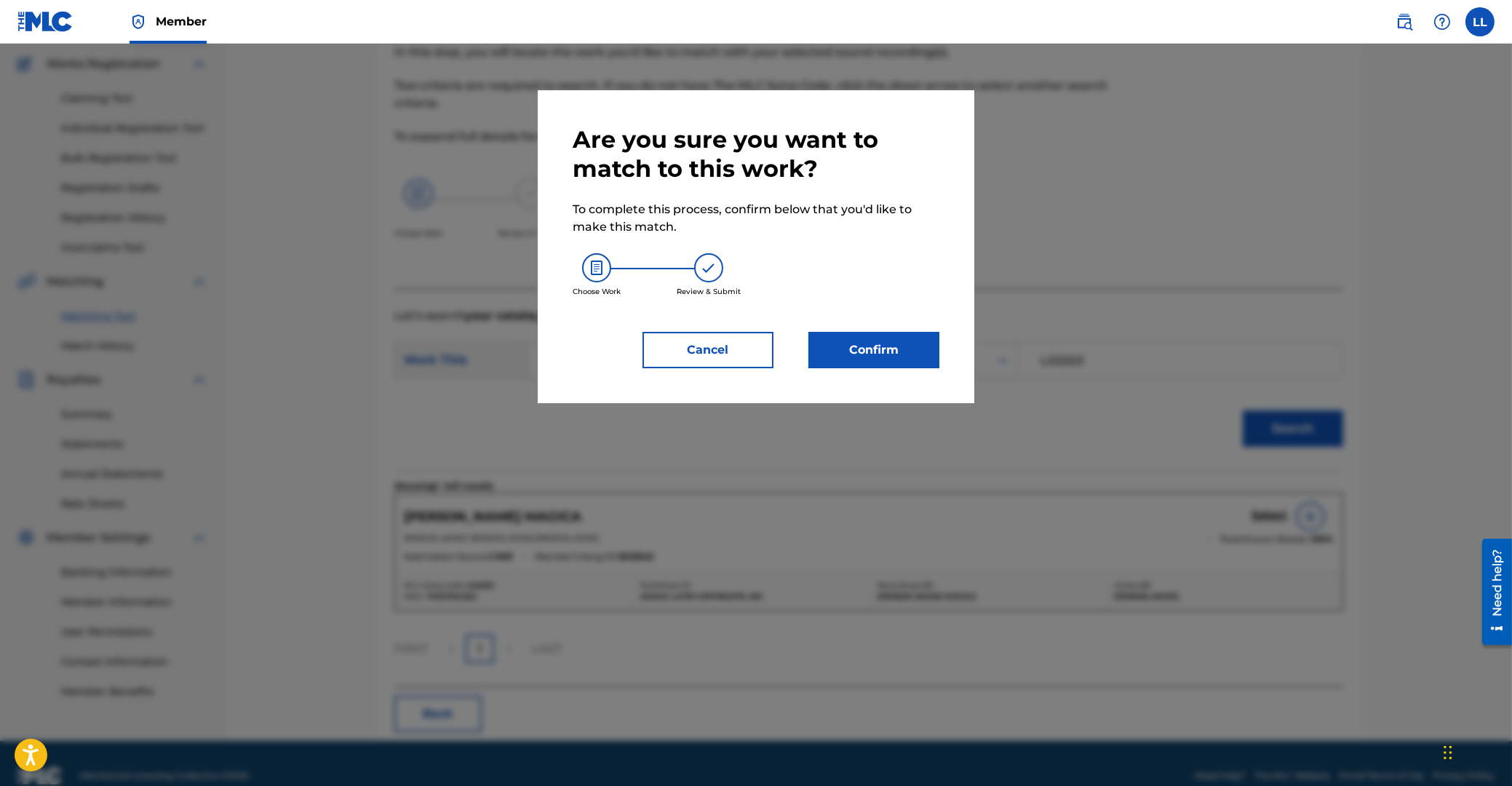
click at [890, 348] on button "Confirm" at bounding box center [874, 350] width 131 height 36
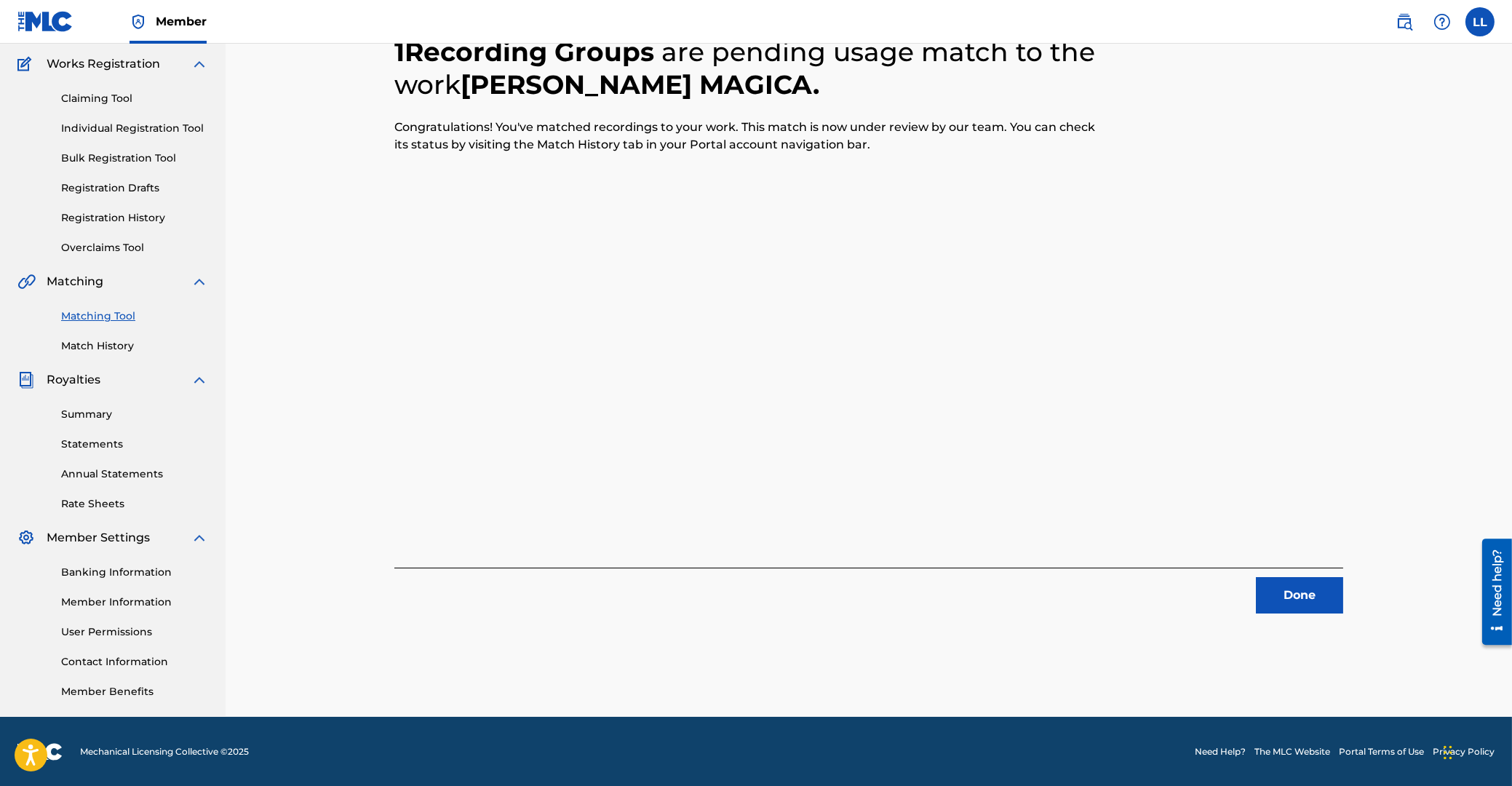
click at [1293, 590] on button "Done" at bounding box center [1299, 594] width 87 height 36
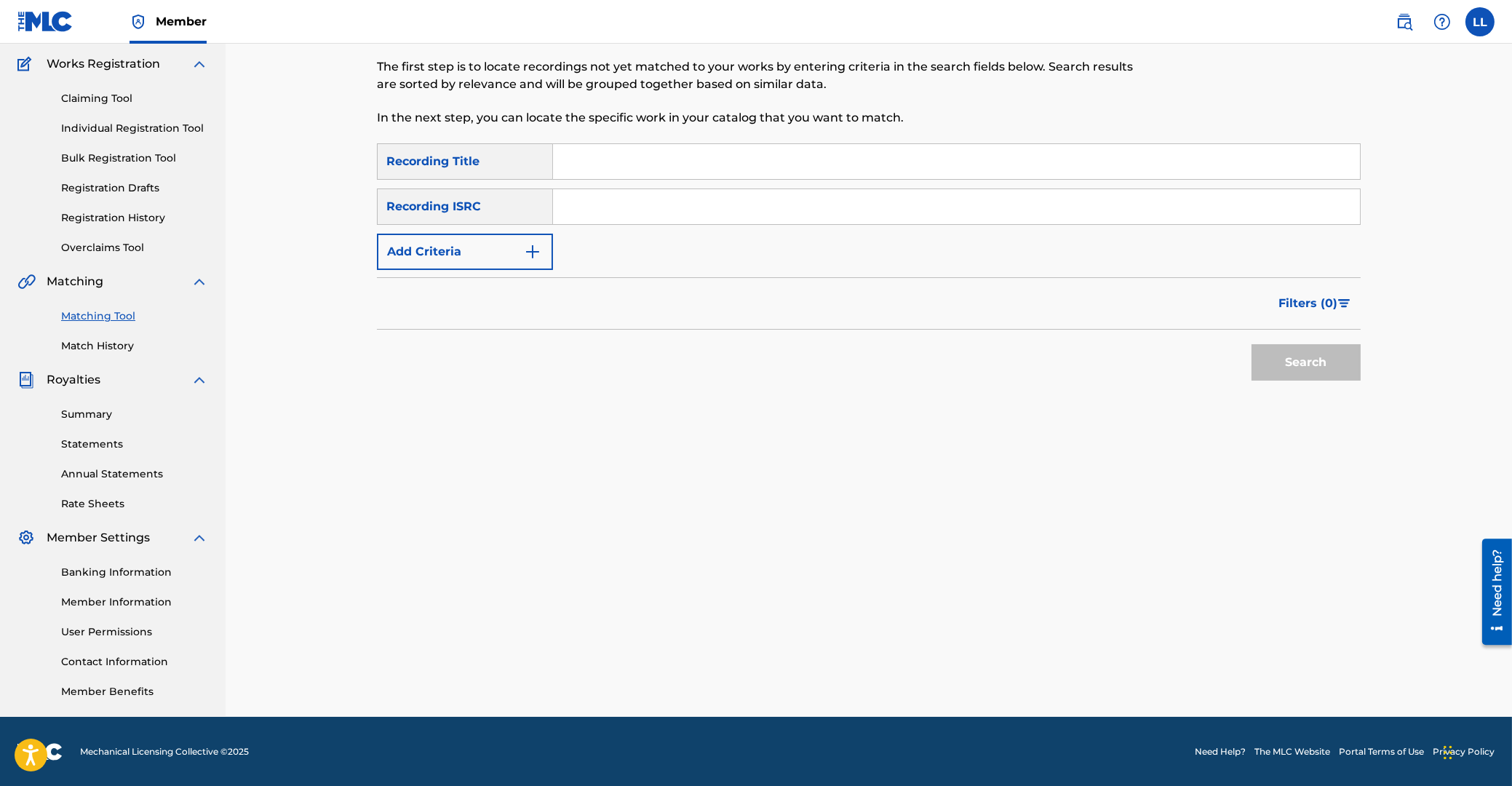
click at [641, 191] on input "Search Form" at bounding box center [956, 207] width 807 height 35
click at [1329, 364] on button "Search" at bounding box center [1306, 362] width 109 height 36
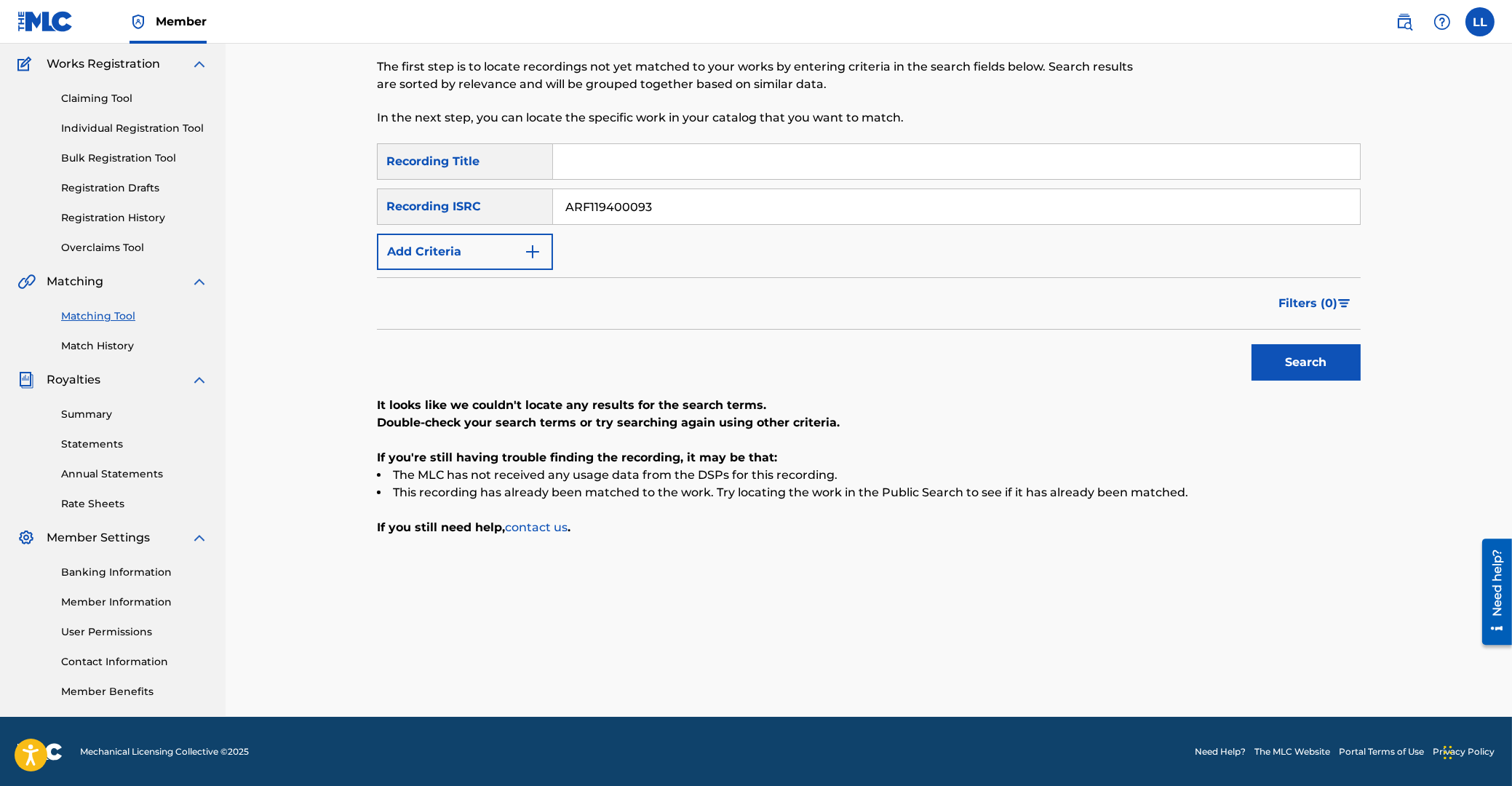
drag, startPoint x: 698, startPoint y: 212, endPoint x: 385, endPoint y: 202, distance: 313.2
click at [553, 202] on input "ARF119400093" at bounding box center [956, 207] width 807 height 35
click at [1316, 359] on button "Search" at bounding box center [1306, 362] width 109 height 36
drag, startPoint x: 698, startPoint y: 206, endPoint x: 387, endPoint y: 190, distance: 311.4
click at [553, 195] on input "ARF119400094" at bounding box center [956, 207] width 807 height 35
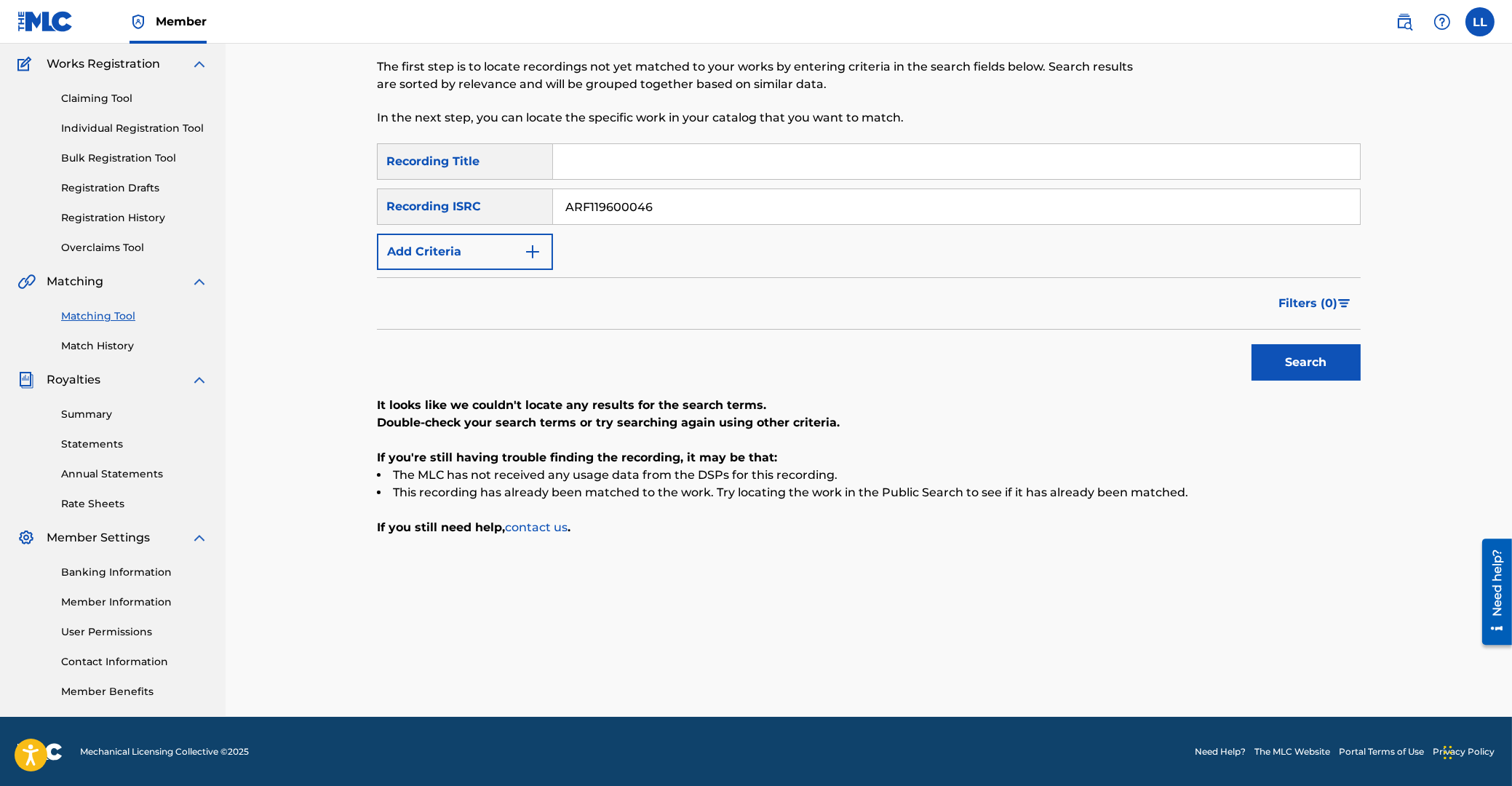
type input "ARF119600046"
drag, startPoint x: 1298, startPoint y: 358, endPoint x: 1202, endPoint y: 358, distance: 96.0
click at [1300, 358] on button "Search" at bounding box center [1306, 362] width 109 height 36
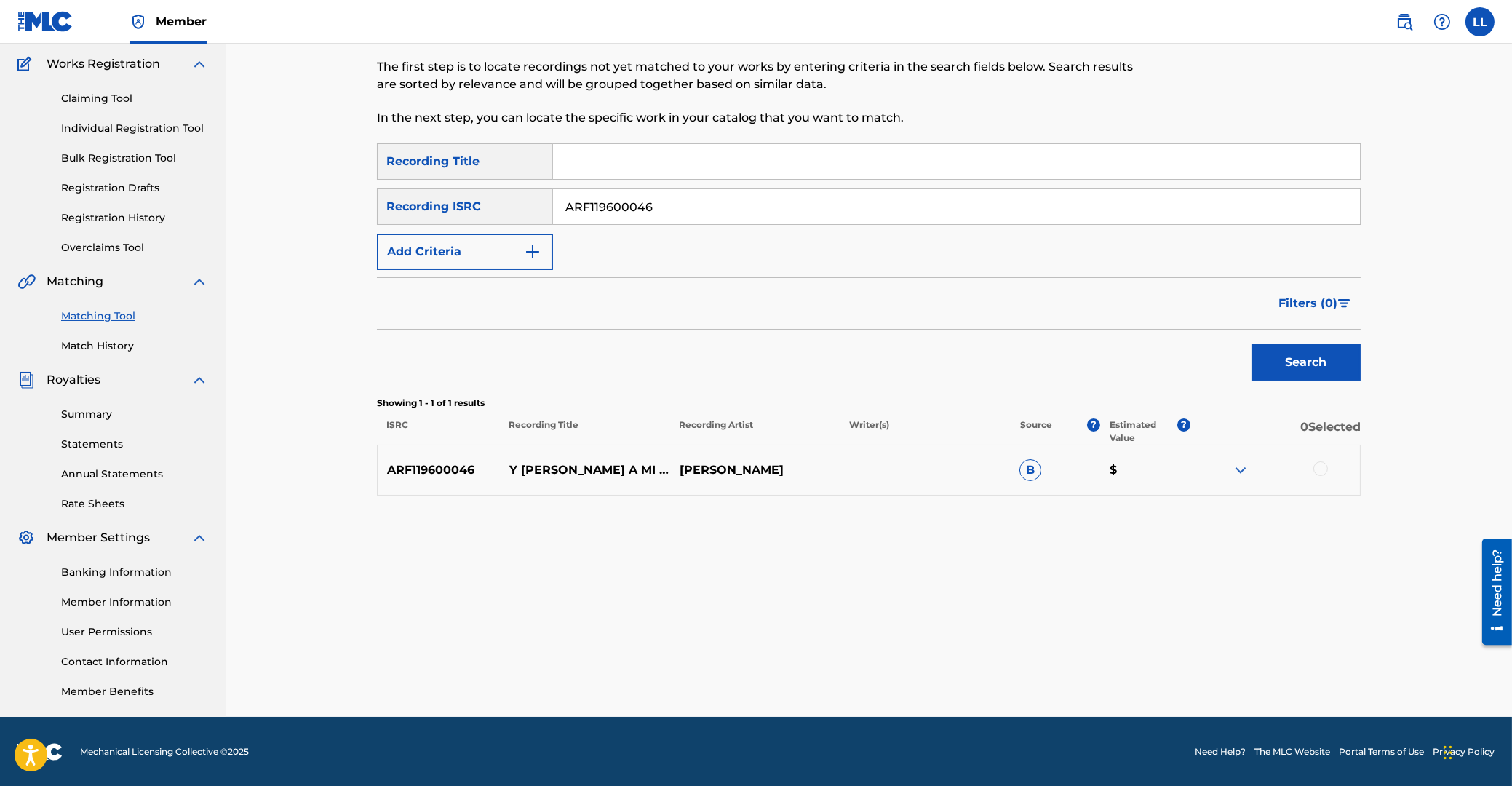
click at [1324, 468] on div at bounding box center [1320, 468] width 14 height 14
click at [1037, 666] on button "Match 1 Group" at bounding box center [1023, 666] width 160 height 36
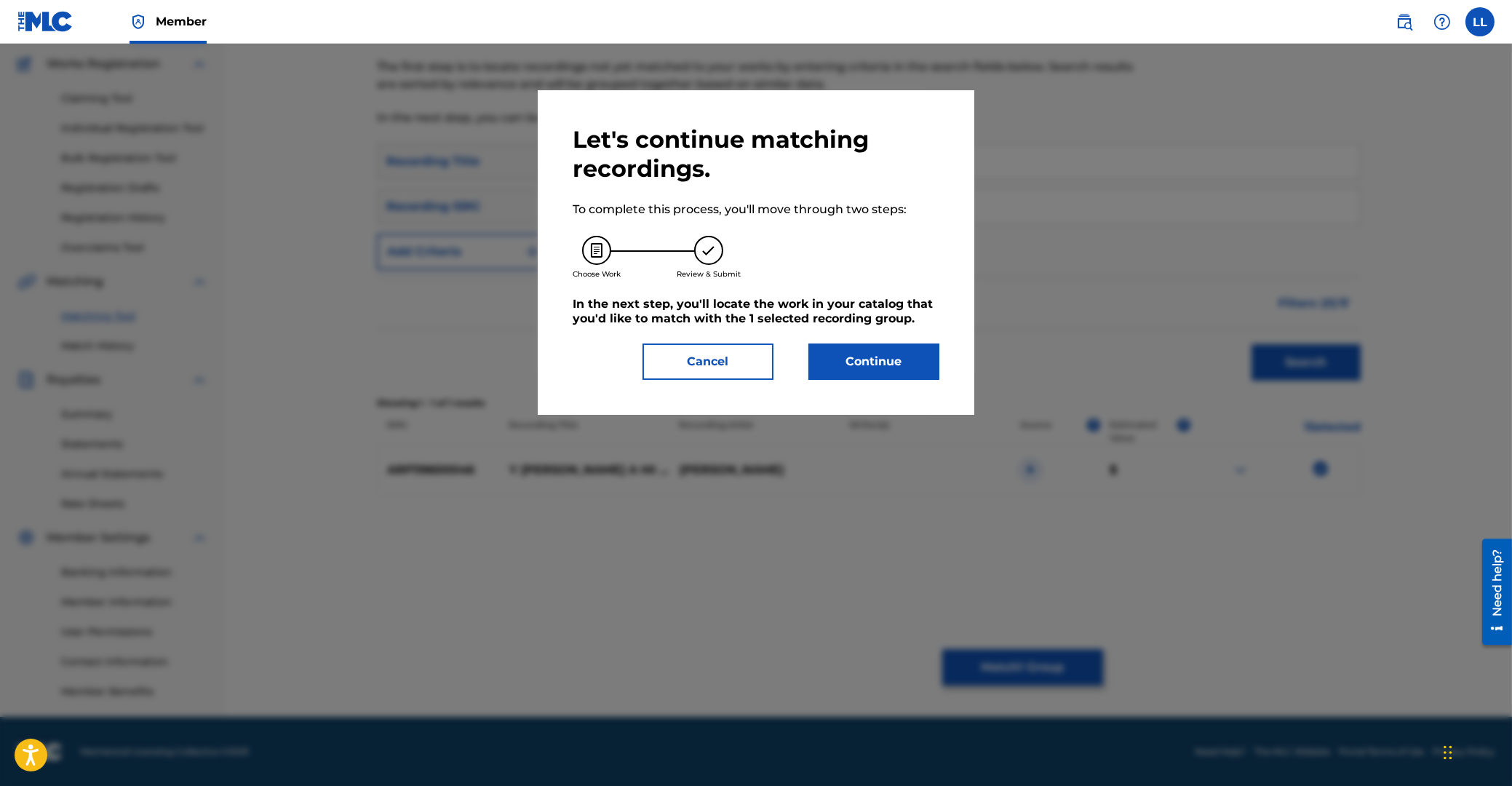
click at [884, 367] on button "Continue" at bounding box center [874, 361] width 131 height 36
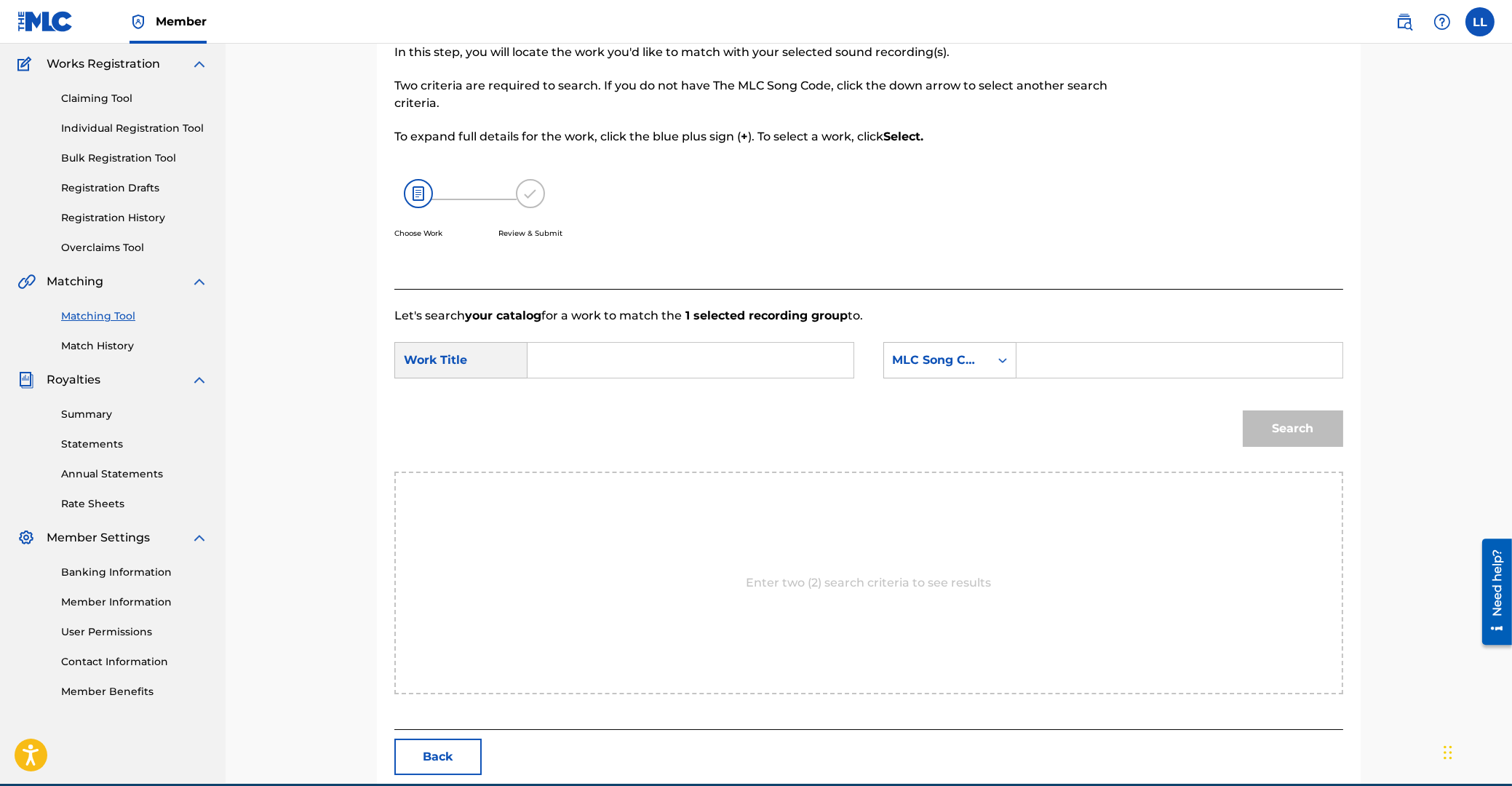
drag, startPoint x: 655, startPoint y: 352, endPoint x: 663, endPoint y: 357, distance: 9.4
click at [659, 356] on input "Search Form" at bounding box center [691, 360] width 302 height 35
type input "y"
type input "Y00260"
click at [1242, 411] on button "Search" at bounding box center [1292, 428] width 100 height 36
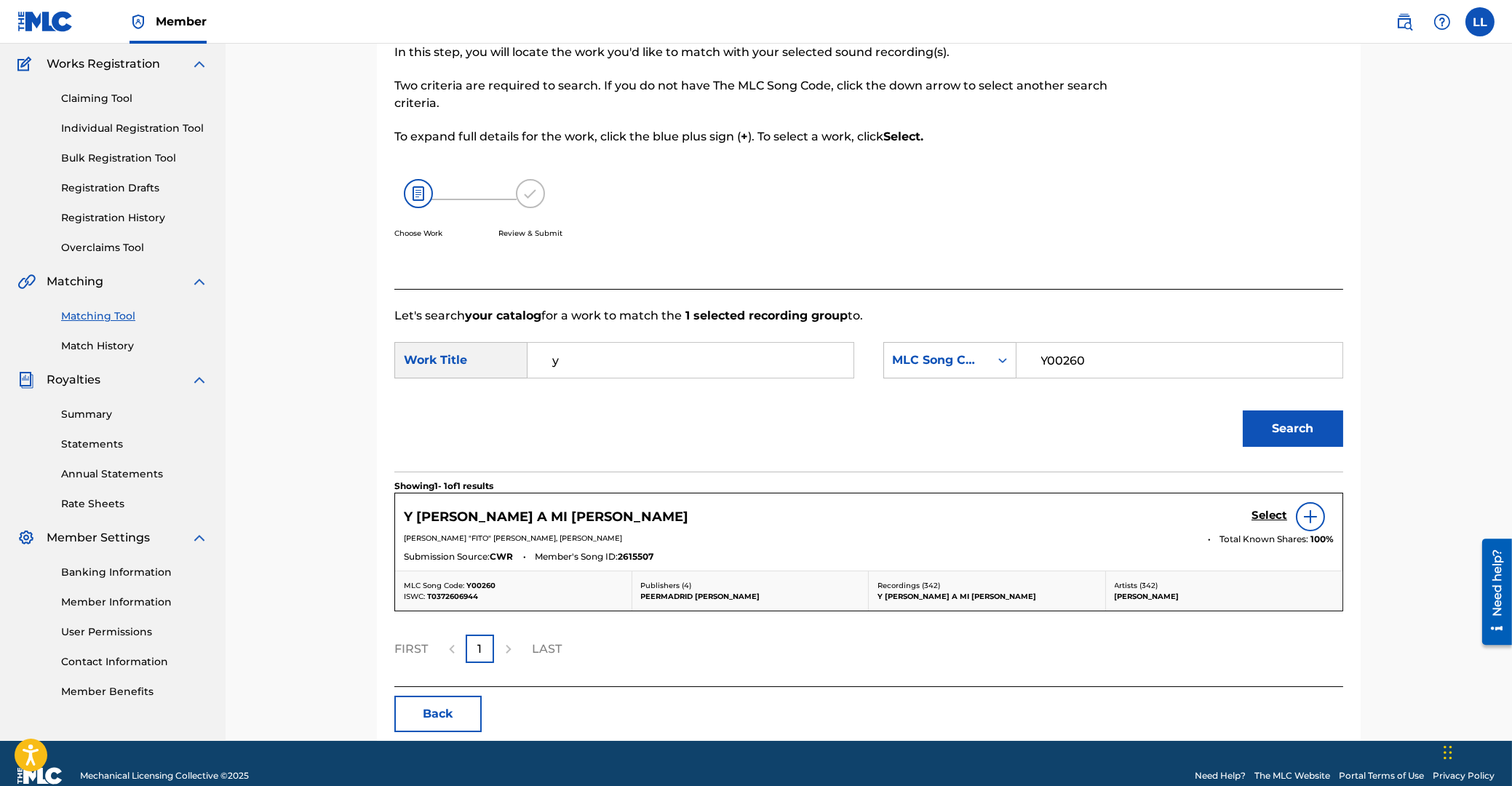
click at [1274, 510] on h5 "Select" at bounding box center [1269, 515] width 35 height 14
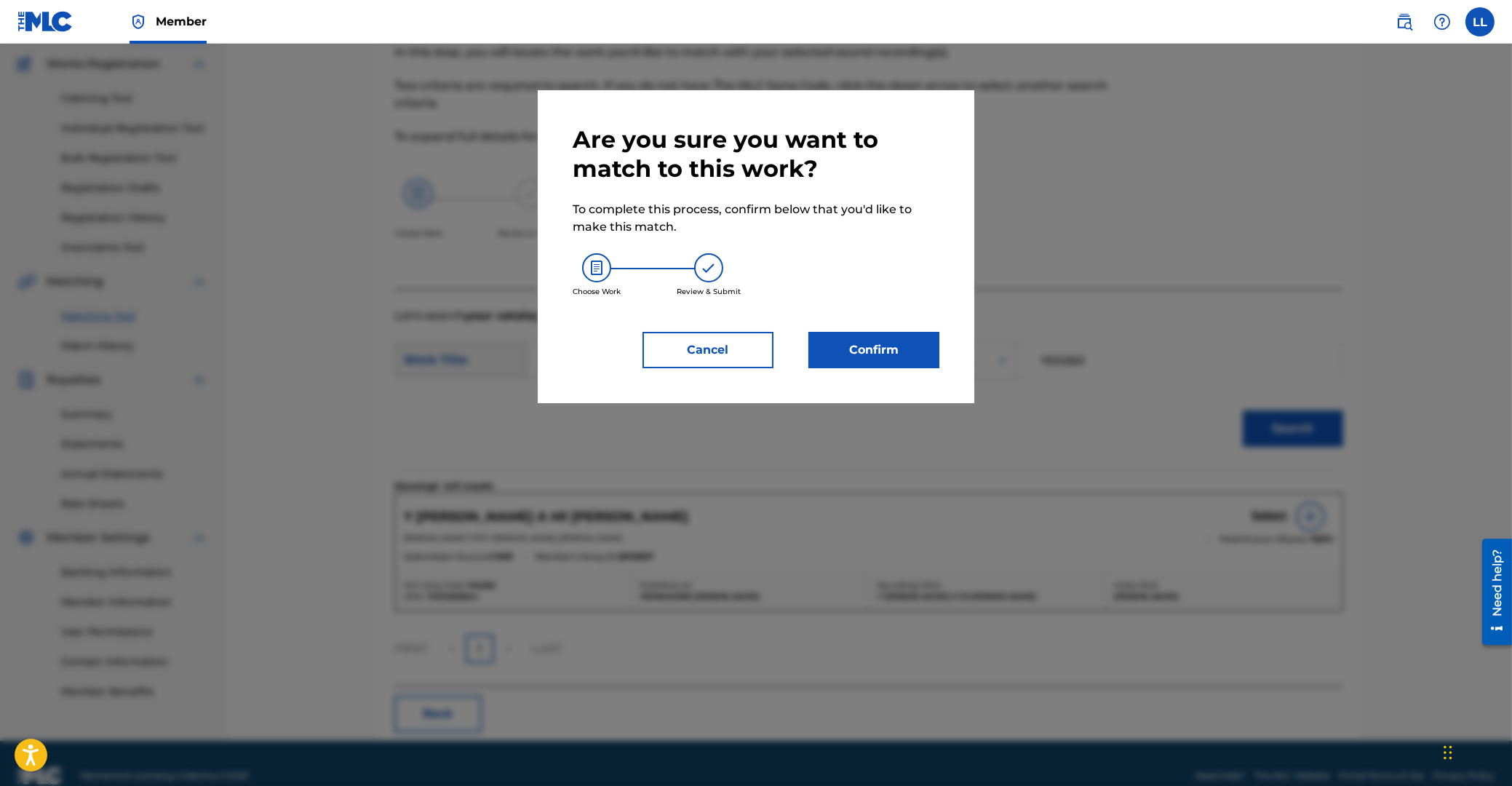
click at [893, 342] on button "Confirm" at bounding box center [874, 350] width 131 height 36
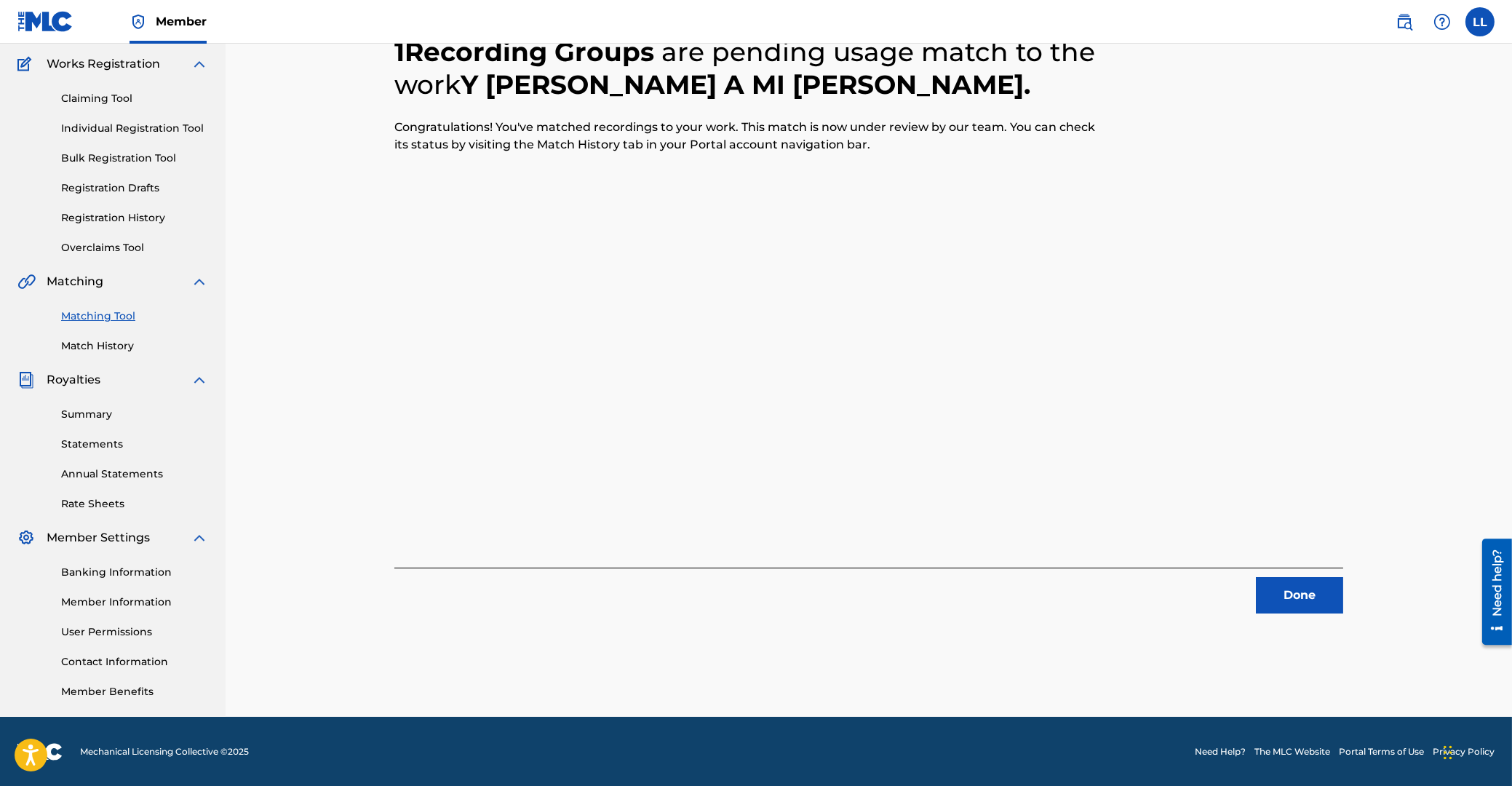
click at [1301, 587] on button "Done" at bounding box center [1299, 594] width 87 height 36
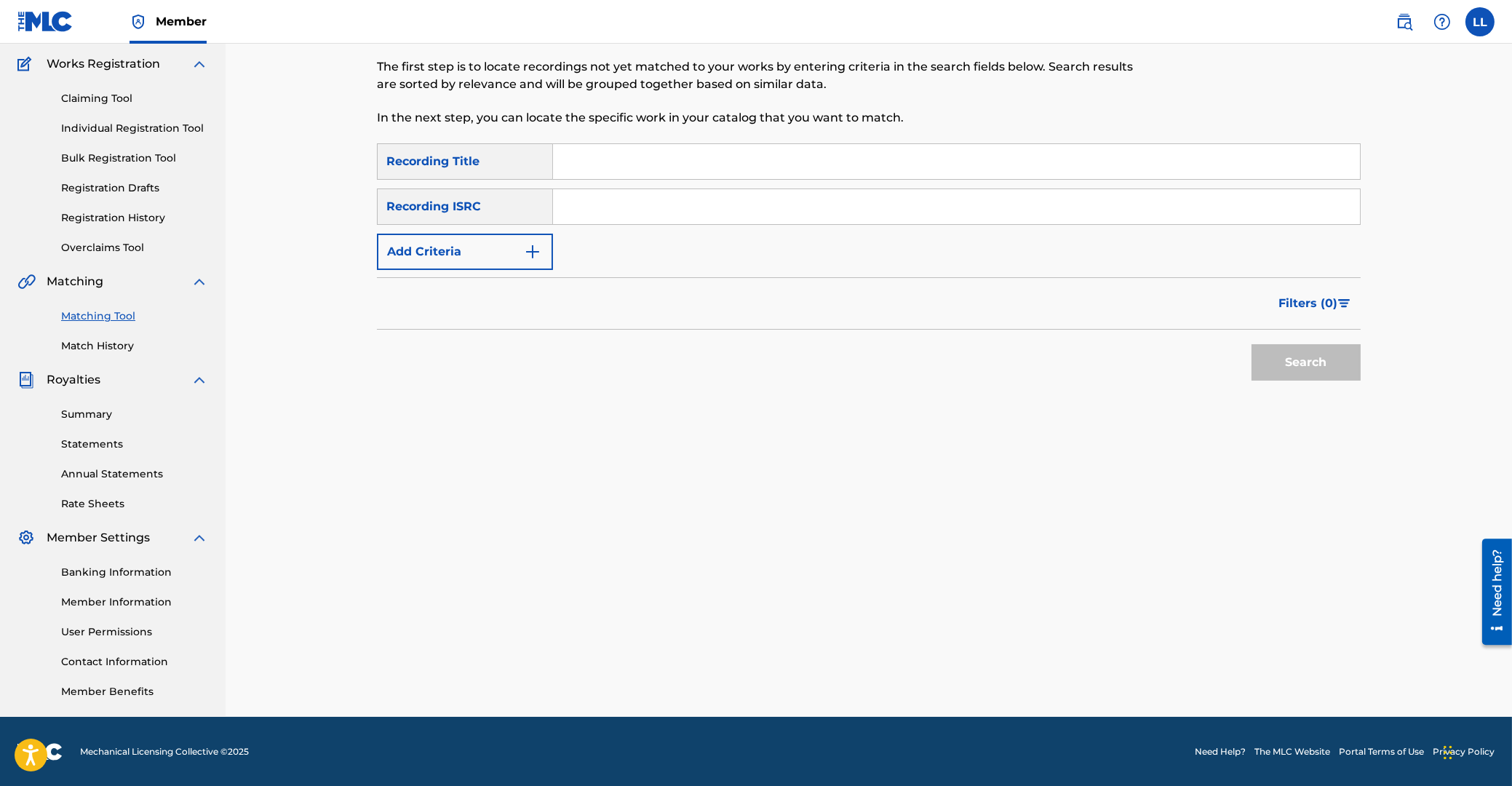
drag, startPoint x: 687, startPoint y: 205, endPoint x: 716, endPoint y: 214, distance: 30.4
click at [687, 204] on input "Search Form" at bounding box center [956, 207] width 807 height 35
type input "ARF119600050"
click at [1280, 371] on button "Search" at bounding box center [1306, 362] width 109 height 36
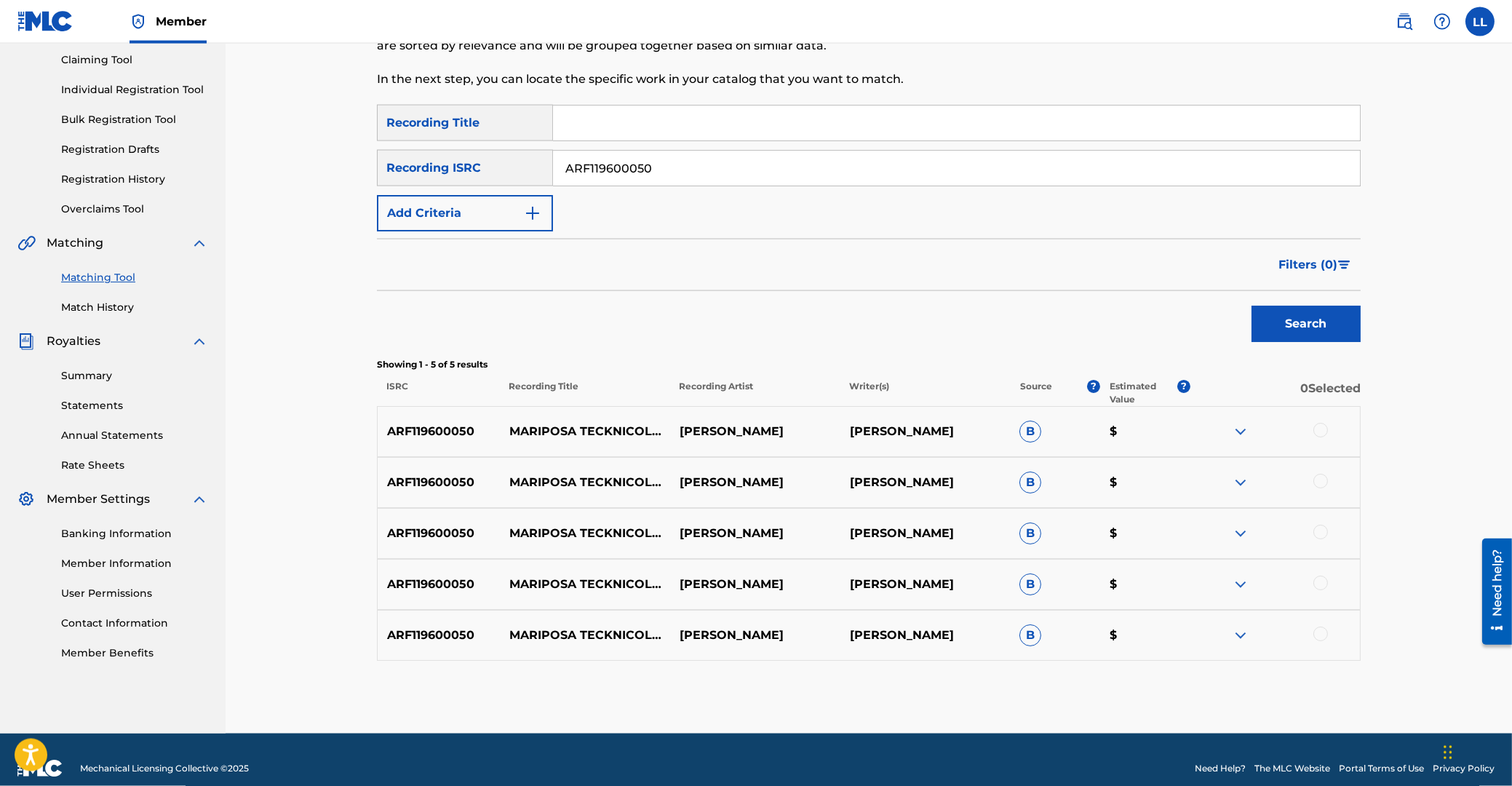
scroll to position [172, 0]
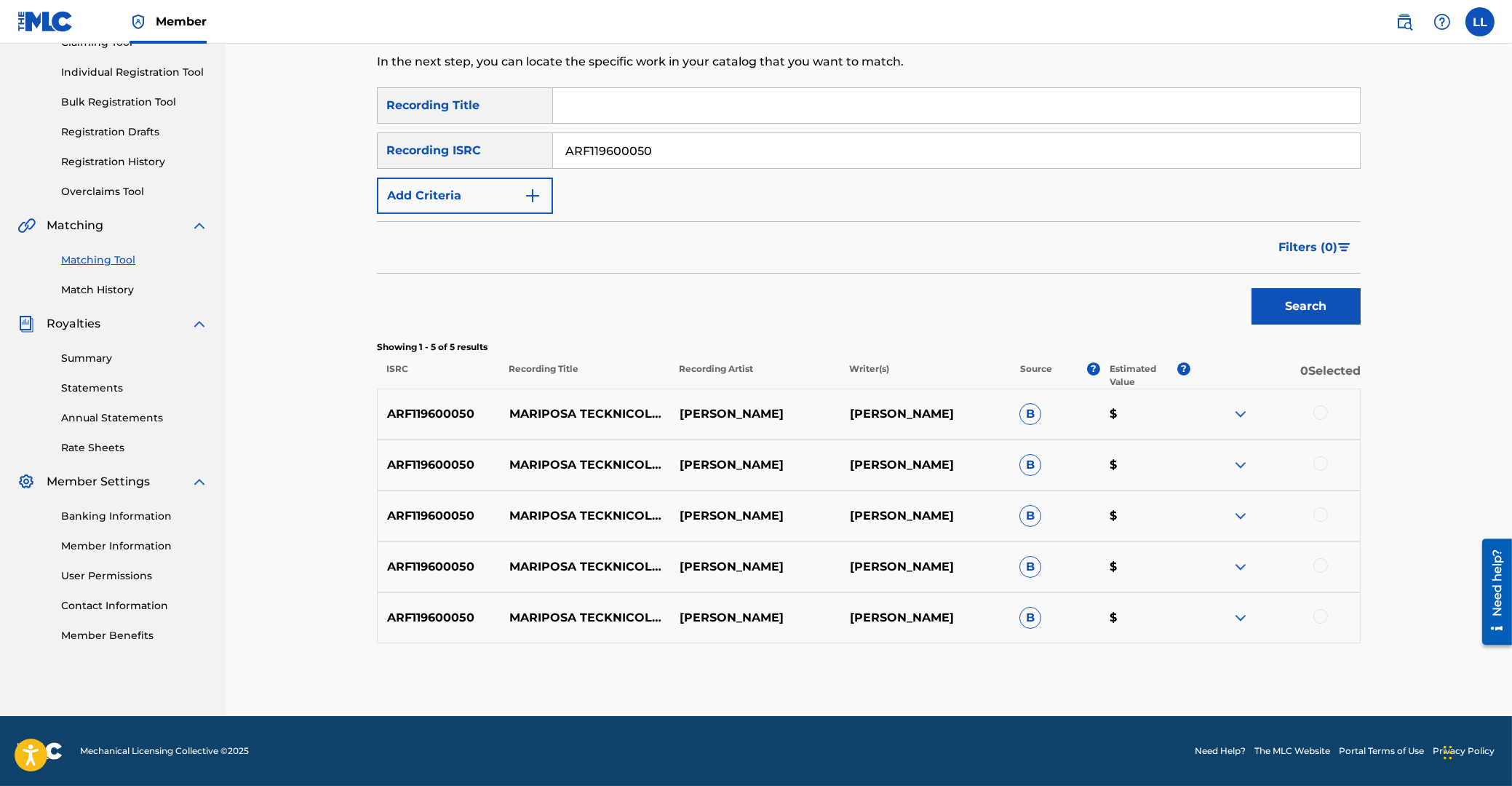
click at [1321, 412] on div at bounding box center [1320, 412] width 14 height 14
click at [1321, 464] on div at bounding box center [1320, 464] width 14 height 14
drag, startPoint x: 1321, startPoint y: 513, endPoint x: 1321, endPoint y: 556, distance: 43.0
click at [1321, 514] on div at bounding box center [1320, 514] width 14 height 14
click at [1319, 567] on div at bounding box center [1320, 565] width 14 height 14
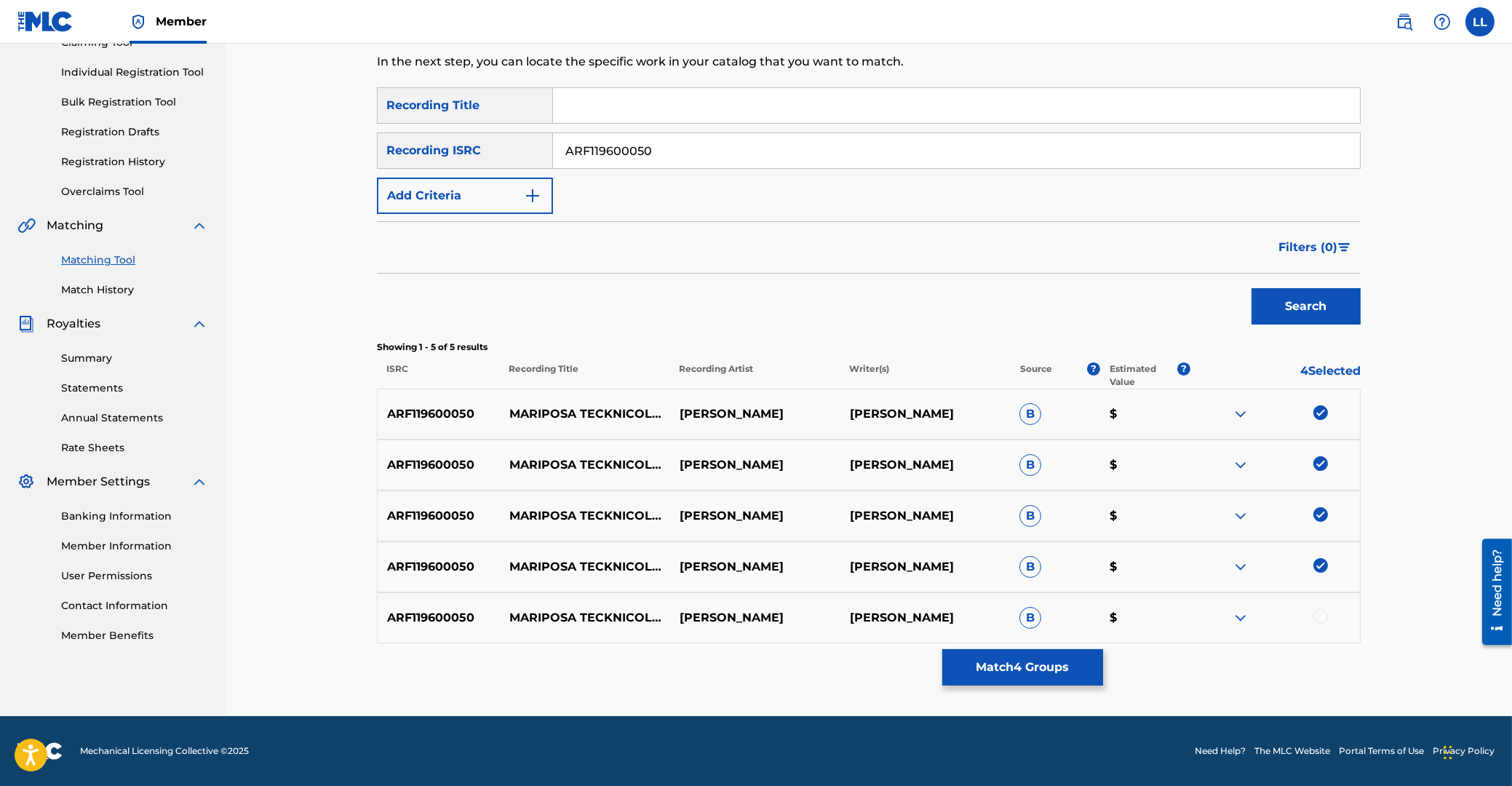
click at [1323, 619] on div at bounding box center [1320, 616] width 14 height 14
click at [1040, 670] on button "Match 5 Groups" at bounding box center [1023, 666] width 160 height 36
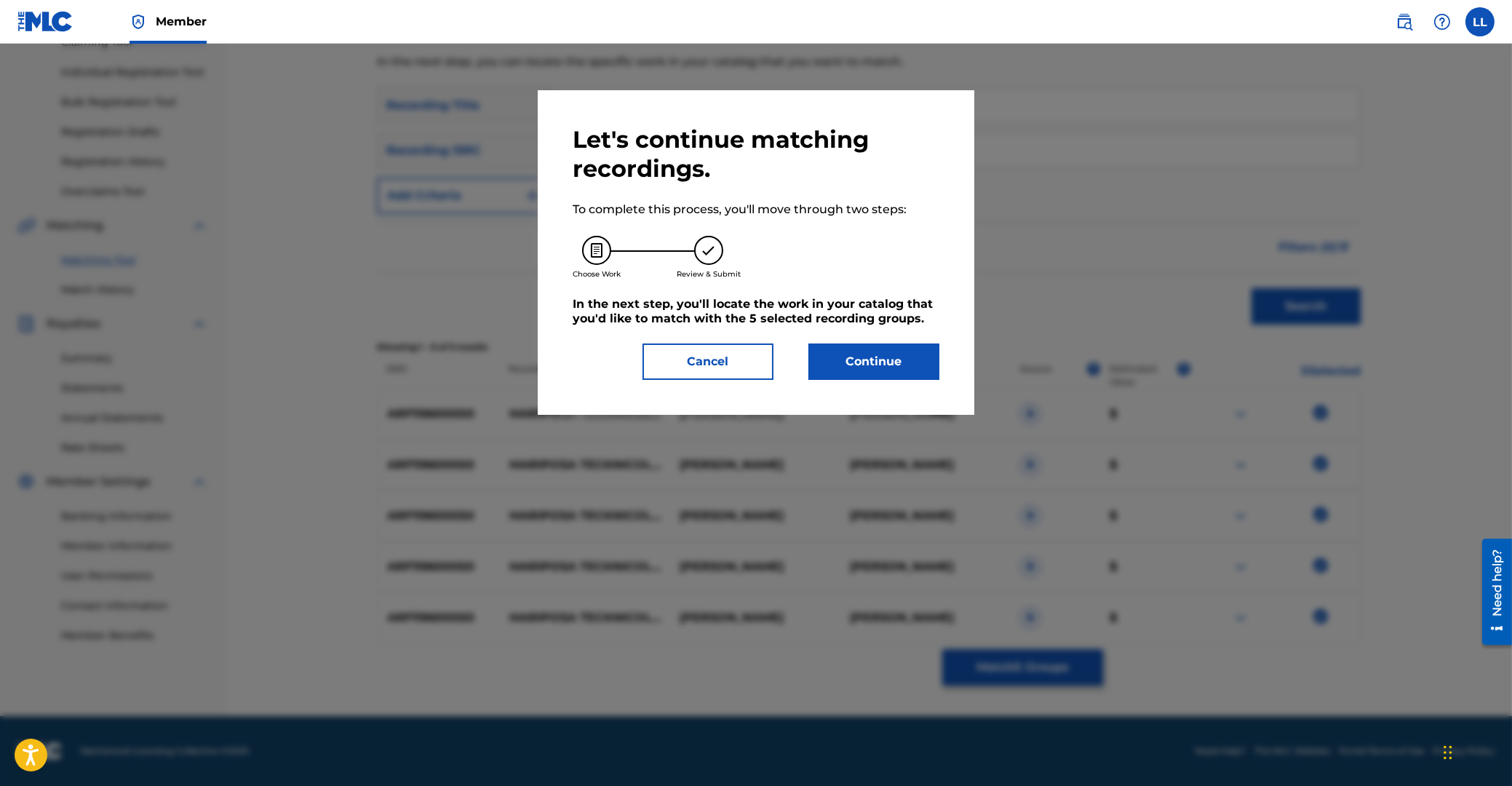
click at [865, 354] on button "Continue" at bounding box center [874, 361] width 131 height 36
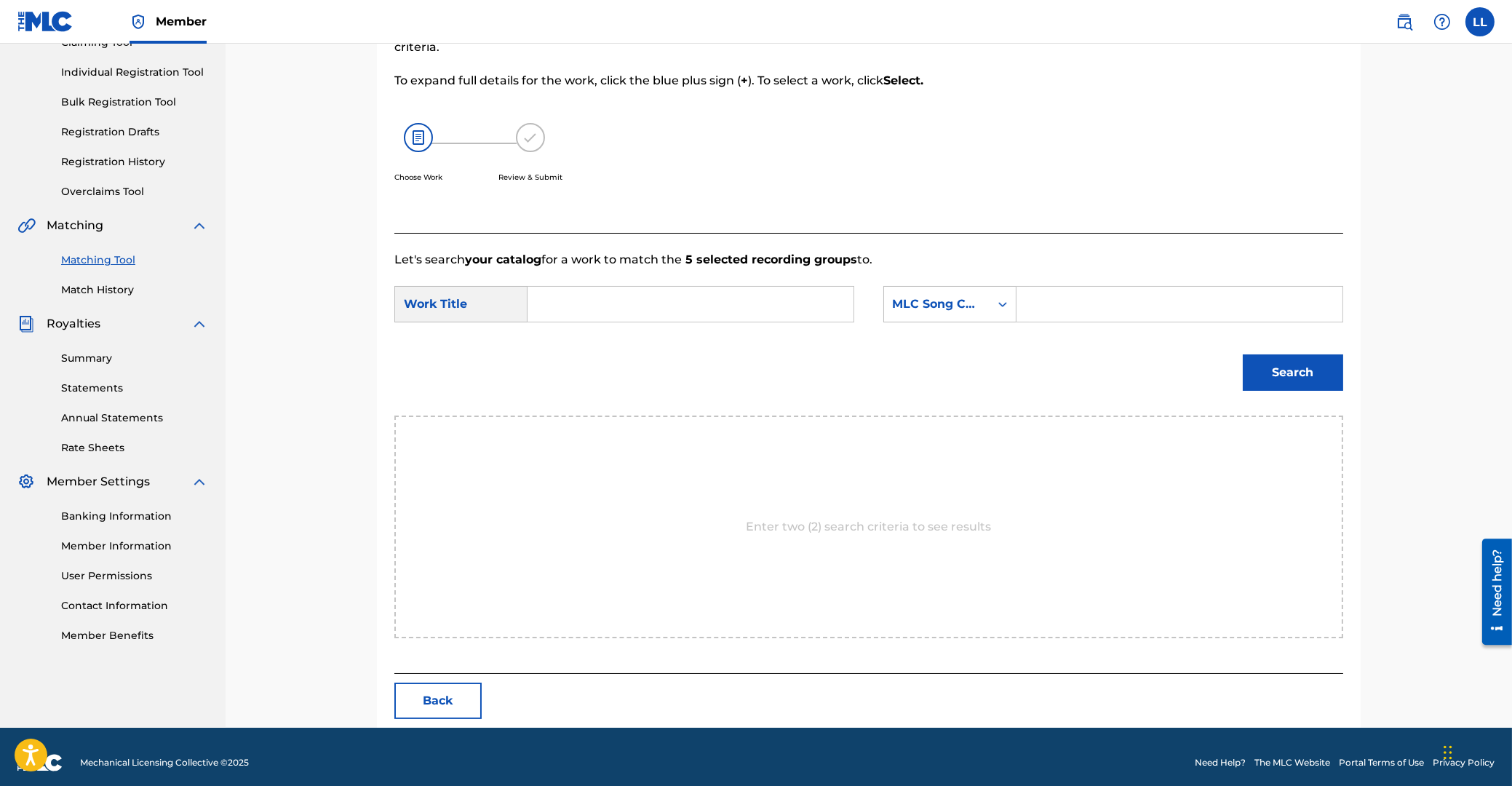
scroll to position [115, 0]
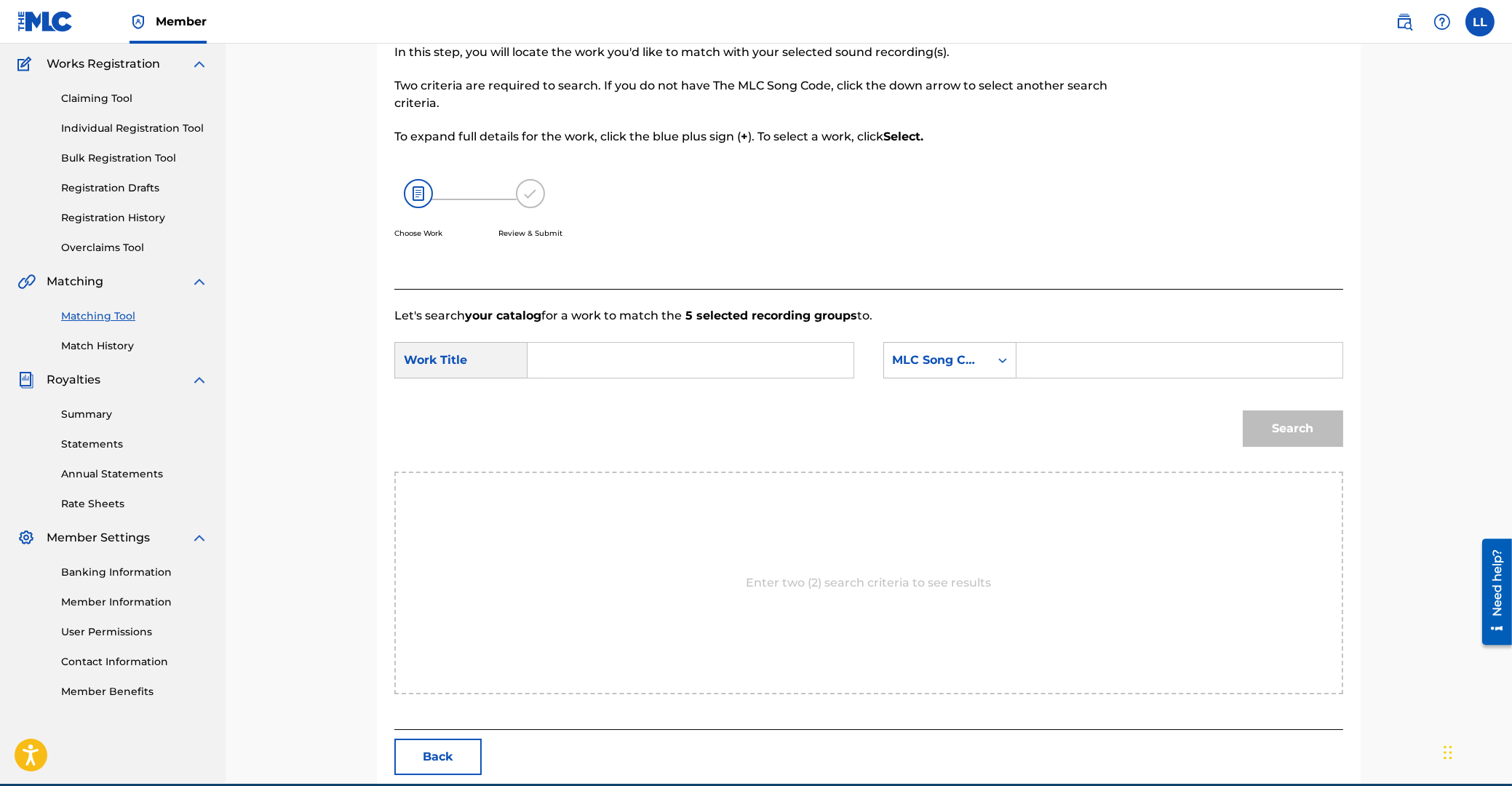
click at [680, 371] on input "Search Form" at bounding box center [691, 360] width 302 height 35
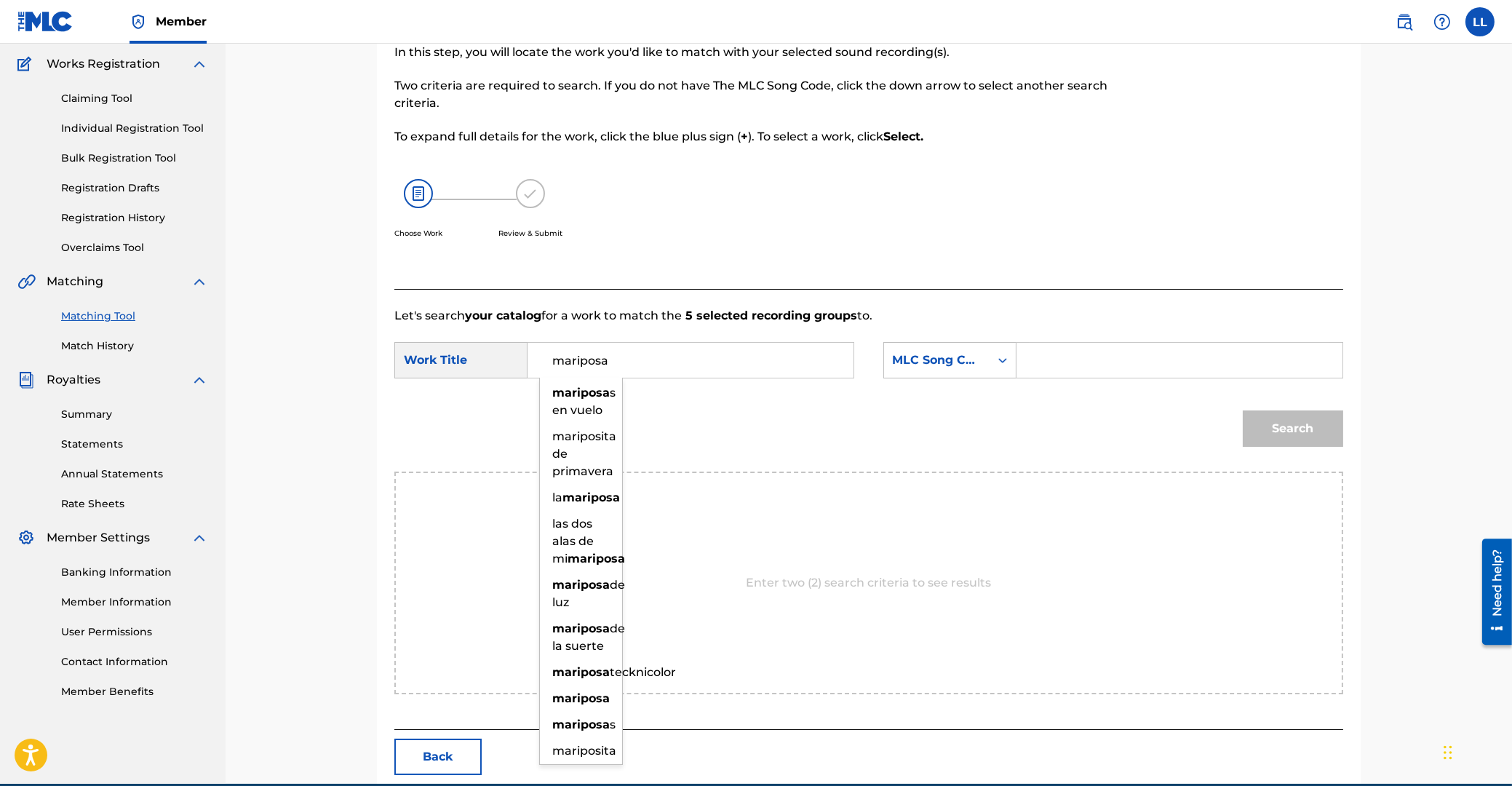
type input "mariposa"
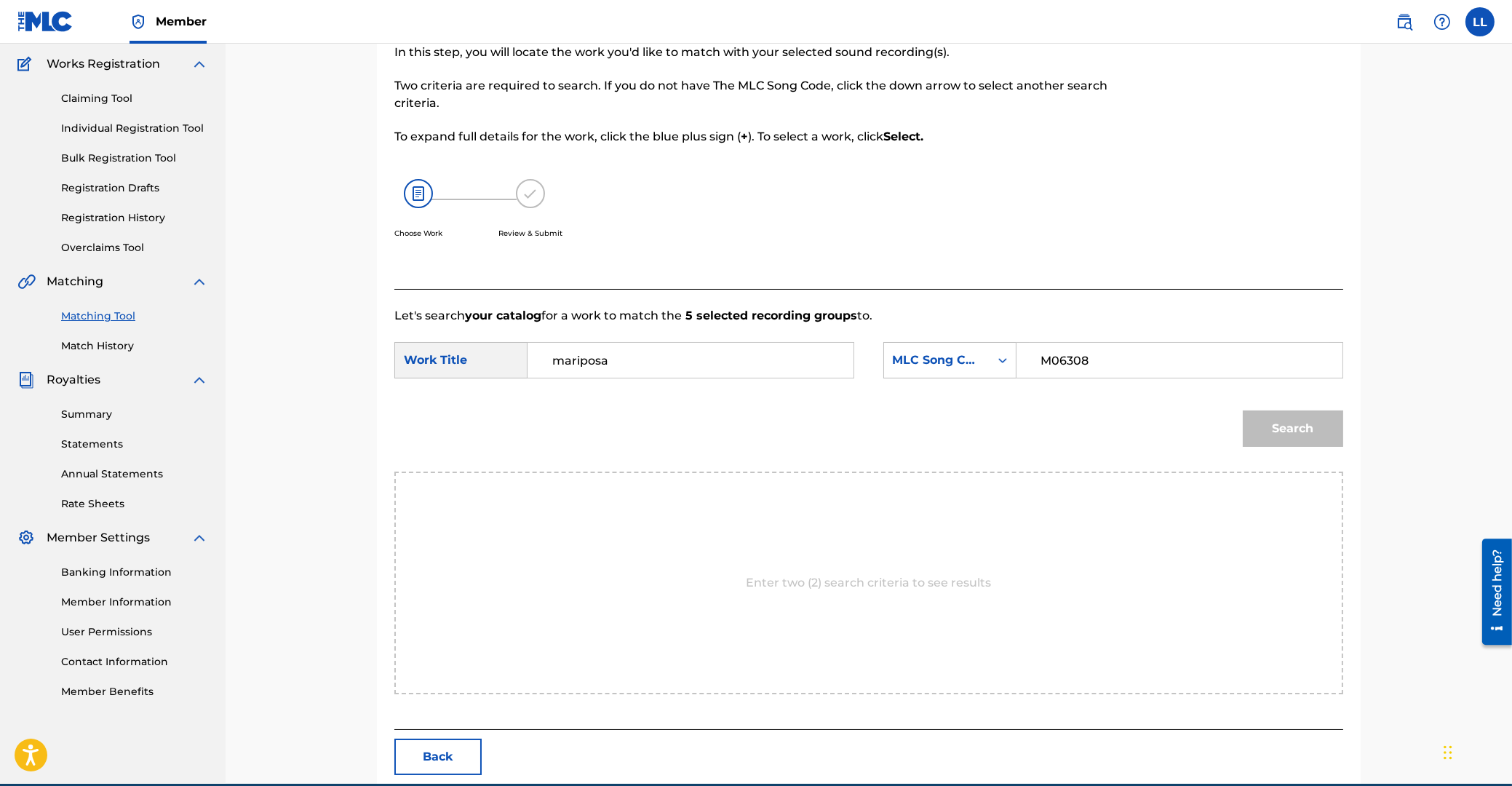
type input "M06308"
click at [1242, 411] on button "Search" at bounding box center [1292, 428] width 100 height 36
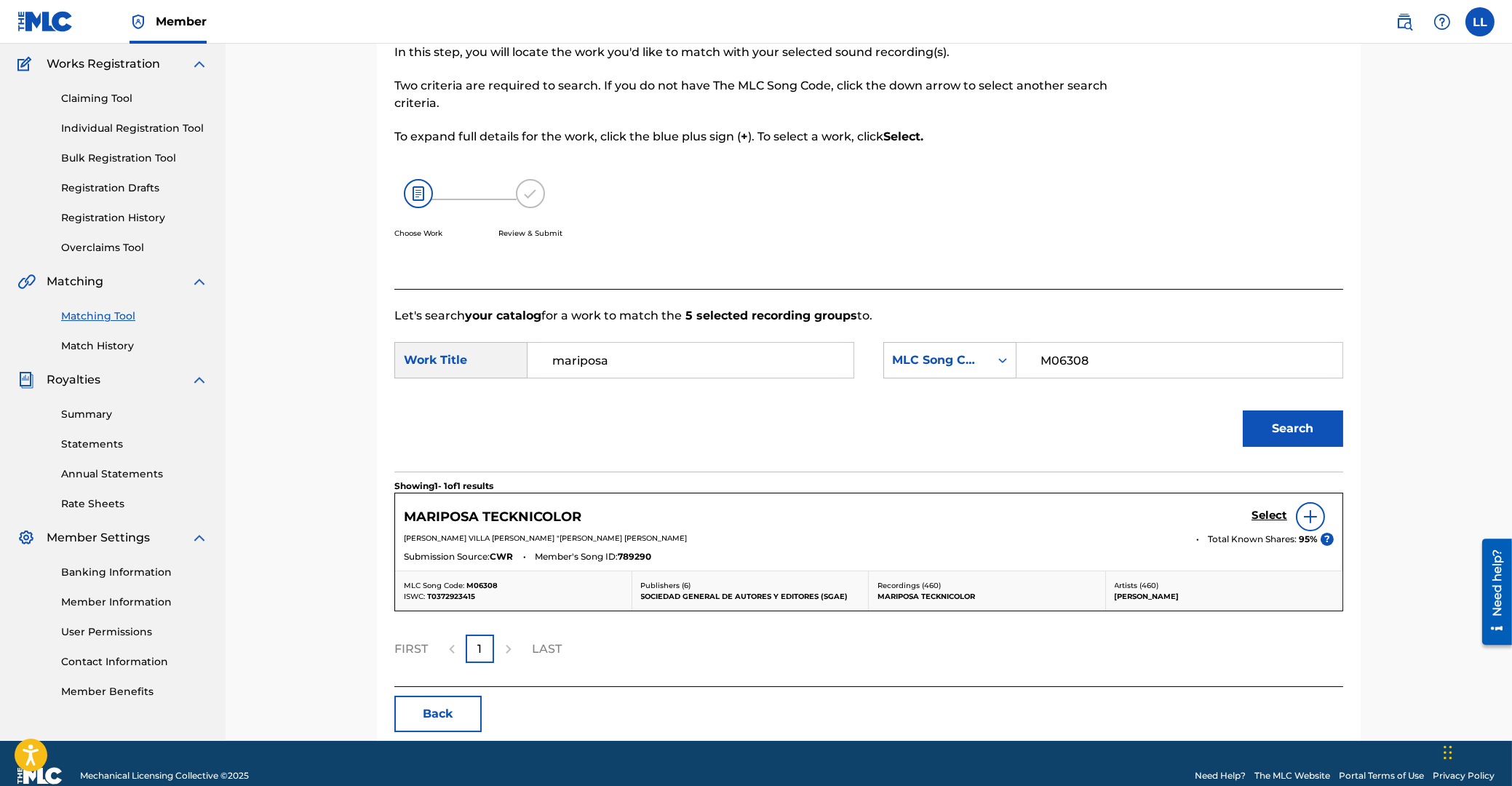
click at [1271, 515] on h5 "Select" at bounding box center [1269, 515] width 35 height 14
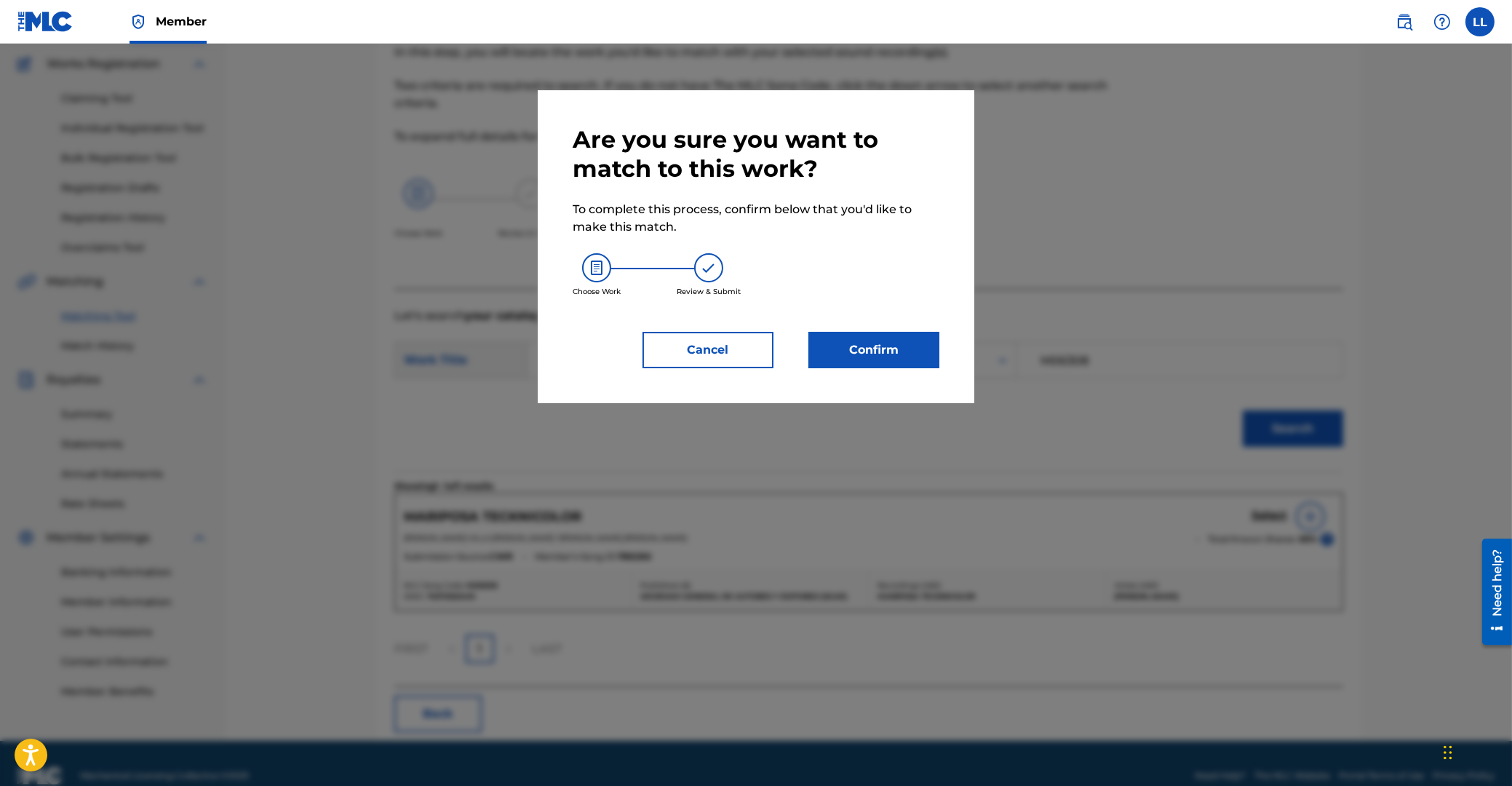
click at [902, 350] on button "Confirm" at bounding box center [874, 350] width 131 height 36
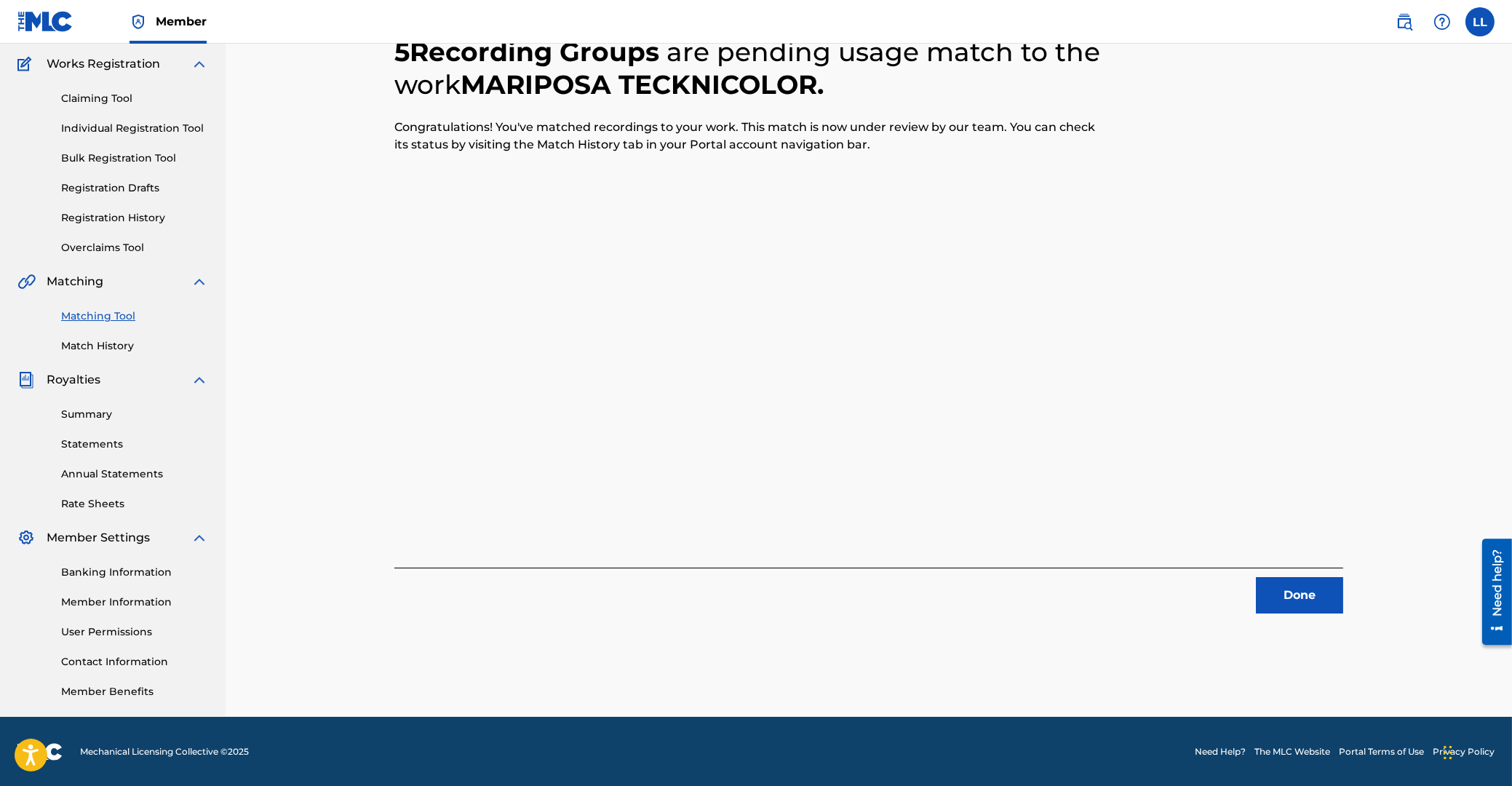
click at [1317, 610] on button "Done" at bounding box center [1299, 594] width 87 height 36
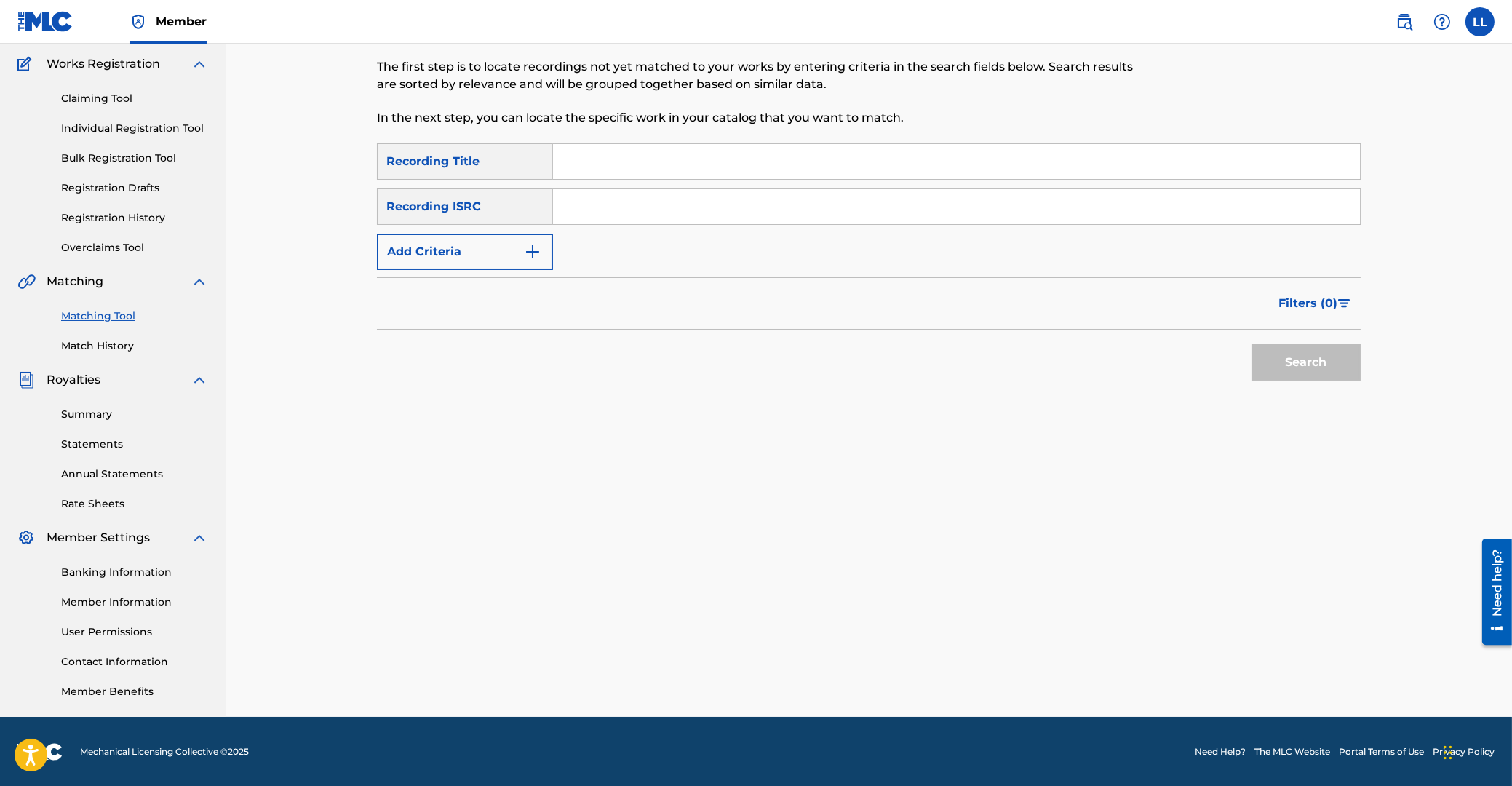
click at [727, 215] on input "Search Form" at bounding box center [956, 207] width 807 height 35
type input "ARF119600054"
click at [1287, 363] on button "Search" at bounding box center [1306, 362] width 109 height 36
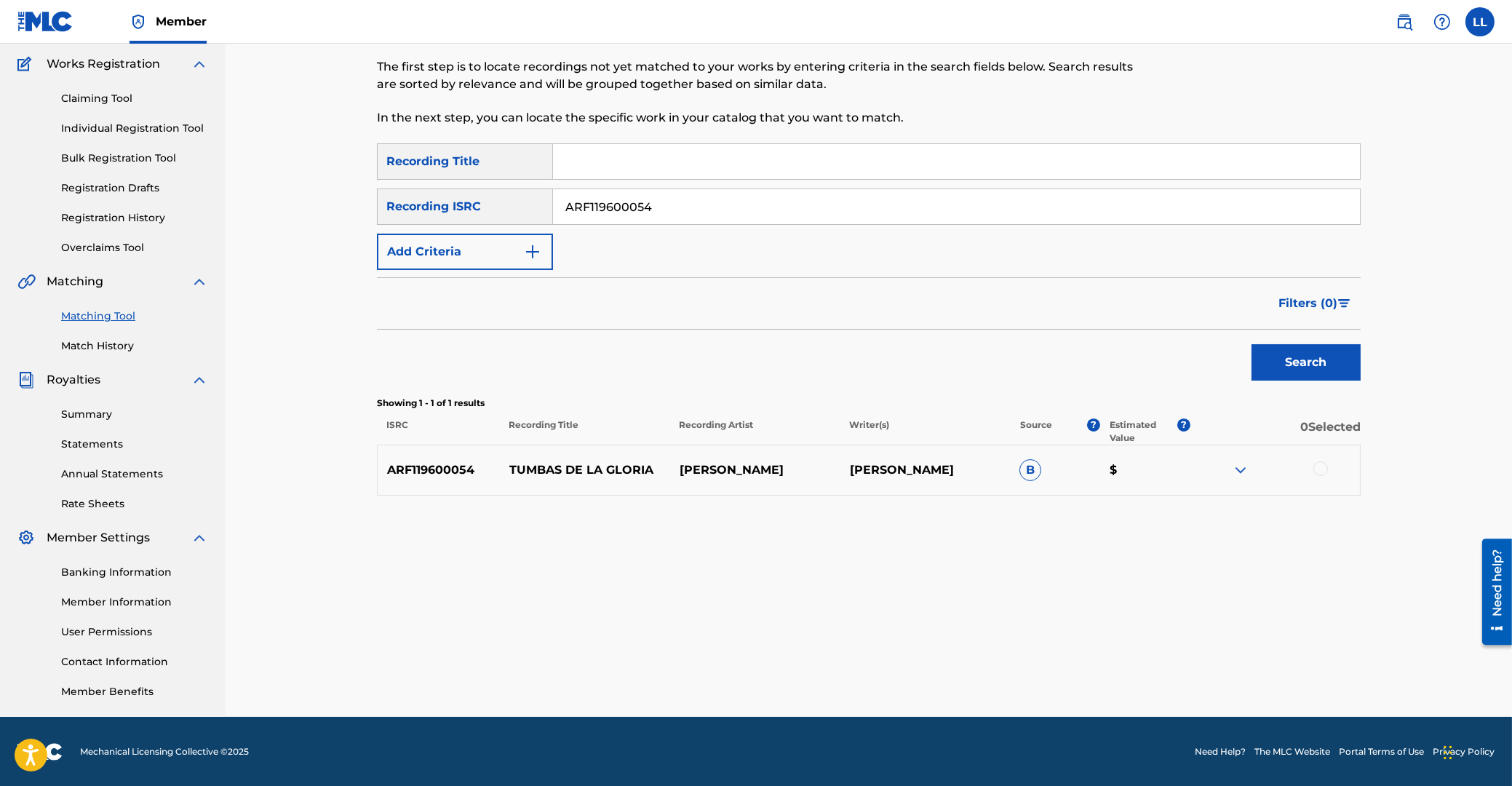
click at [1323, 468] on div at bounding box center [1320, 468] width 14 height 14
click at [1240, 466] on img at bounding box center [1241, 470] width 18 height 18
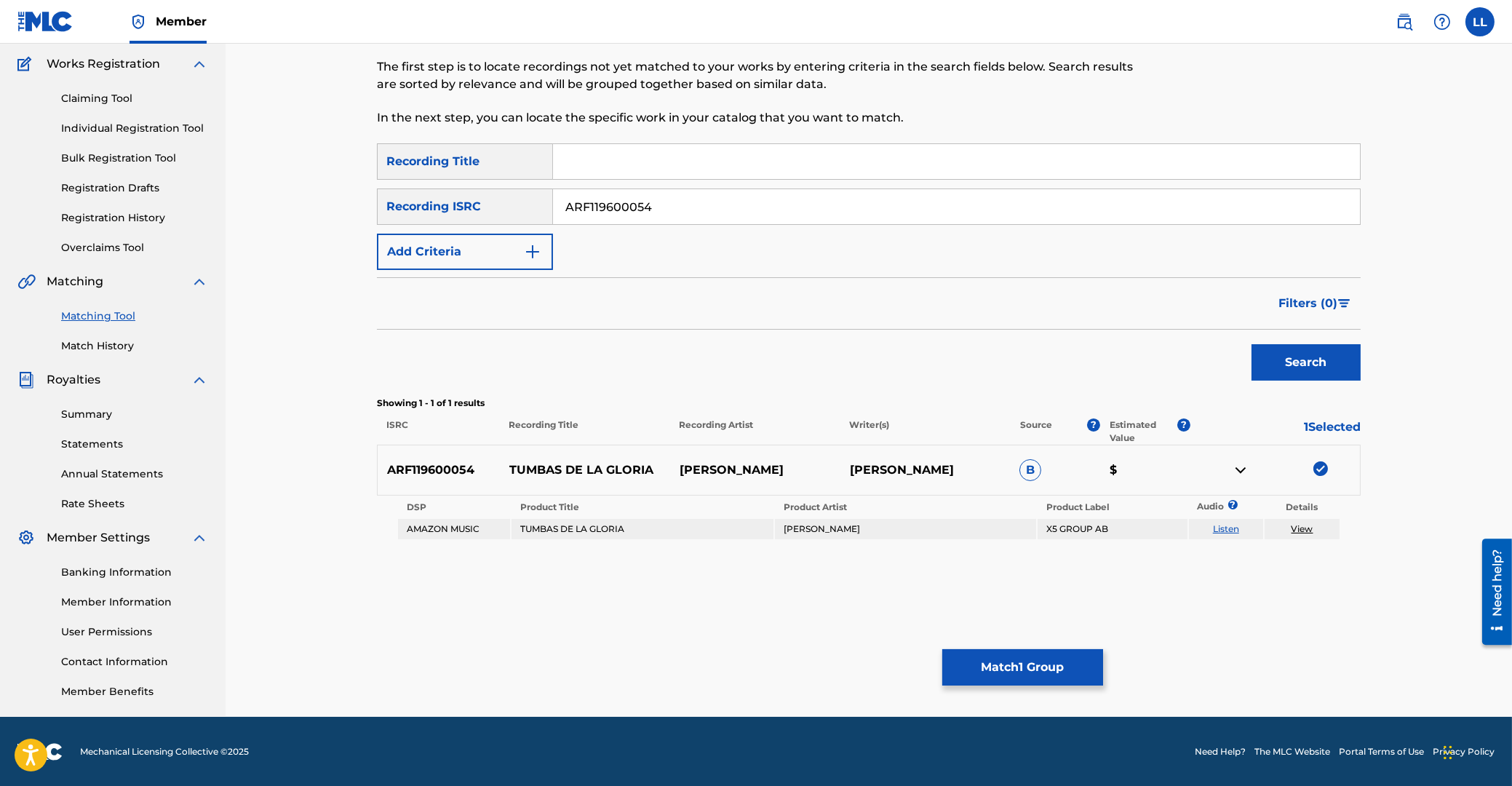
click at [1015, 662] on button "Match 1 Group" at bounding box center [1023, 666] width 160 height 36
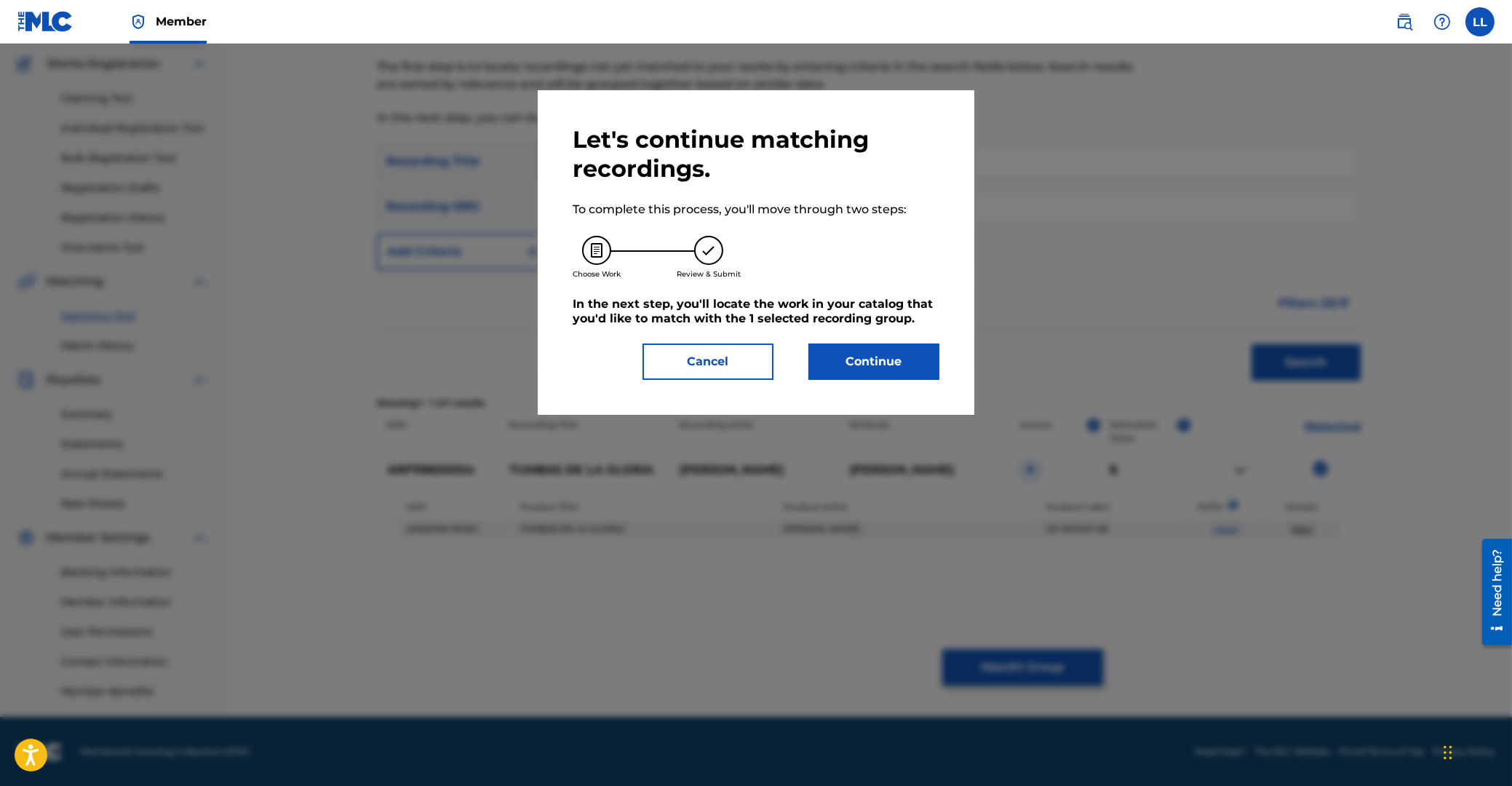
click at [917, 361] on button "Continue" at bounding box center [874, 361] width 131 height 36
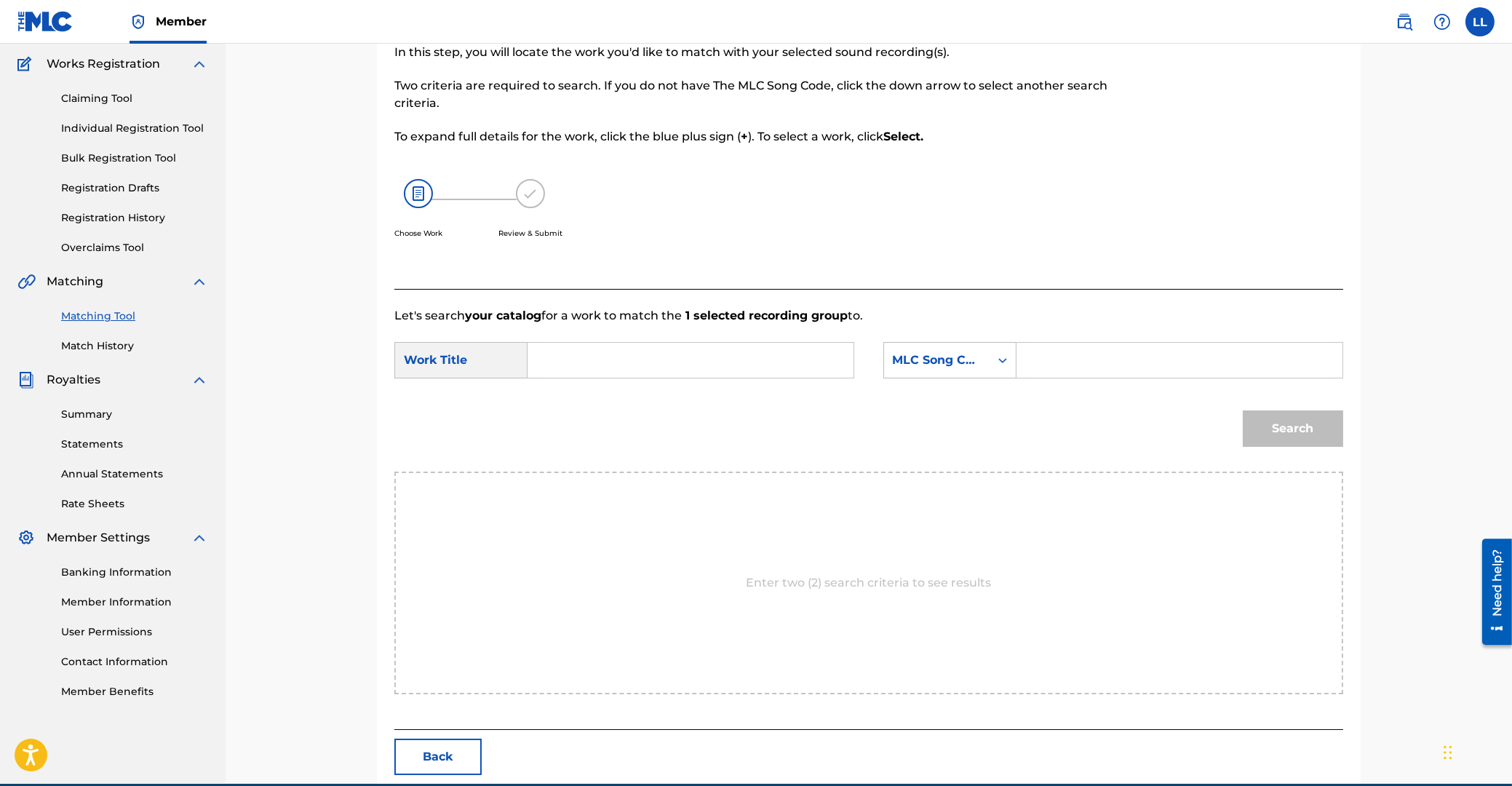
click at [687, 346] on input "Search Form" at bounding box center [691, 360] width 302 height 35
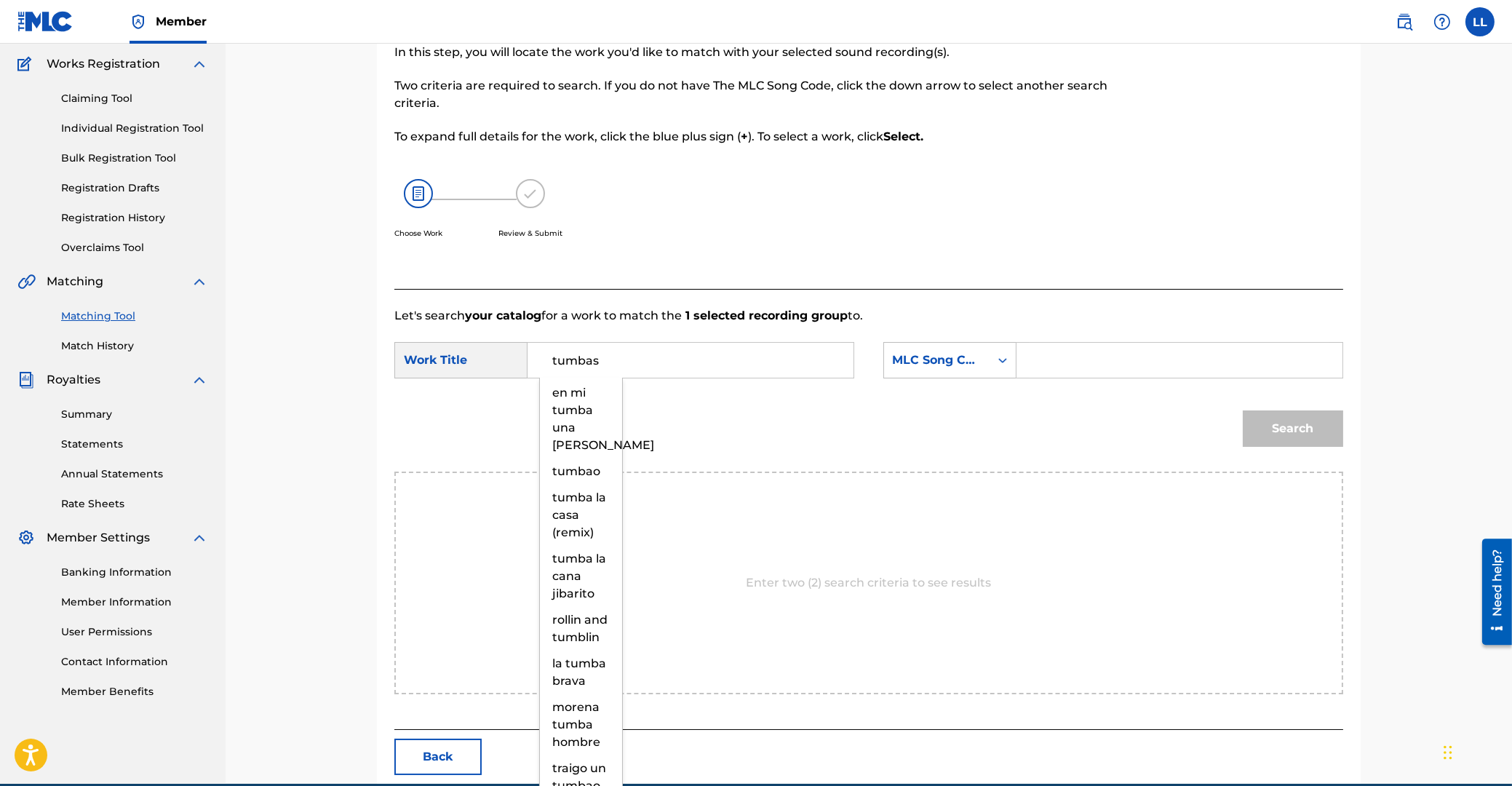
type input "tumbas"
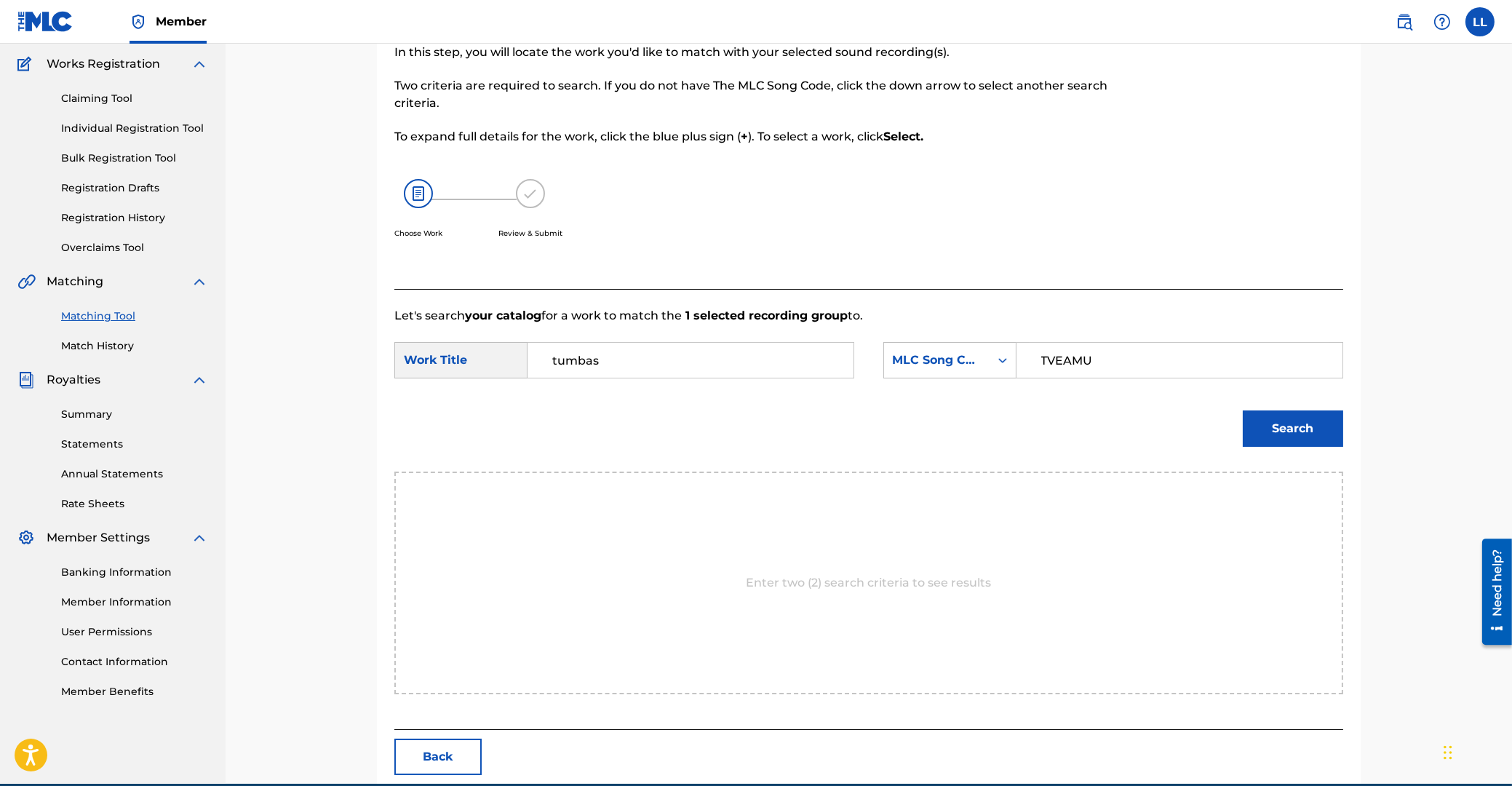
type input "TVEAMU"
click at [1242, 411] on button "Search" at bounding box center [1292, 428] width 100 height 36
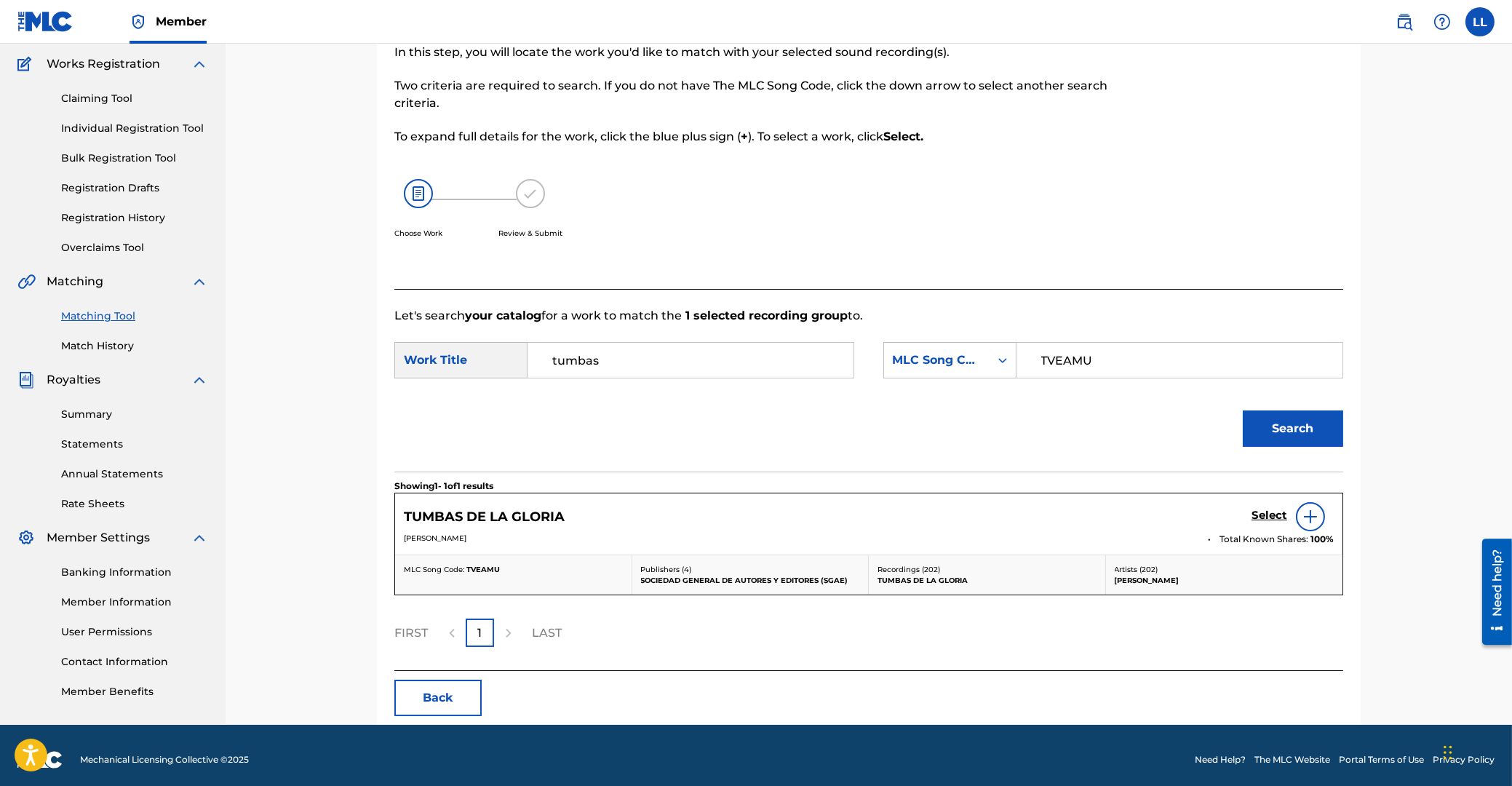
click at [1267, 516] on h5 "Select" at bounding box center [1269, 515] width 35 height 14
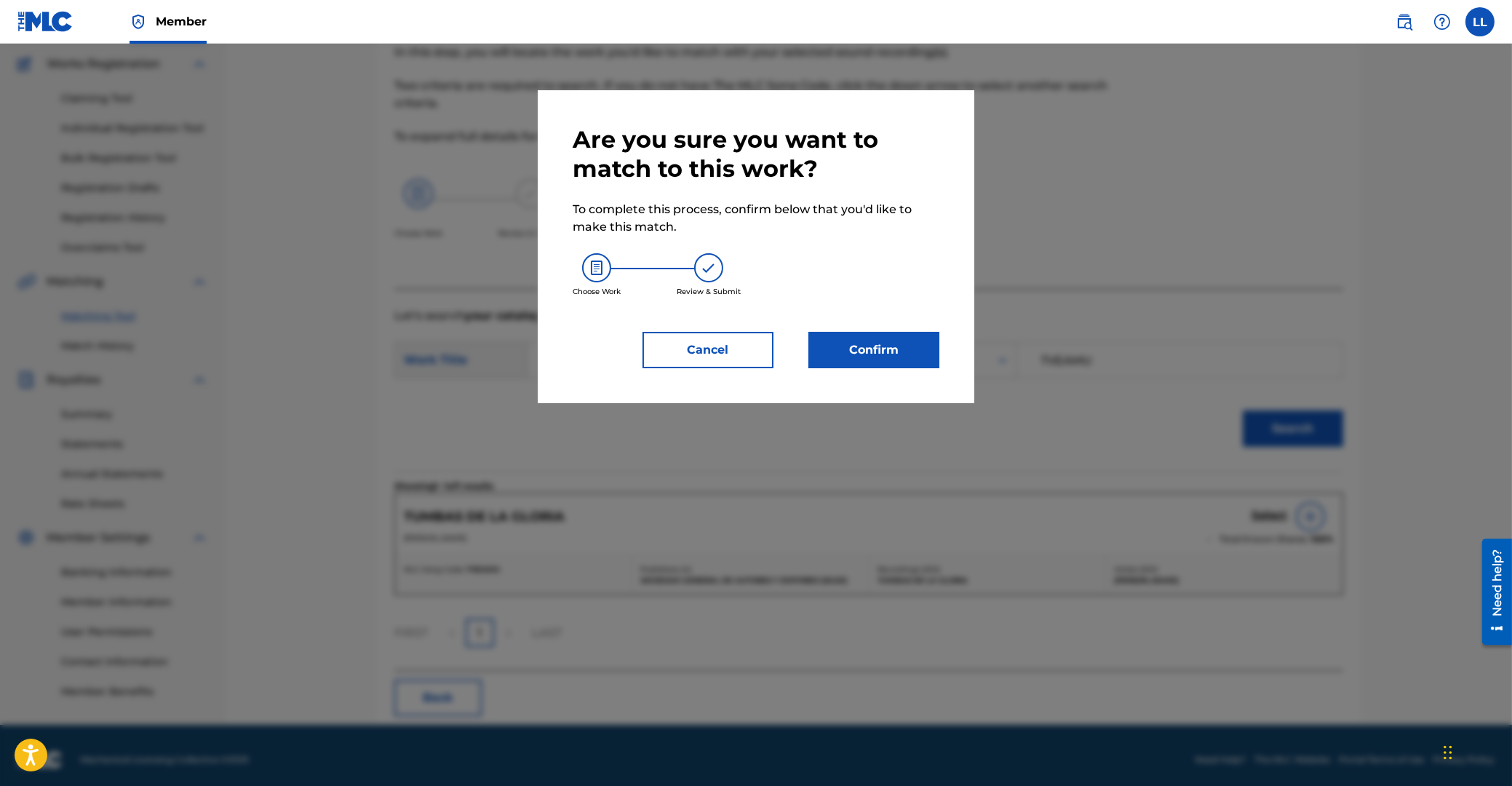
click at [890, 346] on button "Confirm" at bounding box center [874, 350] width 131 height 36
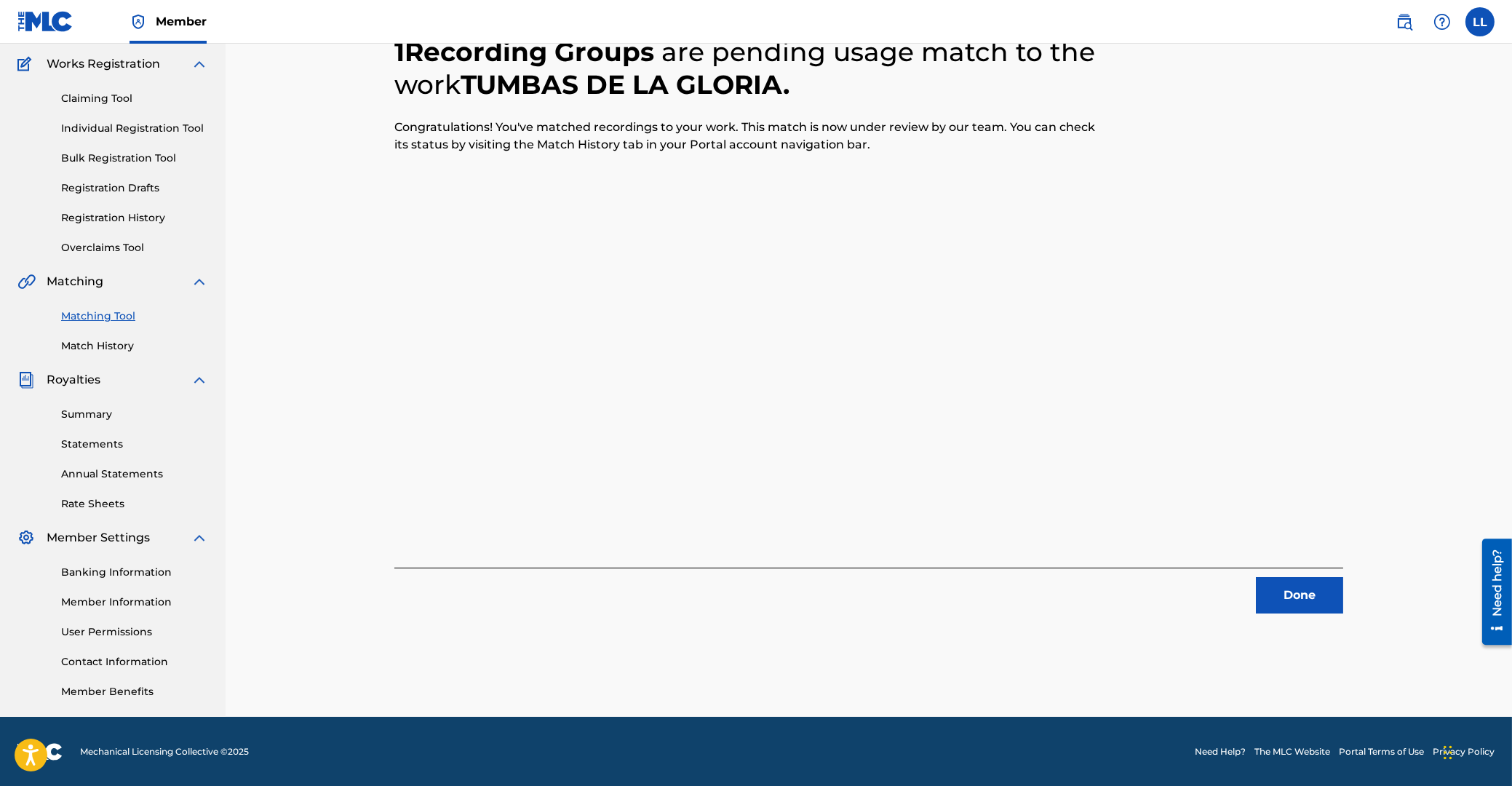
click at [1309, 590] on button "Done" at bounding box center [1299, 594] width 87 height 36
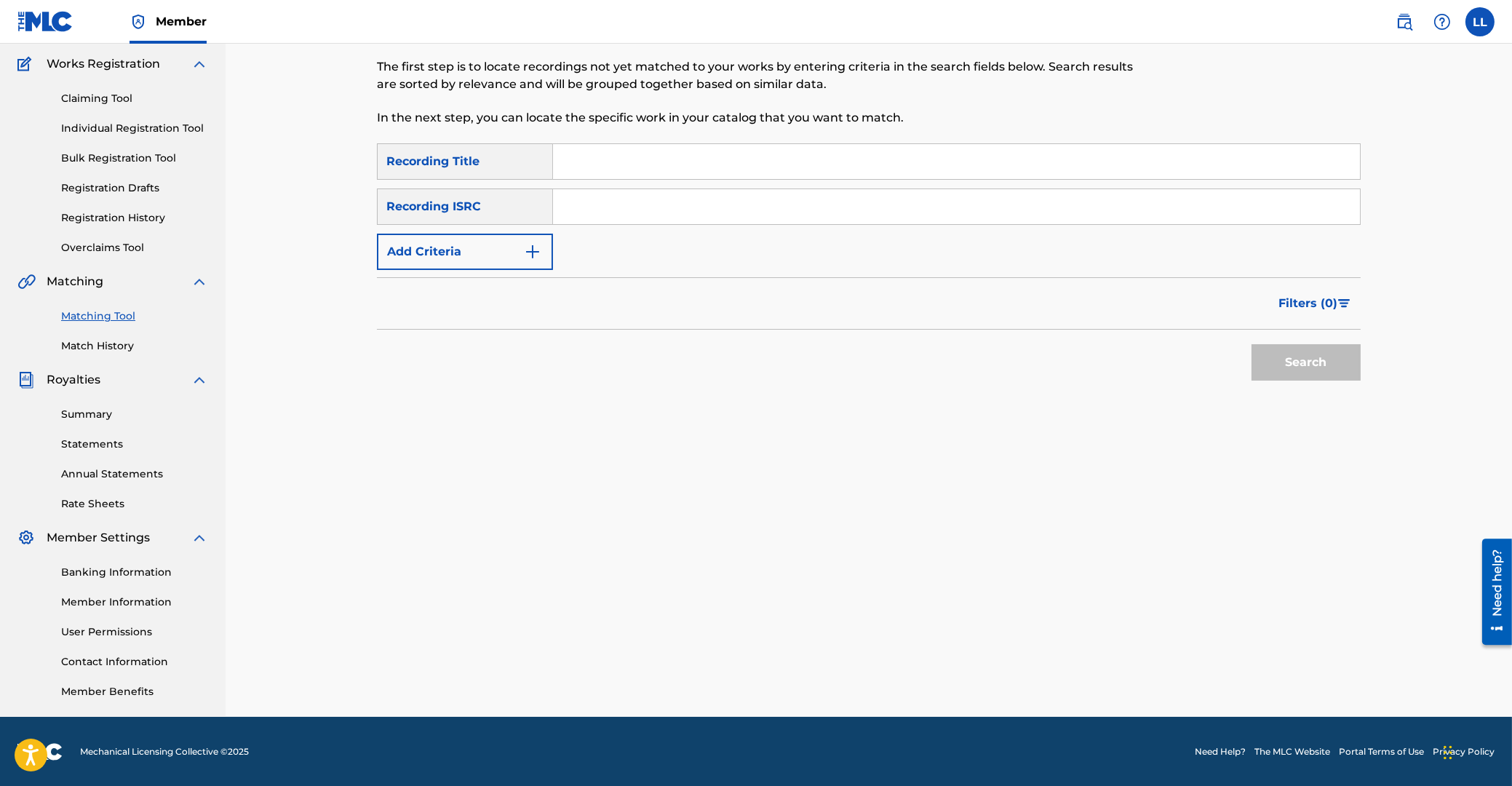
click at [670, 204] on input "Search Form" at bounding box center [956, 207] width 807 height 35
click at [1315, 355] on button "Search" at bounding box center [1306, 362] width 109 height 36
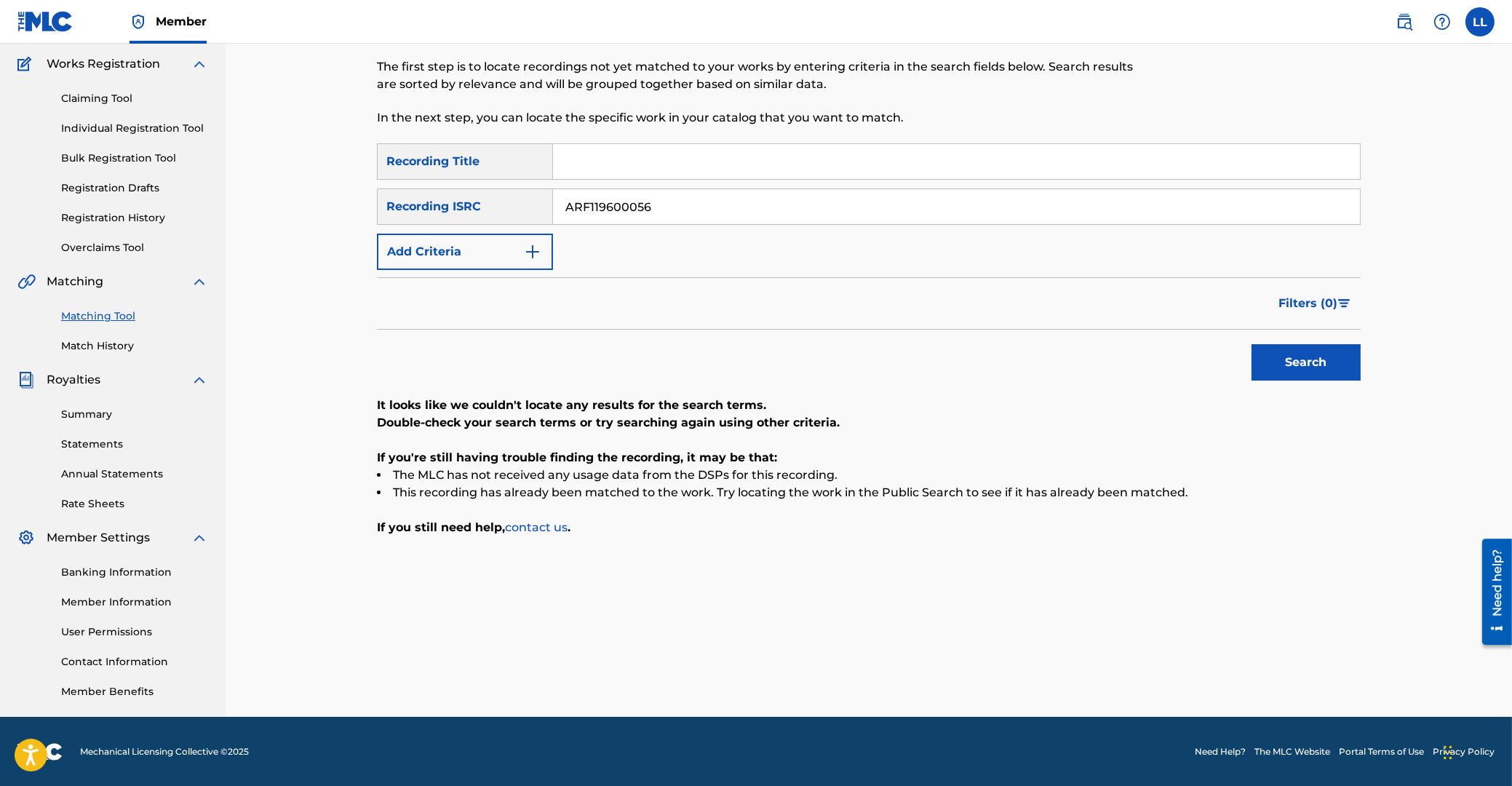
drag, startPoint x: 659, startPoint y: 208, endPoint x: 415, endPoint y: 196, distance: 244.3
click at [553, 208] on input "ARF119600056" at bounding box center [956, 207] width 807 height 35
type input "ARF119600058"
click at [1323, 361] on button "Search" at bounding box center [1306, 362] width 109 height 36
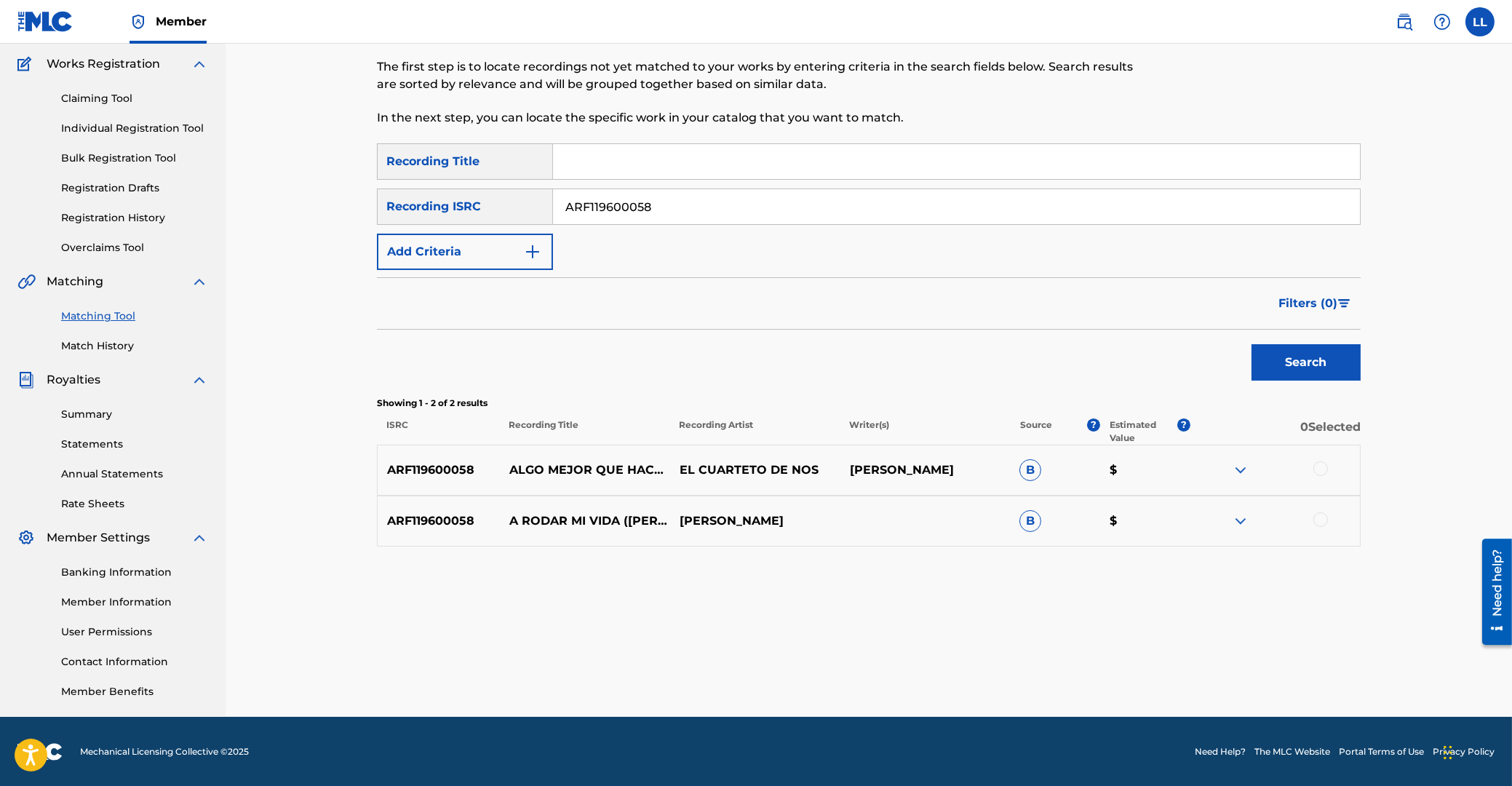
click at [1319, 467] on div at bounding box center [1320, 468] width 14 height 14
click at [1321, 521] on div at bounding box center [1320, 520] width 14 height 14
click at [1056, 664] on button "Match 2 Groups" at bounding box center [1023, 666] width 160 height 36
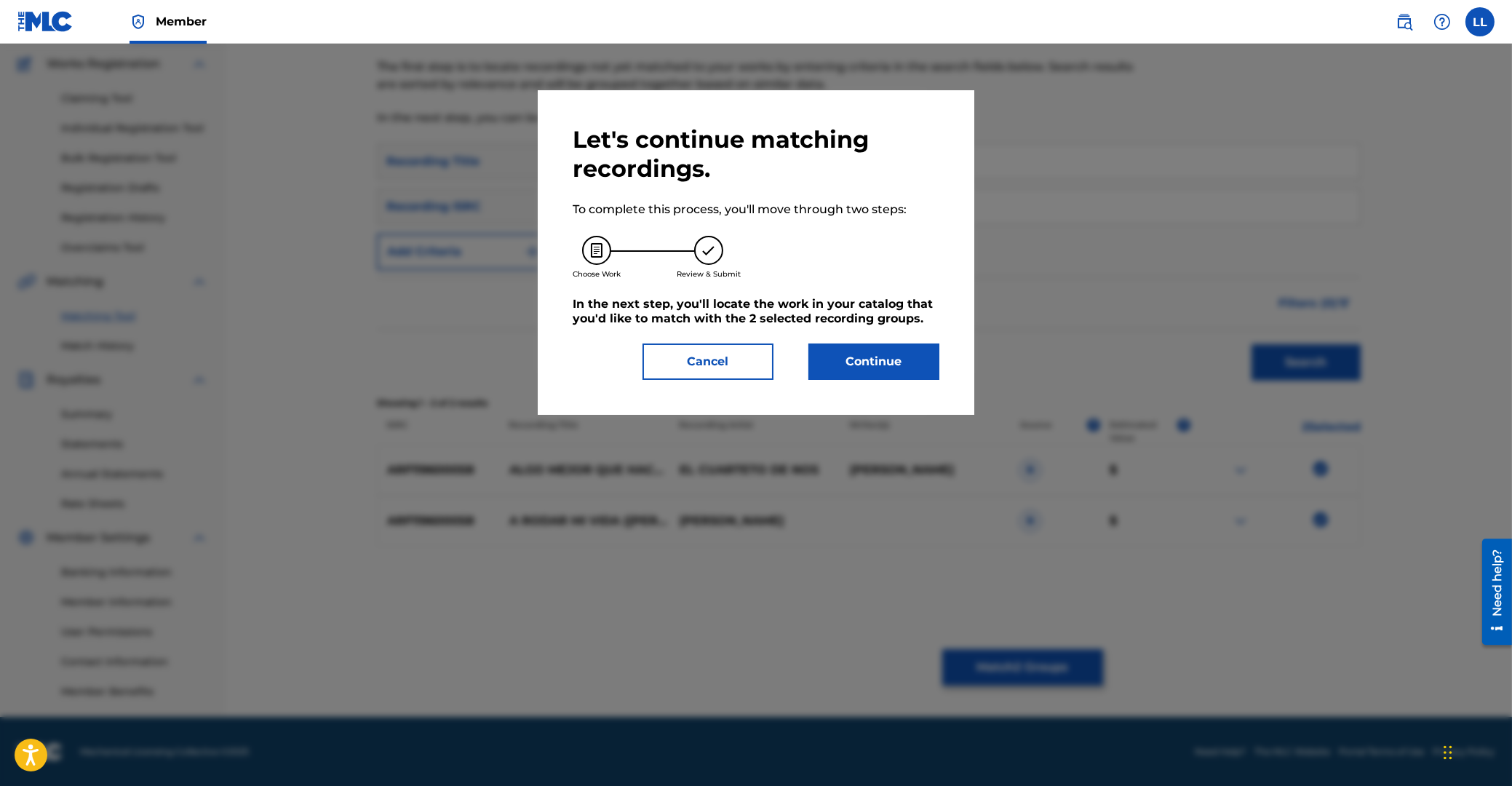
click at [877, 364] on button "Continue" at bounding box center [874, 361] width 131 height 36
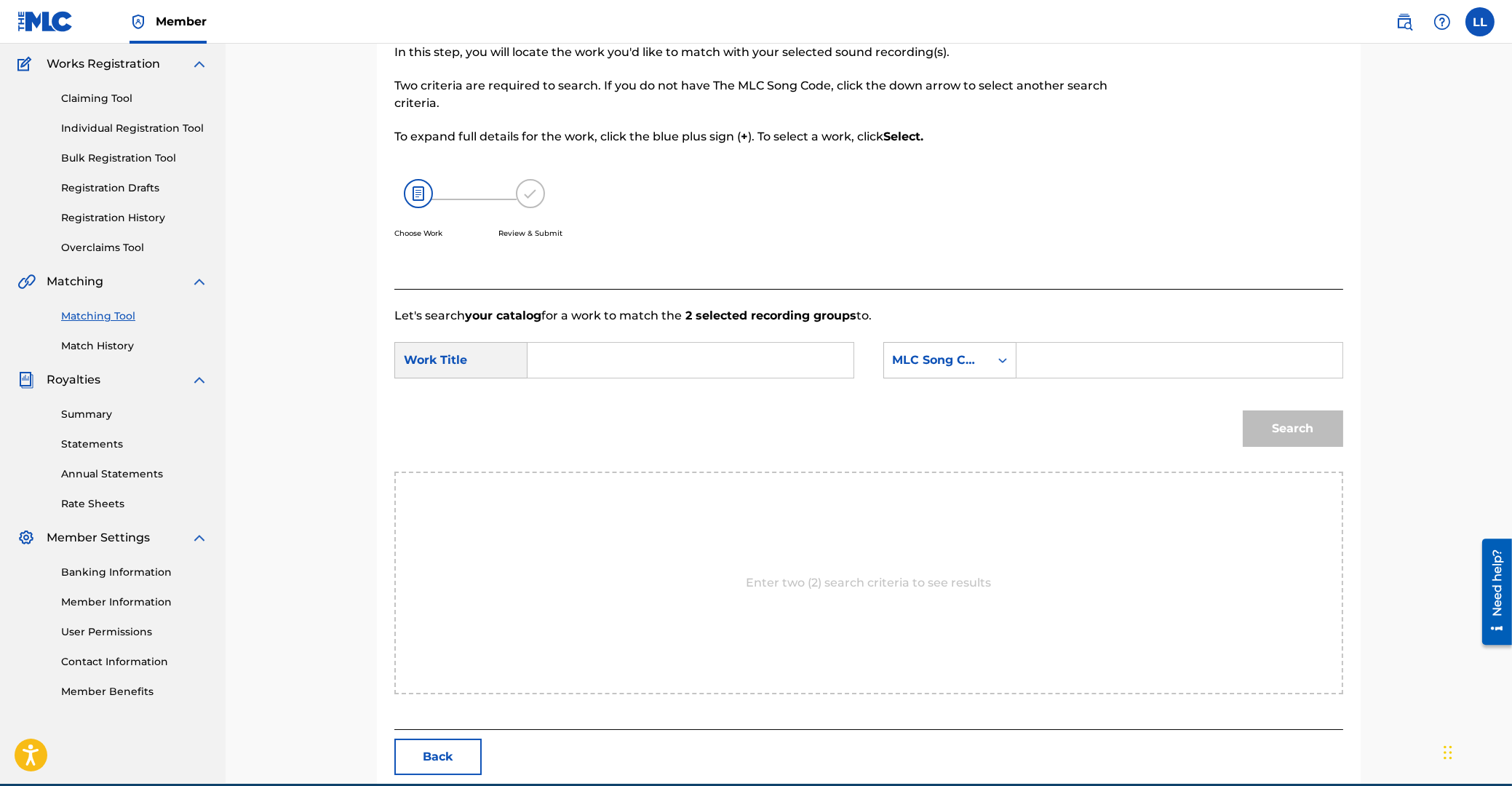
click at [671, 347] on input "Search Form" at bounding box center [691, 360] width 302 height 35
drag, startPoint x: 692, startPoint y: 354, endPoint x: 467, endPoint y: 361, distance: 225.1
click at [540, 361] on input "ARF119600058" at bounding box center [691, 360] width 302 height 35
type input "a"
click at [1040, 363] on input "Search Form" at bounding box center [1180, 360] width 302 height 35
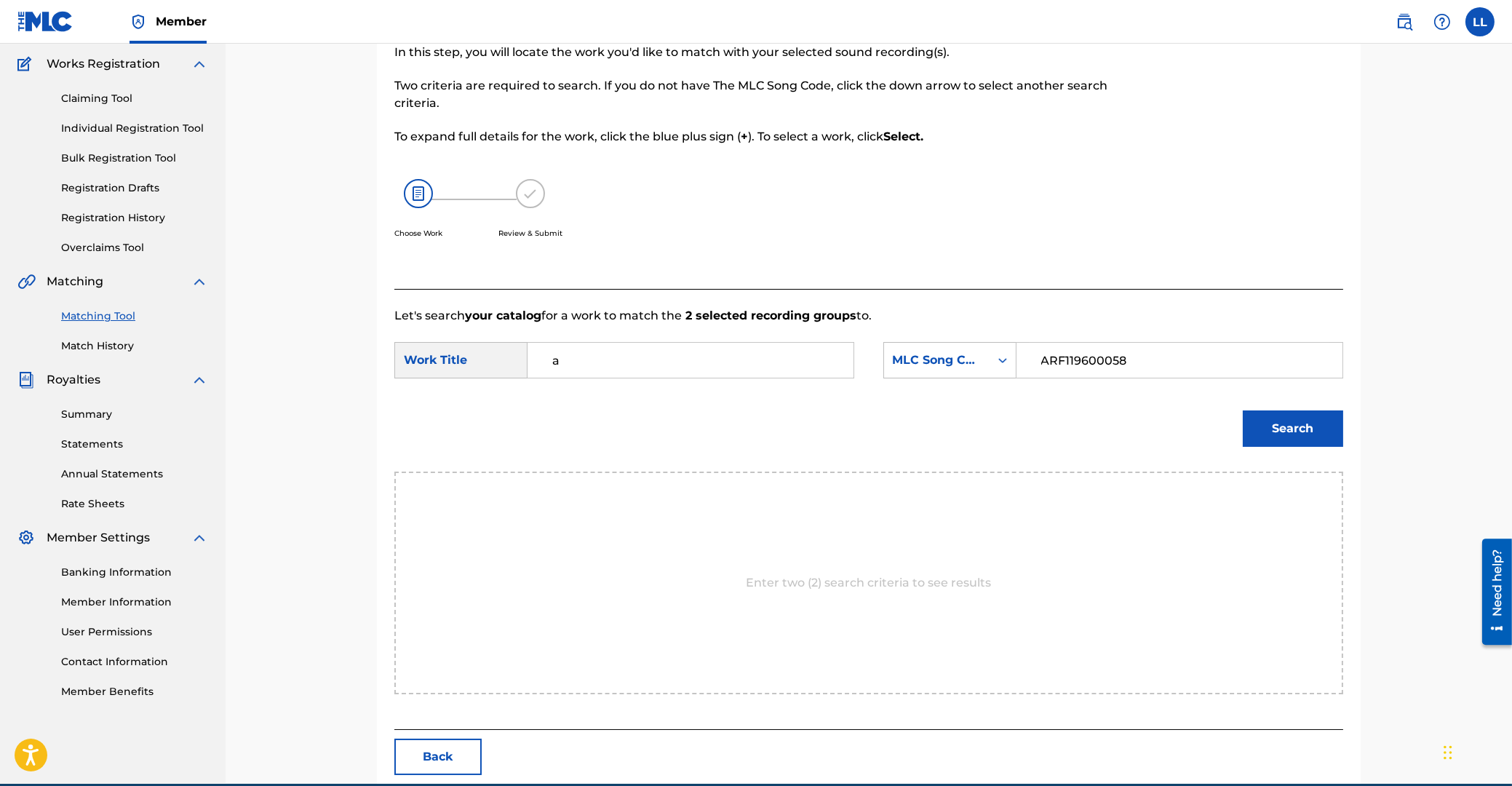
drag, startPoint x: 1172, startPoint y: 359, endPoint x: 1137, endPoint y: 390, distance: 46.8
click at [1029, 349] on input "ARF119600058" at bounding box center [1180, 360] width 302 height 35
type input "A01723"
click at [1309, 436] on button "Search" at bounding box center [1292, 428] width 100 height 36
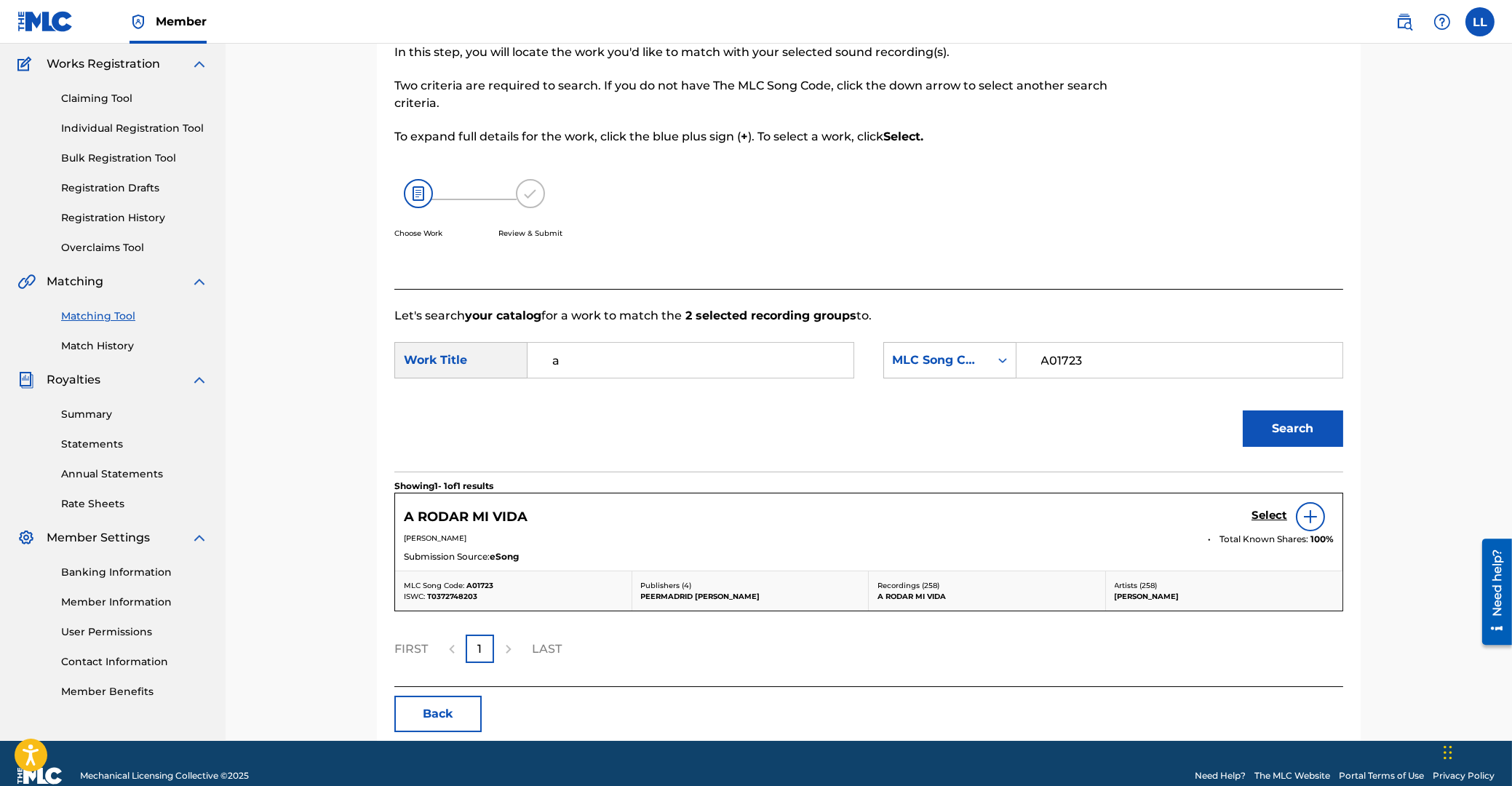
click at [1270, 515] on h5 "Select" at bounding box center [1269, 515] width 35 height 14
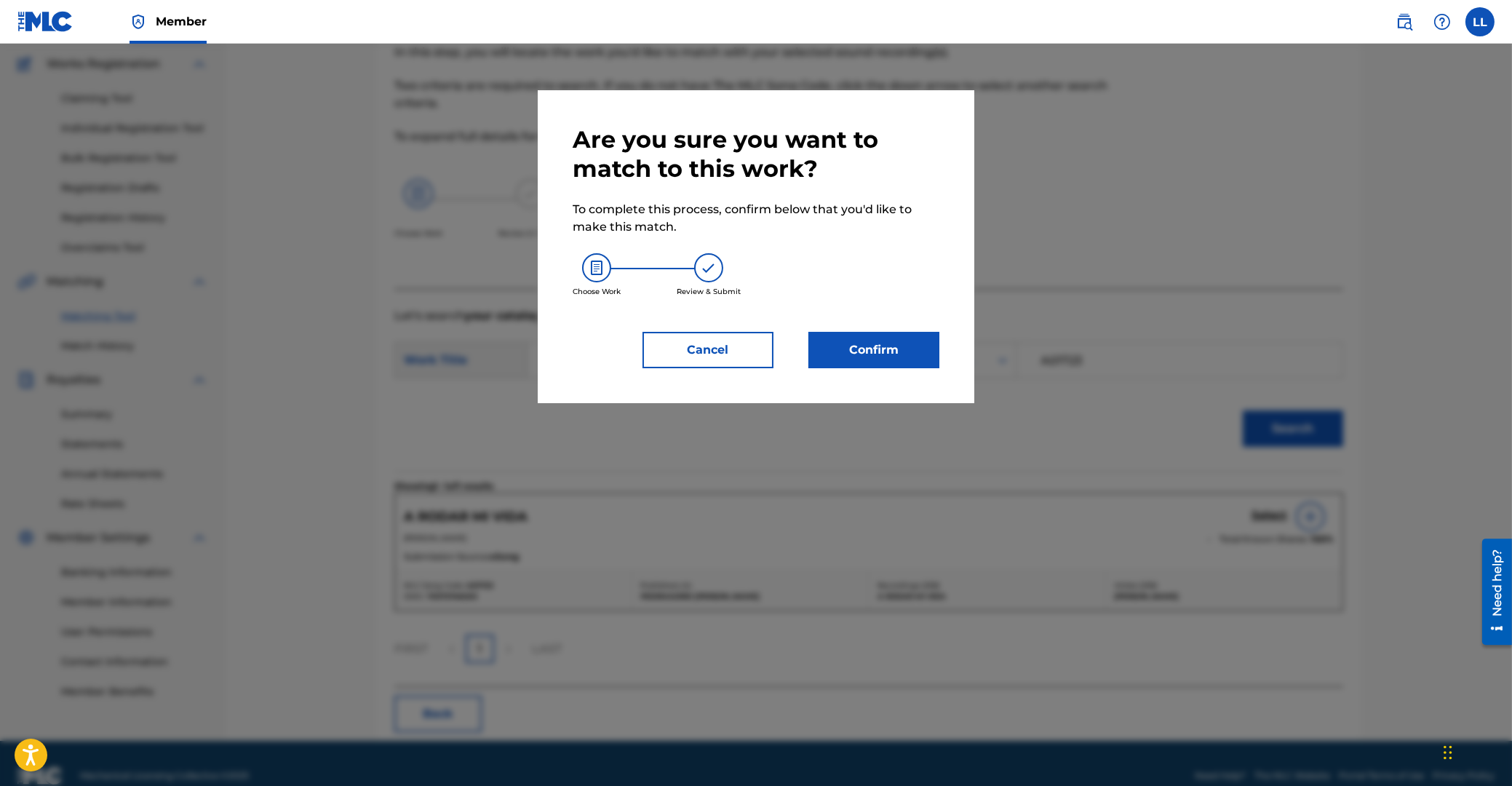
click at [877, 353] on button "Confirm" at bounding box center [874, 350] width 131 height 36
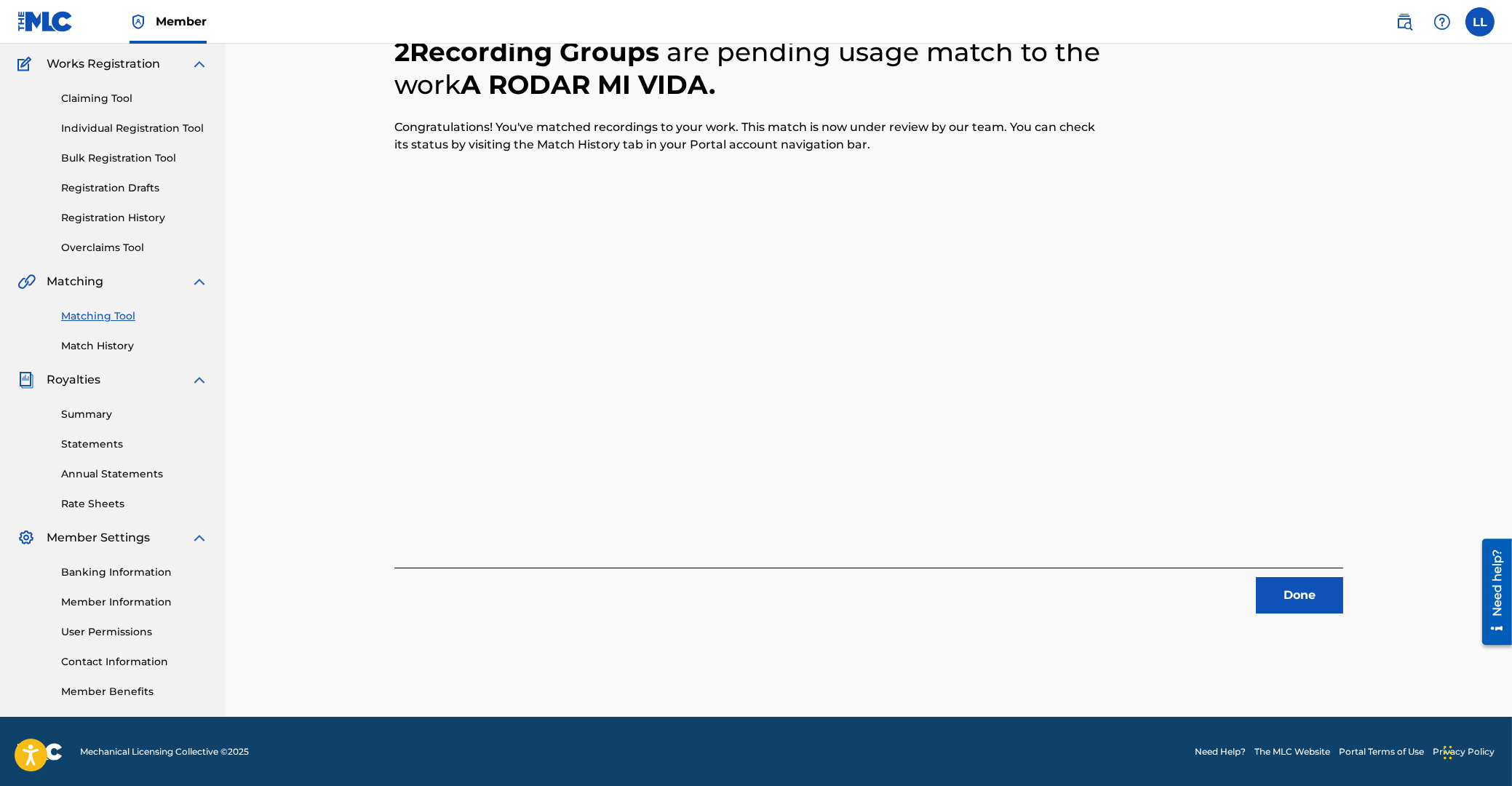
click at [1307, 591] on button "Done" at bounding box center [1299, 594] width 87 height 36
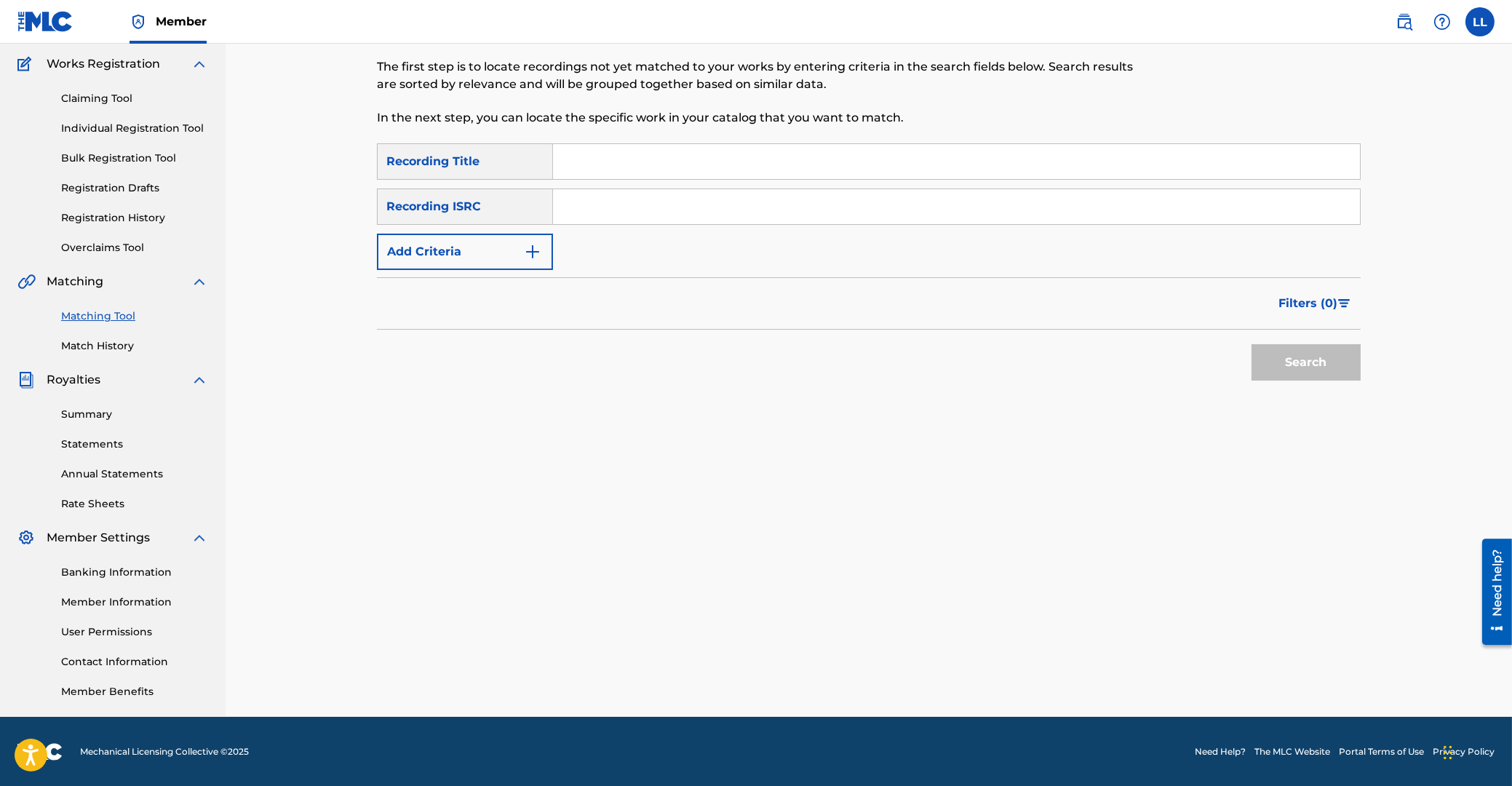
click at [606, 211] on input "Search Form" at bounding box center [956, 207] width 807 height 35
type input "ARF119900062"
click at [1298, 353] on button "Search" at bounding box center [1306, 362] width 109 height 36
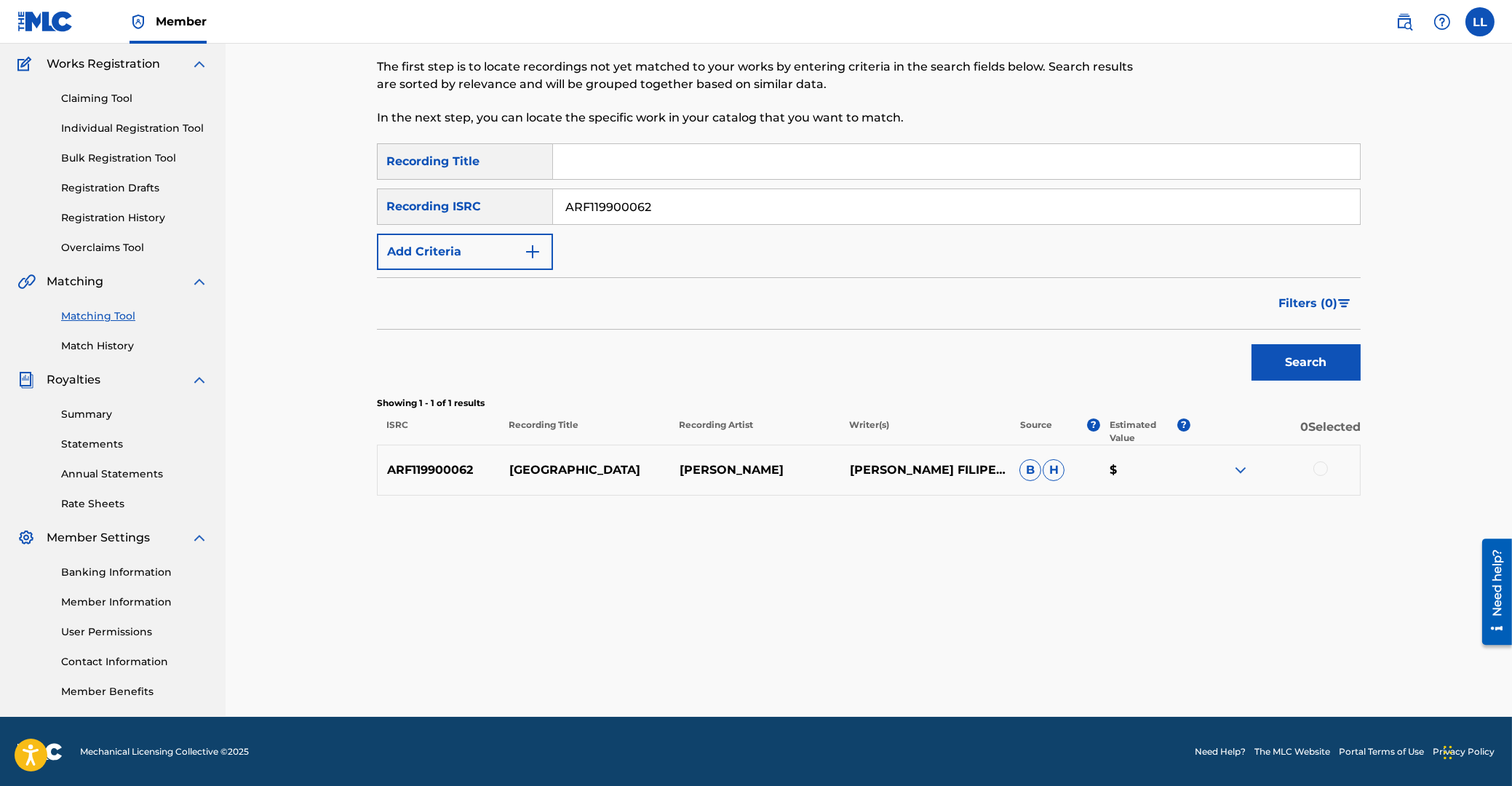
click at [1315, 467] on div at bounding box center [1320, 468] width 14 height 14
click at [1247, 466] on img at bounding box center [1241, 470] width 18 height 18
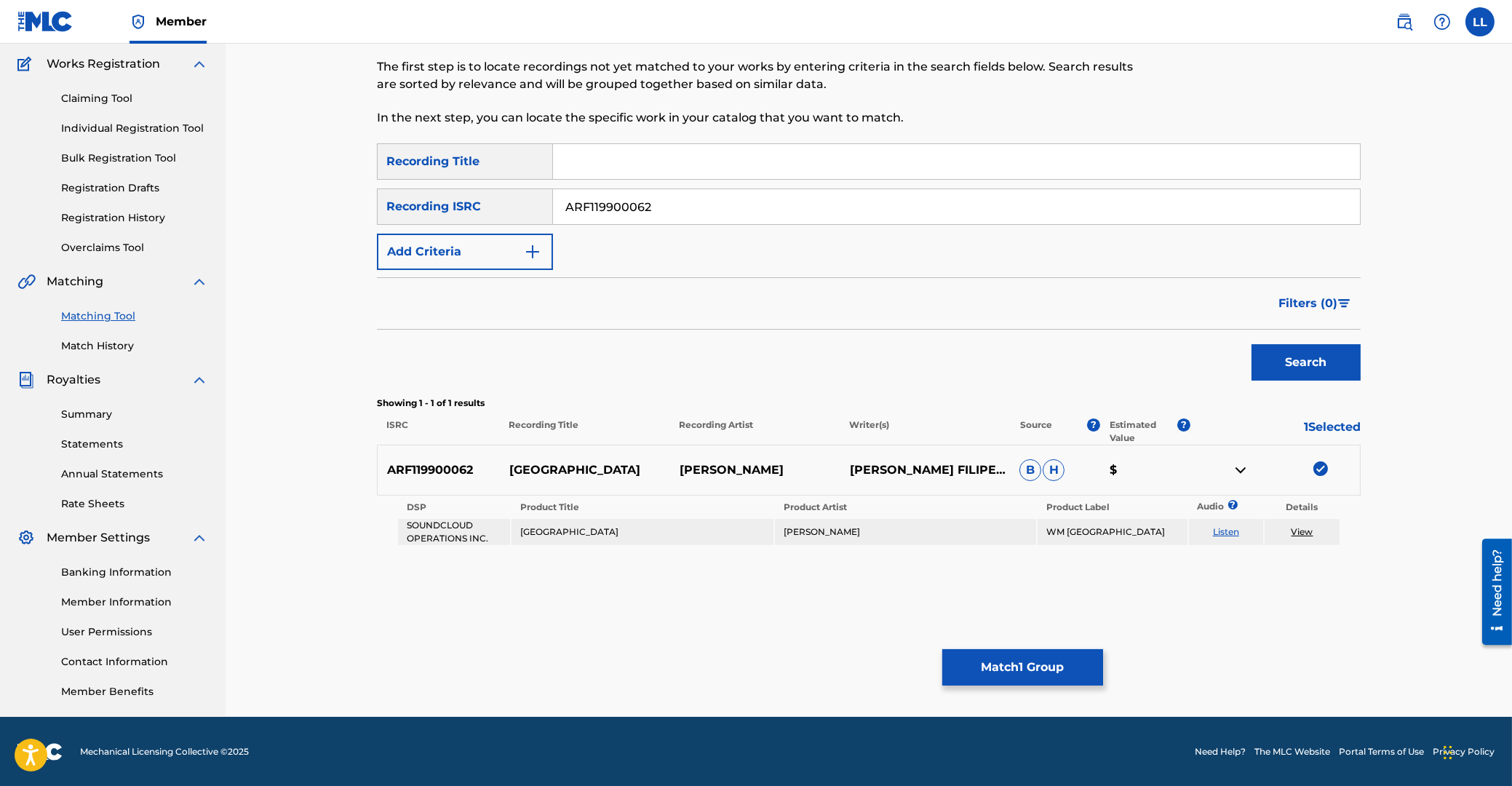
click at [1007, 650] on button "Match 1 Group" at bounding box center [1023, 666] width 160 height 36
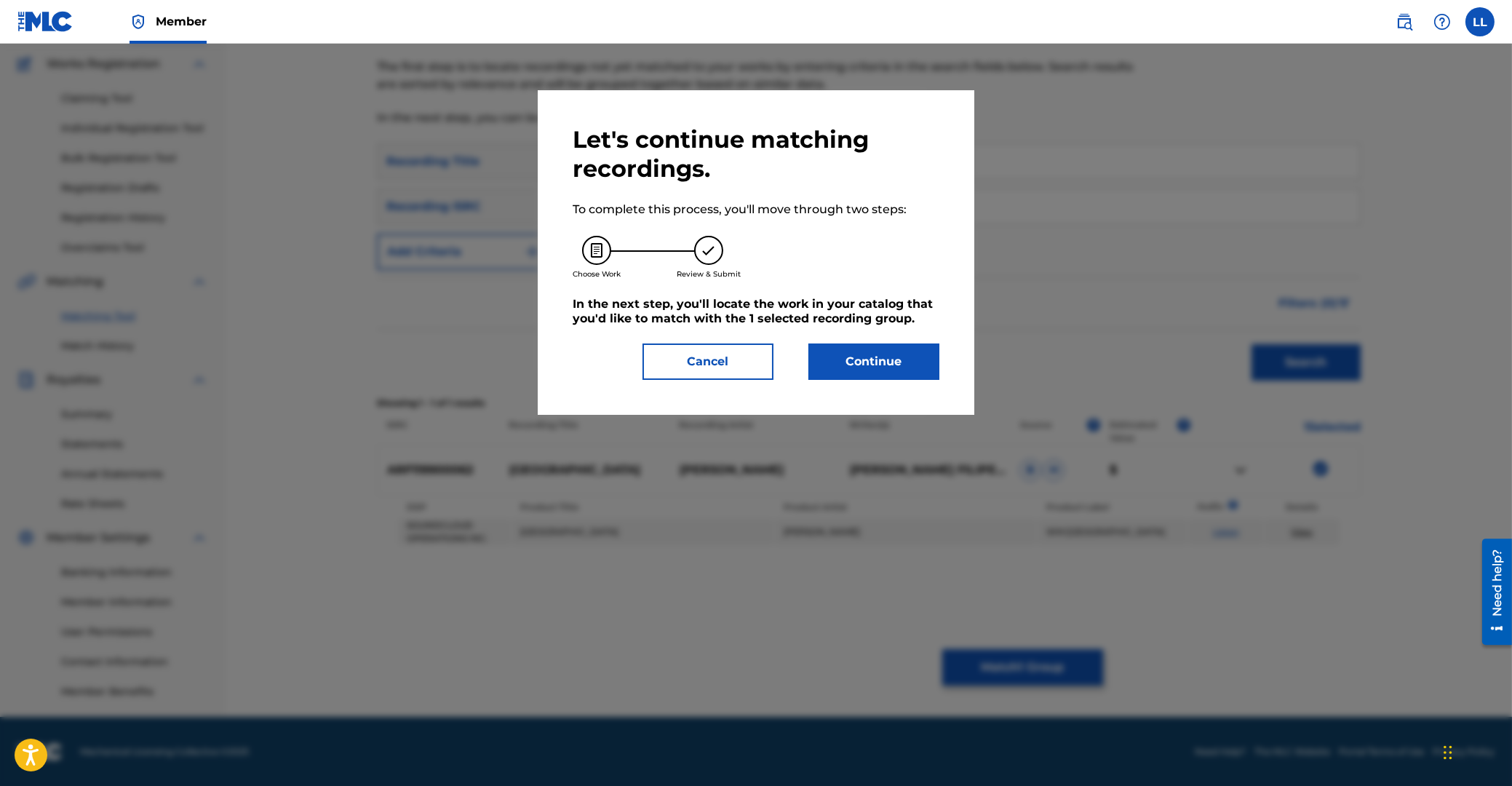
click at [898, 357] on button "Continue" at bounding box center [874, 361] width 131 height 36
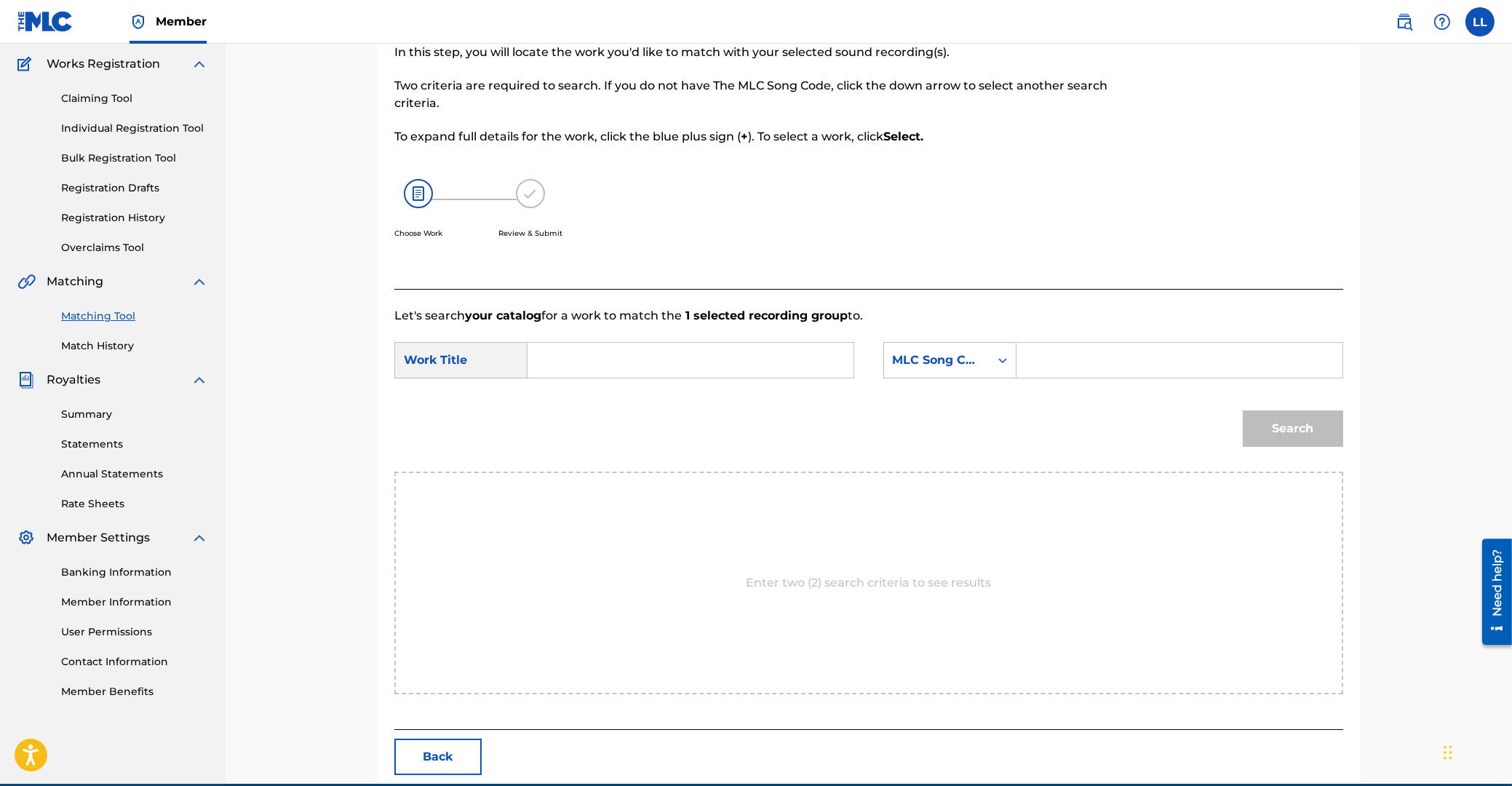
click at [723, 369] on input "Search Form" at bounding box center [691, 360] width 302 height 35
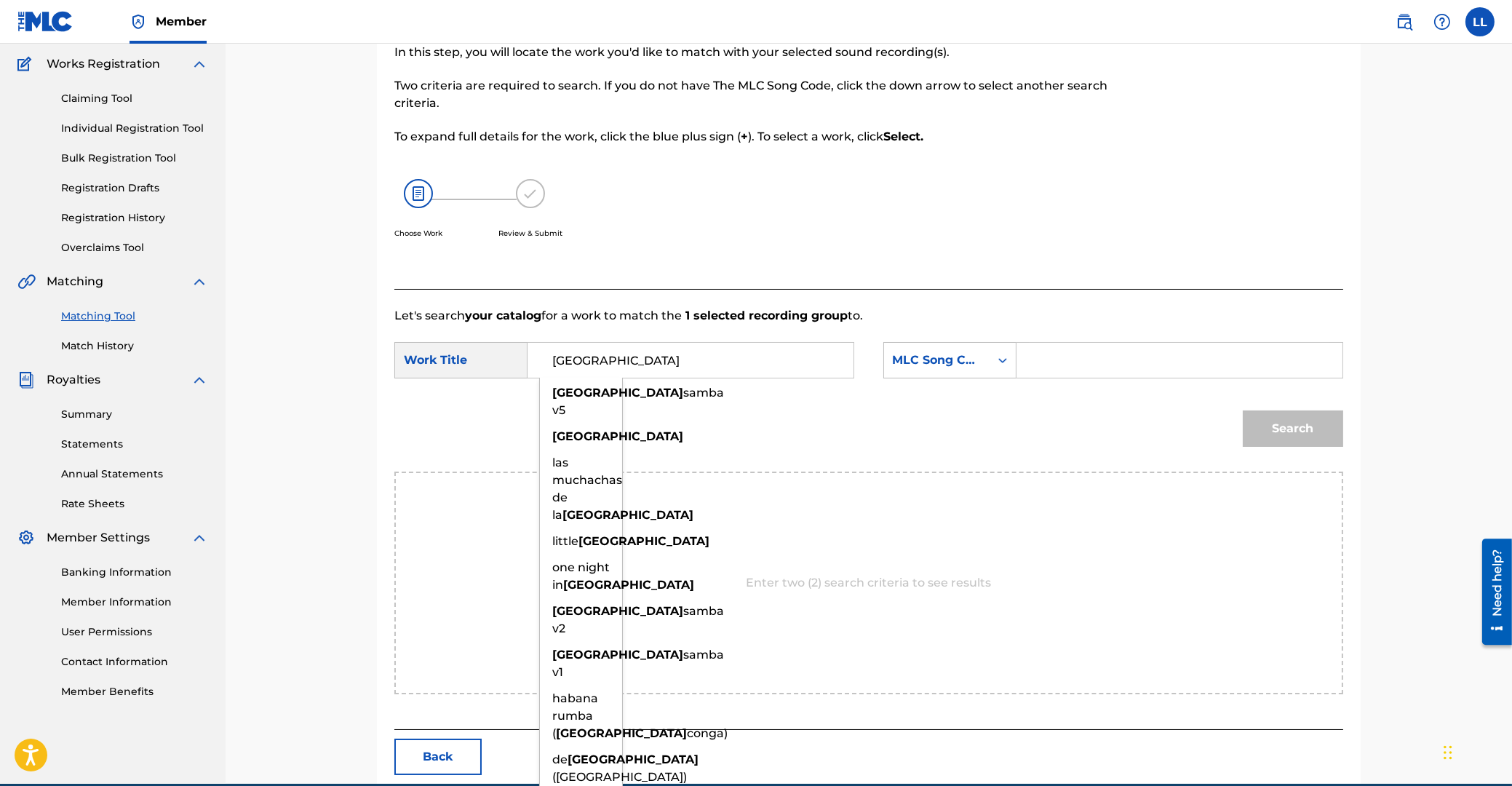
type input "[GEOGRAPHIC_DATA]"
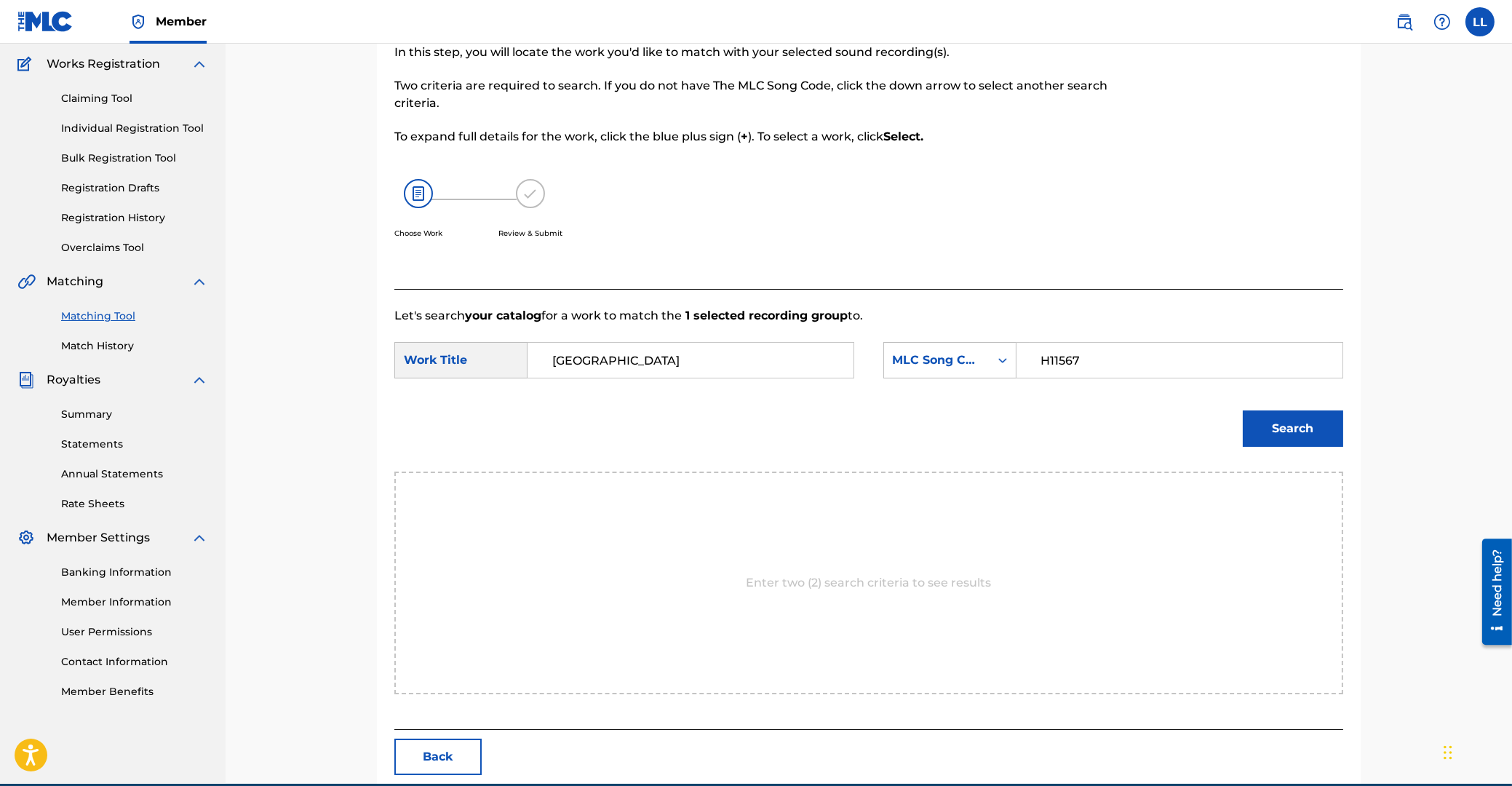
type input "H11567"
click at [1242, 411] on button "Search" at bounding box center [1292, 428] width 100 height 36
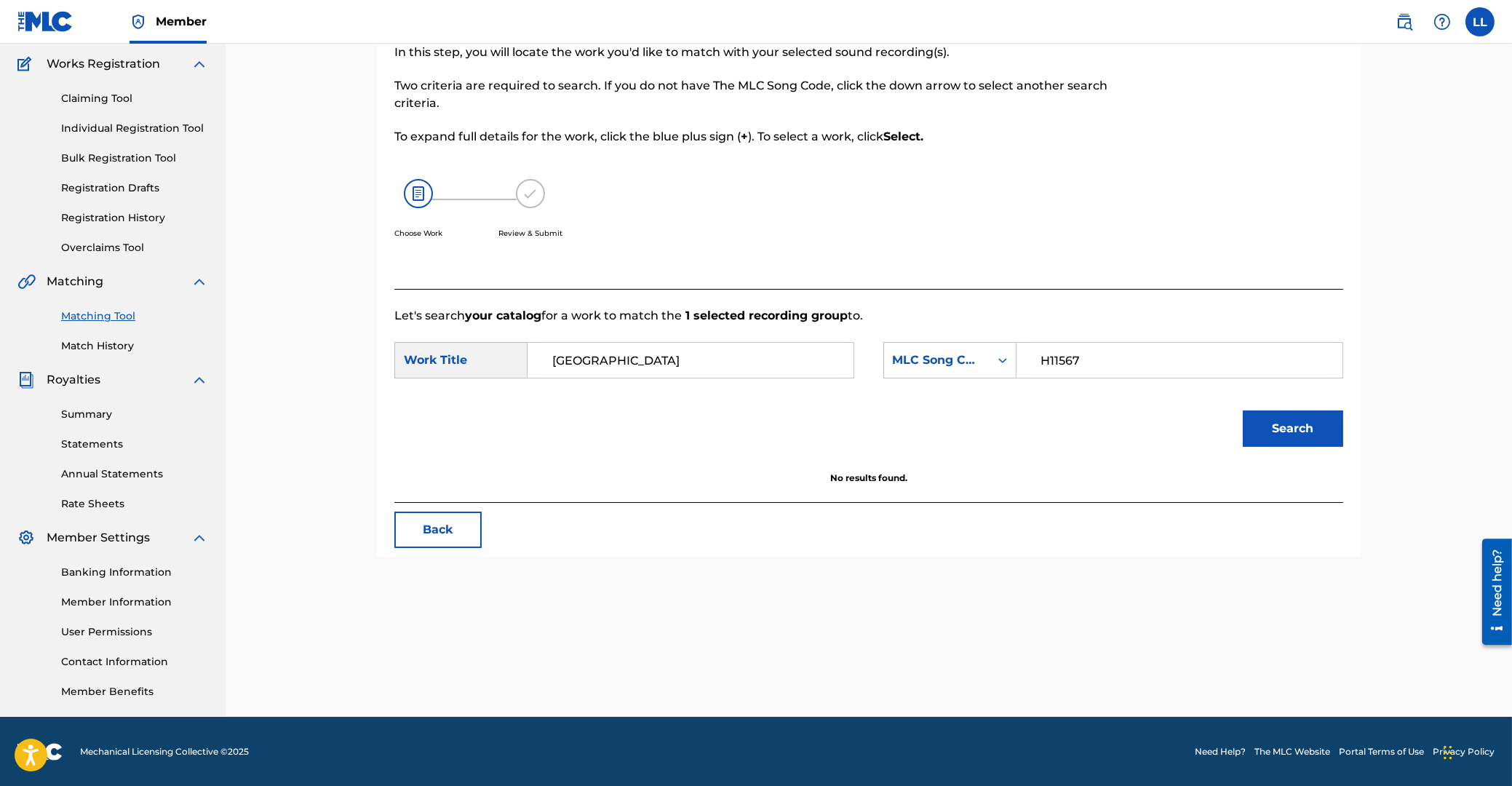
click at [574, 355] on input "[GEOGRAPHIC_DATA]" at bounding box center [691, 360] width 302 height 35
type input "habana"
click at [1242, 411] on button "Search" at bounding box center [1292, 428] width 100 height 36
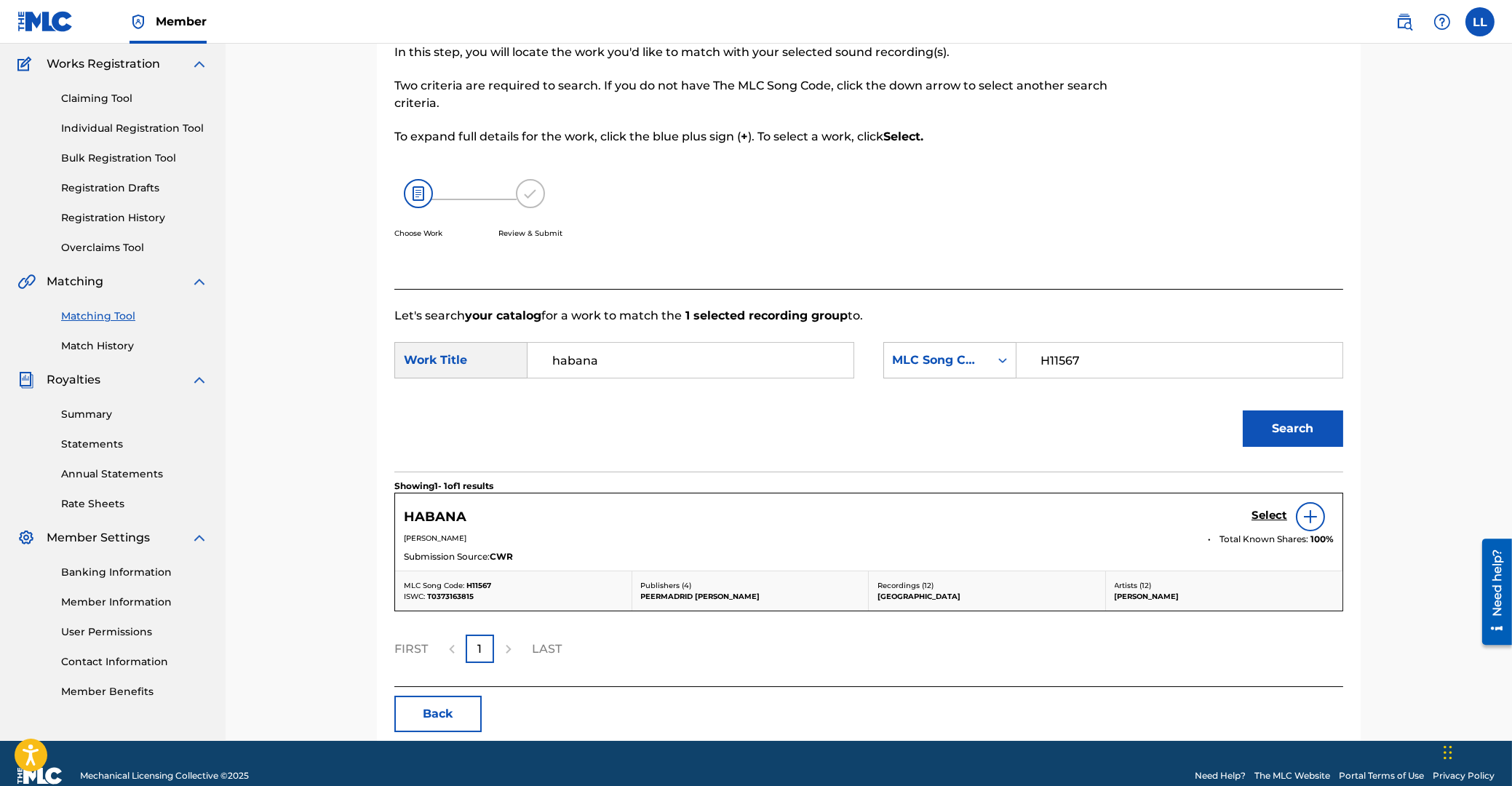
click at [1272, 516] on h5 "Select" at bounding box center [1269, 515] width 35 height 14
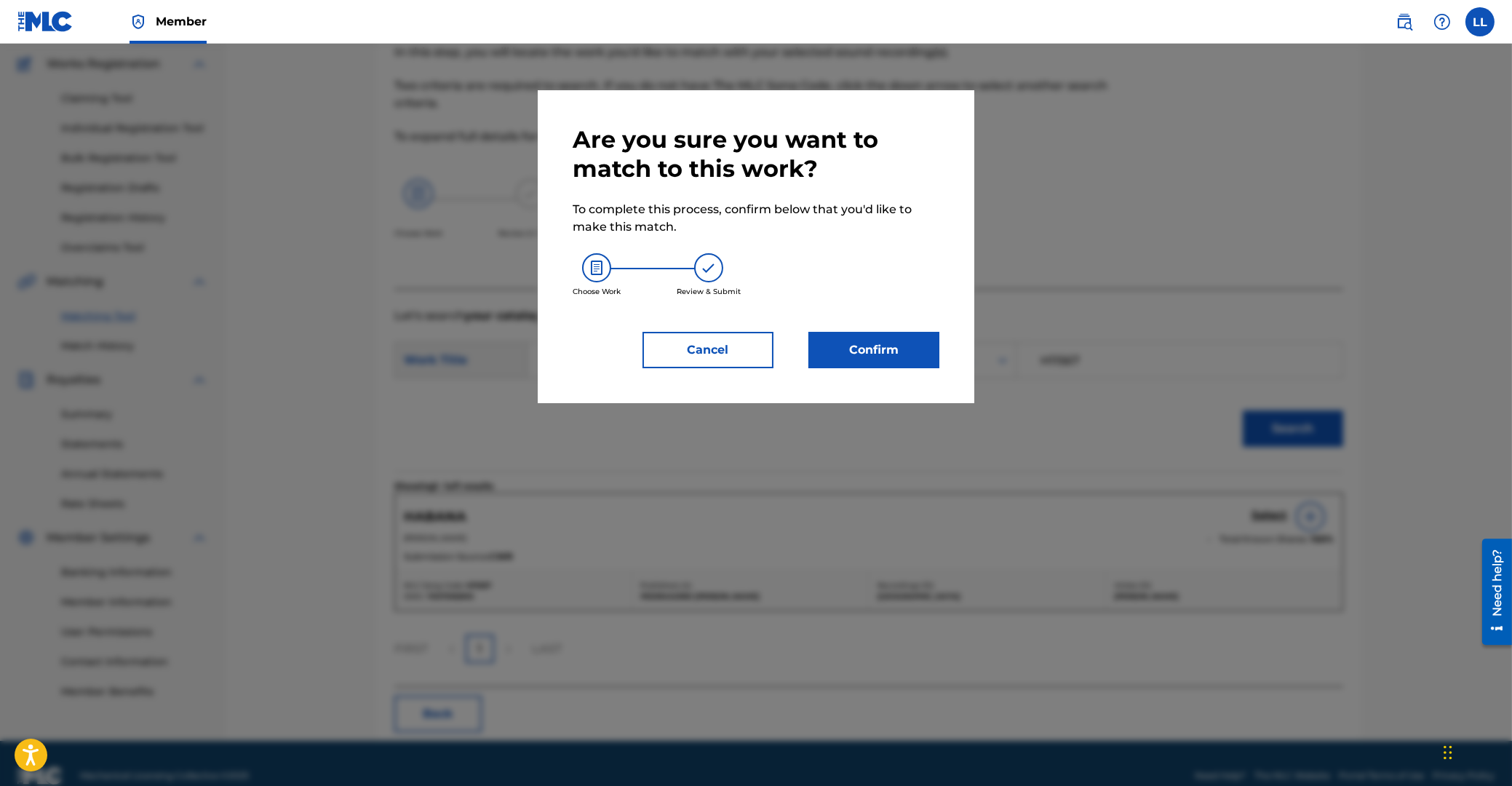
click at [889, 361] on button "Confirm" at bounding box center [874, 350] width 131 height 36
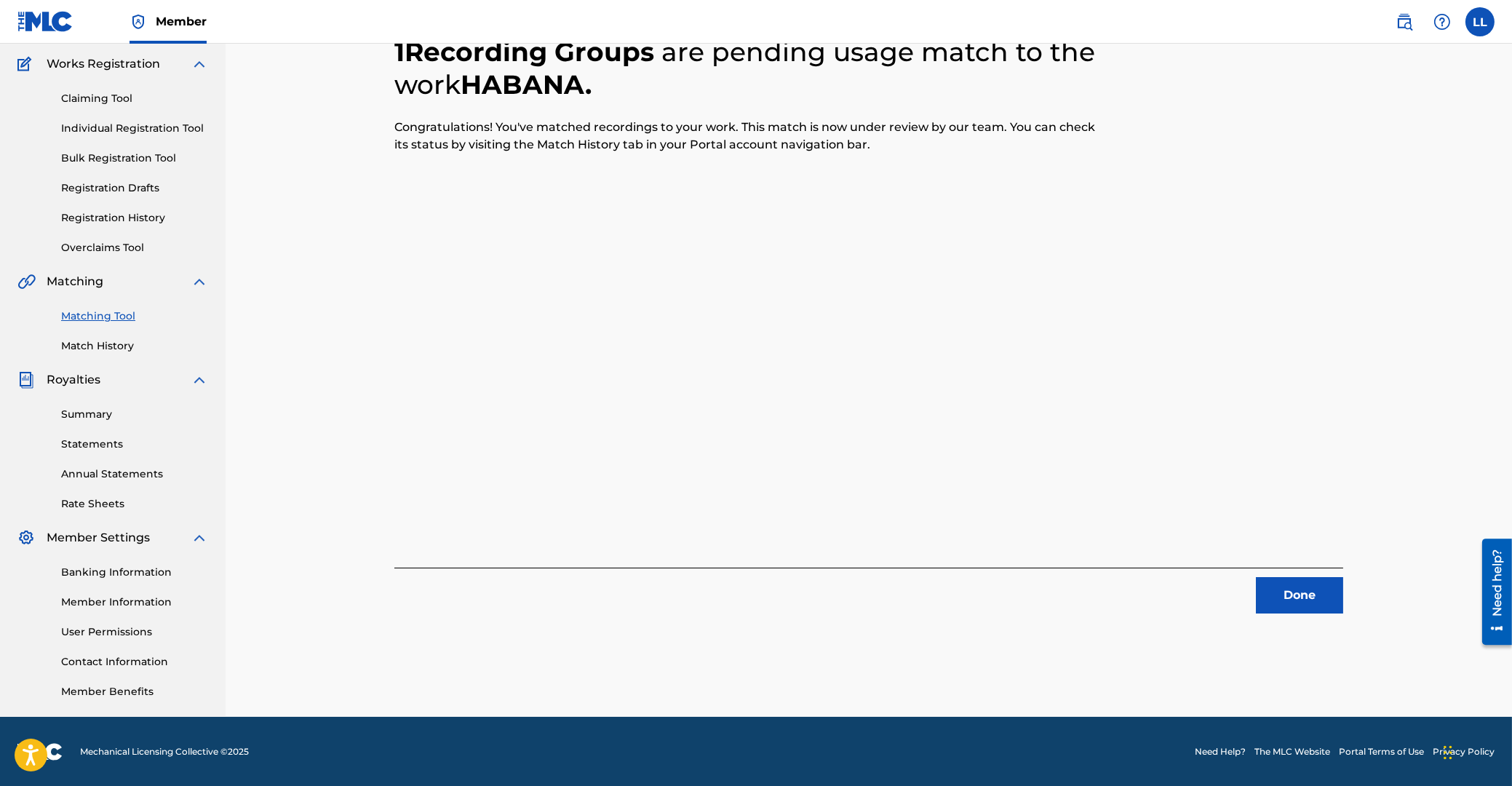
click at [1315, 592] on button "Done" at bounding box center [1299, 594] width 87 height 36
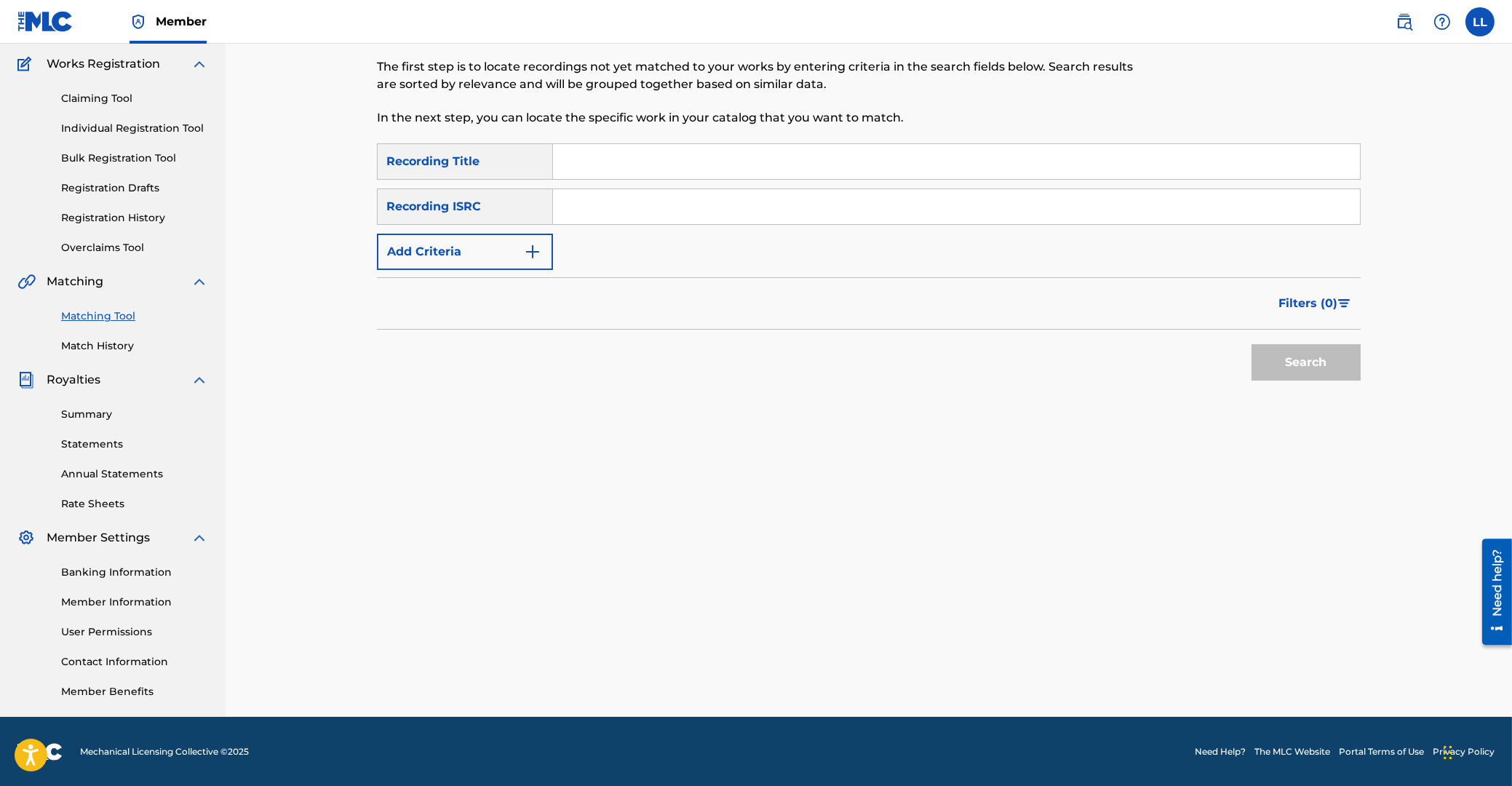
click at [760, 217] on input "Search Form" at bounding box center [956, 207] width 807 height 35
click at [1289, 355] on button "Search" at bounding box center [1306, 362] width 109 height 36
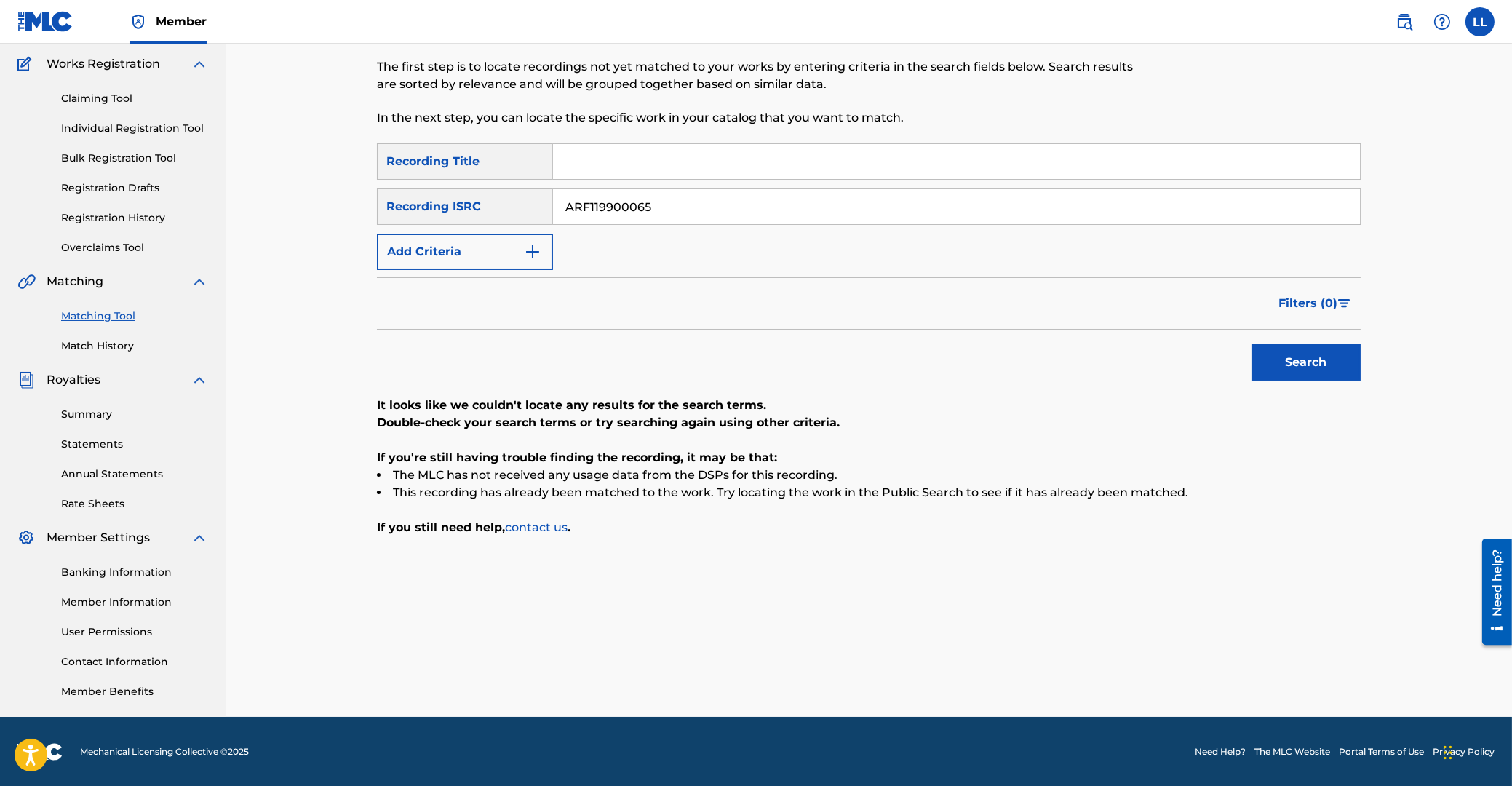
drag, startPoint x: 731, startPoint y: 207, endPoint x: 328, endPoint y: 237, distance: 404.1
click at [553, 217] on input "ARF119900065" at bounding box center [956, 207] width 807 height 35
click at [1286, 373] on button "Search" at bounding box center [1306, 362] width 109 height 36
drag, startPoint x: 187, startPoint y: 200, endPoint x: 163, endPoint y: 178, distance: 32.6
click at [553, 200] on input "ARF380500006" at bounding box center [956, 207] width 807 height 35
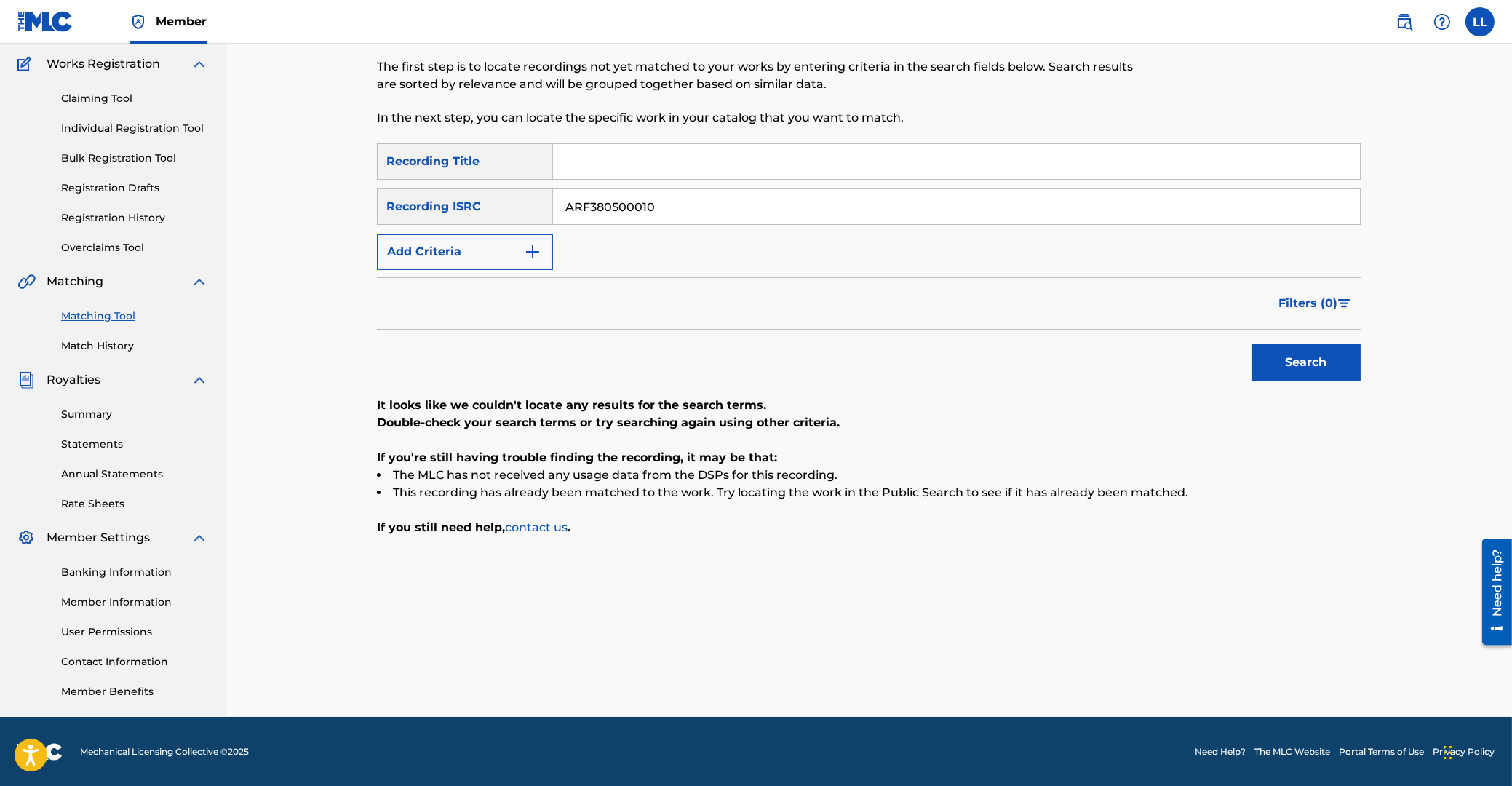
type input "ARF380500010"
click at [1326, 363] on button "Search" at bounding box center [1306, 362] width 109 height 36
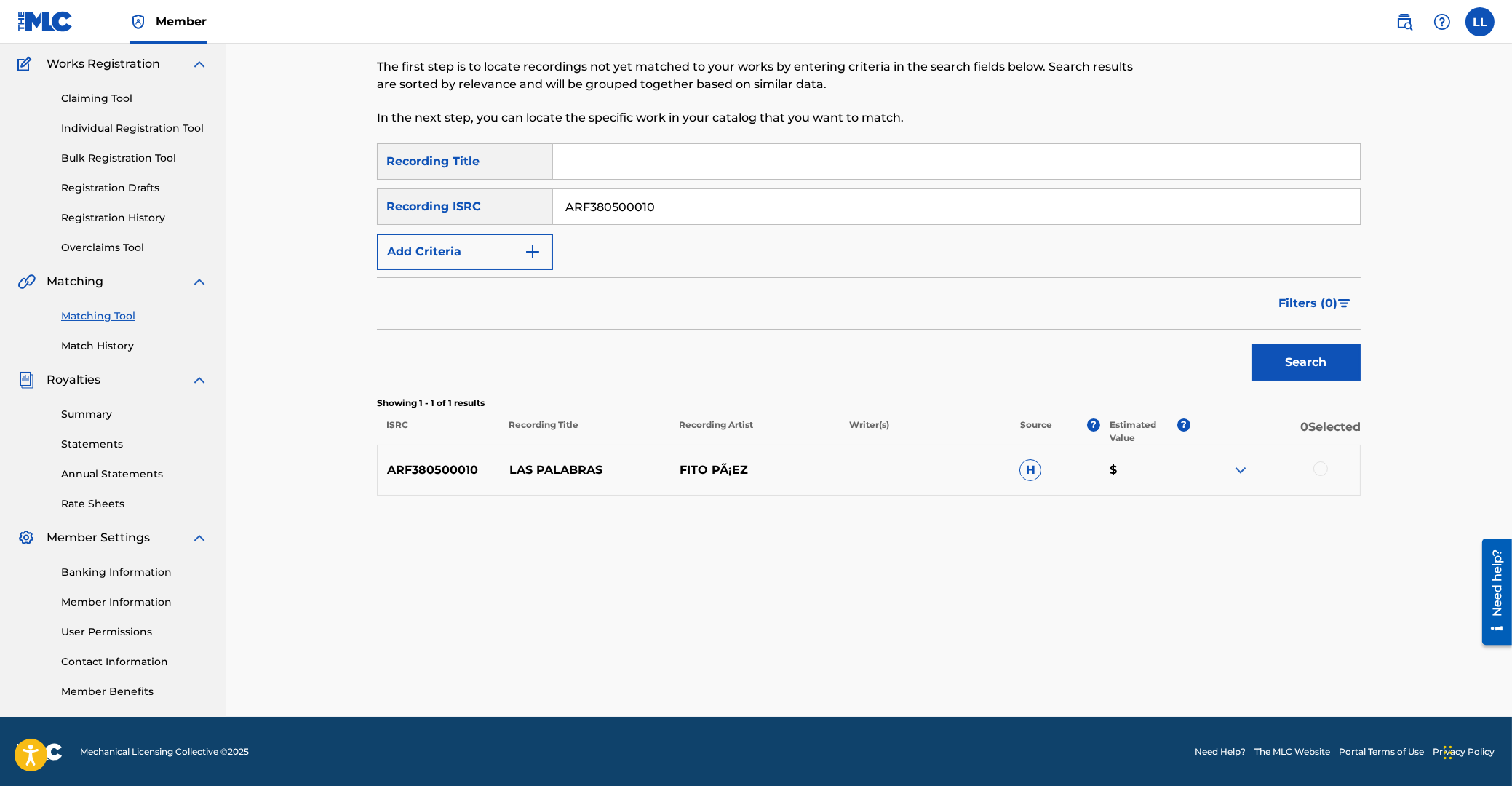
click at [1324, 467] on div at bounding box center [1320, 468] width 14 height 14
click at [1028, 668] on button "Match 1 Group" at bounding box center [1023, 666] width 160 height 36
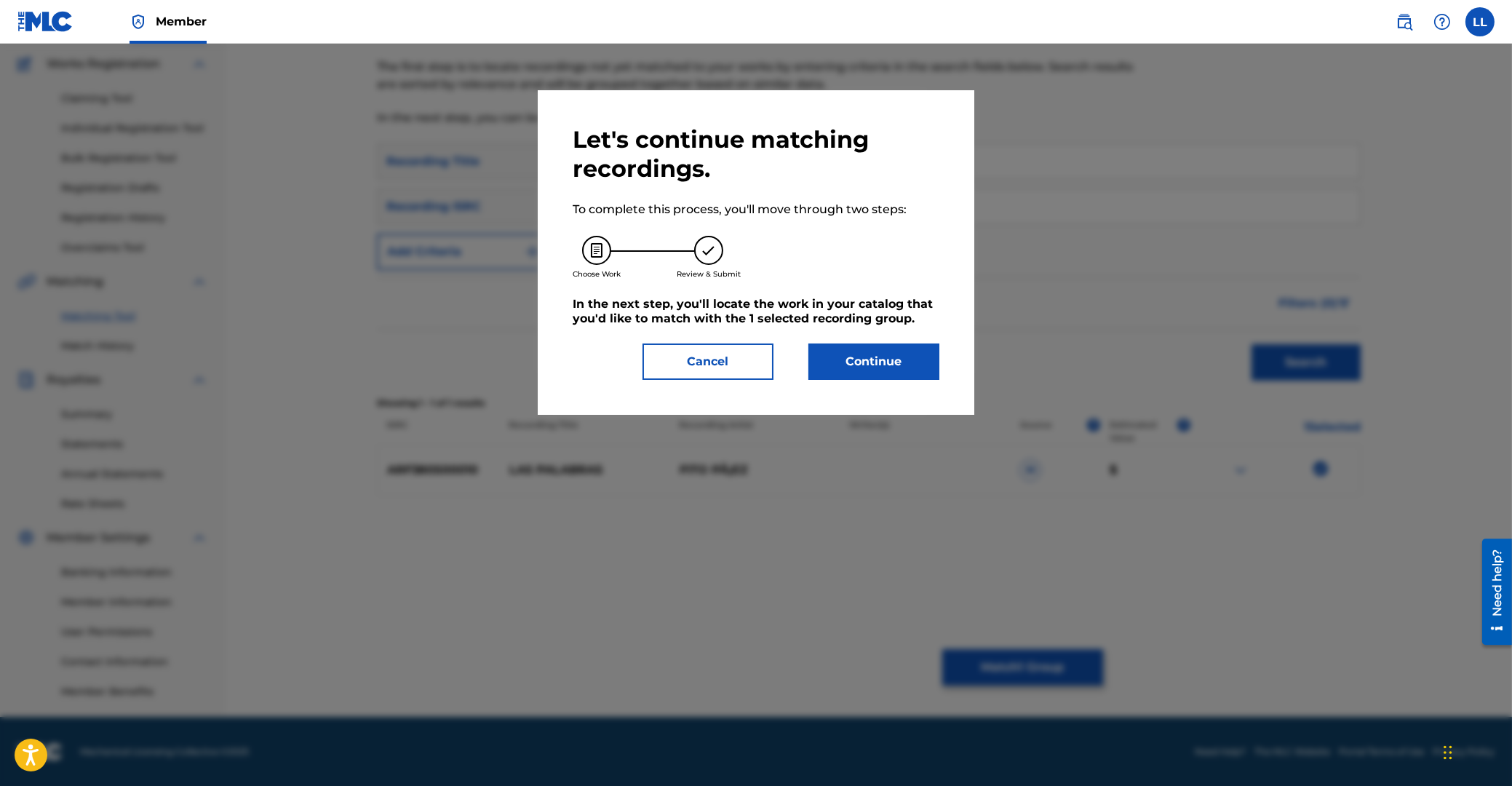
click at [866, 359] on button "Continue" at bounding box center [874, 361] width 131 height 36
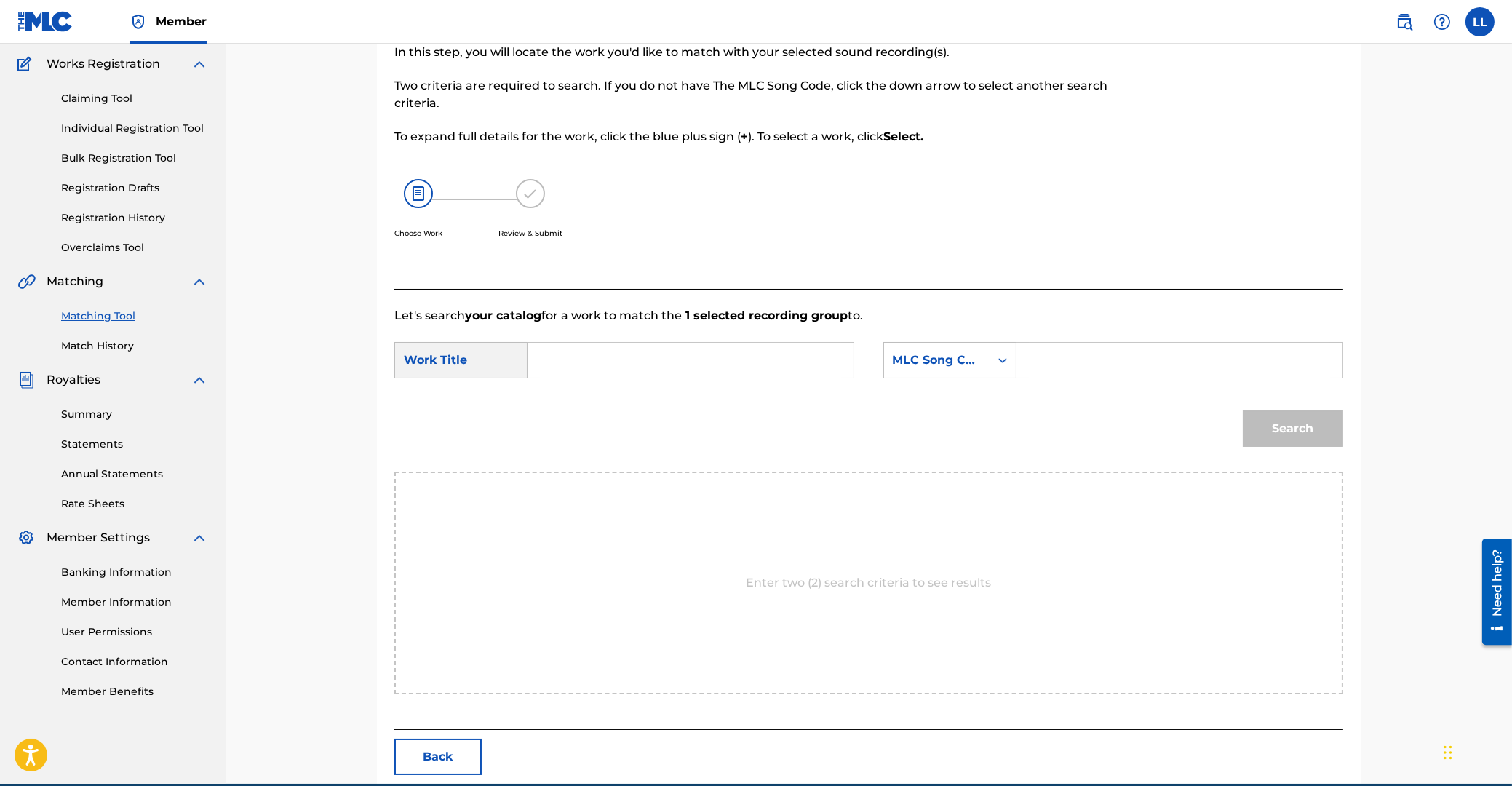
click at [628, 365] on input "Search Form" at bounding box center [691, 360] width 302 height 35
type input "las"
type input "LA559G"
click at [1242, 411] on button "Search" at bounding box center [1292, 428] width 100 height 36
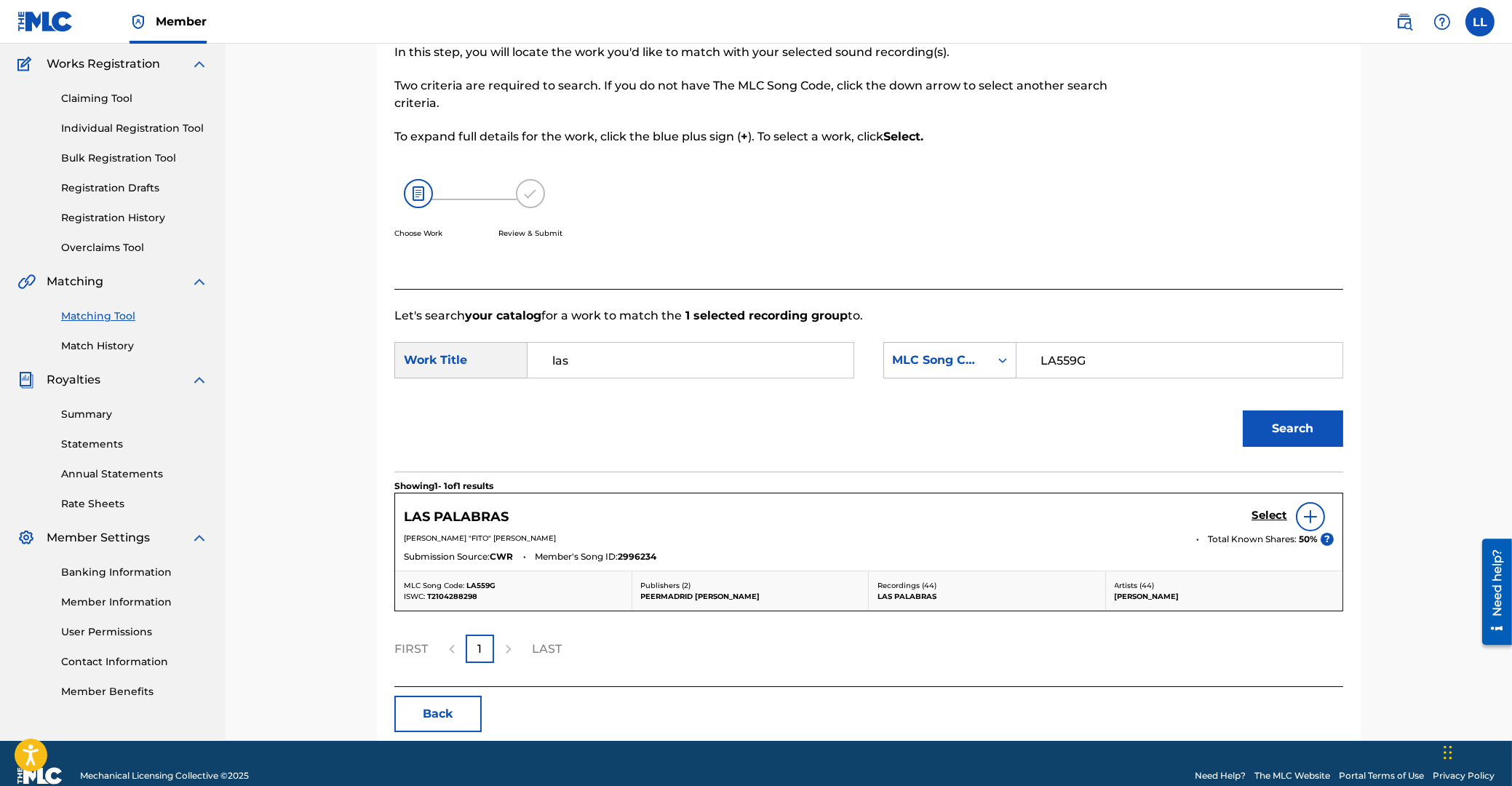
click at [1271, 513] on h5 "Select" at bounding box center [1269, 515] width 35 height 14
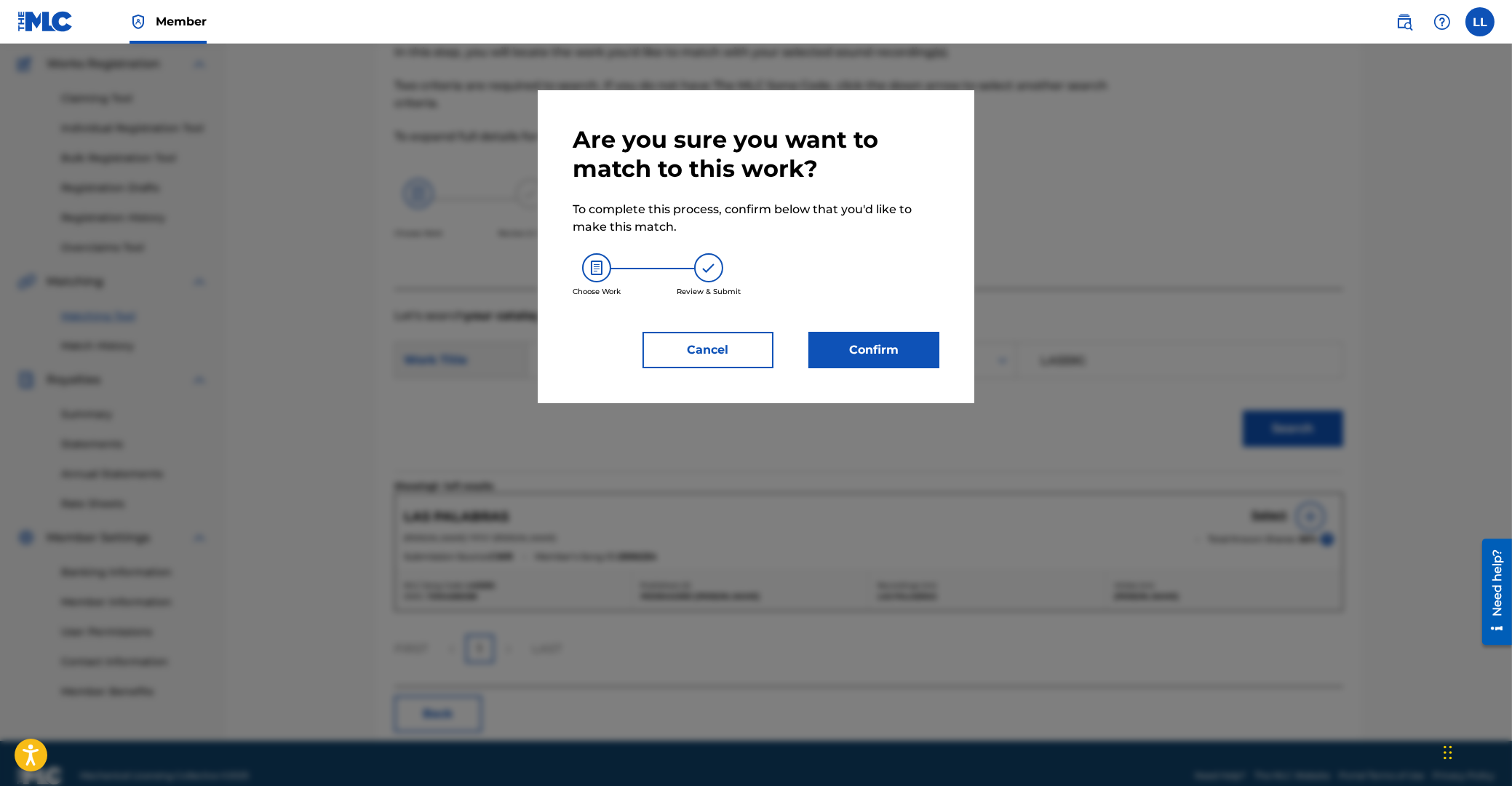
click at [885, 350] on button "Confirm" at bounding box center [874, 350] width 131 height 36
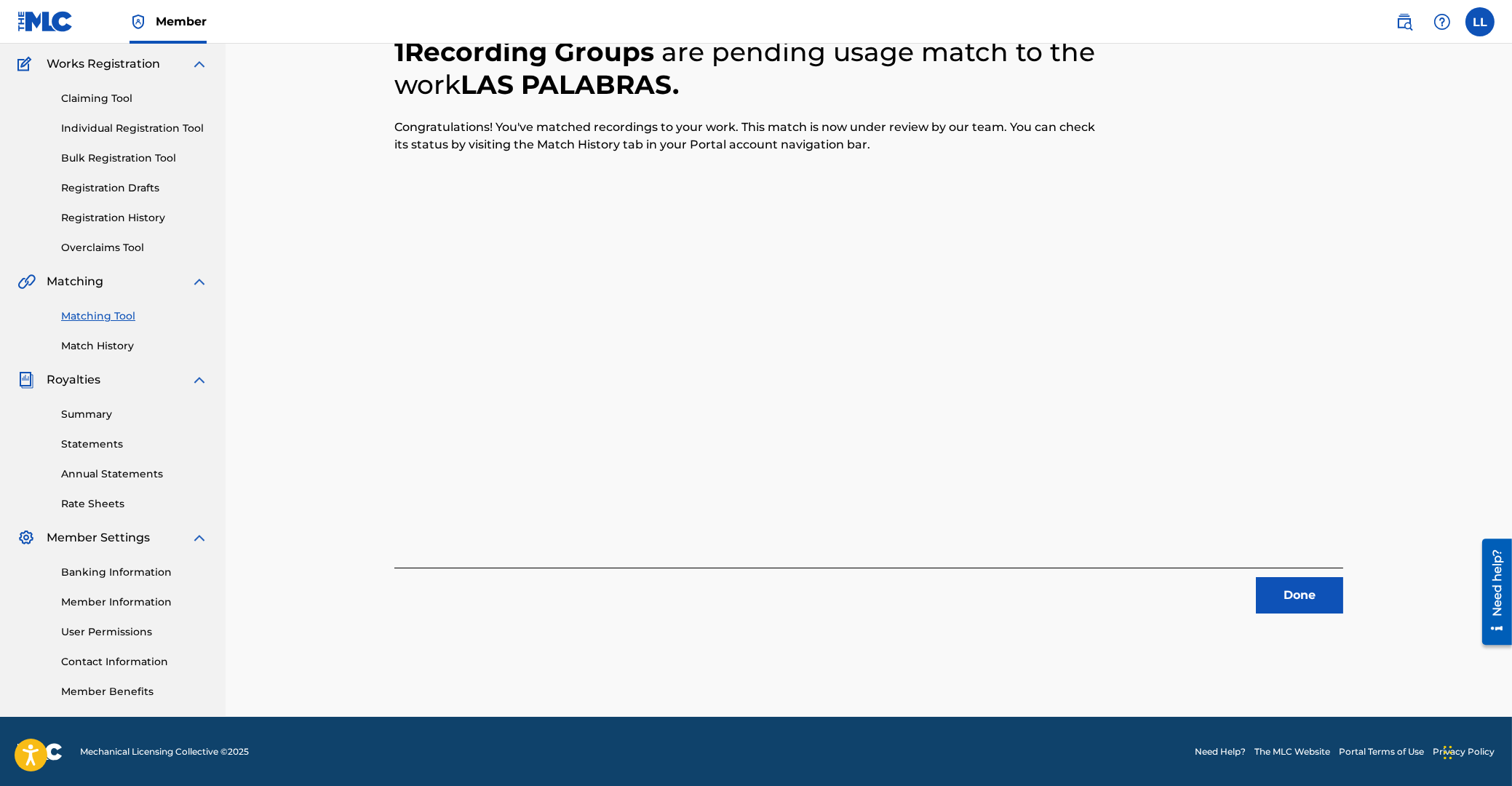
click at [1307, 594] on button "Done" at bounding box center [1299, 594] width 87 height 36
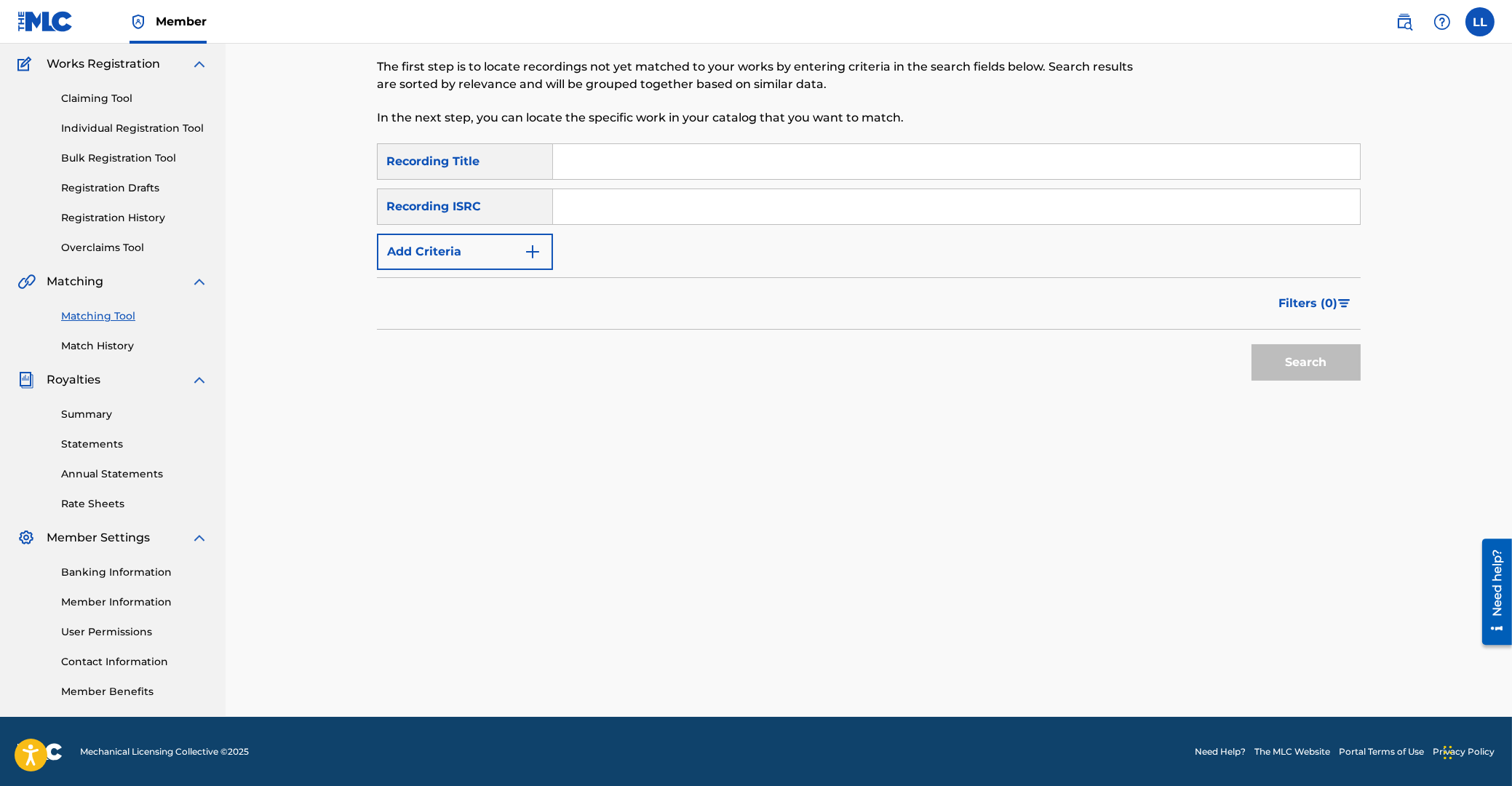
click at [690, 205] on input "Search Form" at bounding box center [956, 207] width 807 height 35
type input "ARF380600001"
click at [1300, 360] on button "Search" at bounding box center [1306, 362] width 109 height 36
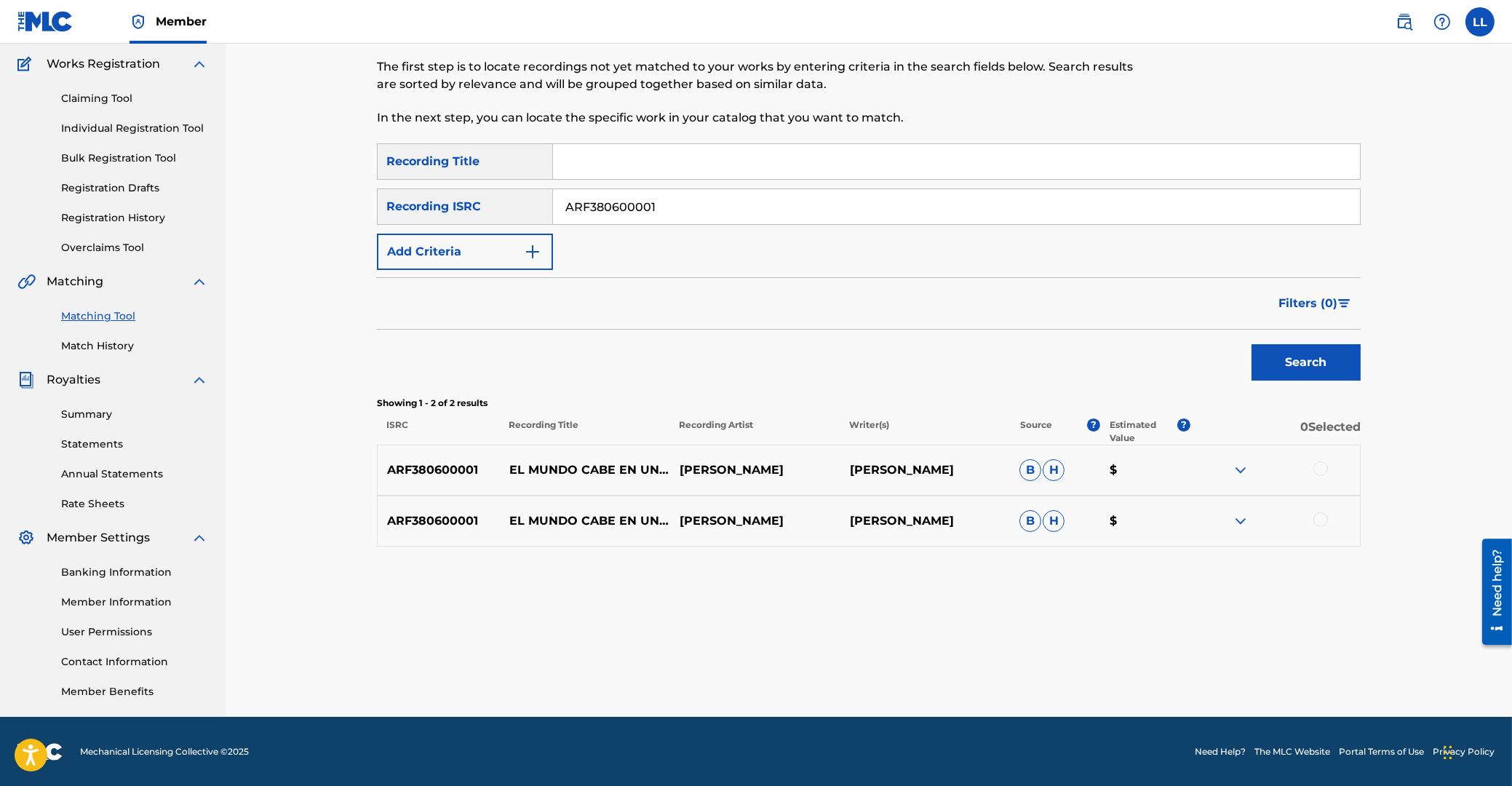
click at [1319, 464] on div at bounding box center [1320, 468] width 14 height 14
click at [1321, 518] on div at bounding box center [1320, 520] width 14 height 14
click at [1031, 660] on button "Match 2 Groups" at bounding box center [1023, 666] width 160 height 36
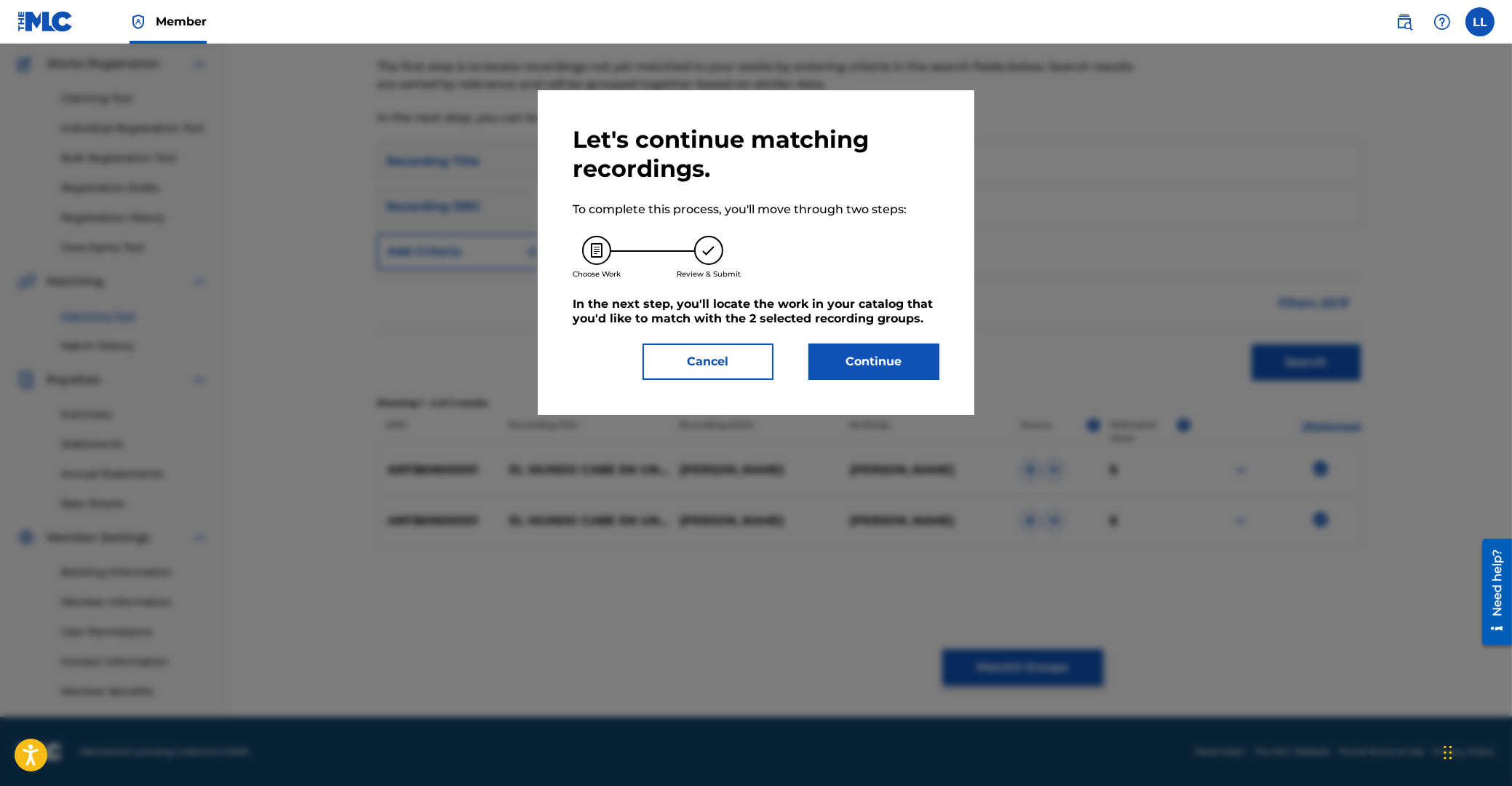
click at [883, 366] on button "Continue" at bounding box center [874, 361] width 131 height 36
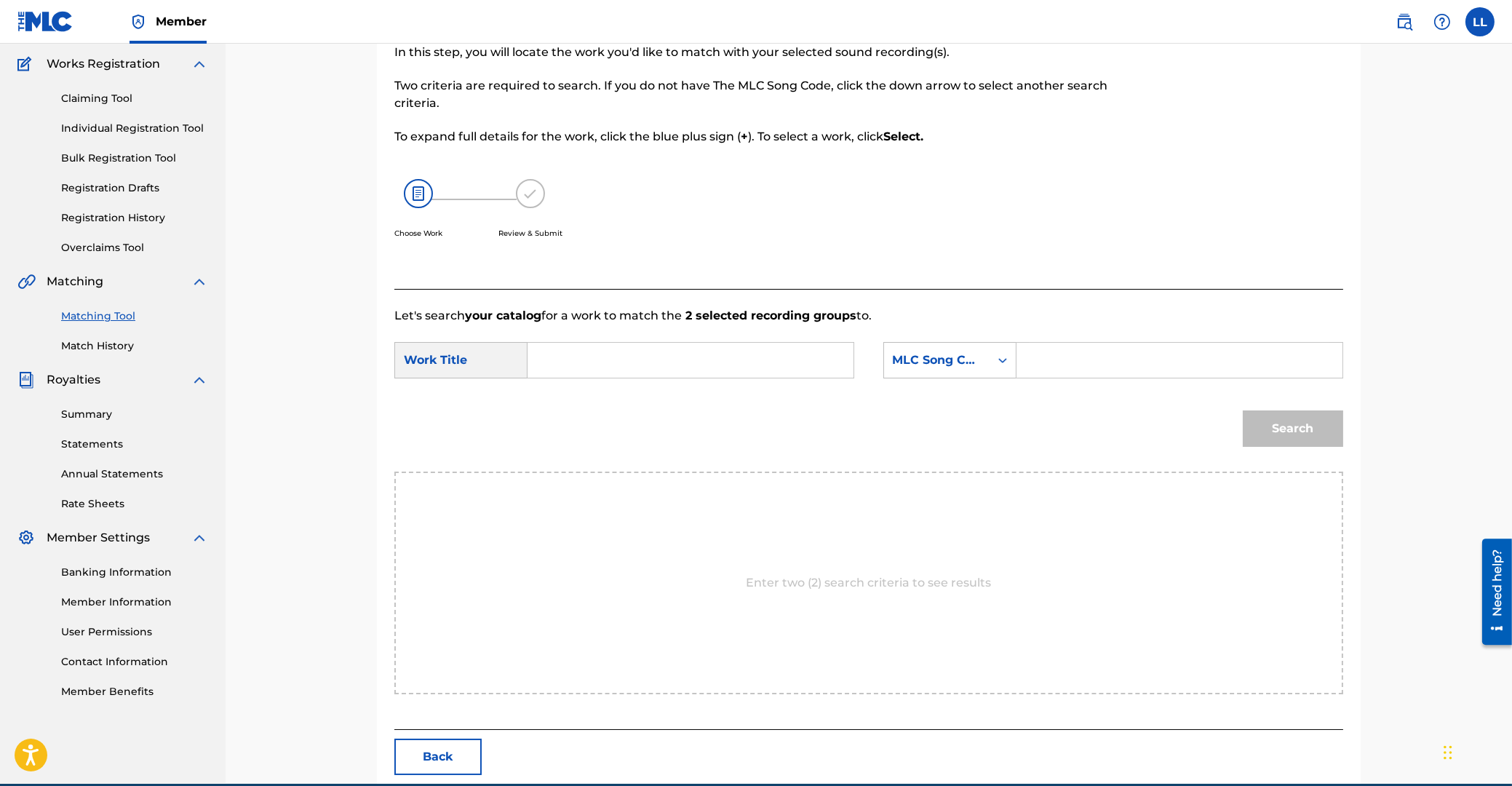
click at [699, 369] on input "Search Form" at bounding box center [691, 360] width 302 height 35
type input "el"
type input "E3192D"
click at [1242, 411] on button "Search" at bounding box center [1292, 428] width 100 height 36
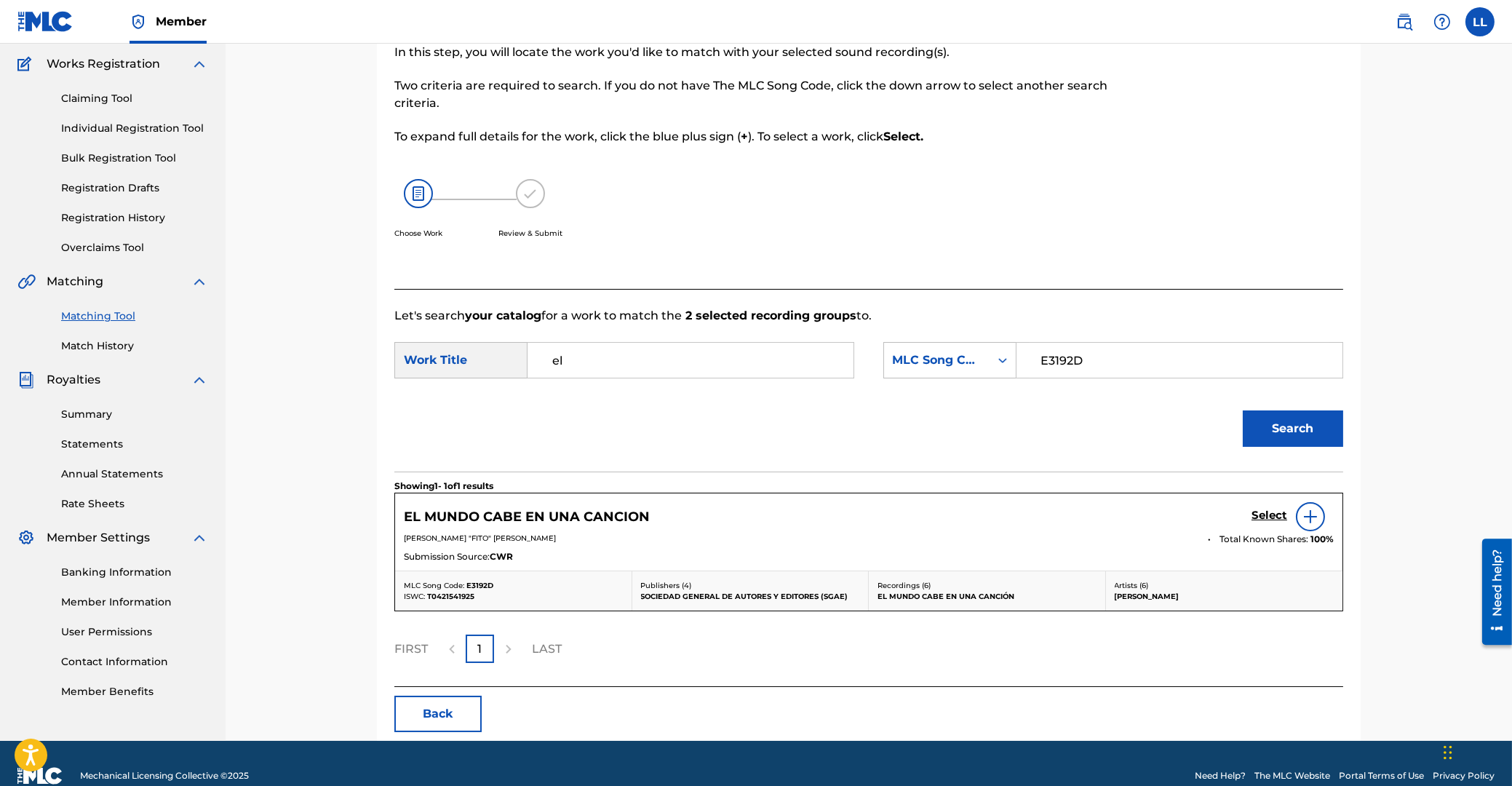
click at [1259, 509] on h5 "Select" at bounding box center [1269, 515] width 35 height 14
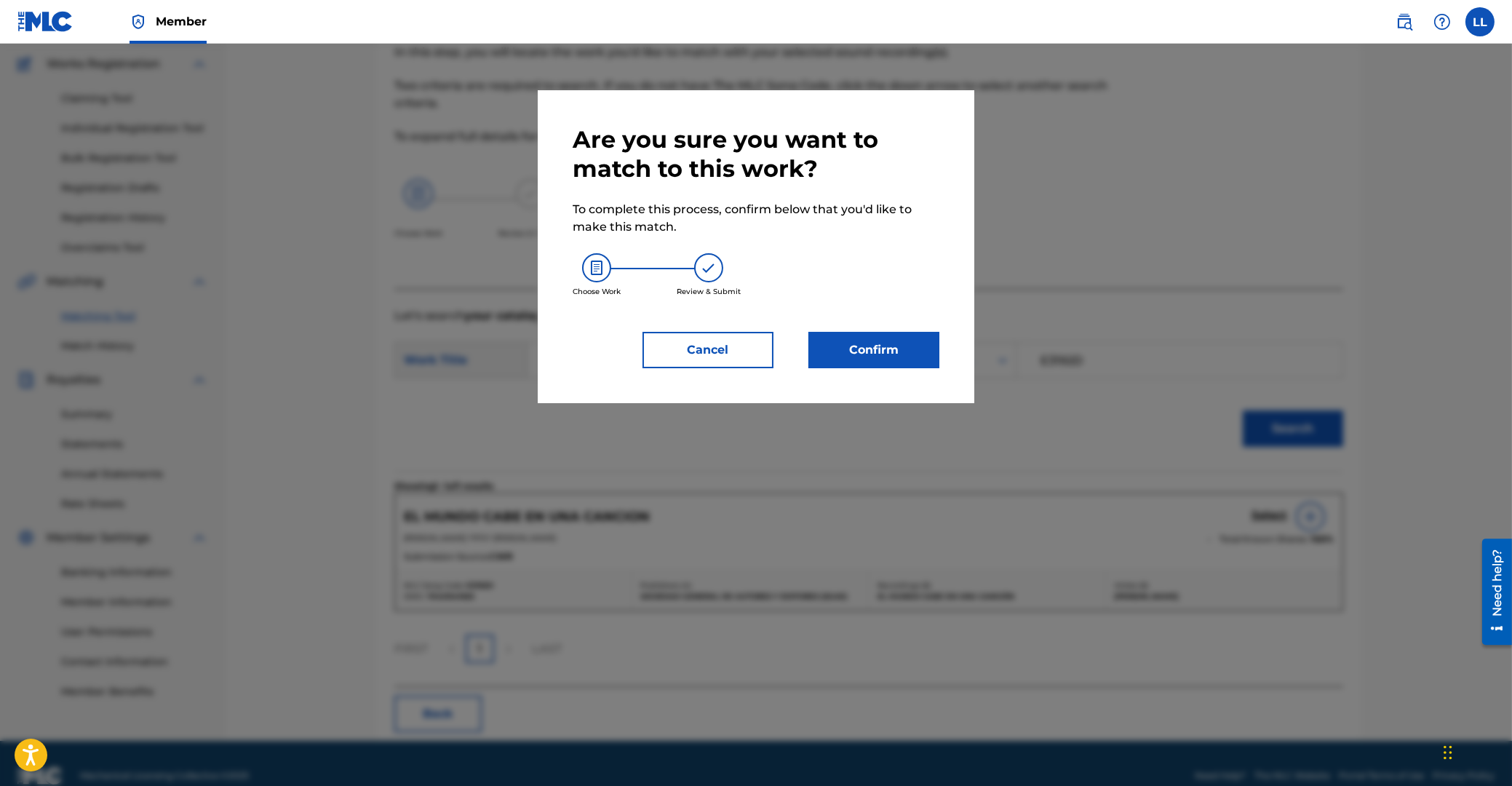
click at [894, 349] on button "Confirm" at bounding box center [874, 350] width 131 height 36
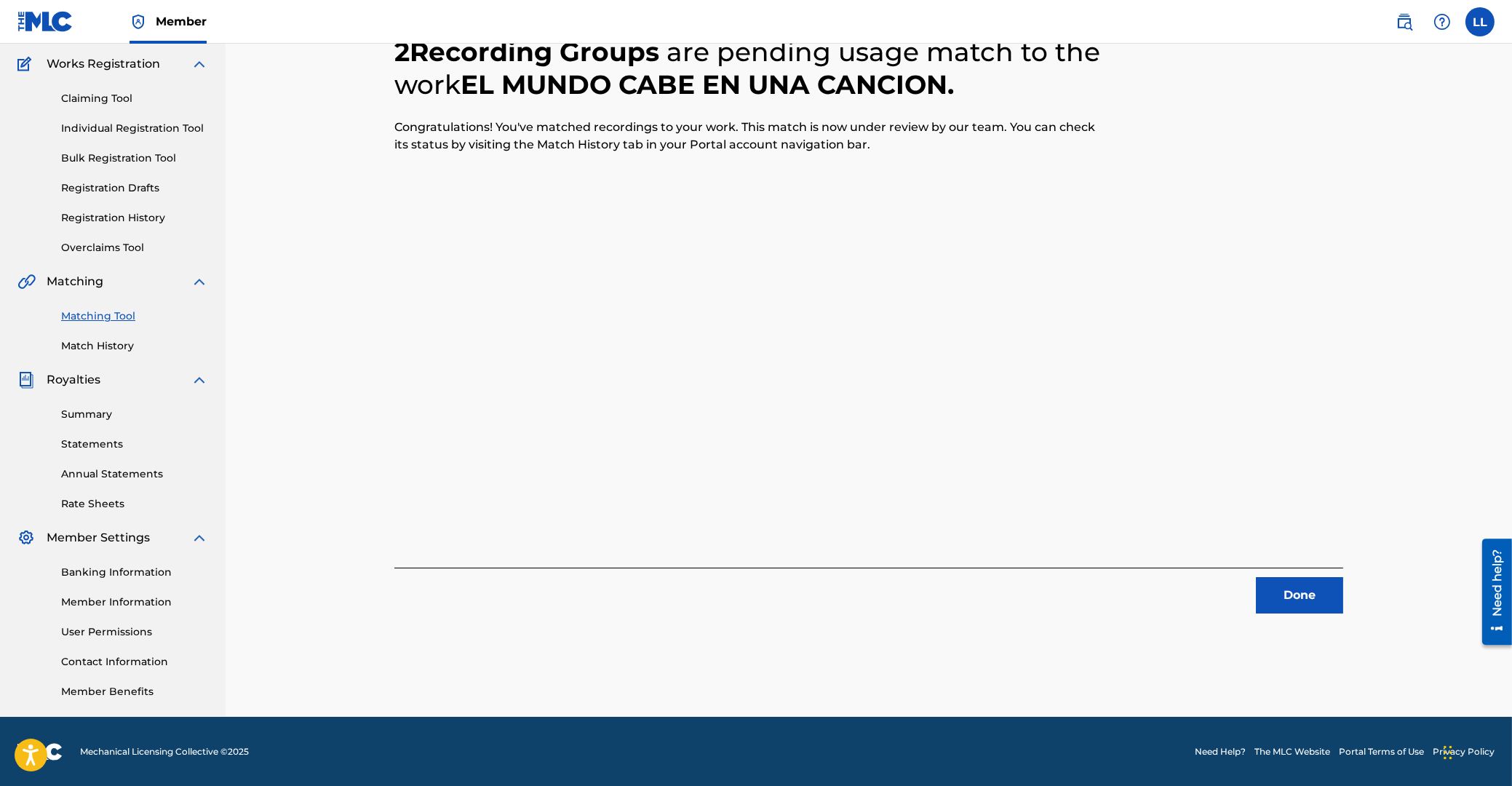
click at [1304, 594] on button "Done" at bounding box center [1299, 594] width 87 height 36
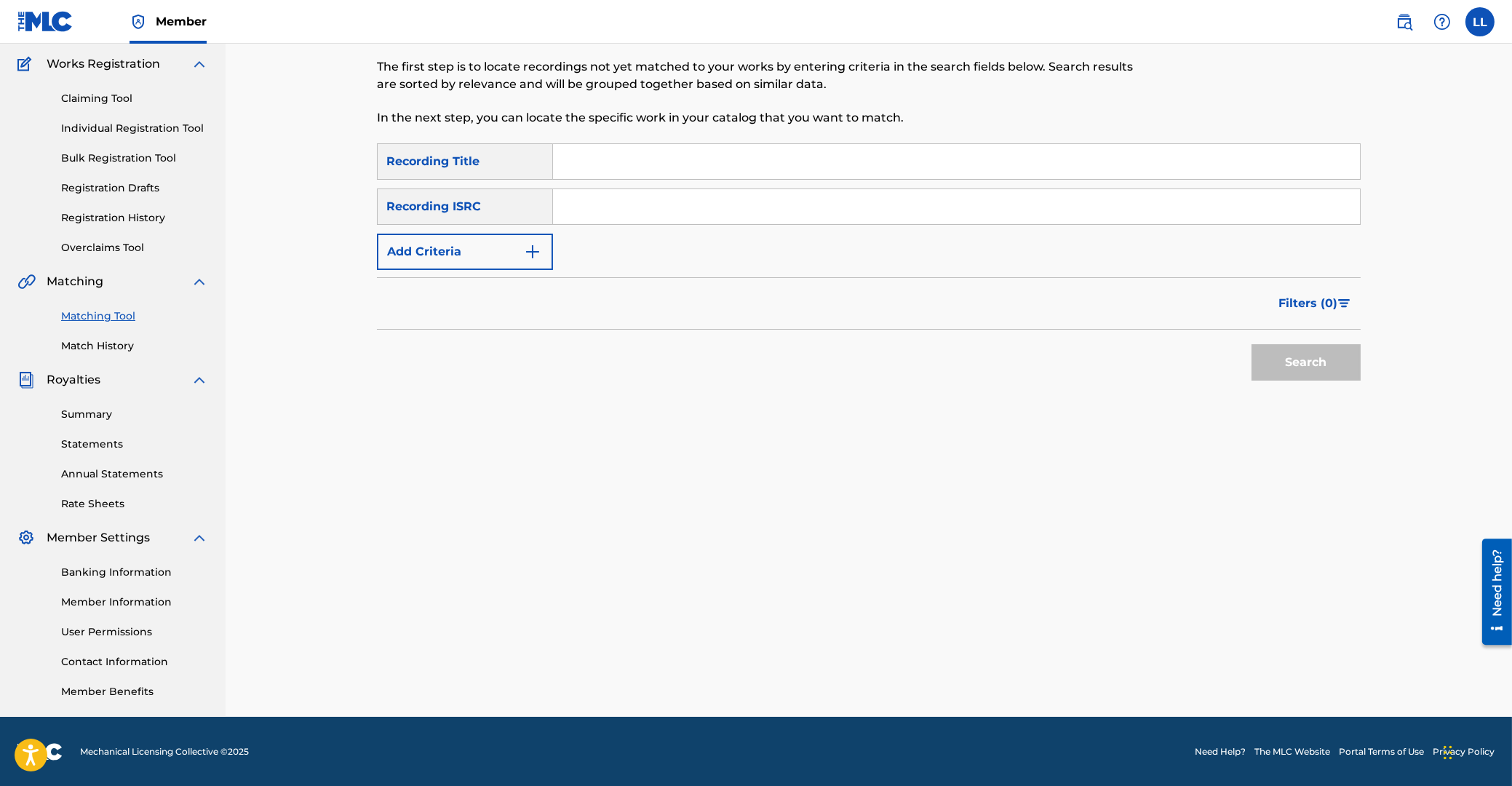
drag, startPoint x: 711, startPoint y: 217, endPoint x: 717, endPoint y: 204, distance: 14.3
click at [712, 211] on input "Search Form" at bounding box center [956, 207] width 807 height 35
click at [1315, 352] on button "Search" at bounding box center [1306, 362] width 109 height 36
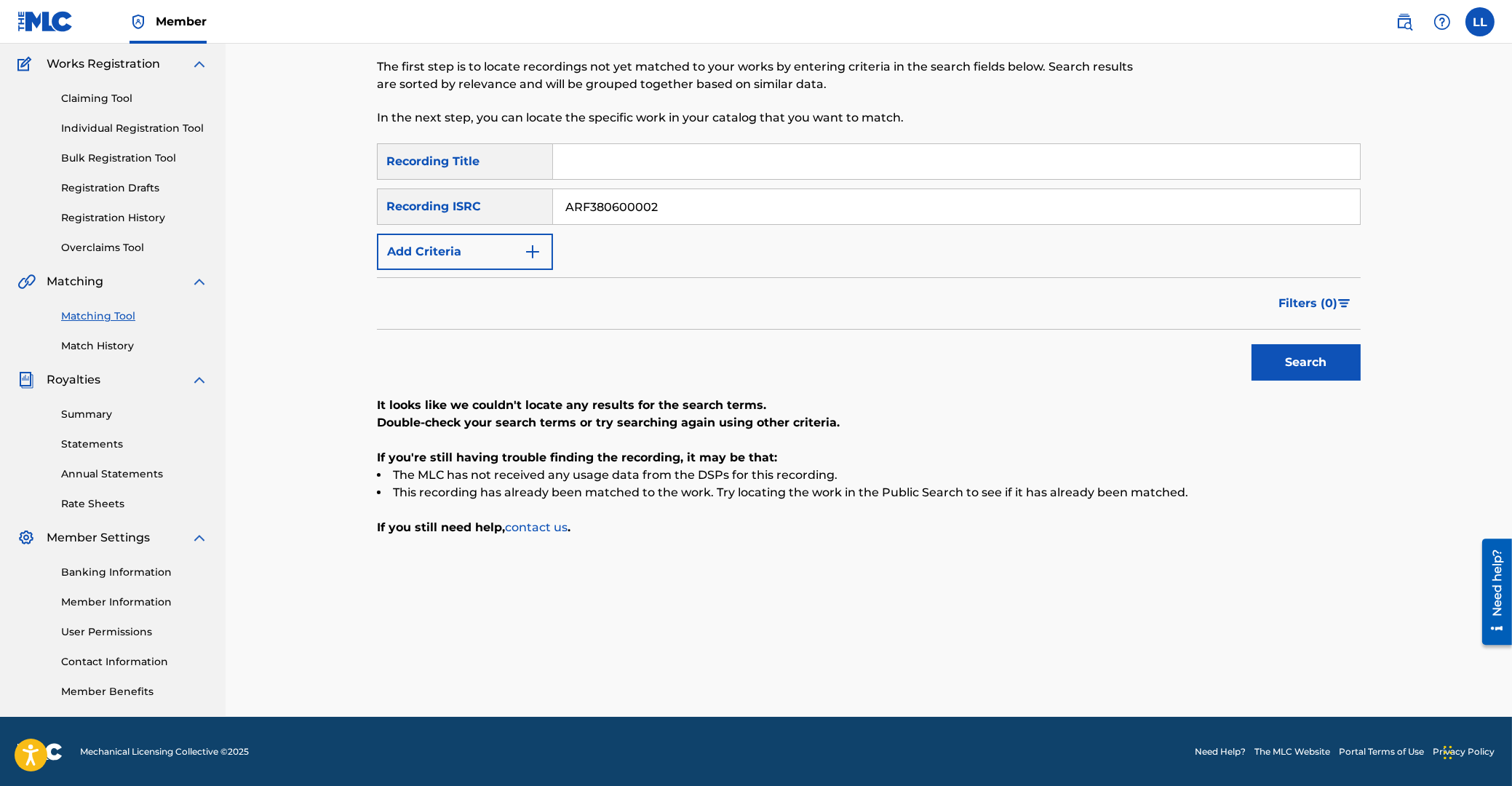
drag, startPoint x: 702, startPoint y: 208, endPoint x: 509, endPoint y: 214, distance: 193.1
click at [553, 209] on input "ARF380600002" at bounding box center [956, 207] width 807 height 35
type input "ARF380600003"
click at [1282, 359] on button "Search" at bounding box center [1306, 362] width 109 height 36
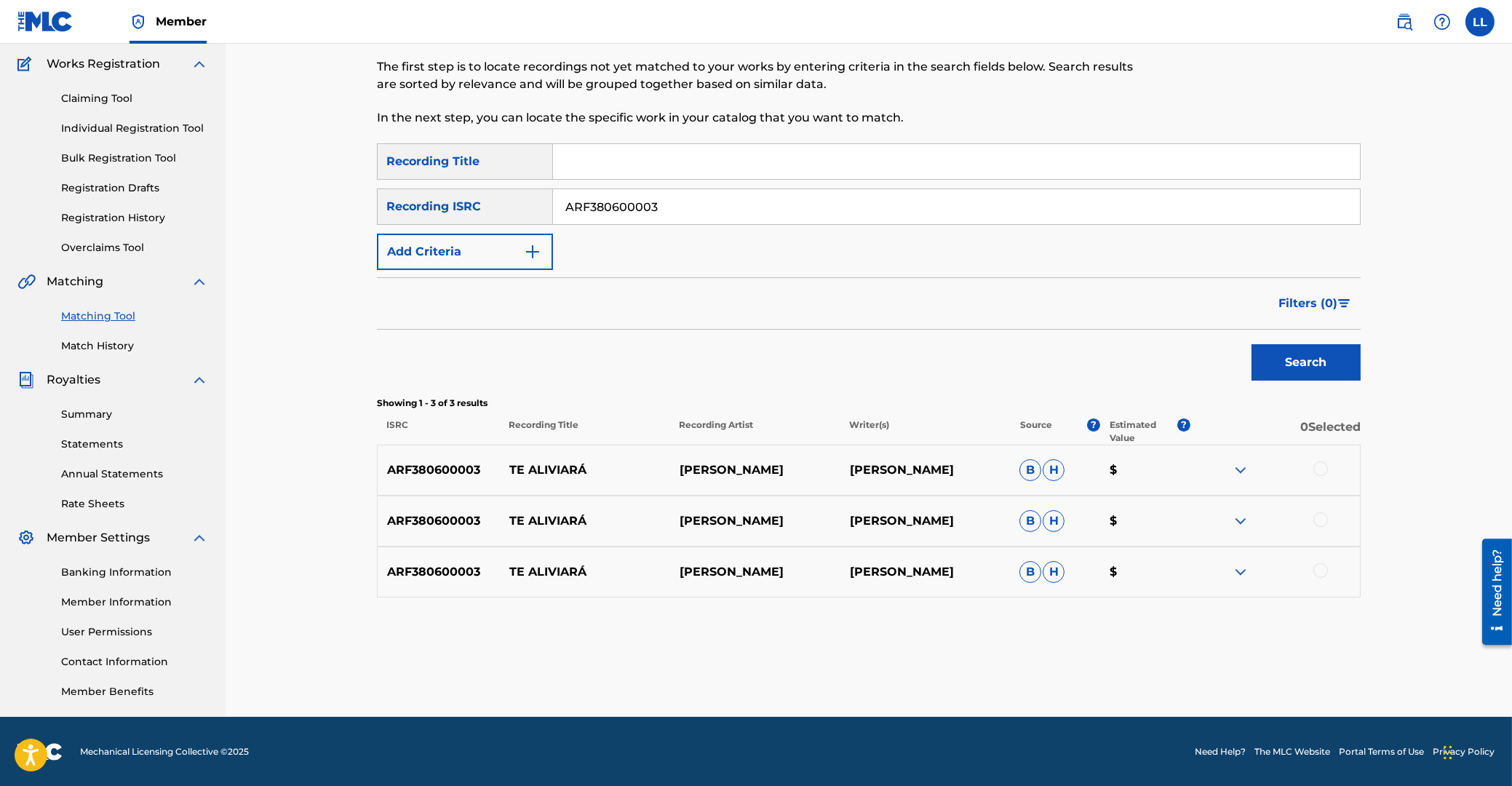
click at [1321, 465] on div at bounding box center [1320, 468] width 14 height 14
click at [1315, 520] on div at bounding box center [1320, 520] width 14 height 14
click at [1325, 572] on div at bounding box center [1320, 570] width 14 height 14
click at [1003, 666] on button "Match 3 Groups" at bounding box center [1023, 666] width 160 height 36
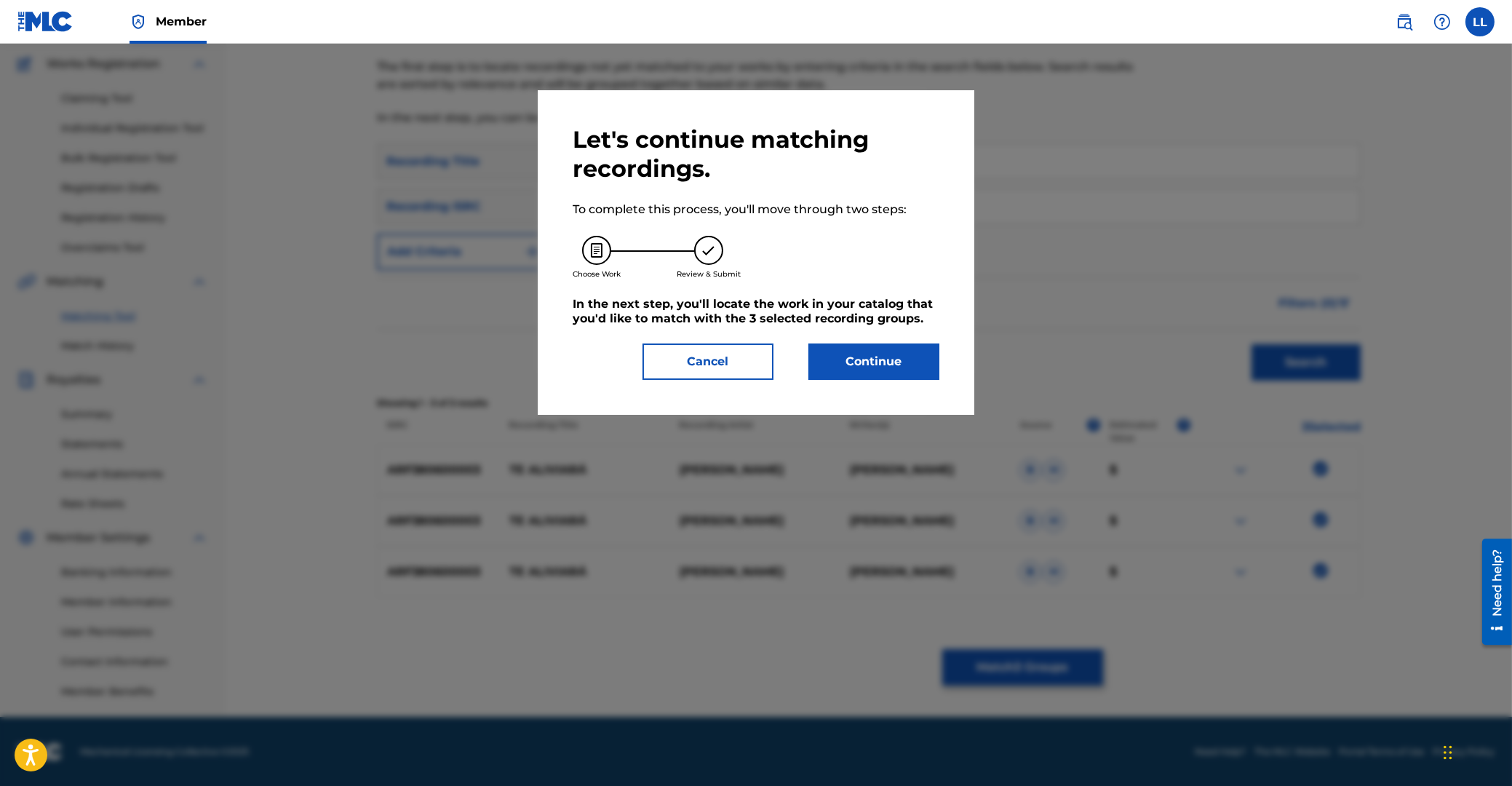
click at [890, 367] on button "Continue" at bounding box center [874, 361] width 131 height 36
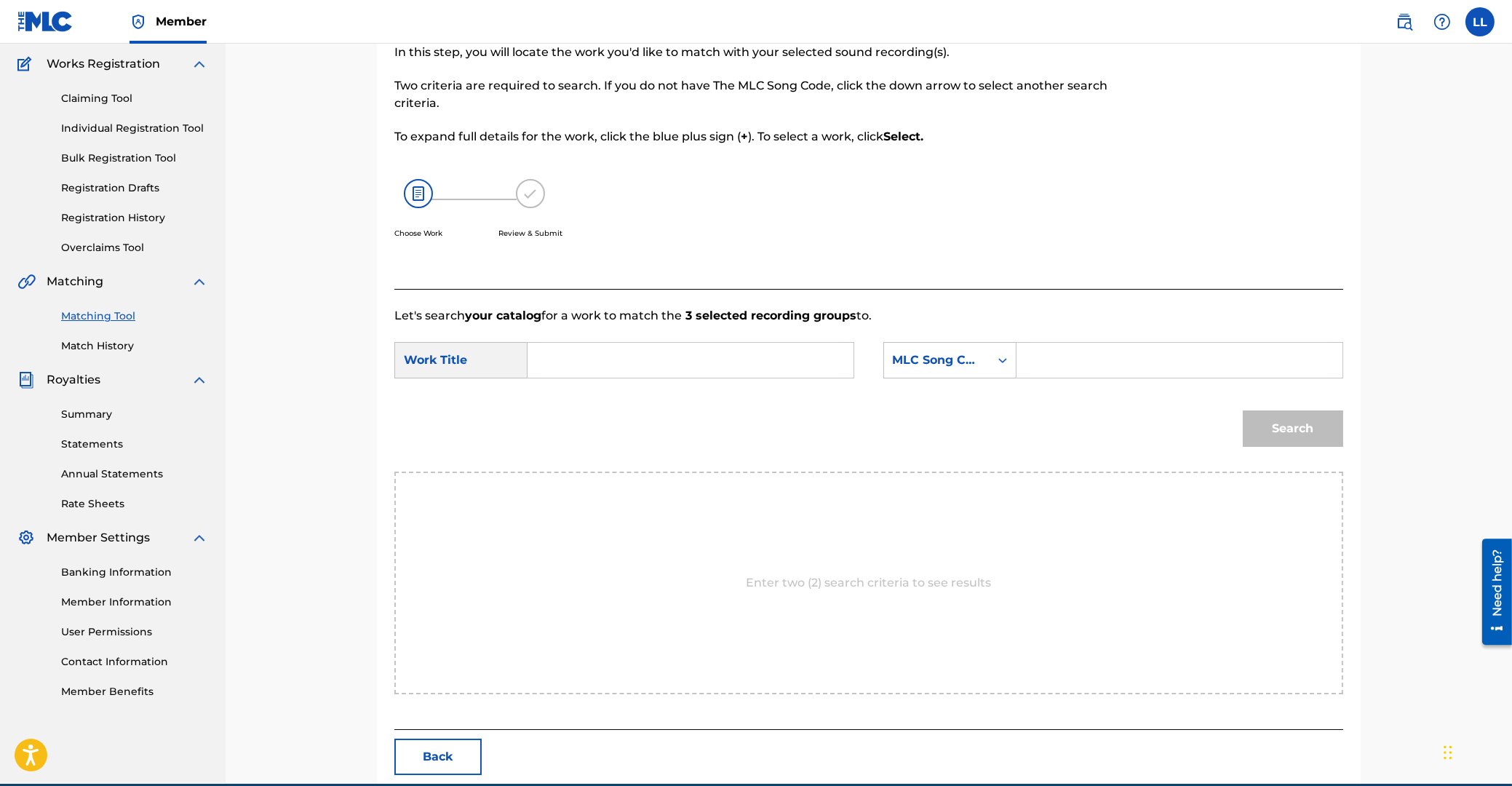
click at [742, 356] on input "Search Form" at bounding box center [691, 360] width 302 height 35
type input "te"
type input "T4417O"
click at [1242, 411] on button "Search" at bounding box center [1292, 428] width 100 height 36
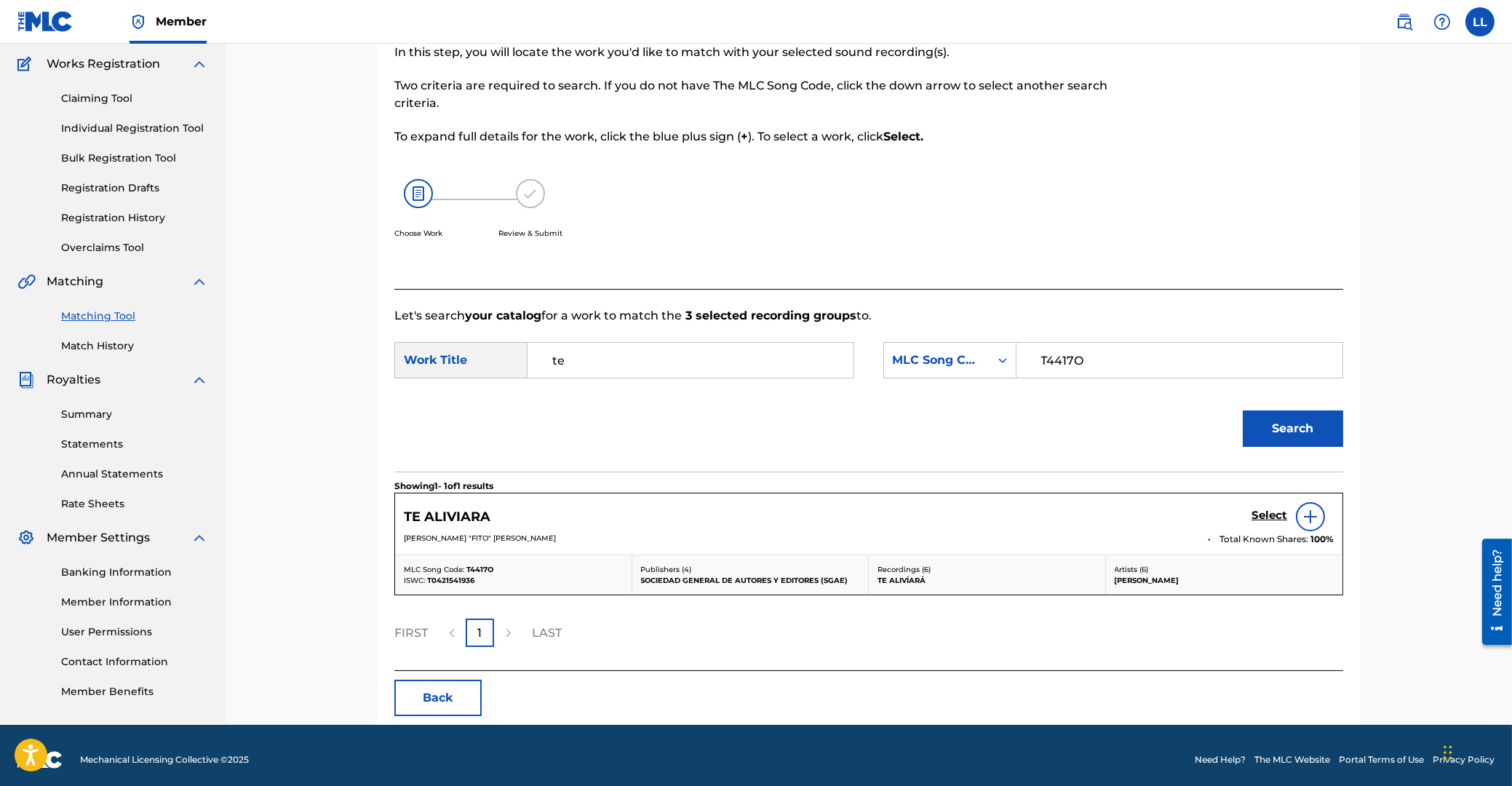
click at [1274, 514] on h5 "Select" at bounding box center [1269, 515] width 35 height 14
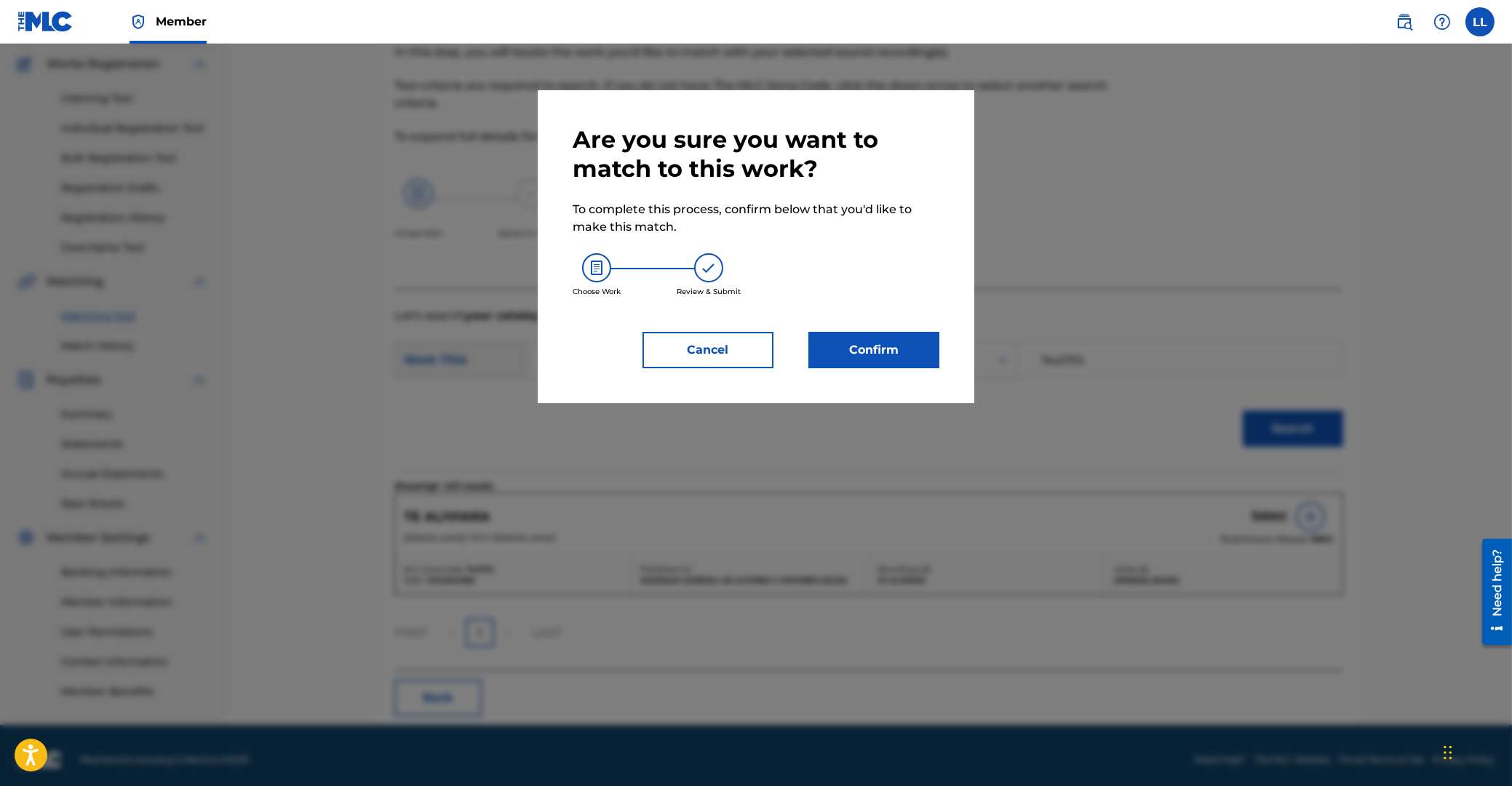
click at [882, 350] on button "Confirm" at bounding box center [874, 350] width 131 height 36
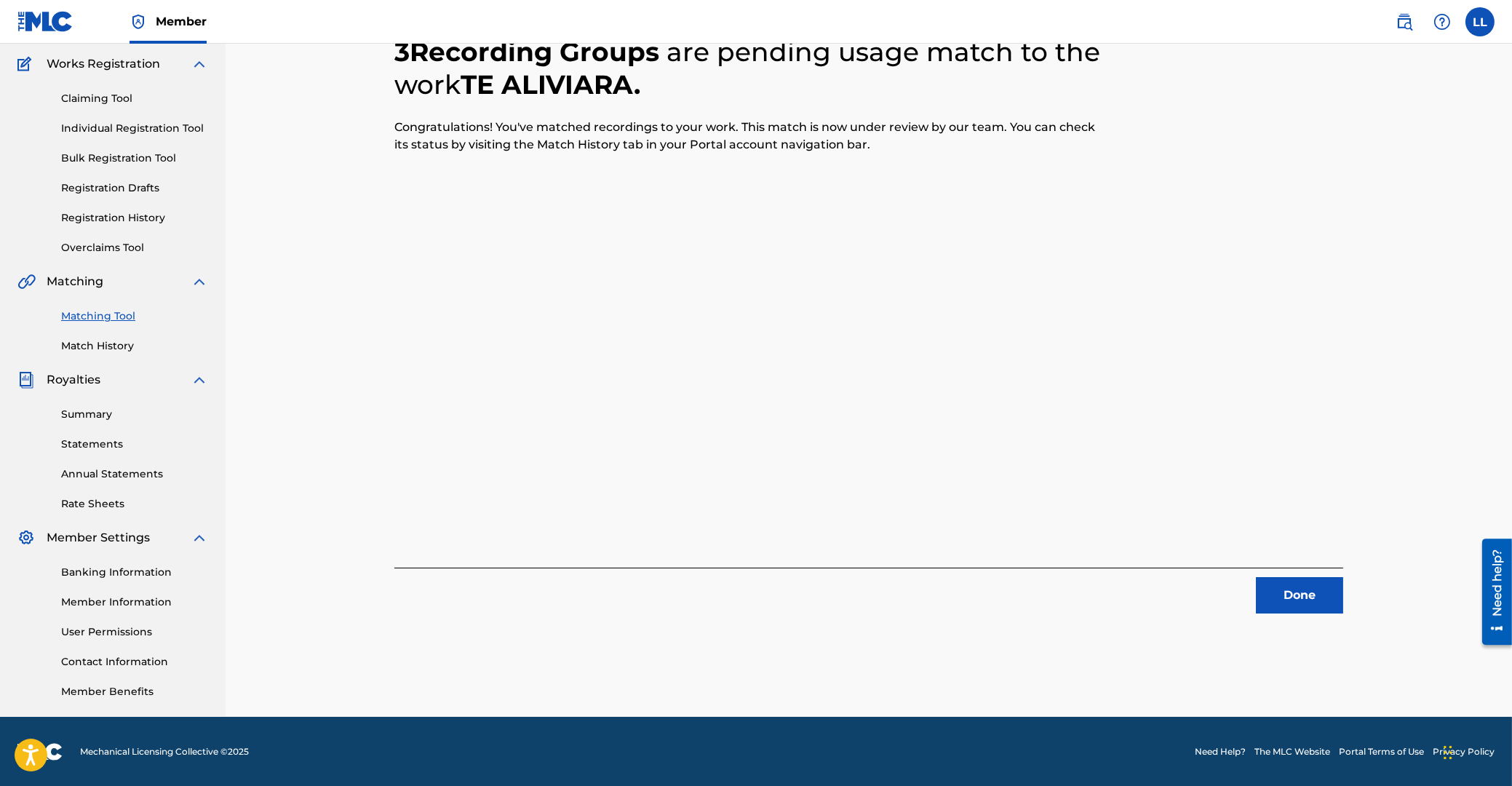
click at [1297, 594] on button "Done" at bounding box center [1299, 594] width 87 height 36
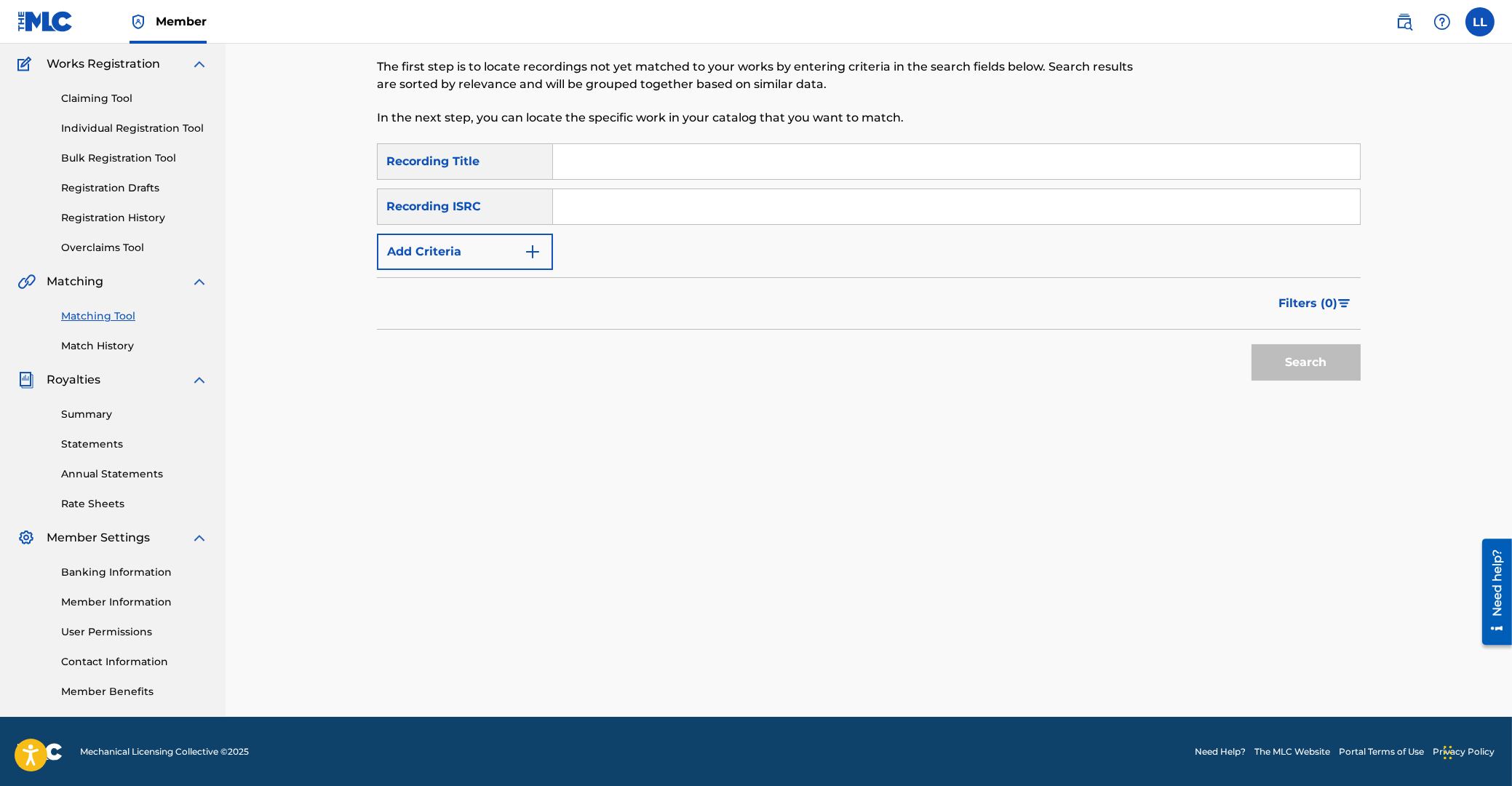
drag, startPoint x: 743, startPoint y: 200, endPoint x: 764, endPoint y: 208, distance: 22.5
click at [742, 201] on input "Search Form" at bounding box center [956, 207] width 807 height 35
type input "ARF380600004"
click at [1298, 355] on button "Search" at bounding box center [1306, 362] width 109 height 36
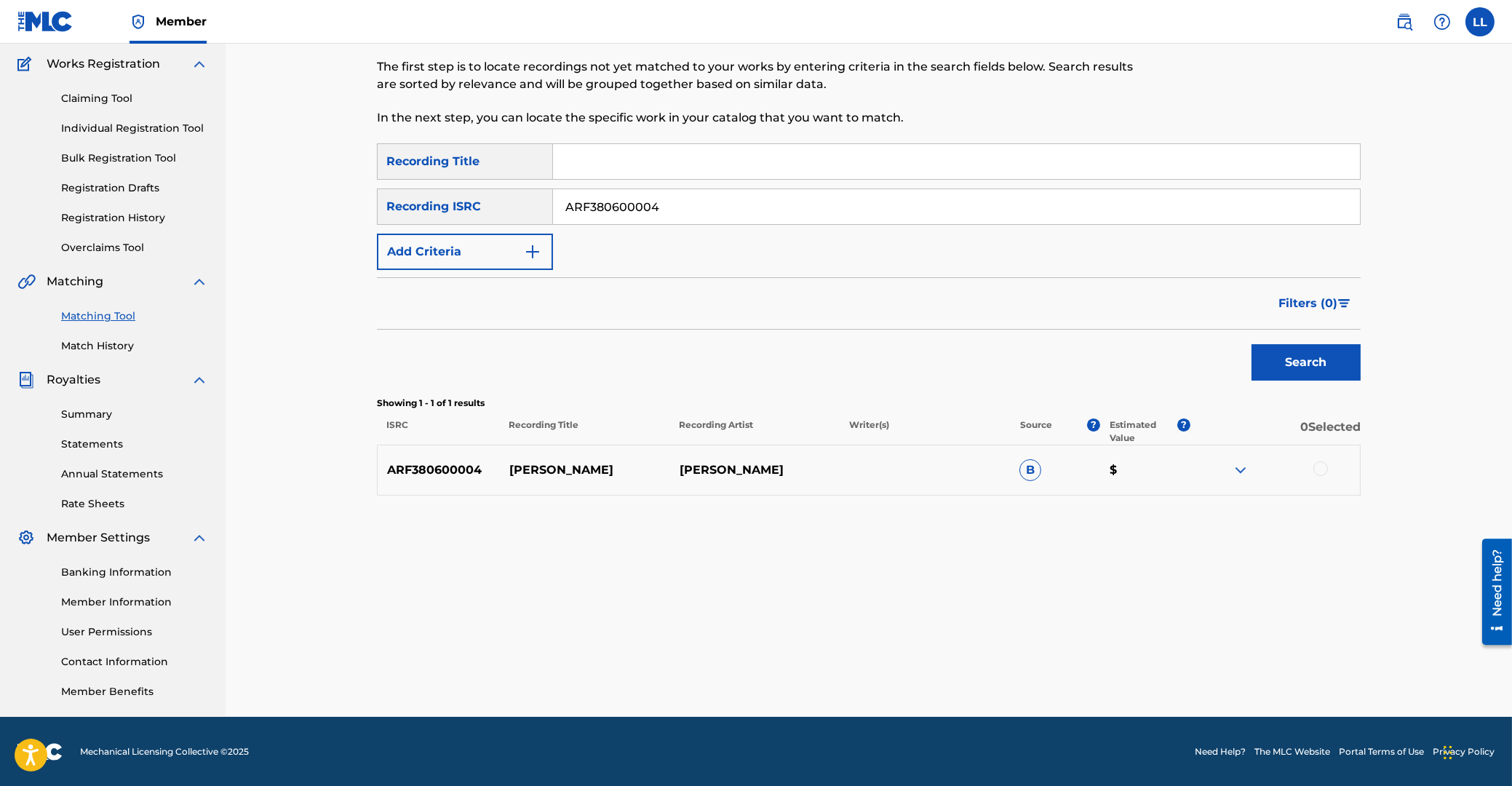
click at [1326, 468] on div at bounding box center [1320, 468] width 14 height 14
click at [1015, 656] on button "Match 1 Group" at bounding box center [1023, 666] width 160 height 36
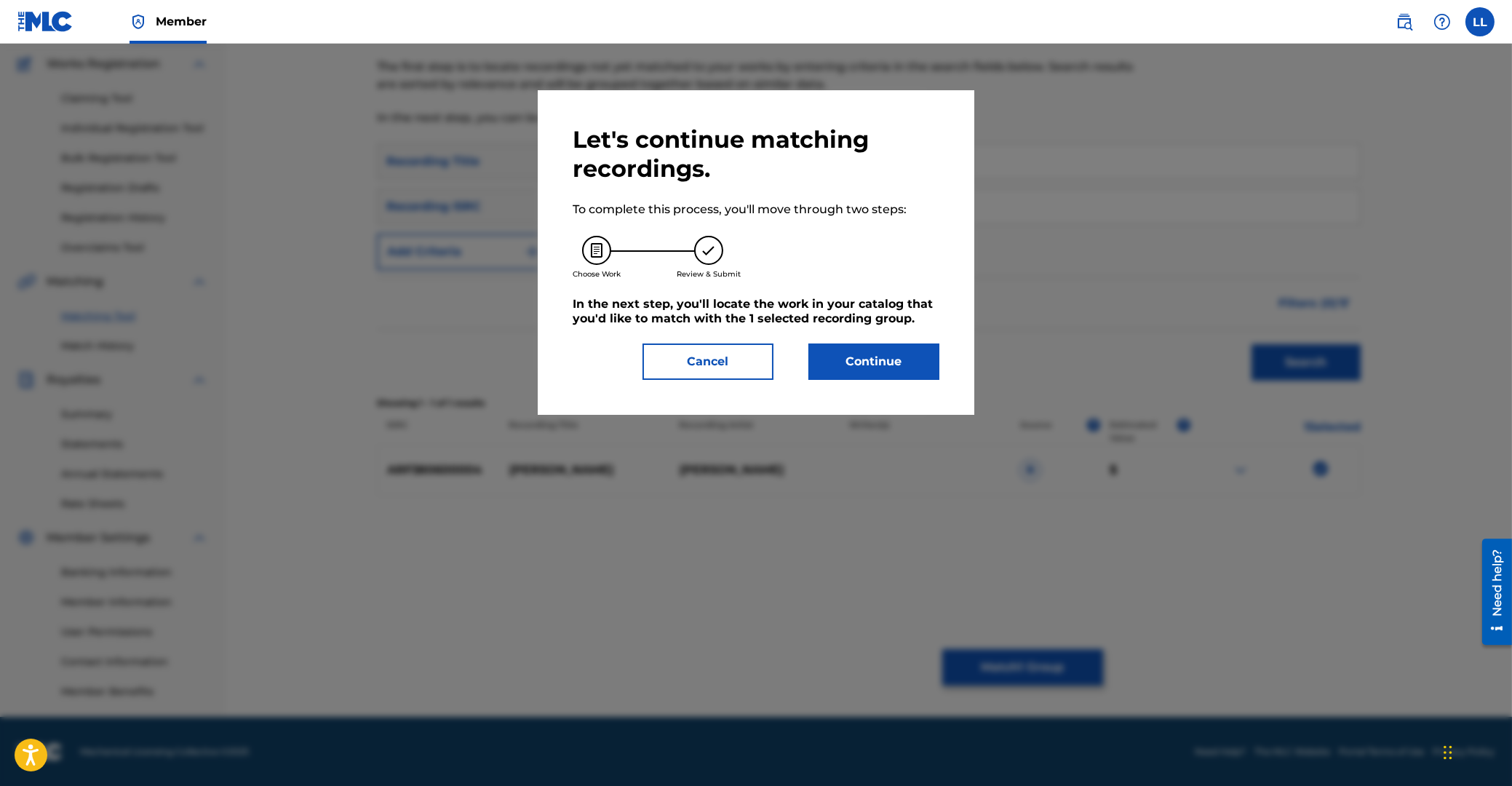
click at [873, 362] on button "Continue" at bounding box center [874, 361] width 131 height 36
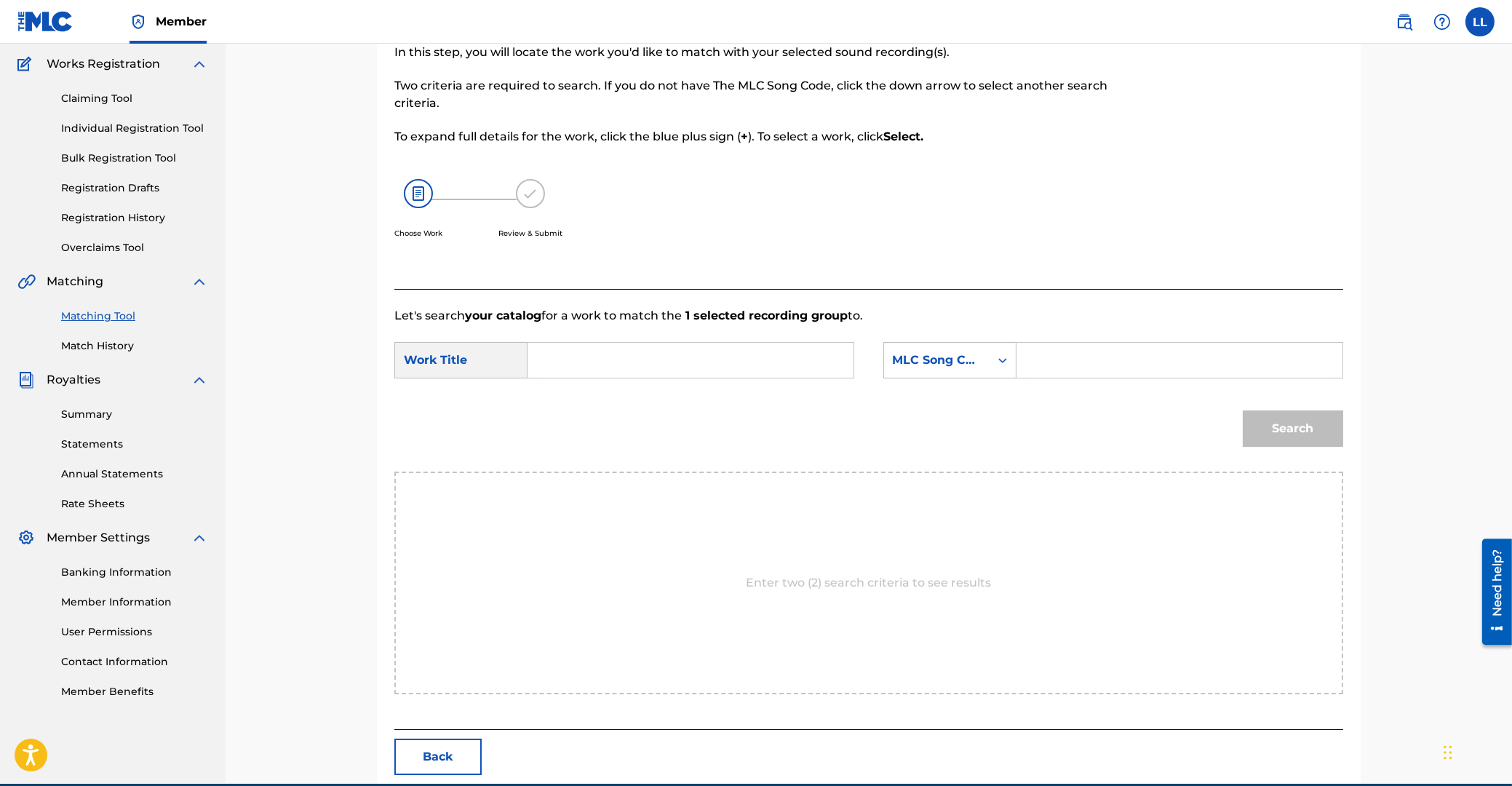
click at [572, 367] on input "Search Form" at bounding box center [691, 360] width 302 height 35
type input "[PERSON_NAME]"
click at [1153, 357] on input "Search Form" at bounding box center [1180, 360] width 302 height 35
type input "S6024O"
click at [1292, 419] on button "Search" at bounding box center [1292, 428] width 100 height 36
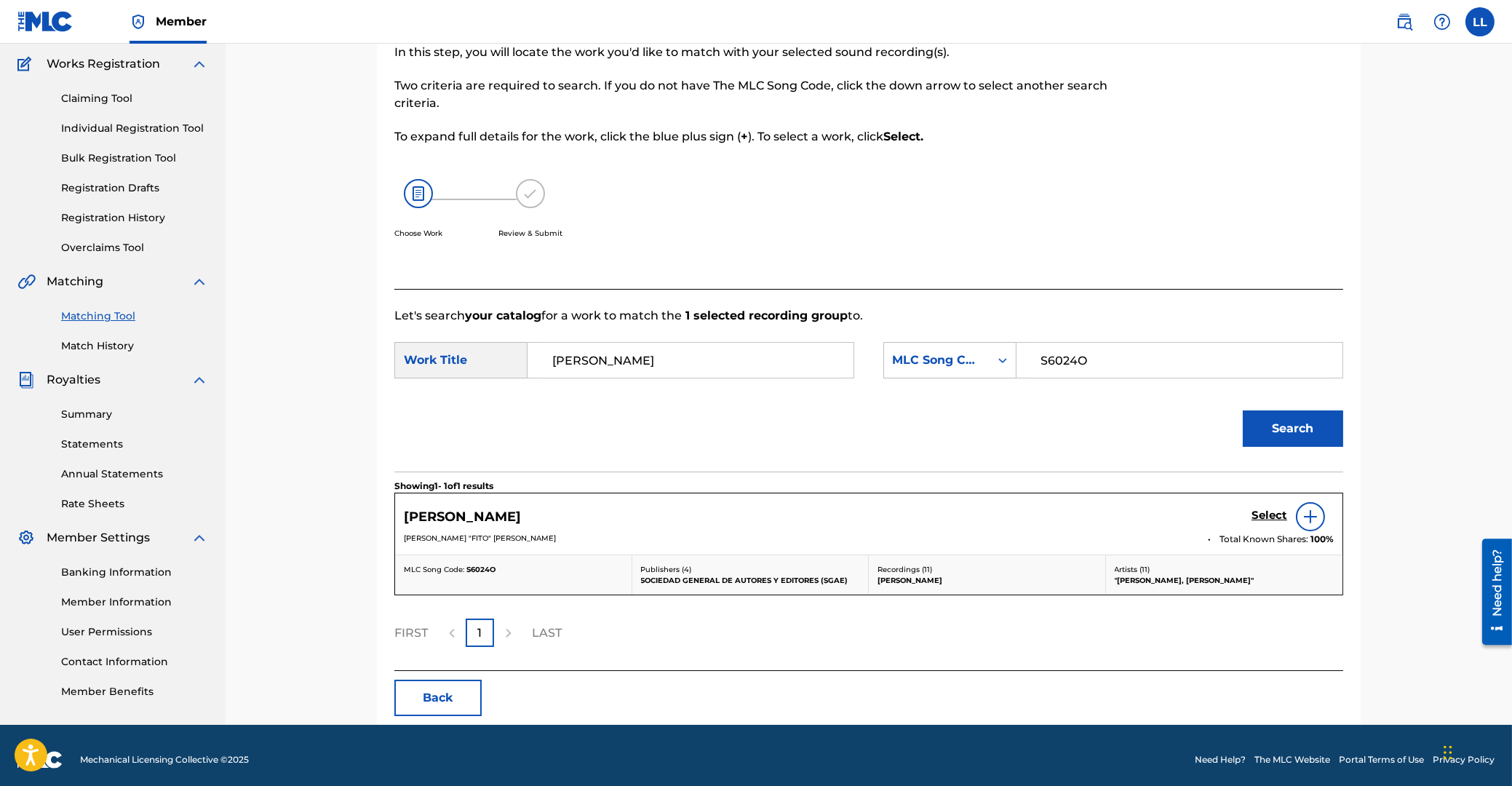
click at [1257, 513] on h5 "Select" at bounding box center [1269, 515] width 35 height 14
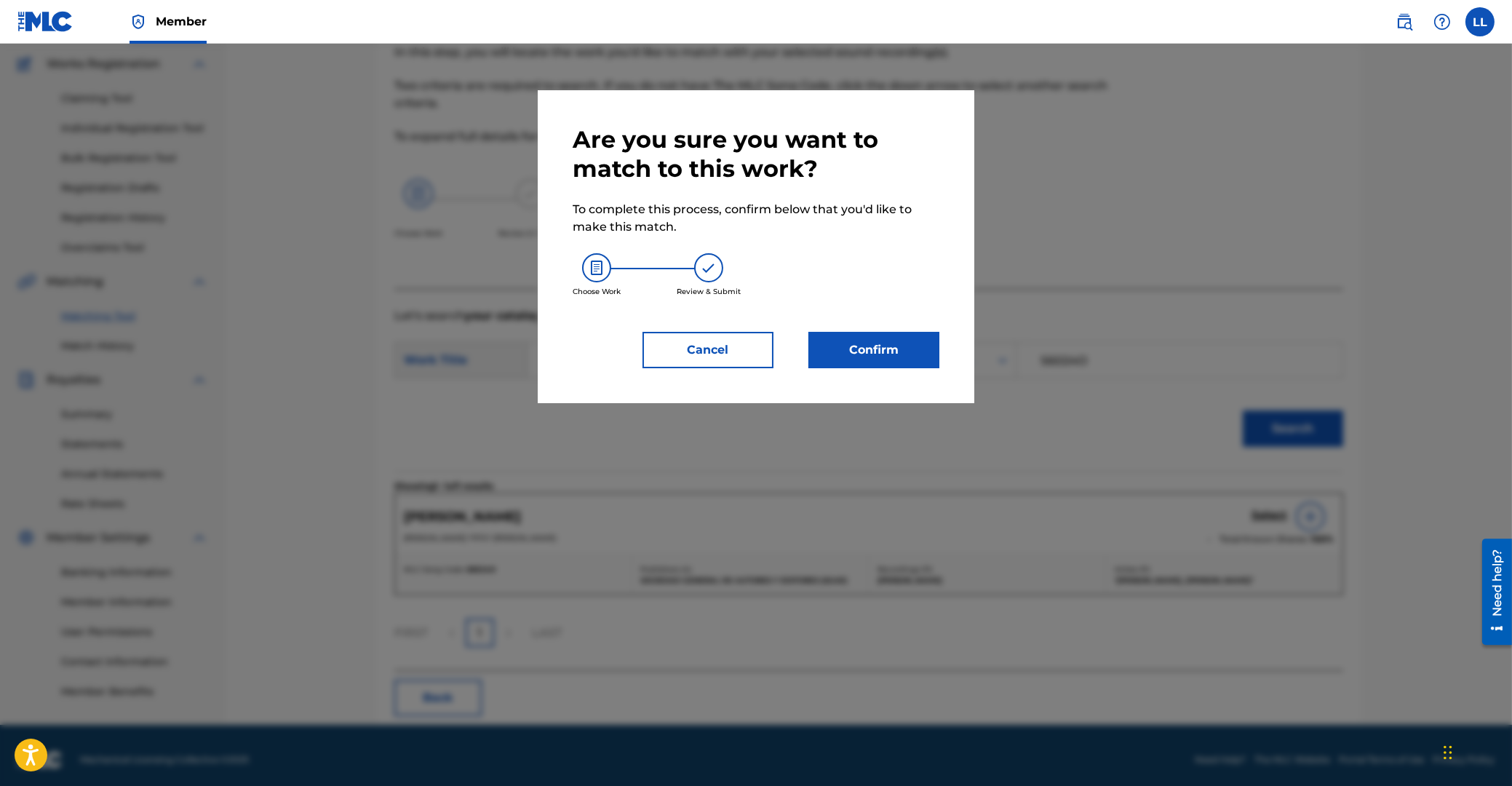
click at [871, 354] on button "Confirm" at bounding box center [874, 350] width 131 height 36
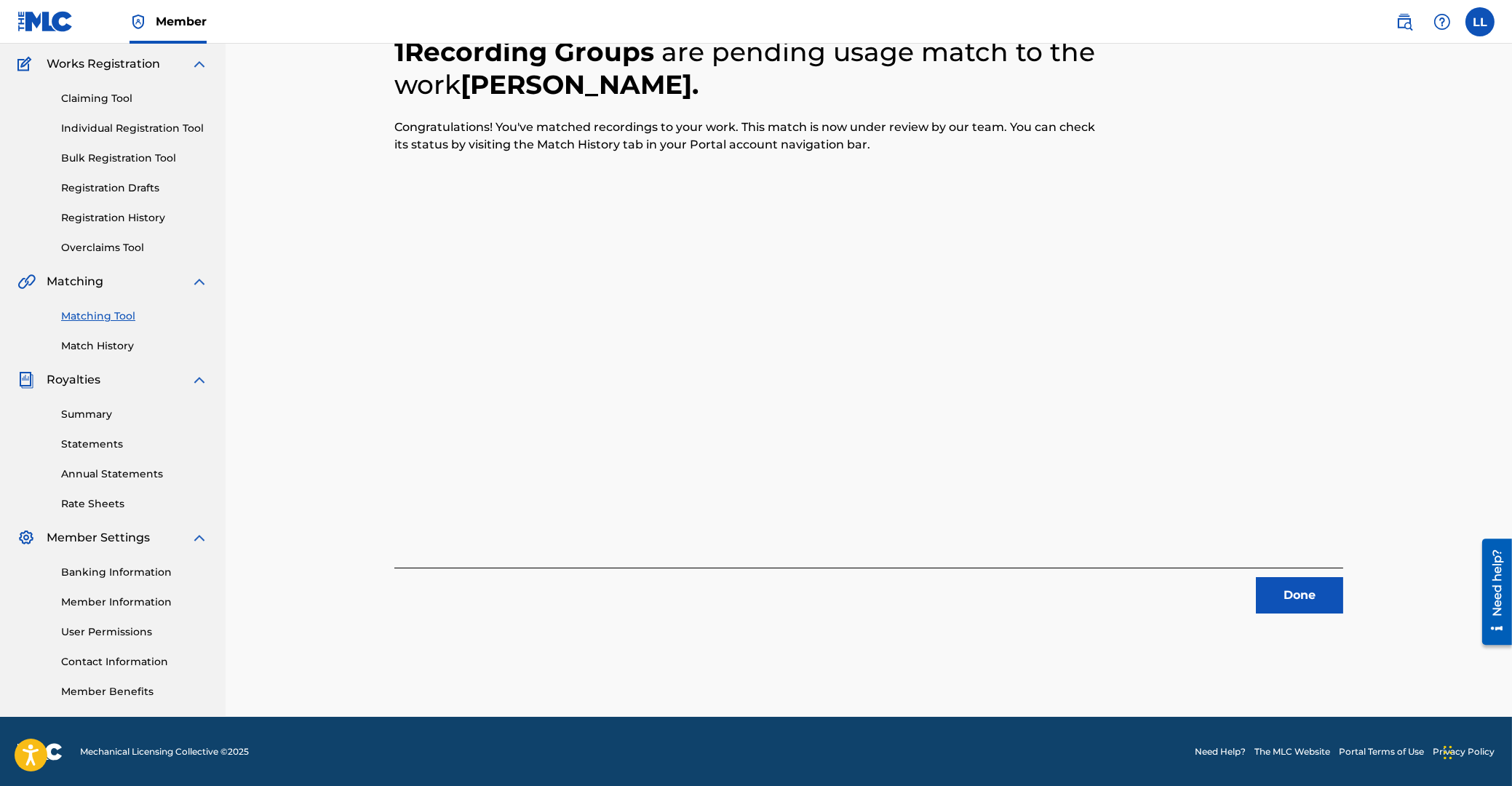
drag, startPoint x: 1287, startPoint y: 599, endPoint x: 50, endPoint y: 429, distance: 1248.6
click at [1277, 594] on button "Done" at bounding box center [1299, 594] width 87 height 36
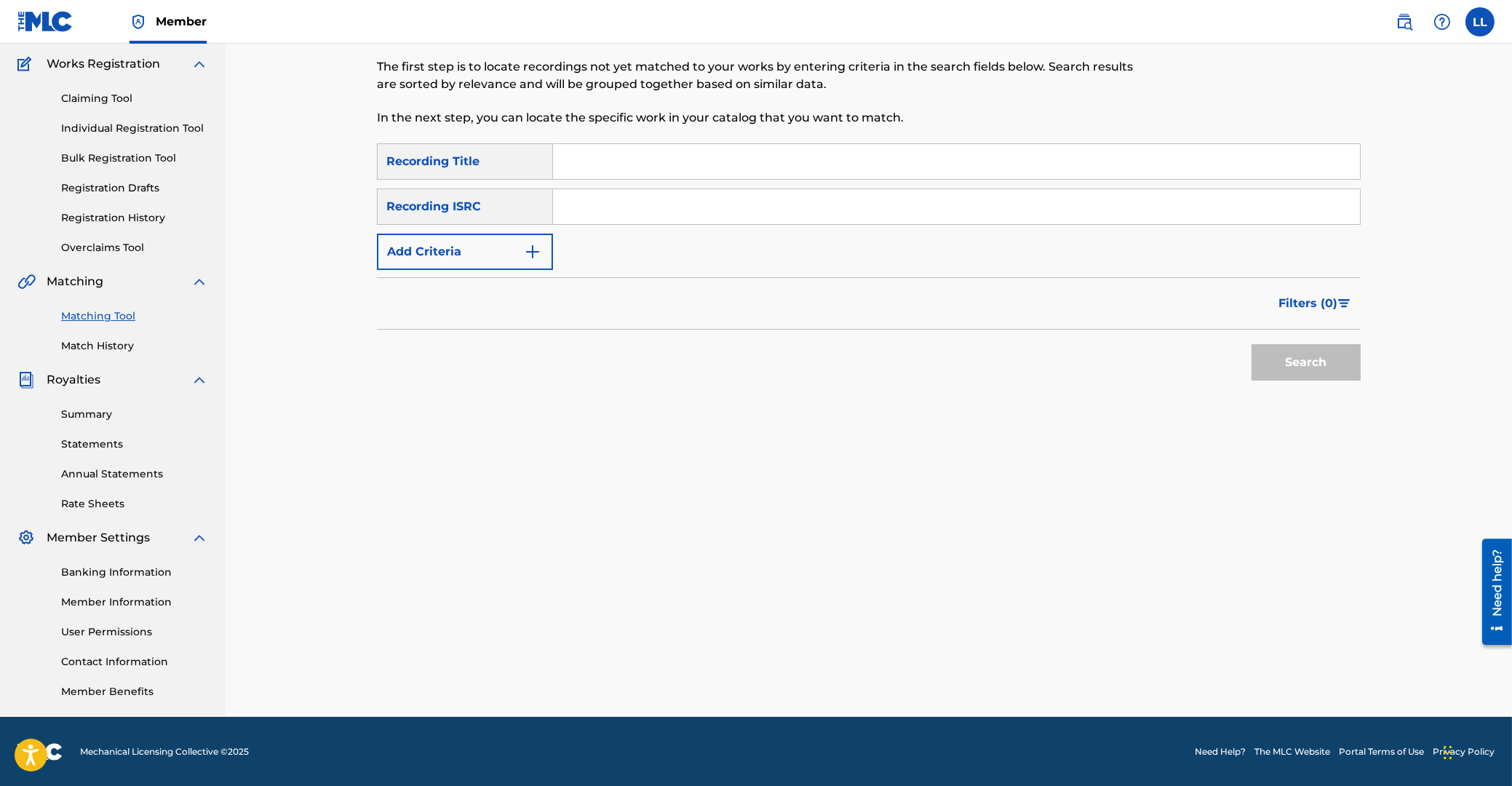
click at [753, 207] on input "Search Form" at bounding box center [956, 207] width 807 height 35
click at [1282, 357] on button "Search" at bounding box center [1306, 362] width 109 height 36
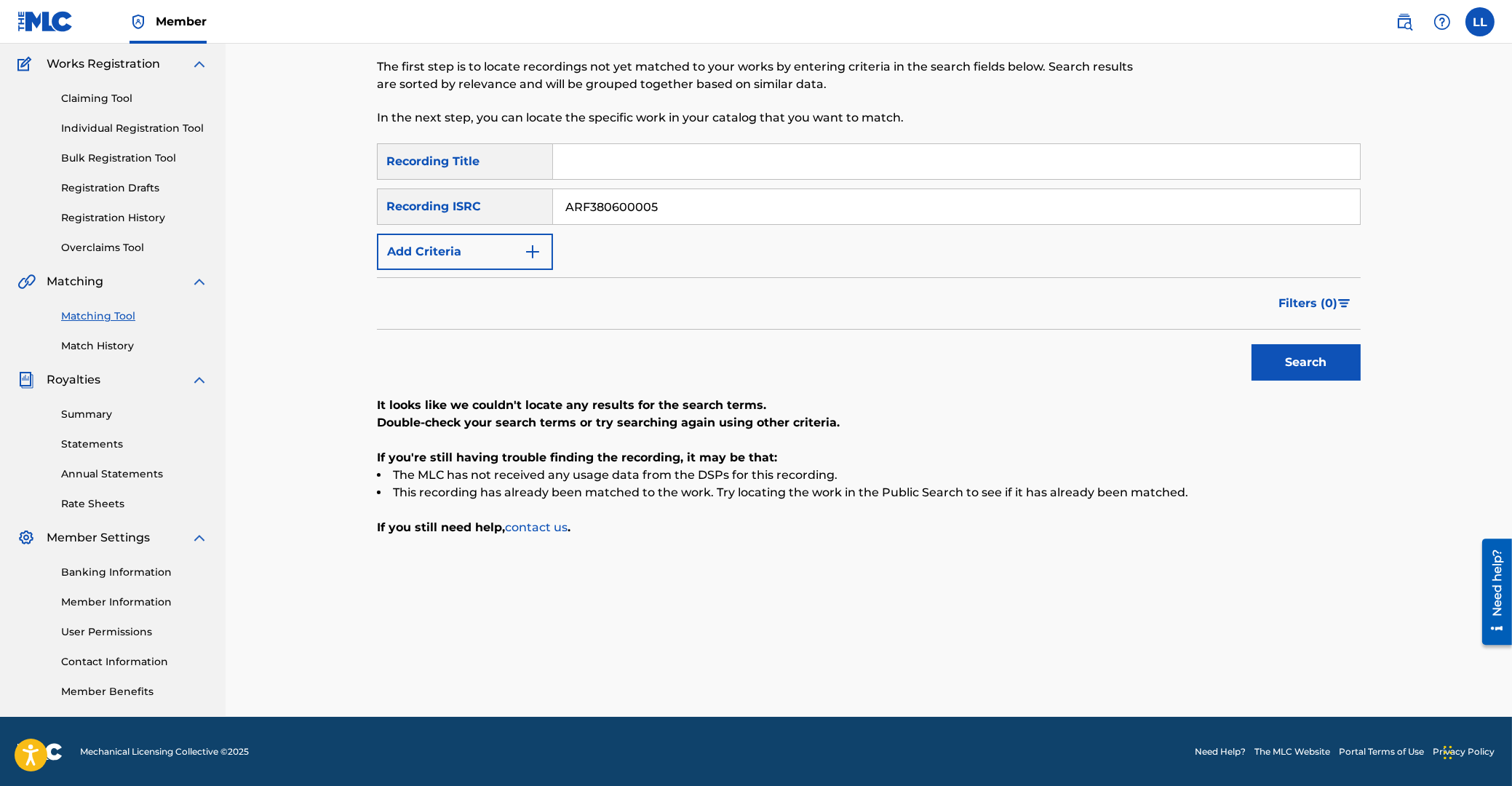
drag, startPoint x: 729, startPoint y: 206, endPoint x: 433, endPoint y: 211, distance: 296.0
click at [553, 201] on input "ARF380600005" at bounding box center [956, 207] width 807 height 35
type input "ARF380600006"
click at [1282, 363] on button "Search" at bounding box center [1306, 362] width 109 height 36
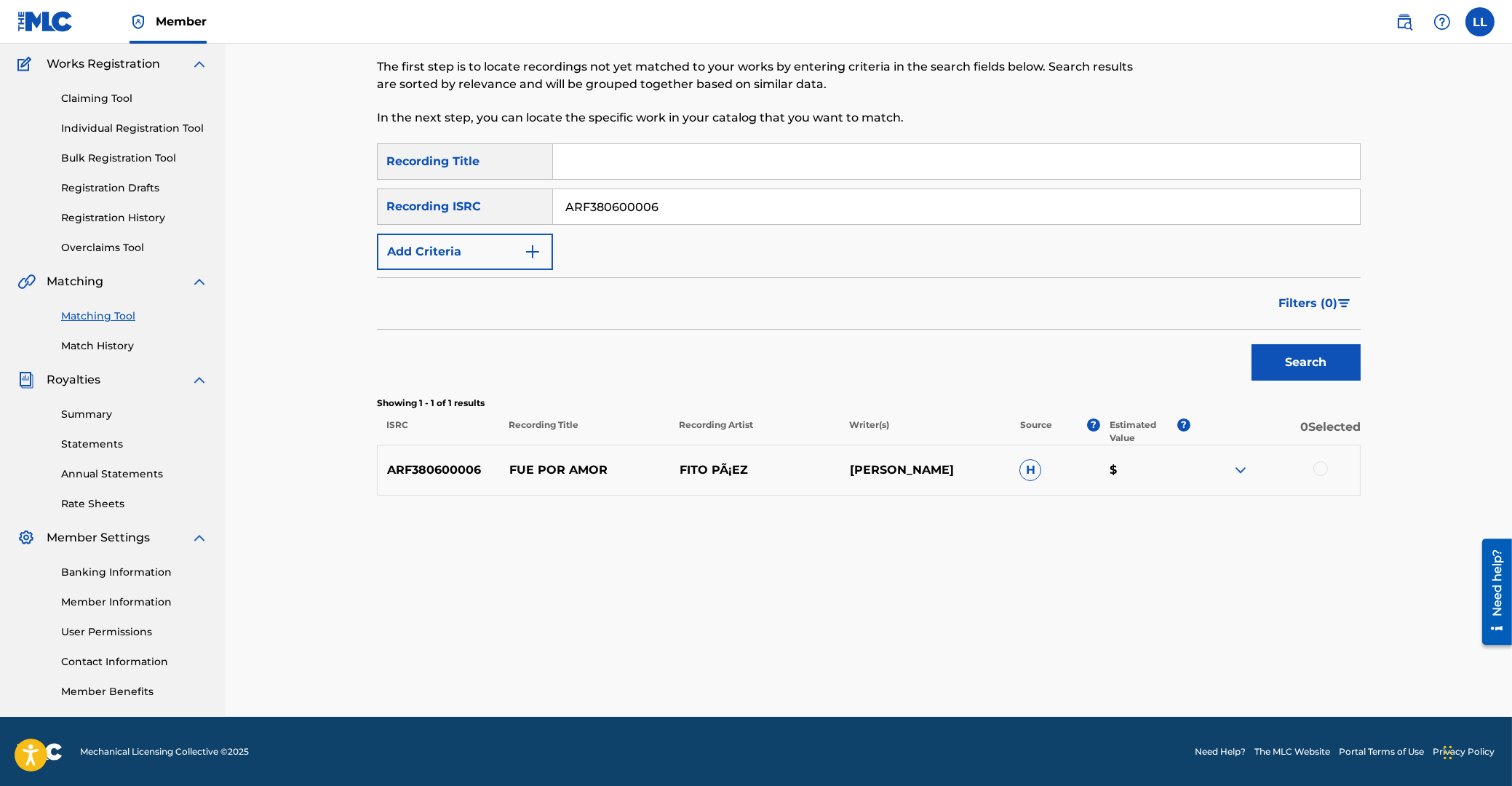
click at [1318, 468] on div at bounding box center [1320, 468] width 14 height 14
click at [1040, 661] on button "Match 1 Group" at bounding box center [1023, 666] width 160 height 36
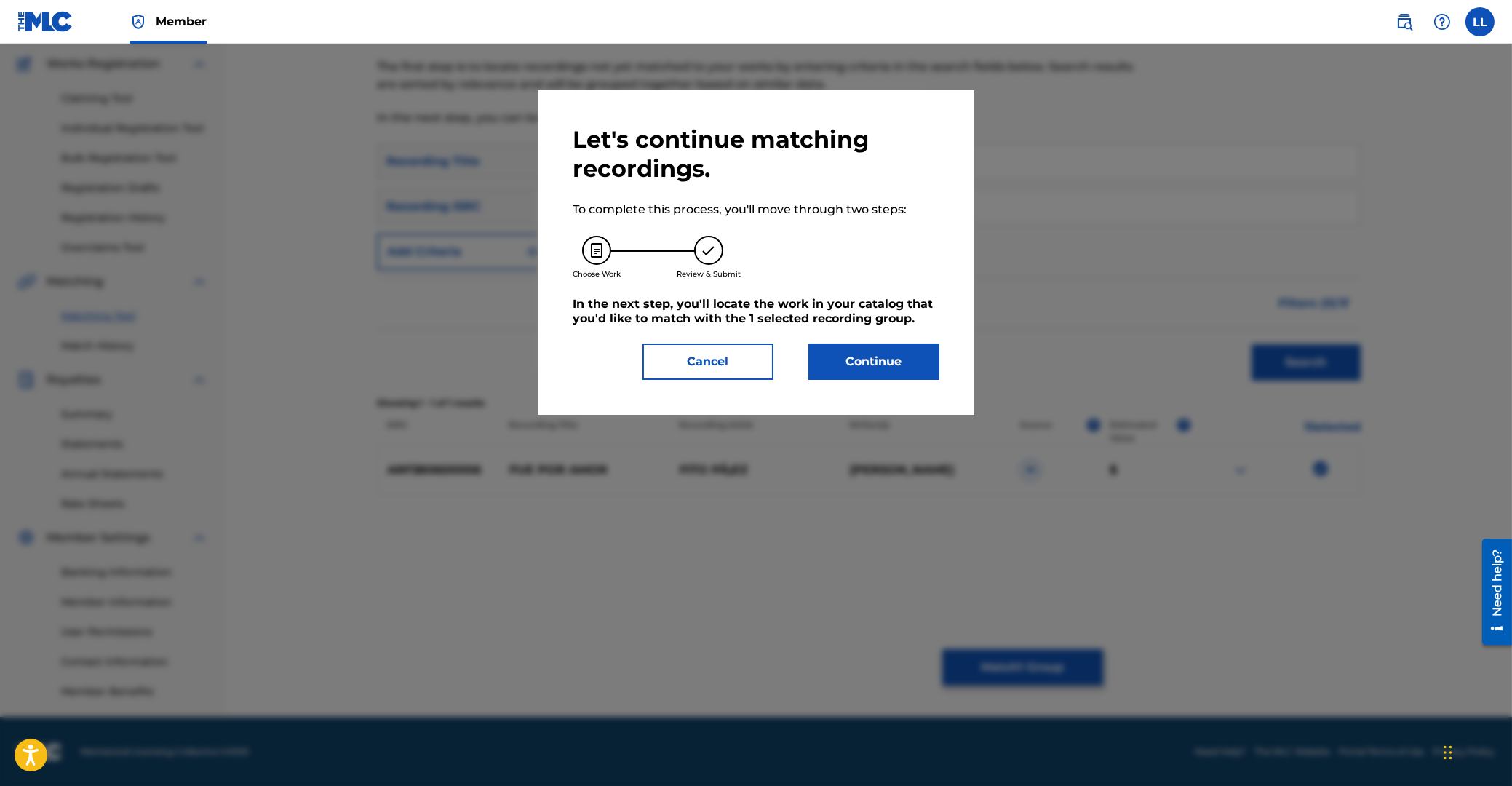
click at [920, 368] on button "Continue" at bounding box center [874, 361] width 131 height 36
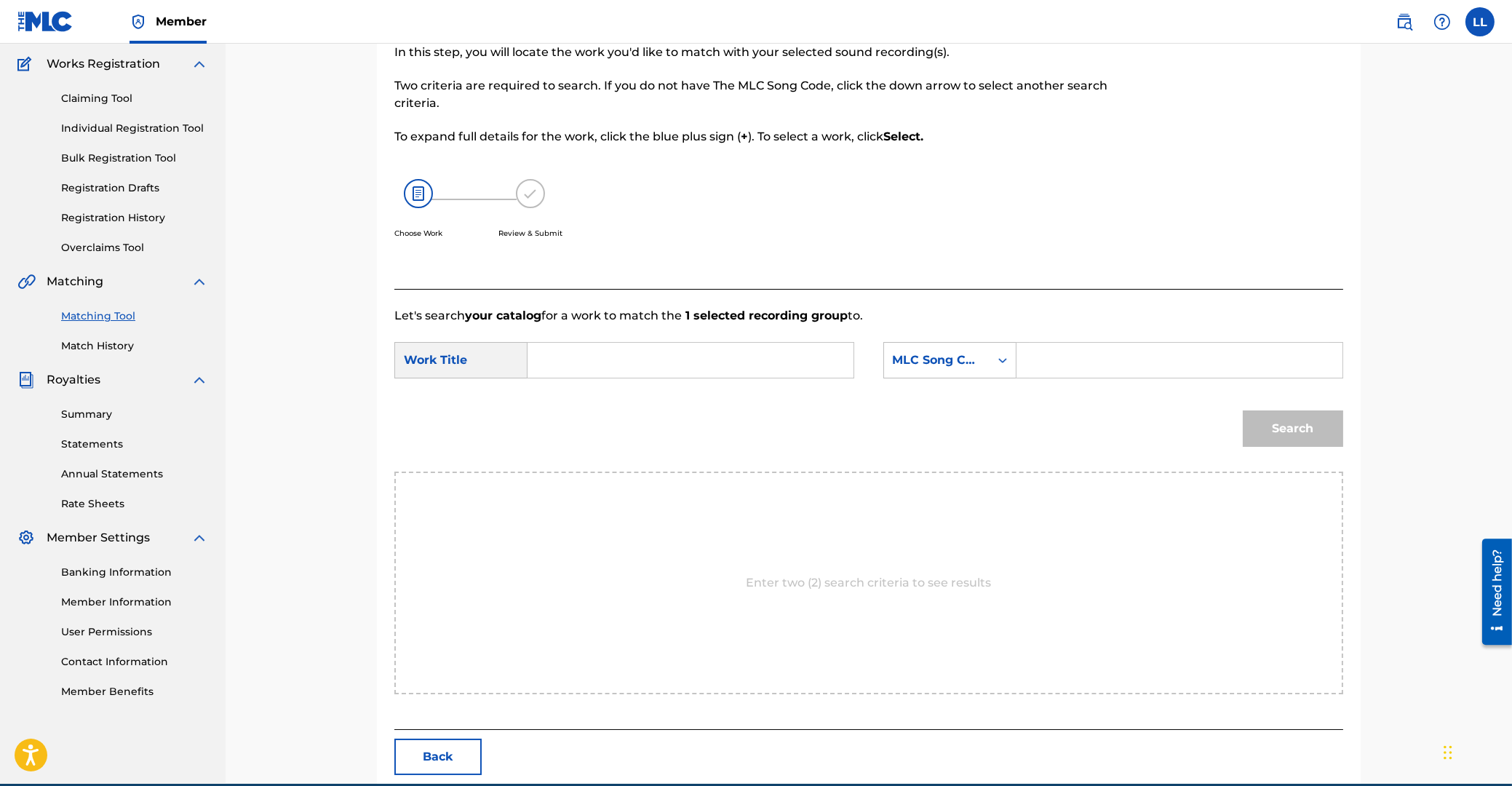
drag, startPoint x: 753, startPoint y: 342, endPoint x: 743, endPoint y: 363, distance: 23.3
click at [751, 346] on input "Search Form" at bounding box center [691, 360] width 302 height 35
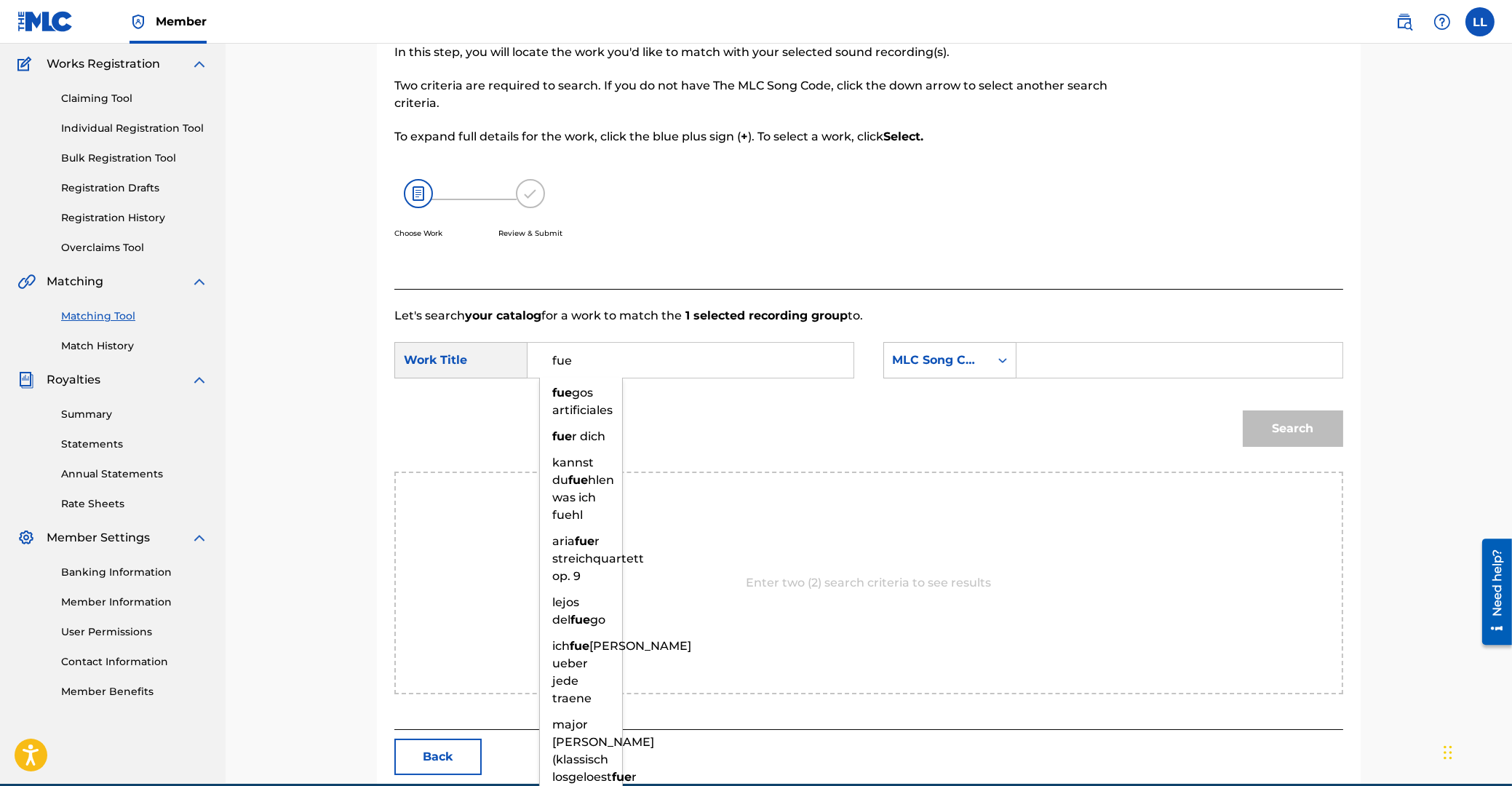
type input "fue"
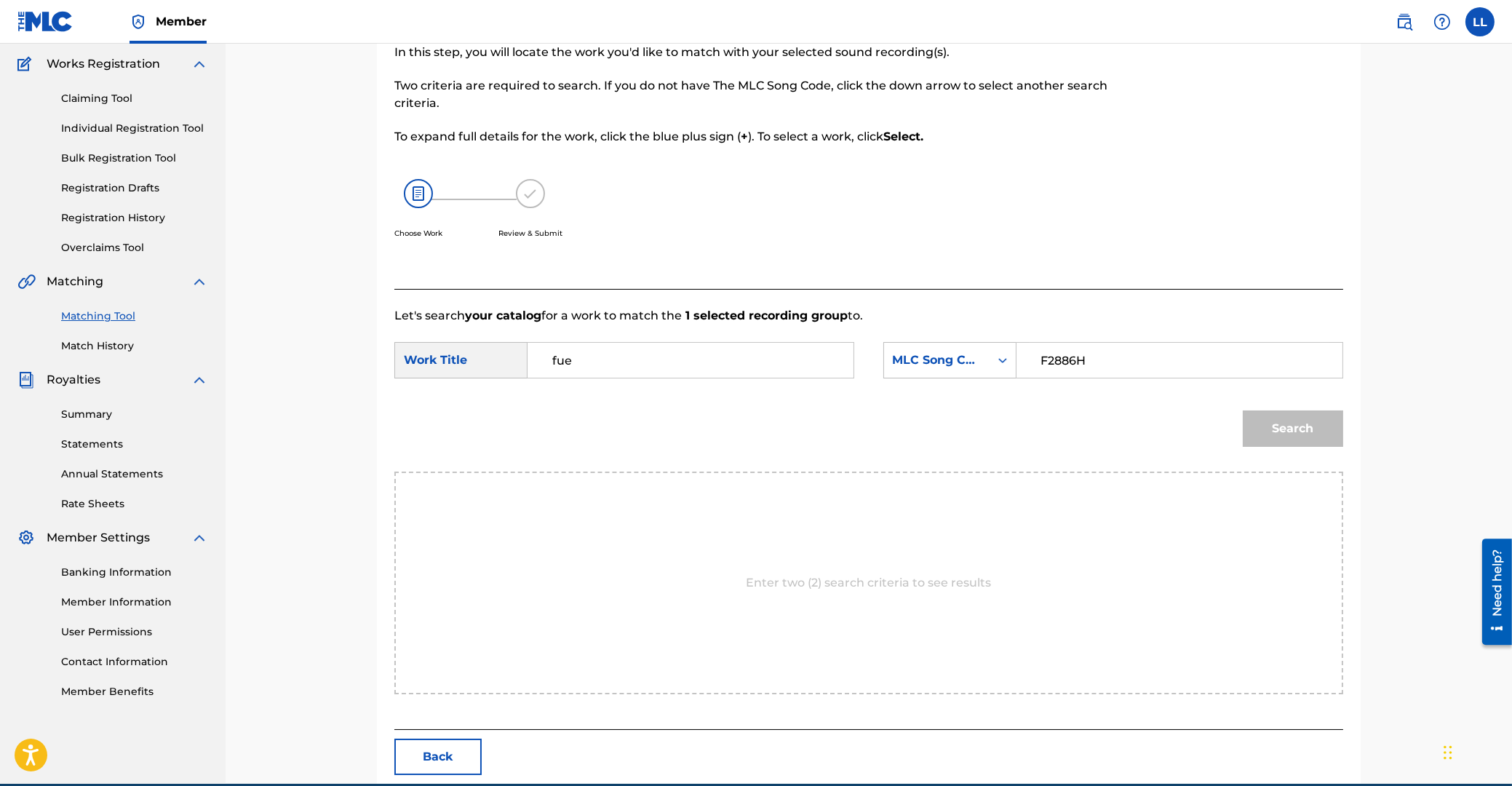
type input "F2886H"
click at [1242, 411] on button "Search" at bounding box center [1292, 428] width 100 height 36
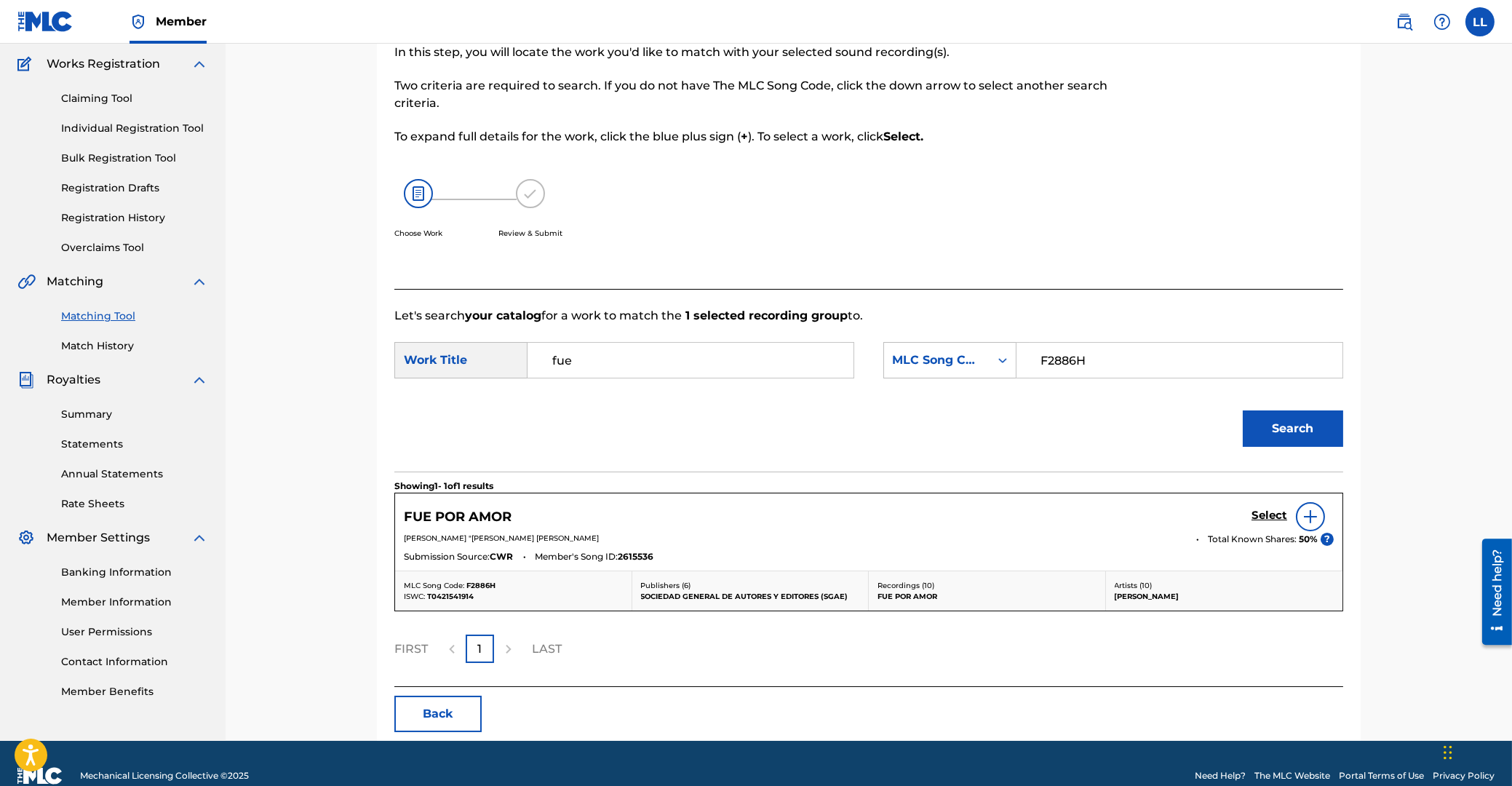
click at [1262, 514] on h5 "Select" at bounding box center [1269, 515] width 35 height 14
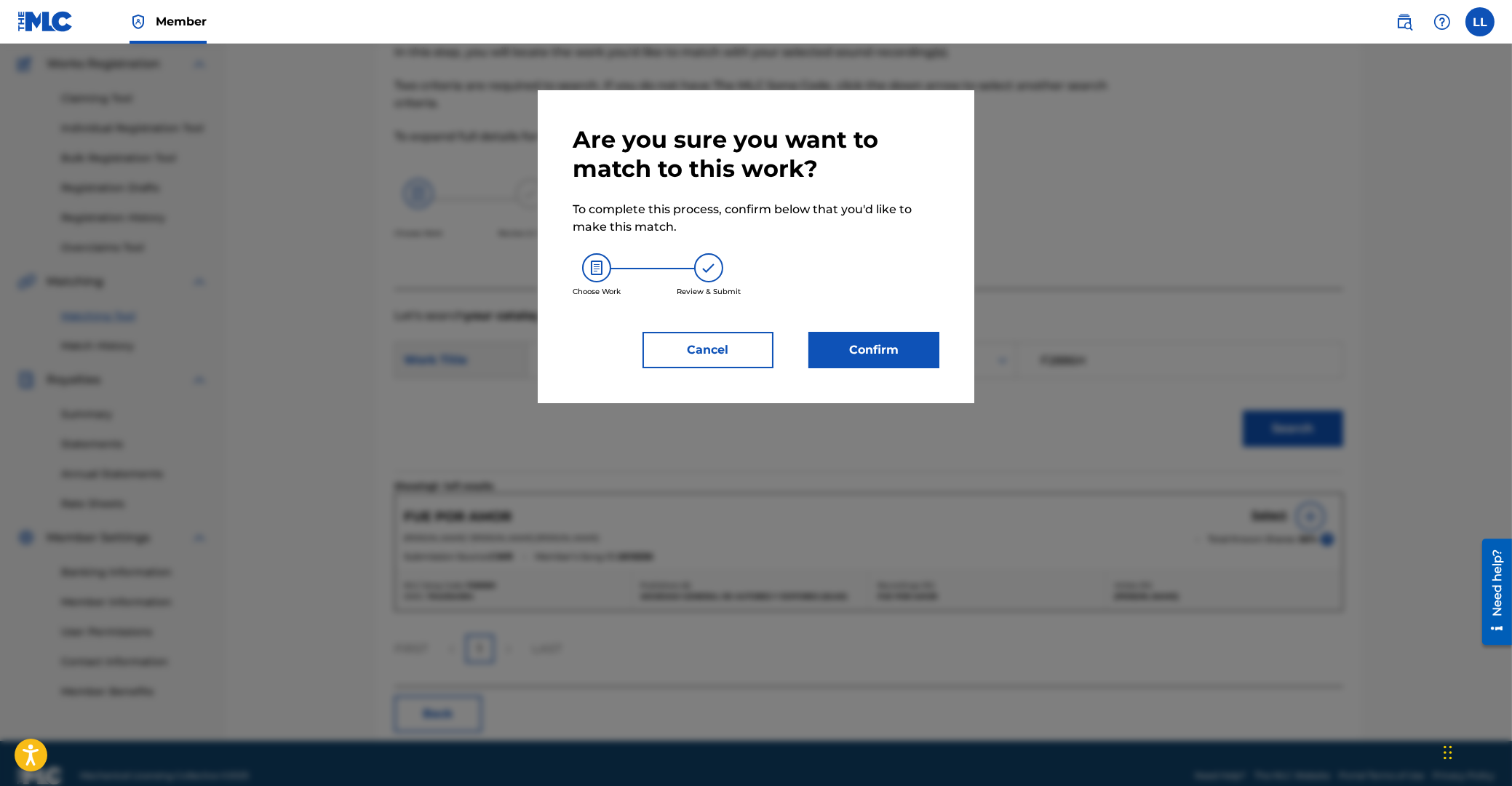
click at [886, 354] on button "Confirm" at bounding box center [874, 350] width 131 height 36
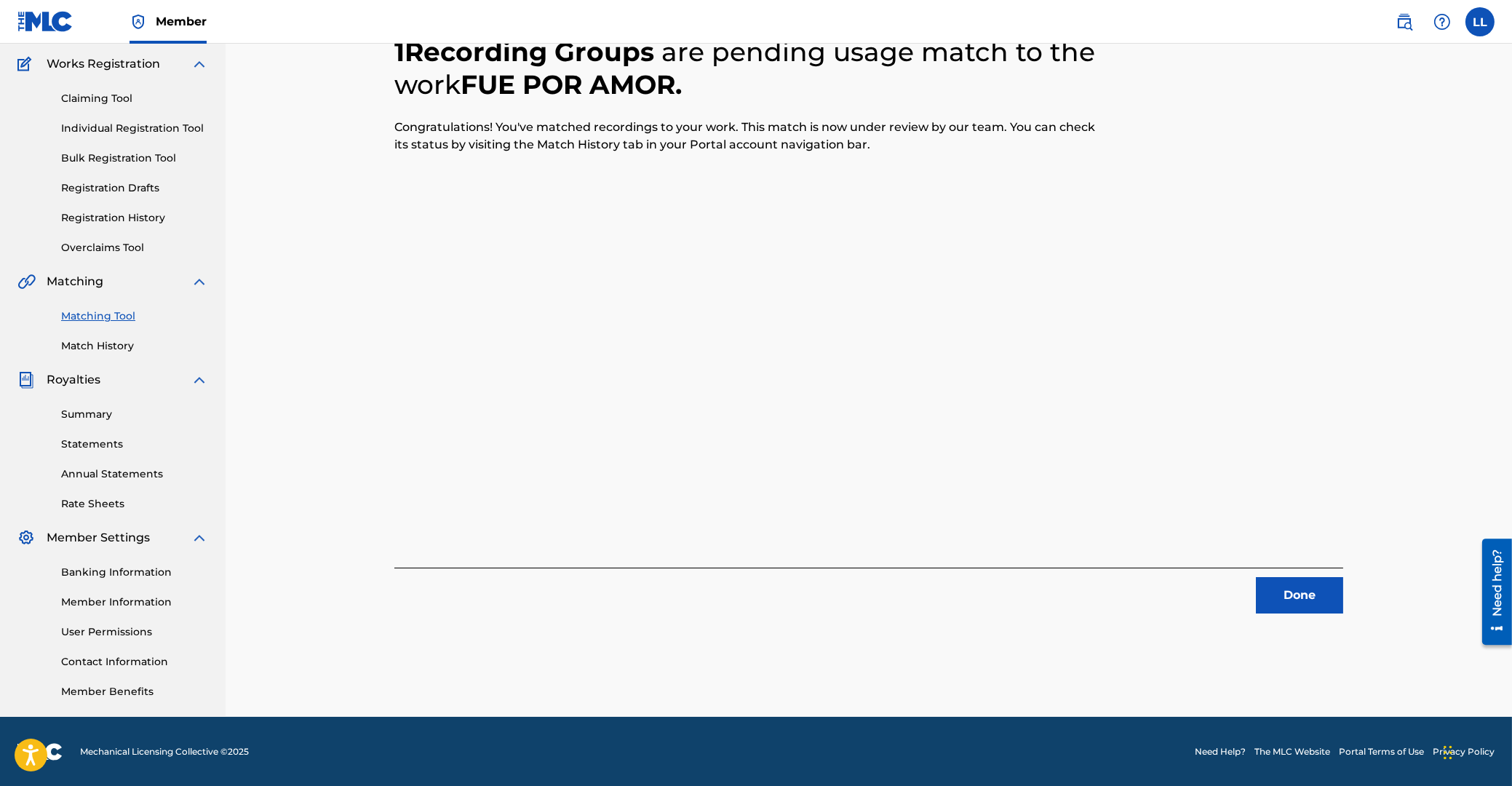
click at [1303, 593] on button "Done" at bounding box center [1299, 594] width 87 height 36
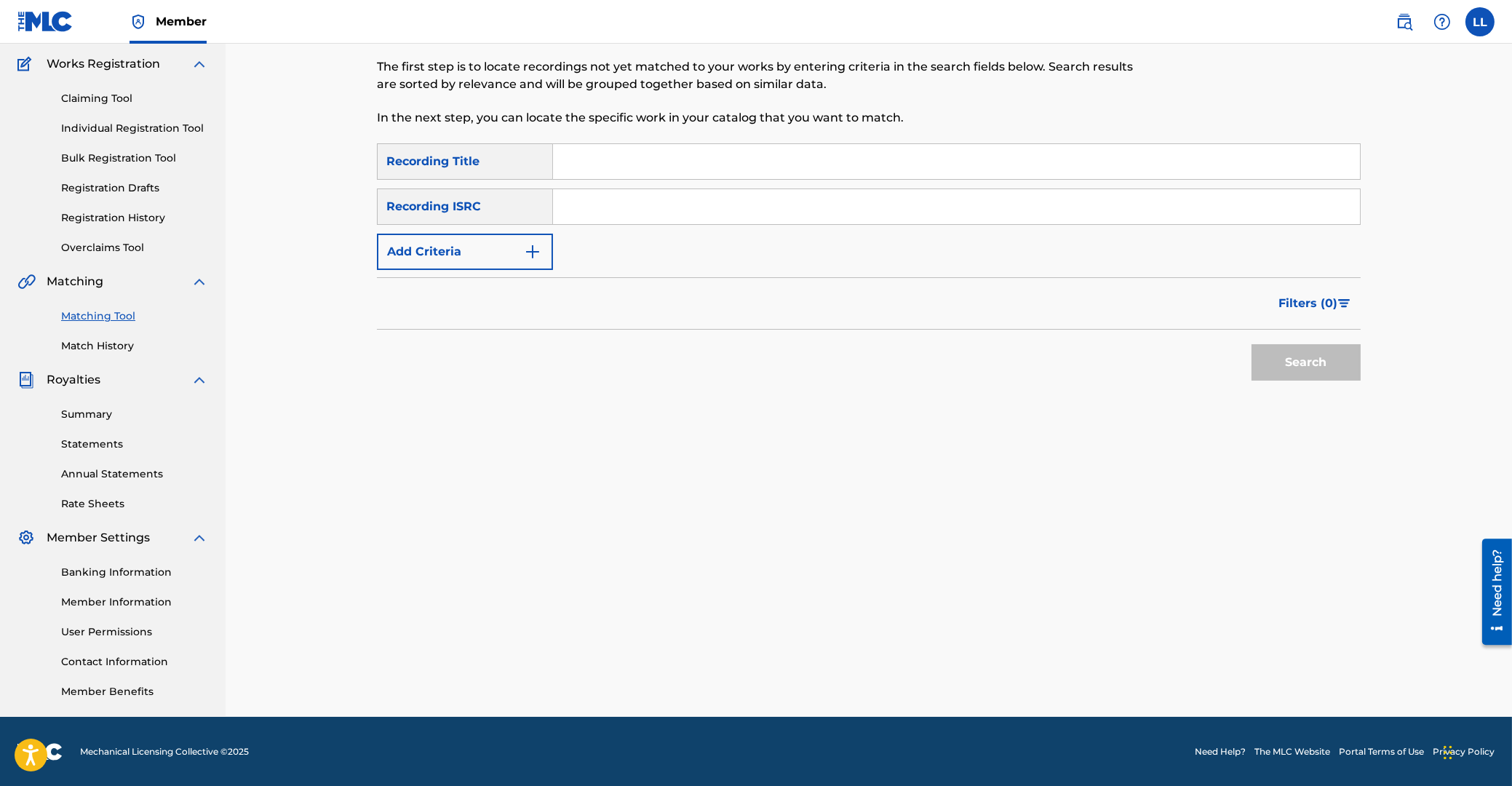
click at [623, 207] on input "Search Form" at bounding box center [956, 207] width 807 height 35
type input "ARF380600009"
click at [1297, 362] on button "Search" at bounding box center [1306, 362] width 109 height 36
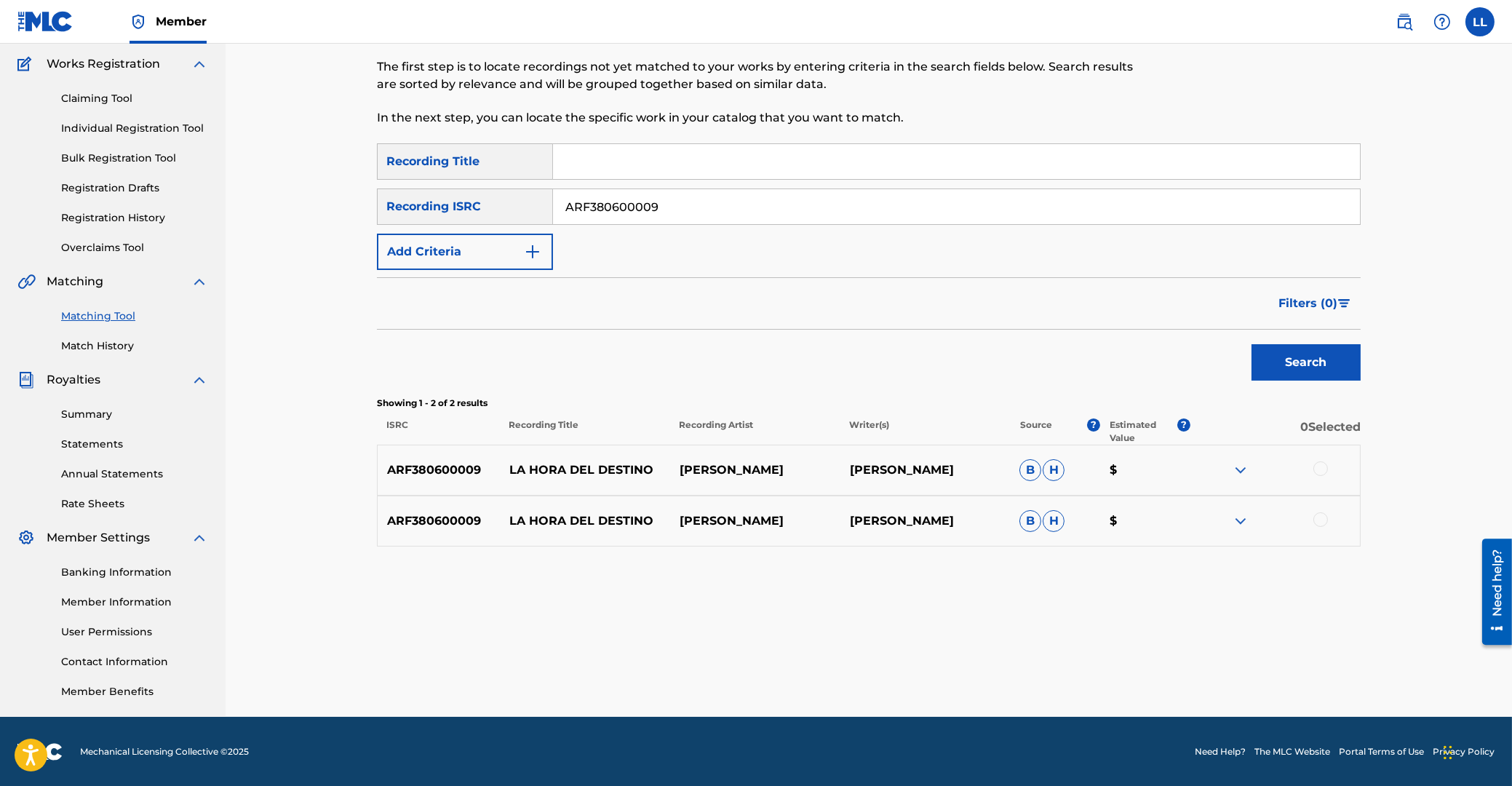
click at [1321, 467] on div at bounding box center [1320, 468] width 14 height 14
click at [1322, 522] on div at bounding box center [1320, 520] width 14 height 14
click at [1007, 663] on button "Match 2 Groups" at bounding box center [1023, 666] width 160 height 36
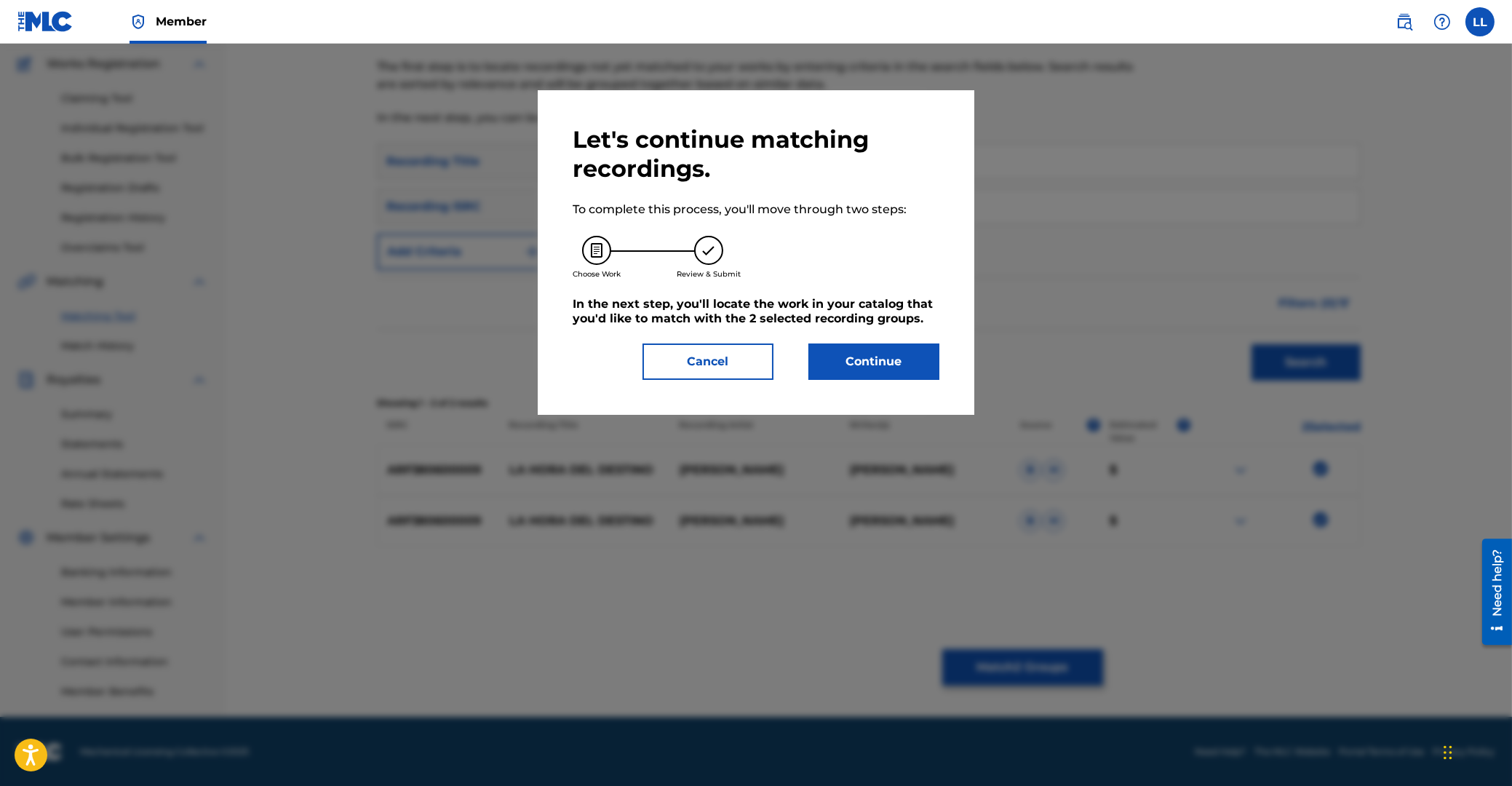
click at [879, 355] on button "Continue" at bounding box center [874, 361] width 131 height 36
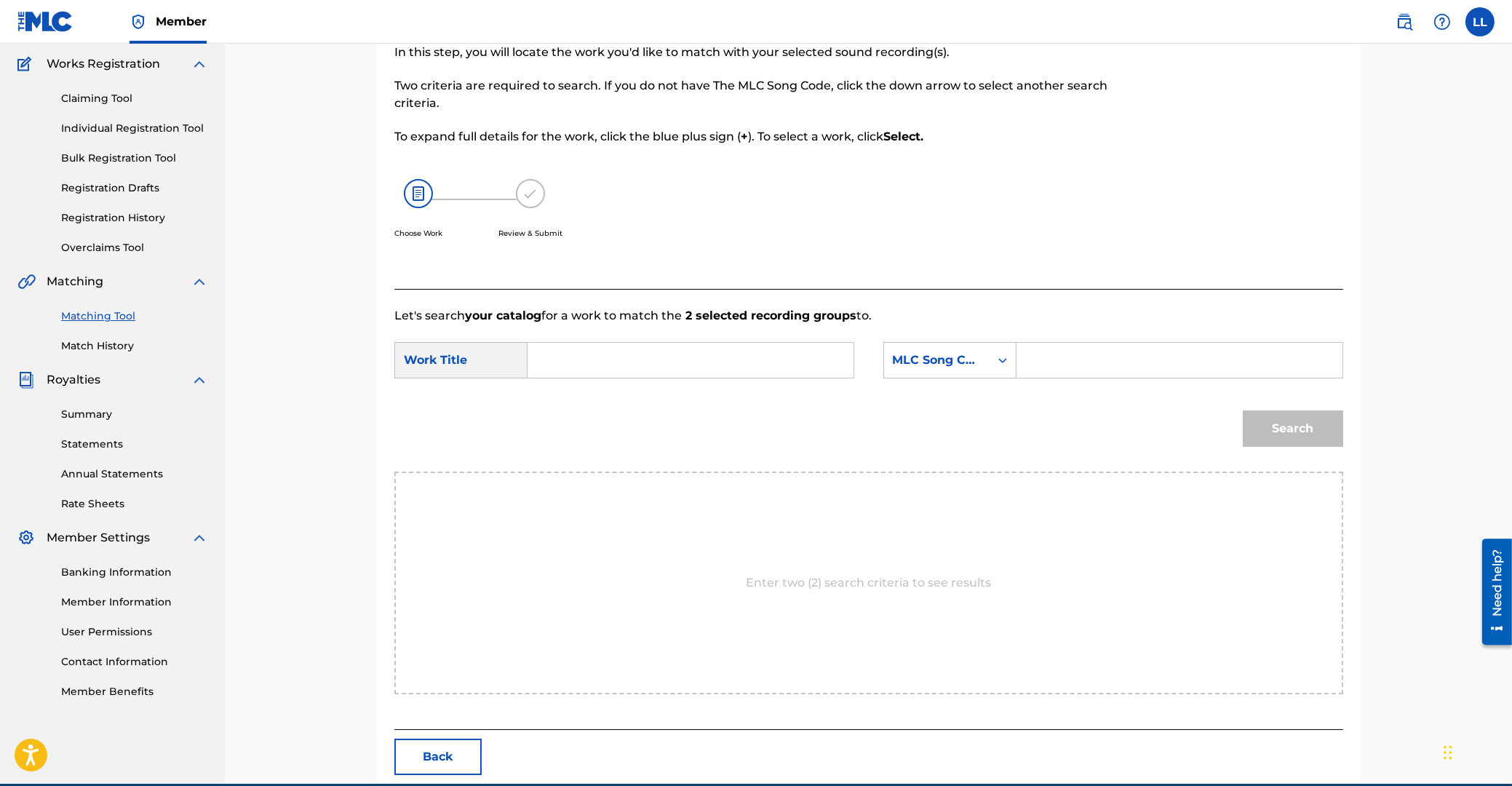
click at [755, 355] on input "Search Form" at bounding box center [691, 360] width 302 height 35
type input "la"
type input "L5144M"
click at [1242, 411] on button "Search" at bounding box center [1292, 428] width 100 height 36
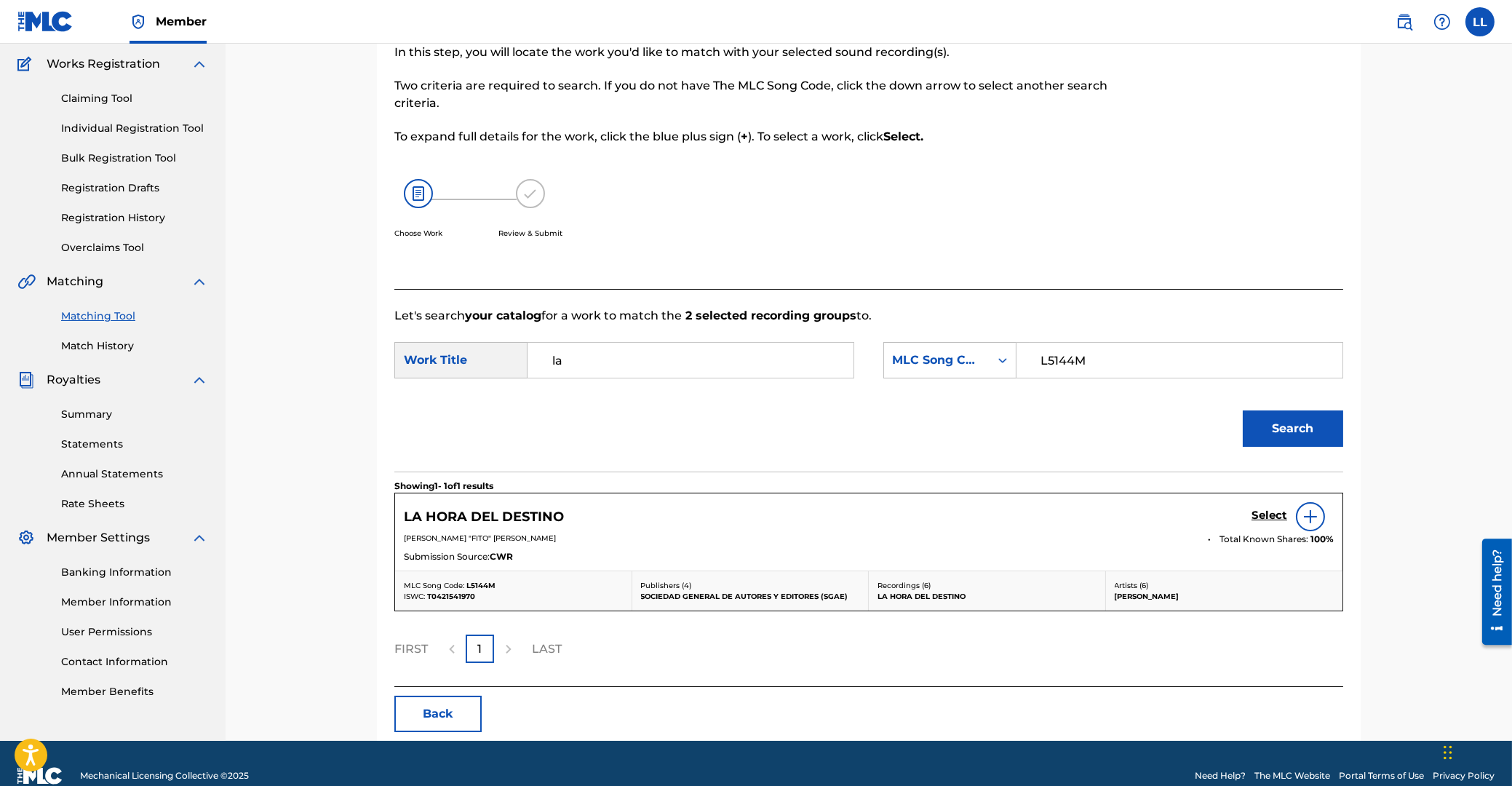
click at [1266, 511] on h5 "Select" at bounding box center [1269, 515] width 35 height 14
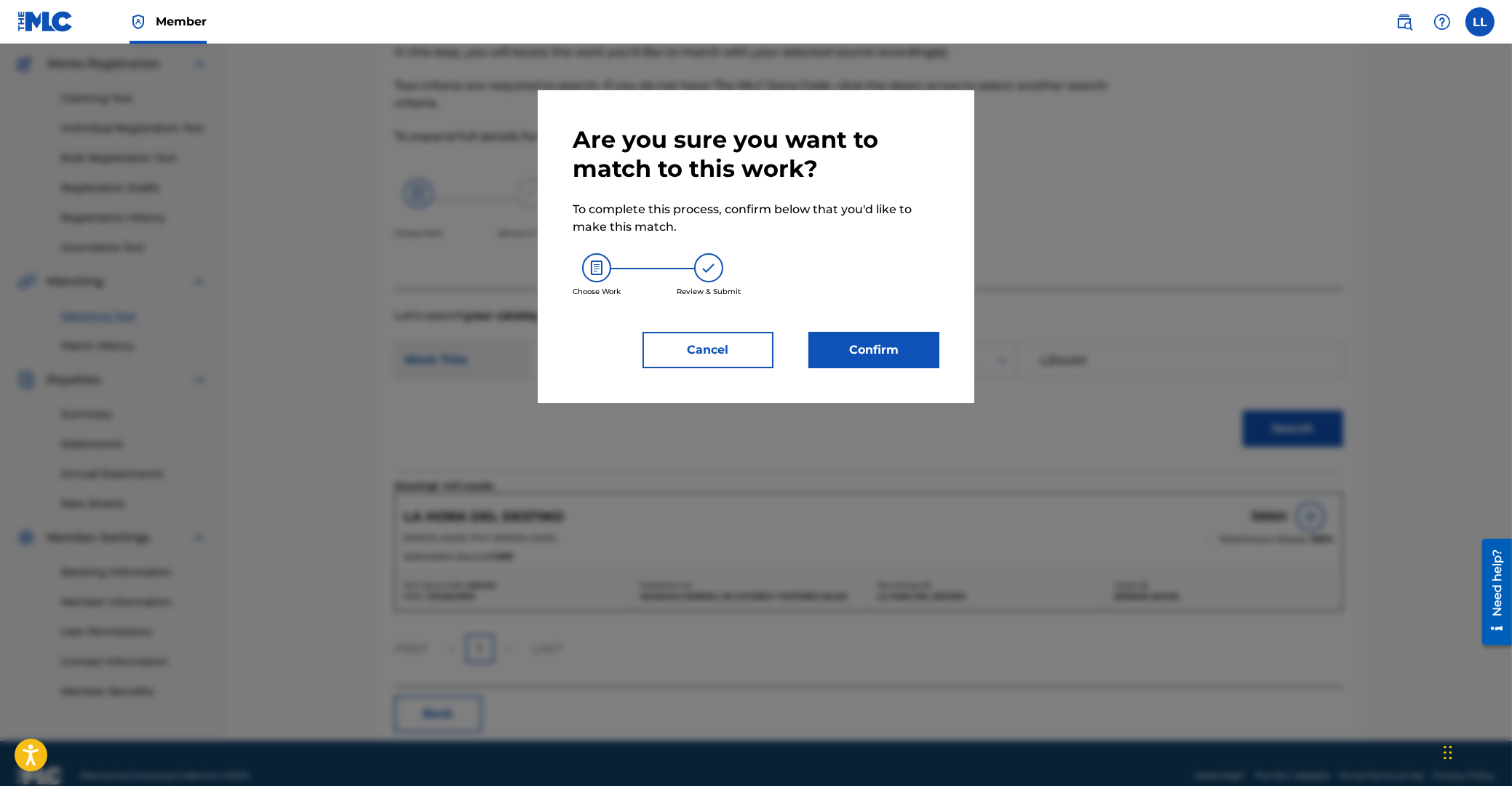
click at [852, 336] on button "Confirm" at bounding box center [874, 350] width 131 height 36
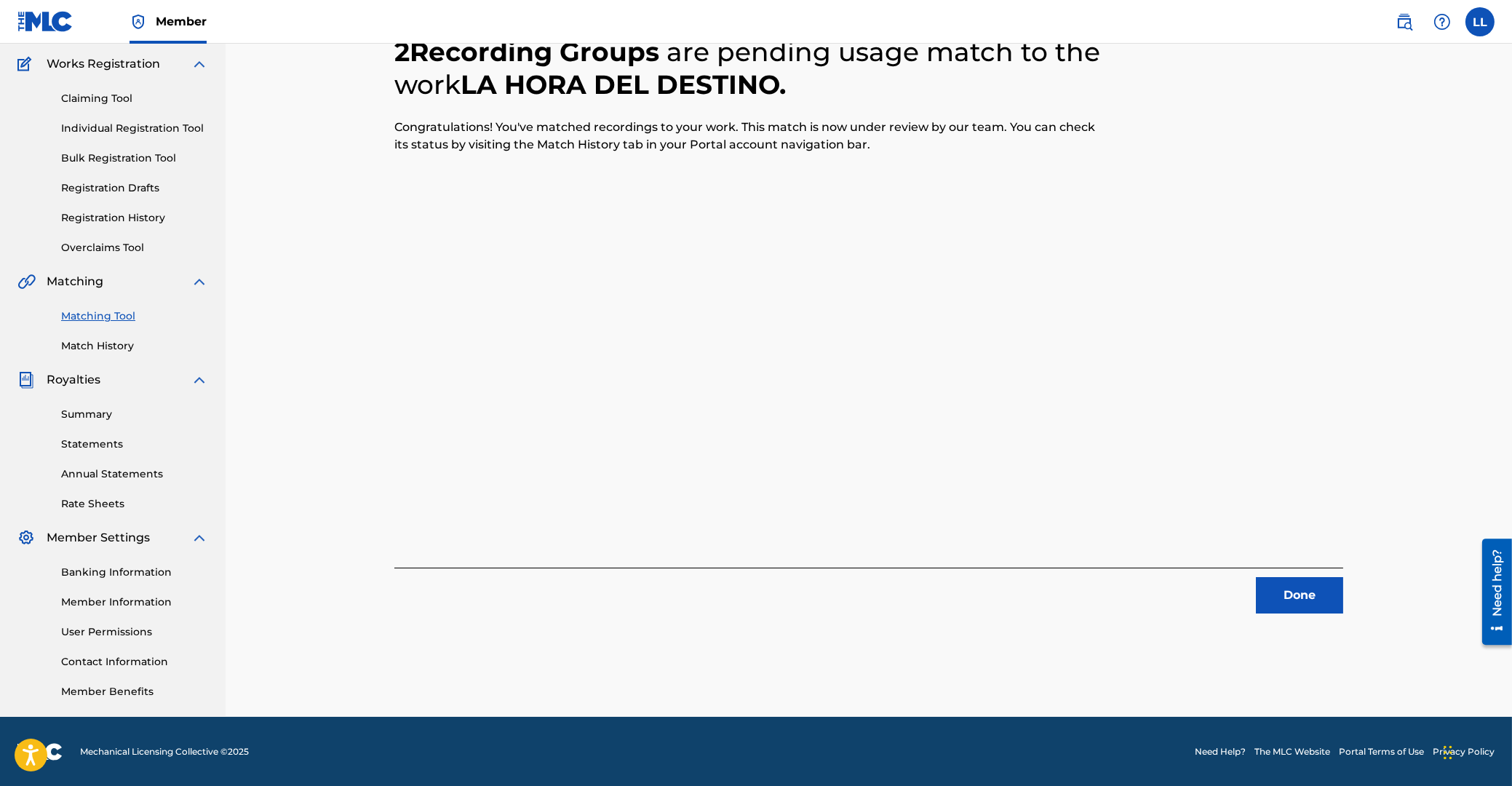
click at [1315, 591] on button "Done" at bounding box center [1299, 594] width 87 height 36
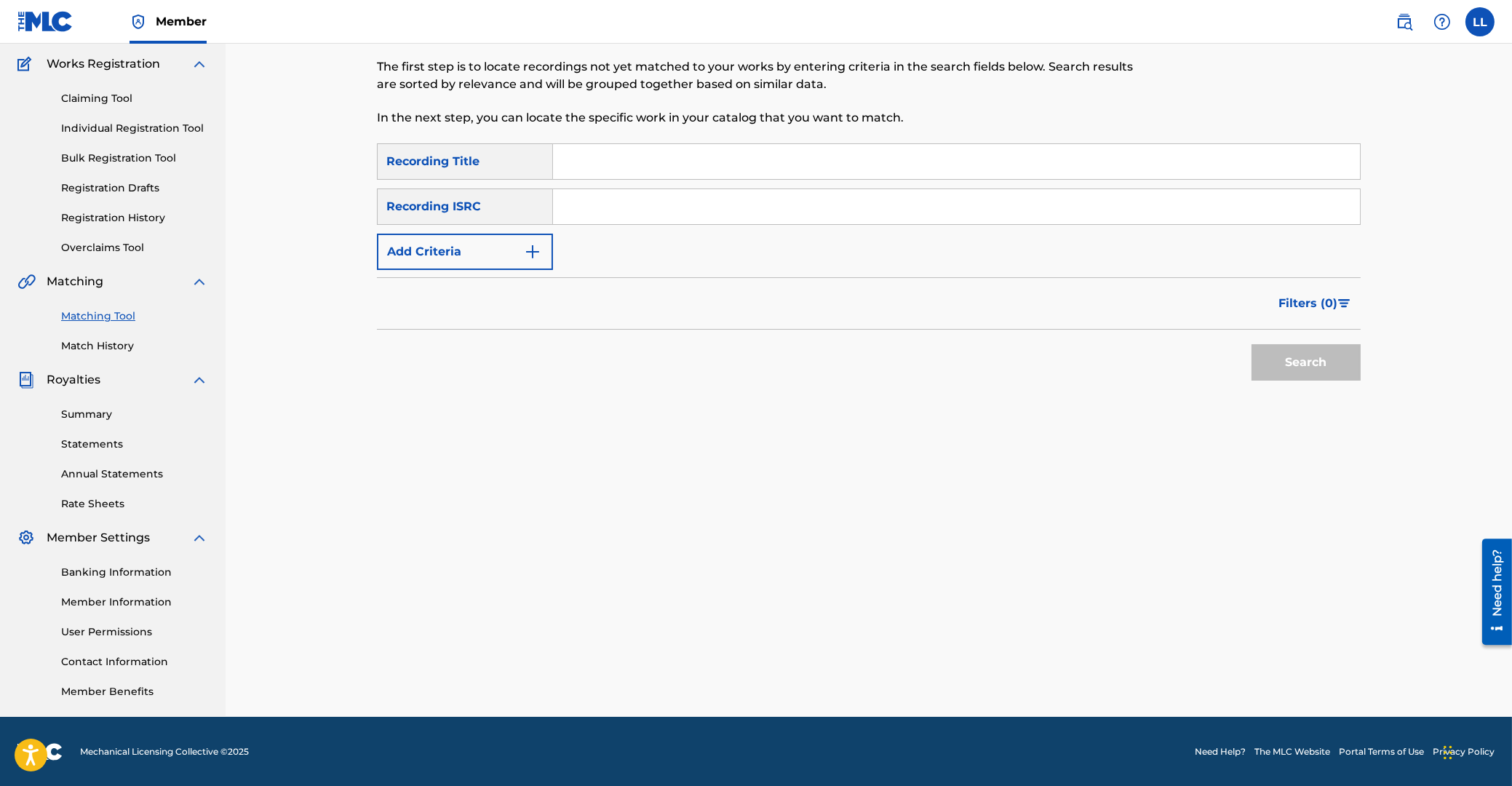
click at [782, 217] on input "Search Form" at bounding box center [956, 207] width 807 height 35
click at [1324, 372] on button "Search" at bounding box center [1306, 362] width 109 height 36
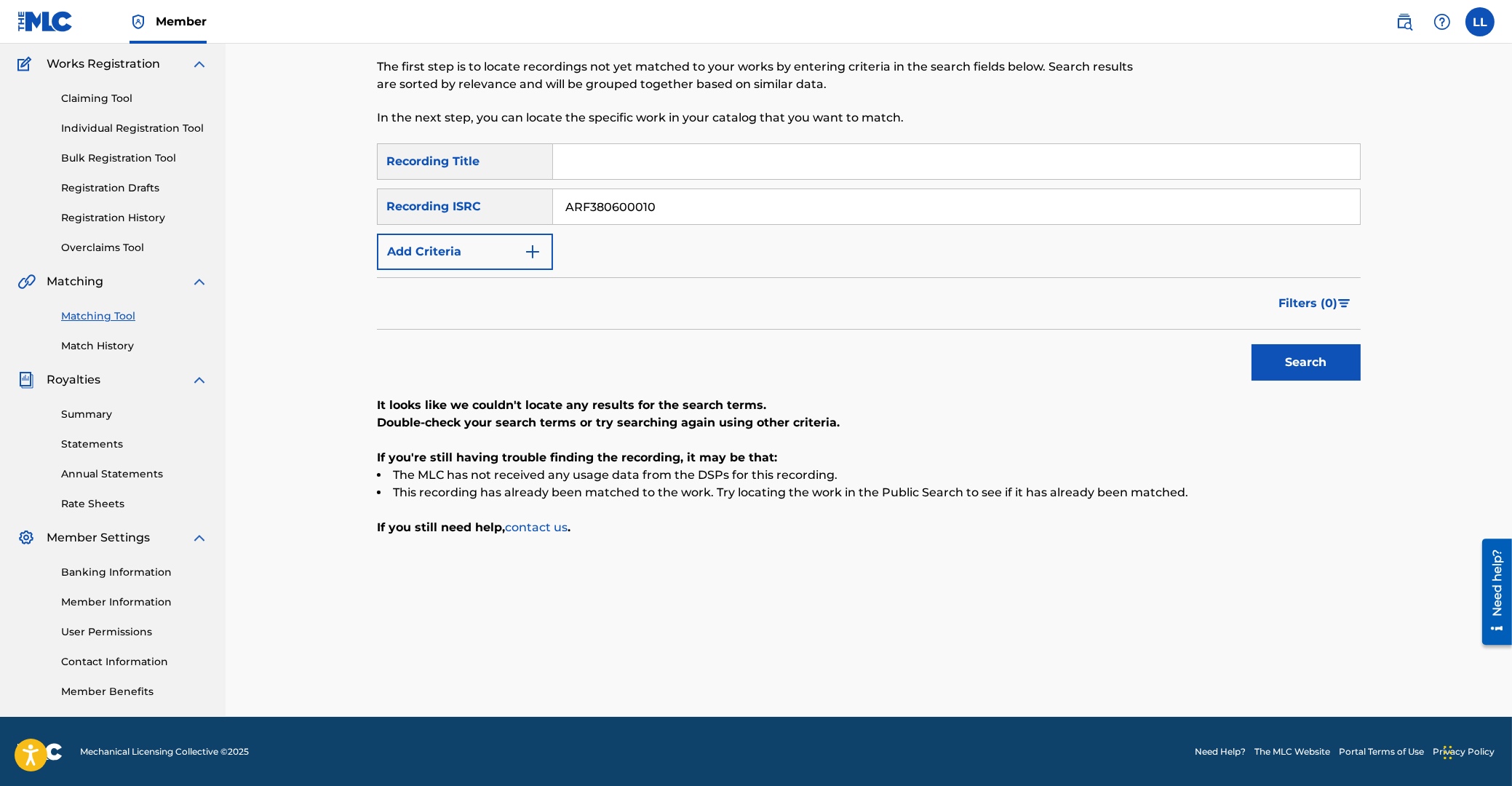
drag, startPoint x: 695, startPoint y: 212, endPoint x: 246, endPoint y: 198, distance: 449.2
click at [553, 198] on input "ARF380600010" at bounding box center [956, 207] width 807 height 35
click at [1279, 357] on button "Search" at bounding box center [1306, 362] width 109 height 36
drag, startPoint x: 749, startPoint y: 205, endPoint x: 451, endPoint y: 253, distance: 301.8
click at [553, 204] on input "ARFSB0701099" at bounding box center [956, 207] width 807 height 35
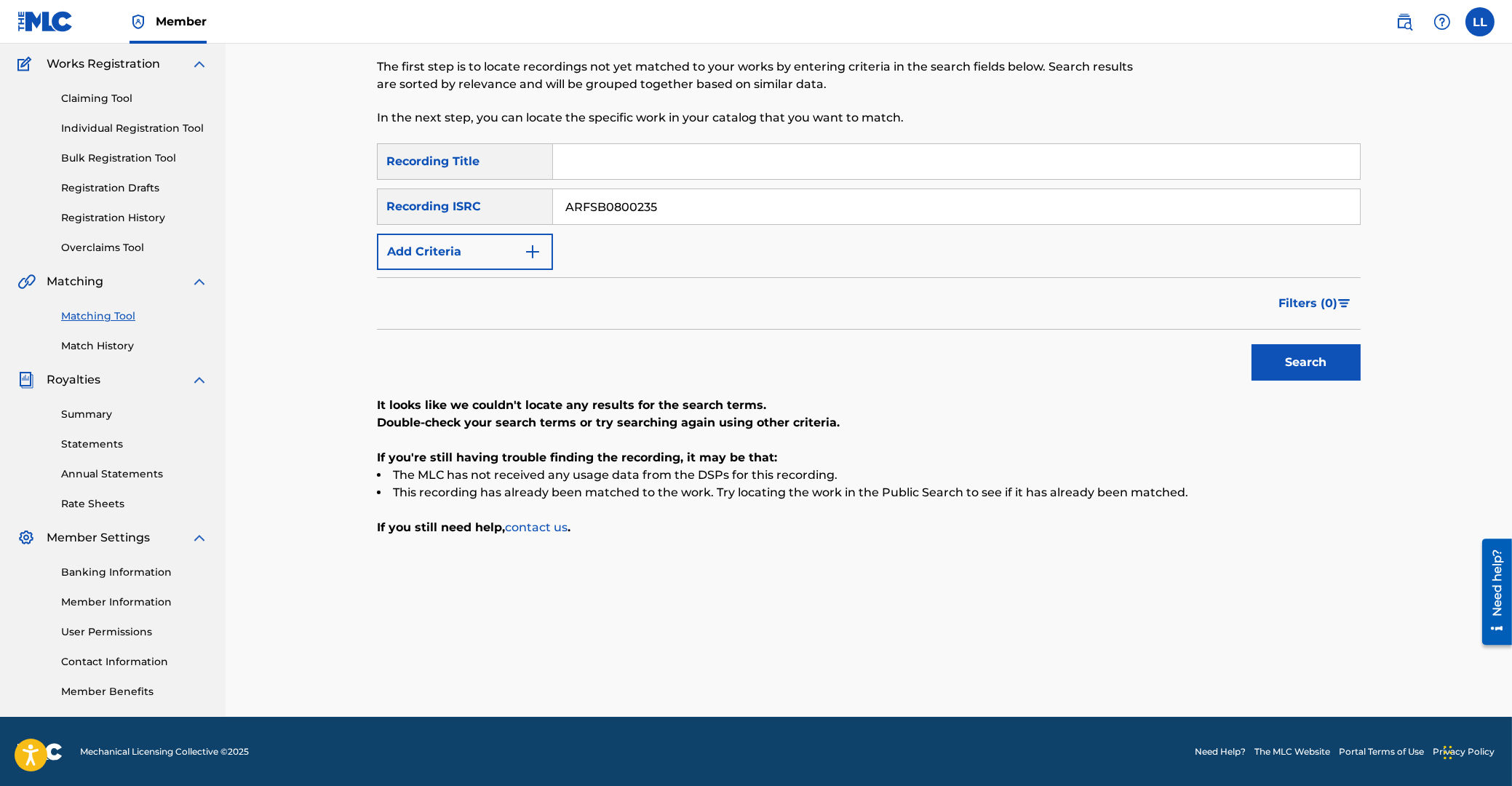
click at [1290, 352] on button "Search" at bounding box center [1306, 362] width 109 height 36
drag, startPoint x: 633, startPoint y: 214, endPoint x: 383, endPoint y: 214, distance: 250.0
click at [553, 214] on input "ARFSB0800235" at bounding box center [956, 207] width 807 height 35
click at [1306, 362] on button "Search" at bounding box center [1306, 362] width 109 height 36
drag, startPoint x: 694, startPoint y: 210, endPoint x: 407, endPoint y: 208, distance: 287.0
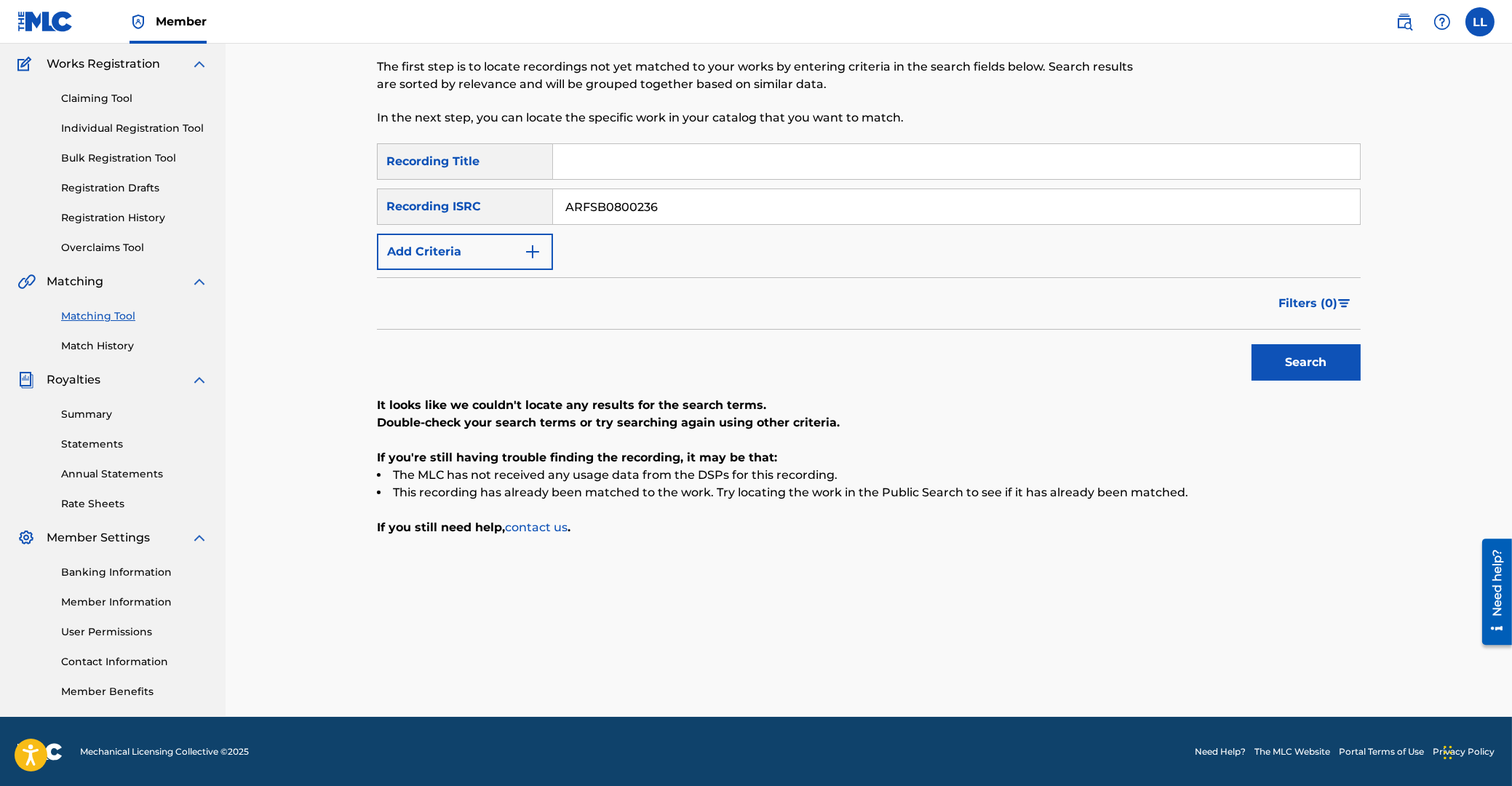
click at [553, 200] on input "ARFSB0800236" at bounding box center [956, 207] width 807 height 35
click at [1304, 359] on button "Search" at bounding box center [1306, 362] width 109 height 36
drag, startPoint x: 707, startPoint y: 202, endPoint x: 458, endPoint y: 200, distance: 249.0
click at [553, 200] on input "ARFSB0800238" at bounding box center [956, 207] width 807 height 35
click at [1315, 357] on button "Search" at bounding box center [1306, 362] width 109 height 36
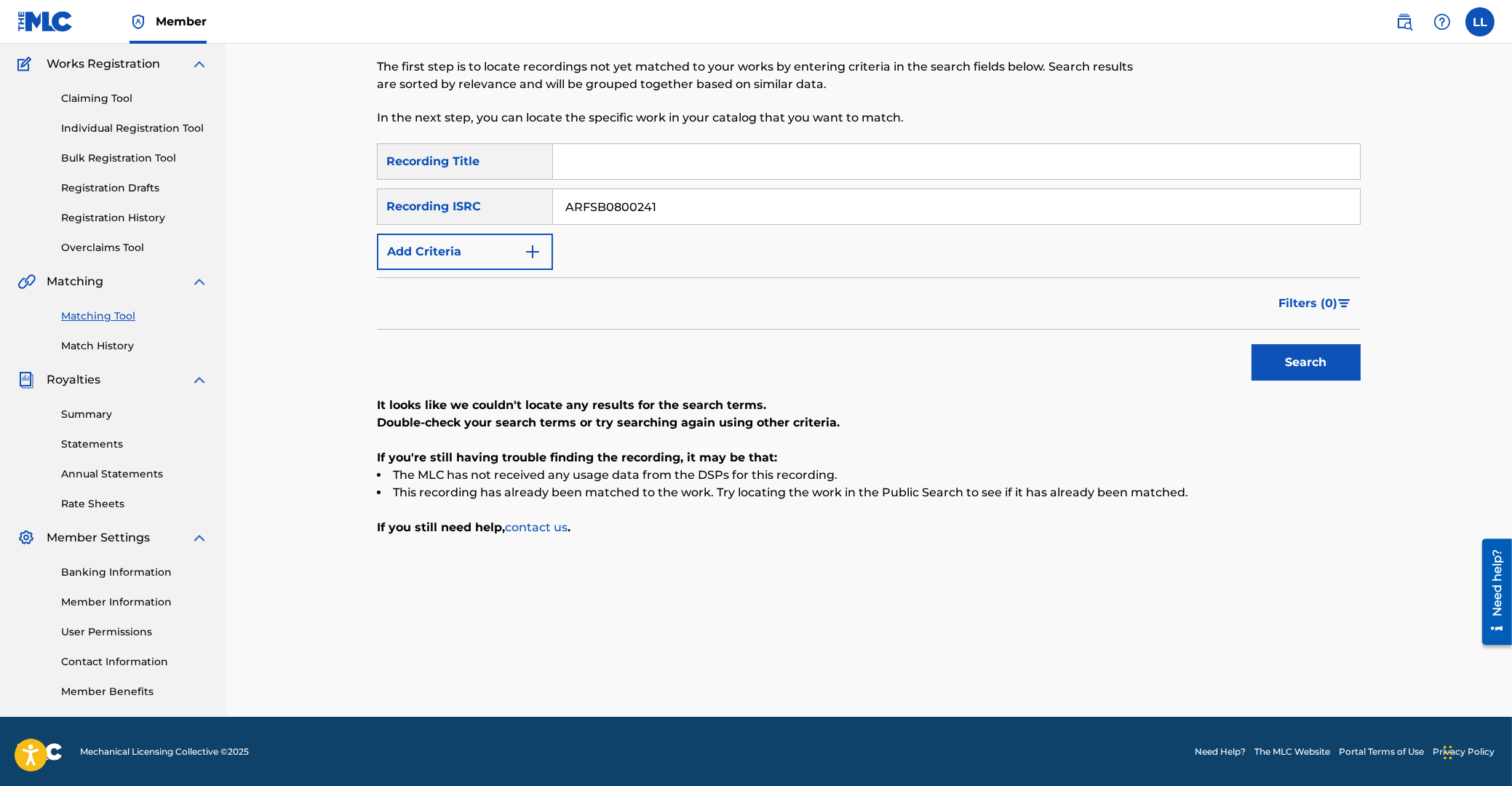
drag, startPoint x: 747, startPoint y: 195, endPoint x: 334, endPoint y: 202, distance: 413.1
click at [553, 196] on input "ARFSB0800241" at bounding box center [956, 207] width 807 height 35
click at [1296, 356] on button "Search" at bounding box center [1306, 362] width 109 height 36
drag, startPoint x: 687, startPoint y: 209, endPoint x: 468, endPoint y: 212, distance: 219.0
click at [553, 209] on input "ARFSB0800810" at bounding box center [956, 207] width 807 height 35
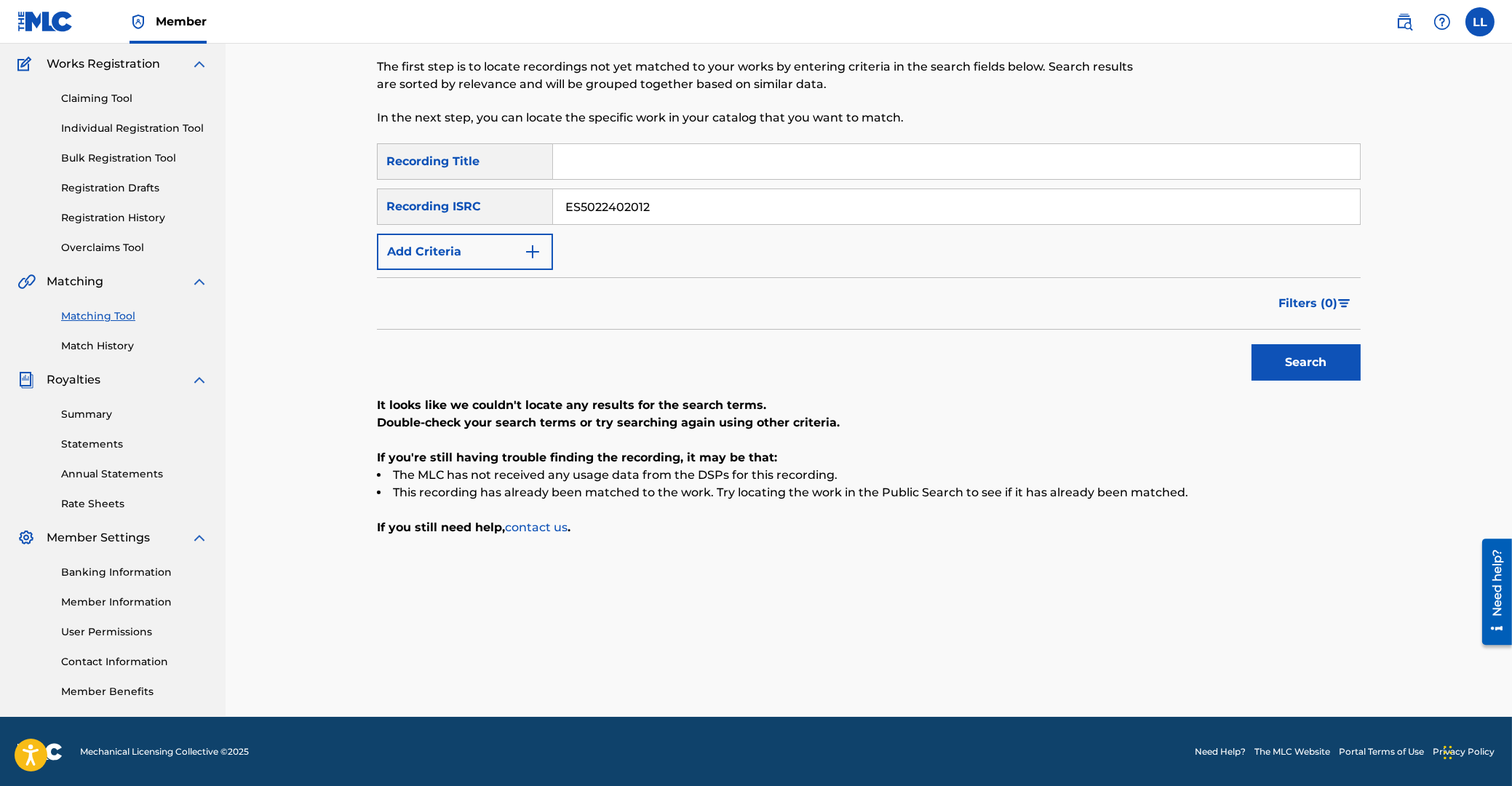
click at [1319, 371] on button "Search" at bounding box center [1306, 362] width 109 height 36
drag, startPoint x: 663, startPoint y: 208, endPoint x: 637, endPoint y: 230, distance: 34.1
click at [553, 217] on input "ES5022402012" at bounding box center [956, 207] width 807 height 35
click at [1293, 359] on button "Search" at bounding box center [1306, 362] width 109 height 36
drag, startPoint x: 679, startPoint y: 214, endPoint x: 926, endPoint y: 269, distance: 253.0
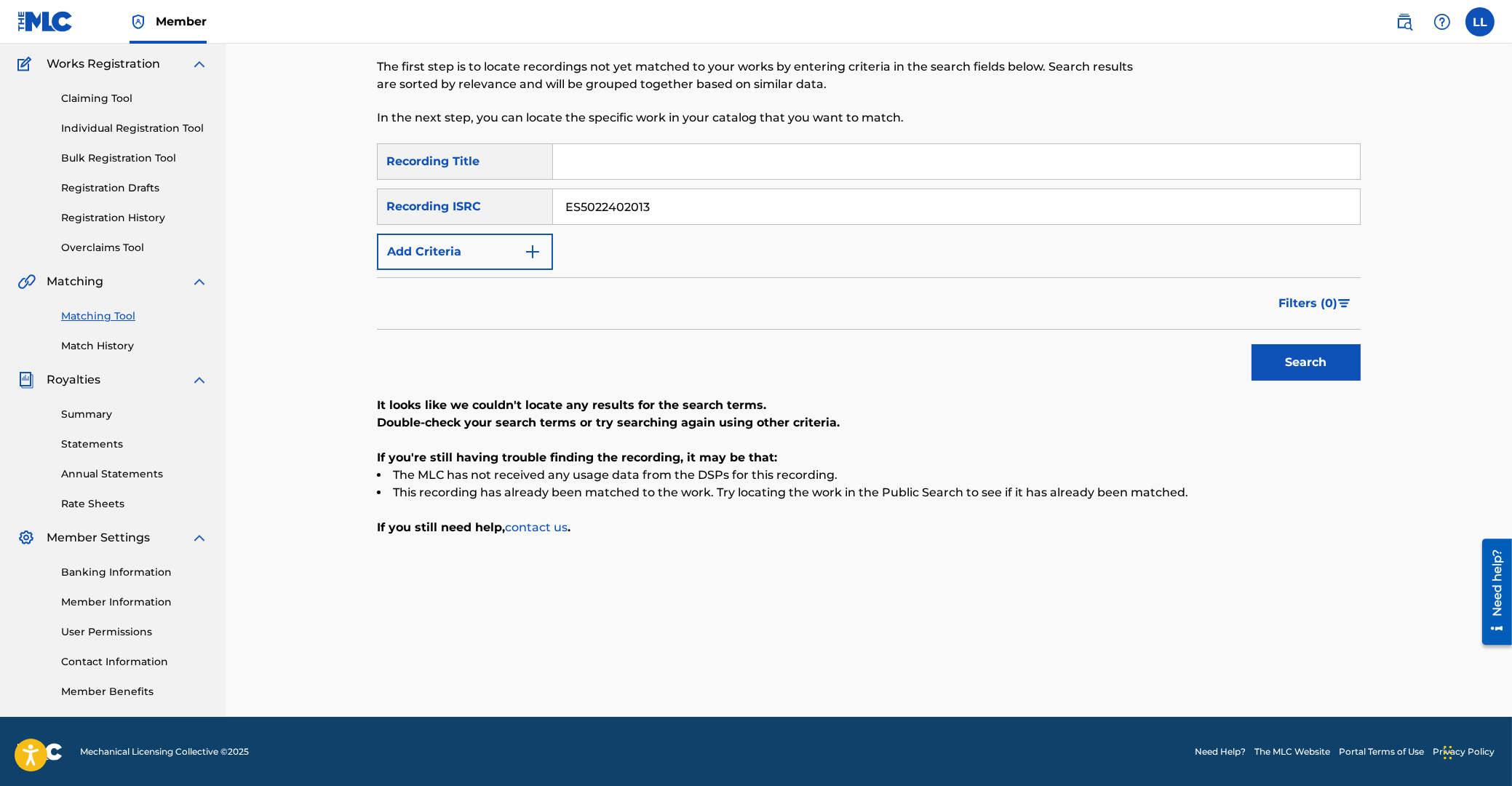
click at [553, 201] on input "ES5022402013" at bounding box center [956, 207] width 807 height 35
click at [1302, 357] on button "Search" at bounding box center [1306, 362] width 109 height 36
drag, startPoint x: 725, startPoint y: 204, endPoint x: 1115, endPoint y: 304, distance: 402.6
click at [553, 209] on input "ES5022402019" at bounding box center [956, 207] width 807 height 35
click at [1295, 363] on button "Search" at bounding box center [1306, 362] width 109 height 36
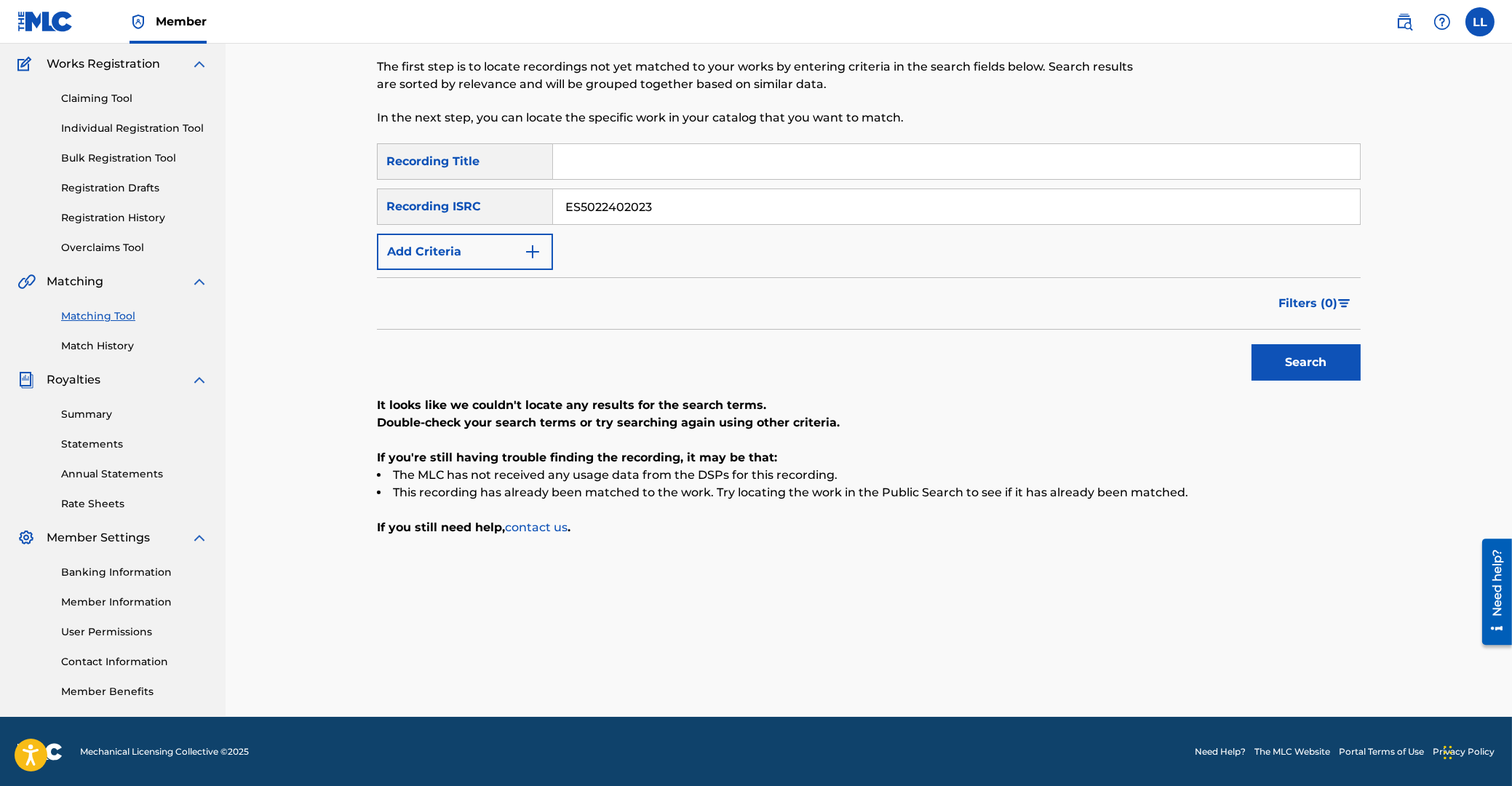
drag, startPoint x: 659, startPoint y: 192, endPoint x: 386, endPoint y: 192, distance: 273.0
click at [553, 192] on input "ES5022402023" at bounding box center [956, 207] width 807 height 35
click at [1329, 370] on button "Search" at bounding box center [1306, 362] width 109 height 36
drag, startPoint x: 711, startPoint y: 198, endPoint x: 586, endPoint y: 212, distance: 125.8
click at [553, 196] on input "ES5022402031" at bounding box center [956, 207] width 807 height 35
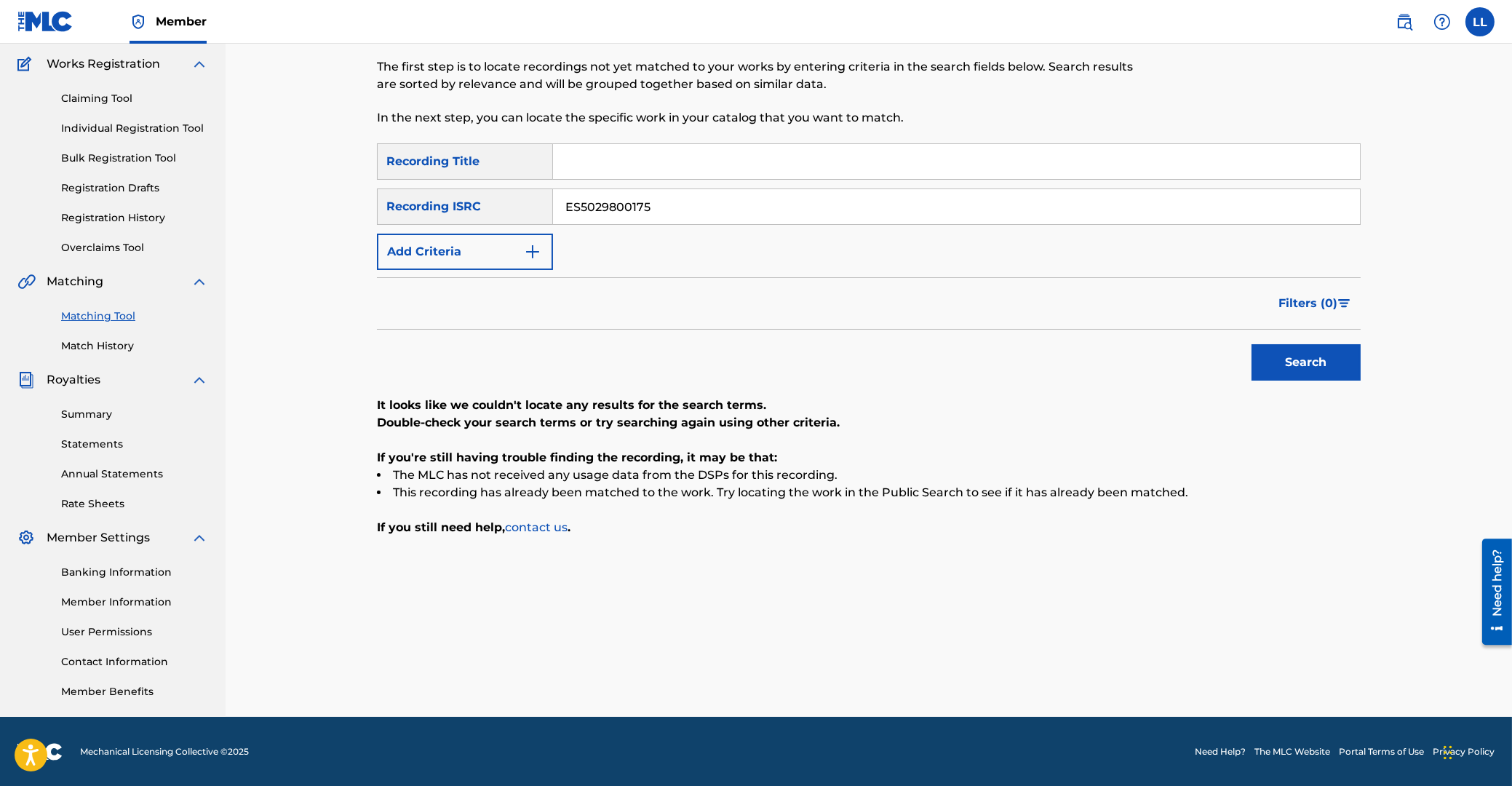
type input "ES5029800175"
click at [1309, 371] on button "Search" at bounding box center [1306, 362] width 109 height 36
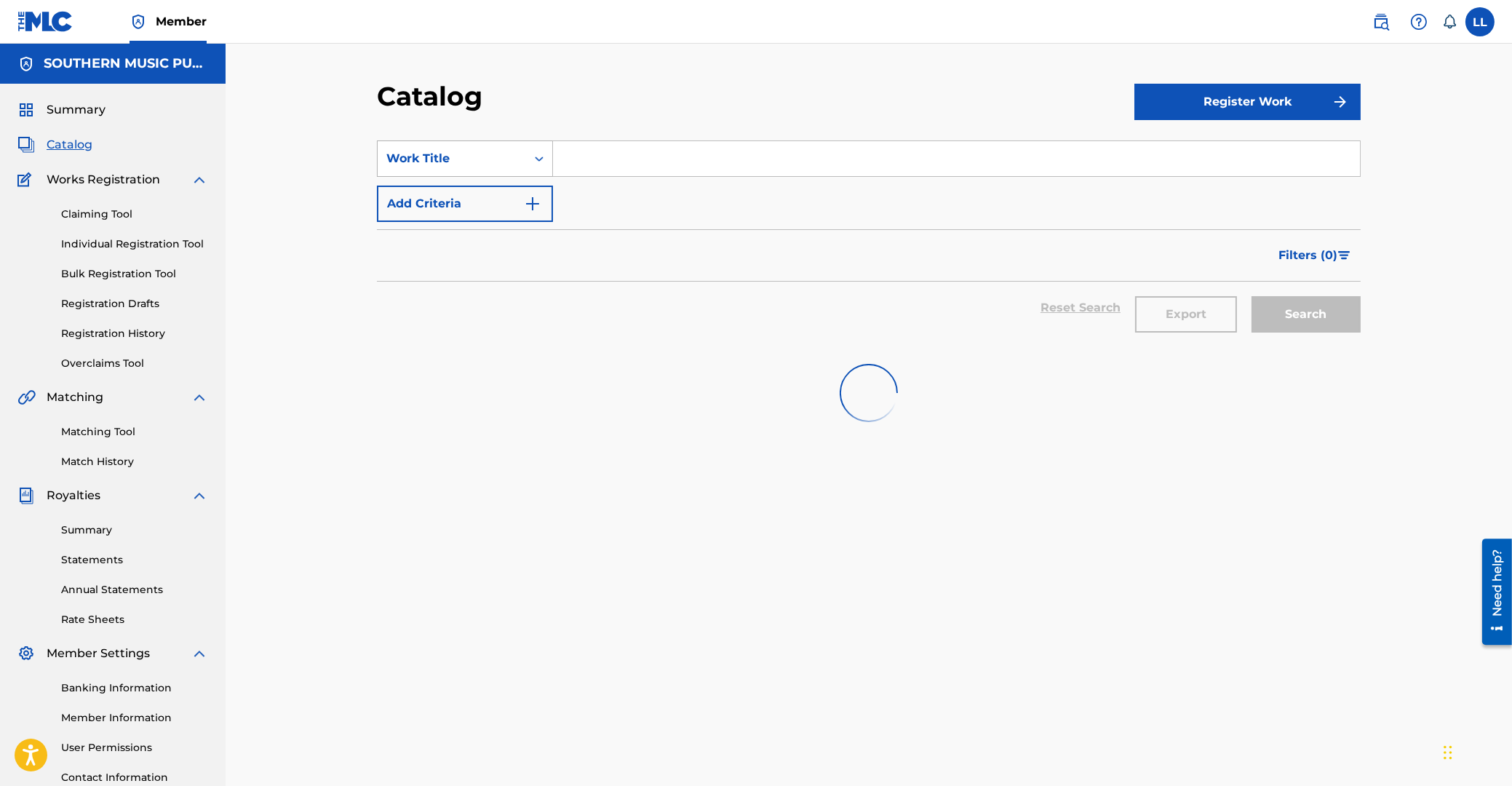
click at [542, 153] on icon "Search Form" at bounding box center [539, 159] width 14 height 14
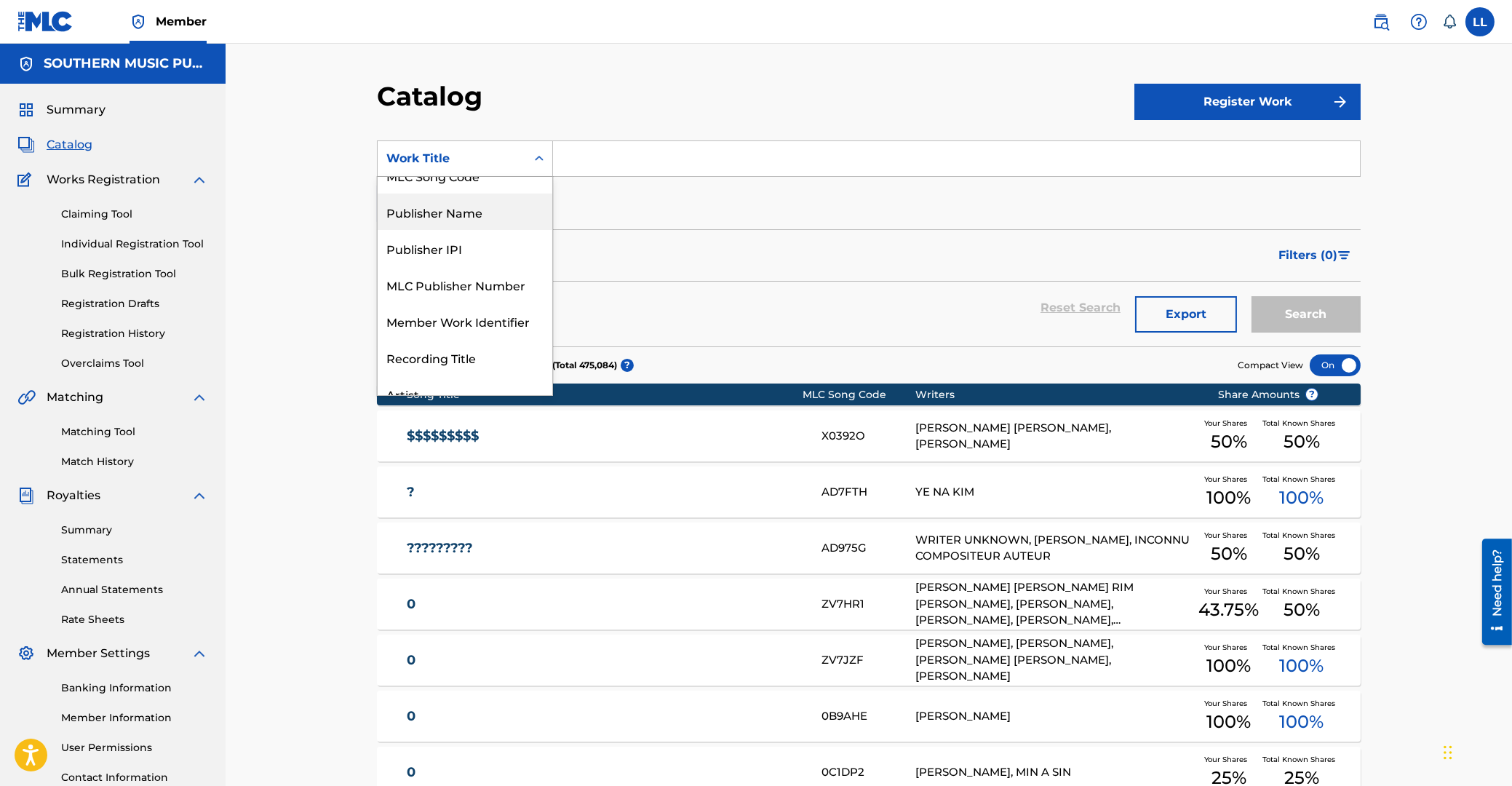
scroll to position [87, 0]
drag, startPoint x: 465, startPoint y: 230, endPoint x: 586, endPoint y: 200, distance: 124.7
click at [465, 229] on div "MLC Song Code" at bounding box center [465, 217] width 175 height 36
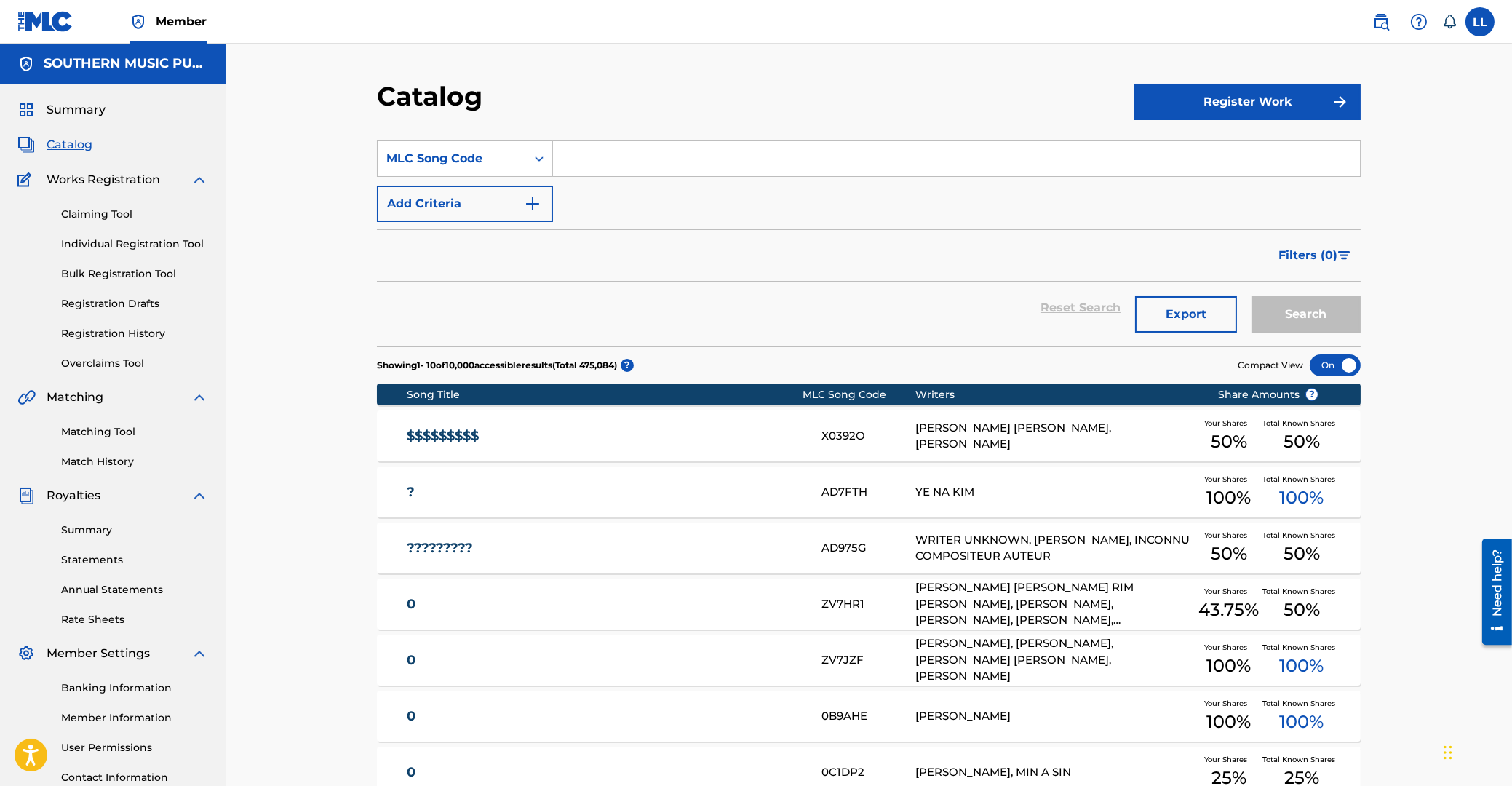
drag, startPoint x: 614, startPoint y: 166, endPoint x: 622, endPoint y: 168, distance: 8.2
click at [615, 165] on input "Search Form" at bounding box center [956, 159] width 807 height 35
paste input "TA31JA"
type input "TA31JA"
click at [1311, 306] on button "Search" at bounding box center [1306, 314] width 109 height 36
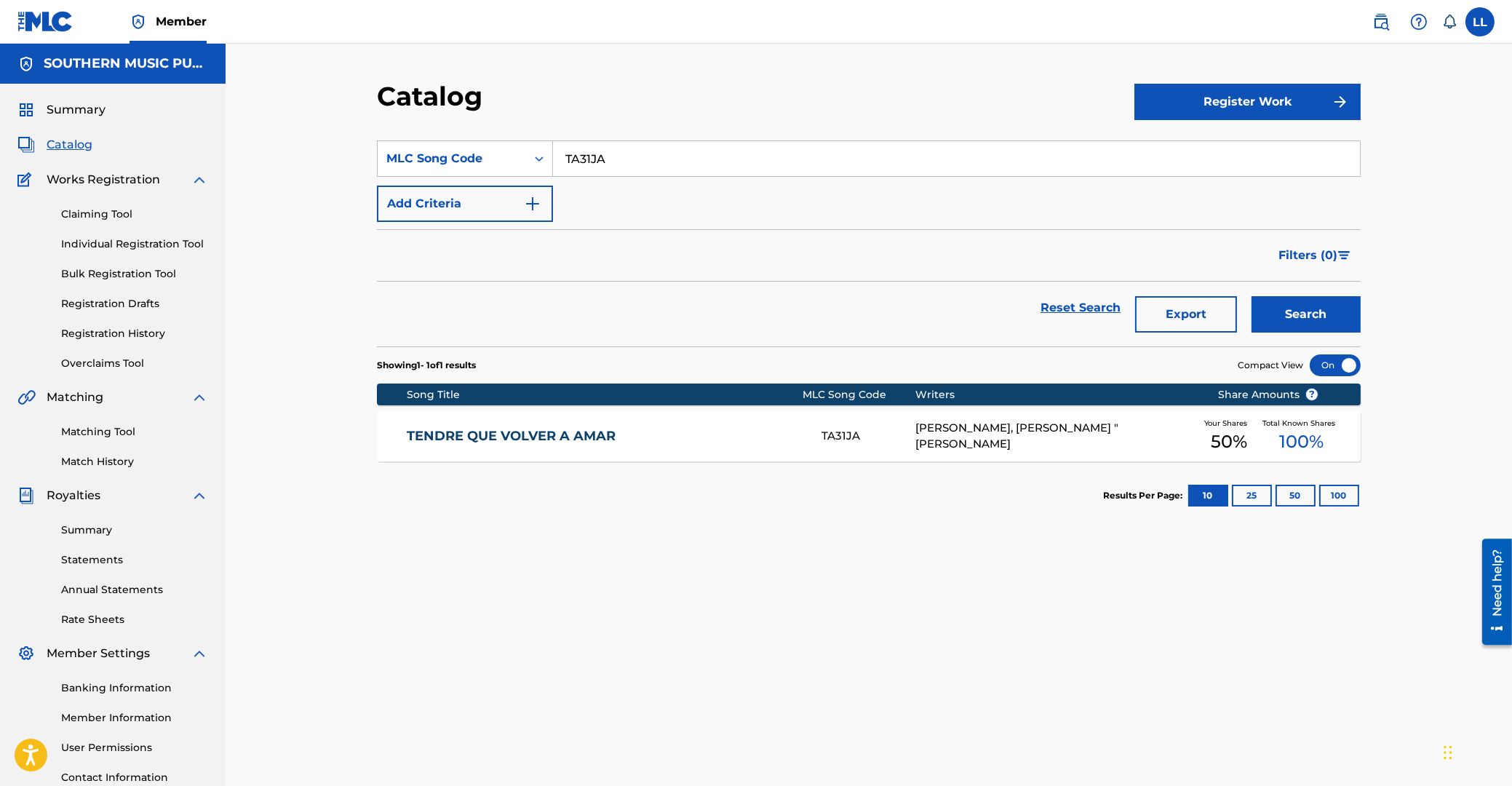
click at [490, 440] on link "TENDRE QUE VOLVER A AMAR" at bounding box center [605, 436] width 396 height 17
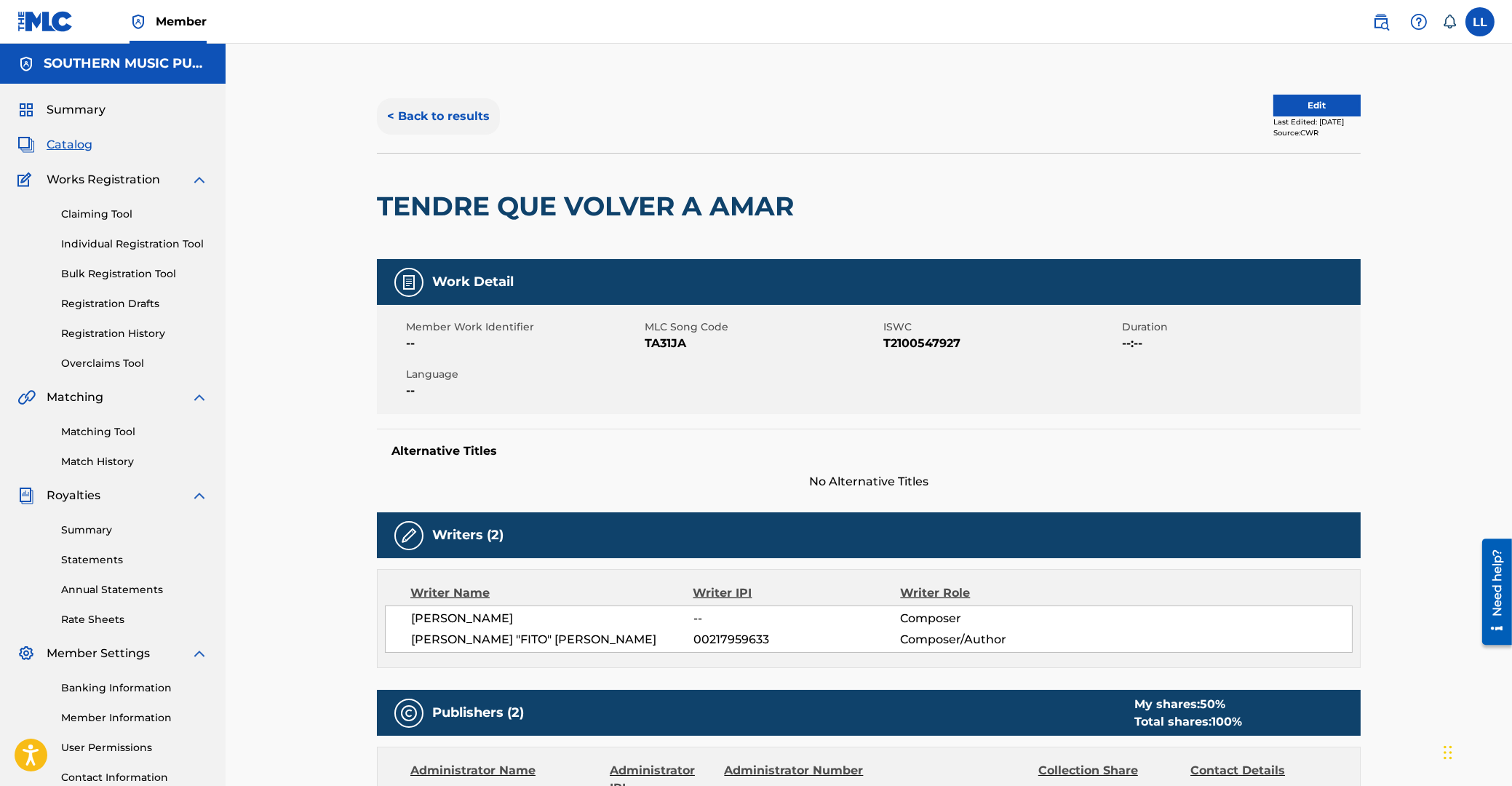
click at [451, 112] on button "< Back to results" at bounding box center [438, 115] width 123 height 36
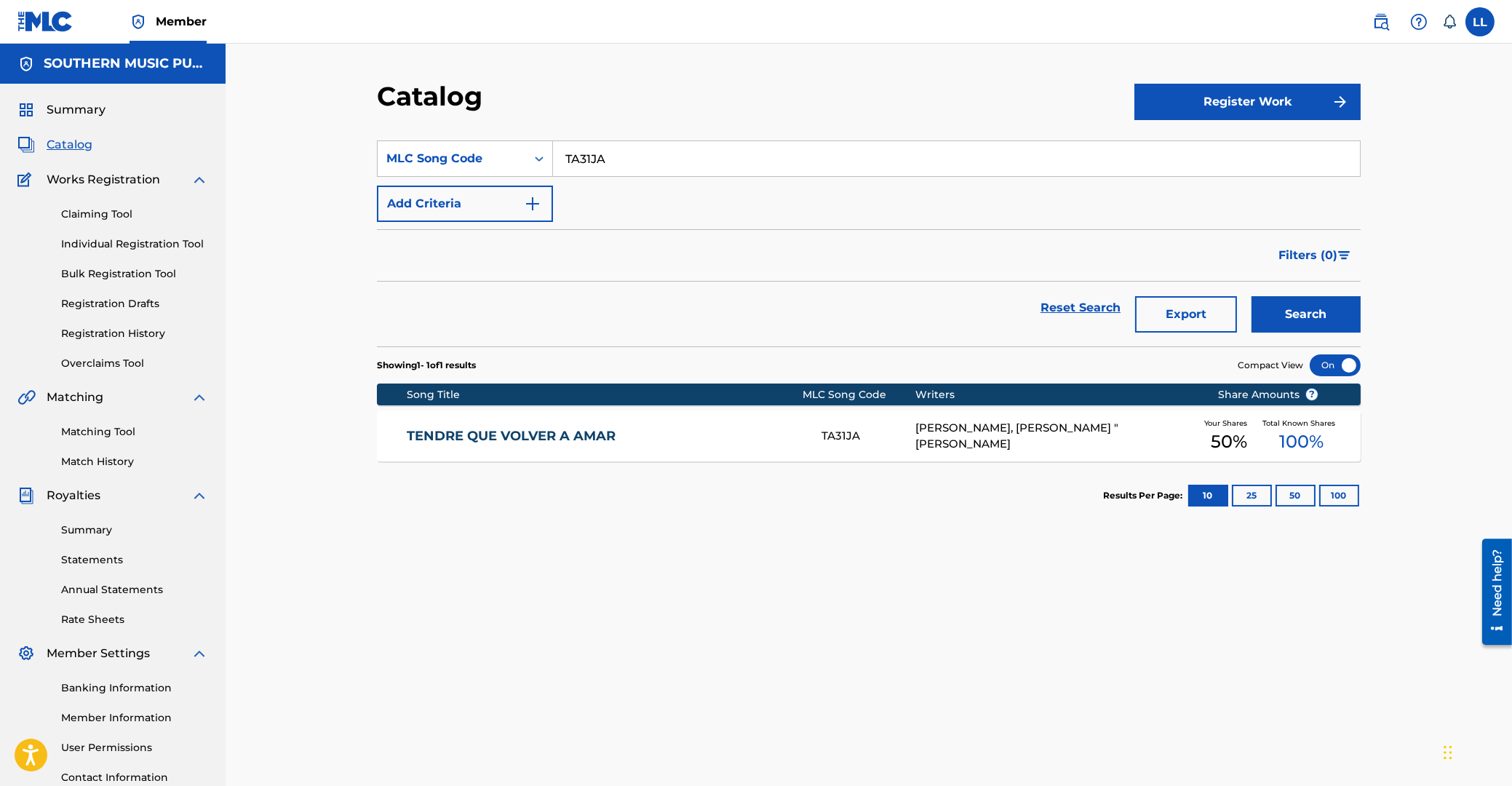
drag, startPoint x: 646, startPoint y: 160, endPoint x: 476, endPoint y: 160, distance: 170.0
click at [553, 160] on input "TA31JA" at bounding box center [956, 159] width 807 height 35
paste input "H11567"
type input "H11567"
click at [1344, 318] on button "Search" at bounding box center [1306, 314] width 109 height 36
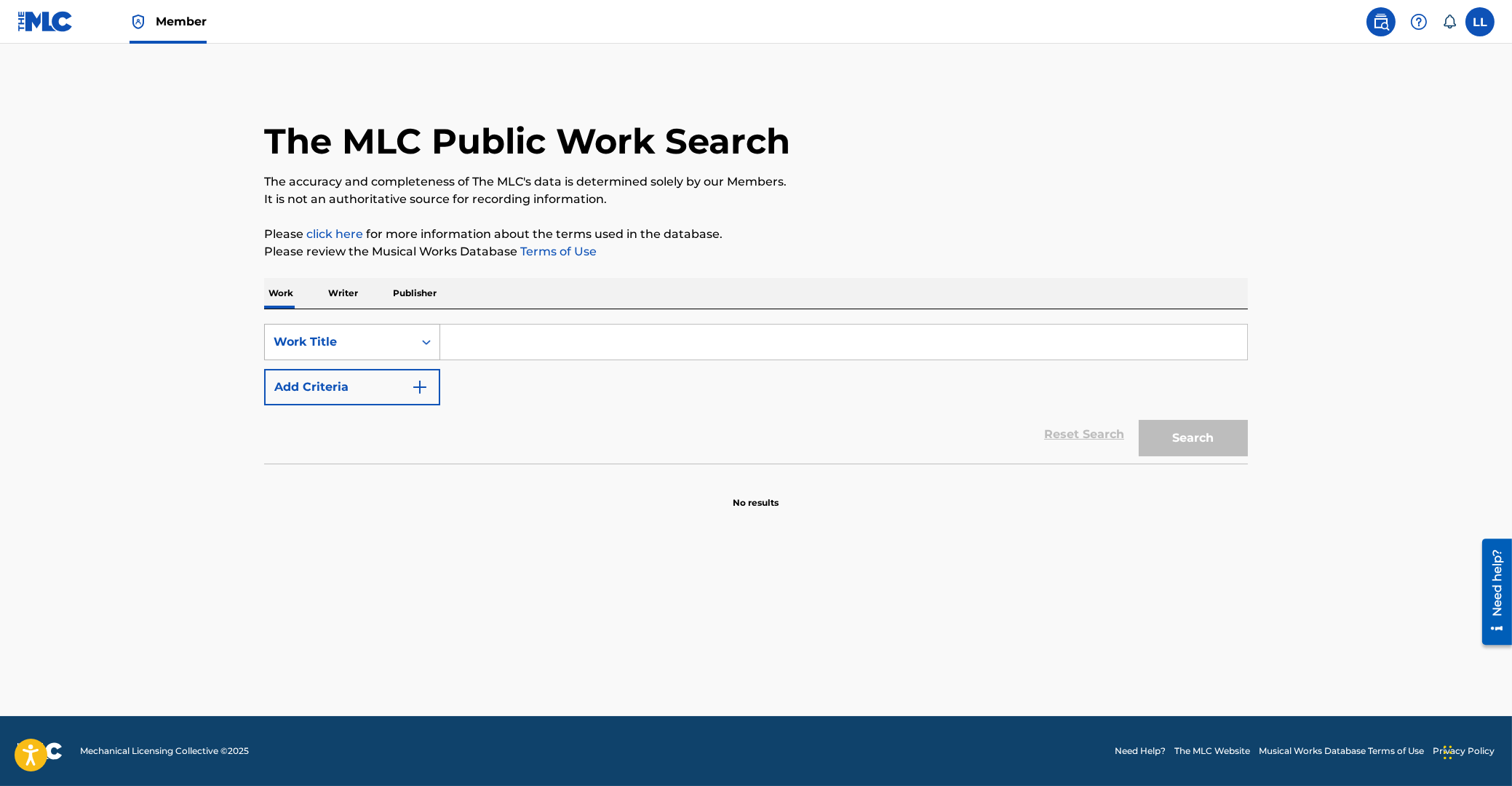
click at [419, 341] on div "Search Form" at bounding box center [426, 342] width 26 height 26
drag, startPoint x: 374, startPoint y: 387, endPoint x: 458, endPoint y: 364, distance: 87.1
click at [386, 385] on div "MLC Song Code" at bounding box center [352, 378] width 175 height 36
click at [493, 346] on input "Search Form" at bounding box center [844, 342] width 807 height 35
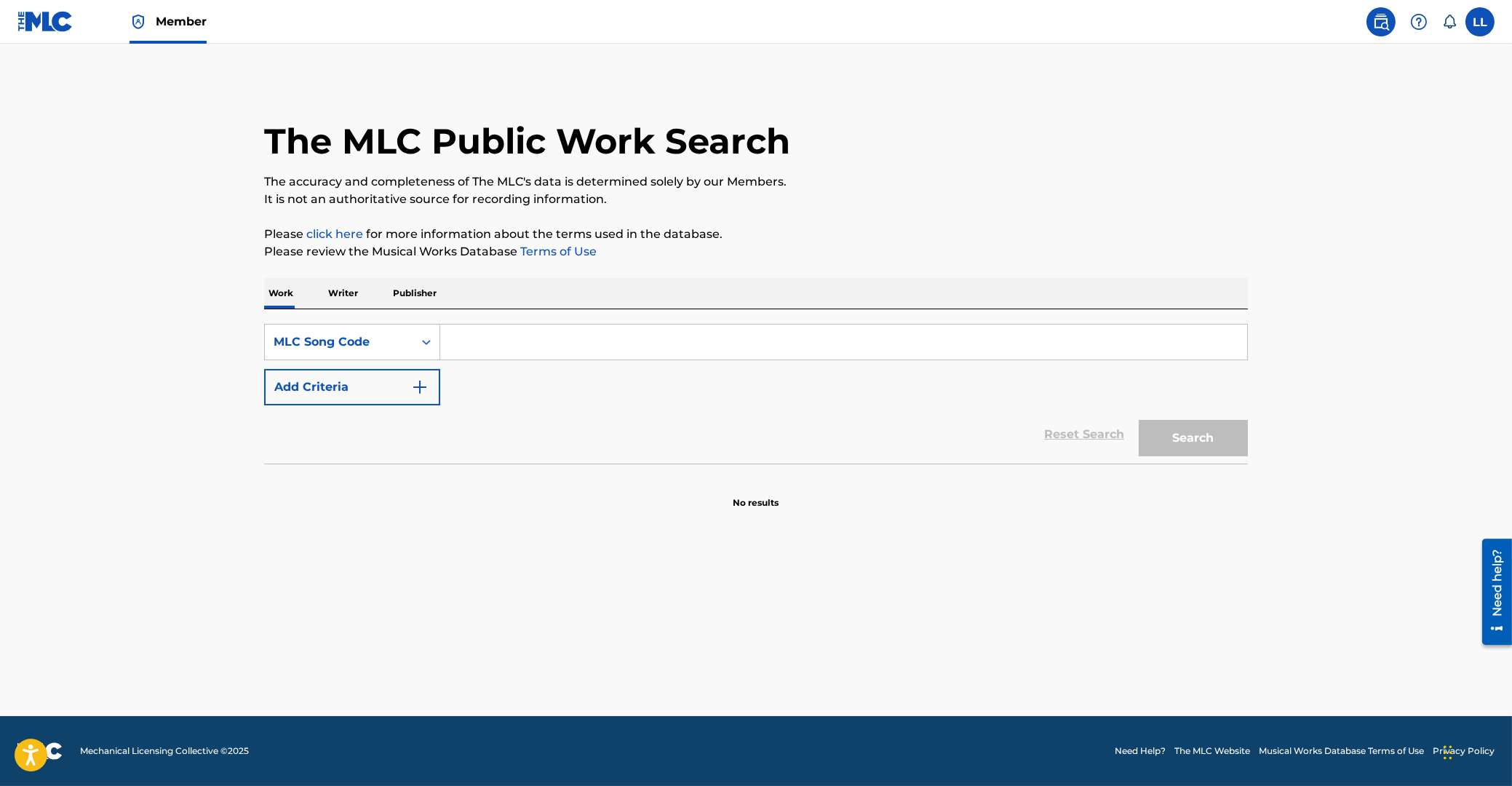
paste input "E01166"
type input "E01166"
click at [1161, 443] on button "Search" at bounding box center [1194, 437] width 109 height 36
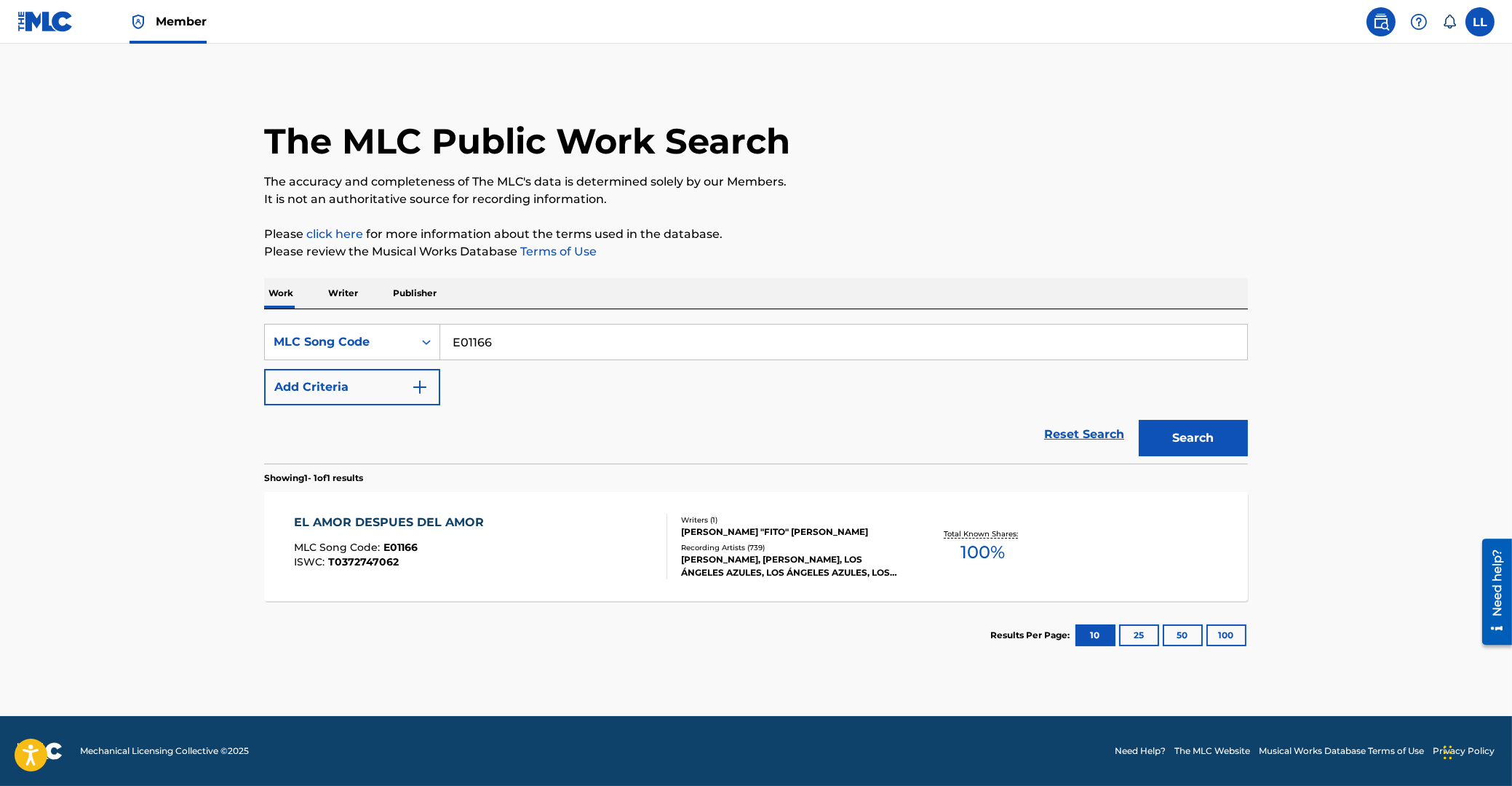
click at [433, 521] on div "EL AMOR DESPUES DEL AMOR" at bounding box center [393, 522] width 197 height 18
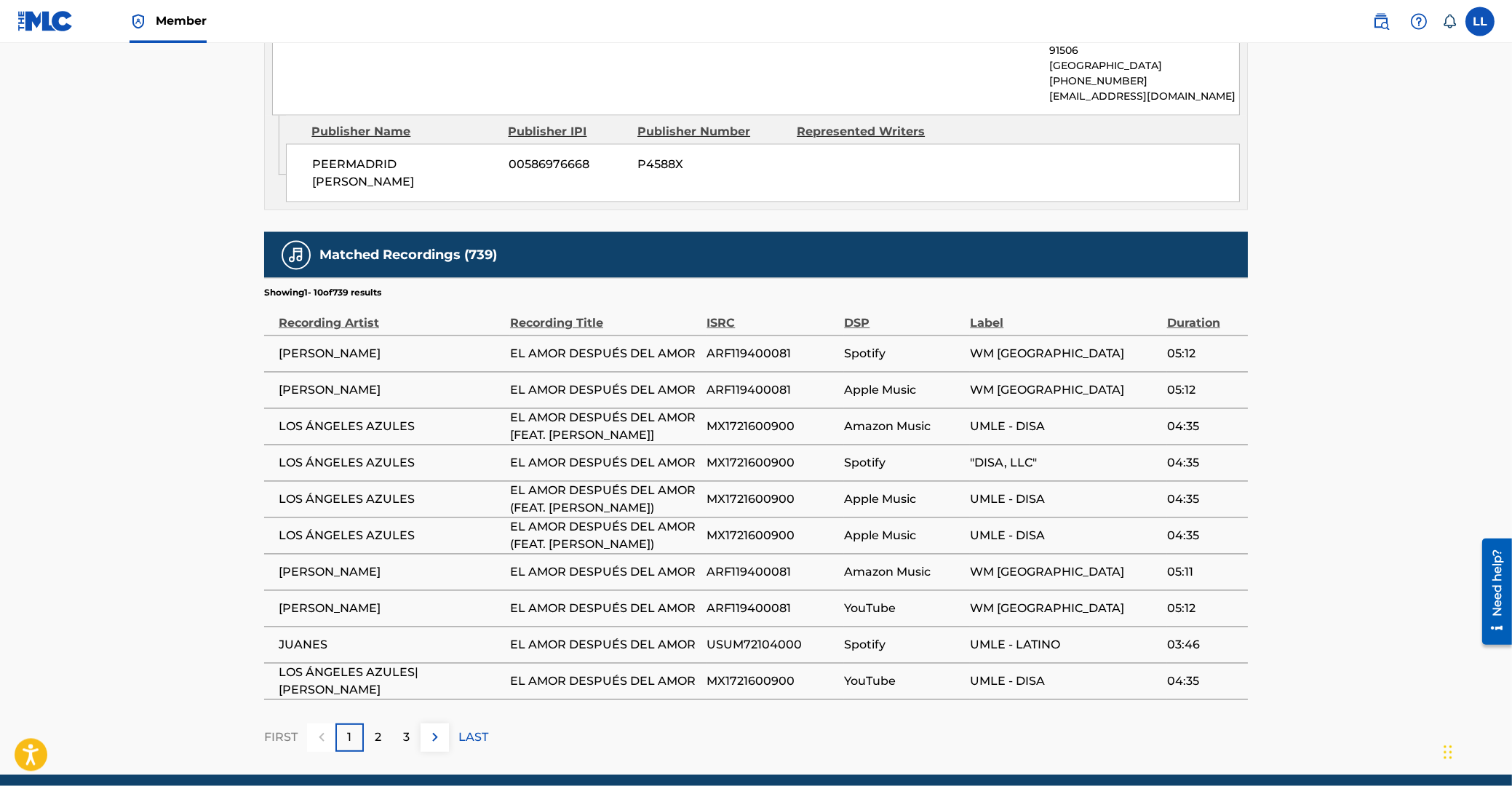
scroll to position [1625, 0]
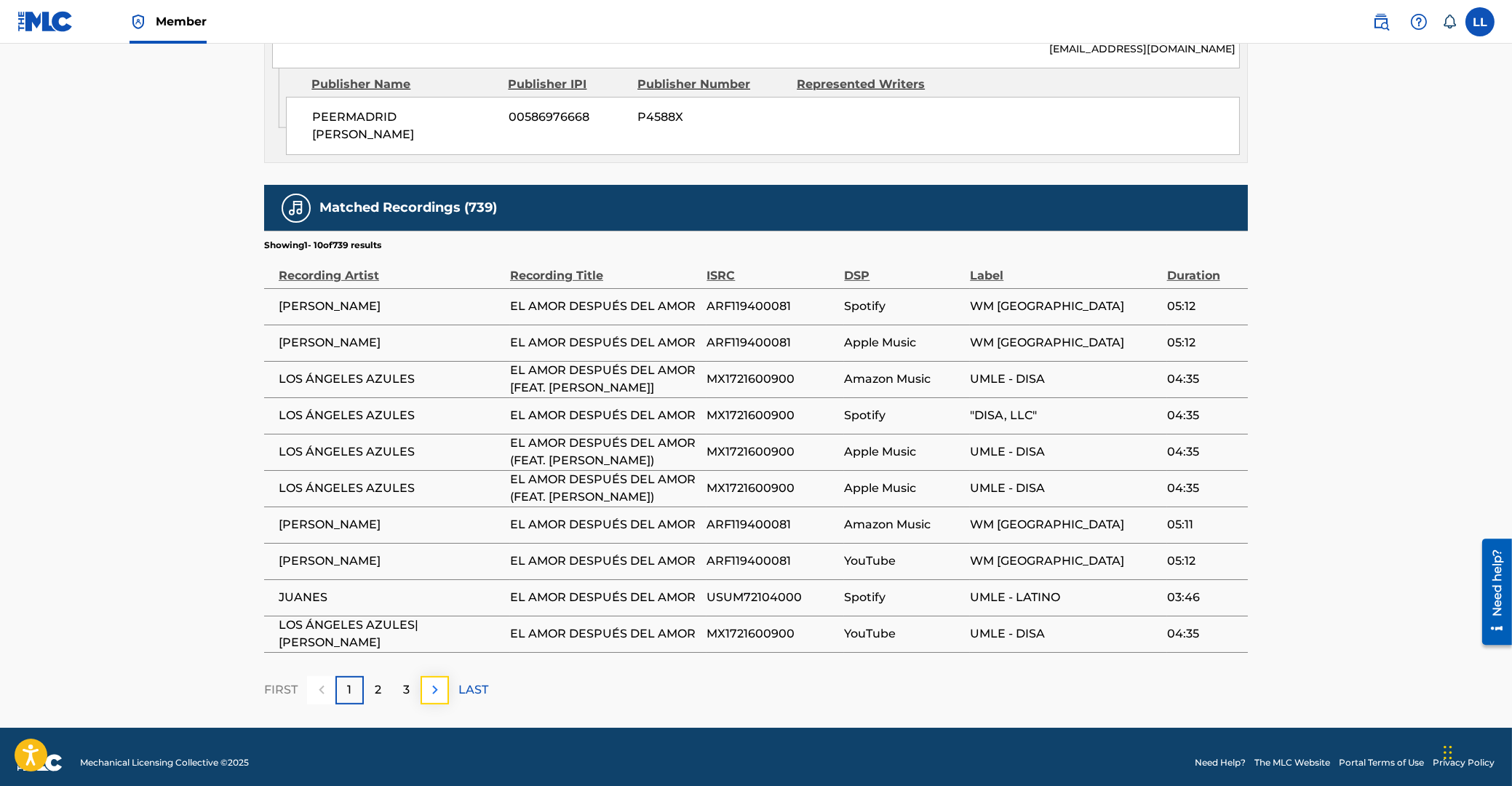
click at [436, 681] on img at bounding box center [436, 690] width 18 height 18
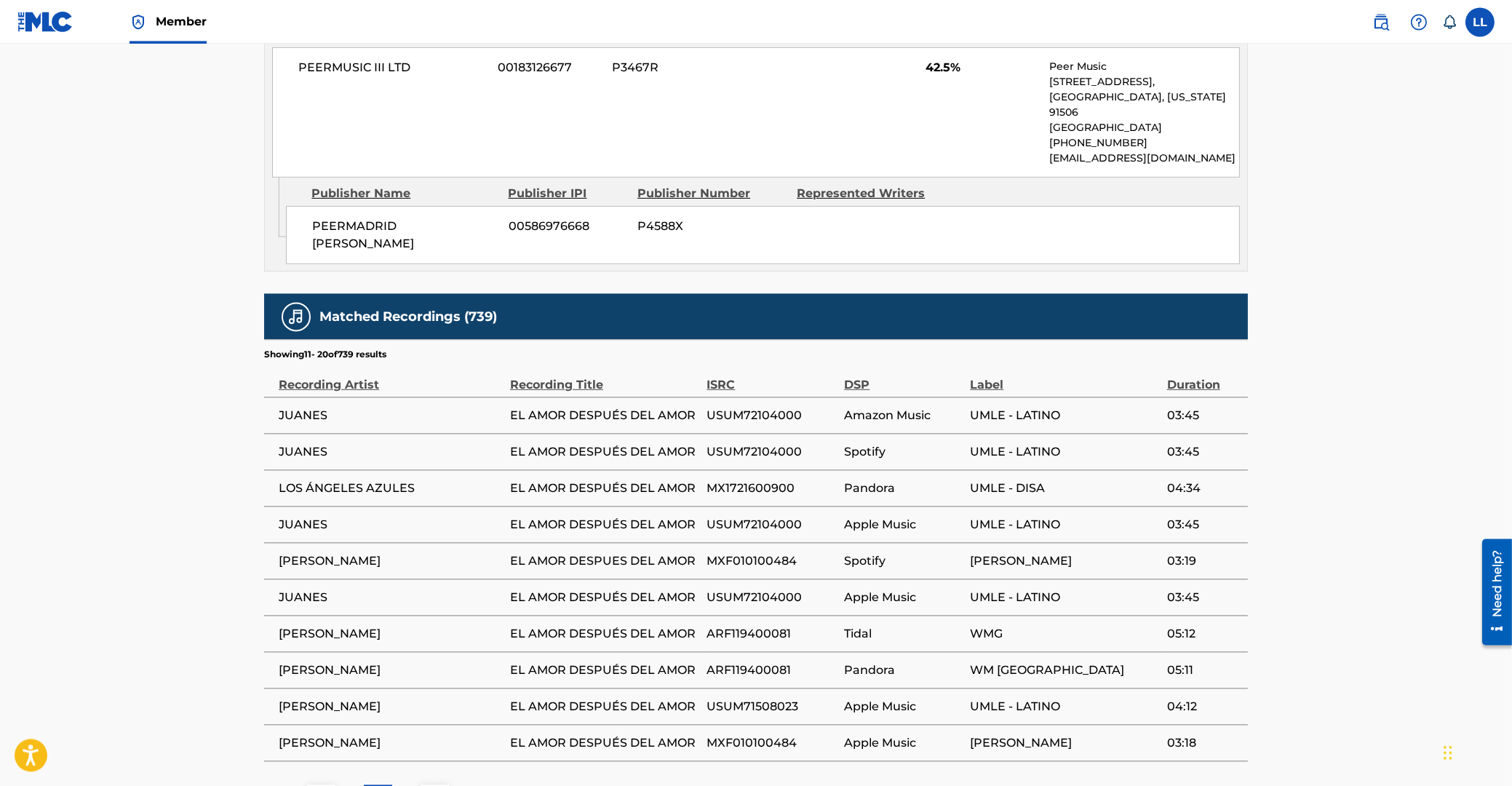
scroll to position [1555, 0]
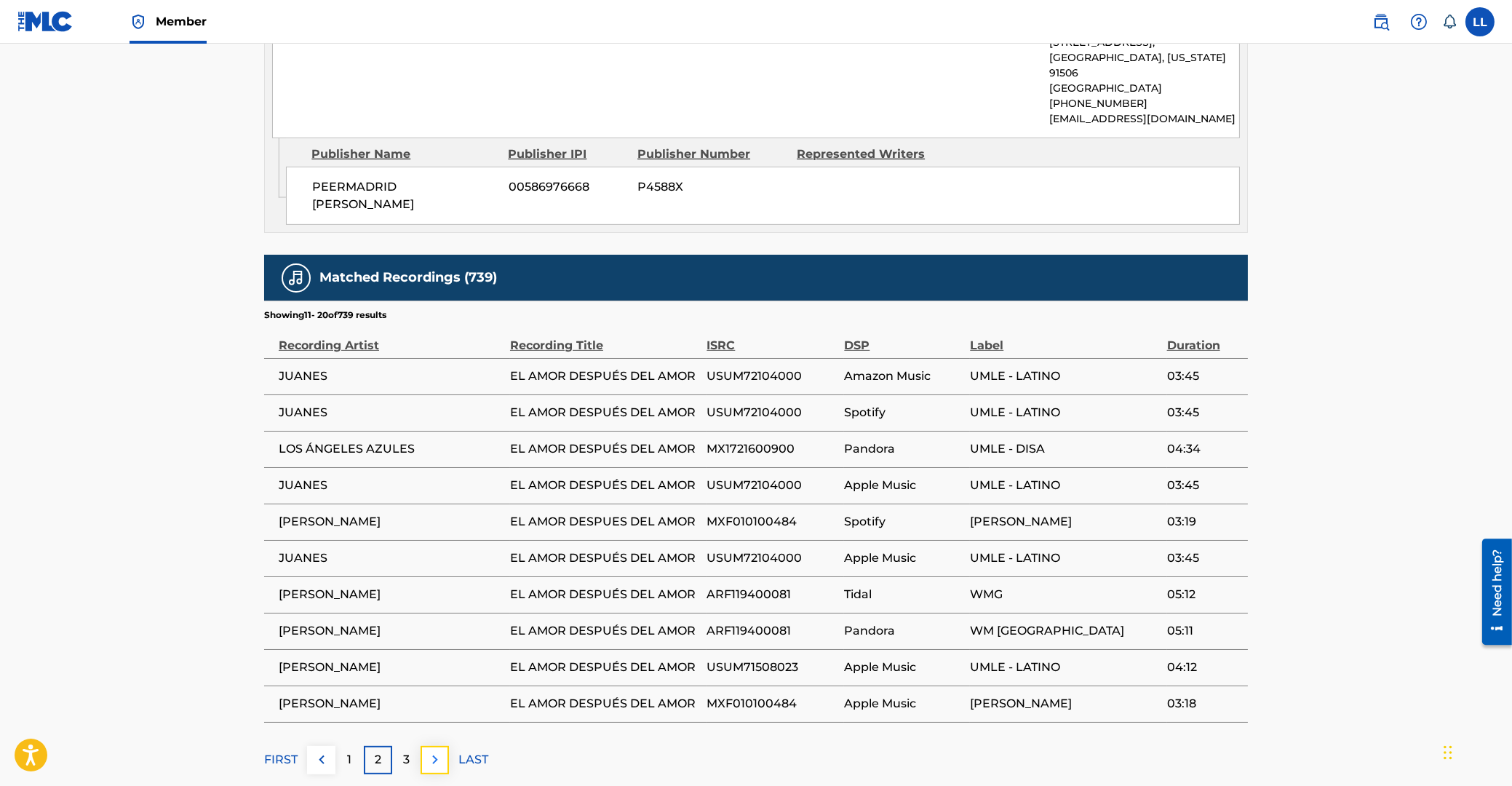
click at [438, 751] on img at bounding box center [436, 760] width 18 height 18
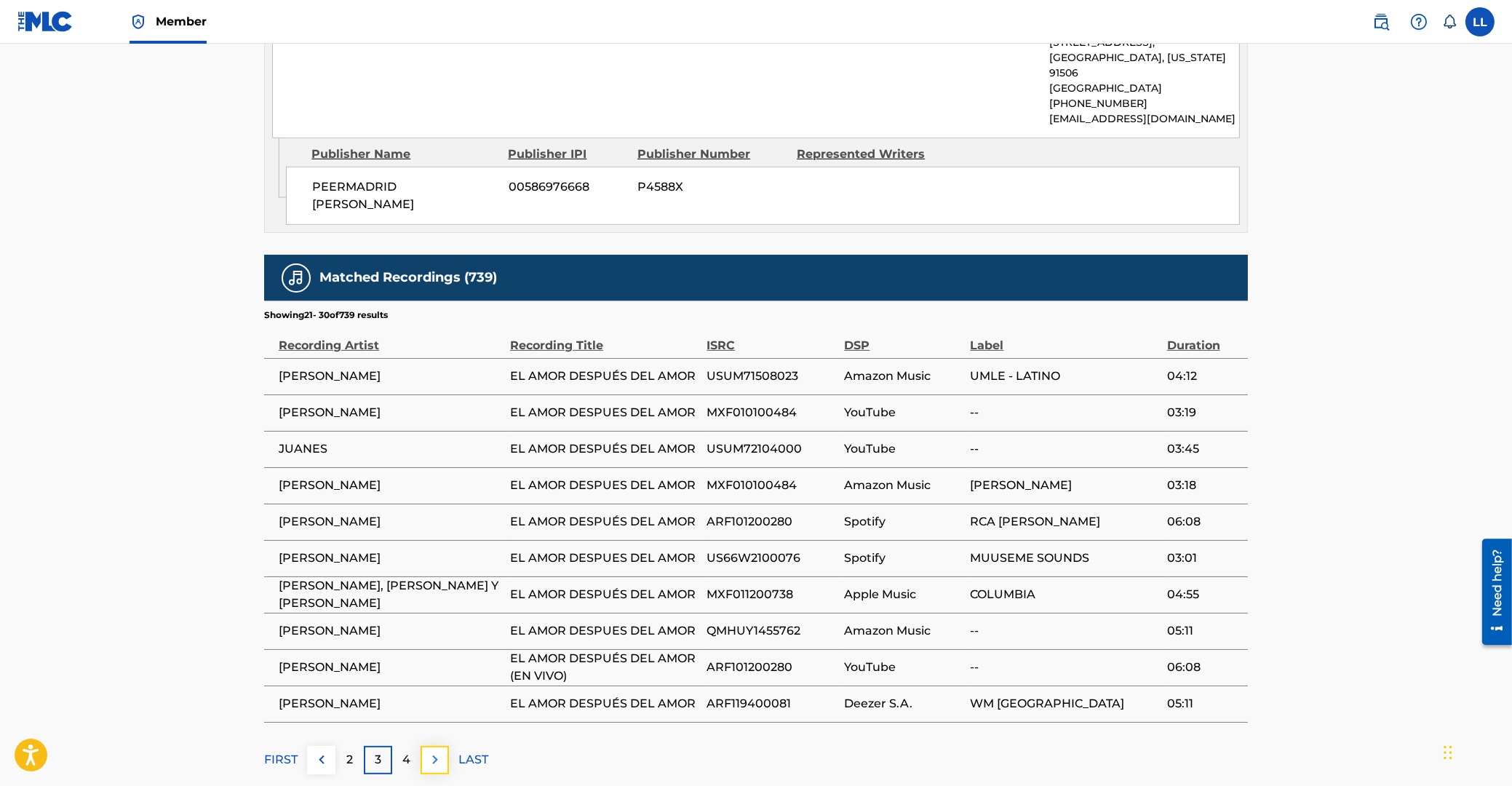
click at [437, 751] on img at bounding box center [436, 760] width 18 height 18
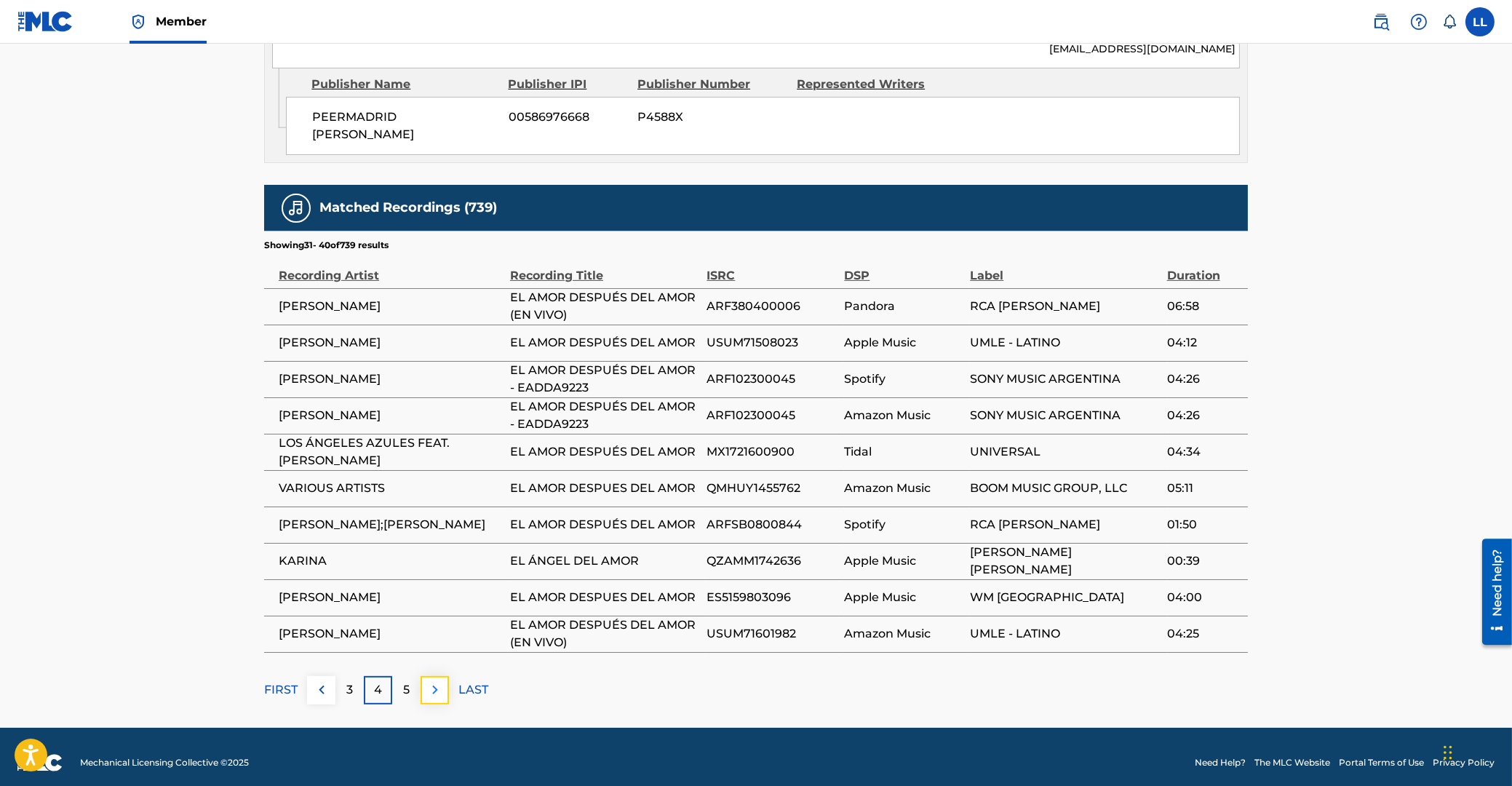
click at [440, 681] on img at bounding box center [436, 690] width 18 height 18
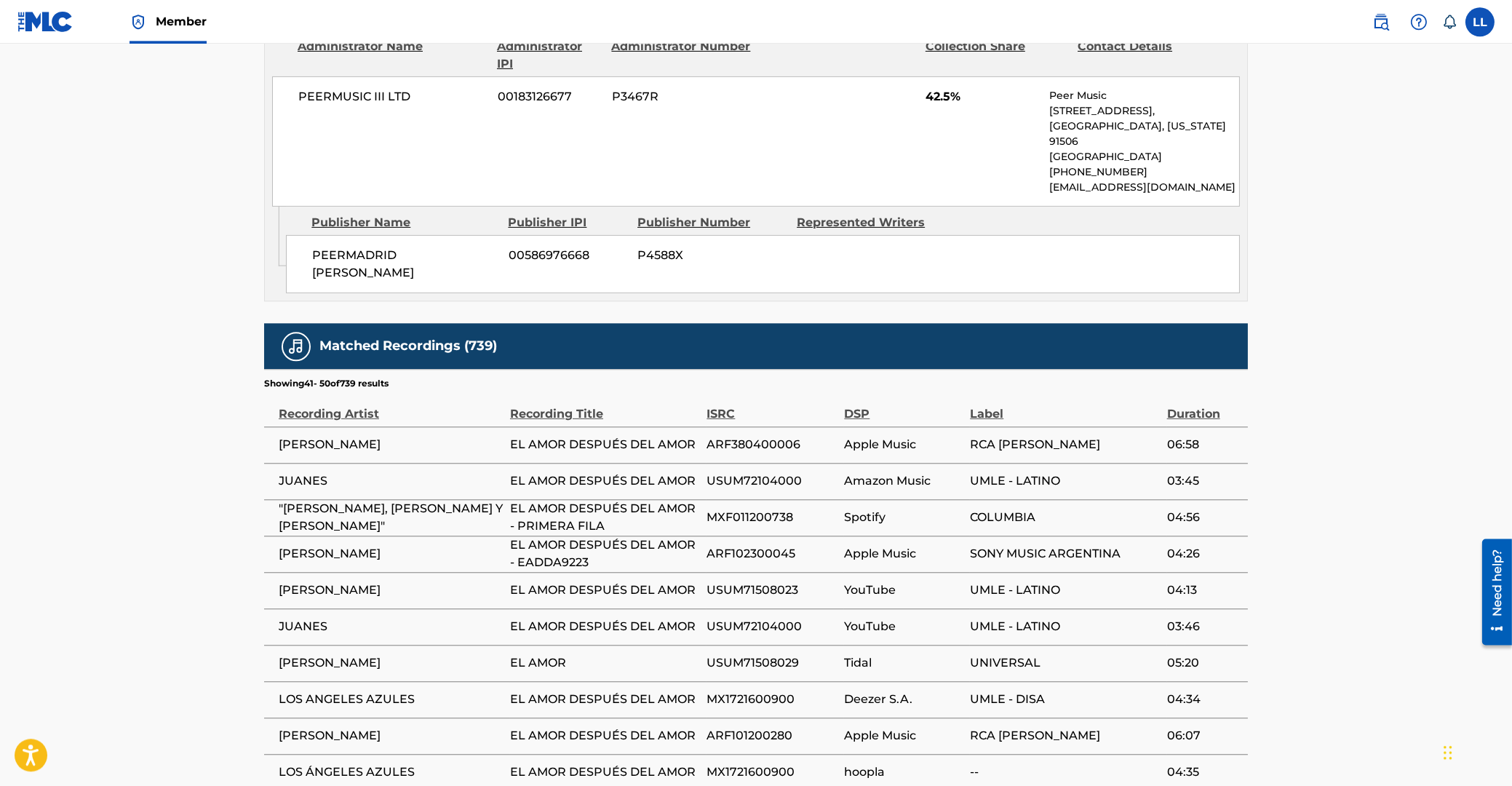
scroll to position [1625, 0]
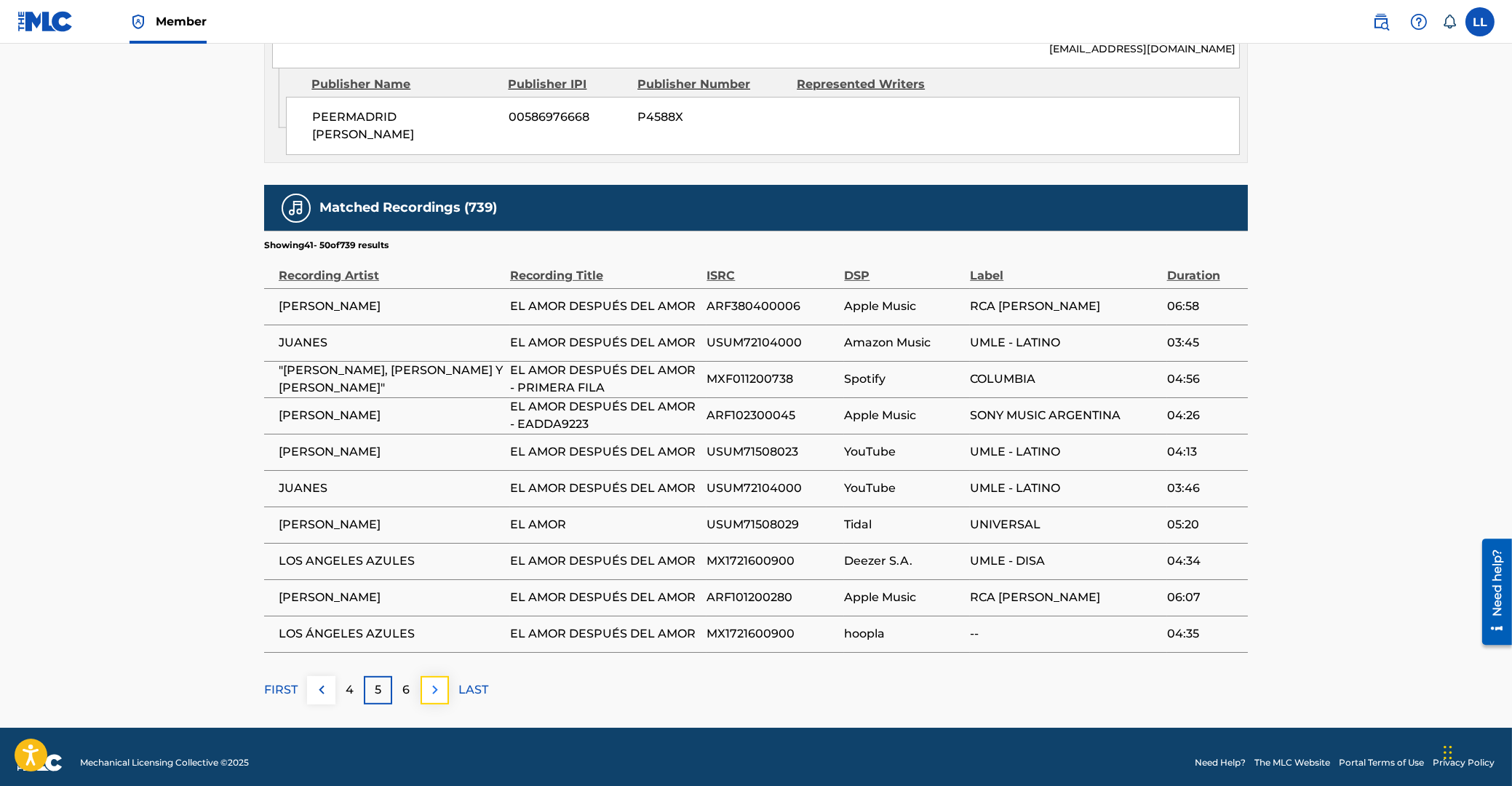
click at [437, 681] on img at bounding box center [436, 690] width 18 height 18
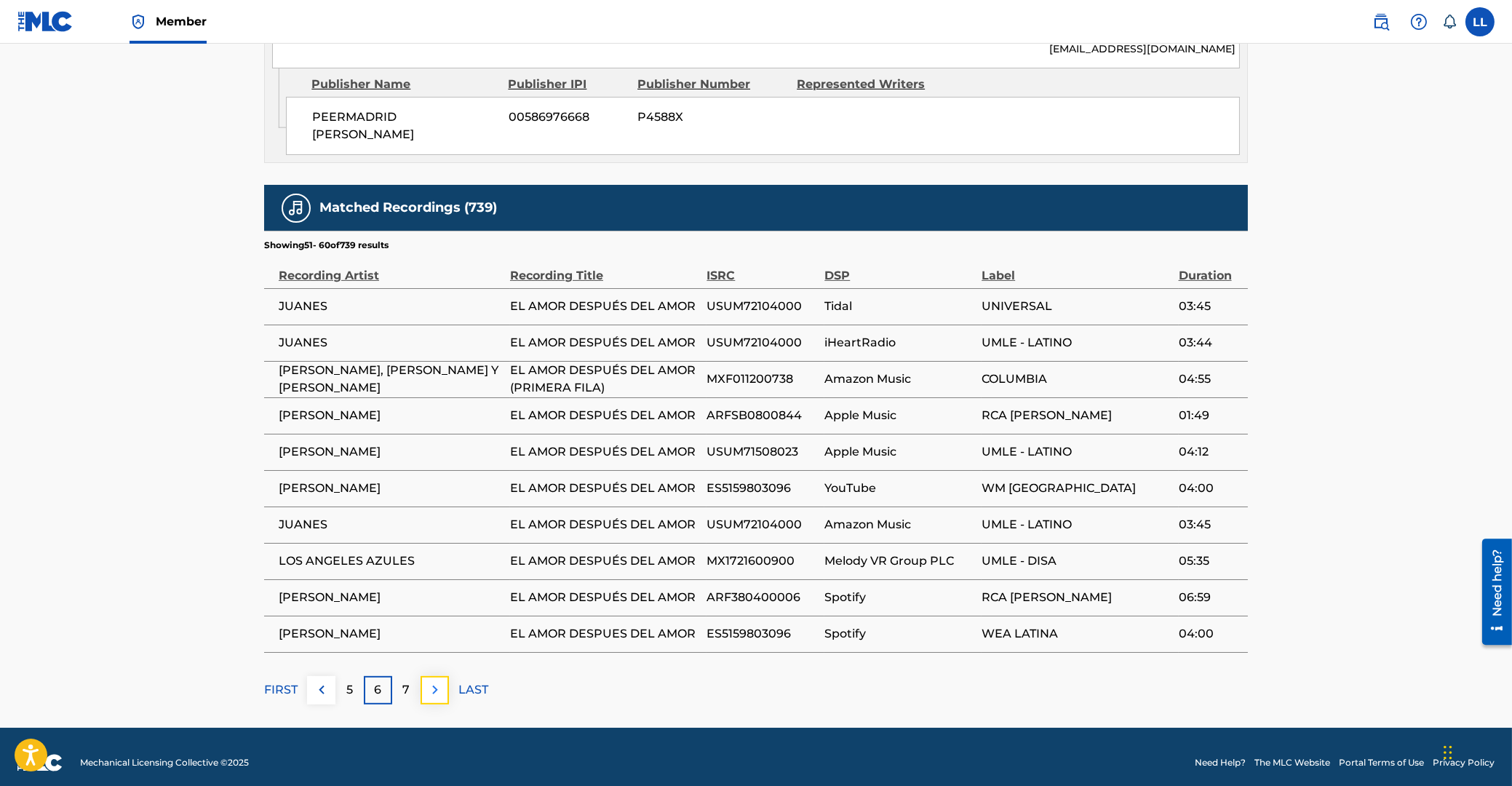
click at [436, 681] on img at bounding box center [436, 690] width 18 height 18
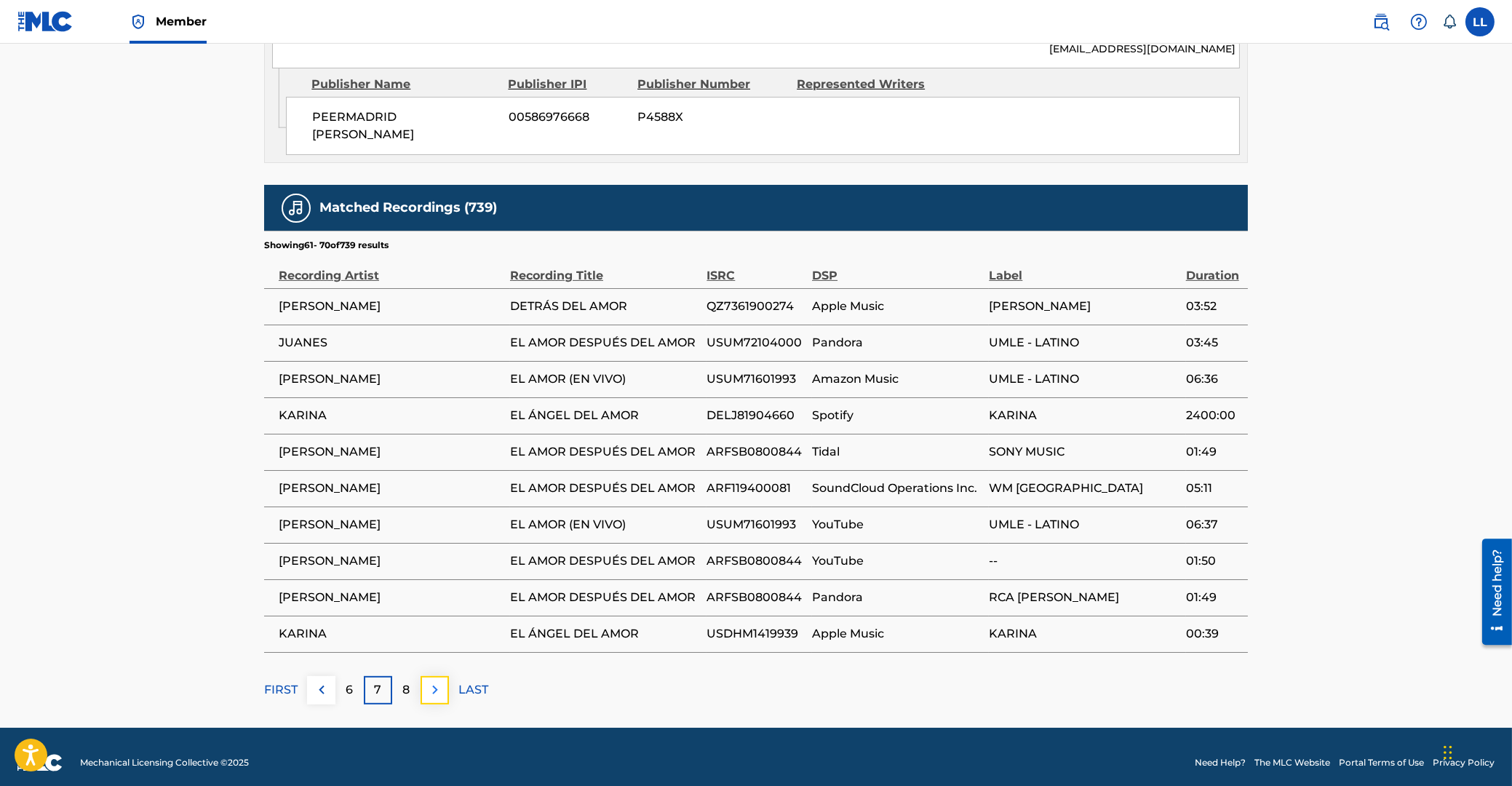
click at [446, 679] on button at bounding box center [434, 690] width 28 height 28
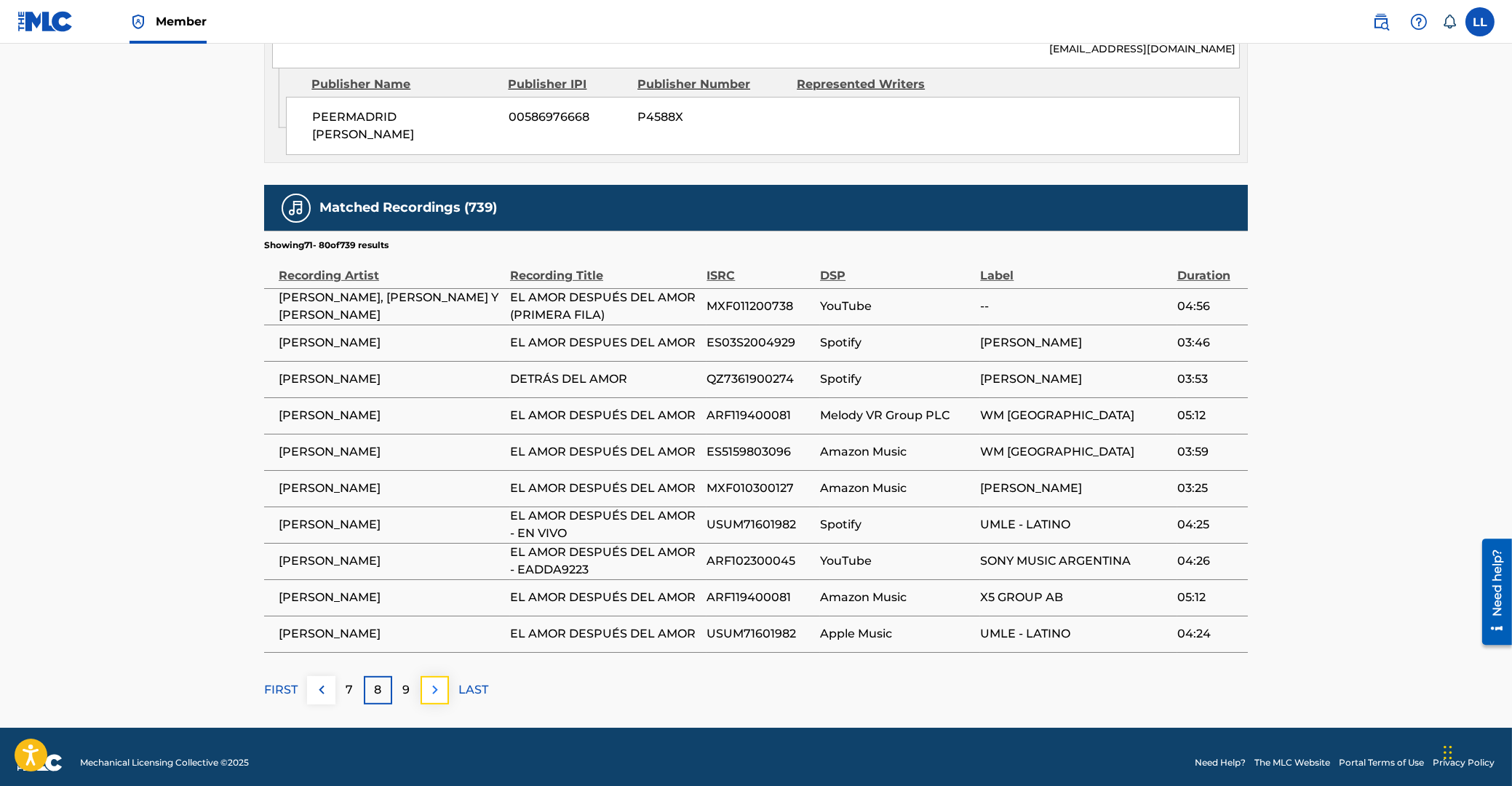
click at [437, 681] on img at bounding box center [436, 690] width 18 height 18
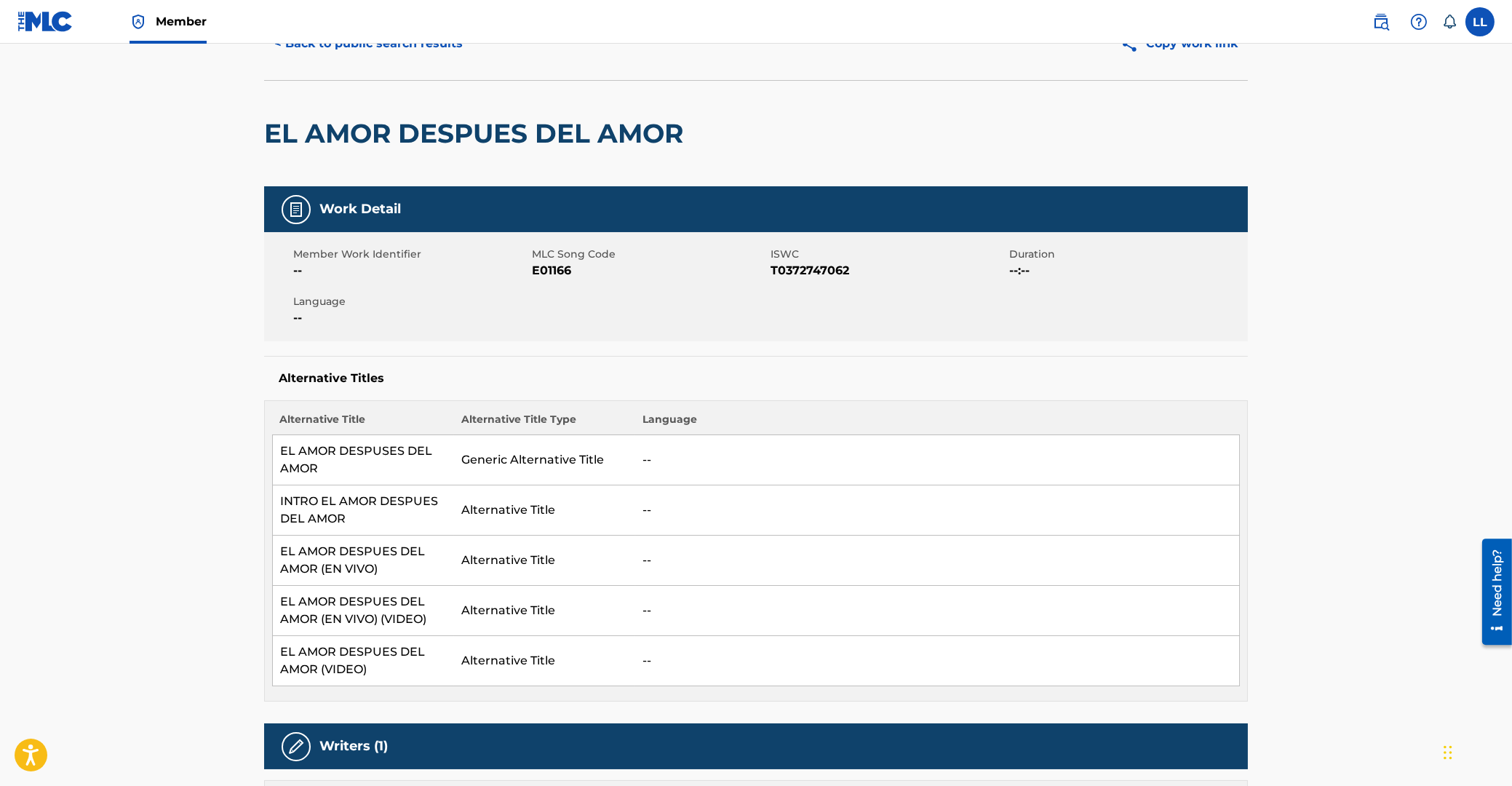
scroll to position [0, 0]
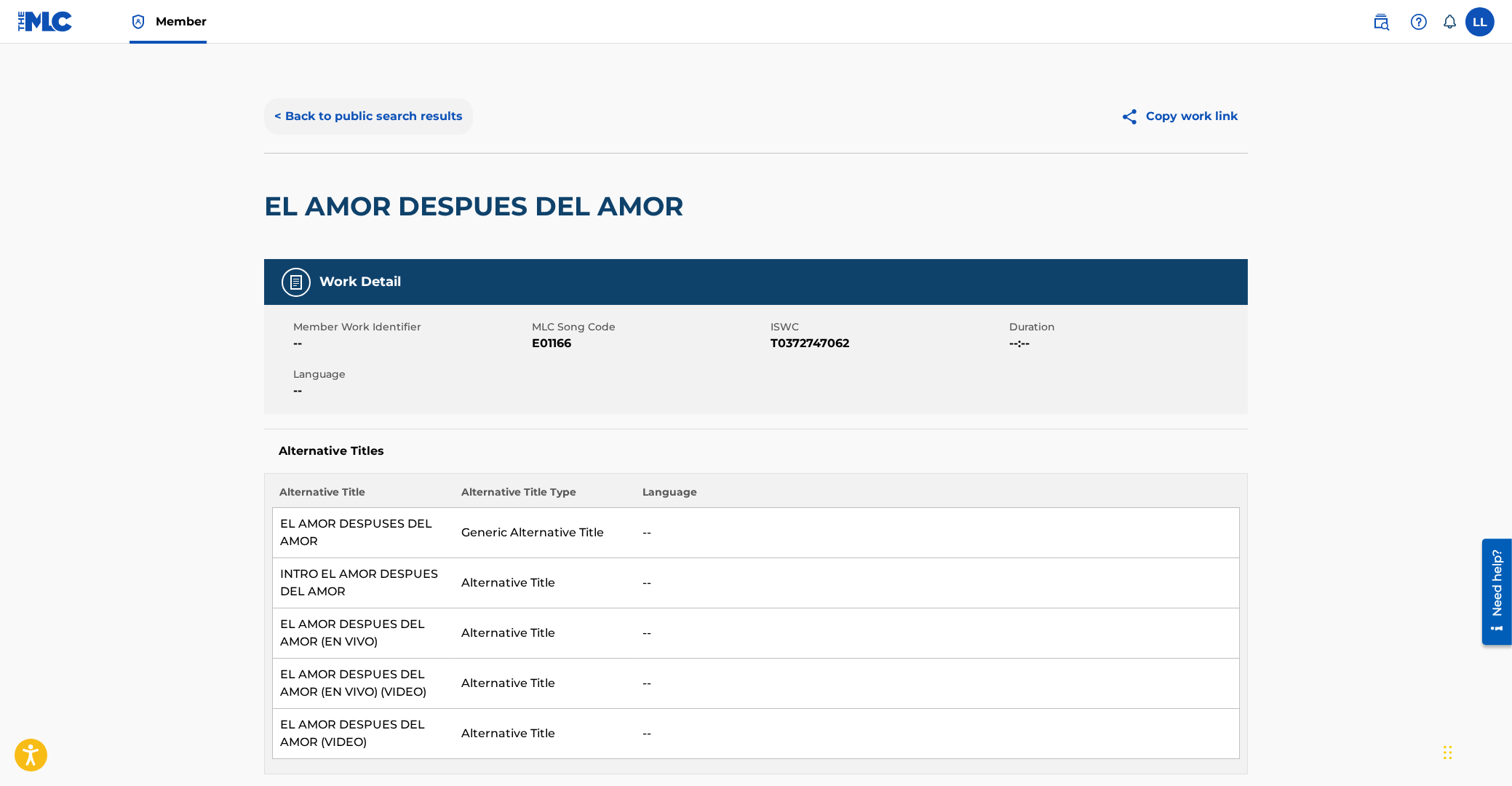
click at [403, 111] on button "< Back to public search results" at bounding box center [368, 115] width 209 height 36
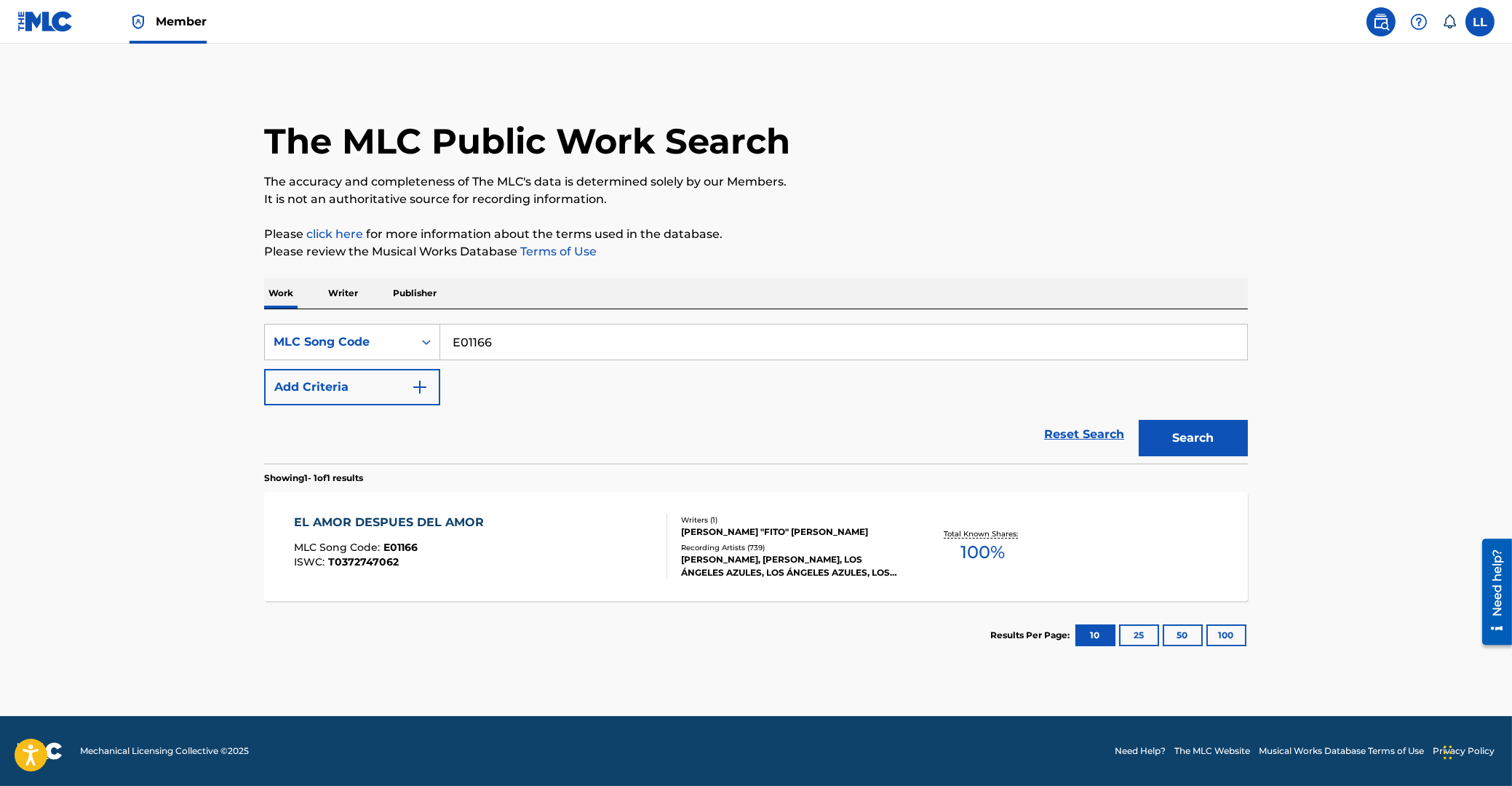
drag, startPoint x: 534, startPoint y: 347, endPoint x: 339, endPoint y: 343, distance: 195.0
click at [440, 343] on input "E01166" at bounding box center [844, 342] width 807 height 35
paste input "C2T1L"
type input "EC2T1L"
drag, startPoint x: 1178, startPoint y: 436, endPoint x: 1147, endPoint y: 436, distance: 31.0
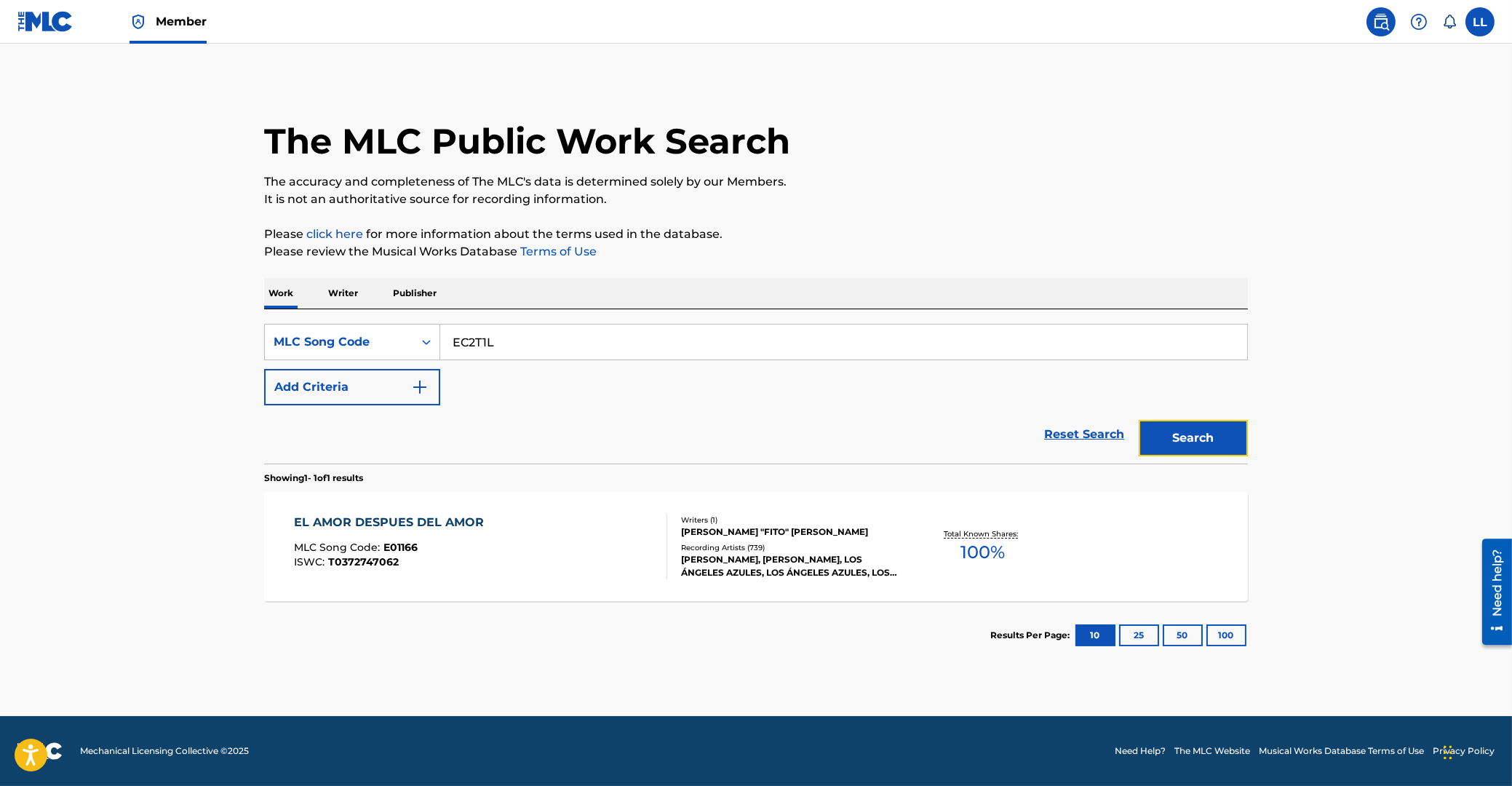
click at [1178, 436] on button "Search" at bounding box center [1194, 437] width 109 height 36
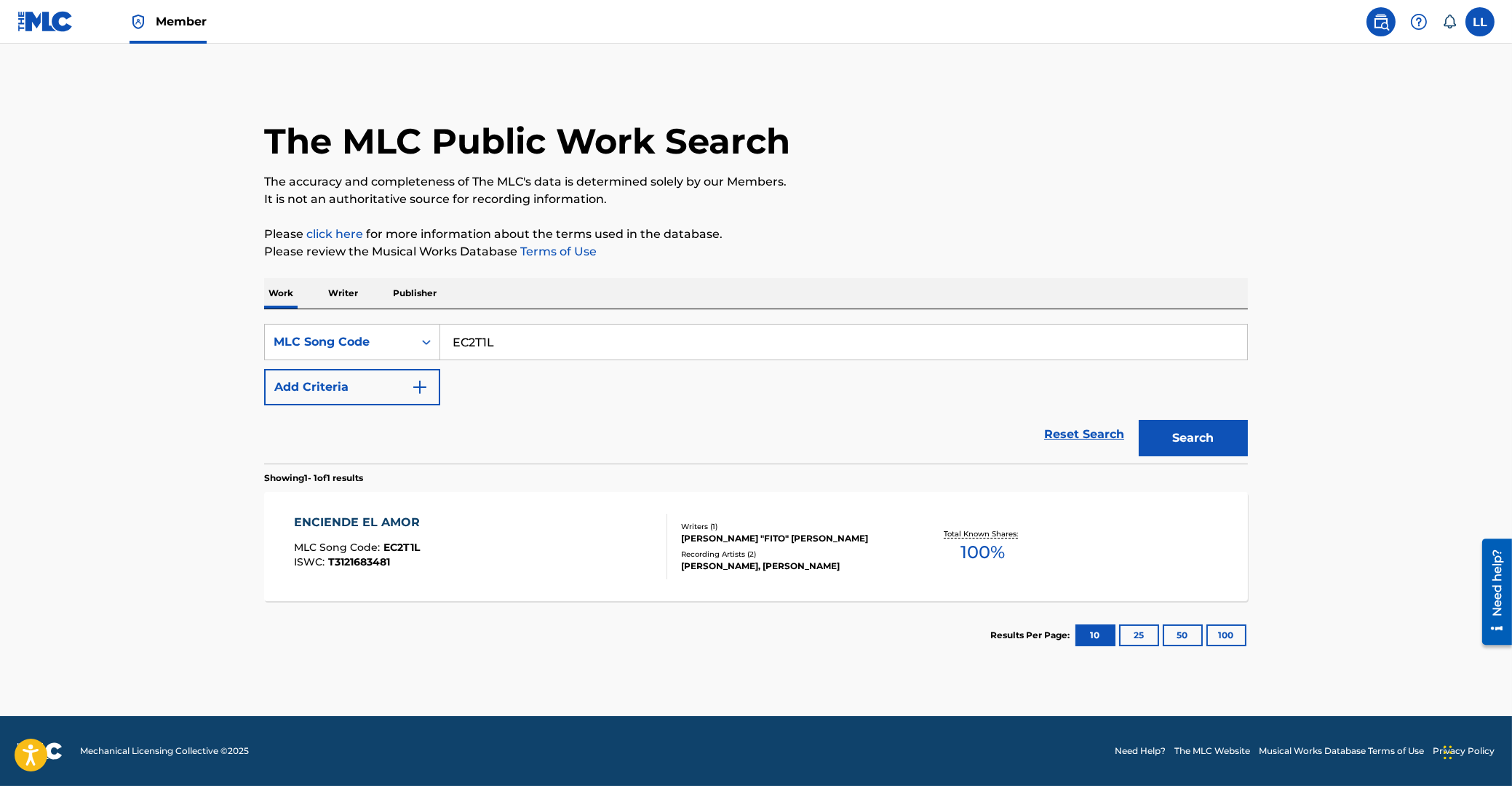
click at [377, 521] on div "ENCIENDE EL AMOR" at bounding box center [361, 522] width 133 height 18
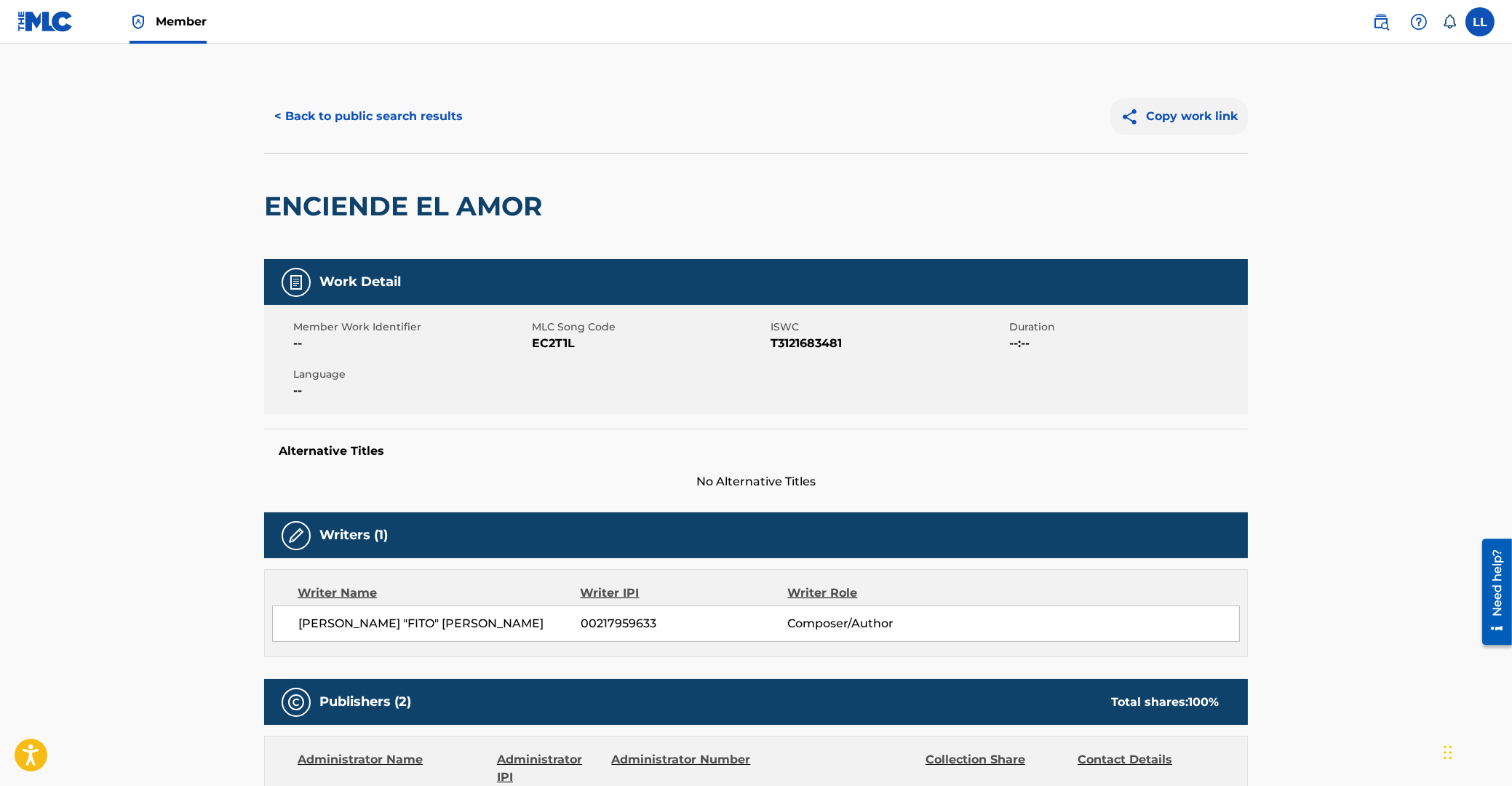
click at [1171, 114] on button "Copy work link" at bounding box center [1178, 115] width 137 height 36
click at [356, 116] on button "< Back to public search results" at bounding box center [368, 115] width 209 height 36
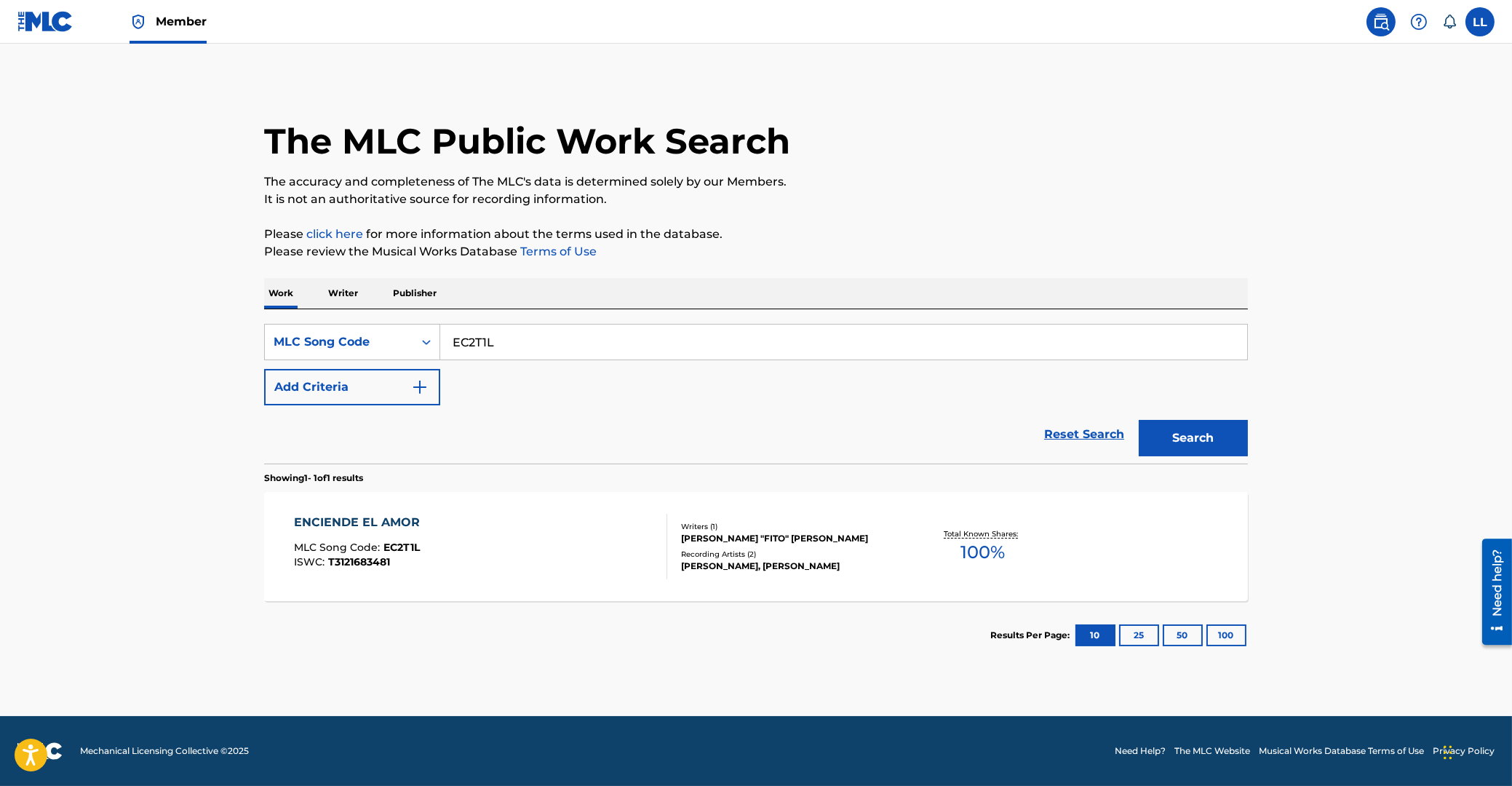
drag, startPoint x: 569, startPoint y: 341, endPoint x: 472, endPoint y: 325, distance: 98.3
click at [440, 335] on input "EC2T1L" at bounding box center [844, 342] width 807 height 35
paste input "L07007"
type input "L07007"
click at [1162, 433] on button "Search" at bounding box center [1194, 437] width 109 height 36
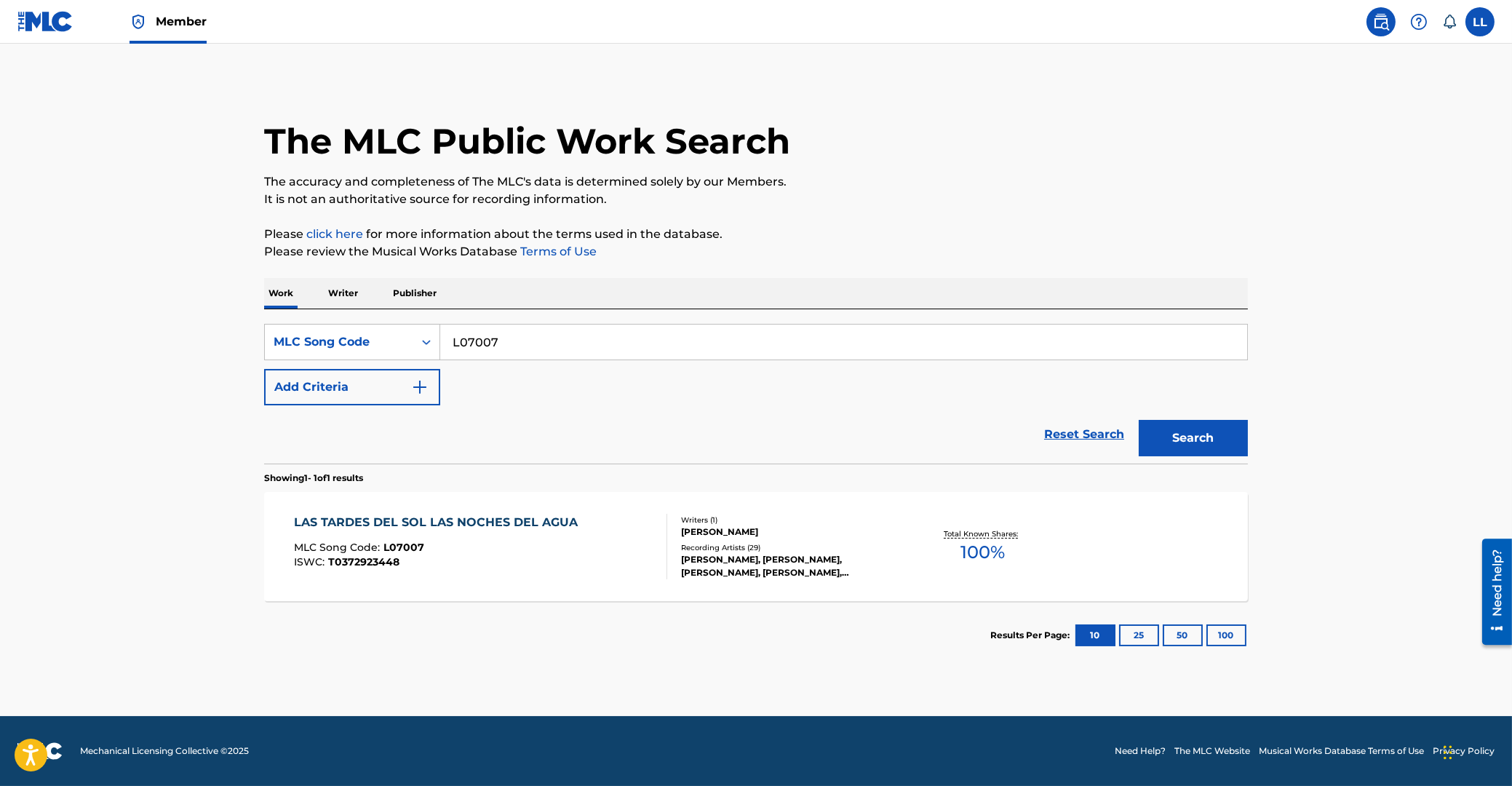
click at [411, 525] on div "LAS TARDES DEL SOL LAS NOCHES DEL AGUA" at bounding box center [440, 522] width 291 height 18
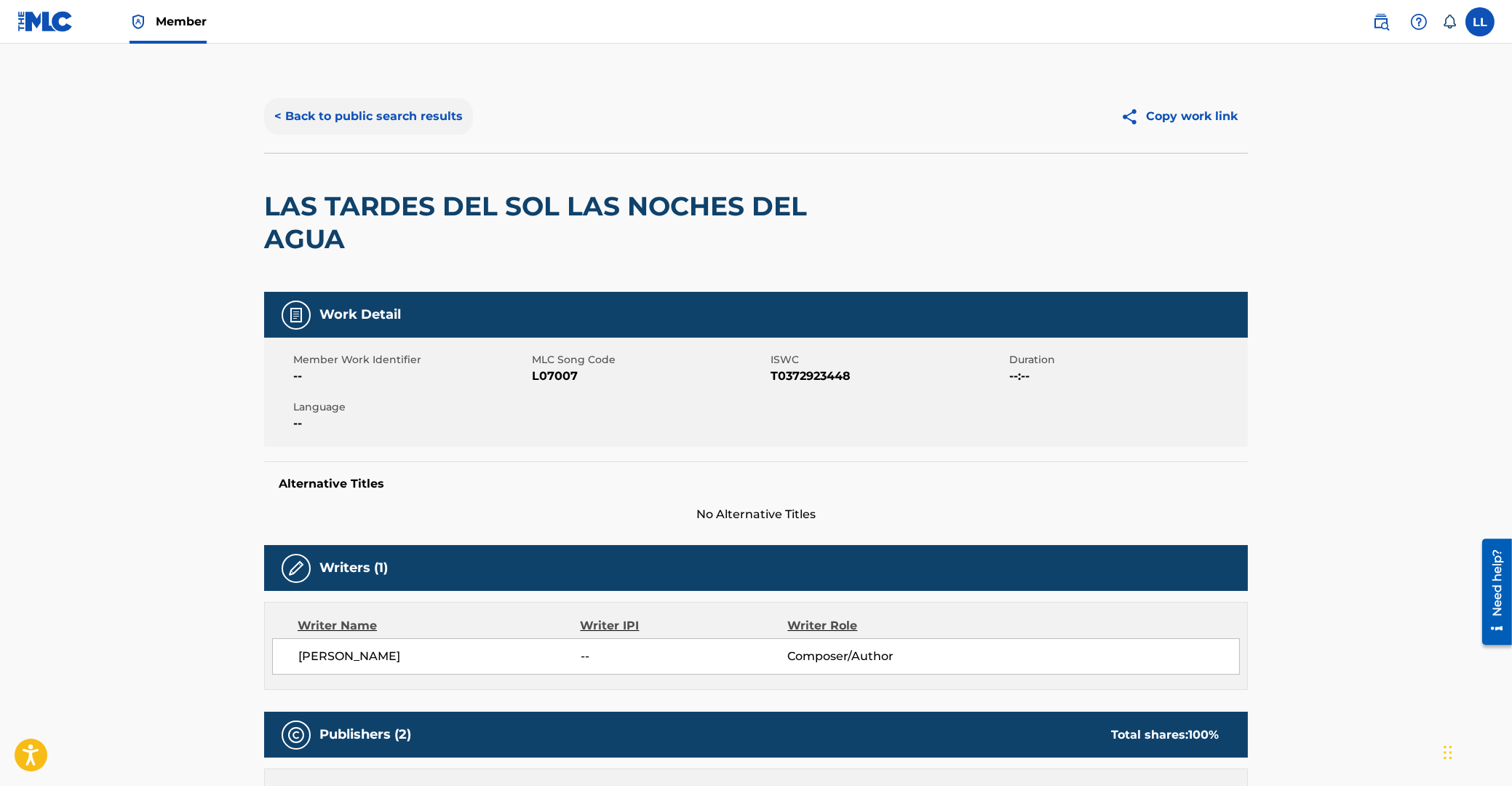
click at [379, 109] on button "< Back to public search results" at bounding box center [368, 115] width 209 height 36
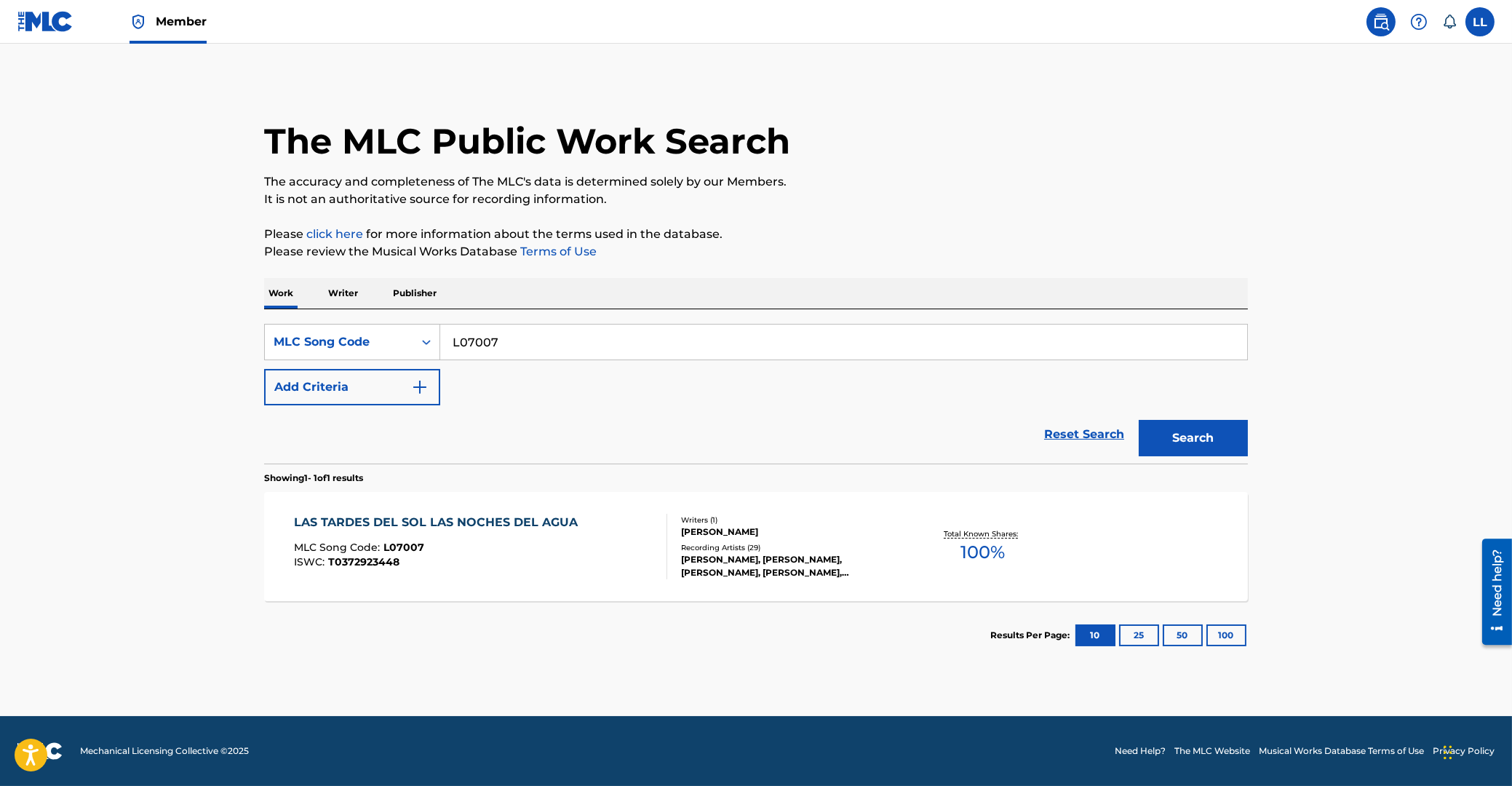
drag, startPoint x: 545, startPoint y: 336, endPoint x: 535, endPoint y: 326, distance: 14.1
click at [440, 337] on input "L07007" at bounding box center [844, 342] width 807 height 35
paste input "DC8DGC"
type input "DC8DGC"
click at [1190, 436] on button "Search" at bounding box center [1194, 437] width 109 height 36
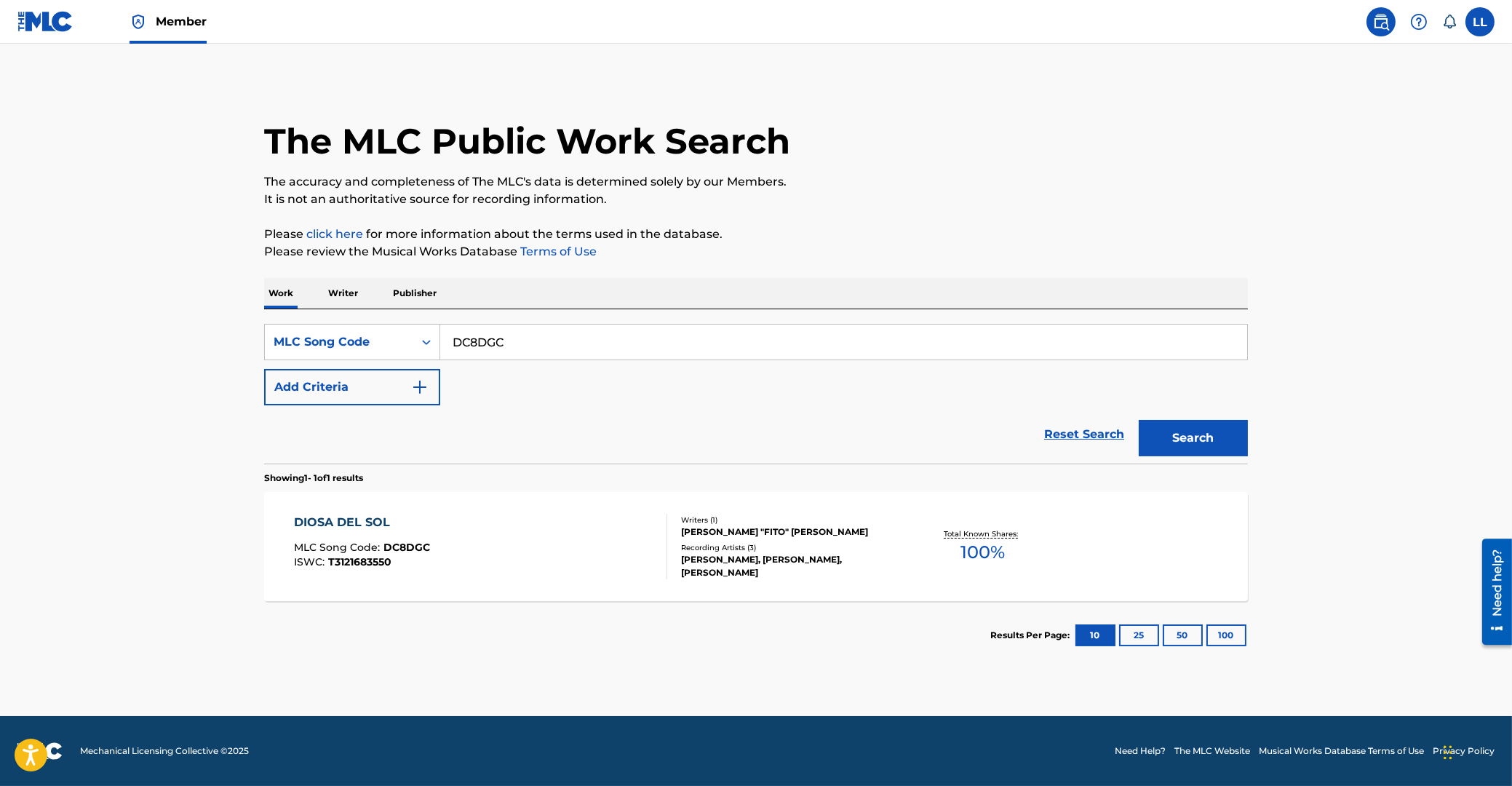
click at [327, 523] on div "DIOSA DEL SOL" at bounding box center [363, 522] width 136 height 18
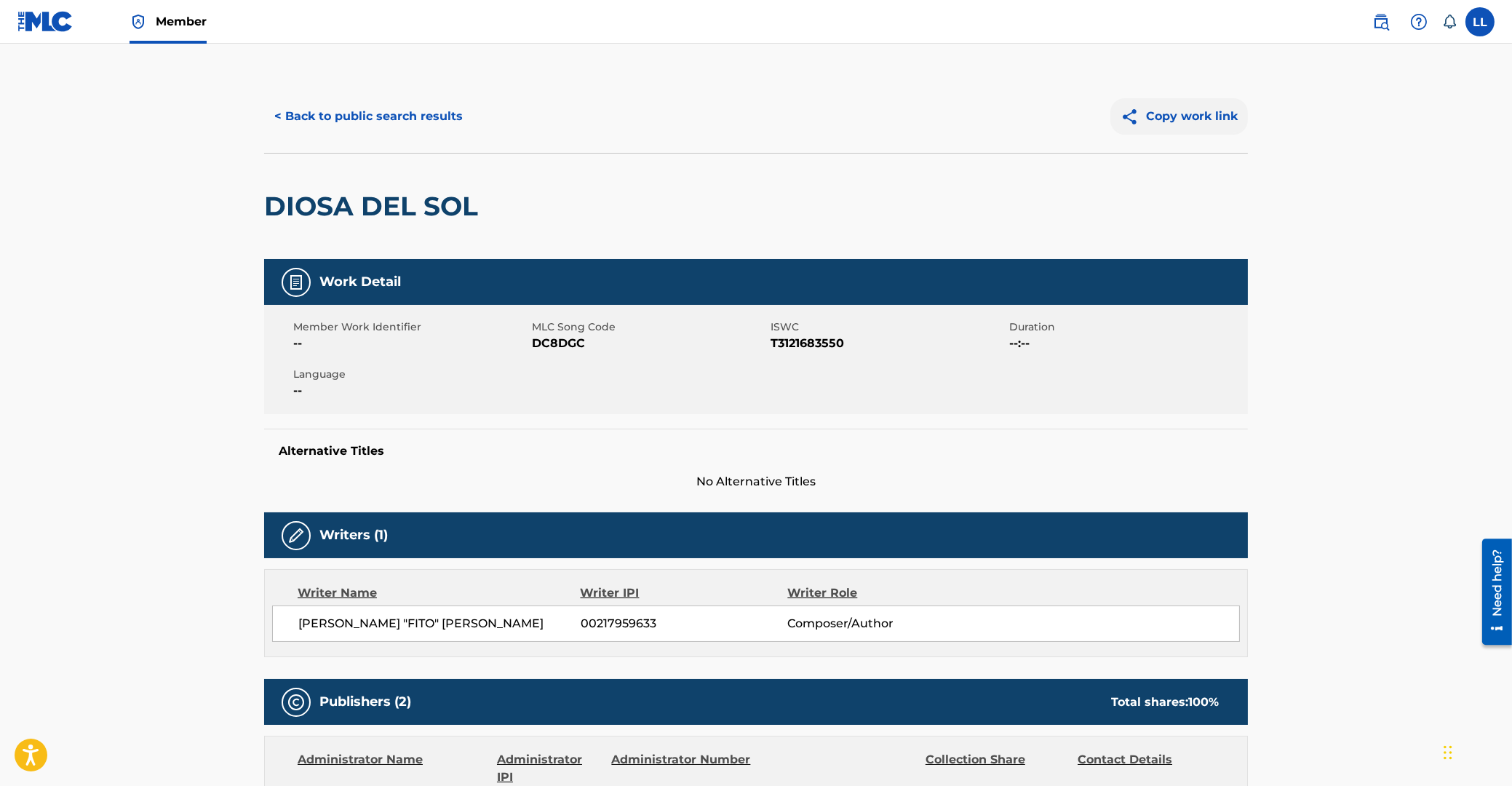
click at [1193, 115] on button "Copy work link" at bounding box center [1178, 115] width 137 height 36
click at [398, 115] on button "< Back to public search results" at bounding box center [368, 115] width 209 height 36
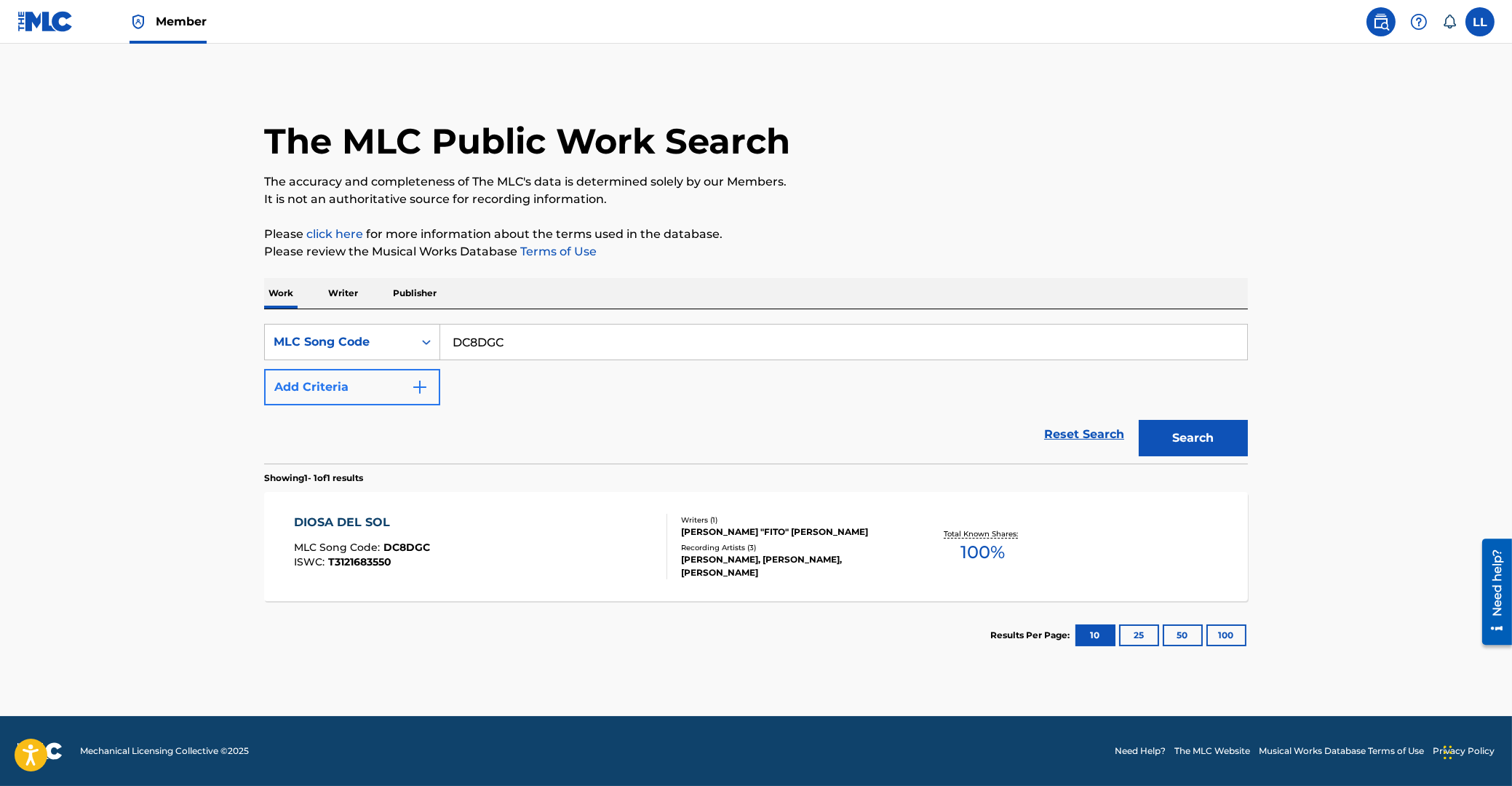
drag, startPoint x: 554, startPoint y: 348, endPoint x: 278, endPoint y: 370, distance: 276.9
click at [440, 359] on input "DC8DGC" at bounding box center [844, 342] width 807 height 35
paste input "S37655"
type input "S37655"
click at [1169, 431] on button "Search" at bounding box center [1194, 437] width 109 height 36
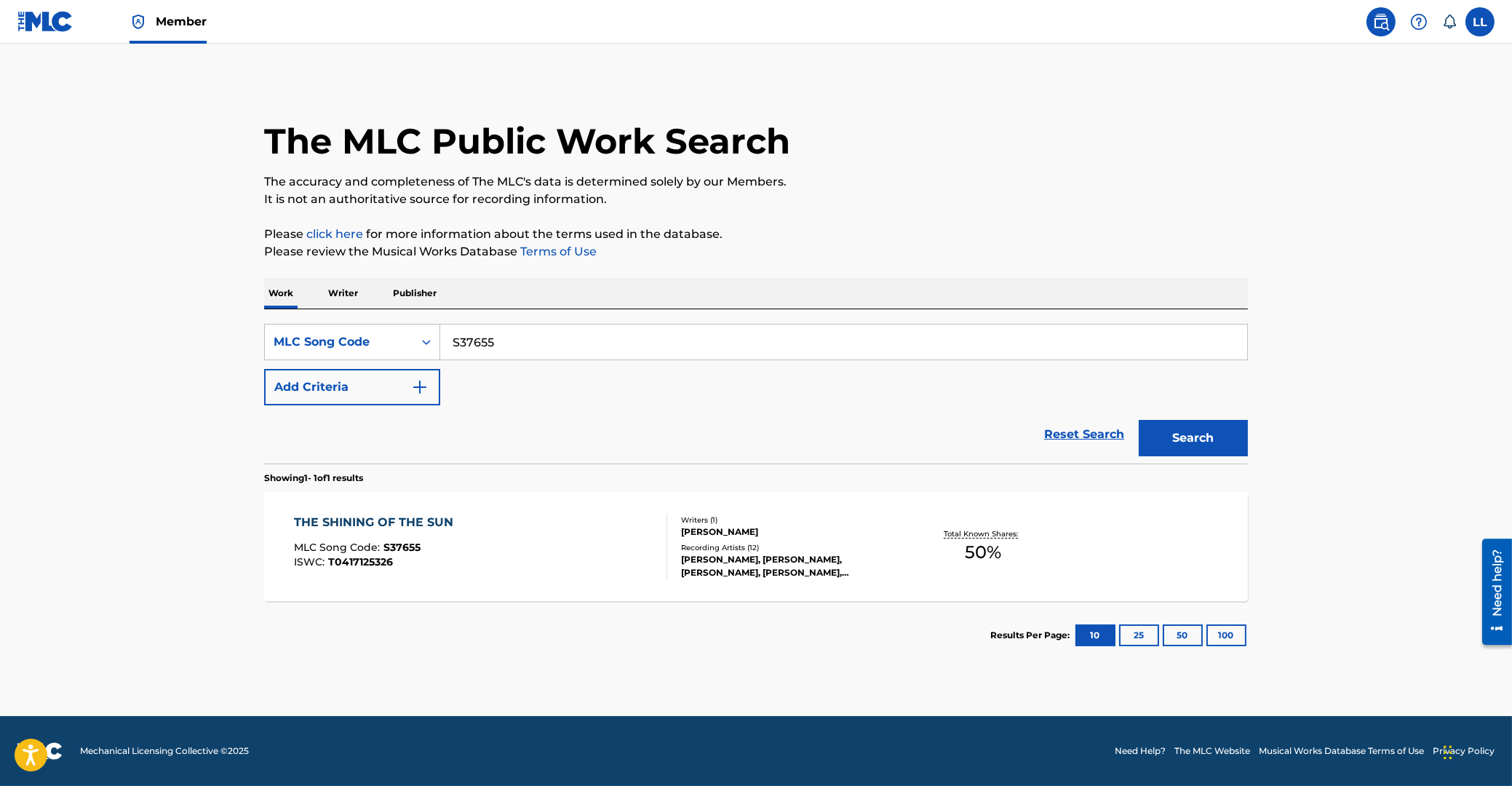
click at [367, 523] on div "THE SHINING OF THE SUN" at bounding box center [378, 522] width 167 height 18
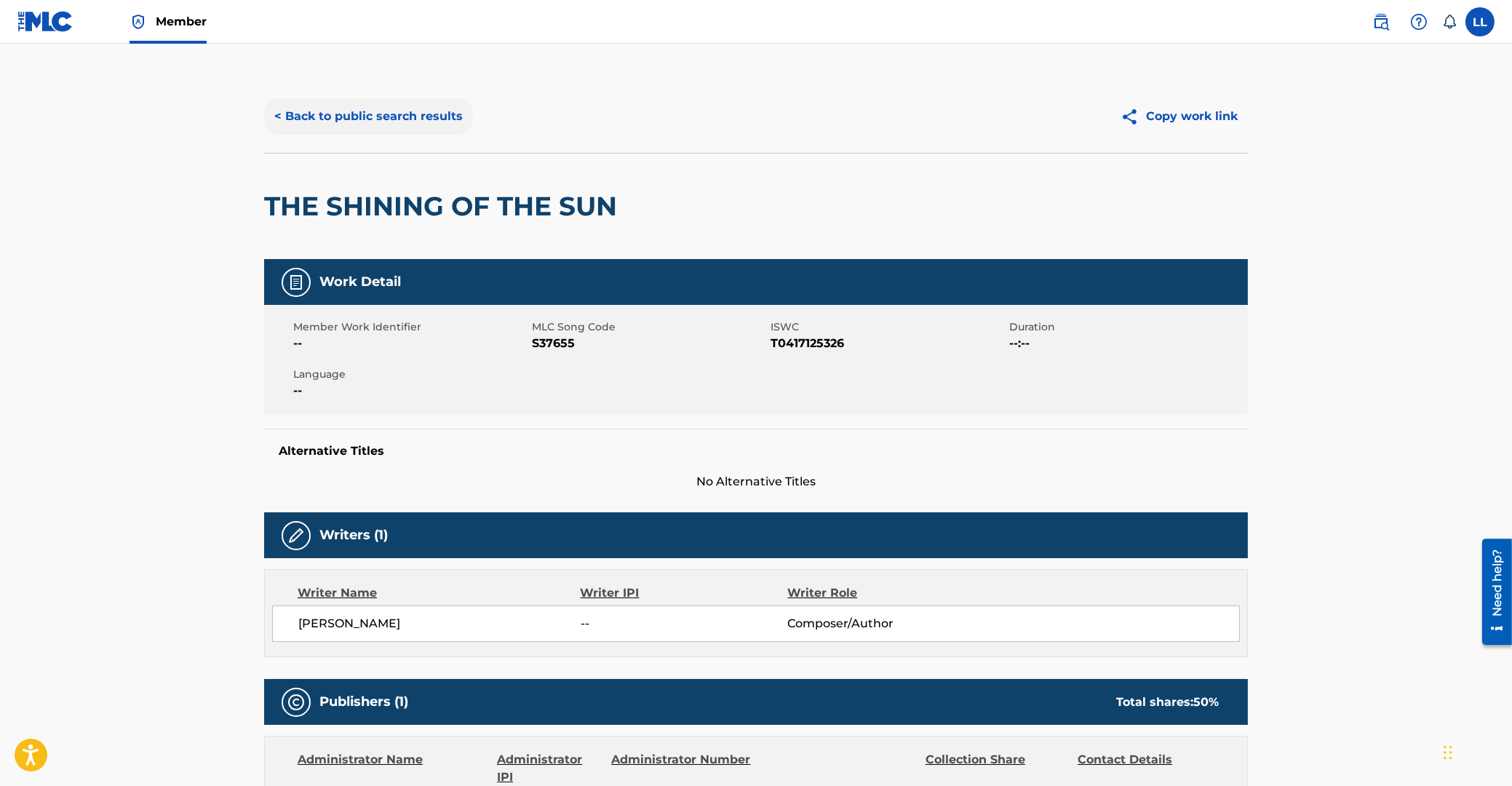
click at [357, 117] on button "< Back to public search results" at bounding box center [368, 115] width 209 height 36
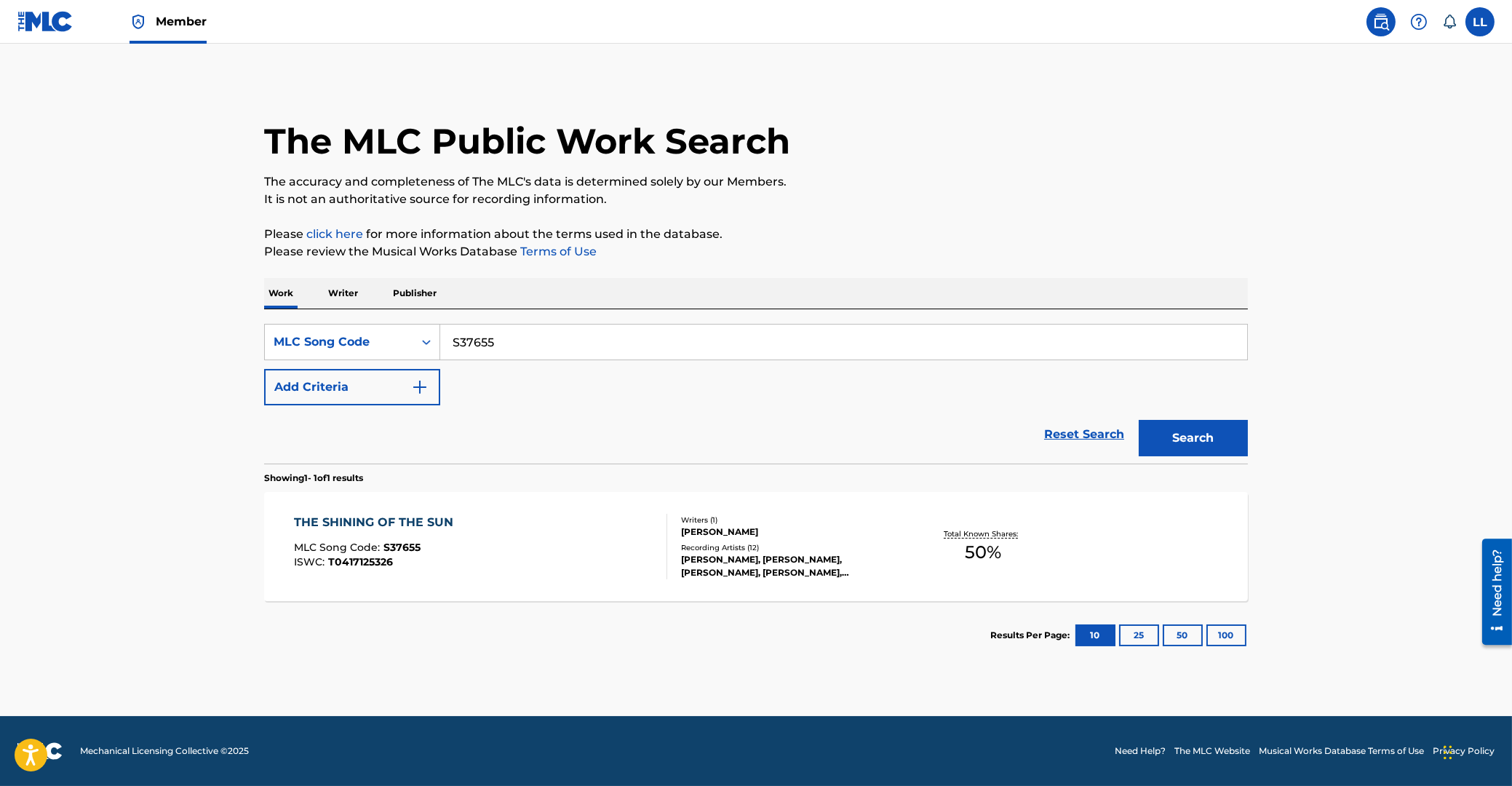
drag, startPoint x: 536, startPoint y: 342, endPoint x: 300, endPoint y: 353, distance: 236.3
click at [440, 347] on input "S37655" at bounding box center [844, 342] width 807 height 35
paste input "VF7JY"
type input "SVF7JY"
click at [1178, 437] on button "Search" at bounding box center [1194, 437] width 109 height 36
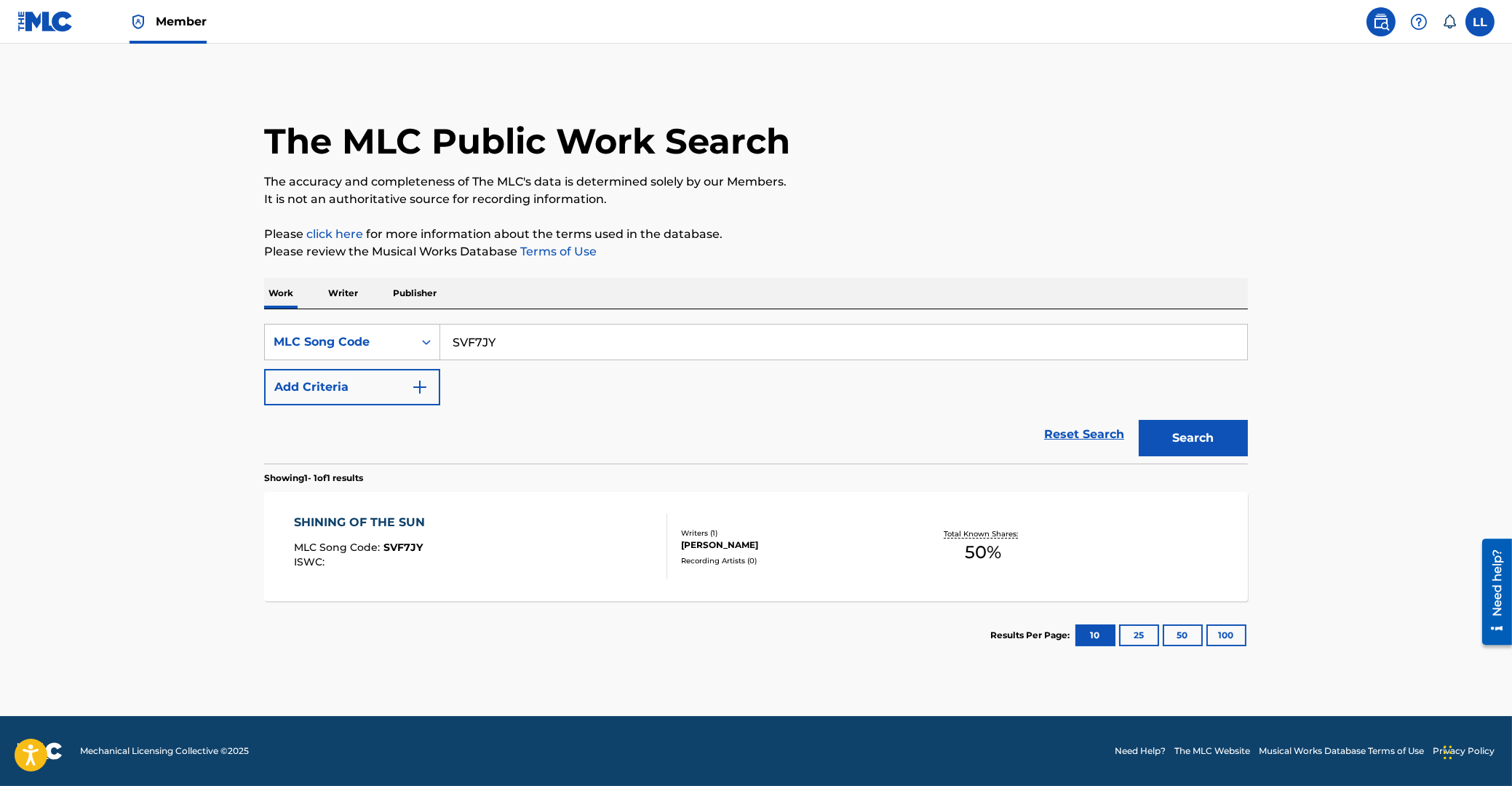
click at [359, 522] on div "SHINING OF THE SUN" at bounding box center [363, 522] width 138 height 18
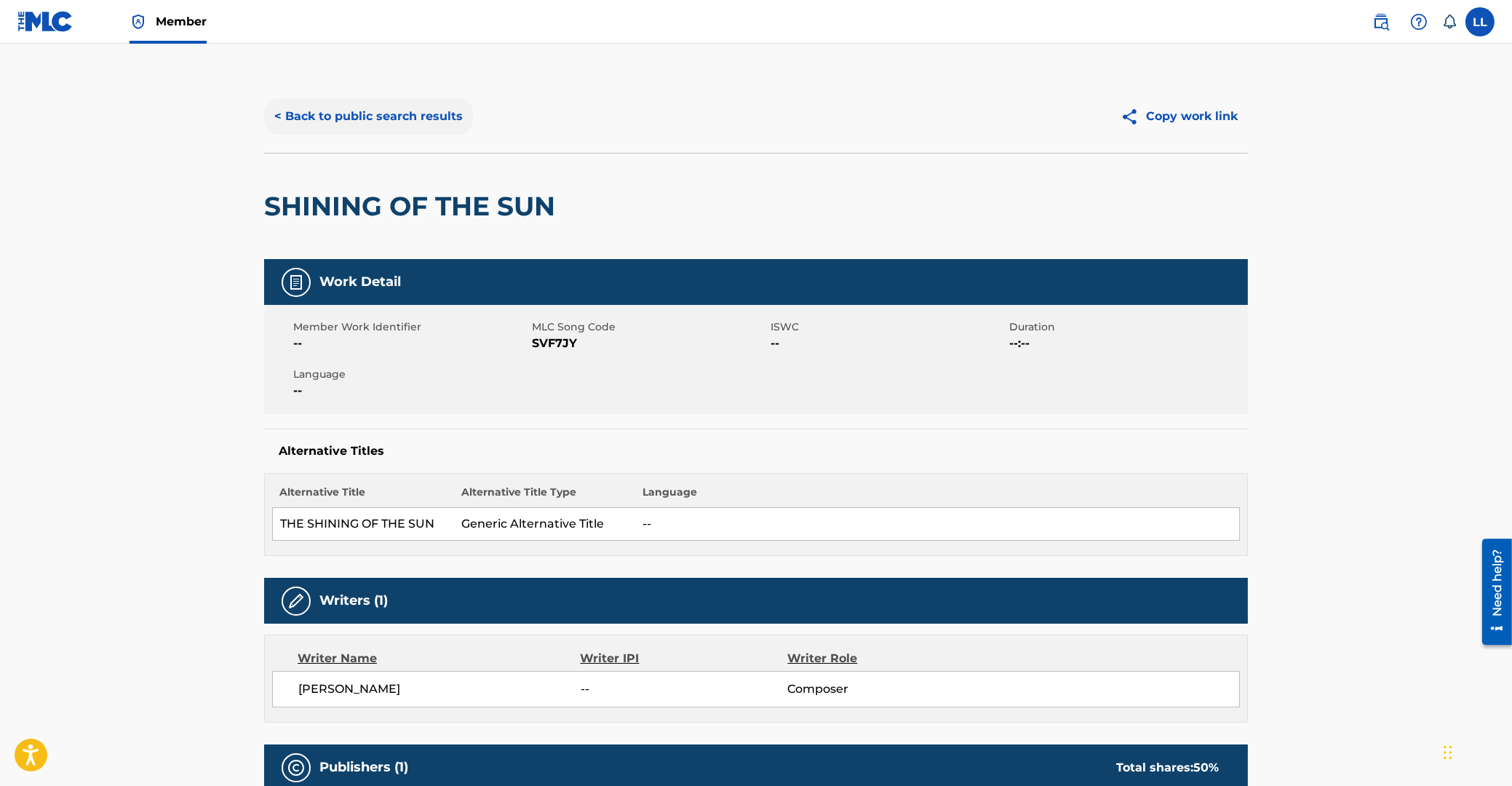
click at [349, 112] on button "< Back to public search results" at bounding box center [368, 115] width 209 height 36
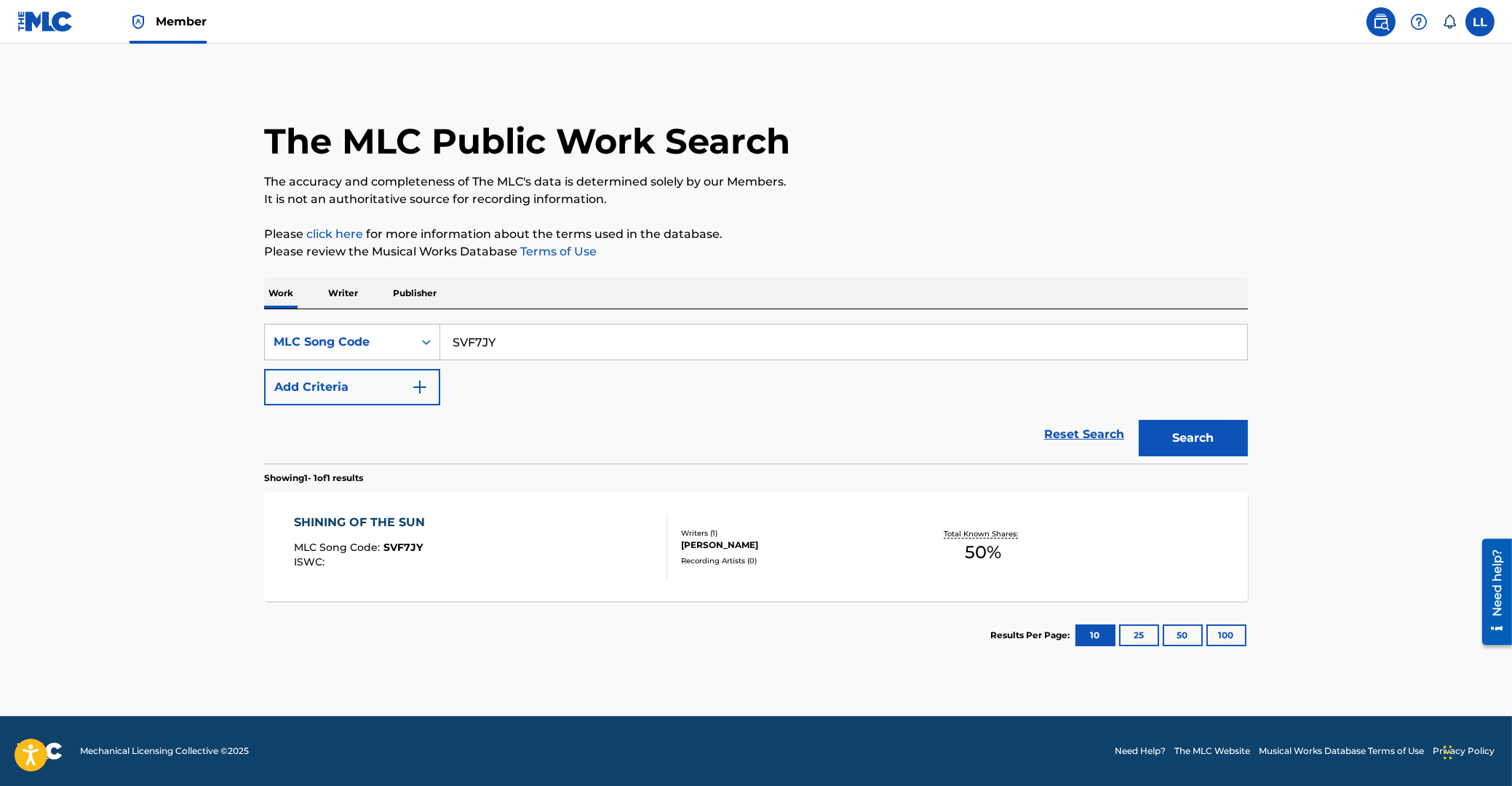
click at [370, 516] on div "SHINING OF THE SUN" at bounding box center [363, 522] width 138 height 18
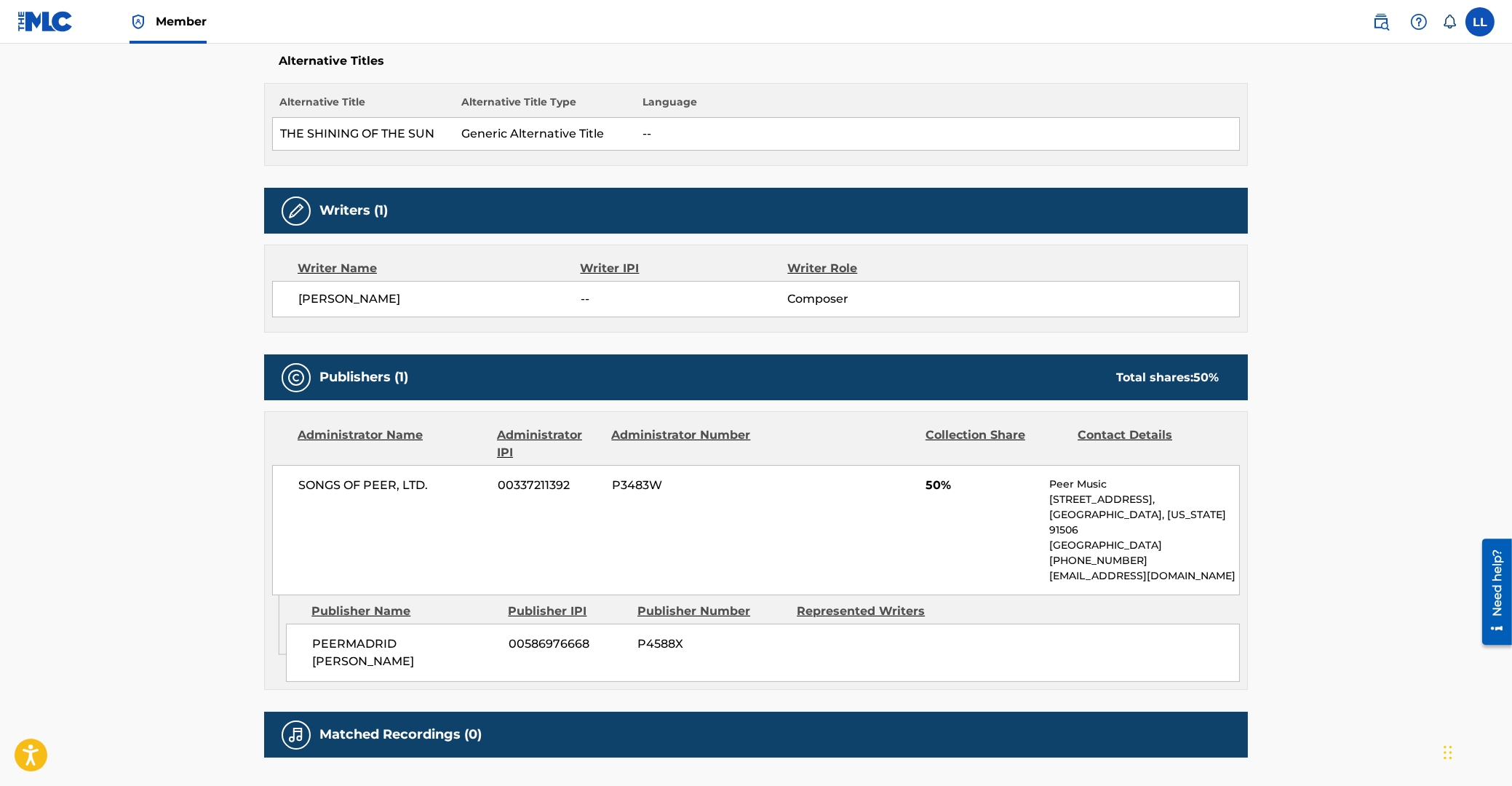
scroll to position [488, 0]
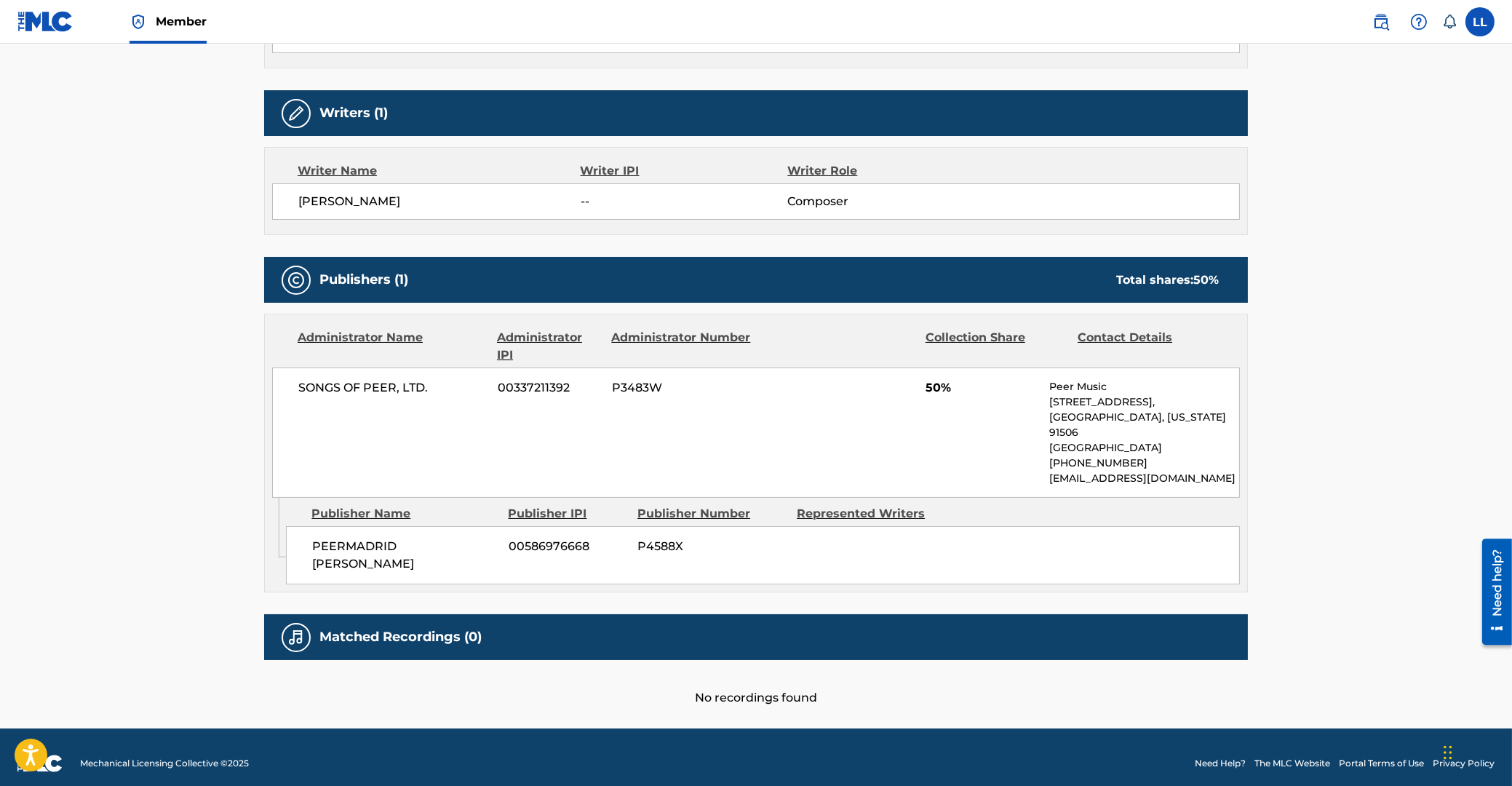
click at [359, 396] on span "SONGS OF PEER, LTD." at bounding box center [392, 388] width 188 height 18
click at [106, 404] on main "< Back to public search results Copy work link SHINING OF THE SUN Work Detail M…" at bounding box center [756, 142] width 1512 height 1172
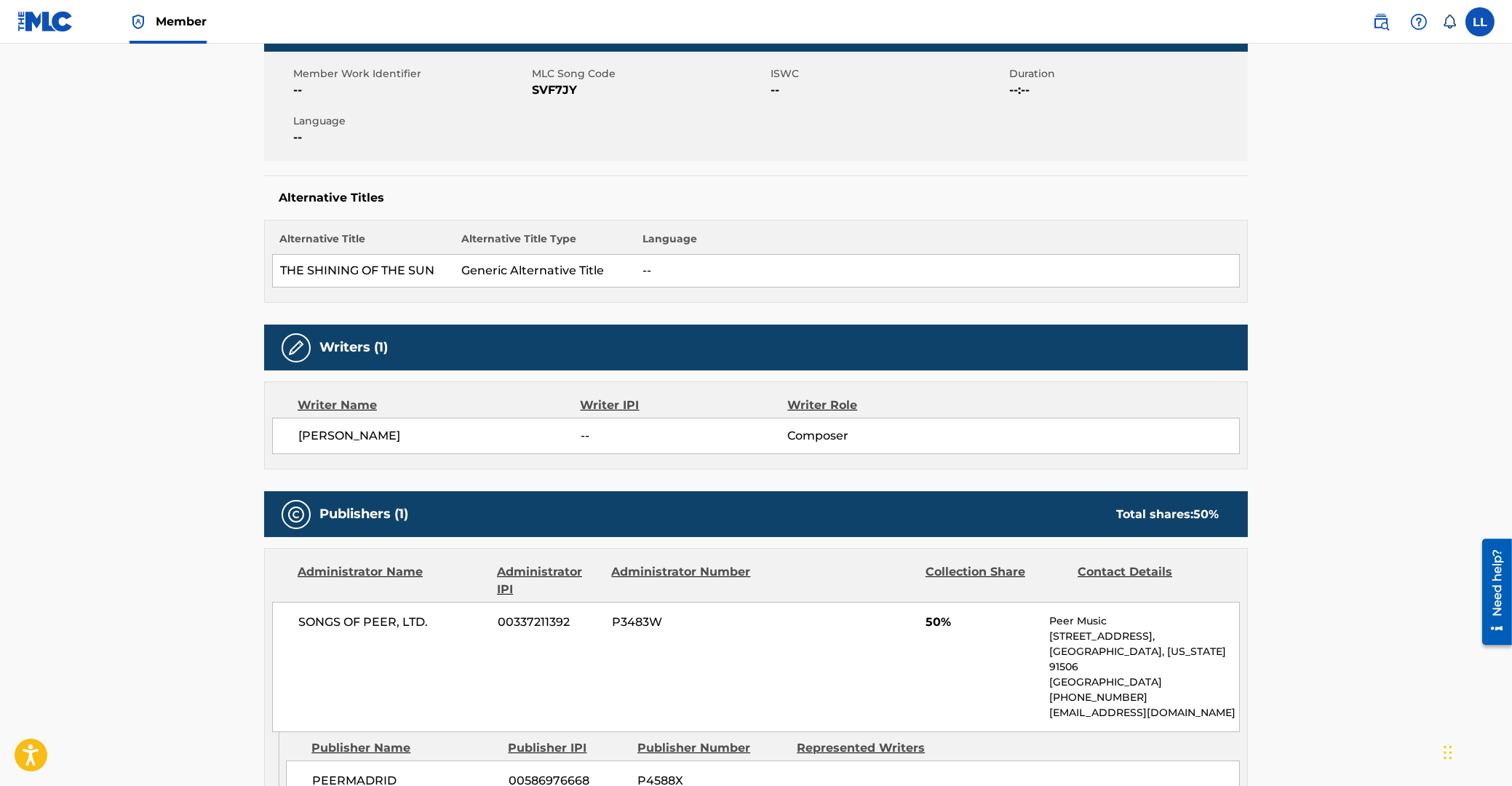
scroll to position [0, 0]
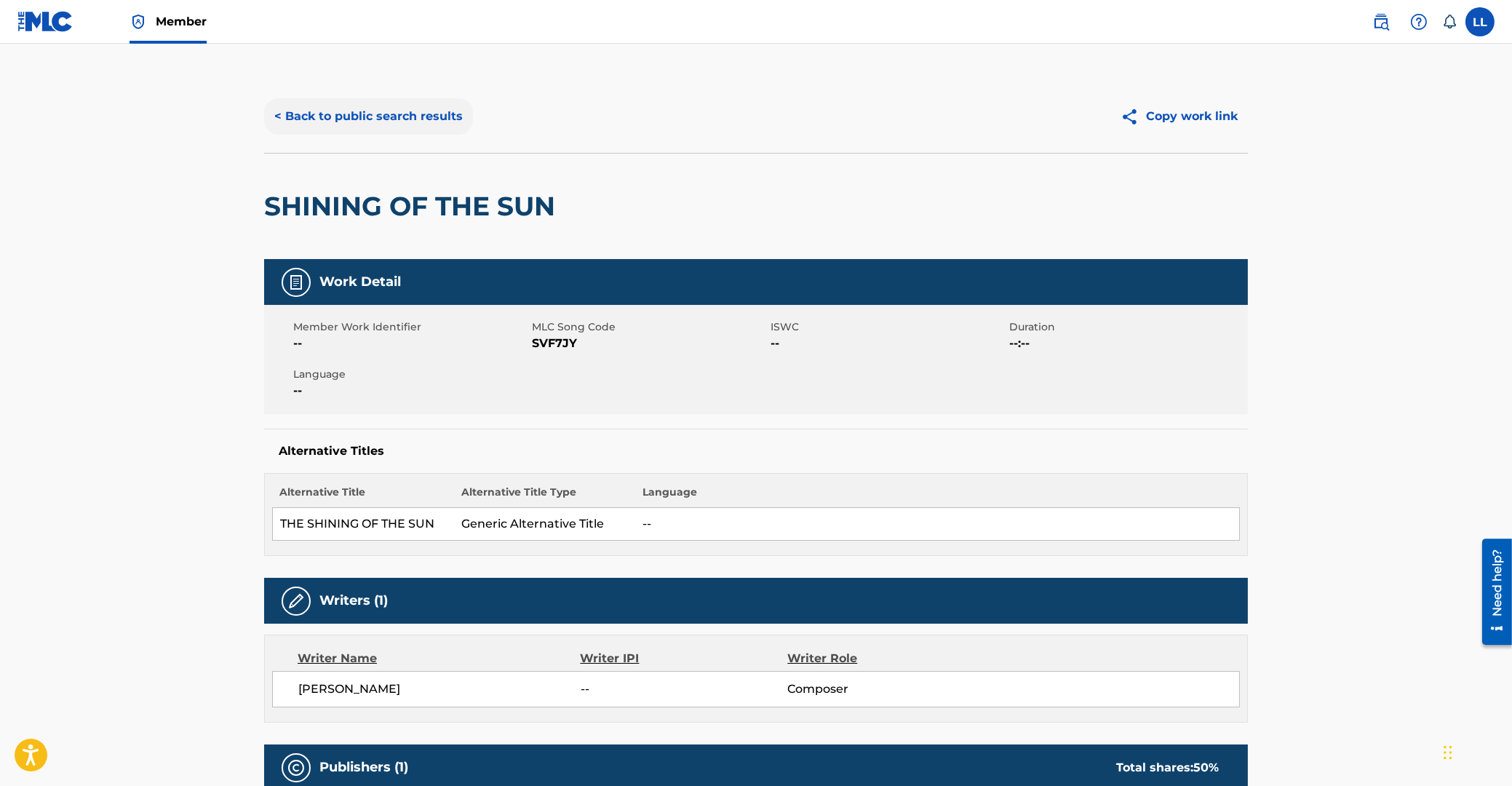
click at [430, 116] on button "< Back to public search results" at bounding box center [368, 115] width 209 height 36
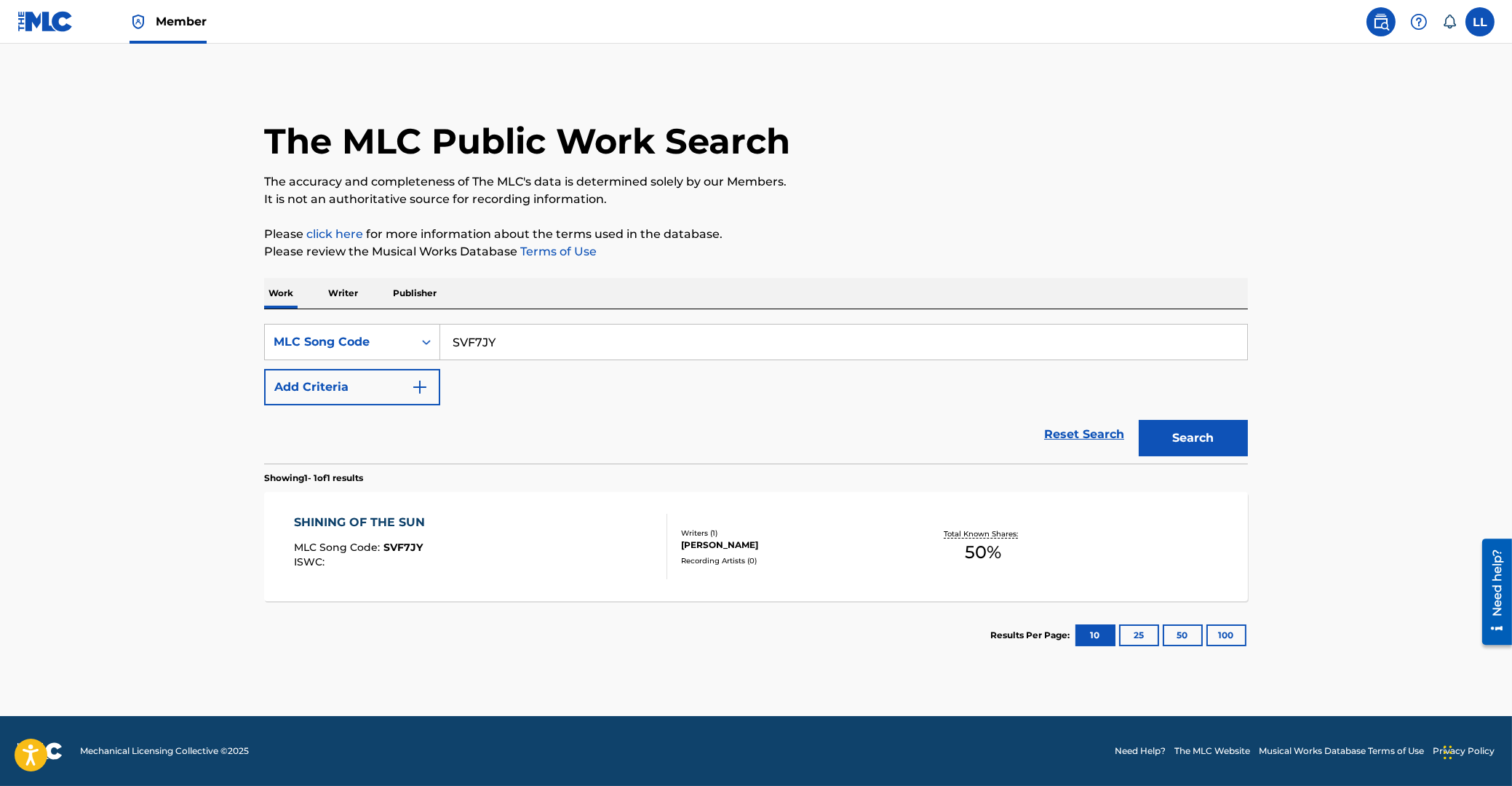
drag, startPoint x: 332, startPoint y: 340, endPoint x: 365, endPoint y: 340, distance: 33.0
click at [440, 340] on input "SVF7JY" at bounding box center [844, 342] width 807 height 35
paste input "37655"
click at [1210, 431] on button "Search" at bounding box center [1194, 437] width 109 height 36
drag, startPoint x: 535, startPoint y: 339, endPoint x: 327, endPoint y: 338, distance: 208.0
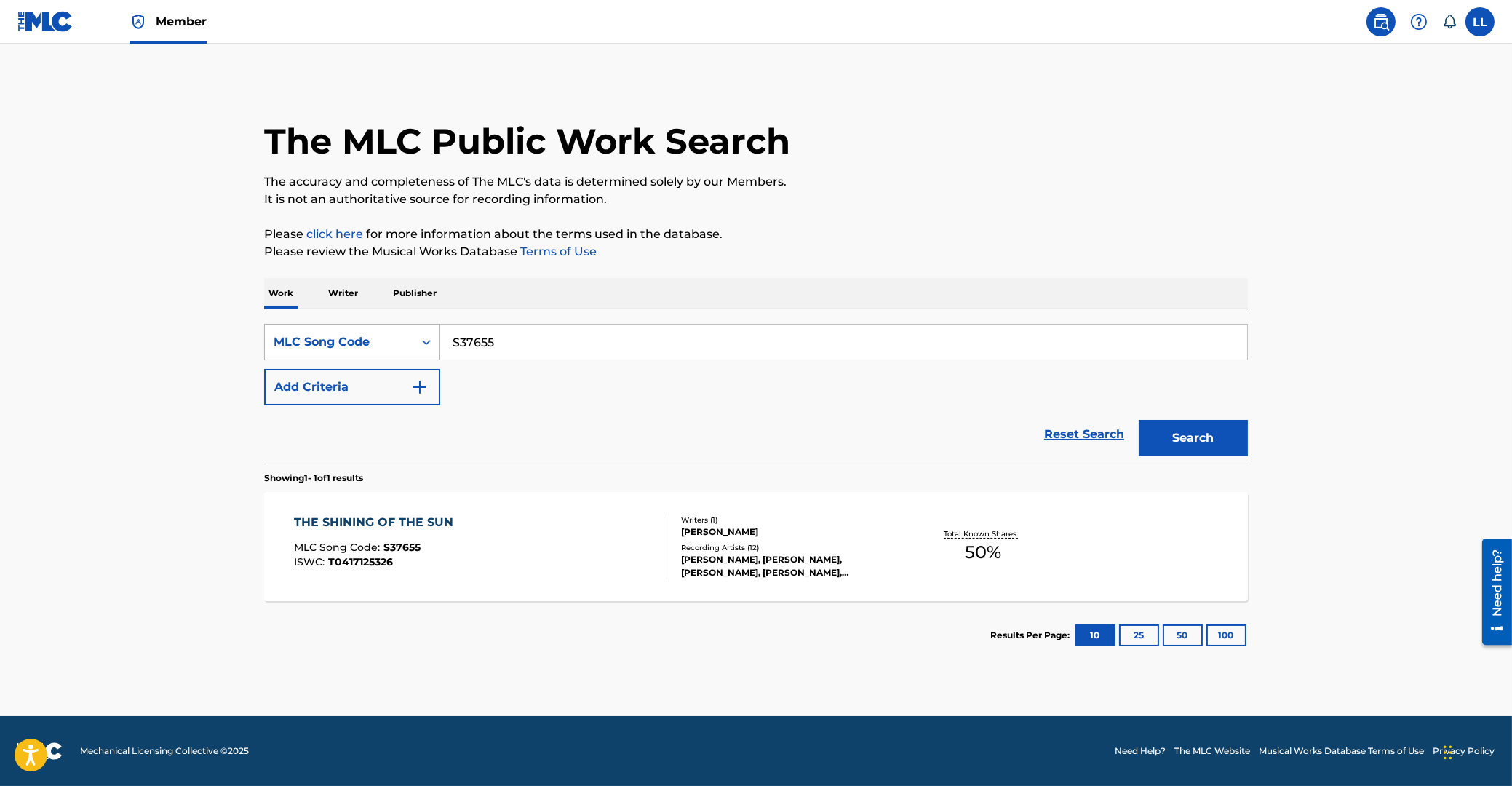
click at [440, 338] on input "S37655" at bounding box center [844, 342] width 807 height 35
paste input "L07007"
click at [1199, 444] on button "Search" at bounding box center [1194, 437] width 109 height 36
drag, startPoint x: 542, startPoint y: 333, endPoint x: 353, endPoint y: 330, distance: 189.0
click at [440, 330] on input "L07007" at bounding box center [844, 342] width 807 height 35
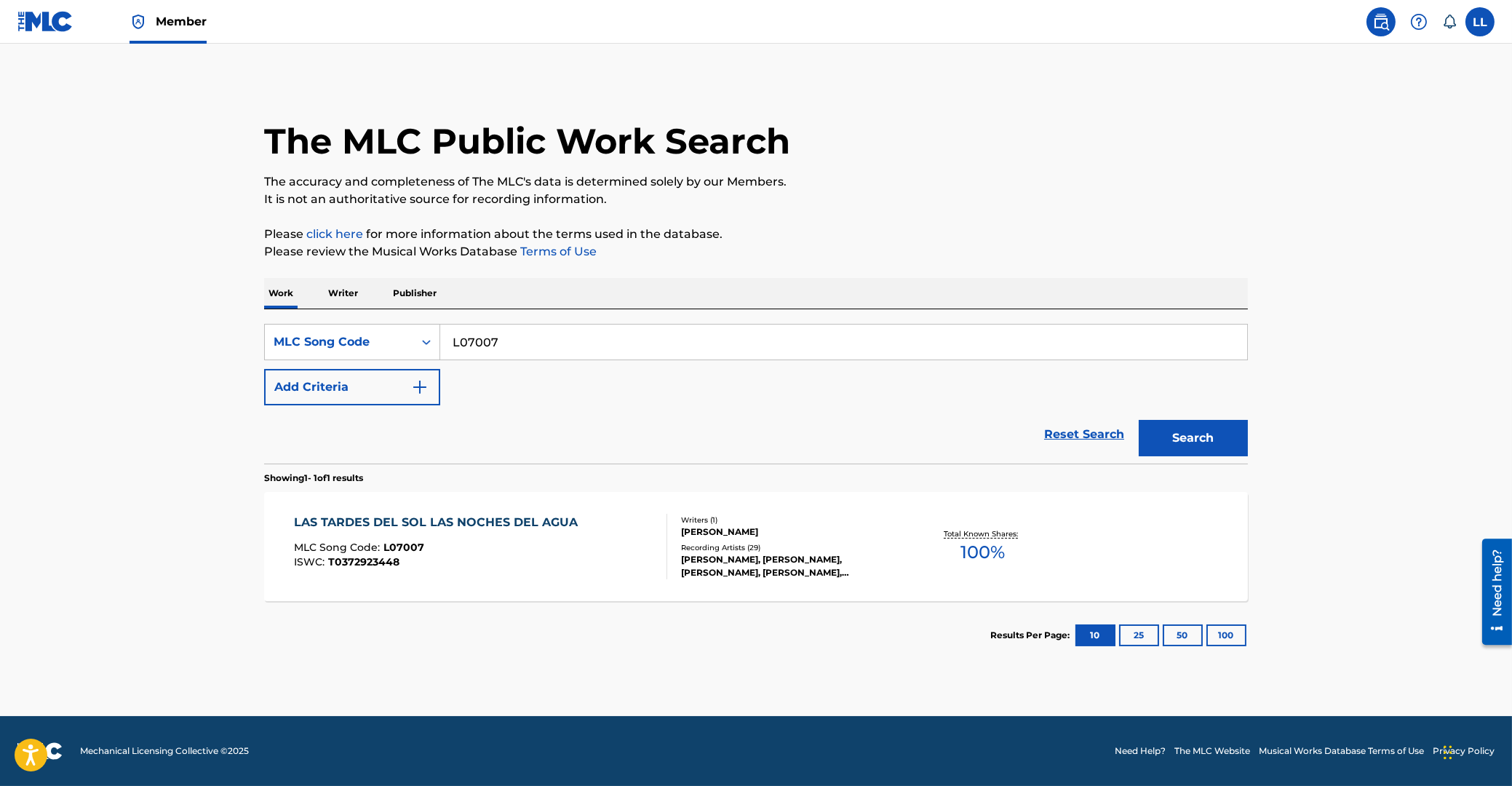
paste input "S6024P"
type input "S6024P"
click at [1165, 432] on button "Search" at bounding box center [1194, 437] width 109 height 36
click at [342, 522] on div "SALIR AL SOL" at bounding box center [359, 522] width 130 height 18
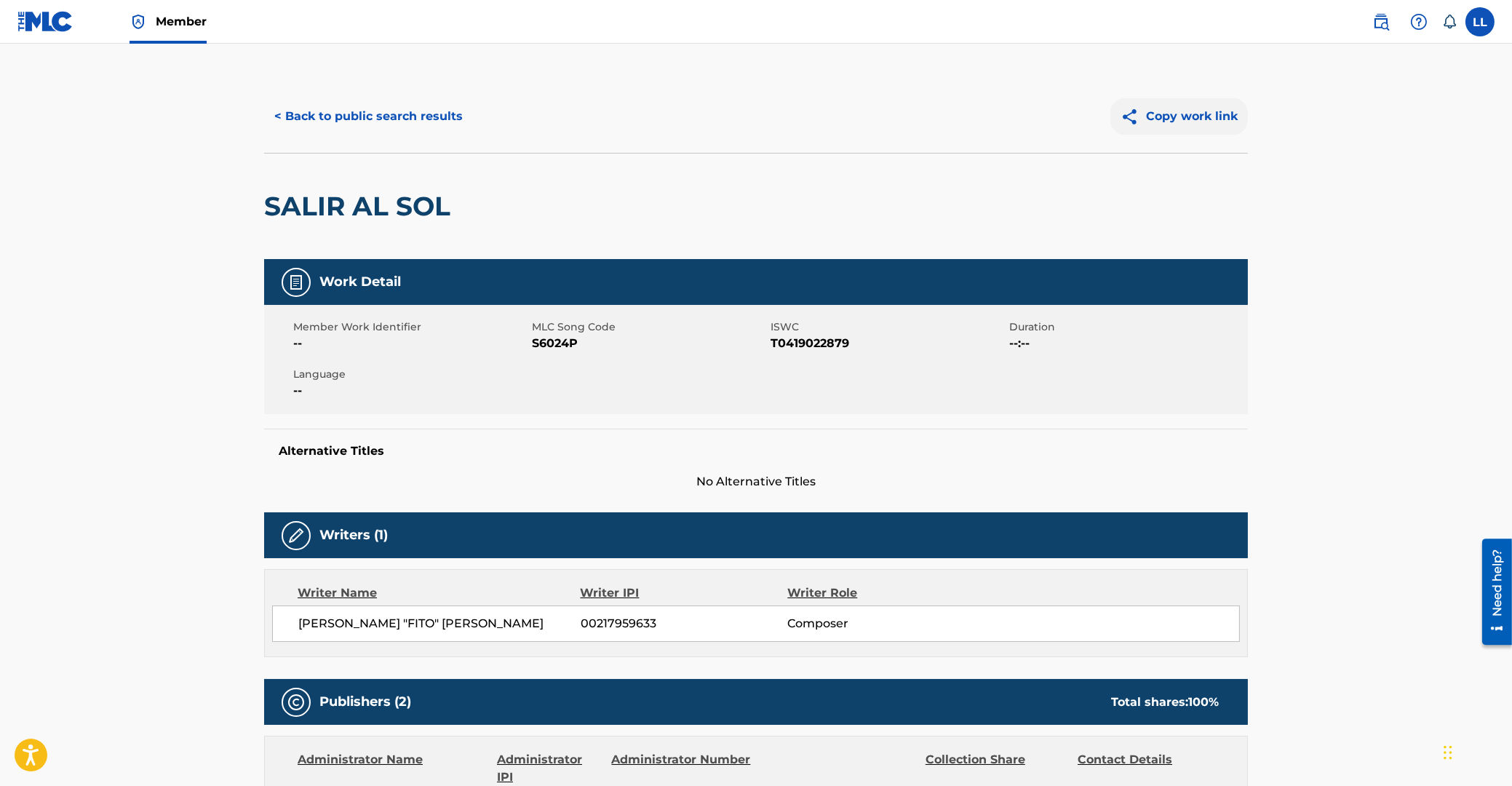
click at [1189, 114] on button "Copy work link" at bounding box center [1178, 115] width 137 height 36
click at [433, 121] on button "< Back to public search results" at bounding box center [368, 115] width 209 height 36
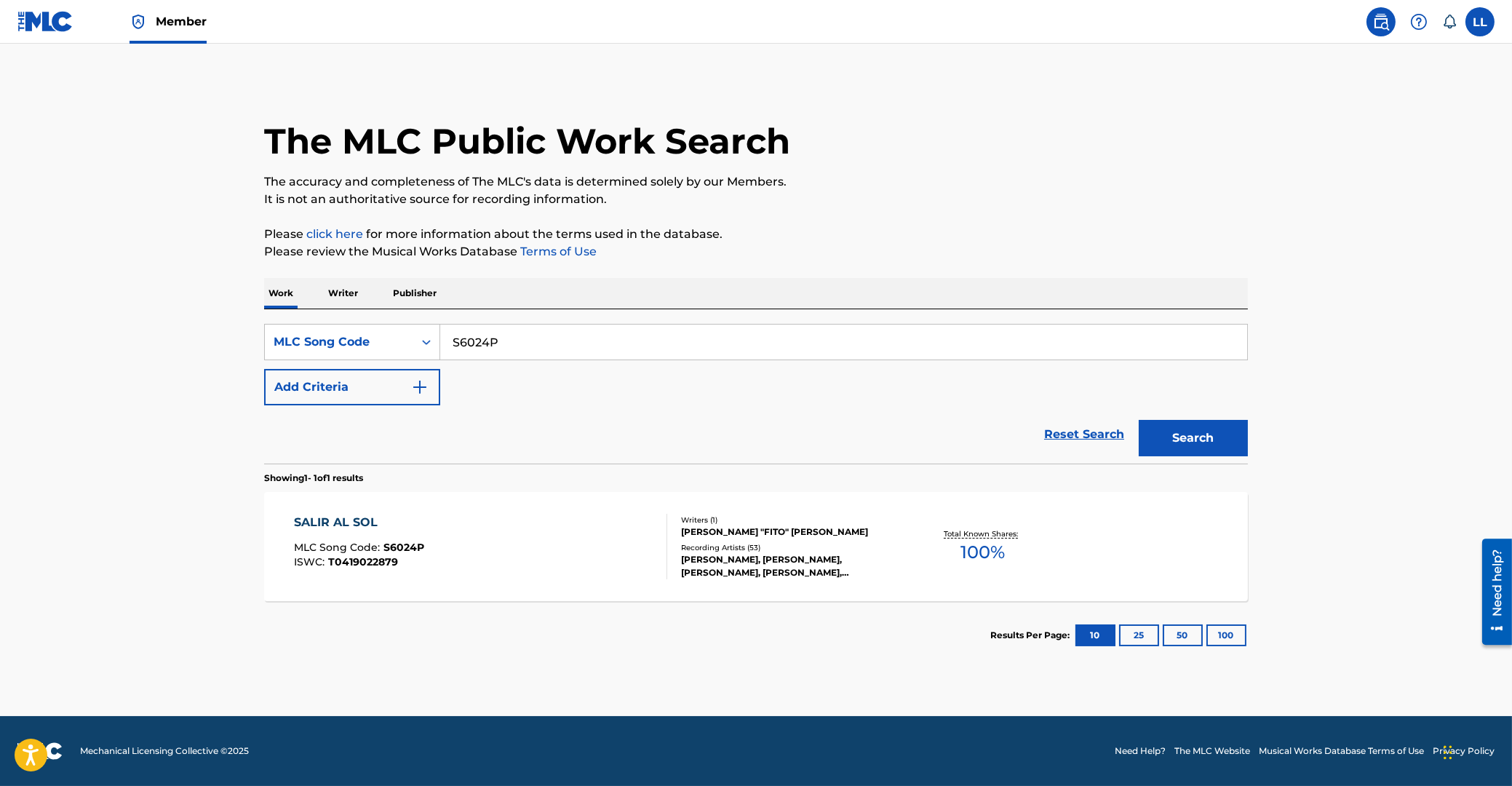
drag, startPoint x: 544, startPoint y: 349, endPoint x: 452, endPoint y: 333, distance: 93.4
click at [440, 344] on input "S6024P" at bounding box center [844, 342] width 807 height 35
paste input "3298G"
type input "S3298G"
click at [1192, 431] on button "Search" at bounding box center [1194, 437] width 109 height 36
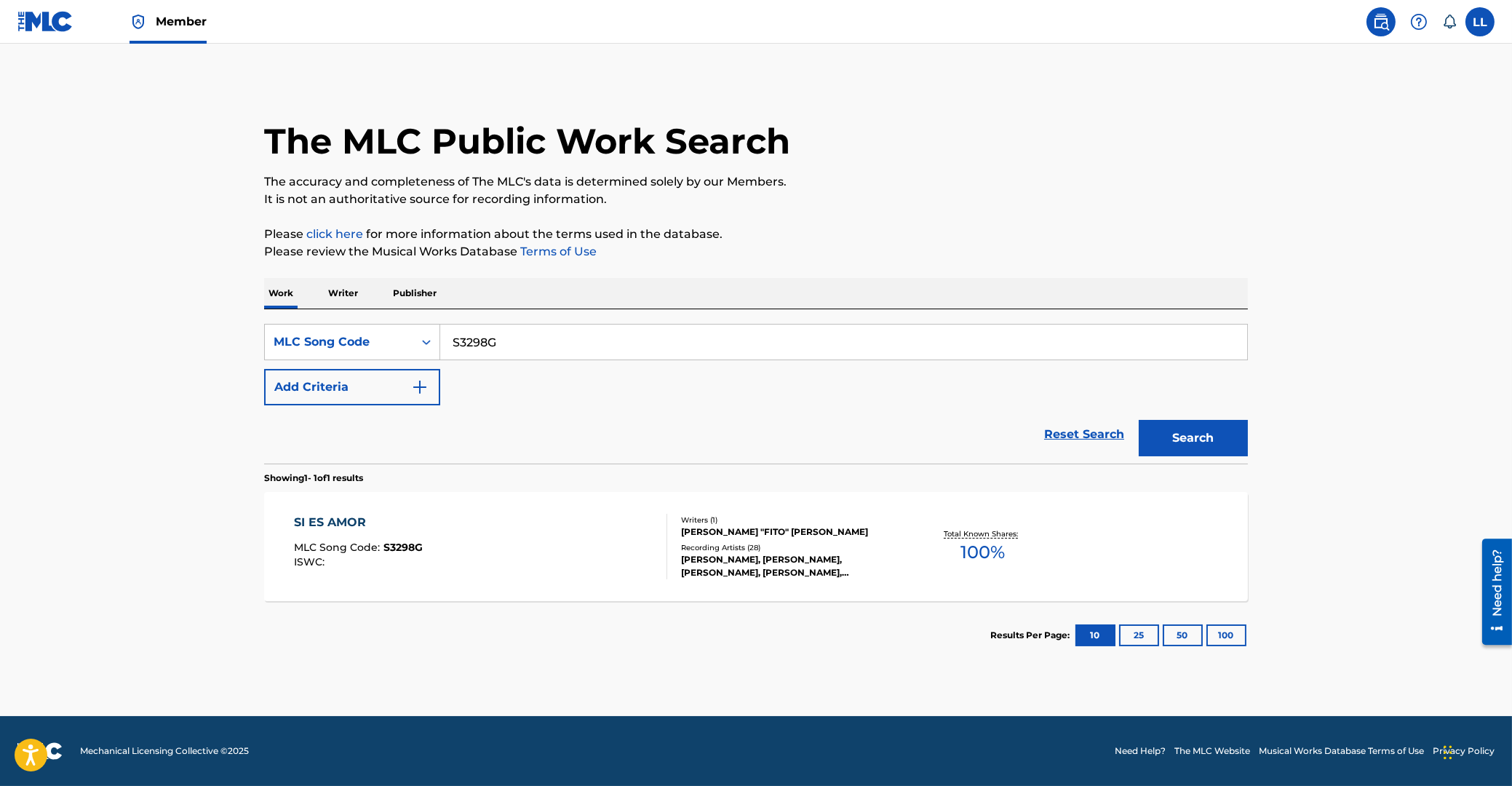
click at [328, 522] on div "SI ES AMOR" at bounding box center [359, 522] width 129 height 18
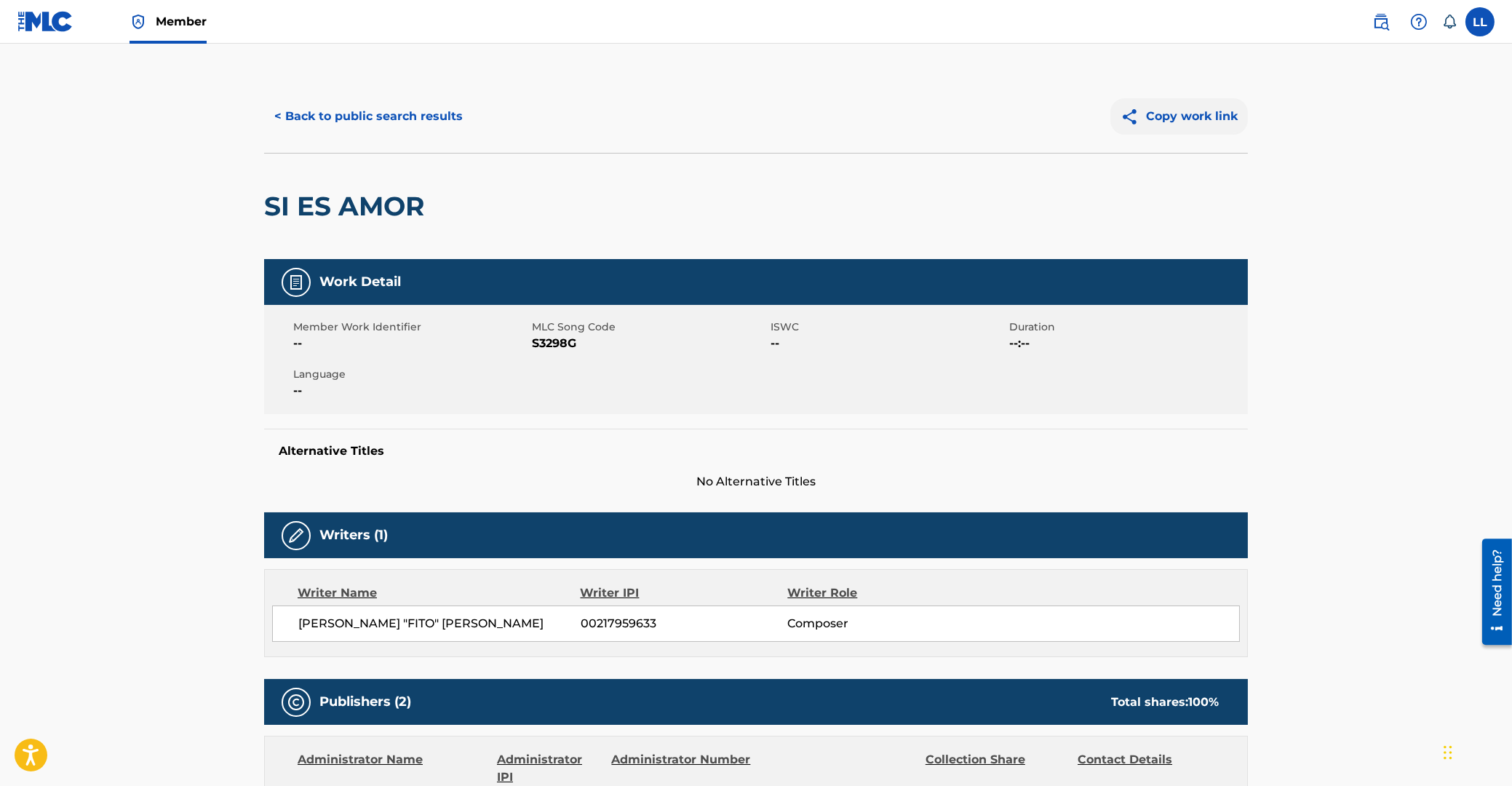
click at [1184, 112] on button "Copy work link" at bounding box center [1178, 115] width 137 height 36
click at [356, 116] on button "< Back to public search results" at bounding box center [368, 115] width 209 height 36
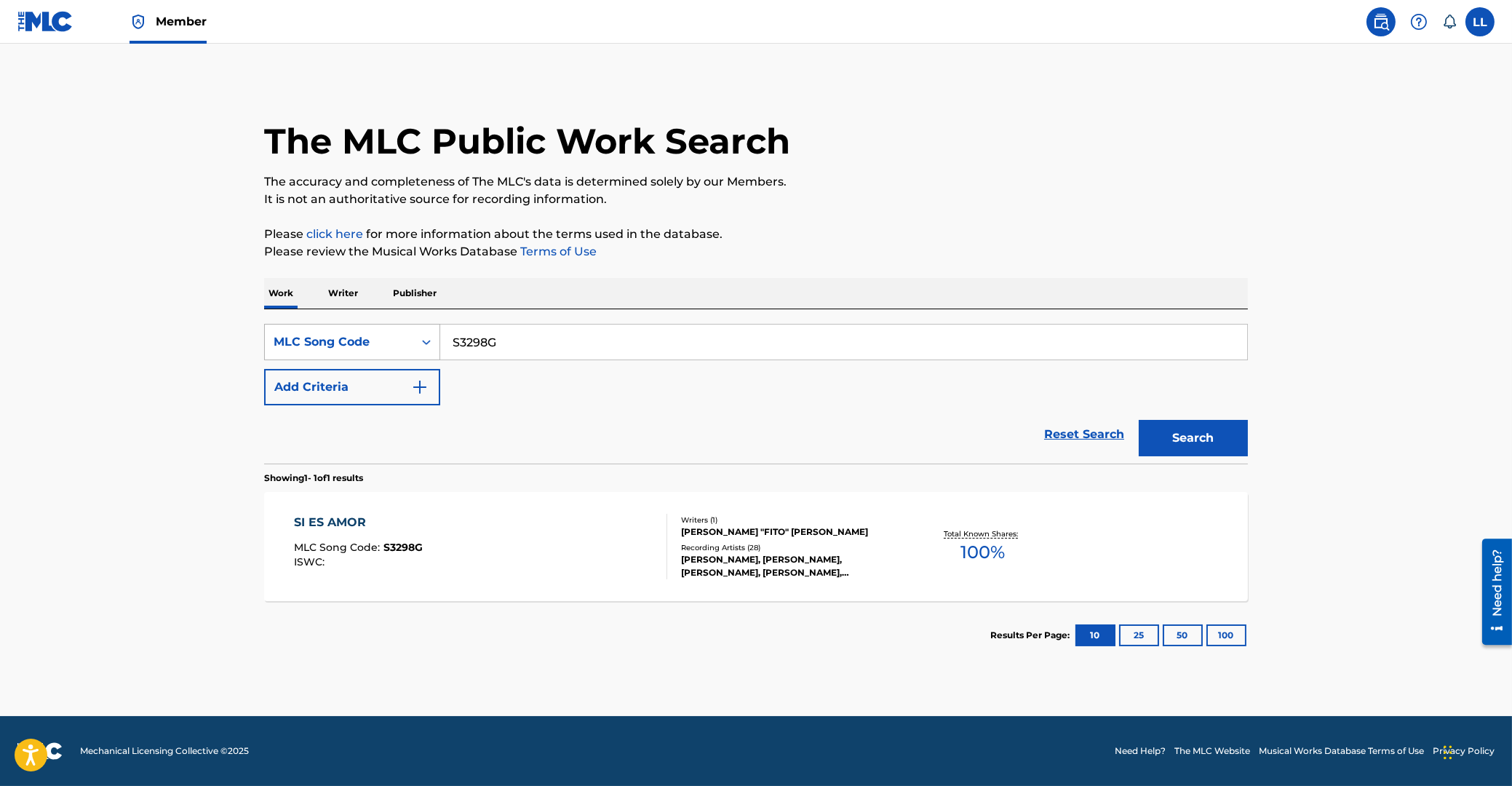
drag, startPoint x: 430, startPoint y: 342, endPoint x: 375, endPoint y: 326, distance: 57.3
click at [440, 340] on input "S3298G" at bounding box center [844, 342] width 807 height 35
paste input "B4823V"
type input "B4823V"
click at [1202, 433] on button "Search" at bounding box center [1194, 437] width 109 height 36
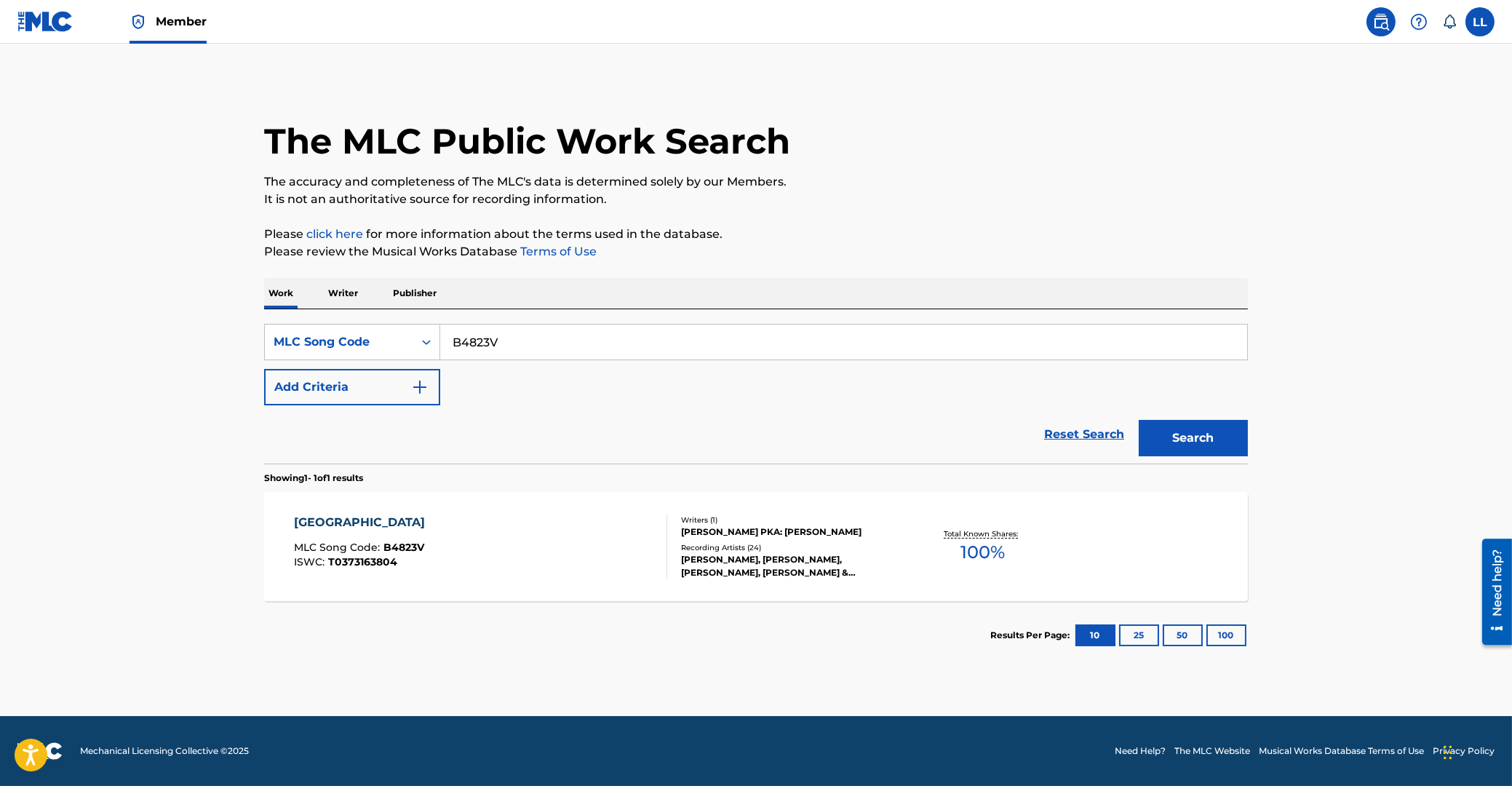
click at [360, 517] on div "BUENOS AIRES" at bounding box center [363, 522] width 138 height 18
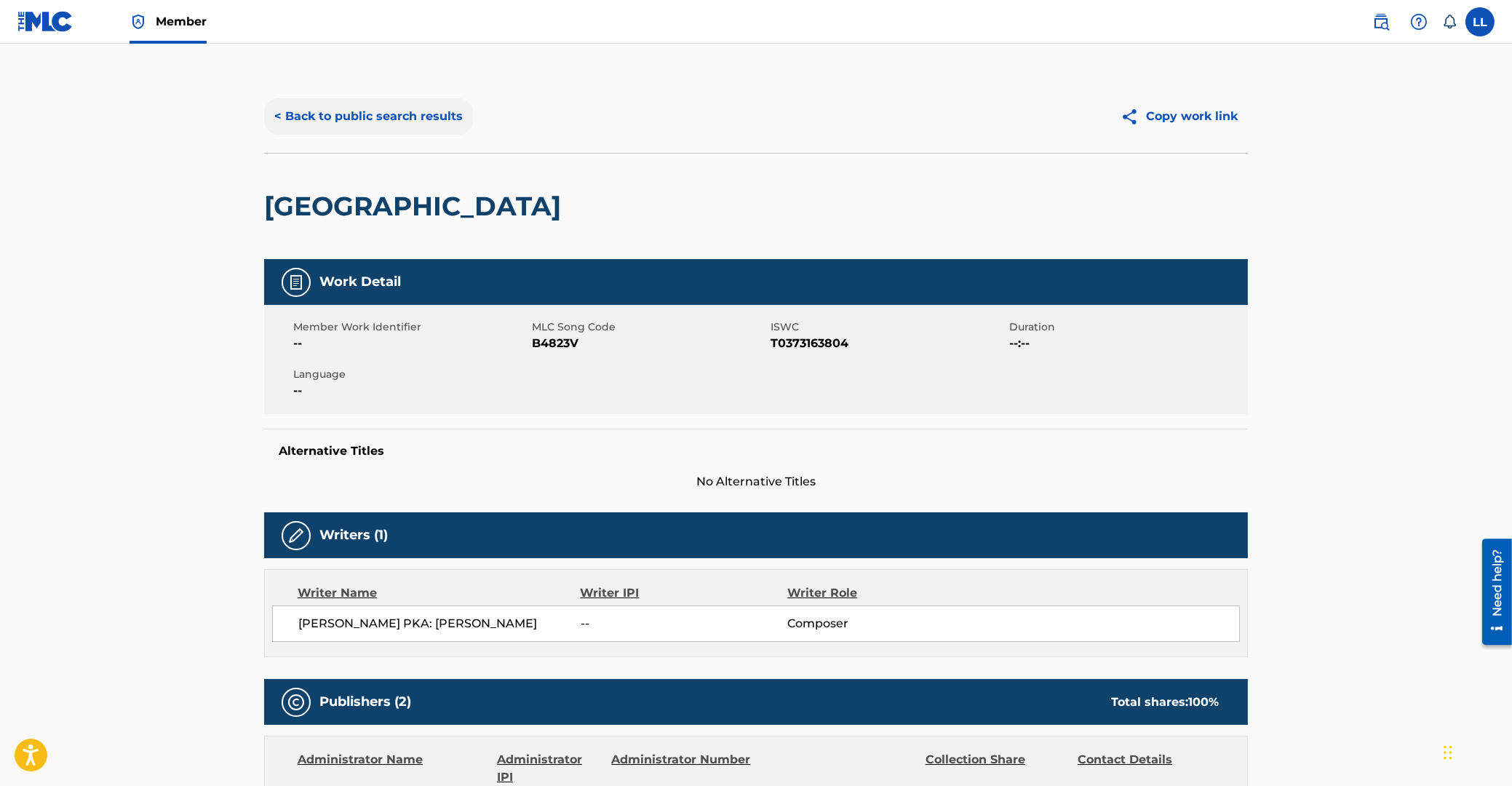
click at [385, 120] on button "< Back to public search results" at bounding box center [368, 115] width 209 height 36
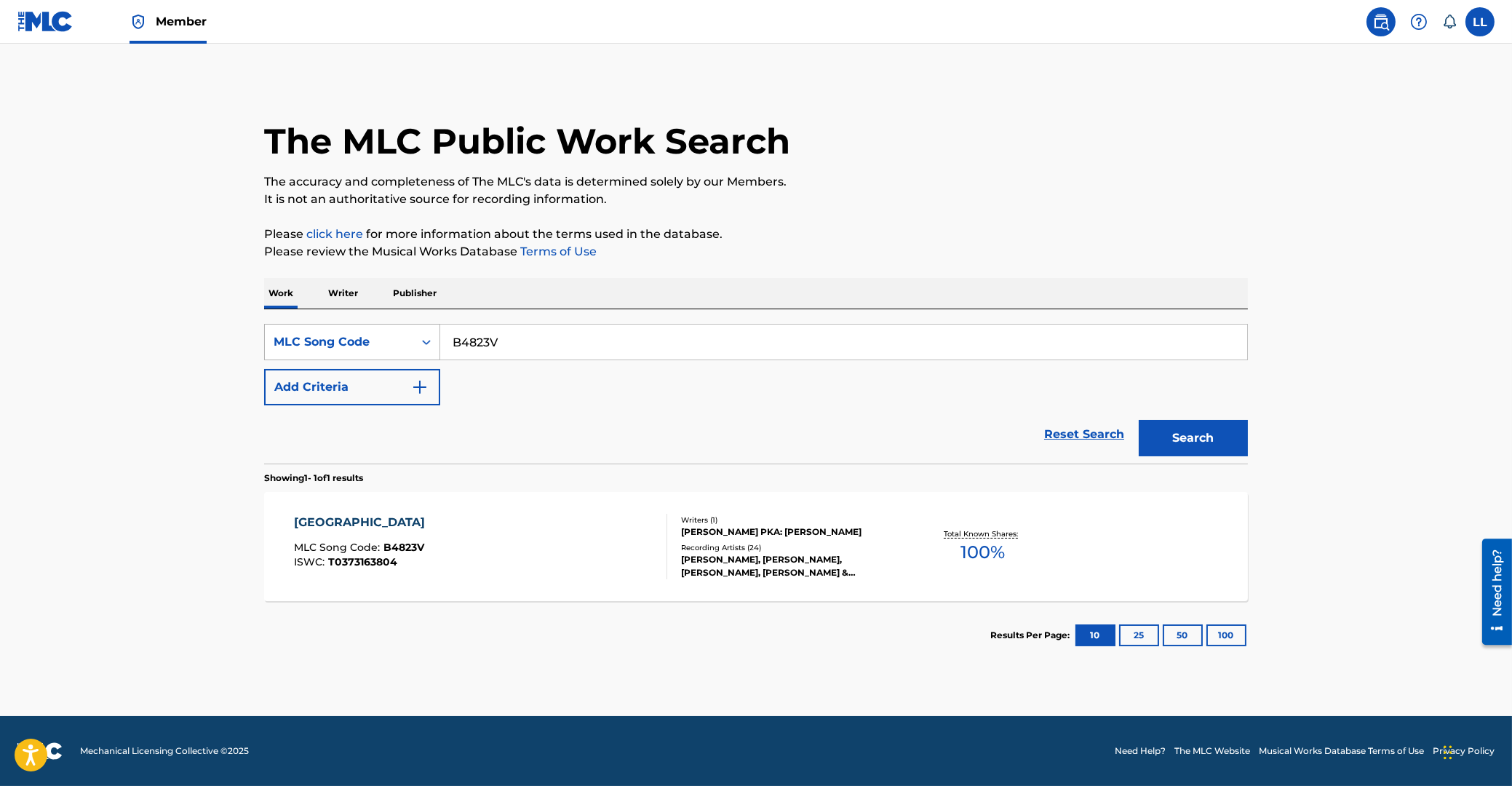
drag, startPoint x: 541, startPoint y: 349, endPoint x: 305, endPoint y: 348, distance: 236.0
click at [440, 353] on input "B4823V" at bounding box center [844, 342] width 807 height 35
paste input "C9BFC"
type input "BC9BFC"
click at [1196, 442] on button "Search" at bounding box center [1194, 437] width 109 height 36
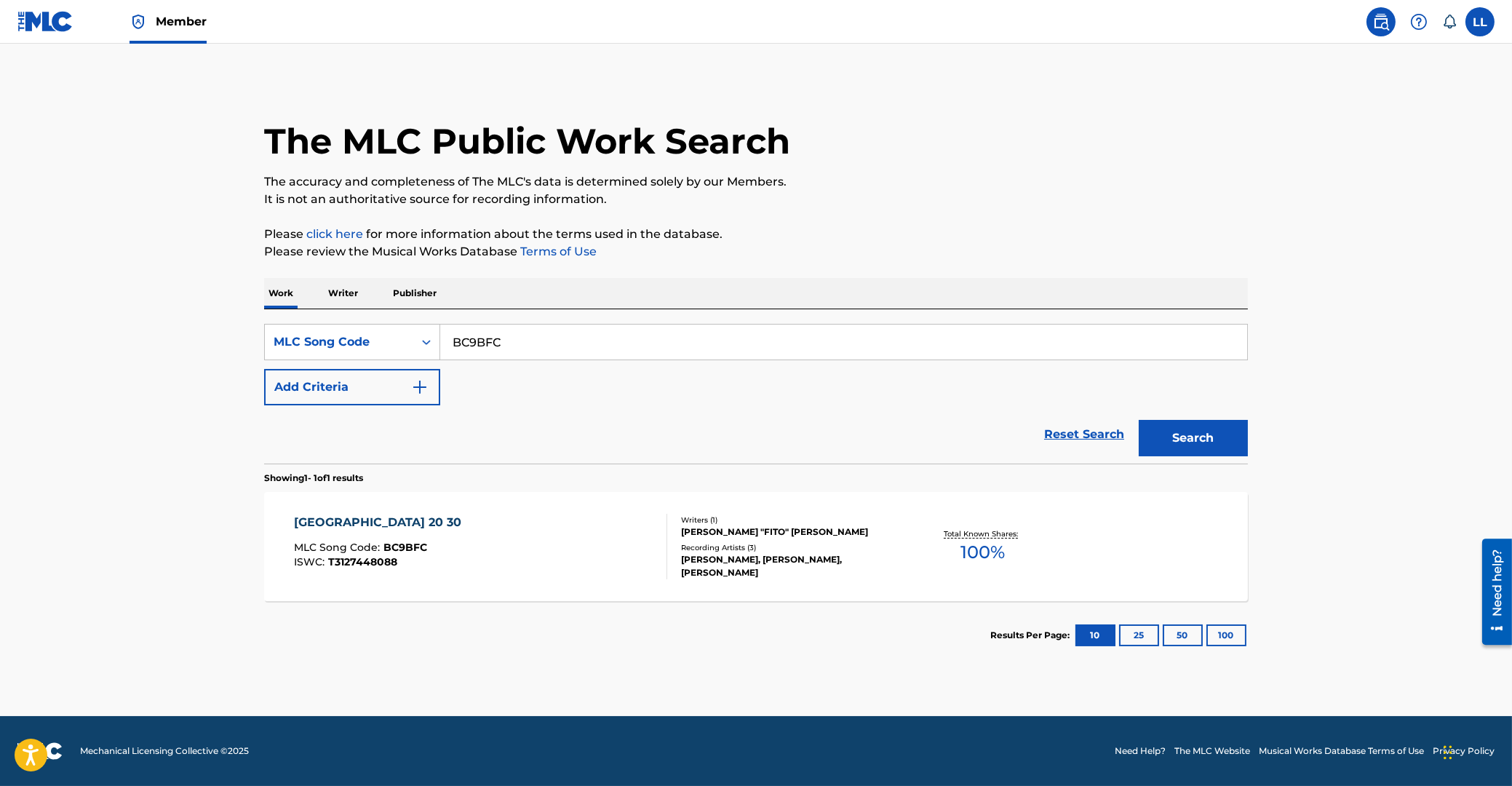
click at [328, 525] on div "BUENOS AIRES 20 30" at bounding box center [382, 522] width 175 height 18
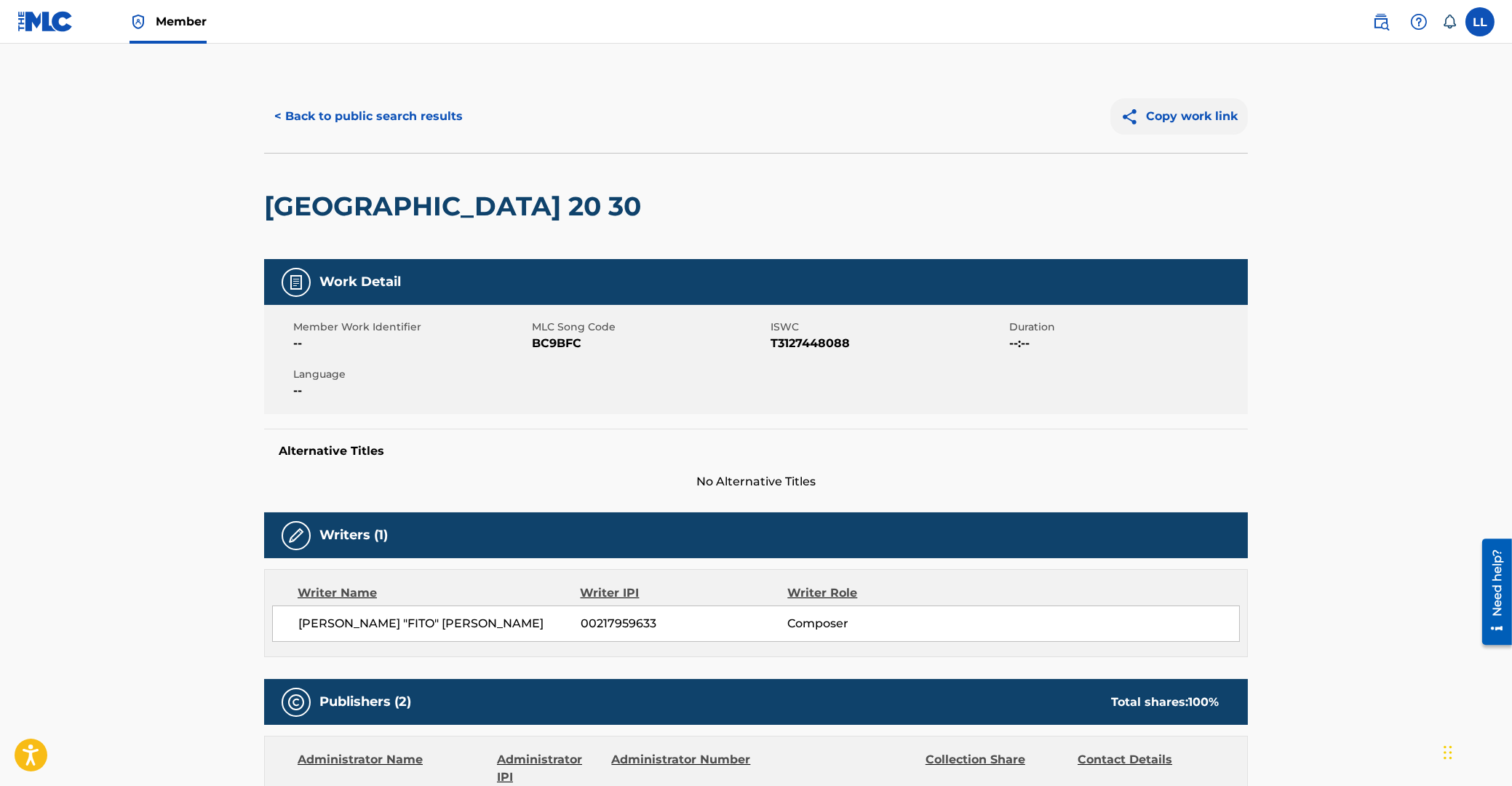
click at [1188, 114] on button "Copy work link" at bounding box center [1178, 115] width 137 height 36
click at [323, 114] on button "< Back to public search results" at bounding box center [368, 115] width 209 height 36
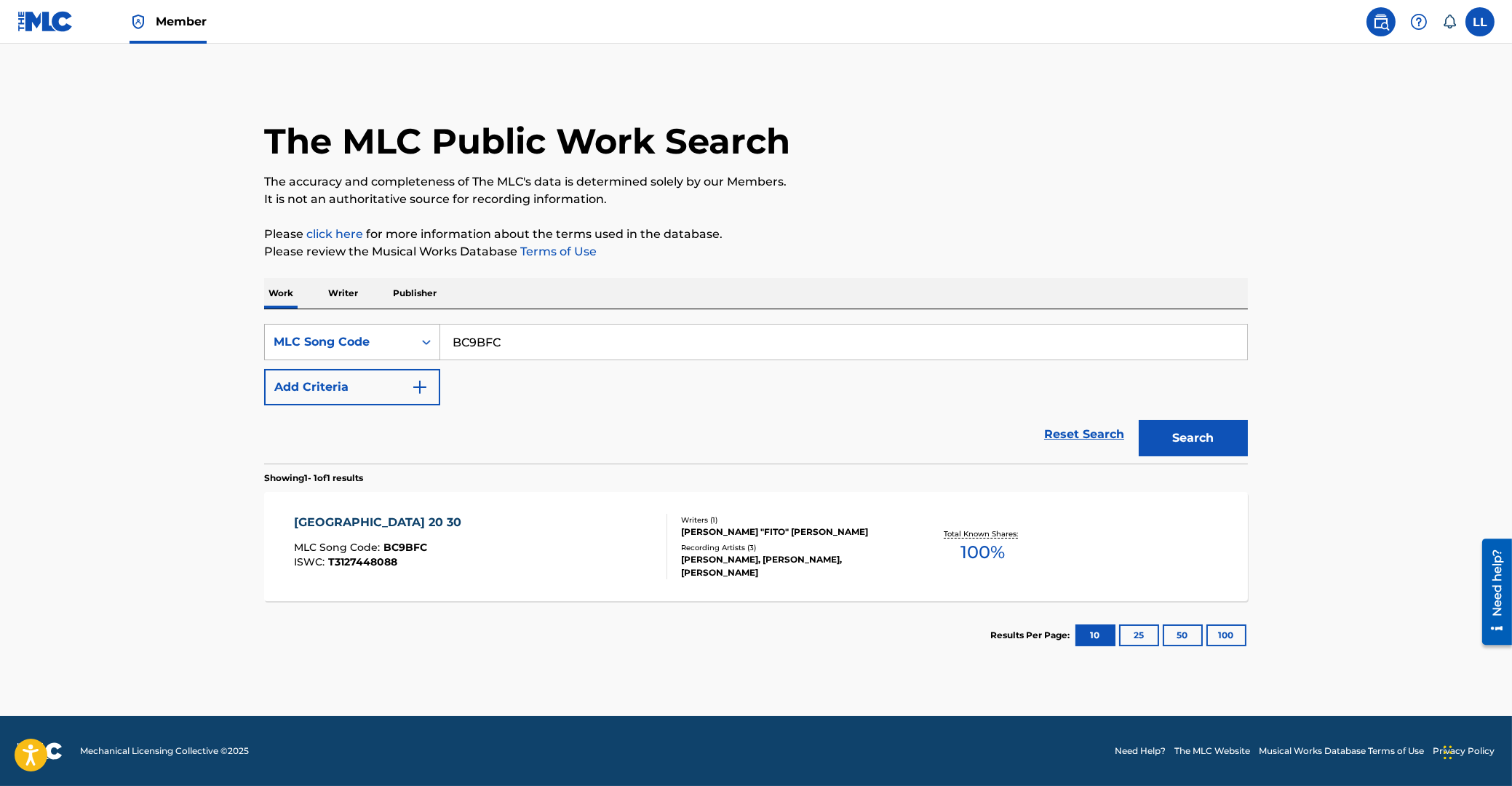
drag, startPoint x: 572, startPoint y: 339, endPoint x: 344, endPoint y: 339, distance: 228.0
click at [440, 339] on input "BC9BFC" at bounding box center [844, 342] width 807 height 35
paste input "A13703"
click at [1189, 432] on button "Search" at bounding box center [1194, 437] width 109 height 36
drag, startPoint x: 572, startPoint y: 343, endPoint x: 715, endPoint y: 367, distance: 145.0
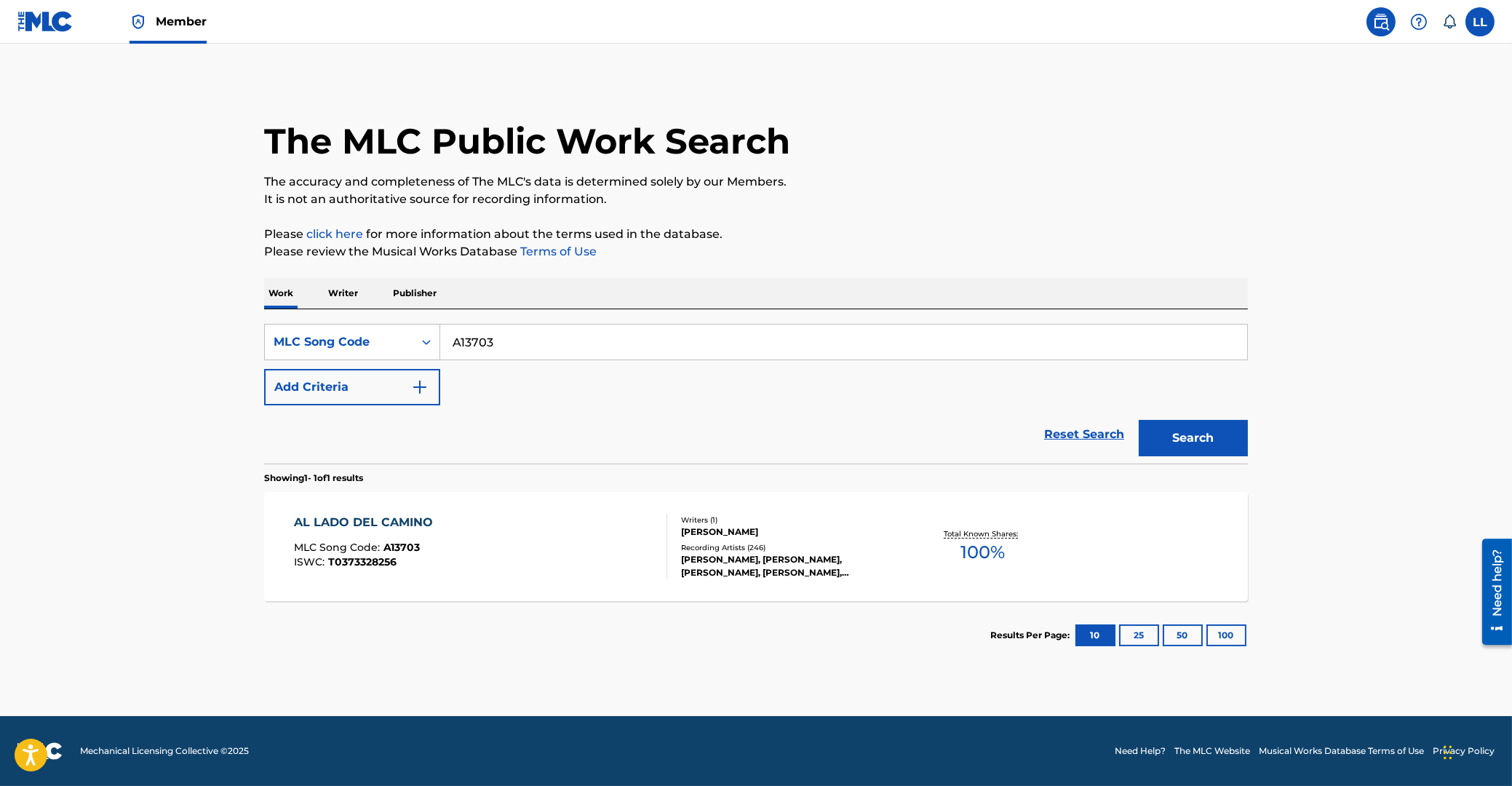
click at [440, 335] on input "A13703" at bounding box center [844, 342] width 807 height 35
paste input "CA08GH"
type input "CA08GH"
click at [1187, 426] on button "Search" at bounding box center [1194, 437] width 109 height 36
click at [367, 522] on div "CAMINO AL HOTEL" at bounding box center [362, 522] width 135 height 18
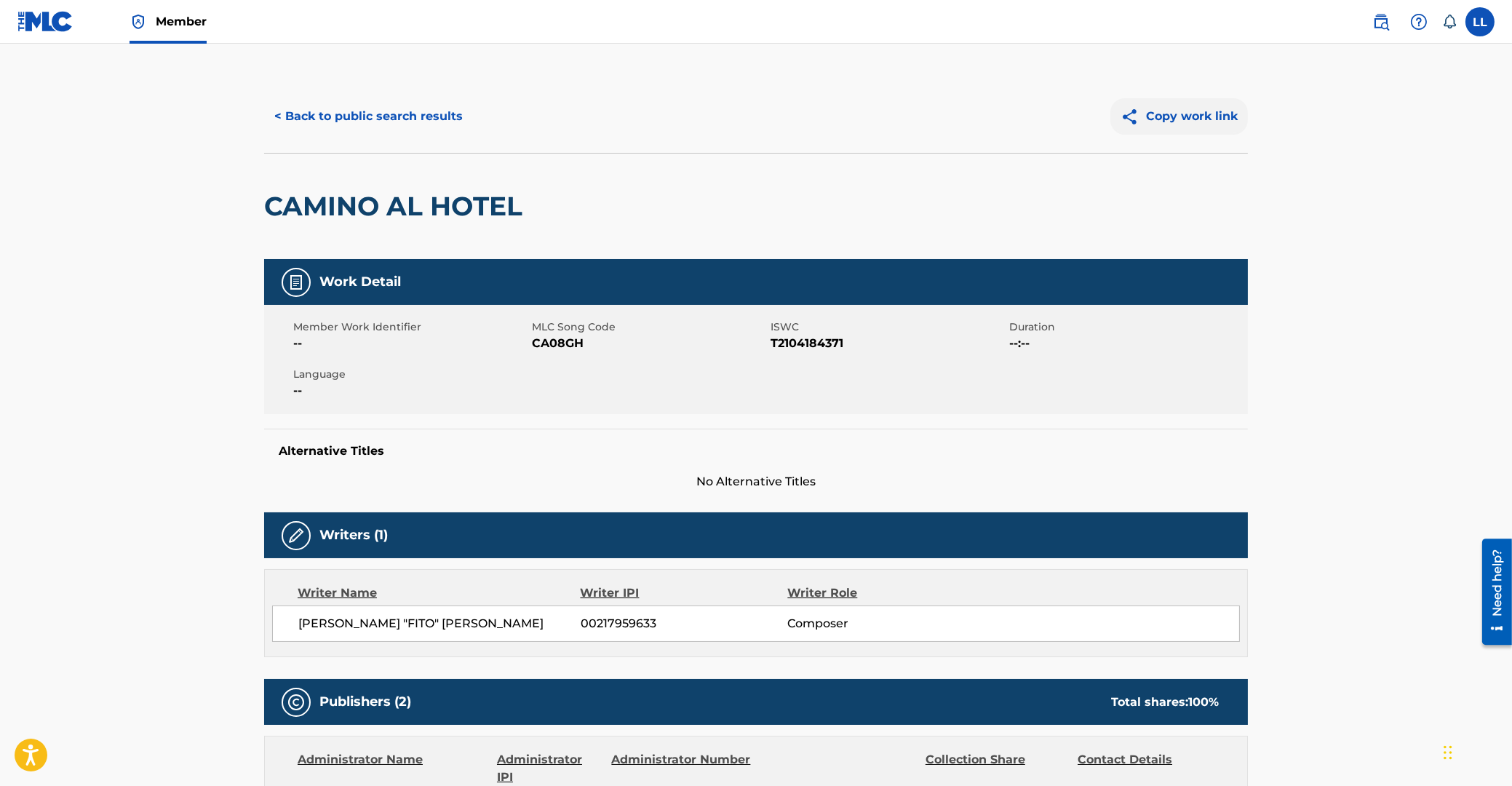
click at [1190, 115] on button "Copy work link" at bounding box center [1178, 115] width 137 height 36
click at [417, 110] on button "< Back to public search results" at bounding box center [368, 115] width 209 height 36
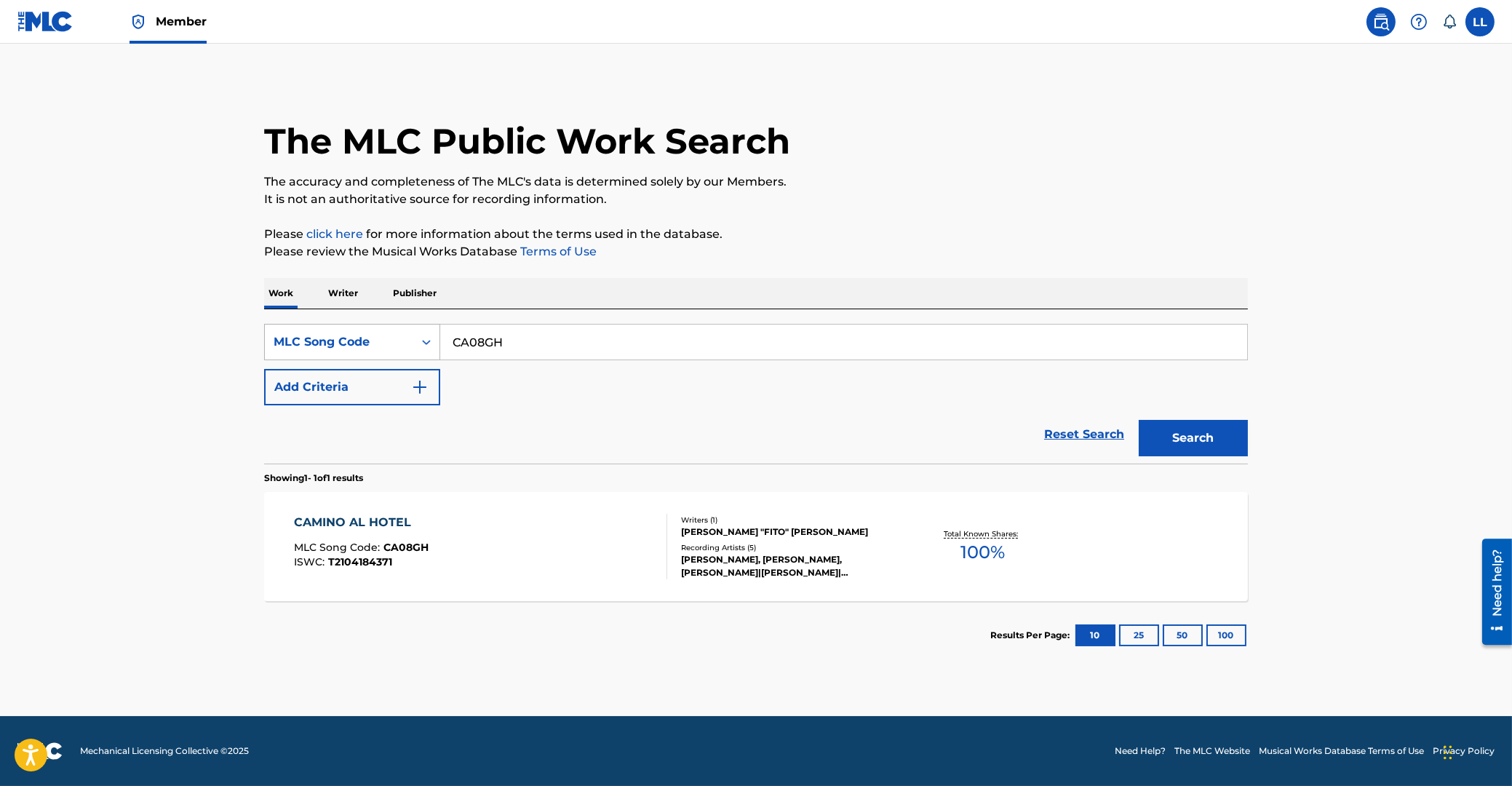
drag, startPoint x: 567, startPoint y: 340, endPoint x: 387, endPoint y: 338, distance: 180.0
click at [440, 339] on input "CA08GH" at bounding box center [844, 342] width 807 height 35
paste input "R2695I"
type input "R2695I"
click at [1213, 423] on button "Search" at bounding box center [1194, 437] width 109 height 36
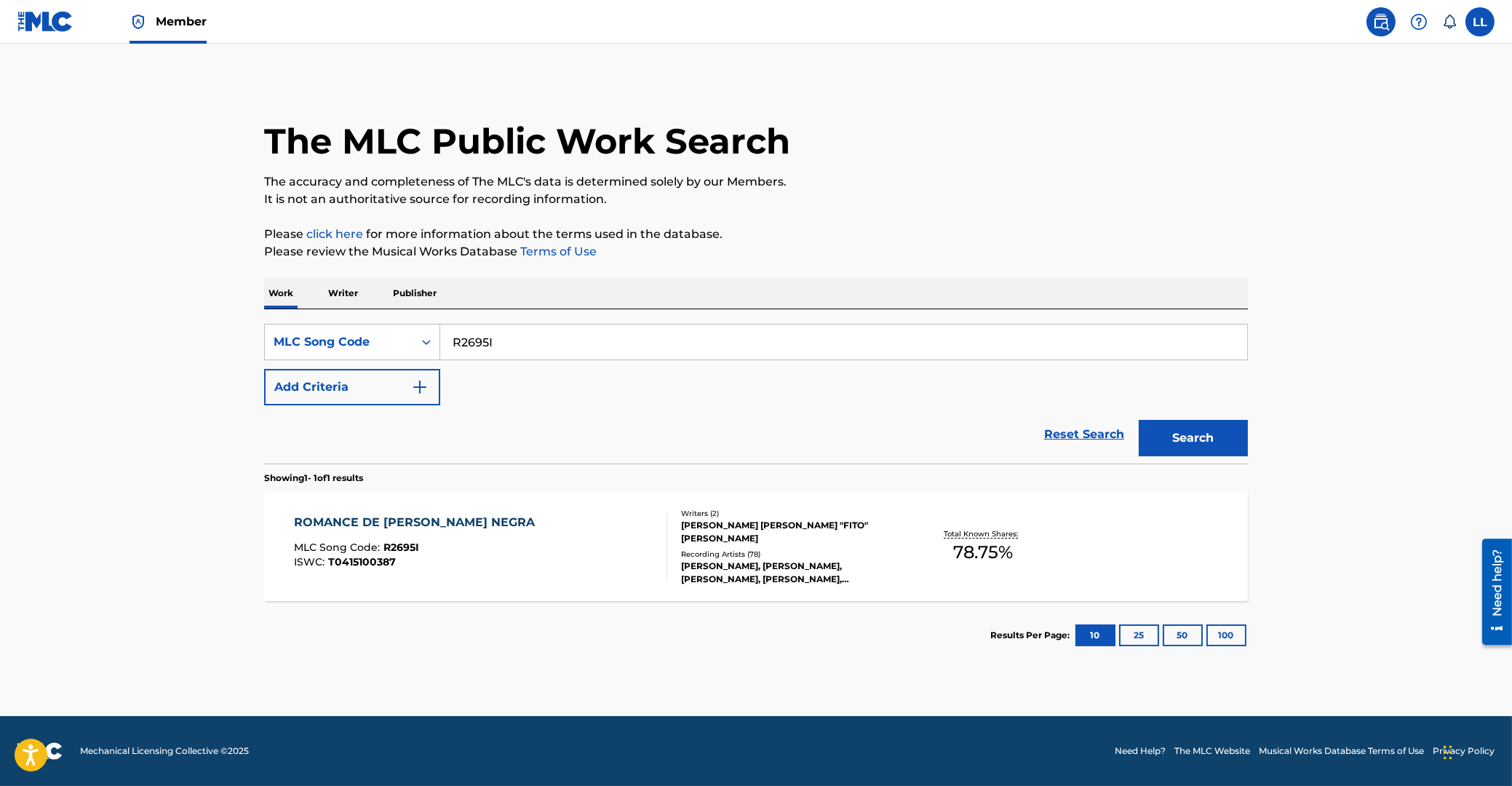
click at [410, 521] on div "ROMANCE DE LA PENA NEGRA" at bounding box center [418, 522] width 248 height 18
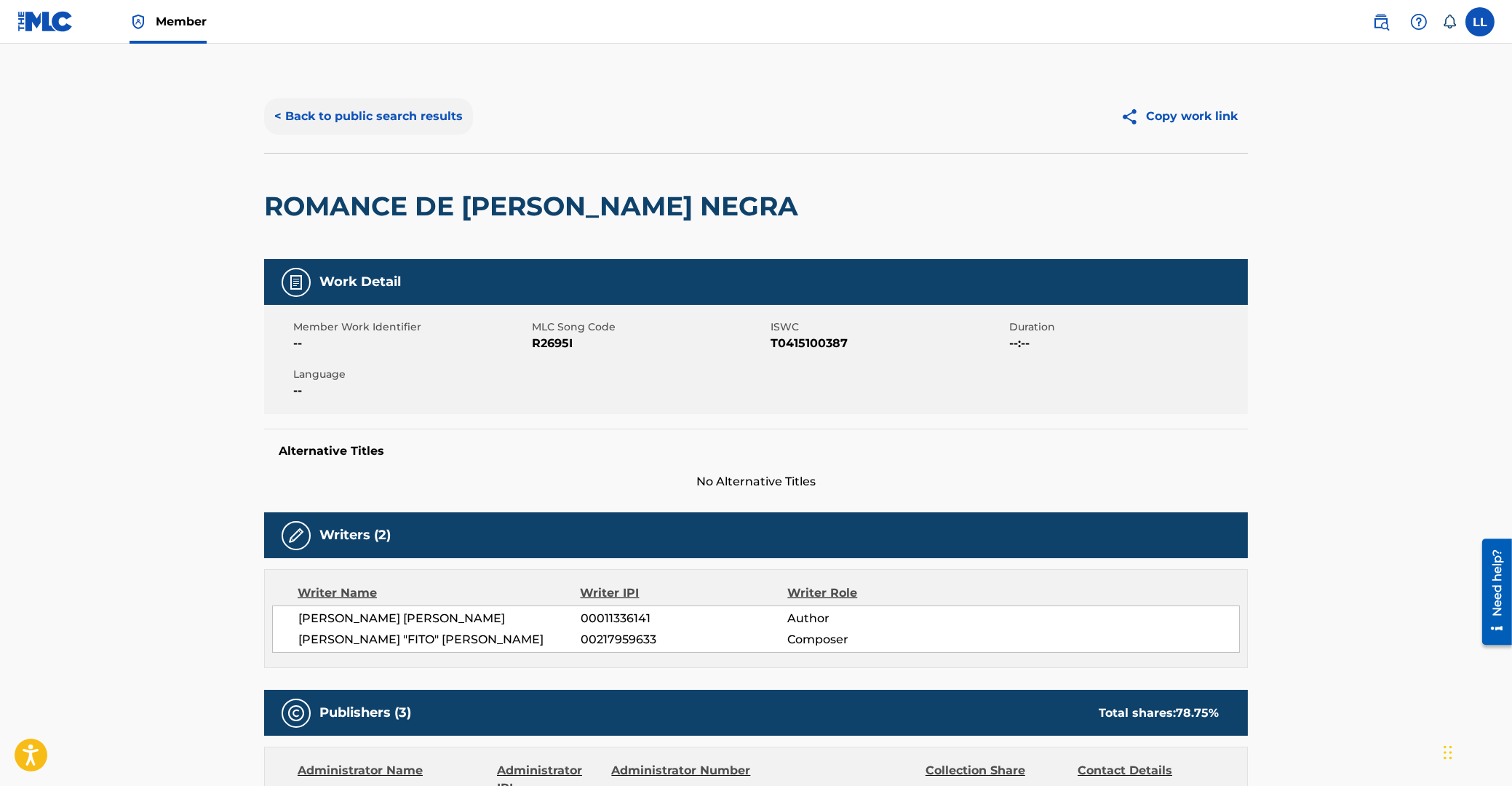
click at [375, 113] on button "< Back to public search results" at bounding box center [368, 115] width 209 height 36
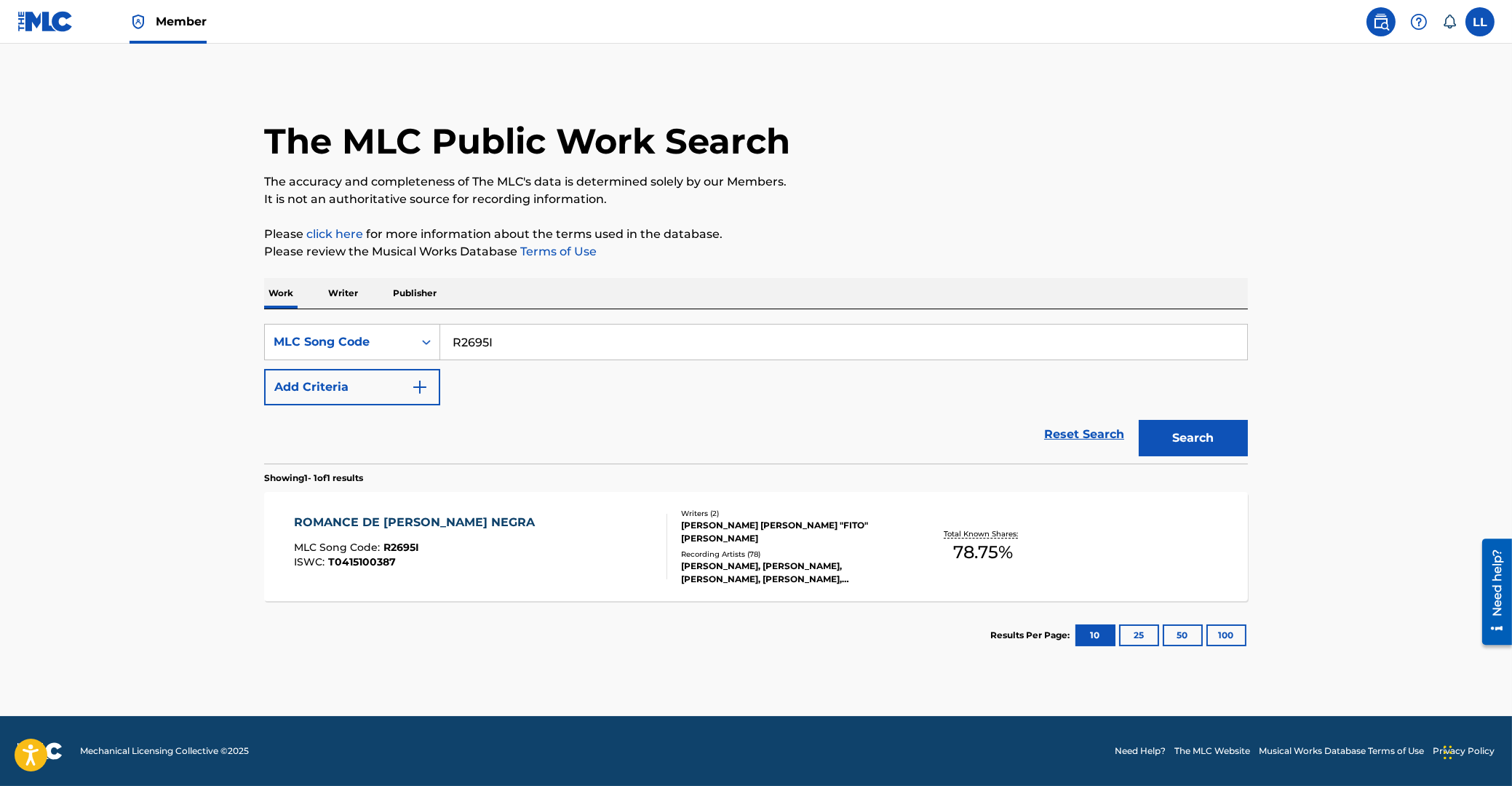
drag, startPoint x: 514, startPoint y: 344, endPoint x: 420, endPoint y: 342, distance: 94.0
click at [440, 342] on input "R2695I" at bounding box center [844, 342] width 807 height 35
drag, startPoint x: 550, startPoint y: 341, endPoint x: 347, endPoint y: 341, distance: 203.0
click at [440, 340] on input "R2695I" at bounding box center [844, 342] width 807 height 35
paste input "CD2BQN"
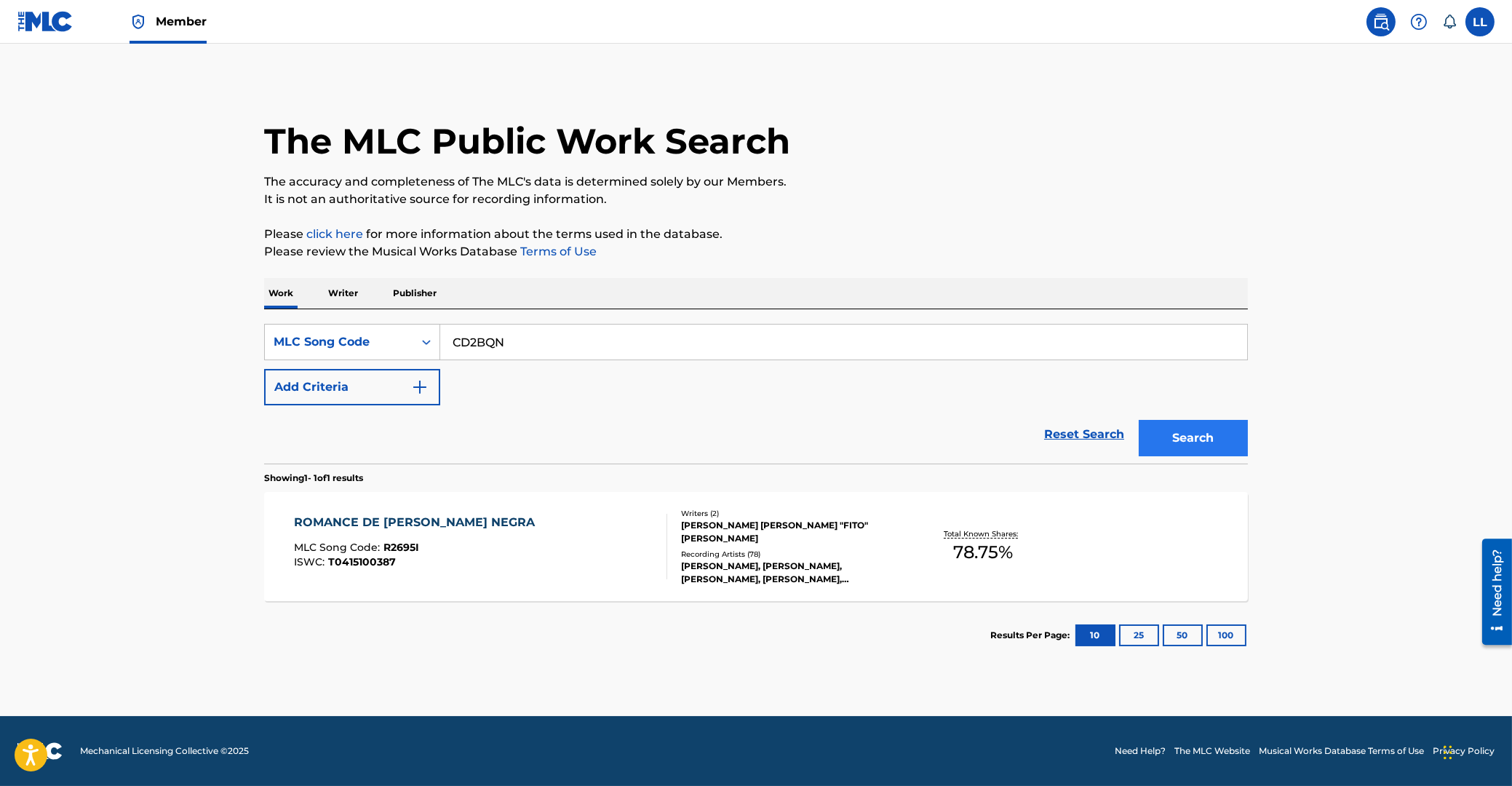
type input "CD2BQN"
click at [1187, 442] on button "Search" at bounding box center [1194, 437] width 109 height 36
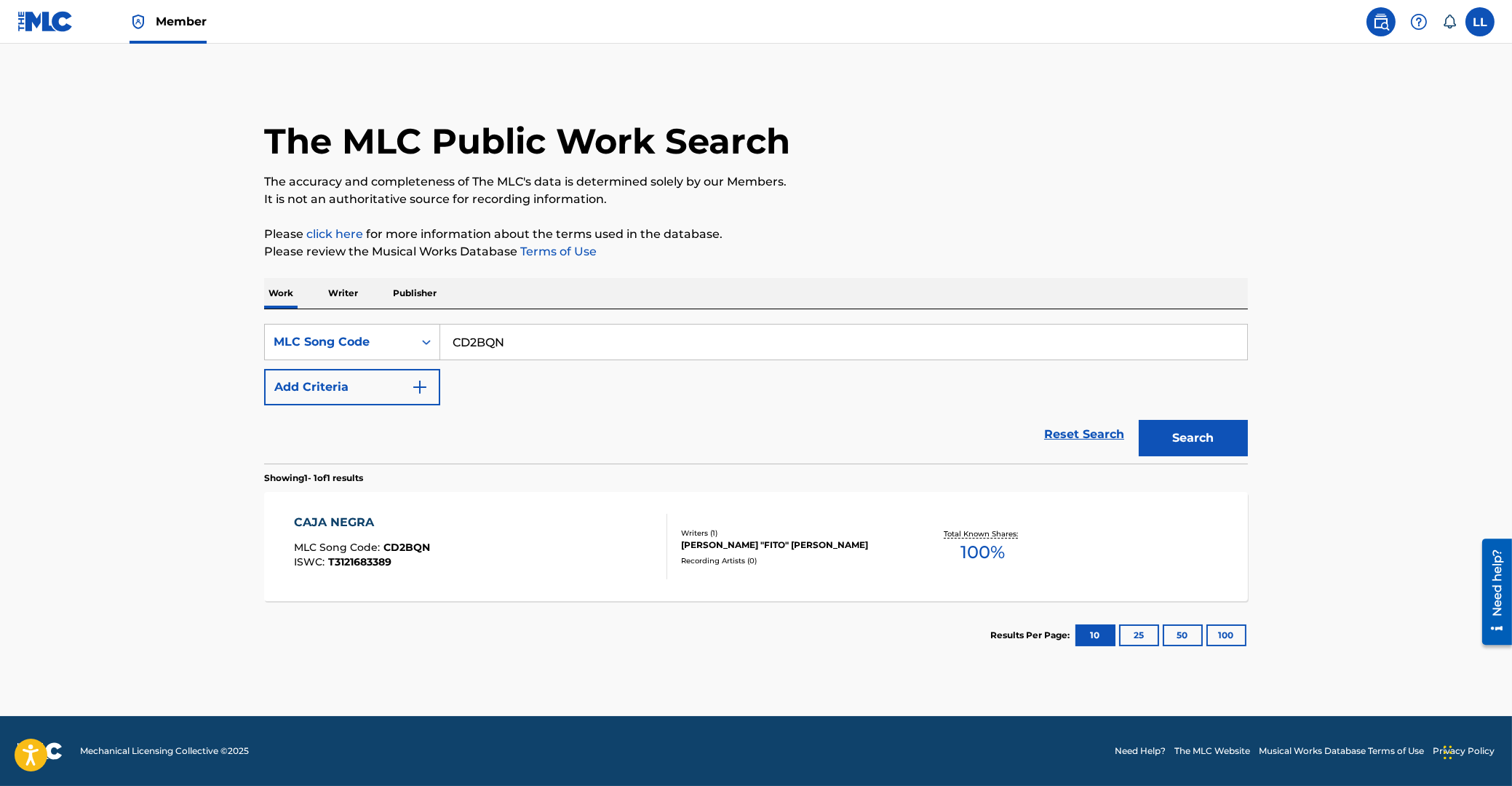
click at [334, 521] on div "CAJA NEGRA" at bounding box center [363, 522] width 136 height 18
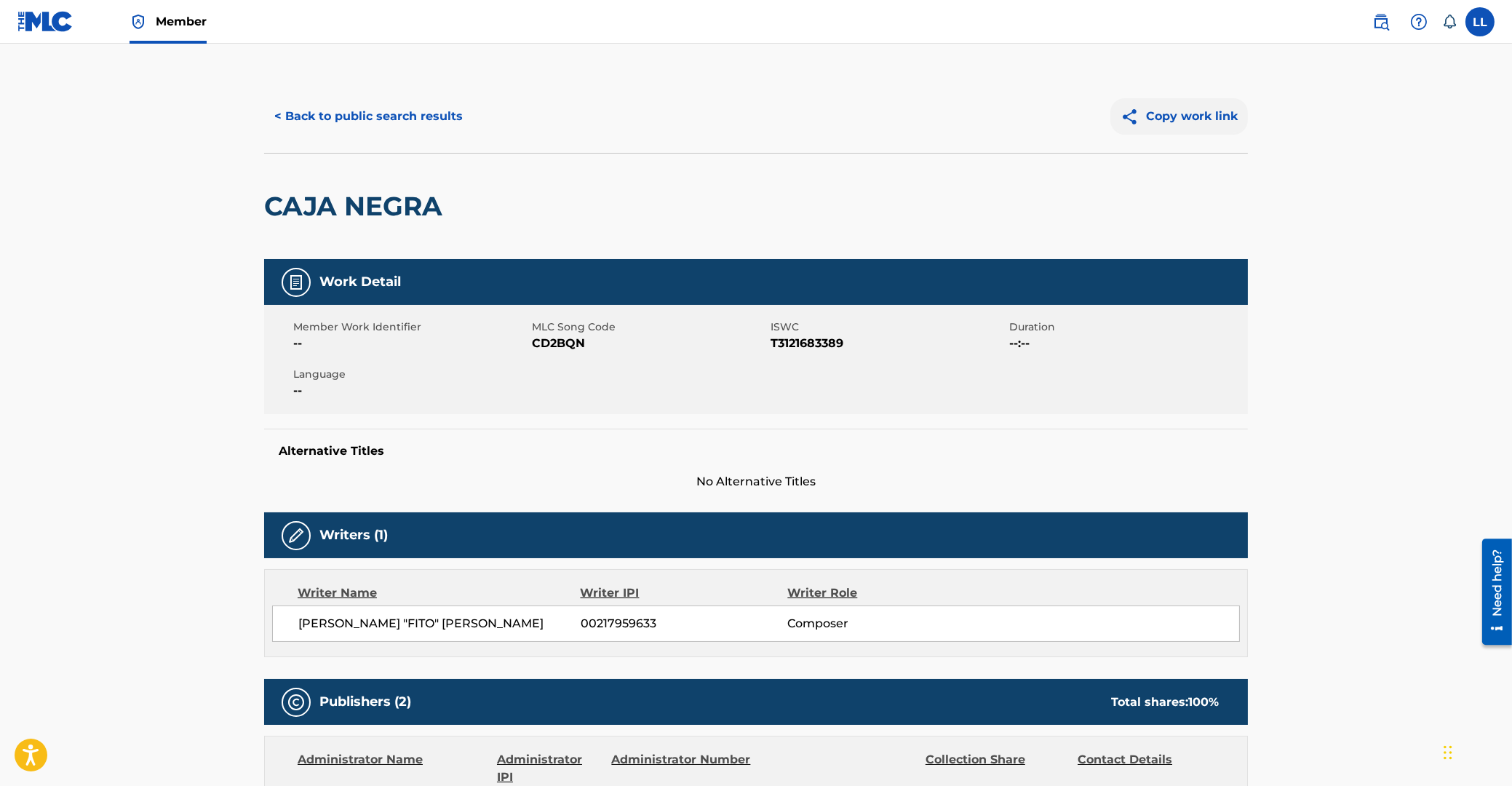
click at [1190, 117] on button "Copy work link" at bounding box center [1178, 115] width 137 height 36
click at [386, 114] on button "< Back to public search results" at bounding box center [368, 115] width 209 height 36
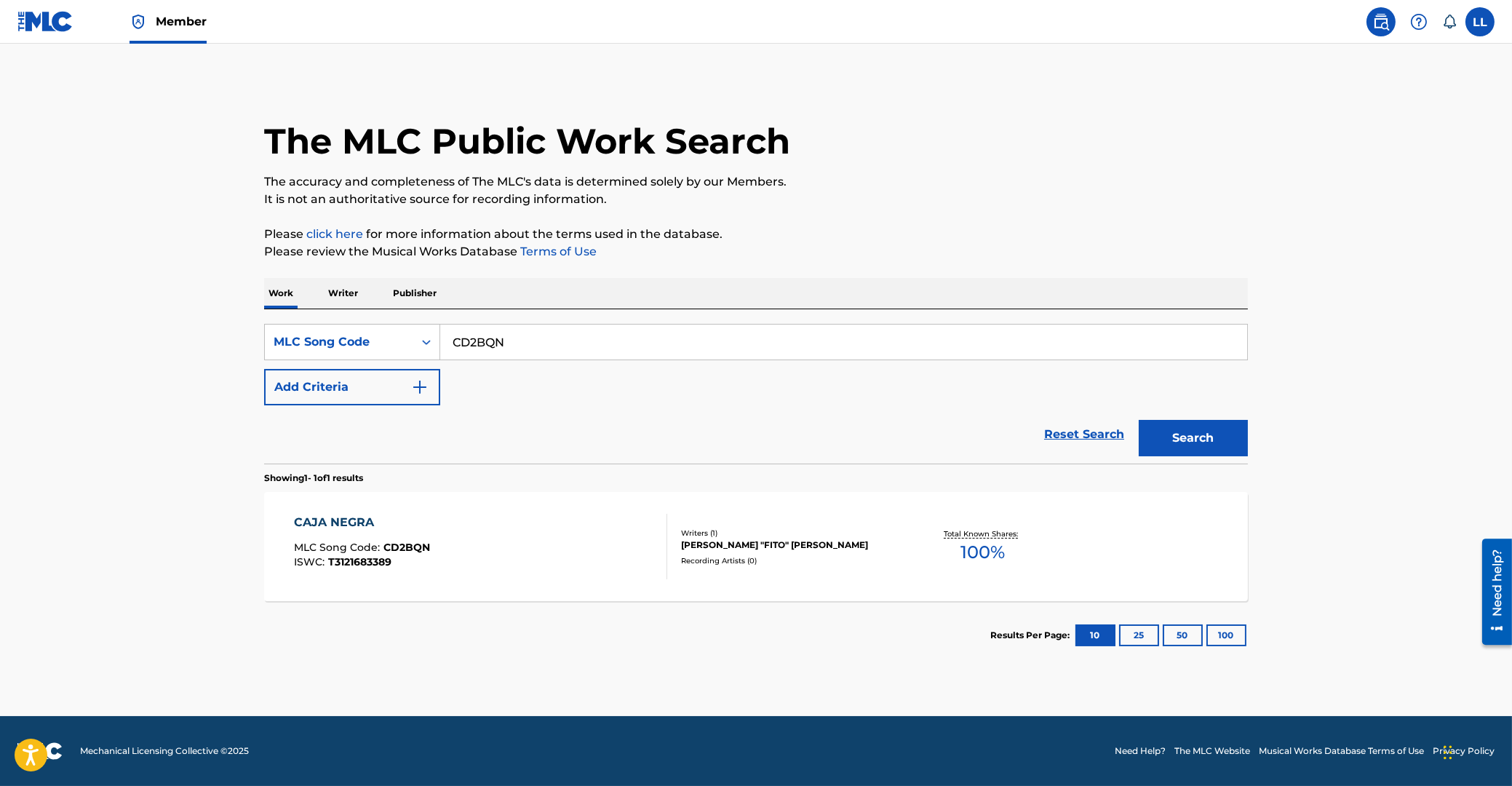
drag, startPoint x: 545, startPoint y: 341, endPoint x: 308, endPoint y: 350, distance: 237.2
click at [440, 350] on input "CD2BQN" at bounding box center [844, 342] width 807 height 35
paste input "HB6TXZ"
type input "HB6TXZ"
click at [1179, 429] on button "Search" at bounding box center [1194, 437] width 109 height 36
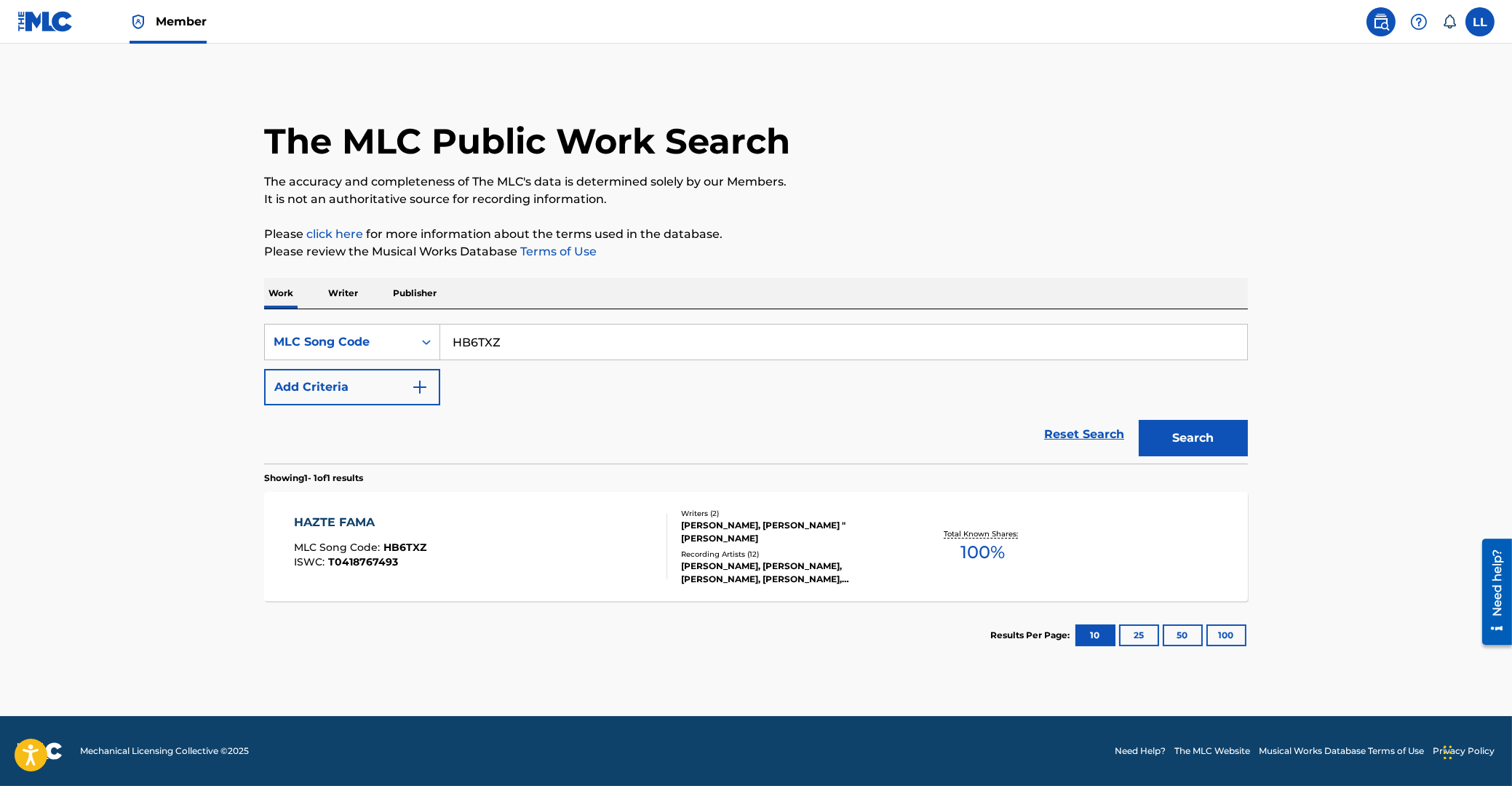
click at [346, 523] on div "HAZTE FAMA" at bounding box center [360, 522] width 132 height 18
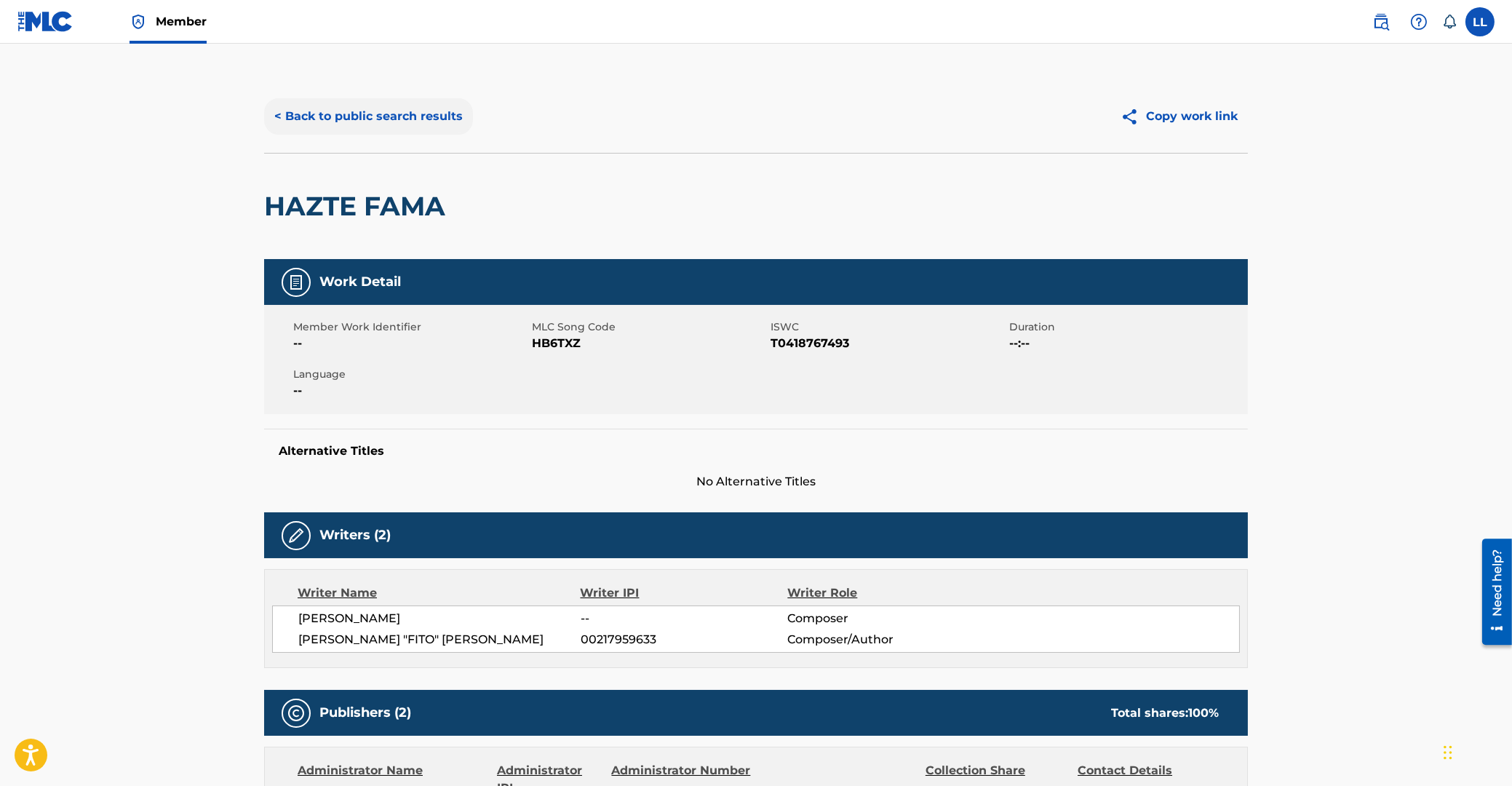
click at [349, 120] on button "< Back to public search results" at bounding box center [368, 115] width 209 height 36
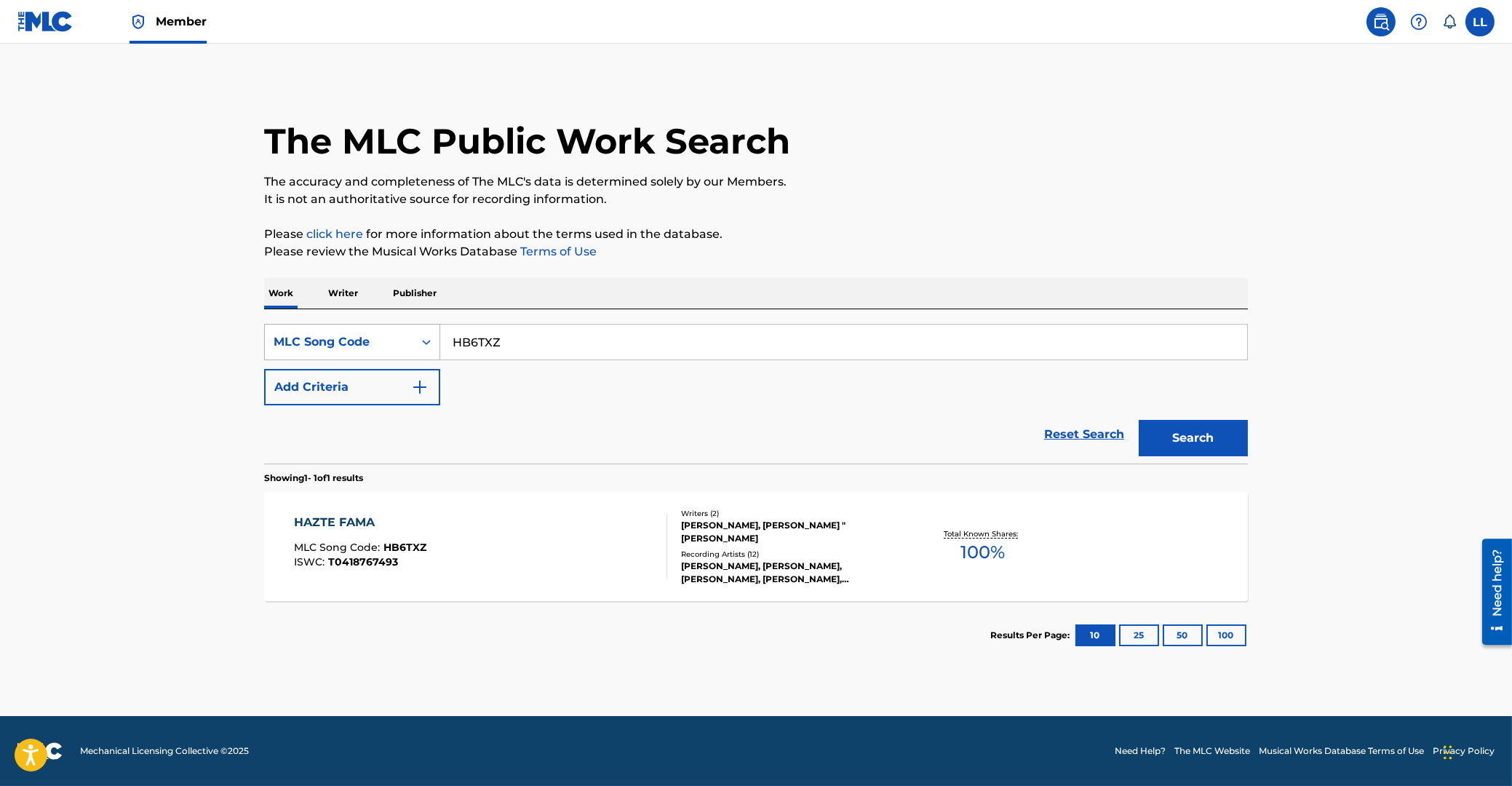
drag, startPoint x: 557, startPoint y: 329, endPoint x: 356, endPoint y: 339, distance: 201.2
click at [440, 339] on input "HB6TXZ" at bounding box center [844, 342] width 807 height 35
paste input "CVBQQ4"
click at [1219, 446] on button "Search" at bounding box center [1194, 437] width 109 height 36
drag, startPoint x: 545, startPoint y: 344, endPoint x: 417, endPoint y: 346, distance: 128.0
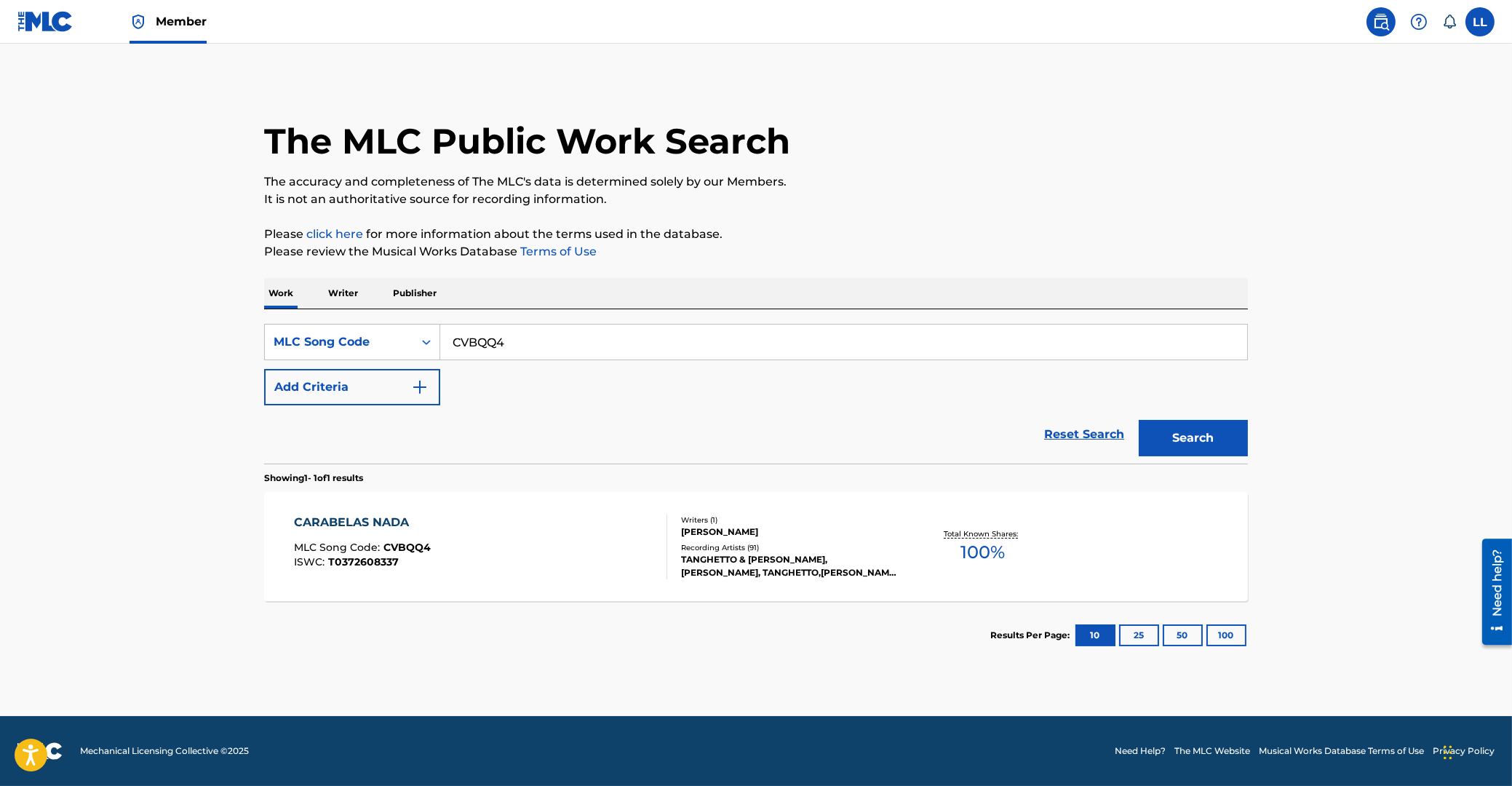
click at [440, 346] on input "CVBQQ4" at bounding box center [844, 342] width 807 height 35
paste input "DB00IU"
type input "DB00IU"
click at [1186, 439] on button "Search" at bounding box center [1194, 437] width 109 height 36
click at [355, 520] on div "DIFERENCIAS" at bounding box center [360, 522] width 132 height 18
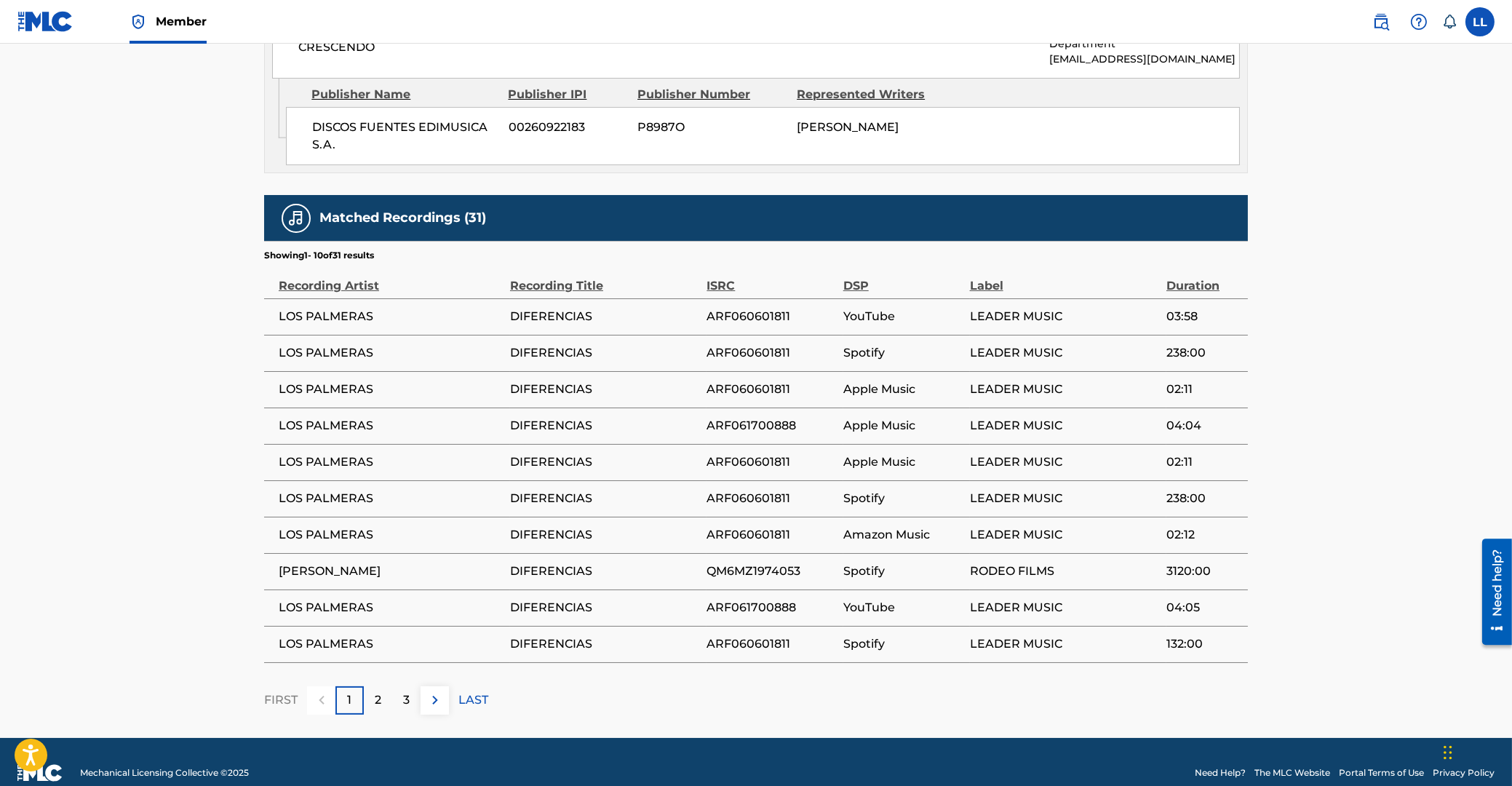
scroll to position [803, 0]
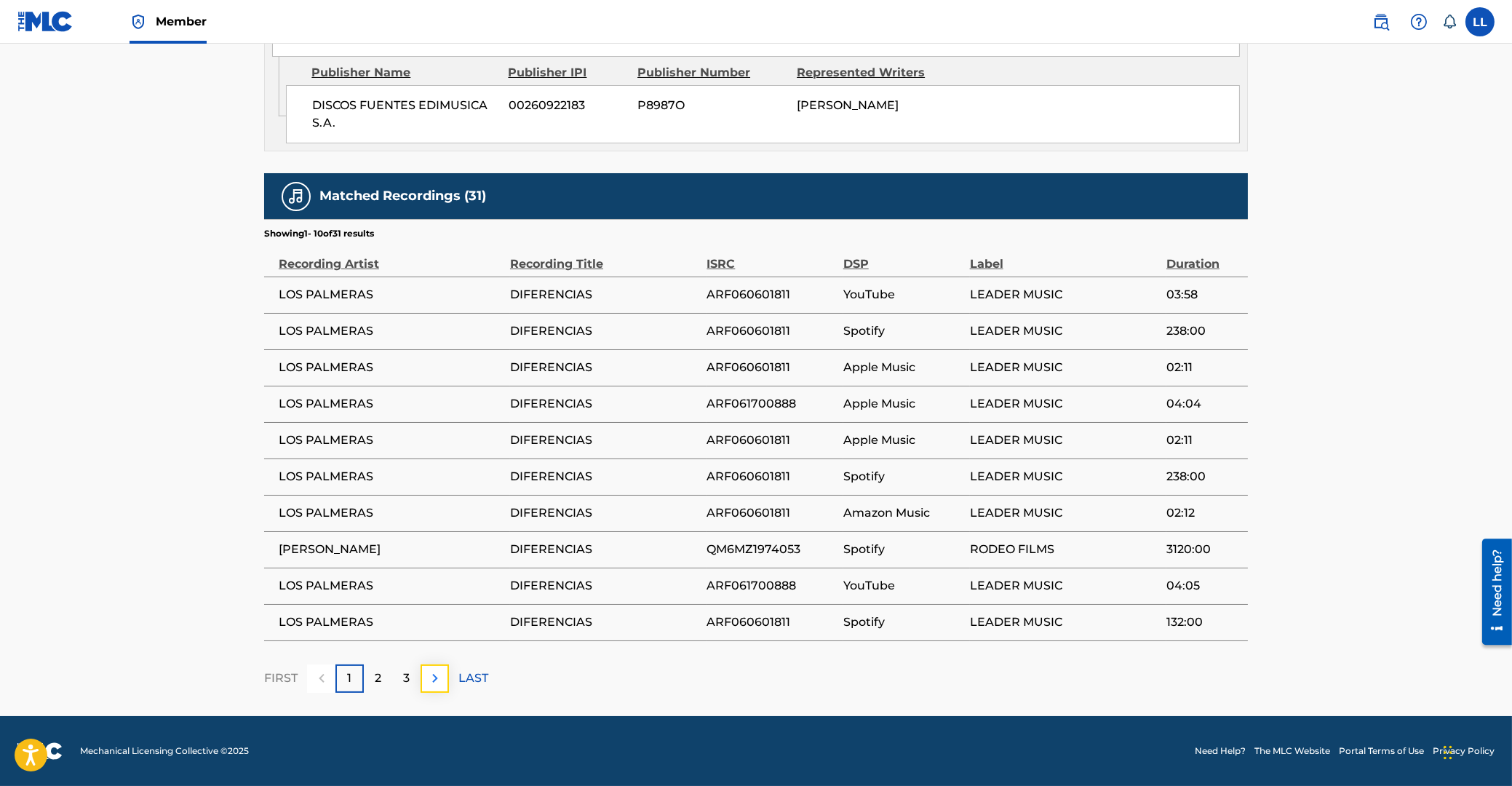
click at [434, 682] on img at bounding box center [436, 679] width 18 height 18
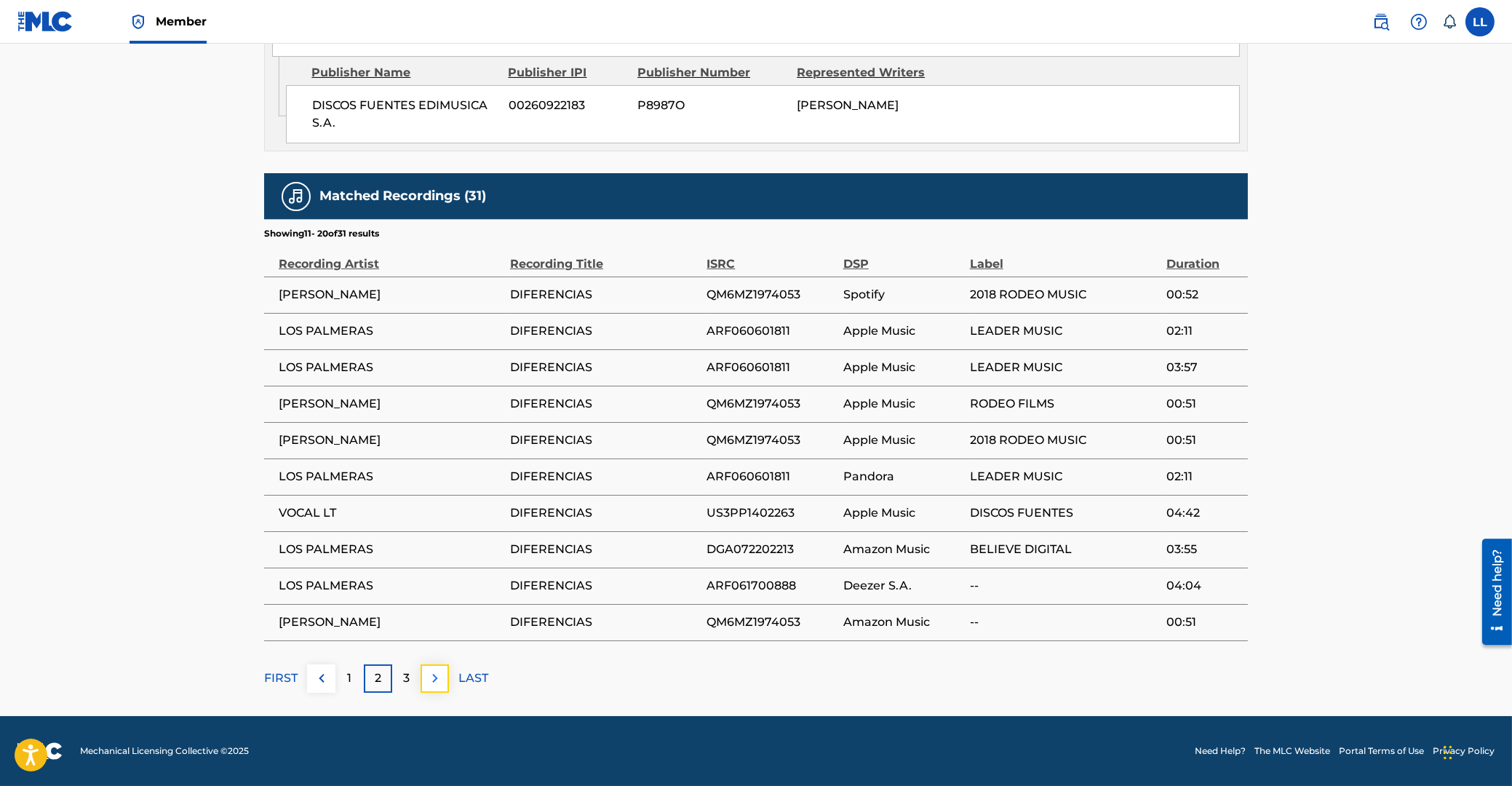
click at [439, 680] on img at bounding box center [436, 679] width 18 height 18
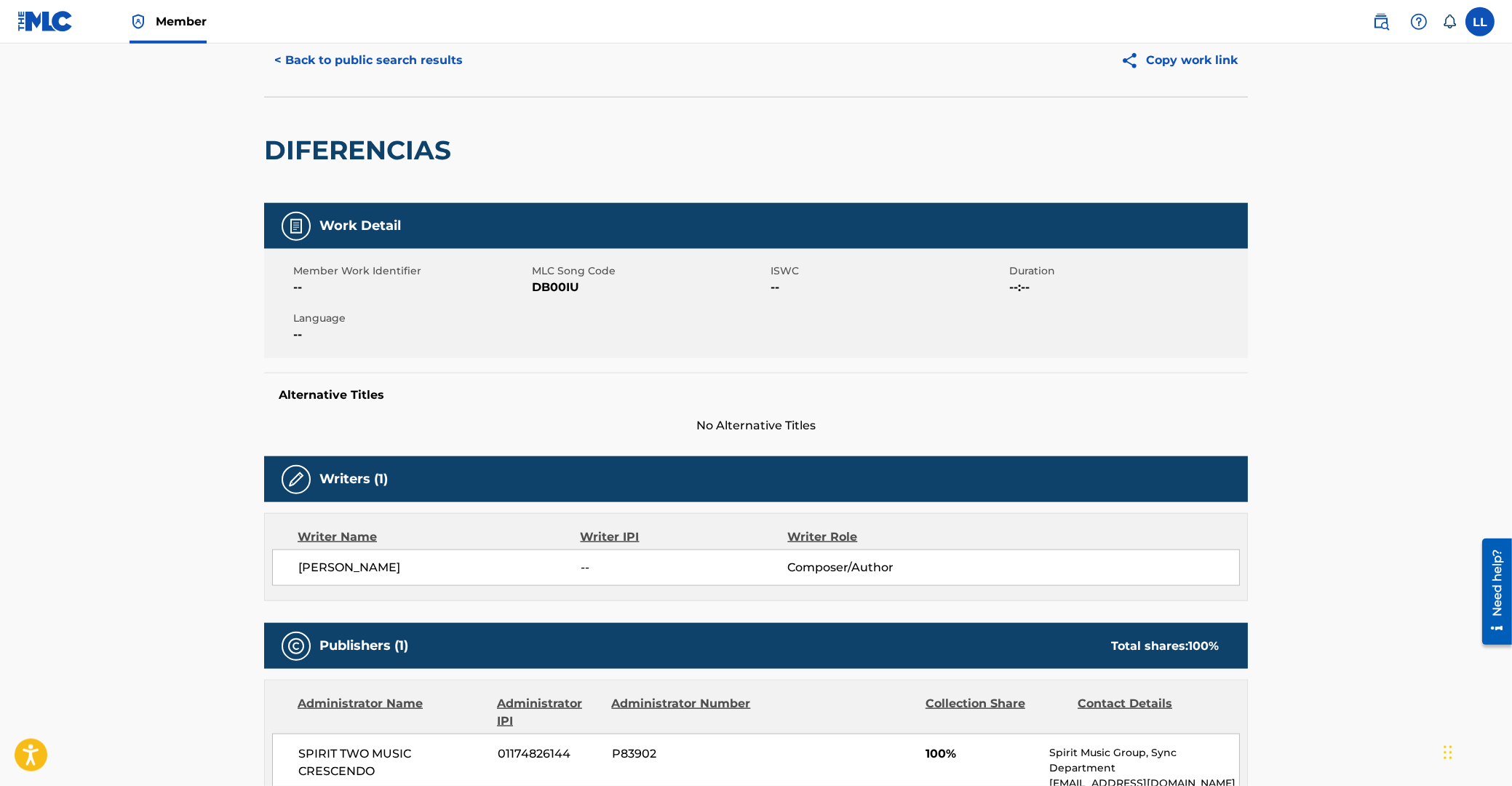
scroll to position [0, 0]
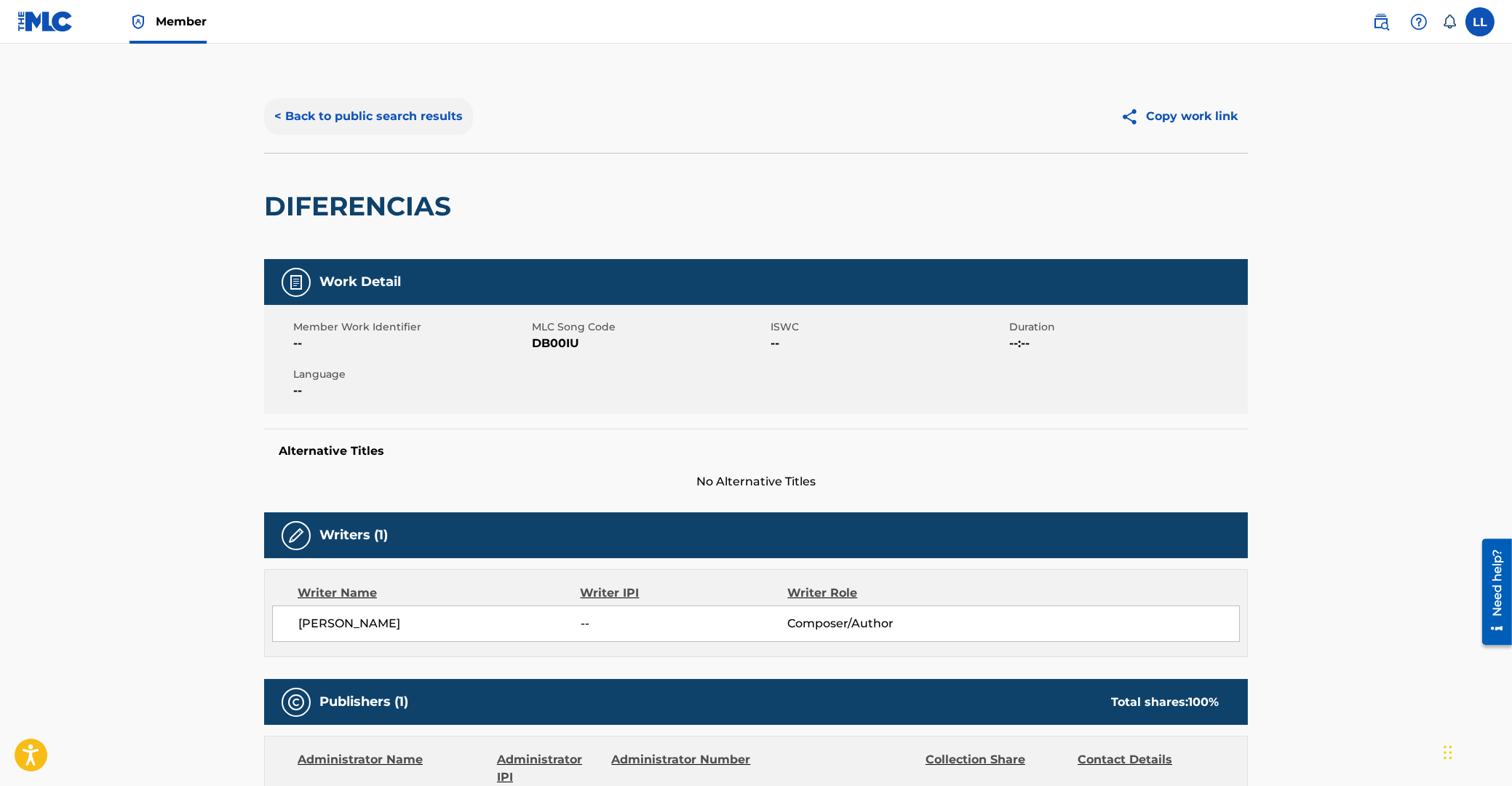
click at [346, 114] on button "< Back to public search results" at bounding box center [368, 115] width 209 height 36
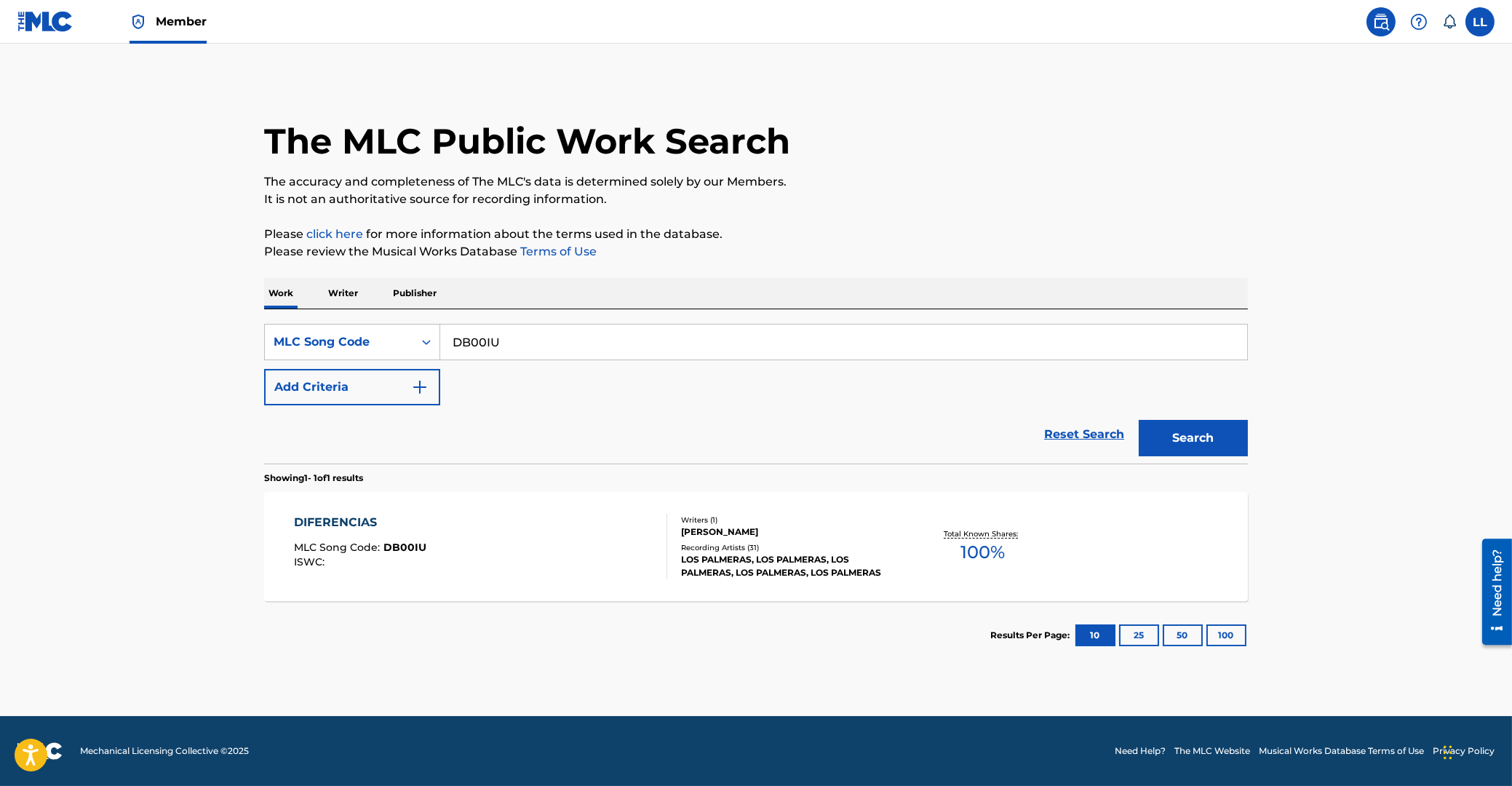
drag, startPoint x: 468, startPoint y: 337, endPoint x: 377, endPoint y: 334, distance: 91.0
click at [440, 334] on input "DB00IU" at bounding box center [844, 342] width 807 height 35
paste input "A0LVX"
type input "DA0LVX"
click at [1179, 441] on button "Search" at bounding box center [1194, 437] width 109 height 36
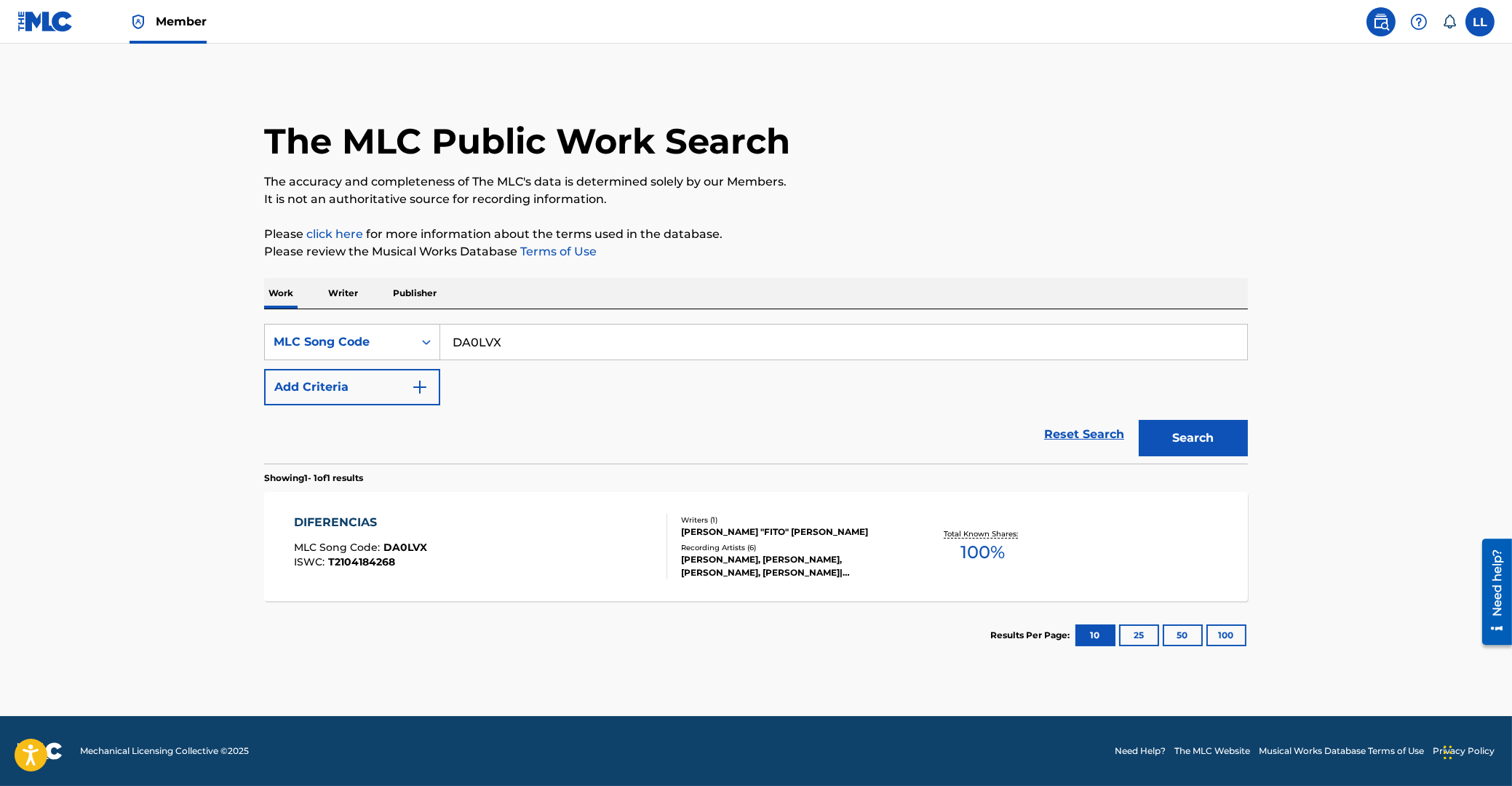
click at [343, 521] on div "DIFERENCIAS" at bounding box center [361, 522] width 133 height 18
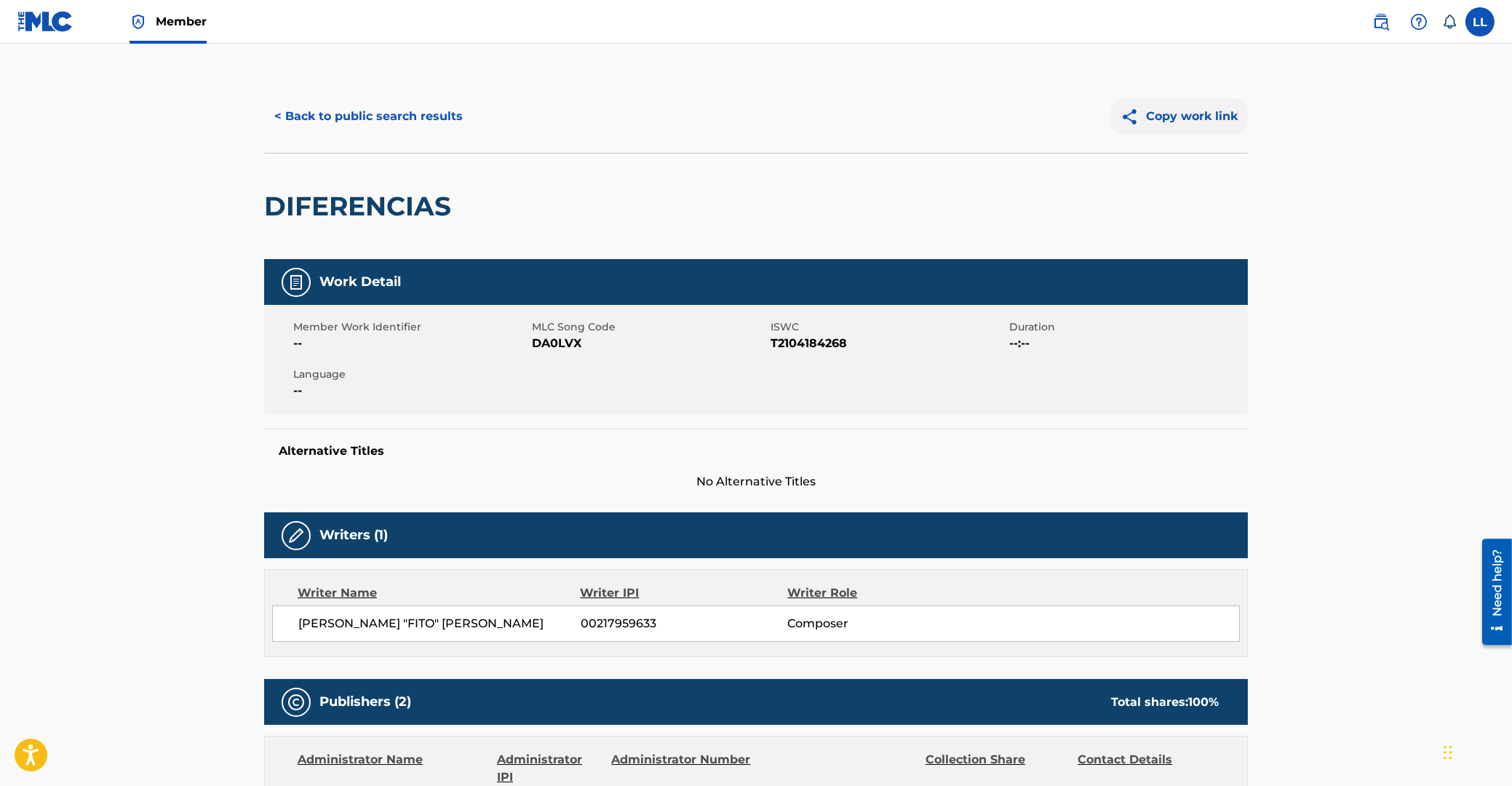
click at [1182, 114] on button "Copy work link" at bounding box center [1178, 115] width 137 height 36
click at [326, 118] on button "< Back to public search results" at bounding box center [368, 115] width 209 height 36
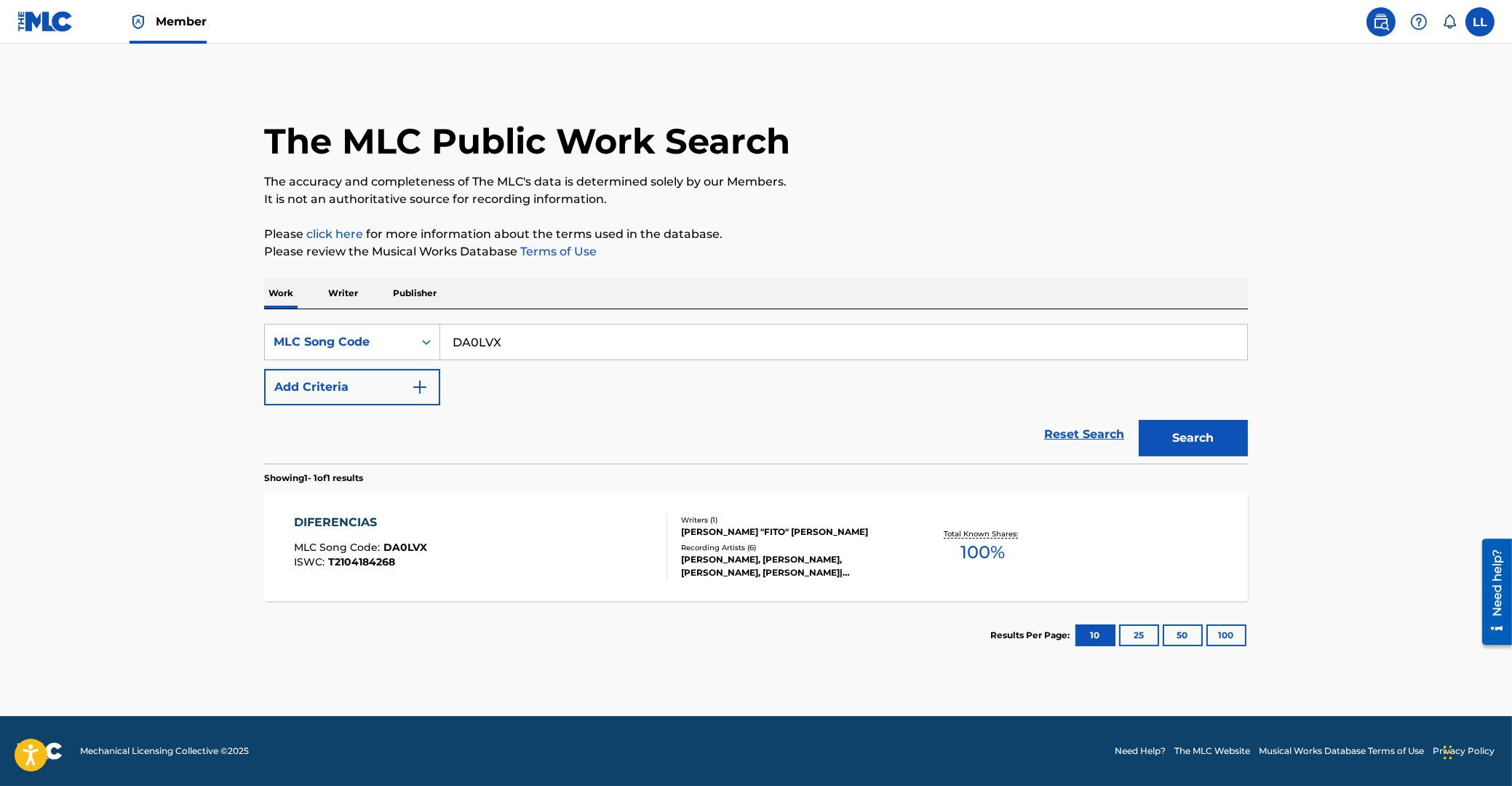
drag, startPoint x: 553, startPoint y: 341, endPoint x: 172, endPoint y: 314, distance: 382.0
click at [440, 343] on input "DA0LVX" at bounding box center [844, 342] width 807 height 35
paste input "E09165"
type input "E09165"
click at [1208, 443] on button "Search" at bounding box center [1194, 437] width 109 height 36
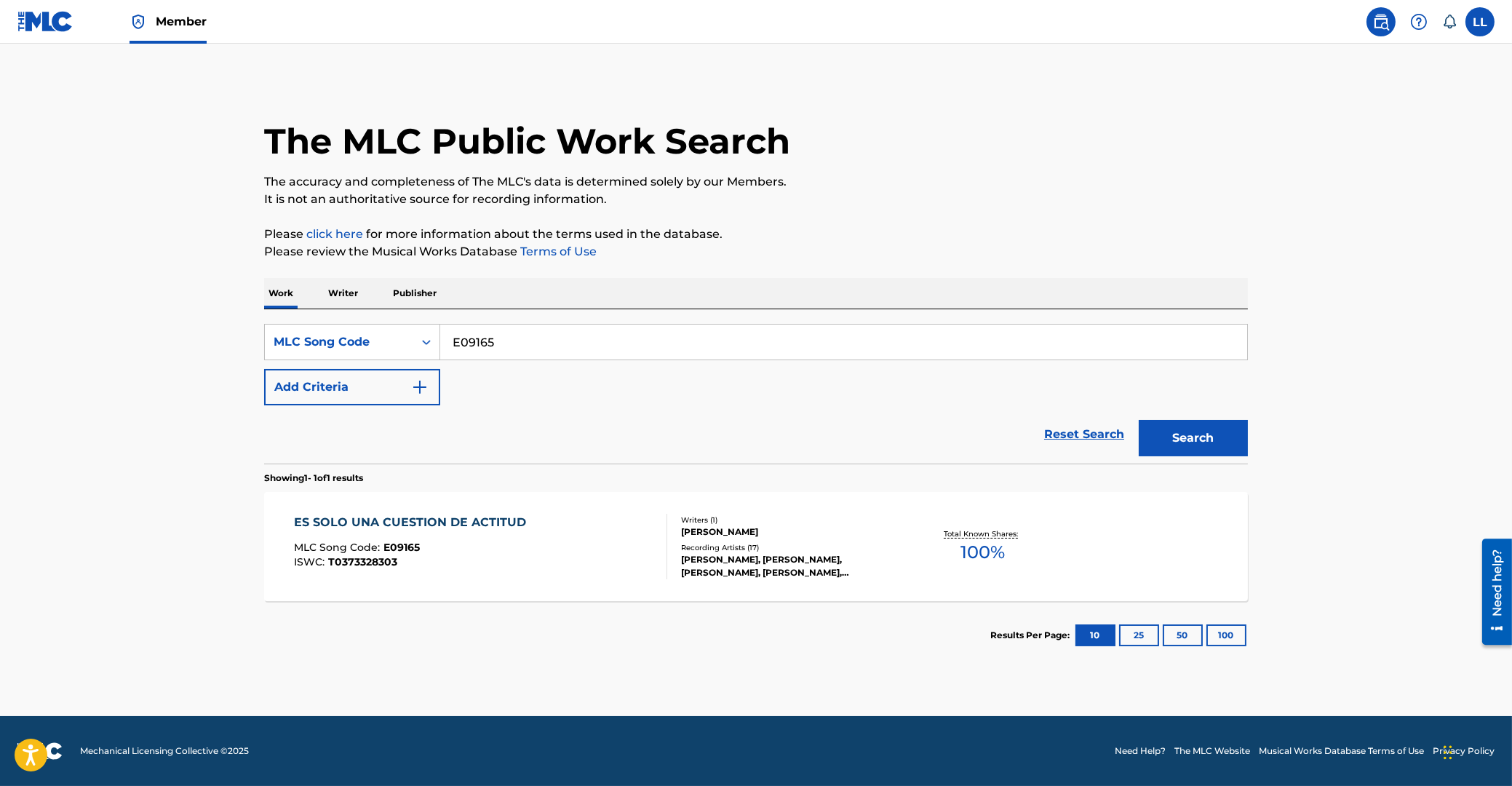
click at [388, 521] on div "ES SOLO UNA CUESTION DE ACTITUD" at bounding box center [414, 522] width 239 height 18
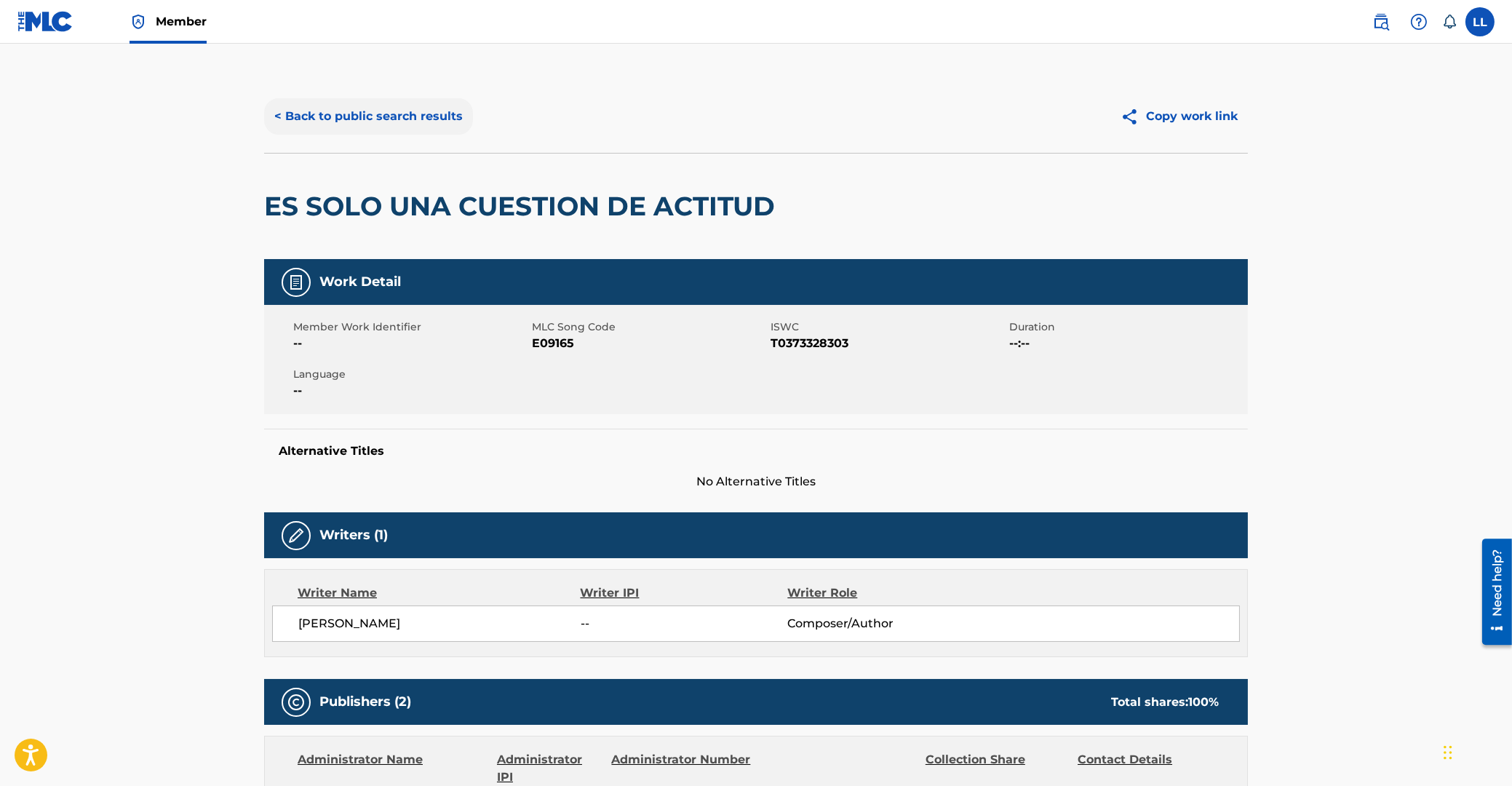
click at [344, 116] on button "< Back to public search results" at bounding box center [368, 115] width 209 height 36
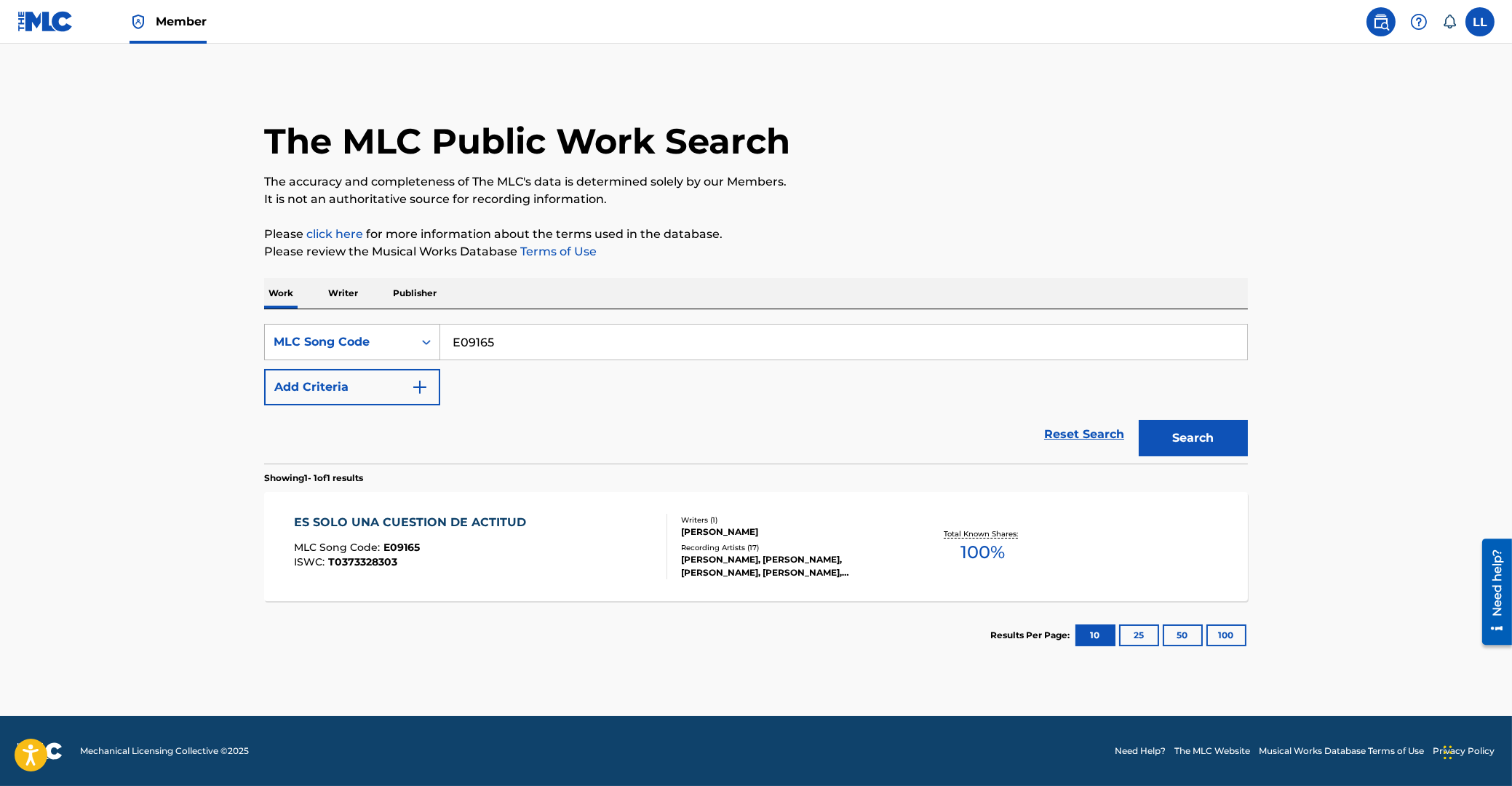
drag, startPoint x: 391, startPoint y: 343, endPoint x: 318, endPoint y: 343, distance: 73.0
click at [440, 343] on input "E09165" at bounding box center [844, 342] width 807 height 35
paste input "4"
click at [1204, 440] on button "Search" at bounding box center [1194, 437] width 109 height 36
drag, startPoint x: 545, startPoint y: 342, endPoint x: 591, endPoint y: 326, distance: 48.7
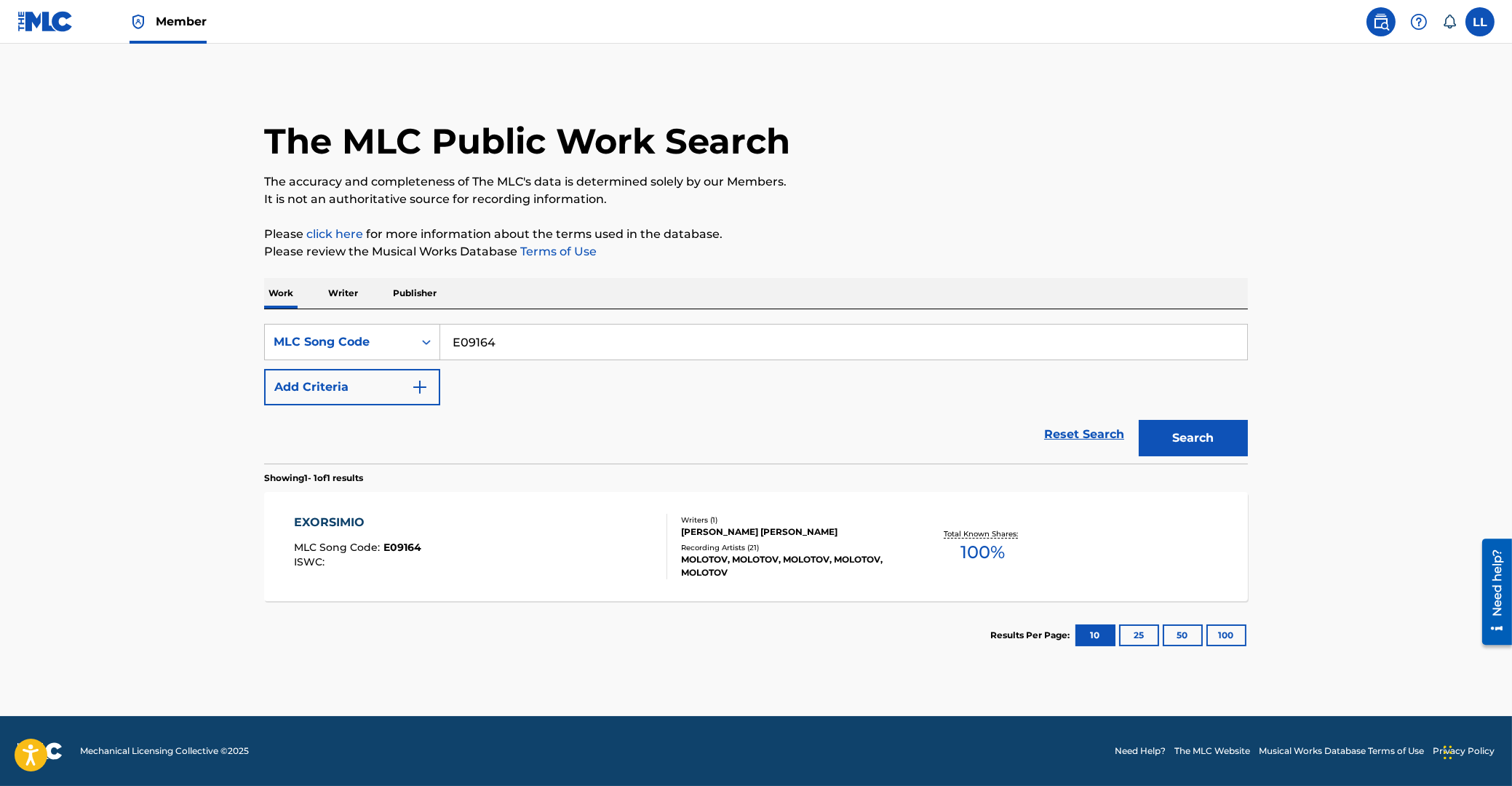
click at [440, 326] on input "E09164" at bounding box center [844, 342] width 807 height 35
paste input "HB6TXZ"
click at [1211, 431] on button "Search" at bounding box center [1194, 437] width 109 height 36
drag, startPoint x: 565, startPoint y: 349, endPoint x: 425, endPoint y: 342, distance: 140.2
click at [440, 342] on input "HB6TXZ" at bounding box center [844, 342] width 807 height 35
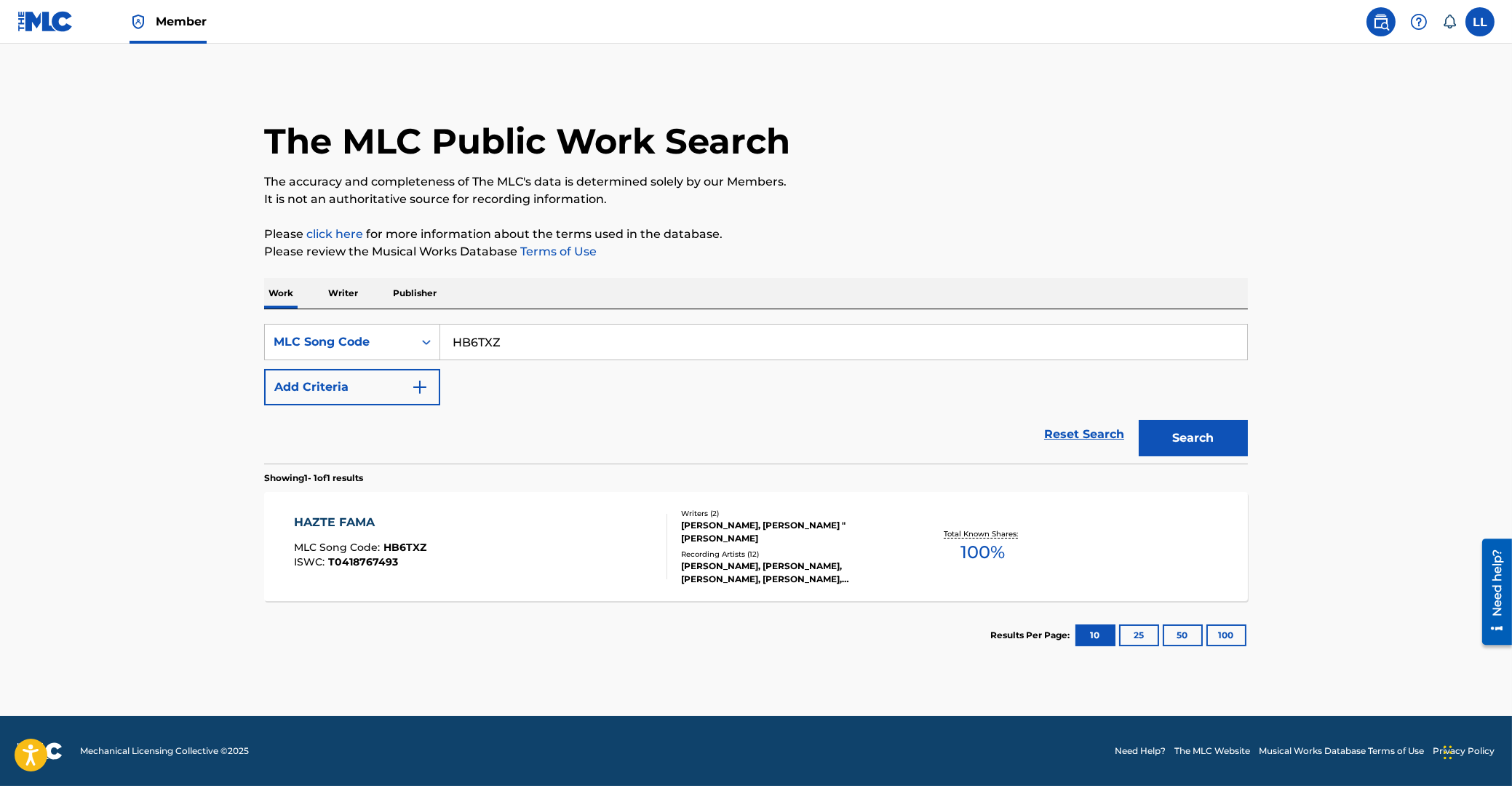
paste input "E09165"
click at [1172, 440] on button "Search" at bounding box center [1194, 437] width 109 height 36
drag, startPoint x: 554, startPoint y: 341, endPoint x: 371, endPoint y: 340, distance: 183.0
click at [440, 340] on input "E09165" at bounding box center [844, 342] width 807 height 35
paste input "3192E"
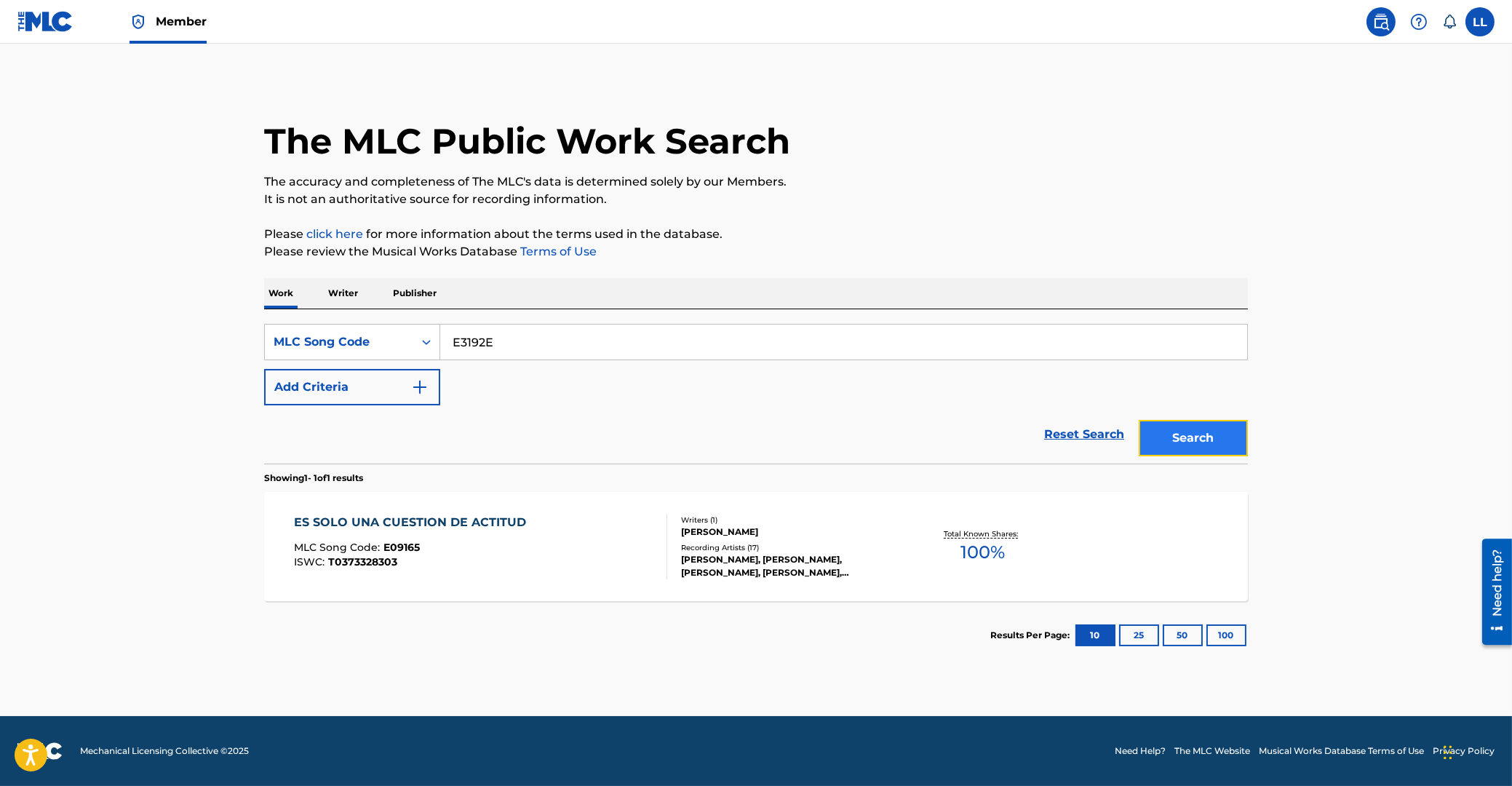
click at [1180, 439] on button "Search" at bounding box center [1194, 437] width 109 height 36
drag, startPoint x: 529, startPoint y: 342, endPoint x: 481, endPoint y: 341, distance: 48.0
click at [440, 341] on input "E3192E" at bounding box center [844, 342] width 807 height 35
paste input "10315"
type input "E10315"
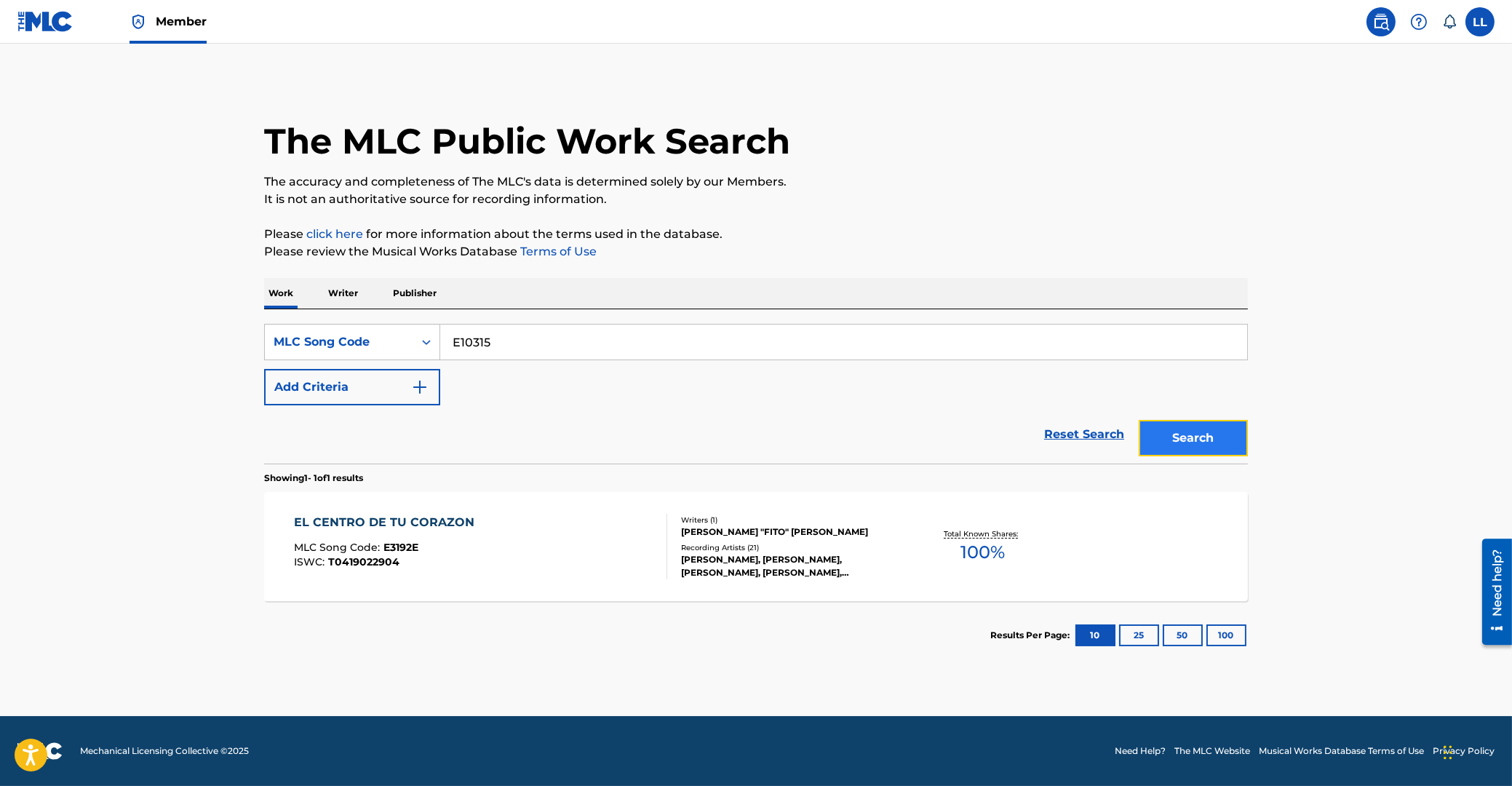
click at [1200, 431] on button "Search" at bounding box center [1194, 437] width 109 height 36
click at [406, 524] on div "EL DIABLO DE TU CORAZON" at bounding box center [386, 522] width 184 height 18
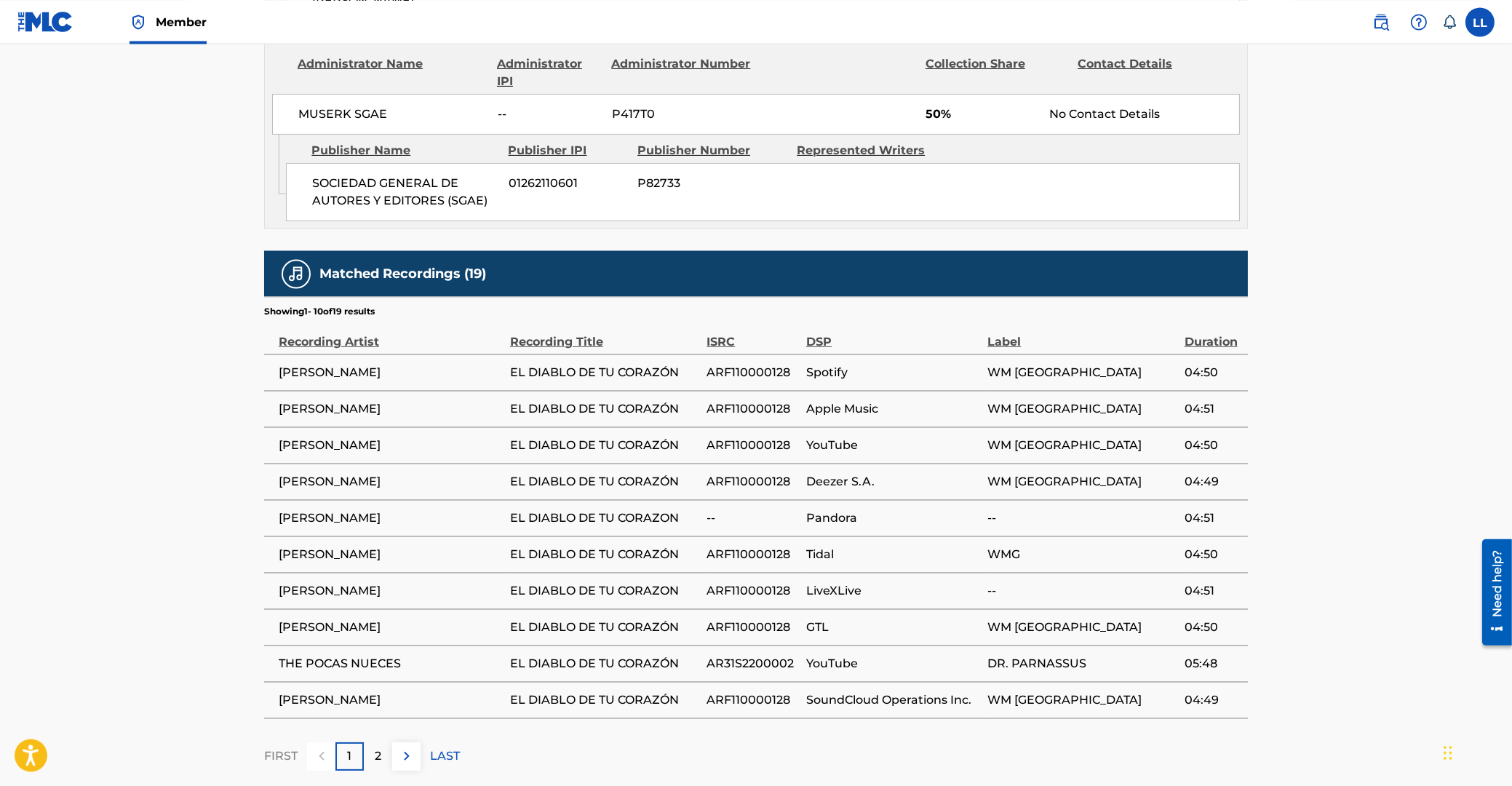
scroll to position [1014, 0]
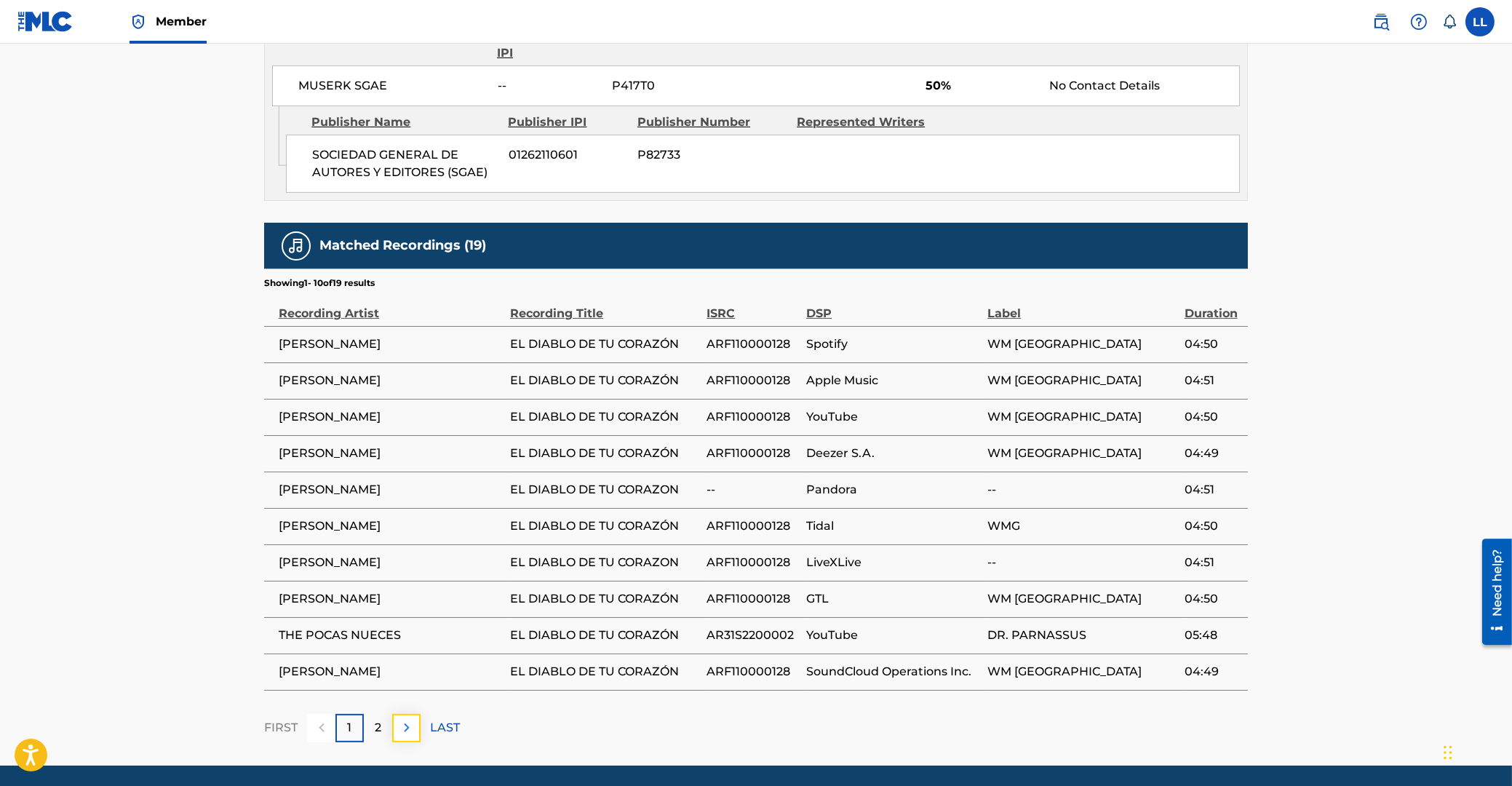
click at [406, 719] on img at bounding box center [407, 727] width 18 height 18
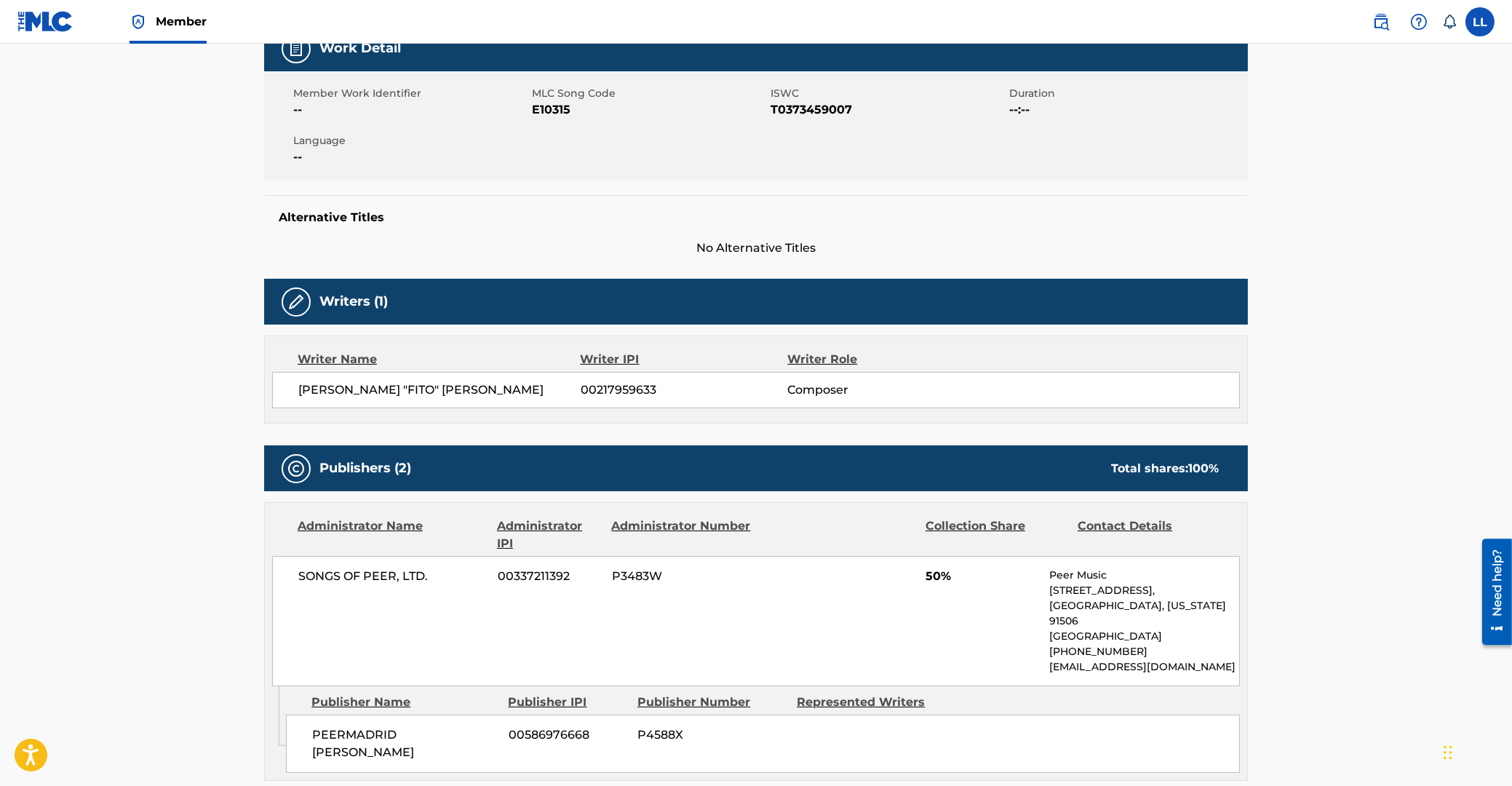
scroll to position [0, 0]
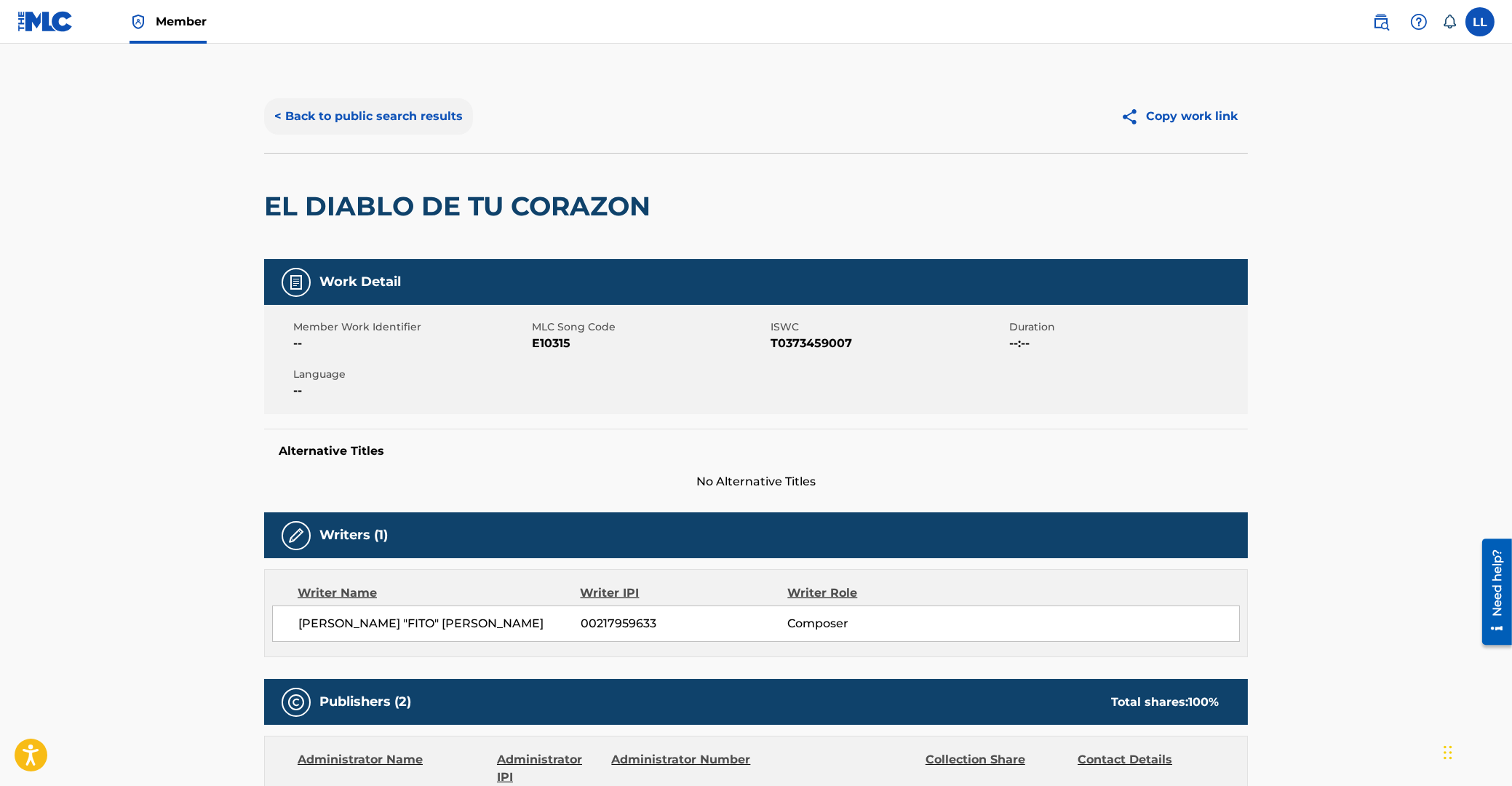
click at [364, 115] on button "< Back to public search results" at bounding box center [368, 115] width 209 height 36
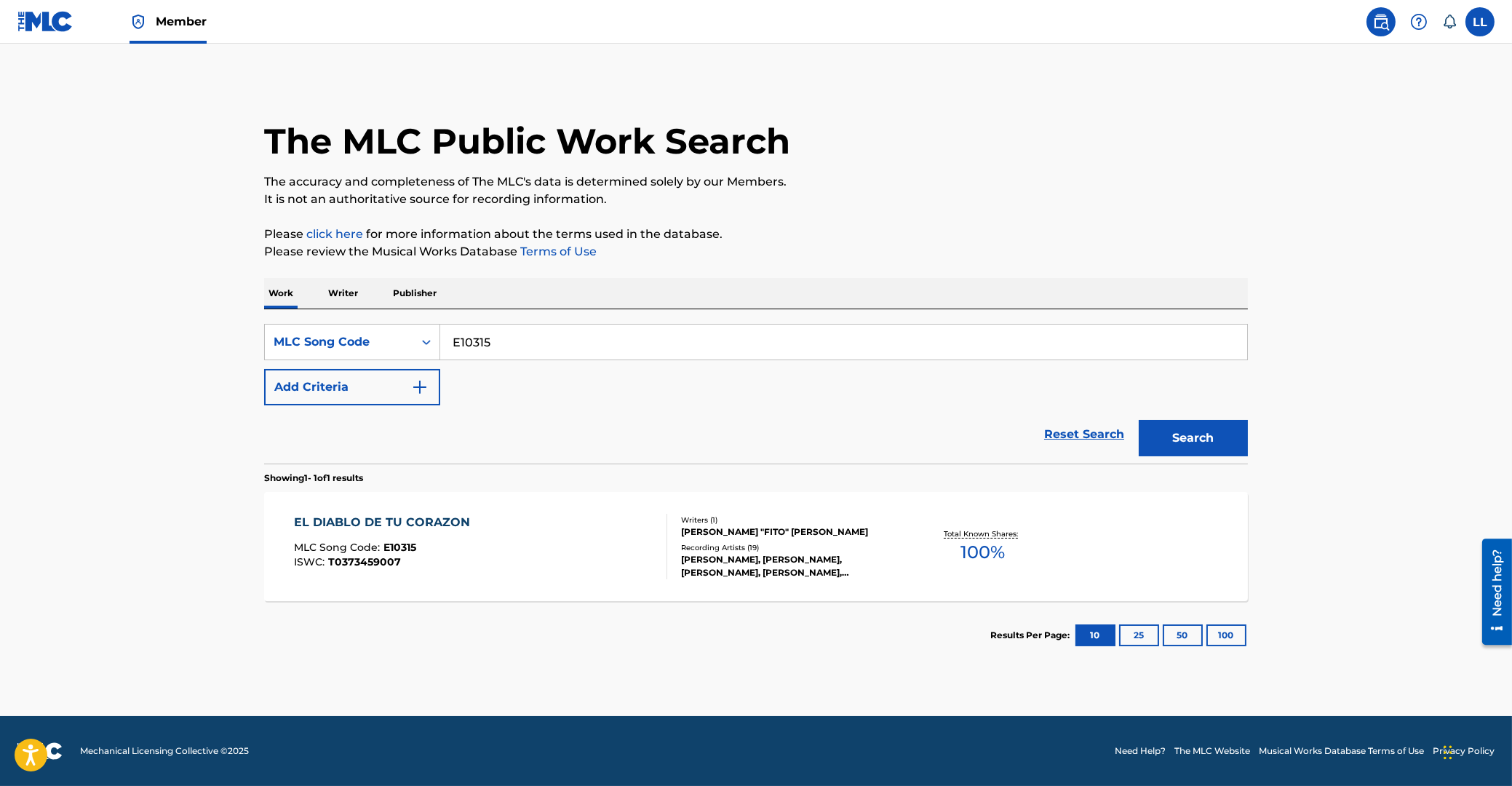
drag, startPoint x: 529, startPoint y: 342, endPoint x: 340, endPoint y: 342, distance: 189.0
click at [440, 342] on input "E10315" at bounding box center [844, 342] width 807 height 35
paste input "3192E"
type input "E3192E"
click at [1186, 440] on button "Search" at bounding box center [1194, 437] width 109 height 36
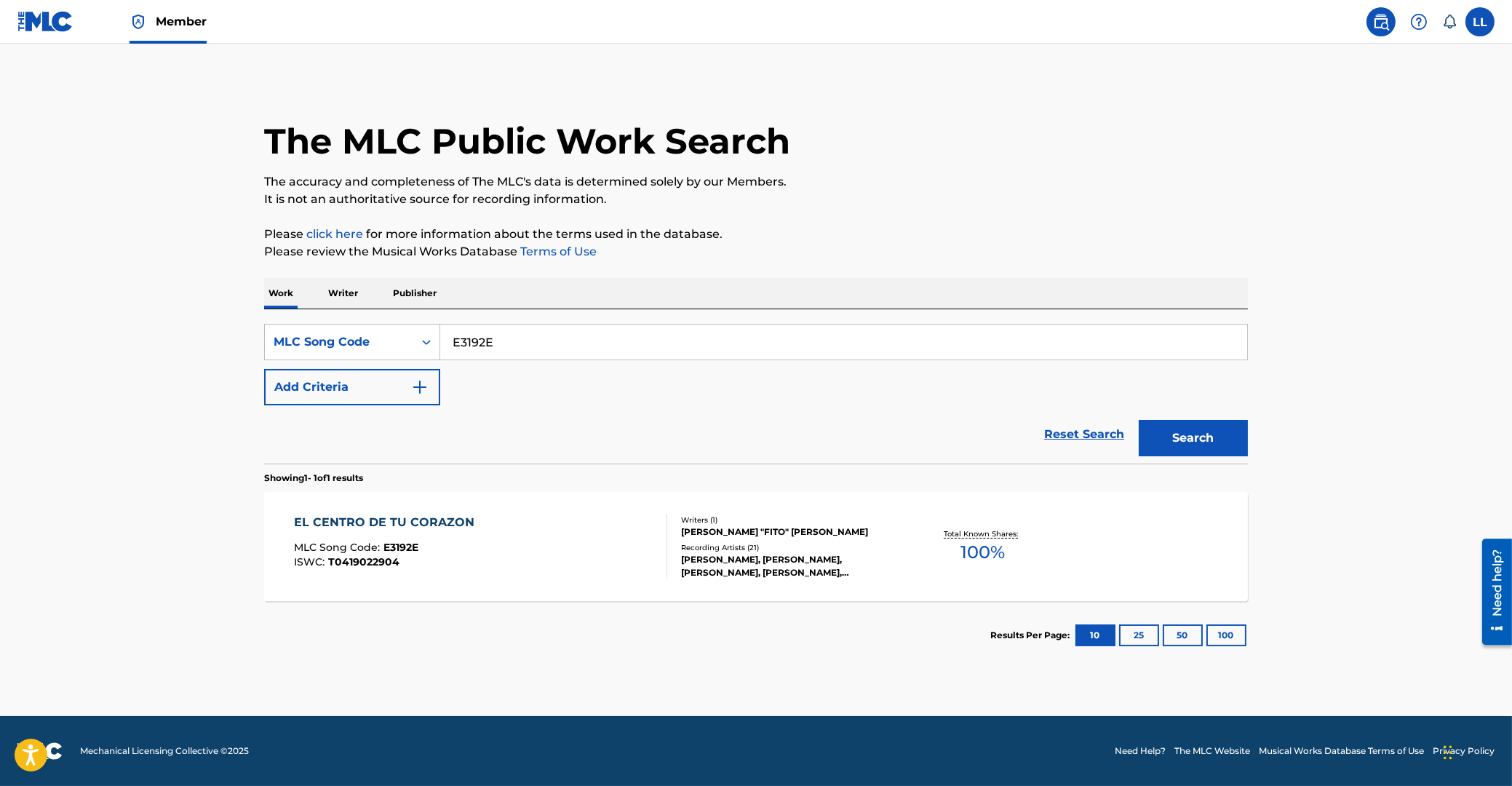
click at [350, 520] on div "EL CENTRO DE TU CORAZON" at bounding box center [388, 522] width 188 height 18
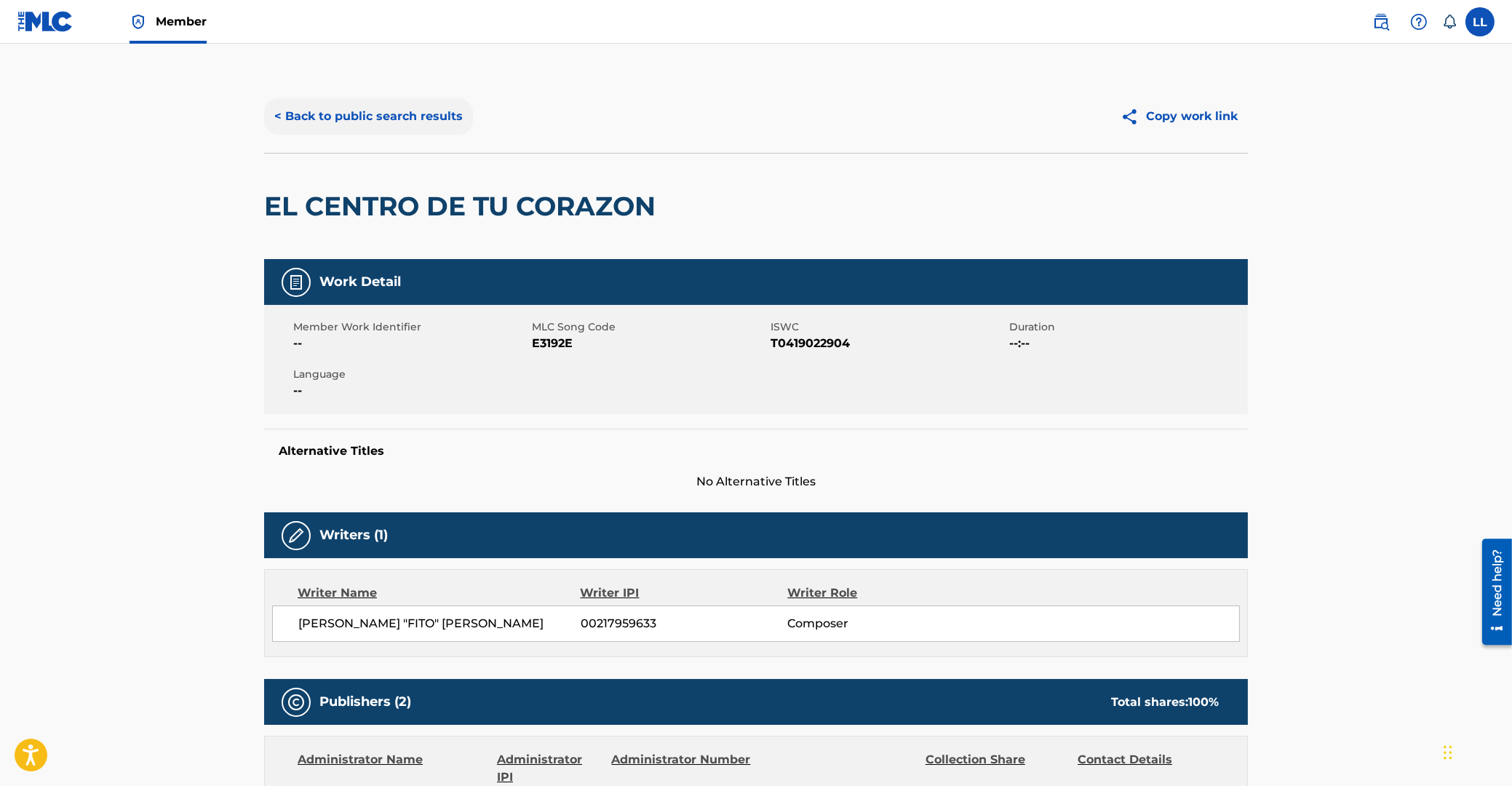
click at [357, 114] on button "< Back to public search results" at bounding box center [368, 115] width 209 height 36
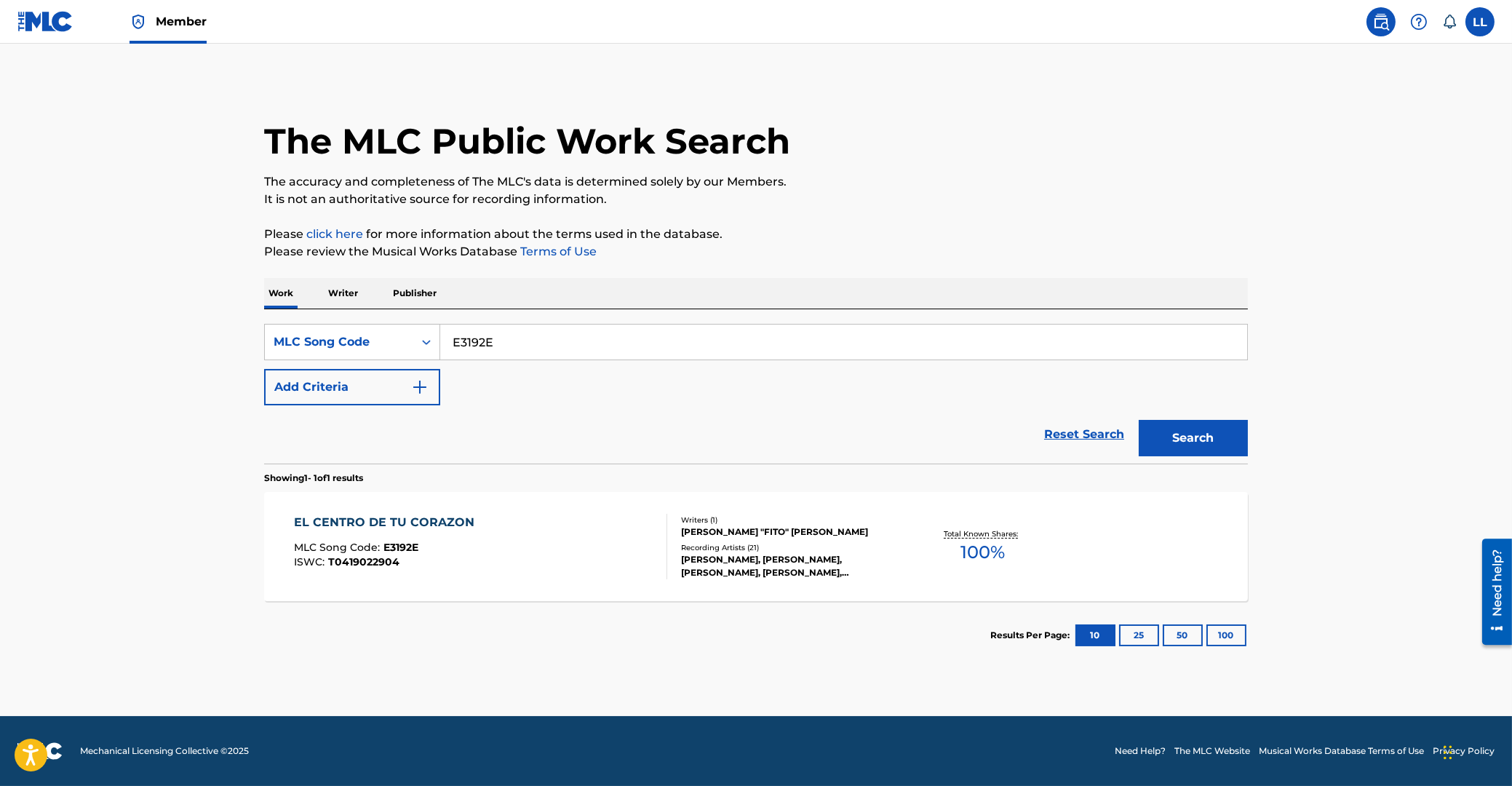
drag, startPoint x: 516, startPoint y: 344, endPoint x: 283, endPoint y: 342, distance: 233.0
click at [440, 342] on input "E3192E" at bounding box center [844, 342] width 807 height 35
paste input "10315"
type input "E10315"
click at [1178, 436] on button "Search" at bounding box center [1194, 437] width 109 height 36
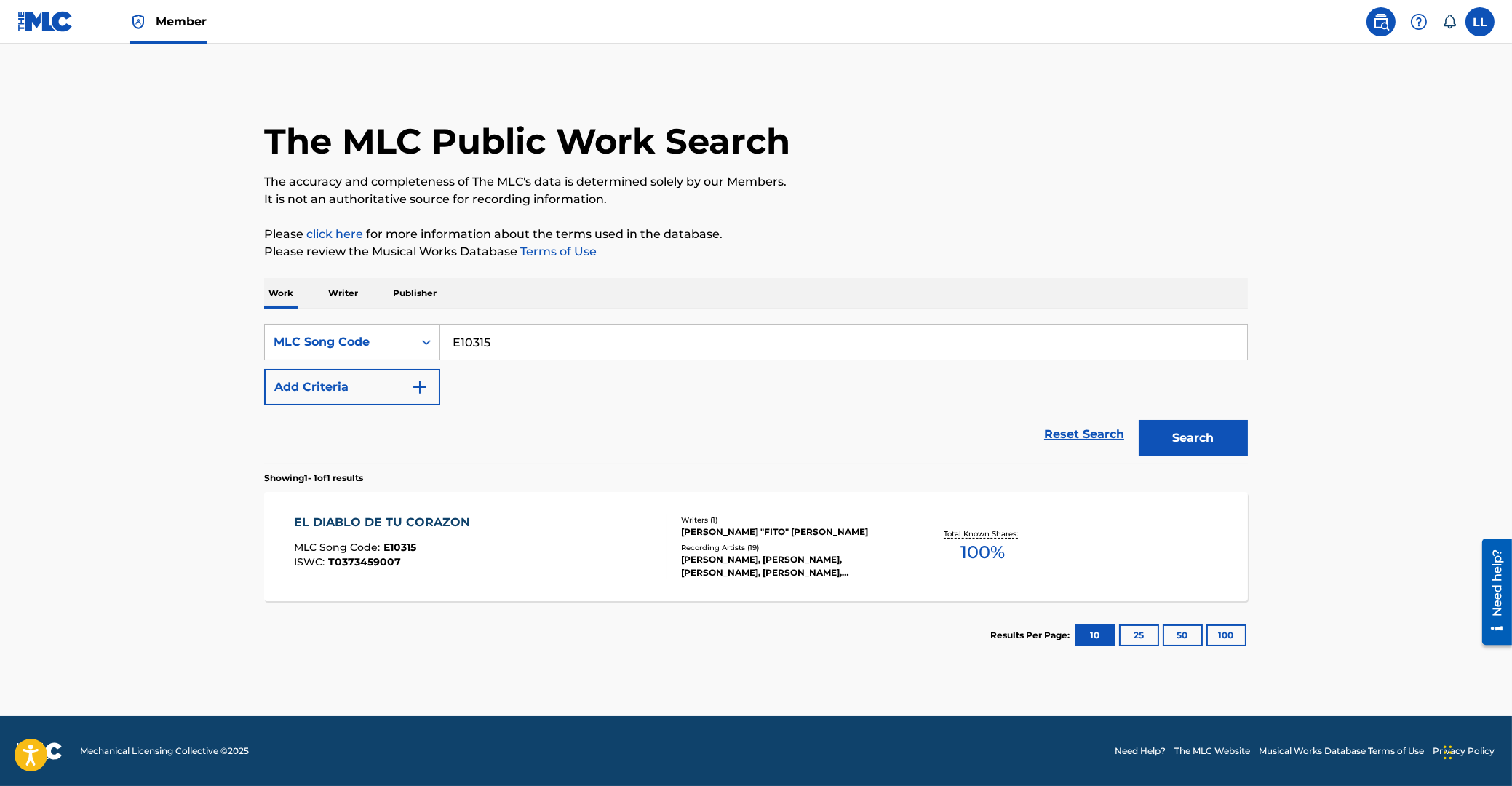
click at [388, 523] on div "EL DIABLO DE TU CORAZON" at bounding box center [386, 522] width 184 height 18
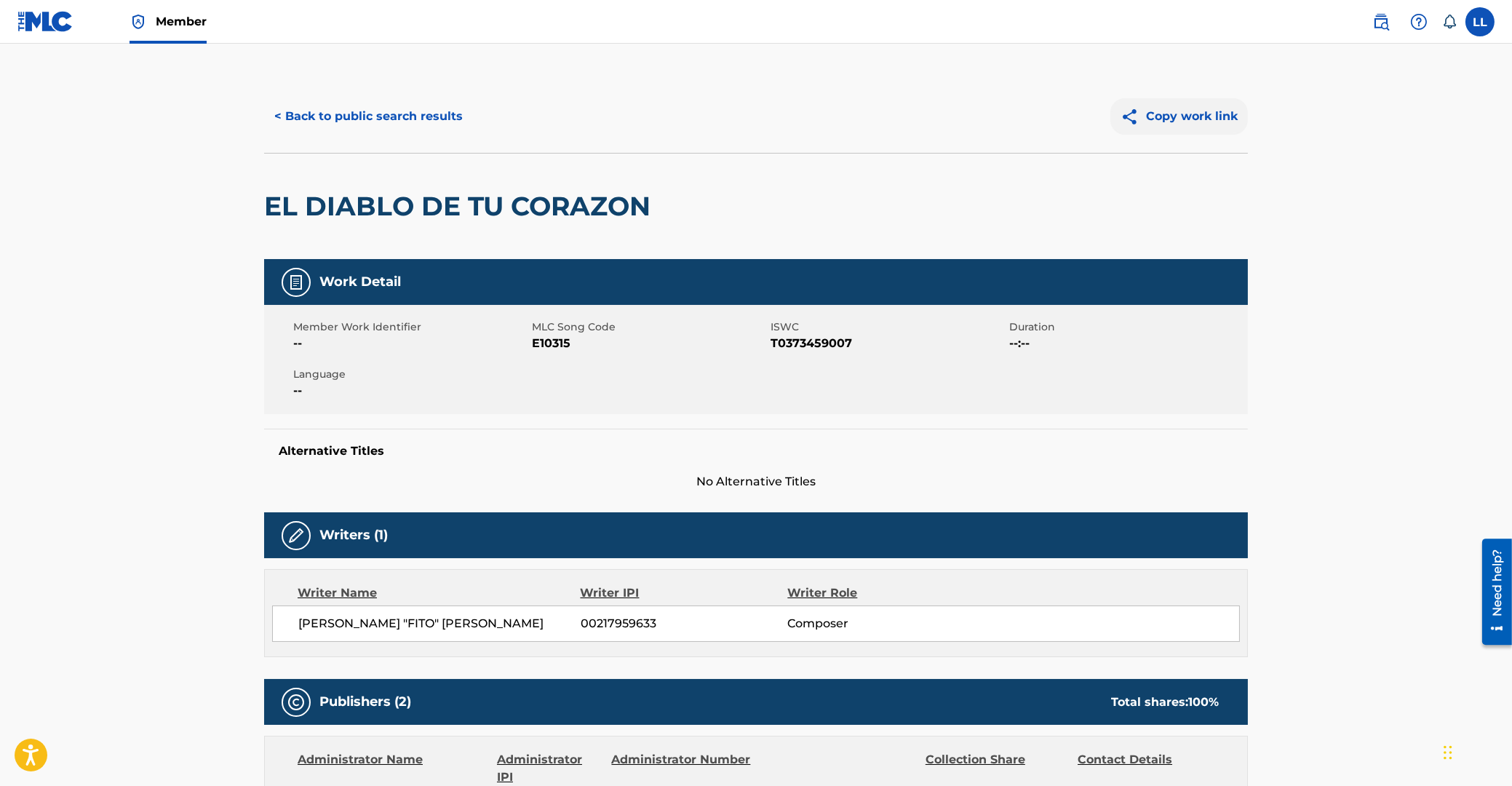
click at [1176, 116] on button "Copy work link" at bounding box center [1178, 115] width 137 height 36
click at [415, 117] on button "< Back to public search results" at bounding box center [368, 115] width 209 height 36
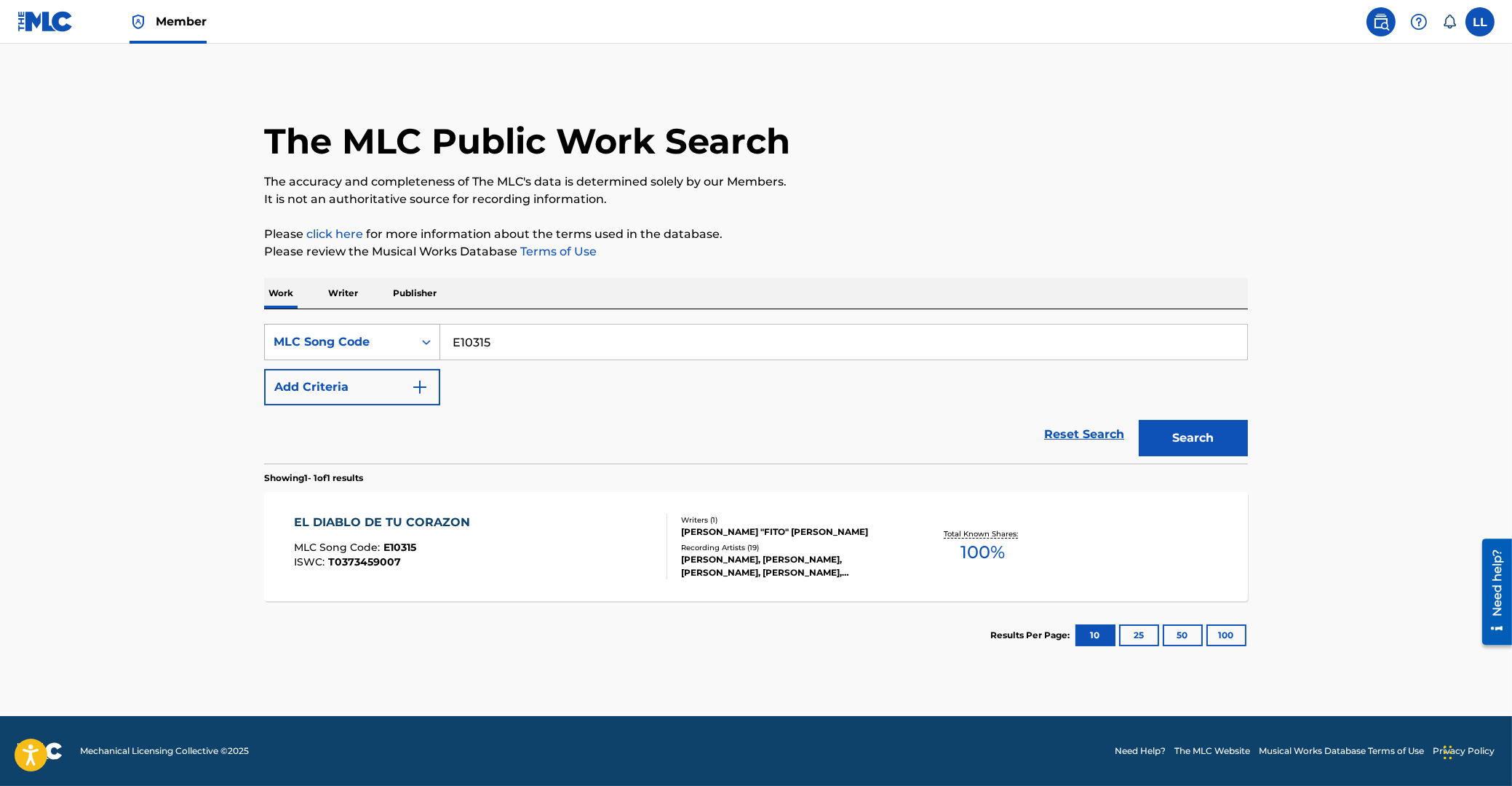
drag, startPoint x: 411, startPoint y: 339, endPoint x: 330, endPoint y: 342, distance: 81.1
click at [440, 341] on input "E10315" at bounding box center [844, 342] width 807 height 35
paste input "F1788K"
type input "F1788K"
click at [1191, 437] on button "Search" at bounding box center [1194, 437] width 109 height 36
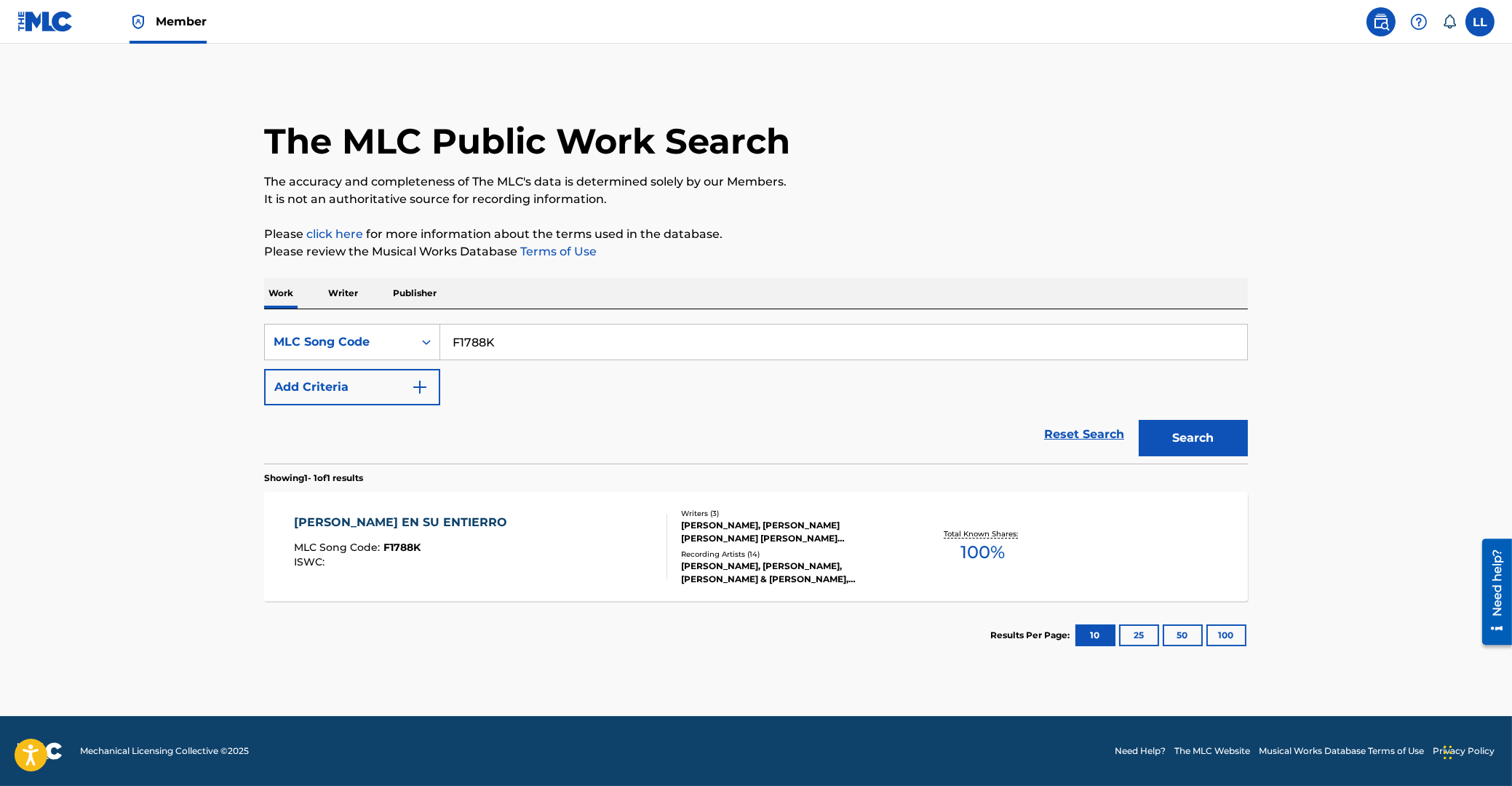
click at [364, 524] on div "FLORES EN SU ENTIERRO" at bounding box center [404, 522] width 221 height 18
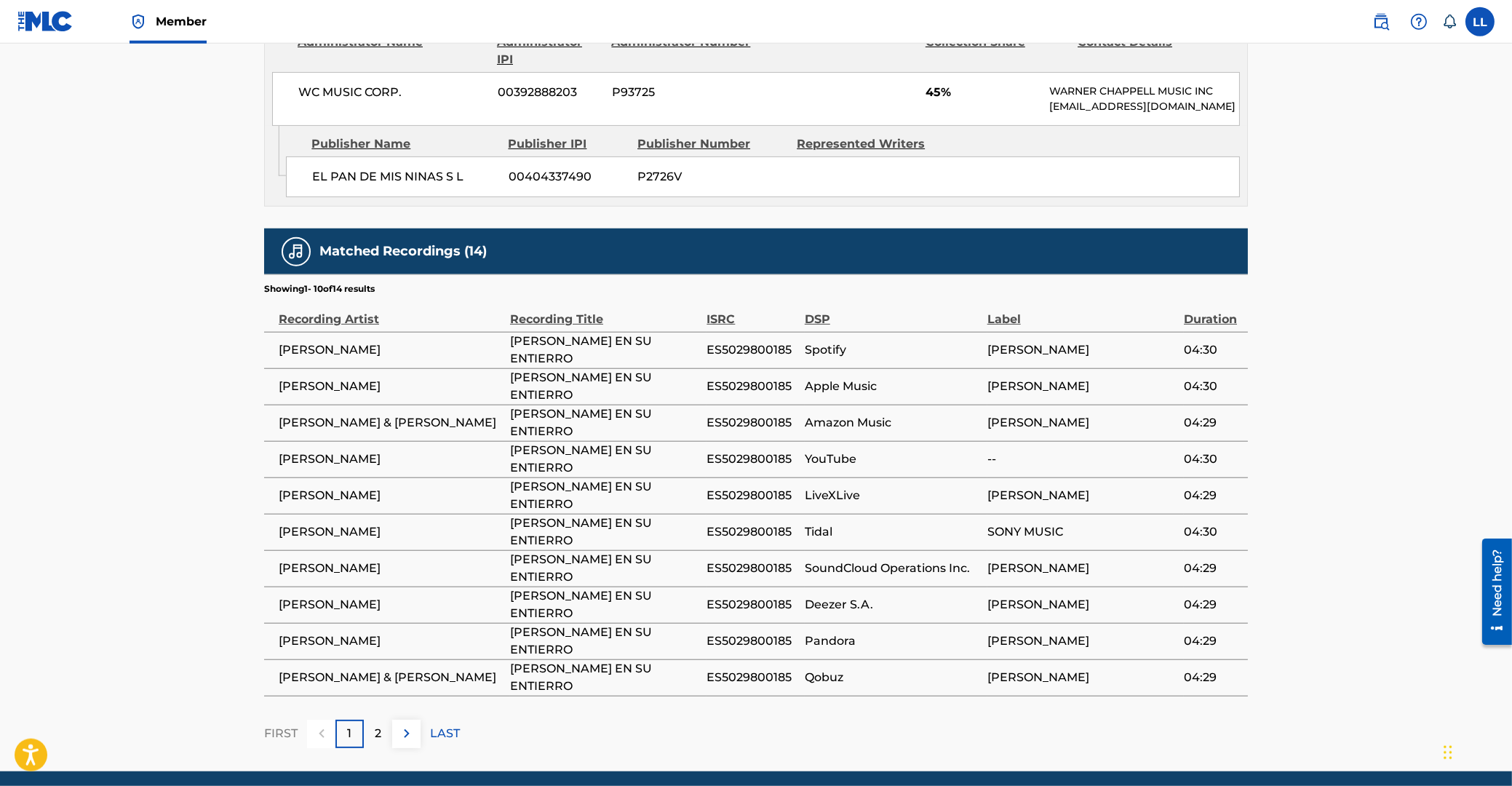
scroll to position [1091, 0]
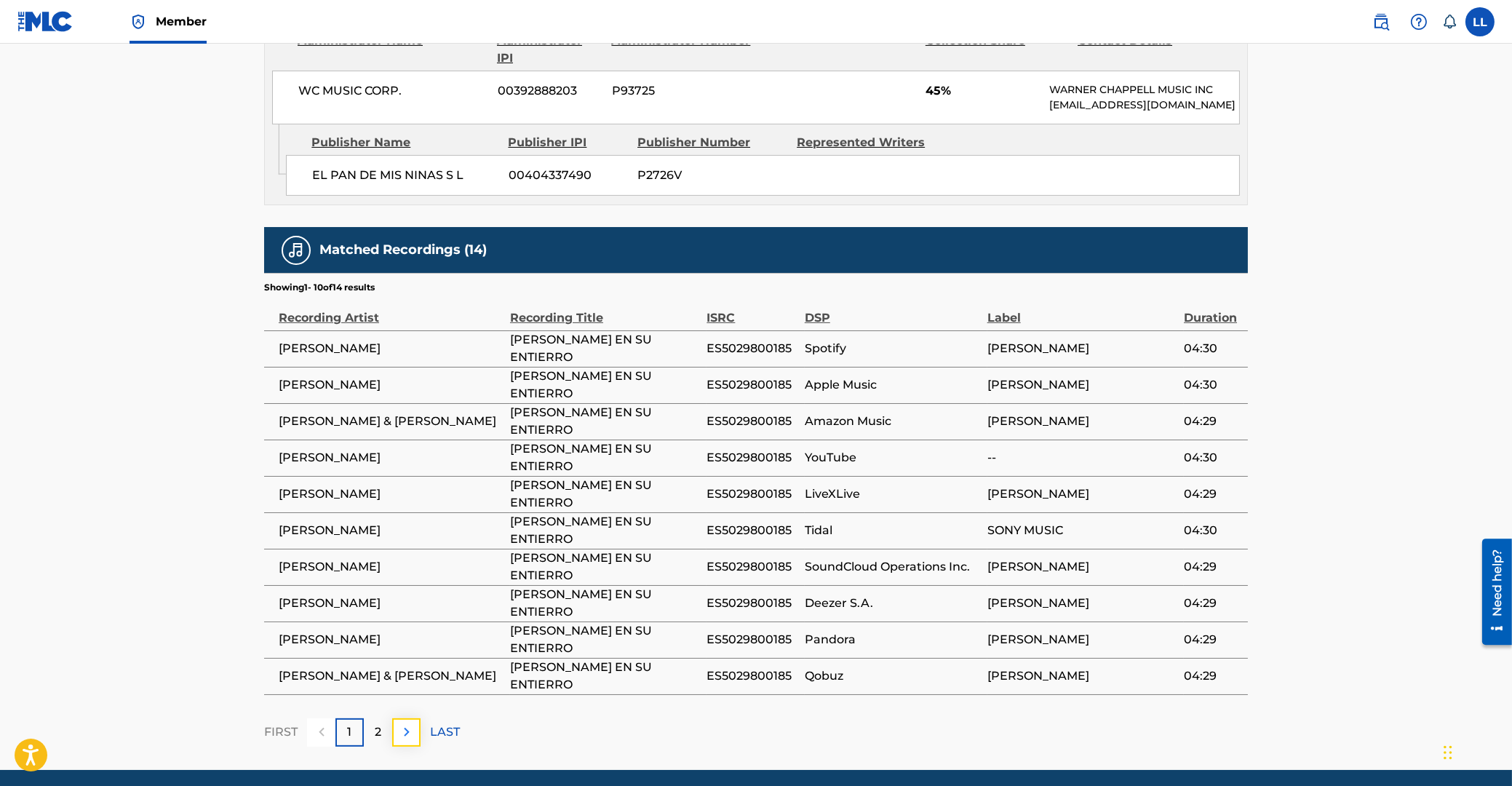
click at [403, 723] on img at bounding box center [407, 732] width 18 height 18
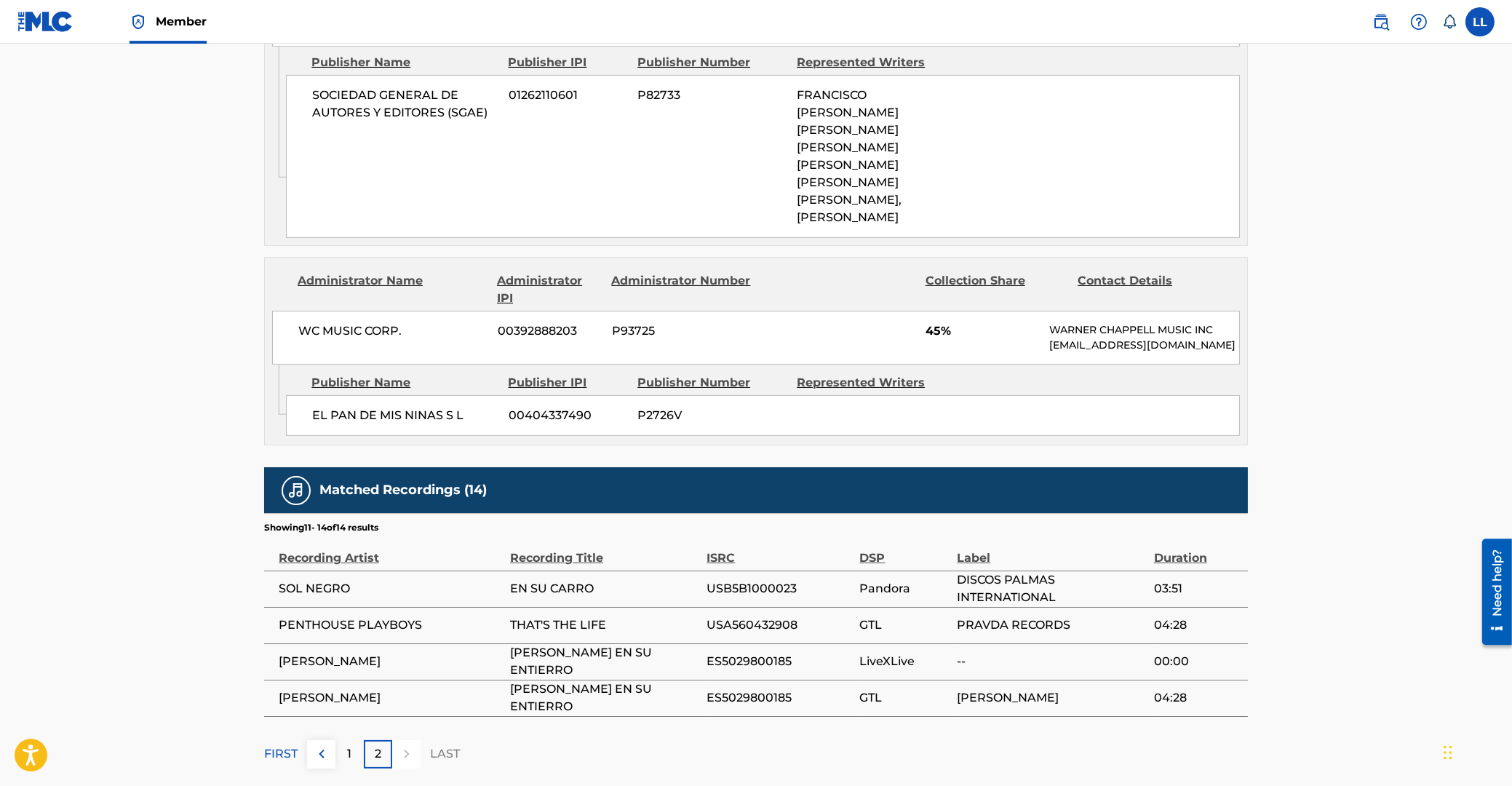
scroll to position [873, 0]
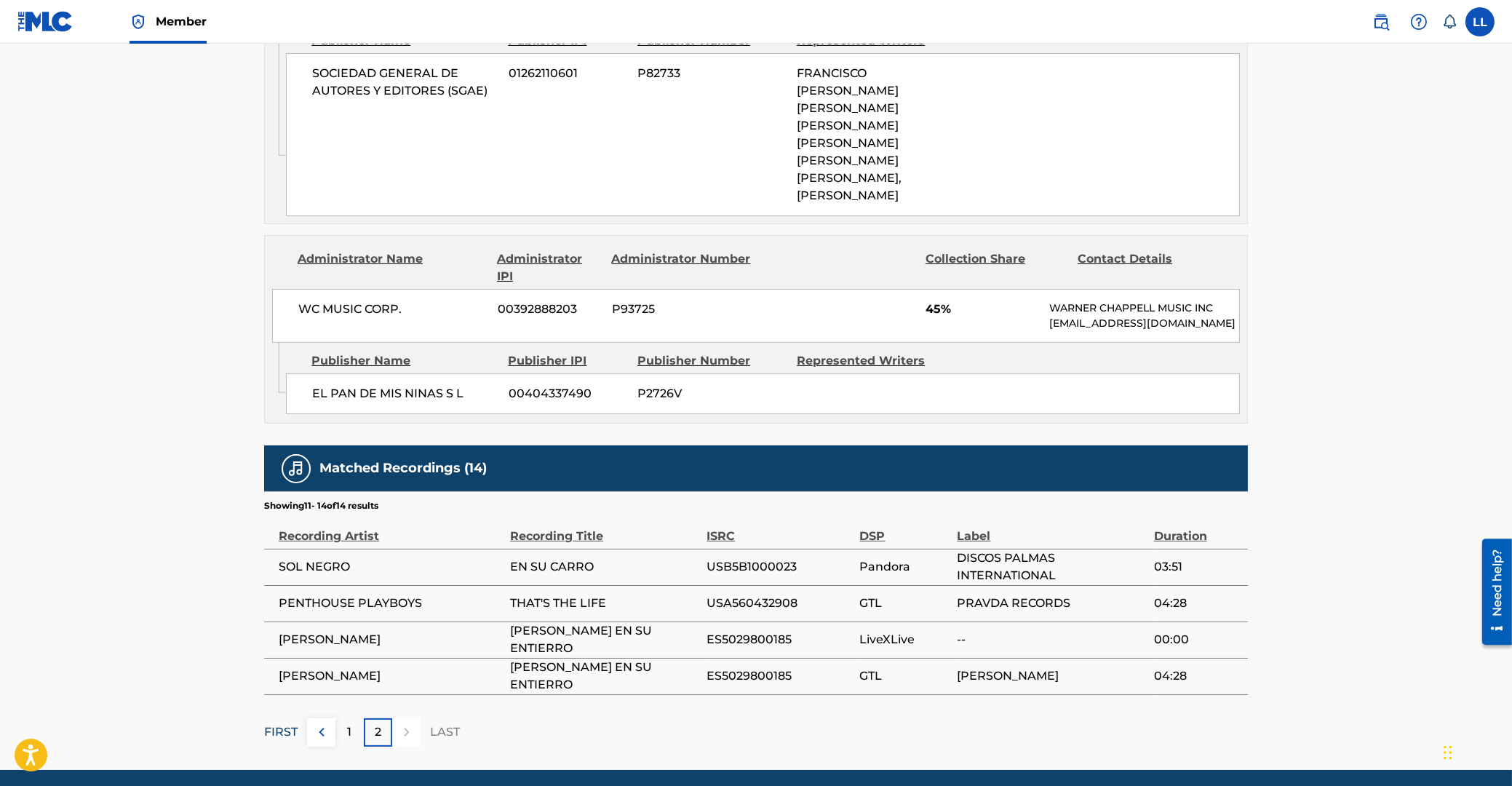
click at [286, 723] on p "FIRST" at bounding box center [281, 732] width 34 height 18
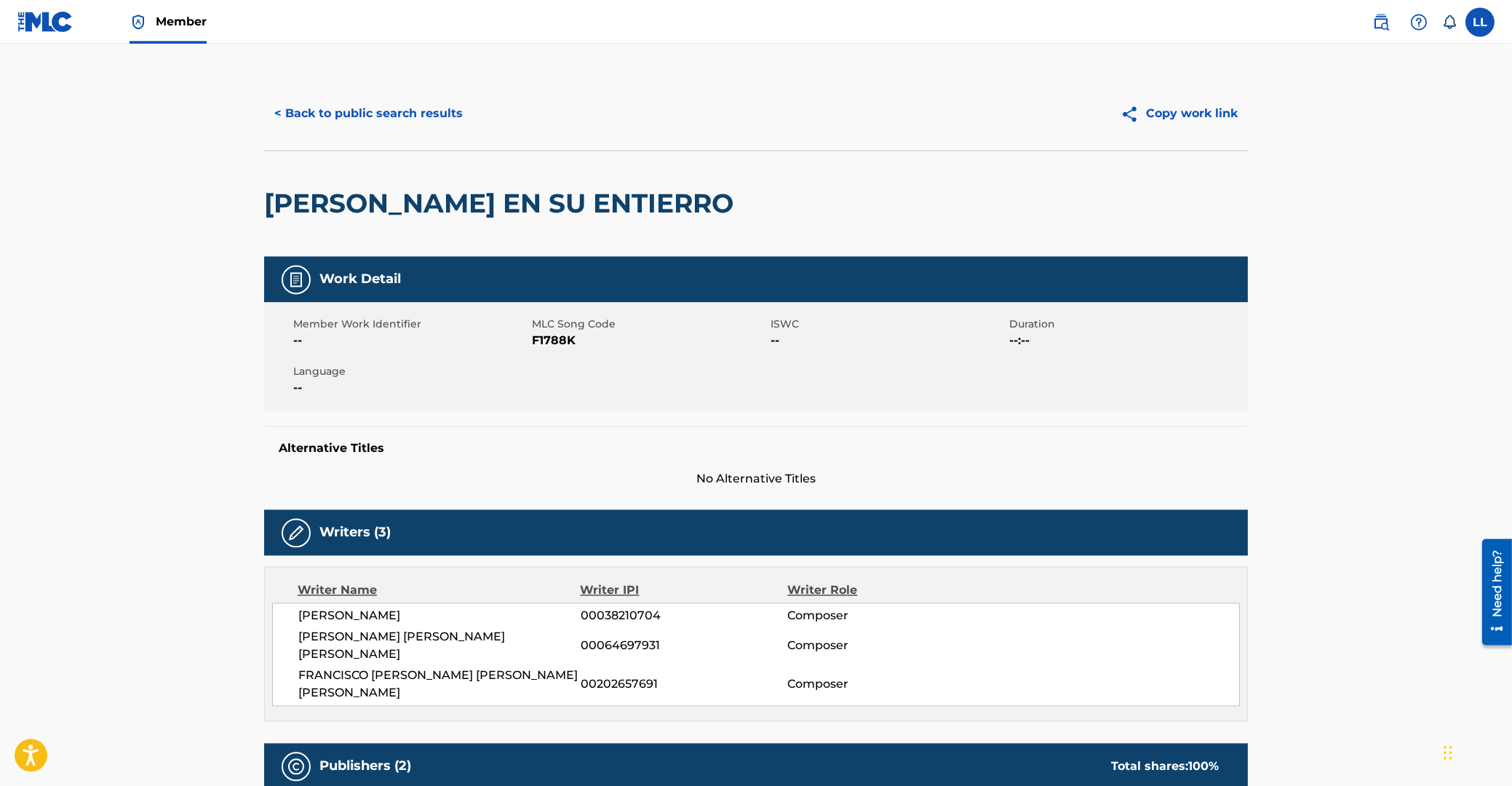
scroll to position [0, 0]
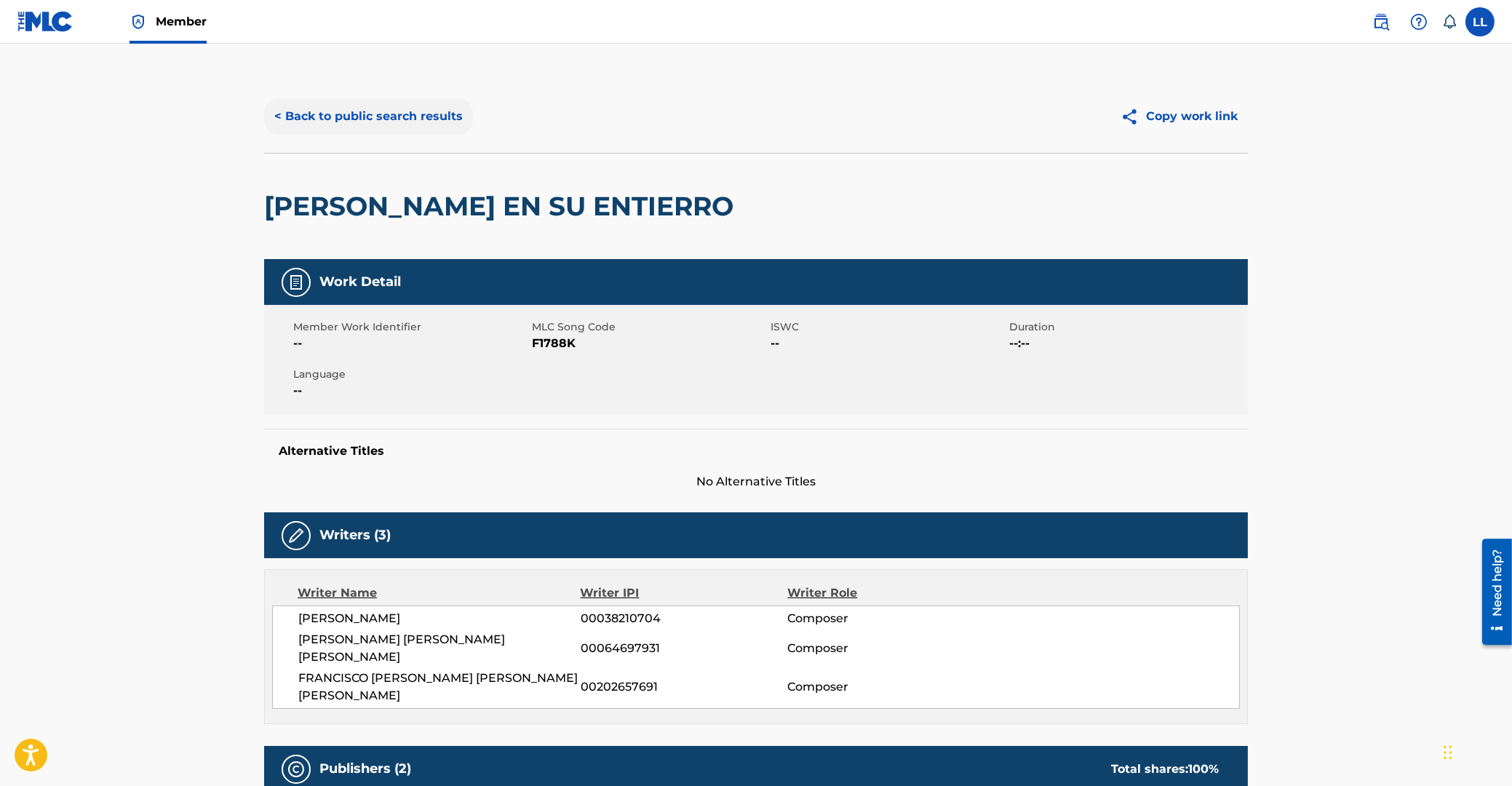
click at [372, 118] on button "< Back to public search results" at bounding box center [368, 115] width 209 height 36
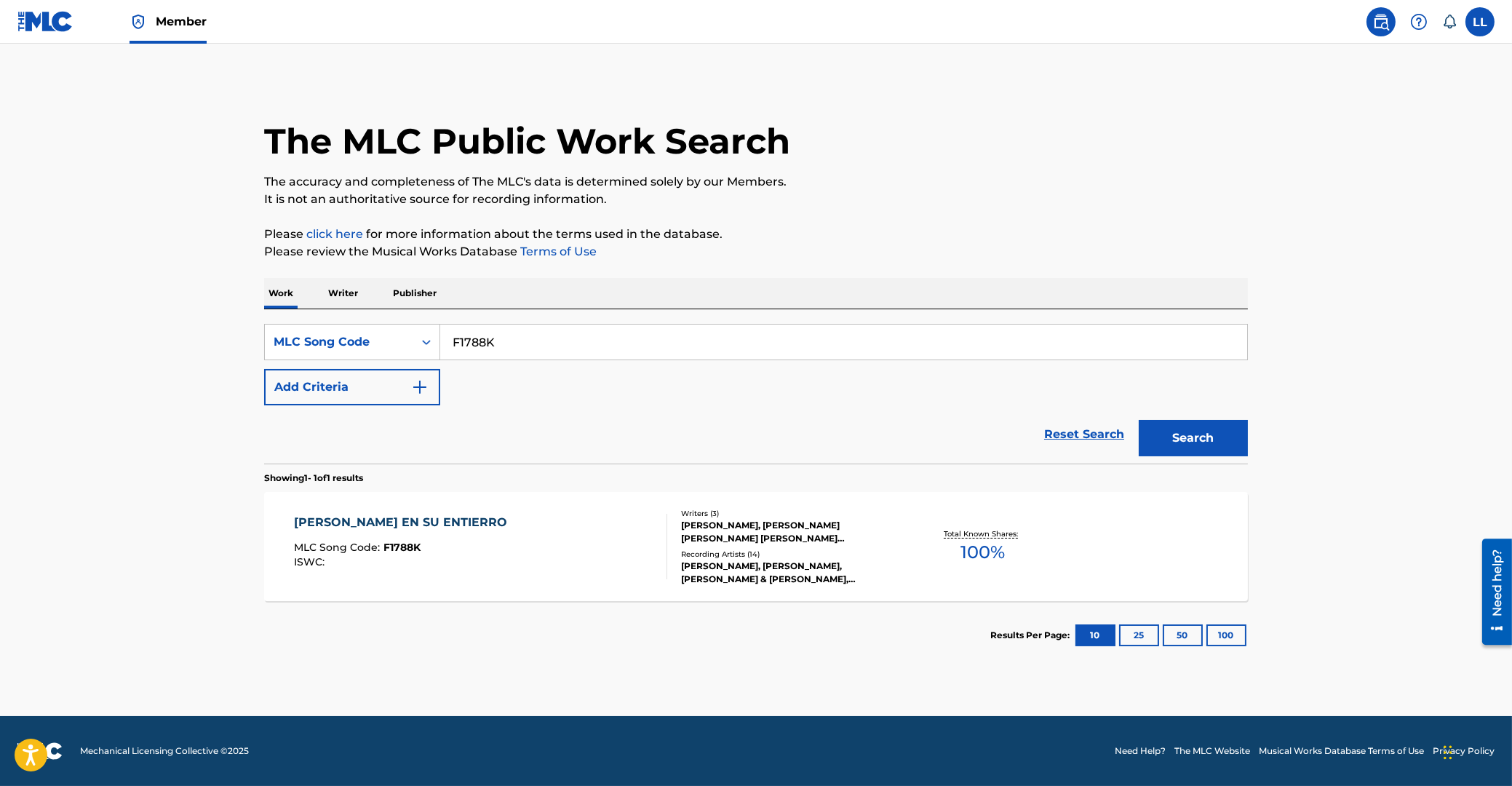
drag, startPoint x: 530, startPoint y: 339, endPoint x: 376, endPoint y: 338, distance: 154.0
click at [440, 338] on input "F1788K" at bounding box center [844, 342] width 807 height 35
paste input "08204"
type input "F08204"
click at [1205, 436] on button "Search" at bounding box center [1194, 437] width 109 height 36
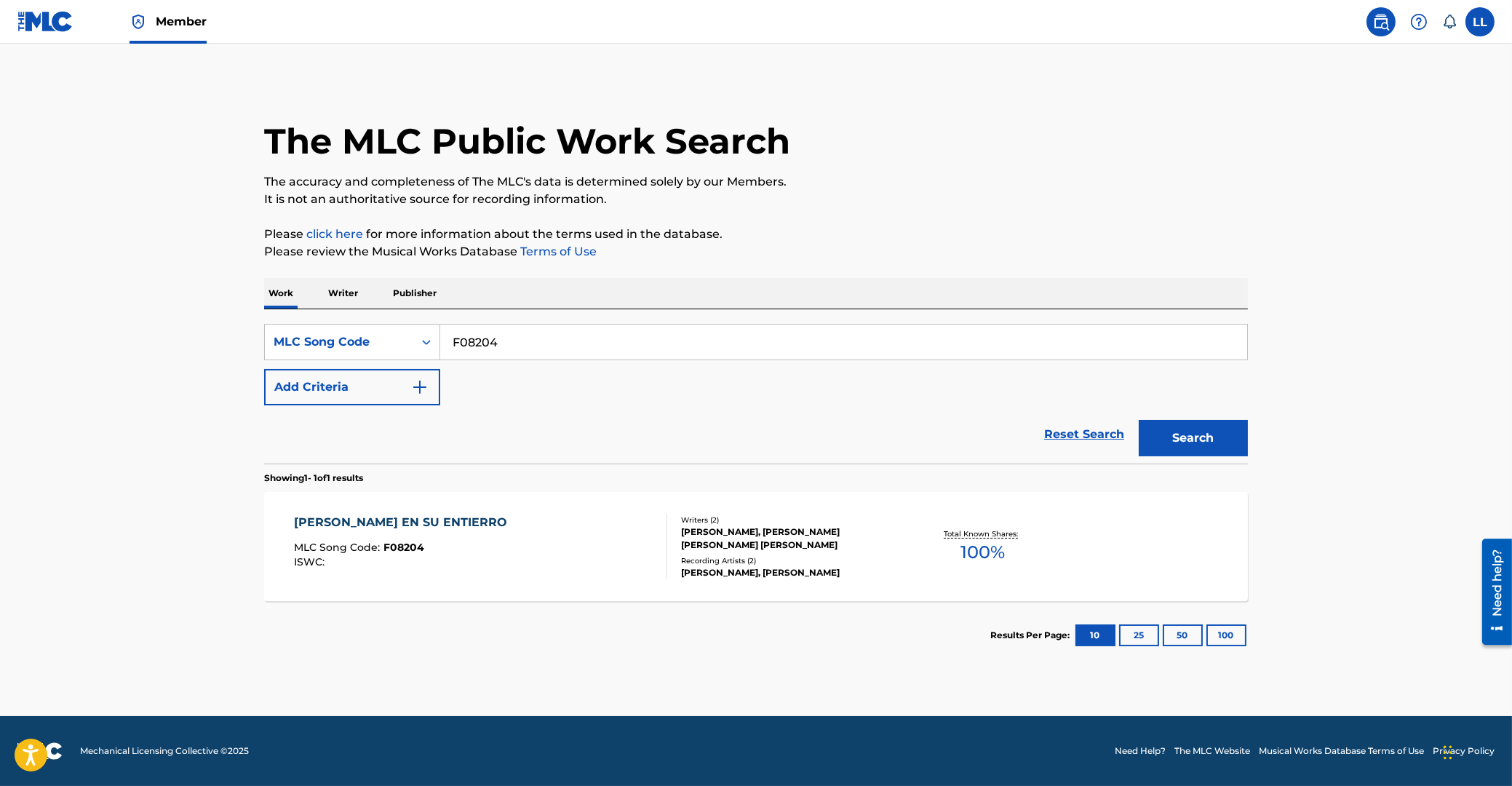
click at [395, 522] on div "FLORES EN SU ENTIERRO" at bounding box center [404, 522] width 221 height 18
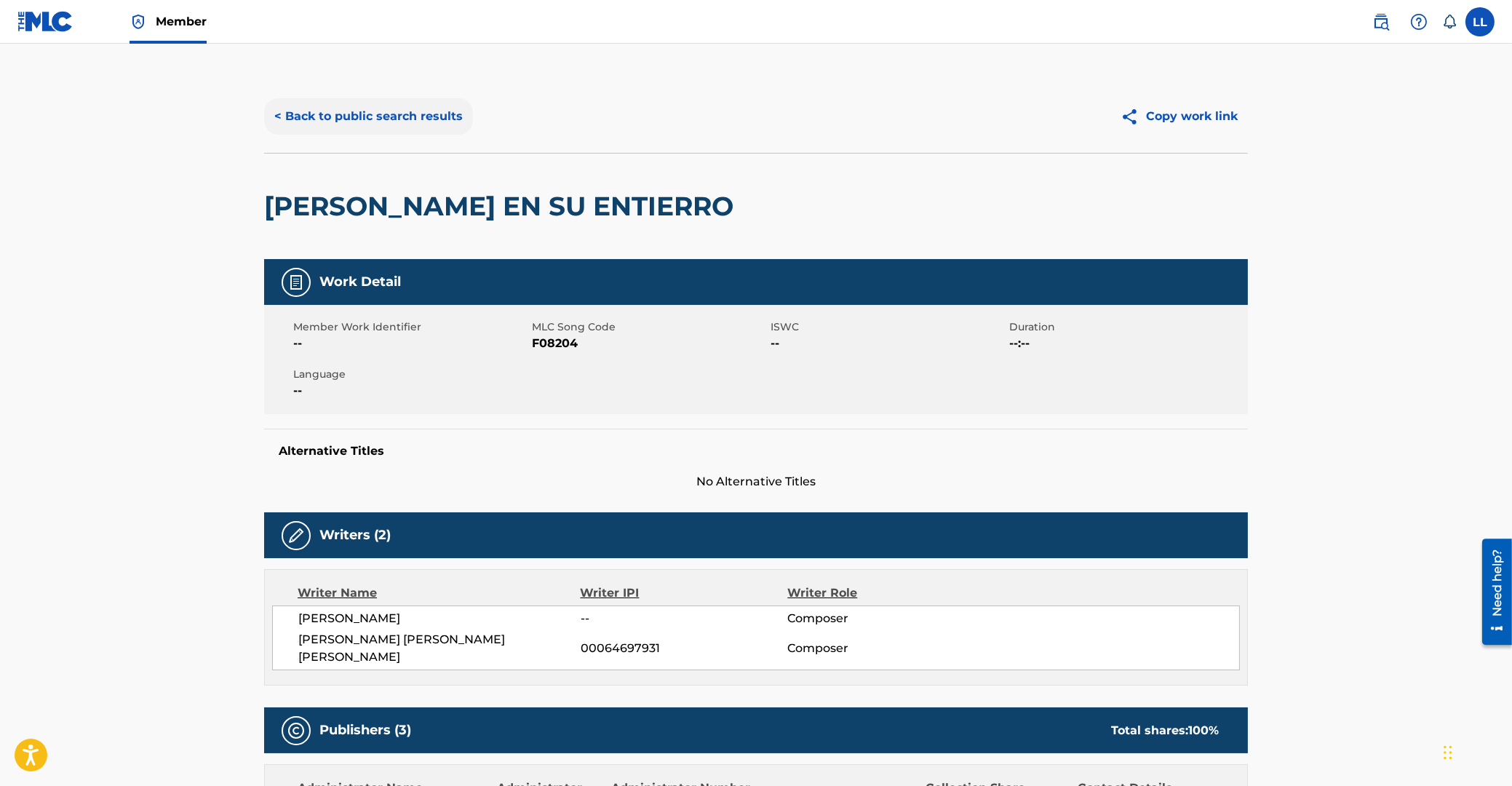
click at [344, 117] on button "< Back to public search results" at bounding box center [368, 115] width 209 height 36
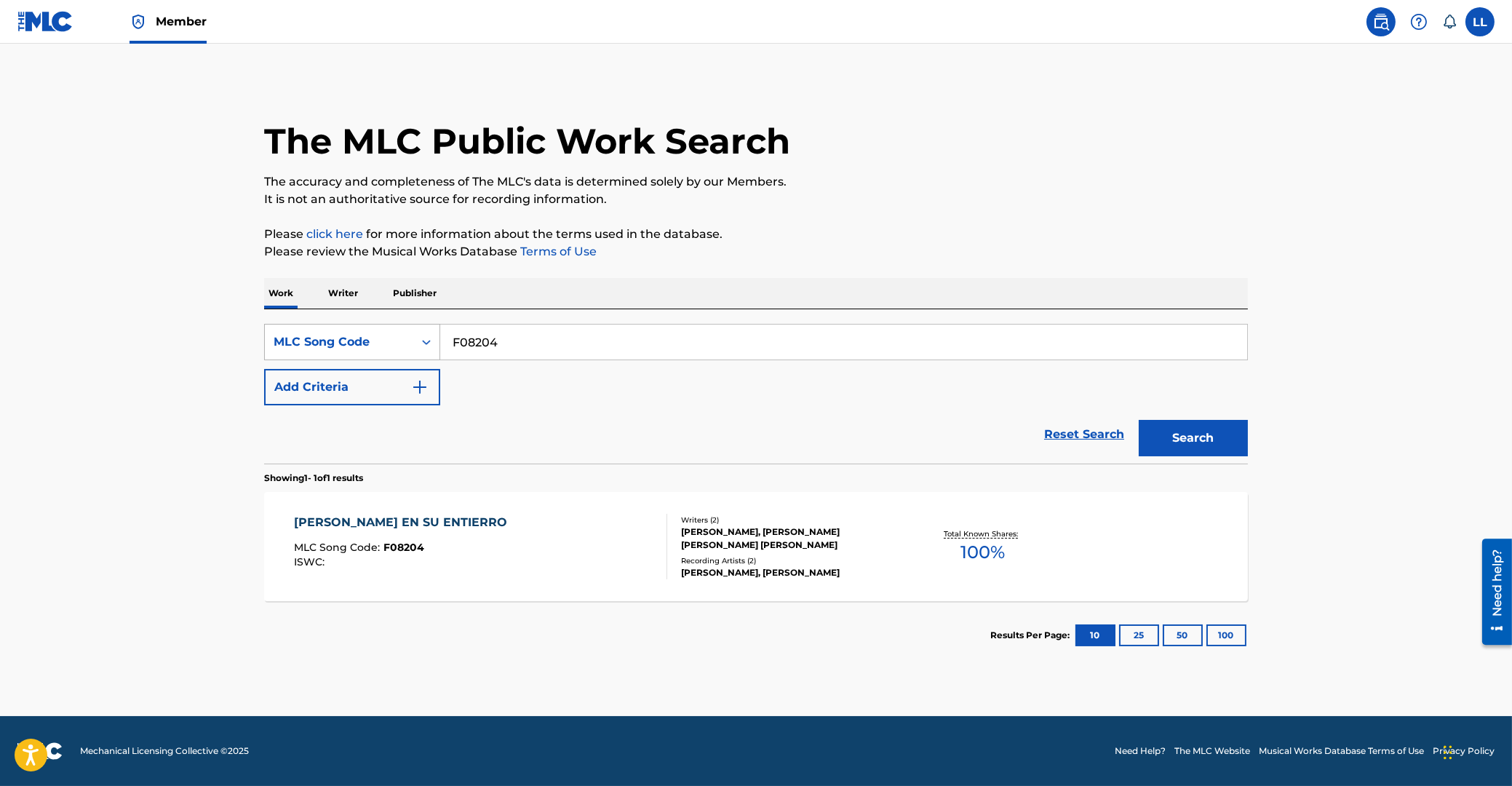
drag, startPoint x: 520, startPoint y: 342, endPoint x: 373, endPoint y: 340, distance: 147.0
click at [440, 340] on input "F08204" at bounding box center [844, 342] width 807 height 35
paste input "1788K"
type input "F1788K"
click at [1186, 442] on button "Search" at bounding box center [1194, 437] width 109 height 36
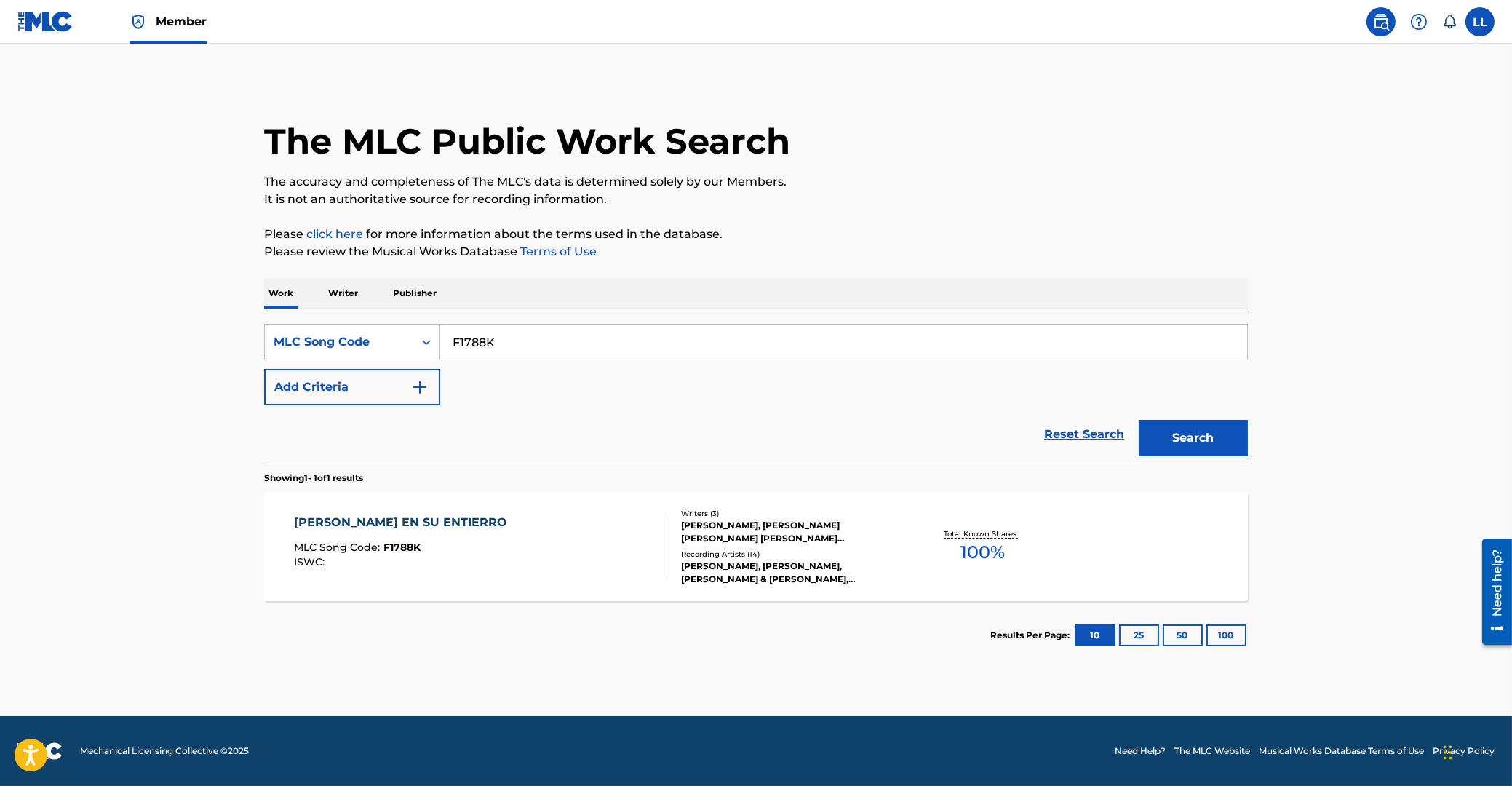
click at [401, 517] on div "FLORES EN SU ENTIERRO" at bounding box center [404, 522] width 221 height 18
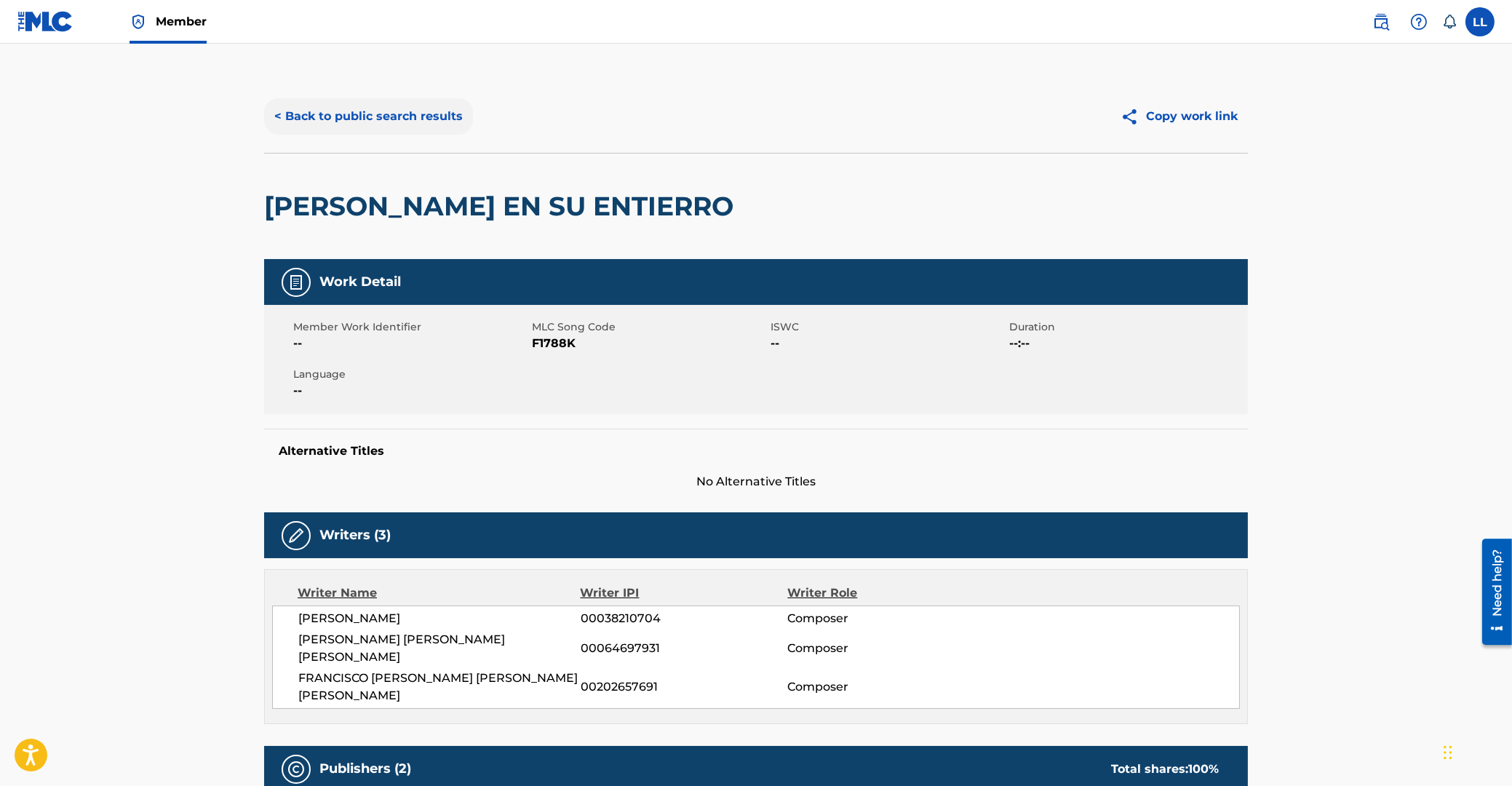
click at [379, 121] on button "< Back to public search results" at bounding box center [368, 115] width 209 height 36
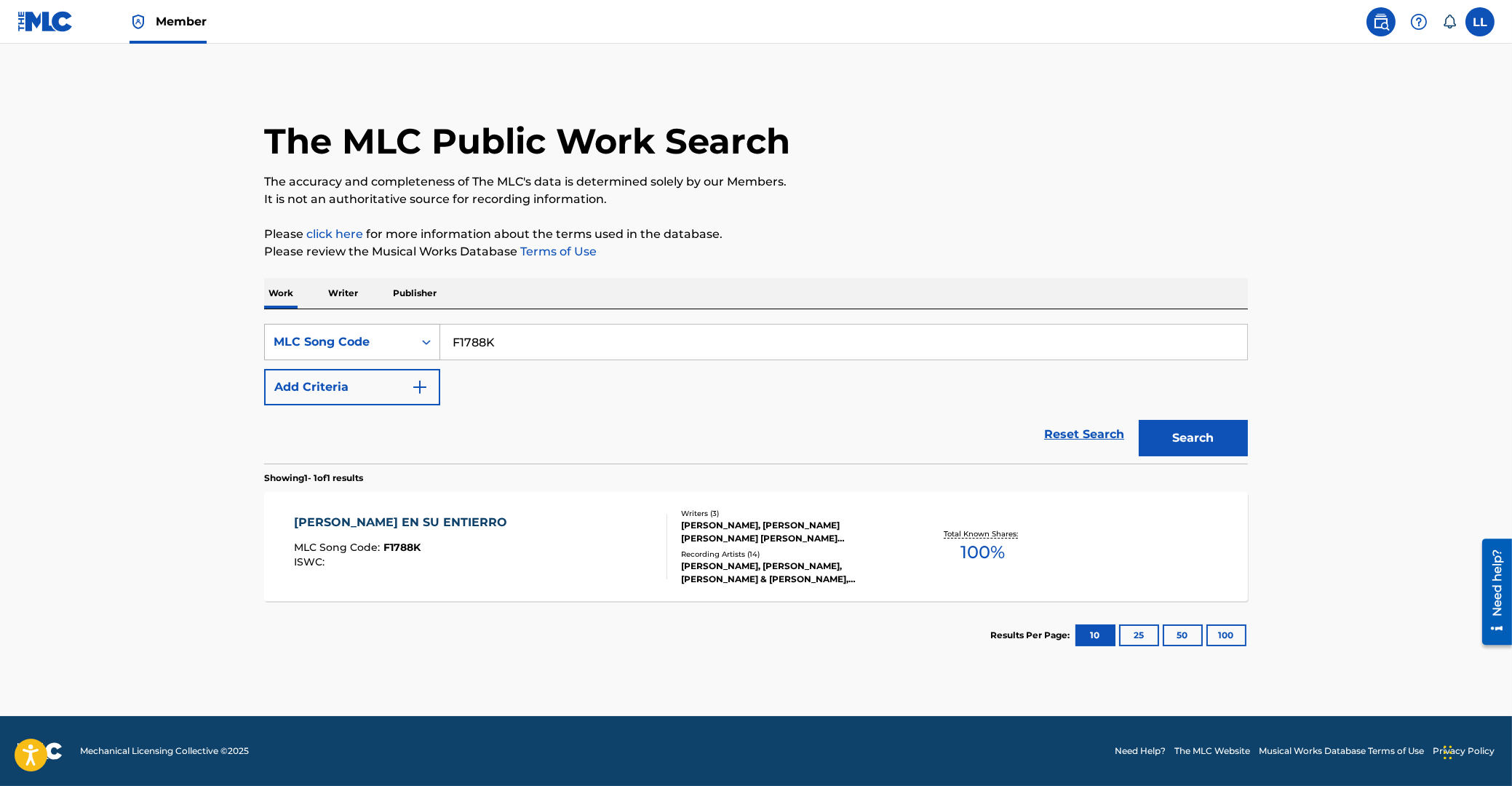
drag, startPoint x: 565, startPoint y: 339, endPoint x: 427, endPoint y: 342, distance: 138.0
click at [440, 338] on input "F1788K" at bounding box center [844, 342] width 807 height 35
paste input "VAIAG"
type input "FVAIAG"
click at [1199, 431] on button "Search" at bounding box center [1194, 437] width 109 height 36
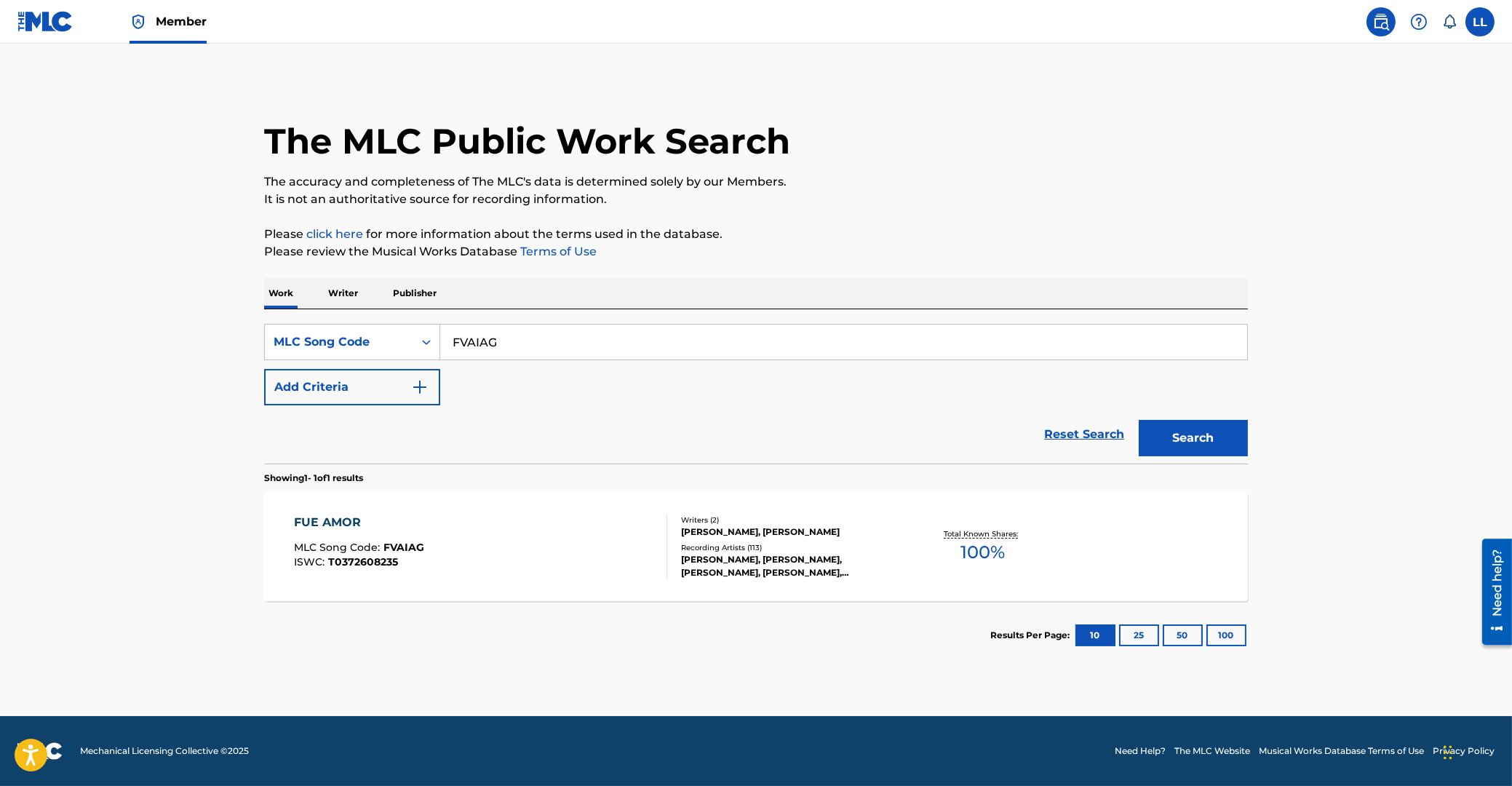
click at [313, 521] on div "FUE AMOR" at bounding box center [359, 522] width 130 height 18
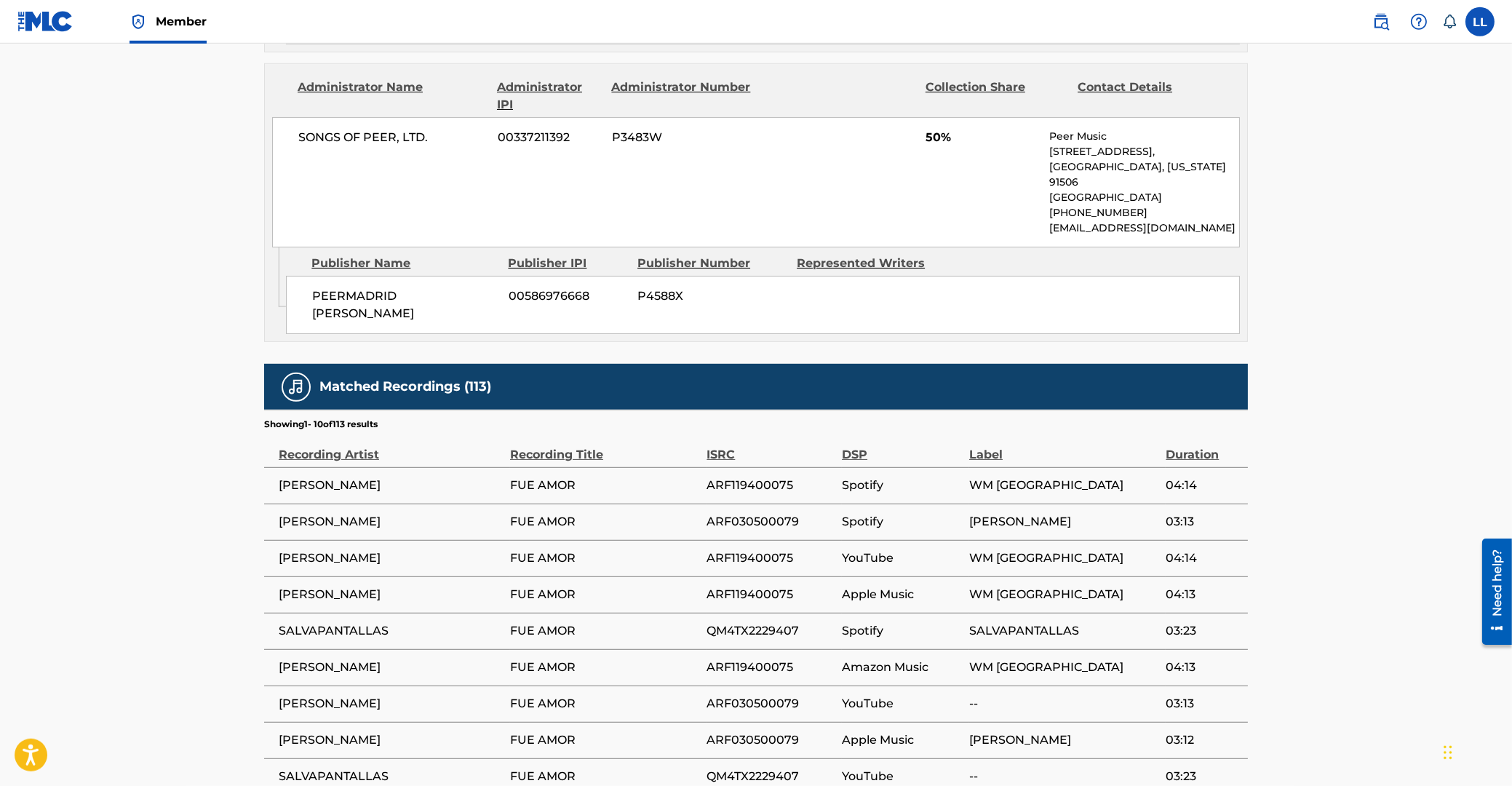
scroll to position [1014, 0]
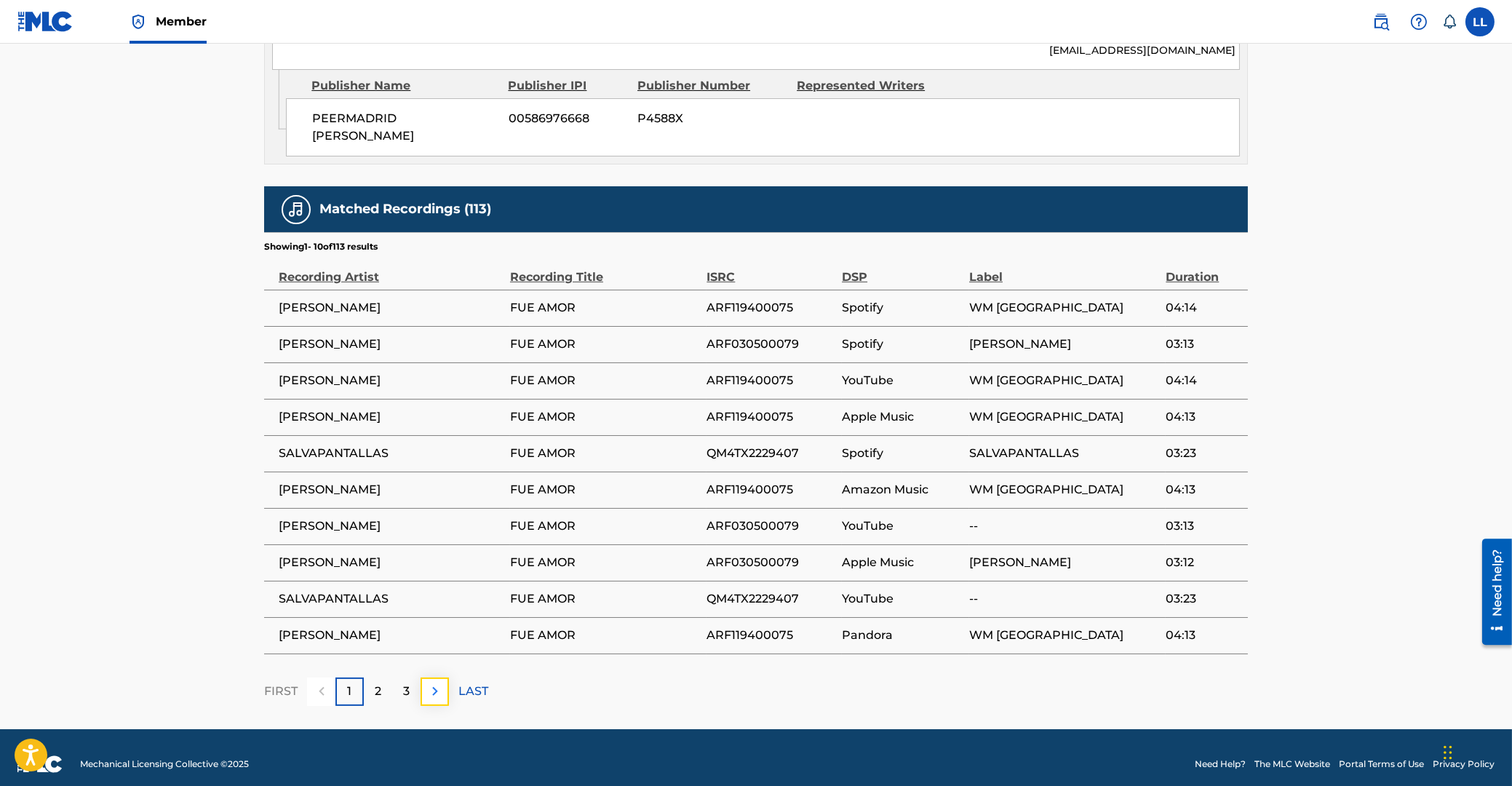
click at [428, 689] on button at bounding box center [434, 691] width 28 height 28
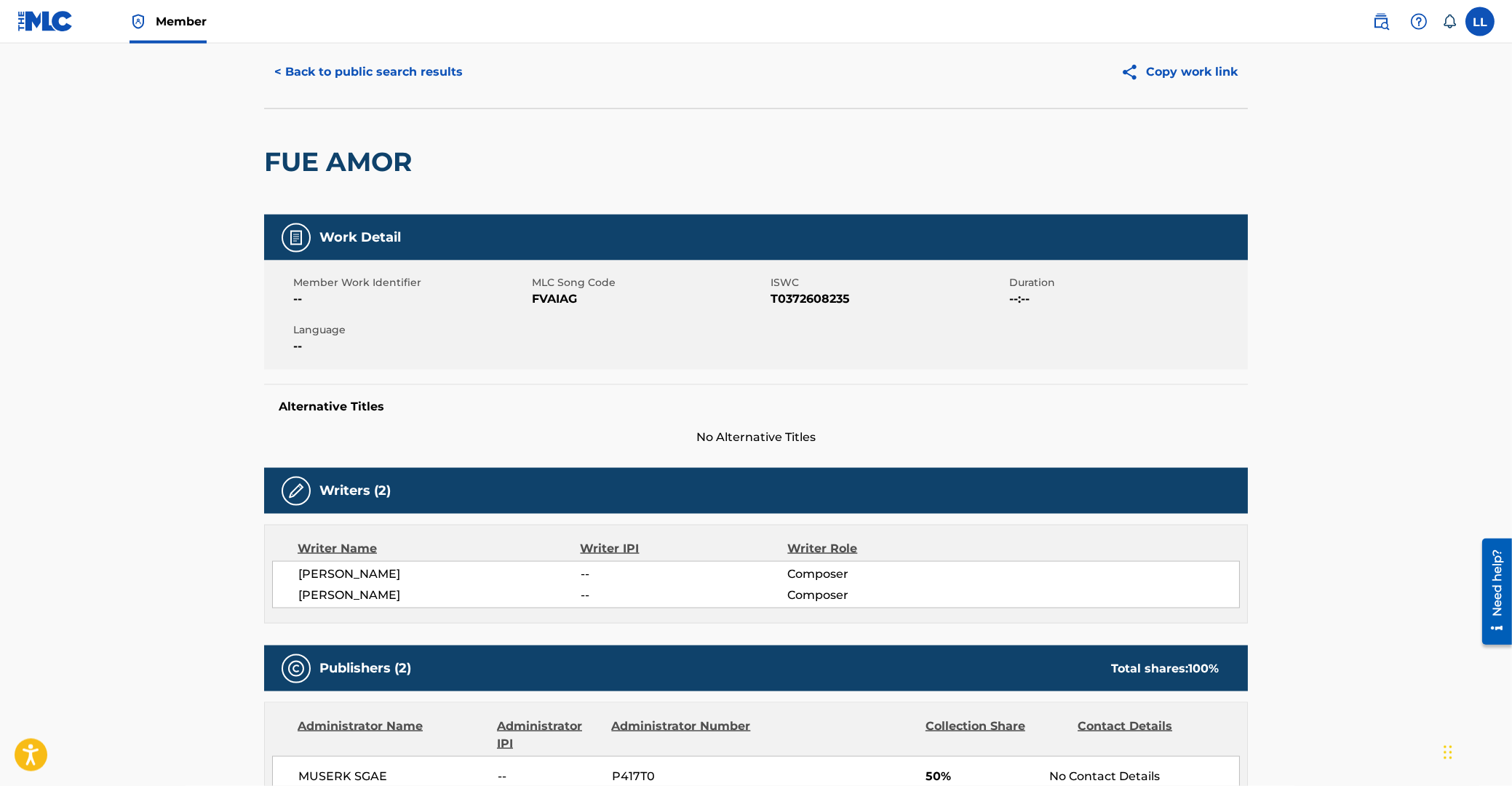
scroll to position [0, 0]
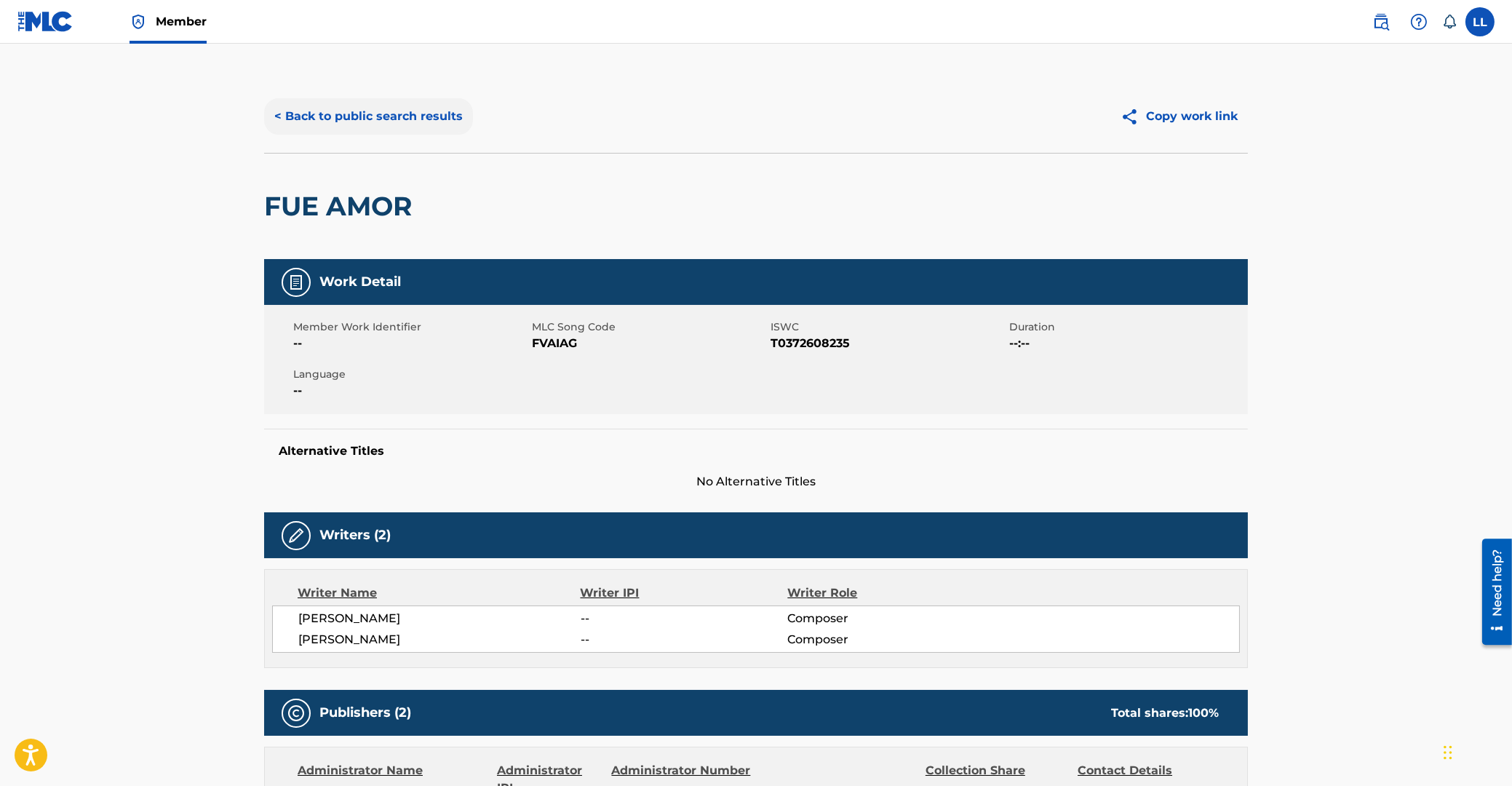
click at [338, 116] on button "< Back to public search results" at bounding box center [368, 115] width 209 height 36
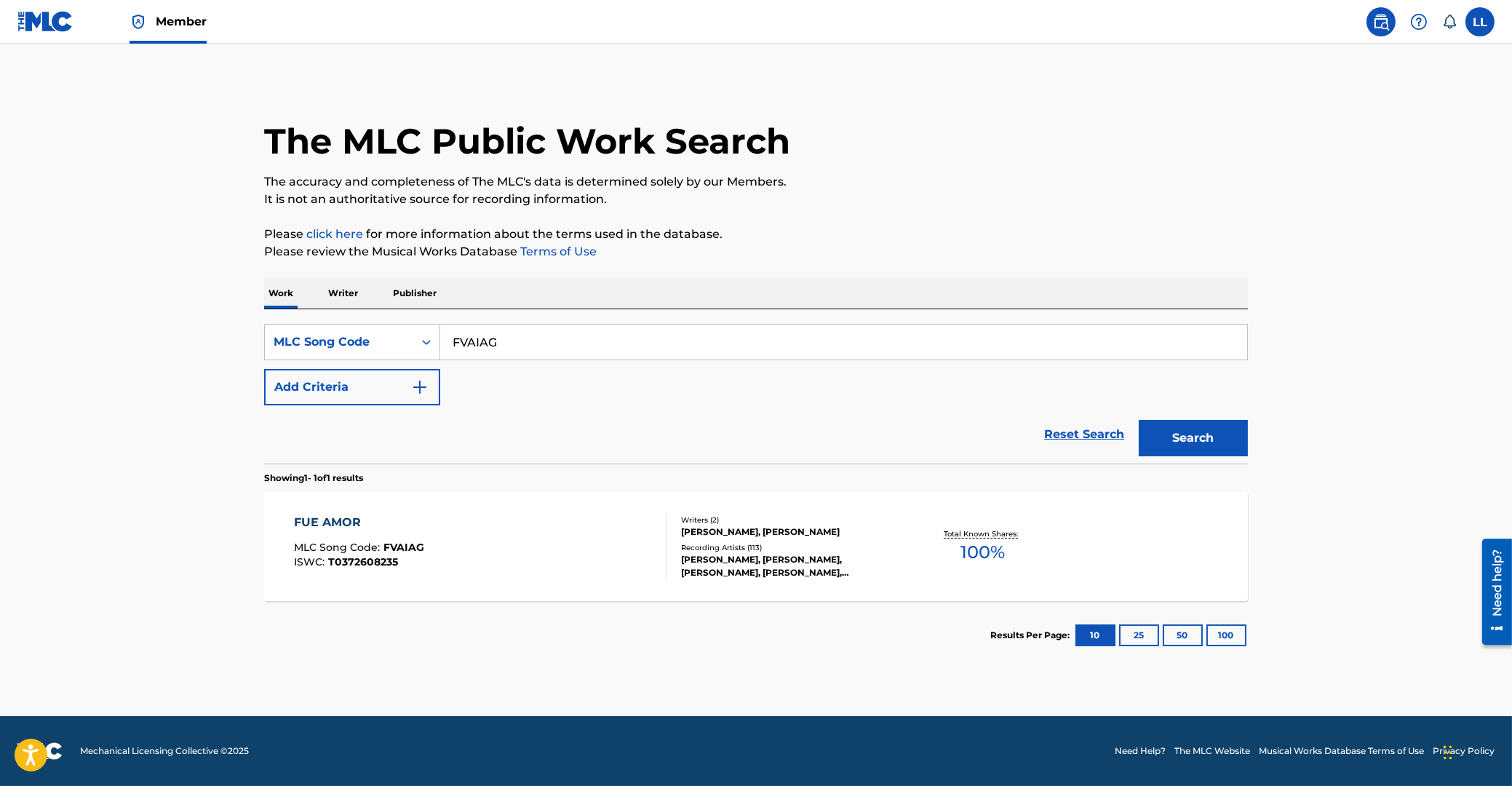
drag, startPoint x: 430, startPoint y: 338, endPoint x: 312, endPoint y: 338, distance: 118.0
click at [440, 338] on input "FVAIAG" at bounding box center [844, 342] width 807 height 35
paste input "2886H"
type input "F2886H"
click at [1204, 432] on button "Search" at bounding box center [1194, 437] width 109 height 36
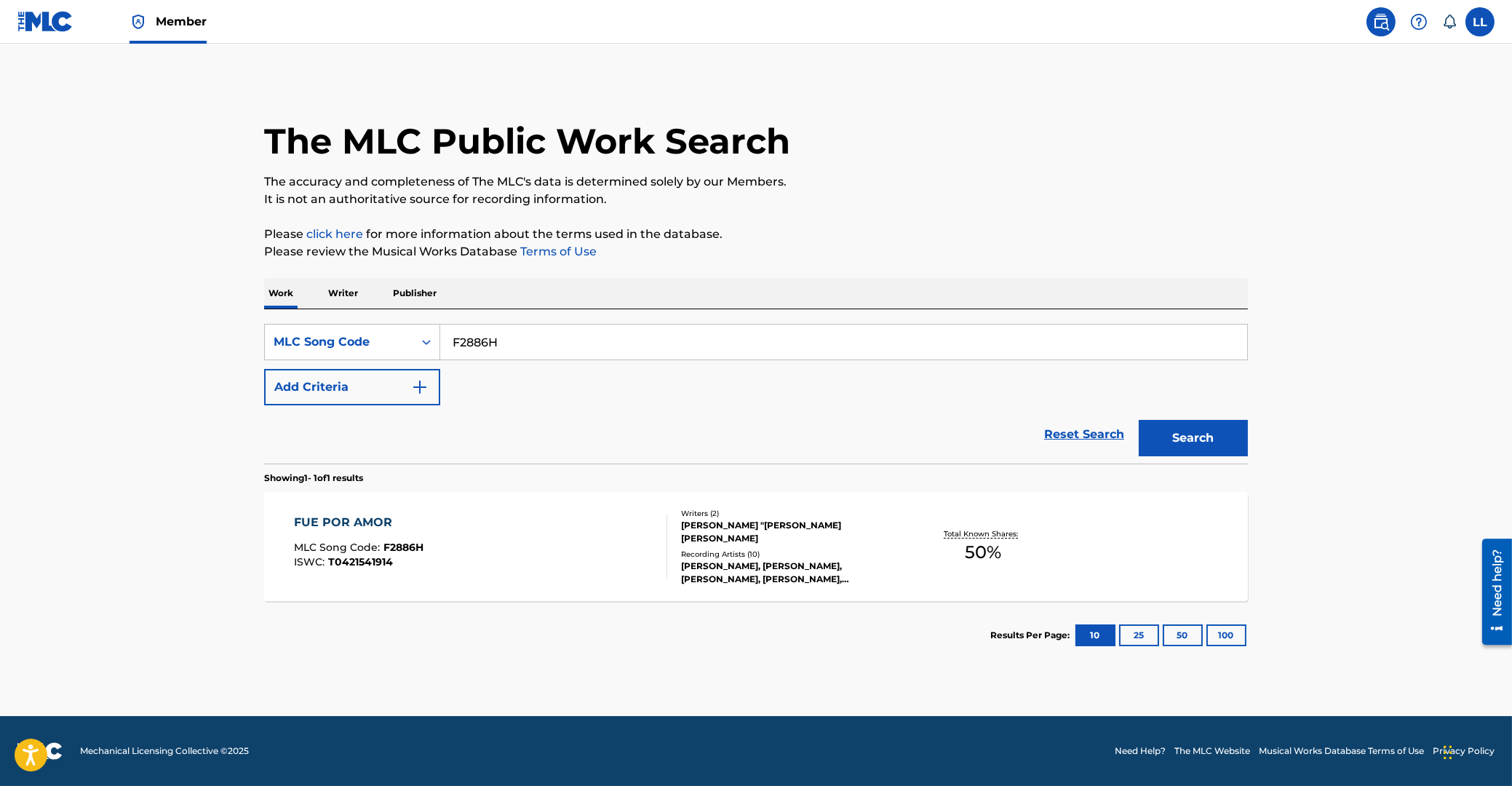
click at [323, 524] on div "FUE POR AMOR" at bounding box center [359, 522] width 129 height 18
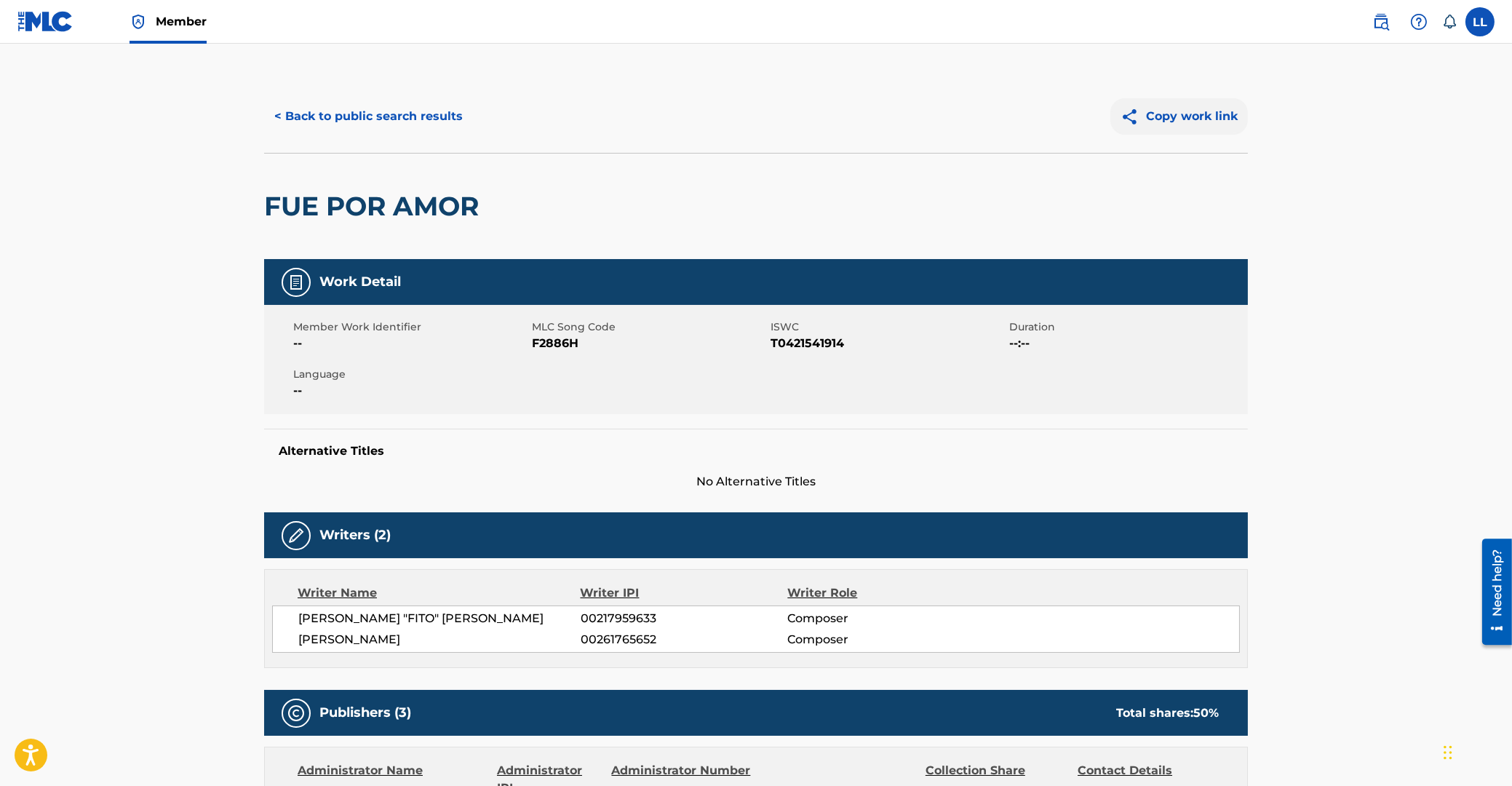
click at [1197, 120] on button "Copy work link" at bounding box center [1178, 115] width 137 height 36
click at [379, 122] on button "< Back to public search results" at bounding box center [368, 115] width 209 height 36
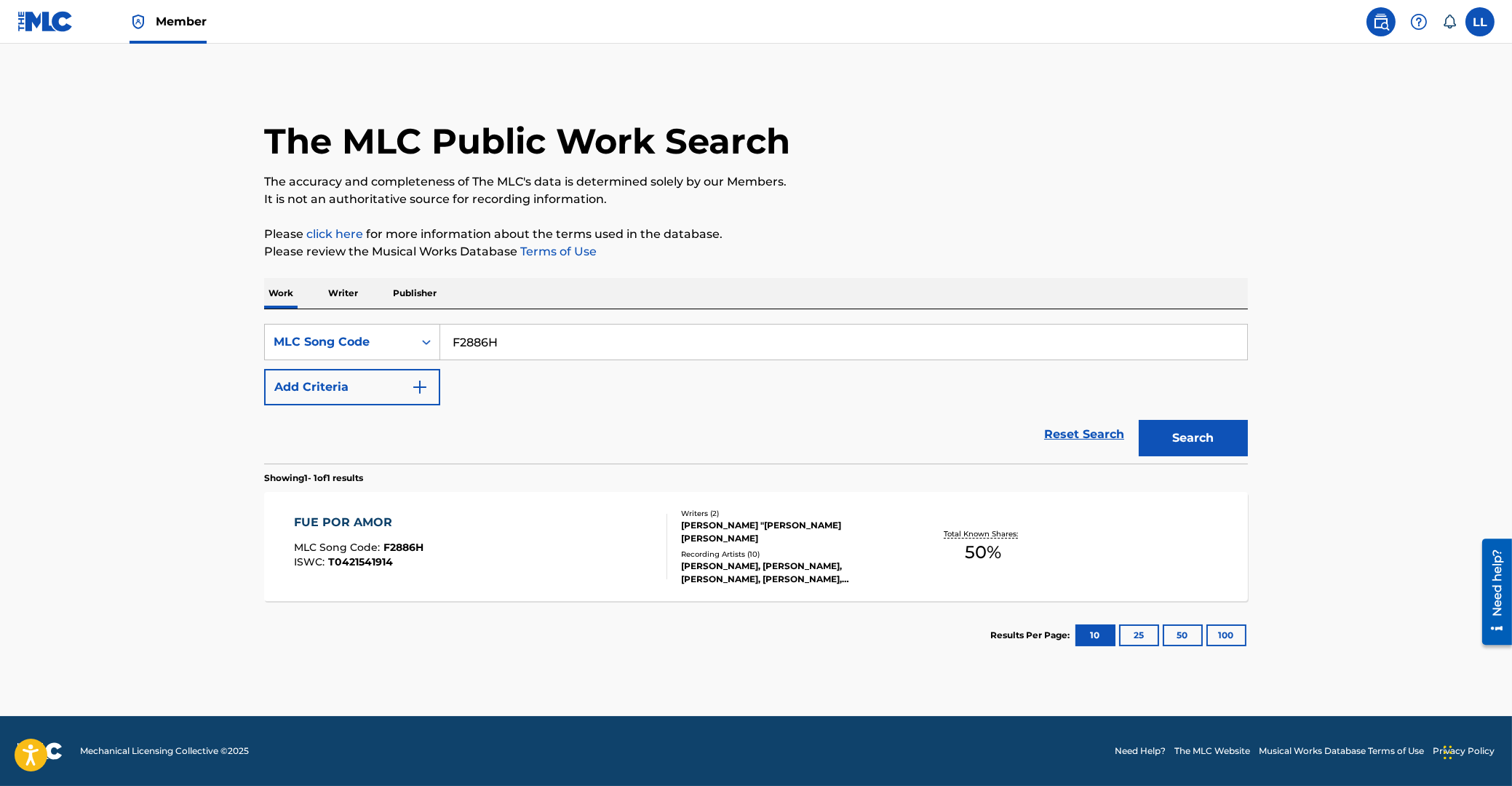
drag, startPoint x: 537, startPoint y: 349, endPoint x: 472, endPoint y: 341, distance: 65.5
click at [440, 341] on input "F2886H" at bounding box center [844, 342] width 807 height 35
paste input "CVBQQ4"
click at [1187, 427] on button "Search" at bounding box center [1194, 437] width 109 height 36
drag, startPoint x: 581, startPoint y: 343, endPoint x: 584, endPoint y: 373, distance: 30.1
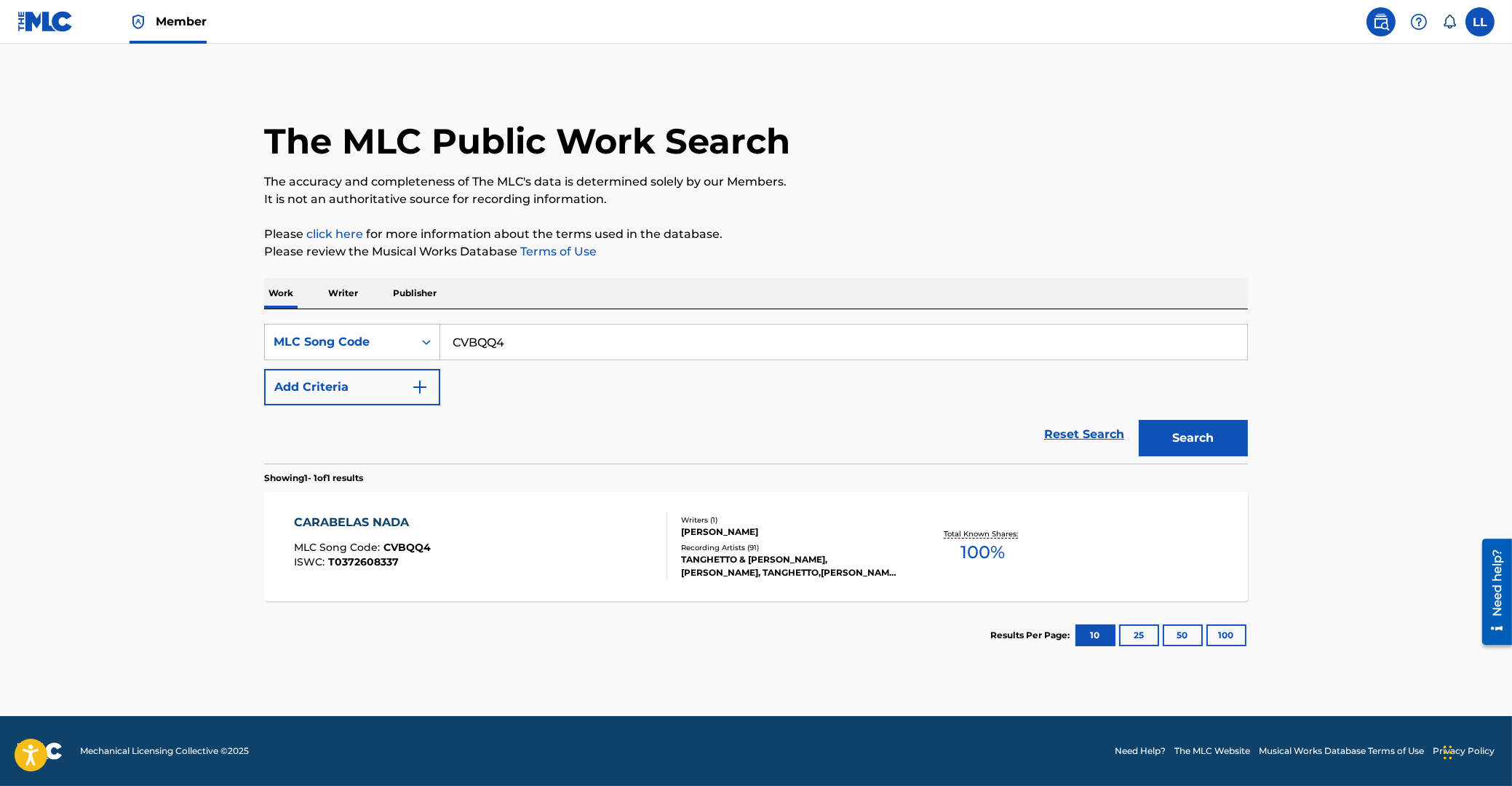
click at [440, 338] on input "CVBQQ4" at bounding box center [844, 342] width 807 height 35
paste input "LE6I28"
click at [1178, 436] on button "Search" at bounding box center [1194, 437] width 109 height 36
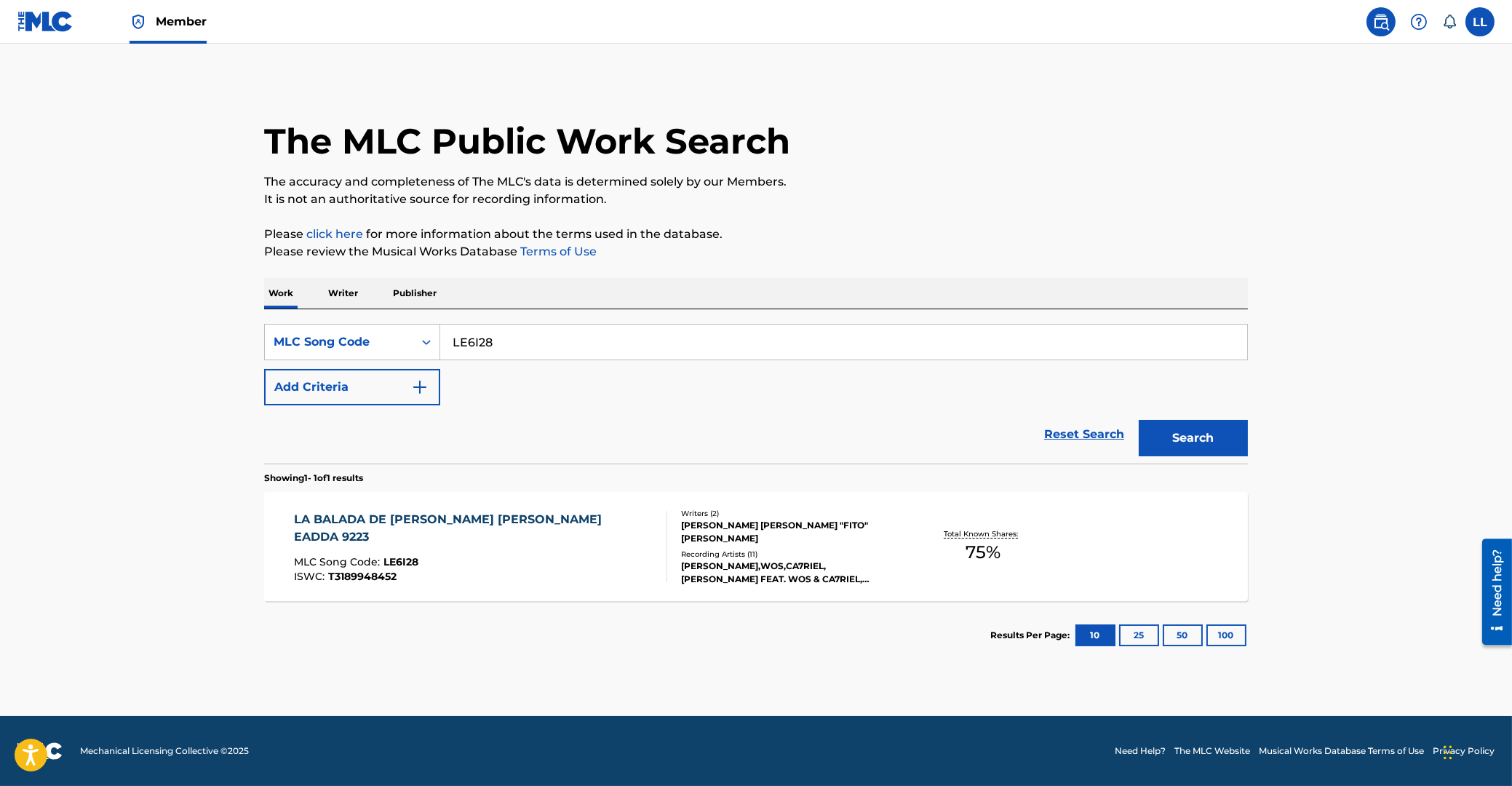
drag, startPoint x: 524, startPoint y: 342, endPoint x: 343, endPoint y: 342, distance: 181.0
click at [440, 342] on input "LE6I28" at bounding box center [844, 342] width 807 height 35
paste input "B27U3"
click at [1200, 431] on button "Search" at bounding box center [1194, 437] width 109 height 36
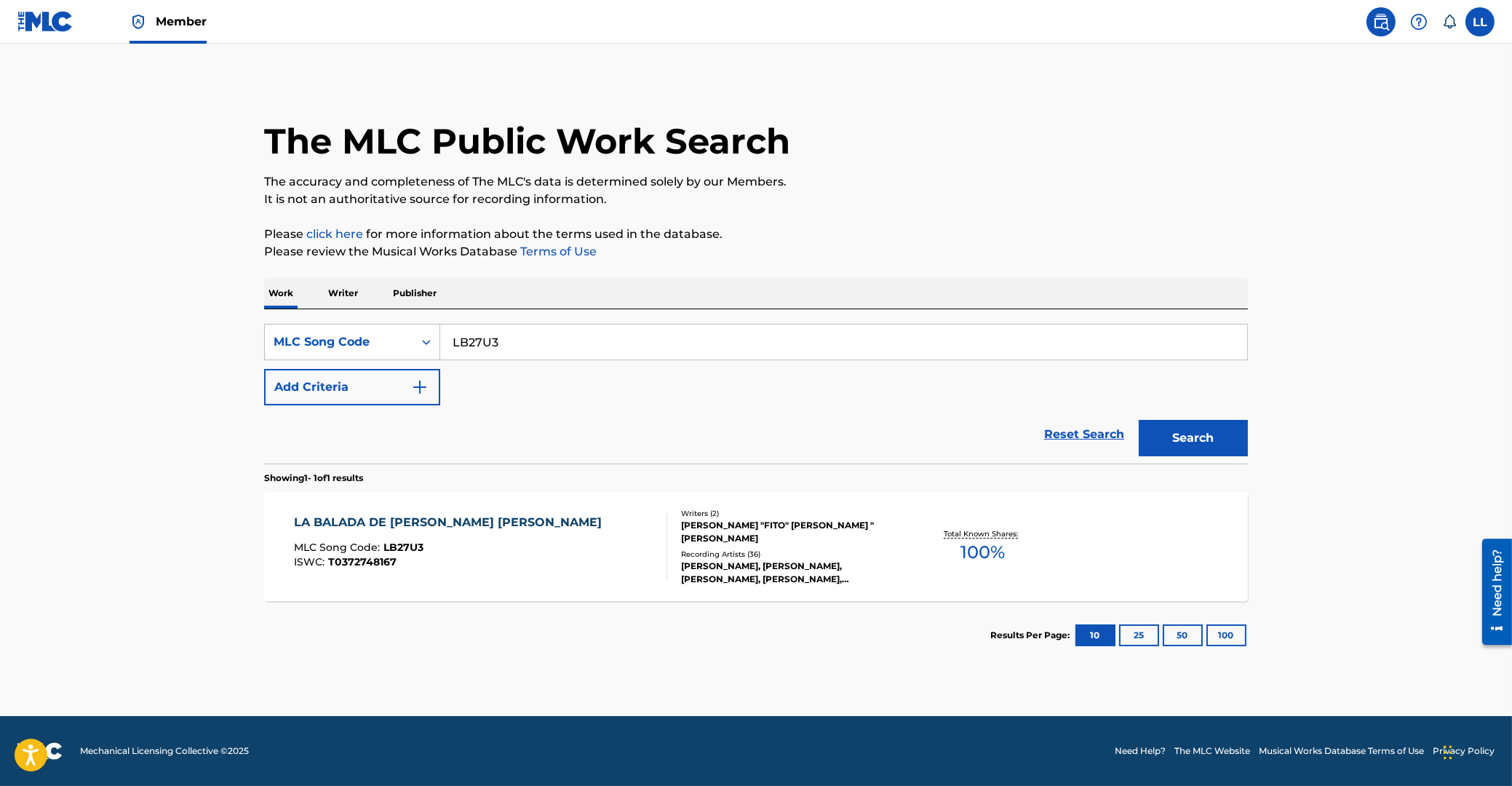
drag, startPoint x: 499, startPoint y: 341, endPoint x: 301, endPoint y: 341, distance: 198.0
click at [440, 341] on input "LB27U3" at bounding box center [844, 342] width 807 height 35
paste input "DA4RZD"
type input "DA4RZD"
drag, startPoint x: 1206, startPoint y: 432, endPoint x: 907, endPoint y: 379, distance: 303.7
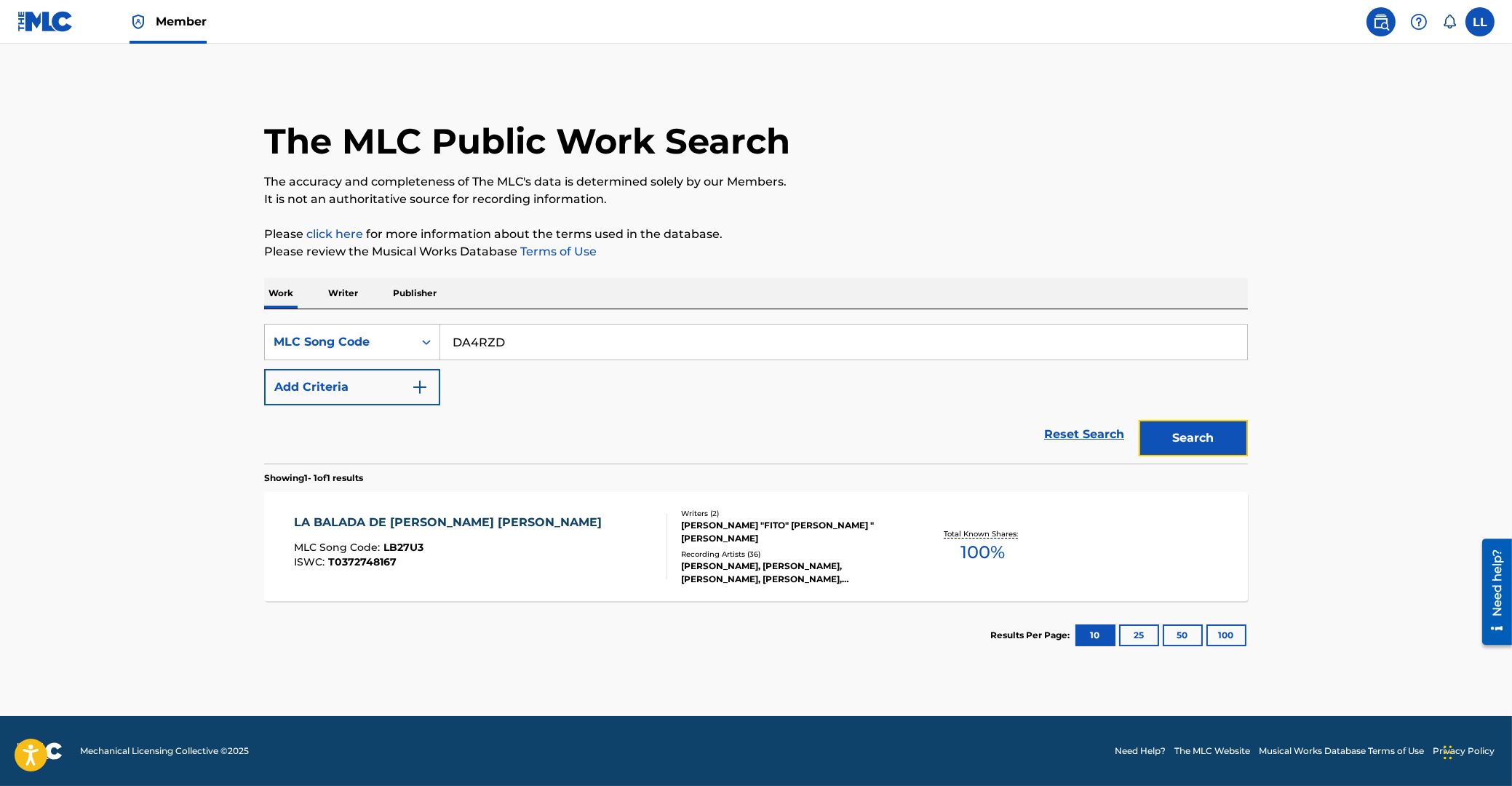
click at [1204, 432] on button "Search" at bounding box center [1194, 437] width 109 height 36
click at [311, 522] on div "DOS EN LA CIUDAD" at bounding box center [363, 522] width 136 height 18
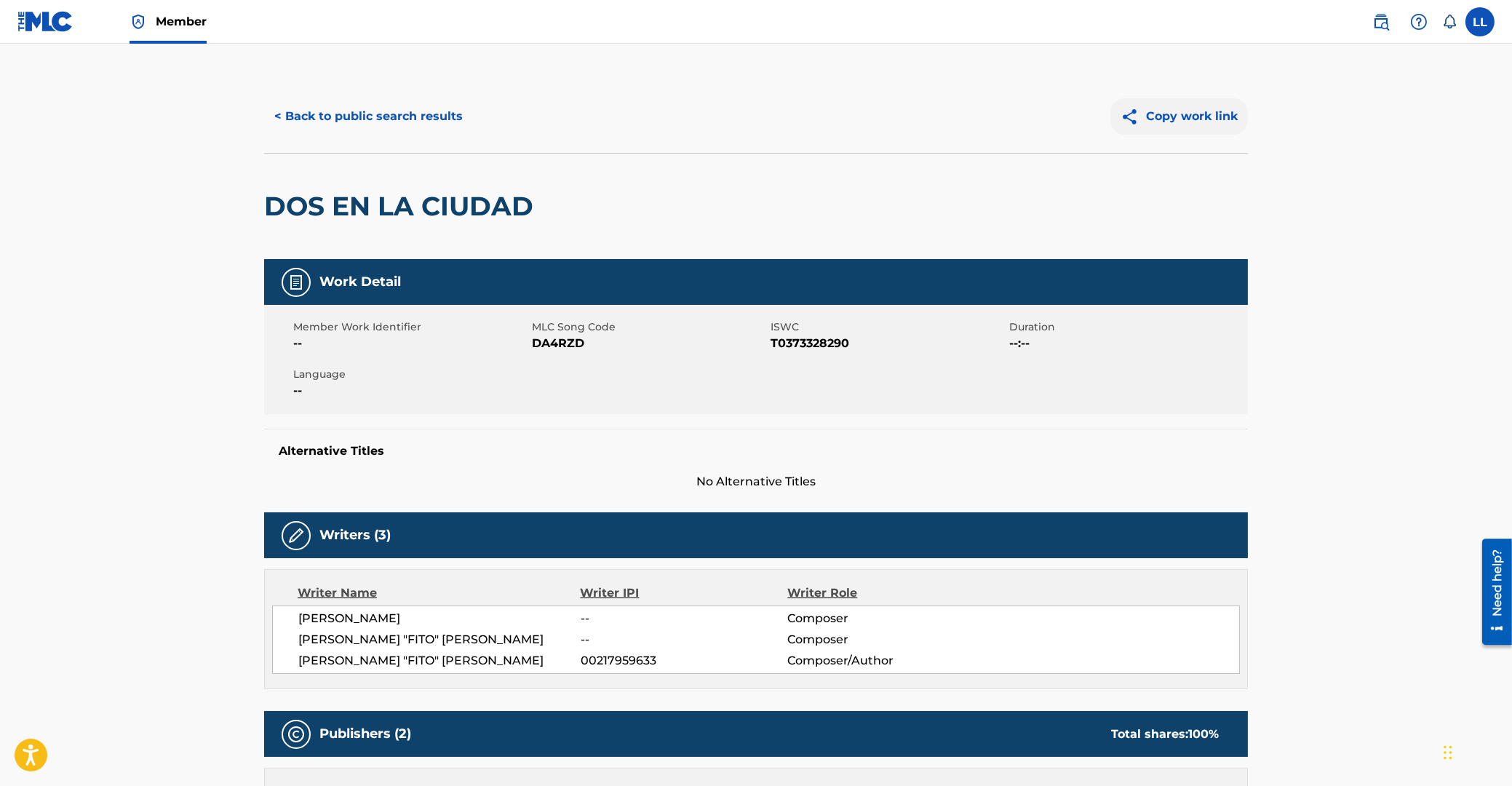
click at [1190, 116] on button "Copy work link" at bounding box center [1178, 115] width 137 height 36
click at [392, 124] on button "< Back to public search results" at bounding box center [368, 115] width 209 height 36
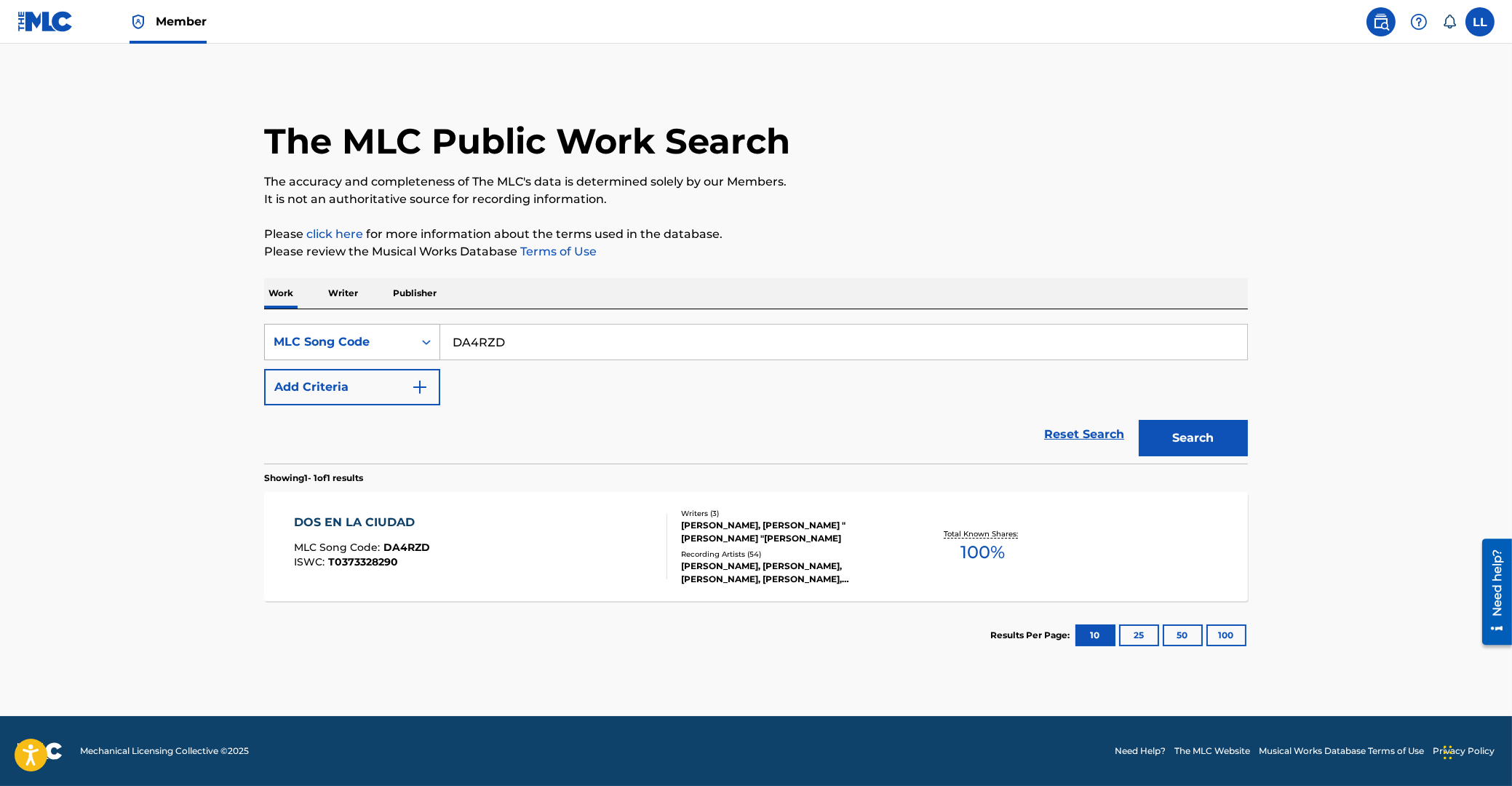
drag, startPoint x: 639, startPoint y: 344, endPoint x: 423, endPoint y: 349, distance: 216.1
click at [440, 349] on input "DA4RZD" at bounding box center [844, 342] width 807 height 35
paste input "M00162"
type input "M00162"
click at [1211, 445] on button "Search" at bounding box center [1194, 437] width 109 height 36
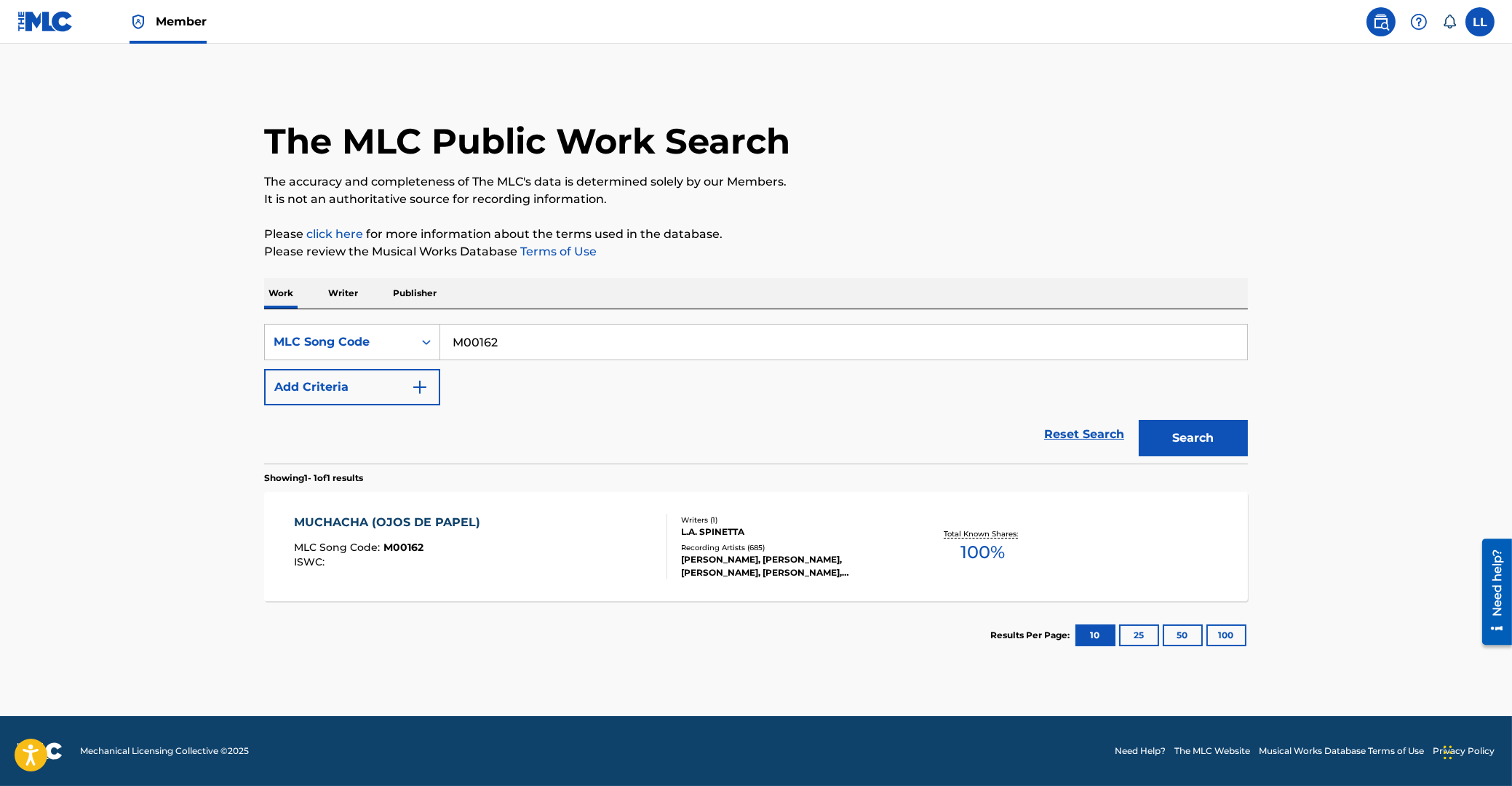
click at [367, 522] on div "MUCHACHA (OJOS DE PAPEL)" at bounding box center [391, 522] width 193 height 18
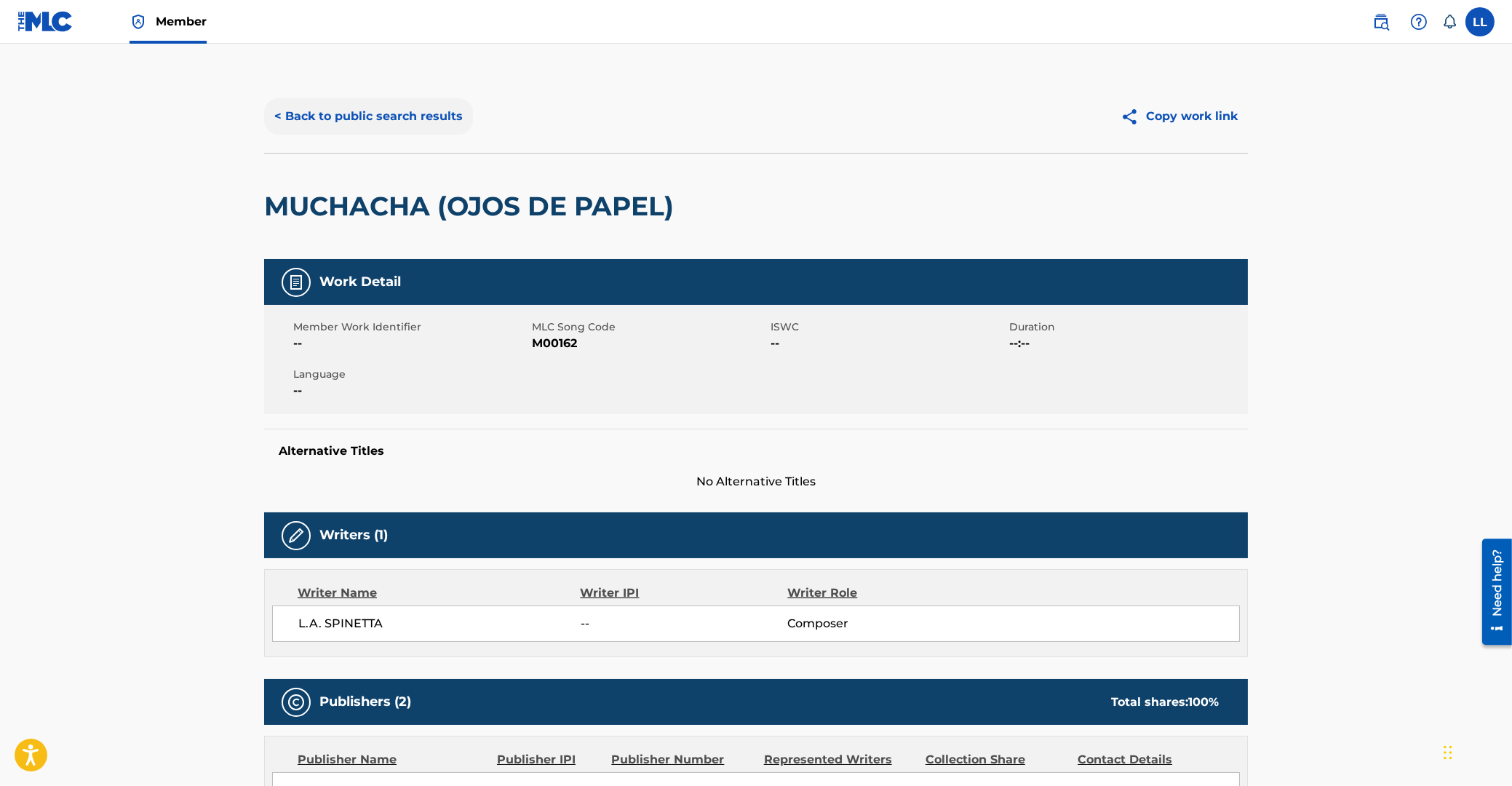
click at [371, 115] on button "< Back to public search results" at bounding box center [368, 115] width 209 height 36
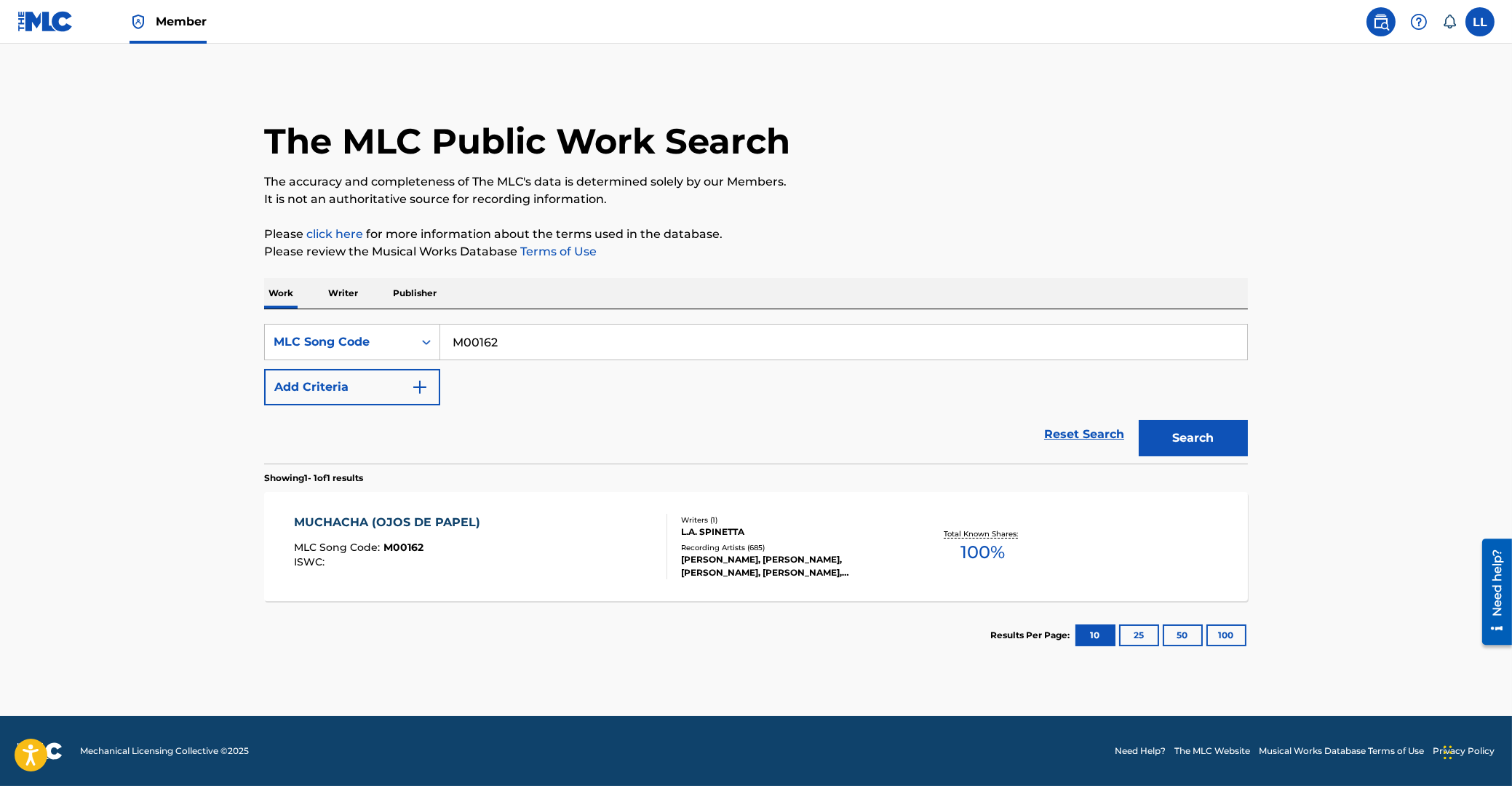
drag, startPoint x: 529, startPoint y: 340, endPoint x: 334, endPoint y: 336, distance: 195.0
click at [440, 336] on input "M00162" at bounding box center [844, 342] width 807 height 35
paste input "H41DZ"
type input "MH41DZ"
click at [1214, 441] on button "Search" at bounding box center [1194, 437] width 109 height 36
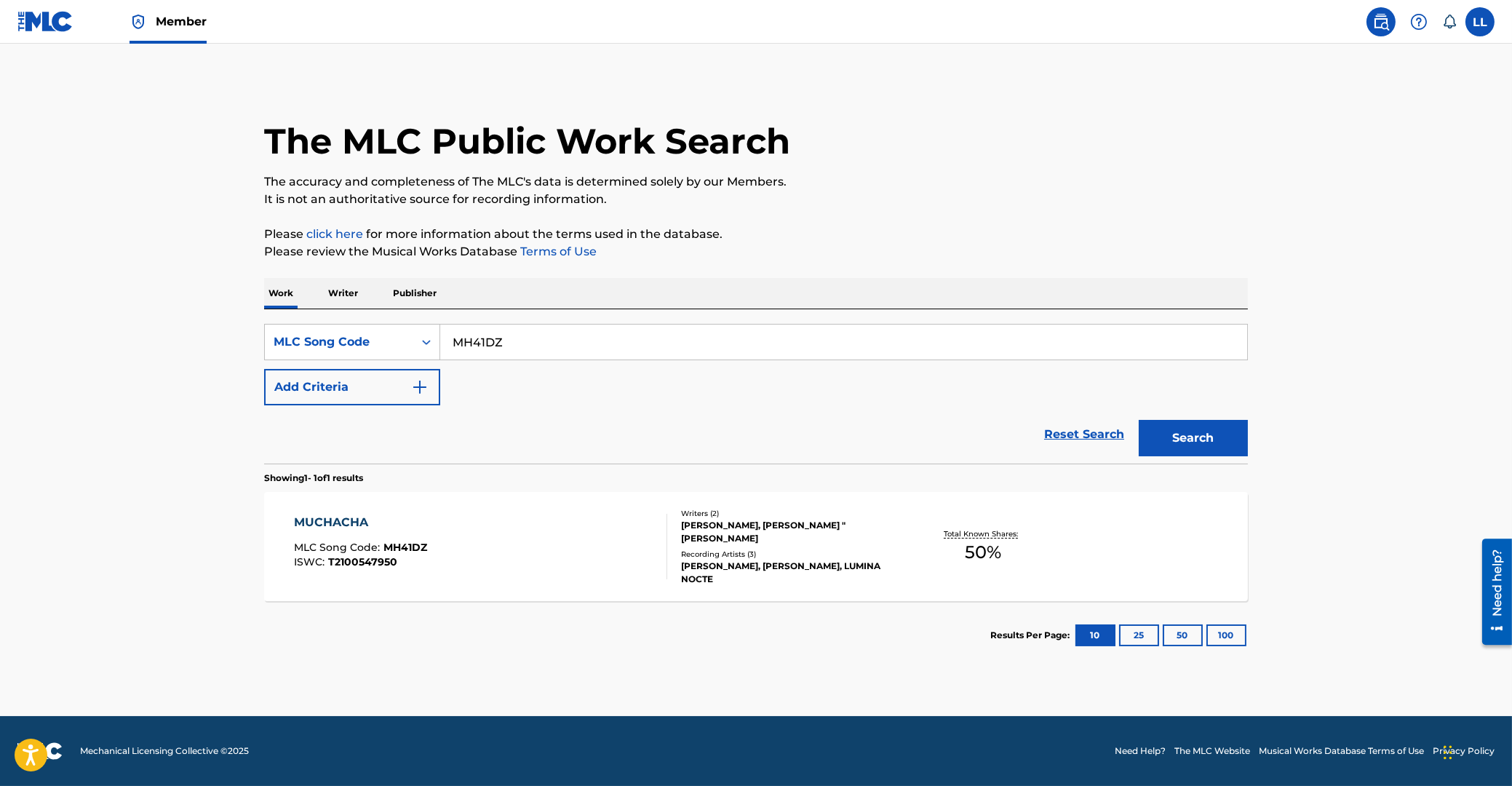
click at [339, 520] on div "MUCHACHA" at bounding box center [361, 522] width 133 height 18
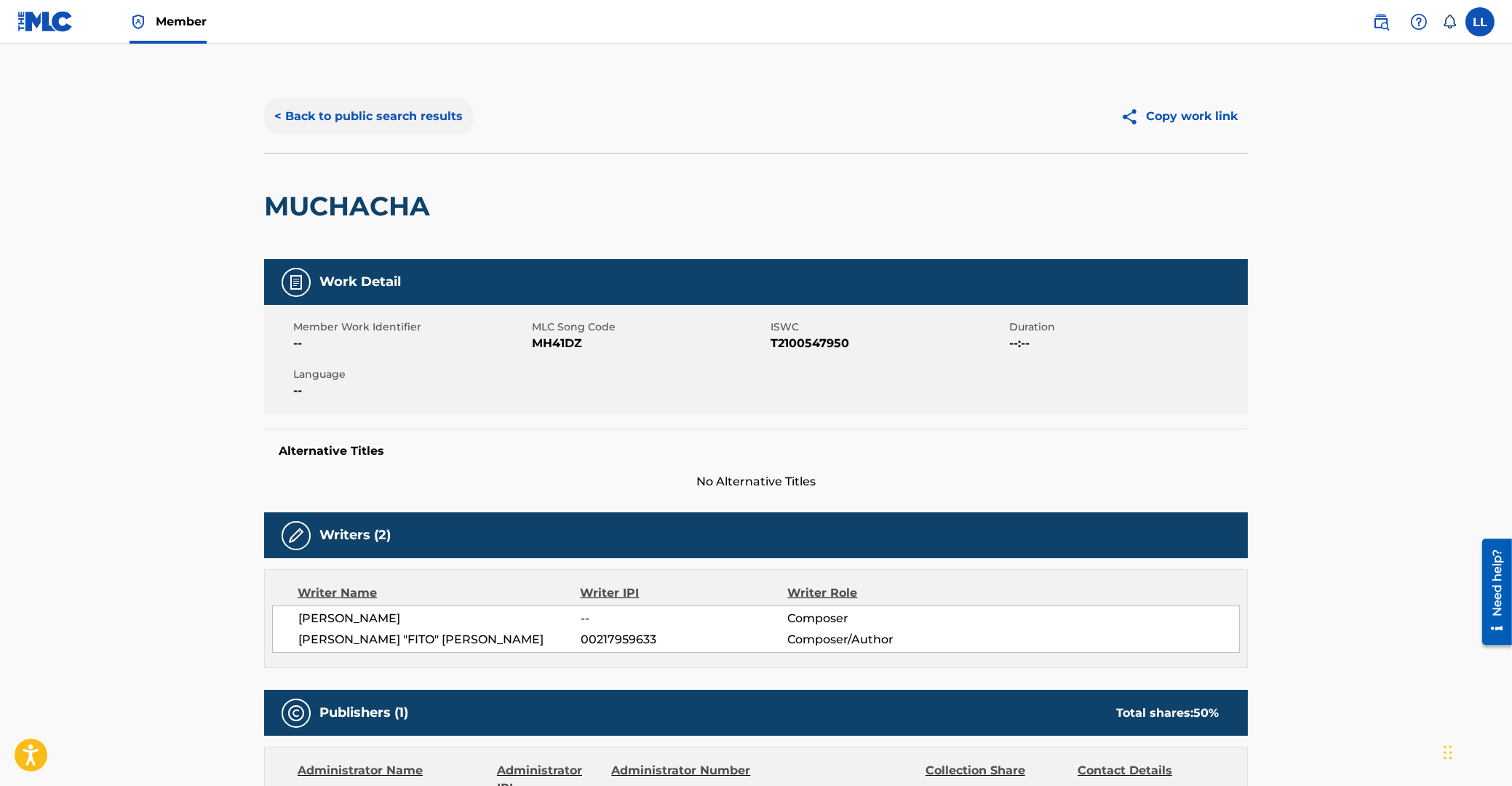
click at [384, 114] on button "< Back to public search results" at bounding box center [368, 115] width 209 height 36
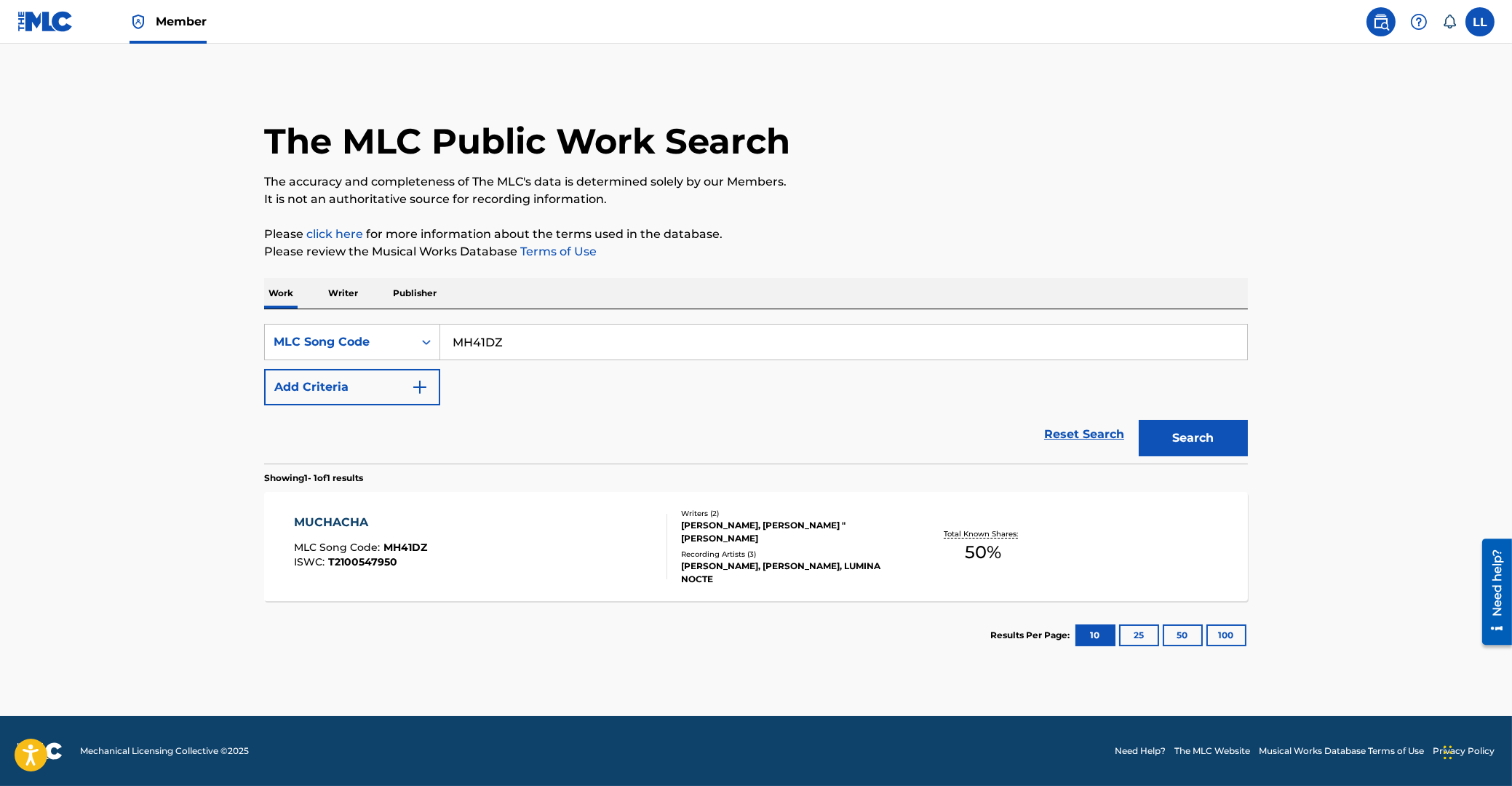
drag, startPoint x: 432, startPoint y: 341, endPoint x: 384, endPoint y: 336, distance: 48.3
click at [440, 336] on input "MH41DZ" at bounding box center [844, 342] width 807 height 35
click at [1181, 438] on button "Search" at bounding box center [1194, 437] width 109 height 36
click at [339, 513] on div "MUCHACHA MLC Song Code : MH41DZ ISWC : T2100547950 Writers ( 2 ) RODOLFO PAEZ, …" at bounding box center [756, 546] width 984 height 109
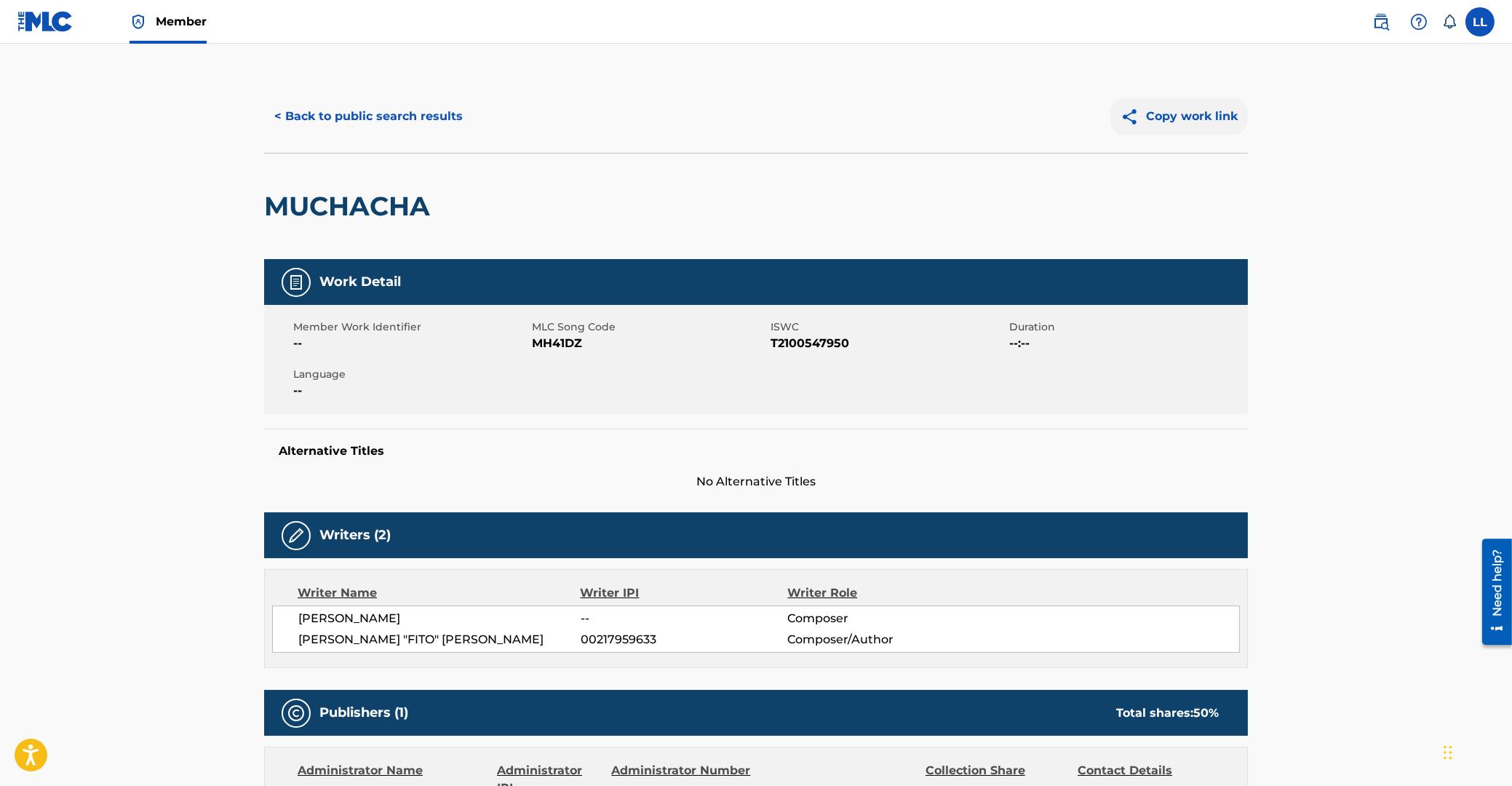
click at [1203, 114] on button "Copy work link" at bounding box center [1178, 115] width 137 height 36
click at [363, 111] on button "< Back to public search results" at bounding box center [368, 115] width 209 height 36
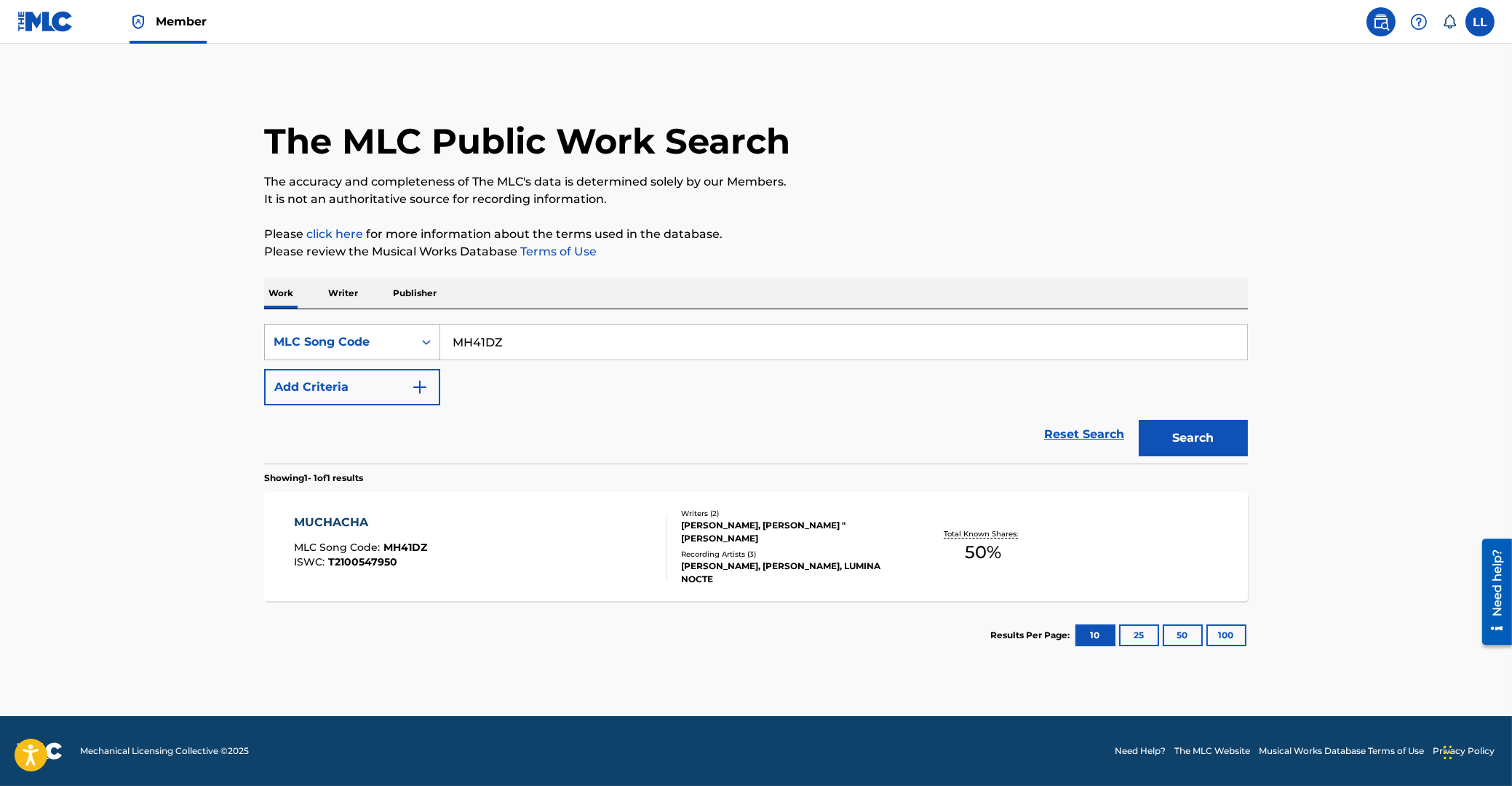
drag, startPoint x: 523, startPoint y: 339, endPoint x: 399, endPoint y: 335, distance: 124.1
click at [440, 337] on input "MH41DZ" at bounding box center [844, 342] width 807 height 35
paste input "N02821"
type input "N02821"
click at [1191, 445] on button "Search" at bounding box center [1194, 437] width 109 height 36
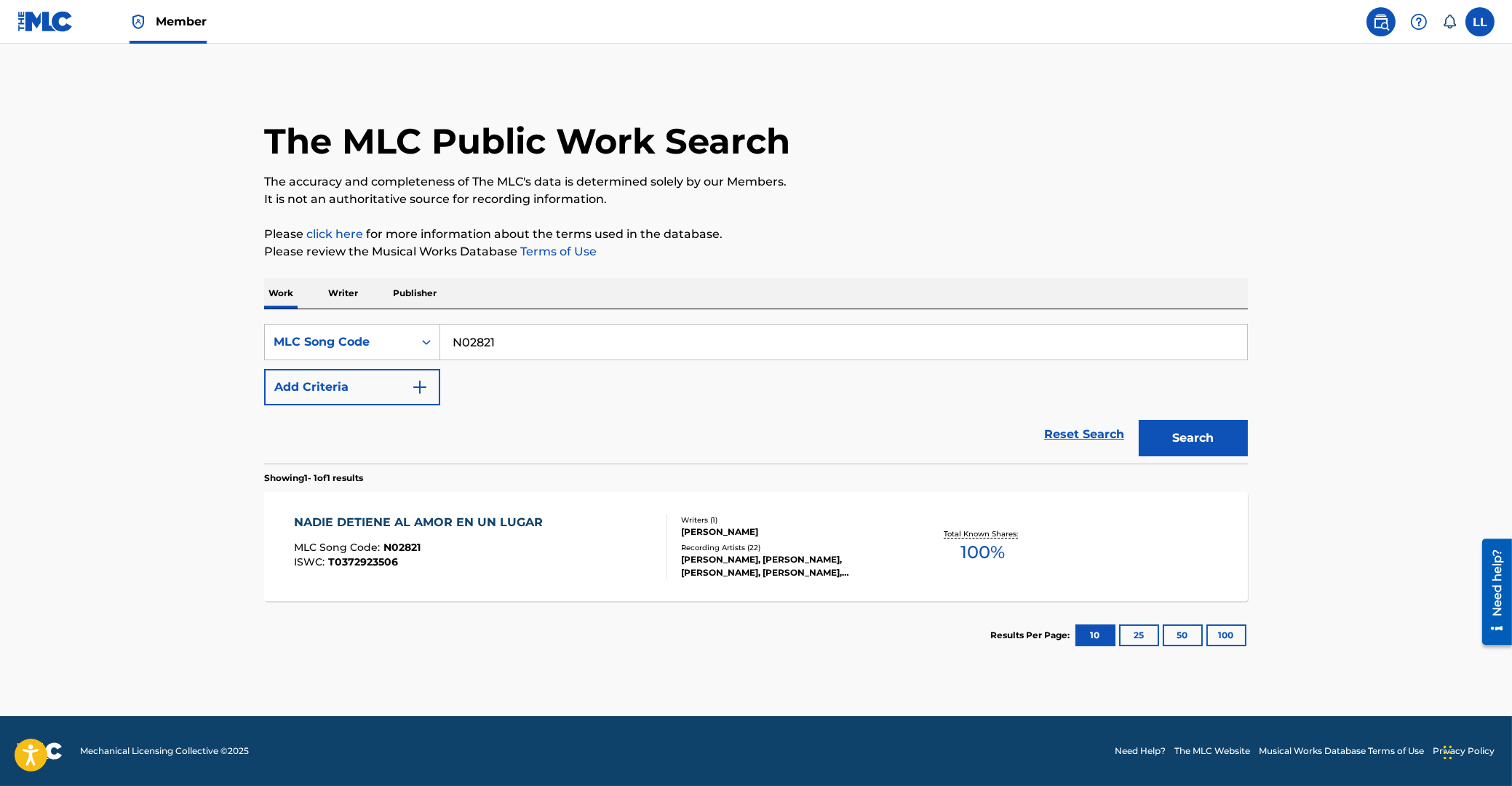
click at [468, 525] on div "NADIE DETIENE AL AMOR EN UN LUGAR" at bounding box center [422, 522] width 256 height 18
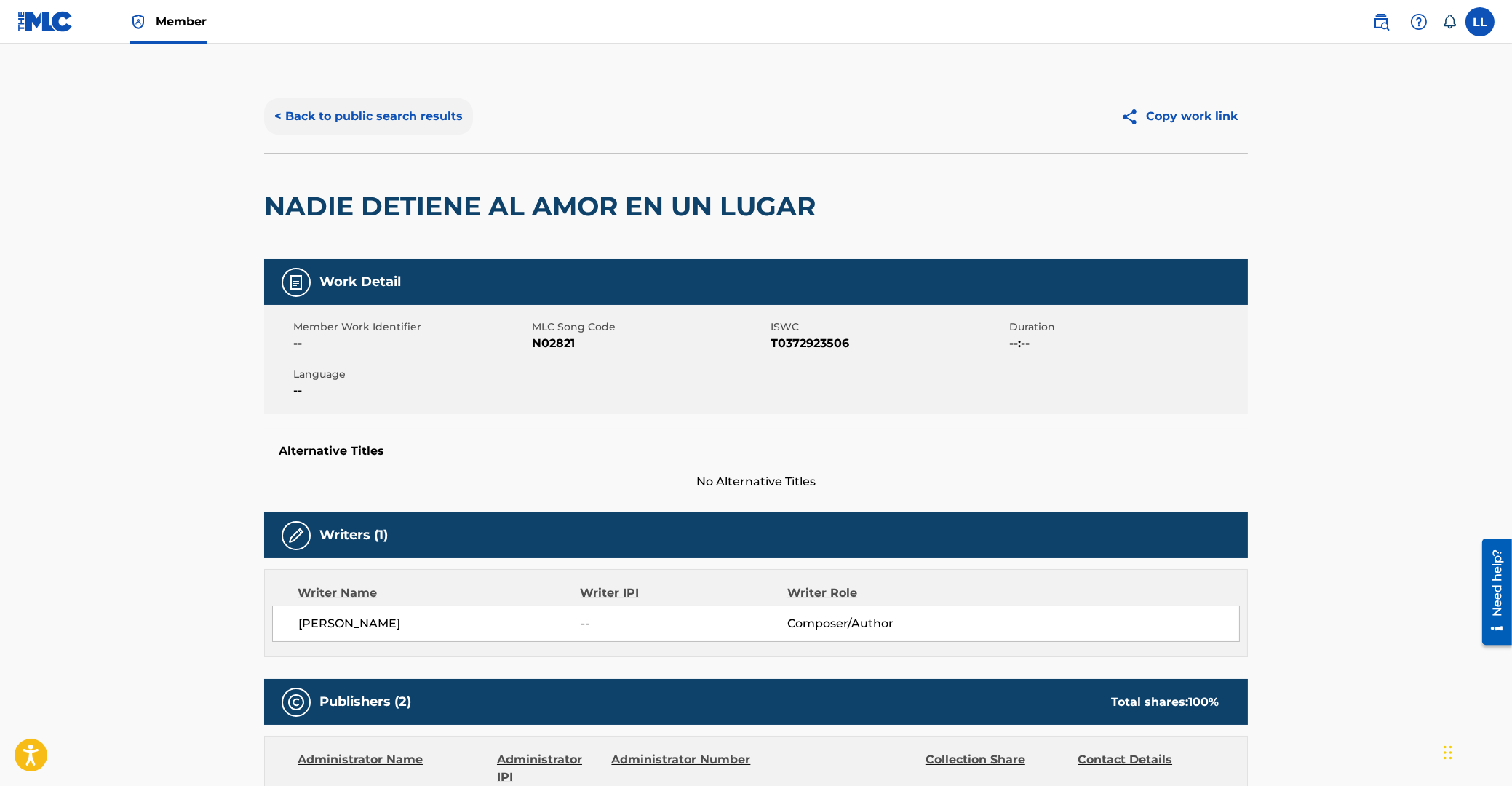
click at [377, 116] on button "< Back to public search results" at bounding box center [368, 115] width 209 height 36
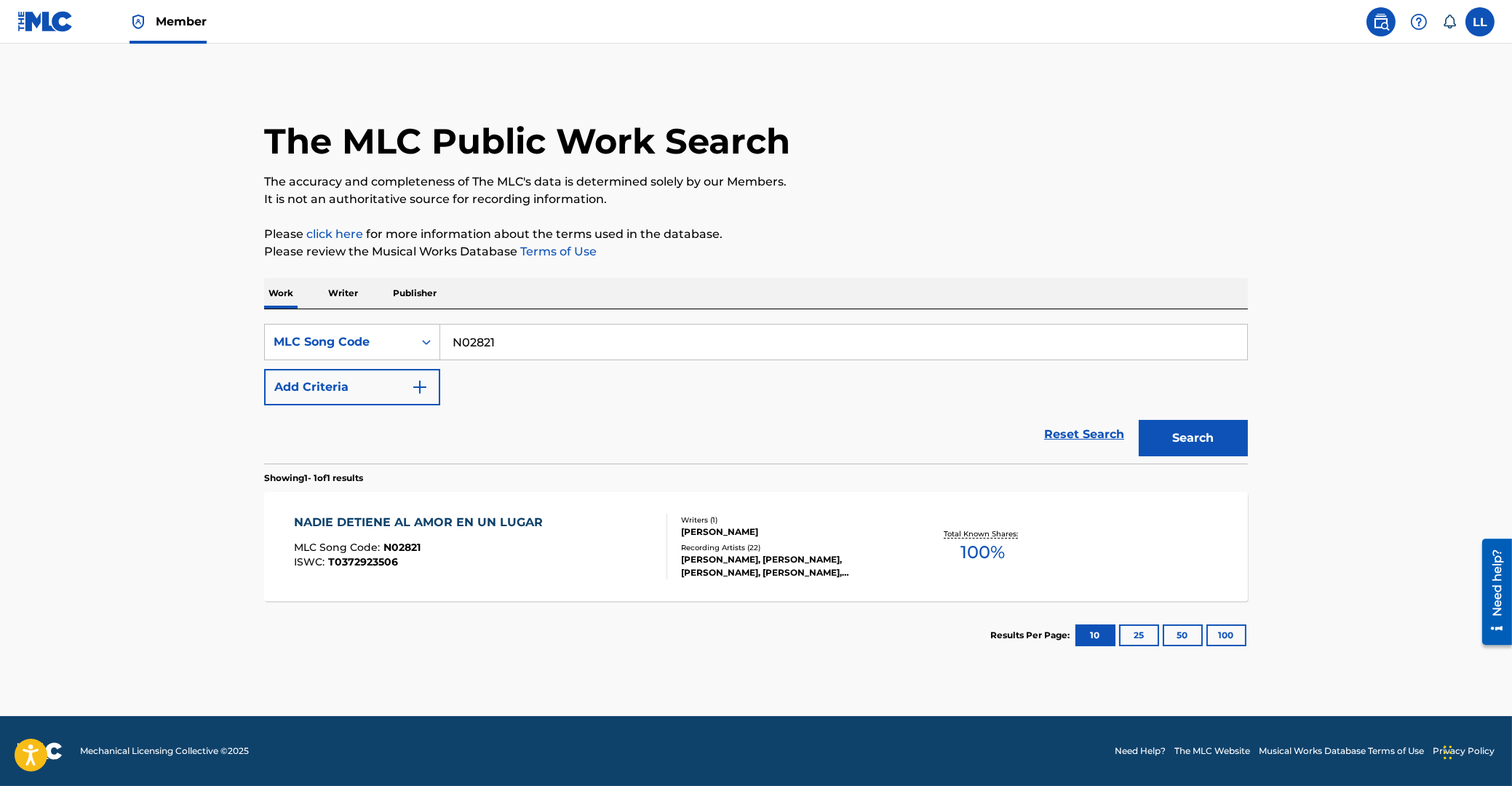
drag, startPoint x: 537, startPoint y: 343, endPoint x: 344, endPoint y: 309, distance: 196.0
click at [440, 343] on input "N02821" at bounding box center [844, 342] width 807 height 35
paste input "C3YQV"
type input "NC3YQV"
click at [1191, 444] on button "Search" at bounding box center [1194, 437] width 109 height 36
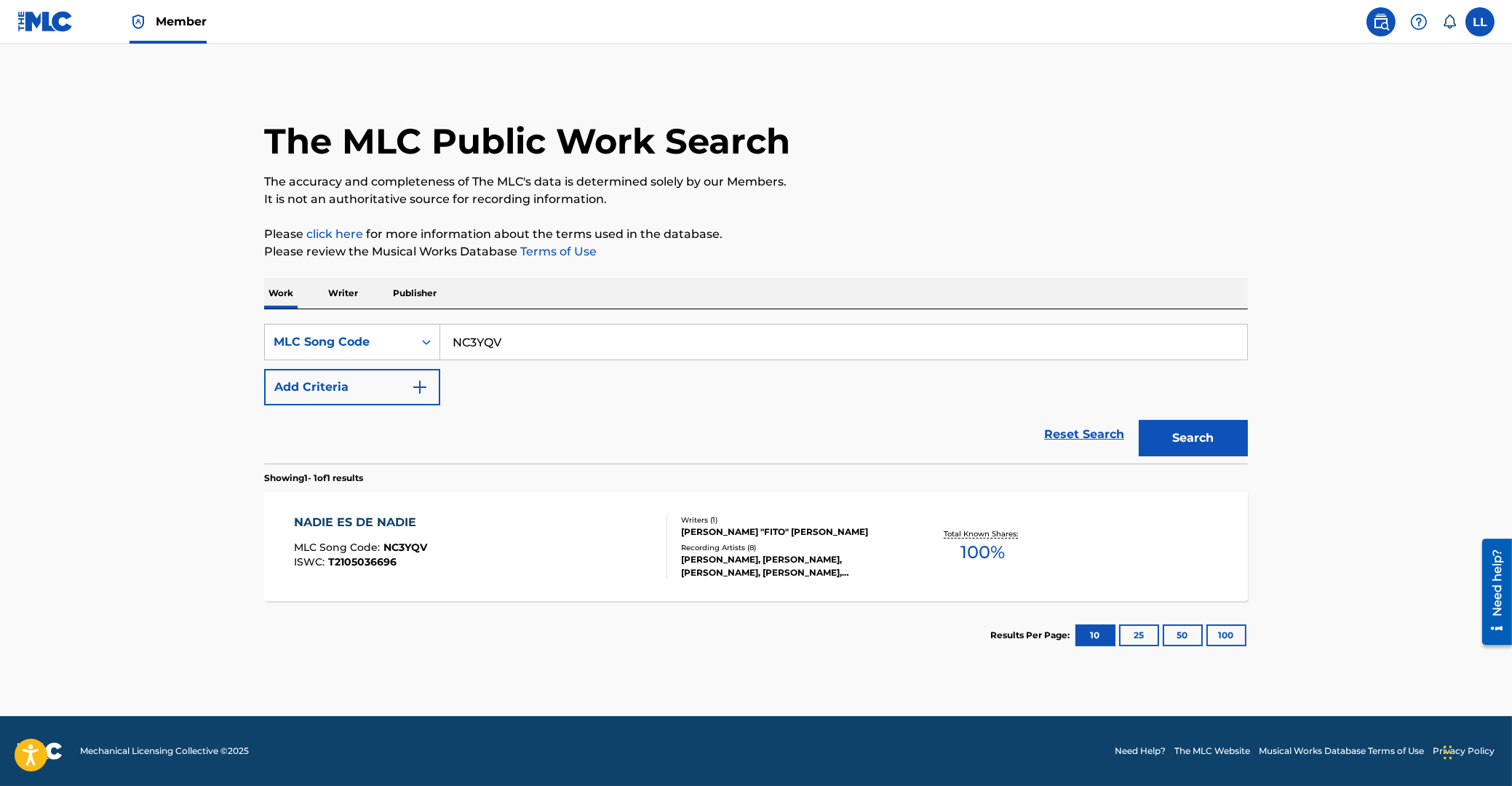
click at [371, 528] on div "NADIE ES DE NADIE" at bounding box center [361, 522] width 133 height 18
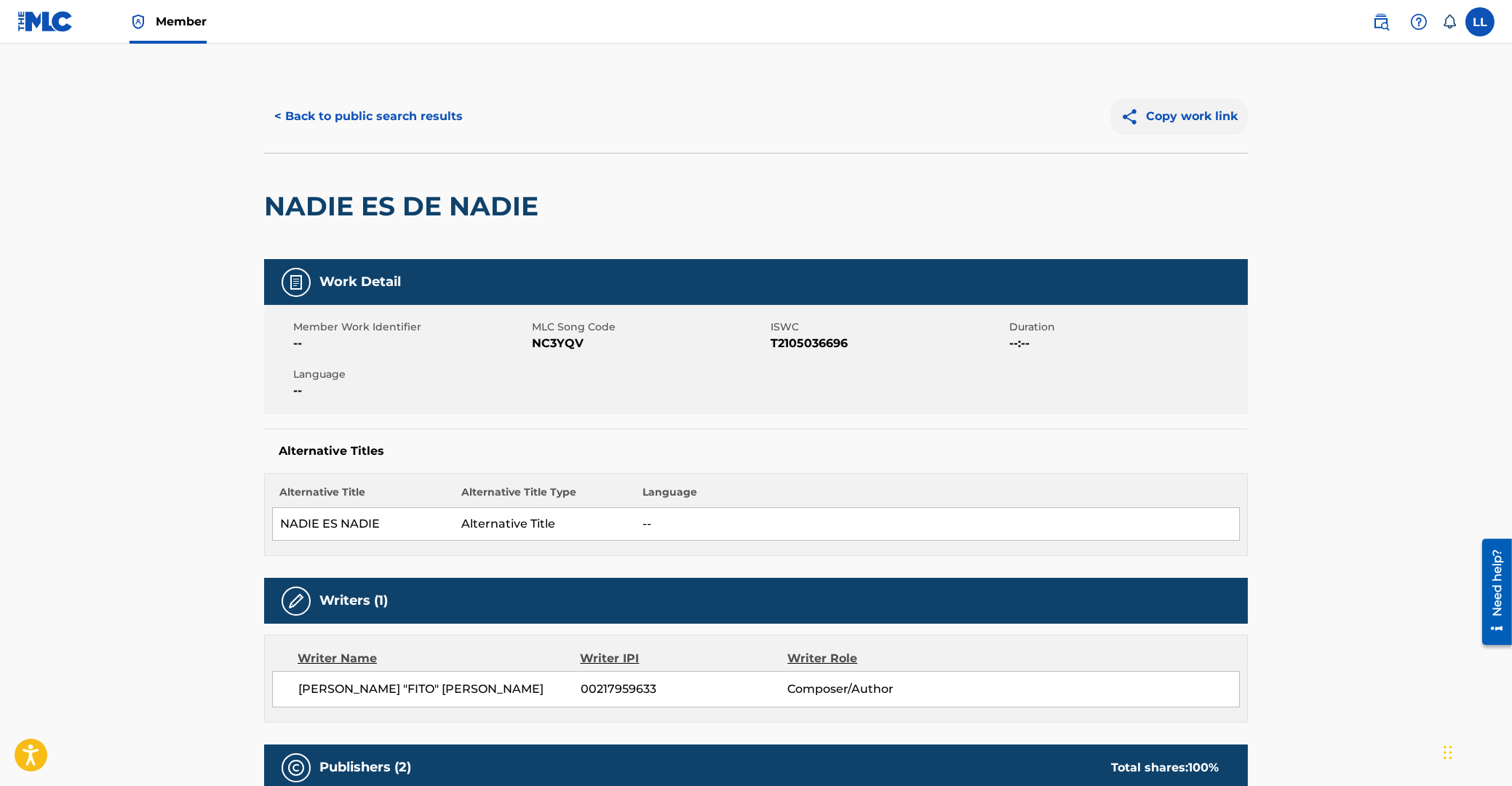
click at [1176, 123] on button "Copy work link" at bounding box center [1178, 115] width 137 height 36
click at [403, 124] on button "< Back to public search results" at bounding box center [368, 115] width 209 height 36
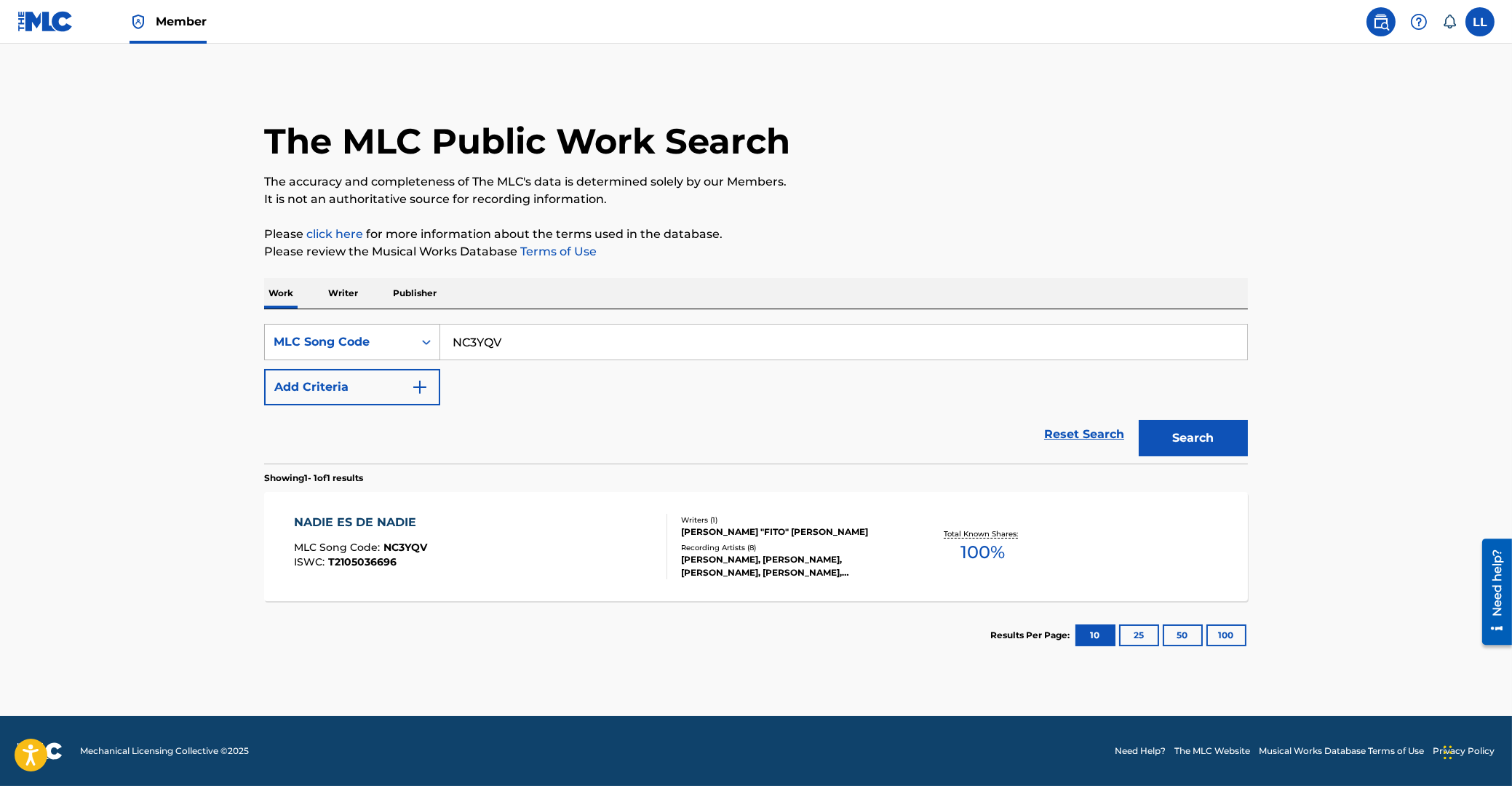
drag, startPoint x: 557, startPoint y: 332, endPoint x: 352, endPoint y: 349, distance: 205.7
click at [440, 349] on input "NC3YQV" at bounding box center [844, 342] width 807 height 35
paste input "D60474"
type input "D60474"
drag, startPoint x: 1169, startPoint y: 436, endPoint x: 801, endPoint y: 397, distance: 370.1
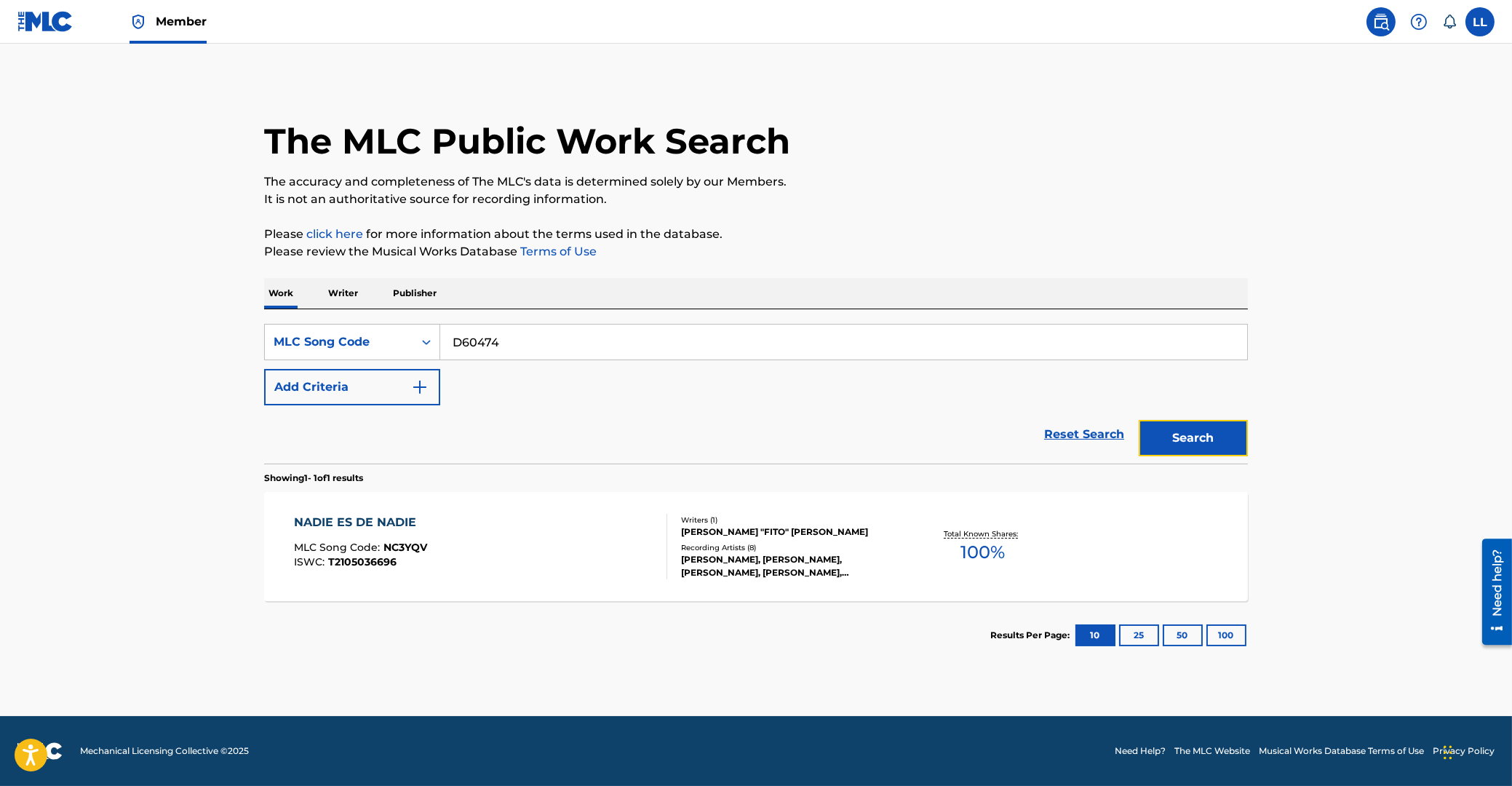
click at [1170, 436] on button "Search" at bounding box center [1194, 437] width 109 height 36
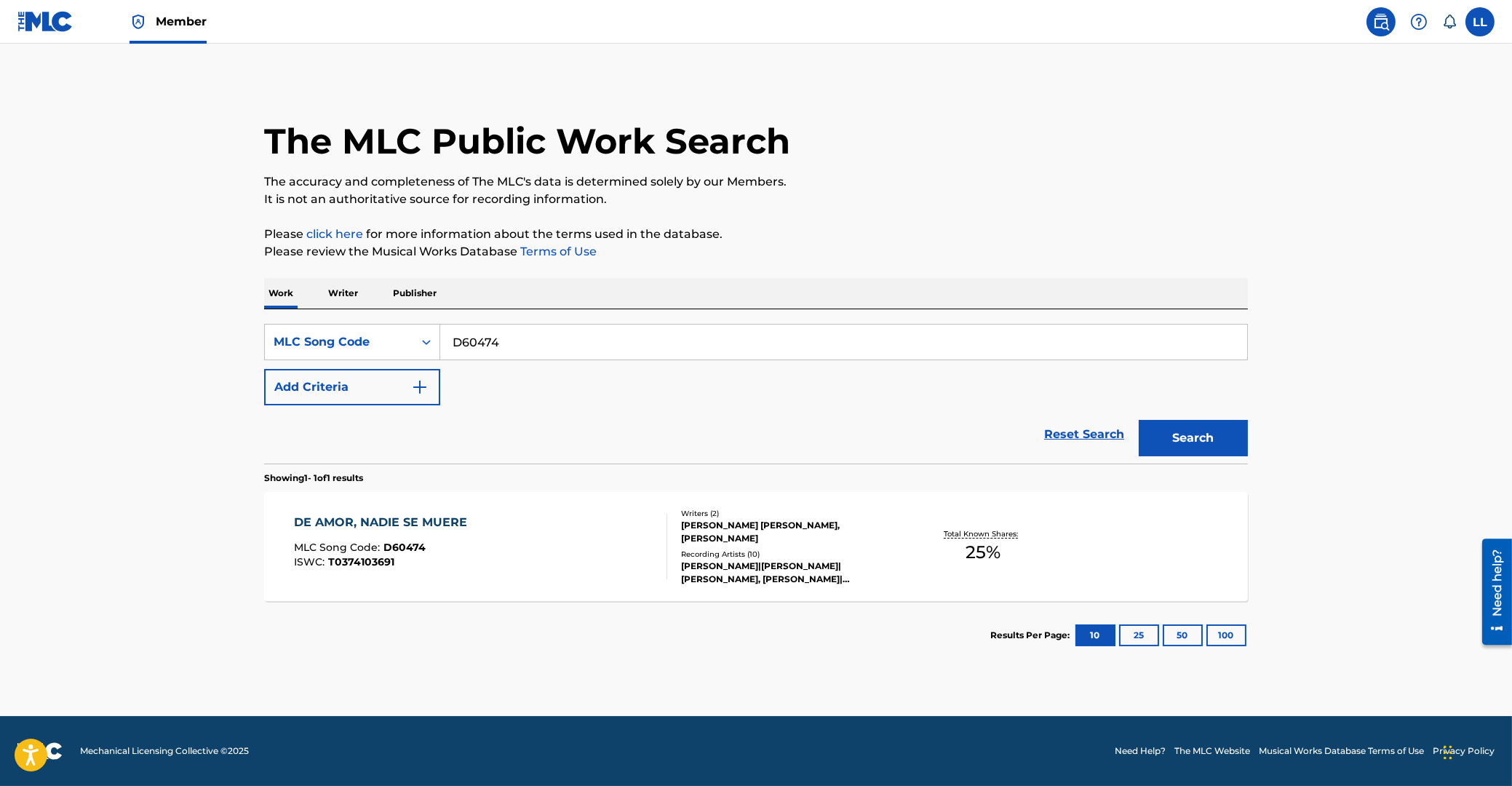
click at [354, 521] on div "DE AMOR, NADIE SE MUERE" at bounding box center [384, 522] width 180 height 18
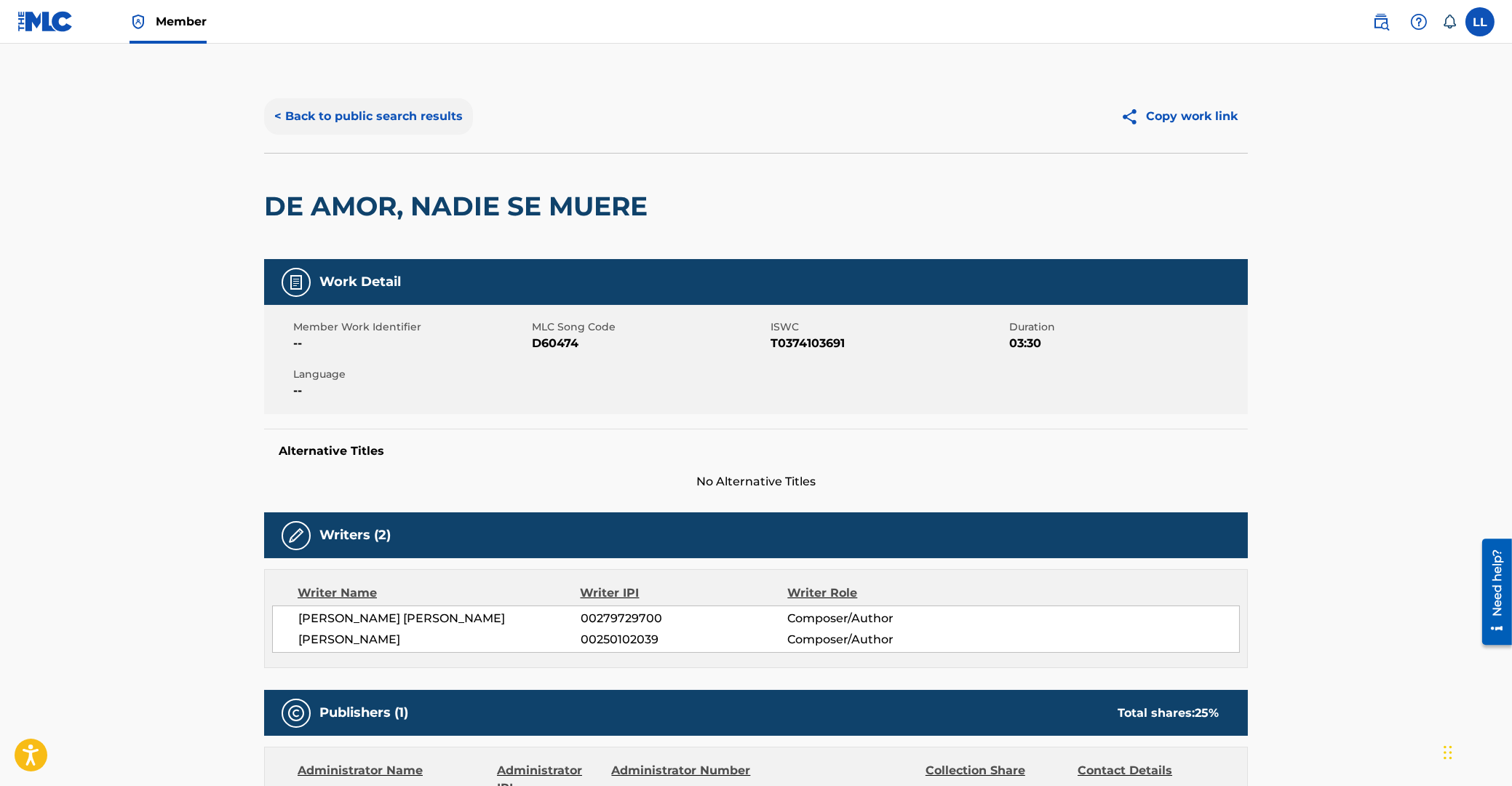
click at [420, 120] on button "< Back to public search results" at bounding box center [368, 115] width 209 height 36
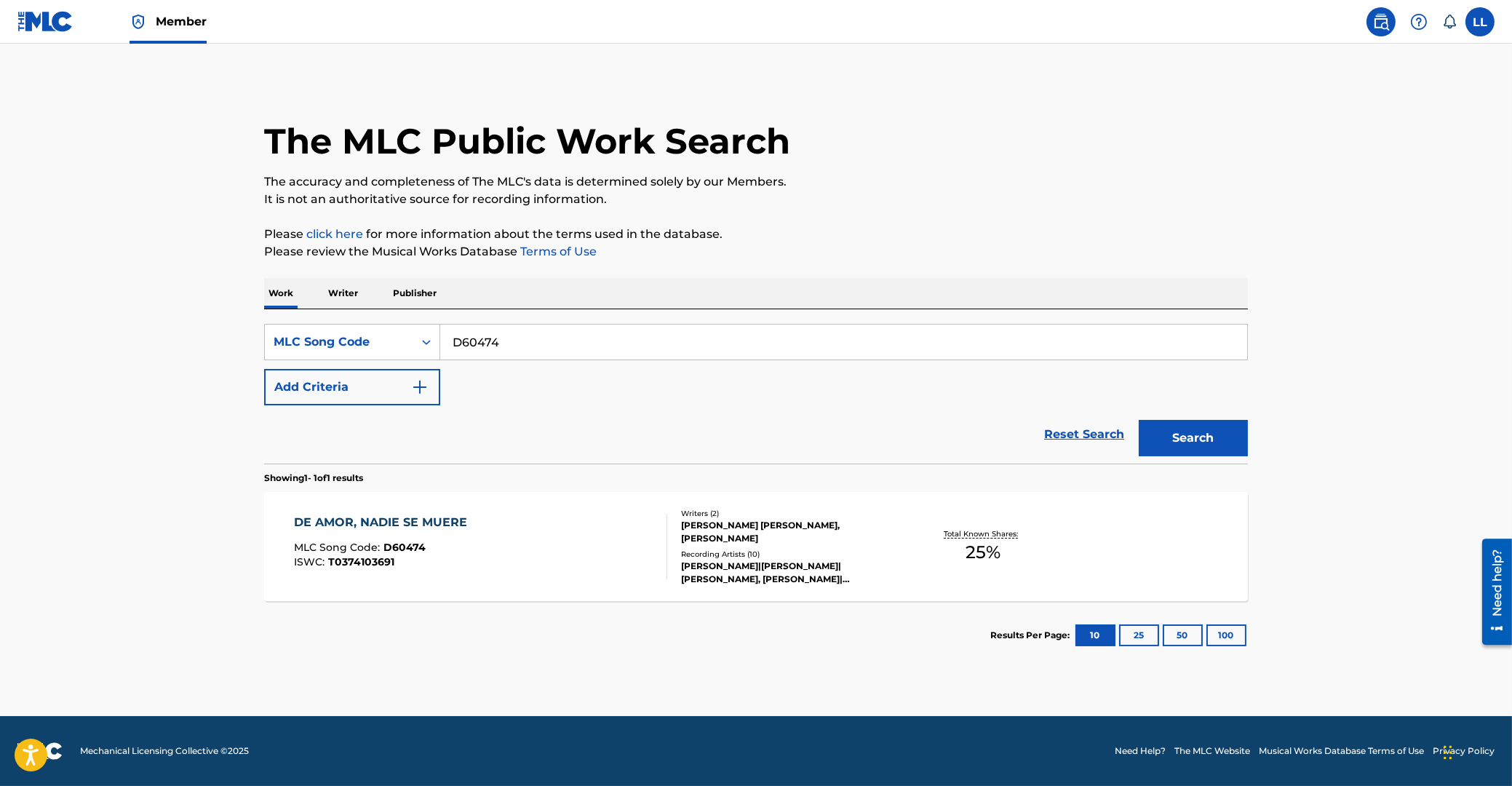
drag, startPoint x: 390, startPoint y: 337, endPoint x: 753, endPoint y: 373, distance: 364.8
click at [440, 337] on input "D60474" at bounding box center [844, 342] width 807 height 35
paste input "NC3YQV"
type input "NC3YQV"
click at [1196, 436] on button "Search" at bounding box center [1194, 437] width 109 height 36
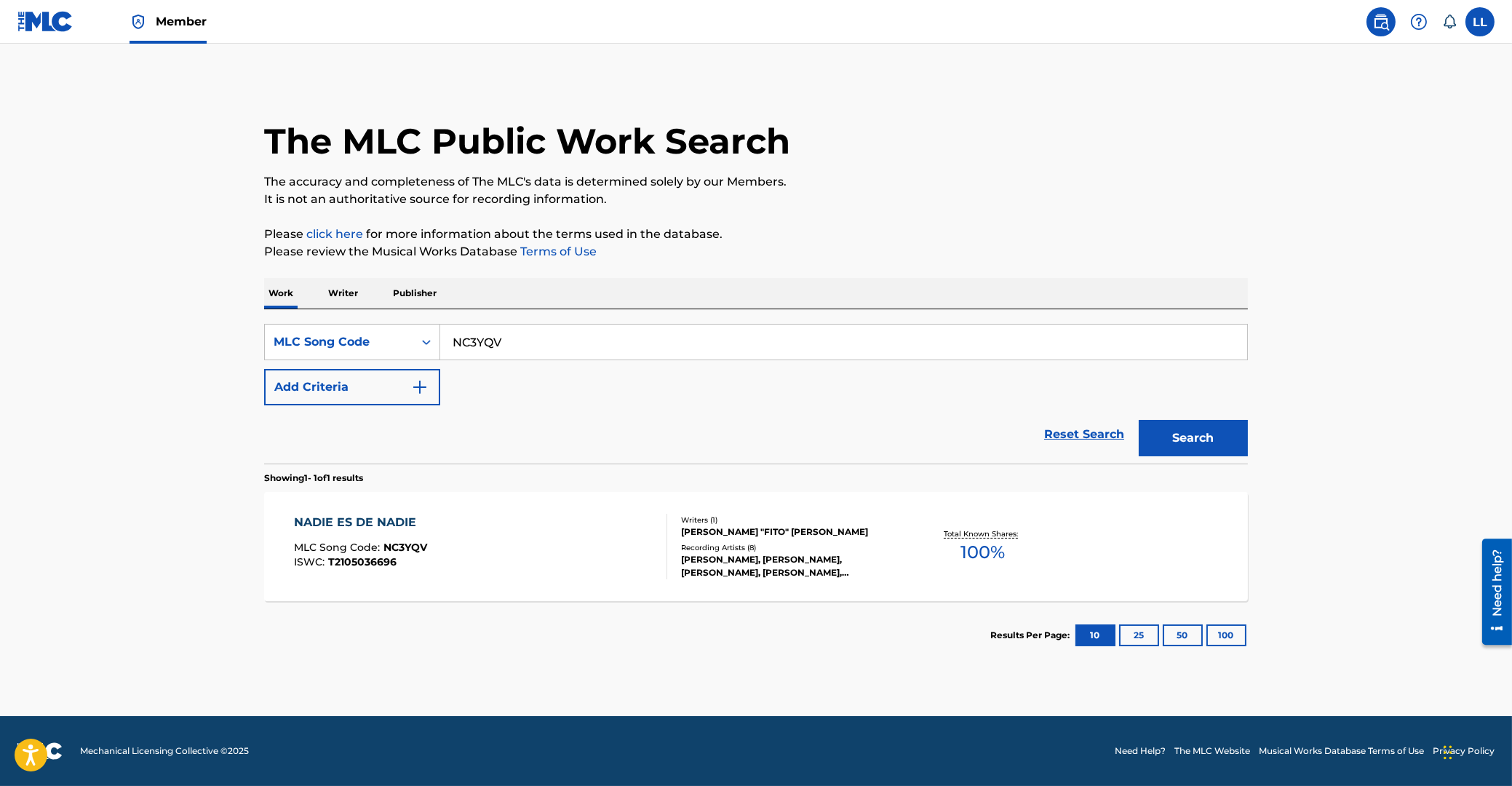
click at [384, 523] on div "NADIE ES DE NADIE" at bounding box center [361, 522] width 133 height 18
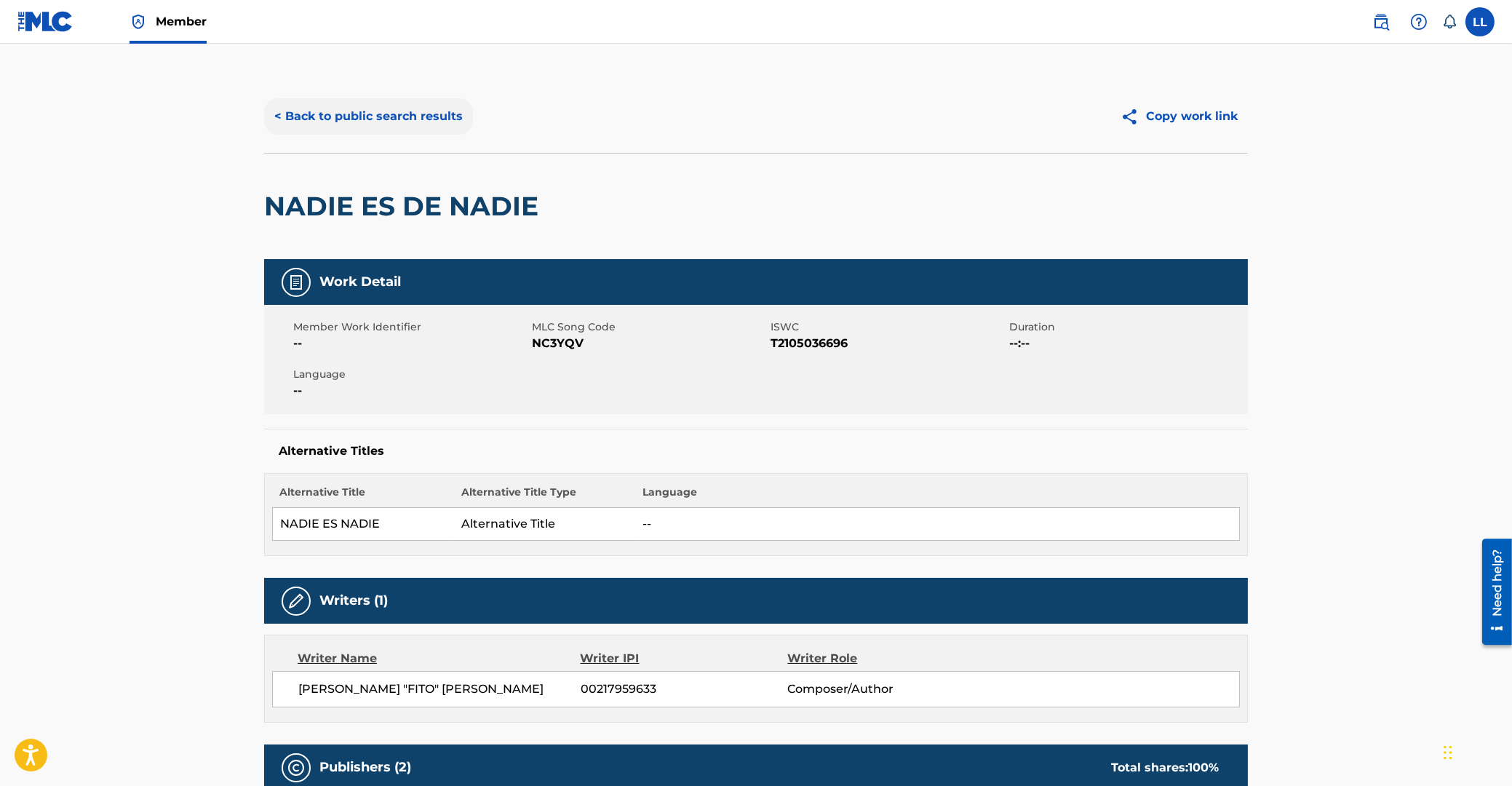
click at [323, 118] on button "< Back to public search results" at bounding box center [368, 115] width 209 height 36
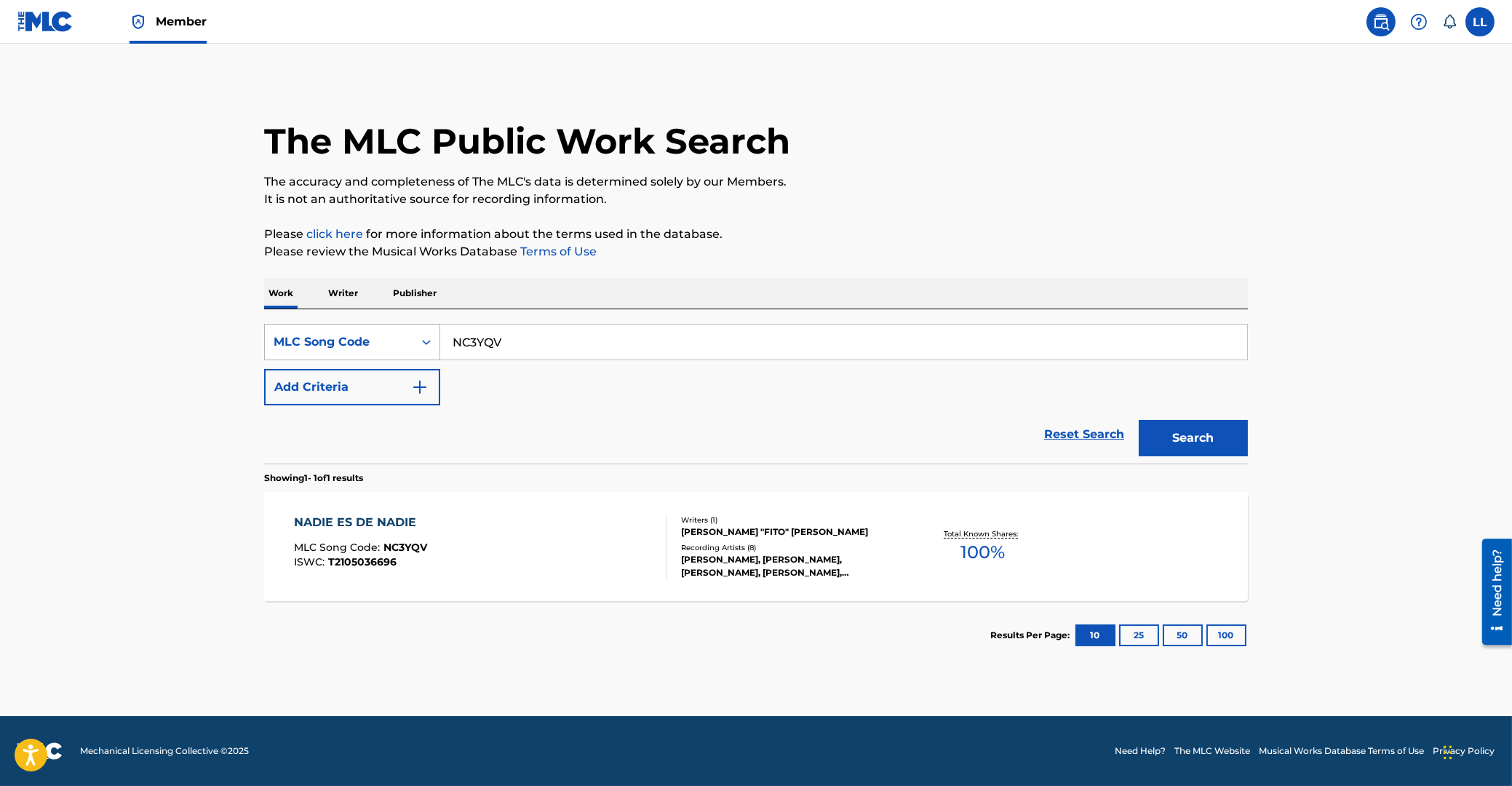
drag, startPoint x: 539, startPoint y: 341, endPoint x: 381, endPoint y: 341, distance: 158.0
click at [440, 341] on input "NC3YQV" at bounding box center [844, 342] width 807 height 35
paste input "88677"
type input "N88677"
click at [1190, 436] on button "Search" at bounding box center [1194, 437] width 109 height 36
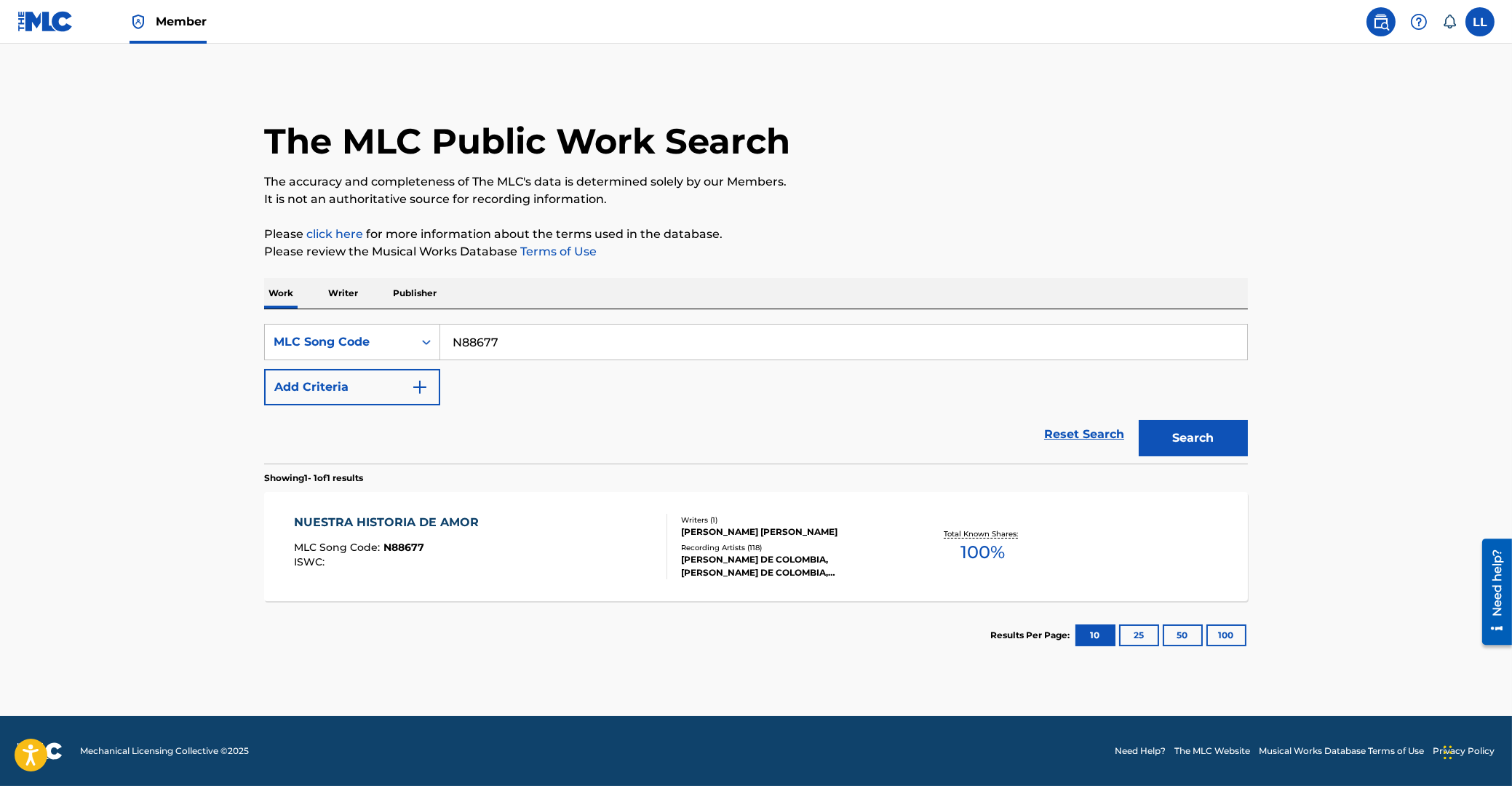
click at [430, 520] on div "NUESTRA HISTORIA DE AMOR" at bounding box center [390, 522] width 192 height 18
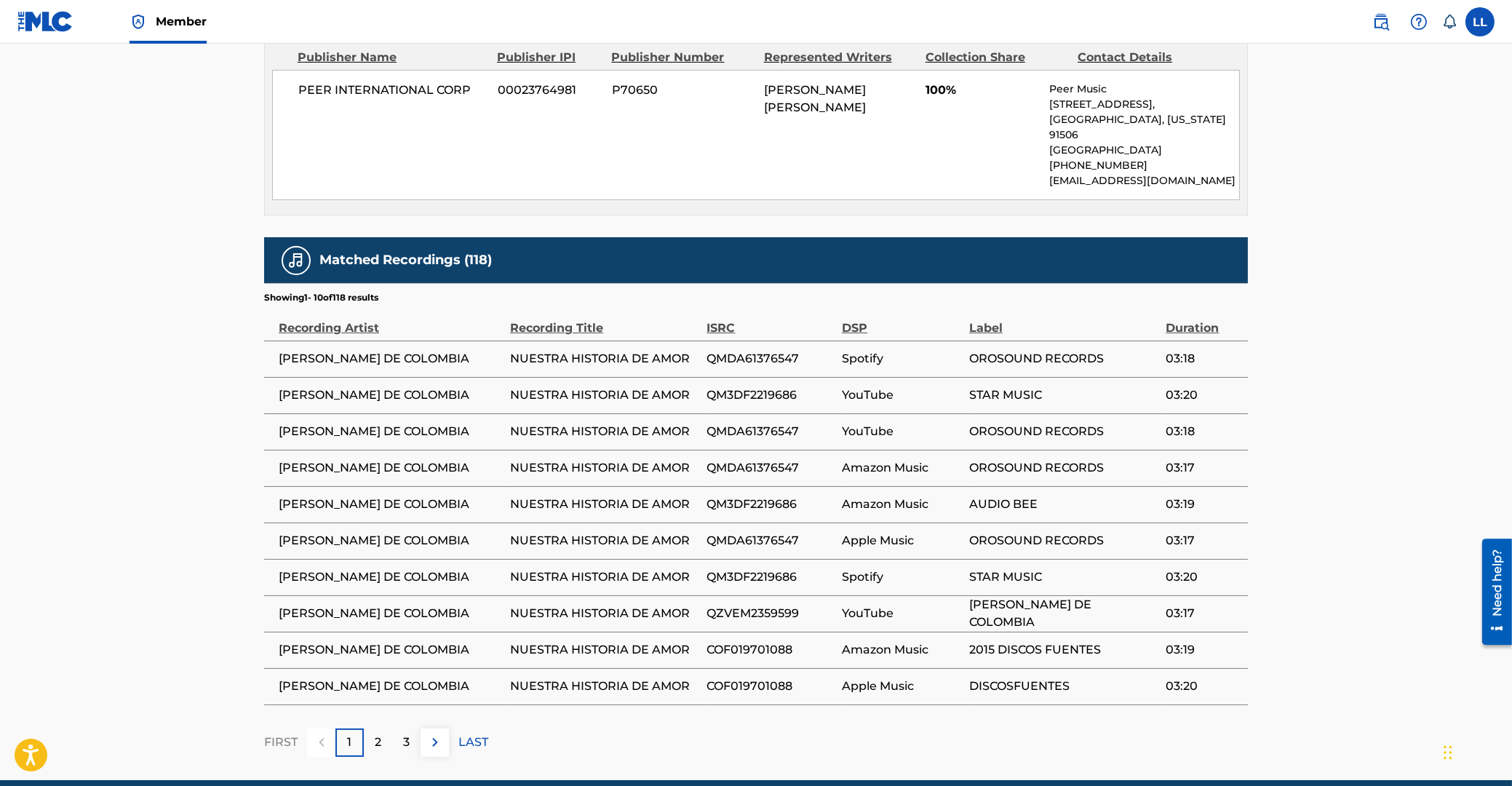
scroll to position [767, 0]
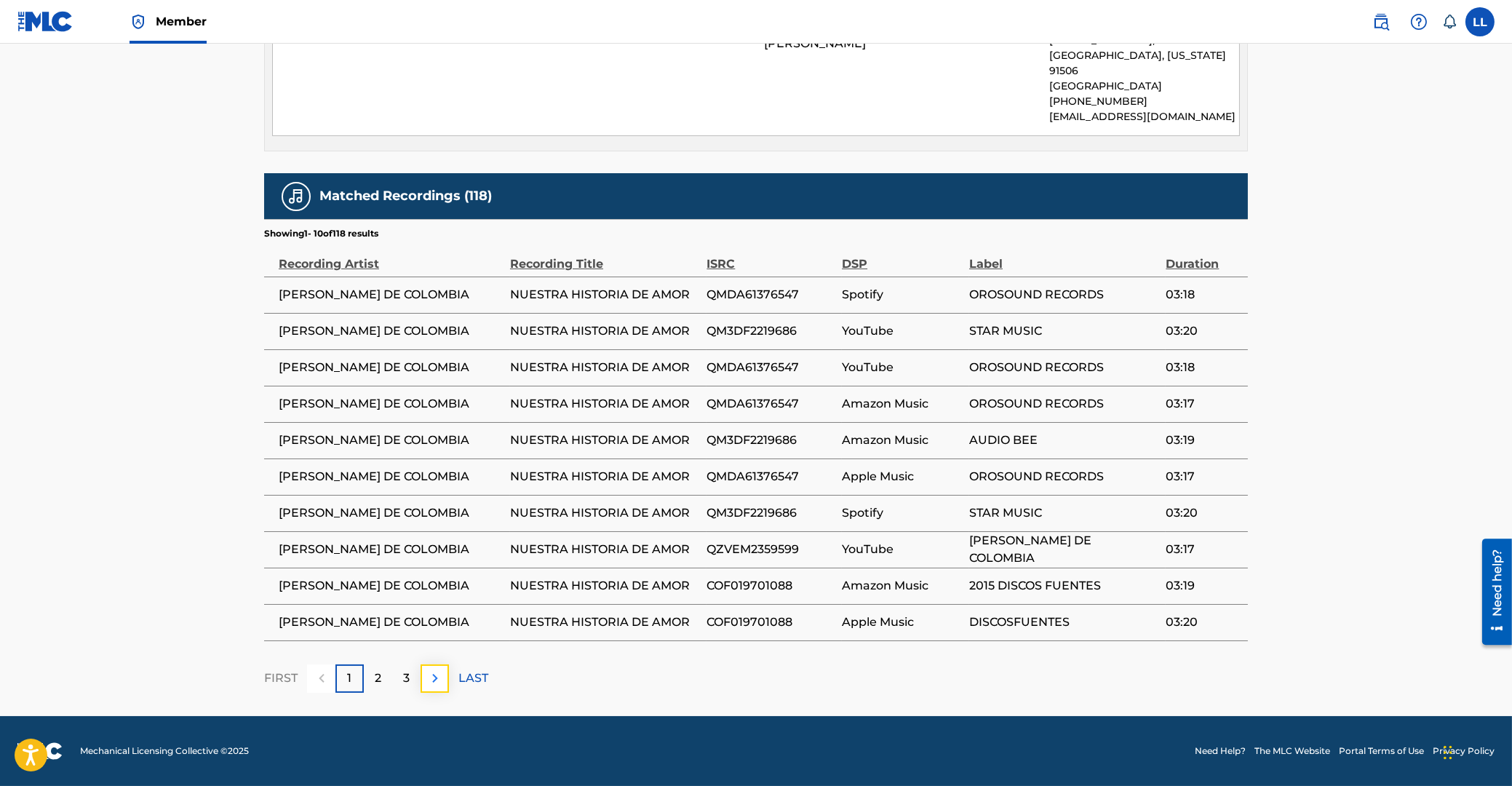
click at [436, 677] on img at bounding box center [436, 679] width 18 height 18
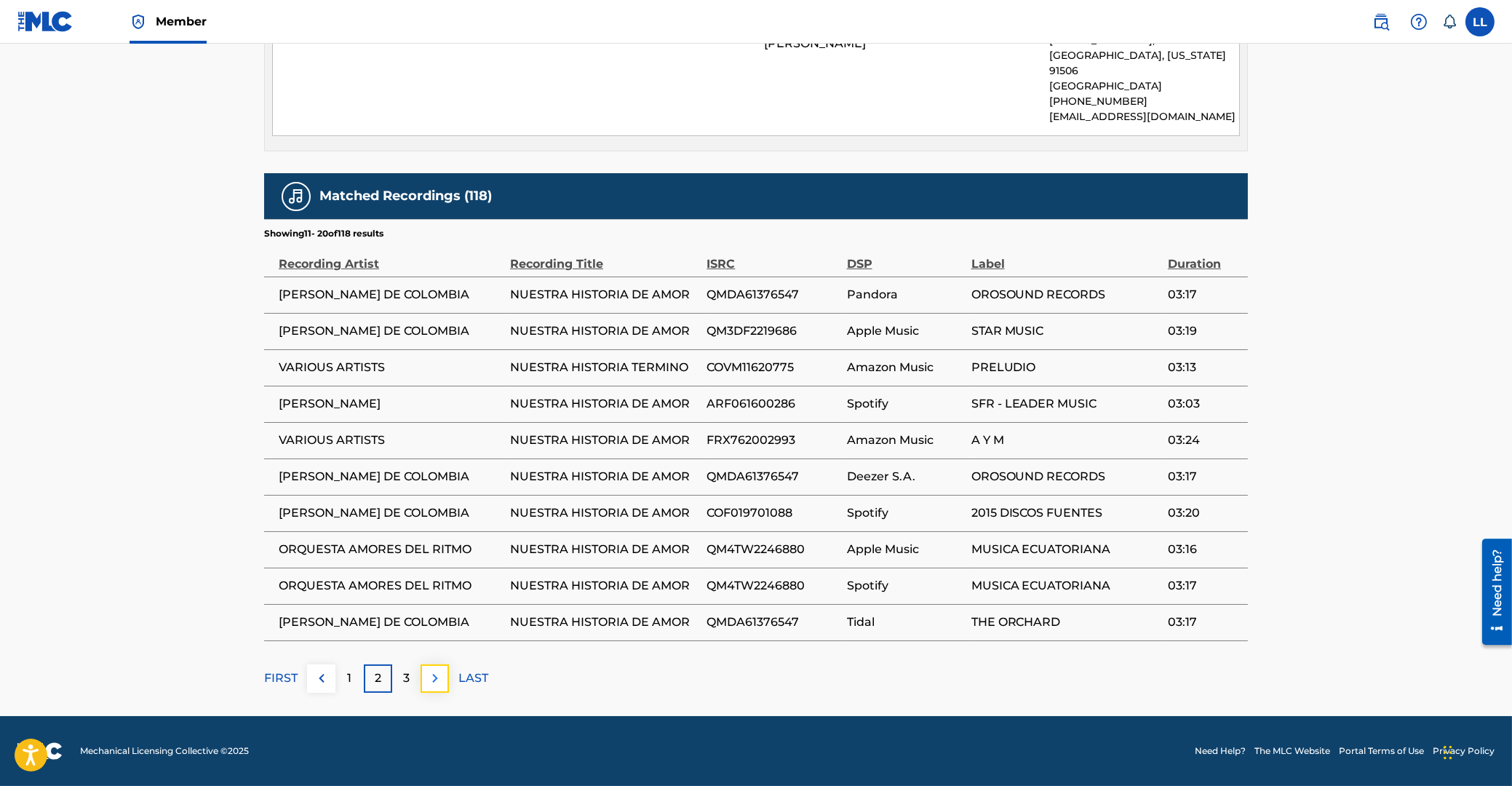
click at [436, 683] on img at bounding box center [436, 679] width 18 height 18
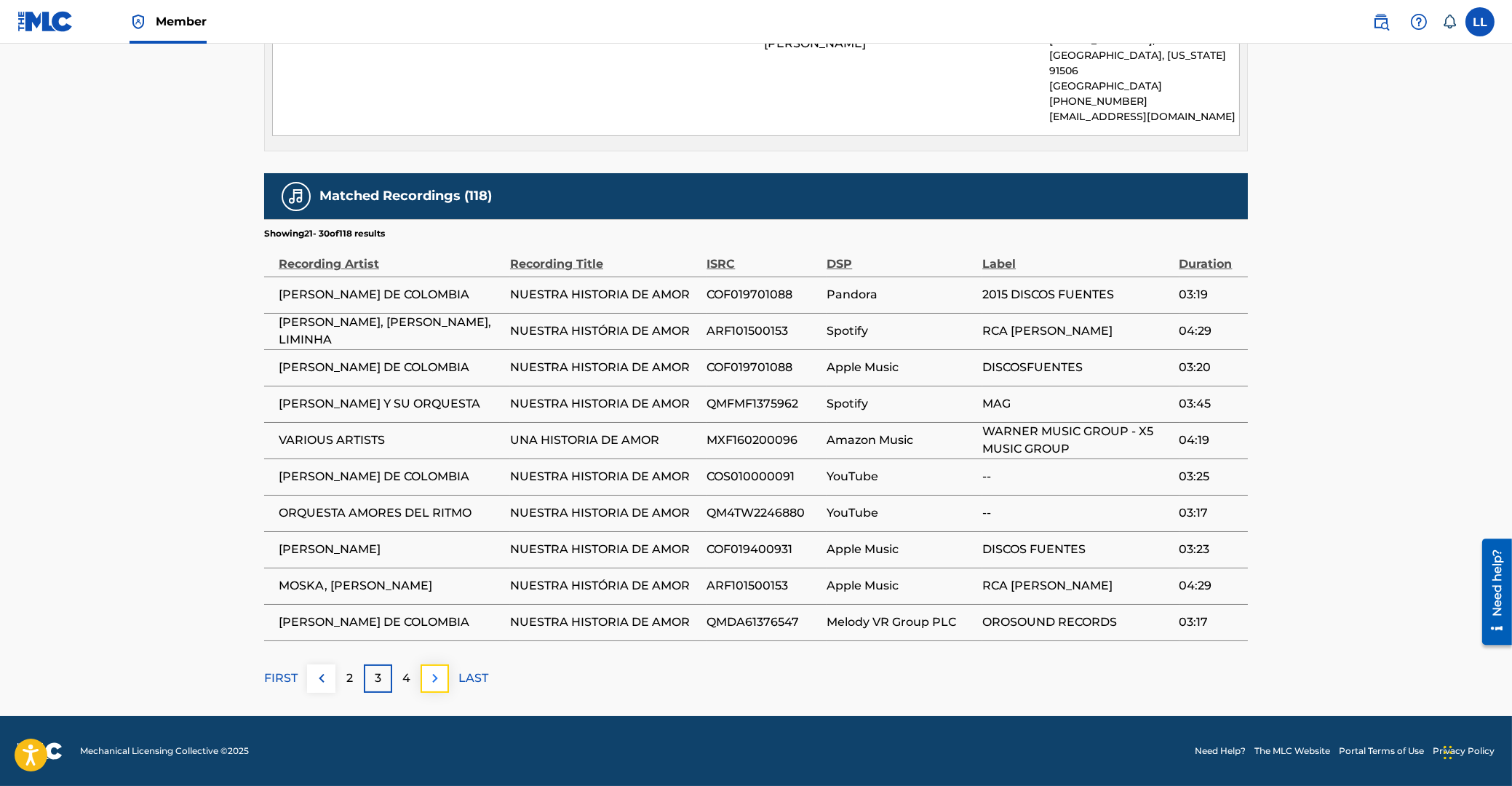
click at [438, 686] on img at bounding box center [436, 679] width 18 height 18
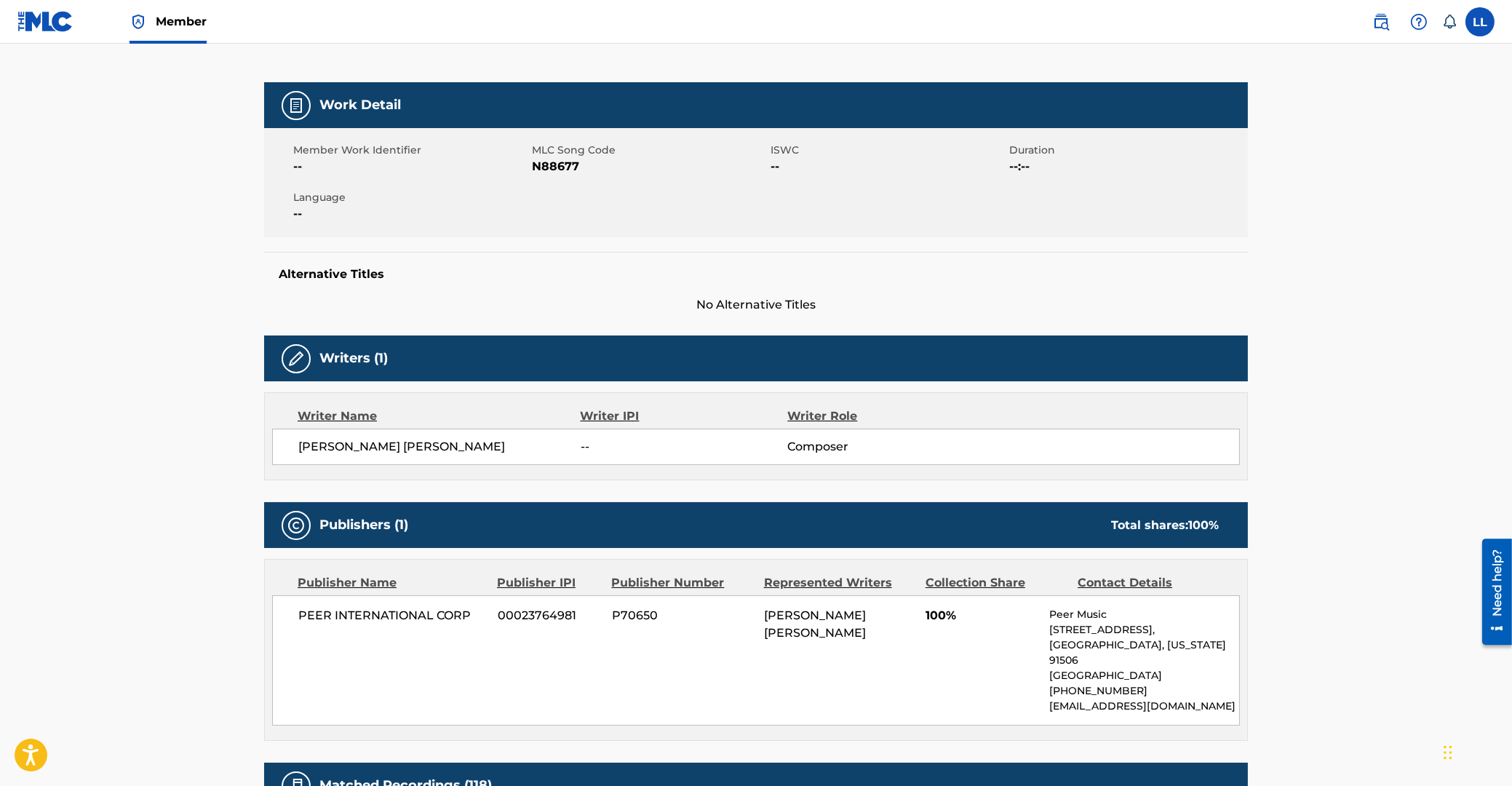
scroll to position [0, 0]
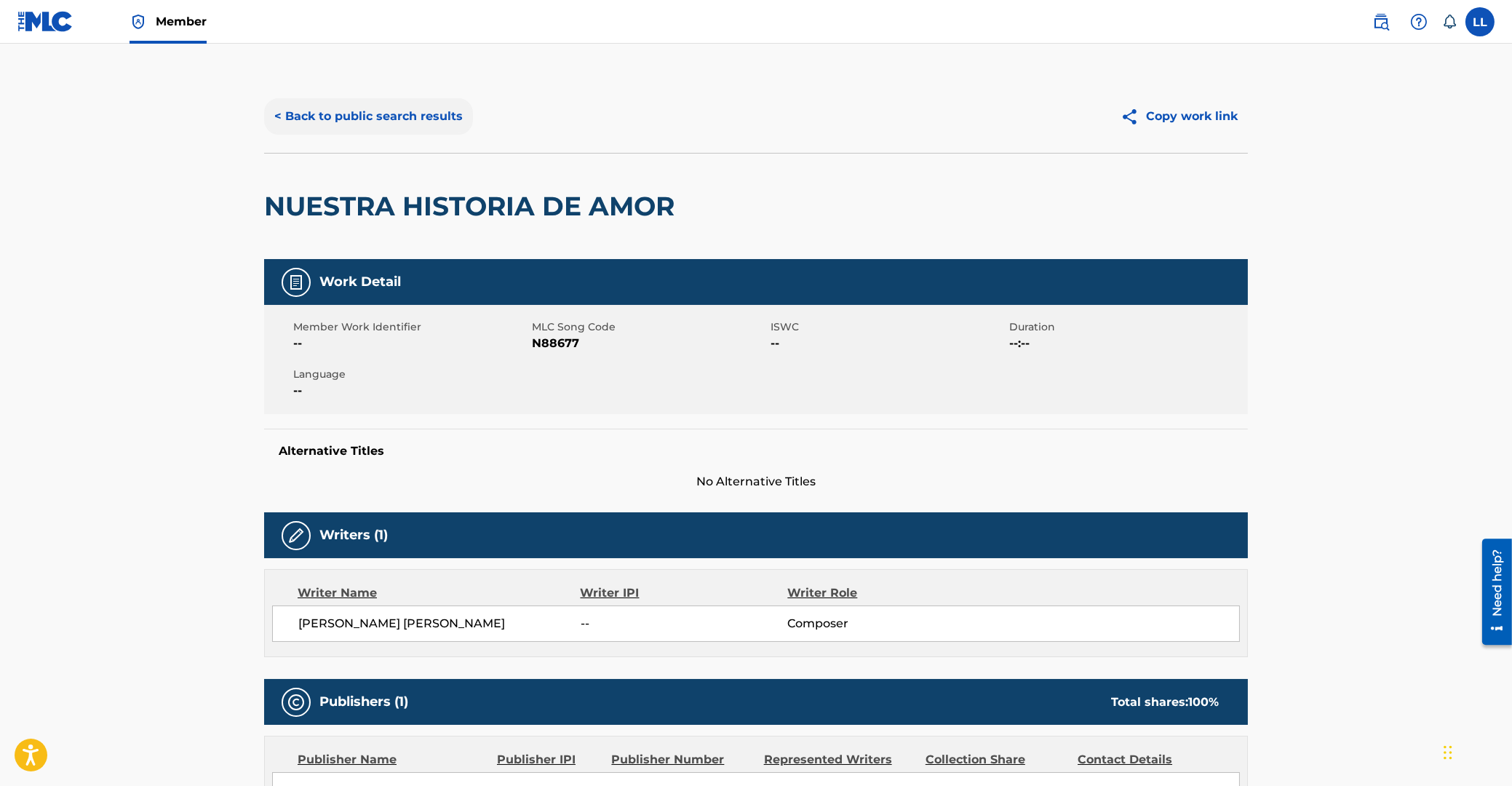
click at [399, 112] on button "< Back to public search results" at bounding box center [368, 115] width 209 height 36
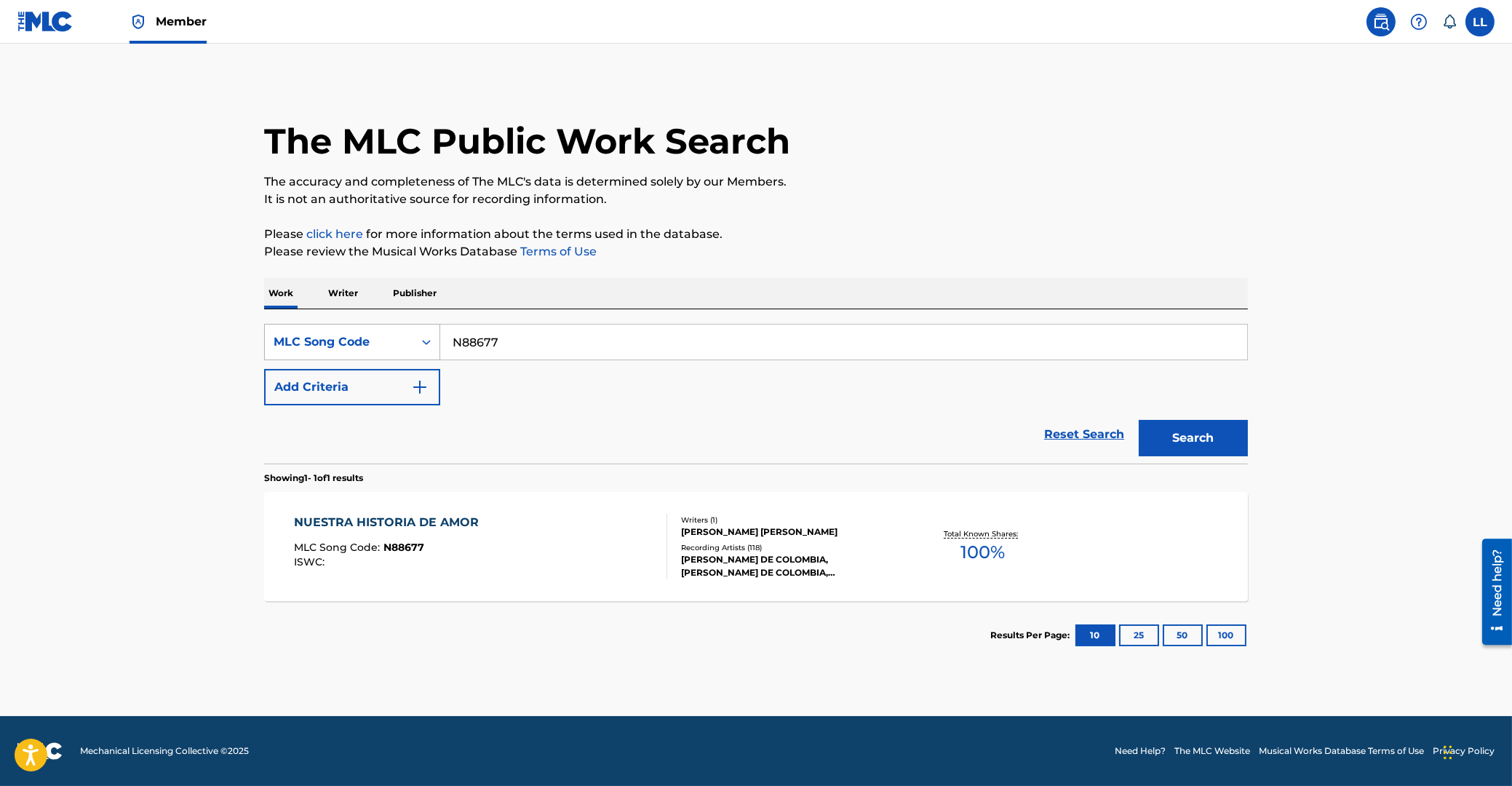
drag, startPoint x: 474, startPoint y: 350, endPoint x: 417, endPoint y: 326, distance: 61.8
click at [440, 349] on input "N88677" at bounding box center [844, 342] width 807 height 35
paste input "V9RXG"
type input "NV9RXG"
click at [1186, 431] on button "Search" at bounding box center [1194, 437] width 109 height 36
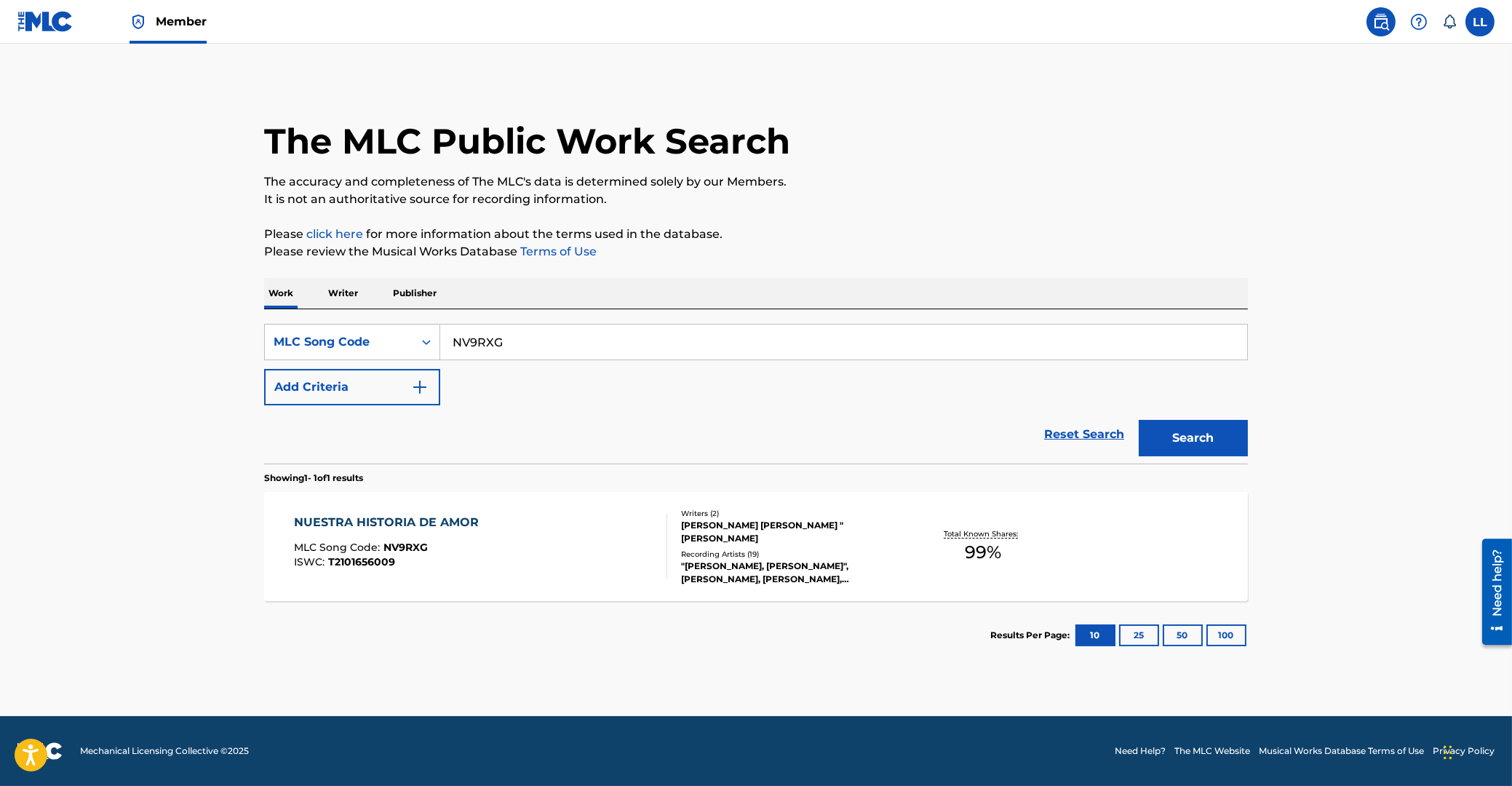
click at [384, 517] on div "NUESTRA HISTORIA DE AMOR" at bounding box center [390, 522] width 192 height 18
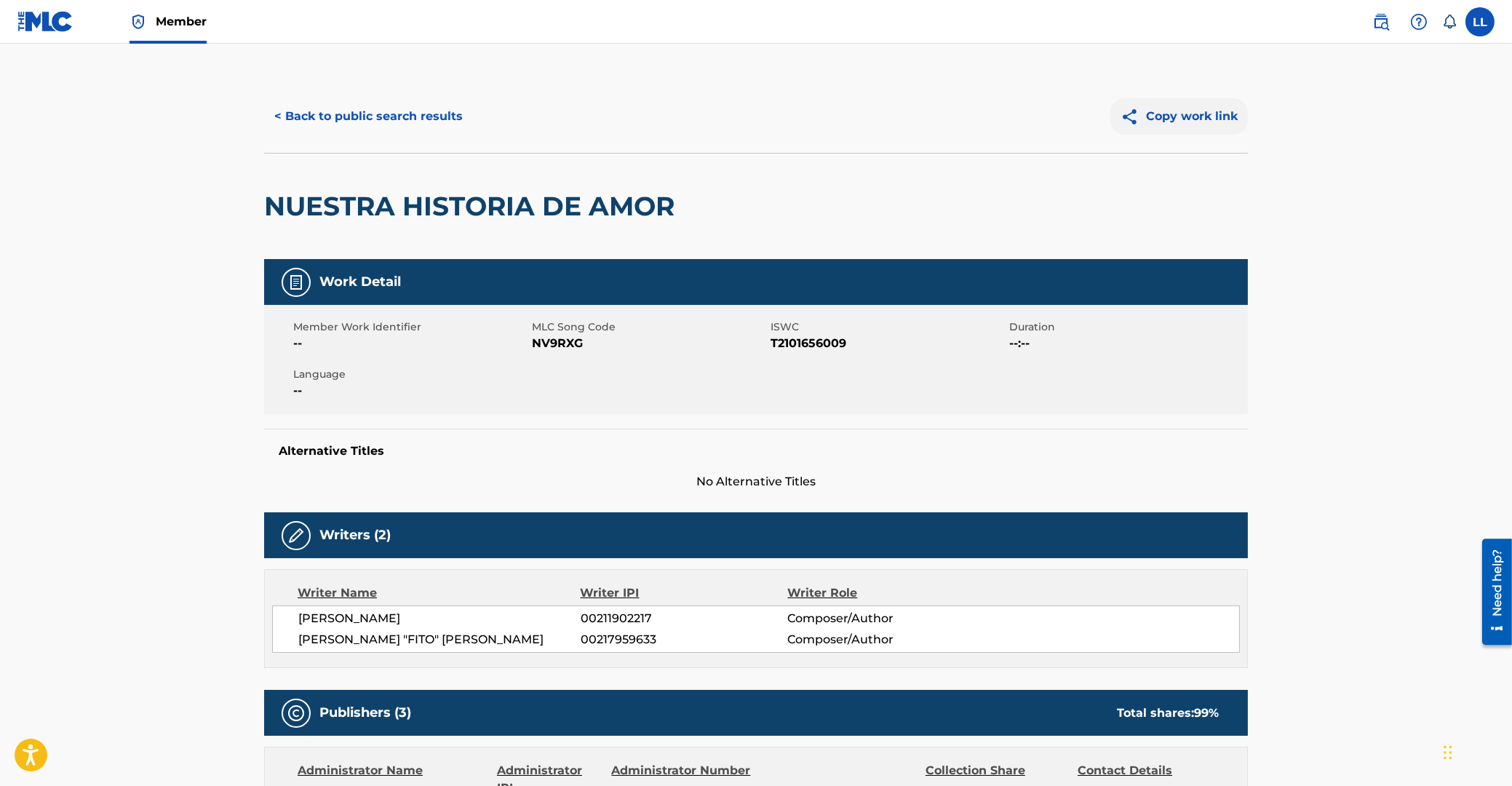
click at [1165, 114] on button "Copy work link" at bounding box center [1178, 115] width 137 height 36
click at [358, 123] on button "< Back to public search results" at bounding box center [368, 115] width 209 height 36
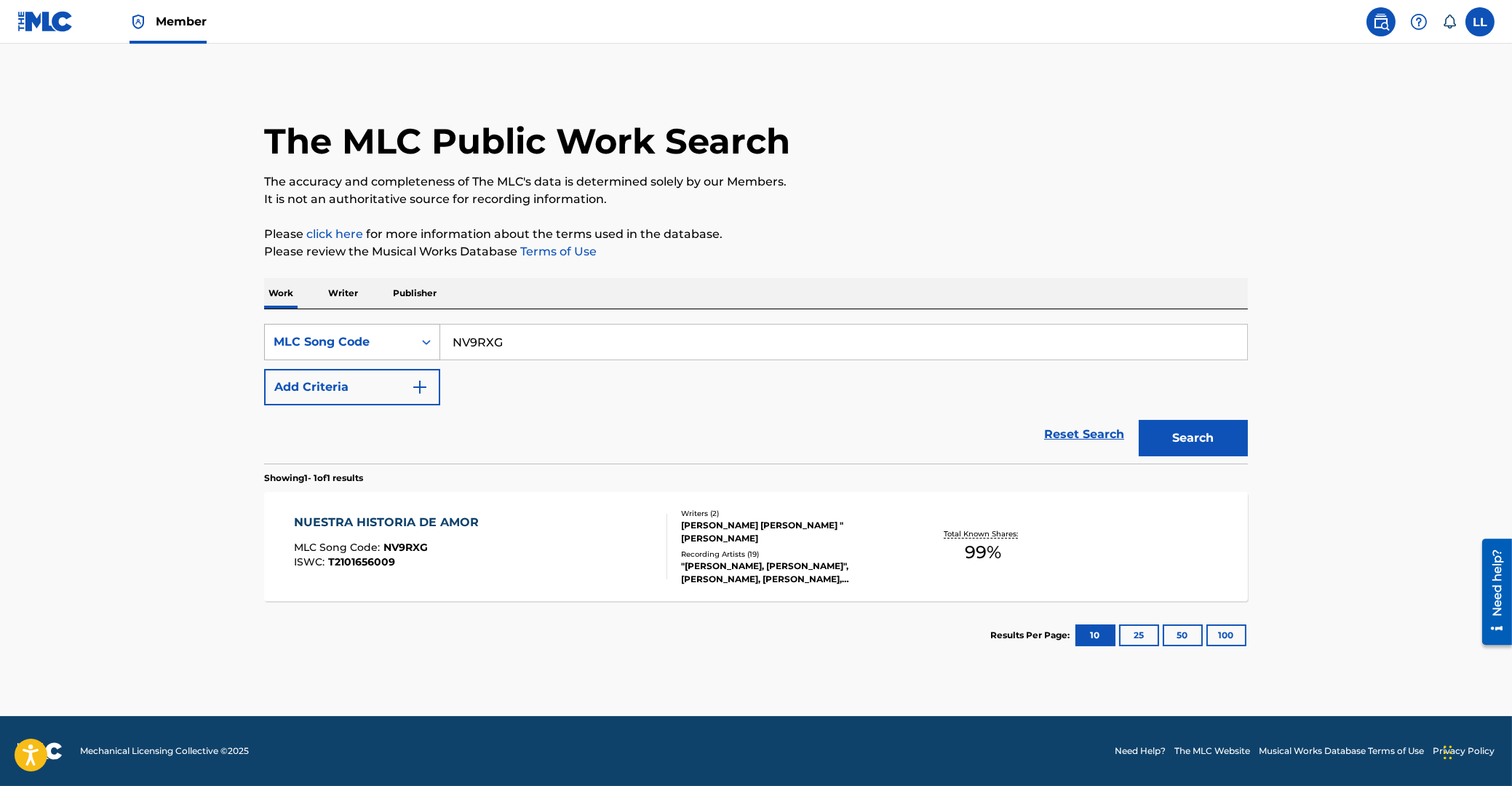
drag, startPoint x: 416, startPoint y: 341, endPoint x: 408, endPoint y: 342, distance: 8.1
click at [440, 342] on input "NV9RXG" at bounding box center [844, 342] width 807 height 35
paste input "02820"
click at [1186, 431] on button "Search" at bounding box center [1194, 437] width 109 height 36
drag, startPoint x: 537, startPoint y: 342, endPoint x: 594, endPoint y: 365, distance: 61.5
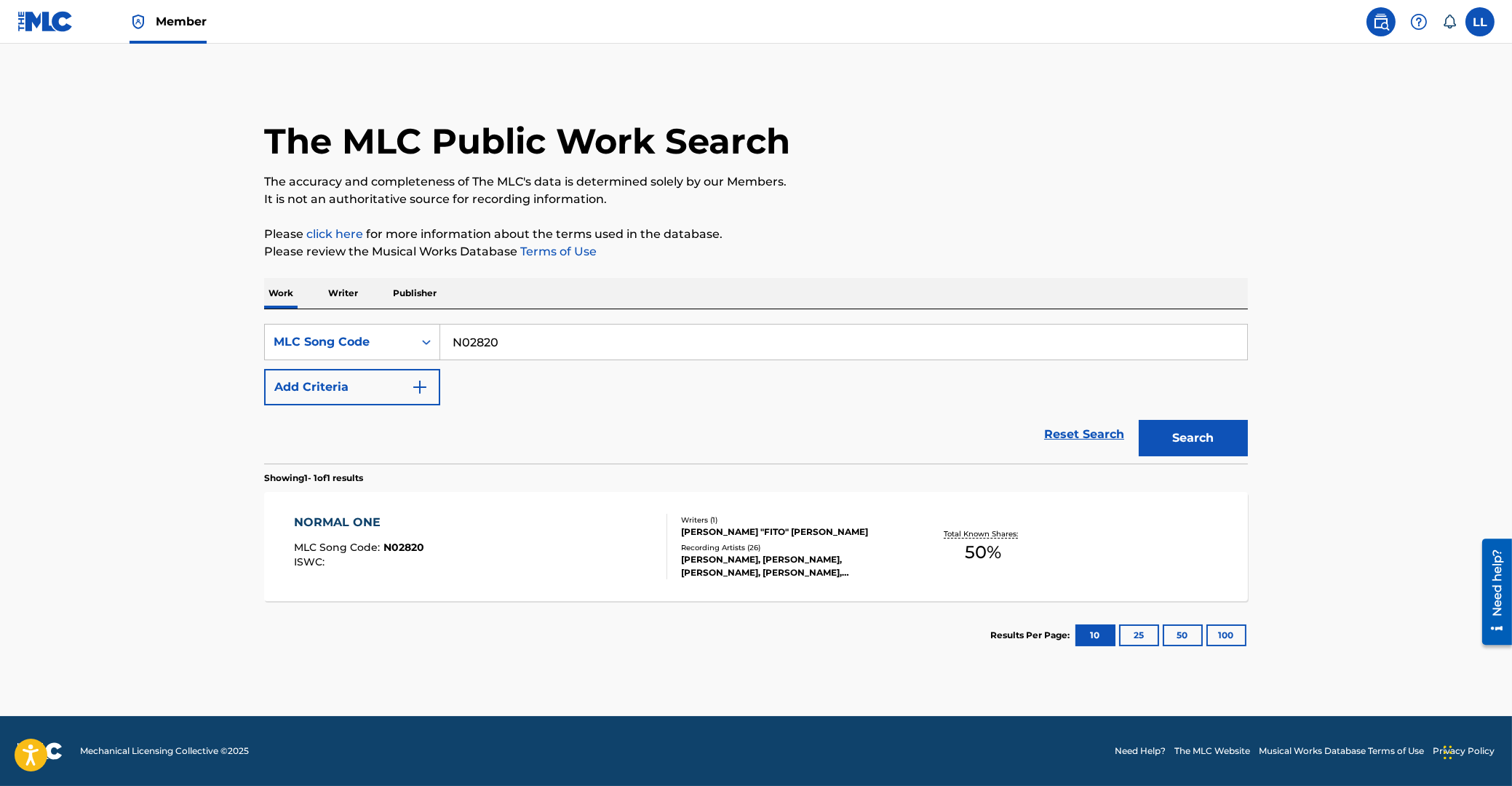
click at [440, 346] on input "N02820" at bounding box center [844, 342] width 807 height 35
paste input "VCDAP"
type input "NVCDAP"
drag, startPoint x: 1191, startPoint y: 442, endPoint x: 764, endPoint y: 439, distance: 427.0
click at [1190, 442] on button "Search" at bounding box center [1194, 437] width 109 height 36
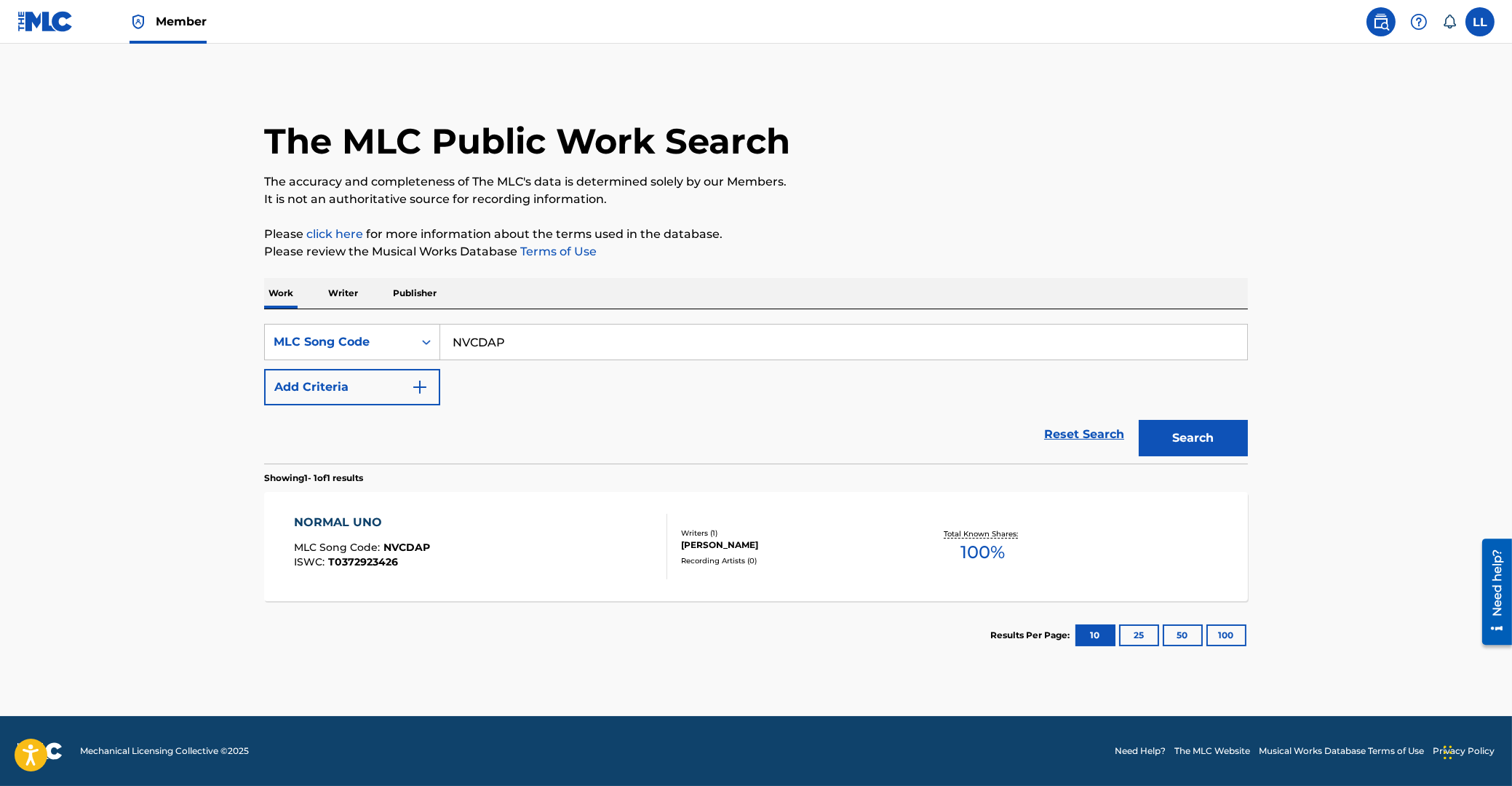
click at [330, 524] on div "NORMAL UNO" at bounding box center [363, 522] width 136 height 18
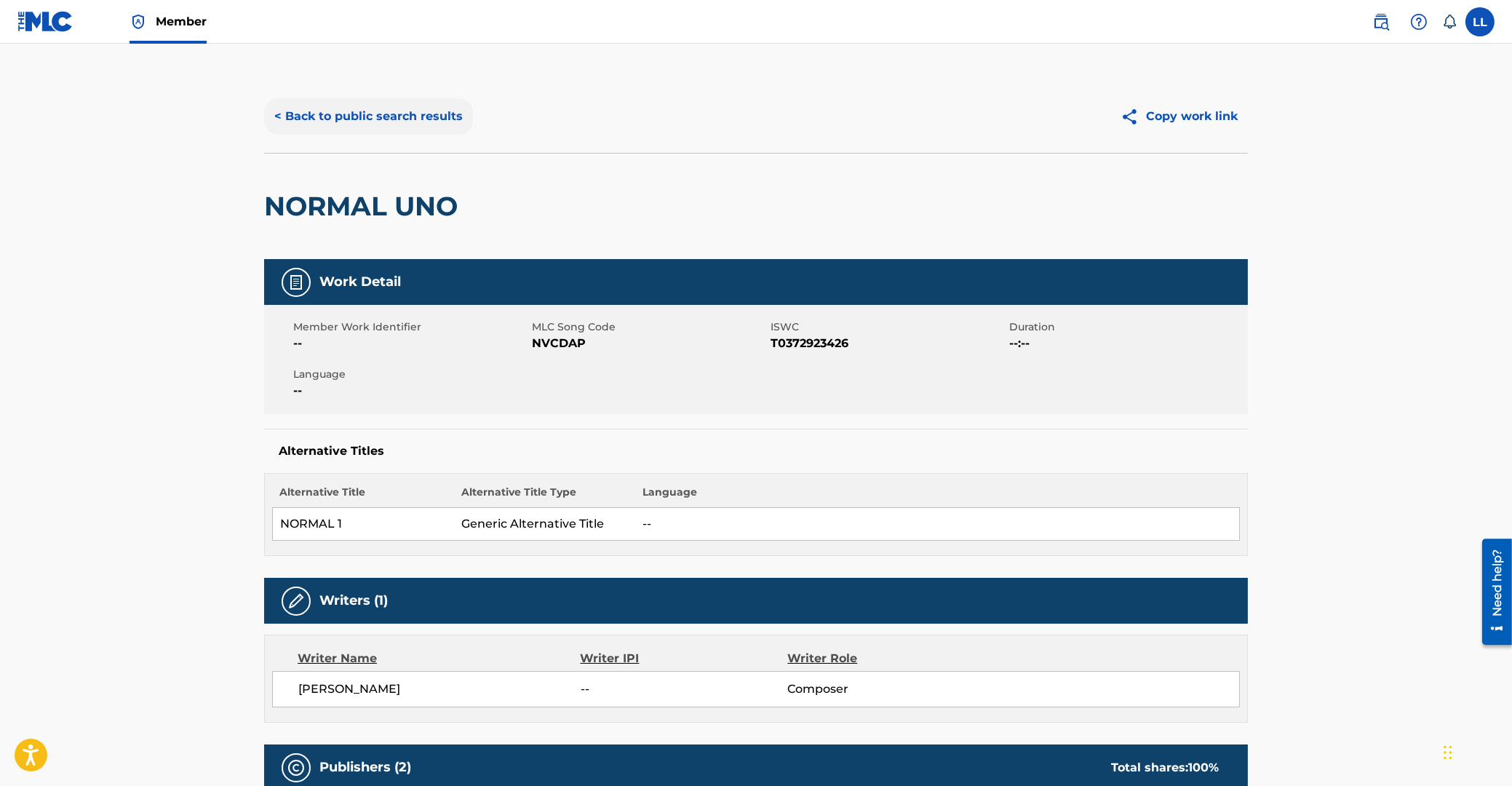
click at [386, 111] on button "< Back to public search results" at bounding box center [368, 115] width 209 height 36
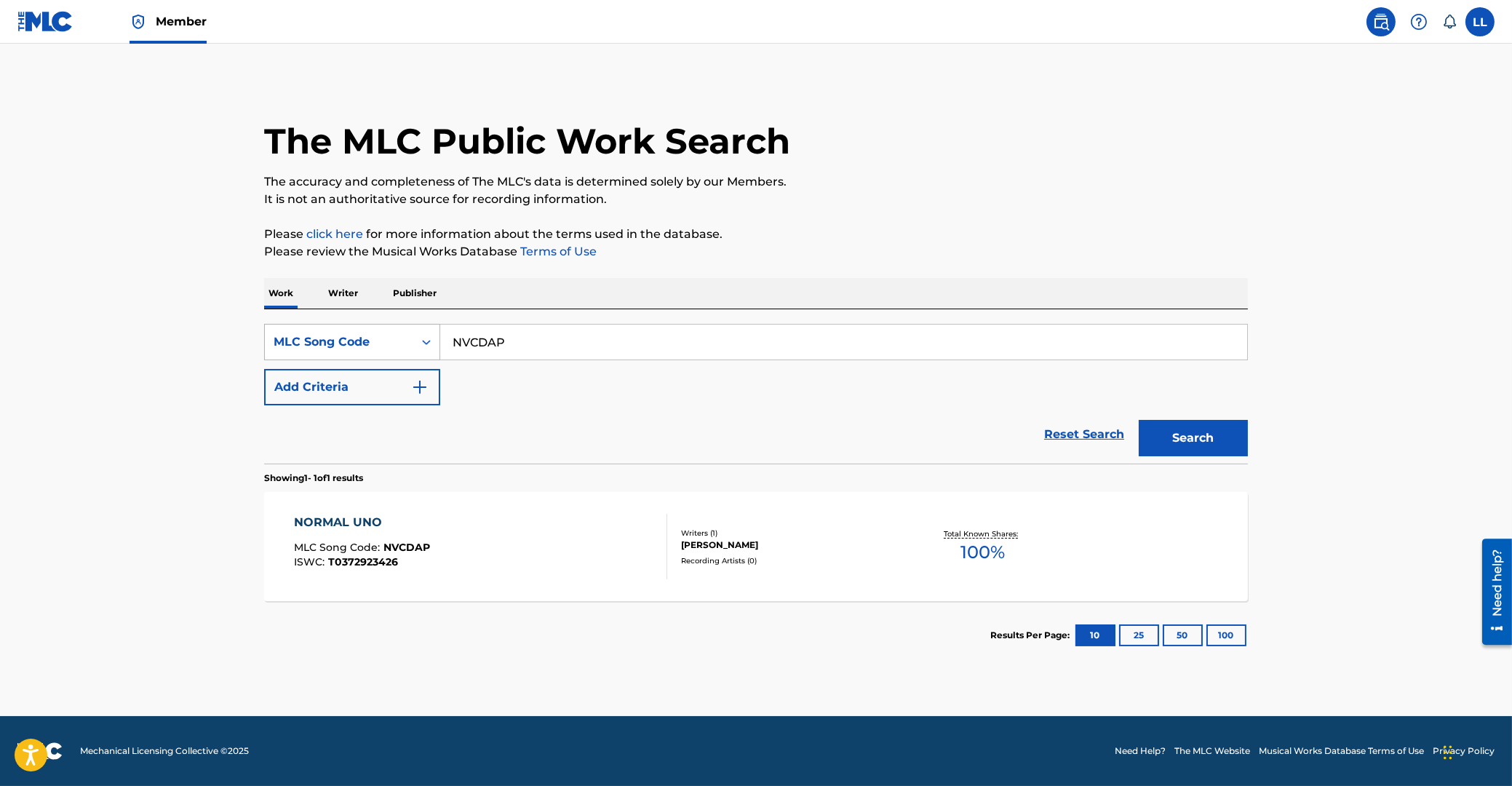
drag, startPoint x: 556, startPoint y: 348, endPoint x: 389, endPoint y: 347, distance: 167.0
click at [440, 348] on input "NVCDAP" at bounding box center [844, 342] width 807 height 35
paste input "88677"
click at [1206, 441] on button "Search" at bounding box center [1194, 437] width 109 height 36
drag, startPoint x: 513, startPoint y: 338, endPoint x: 435, endPoint y: 318, distance: 80.5
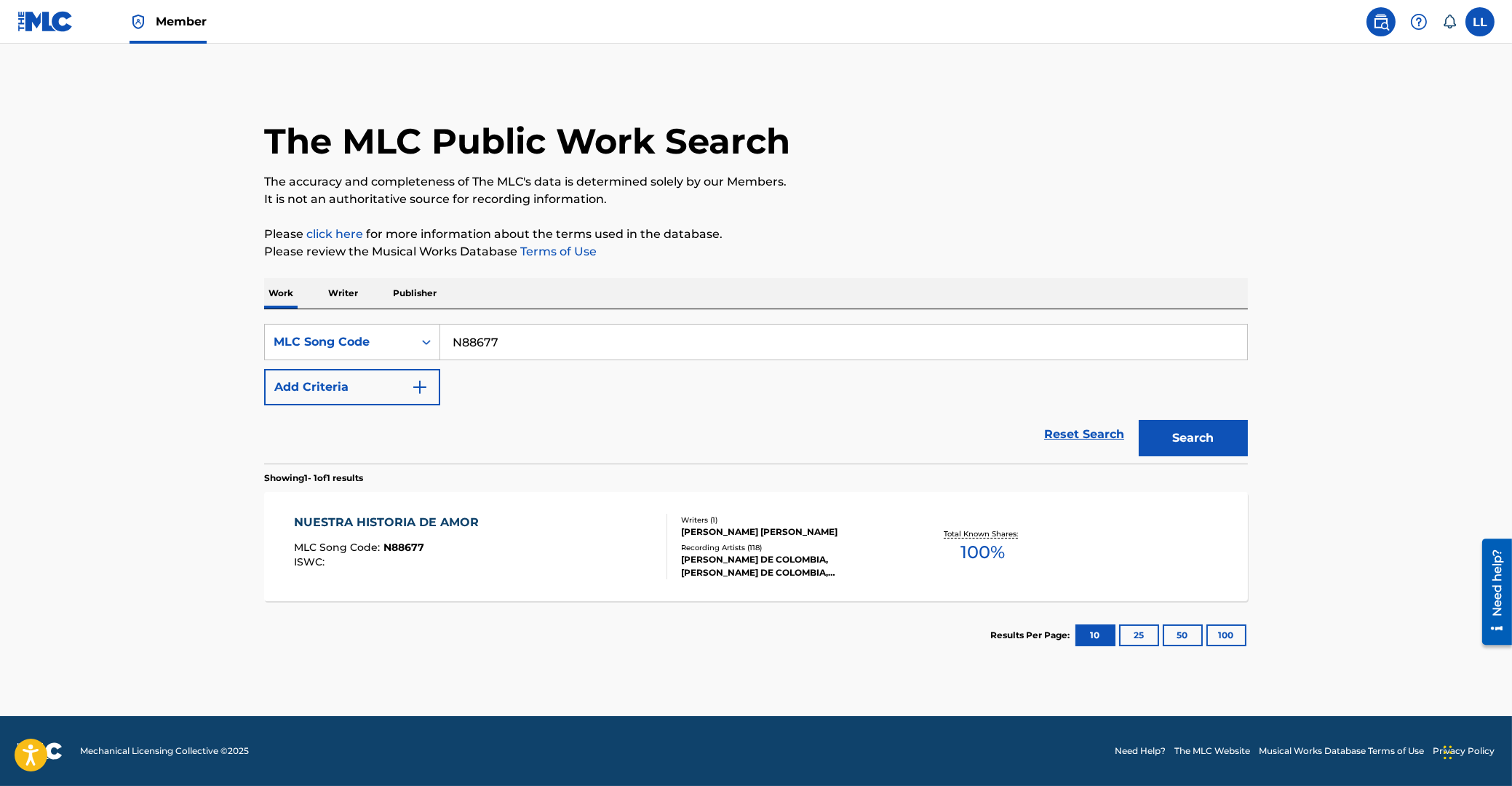
click at [440, 338] on input "N88677" at bounding box center [844, 342] width 807 height 35
paste input "02820"
type input "N02820"
click at [1205, 447] on button "Search" at bounding box center [1194, 437] width 109 height 36
click at [312, 521] on div "NORMAL ONE" at bounding box center [359, 522] width 130 height 18
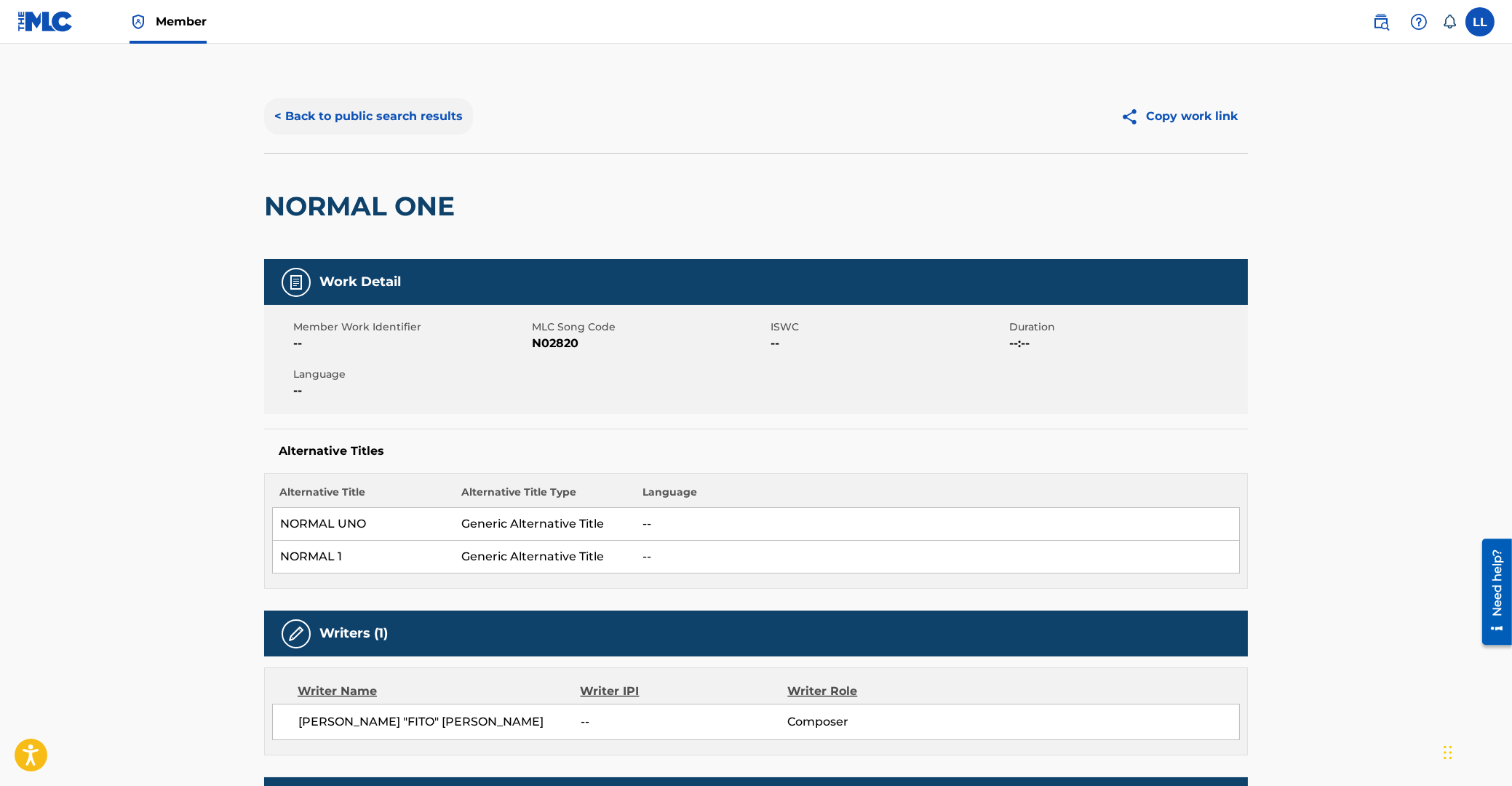
click at [347, 115] on button "< Back to public search results" at bounding box center [368, 115] width 209 height 36
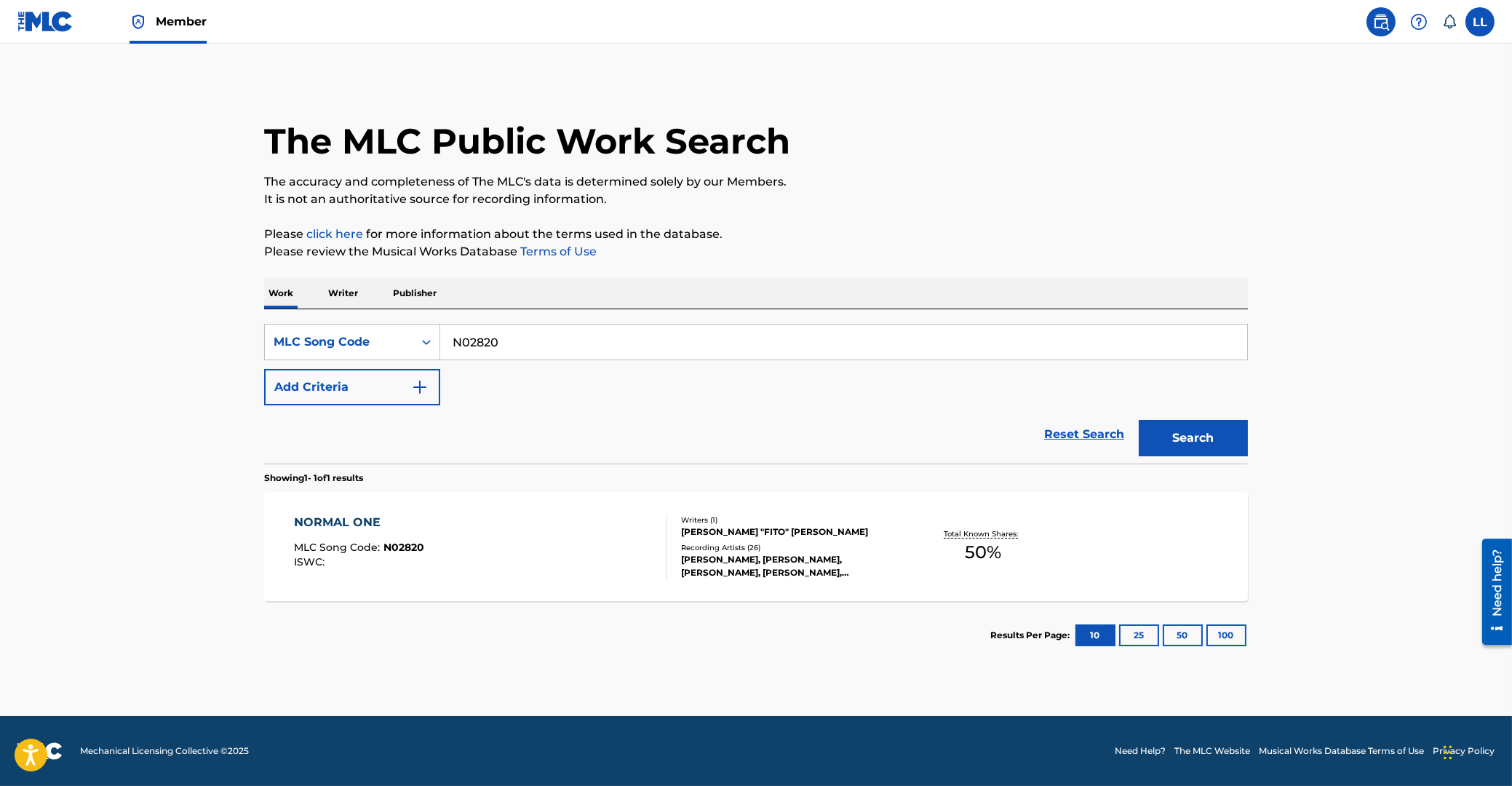
drag, startPoint x: 420, startPoint y: 342, endPoint x: 392, endPoint y: 342, distance: 28.0
click at [440, 342] on input "N02820" at bounding box center [844, 342] width 807 height 35
paste input "OV7YF9"
click at [1194, 440] on button "Search" at bounding box center [1194, 437] width 109 height 36
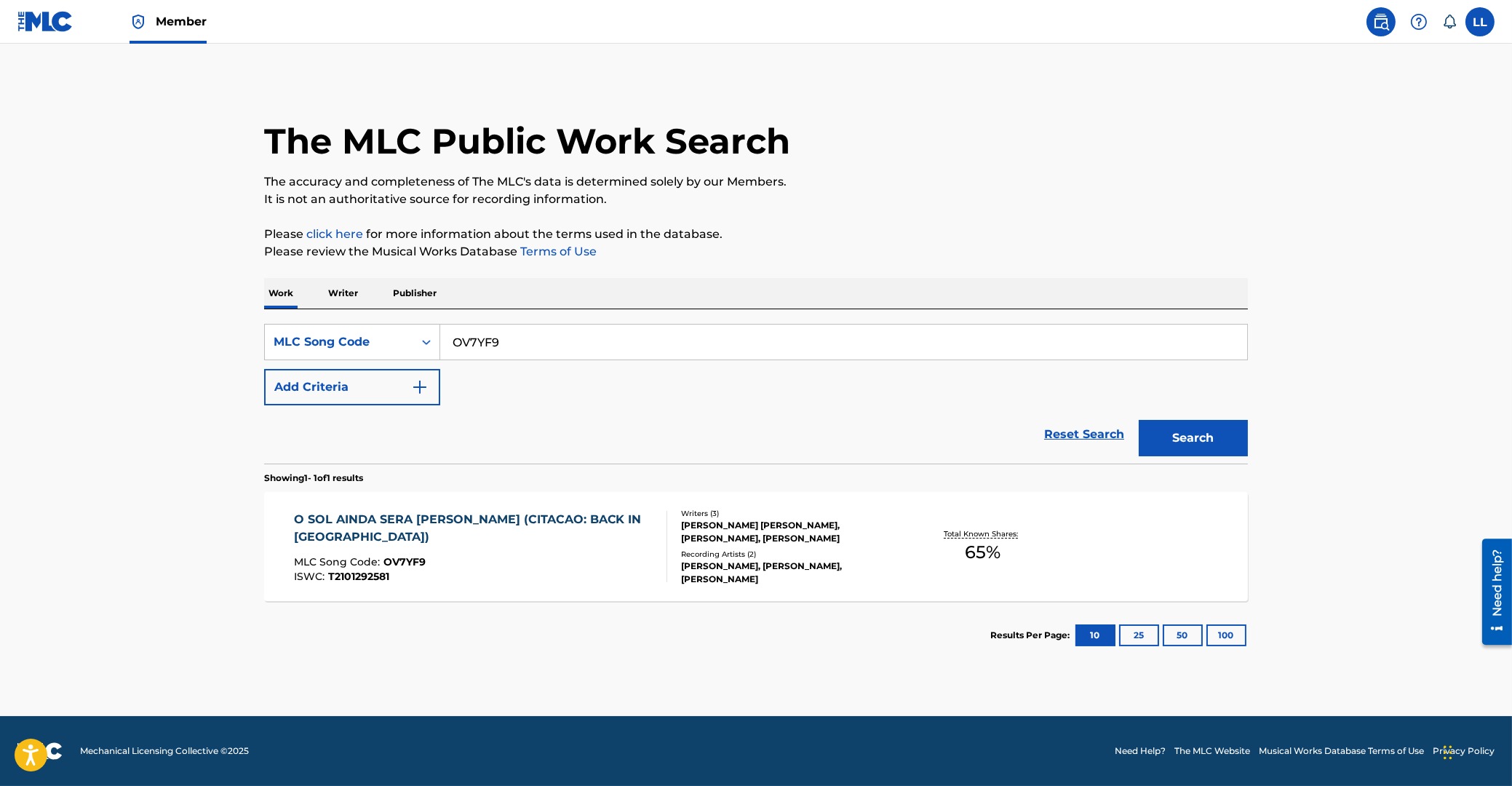
drag, startPoint x: 529, startPoint y: 342, endPoint x: 350, endPoint y: 342, distance: 179.0
click at [440, 342] on input "OV7YF9" at bounding box center [844, 342] width 807 height 35
paste input "L6GZF"
type input "OL6GZF"
click at [1190, 438] on button "Search" at bounding box center [1194, 437] width 109 height 36
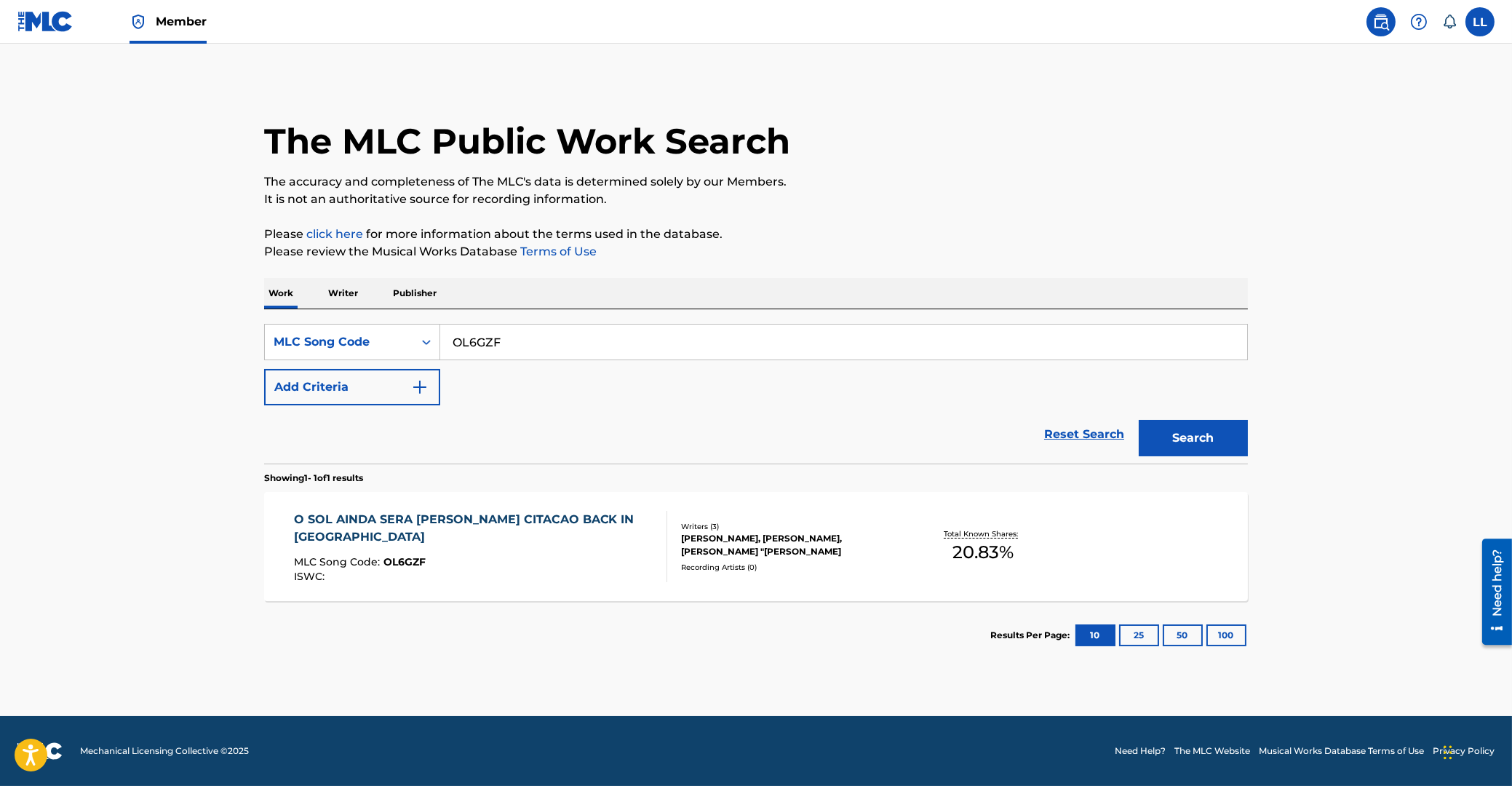
click at [514, 524] on div "O SOL AINDA SERA BRILHANTE CITACAO BACK IN BAHIA" at bounding box center [475, 529] width 362 height 35
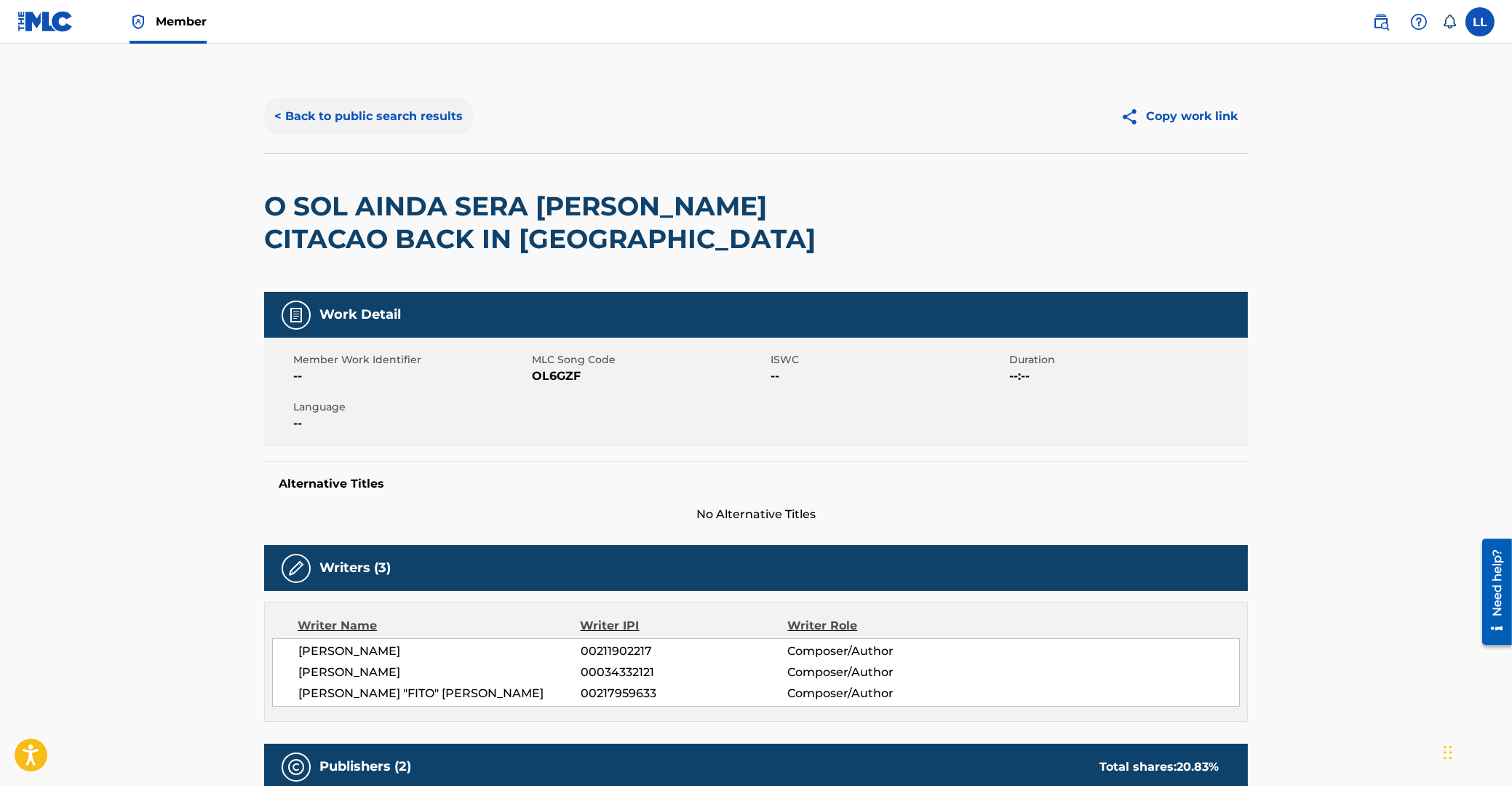
click at [374, 116] on button "< Back to public search results" at bounding box center [368, 115] width 209 height 36
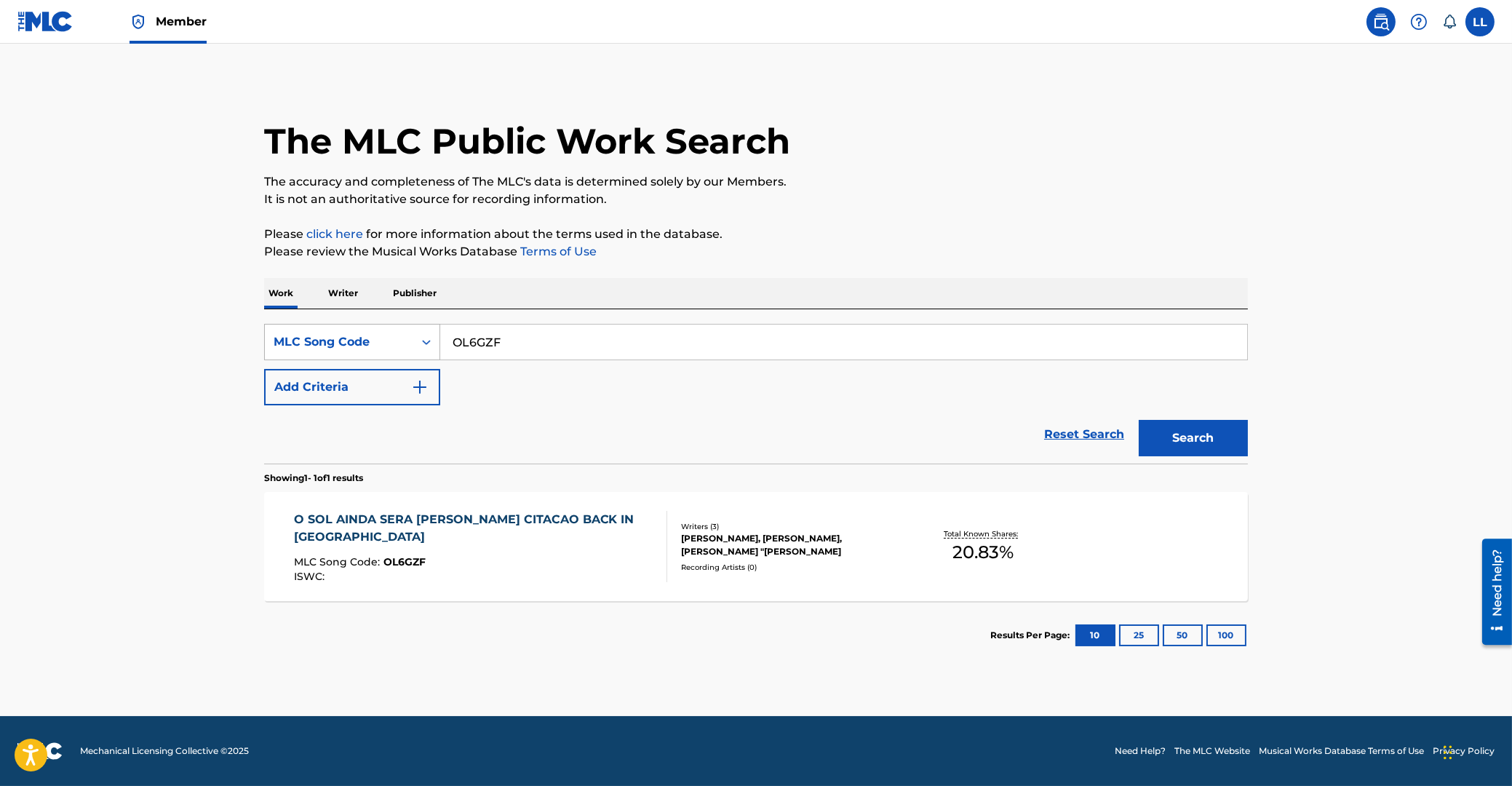
drag, startPoint x: 536, startPoint y: 341, endPoint x: 306, endPoint y: 352, distance: 230.3
click at [440, 350] on input "OL6GZF" at bounding box center [844, 342] width 807 height 35
paste input "V7YF9"
type input "OV7YF9"
click at [1183, 430] on button "Search" at bounding box center [1194, 437] width 109 height 36
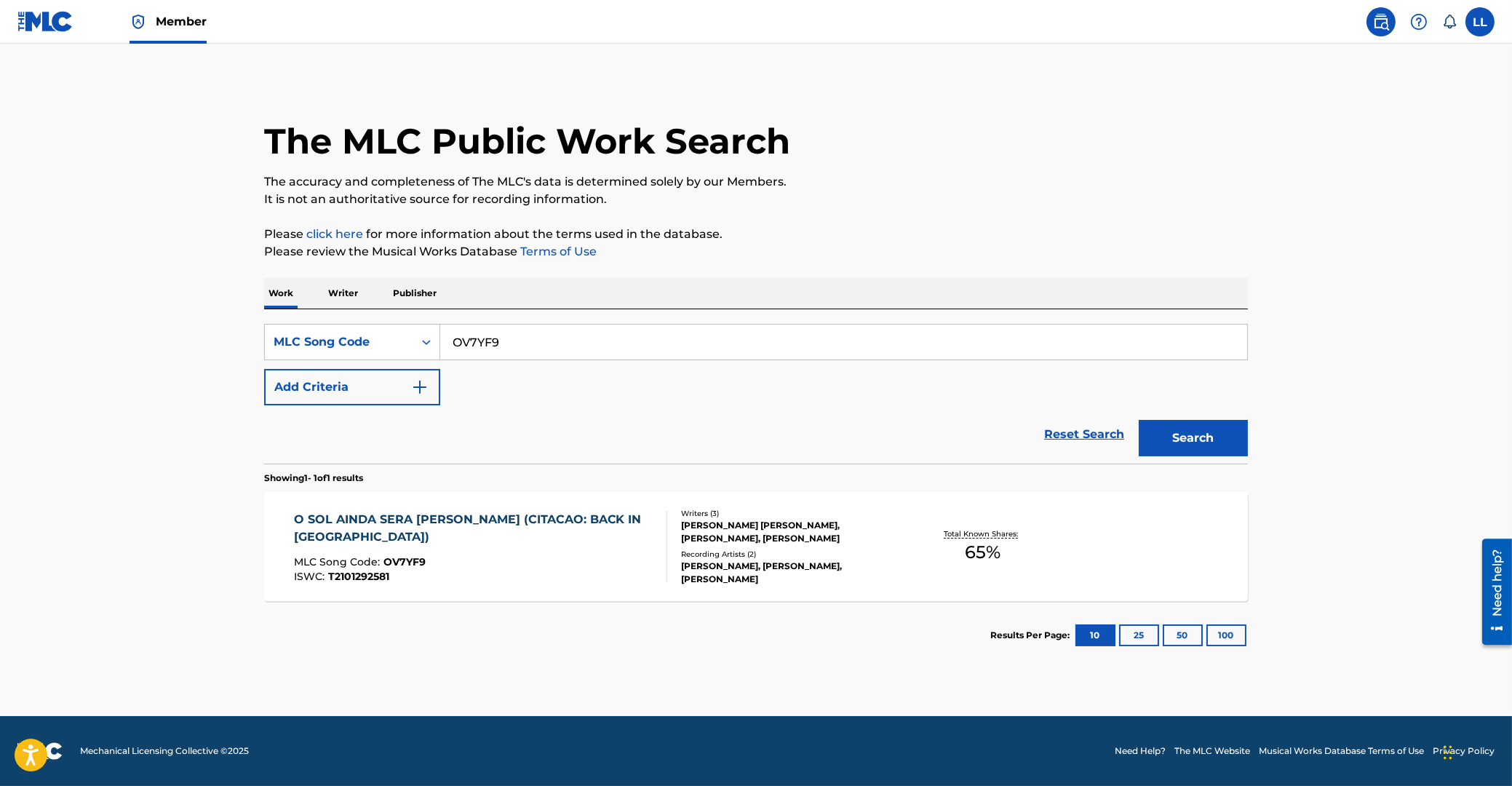
click at [351, 516] on div "O SOL AINDA SERA BRILHANTE (CITACAO: BACK IN BAHIA)" at bounding box center [475, 529] width 362 height 35
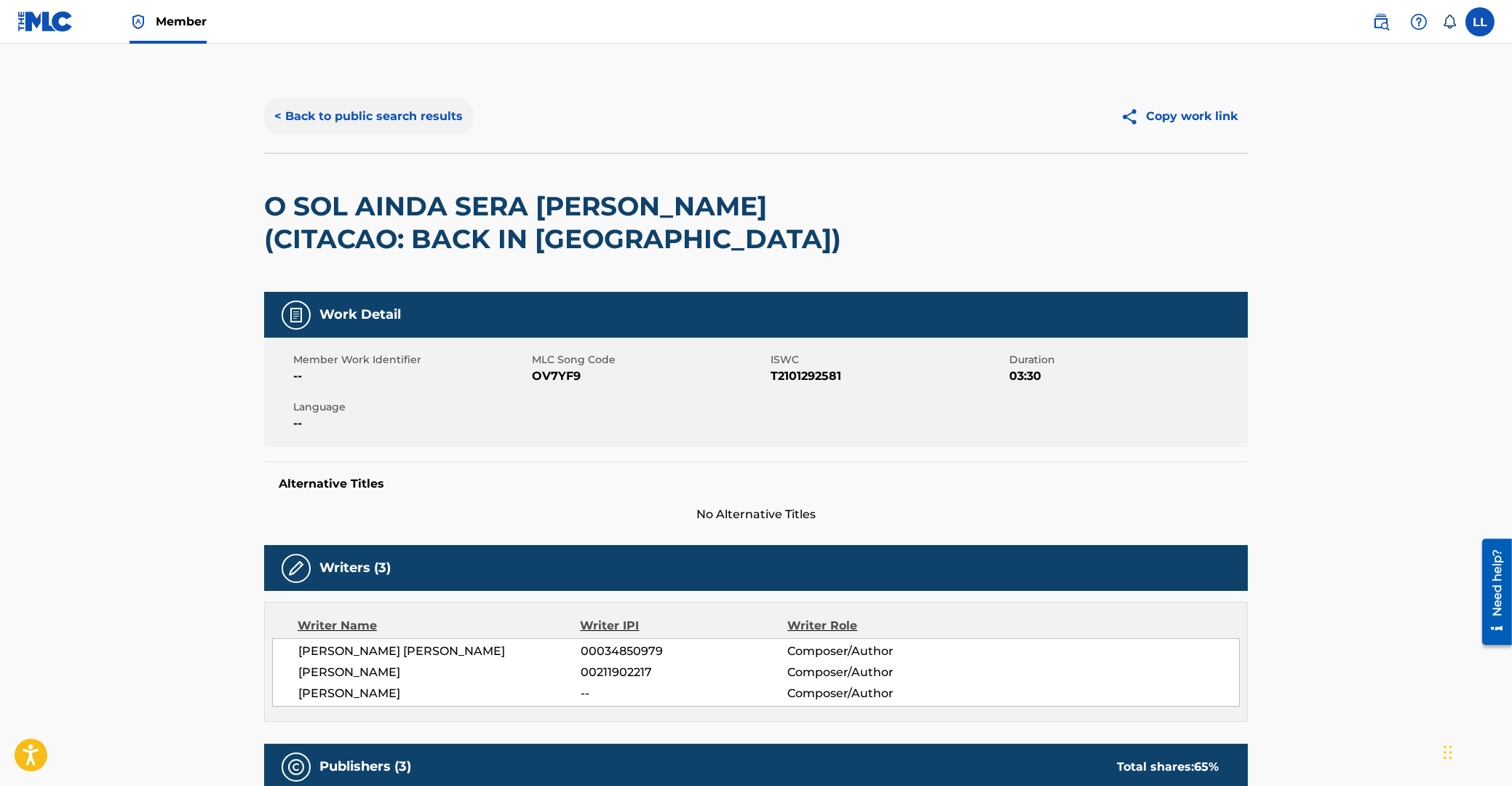
click at [339, 112] on button "< Back to public search results" at bounding box center [368, 115] width 209 height 36
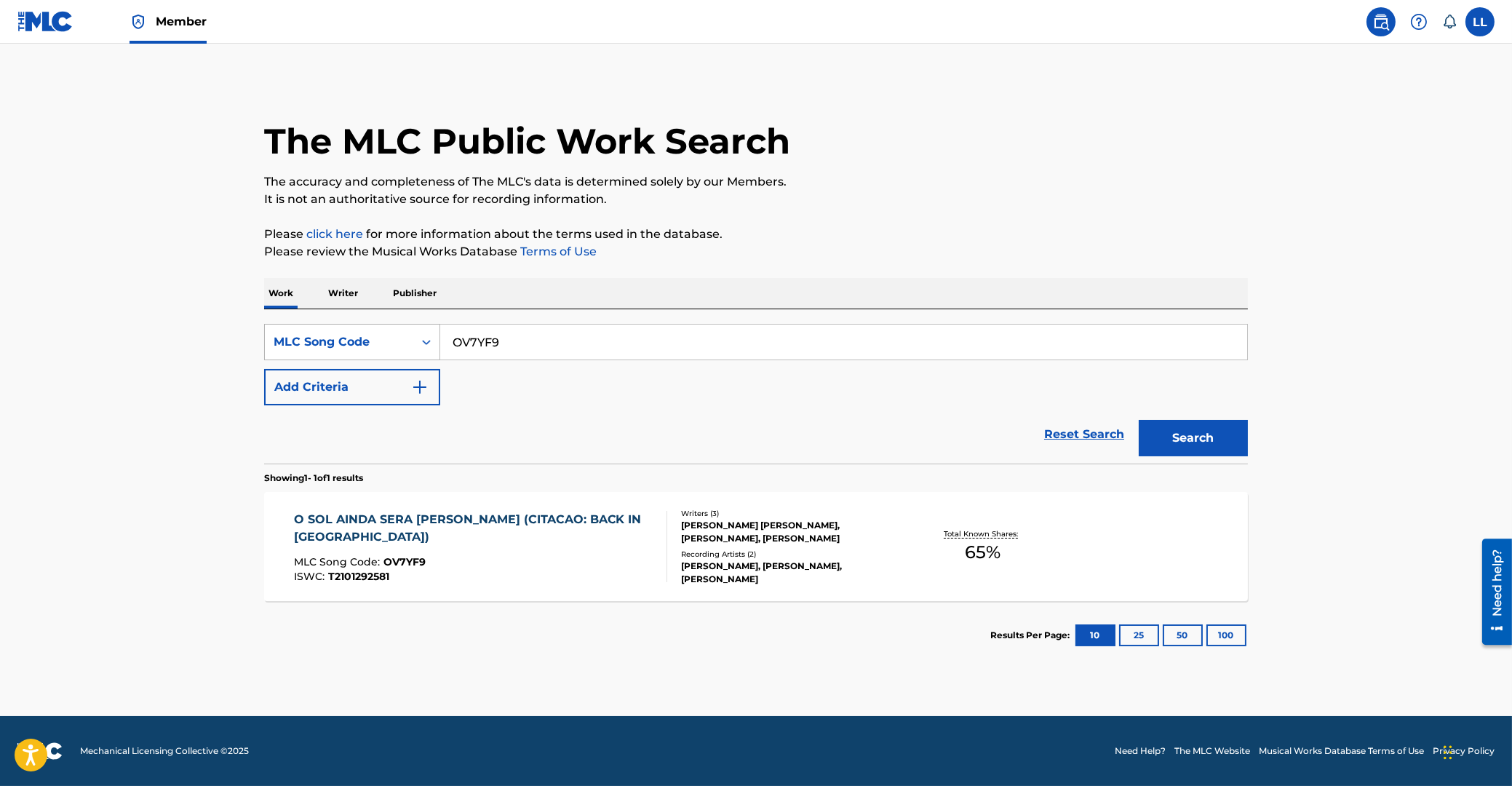
drag, startPoint x: 376, startPoint y: 357, endPoint x: 346, endPoint y: 341, distance: 34.0
click at [440, 359] on input "OV7YF9" at bounding box center [844, 342] width 807 height 35
paste input "P12647"
type input "P12647"
click at [1191, 430] on button "Search" at bounding box center [1194, 437] width 109 height 36
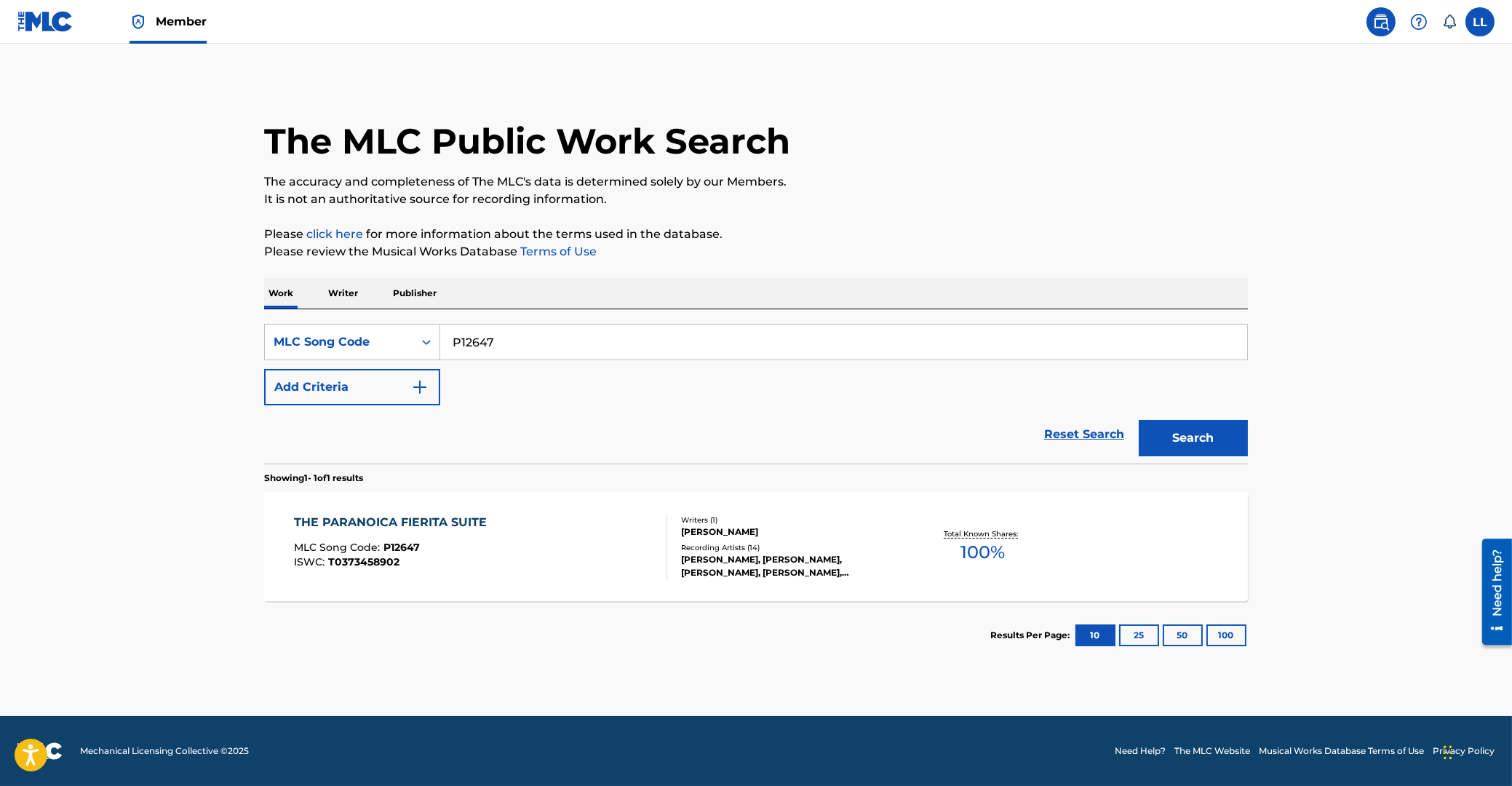
click at [395, 522] on div "THE PARANOICA FIERITA SUITE" at bounding box center [394, 522] width 200 height 18
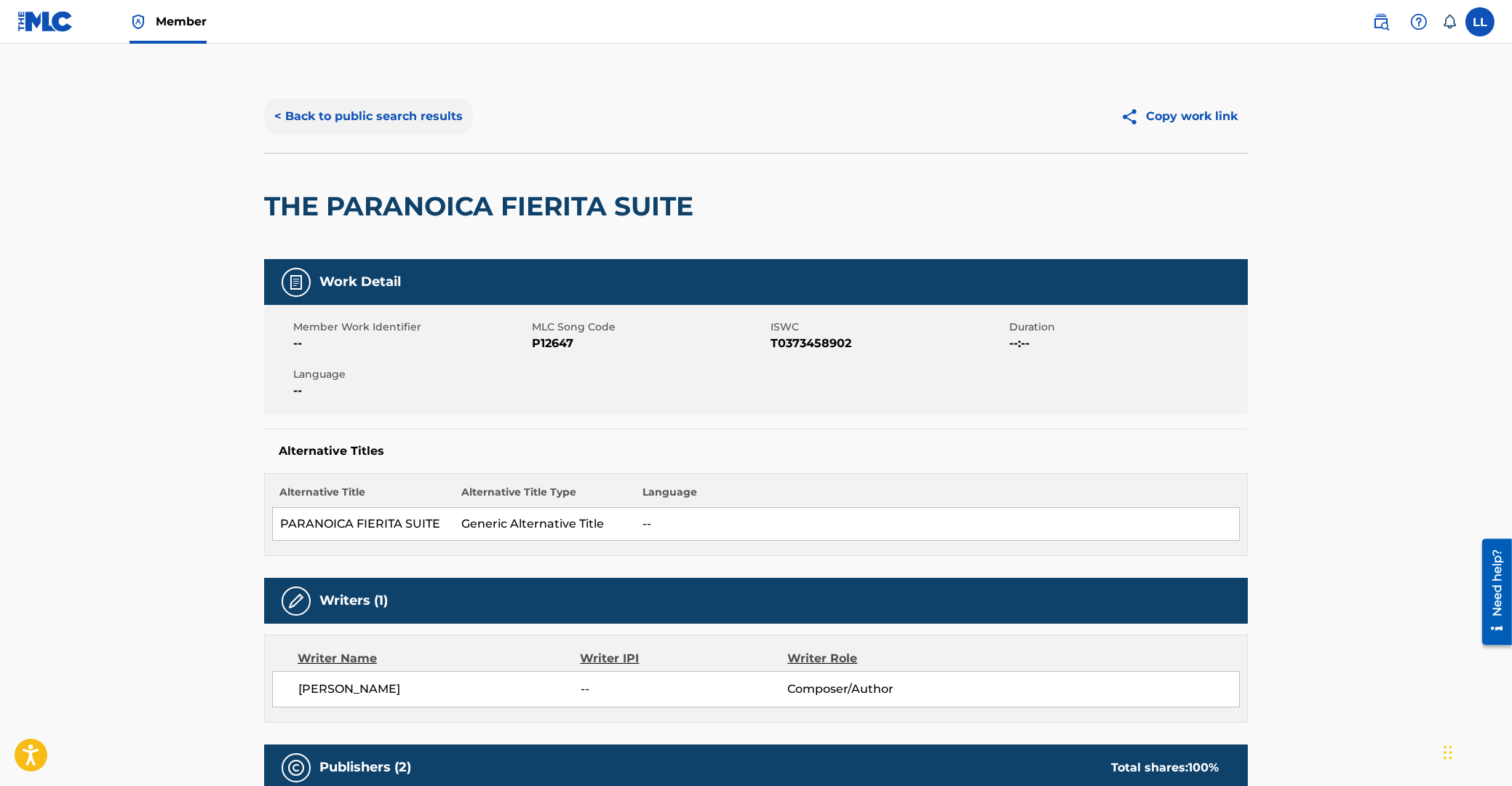
click at [379, 115] on button "< Back to public search results" at bounding box center [368, 115] width 209 height 36
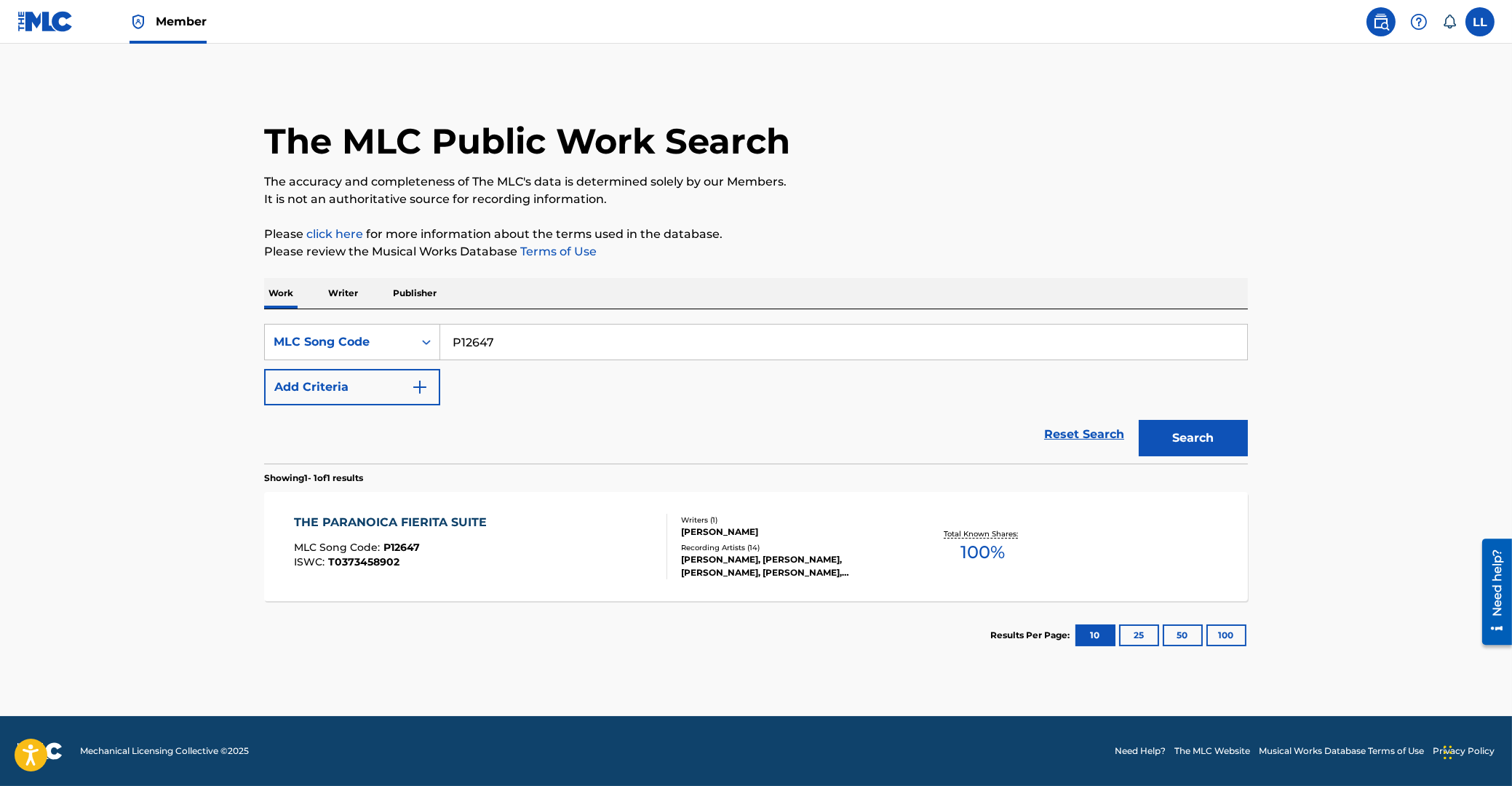
drag, startPoint x: 354, startPoint y: 339, endPoint x: 537, endPoint y: 368, distance: 185.3
click at [440, 340] on input "P12647" at bounding box center [844, 342] width 807 height 35
paste input "6"
type input "P12646"
click at [1188, 442] on button "Search" at bounding box center [1194, 437] width 109 height 36
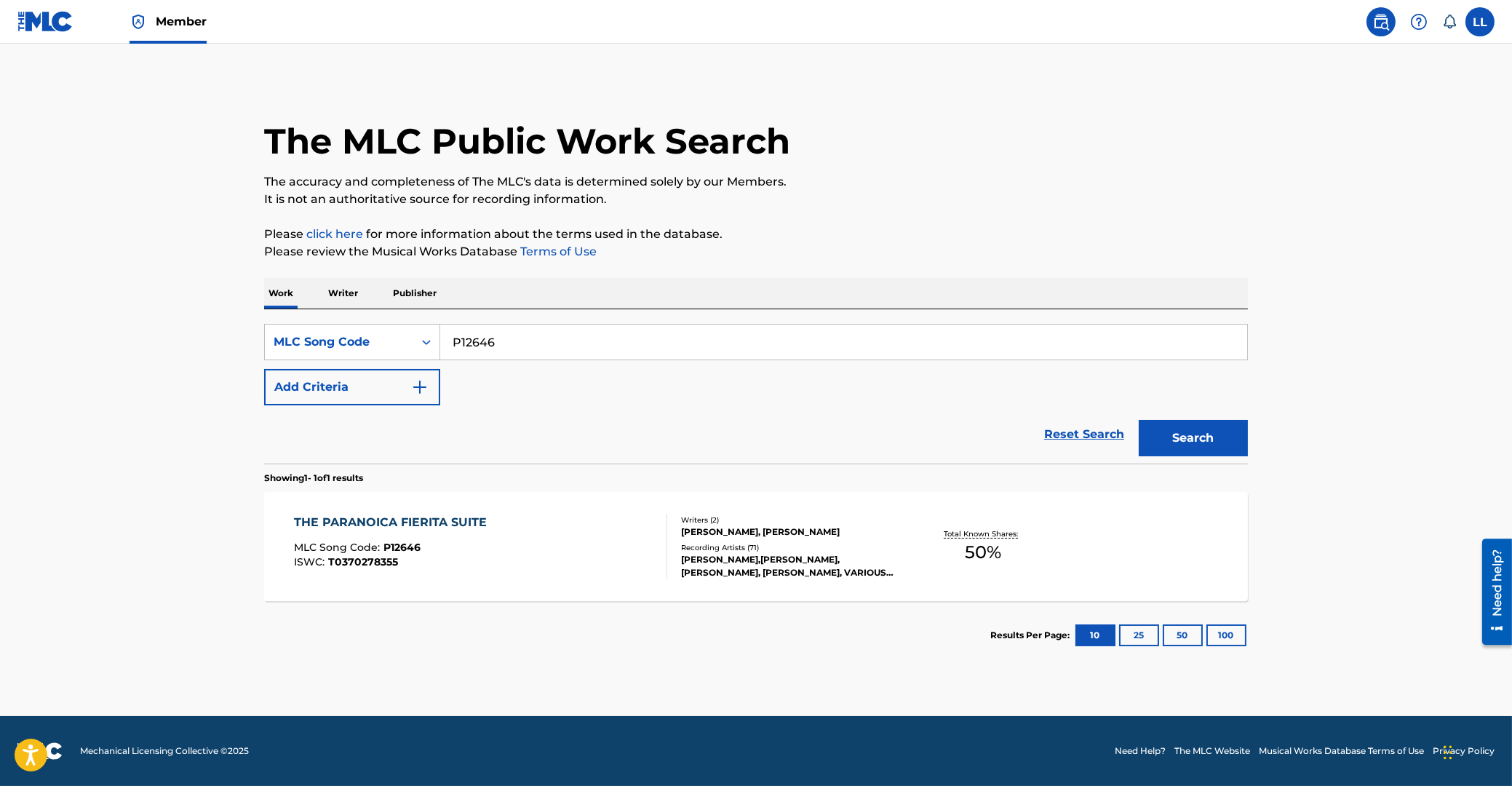
click at [355, 522] on div "THE PARANOICA FIERITA SUITE" at bounding box center [394, 522] width 200 height 18
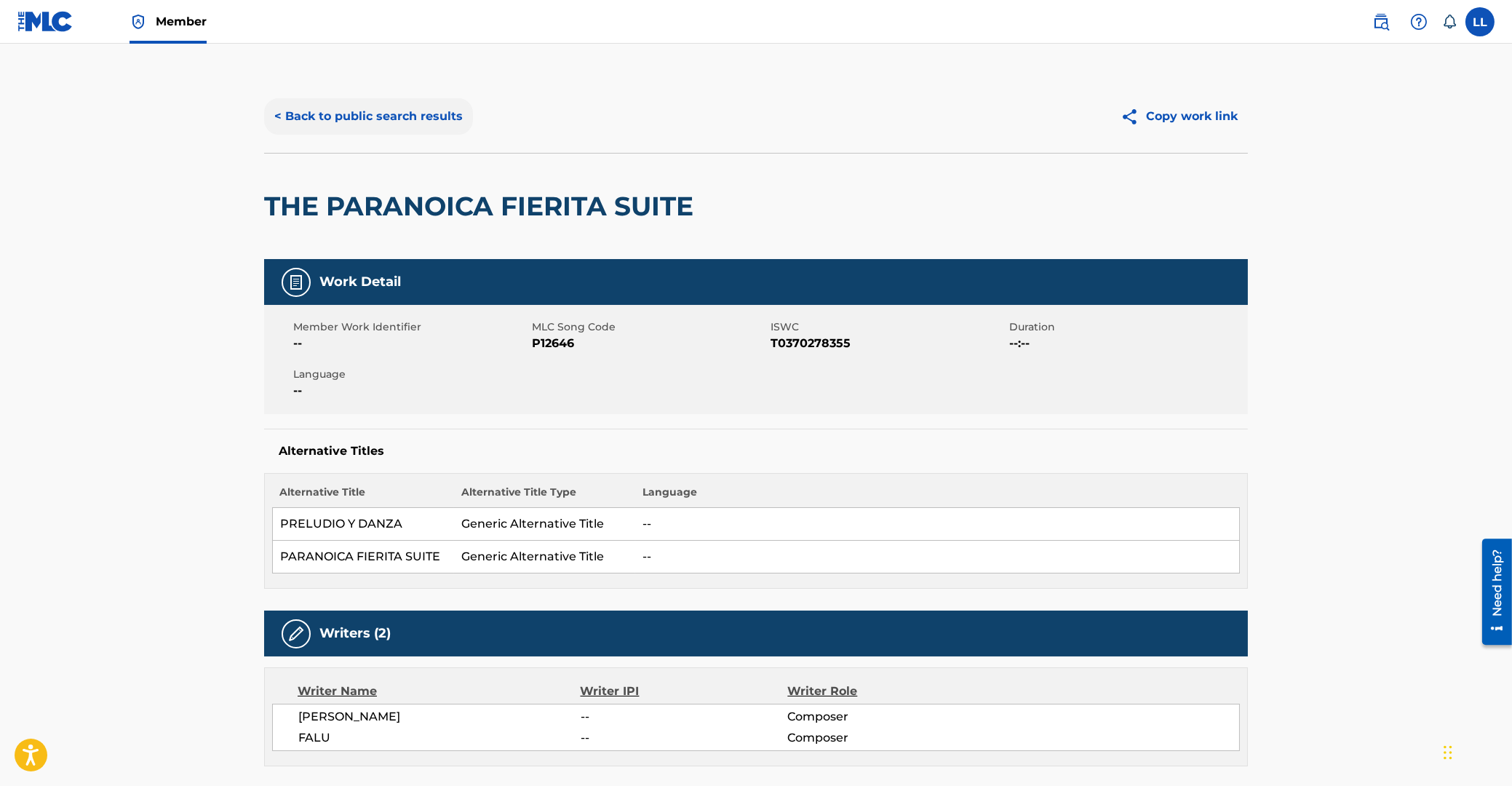
click at [333, 113] on button "< Back to public search results" at bounding box center [368, 115] width 209 height 36
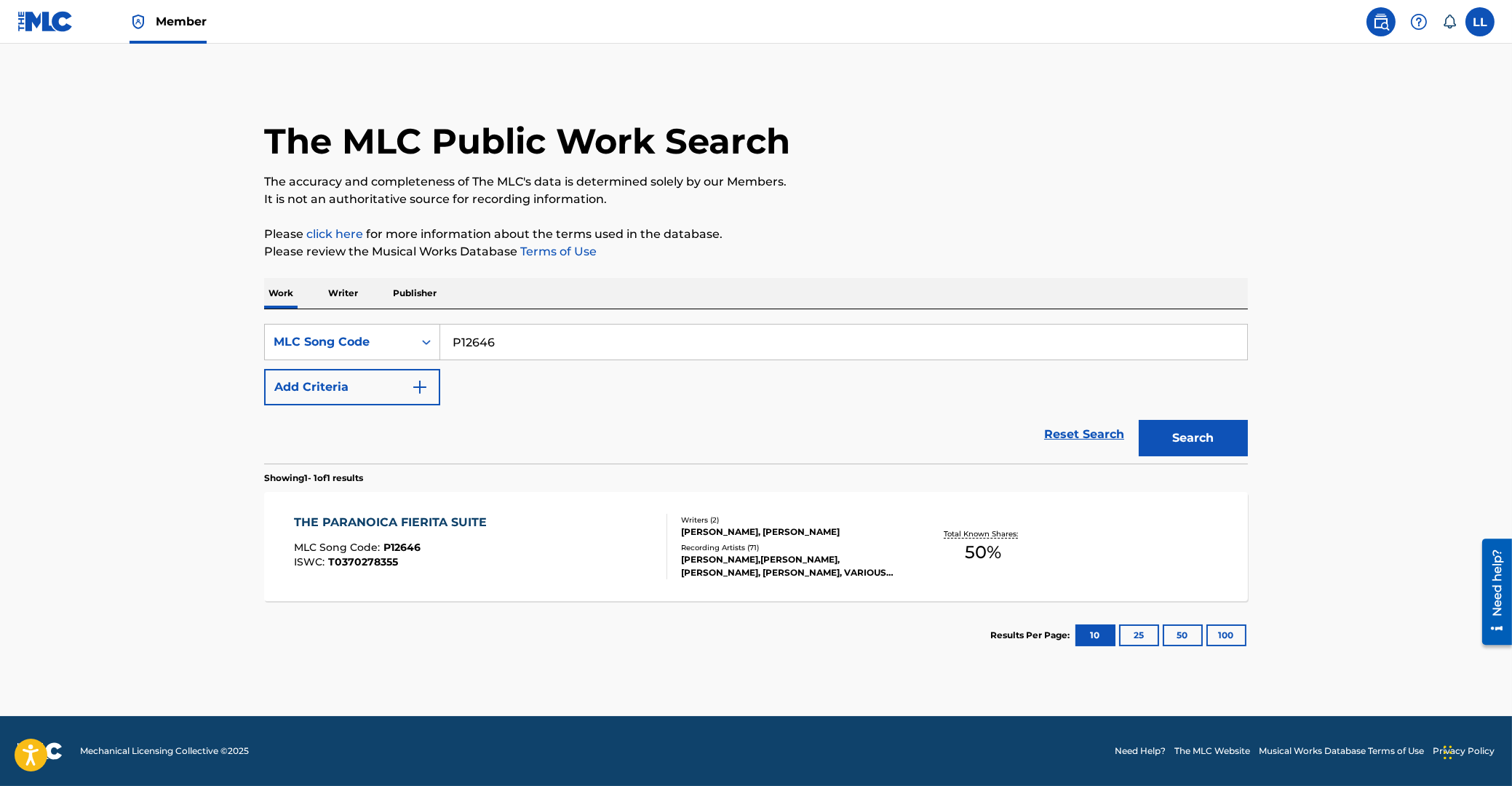
drag, startPoint x: 533, startPoint y: 342, endPoint x: 379, endPoint y: 346, distance: 154.1
click at [440, 346] on input "P12646" at bounding box center [844, 342] width 807 height 35
paste input "33809"
type input "P33809"
click at [1181, 435] on button "Search" at bounding box center [1194, 437] width 109 height 36
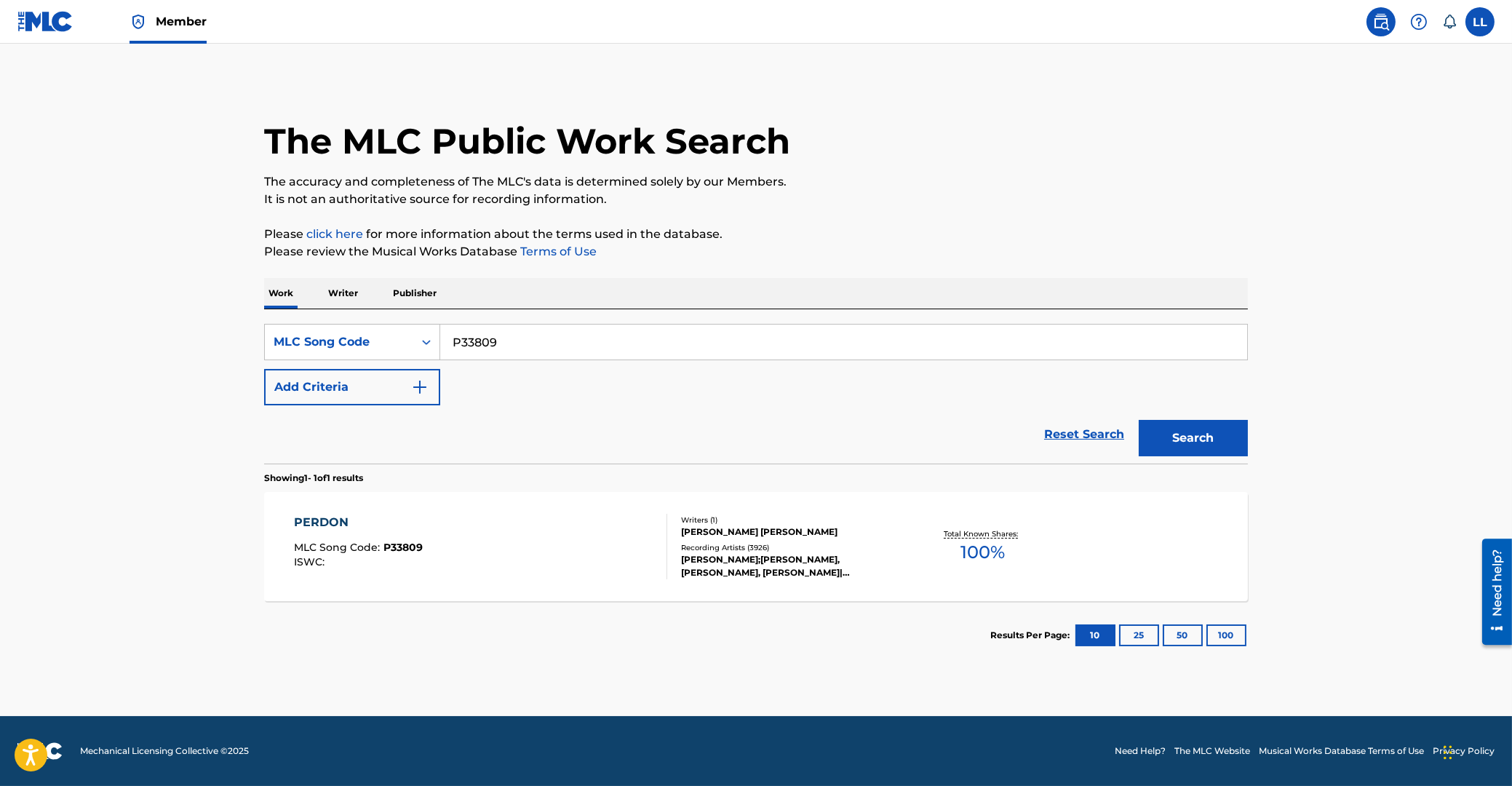
click at [318, 522] on div "PERDON" at bounding box center [359, 522] width 129 height 18
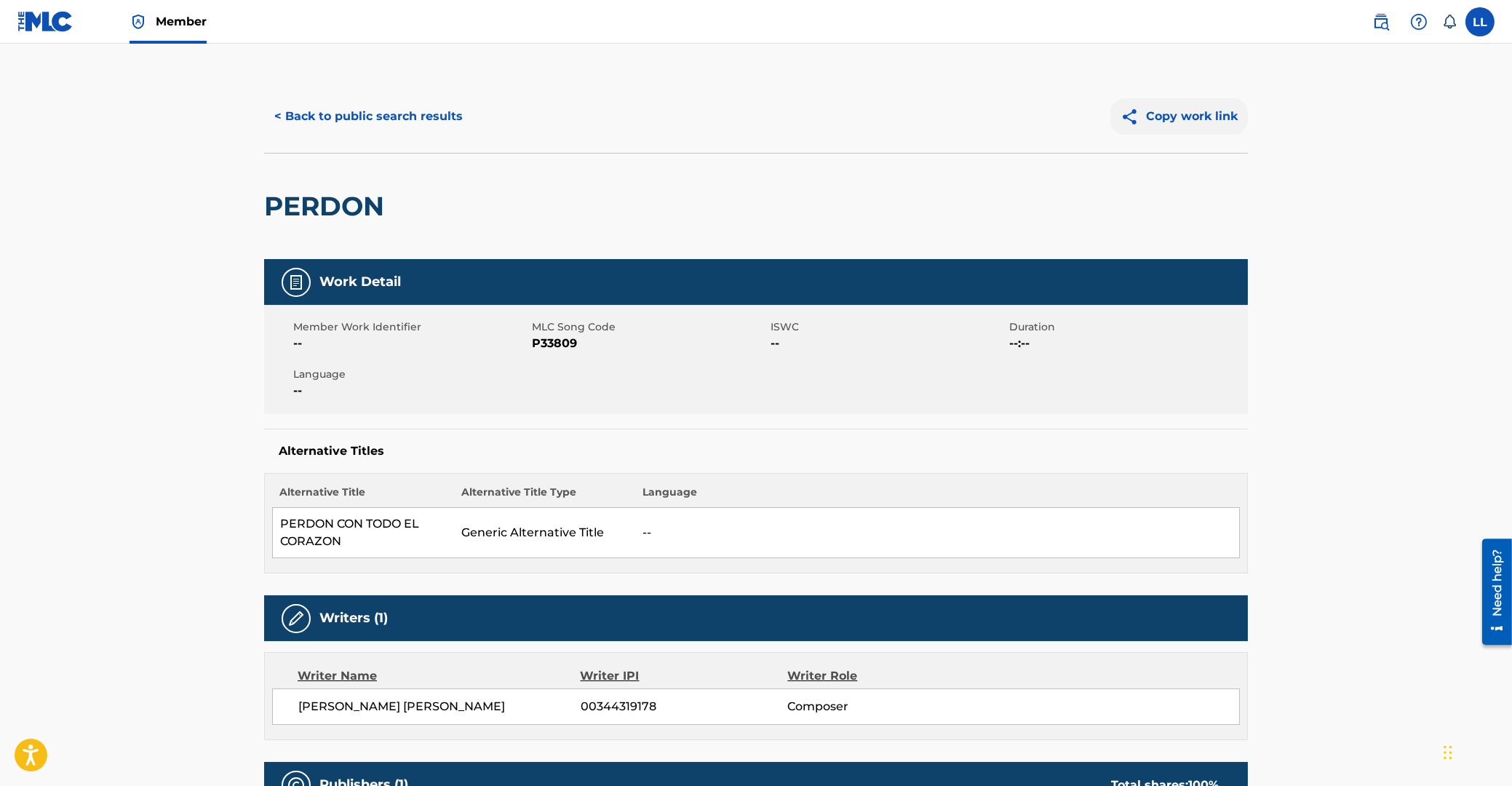
click at [1178, 114] on button "Copy work link" at bounding box center [1178, 115] width 137 height 36
click at [401, 115] on button "< Back to public search results" at bounding box center [368, 115] width 209 height 36
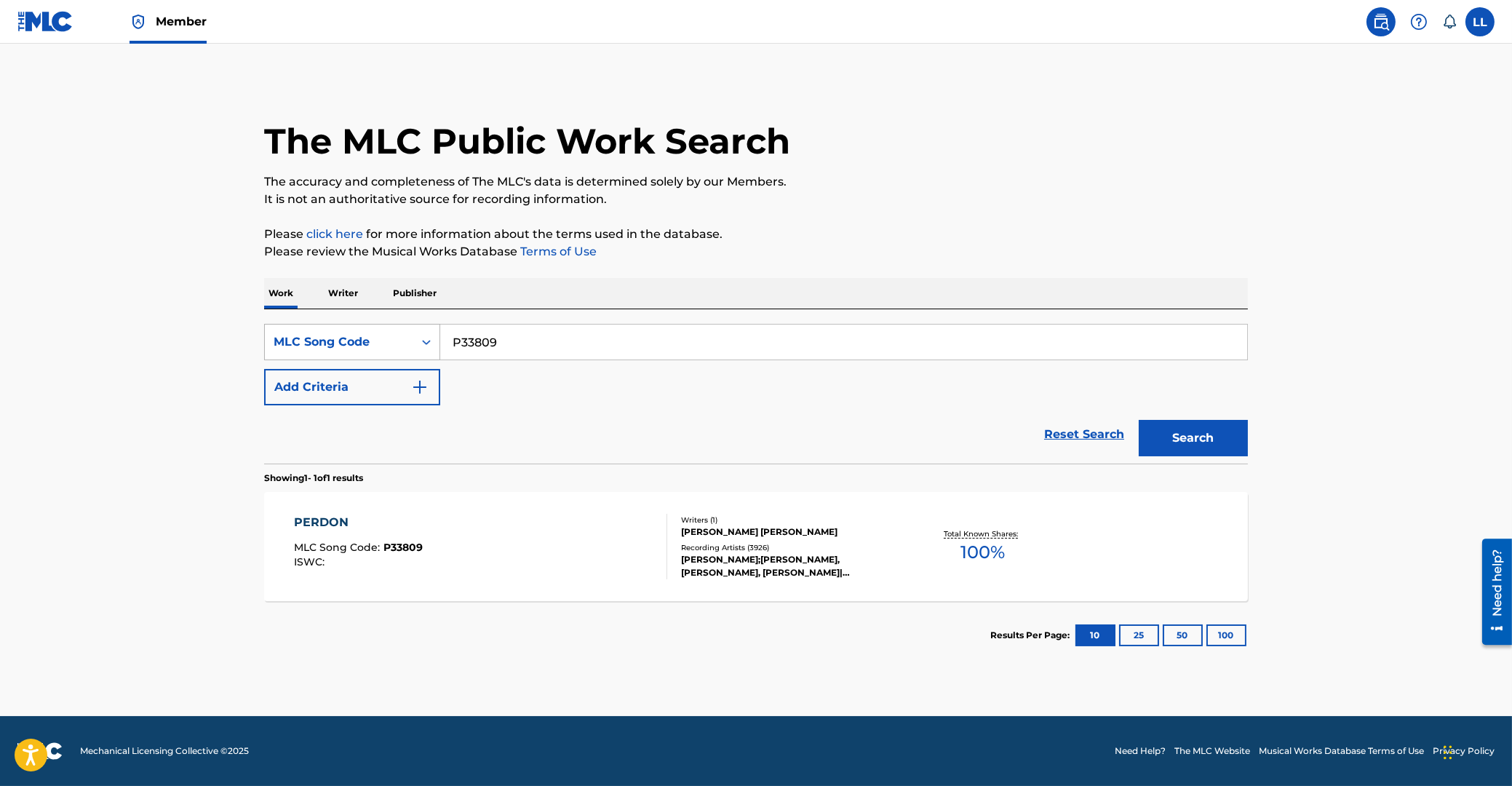
drag, startPoint x: 468, startPoint y: 340, endPoint x: 326, endPoint y: 340, distance: 142.0
click at [440, 340] on input "P33809" at bounding box center [844, 342] width 807 height 35
paste input "https://portal.themlc.com/catalog/work/815949695"
click at [1196, 437] on button "Search" at bounding box center [1194, 437] width 109 height 36
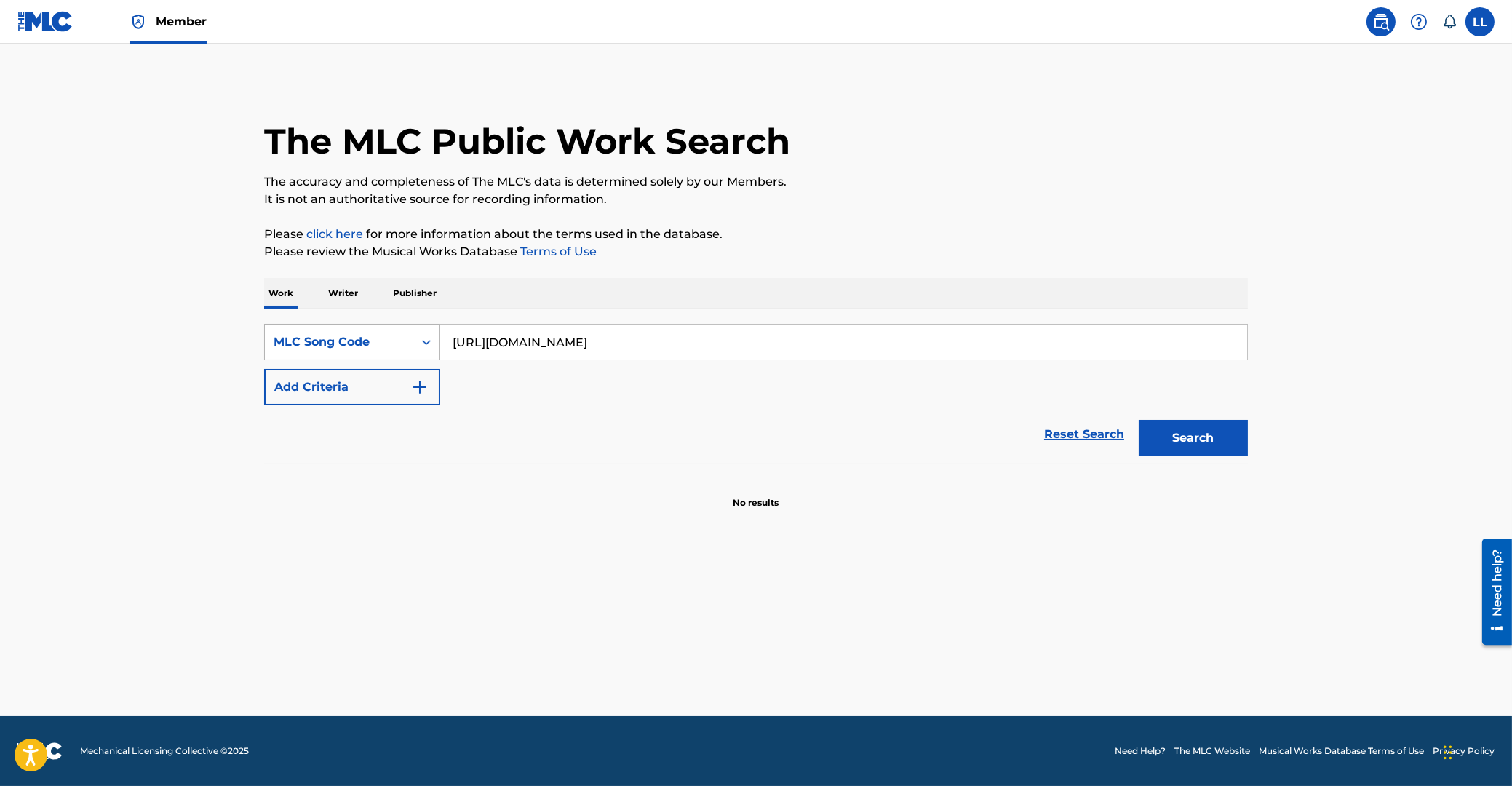
drag, startPoint x: 787, startPoint y: 343, endPoint x: 271, endPoint y: 358, distance: 516.2
click at [440, 352] on input "https://portal.themlc.com/catalog/work/815949695" at bounding box center [844, 342] width 807 height 35
paste input "P87292"
type input "P87292"
click at [1174, 436] on button "Search" at bounding box center [1194, 437] width 109 height 36
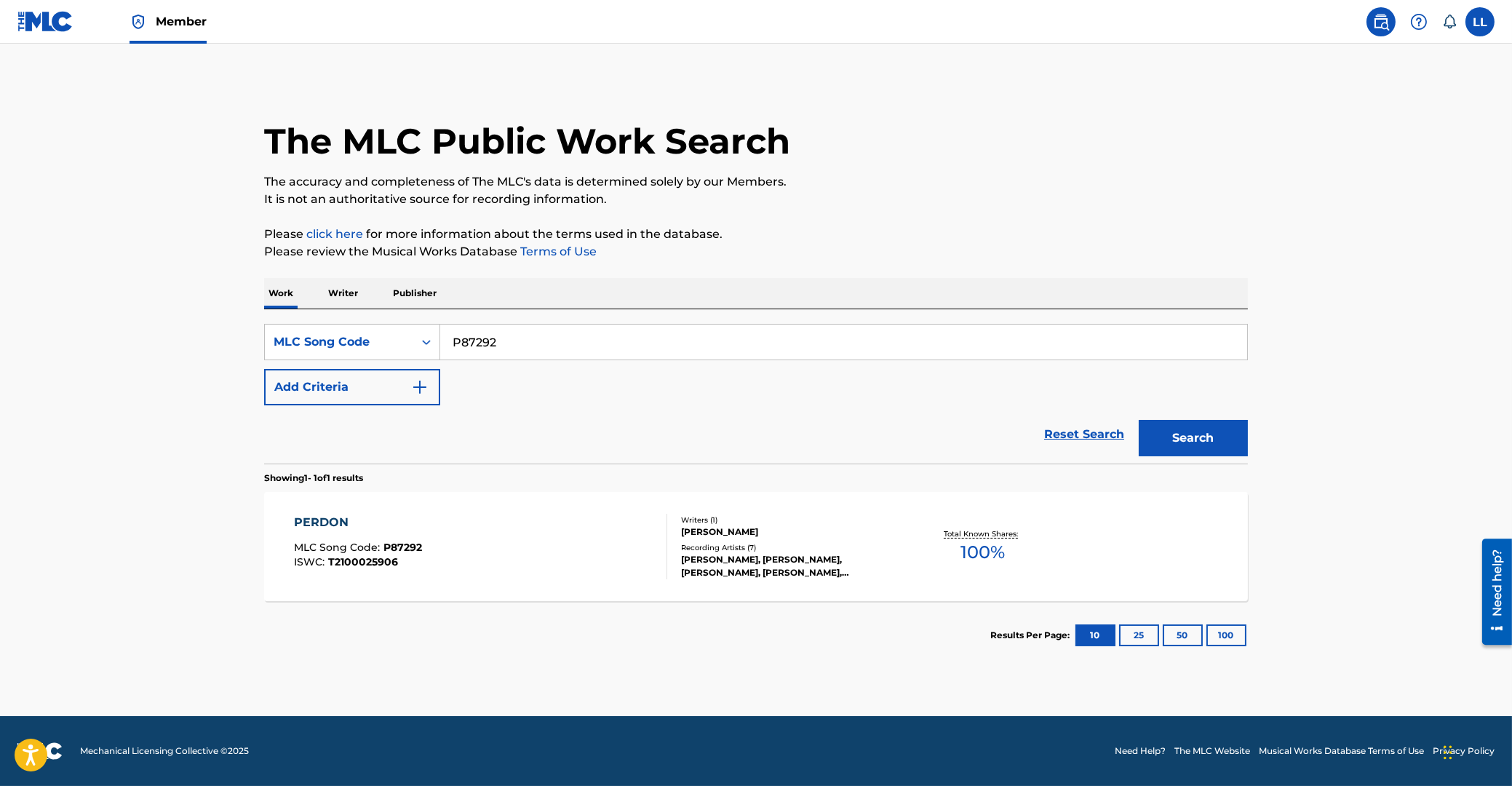
click at [333, 521] on div "PERDON" at bounding box center [359, 522] width 128 height 18
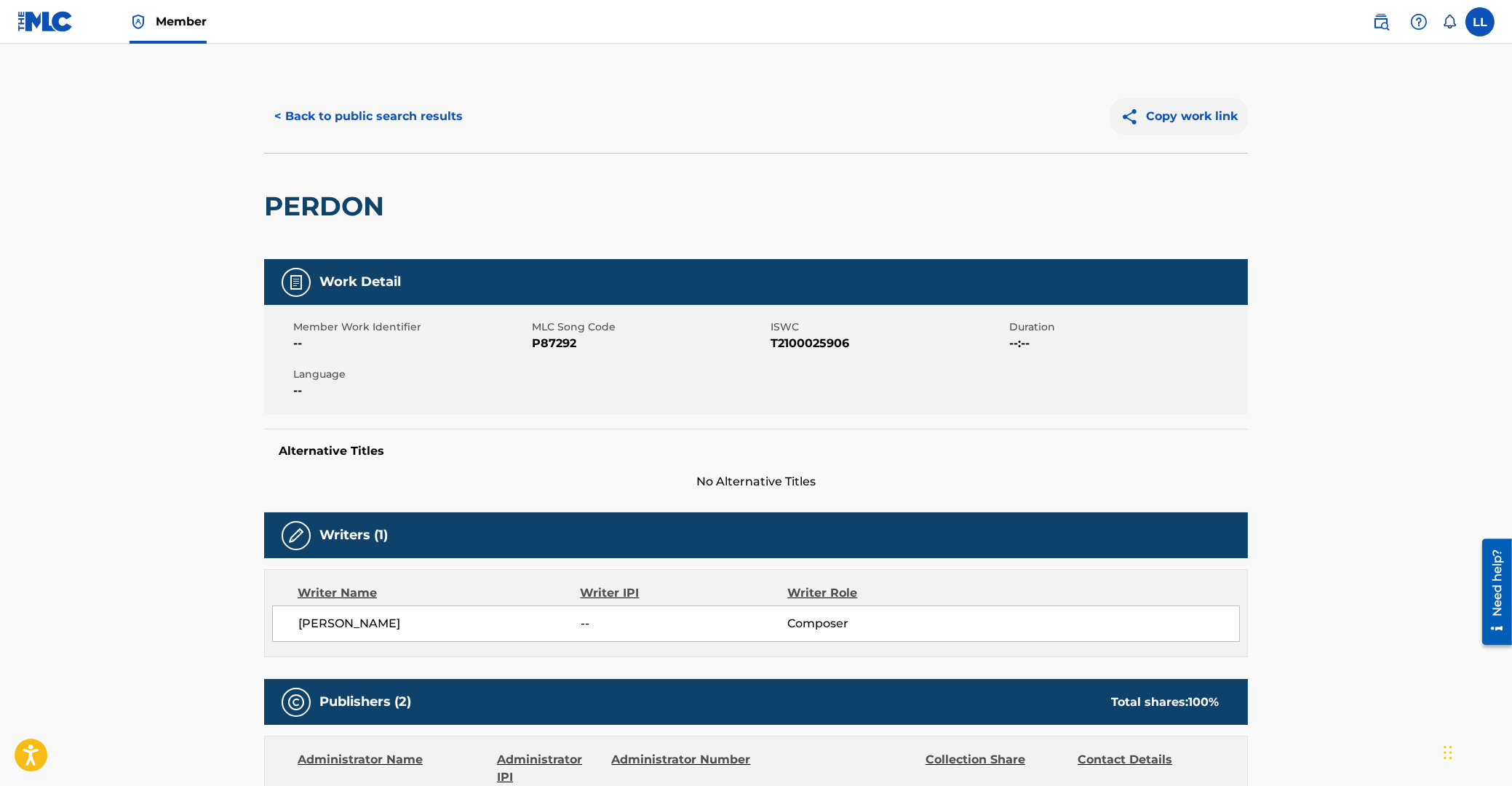
click at [1173, 119] on button "Copy work link" at bounding box center [1178, 115] width 137 height 36
drag, startPoint x: 1196, startPoint y: 112, endPoint x: 1115, endPoint y: 124, distance: 81.9
click at [1193, 112] on button "Copy work link" at bounding box center [1178, 115] width 137 height 36
click at [354, 116] on button "< Back to public search results" at bounding box center [368, 115] width 209 height 36
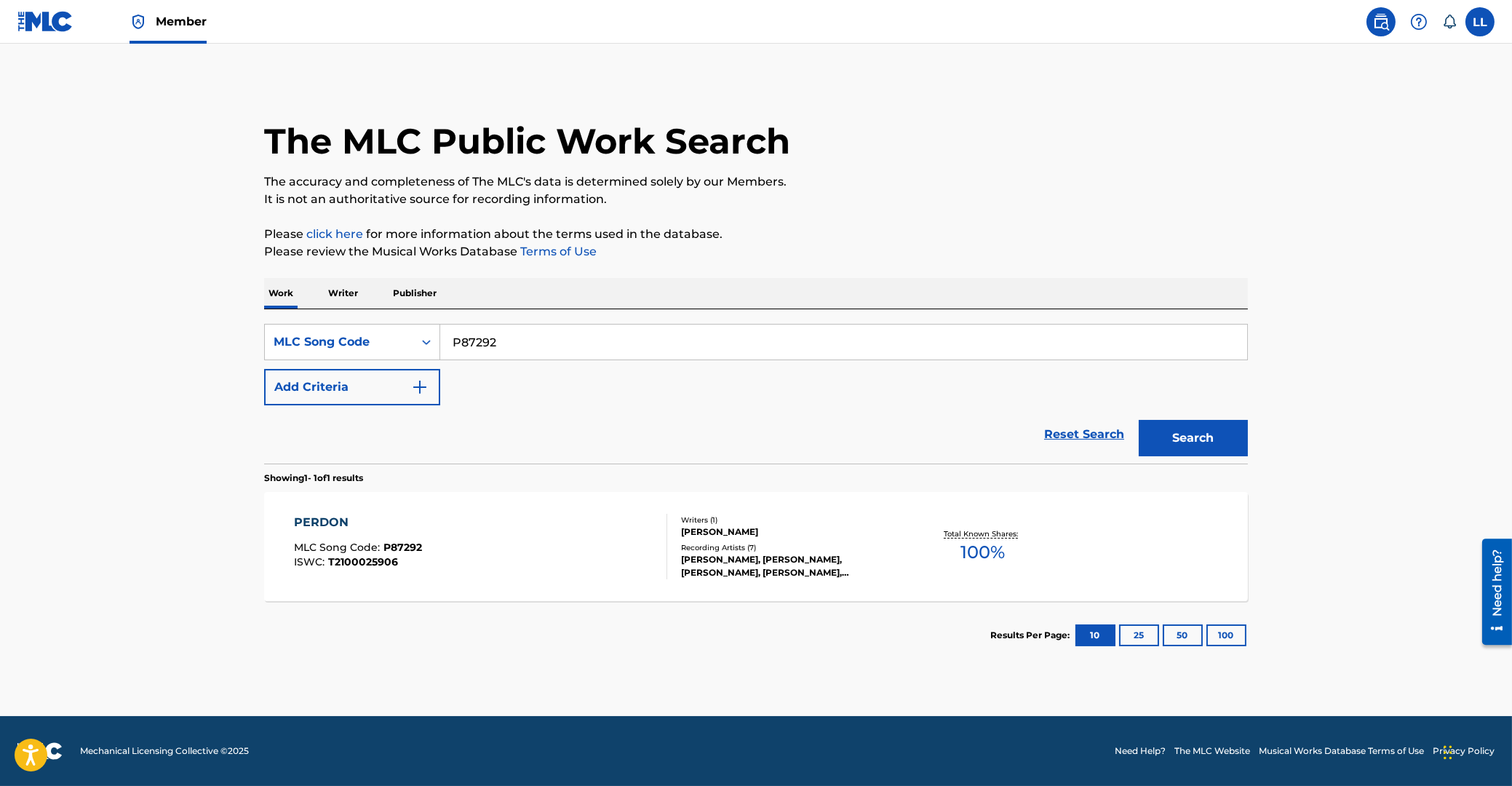
drag, startPoint x: 554, startPoint y: 346, endPoint x: 355, endPoint y: 346, distance: 199.0
click at [440, 346] on input "P87292" at bounding box center [844, 342] width 807 height 35
paste input "06399"
type input "P06399"
click at [1165, 433] on button "Search" at bounding box center [1194, 437] width 109 height 36
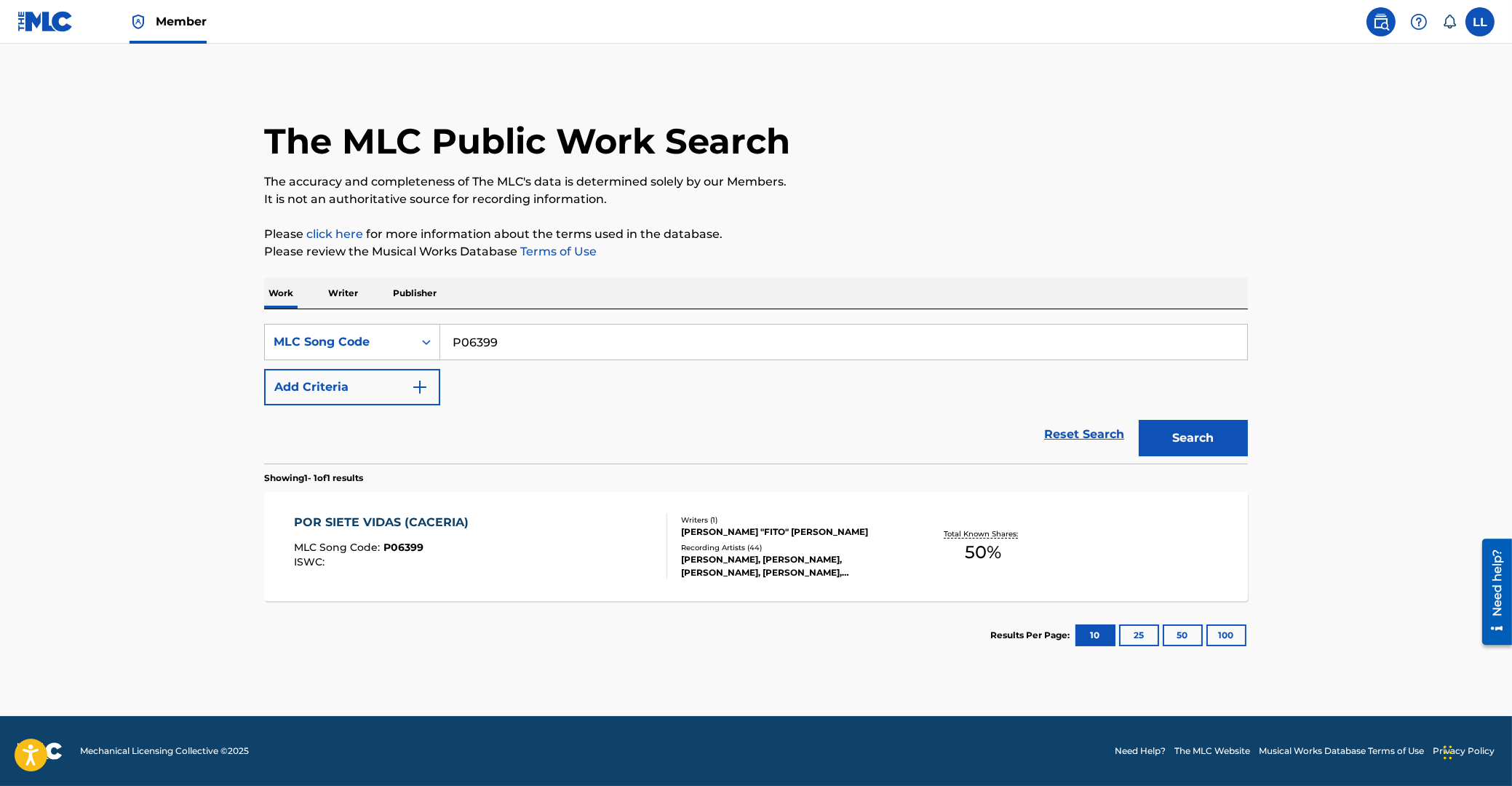
click at [370, 514] on div "POR SIETE VIDAS (CACERIA) MLC Song Code : P06399 ISWC : Writers ( 1 ) RODOLFO "…" at bounding box center [756, 546] width 984 height 109
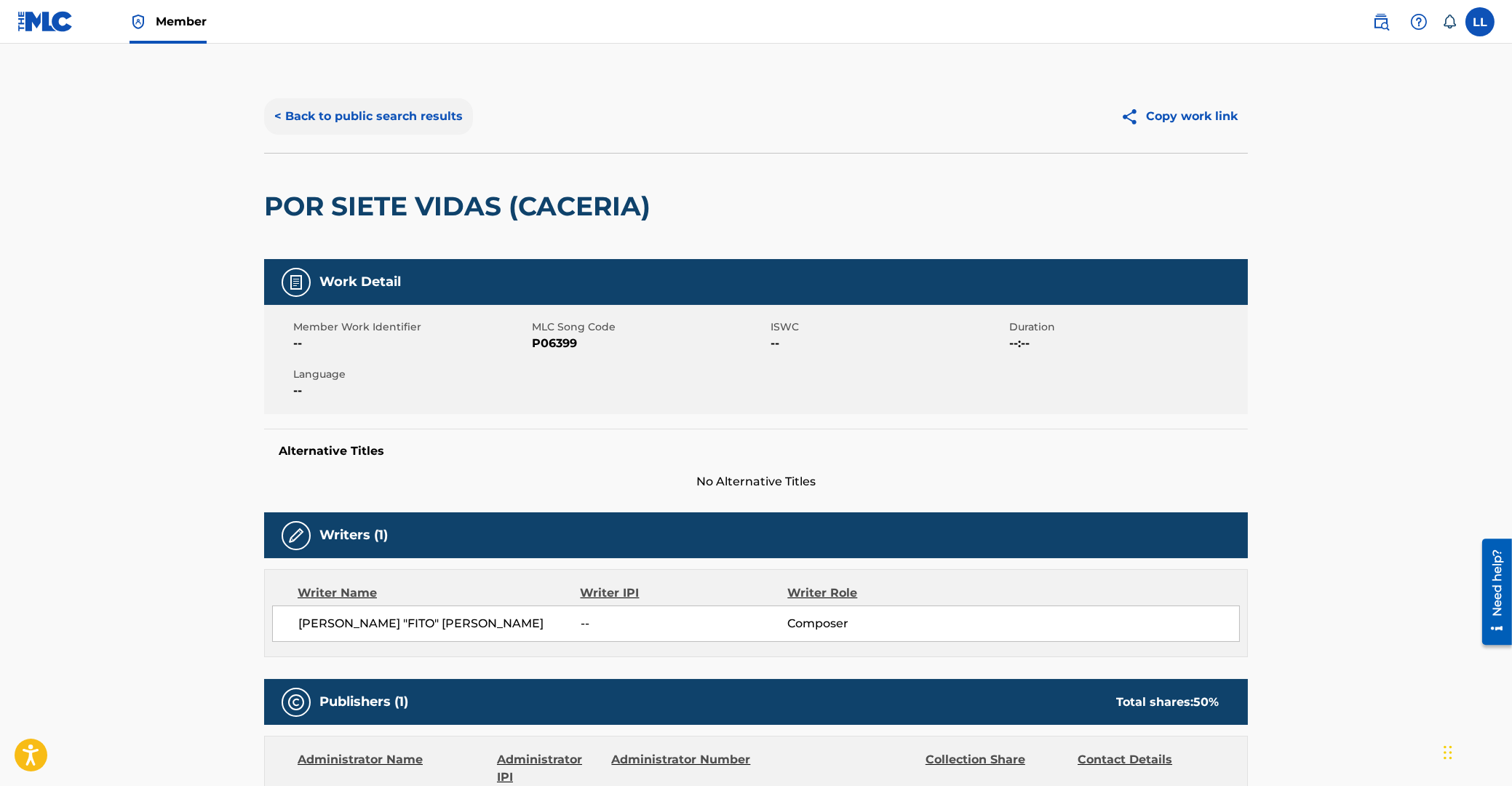
click at [347, 119] on button "< Back to public search results" at bounding box center [368, 115] width 209 height 36
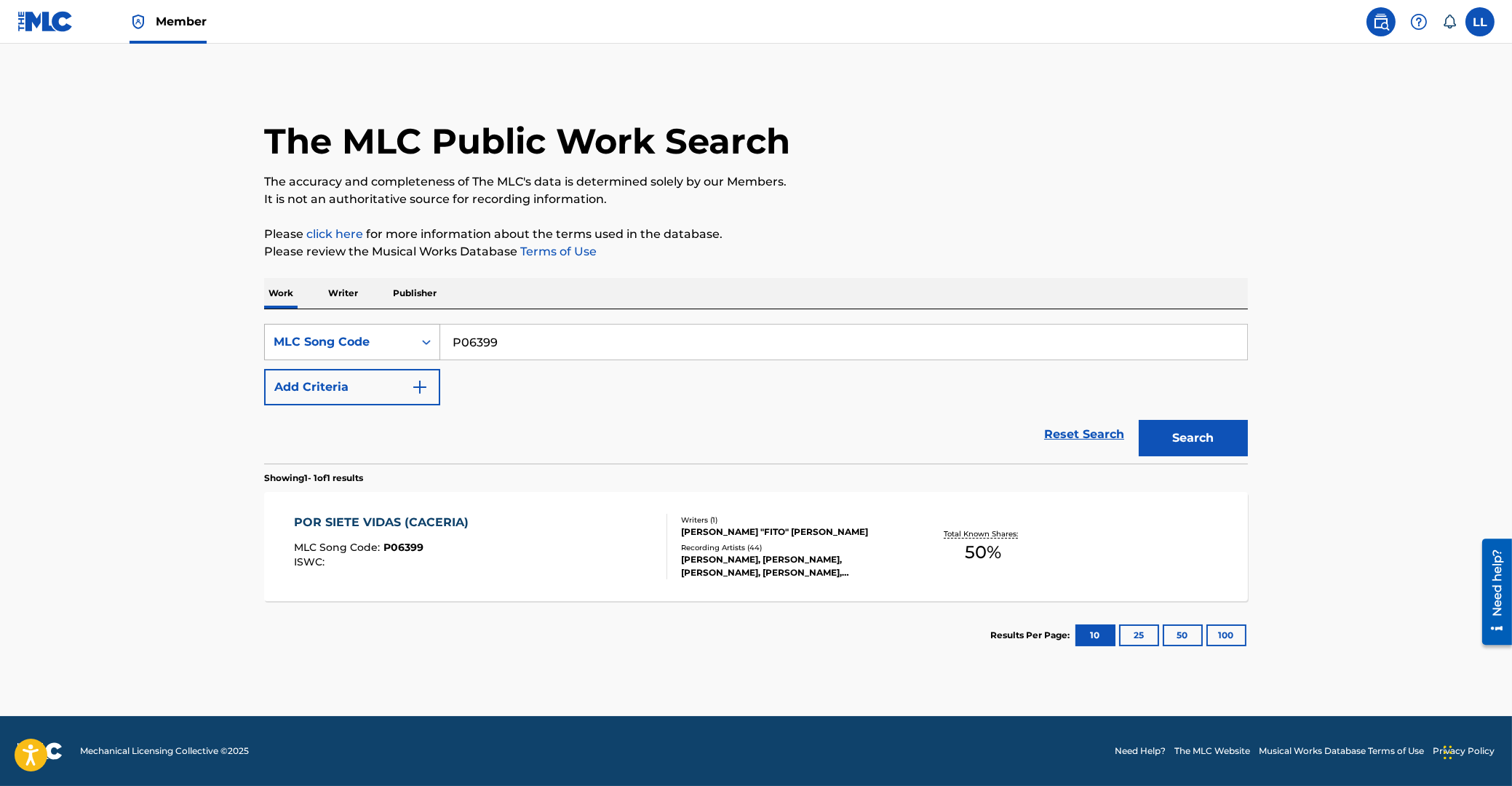
drag, startPoint x: 557, startPoint y: 340, endPoint x: 286, endPoint y: 349, distance: 271.1
click at [440, 355] on input "P06399" at bounding box center [844, 342] width 807 height 35
paste input "E6UPY"
type input "PE6UPY"
click at [1226, 435] on button "Search" at bounding box center [1194, 437] width 109 height 36
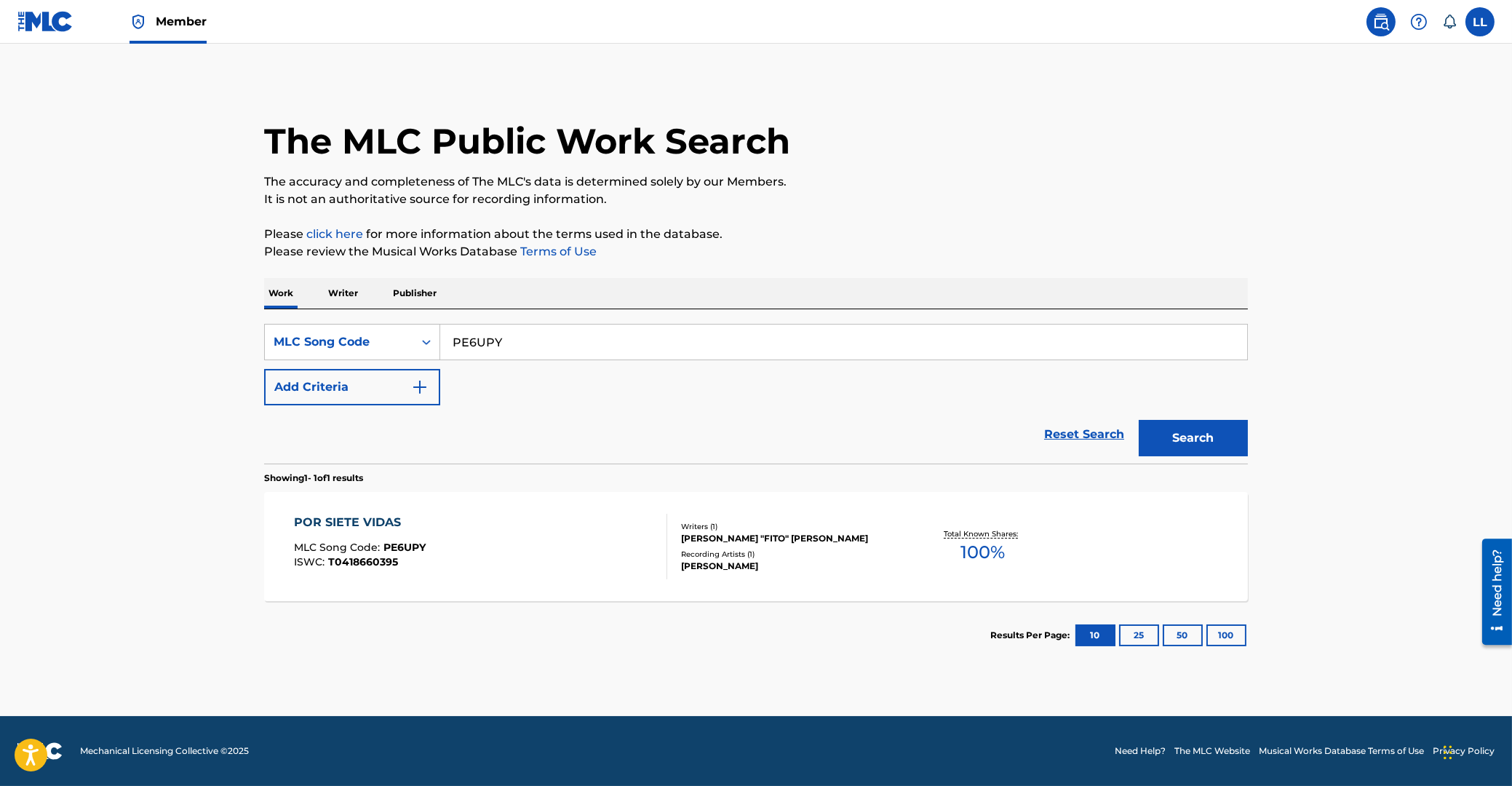
click at [357, 521] on div "POR SIETE VIDAS" at bounding box center [360, 522] width 132 height 18
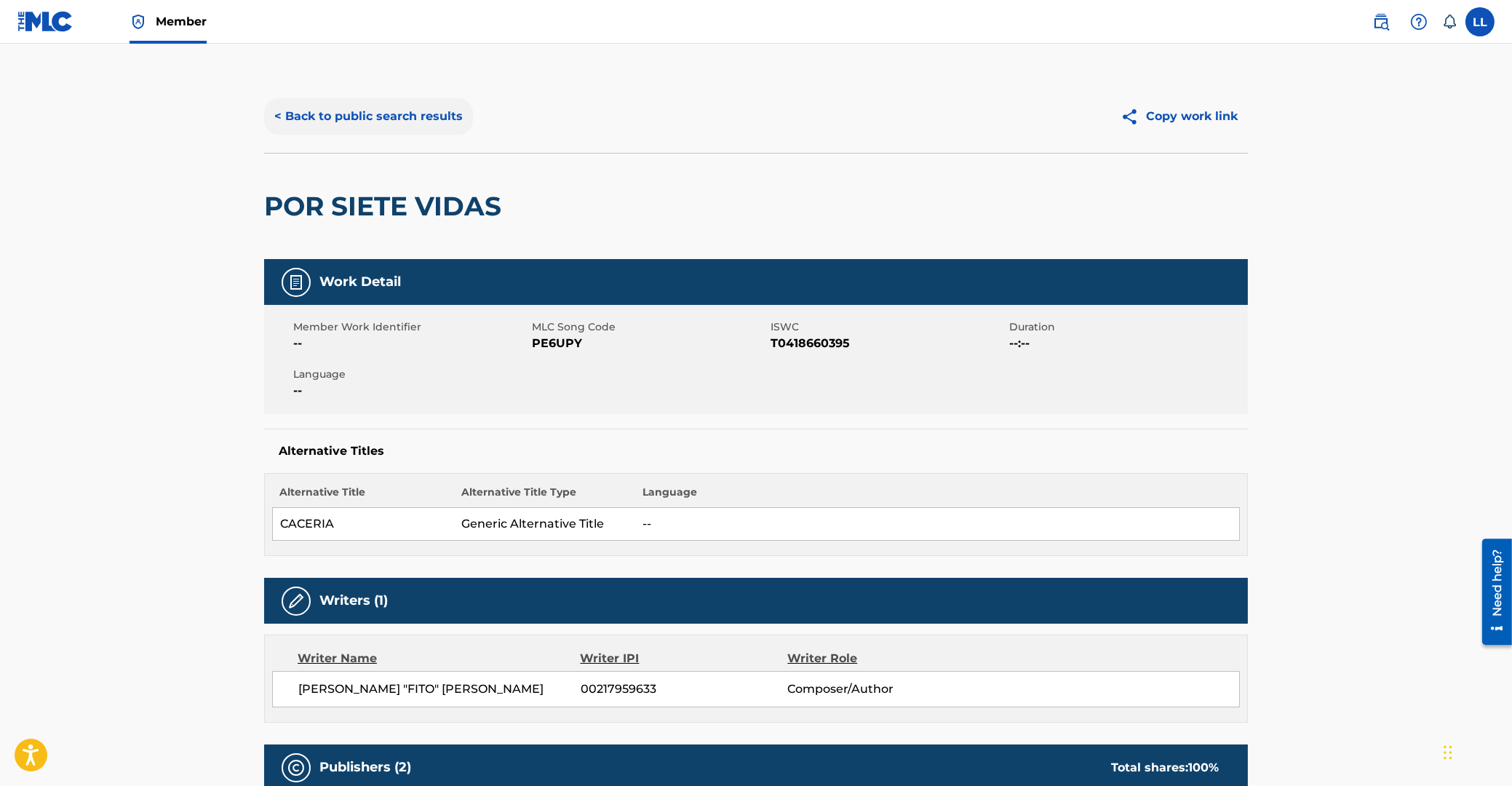
click at [419, 114] on button "< Back to public search results" at bounding box center [368, 115] width 209 height 36
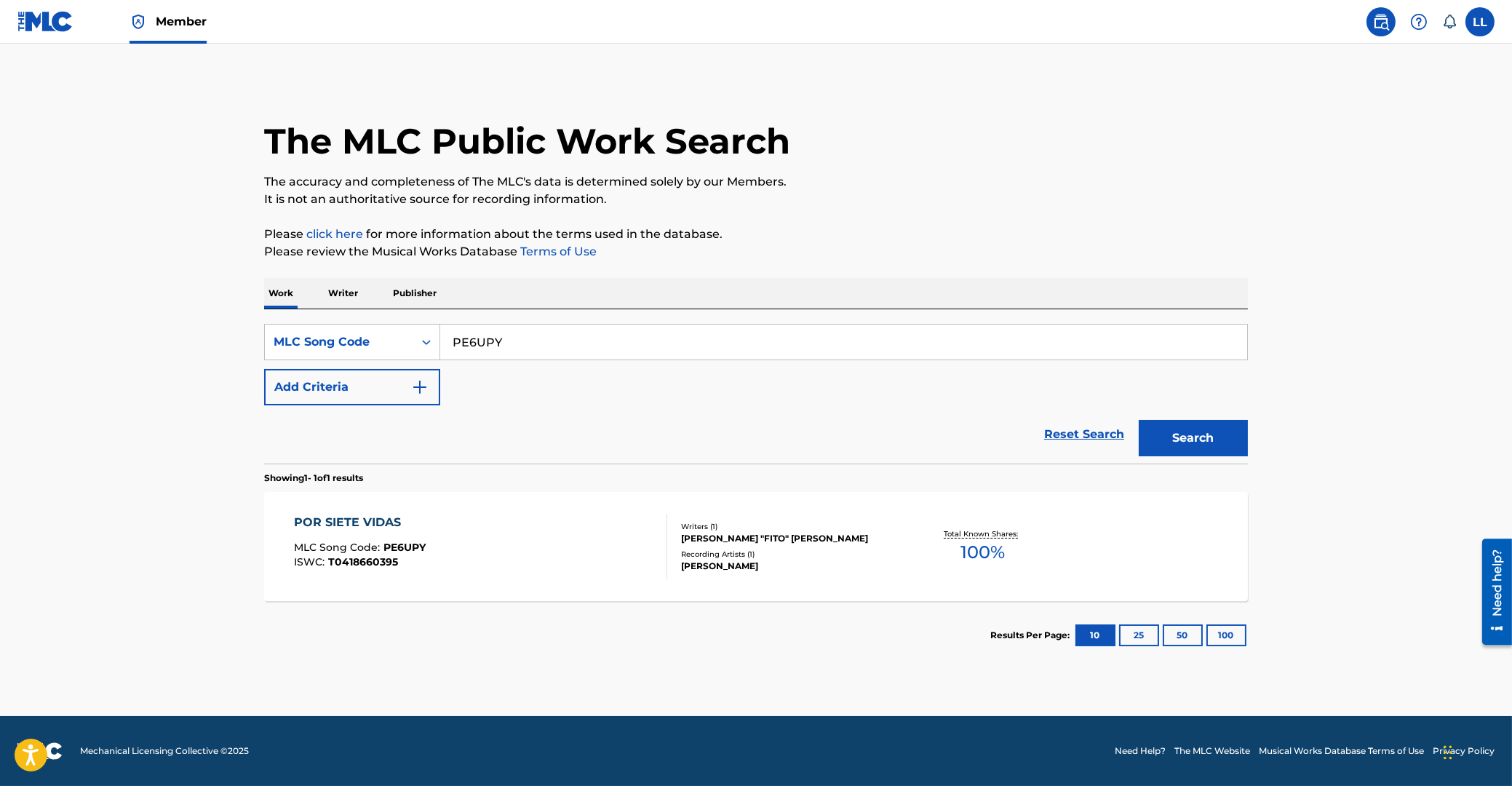
click at [440, 348] on input "PE6UPY" at bounding box center [844, 342] width 807 height 35
paste input "OV8FEX"
click at [1197, 435] on button "Search" at bounding box center [1194, 437] width 109 height 36
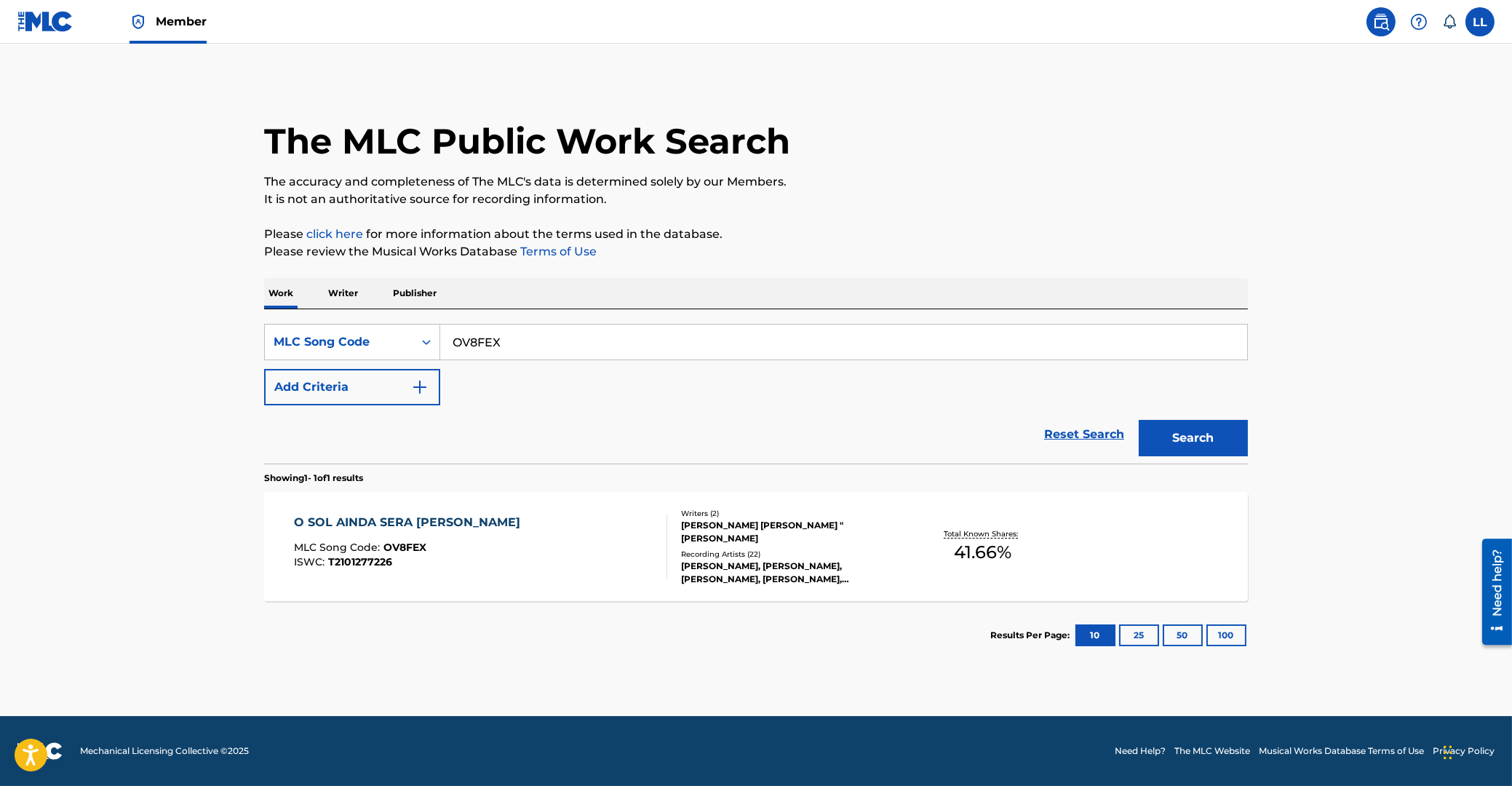
drag, startPoint x: 428, startPoint y: 347, endPoint x: 459, endPoint y: 347, distance: 31.0
click at [440, 347] on input "OV8FEX" at bounding box center [844, 342] width 807 height 35
paste input "SH3RL1"
type input "SH3RL1"
click at [1198, 440] on button "Search" at bounding box center [1194, 437] width 109 height 36
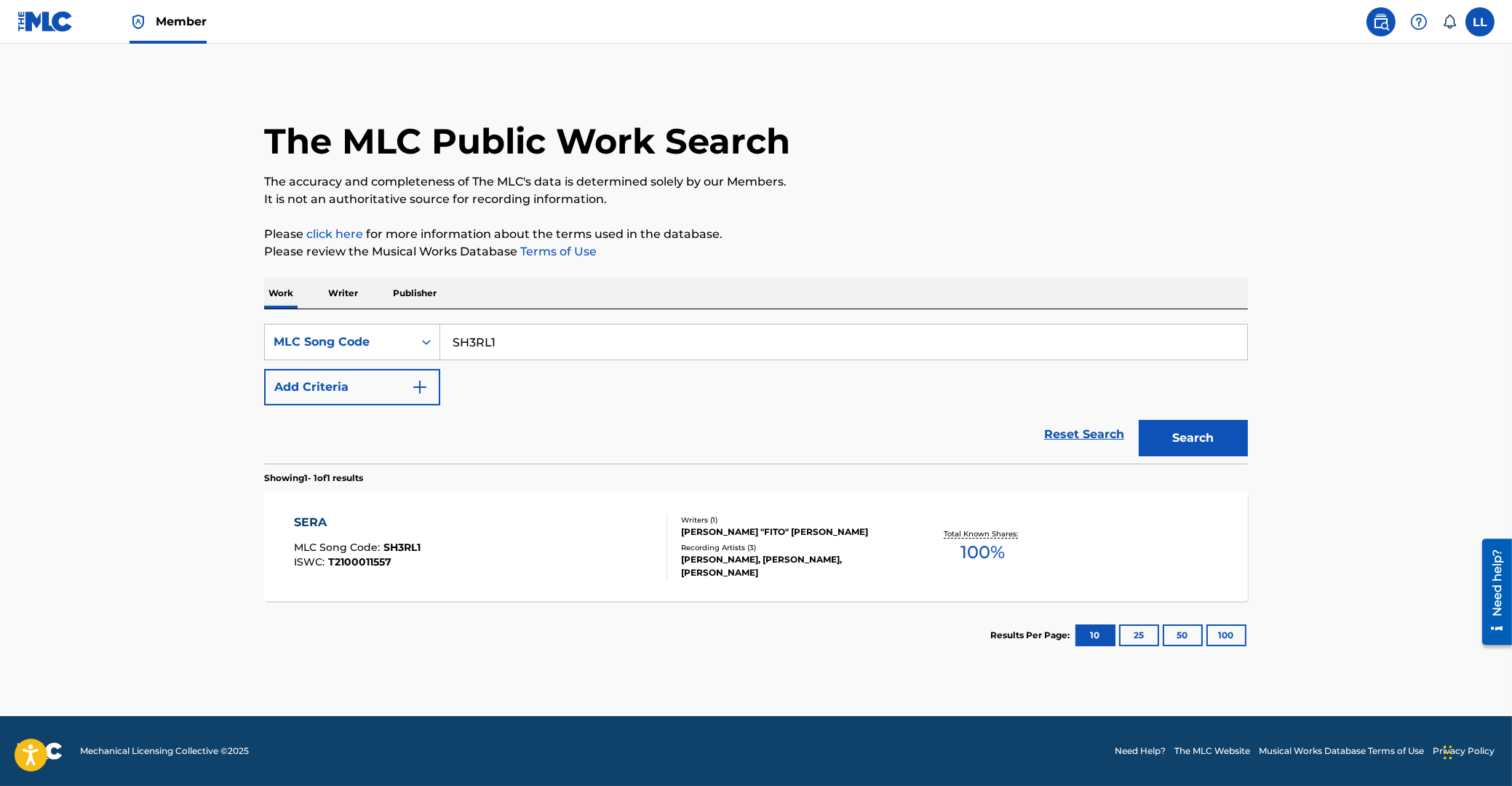
click at [313, 521] on div "SERA" at bounding box center [358, 522] width 127 height 18
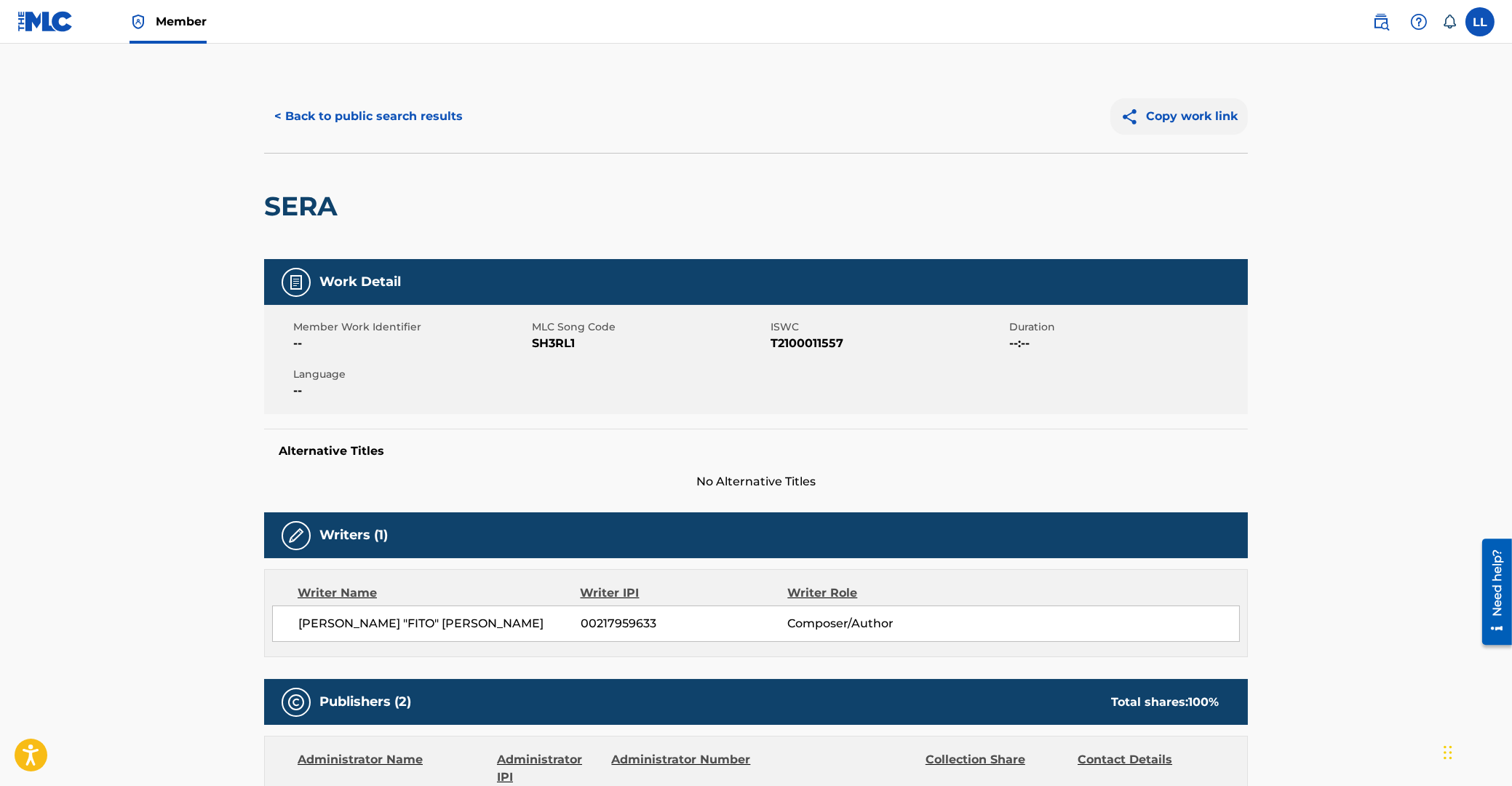
click at [1174, 114] on button "Copy work link" at bounding box center [1178, 115] width 137 height 36
click at [378, 111] on button "< Back to public search results" at bounding box center [368, 115] width 209 height 36
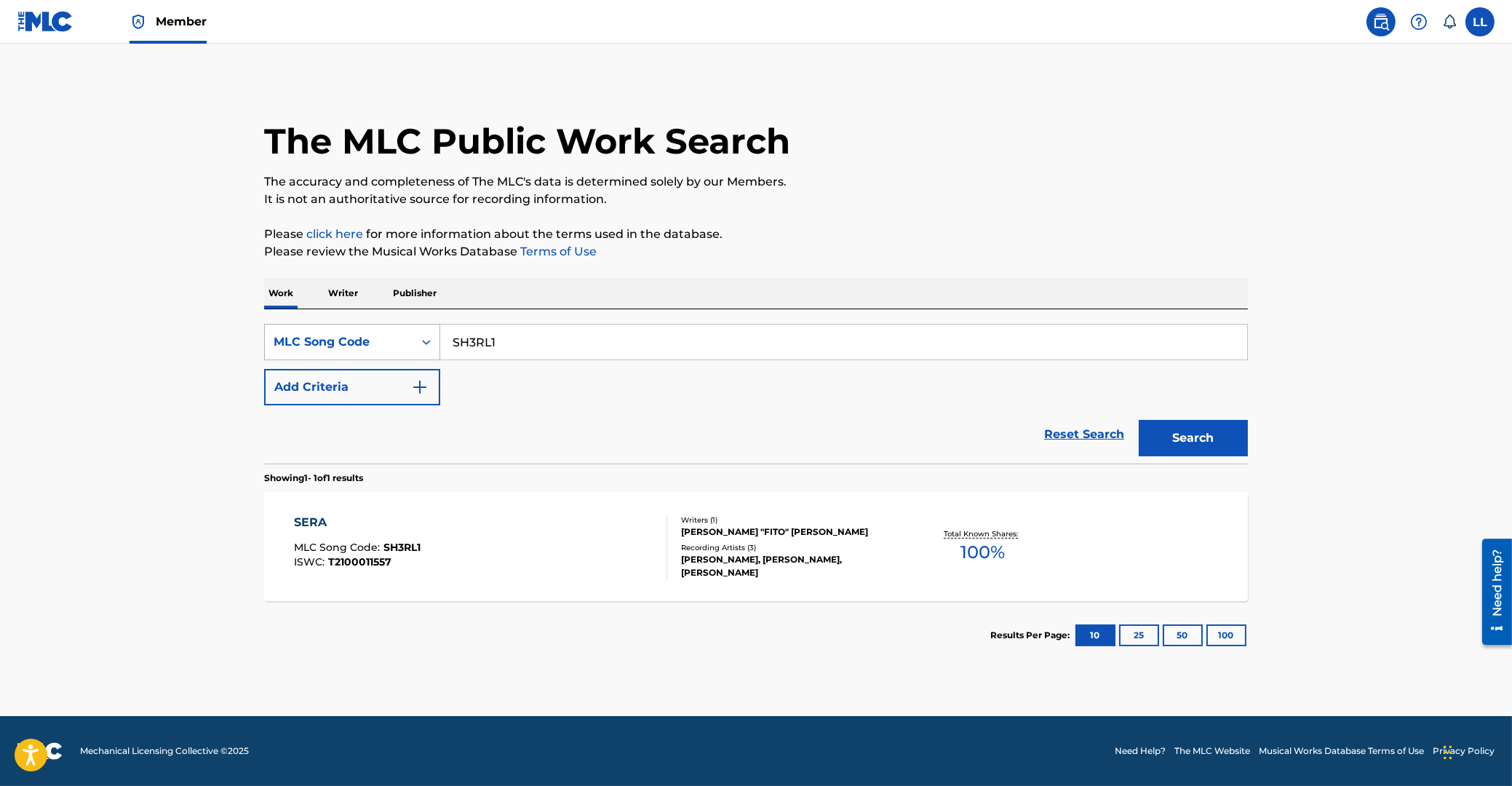
drag, startPoint x: 531, startPoint y: 347, endPoint x: 386, endPoint y: 326, distance: 146.5
click at [440, 339] on input "SH3RL1" at bounding box center [844, 342] width 807 height 35
paste input "T10805"
type input "T10805"
click at [1177, 436] on button "Search" at bounding box center [1194, 437] width 109 height 36
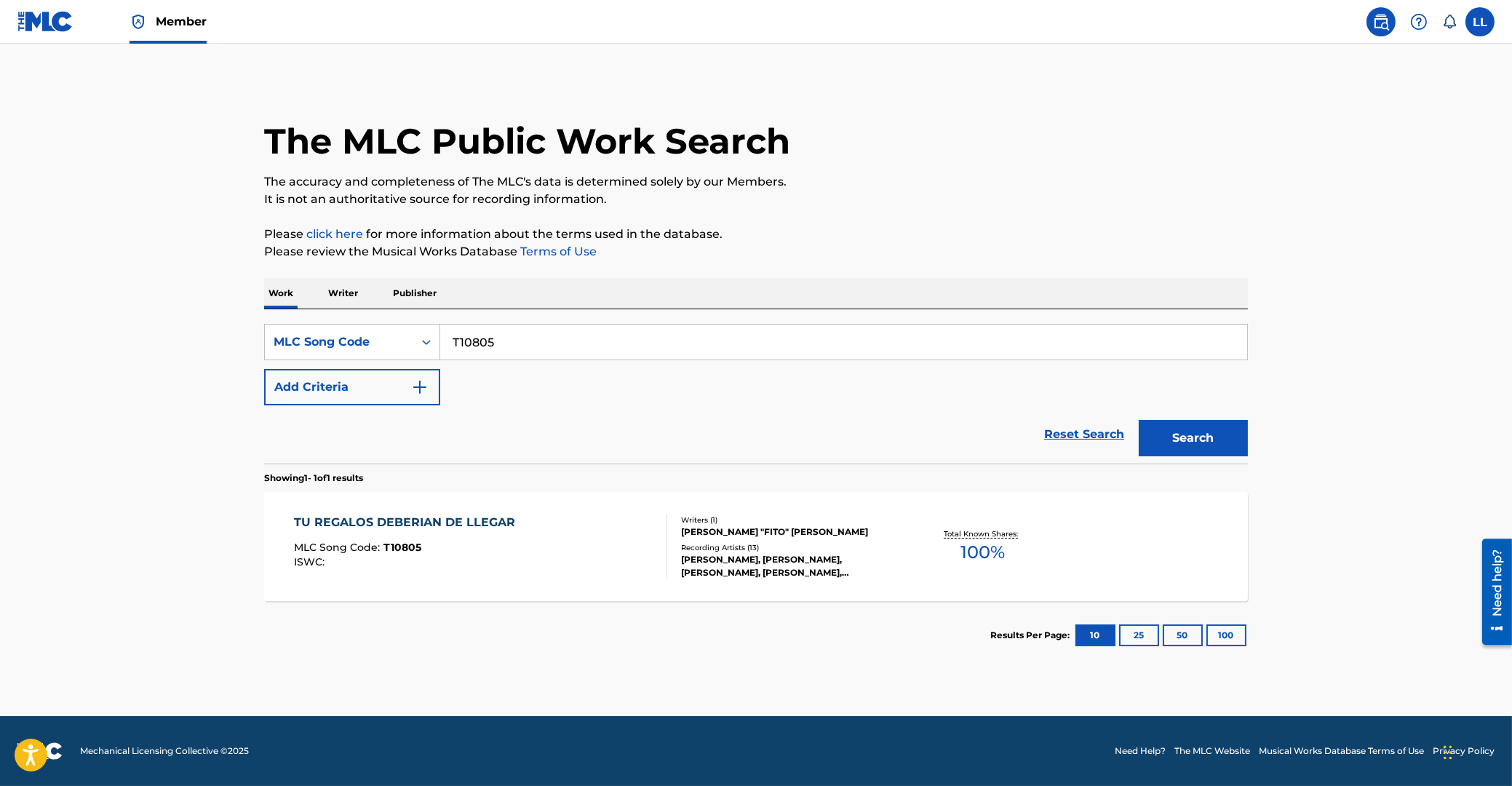
click at [363, 527] on div "TU REGALOS DEBERIAN DE LLEGAR" at bounding box center [408, 522] width 229 height 18
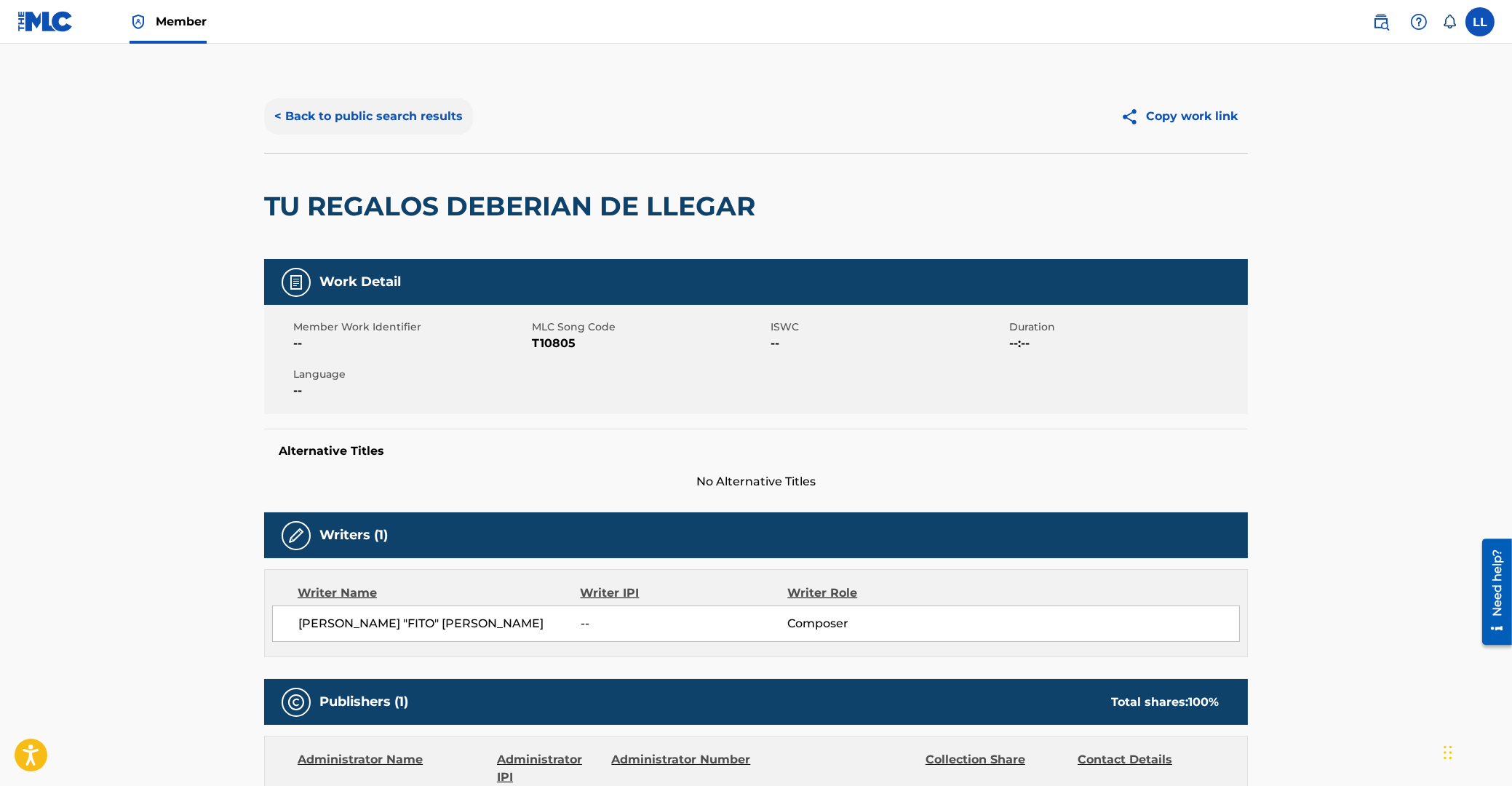
click at [389, 109] on button "< Back to public search results" at bounding box center [368, 115] width 209 height 36
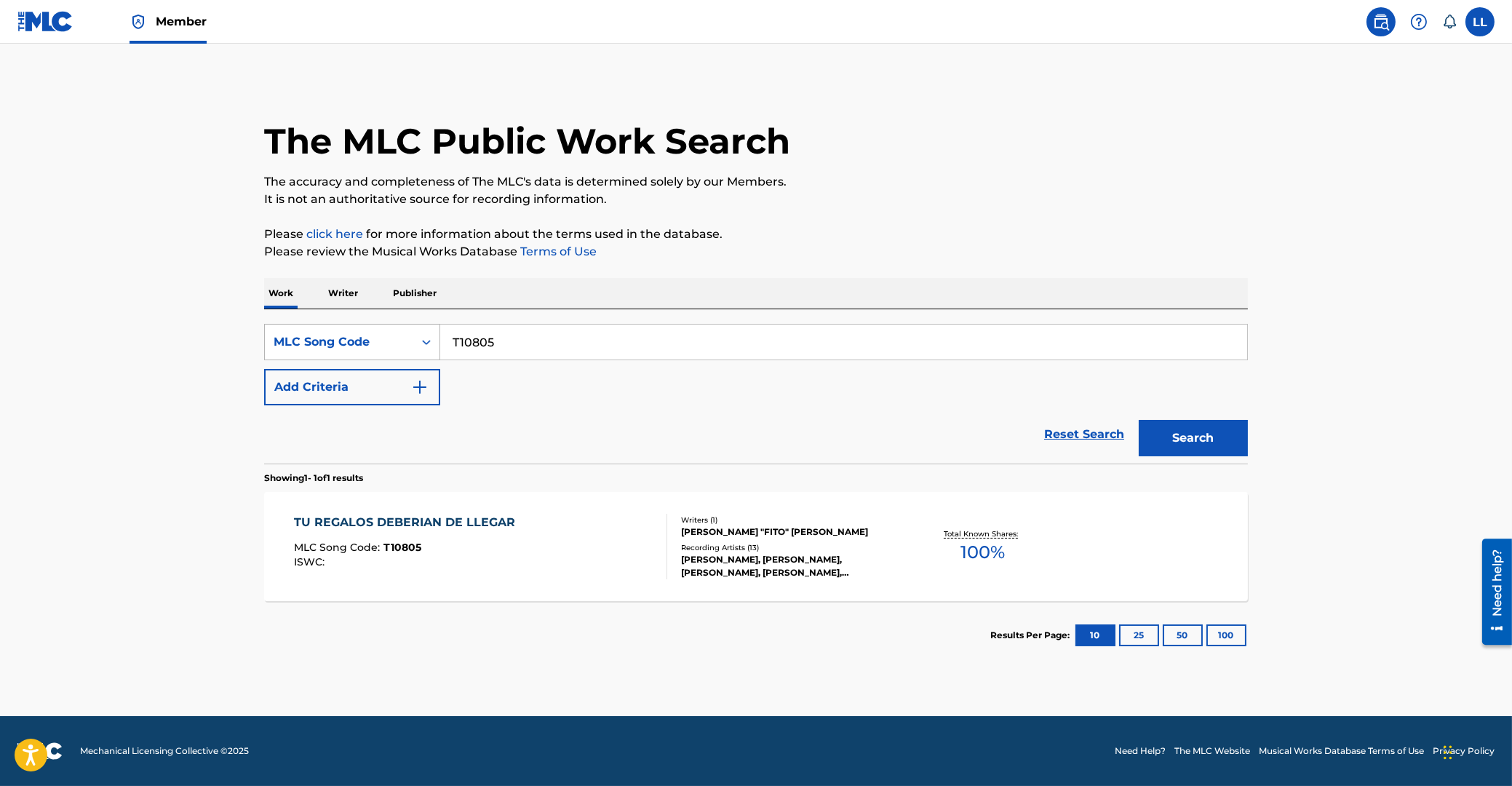
drag, startPoint x: 522, startPoint y: 346, endPoint x: 346, endPoint y: 343, distance: 176.0
click at [440, 346] on input "T10805" at bounding box center [844, 342] width 807 height 35
paste input "D9USZ"
type input "TD9USZ"
drag, startPoint x: 1207, startPoint y: 432, endPoint x: 654, endPoint y: 379, distance: 555.5
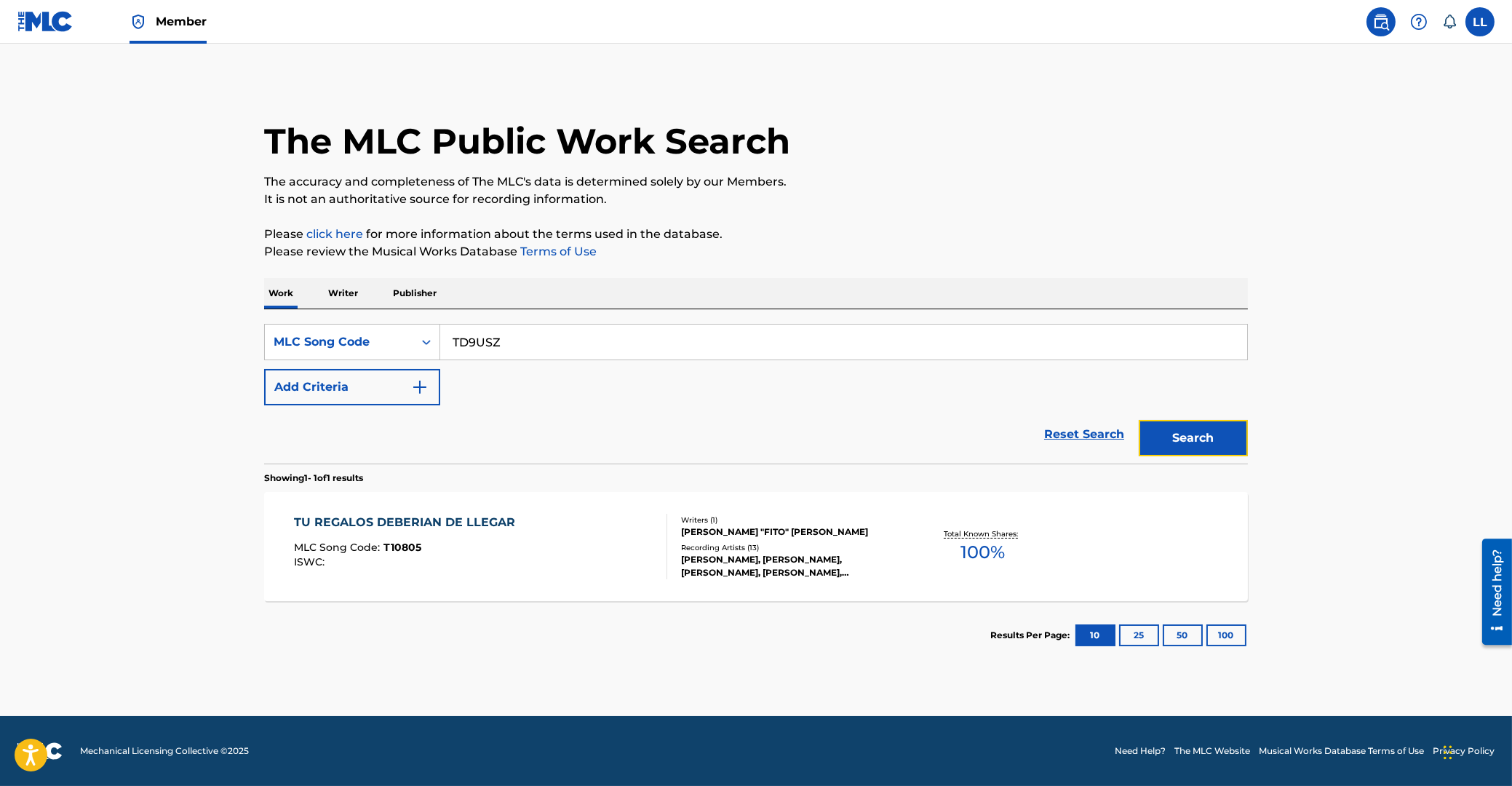
click at [1208, 433] on button "Search" at bounding box center [1194, 437] width 109 height 36
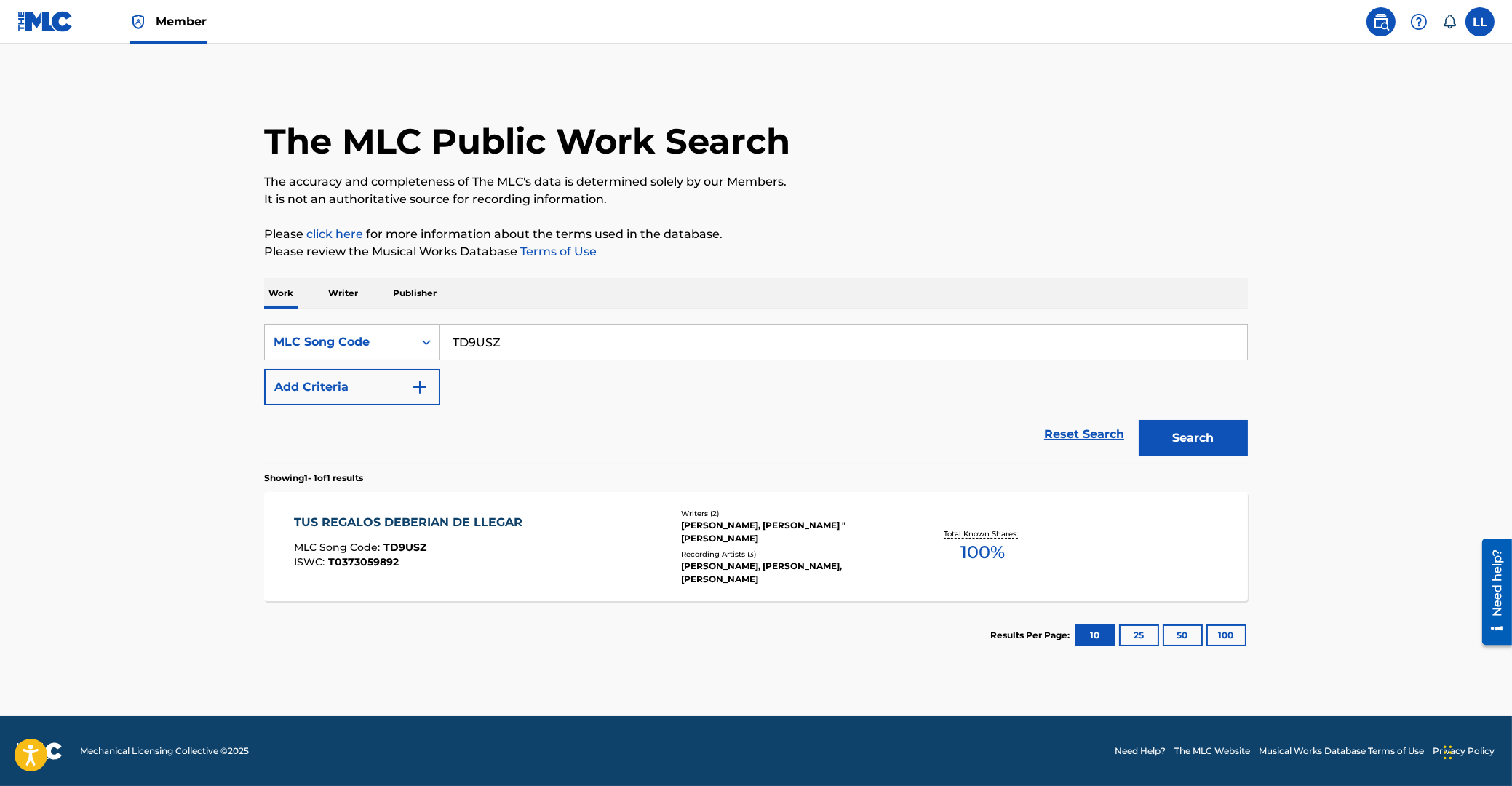
click at [428, 515] on div "TUS REGALOS DEBERIAN DE LLEGAR" at bounding box center [412, 522] width 236 height 18
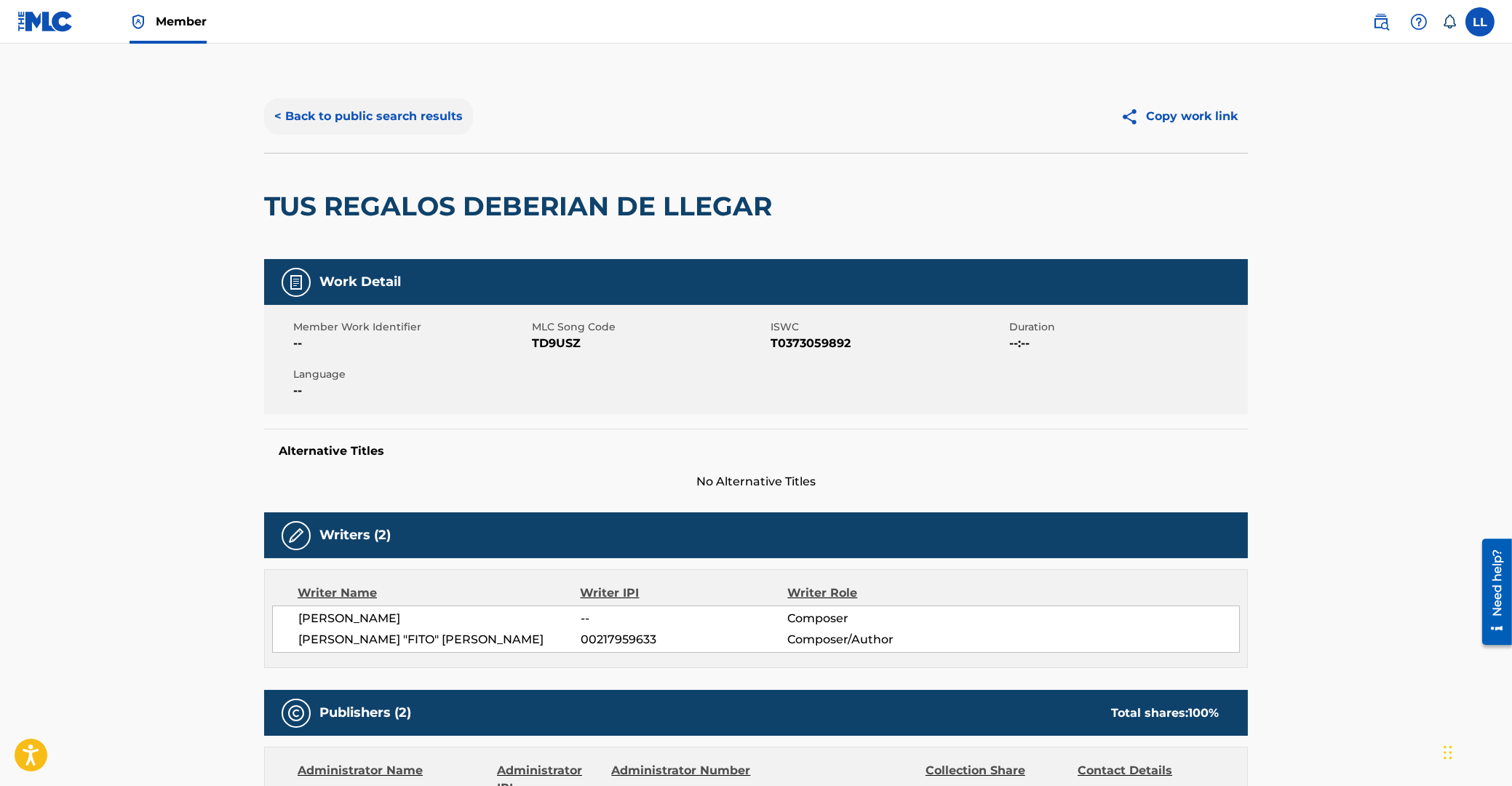
click at [332, 111] on button "< Back to public search results" at bounding box center [368, 115] width 209 height 36
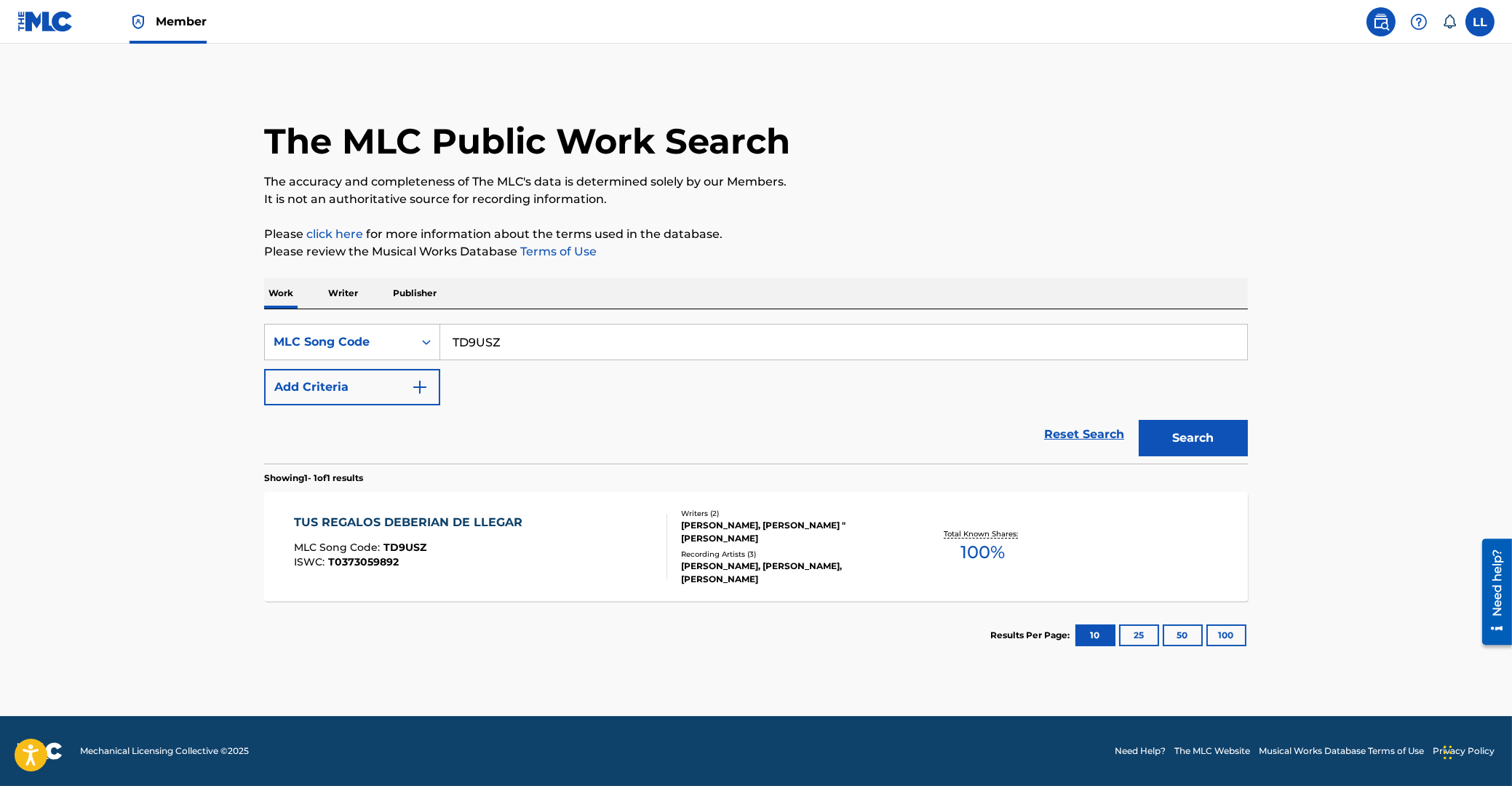
drag, startPoint x: 349, startPoint y: 342, endPoint x: 513, endPoint y: 320, distance: 165.5
click at [440, 341] on input "TD9USZ" at bounding box center [844, 342] width 807 height 35
paste input "C8MZ5"
type input "TC8MZ5"
click at [1162, 430] on button "Search" at bounding box center [1194, 437] width 109 height 36
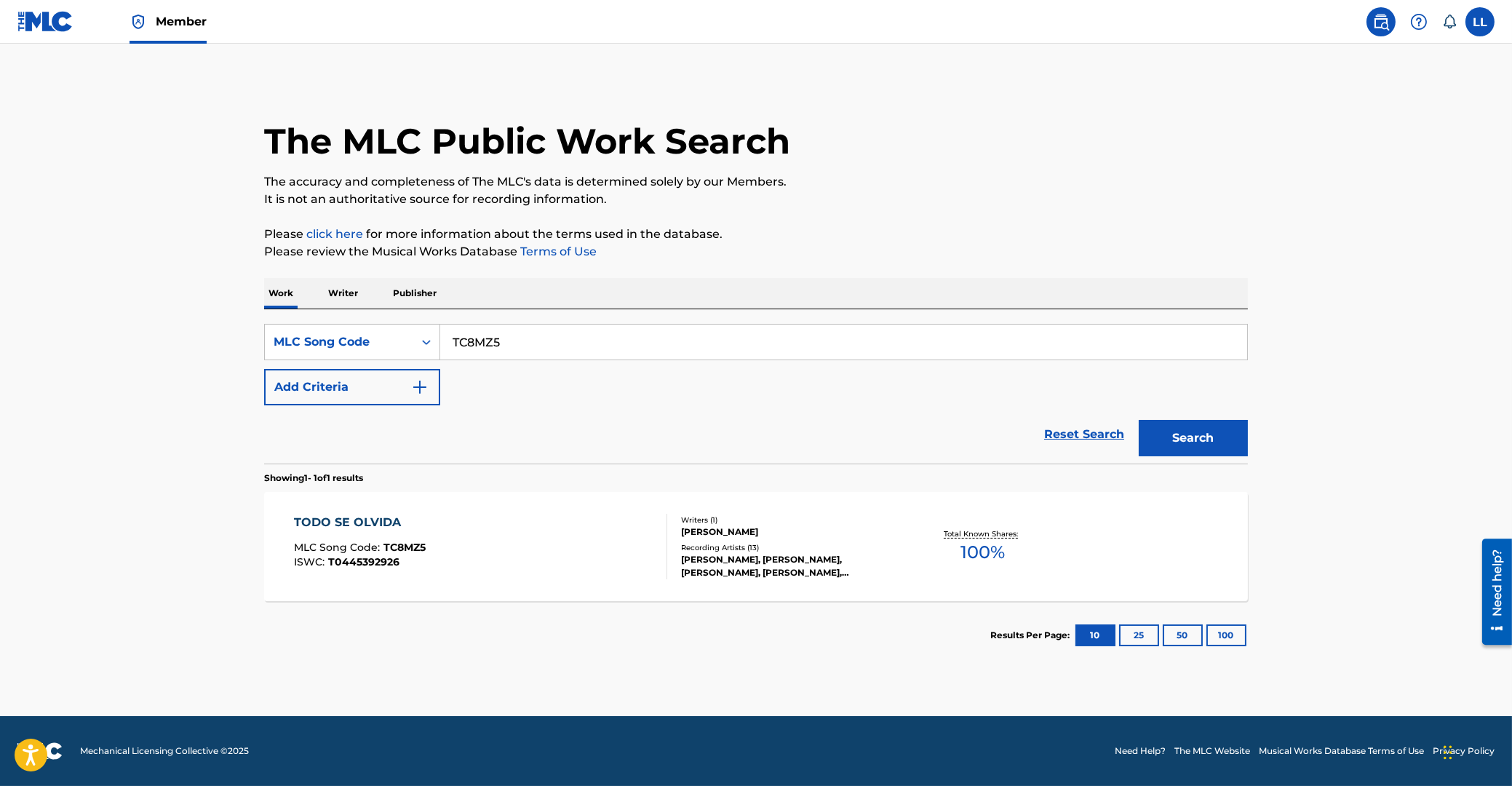
click at [343, 518] on div "TODO SE OLVIDA" at bounding box center [360, 522] width 132 height 18
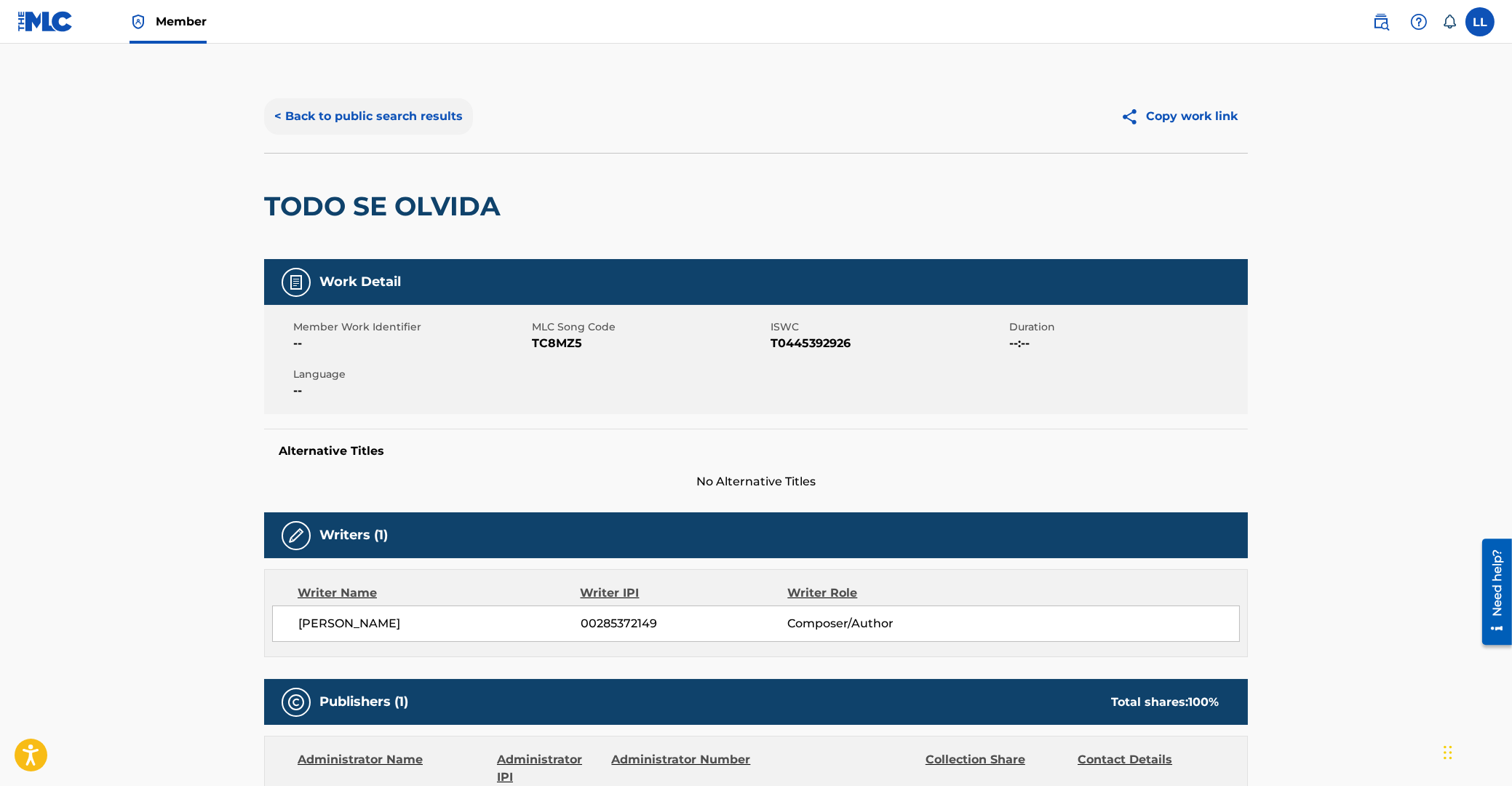
click at [326, 120] on button "< Back to public search results" at bounding box center [368, 115] width 209 height 36
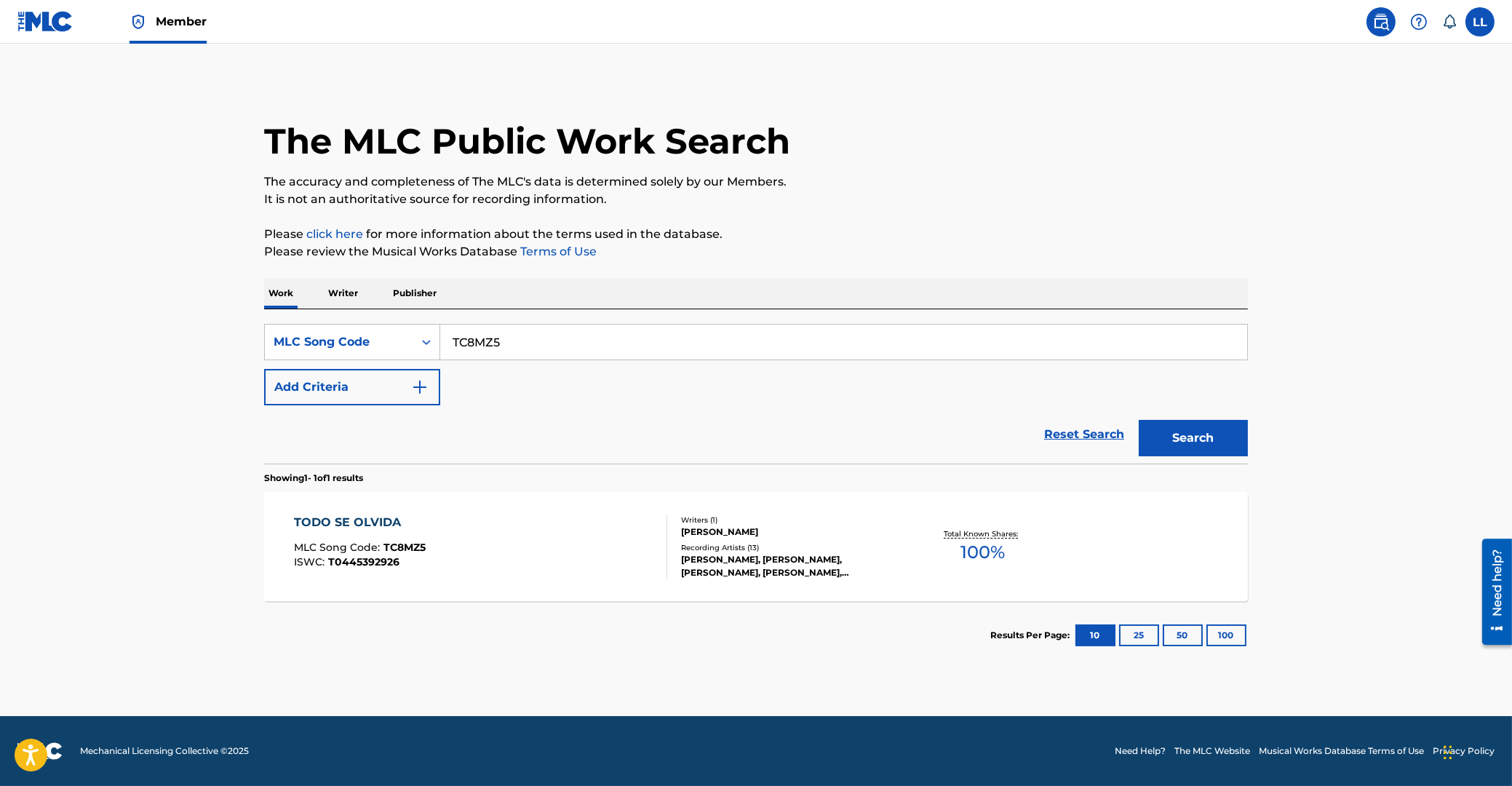
drag, startPoint x: 549, startPoint y: 336, endPoint x: 253, endPoint y: 318, distance: 296.5
click at [440, 359] on input "TC8MZ5" at bounding box center [844, 342] width 807 height 35
paste input "E3LKB"
type input "TE3LKB"
click at [1210, 427] on button "Search" at bounding box center [1194, 437] width 109 height 36
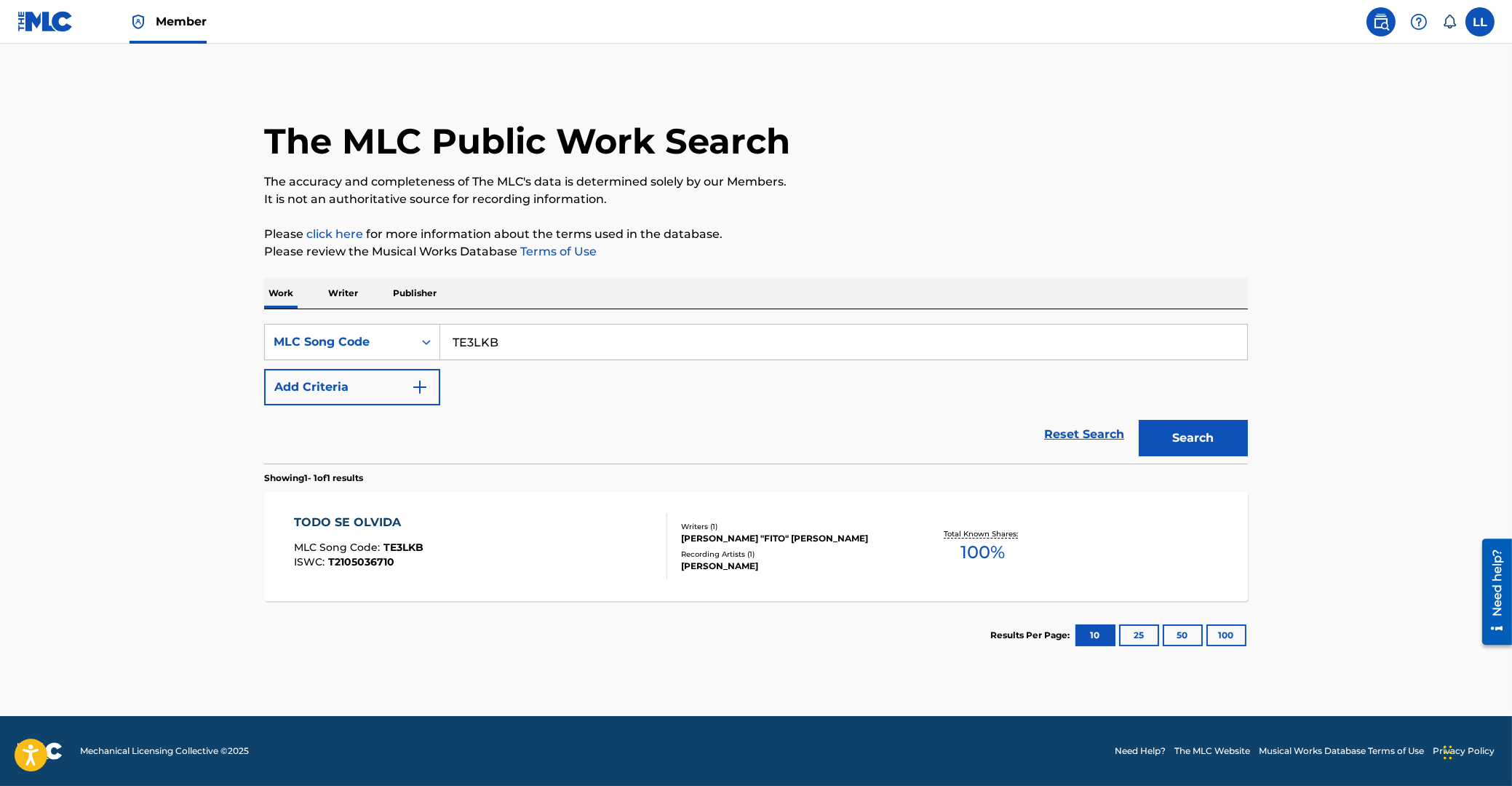
click at [366, 521] on div "TODO SE OLVIDA" at bounding box center [359, 522] width 129 height 18
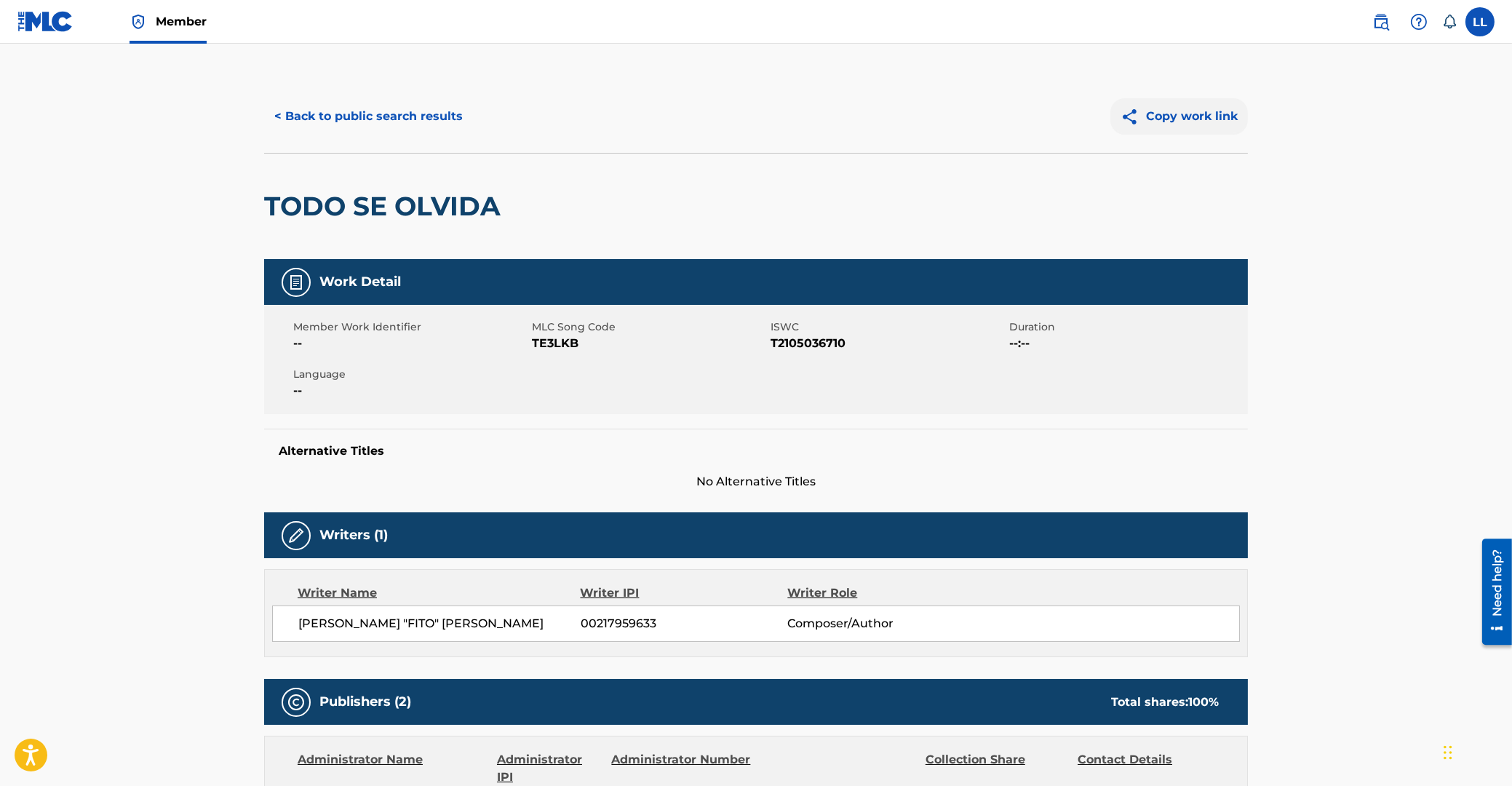
click at [1211, 111] on button "Copy work link" at bounding box center [1178, 115] width 137 height 36
click at [348, 112] on button "< Back to public search results" at bounding box center [368, 115] width 209 height 36
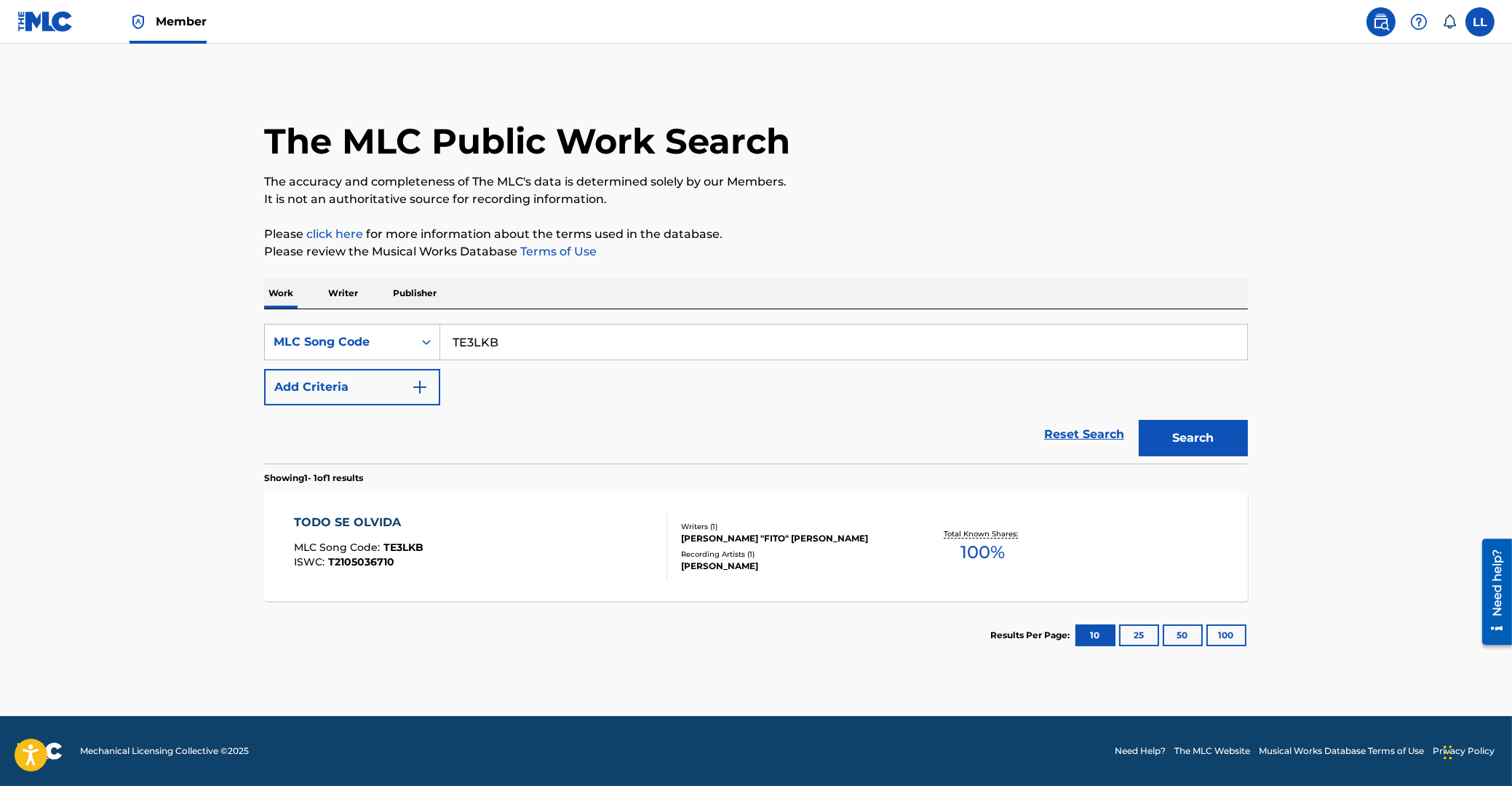
drag, startPoint x: 550, startPoint y: 341, endPoint x: 351, endPoint y: 346, distance: 199.1
click at [440, 346] on input "TE3LKB" at bounding box center [844, 342] width 807 height 35
paste input "A01723"
click at [1206, 450] on button "Search" at bounding box center [1194, 437] width 109 height 36
drag, startPoint x: 322, startPoint y: 344, endPoint x: 333, endPoint y: 344, distance: 11.0
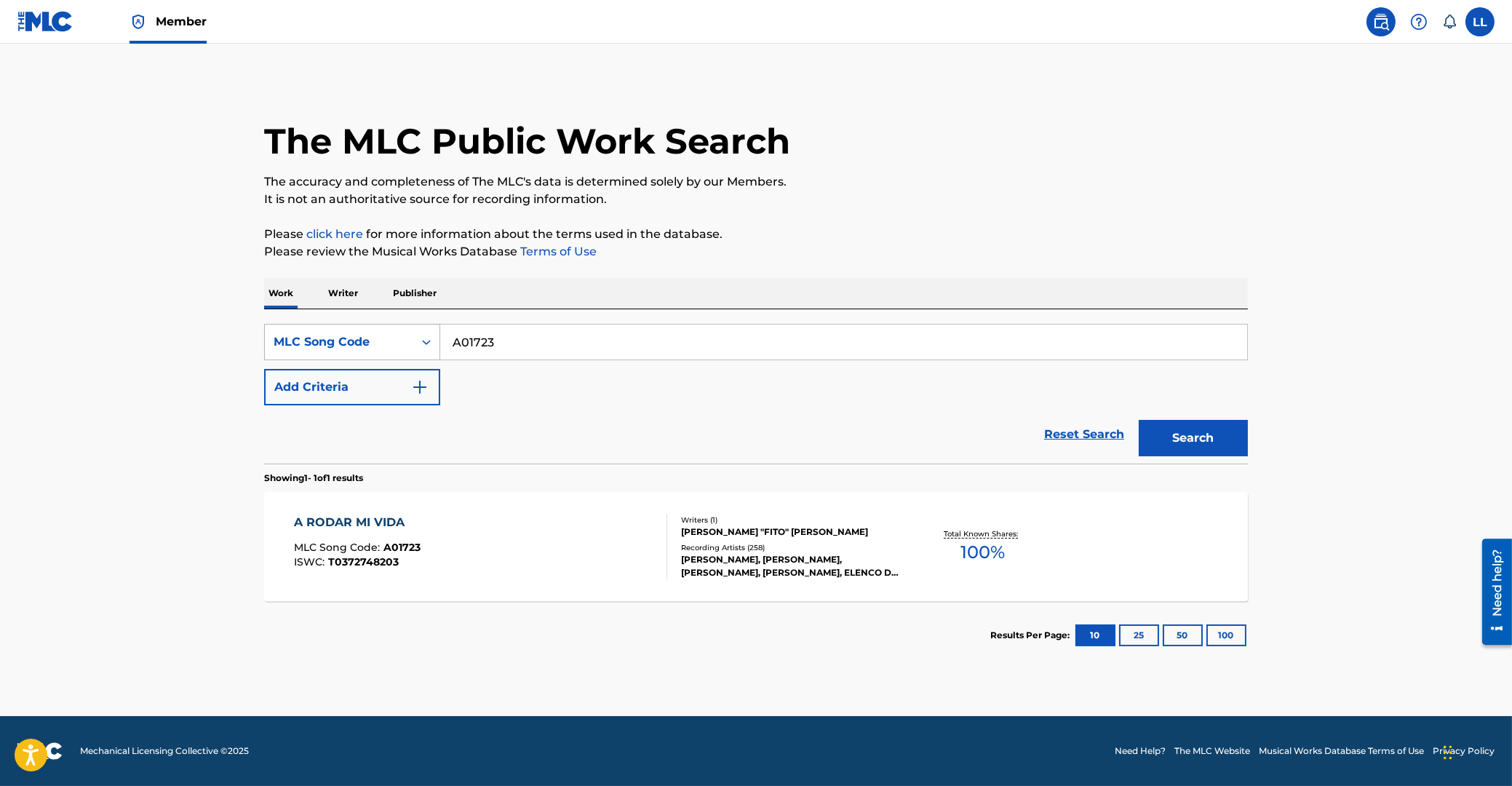
click at [440, 344] on input "A01723" at bounding box center [844, 342] width 807 height 35
paste input "TVE58G"
type input "TVE58G"
click at [1203, 431] on button "Search" at bounding box center [1194, 437] width 109 height 36
click at [158, 147] on main "The MLC Public Work Search The accuracy and completeness of The MLC's data is d…" at bounding box center [756, 379] width 1512 height 672
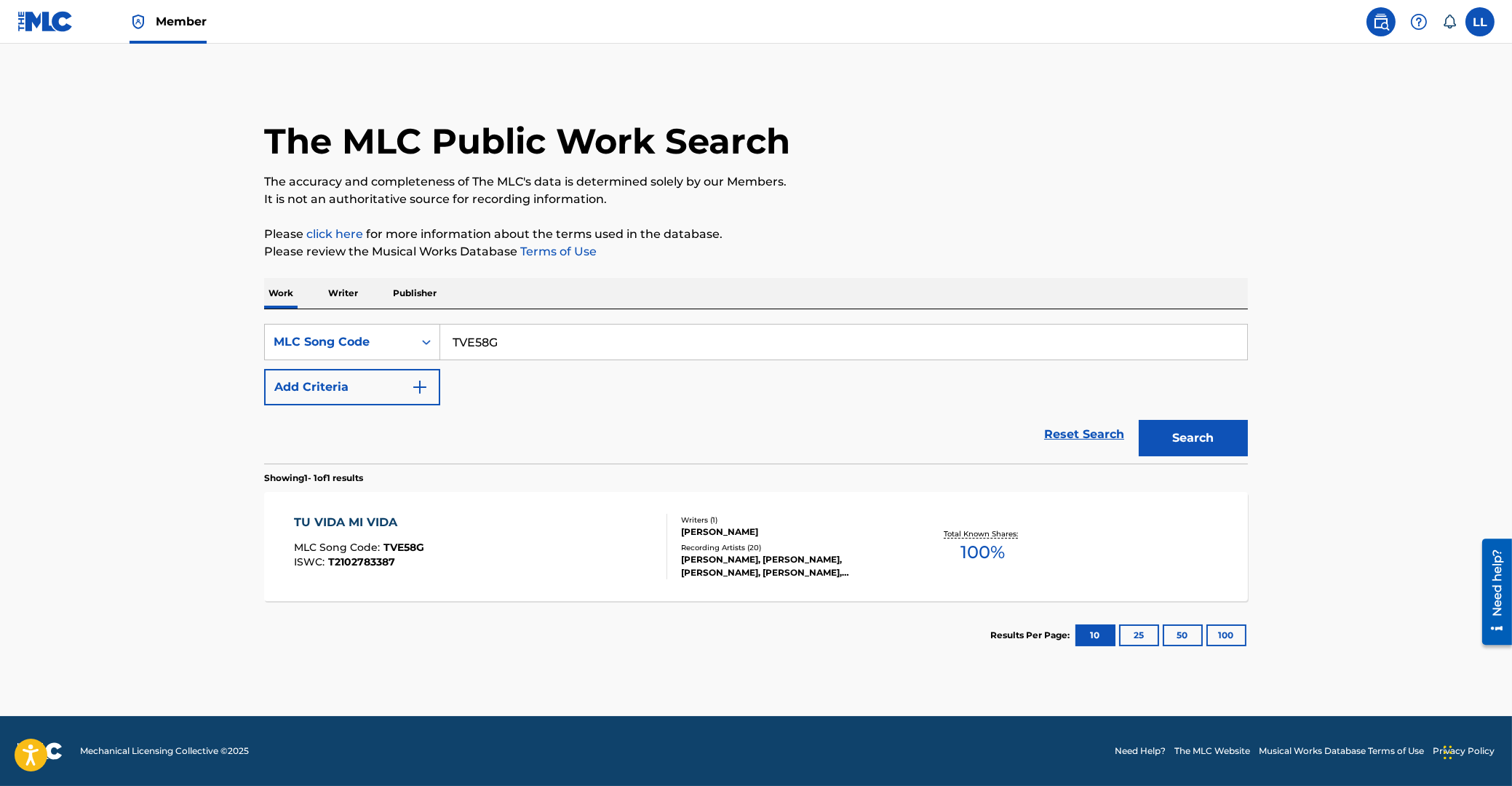
click at [348, 522] on div "TU VIDA MI VIDA" at bounding box center [359, 522] width 130 height 18
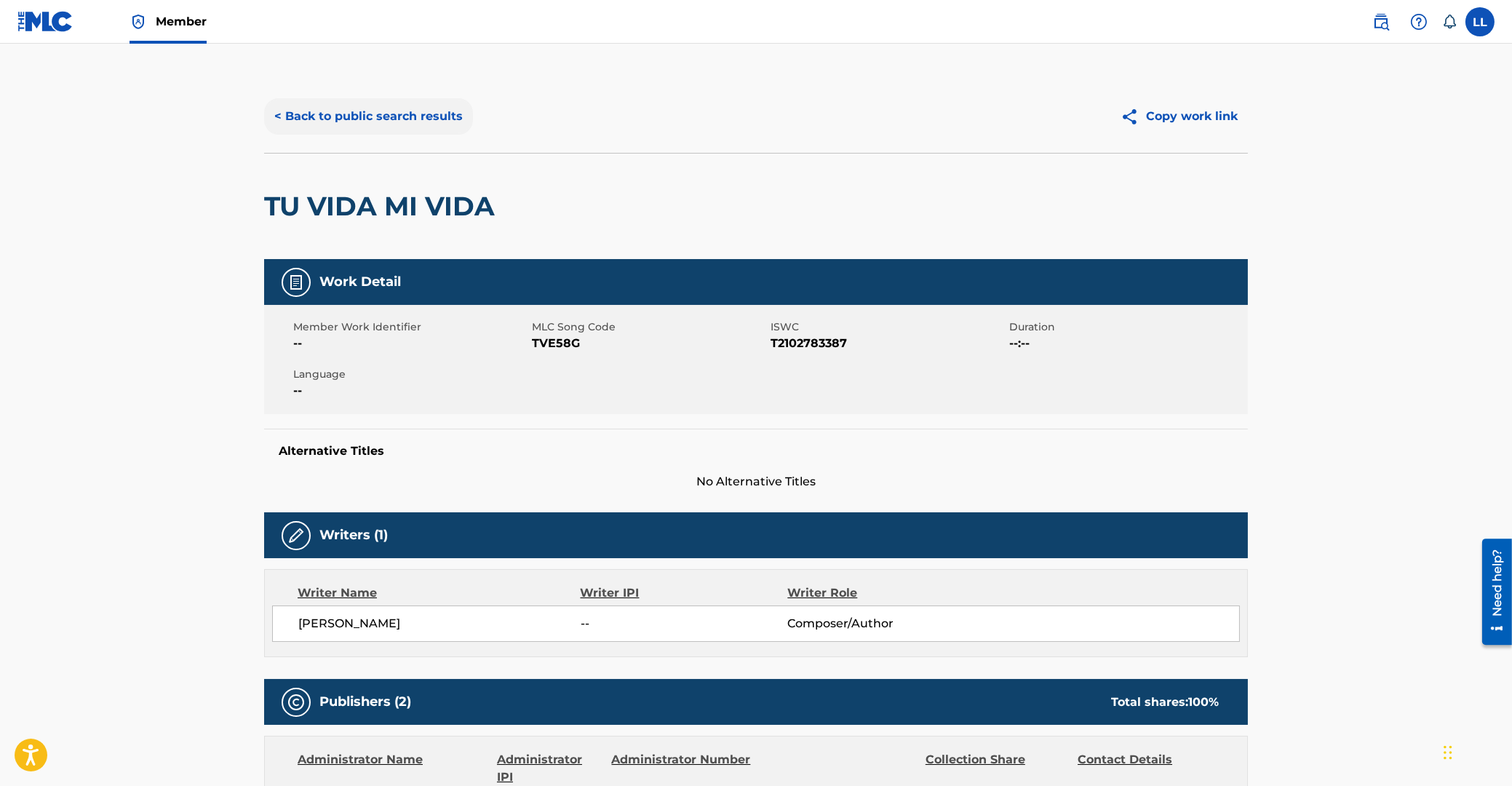
click at [379, 112] on button "< Back to public search results" at bounding box center [368, 115] width 209 height 36
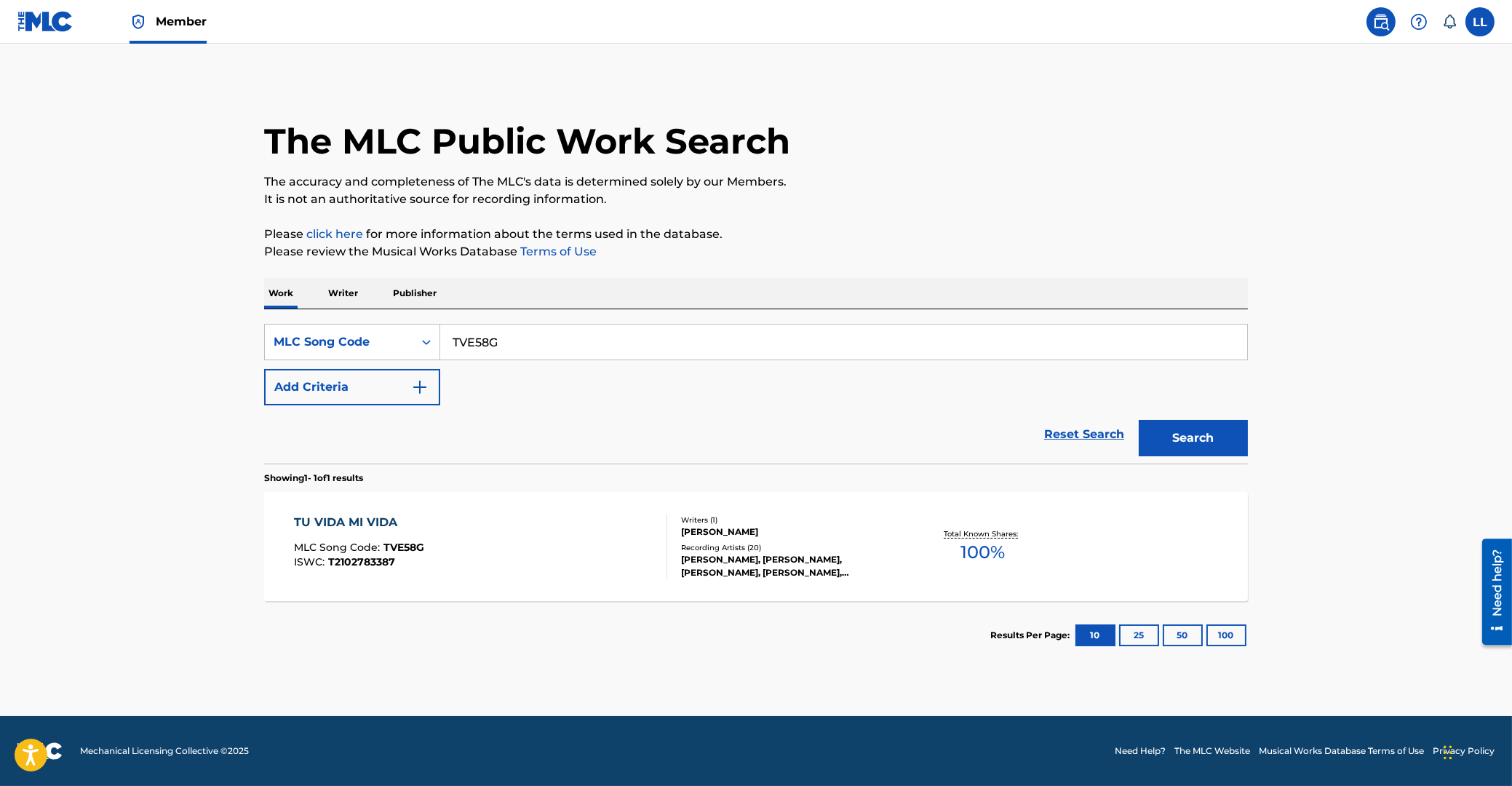
click at [353, 521] on div "TU VIDA MI VIDA" at bounding box center [359, 522] width 130 height 18
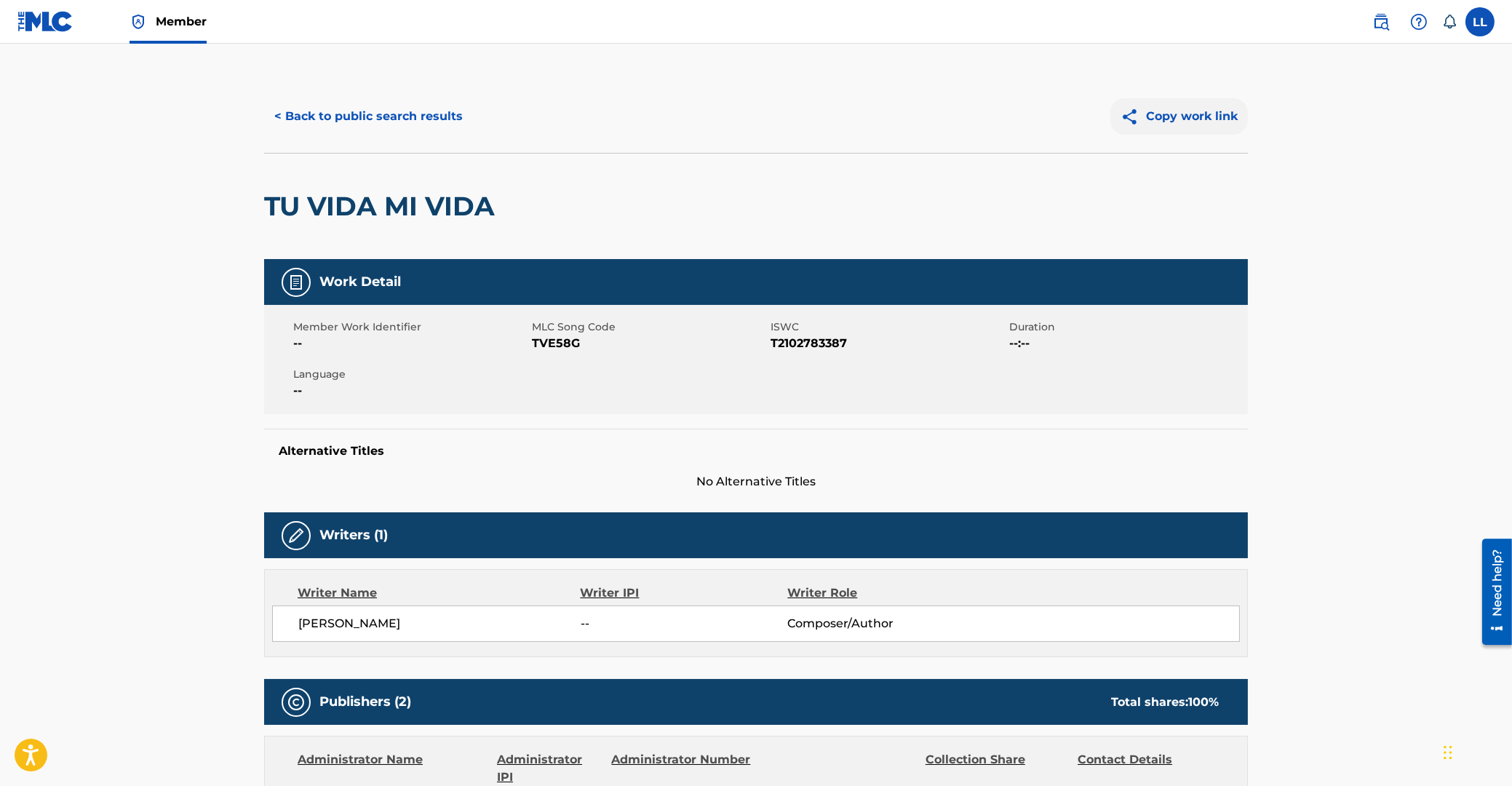
click at [1175, 108] on button "Copy work link" at bounding box center [1178, 115] width 137 height 36
click at [361, 116] on button "< Back to public search results" at bounding box center [368, 115] width 209 height 36
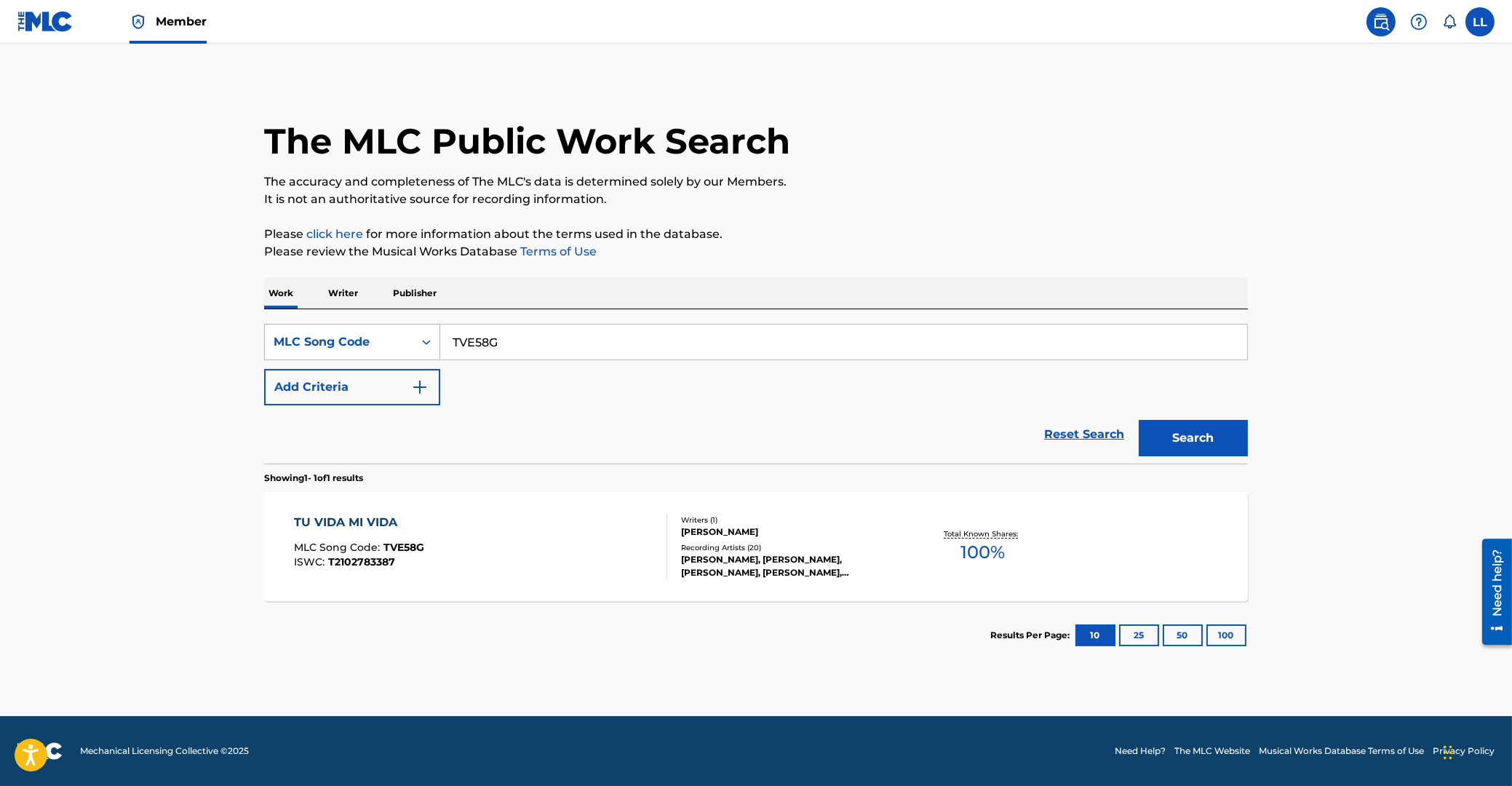
drag, startPoint x: 446, startPoint y: 348, endPoint x: 337, endPoint y: 355, distance: 109.2
click at [440, 354] on input "TVE58G" at bounding box center [844, 342] width 807 height 35
paste input "V11940"
type input "V11940"
click at [1228, 437] on button "Search" at bounding box center [1194, 437] width 109 height 36
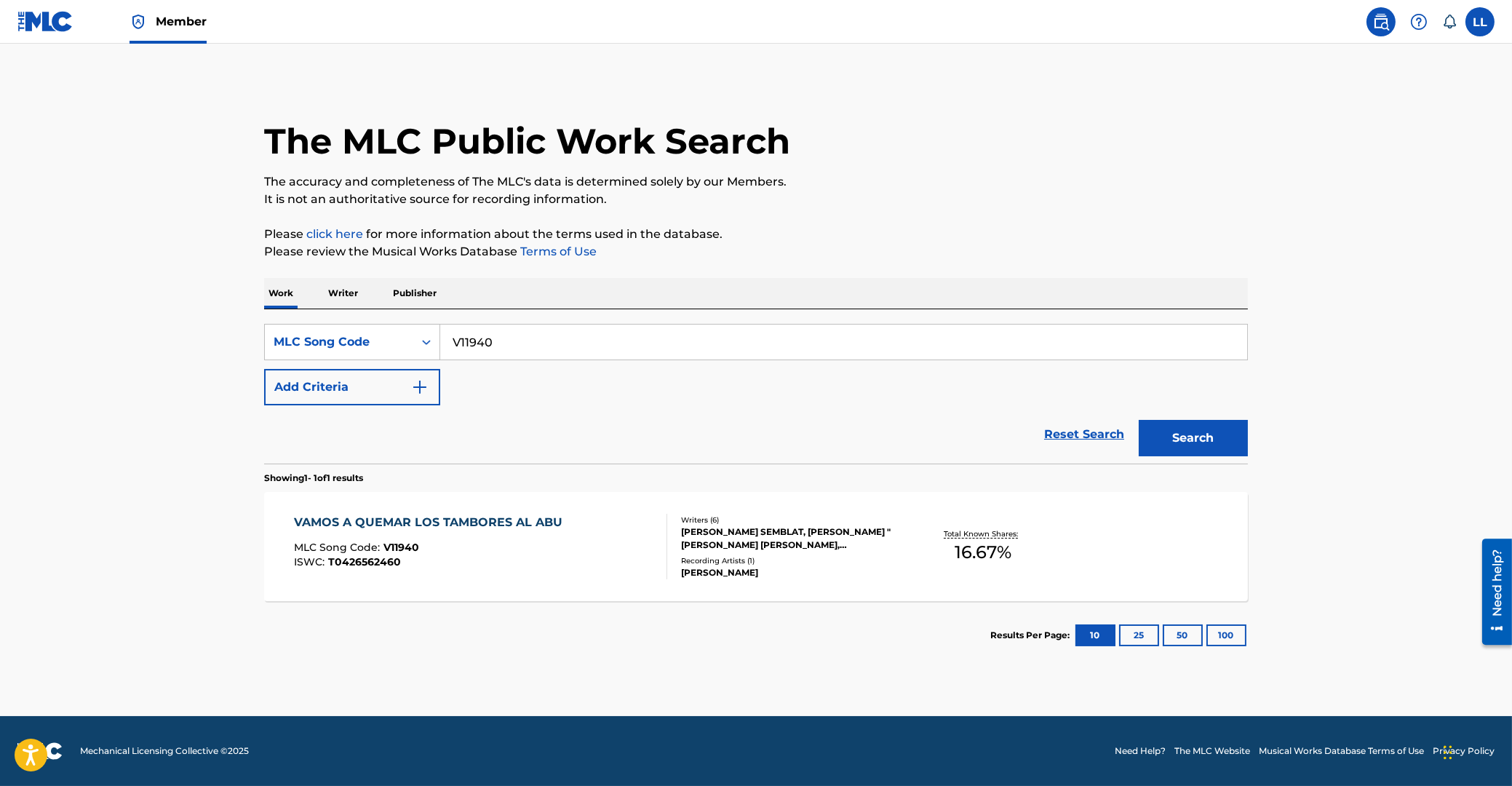
click at [379, 521] on div "VAMOS A QUEMAR LOS TAMBORES AL ABU" at bounding box center [432, 522] width 276 height 18
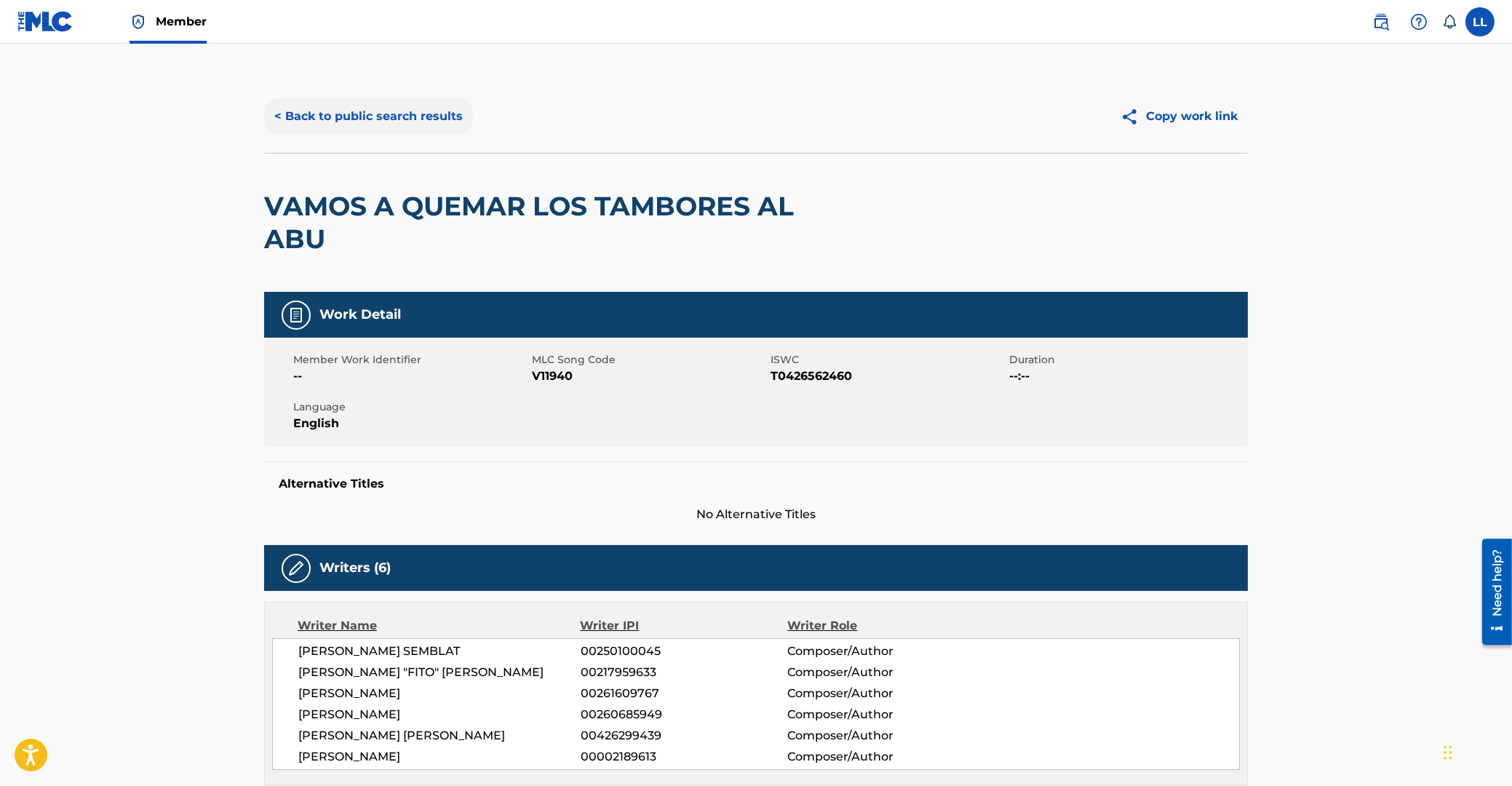
click at [382, 120] on button "< Back to public search results" at bounding box center [368, 115] width 209 height 36
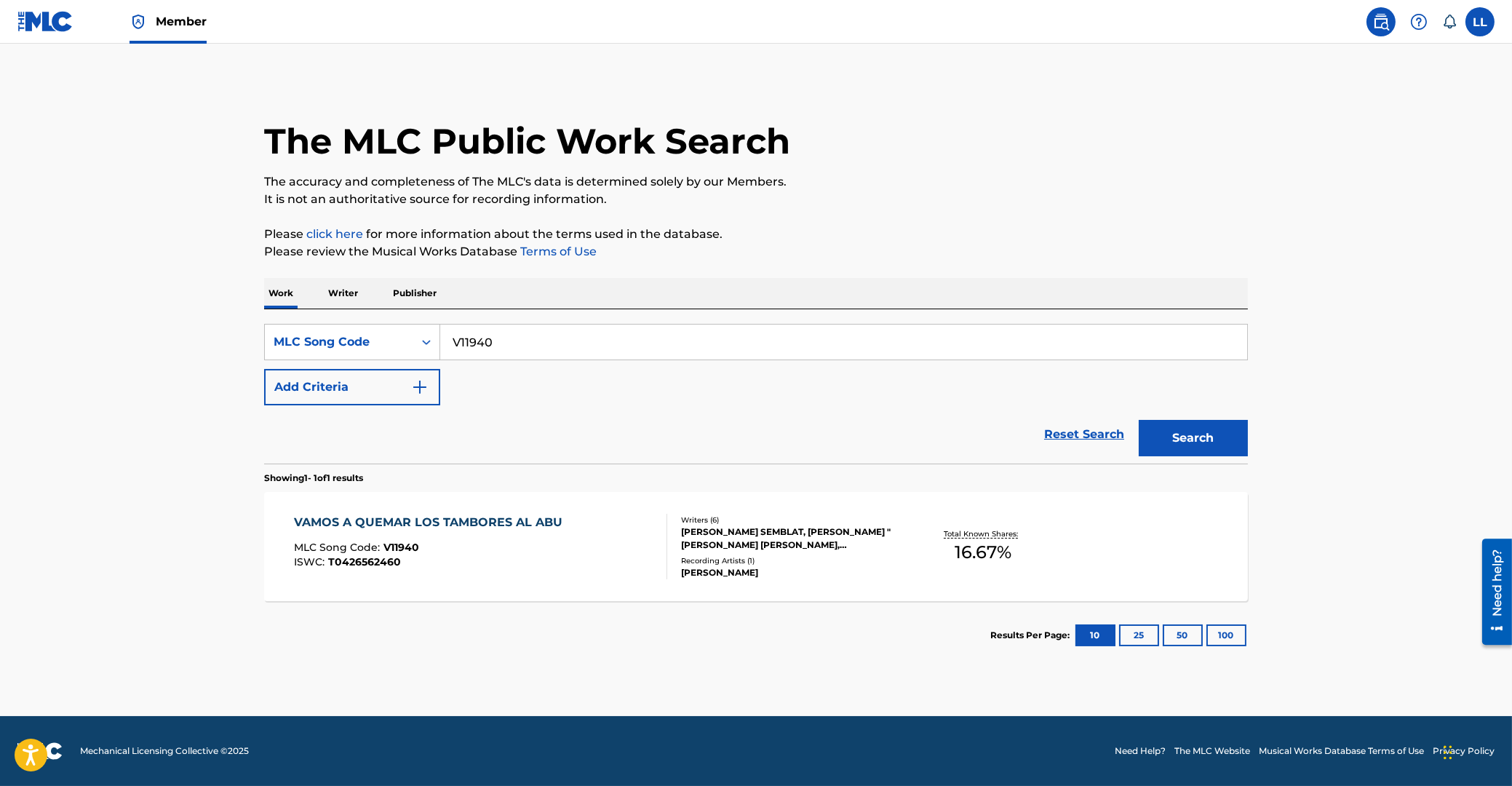
drag, startPoint x: 316, startPoint y: 349, endPoint x: 319, endPoint y: 318, distance: 31.1
click at [440, 350] on input "V11940" at bounding box center [844, 342] width 807 height 35
paste input "A8O1P"
type input "VA8O1P"
drag, startPoint x: 1201, startPoint y: 442, endPoint x: 1042, endPoint y: 386, distance: 168.6
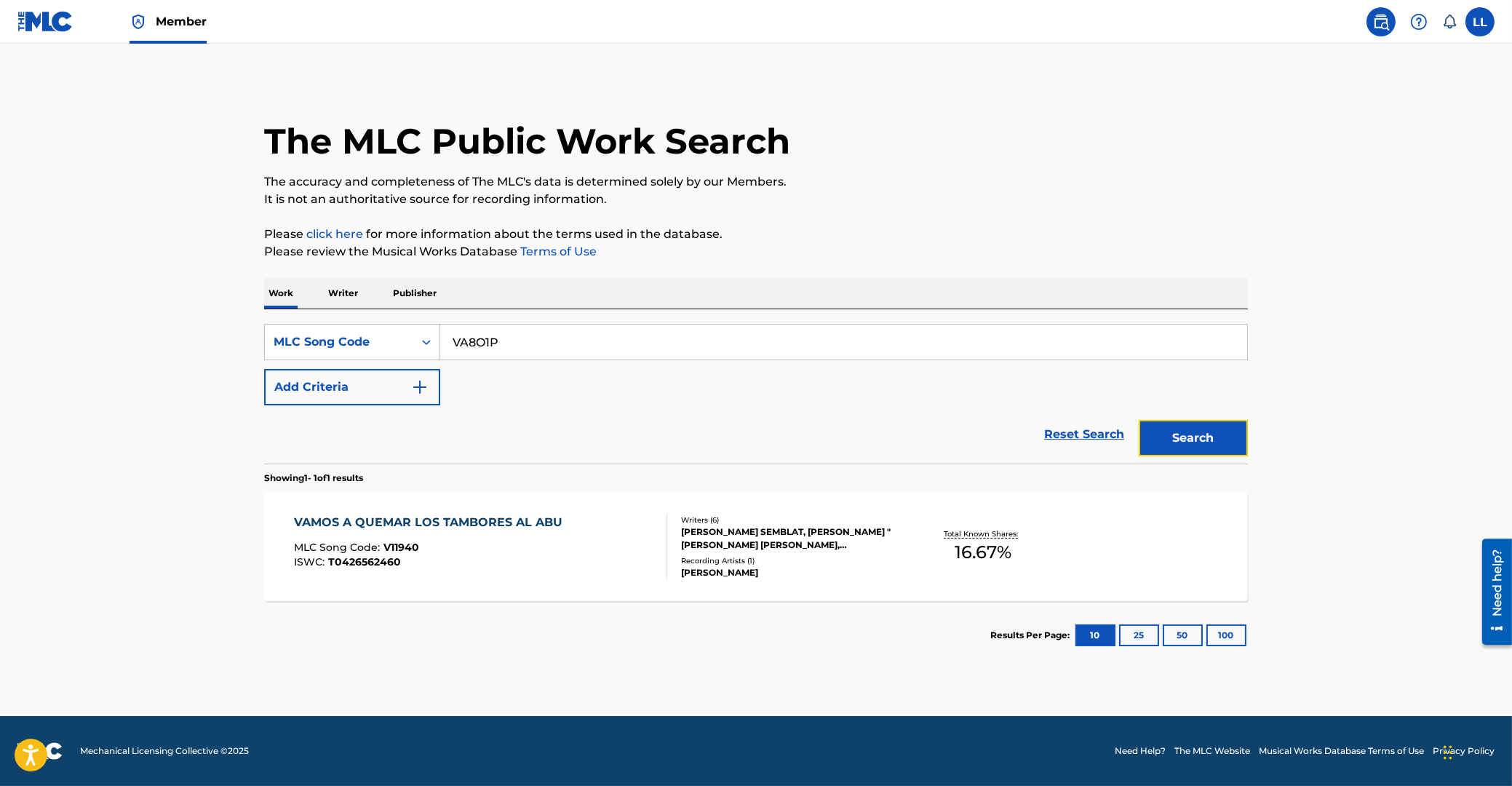
click at [1200, 442] on button "Search" at bounding box center [1194, 437] width 109 height 36
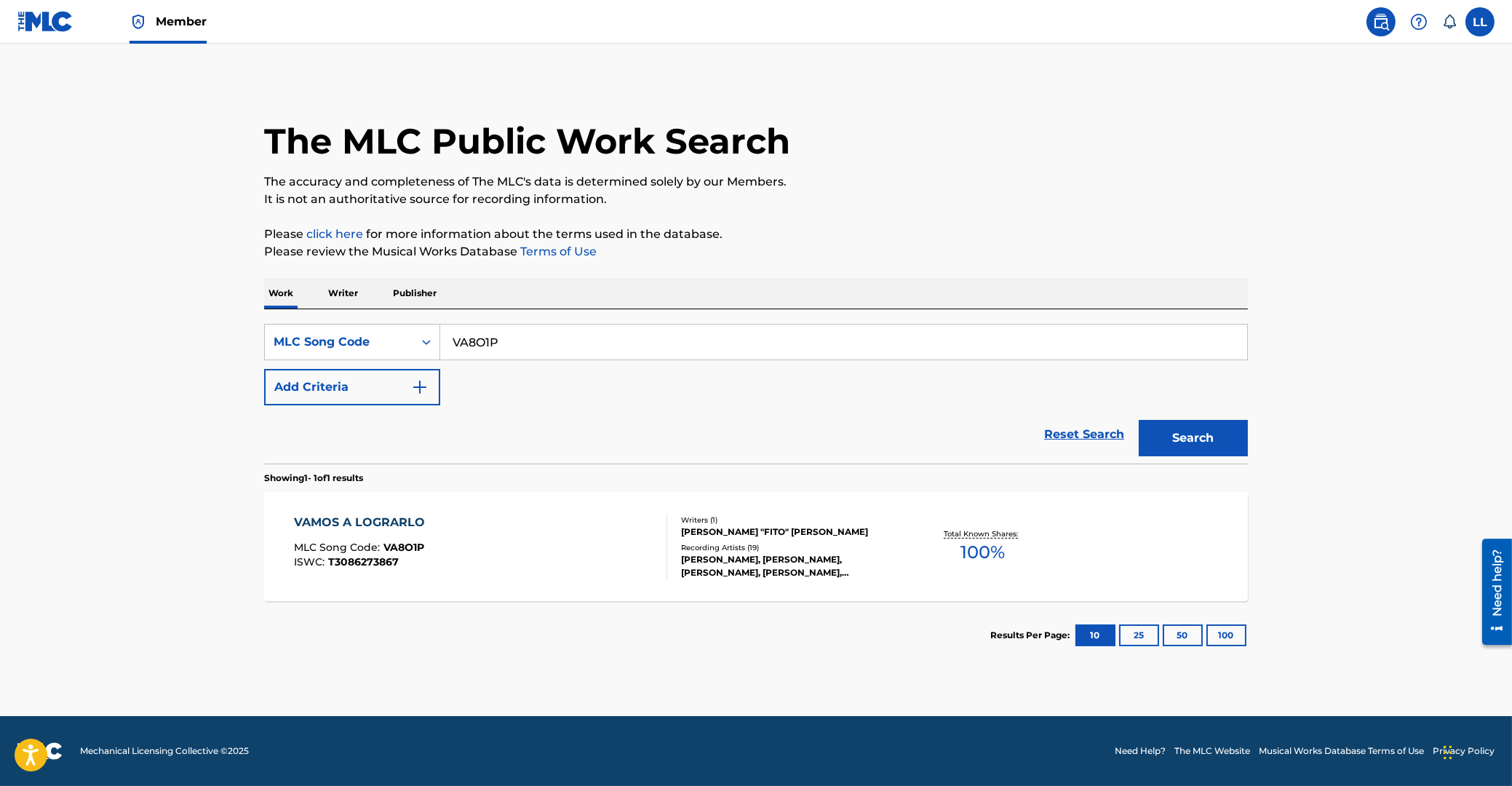
click at [363, 522] on div "VAMOS A LOGRARLO" at bounding box center [363, 522] width 138 height 18
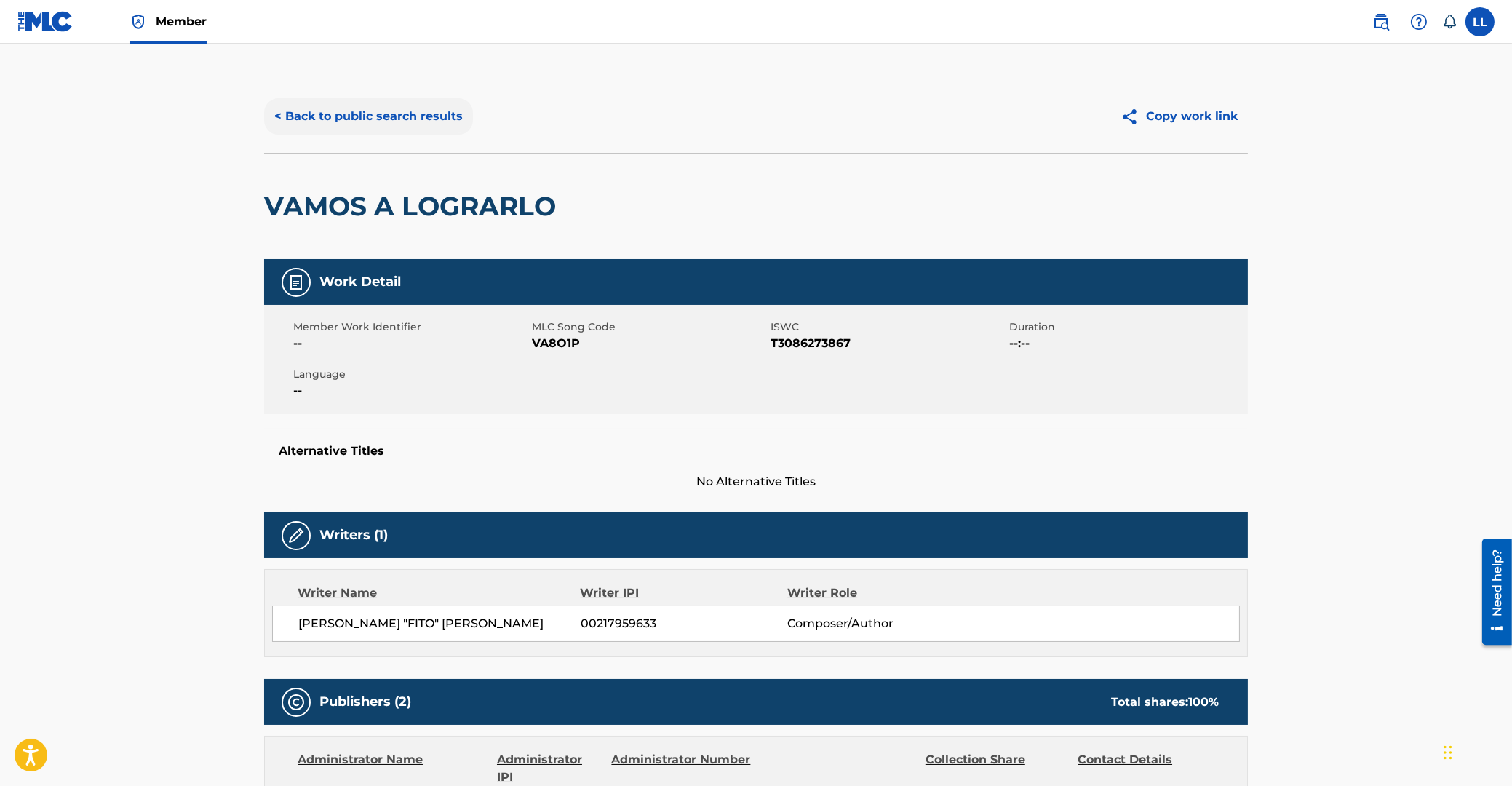
click at [343, 121] on button "< Back to public search results" at bounding box center [368, 115] width 209 height 36
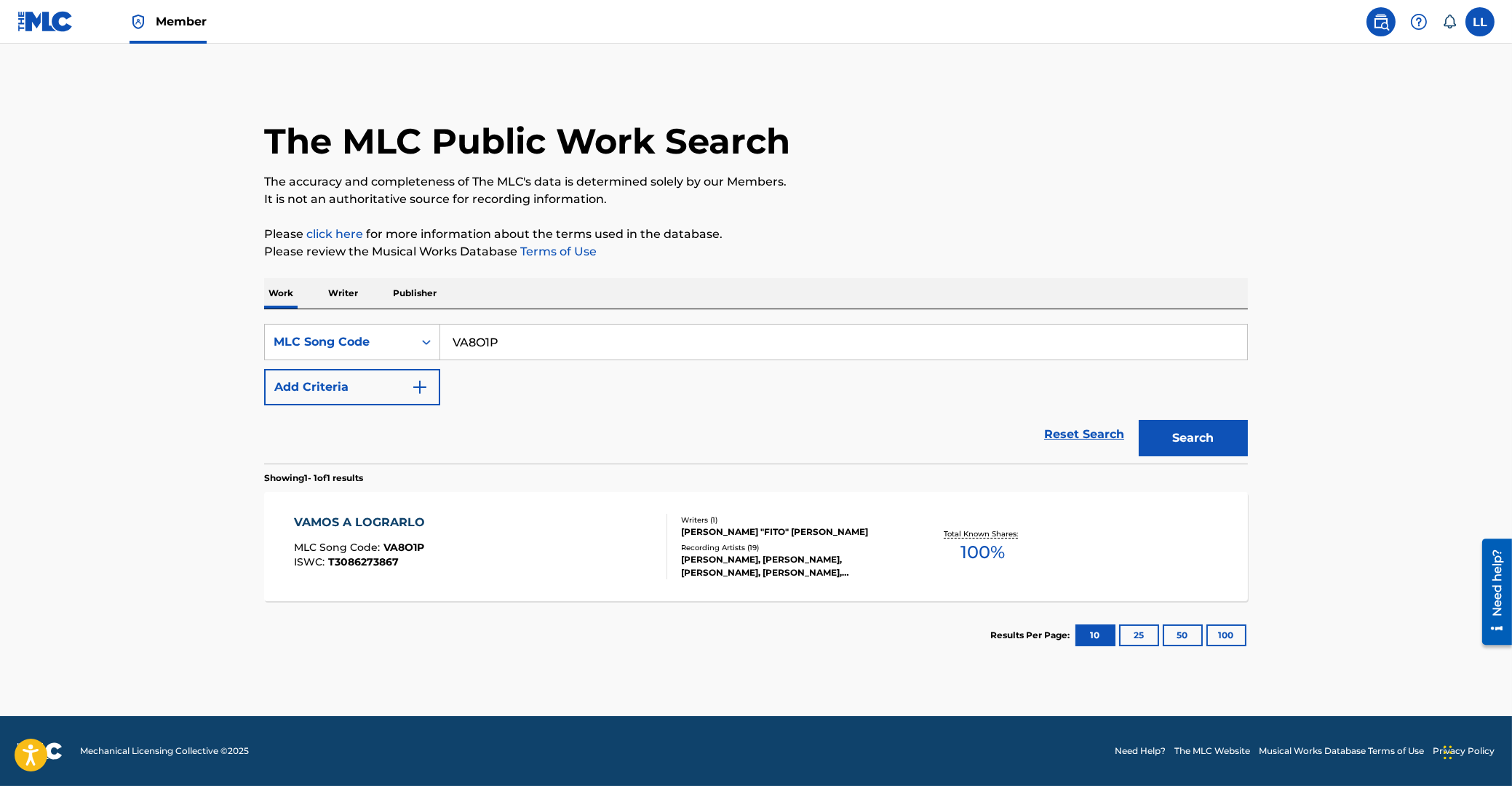
drag, startPoint x: 587, startPoint y: 346, endPoint x: 565, endPoint y: 349, distance: 22.2
click at [440, 350] on input "VA8O1P" at bounding box center [844, 342] width 807 height 35
paste input "11940"
type input "V11940"
drag, startPoint x: 1213, startPoint y: 431, endPoint x: 1082, endPoint y: 415, distance: 132.0
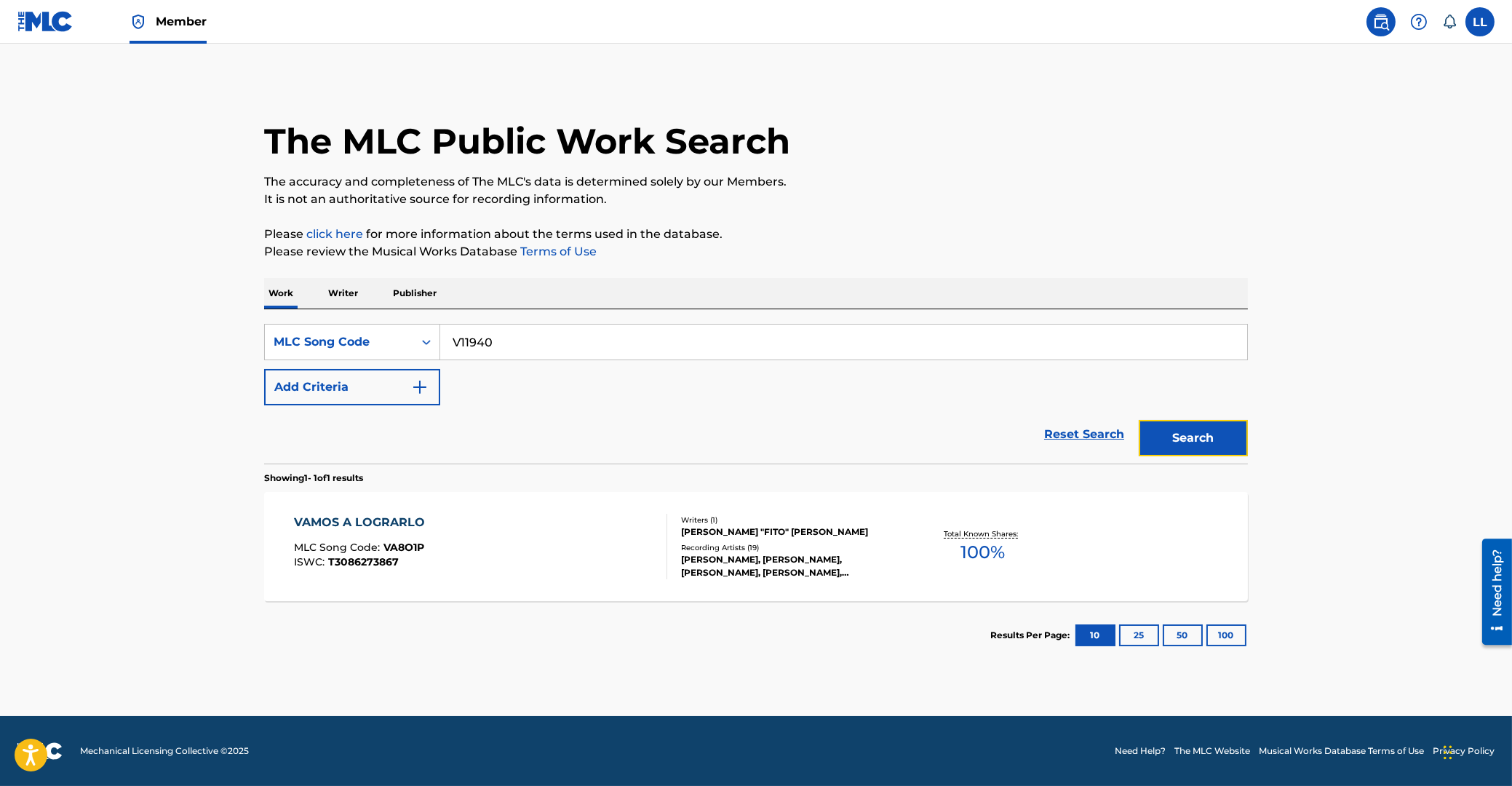
click at [1213, 440] on button "Search" at bounding box center [1194, 437] width 109 height 36
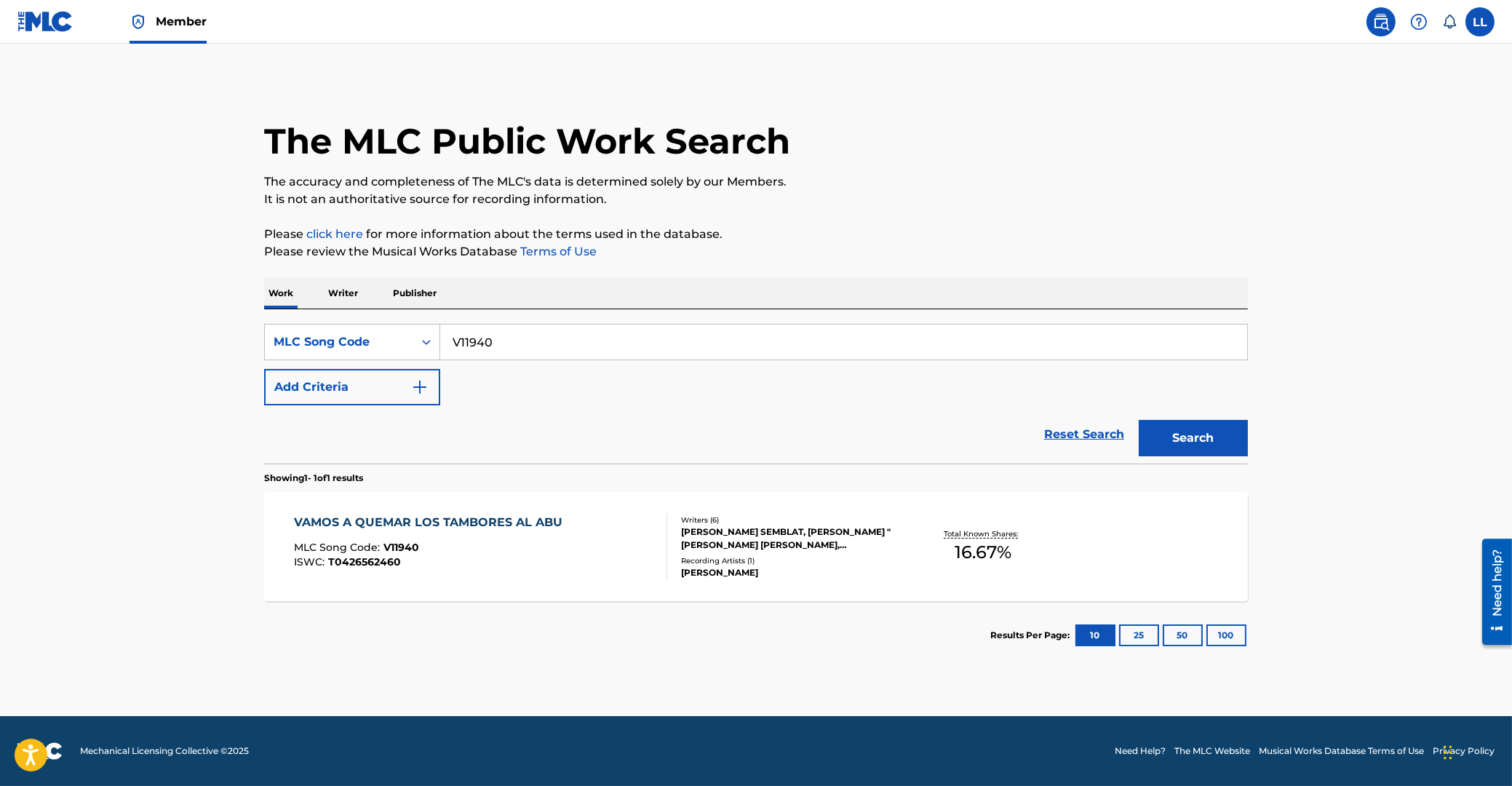
click at [396, 517] on div "VAMOS A QUEMAR LOS TAMBORES AL ABU" at bounding box center [432, 522] width 276 height 18
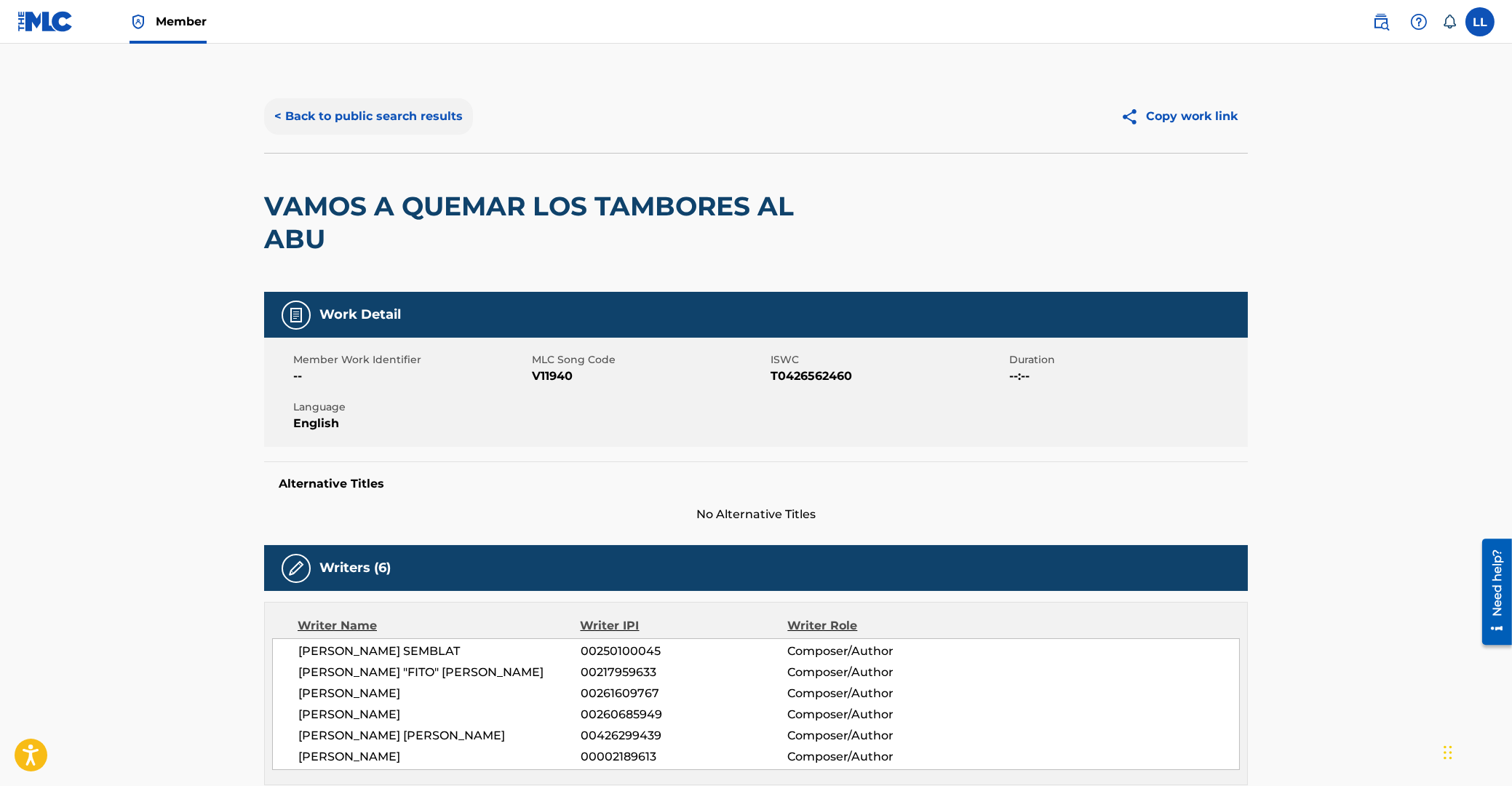
click at [370, 108] on button "< Back to public search results" at bounding box center [368, 115] width 209 height 36
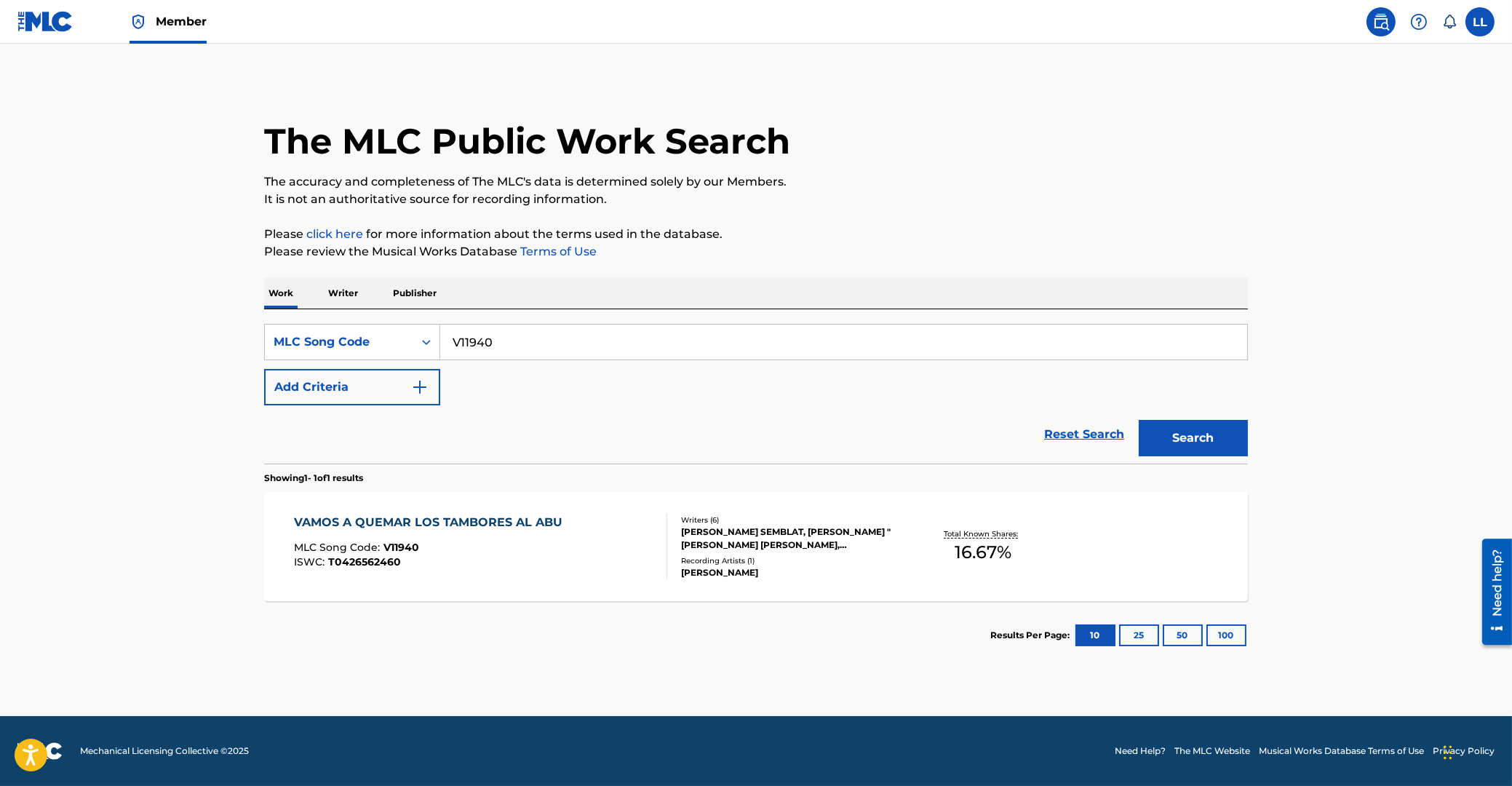
drag, startPoint x: 476, startPoint y: 341, endPoint x: 379, endPoint y: 352, distance: 97.6
click at [440, 352] on input "V11940" at bounding box center [844, 342] width 807 height 35
paste input "A8O1P"
type input "VA8O1P"
click at [1196, 443] on button "Search" at bounding box center [1194, 437] width 109 height 36
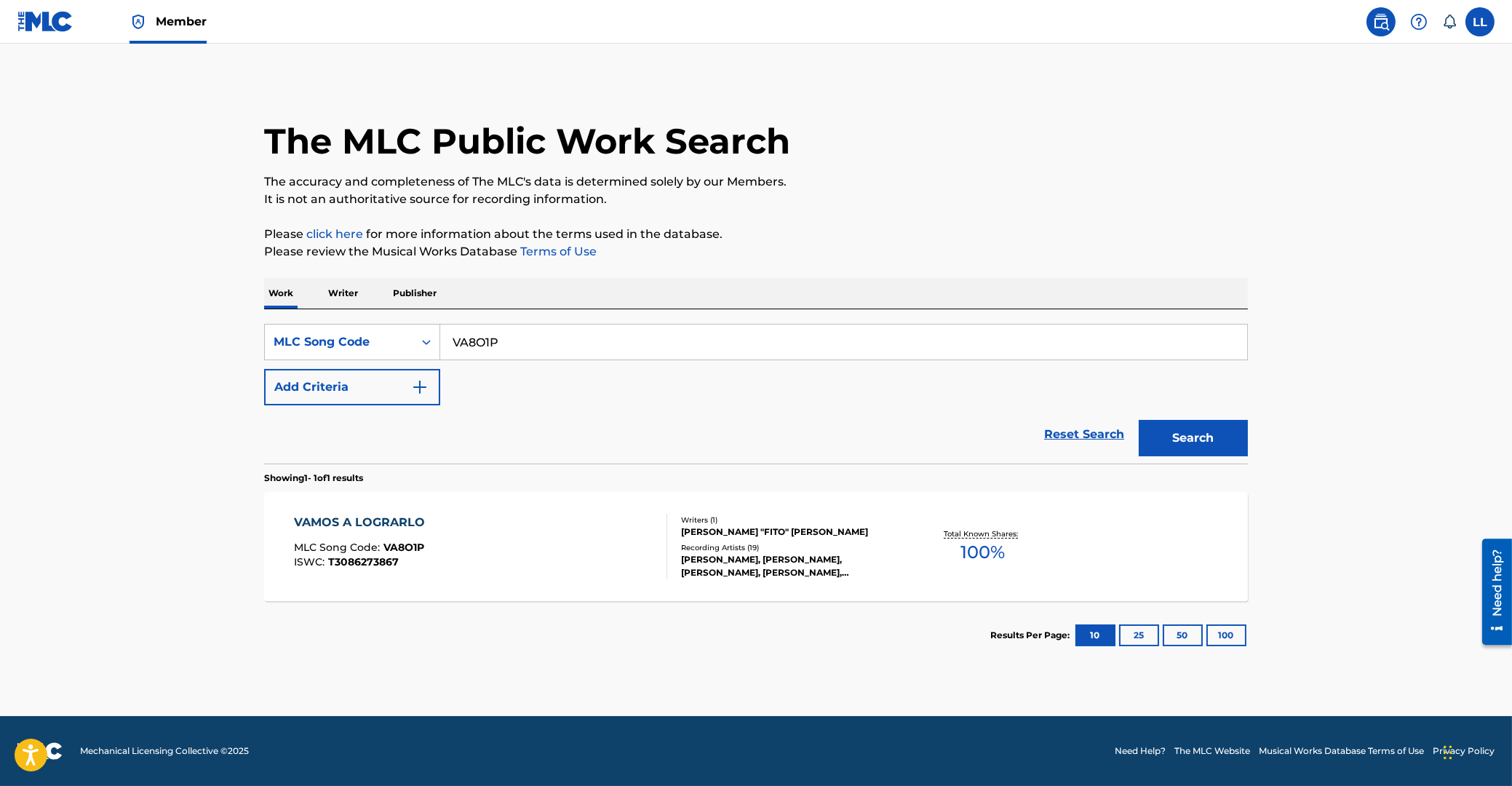
click at [368, 525] on div "VAMOS A LOGRARLO" at bounding box center [363, 522] width 138 height 18
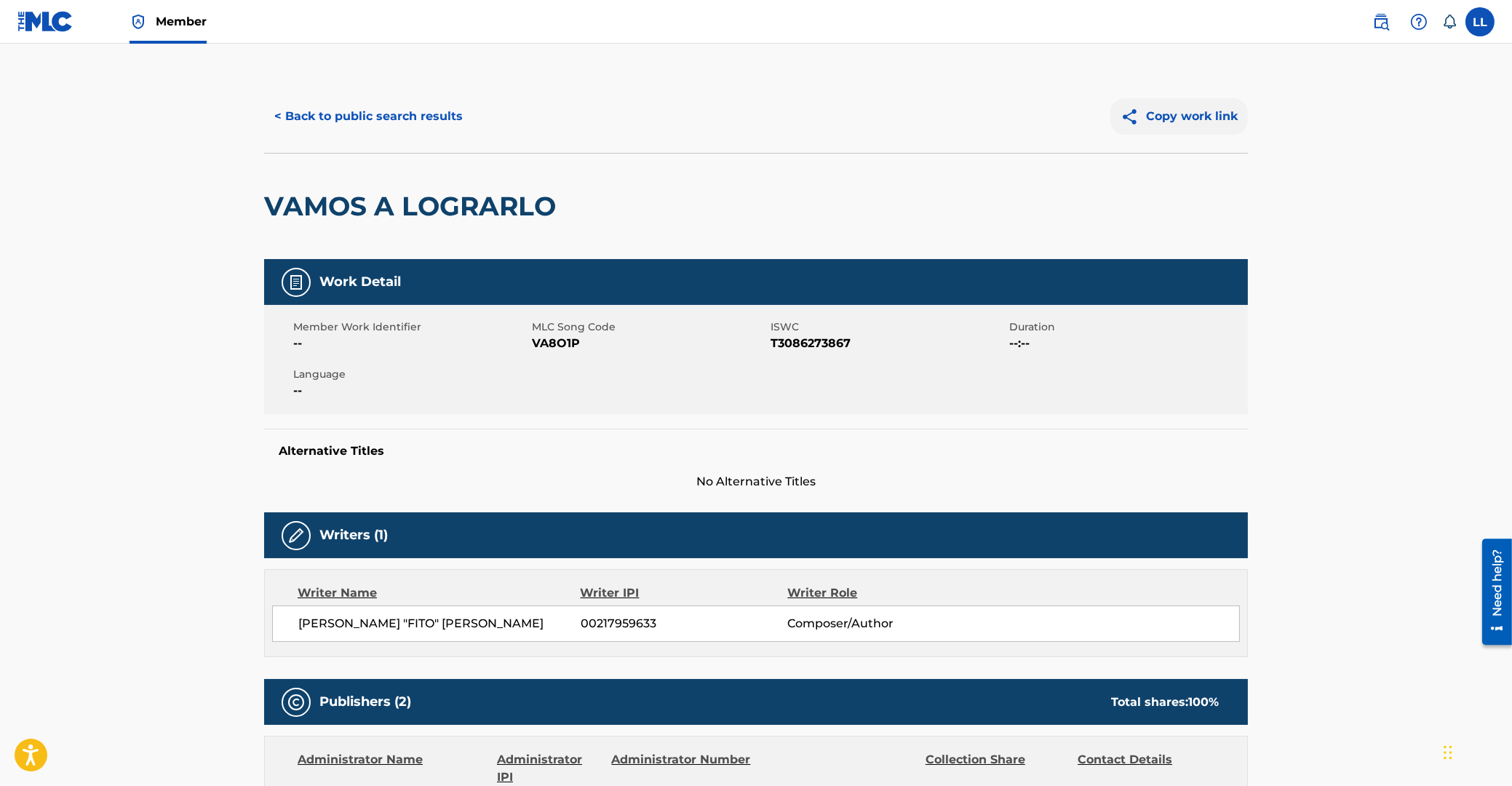
click at [1199, 113] on button "Copy work link" at bounding box center [1178, 115] width 137 height 36
click at [312, 111] on button "< Back to public search results" at bounding box center [368, 115] width 209 height 36
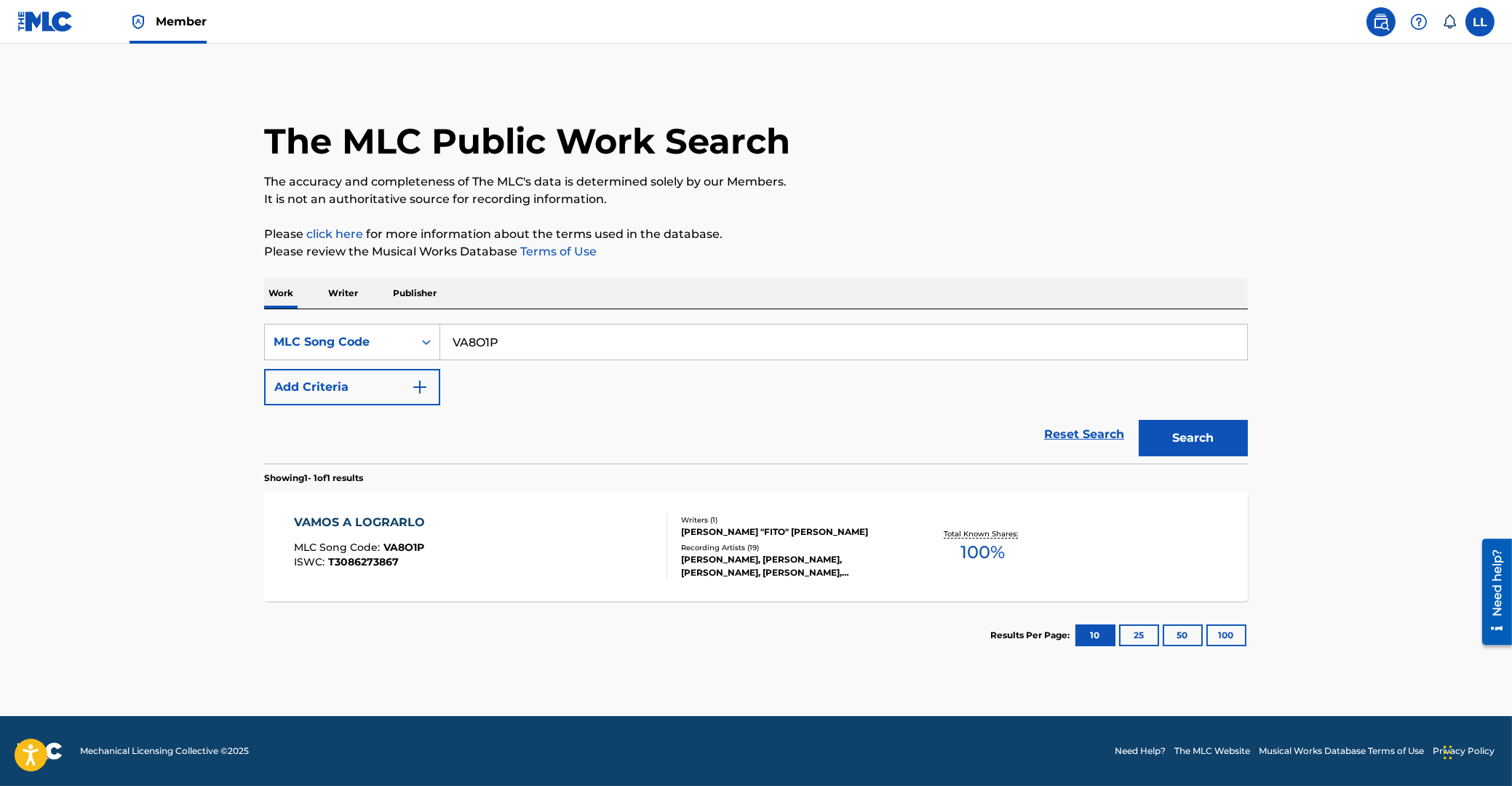
drag, startPoint x: 490, startPoint y: 353, endPoint x: 299, endPoint y: 353, distance: 191.0
click at [440, 353] on input "VA8O1P" at bounding box center [844, 342] width 807 height 35
paste input "L15156"
type input "L15156"
click at [1177, 436] on button "Search" at bounding box center [1194, 437] width 109 height 36
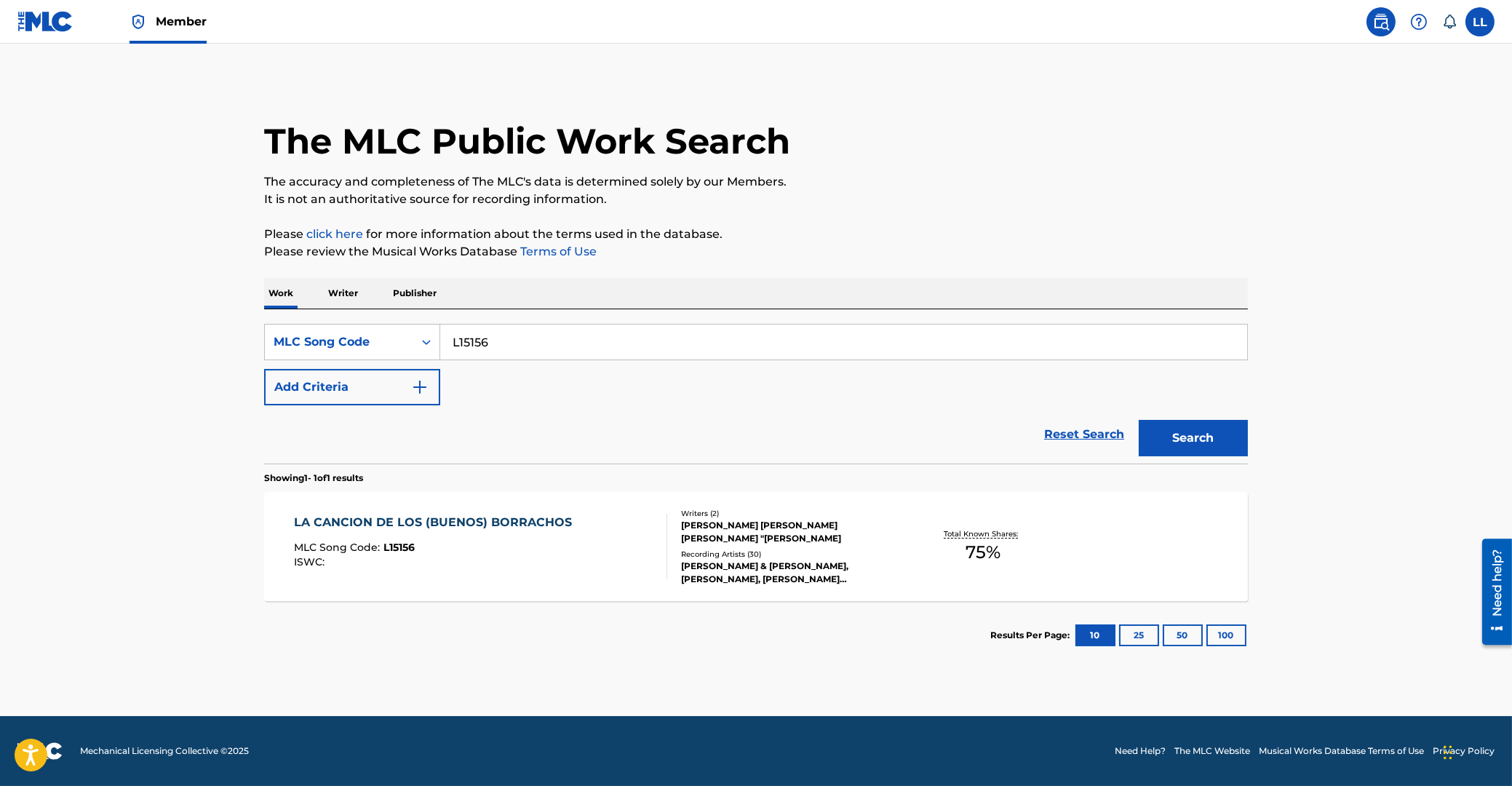
click at [454, 522] on div "LA CANCION DE LOS (BUENOS) BORRACHOS" at bounding box center [437, 522] width 286 height 18
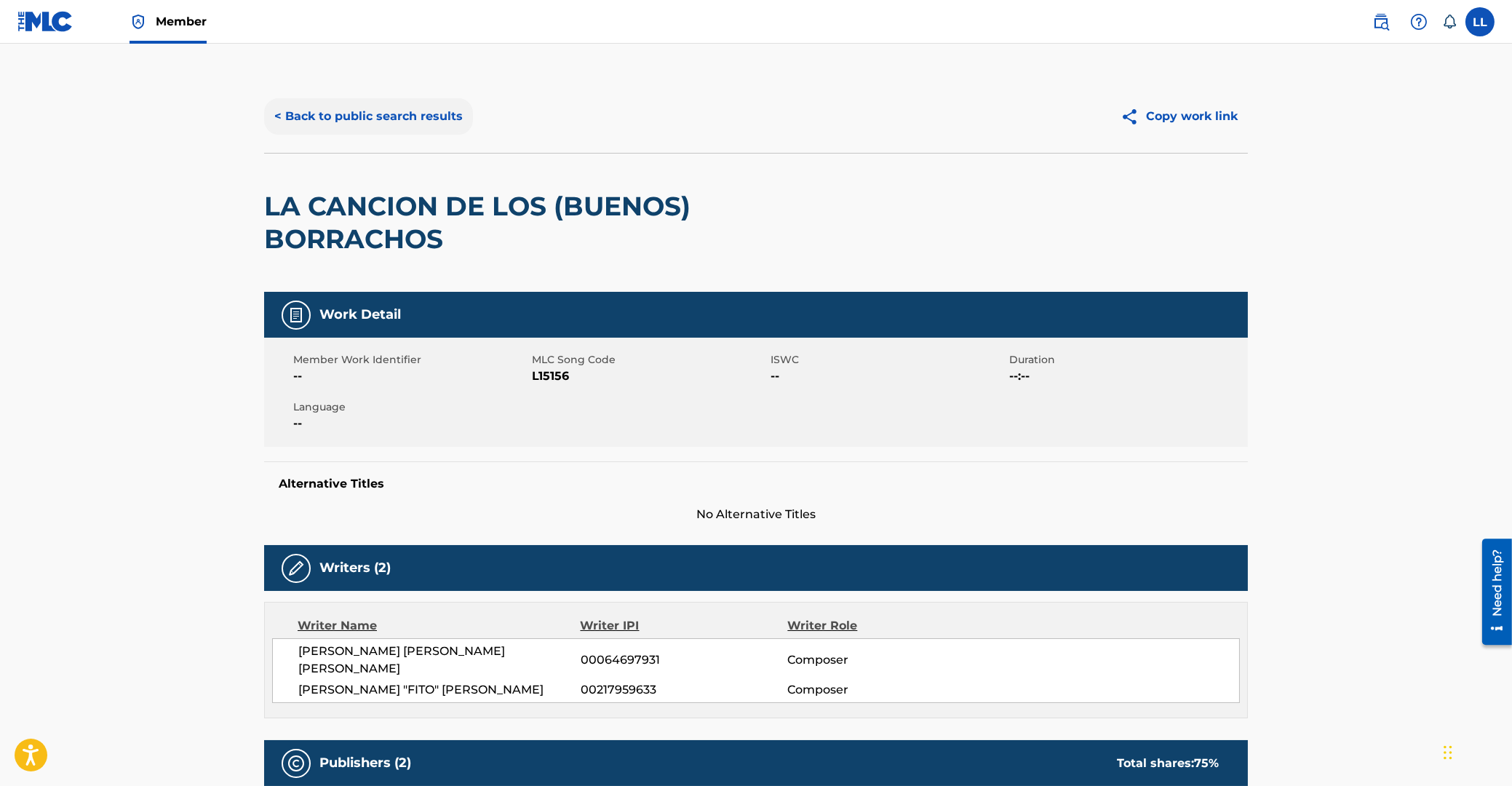
click at [411, 111] on button "< Back to public search results" at bounding box center [368, 115] width 209 height 36
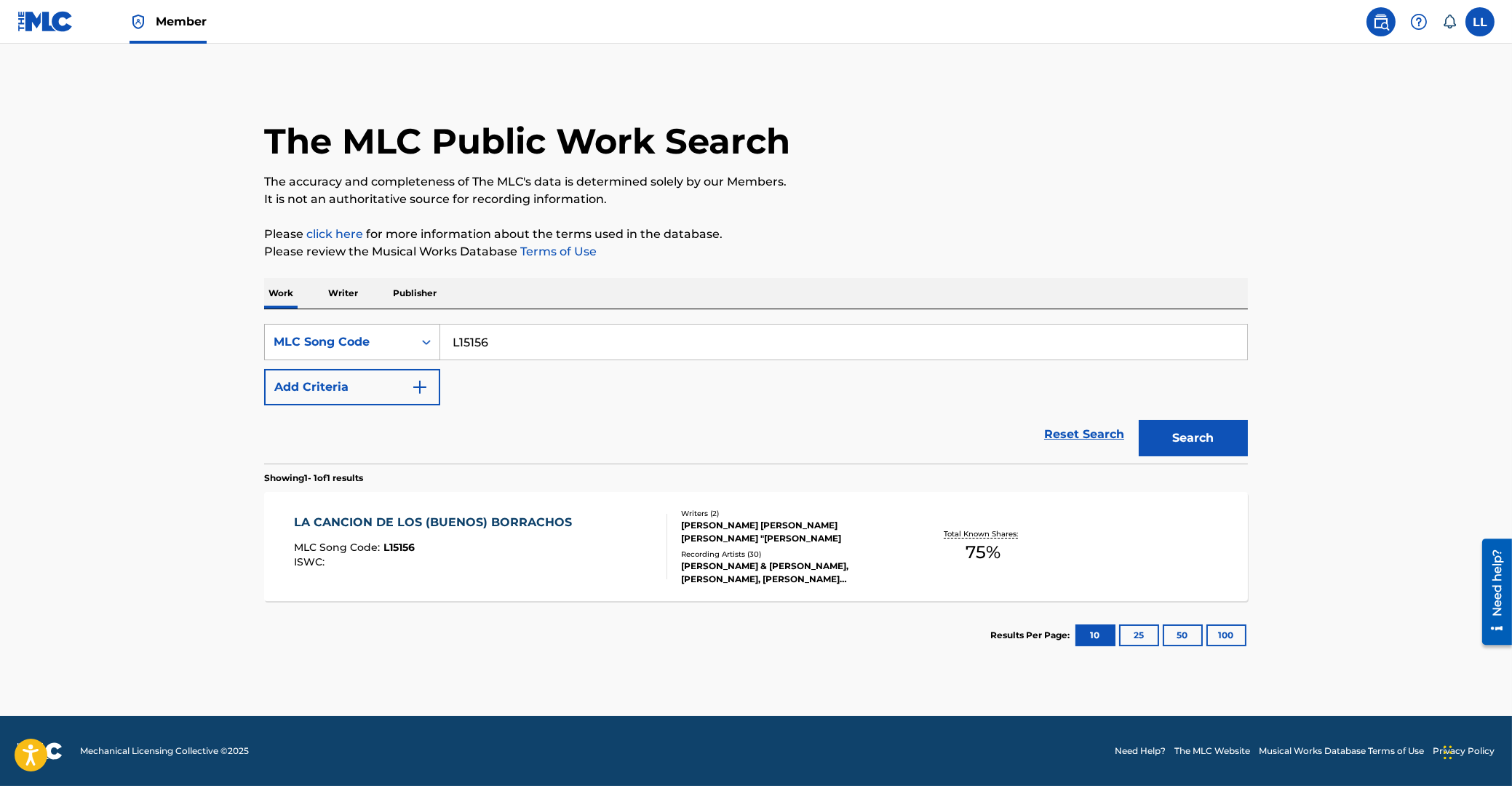
drag, startPoint x: 527, startPoint y: 342, endPoint x: 346, endPoint y: 348, distance: 181.1
click at [440, 350] on input "L15156" at bounding box center [844, 342] width 807 height 35
paste input "Y00260"
type input "Y00260"
click at [1208, 450] on button "Search" at bounding box center [1194, 437] width 109 height 36
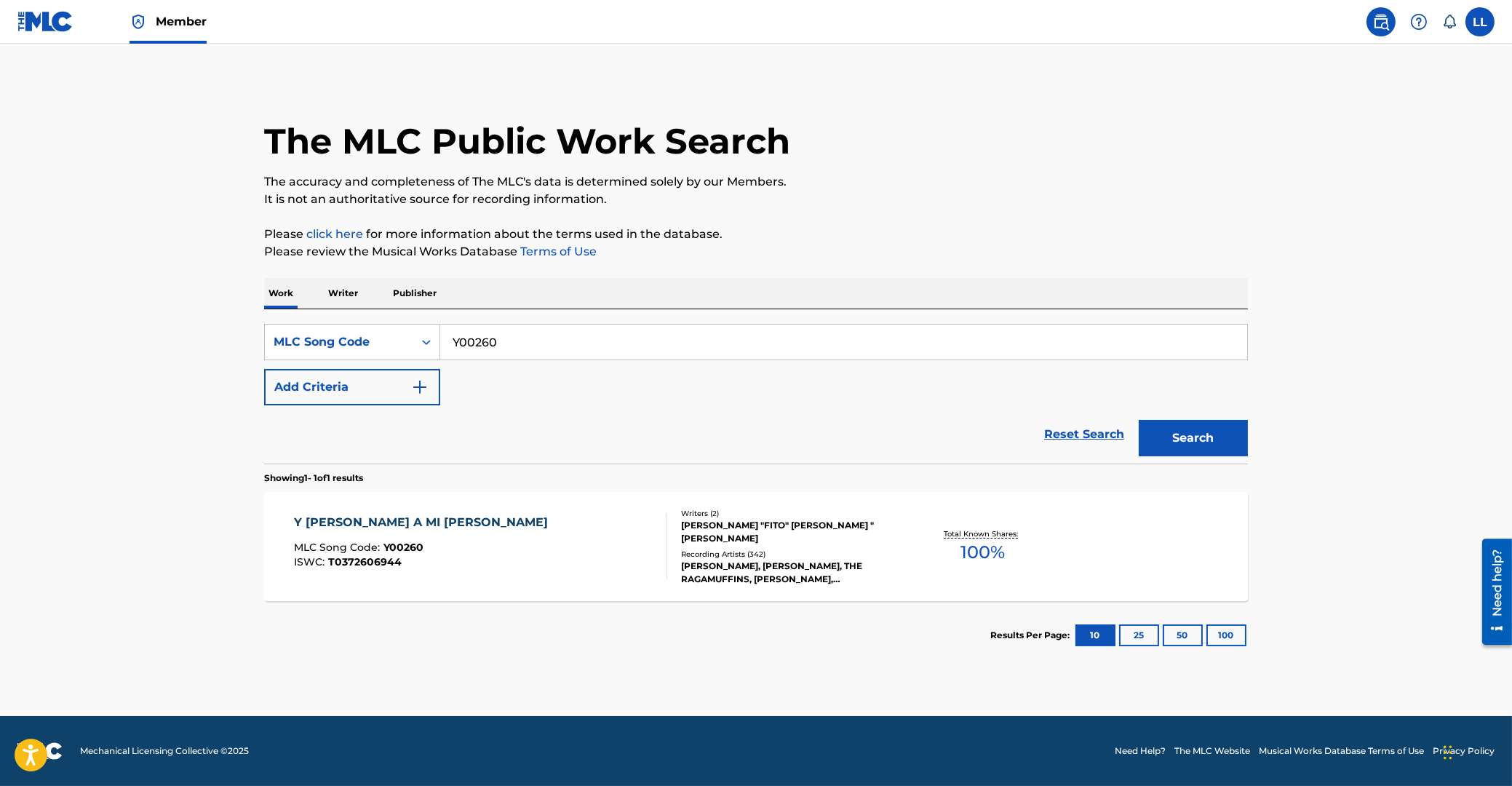
click at [378, 518] on div "Y [PERSON_NAME] A MI [PERSON_NAME]" at bounding box center [425, 522] width 261 height 18
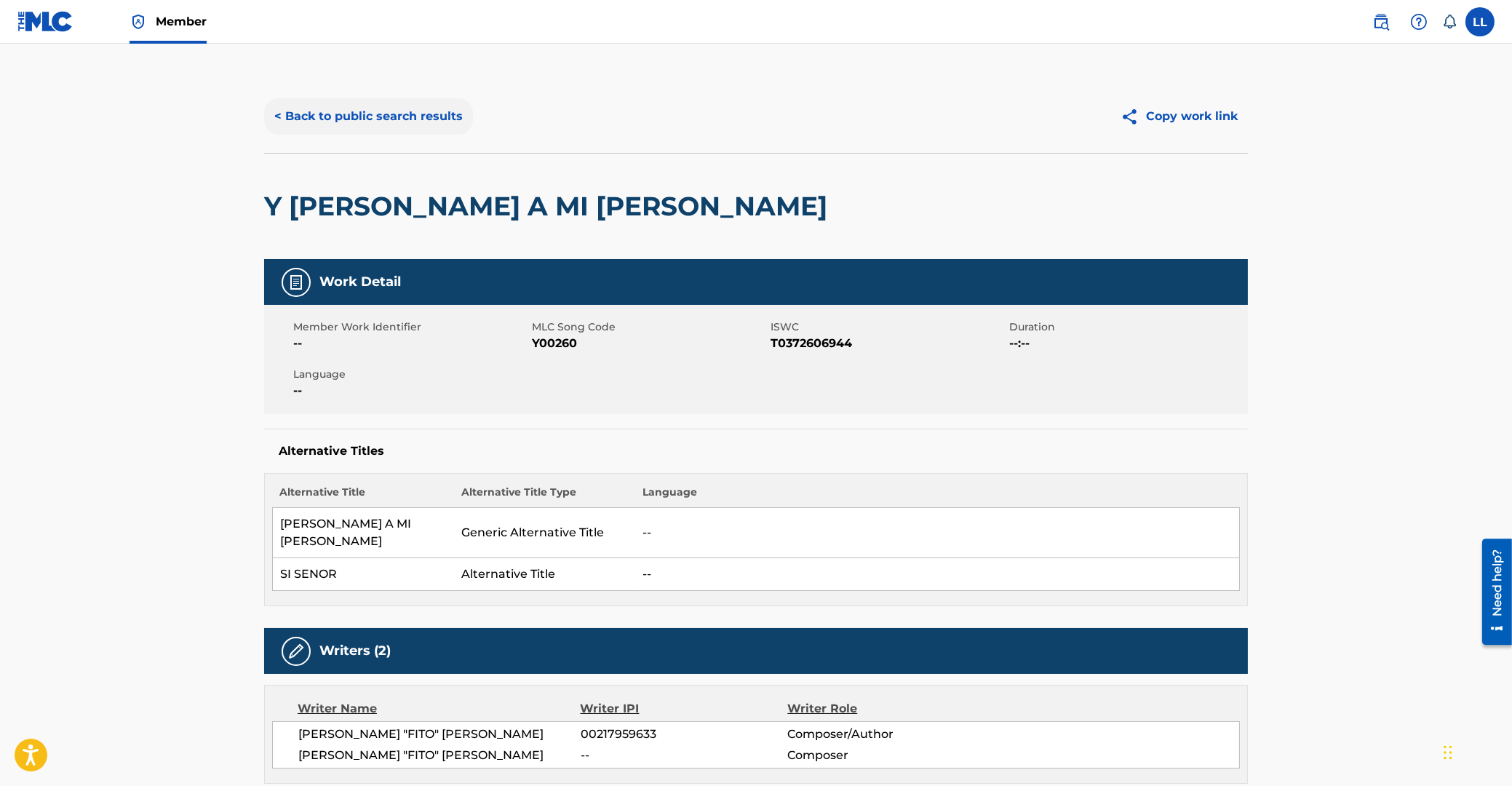
click at [313, 114] on button "< Back to public search results" at bounding box center [368, 115] width 209 height 36
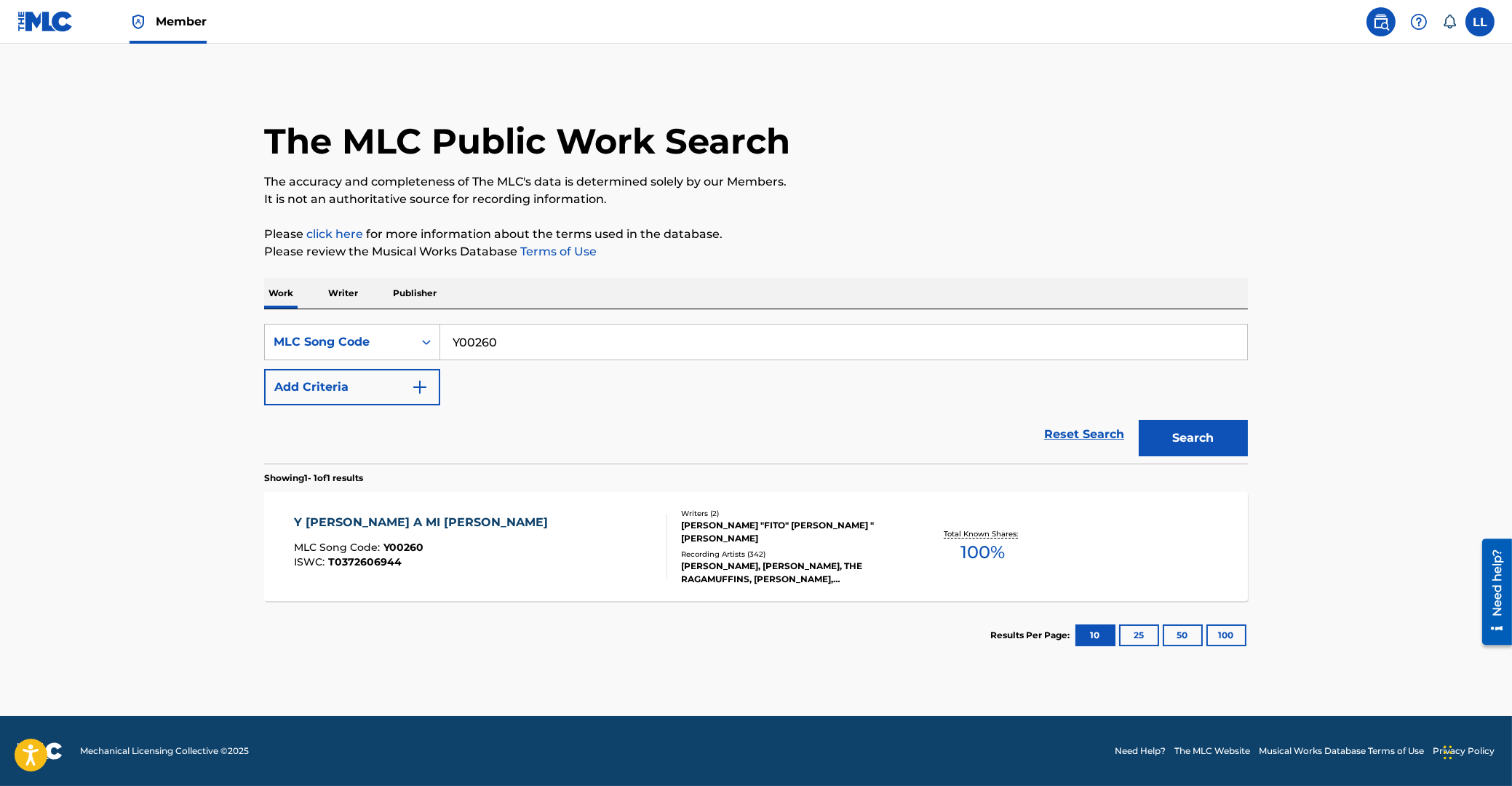
drag, startPoint x: 349, startPoint y: 341, endPoint x: 565, endPoint y: 326, distance: 216.5
click at [440, 341] on input "Y00260" at bounding box center [844, 342] width 807 height 35
paste input "LA6XT"
type input "LA6XT0"
click at [1179, 434] on button "Search" at bounding box center [1194, 437] width 109 height 36
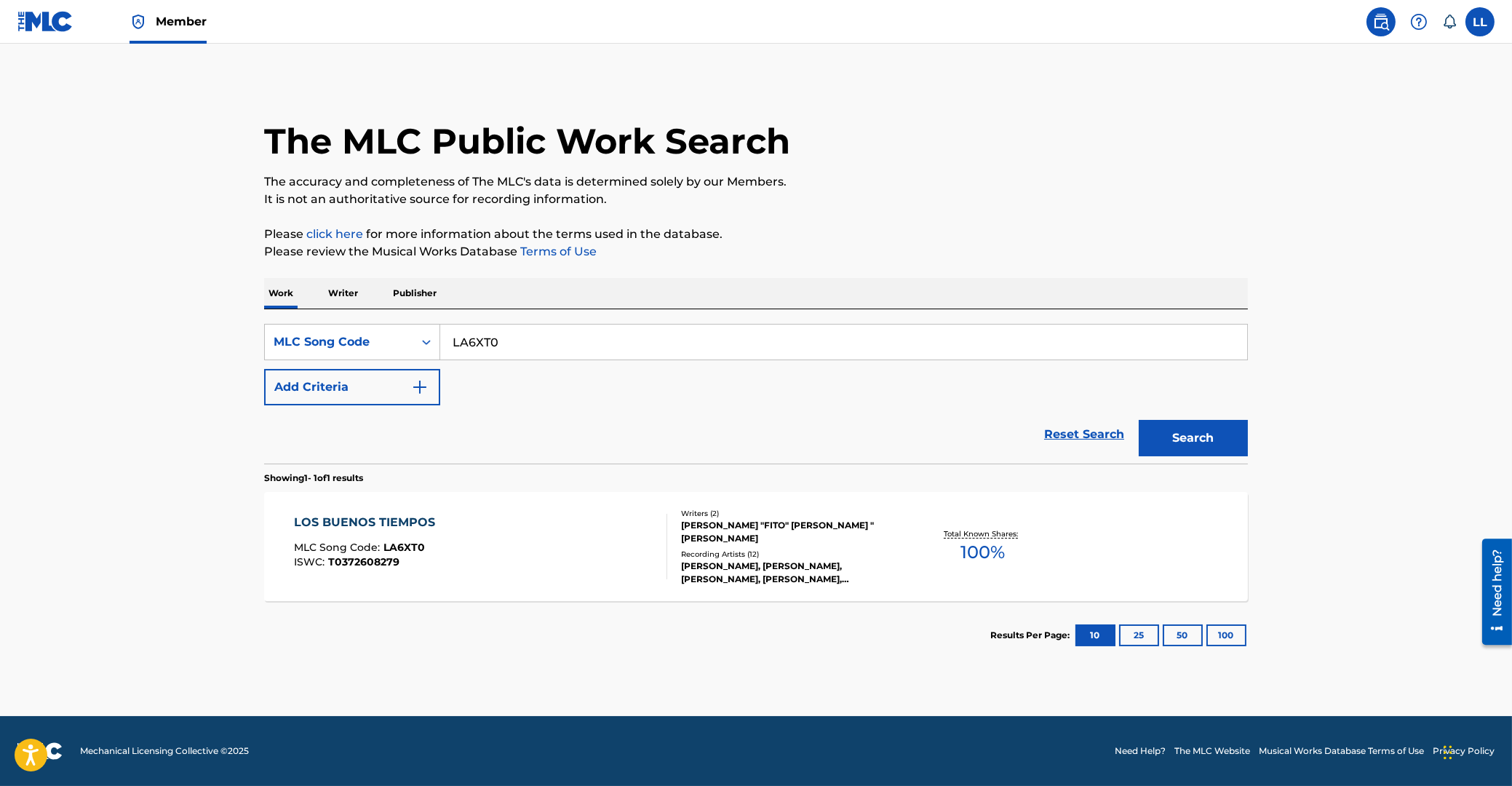
click at [402, 521] on div "LOS BUENOS TIEMPOS" at bounding box center [368, 522] width 148 height 18
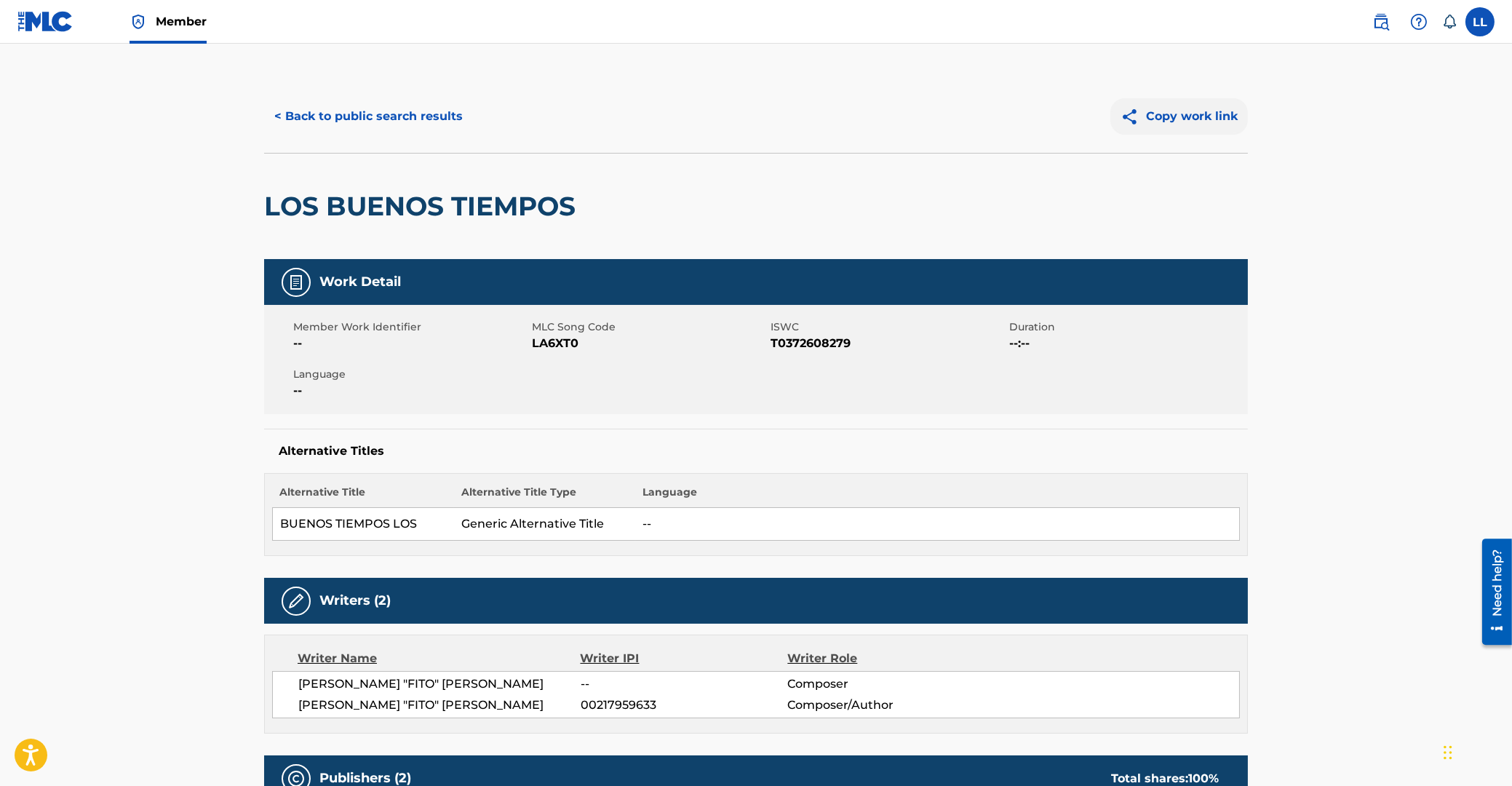
click at [1178, 111] on button "Copy work link" at bounding box center [1178, 115] width 137 height 36
